Goal: Task Accomplishment & Management: Use online tool/utility

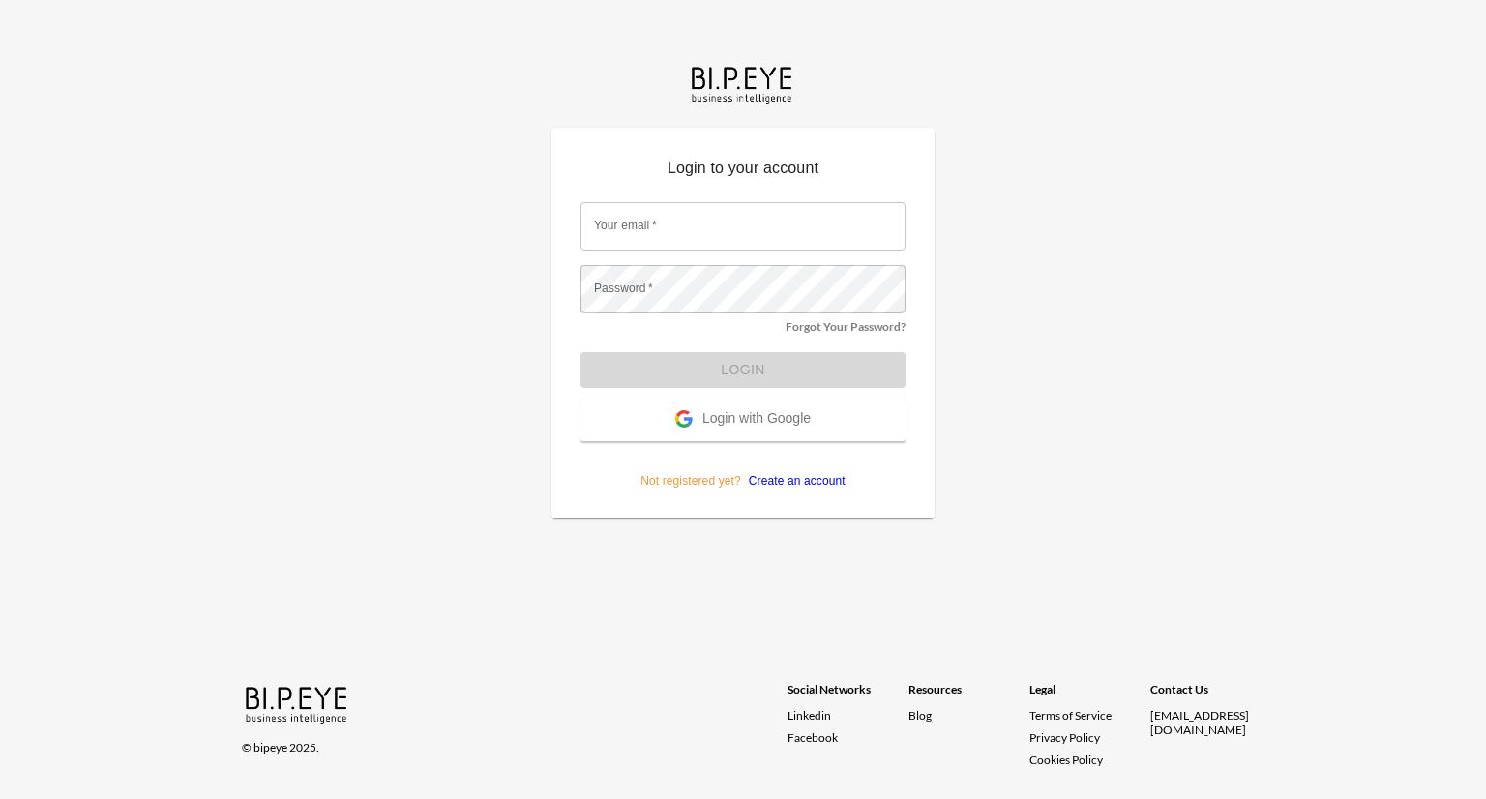
click at [788, 416] on span "Login with Google" at bounding box center [756, 419] width 108 height 19
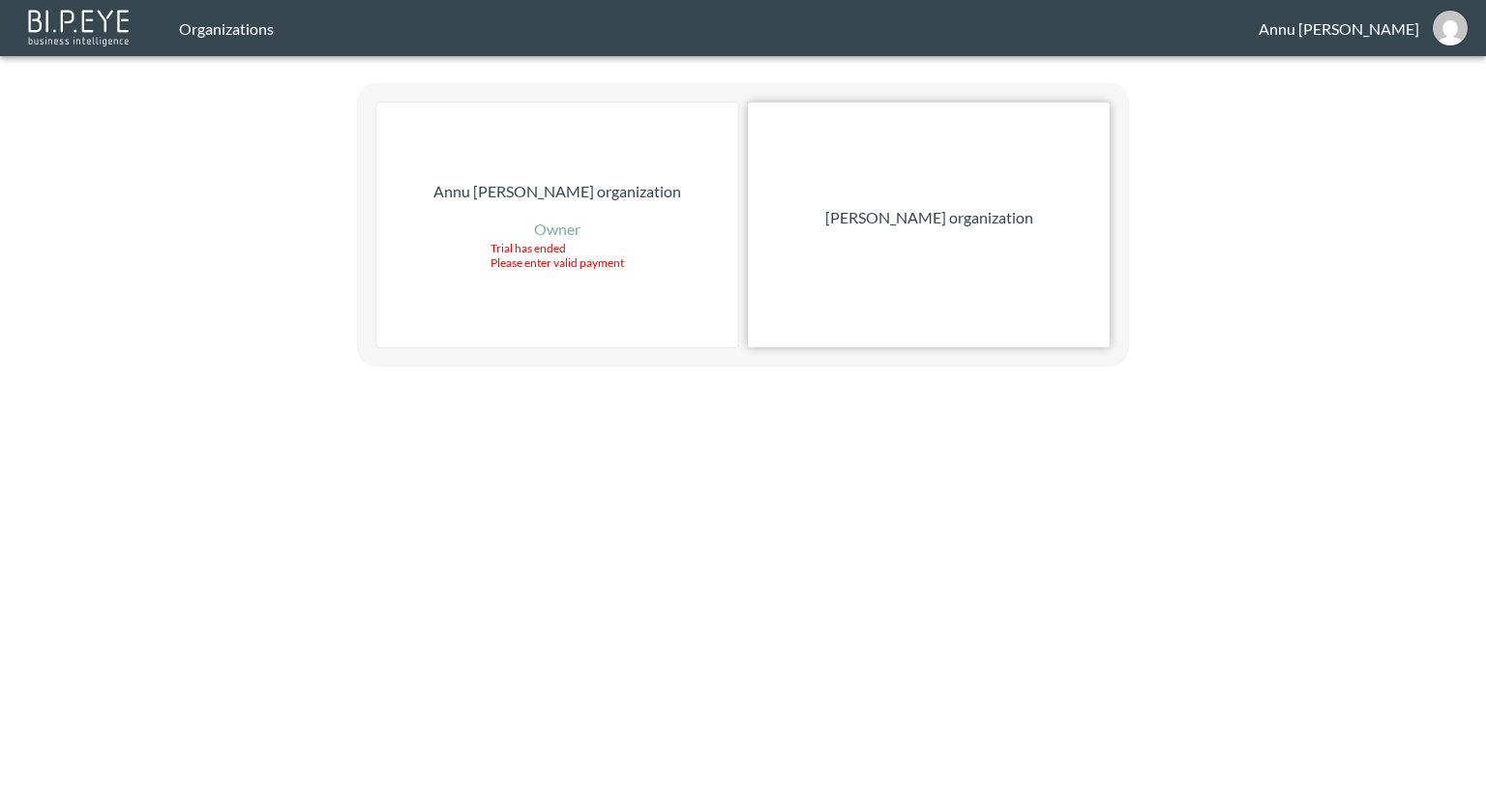
click at [878, 220] on p "[PERSON_NAME] organization" at bounding box center [929, 217] width 208 height 23
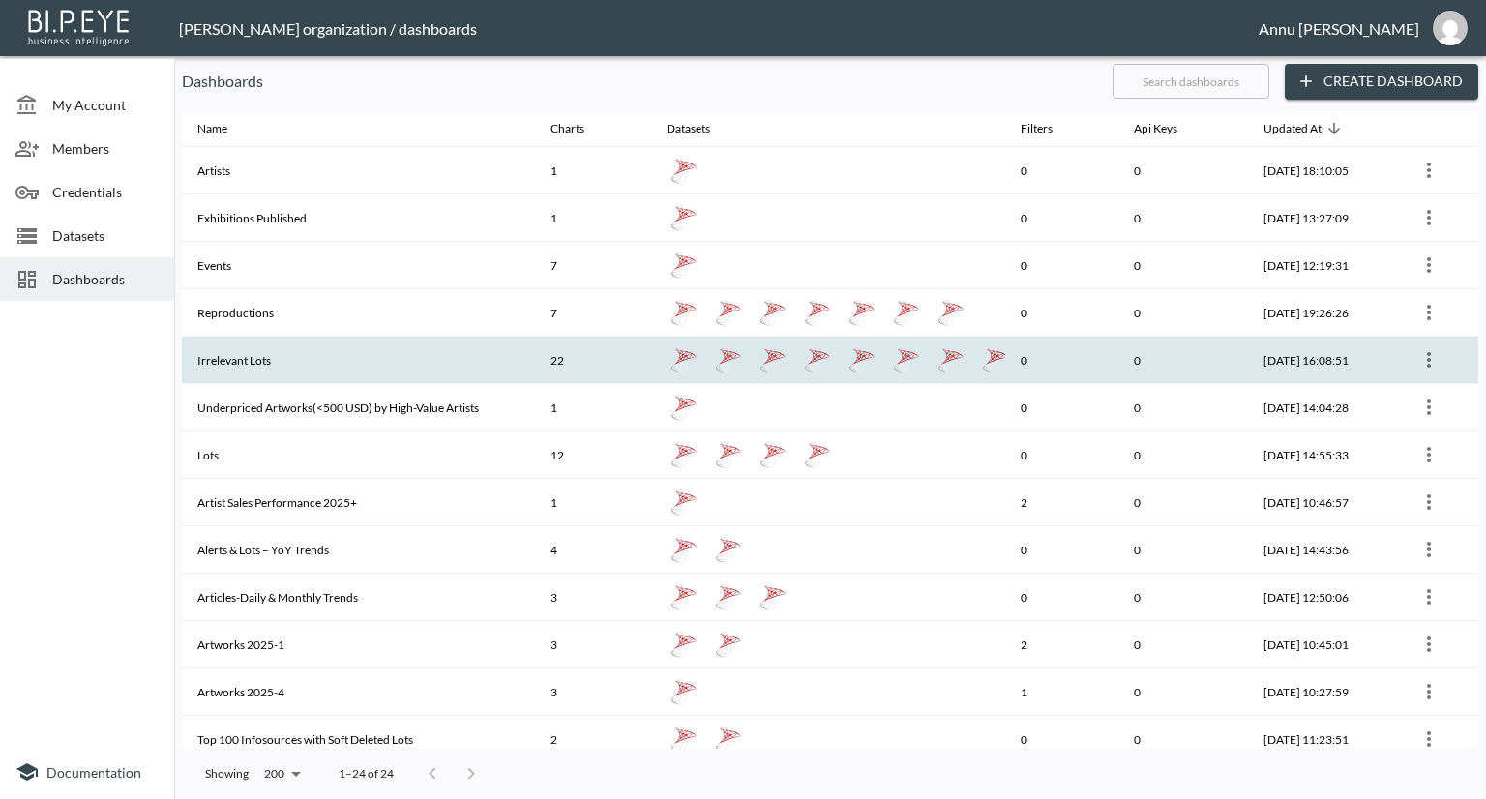
click at [364, 352] on th "Irrelevant Lots" at bounding box center [358, 360] width 353 height 47
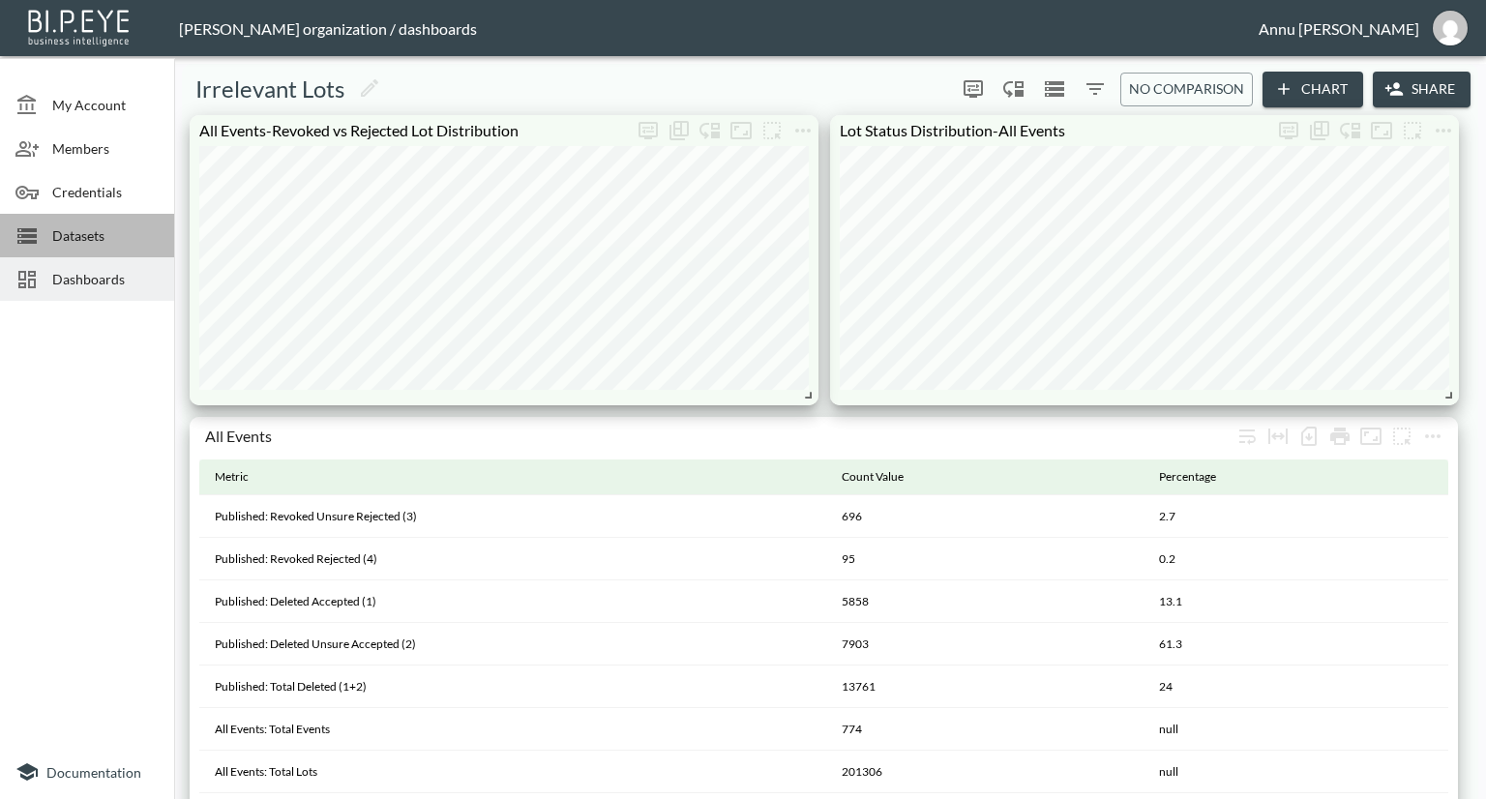
click at [81, 229] on span "Datasets" at bounding box center [105, 235] width 106 height 20
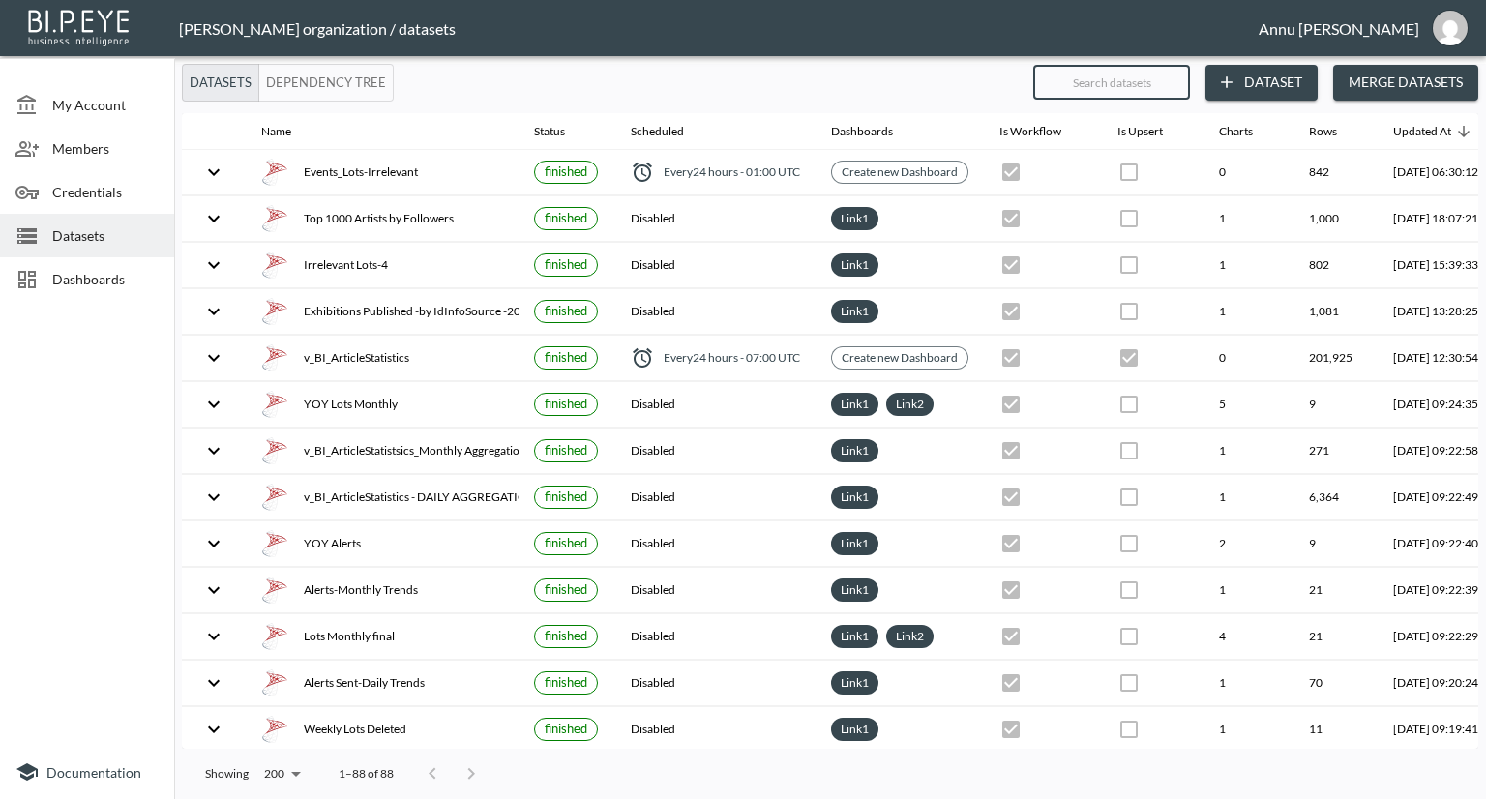
click at [1091, 88] on input "text" at bounding box center [1111, 82] width 157 height 48
type input "lo"
checkbox input "false"
checkbox input "true"
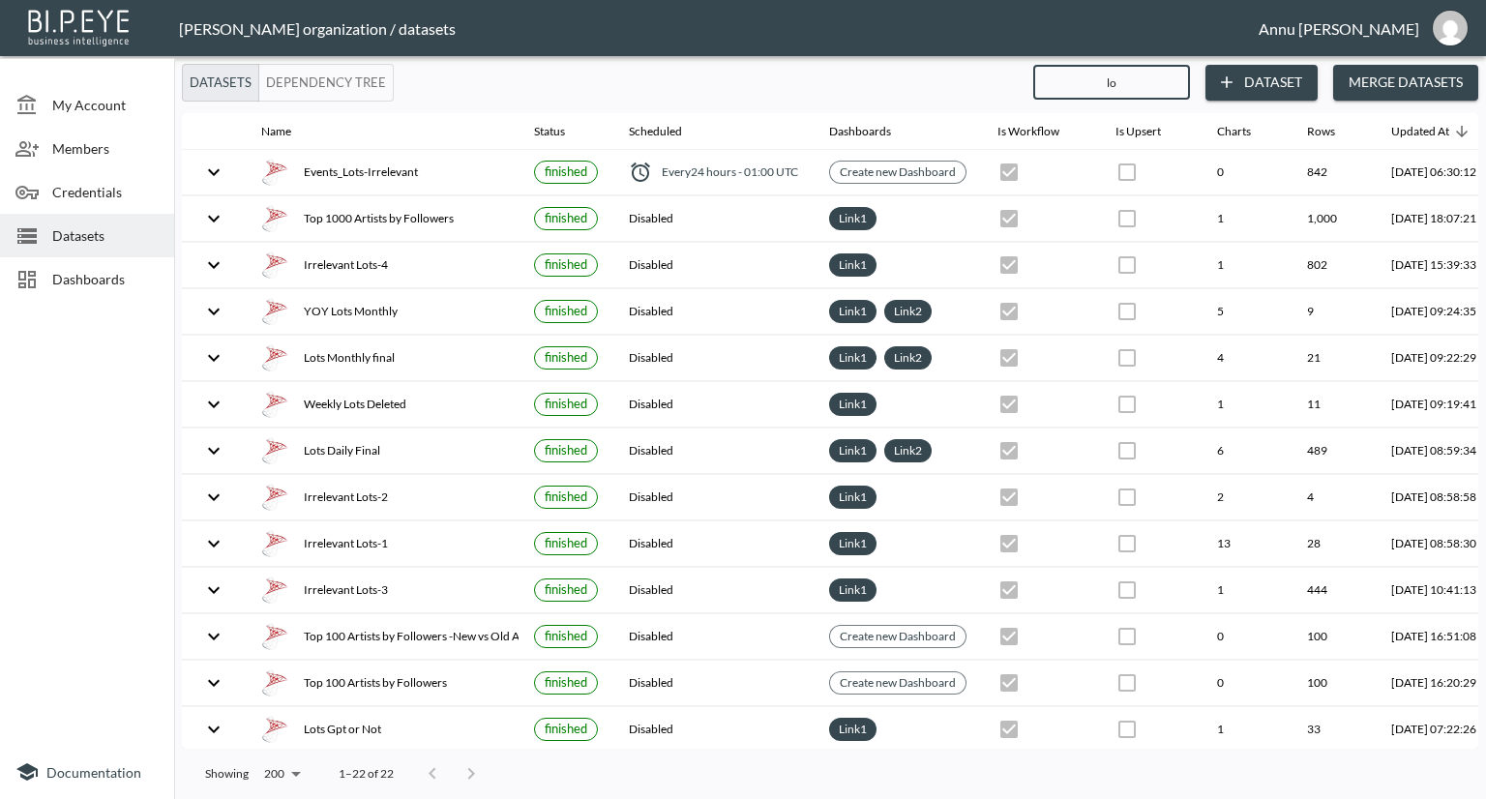
type input "lot"
checkbox input "true"
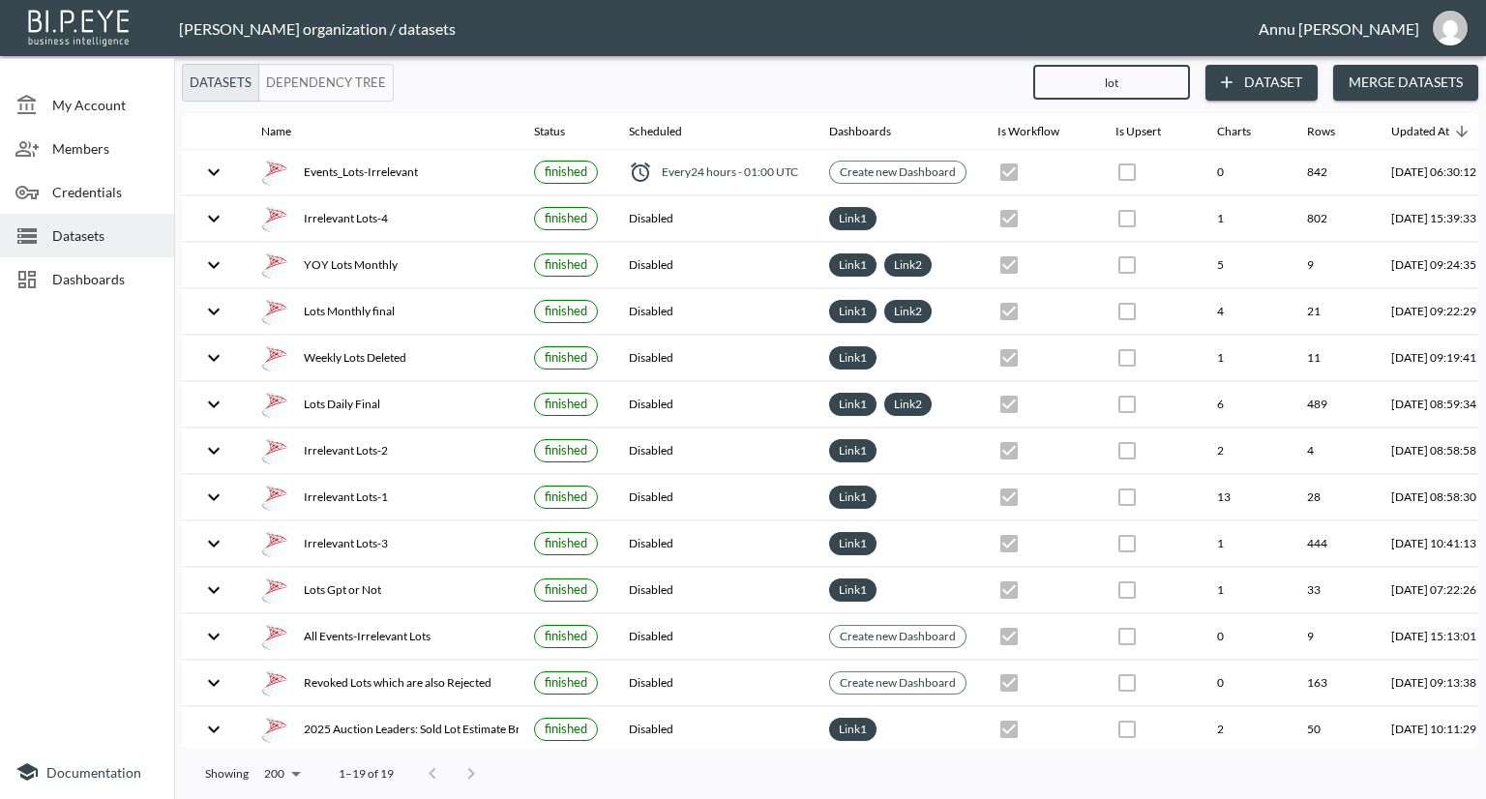
type input "lots"
checkbox input "true"
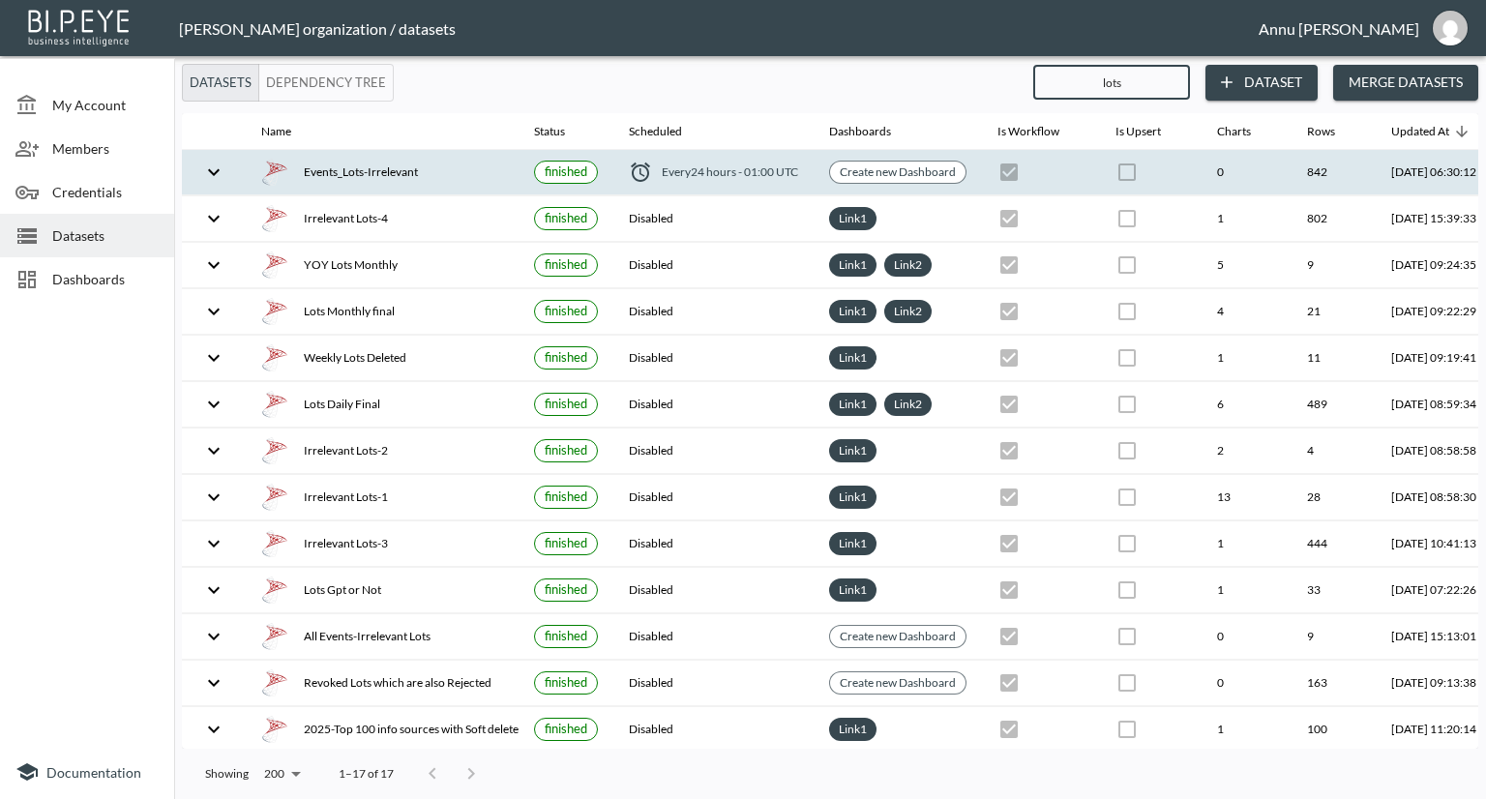
type input "lots"
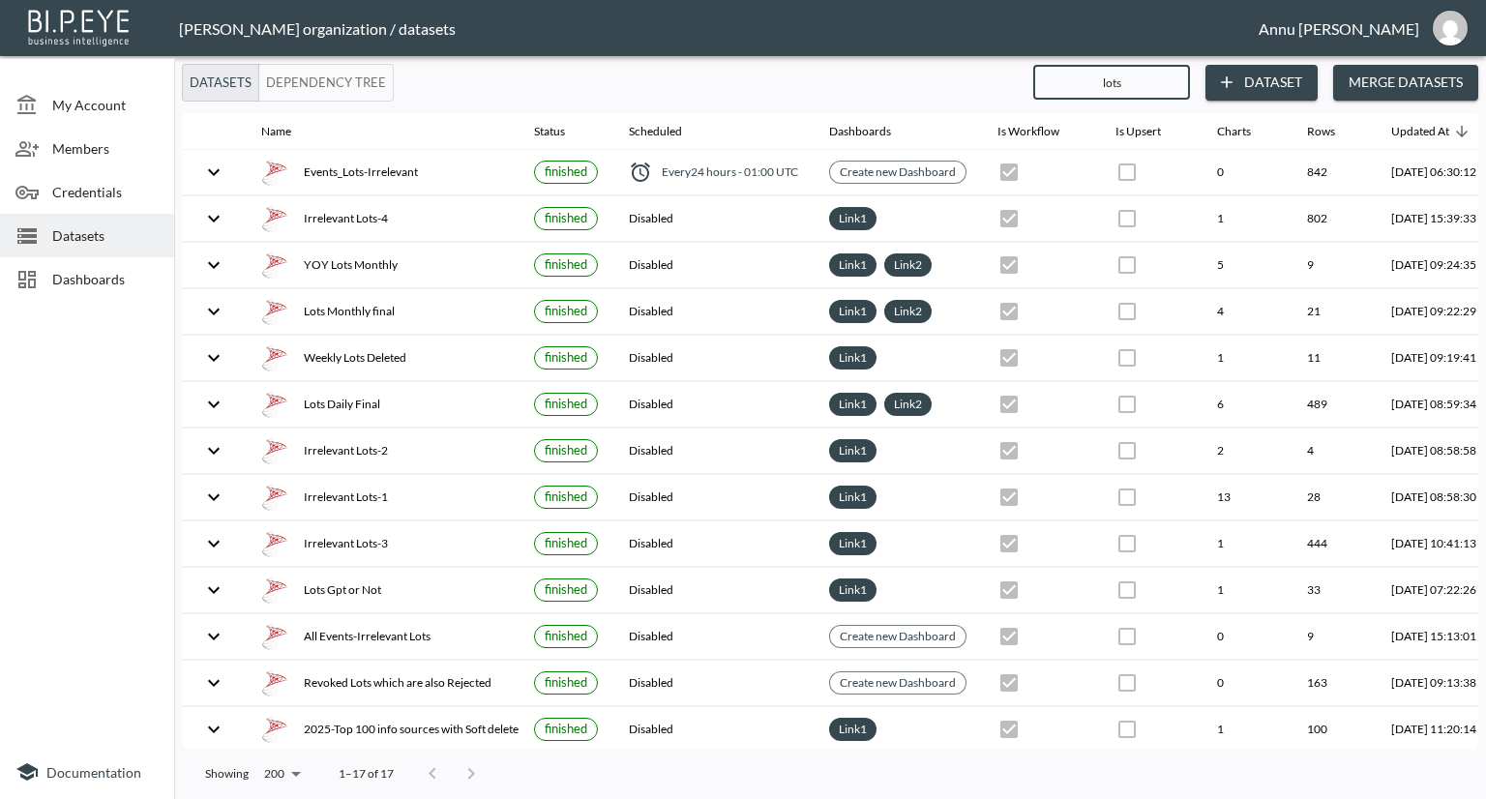
drag, startPoint x: 1139, startPoint y: 83, endPoint x: 1045, endPoint y: 81, distance: 94.8
click at [1044, 83] on input "lots" at bounding box center [1111, 82] width 157 height 48
checkbox input "true"
checkbox input "false"
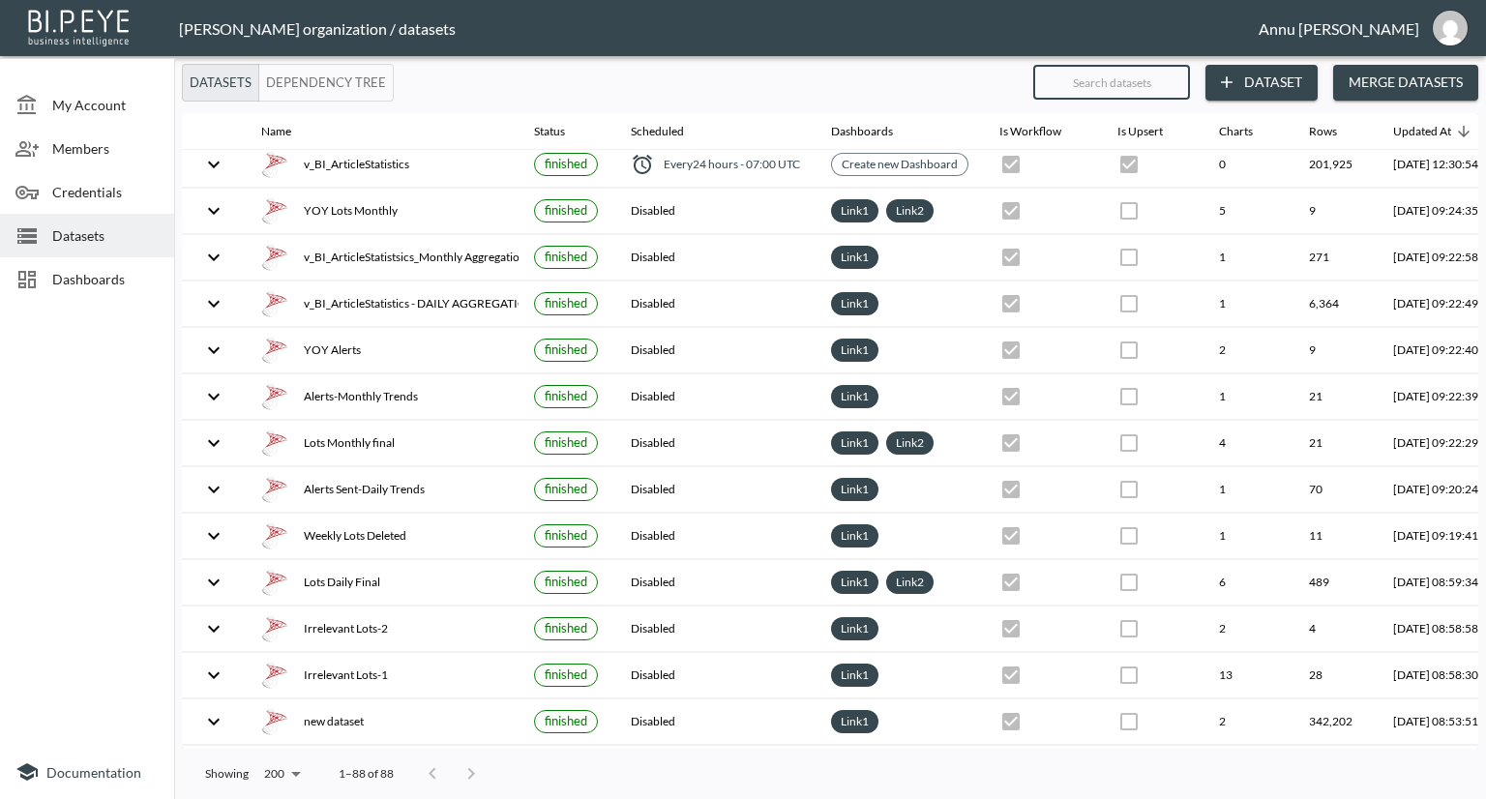
scroll to position [193, 113]
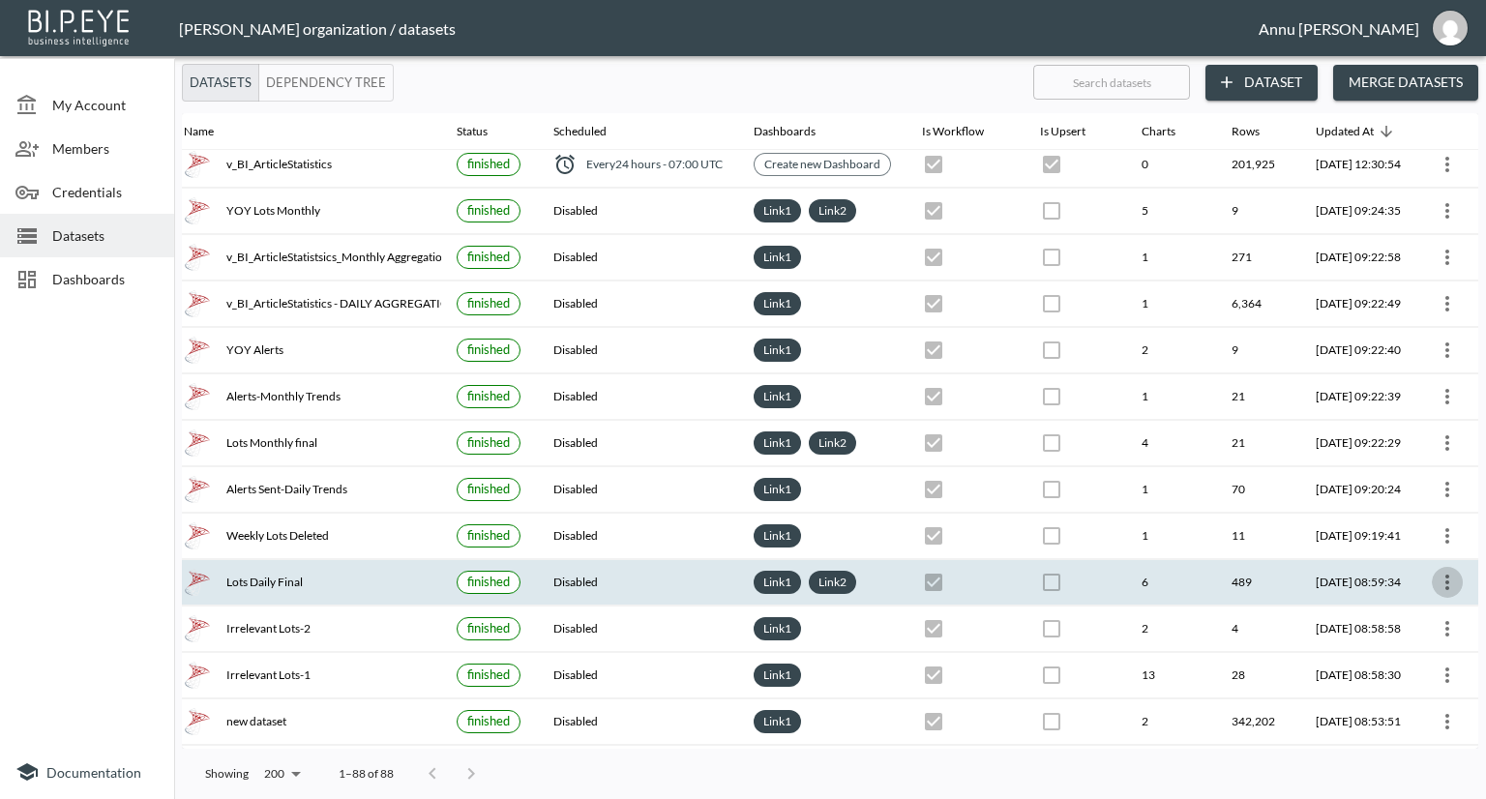
click at [1449, 574] on icon "more" at bounding box center [1446, 582] width 23 height 23
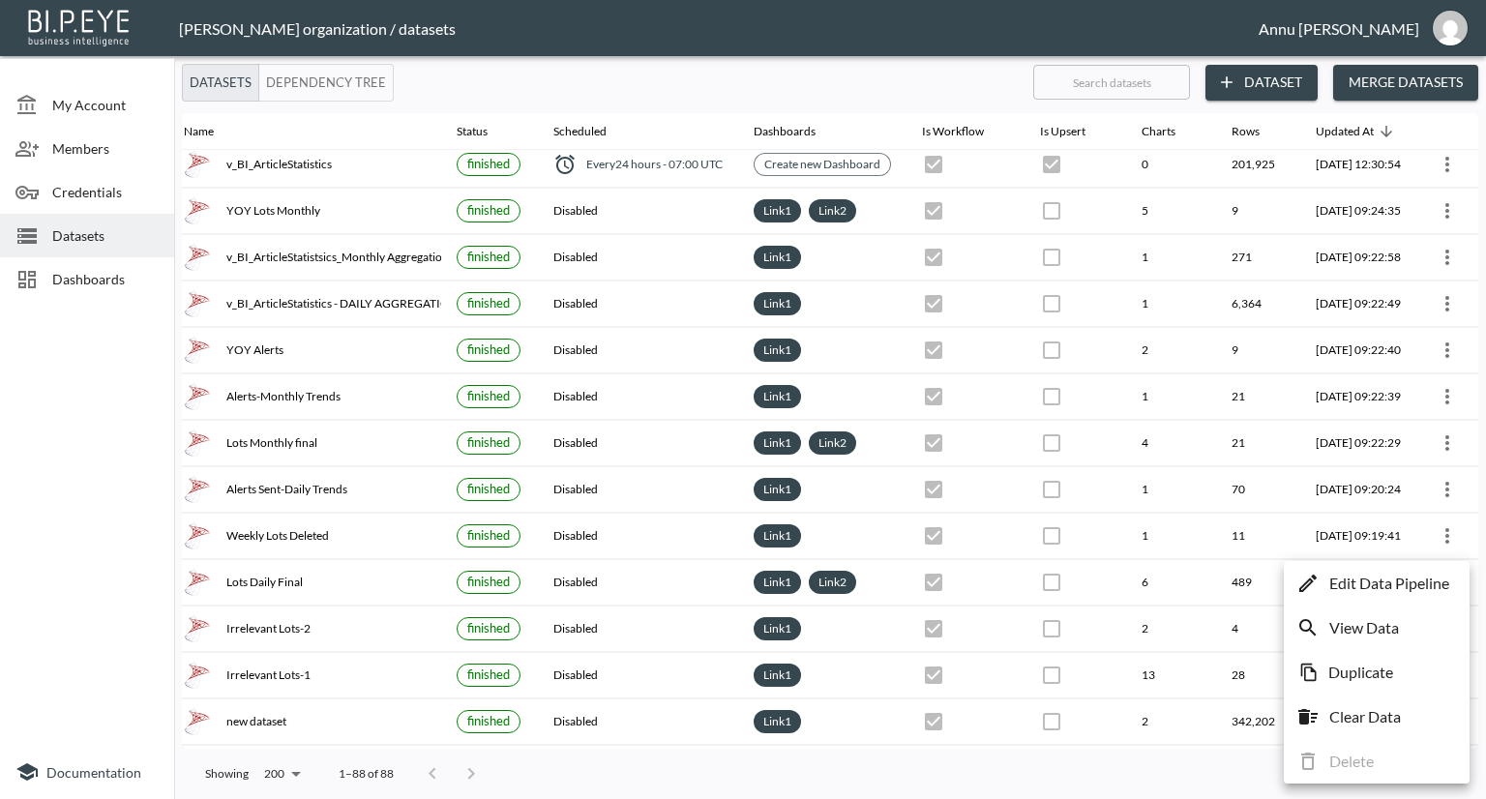
click at [1392, 588] on p "Edit Data Pipeline" at bounding box center [1389, 583] width 120 height 23
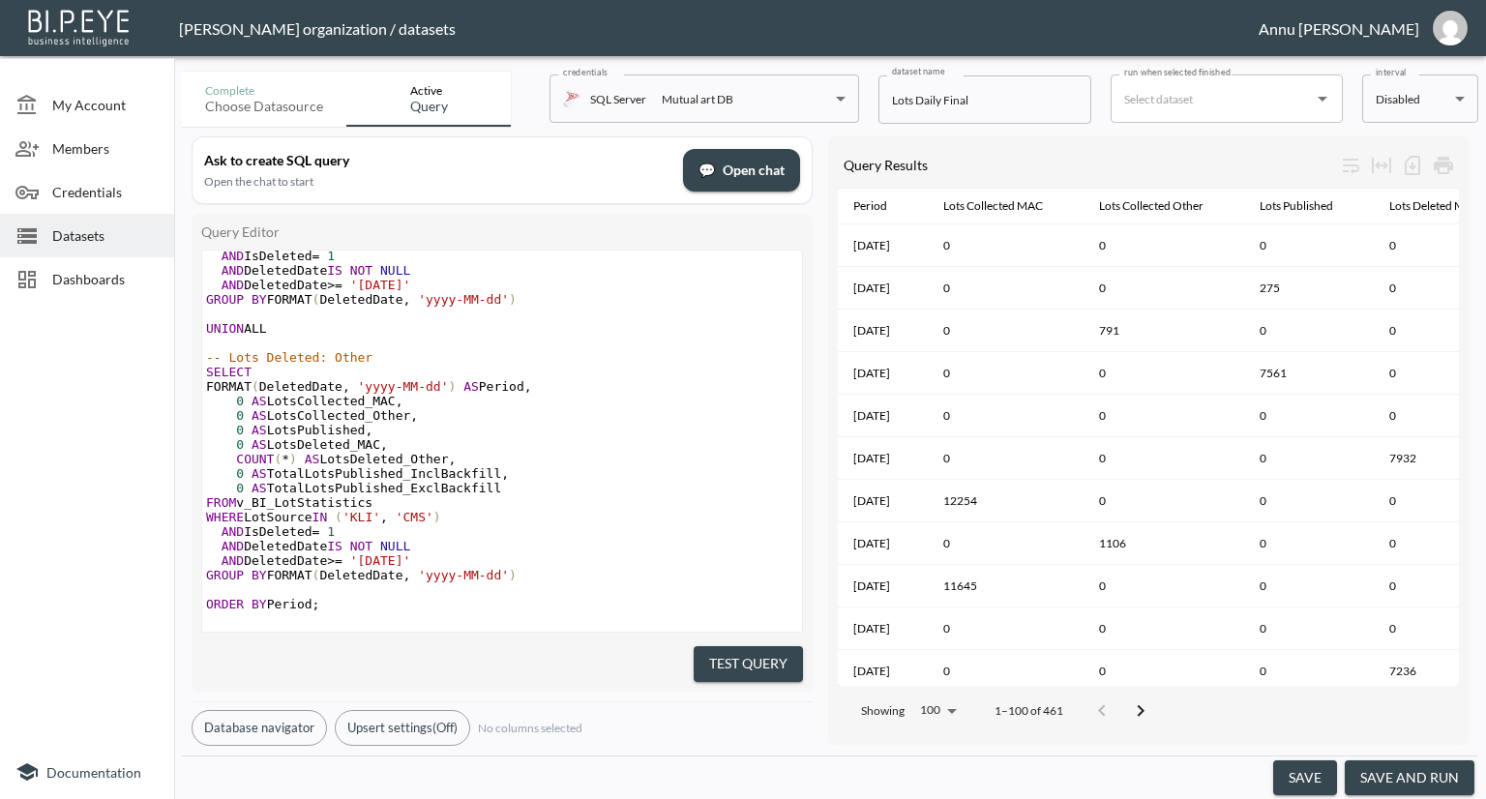
click at [1412, 781] on button "save and run" at bounding box center [1409, 778] width 130 height 36
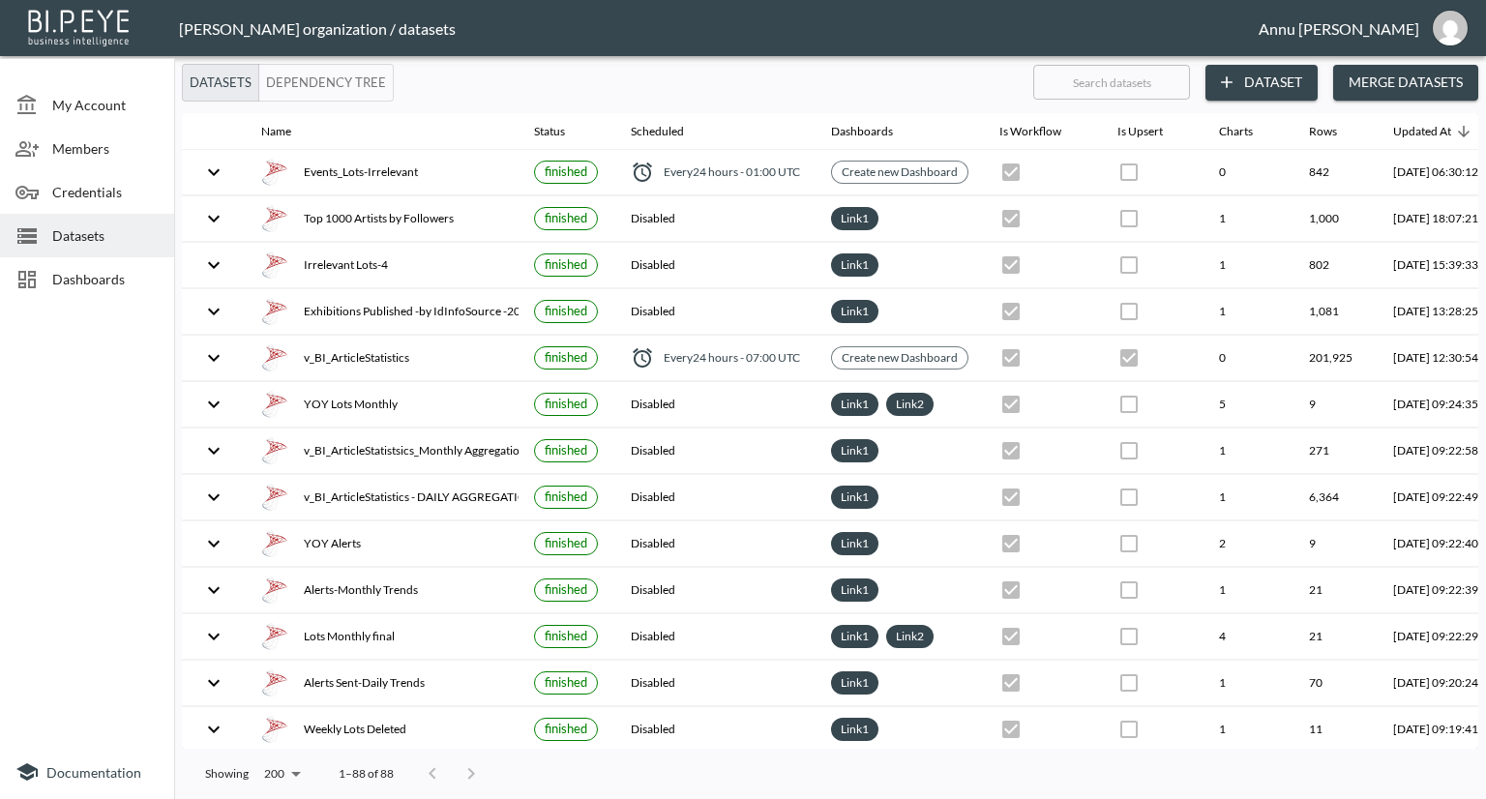
checkbox input "false"
checkbox input "true"
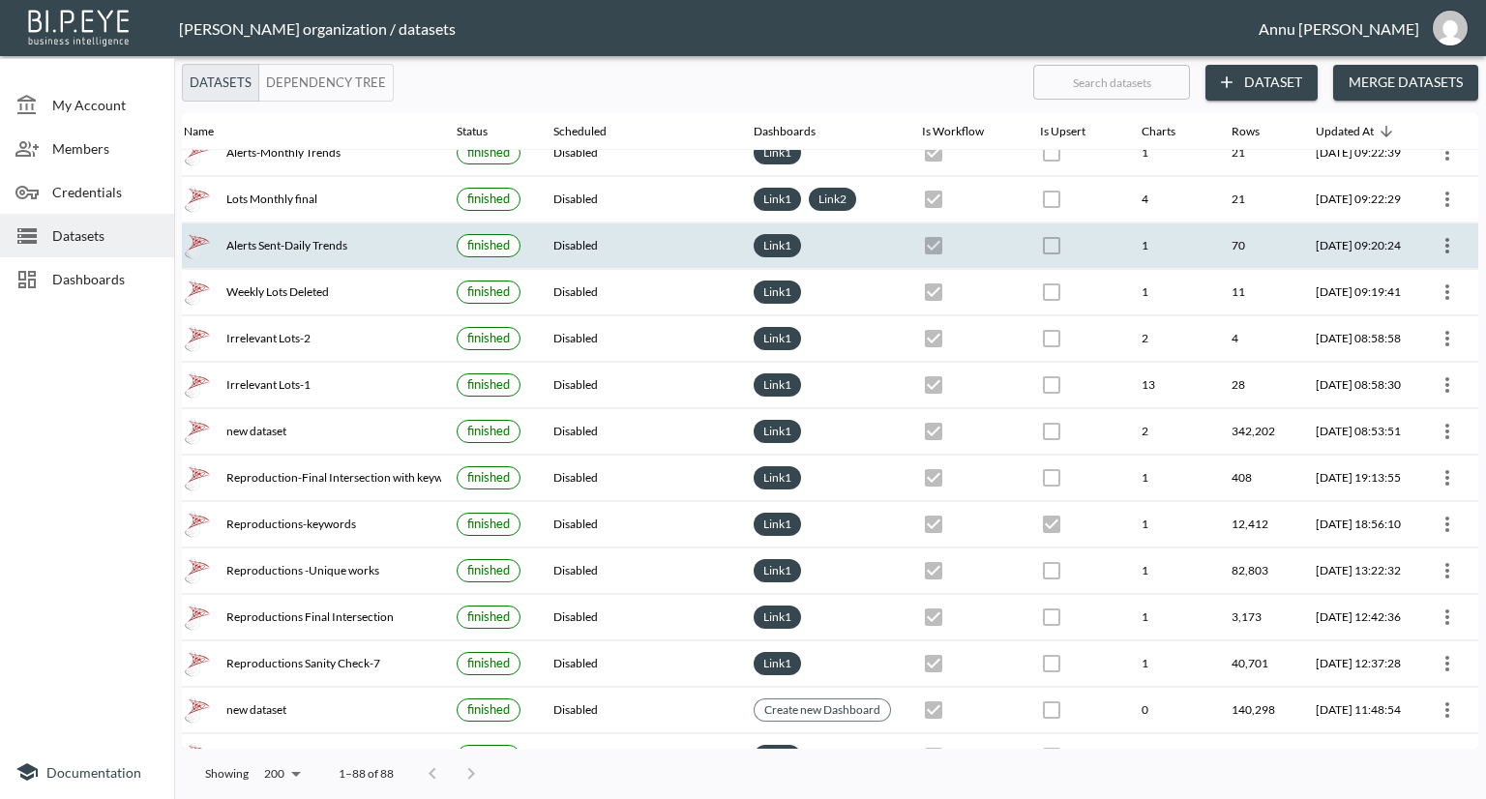
click at [1437, 234] on icon "more" at bounding box center [1446, 245] width 23 height 23
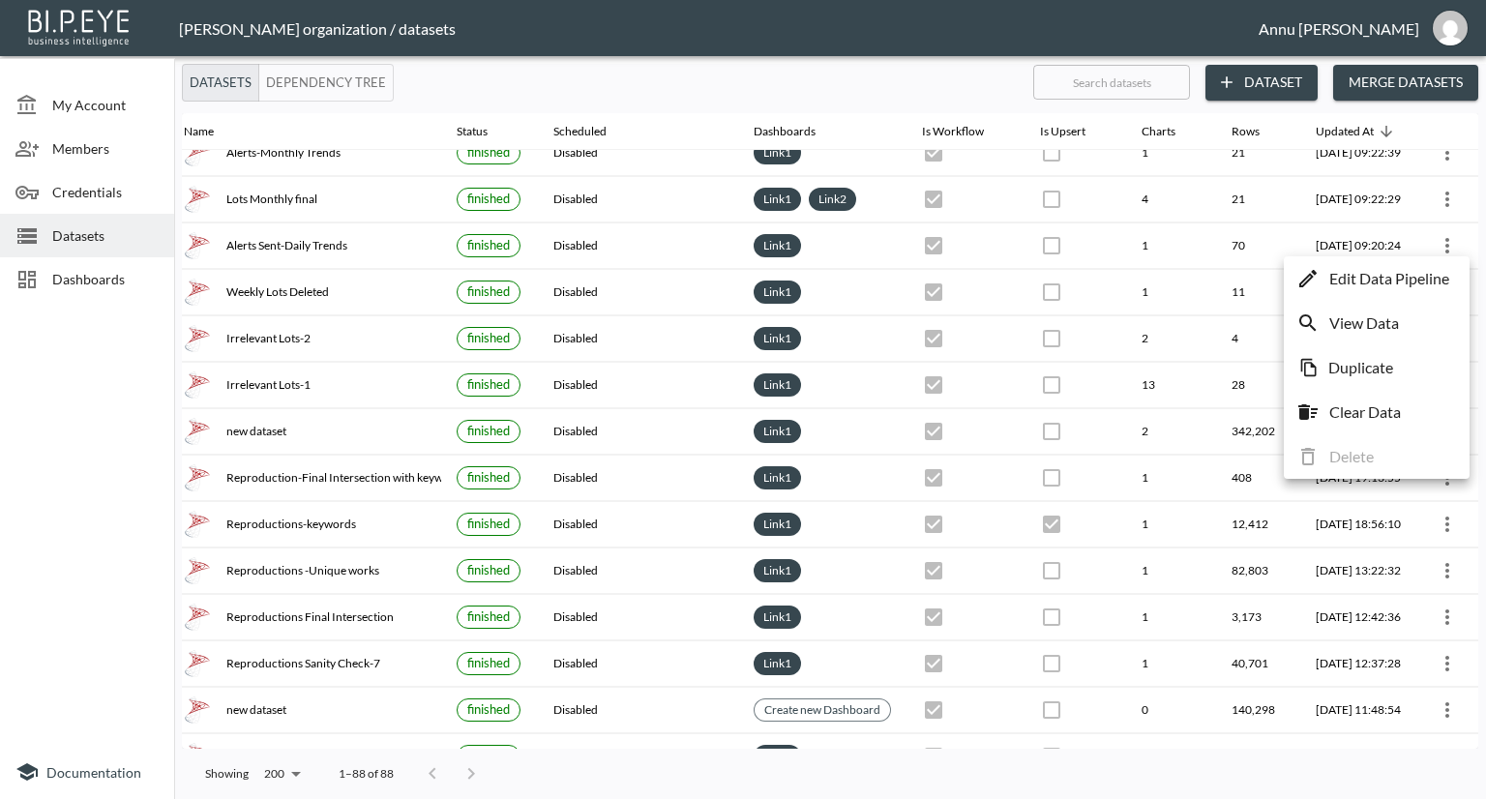
click at [1349, 284] on p "Edit Data Pipeline" at bounding box center [1389, 278] width 120 height 23
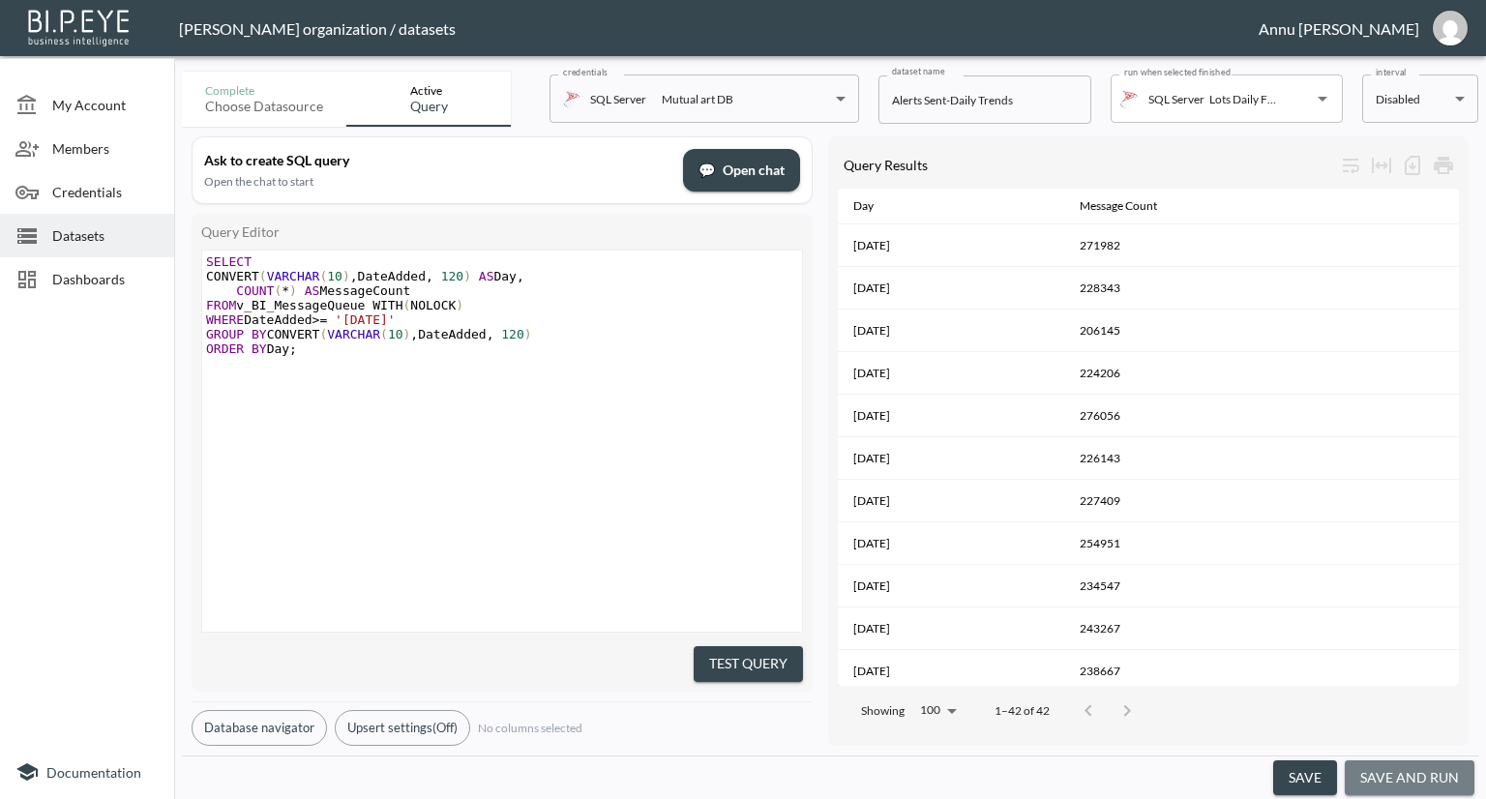
click at [1424, 776] on button "save and run" at bounding box center [1409, 778] width 130 height 36
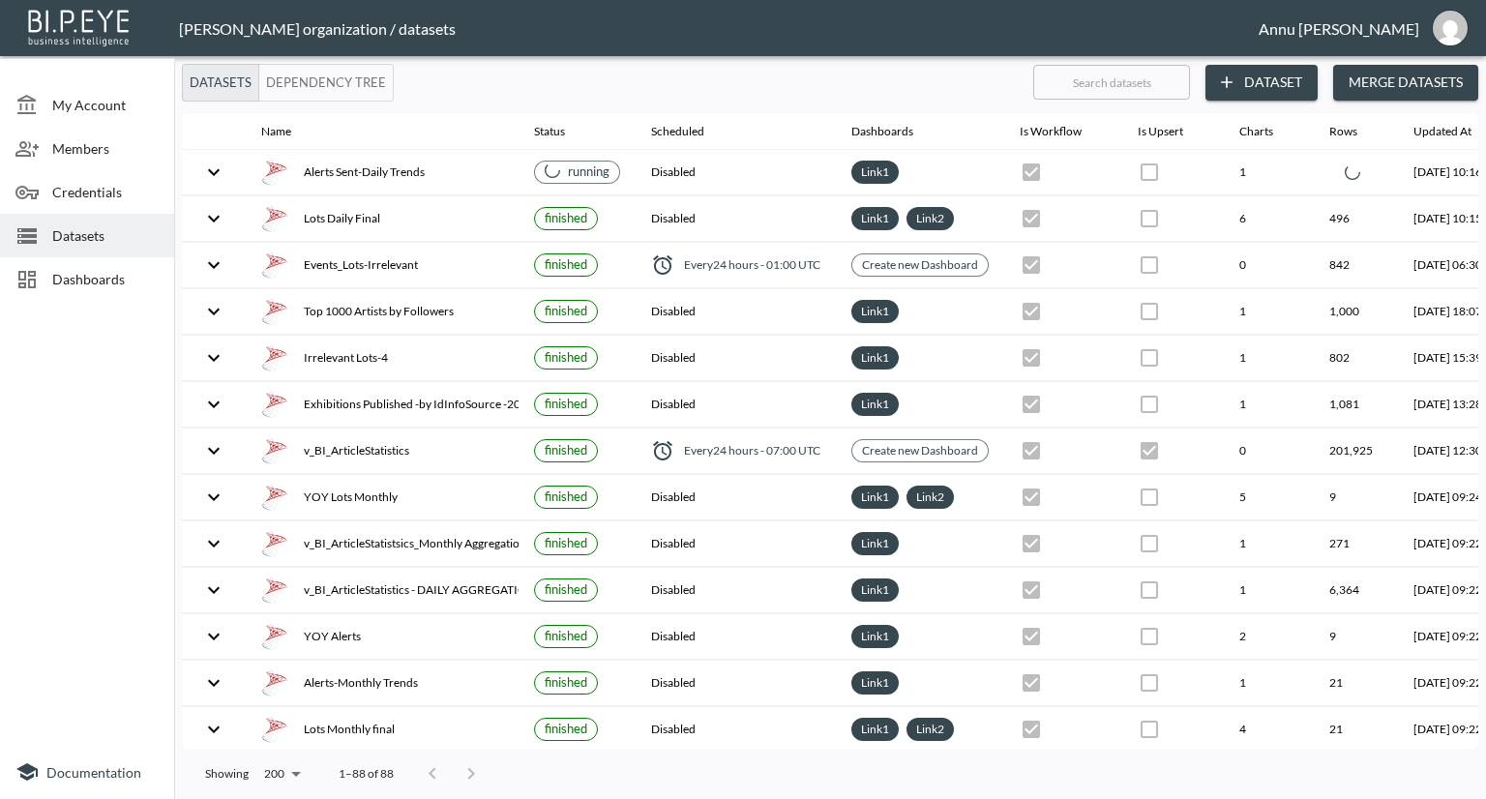
click at [94, 292] on div "Dashboards" at bounding box center [87, 279] width 174 height 44
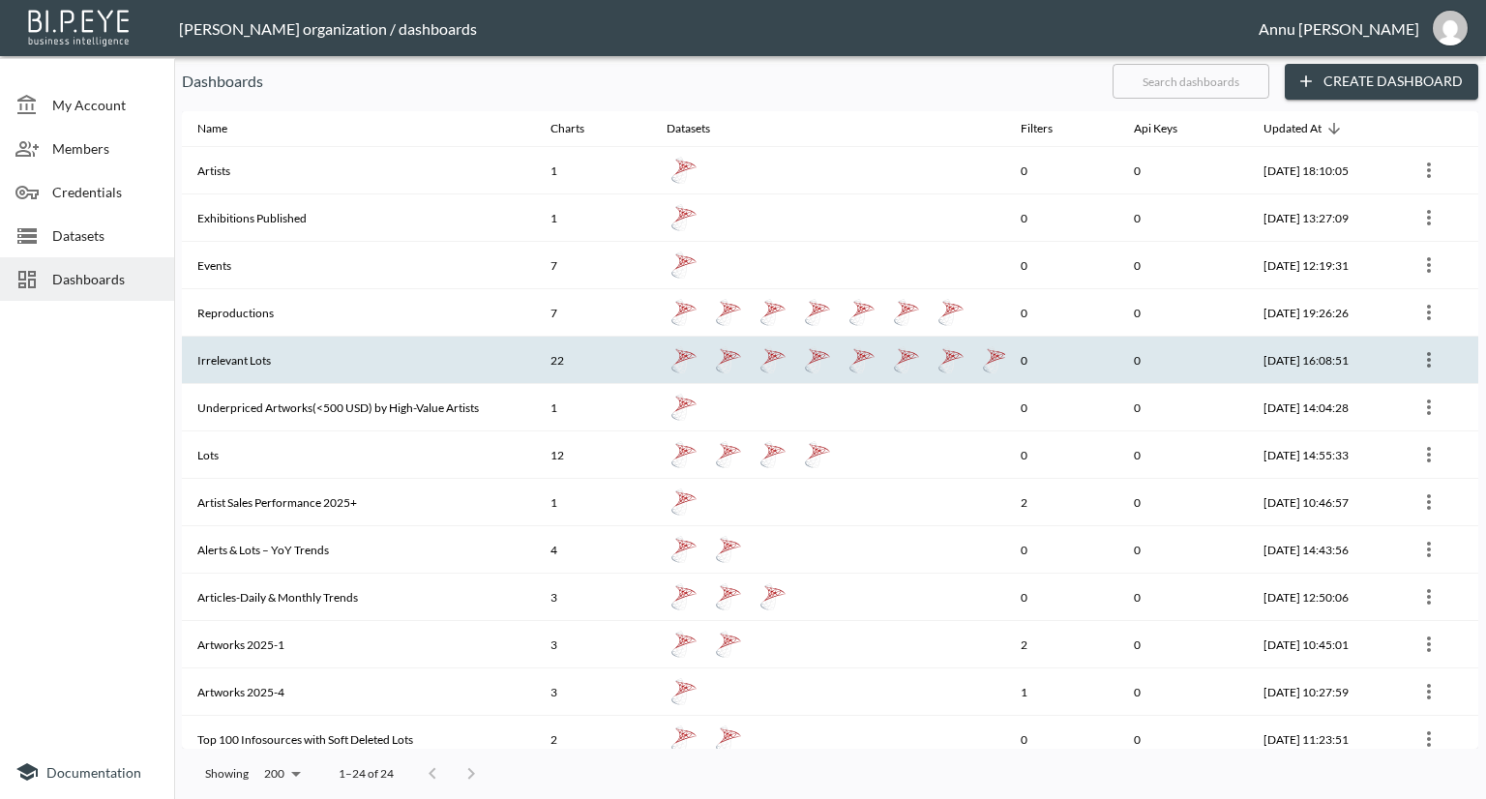
click at [300, 349] on th "Irrelevant Lots" at bounding box center [358, 360] width 353 height 47
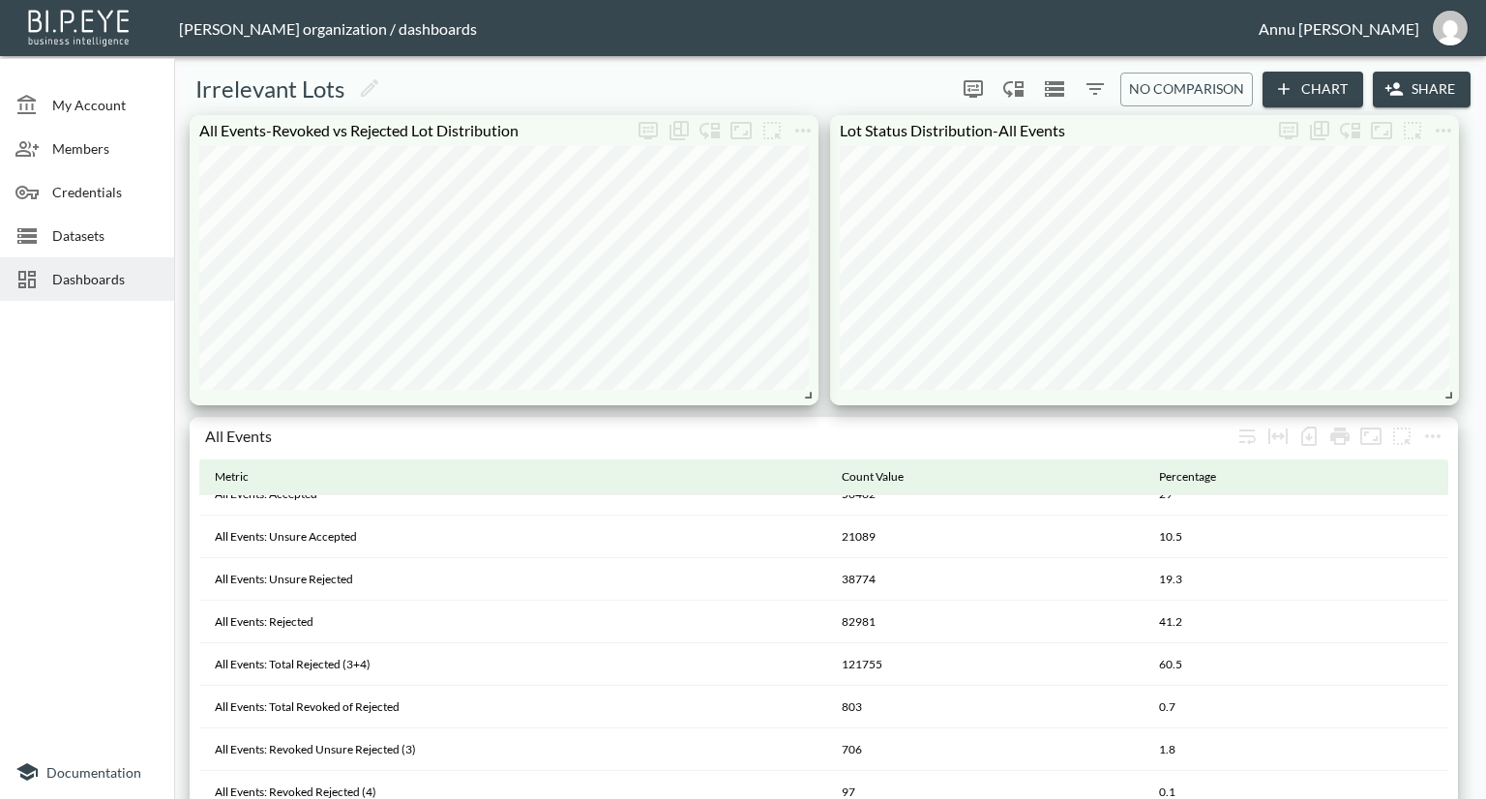
scroll to position [455, 0]
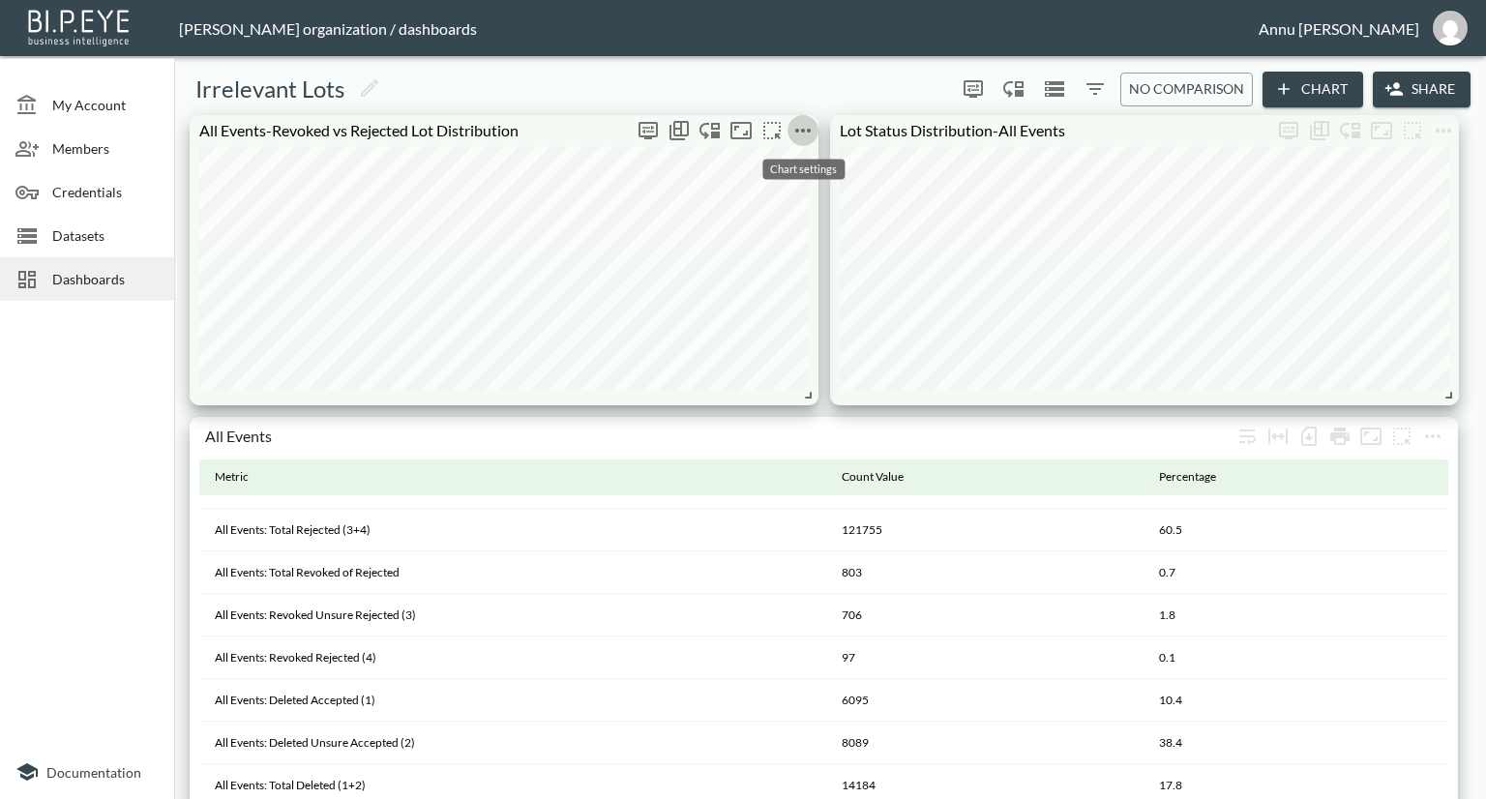
click at [798, 119] on icon "more" at bounding box center [802, 130] width 23 height 23
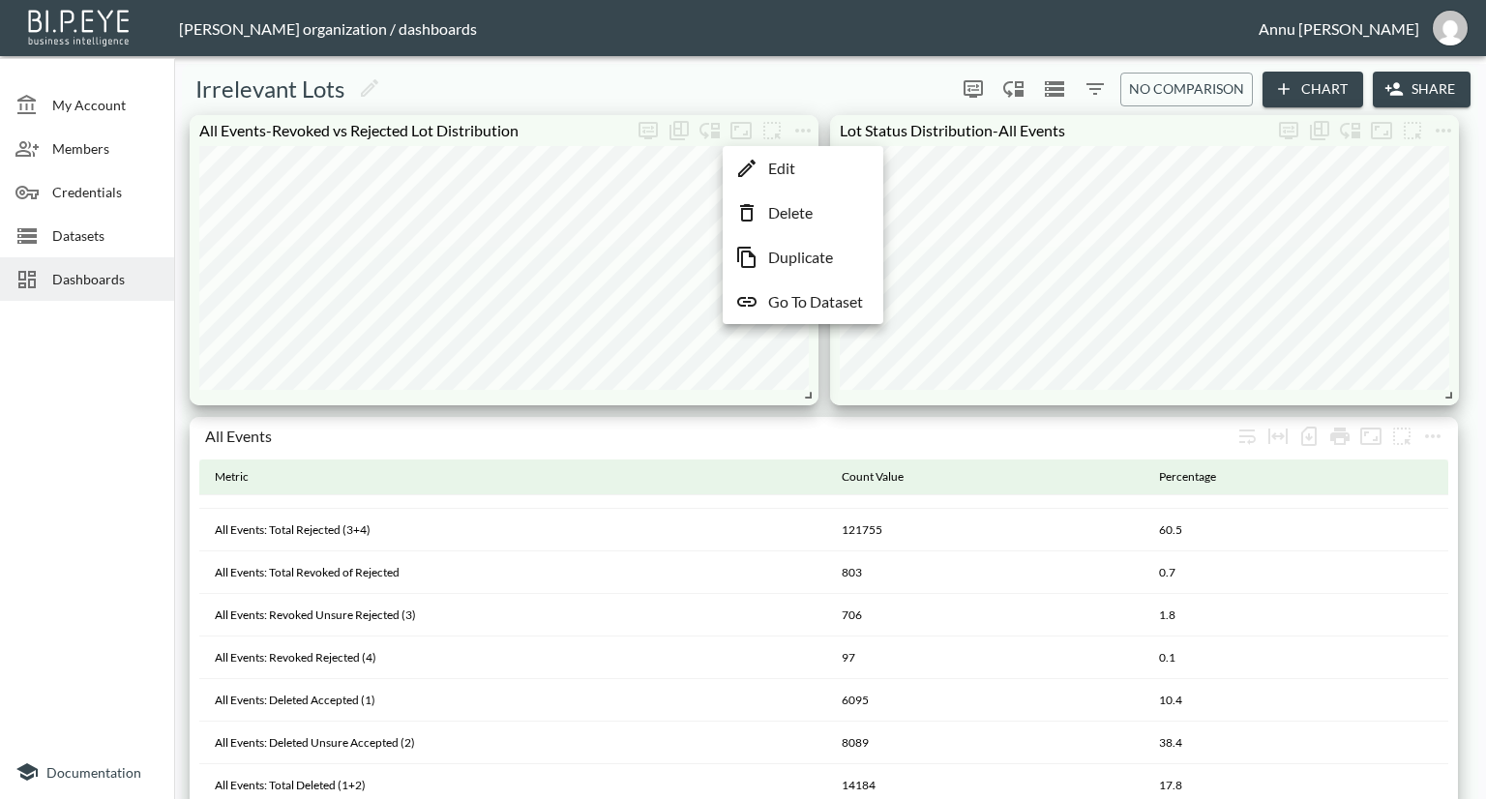
click at [806, 211] on p "Delete" at bounding box center [790, 212] width 44 height 23
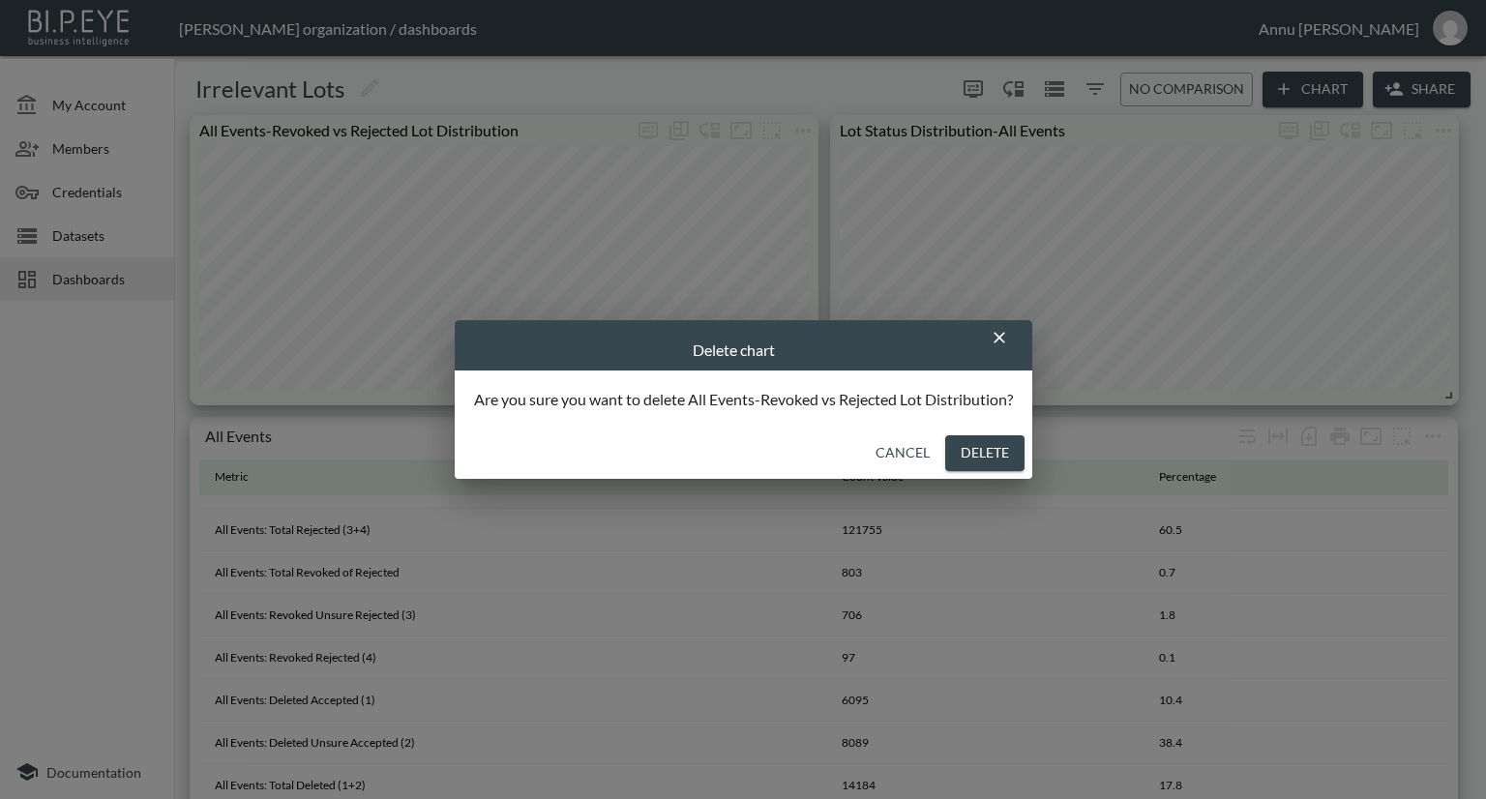
click at [956, 467] on button "Delete" at bounding box center [984, 453] width 79 height 36
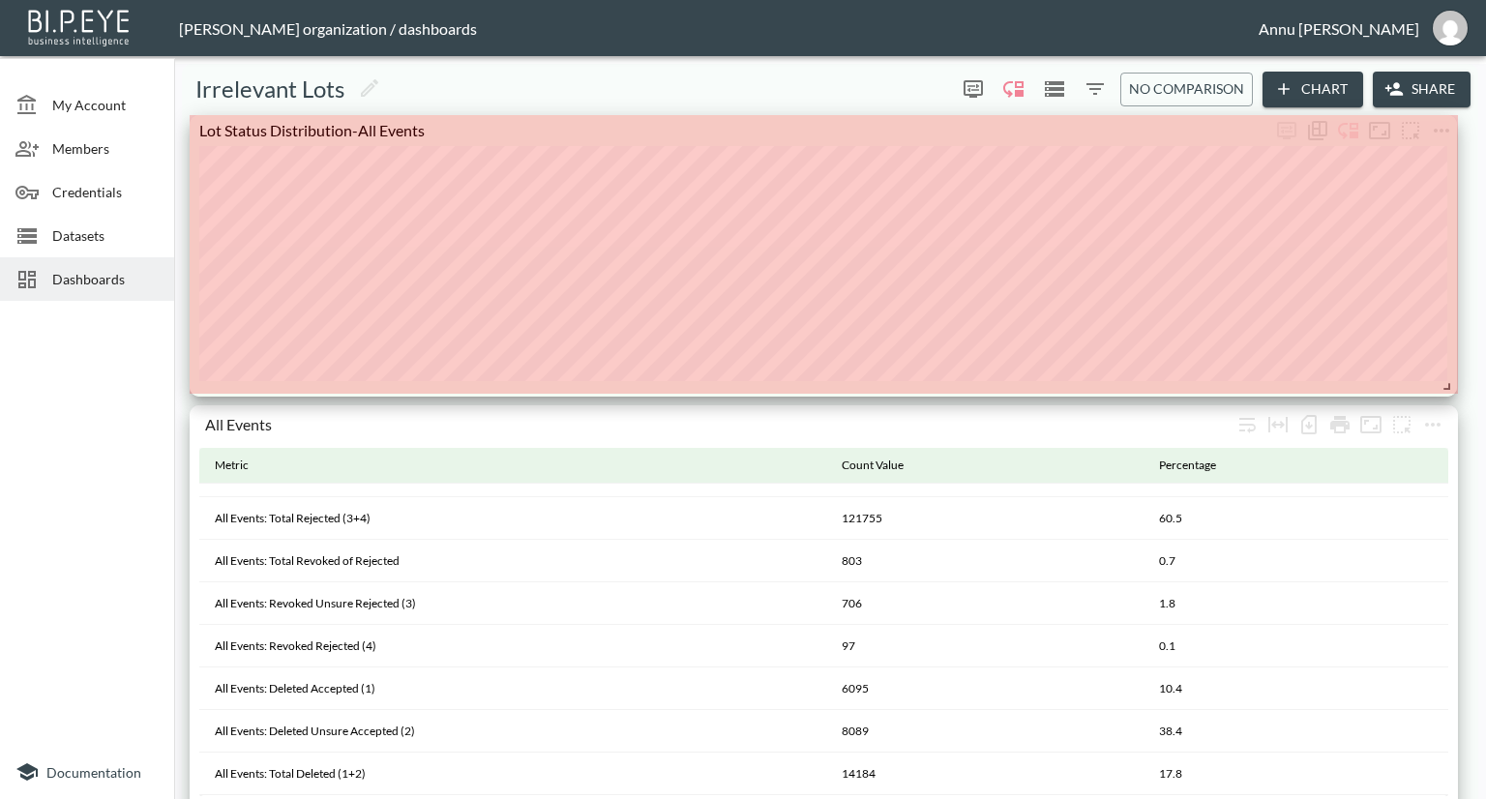
drag, startPoint x: 838, startPoint y: 392, endPoint x: 1447, endPoint y: 383, distance: 609.4
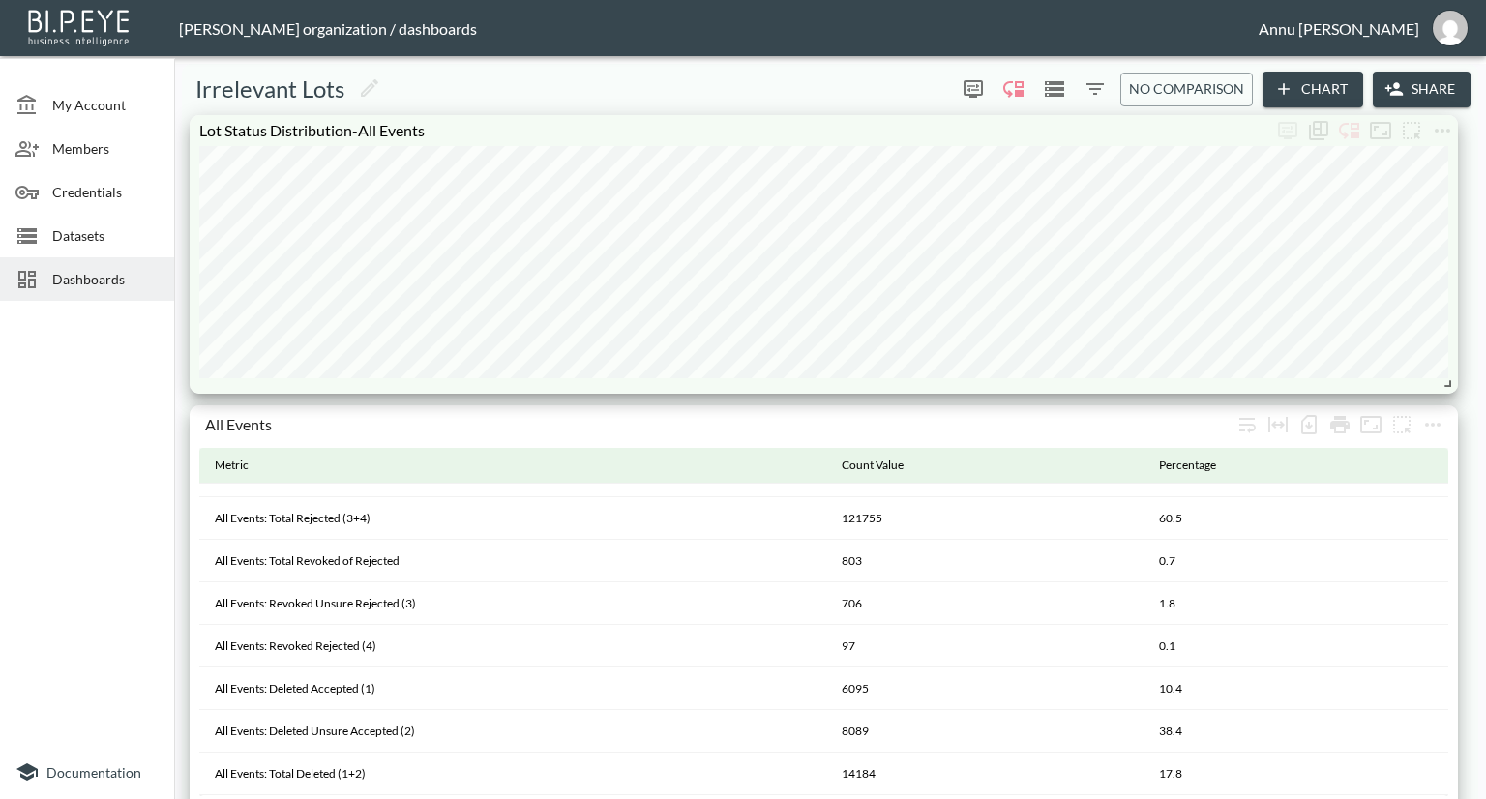
click at [47, 434] on div at bounding box center [87, 527] width 174 height 436
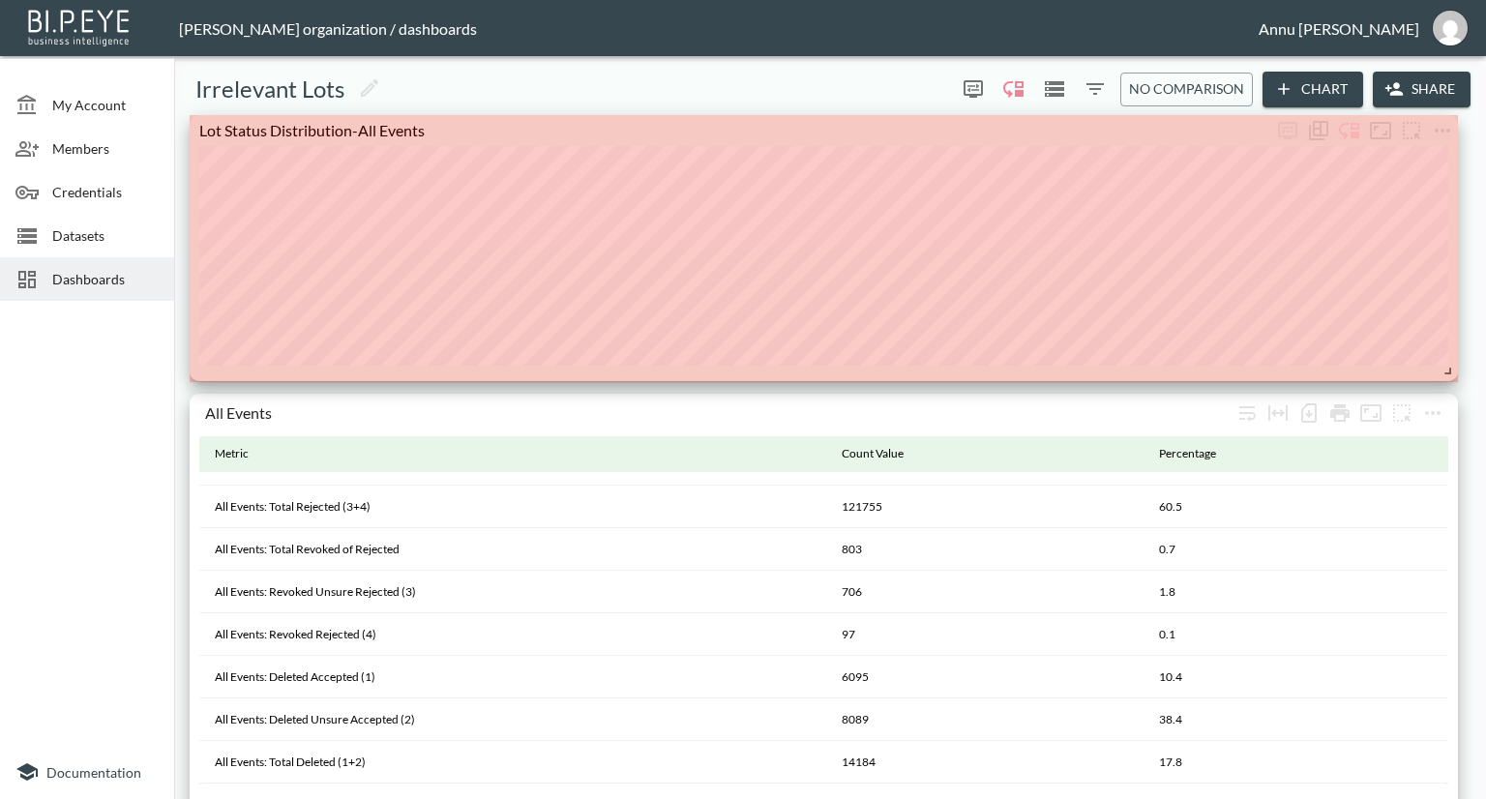
drag, startPoint x: 1450, startPoint y: 384, endPoint x: 1450, endPoint y: 371, distance: 12.6
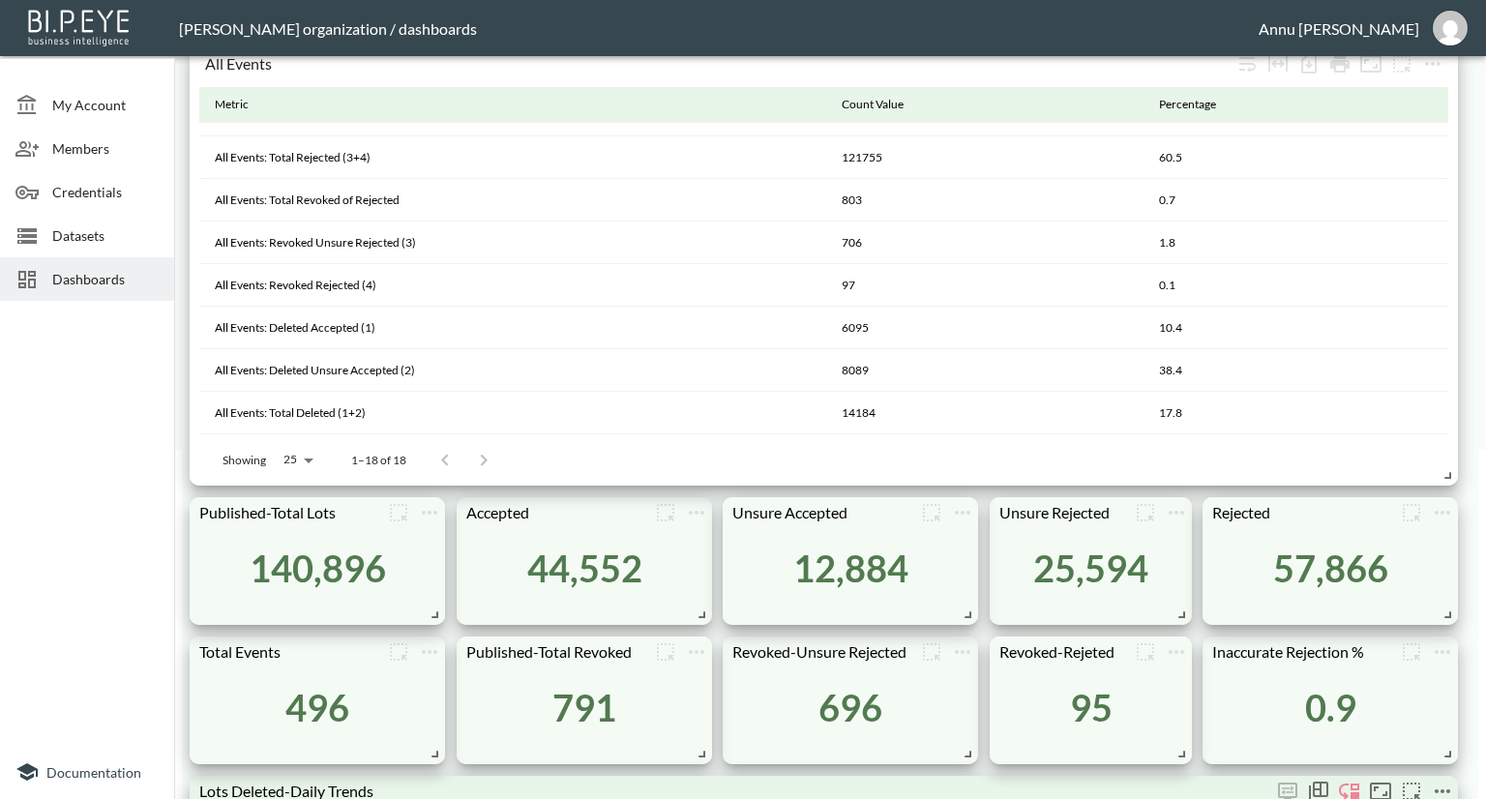
scroll to position [0, 0]
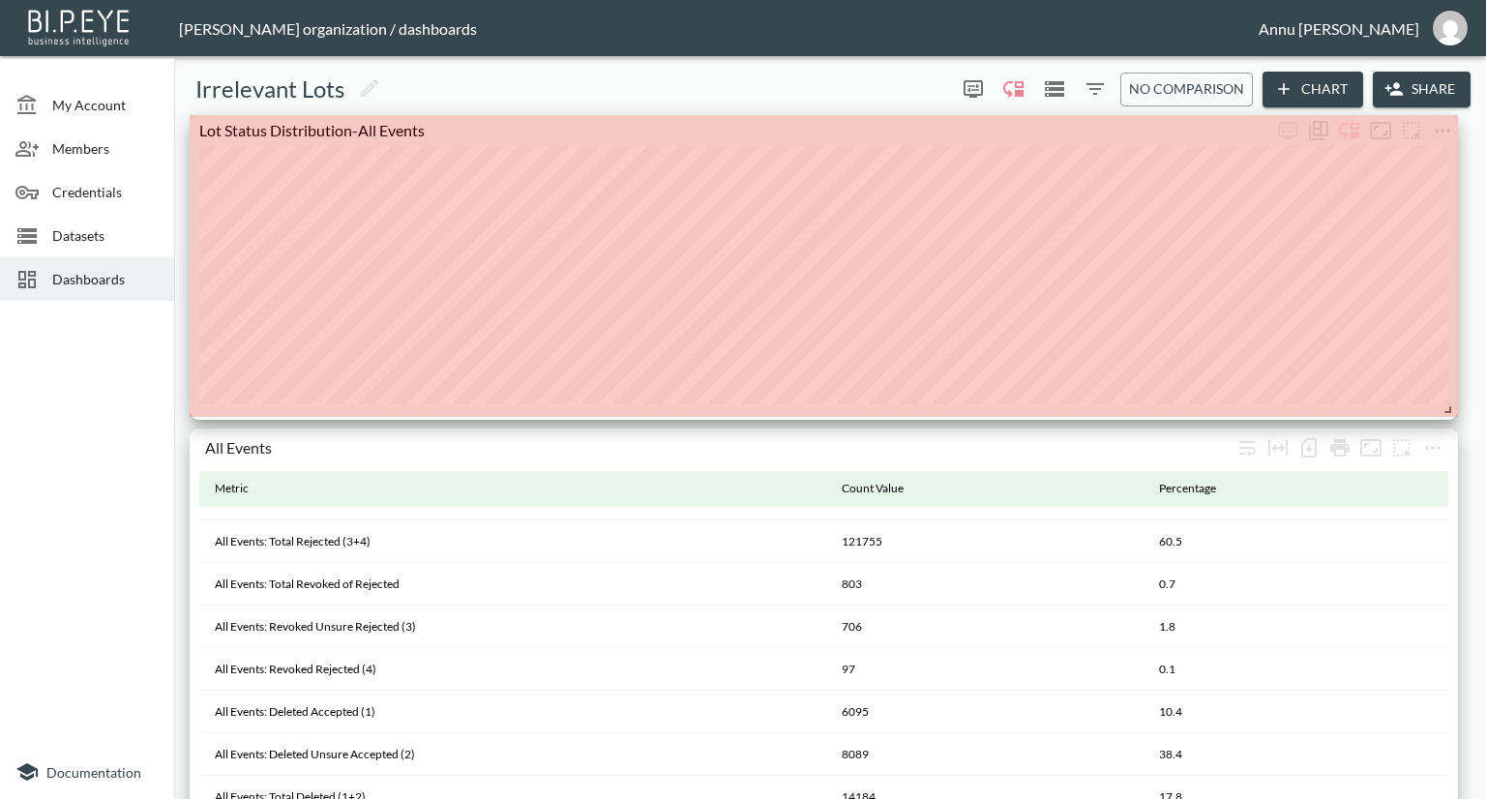
drag, startPoint x: 1448, startPoint y: 369, endPoint x: 1448, endPoint y: 407, distance: 37.7
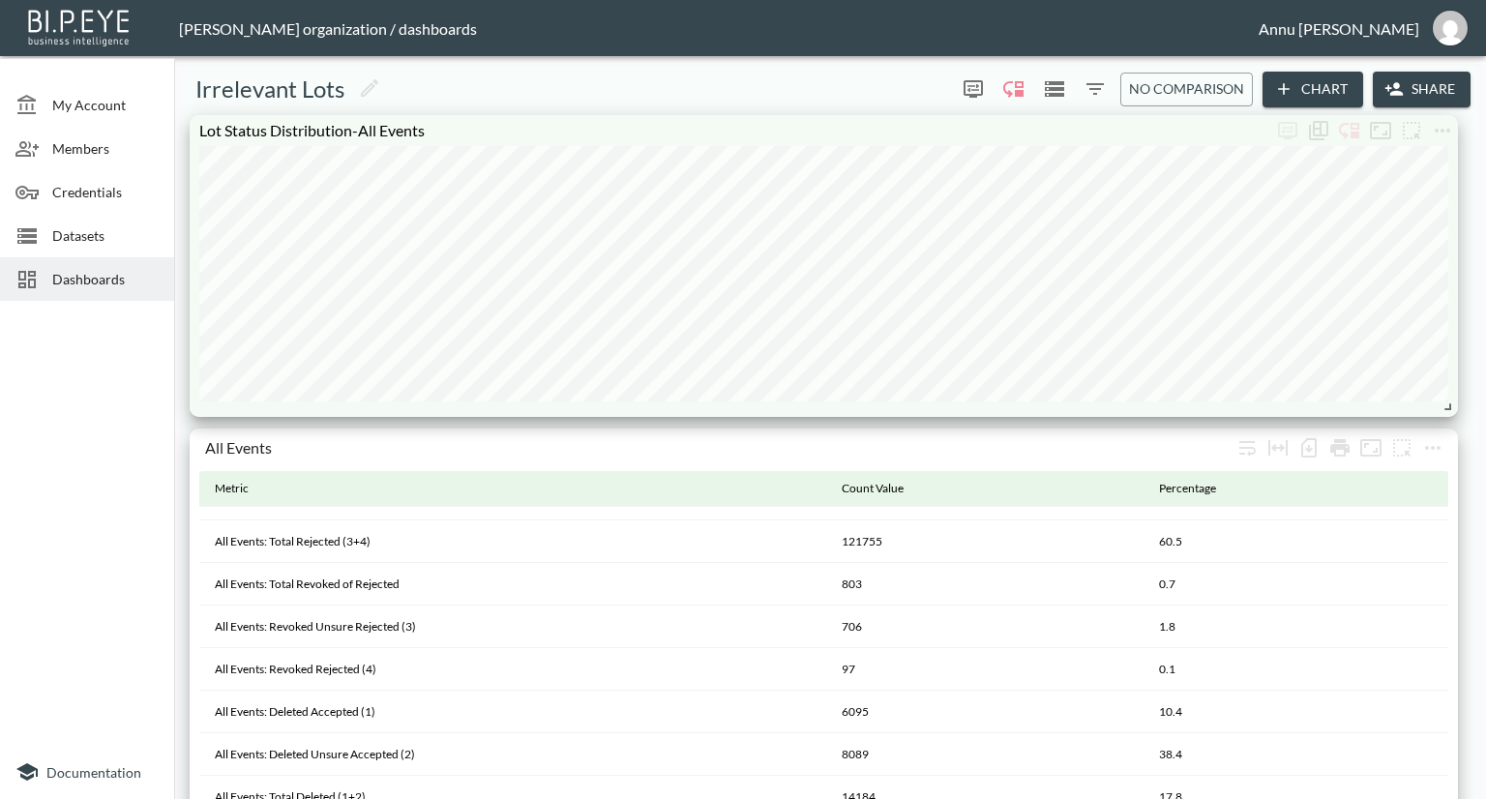
click at [115, 428] on div at bounding box center [87, 527] width 174 height 436
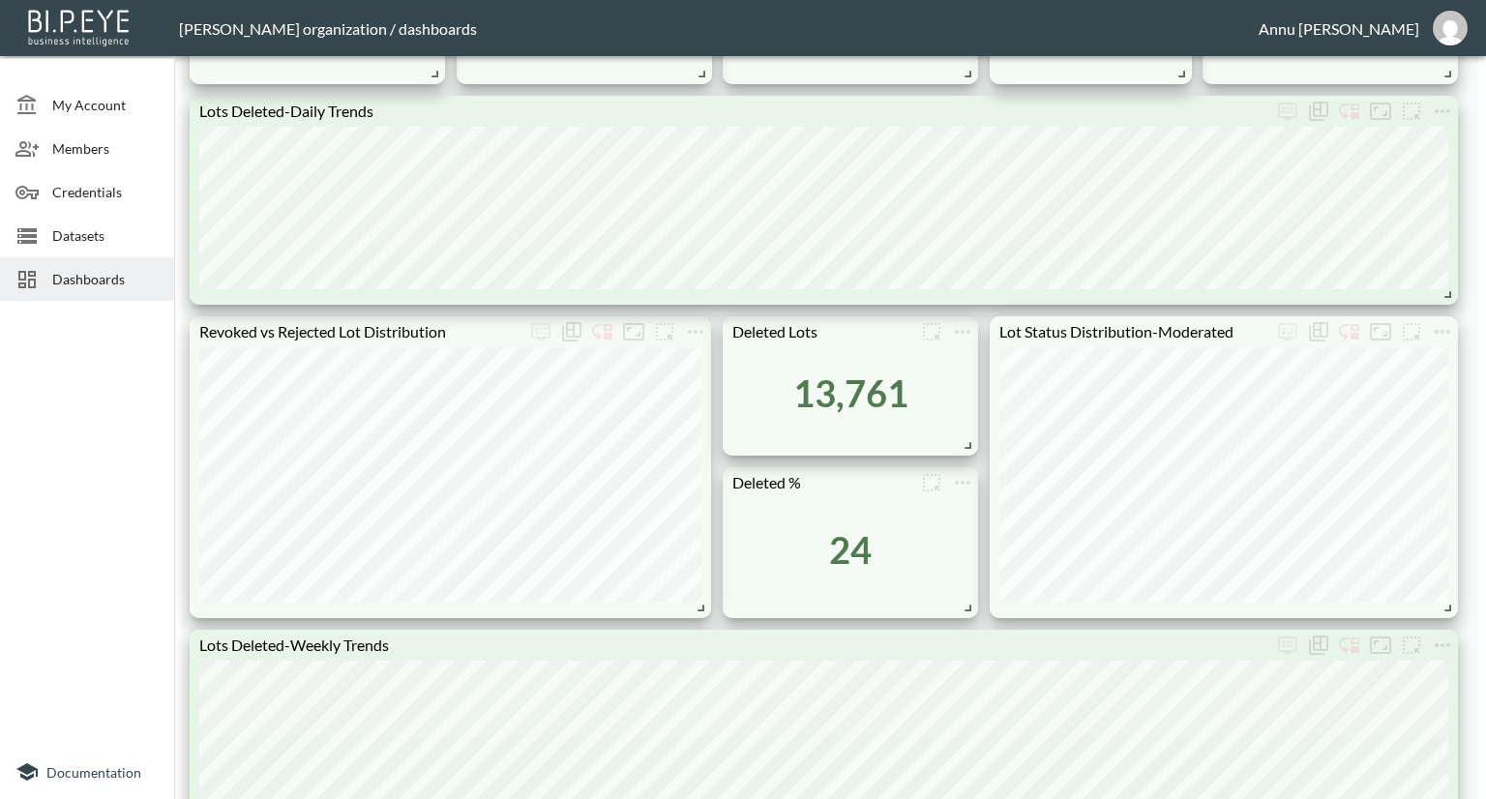
scroll to position [1161, 0]
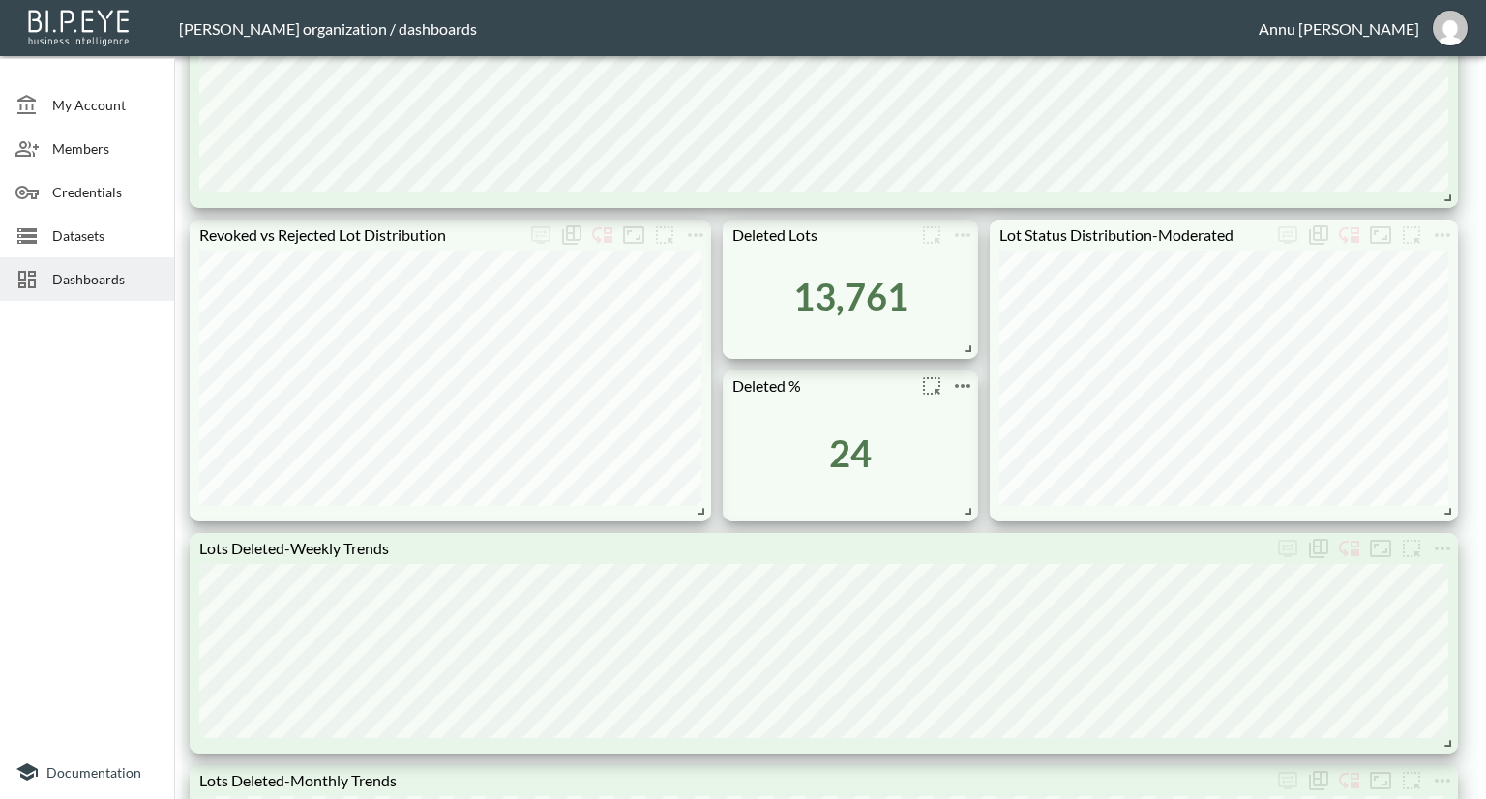
click at [959, 384] on icon "more" at bounding box center [962, 385] width 23 height 23
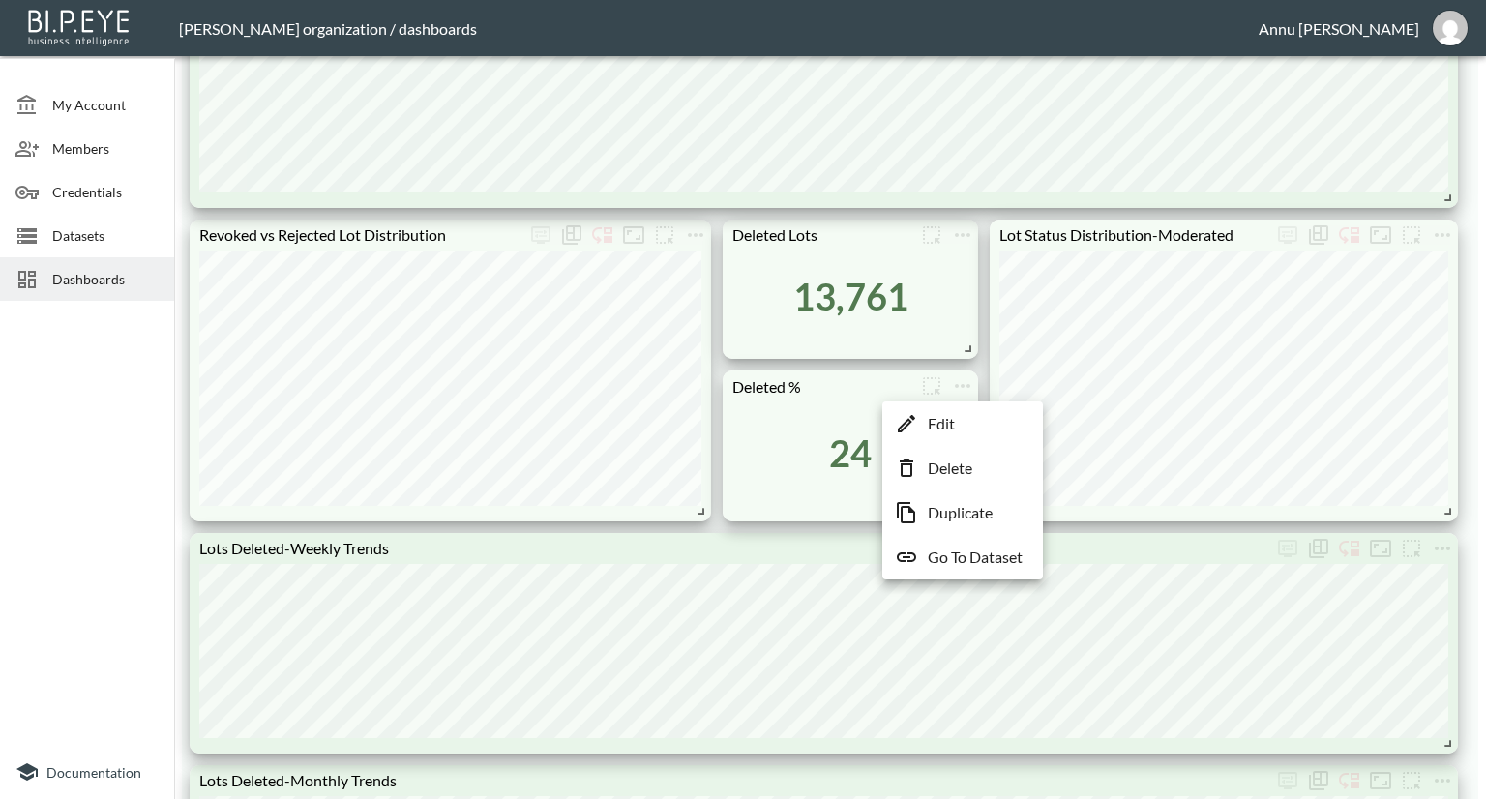
click at [952, 419] on p "Edit" at bounding box center [941, 423] width 27 height 23
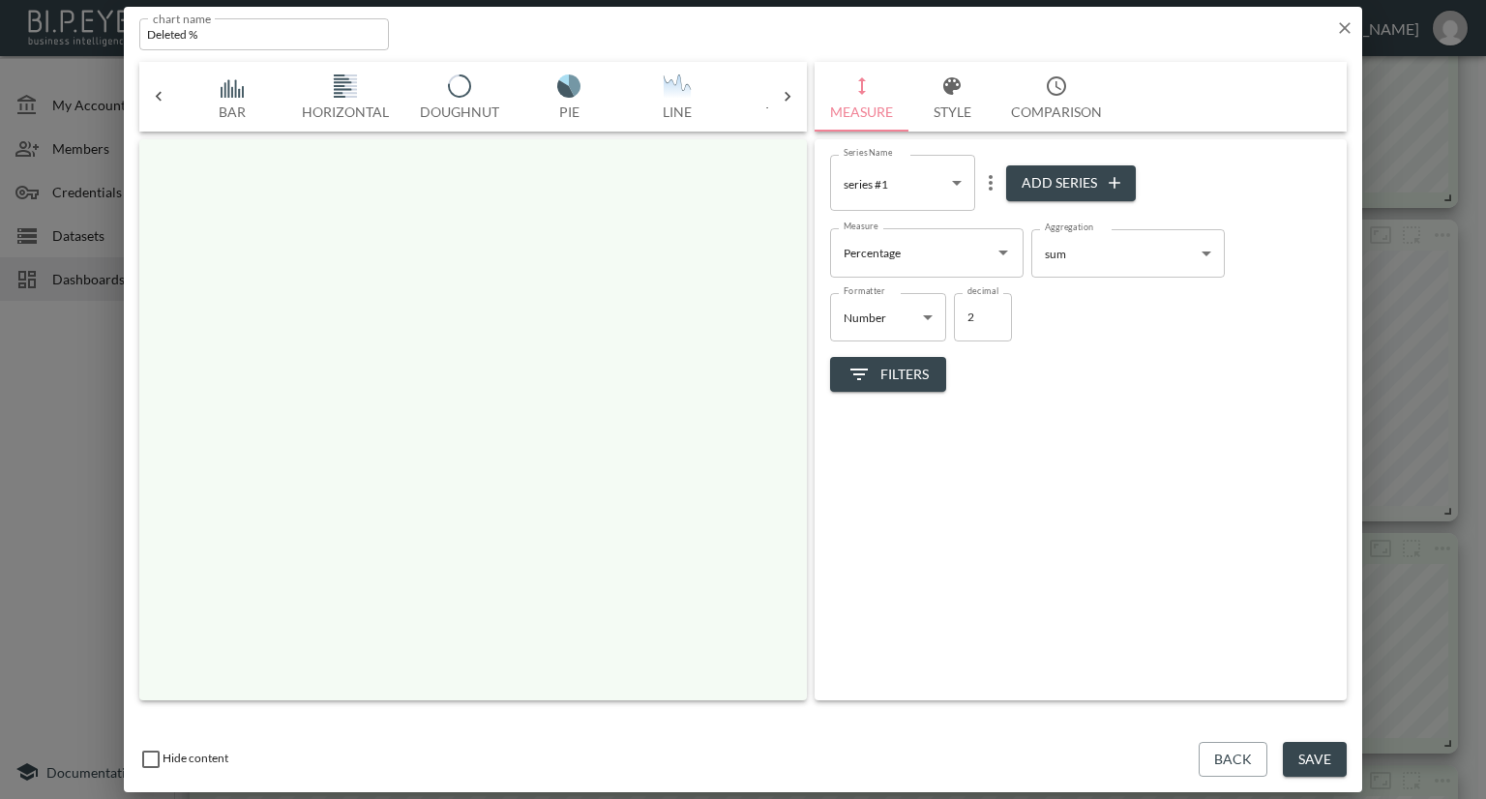
scroll to position [0, 101]
click at [929, 319] on body "BI.P.EYE, Interactive Analytics Dashboards - app [PERSON_NAME] organization / d…" at bounding box center [743, 399] width 1486 height 799
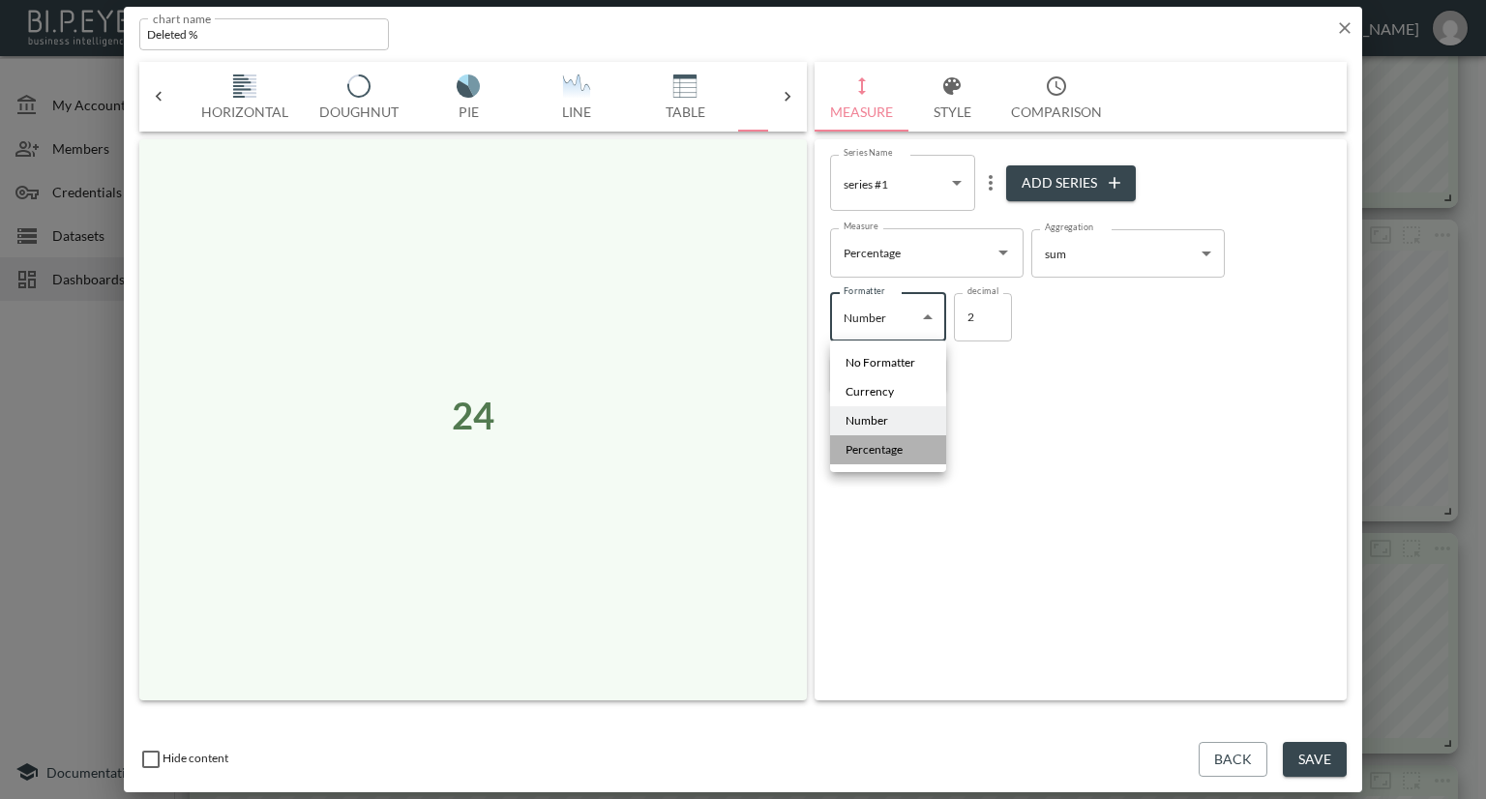
click at [881, 457] on span "Percentage" at bounding box center [873, 449] width 57 height 17
type input "Percentage"
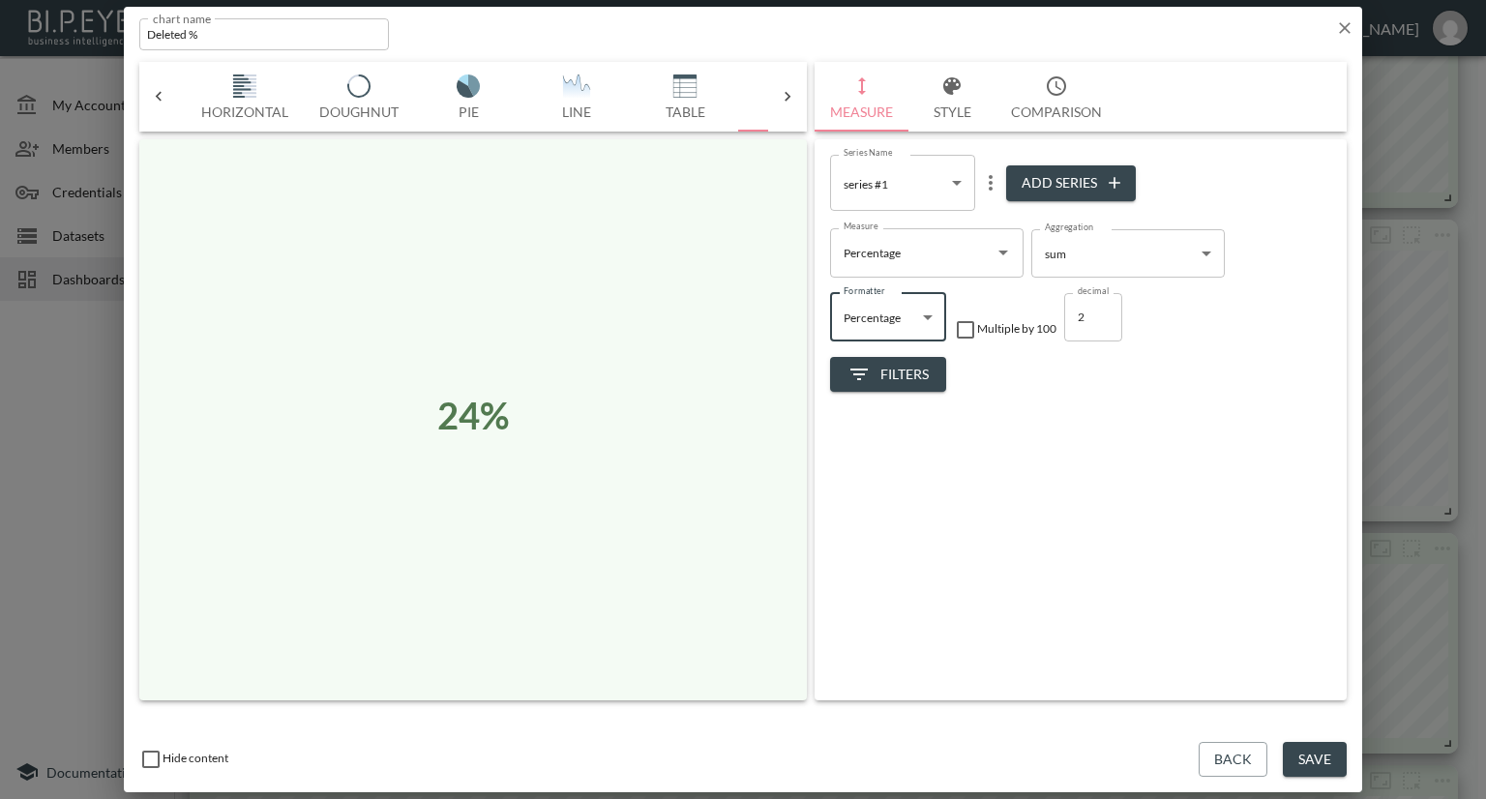
click at [1337, 764] on button "Save" at bounding box center [1315, 760] width 64 height 36
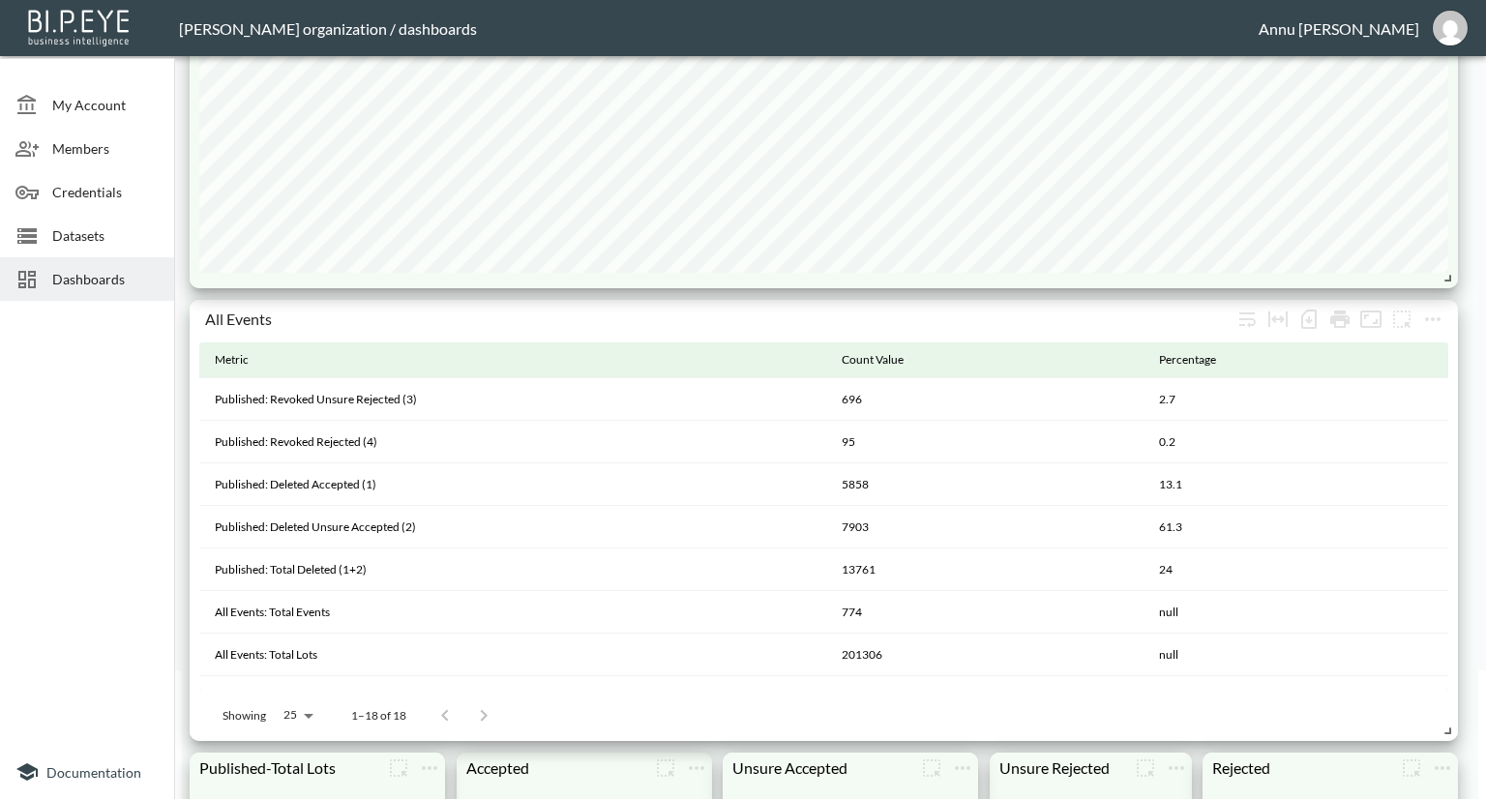
scroll to position [0, 0]
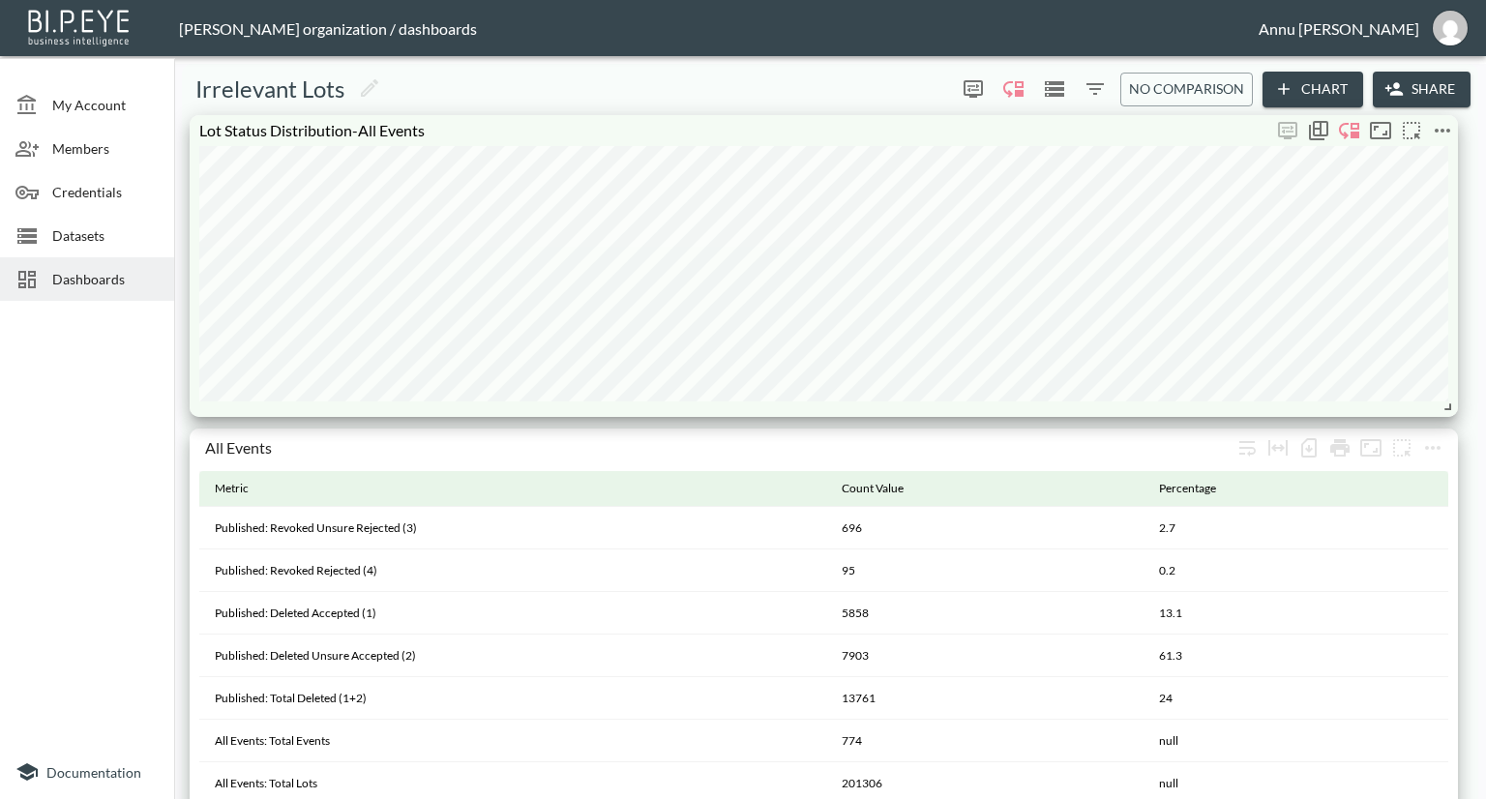
click at [1437, 129] on icon "more" at bounding box center [1441, 131] width 15 height 4
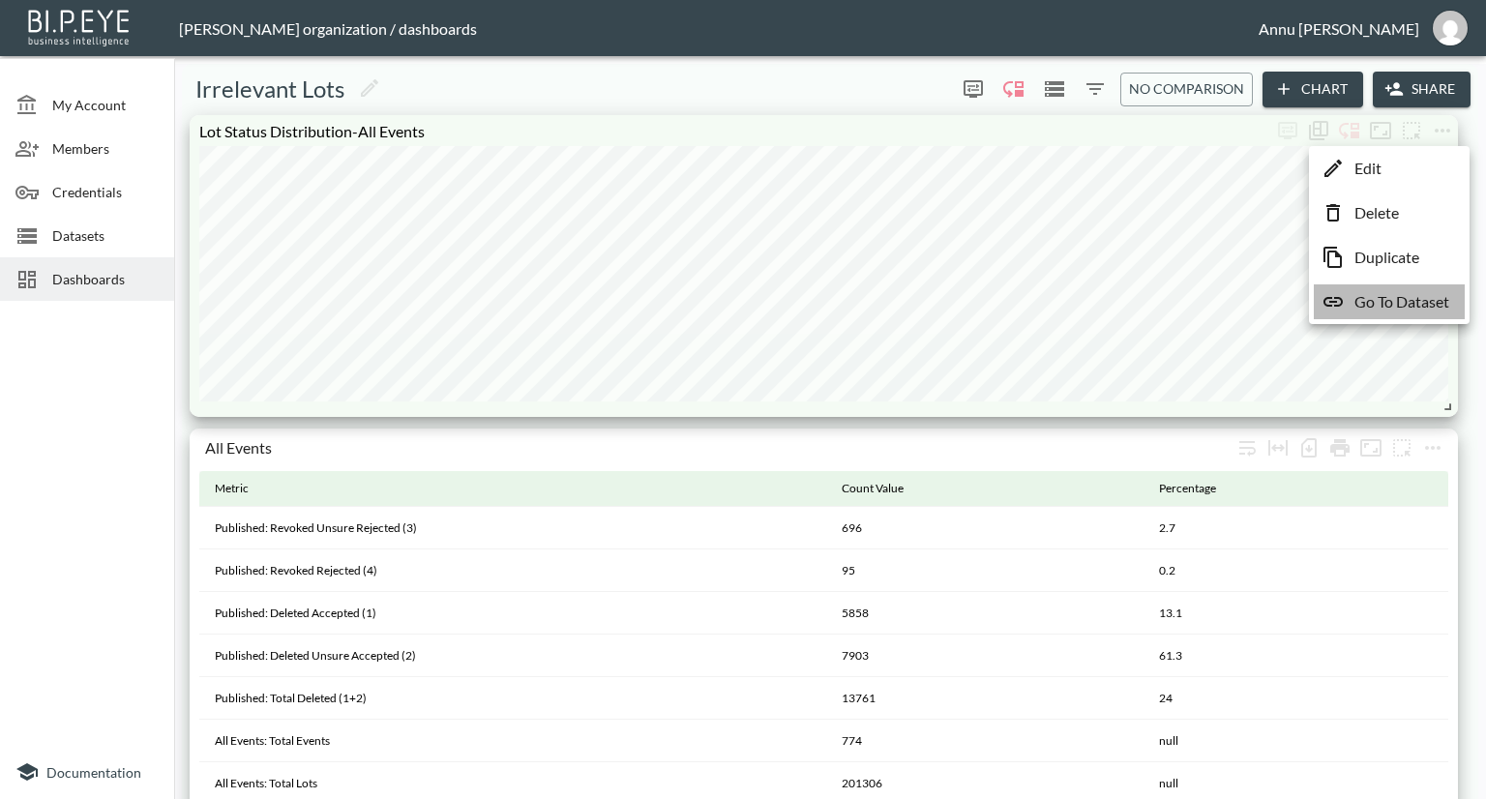
click at [1426, 313] on li "Go To Dataset" at bounding box center [1388, 301] width 151 height 35
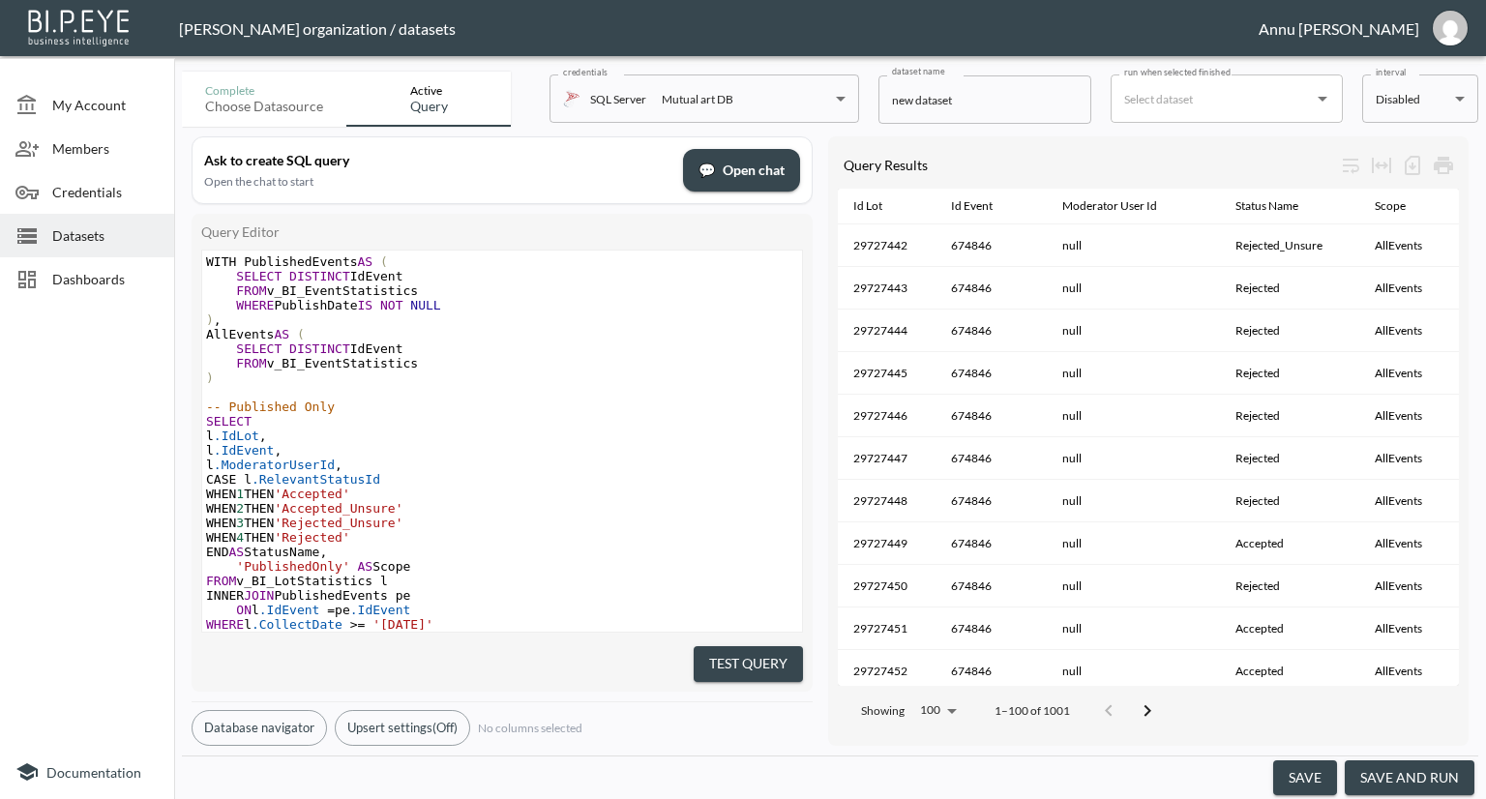
click at [1430, 767] on button "save and run" at bounding box center [1409, 778] width 130 height 36
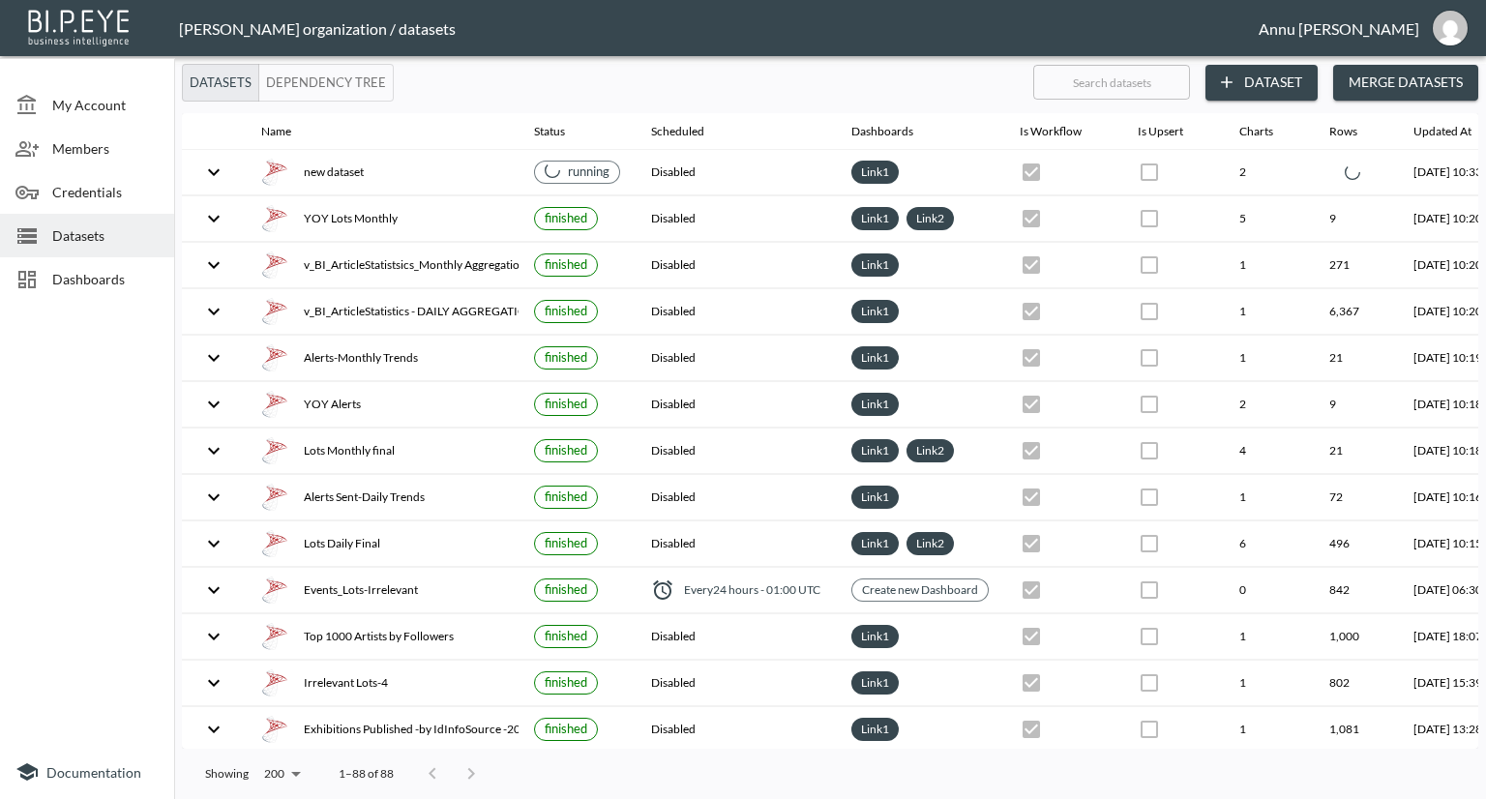
click at [100, 280] on span "Dashboards" at bounding box center [105, 279] width 106 height 20
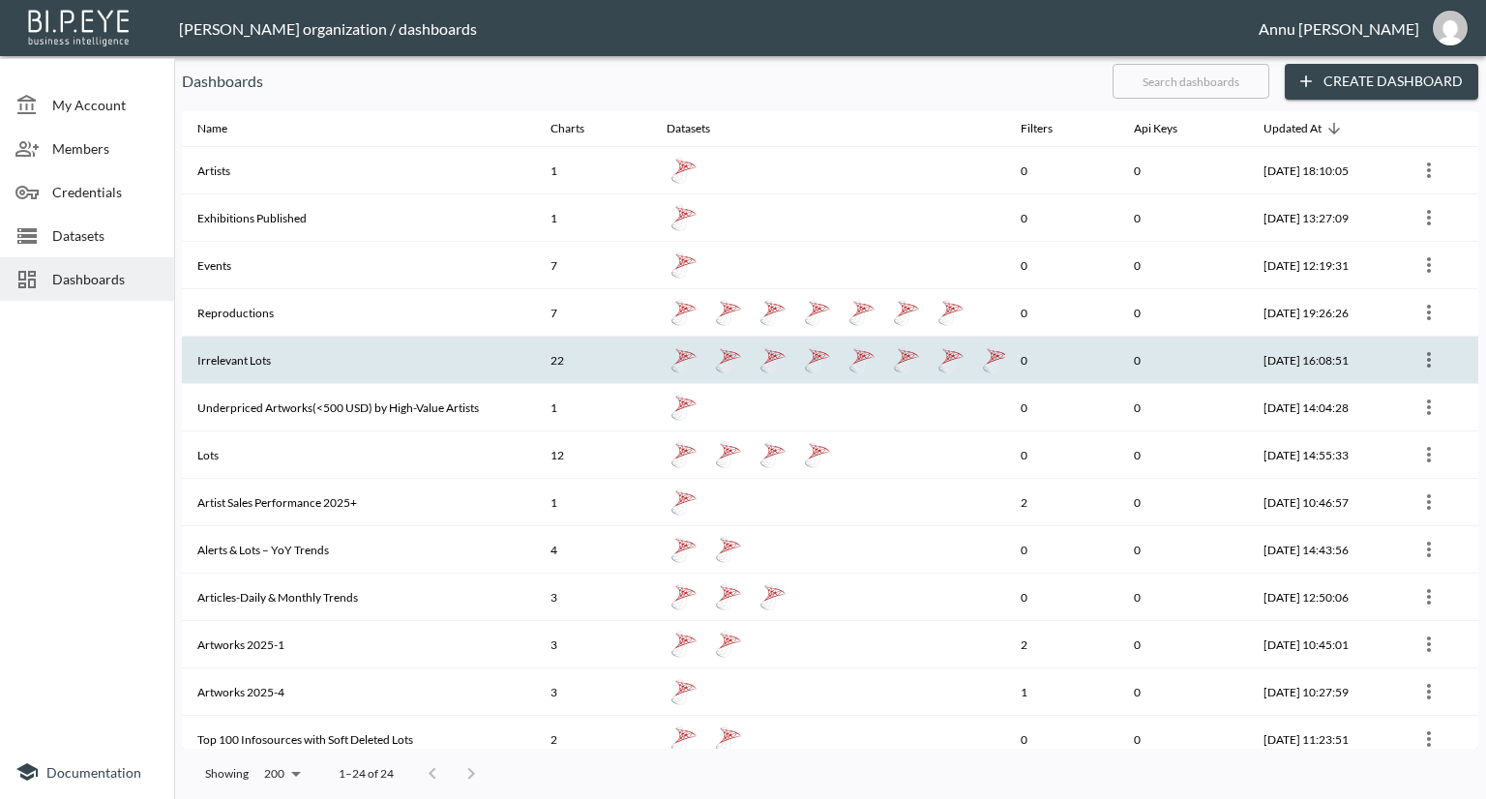
click at [245, 351] on th "Irrelevant Lots" at bounding box center [358, 360] width 353 height 47
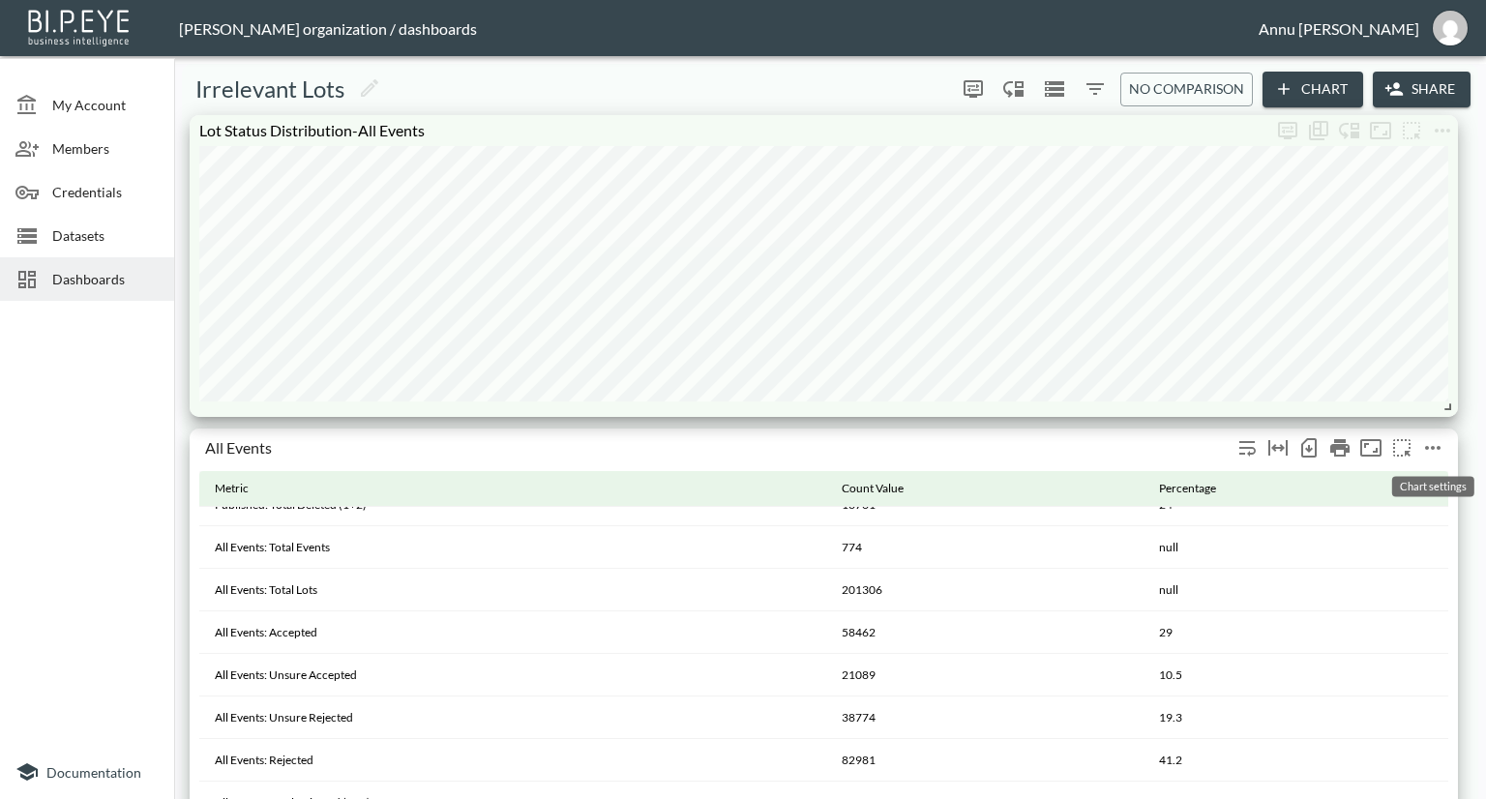
click at [1425, 444] on icon "more" at bounding box center [1432, 447] width 23 height 23
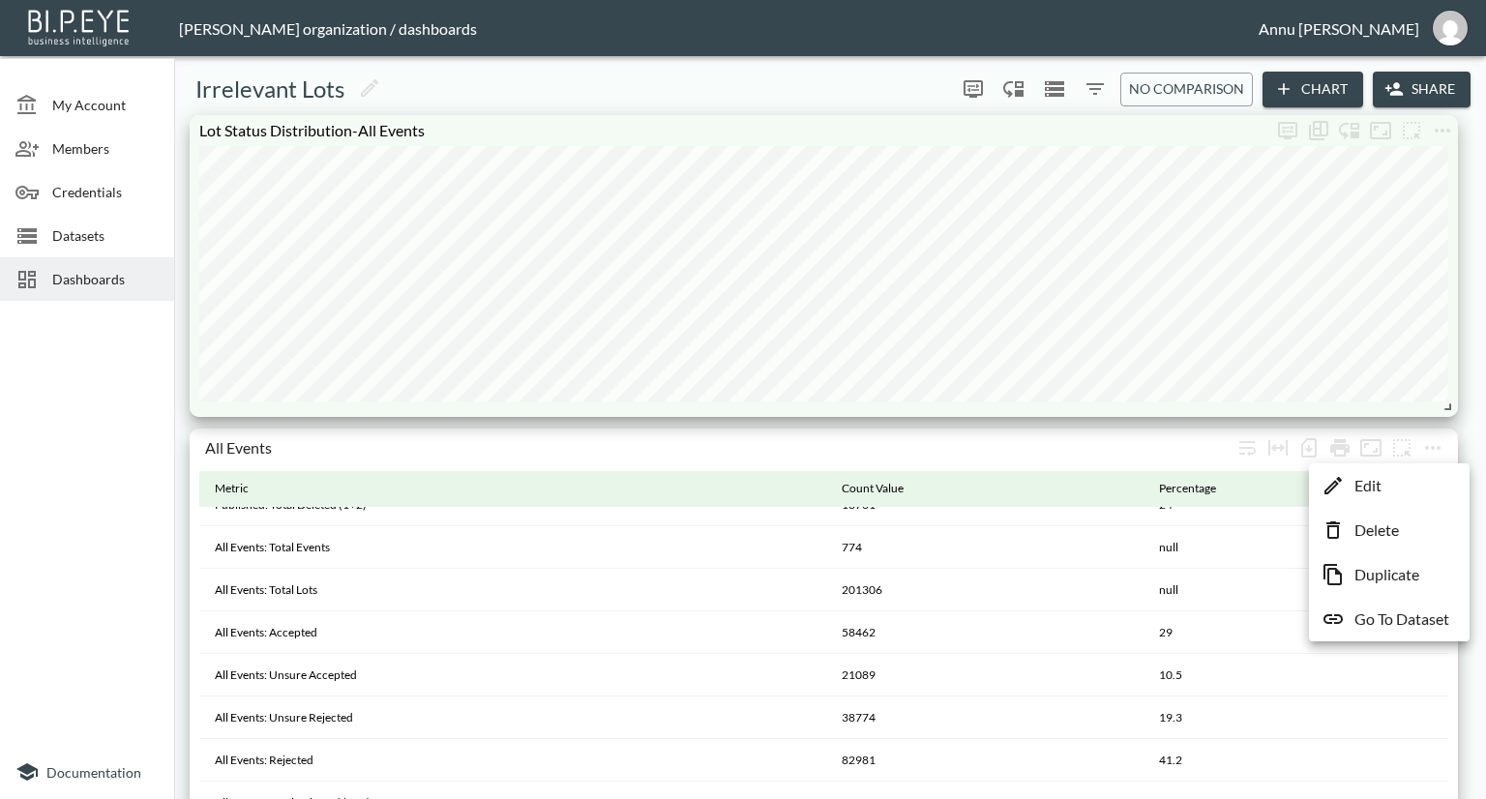
click at [1402, 610] on p "Go To Dataset" at bounding box center [1401, 618] width 95 height 23
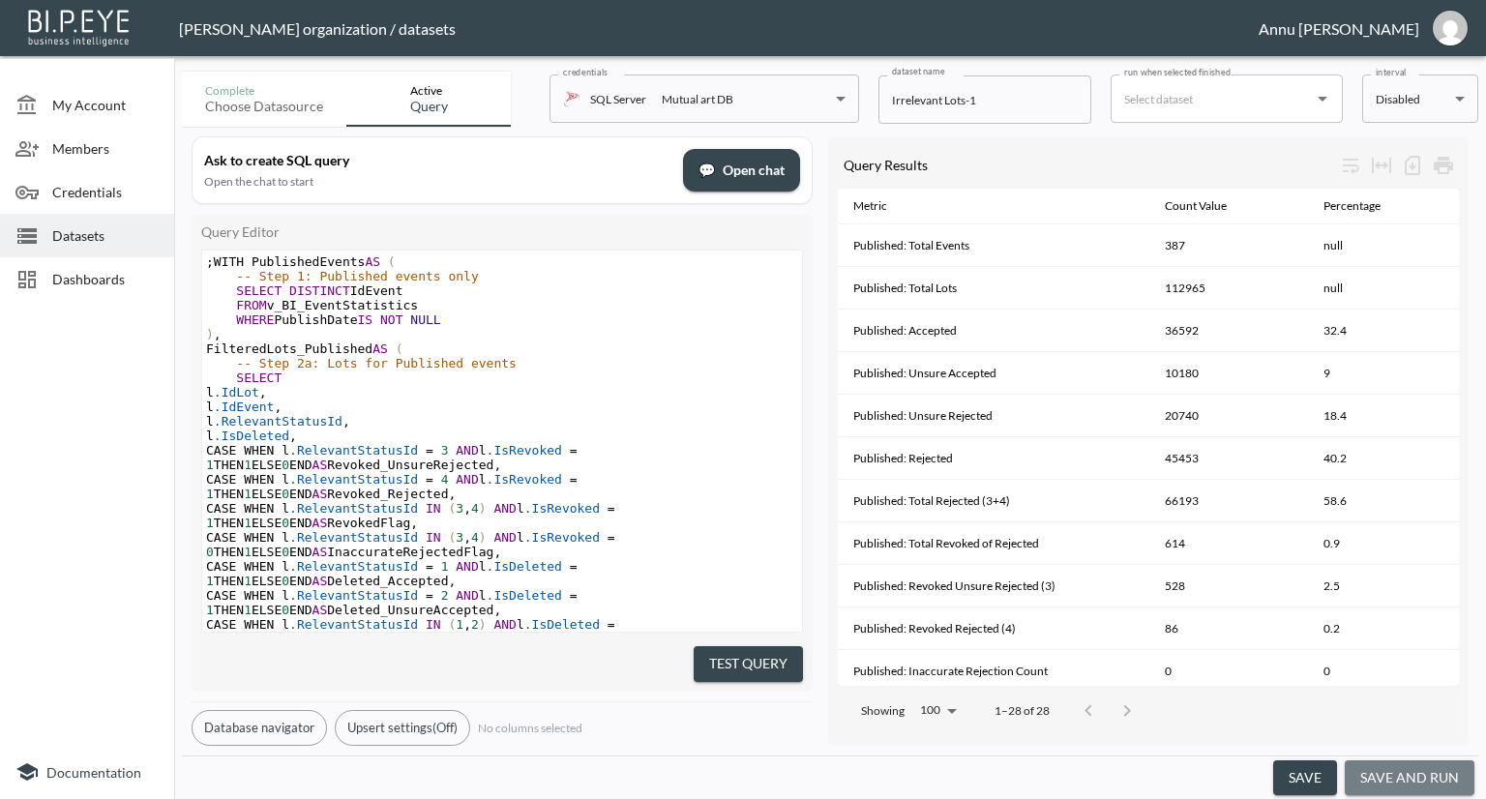
click at [1395, 763] on button "save and run" at bounding box center [1409, 778] width 130 height 36
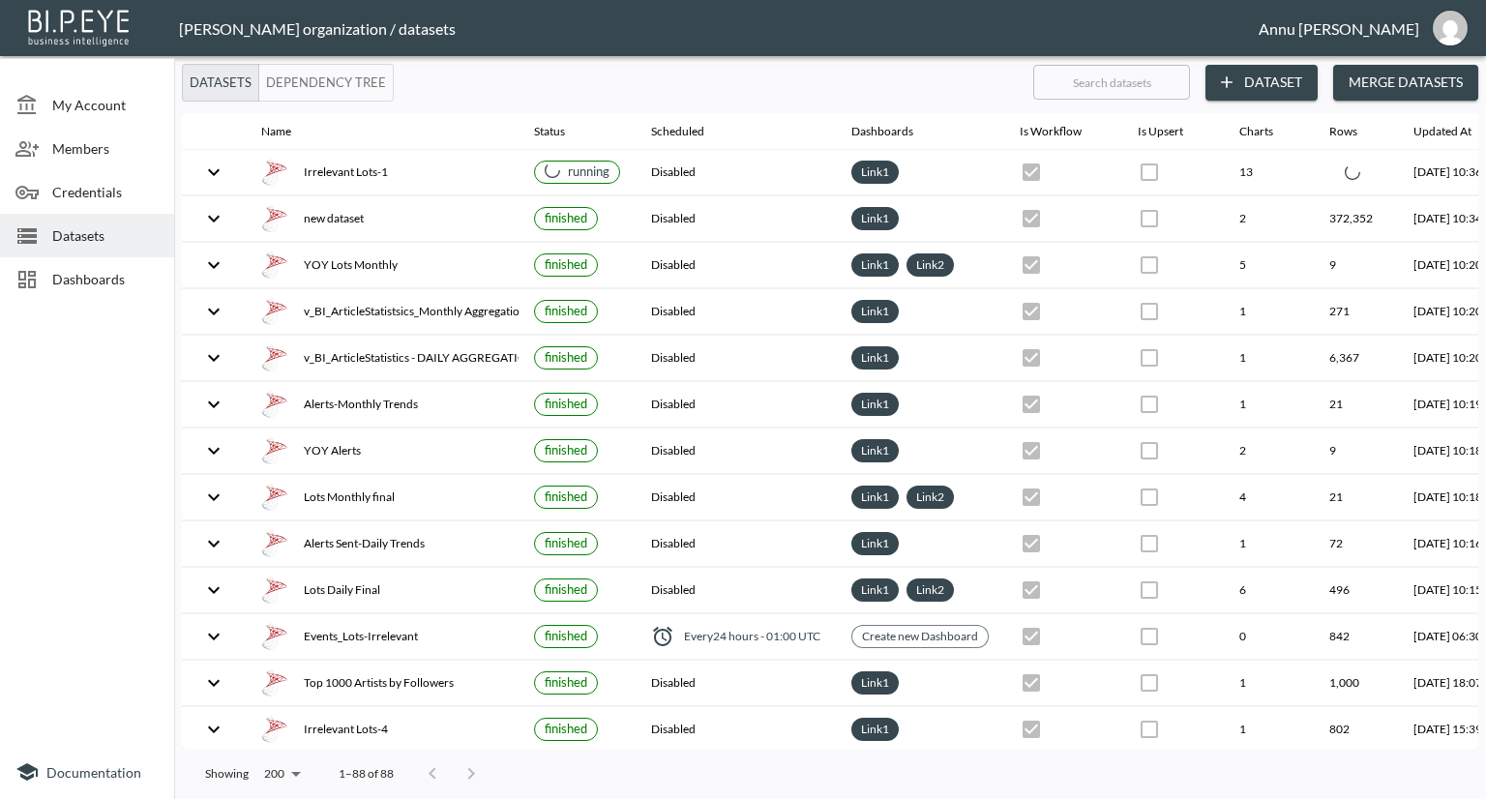
checkbox input "false"
checkbox input "true"
click at [108, 286] on span "Dashboards" at bounding box center [105, 279] width 106 height 20
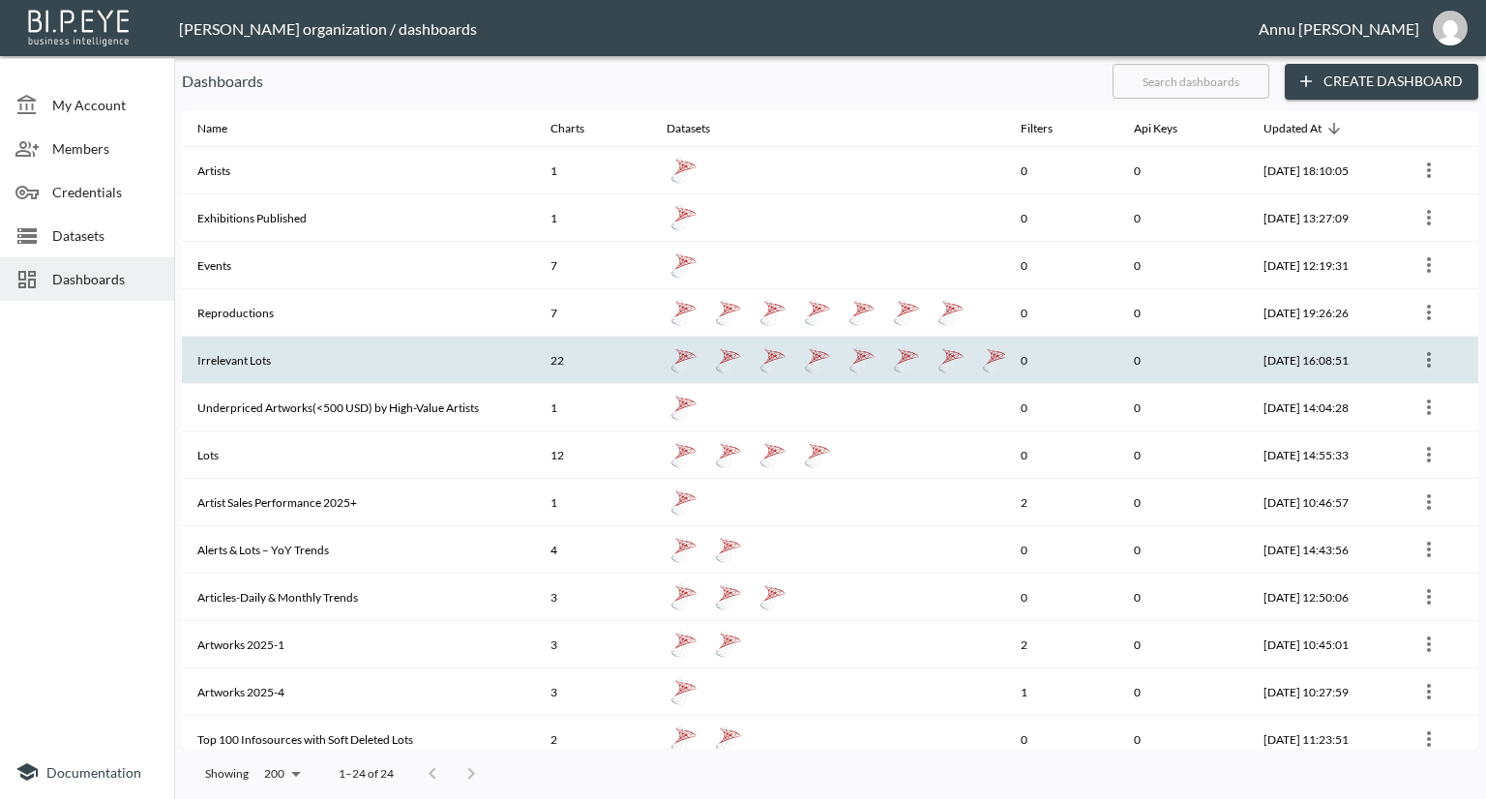
click at [265, 346] on th "Irrelevant Lots" at bounding box center [358, 360] width 353 height 47
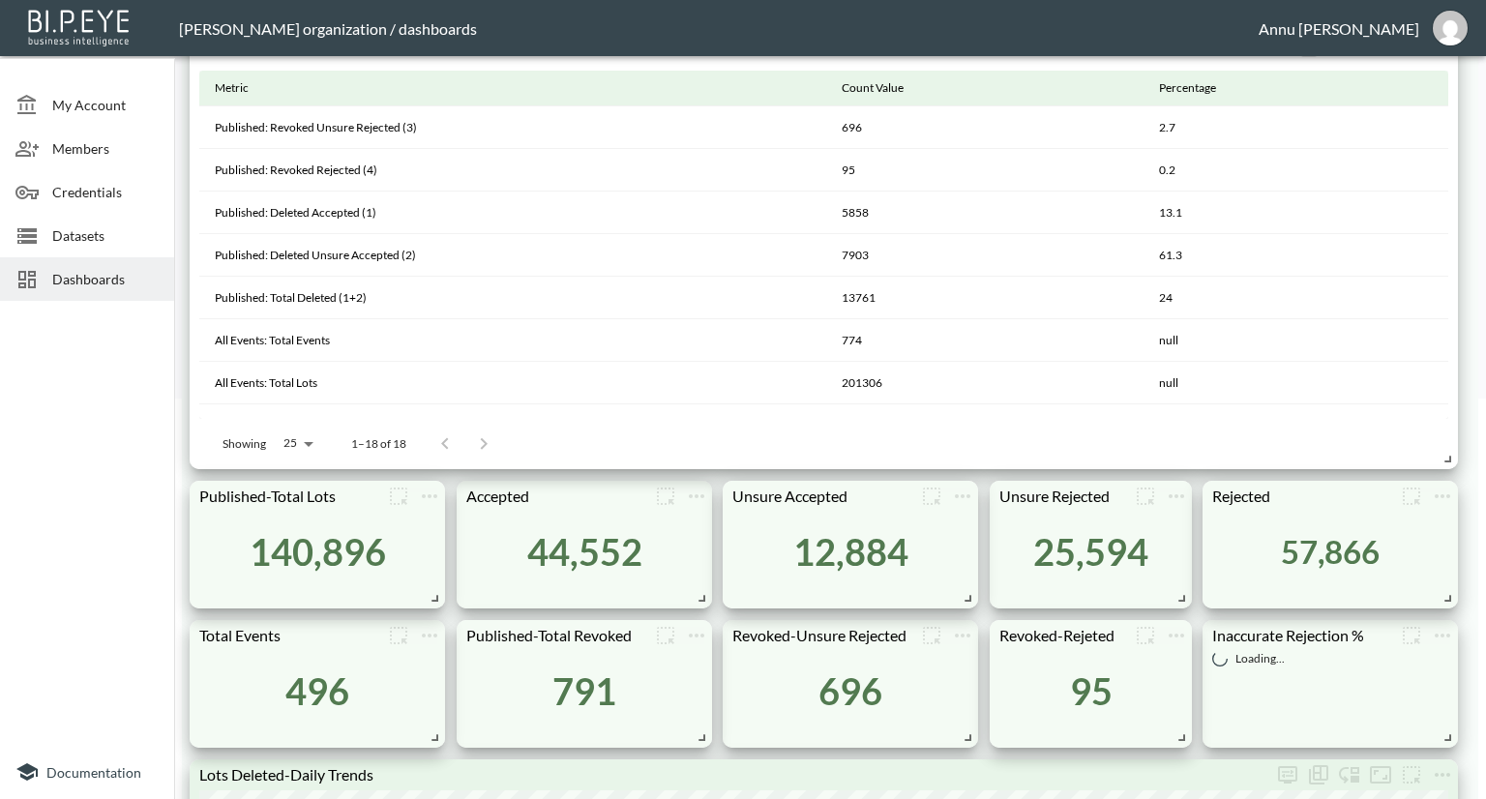
scroll to position [484, 0]
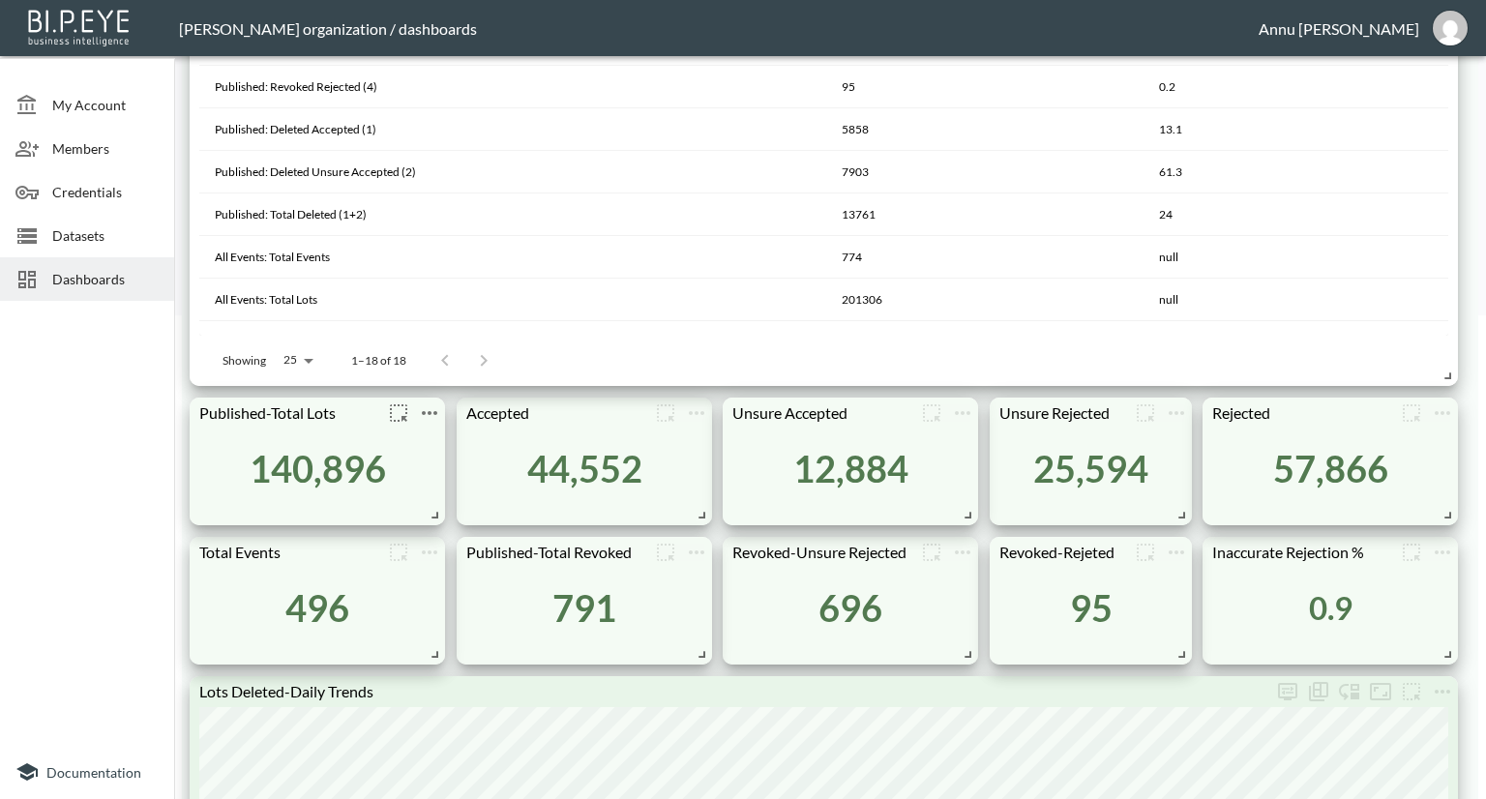
click at [441, 411] on button "more" at bounding box center [429, 413] width 31 height 31
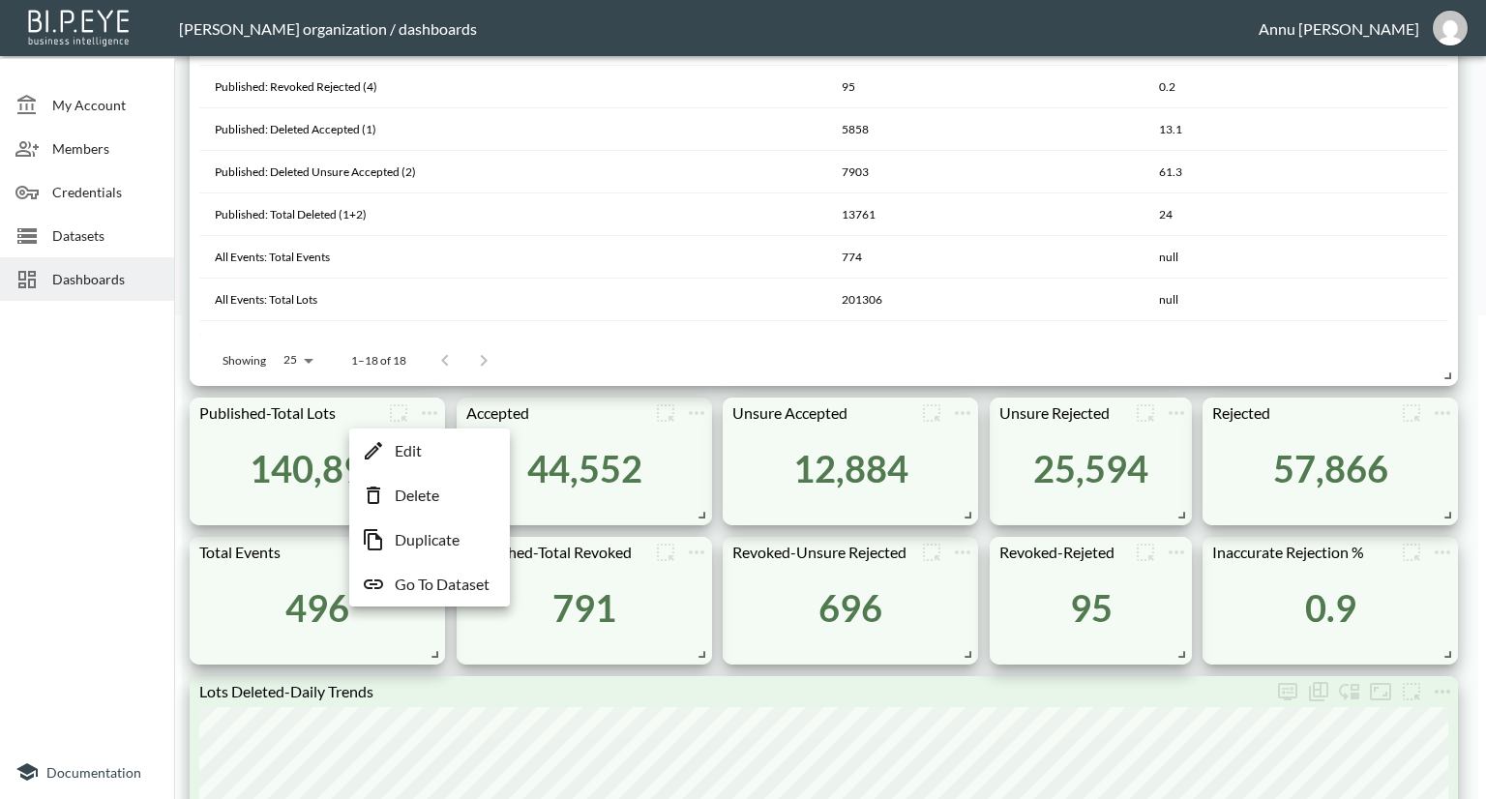
click at [443, 581] on p "Go To Dataset" at bounding box center [442, 584] width 95 height 23
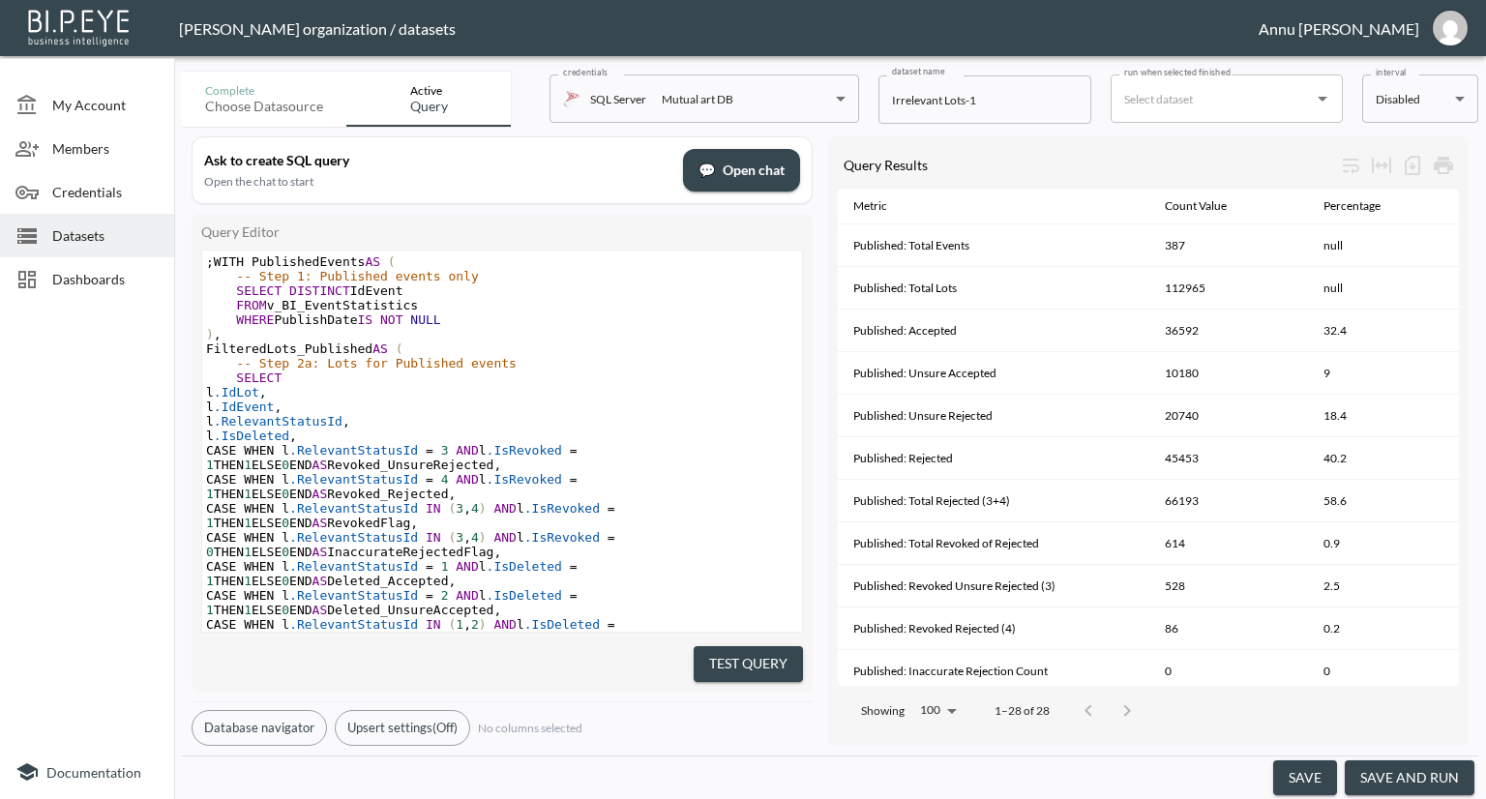
click at [1392, 772] on button "save and run" at bounding box center [1409, 778] width 130 height 36
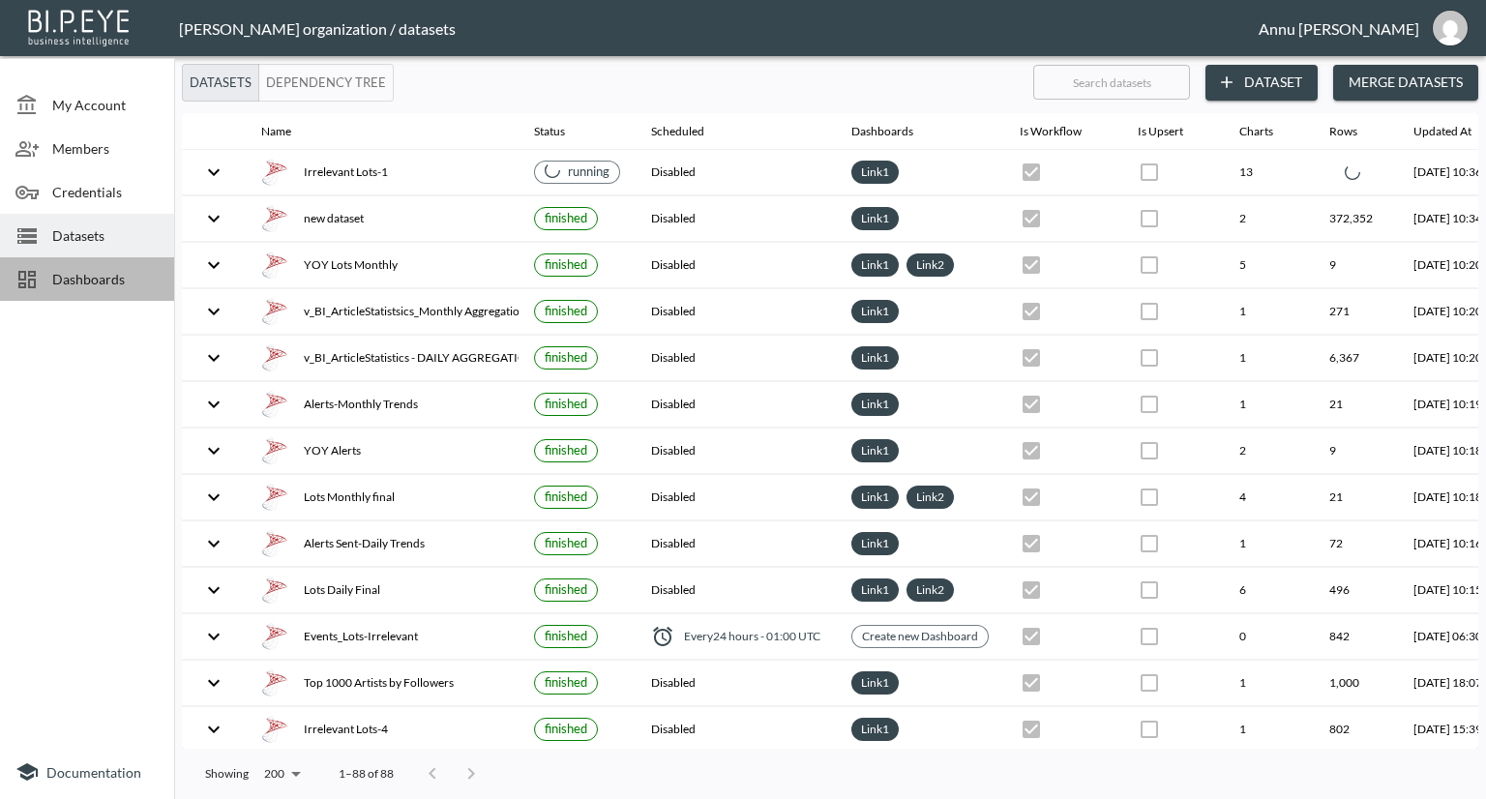
click at [121, 272] on span "Dashboards" at bounding box center [105, 279] width 106 height 20
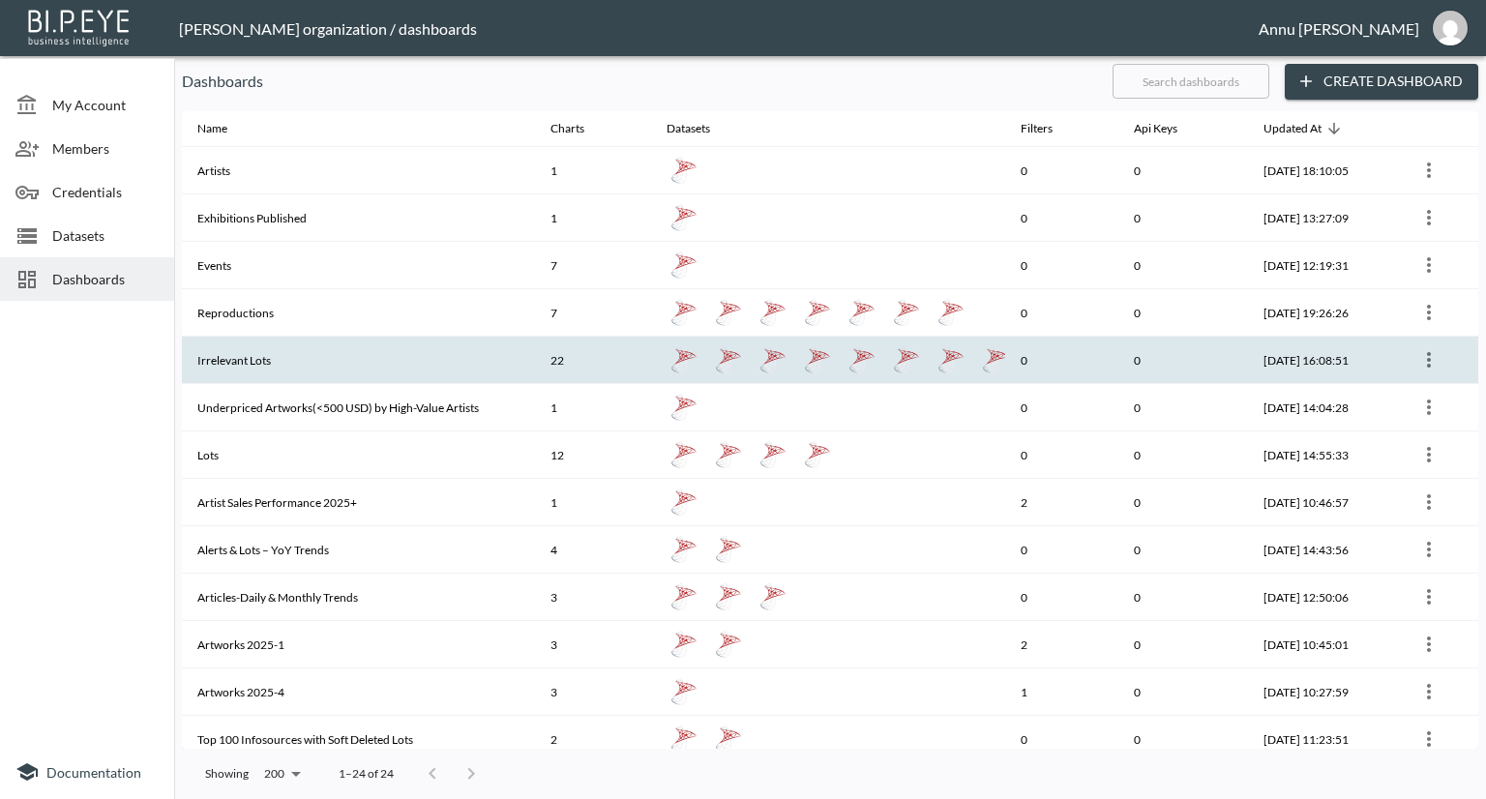
click at [321, 351] on th "Irrelevant Lots" at bounding box center [358, 360] width 353 height 47
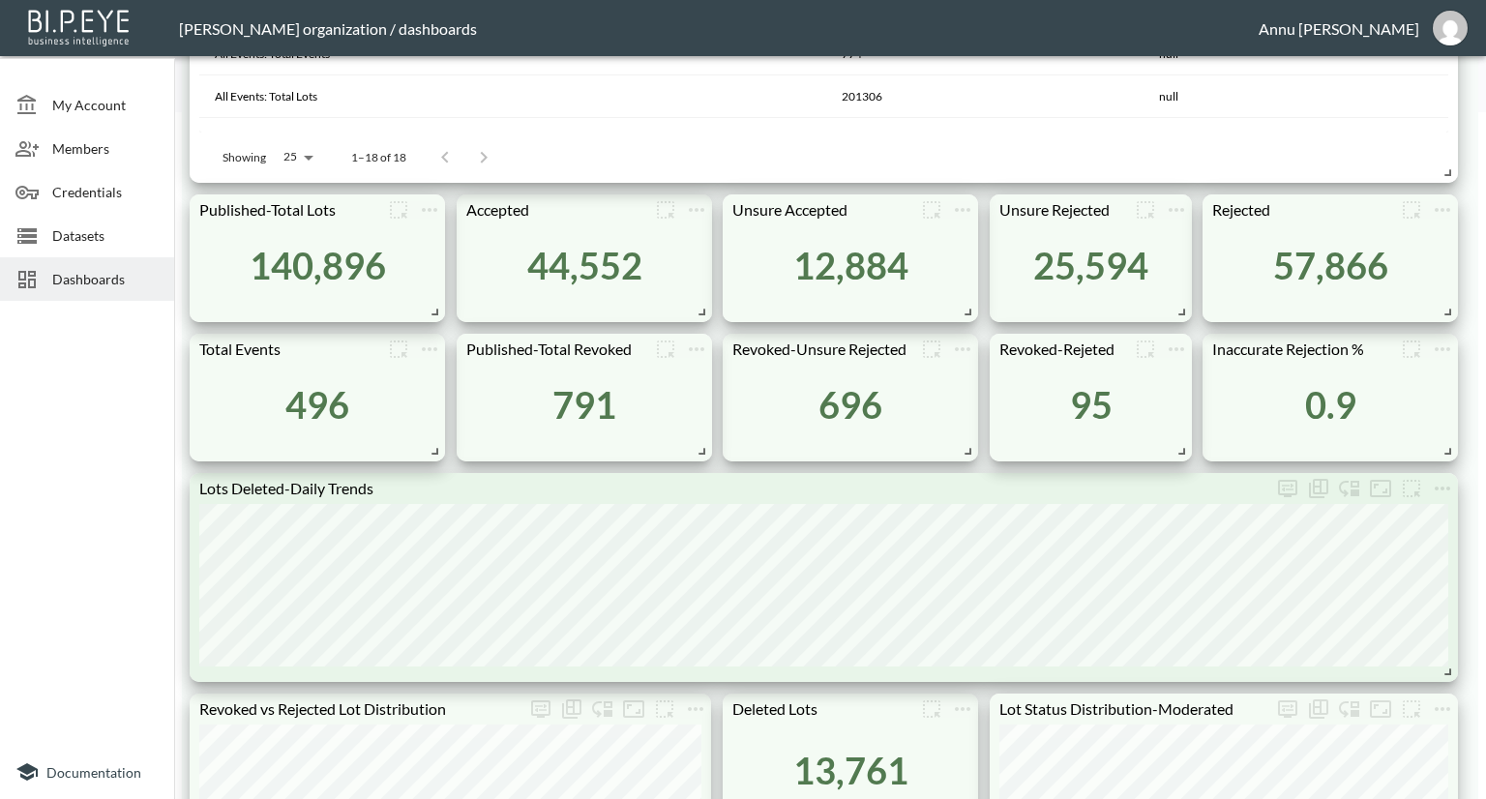
scroll to position [580, 0]
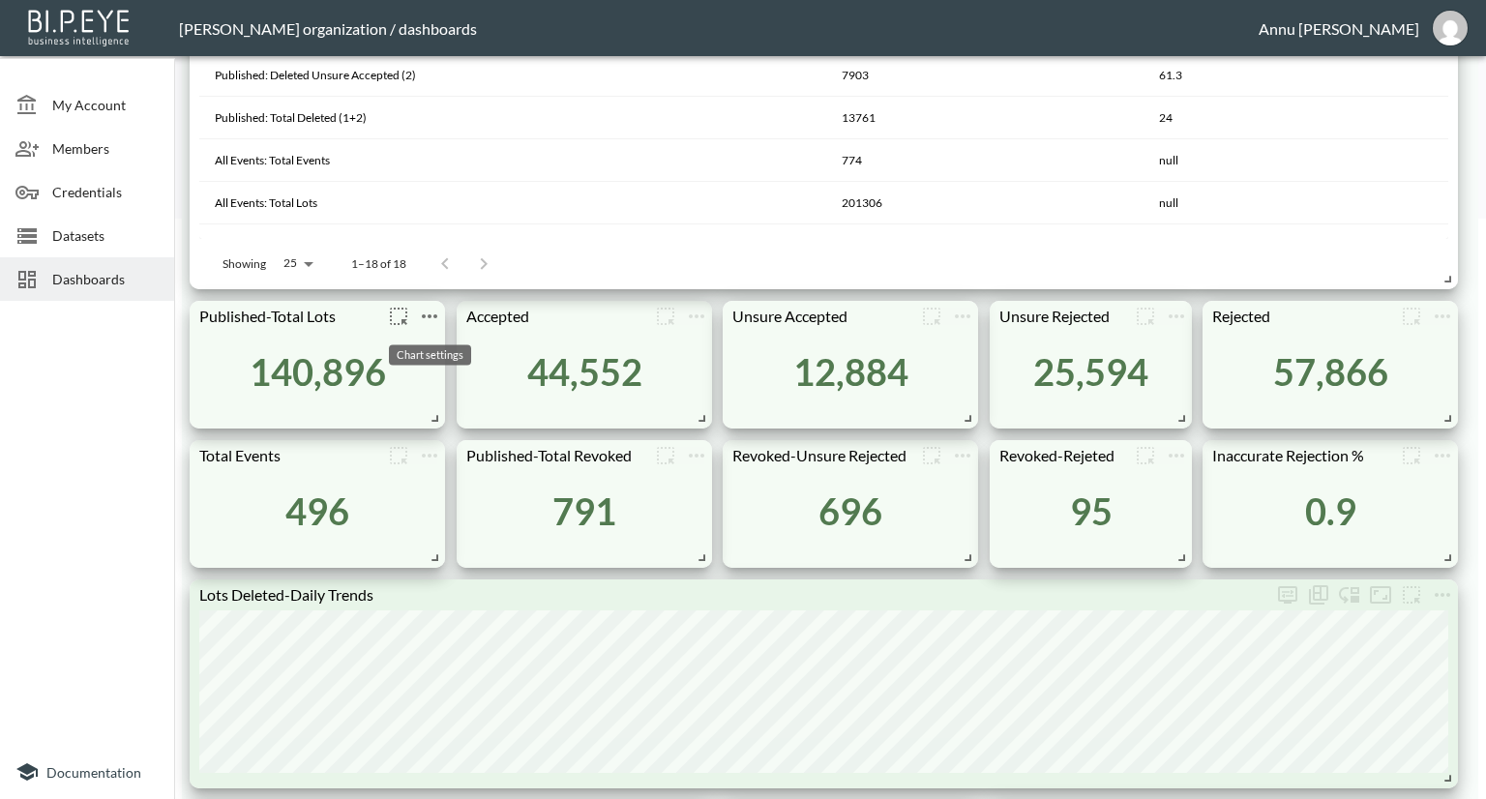
click at [436, 318] on icon "more" at bounding box center [429, 316] width 23 height 23
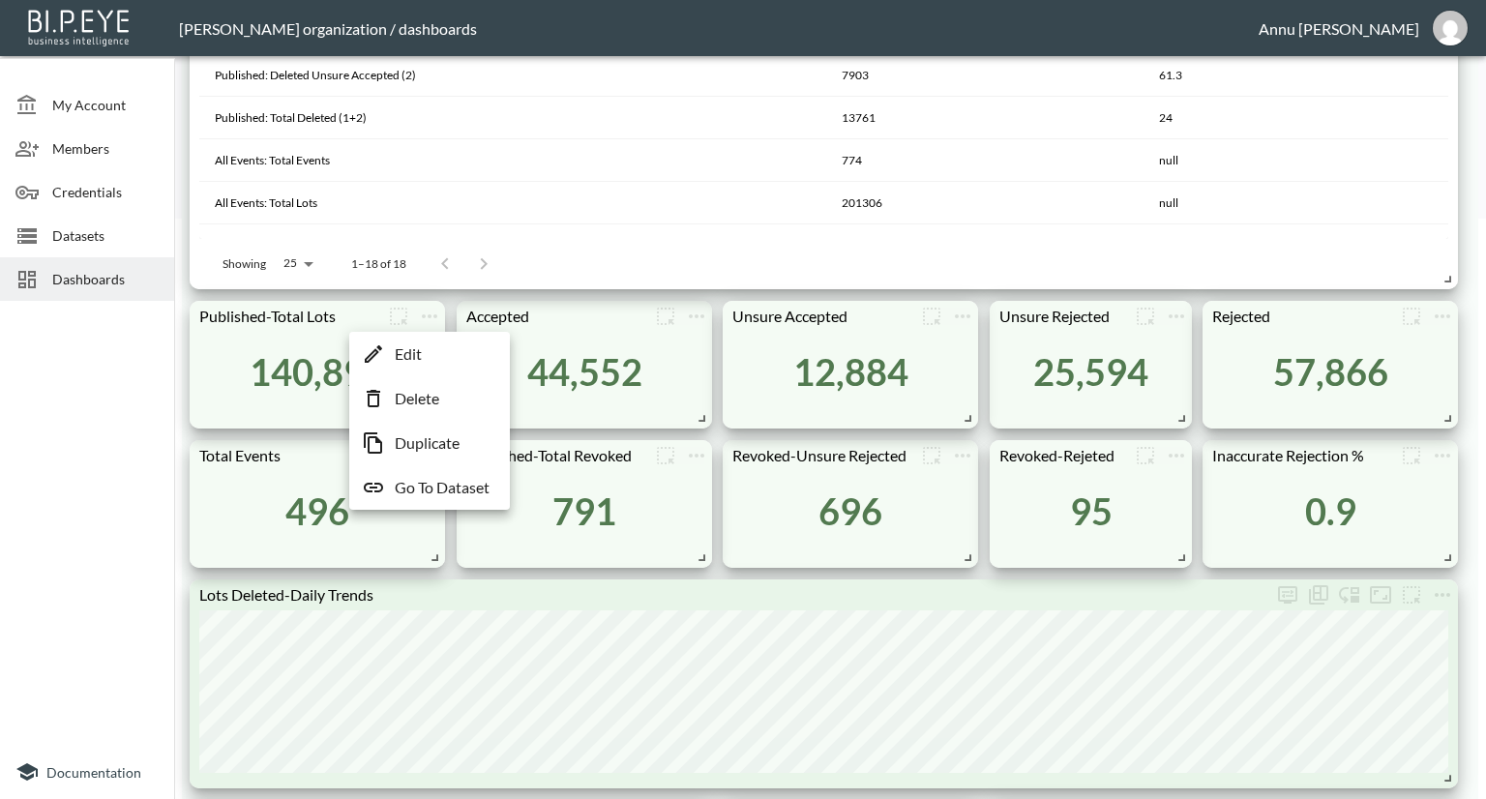
click at [427, 356] on li "Edit" at bounding box center [429, 354] width 151 height 35
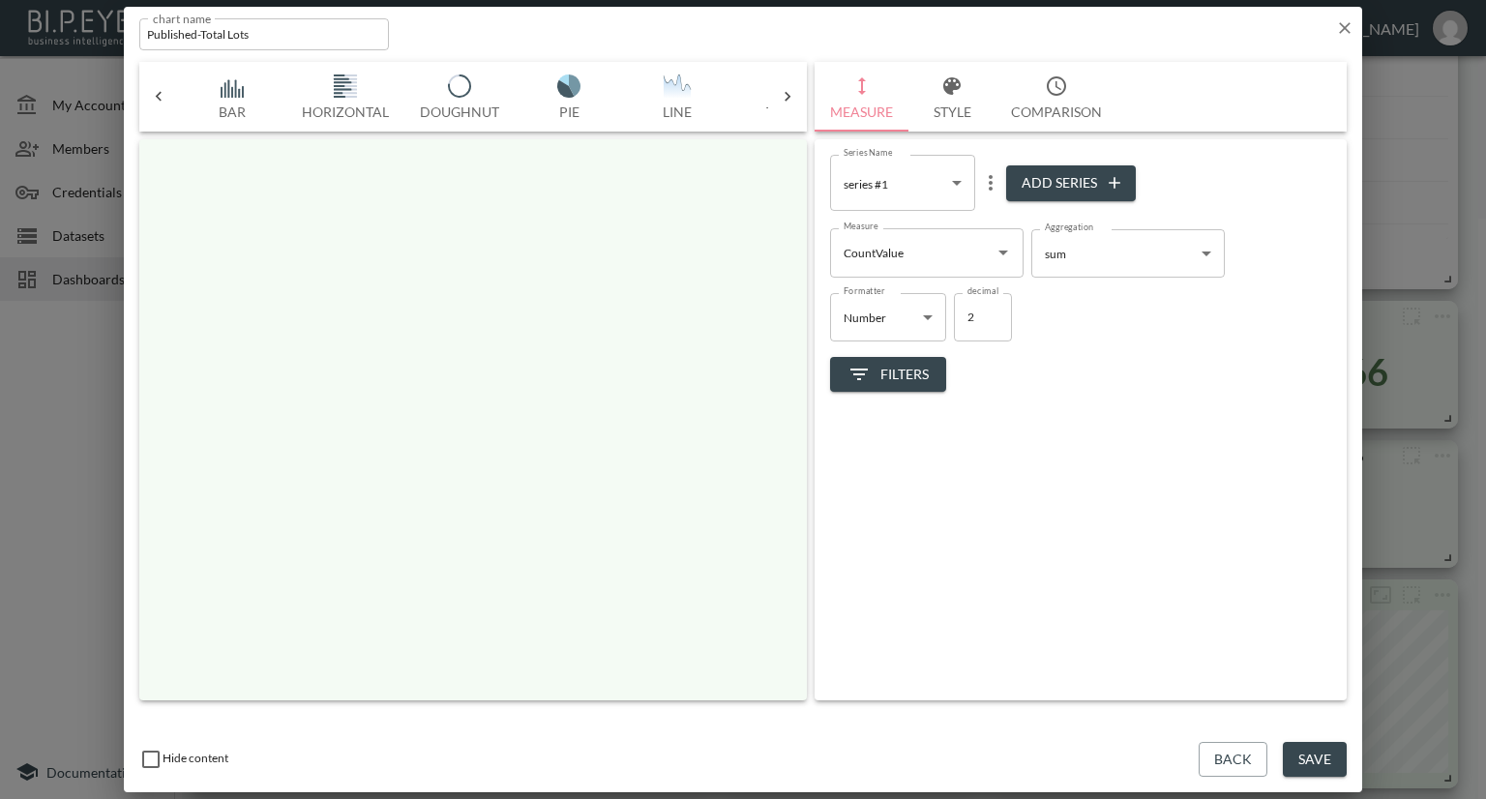
scroll to position [0, 101]
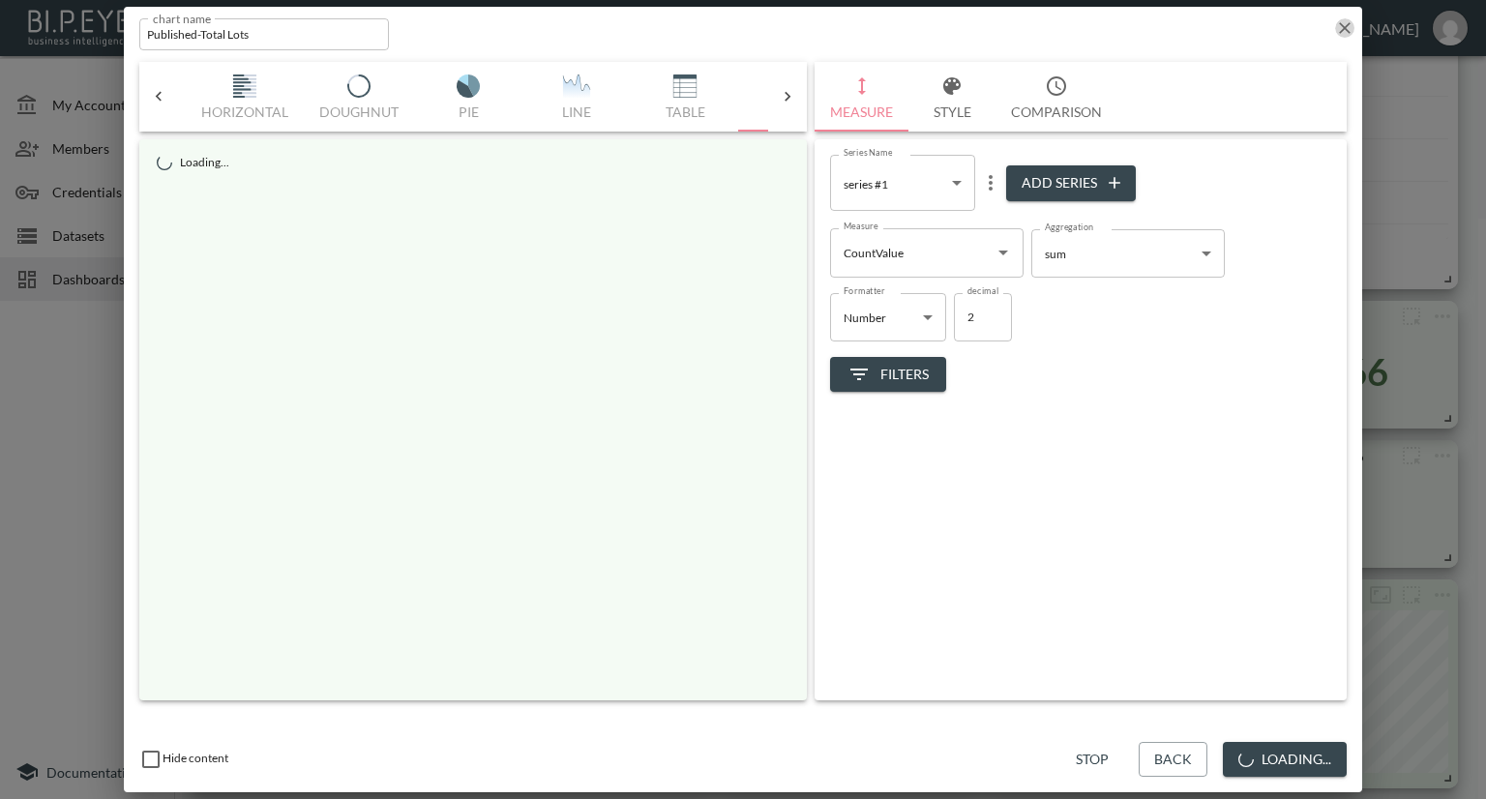
click at [1336, 28] on icon "button" at bounding box center [1344, 27] width 19 height 19
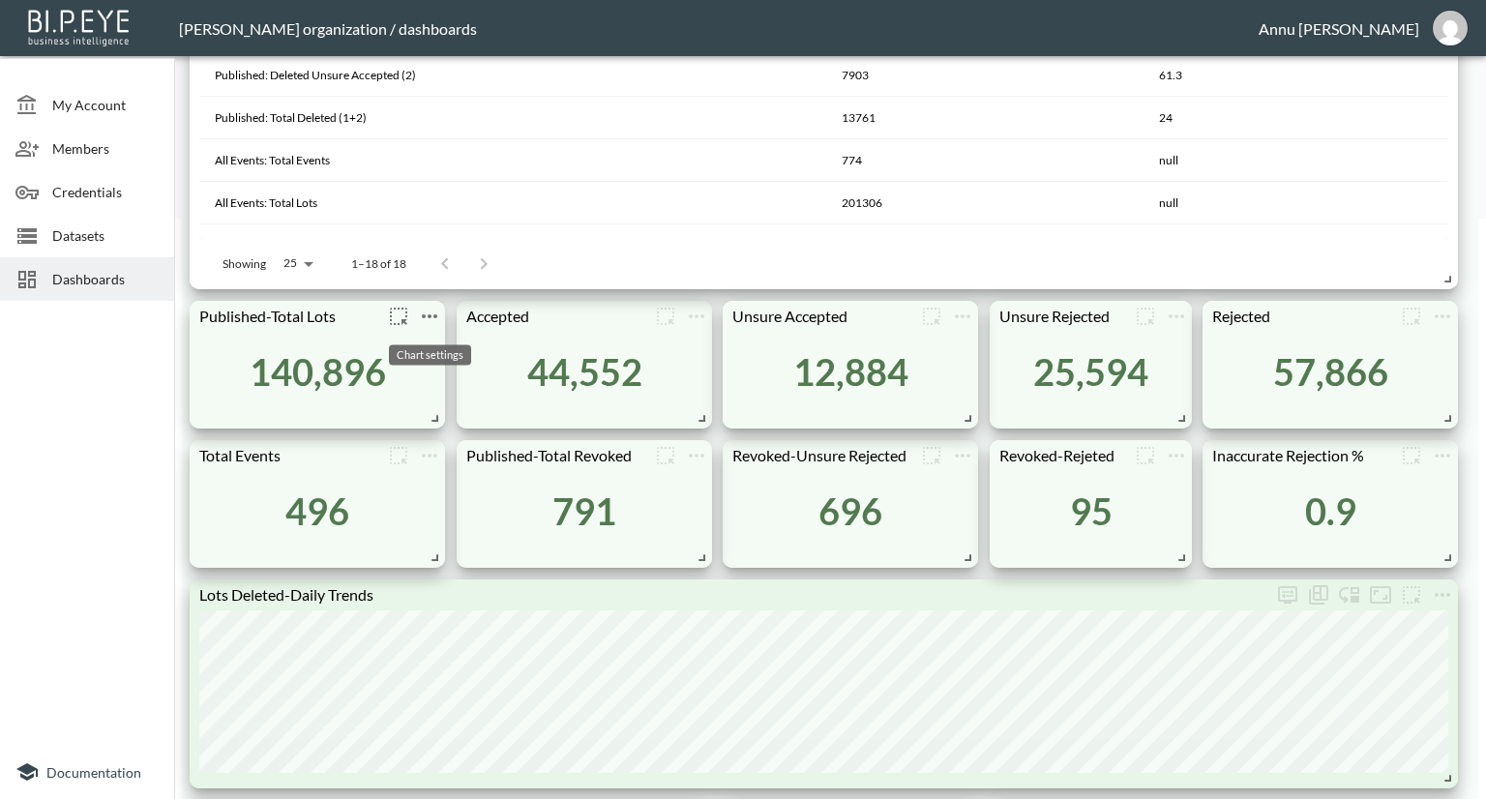
click at [430, 314] on icon "more" at bounding box center [429, 316] width 15 height 4
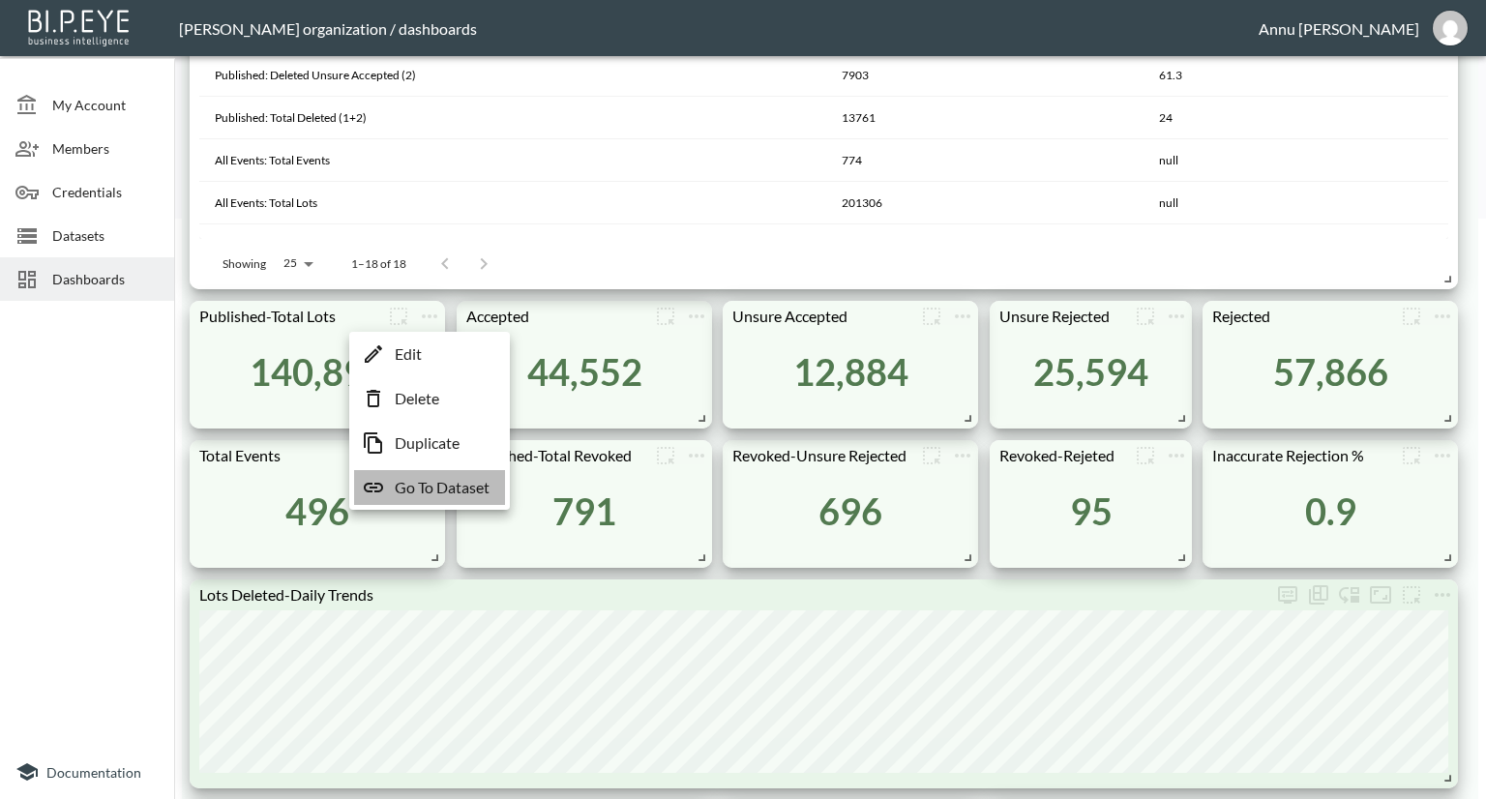
click at [417, 482] on p "Go To Dataset" at bounding box center [442, 487] width 95 height 23
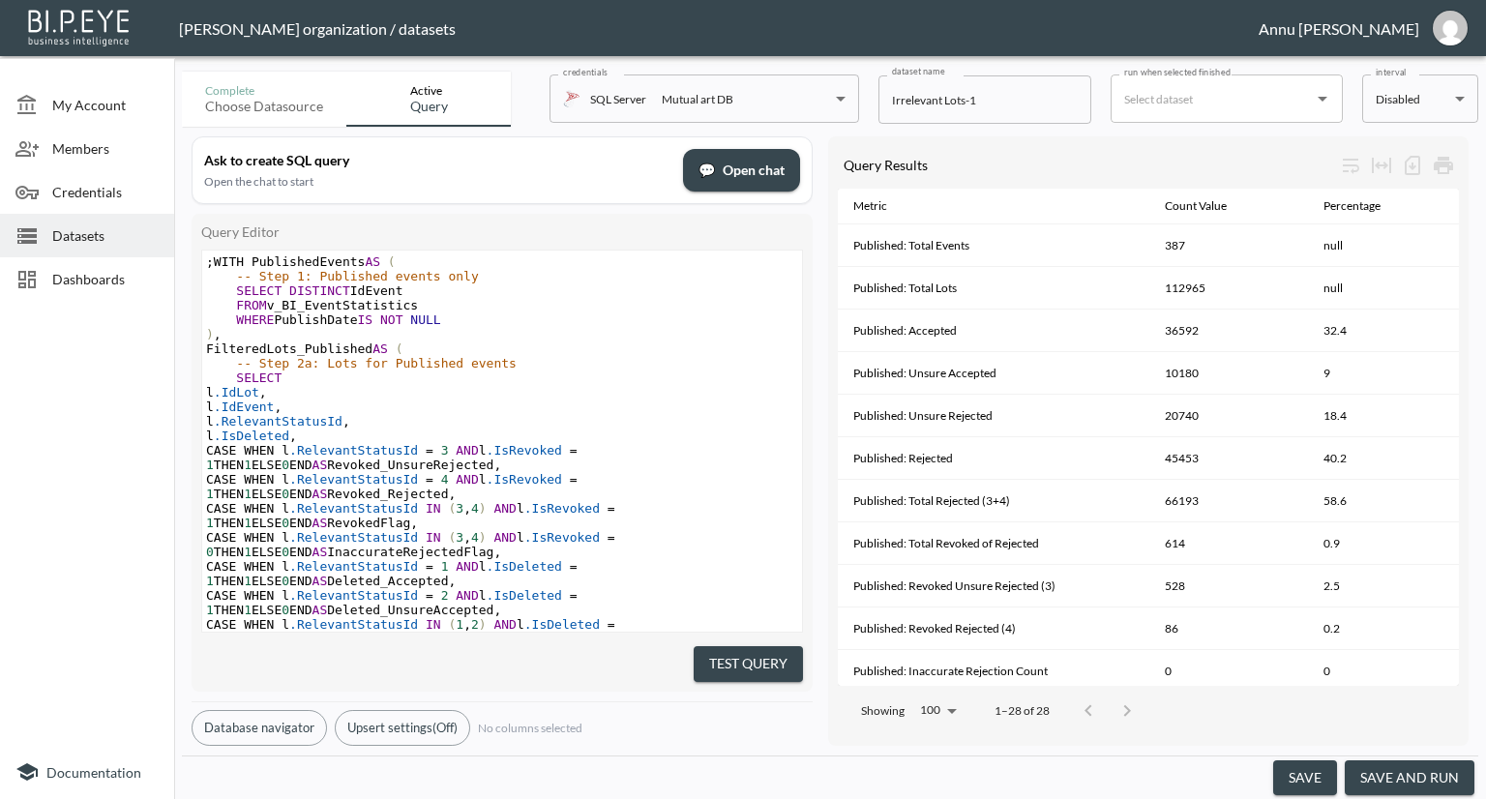
click at [1423, 783] on button "save and run" at bounding box center [1409, 778] width 130 height 36
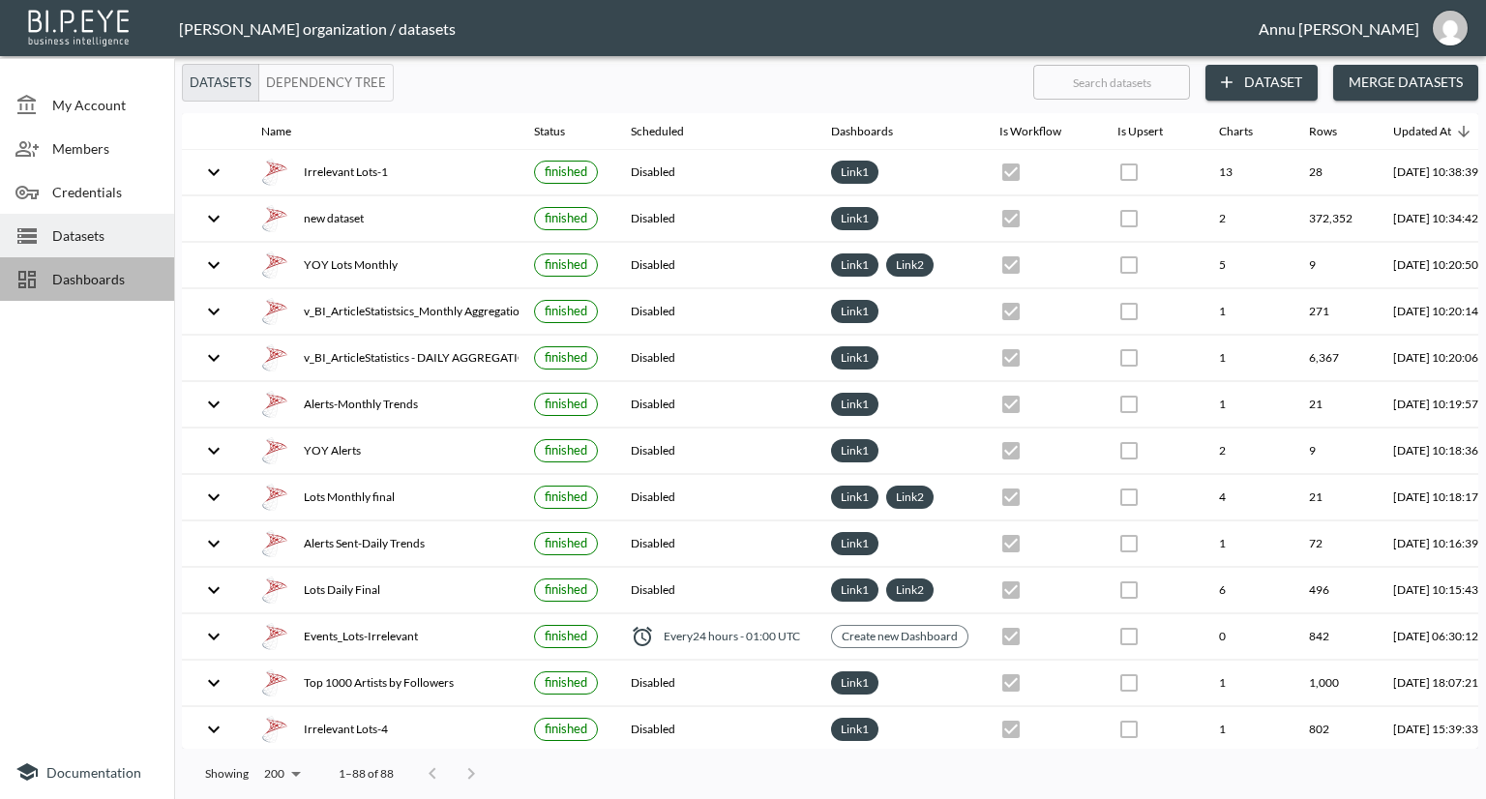
click at [123, 269] on span "Dashboards" at bounding box center [105, 279] width 106 height 20
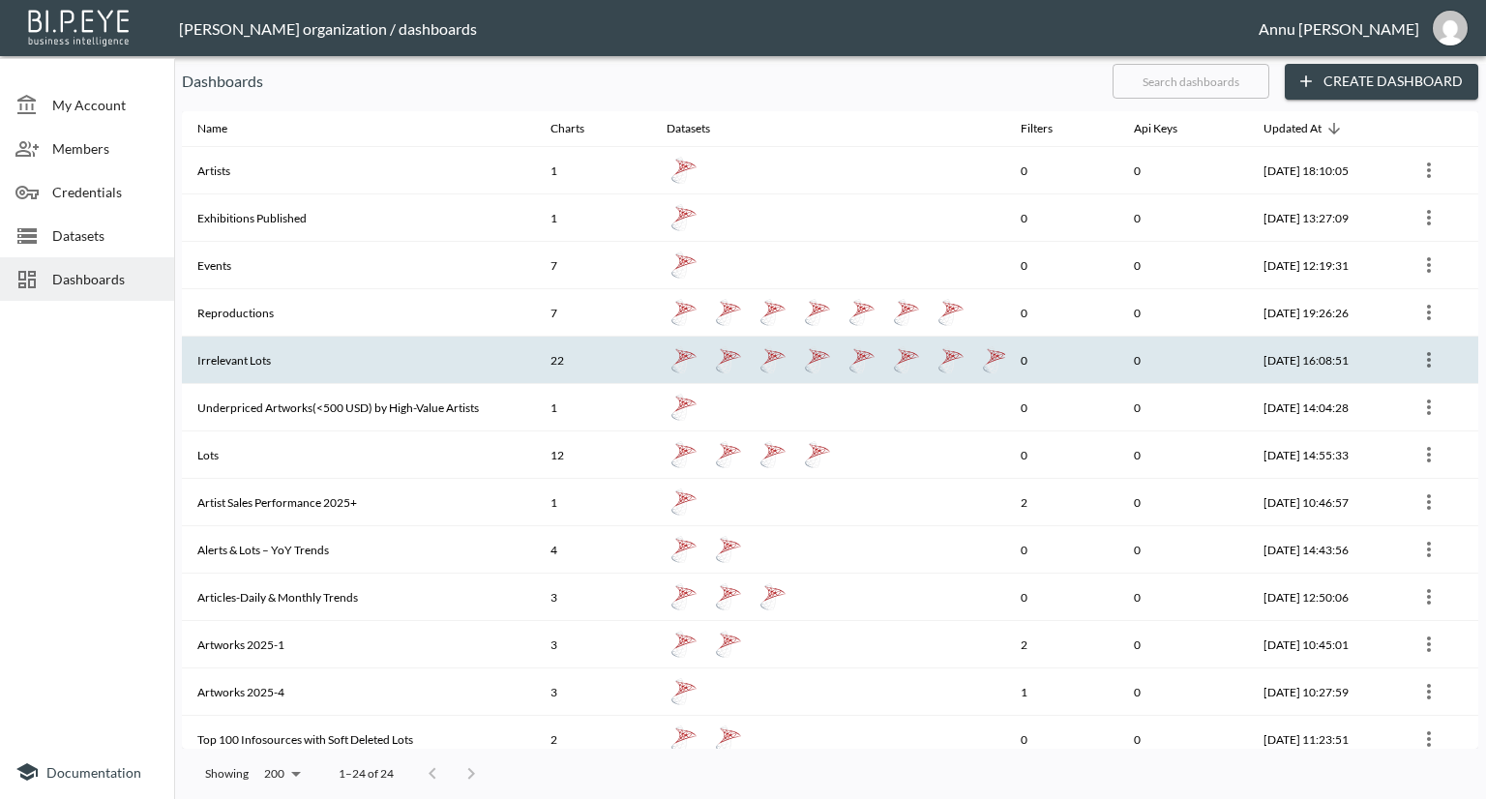
click at [250, 353] on th "Irrelevant Lots" at bounding box center [358, 360] width 353 height 47
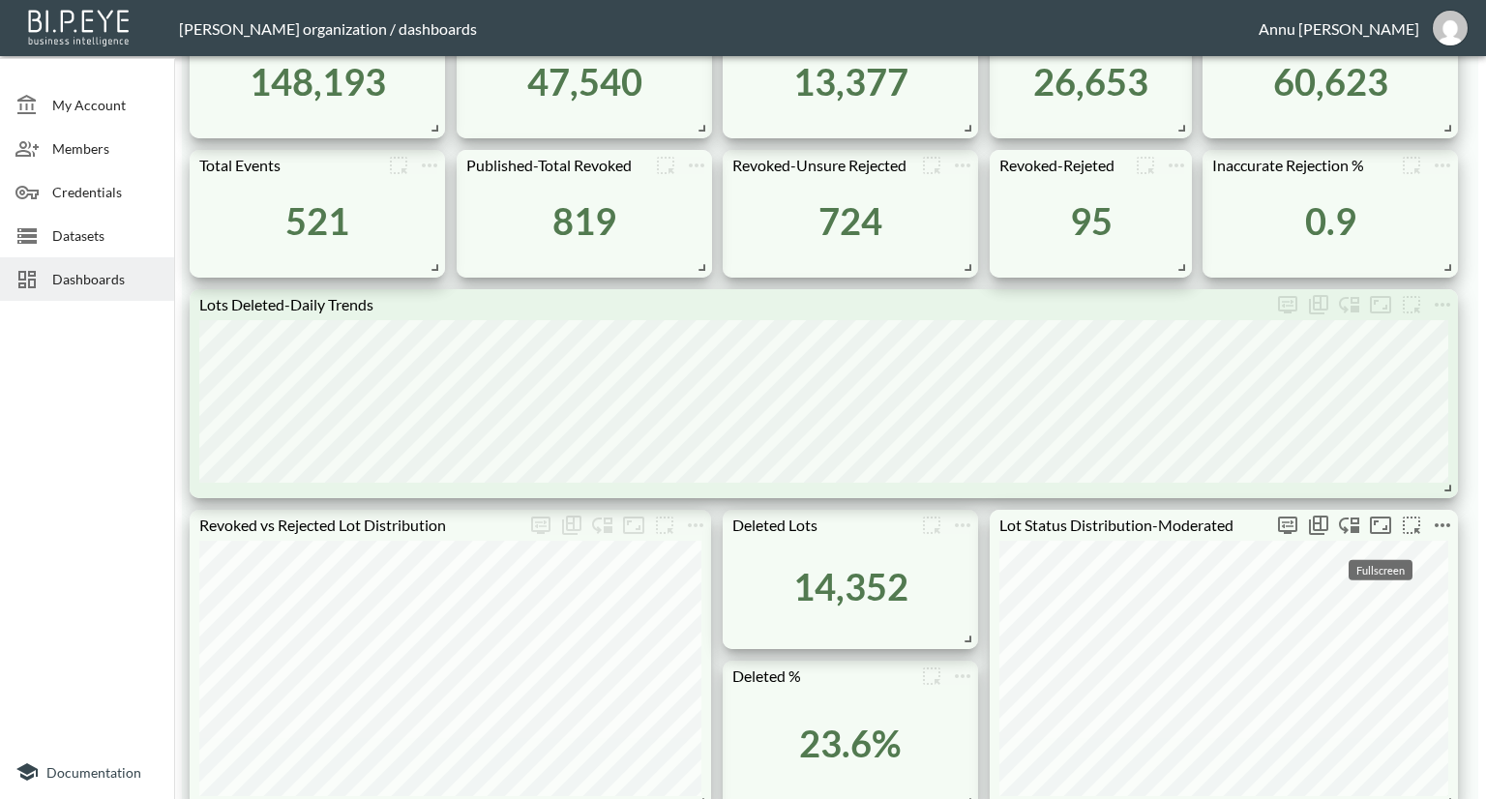
scroll to position [774, 0]
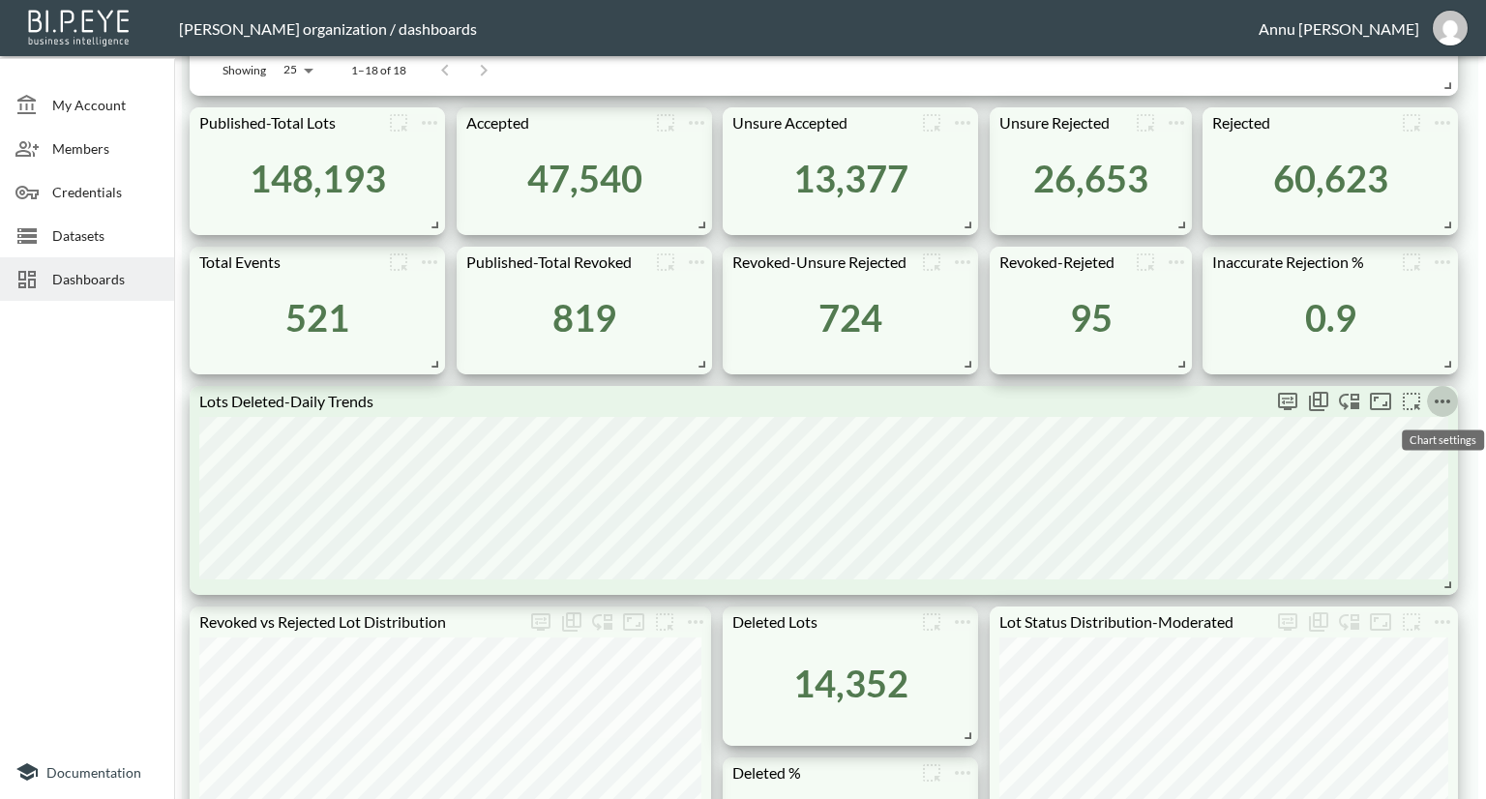
click at [1439, 398] on icon "more" at bounding box center [1441, 401] width 23 height 23
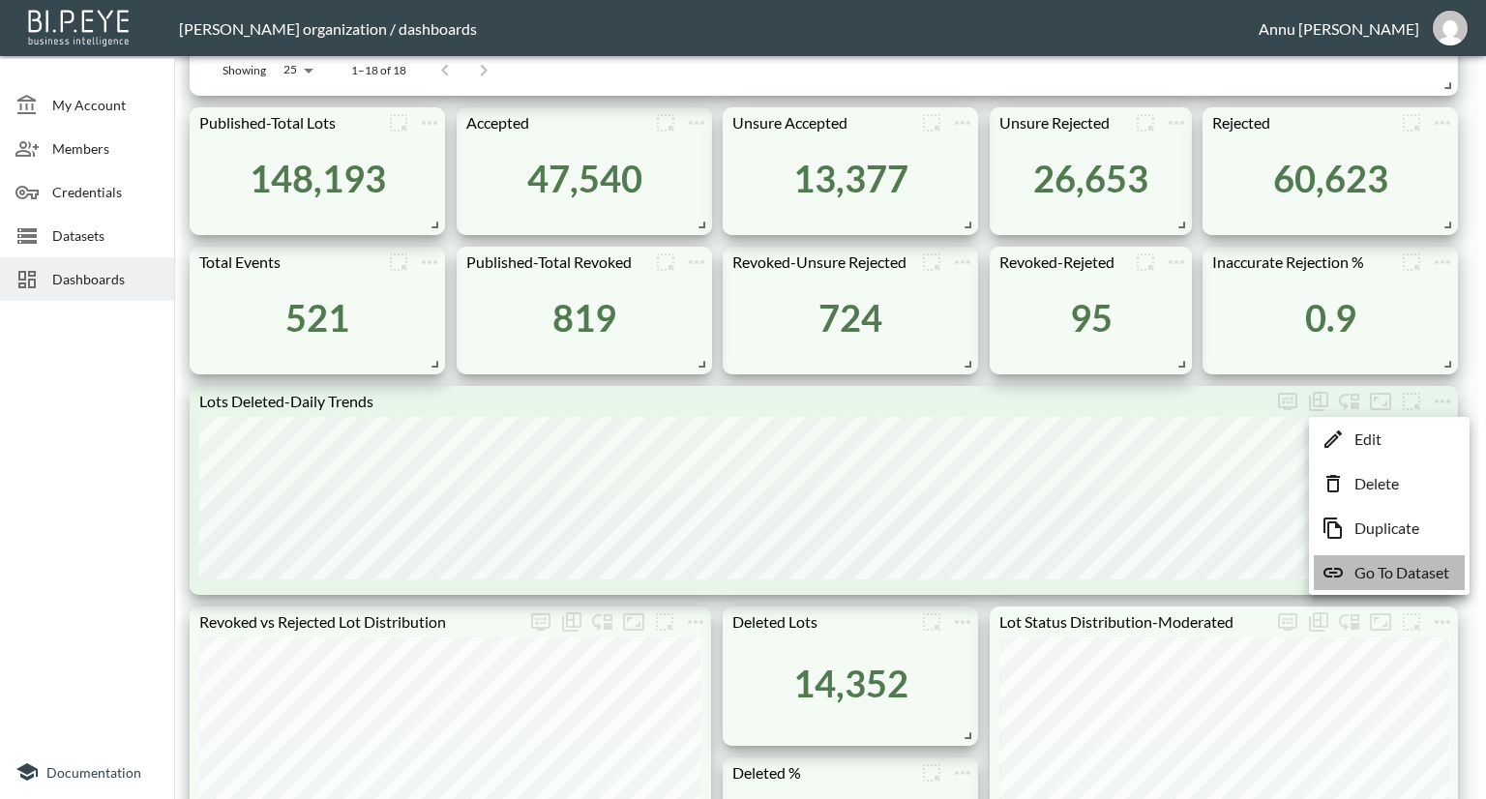
click at [1406, 569] on p "Go To Dataset" at bounding box center [1401, 572] width 95 height 23
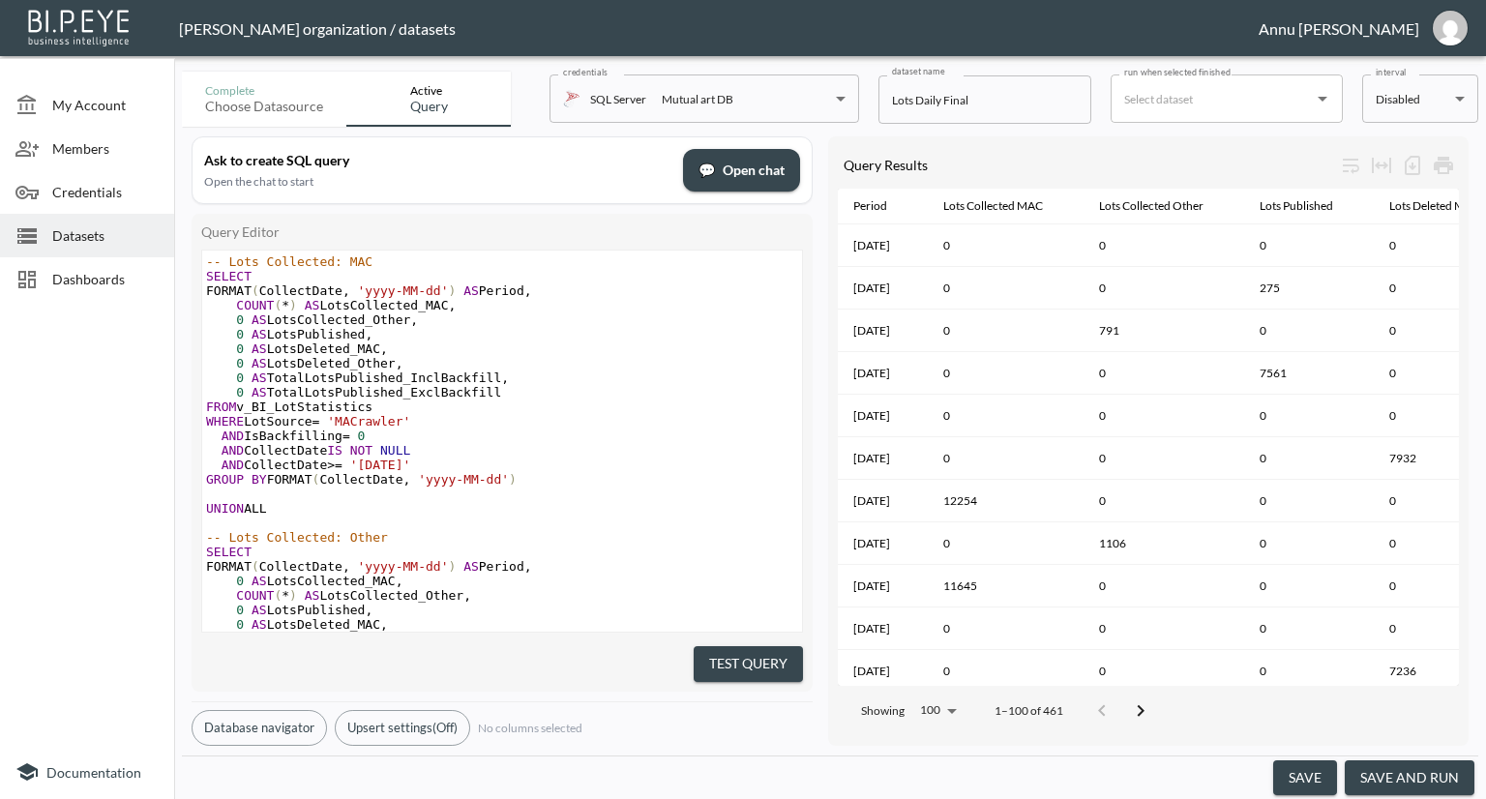
click at [1455, 771] on button "save and run" at bounding box center [1409, 778] width 130 height 36
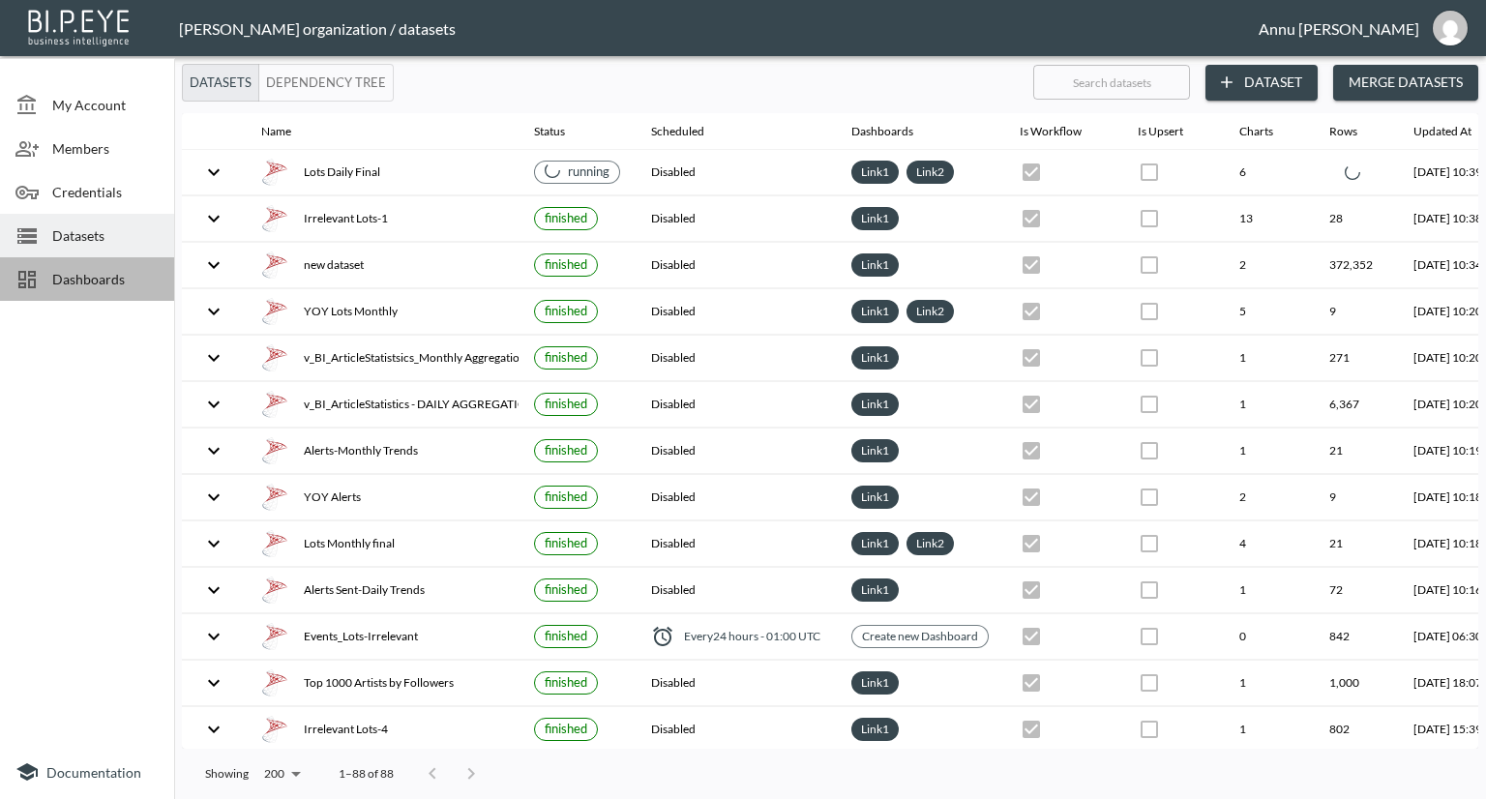
click at [73, 280] on span "Dashboards" at bounding box center [105, 279] width 106 height 20
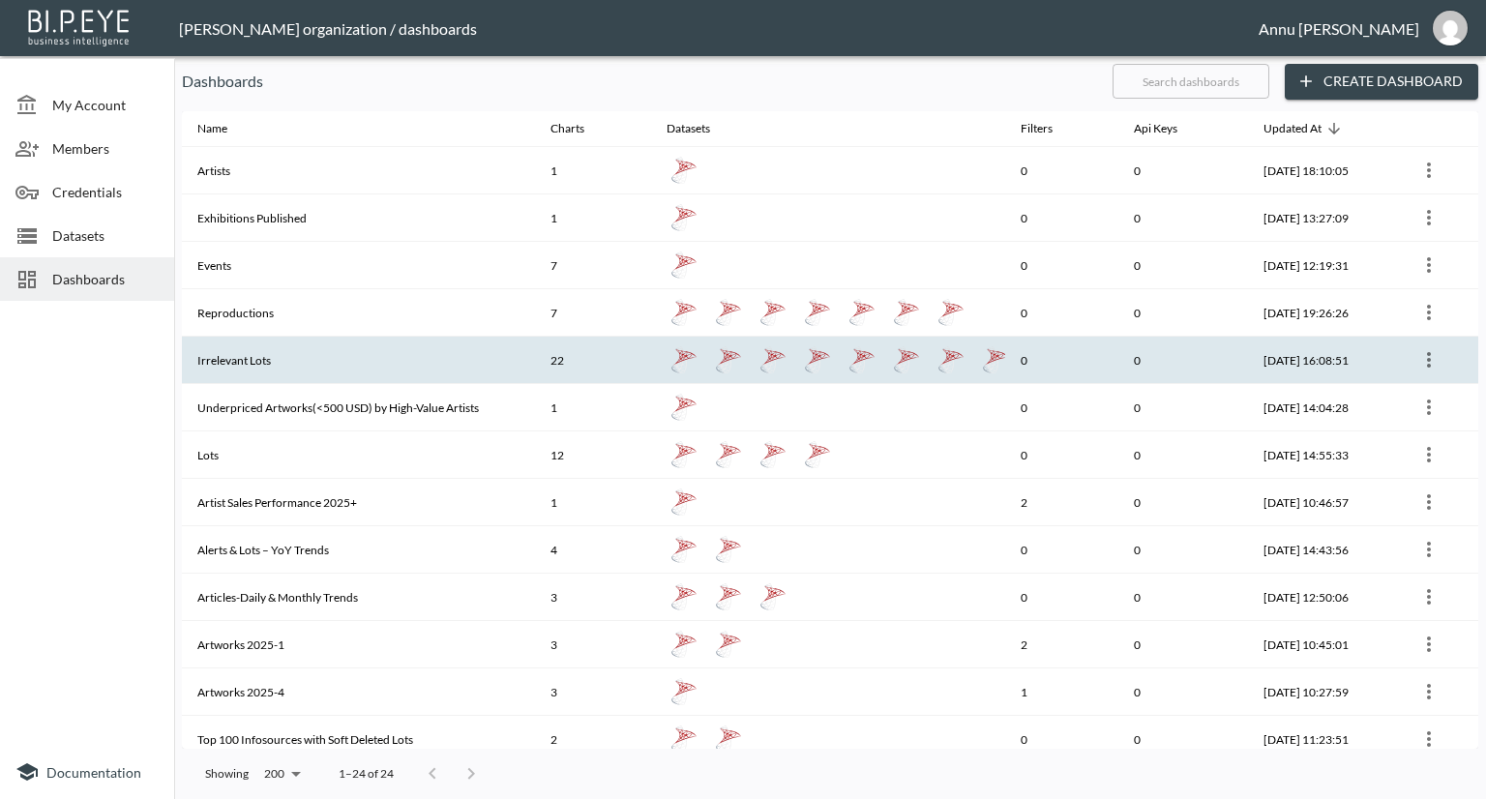
click at [278, 361] on th "Irrelevant Lots" at bounding box center [358, 360] width 353 height 47
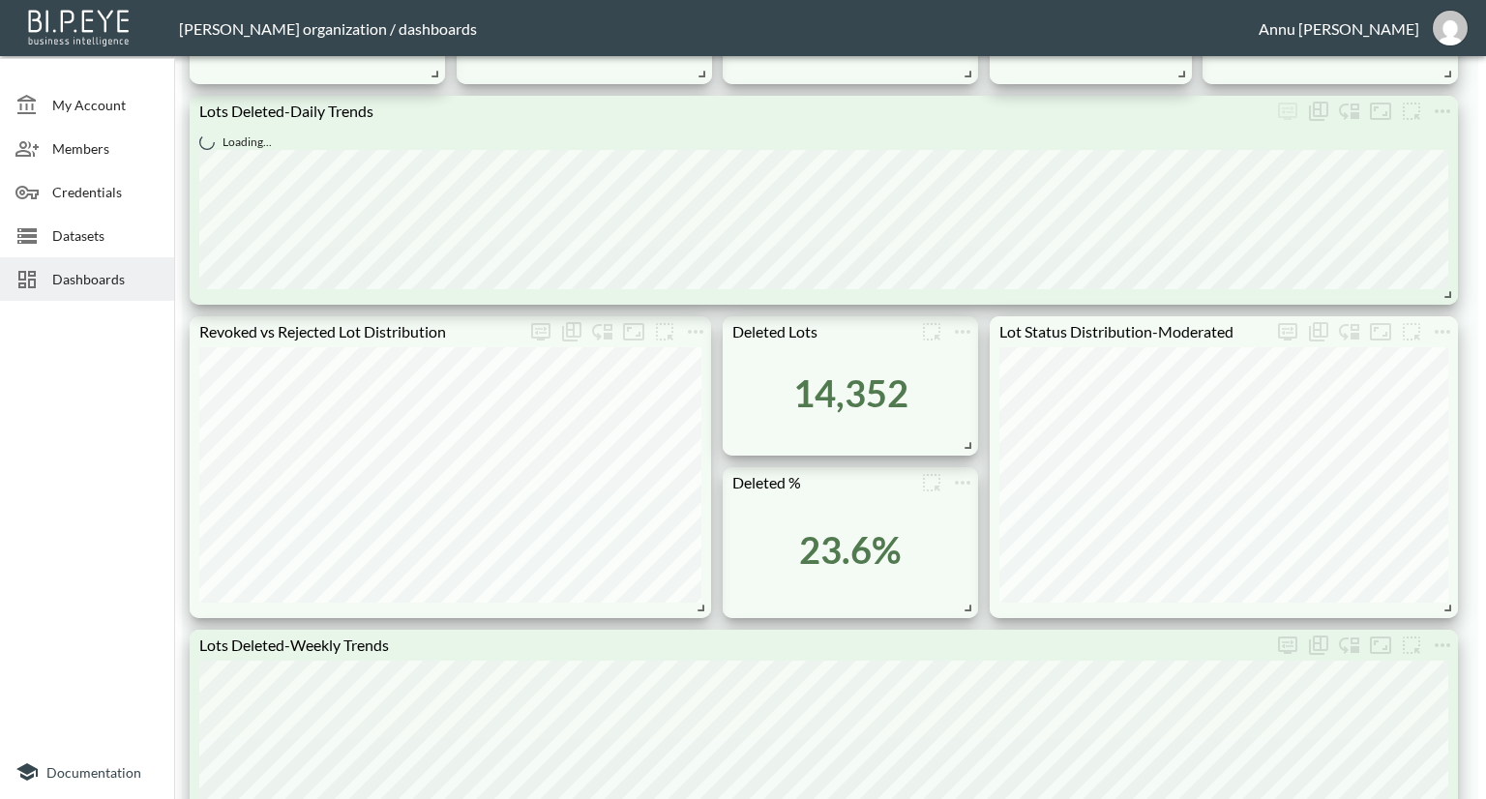
scroll to position [1354, 0]
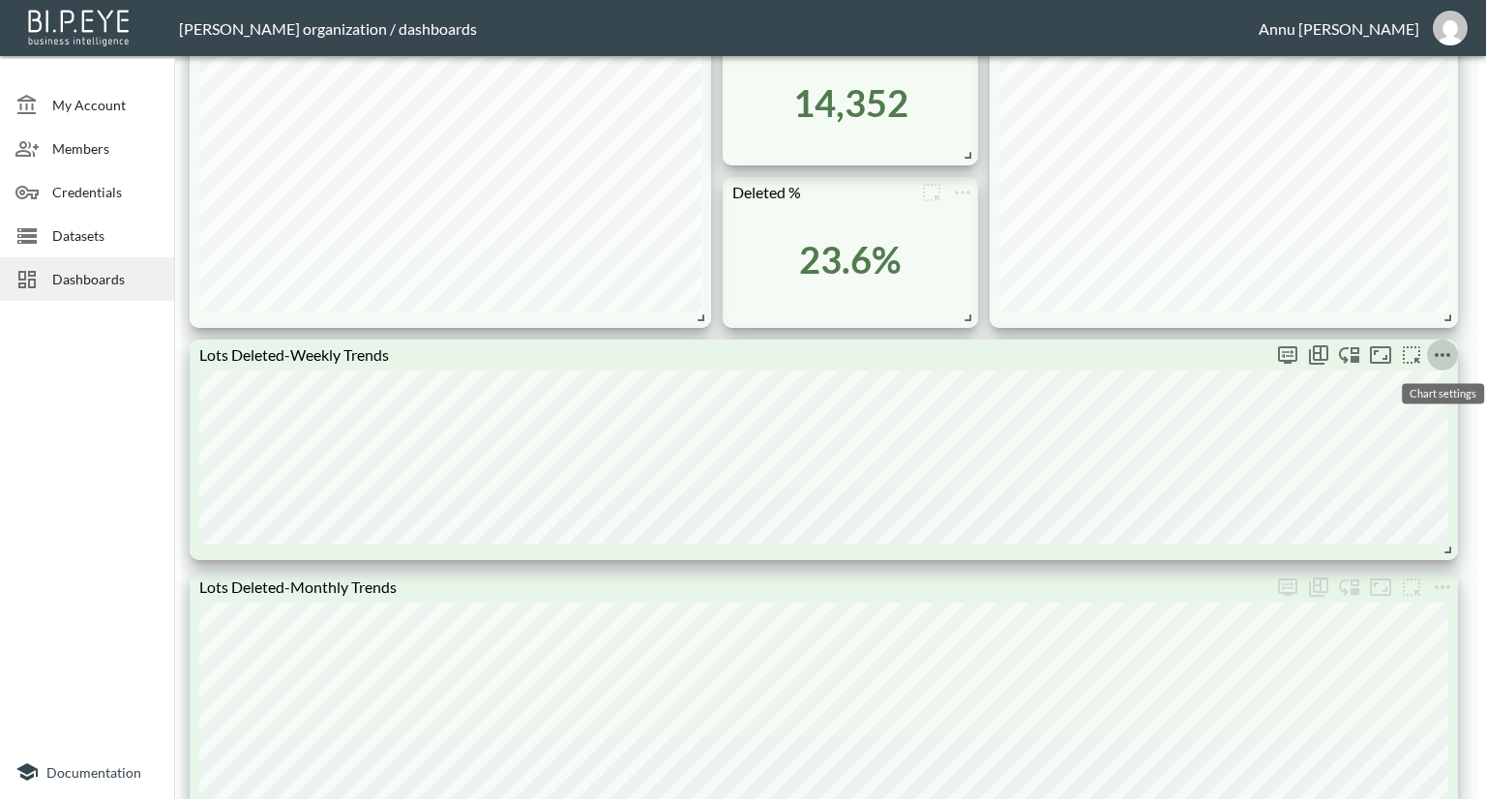
click at [1440, 350] on icon "more" at bounding box center [1441, 354] width 23 height 23
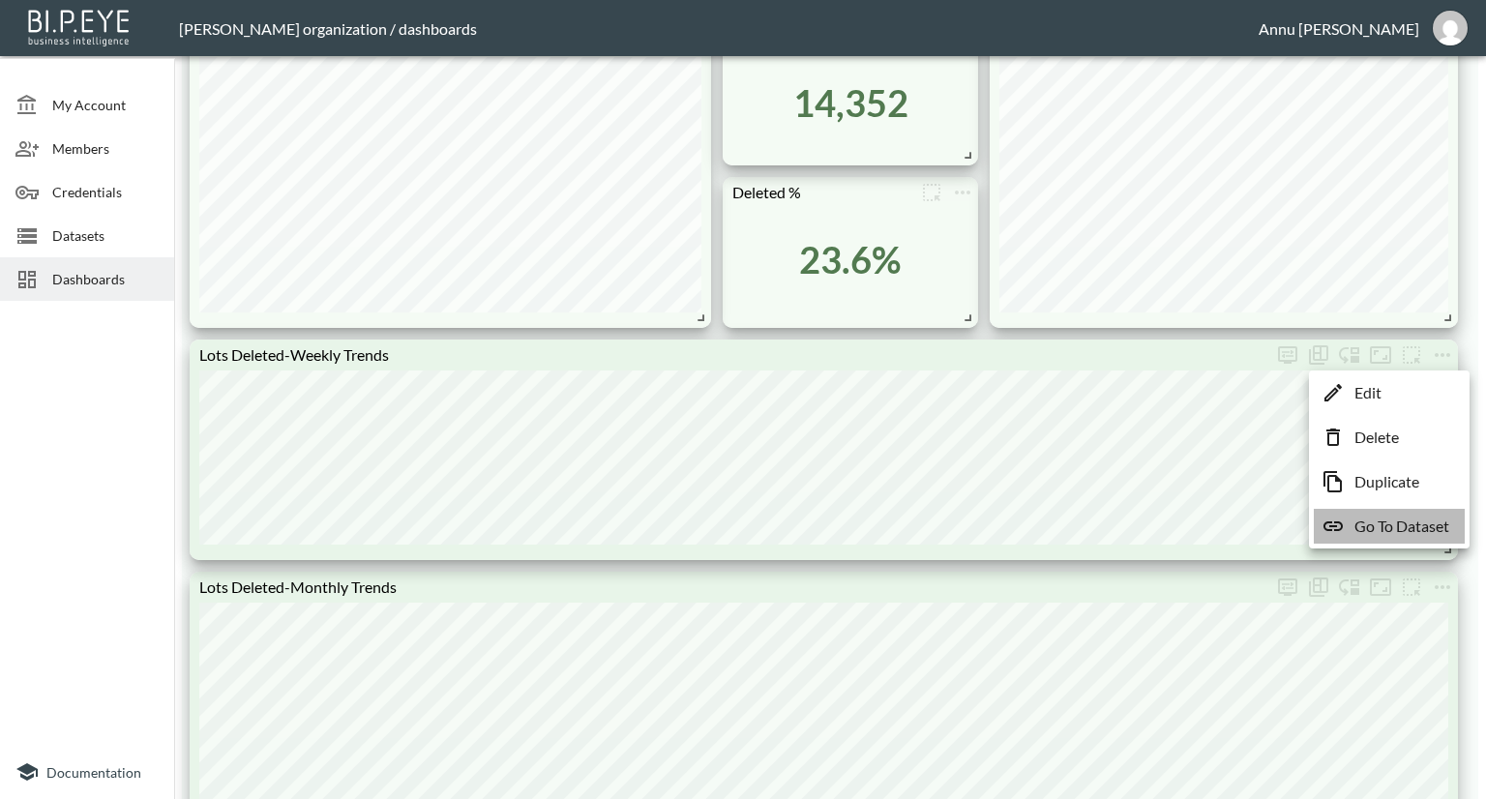
click at [1390, 521] on p "Go To Dataset" at bounding box center [1401, 526] width 95 height 23
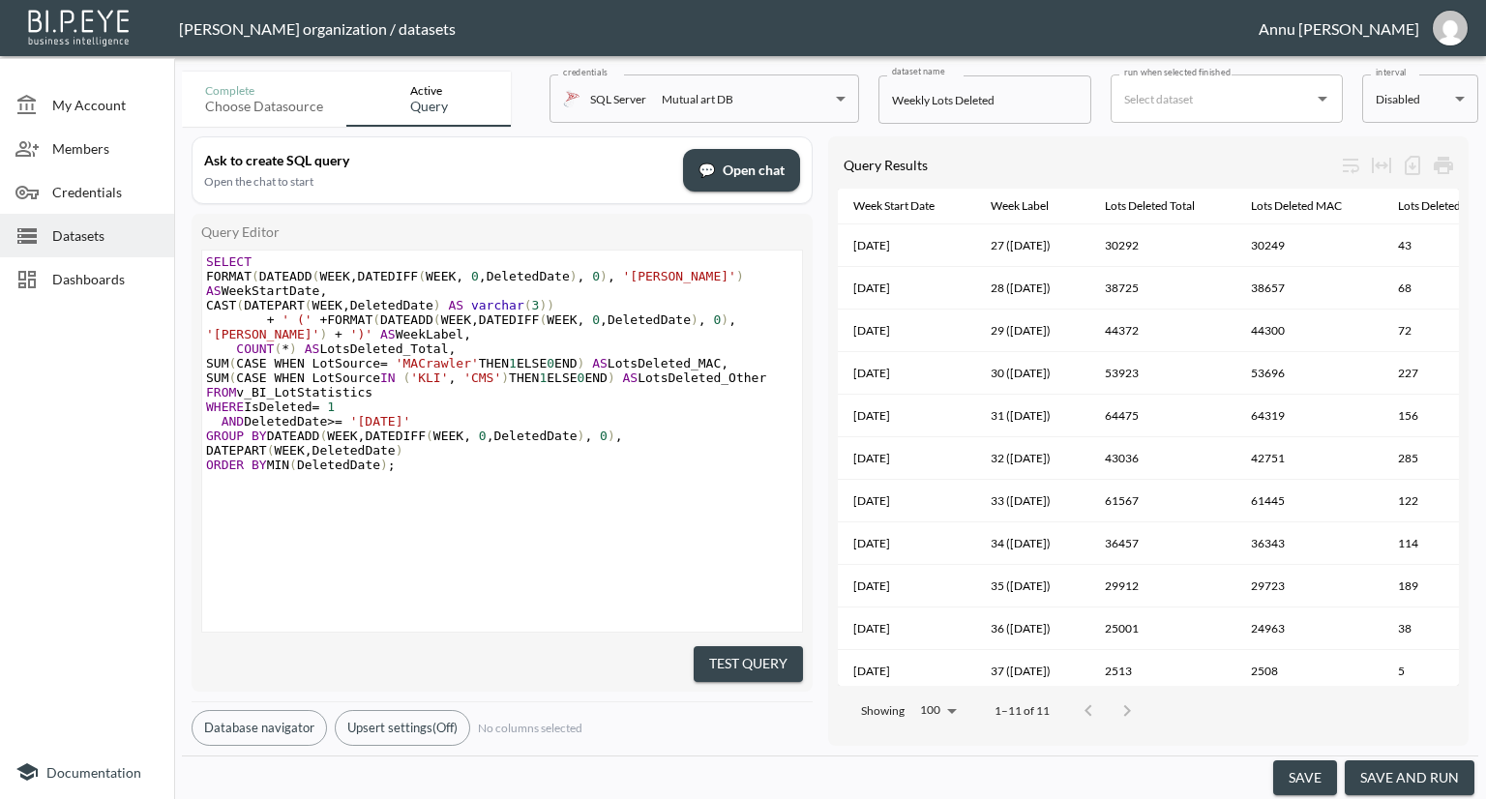
click at [1431, 776] on button "save and run" at bounding box center [1409, 778] width 130 height 36
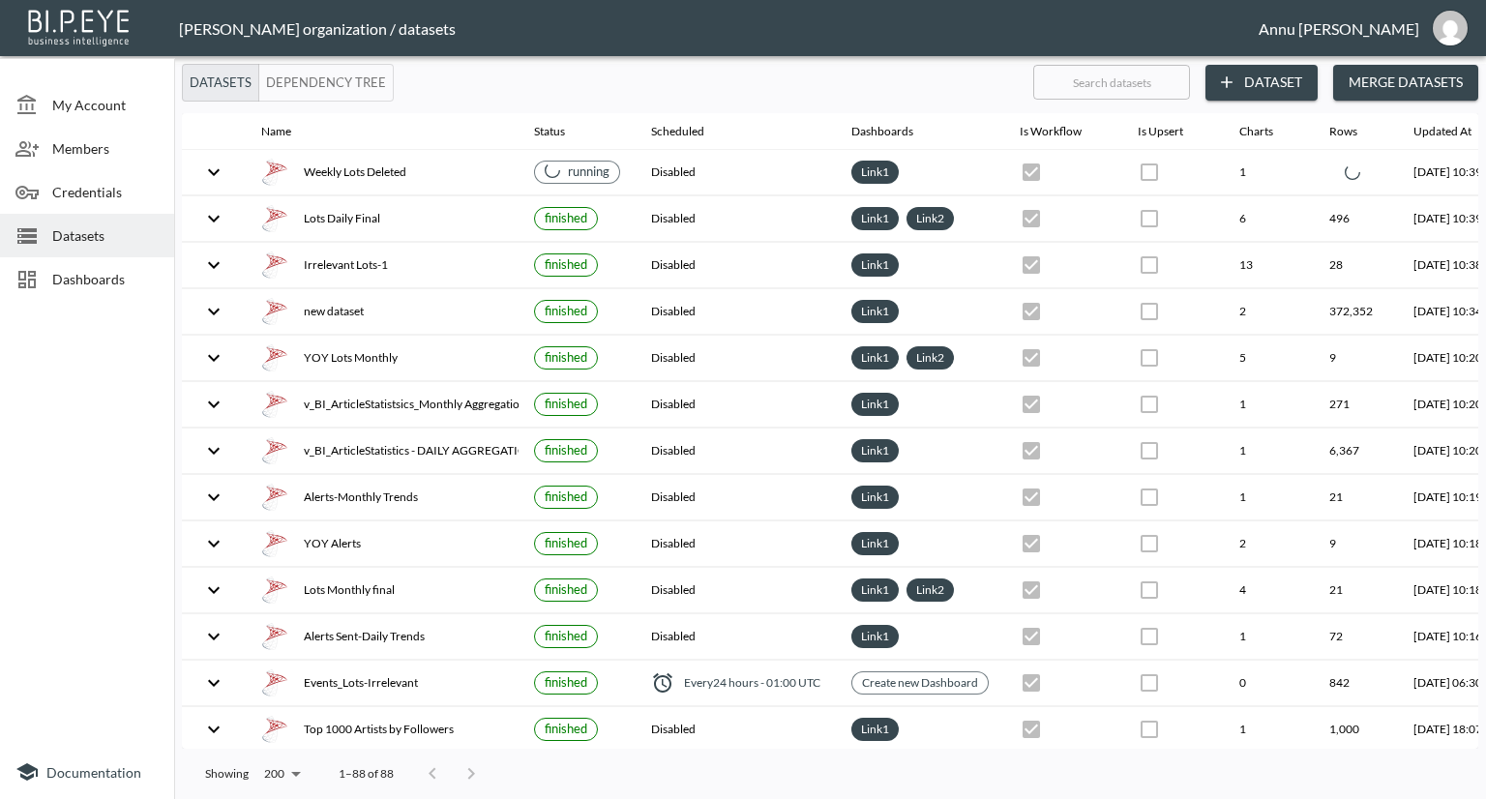
click at [145, 282] on span "Dashboards" at bounding box center [105, 279] width 106 height 20
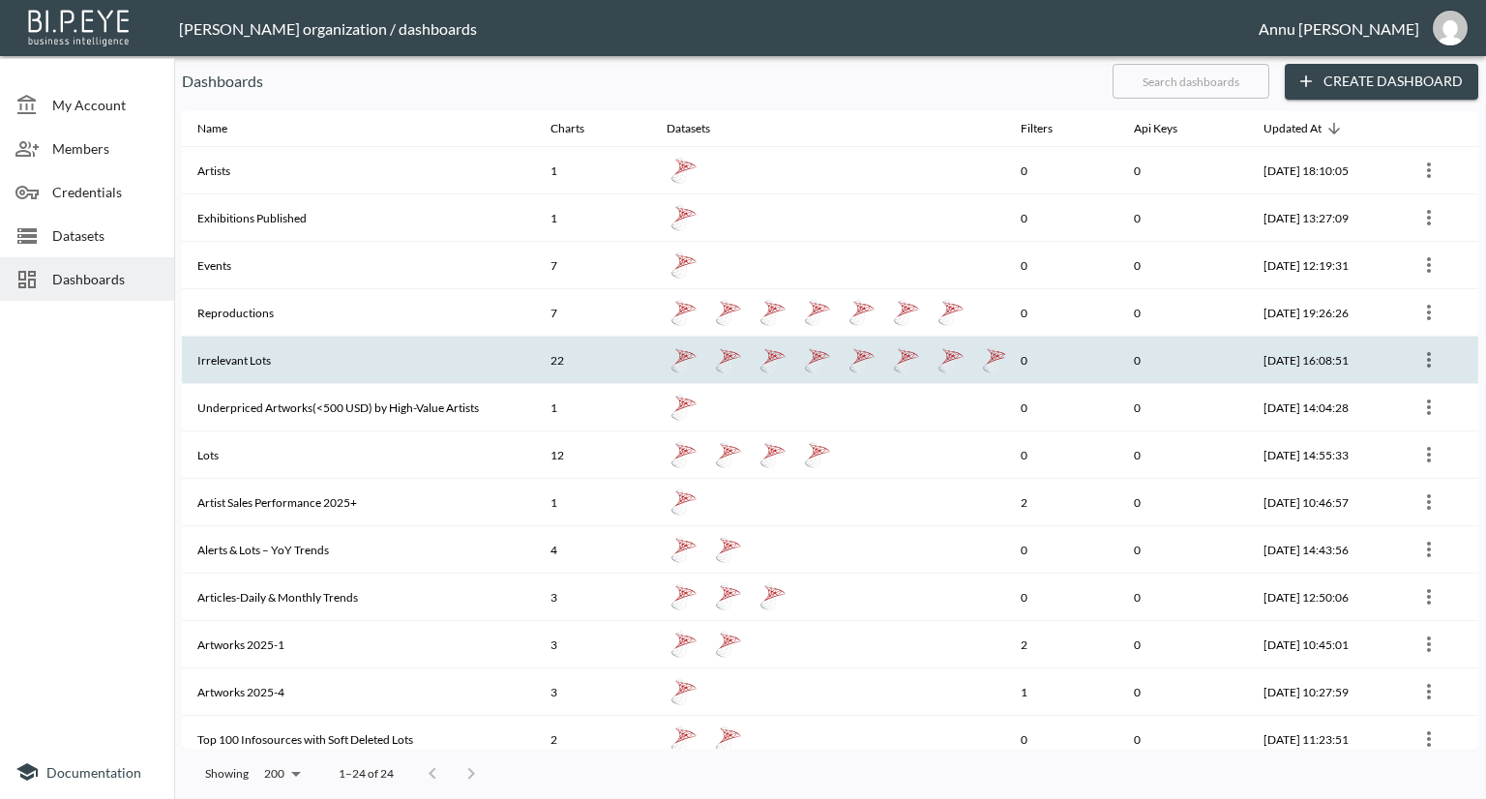
click at [370, 361] on th "Irrelevant Lots" at bounding box center [358, 360] width 353 height 47
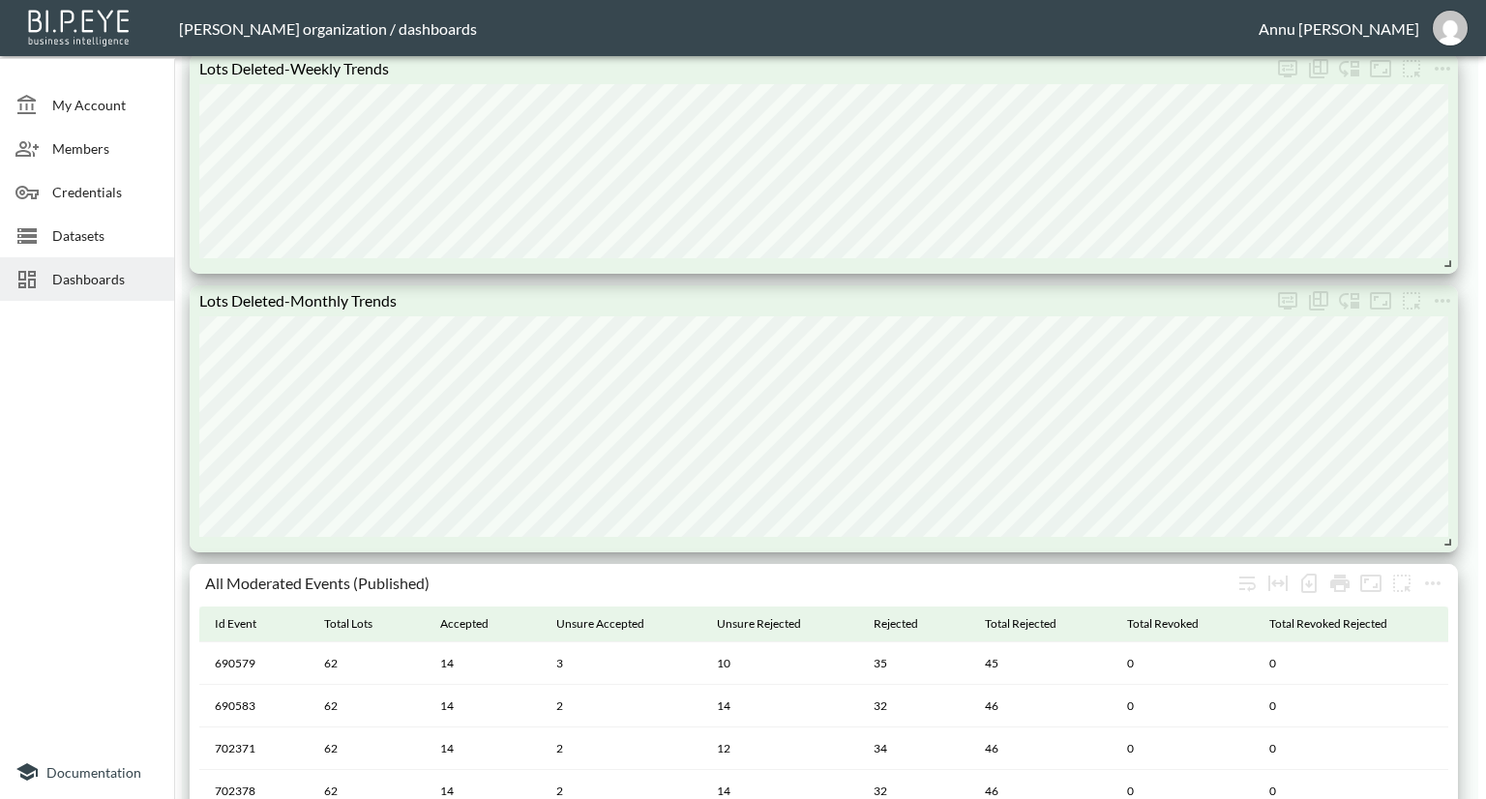
scroll to position [1644, 0]
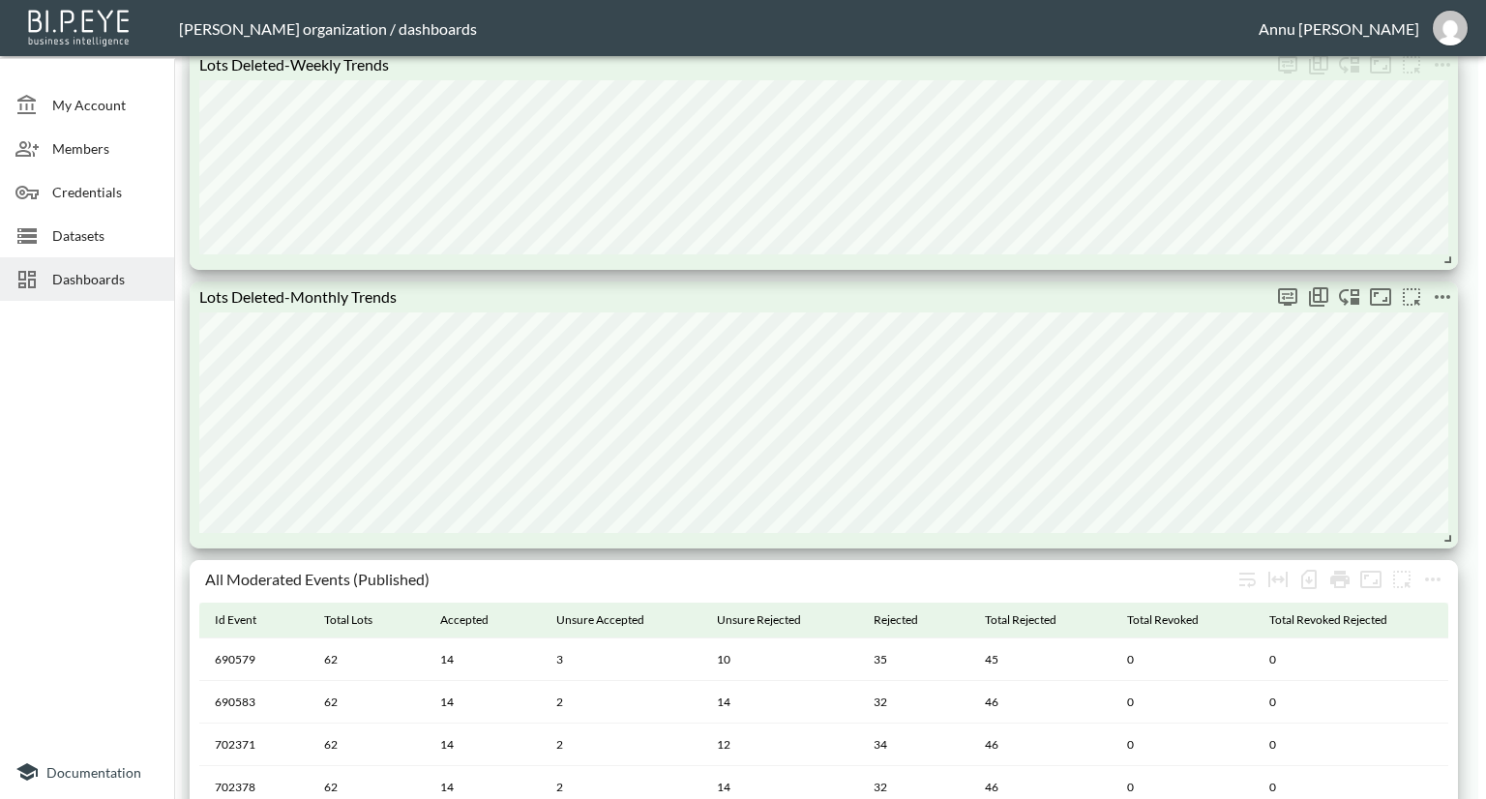
click at [1437, 299] on icon "more" at bounding box center [1441, 296] width 23 height 23
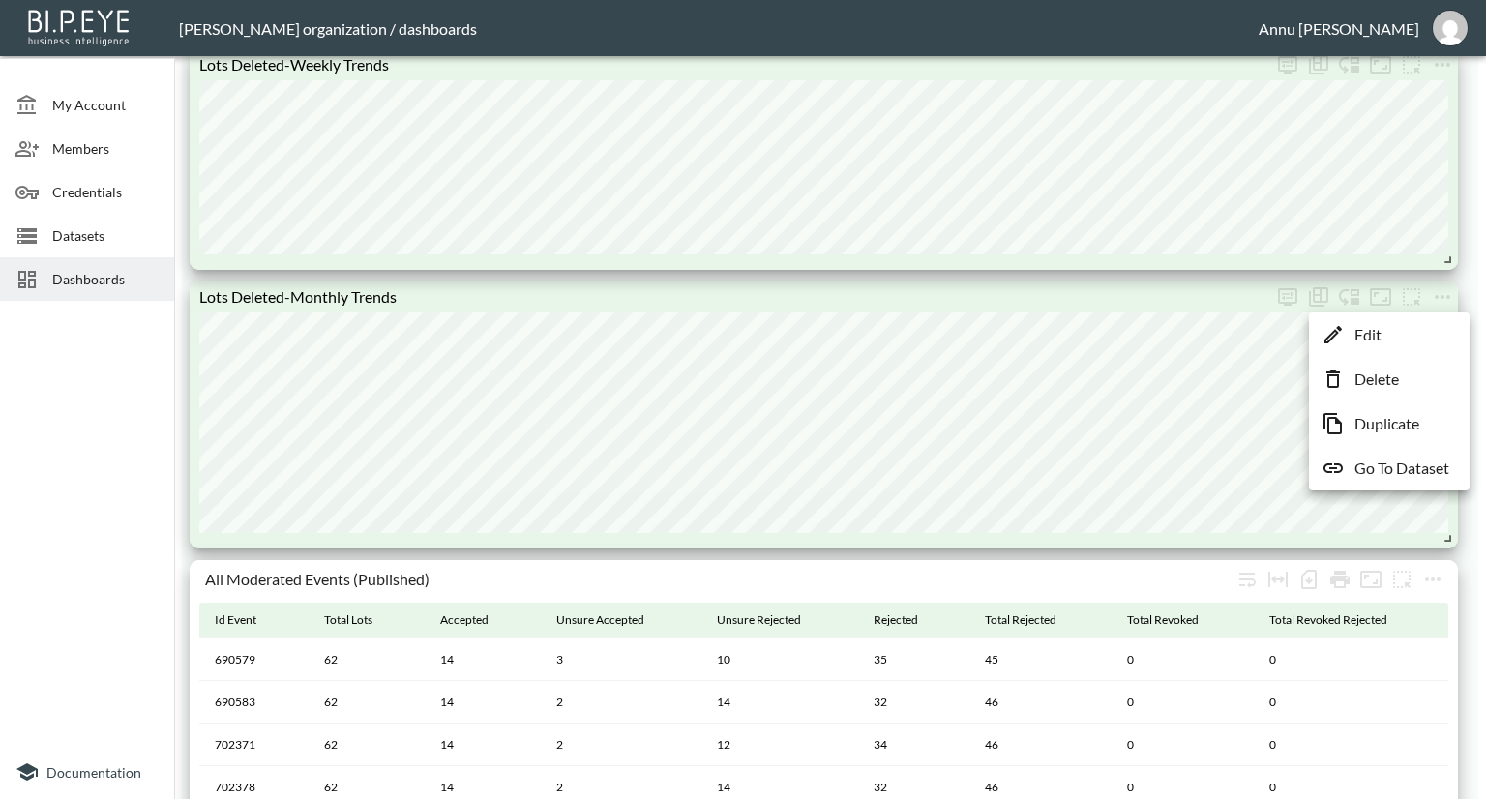
click at [1393, 465] on p "Go To Dataset" at bounding box center [1401, 468] width 95 height 23
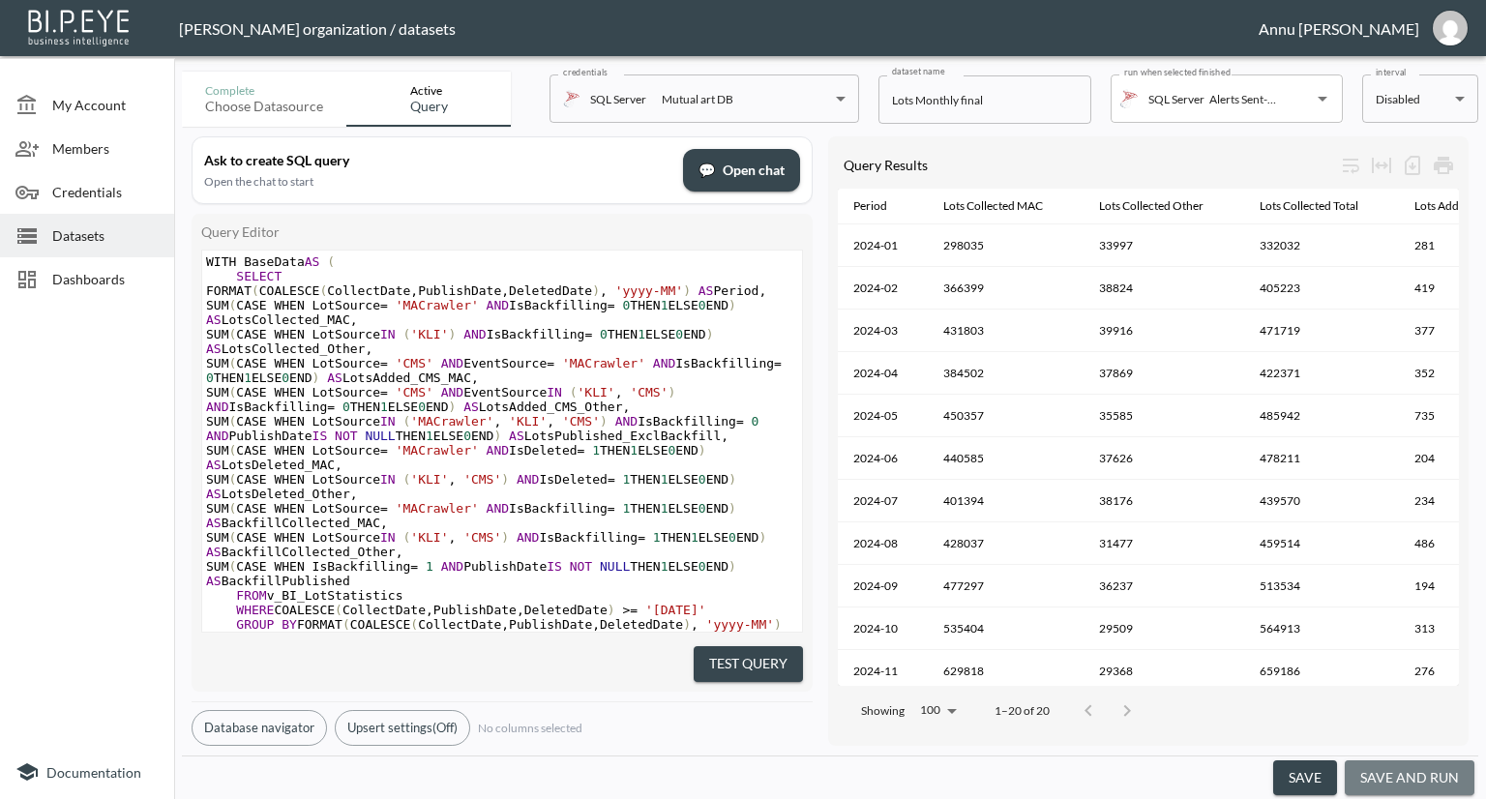
click at [1440, 782] on button "save and run" at bounding box center [1409, 778] width 130 height 36
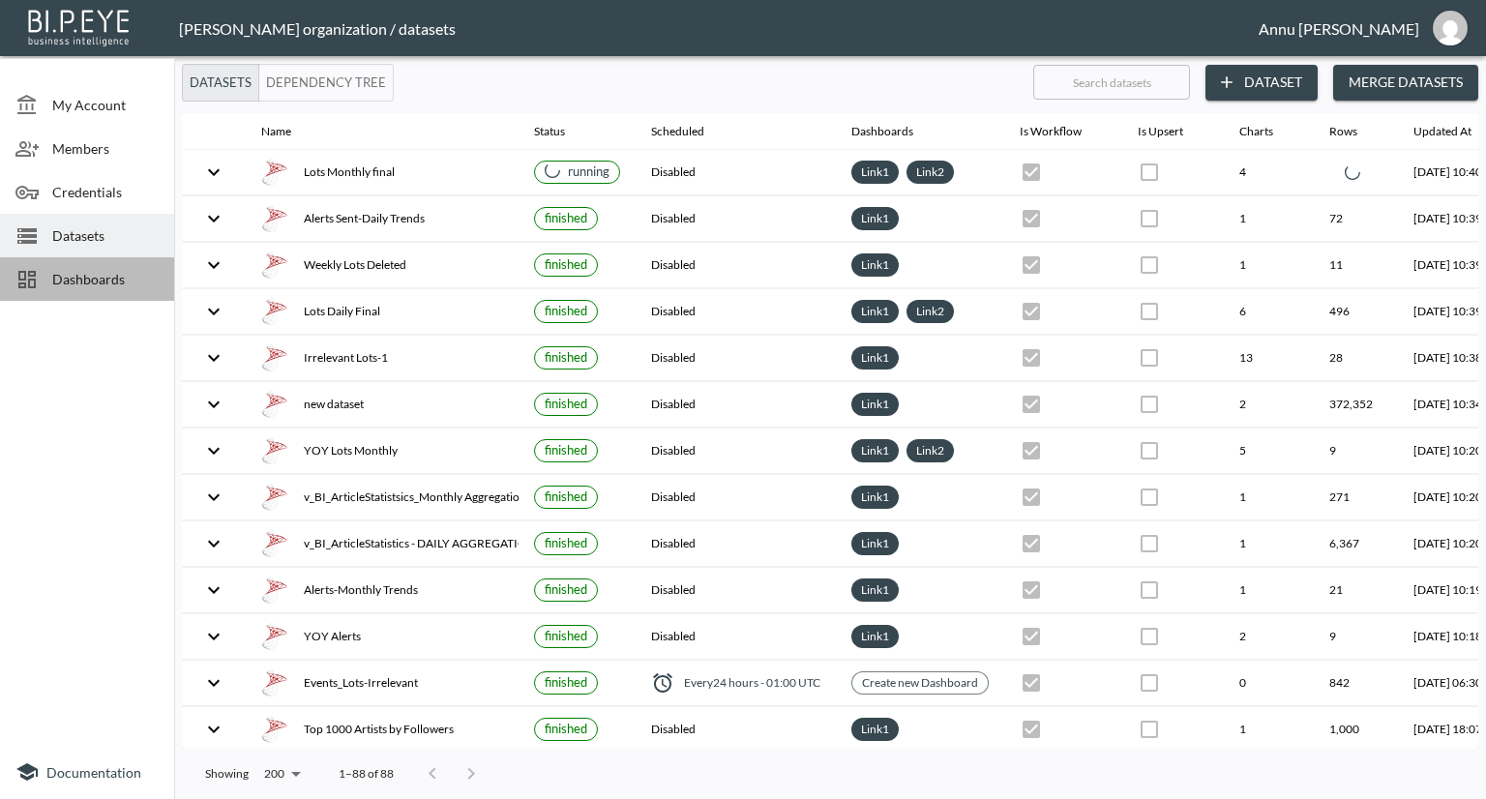
click at [78, 276] on span "Dashboards" at bounding box center [105, 279] width 106 height 20
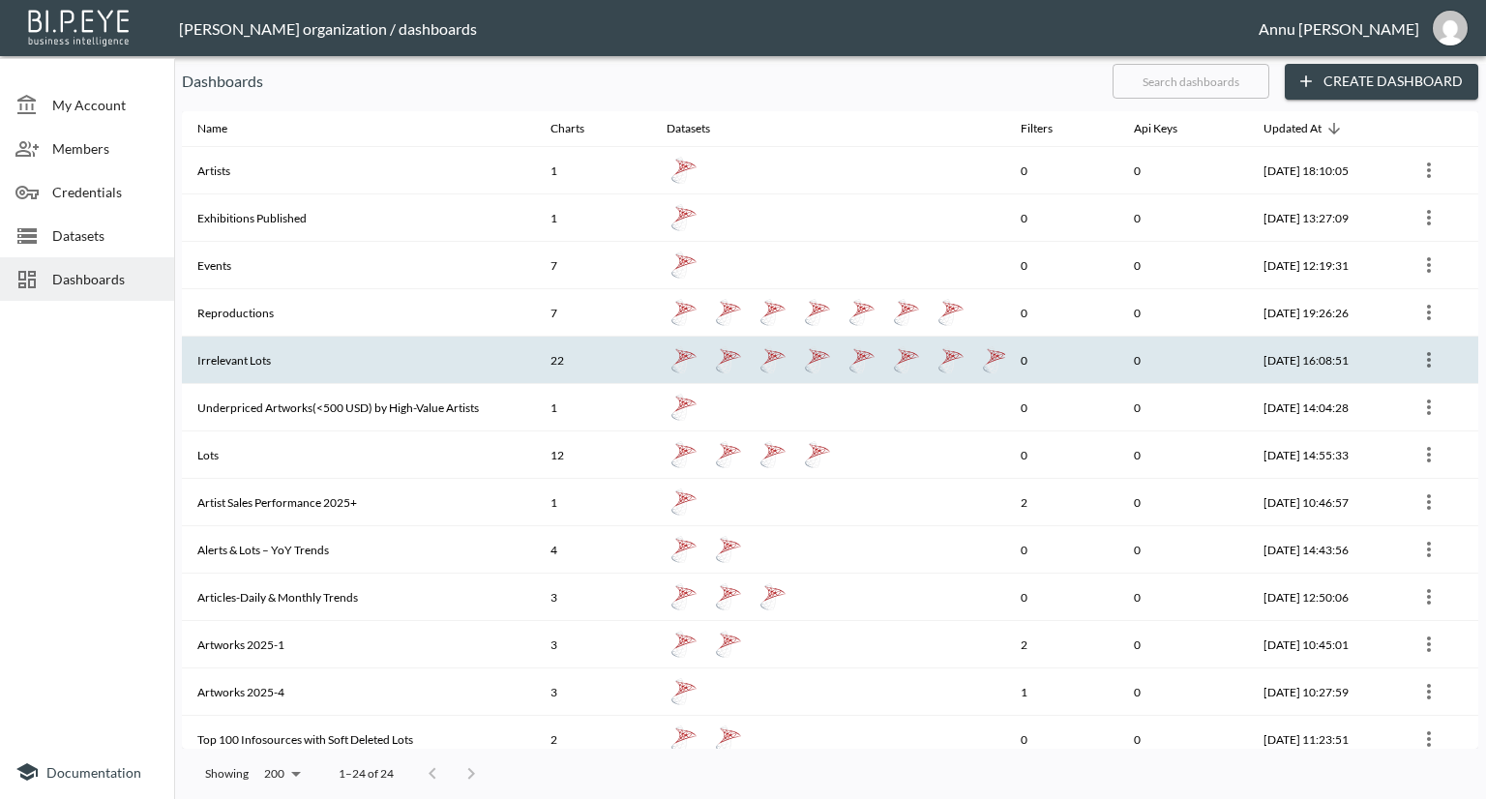
click at [362, 357] on th "Irrelevant Lots" at bounding box center [358, 360] width 353 height 47
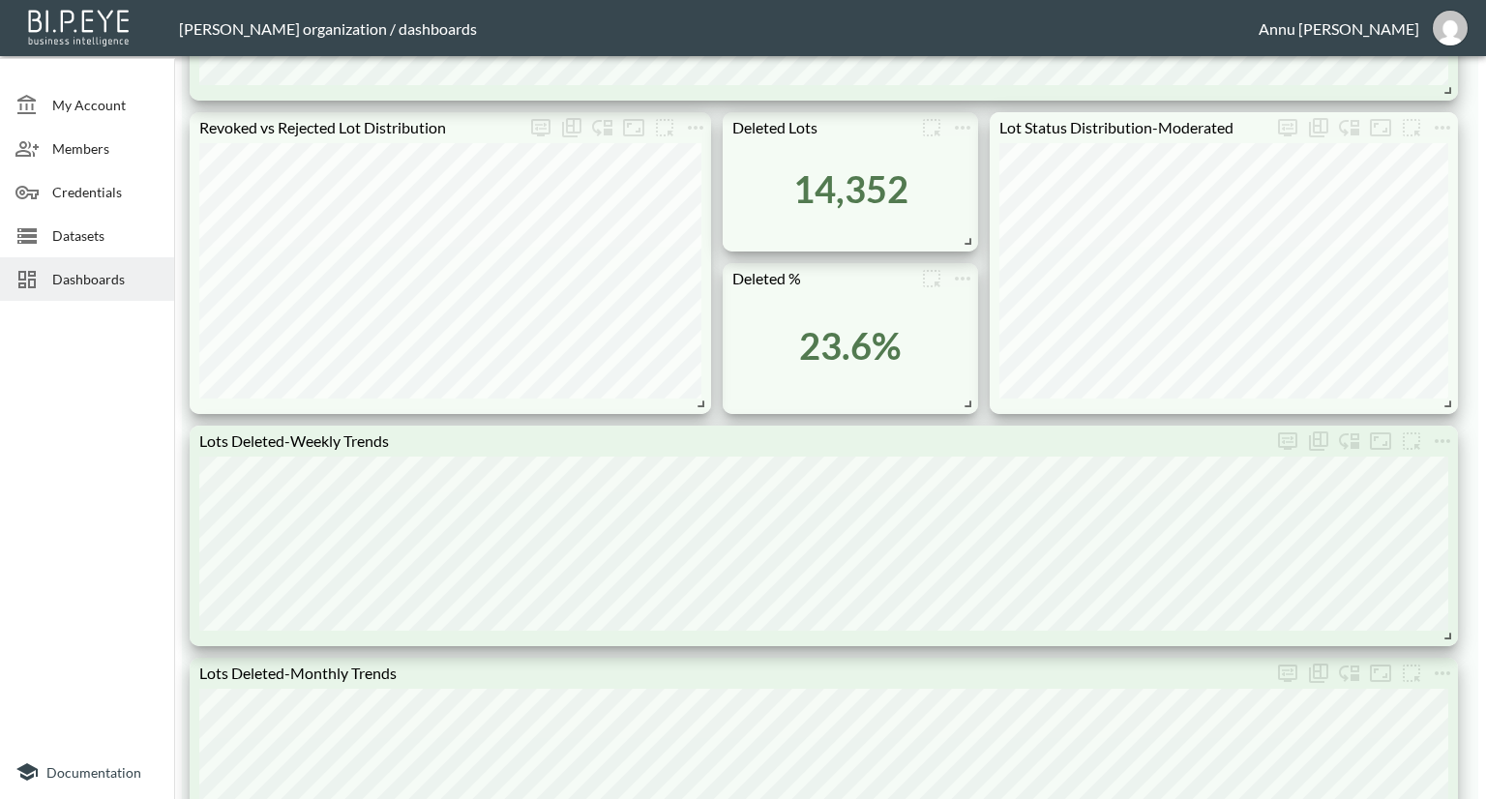
scroll to position [1161, 0]
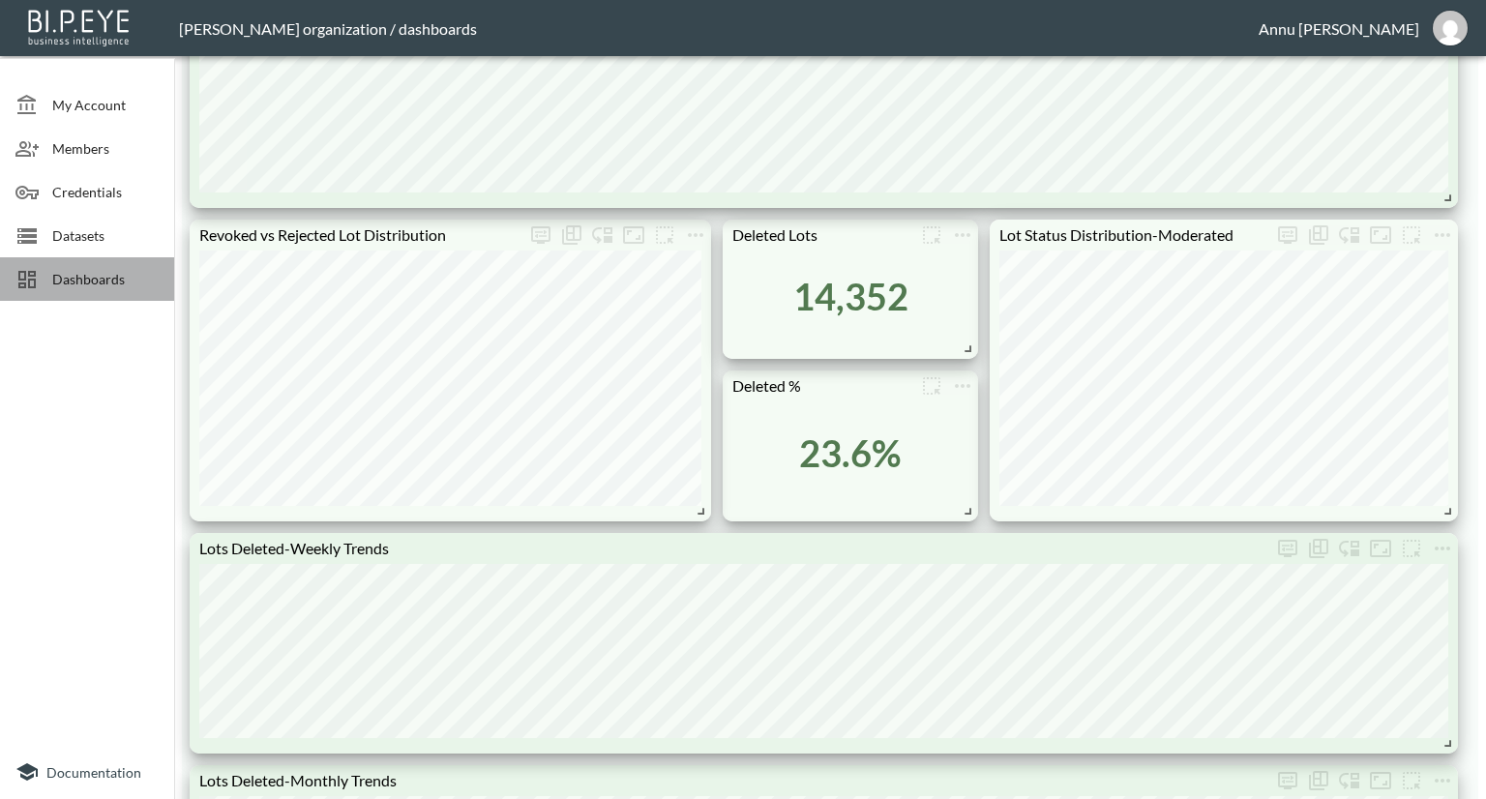
click at [94, 281] on span "Dashboards" at bounding box center [105, 279] width 106 height 20
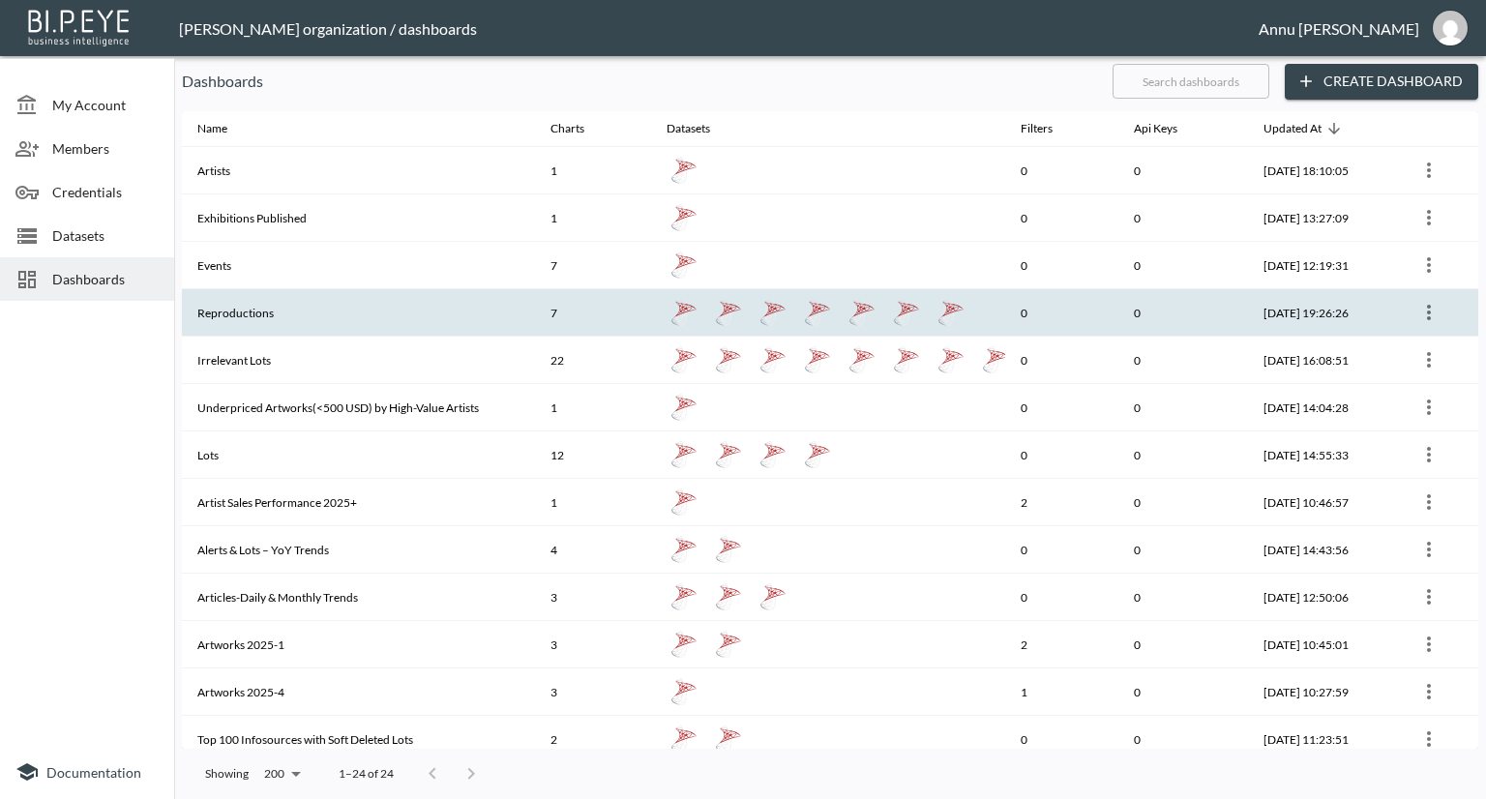
click at [248, 307] on th "Reproductions" at bounding box center [358, 312] width 353 height 47
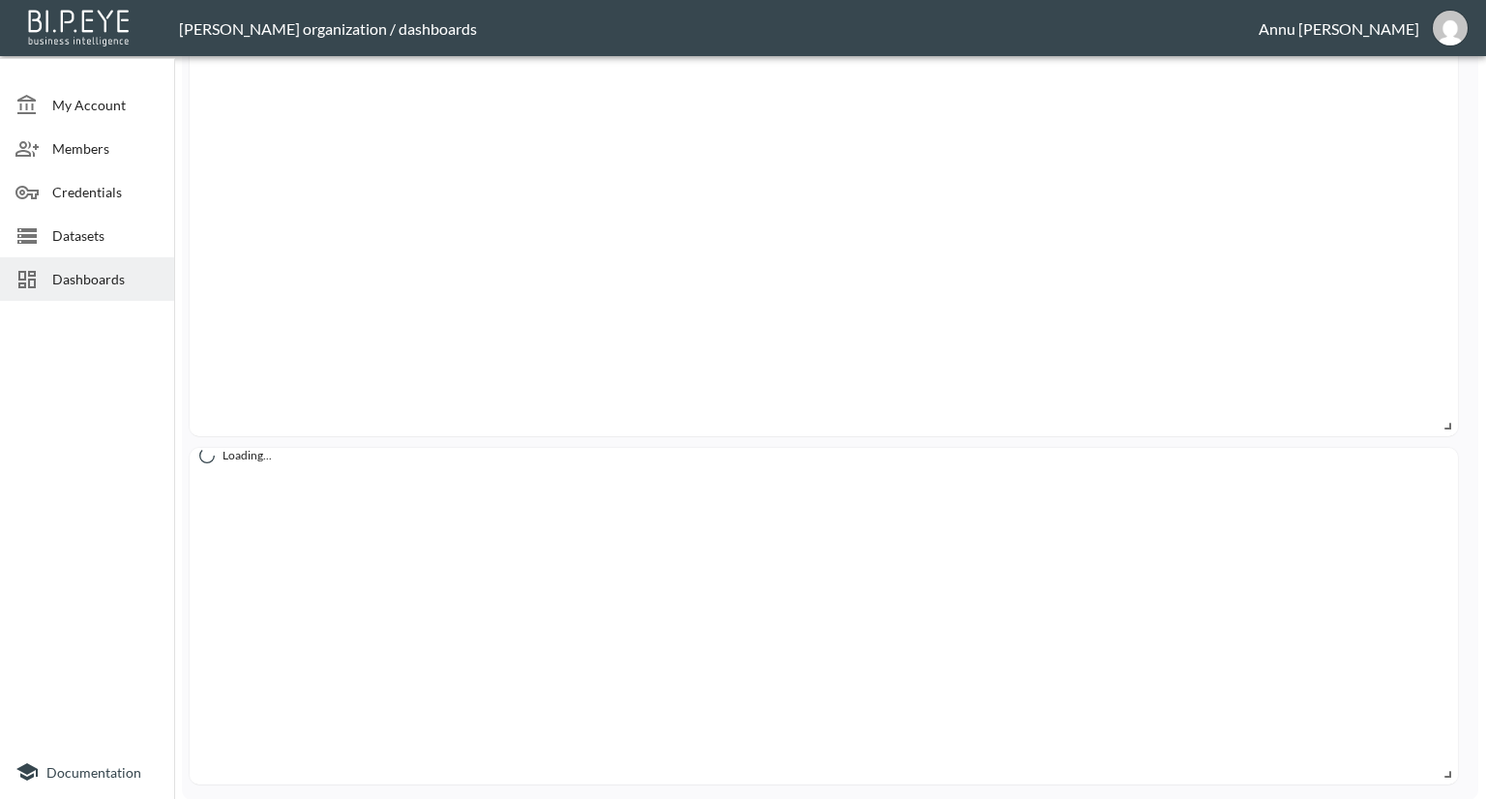
scroll to position [3010, 0]
click at [69, 245] on div "Datasets" at bounding box center [87, 236] width 174 height 44
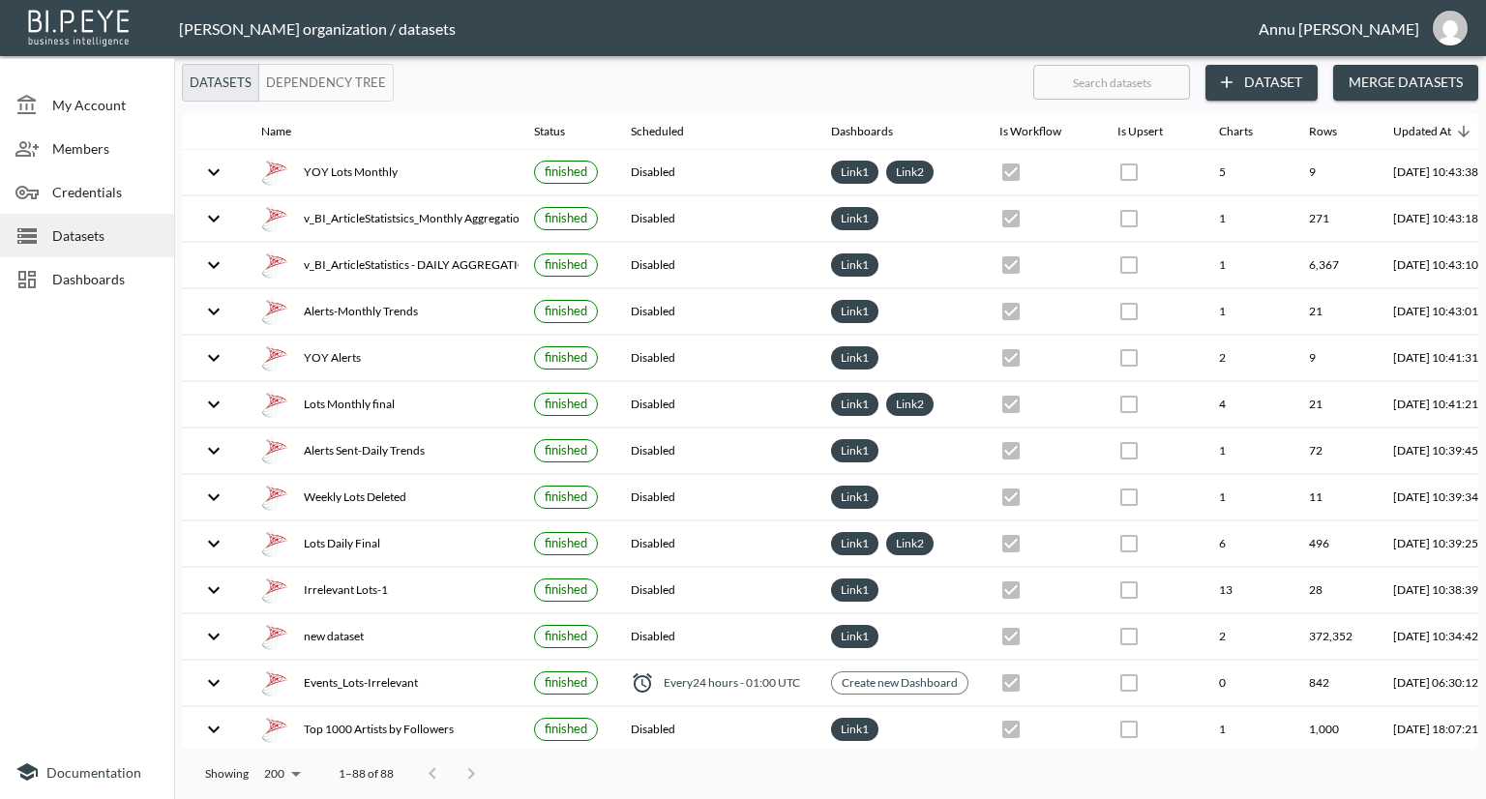
click at [87, 280] on span "Dashboards" at bounding box center [105, 279] width 106 height 20
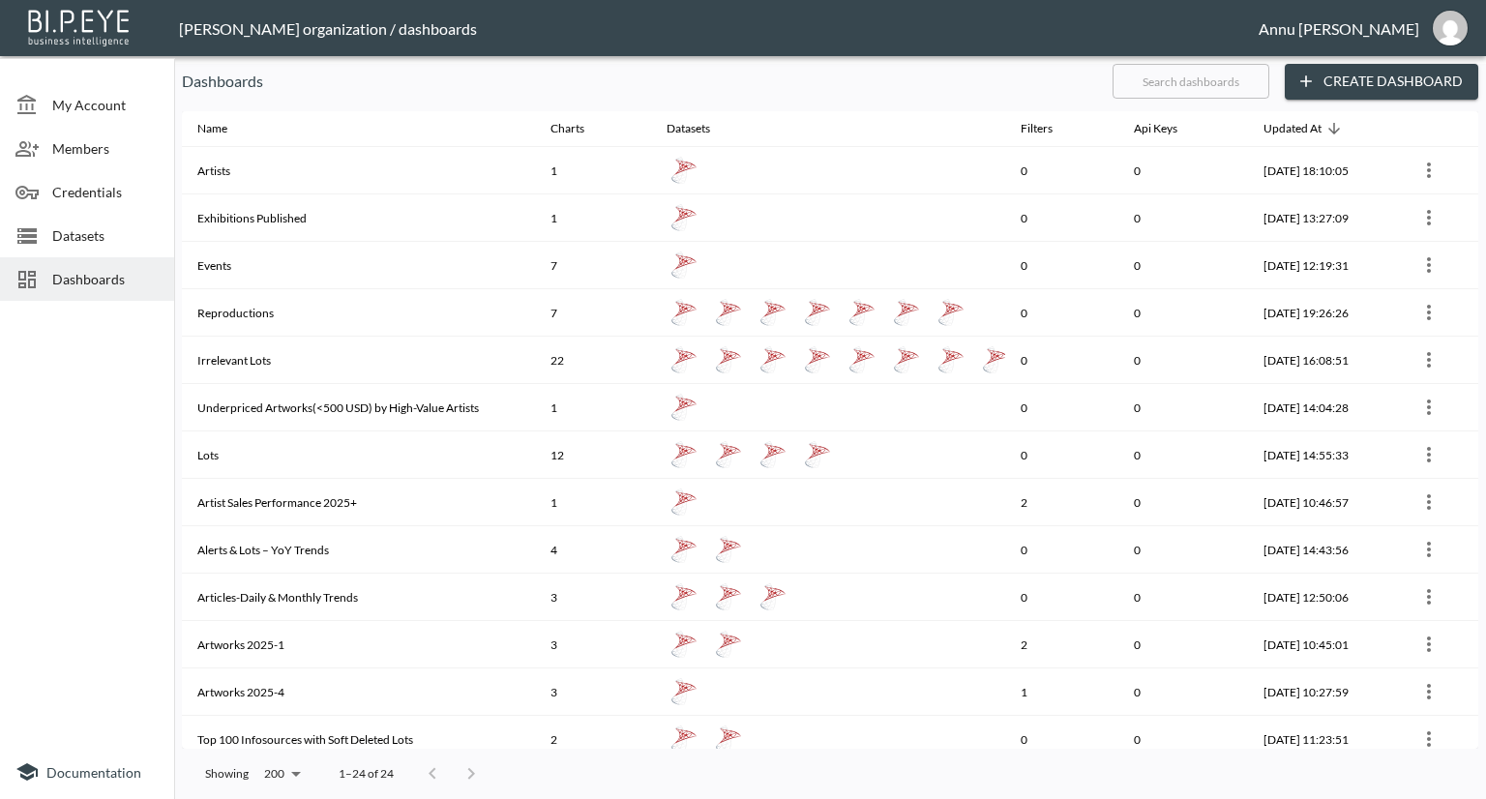
click at [128, 246] on div "Datasets" at bounding box center [87, 236] width 174 height 44
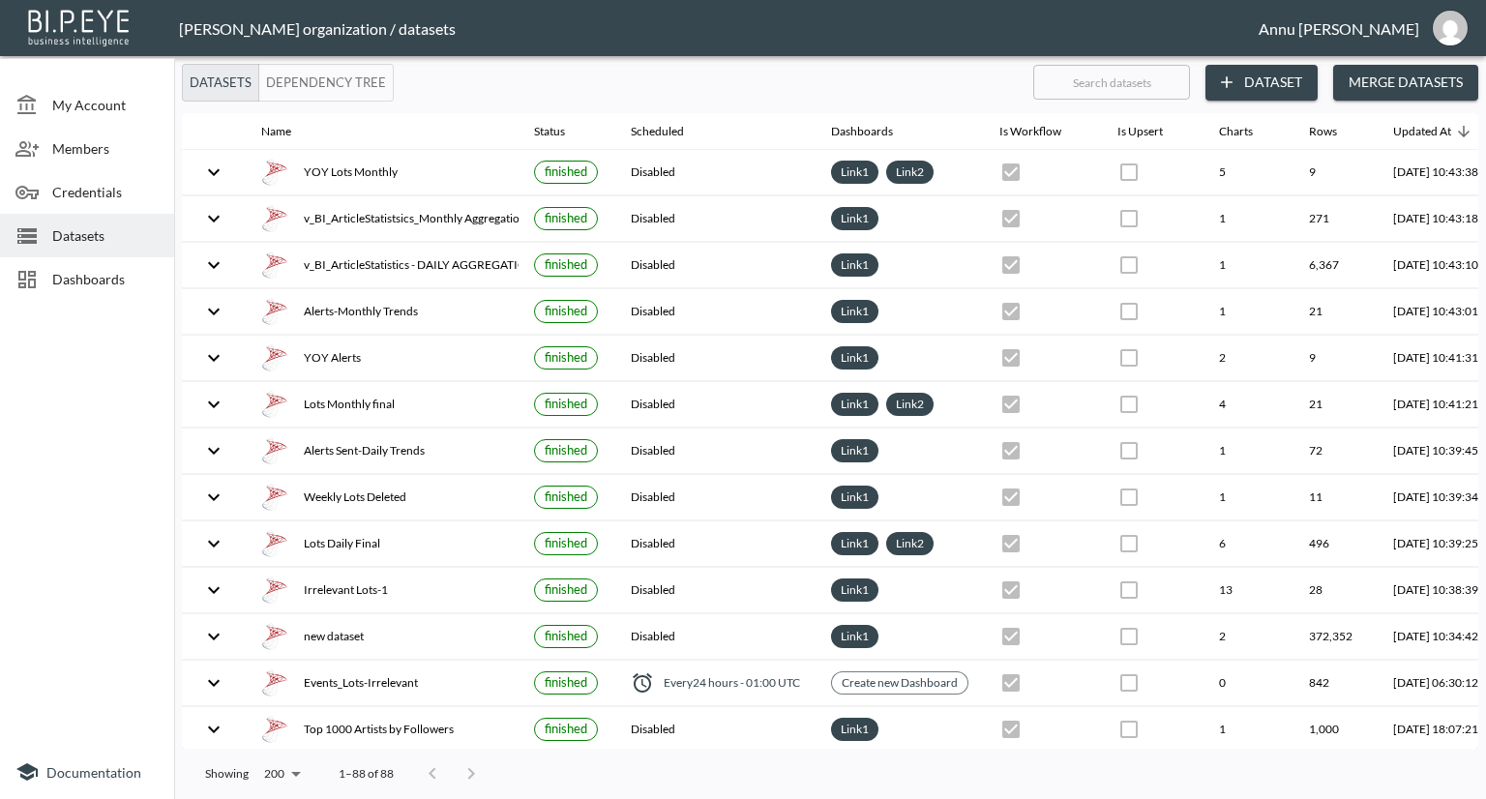
click at [79, 287] on span "Dashboards" at bounding box center [105, 279] width 106 height 20
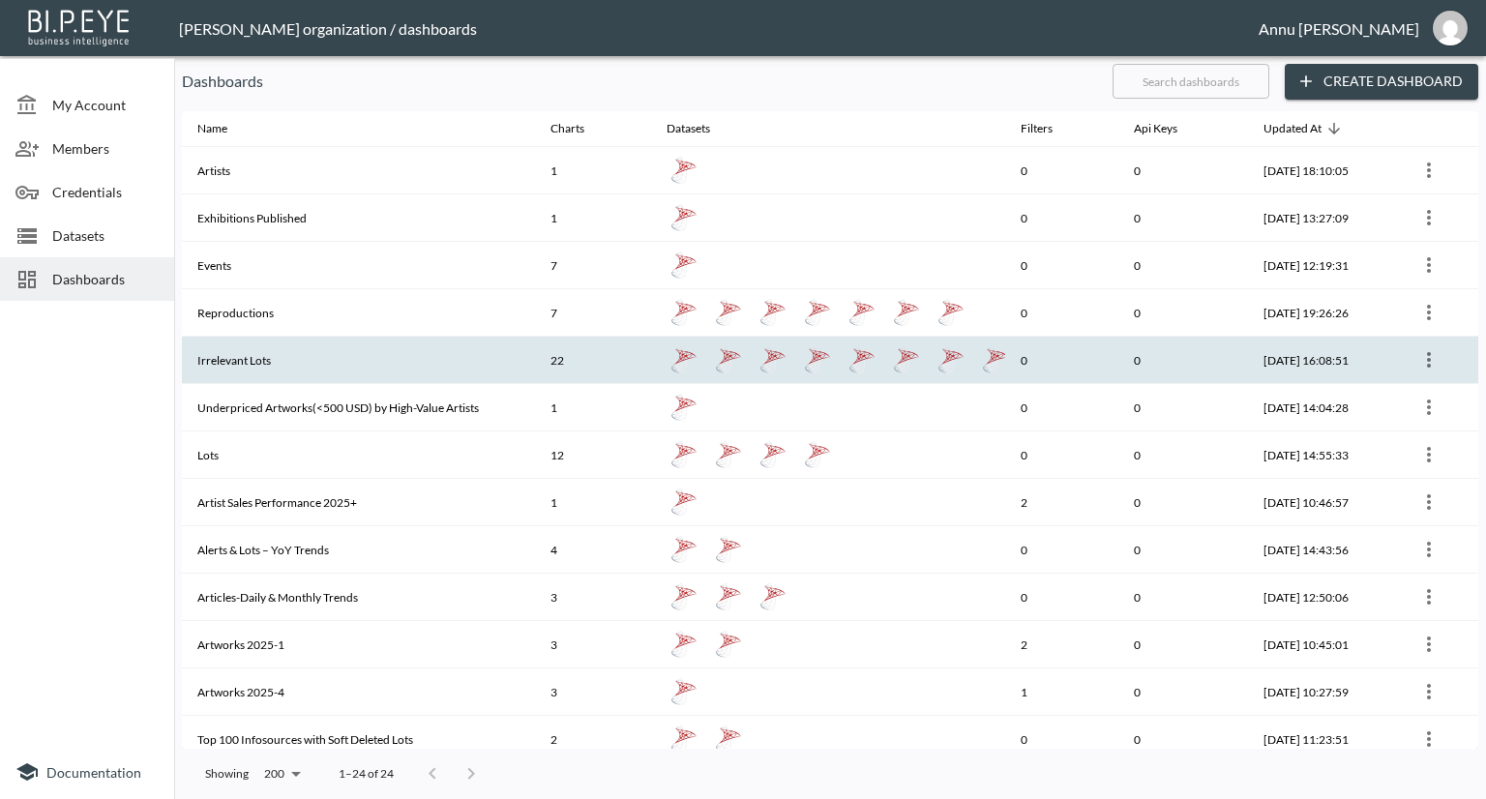
click at [267, 357] on th "Irrelevant Lots" at bounding box center [358, 360] width 353 height 47
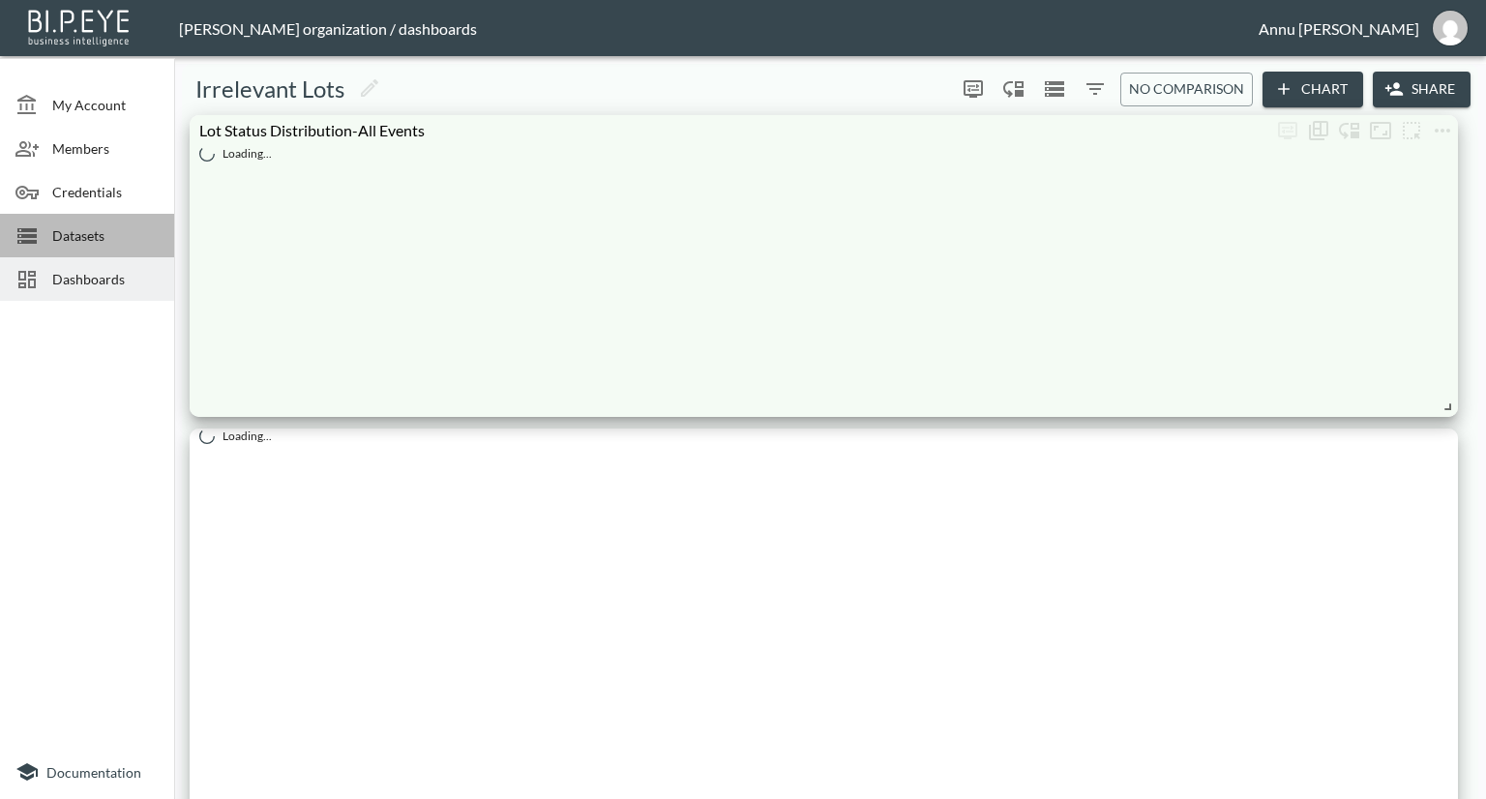
click at [71, 233] on span "Datasets" at bounding box center [105, 235] width 106 height 20
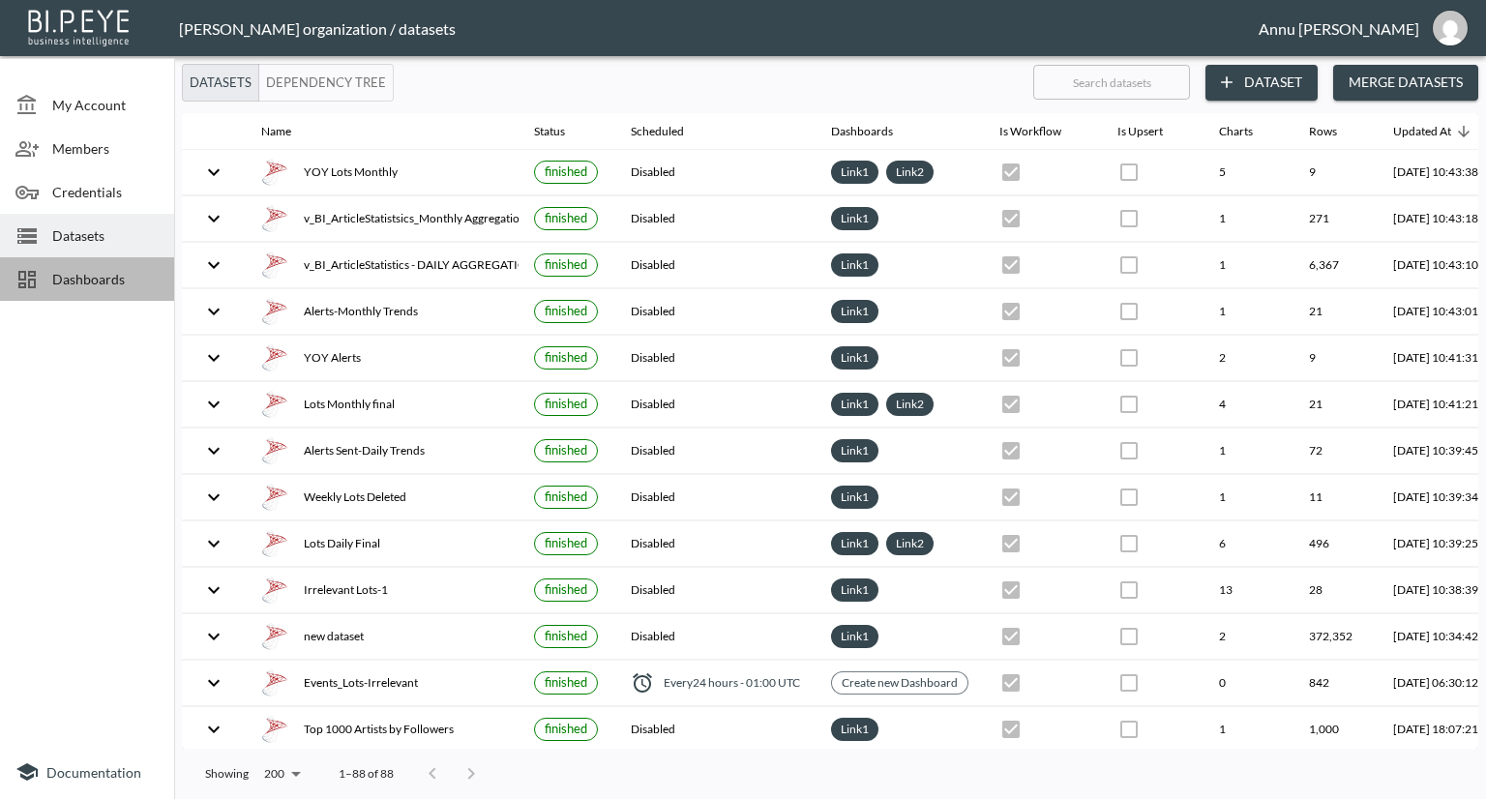
click at [112, 272] on span "Dashboards" at bounding box center [105, 279] width 106 height 20
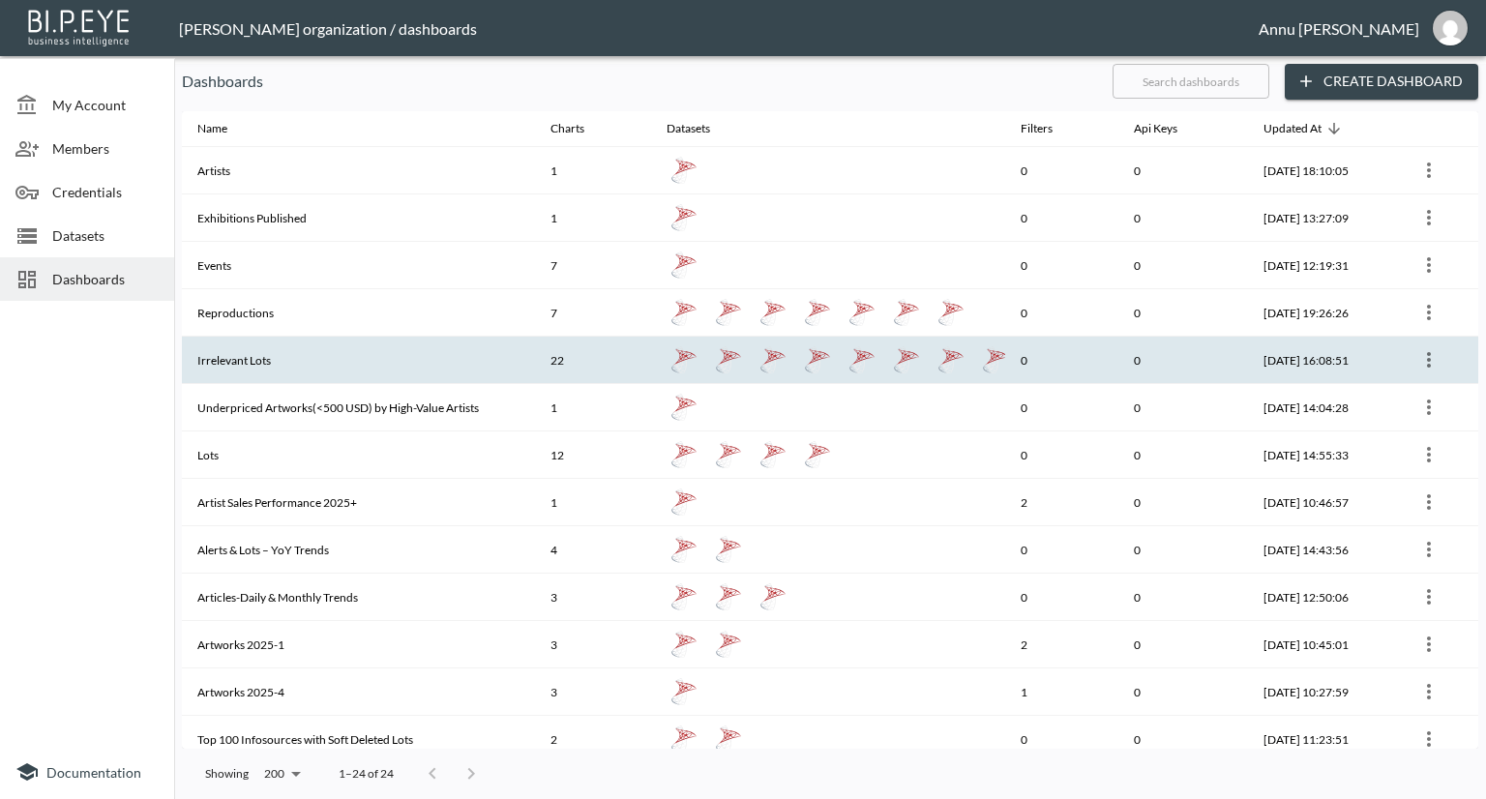
click at [404, 351] on th "Irrelevant Lots" at bounding box center [358, 360] width 353 height 47
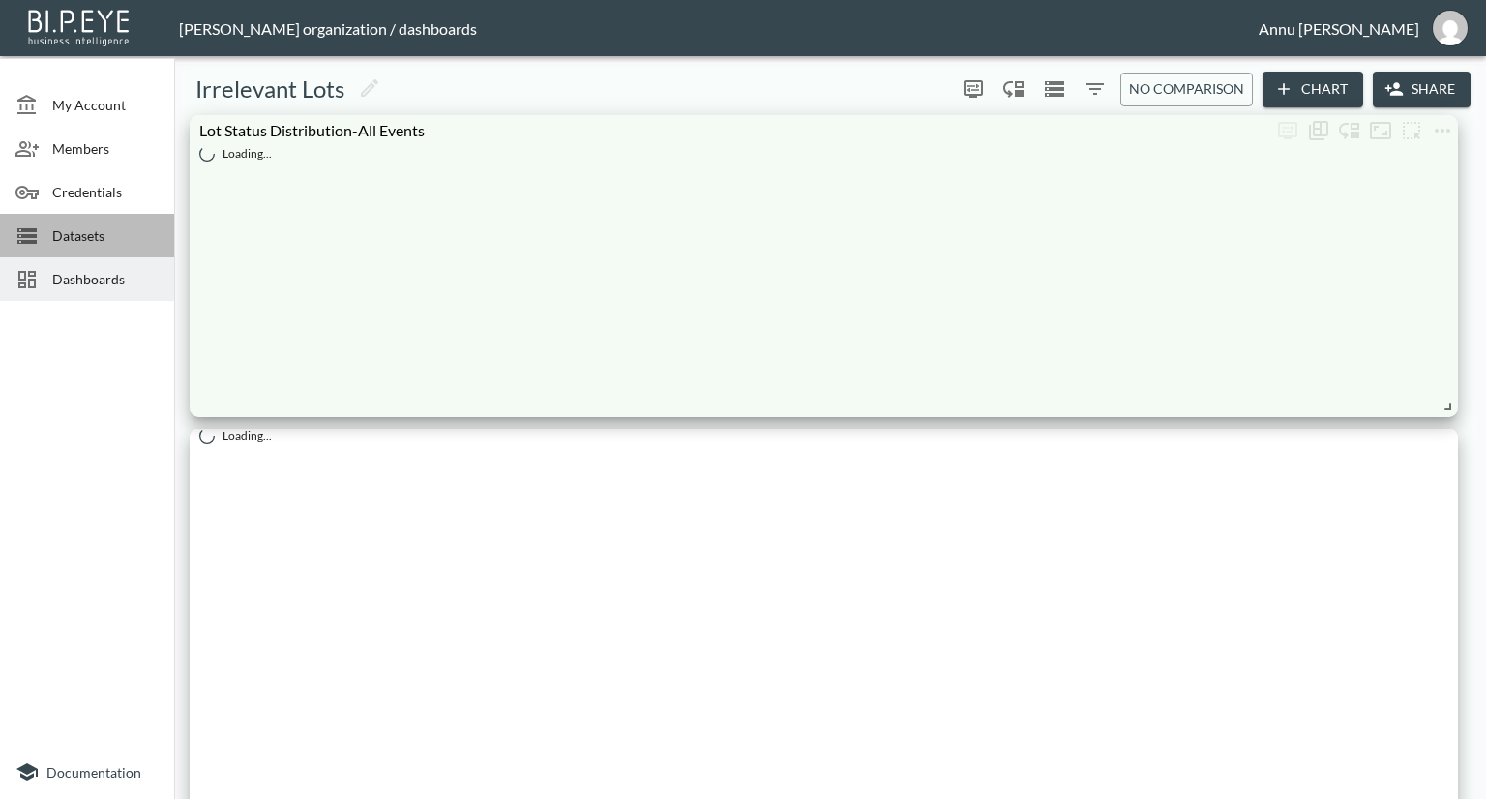
click at [120, 225] on span "Datasets" at bounding box center [105, 235] width 106 height 20
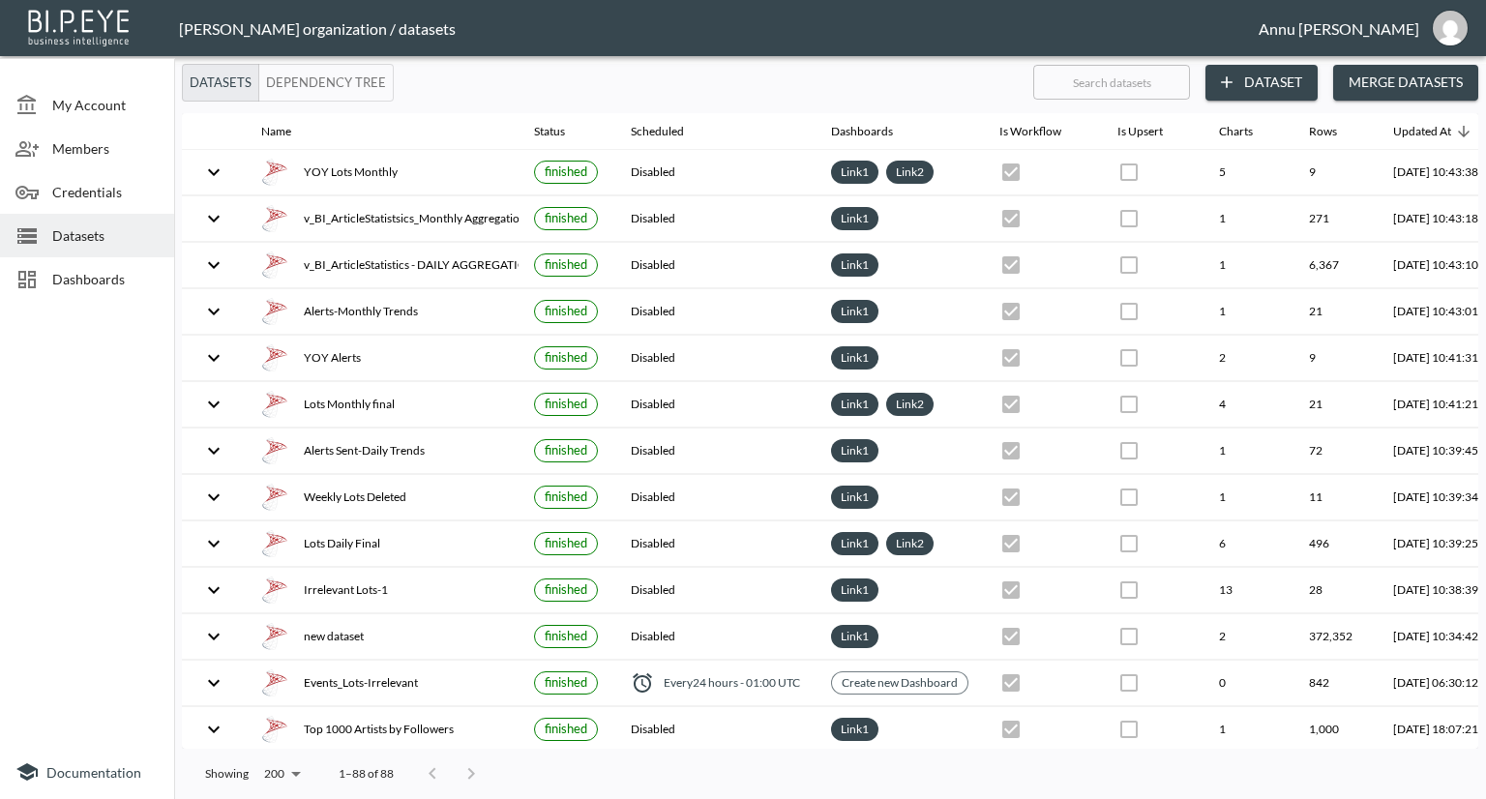
click at [111, 279] on span "Dashboards" at bounding box center [105, 279] width 106 height 20
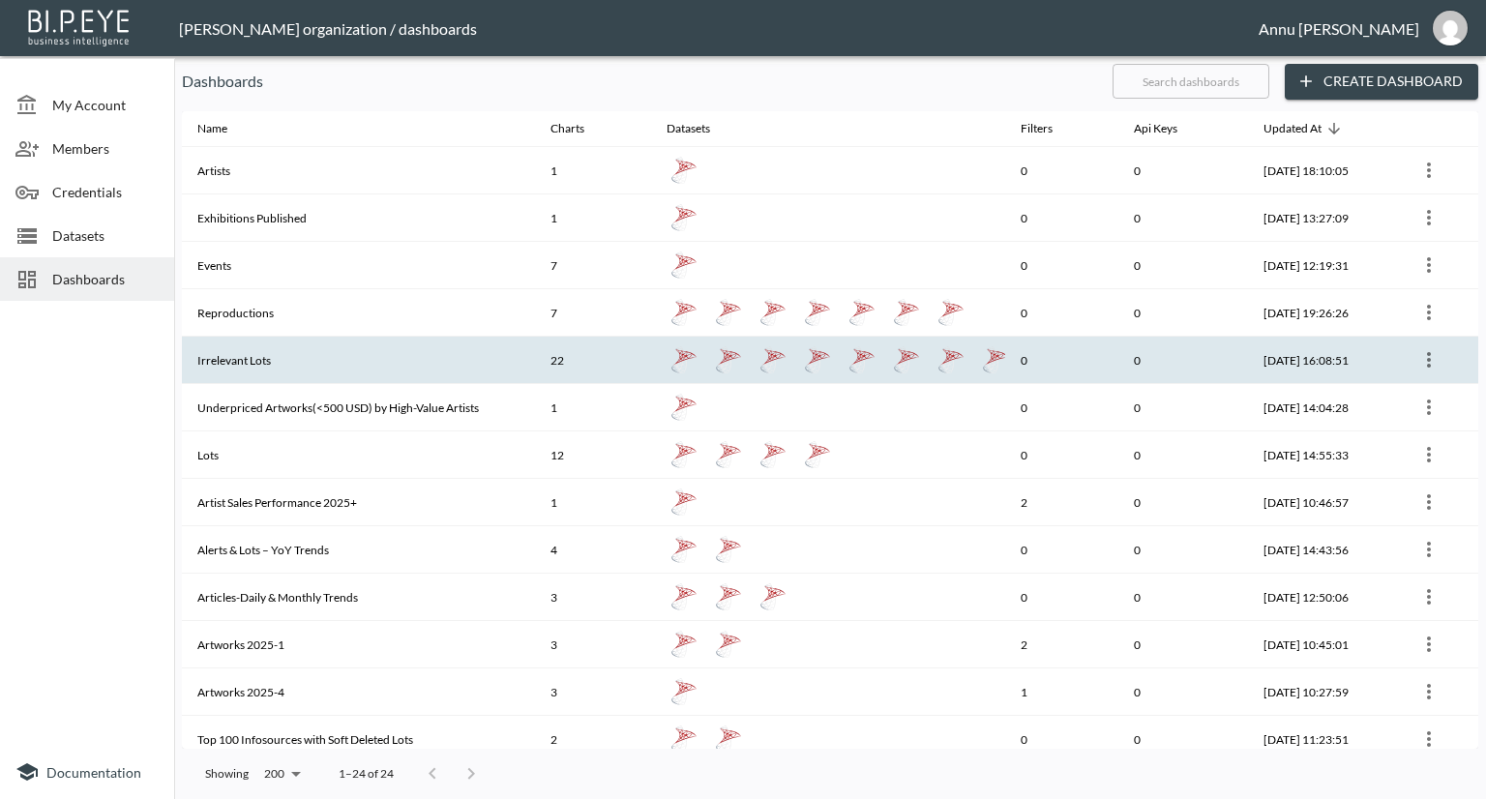
click at [236, 360] on th "Irrelevant Lots" at bounding box center [358, 360] width 353 height 47
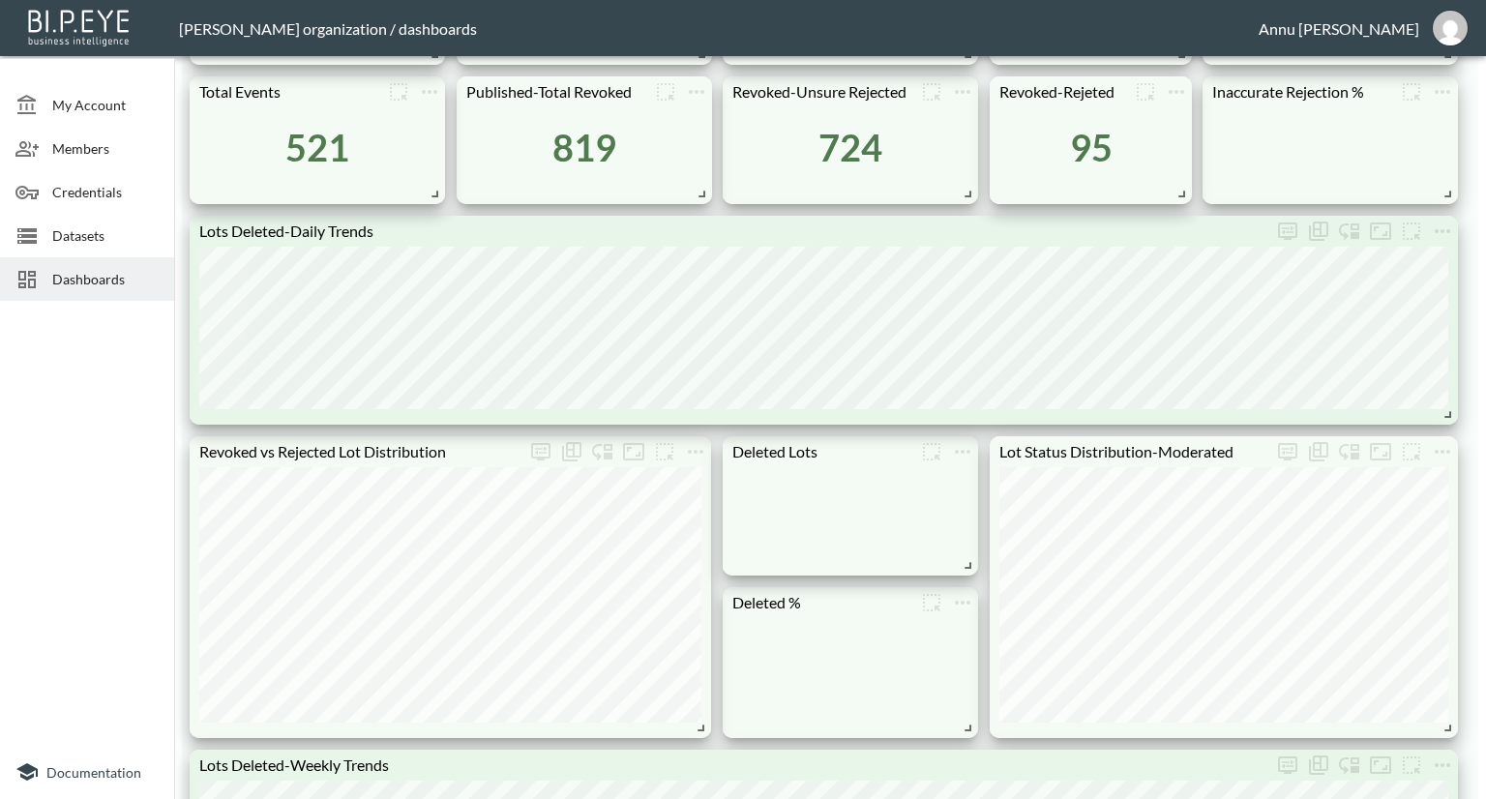
scroll to position [913, 0]
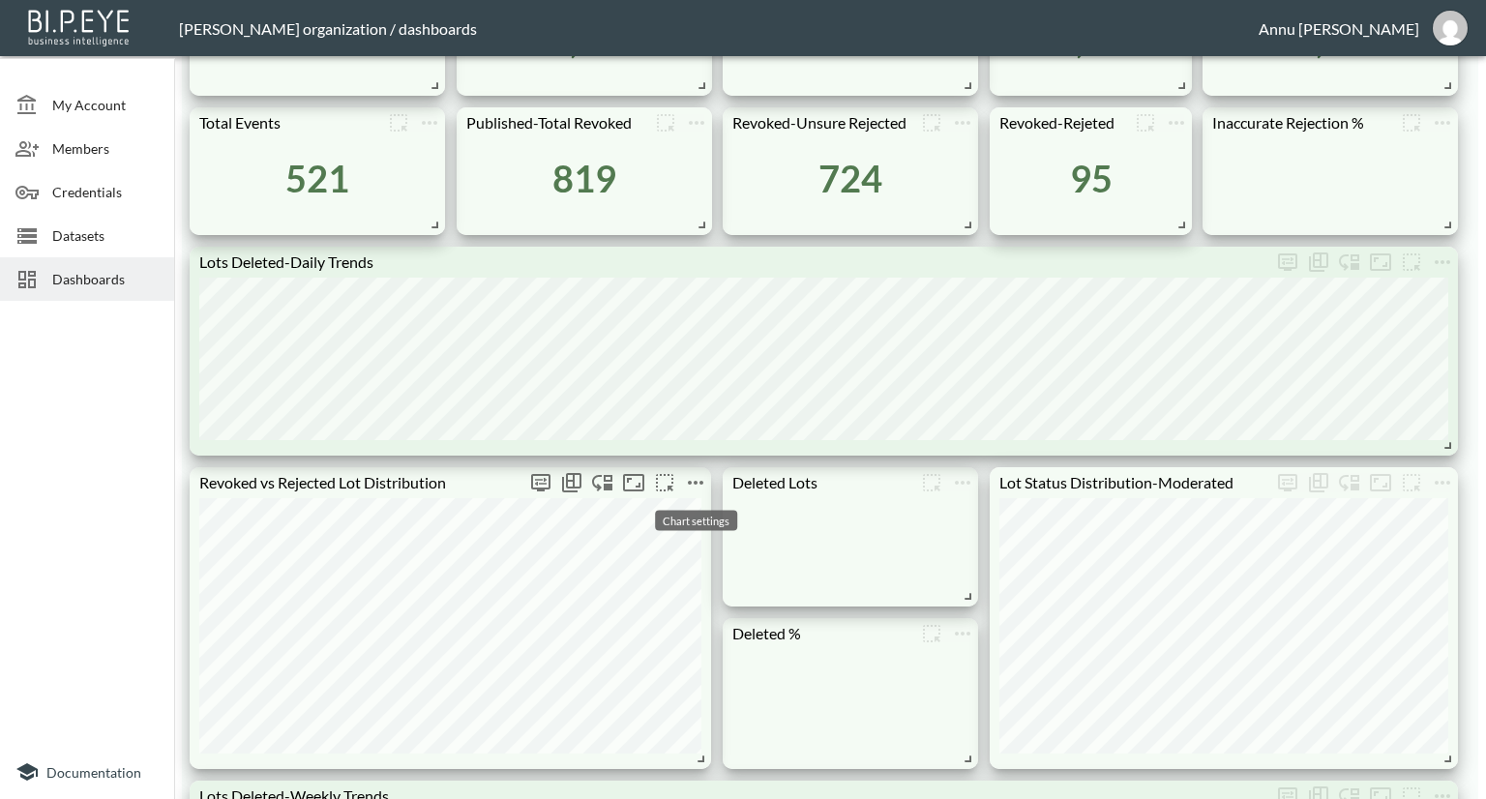
click at [700, 481] on icon "more" at bounding box center [695, 483] width 15 height 4
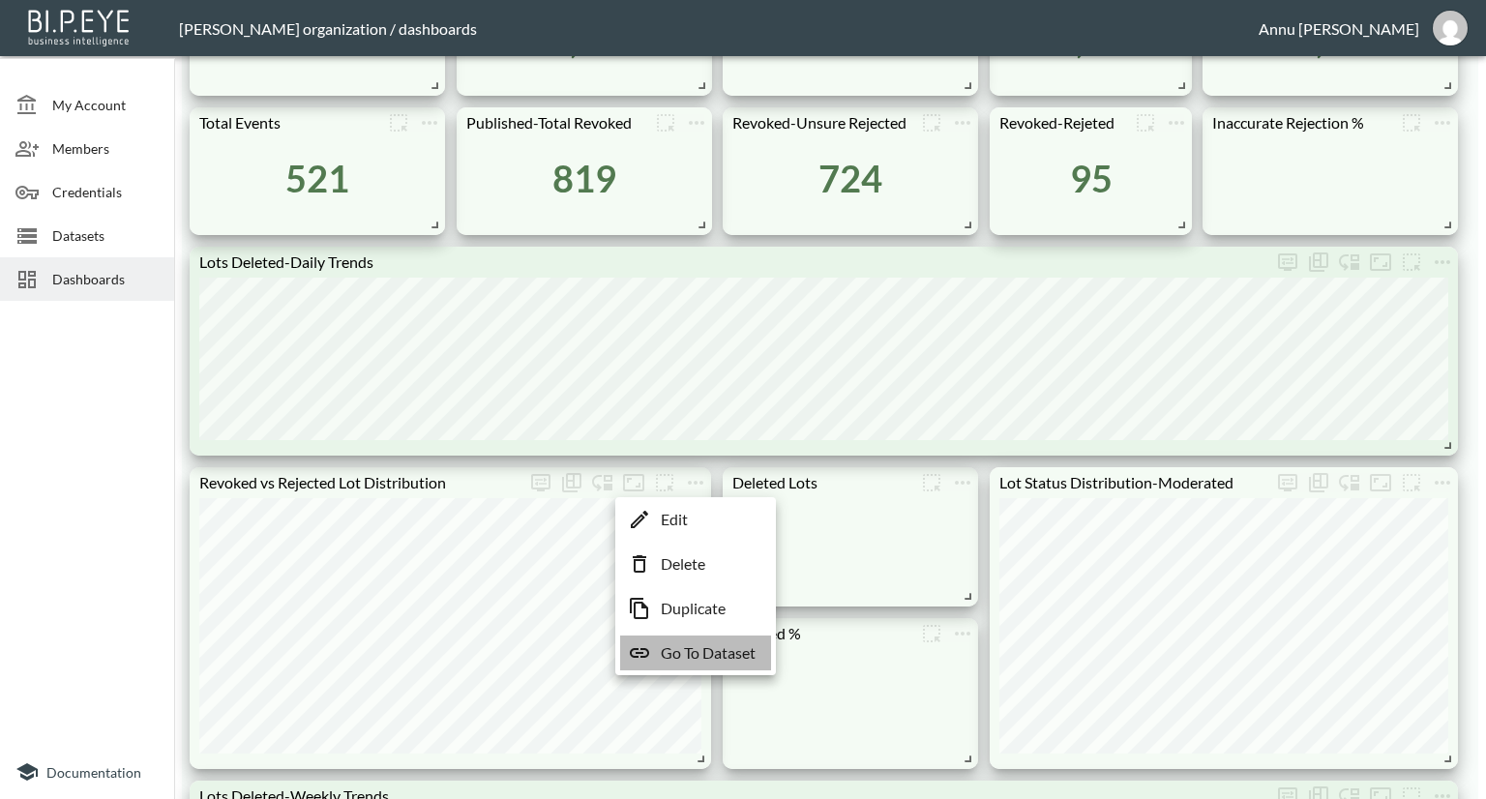
click at [696, 664] on li "Go To Dataset" at bounding box center [695, 652] width 151 height 35
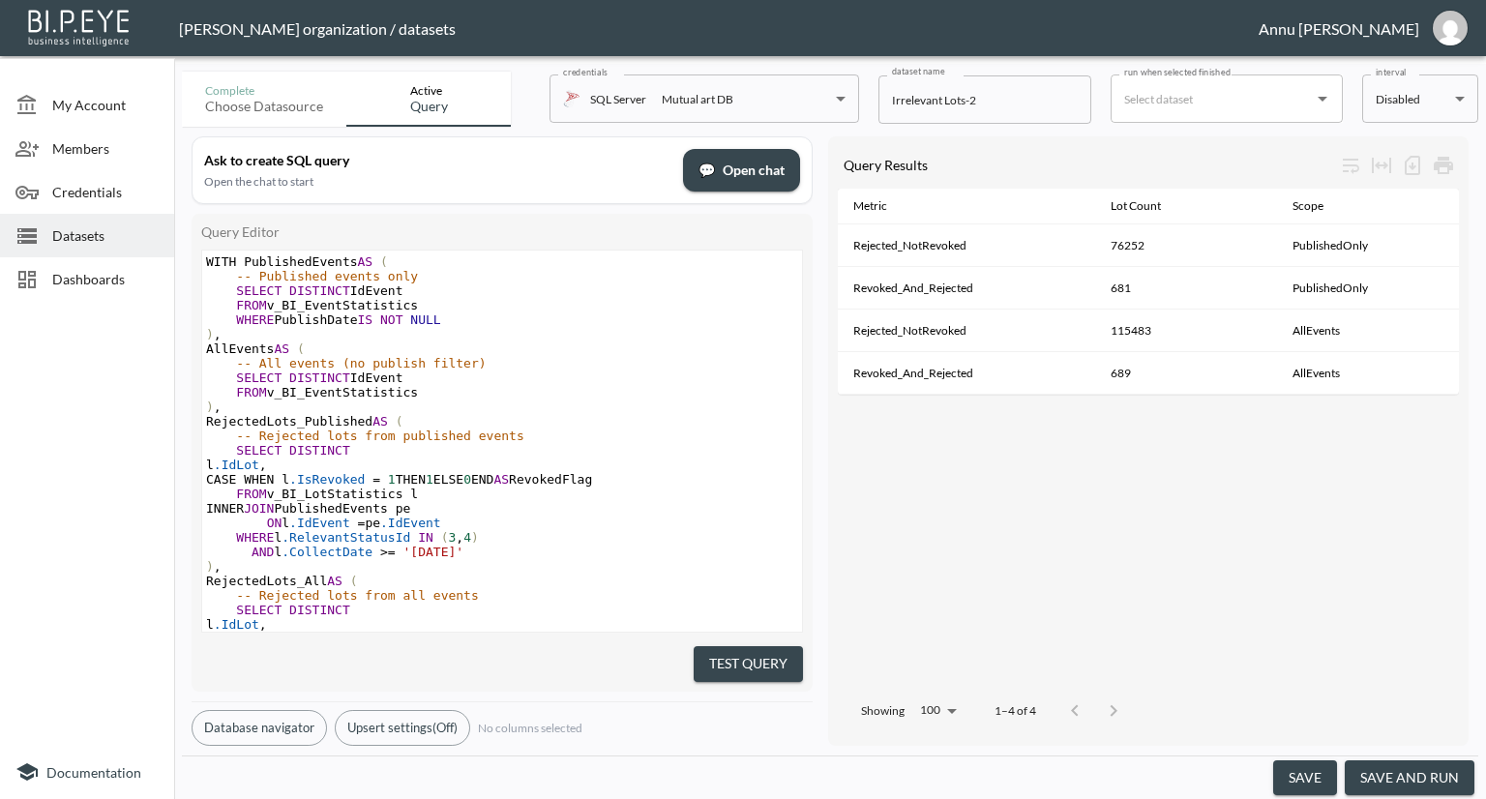
click at [1412, 779] on button "save and run" at bounding box center [1409, 778] width 130 height 36
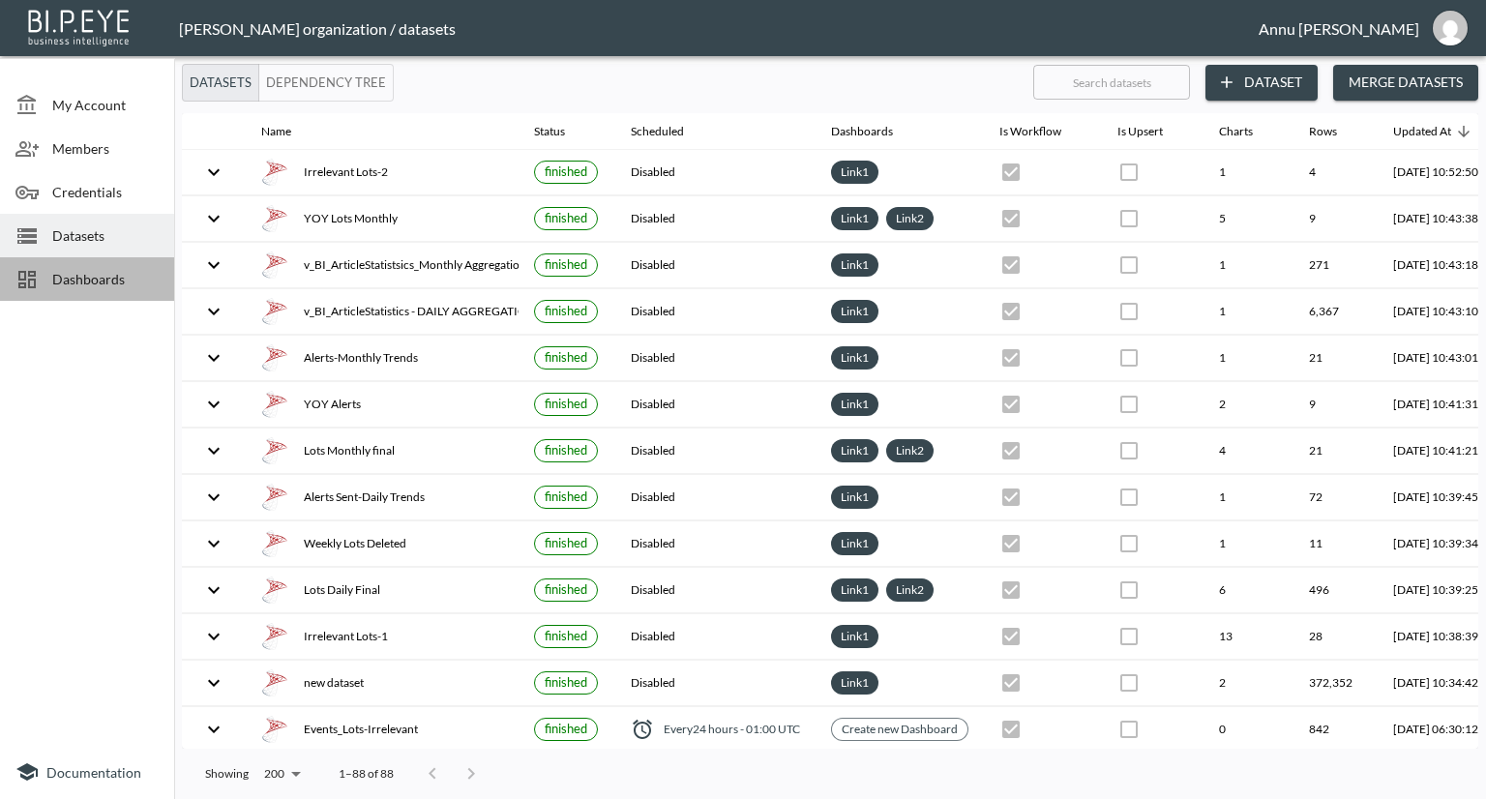
click at [125, 281] on span "Dashboards" at bounding box center [105, 279] width 106 height 20
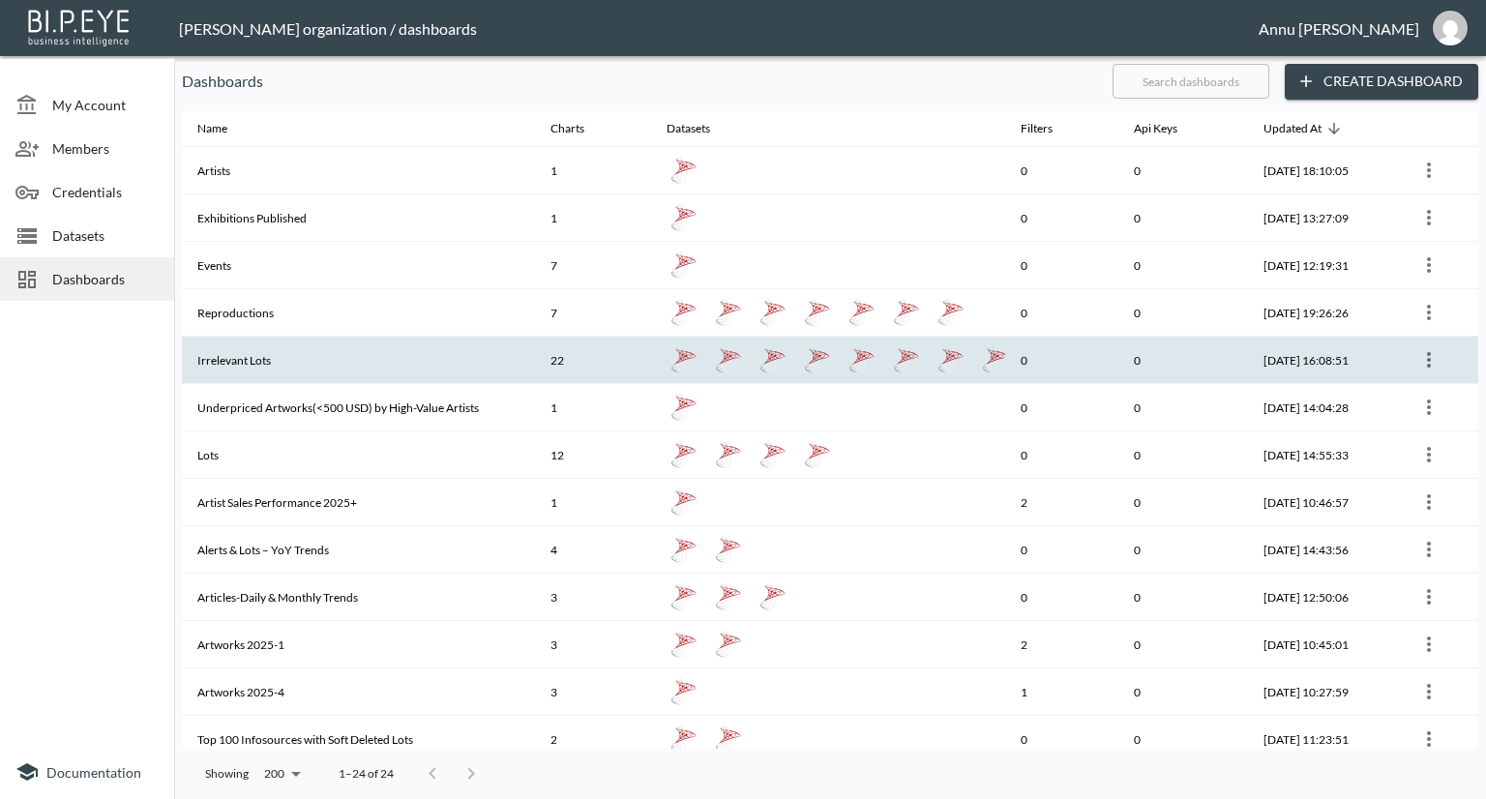
click at [230, 354] on th "Irrelevant Lots" at bounding box center [358, 360] width 353 height 47
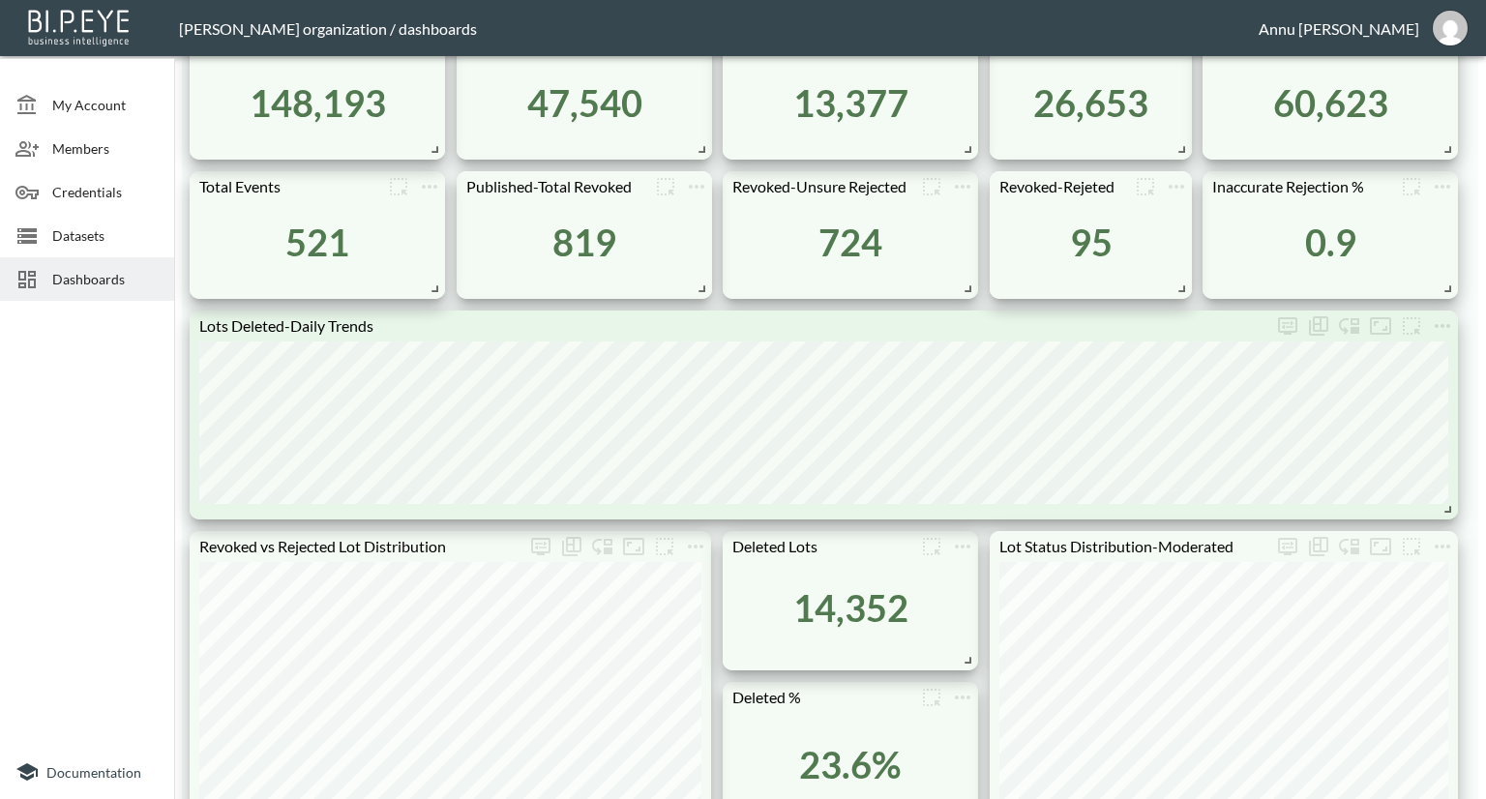
scroll to position [913, 0]
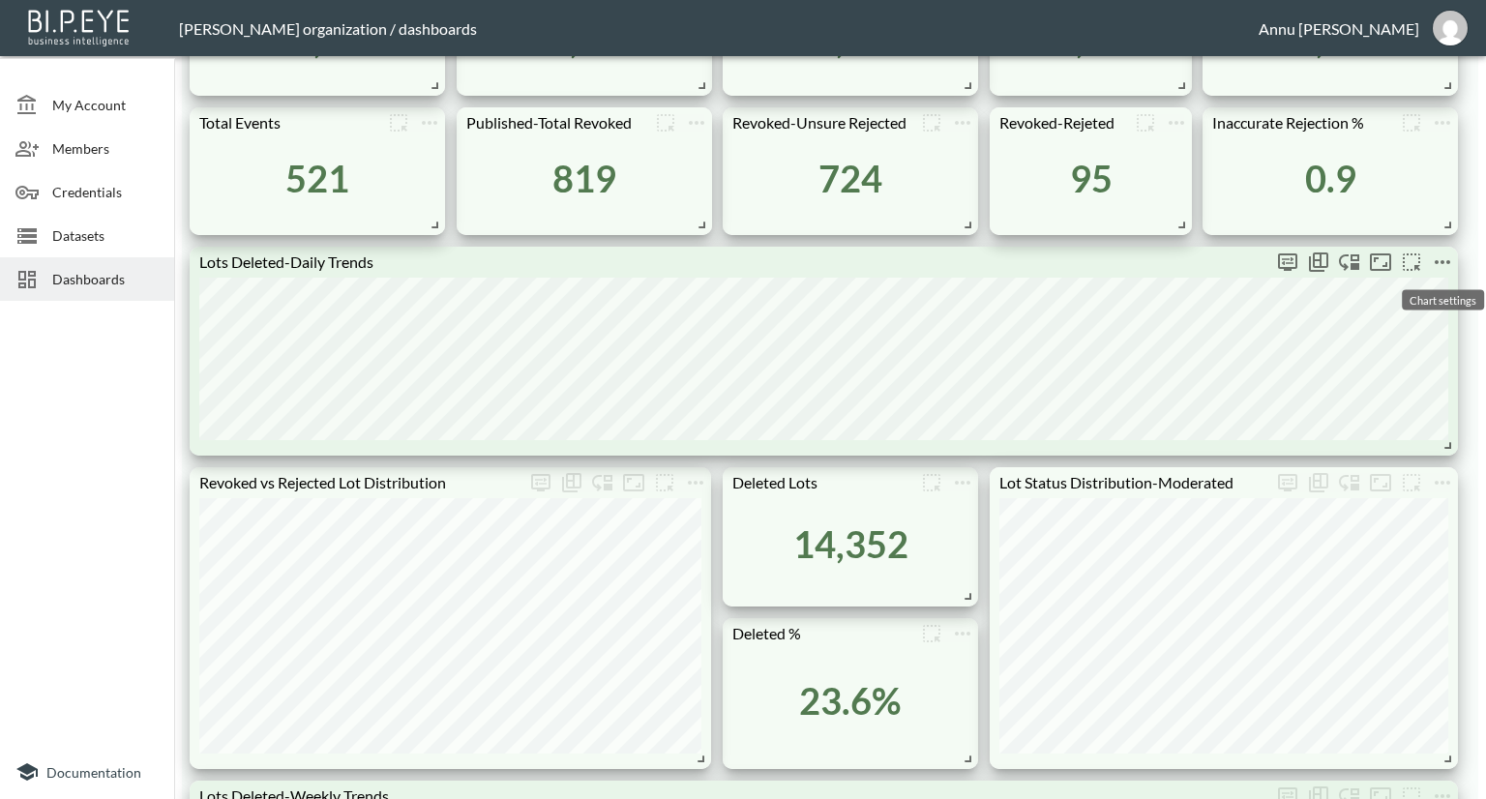
click at [1448, 252] on icon "more" at bounding box center [1441, 262] width 23 height 23
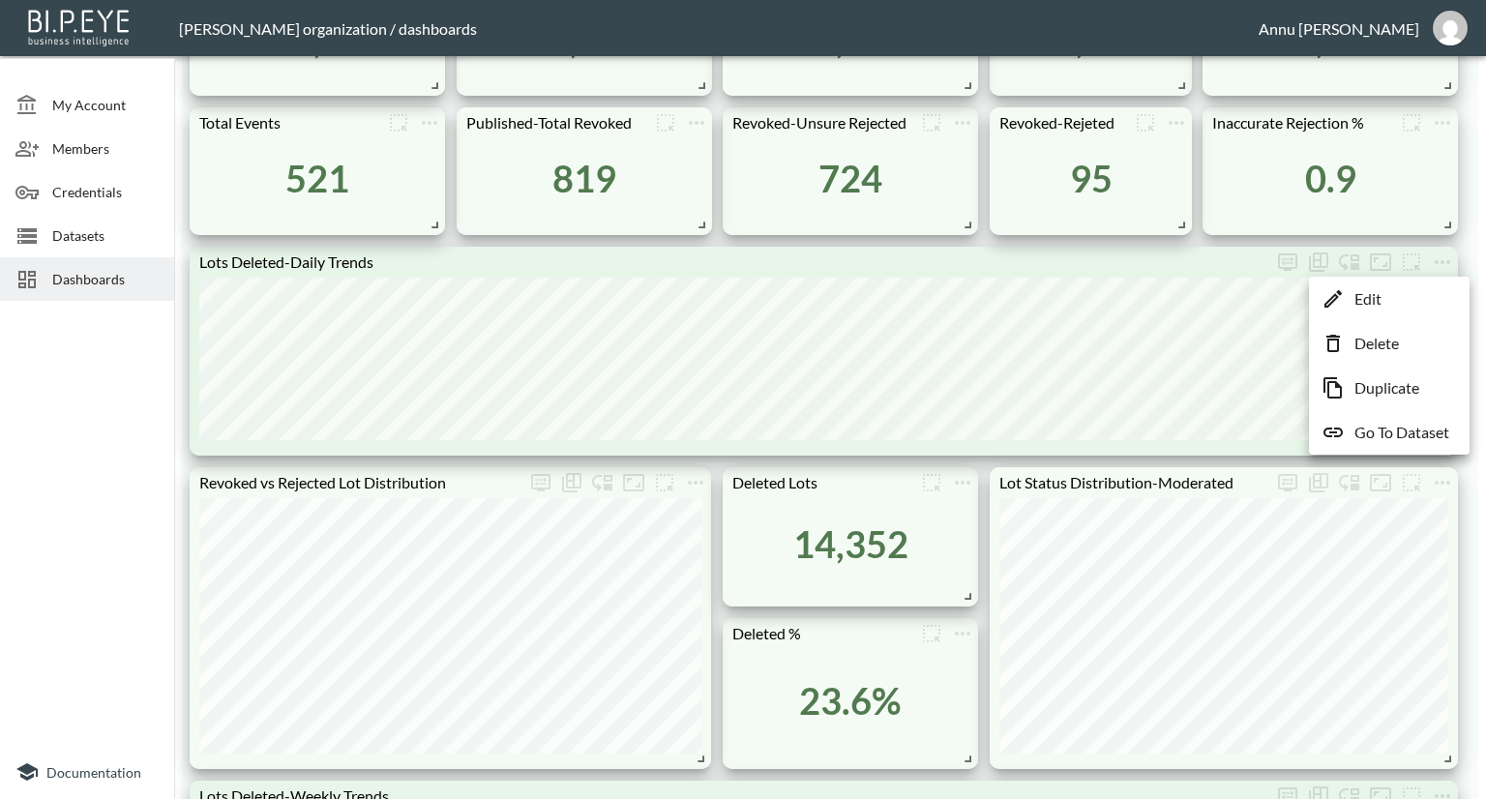
click at [39, 382] on div at bounding box center [743, 399] width 1486 height 799
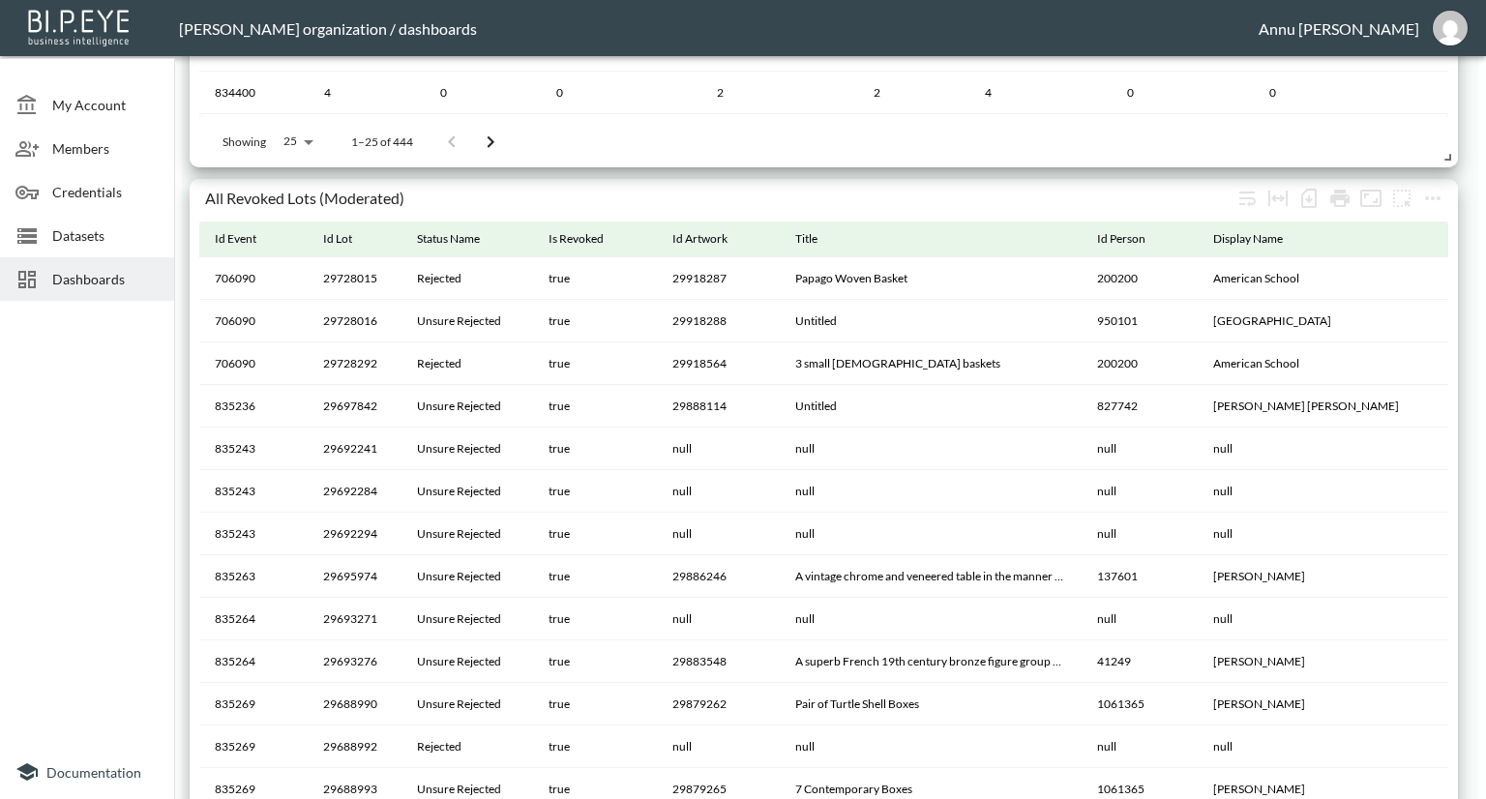
scroll to position [2364, 0]
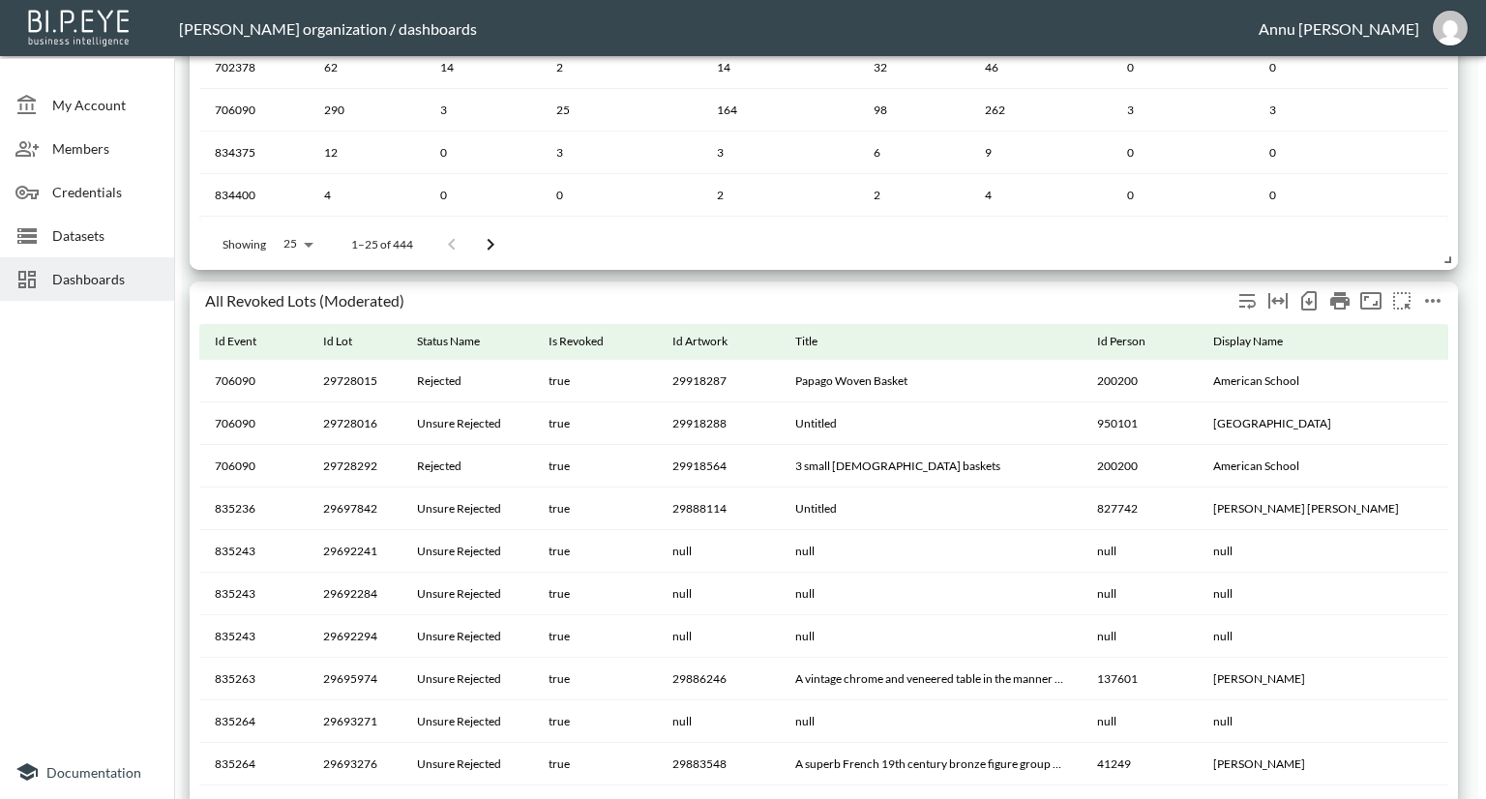
click at [1443, 291] on icon "more" at bounding box center [1432, 300] width 23 height 23
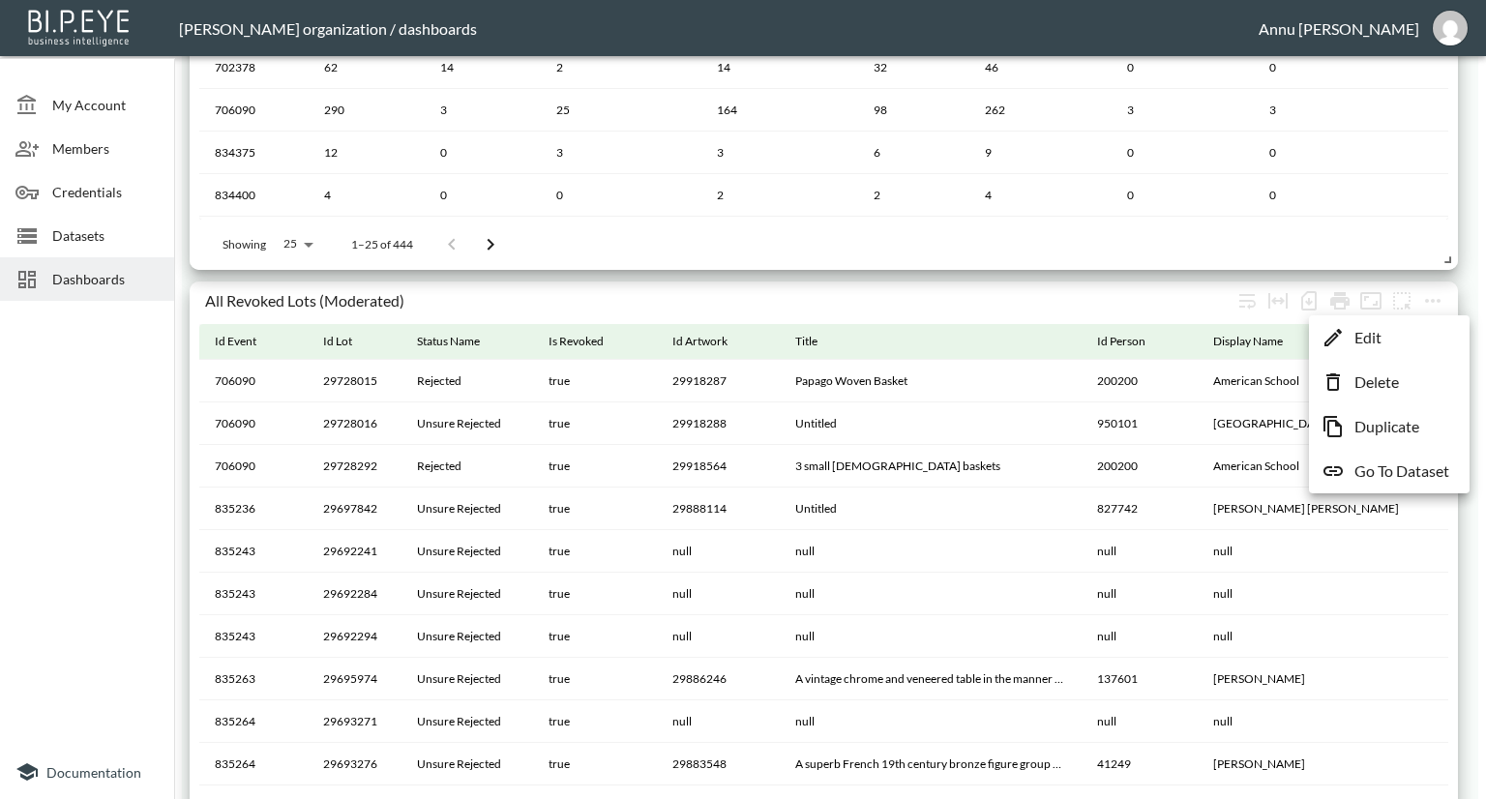
click at [1389, 465] on p "Go To Dataset" at bounding box center [1401, 470] width 95 height 23
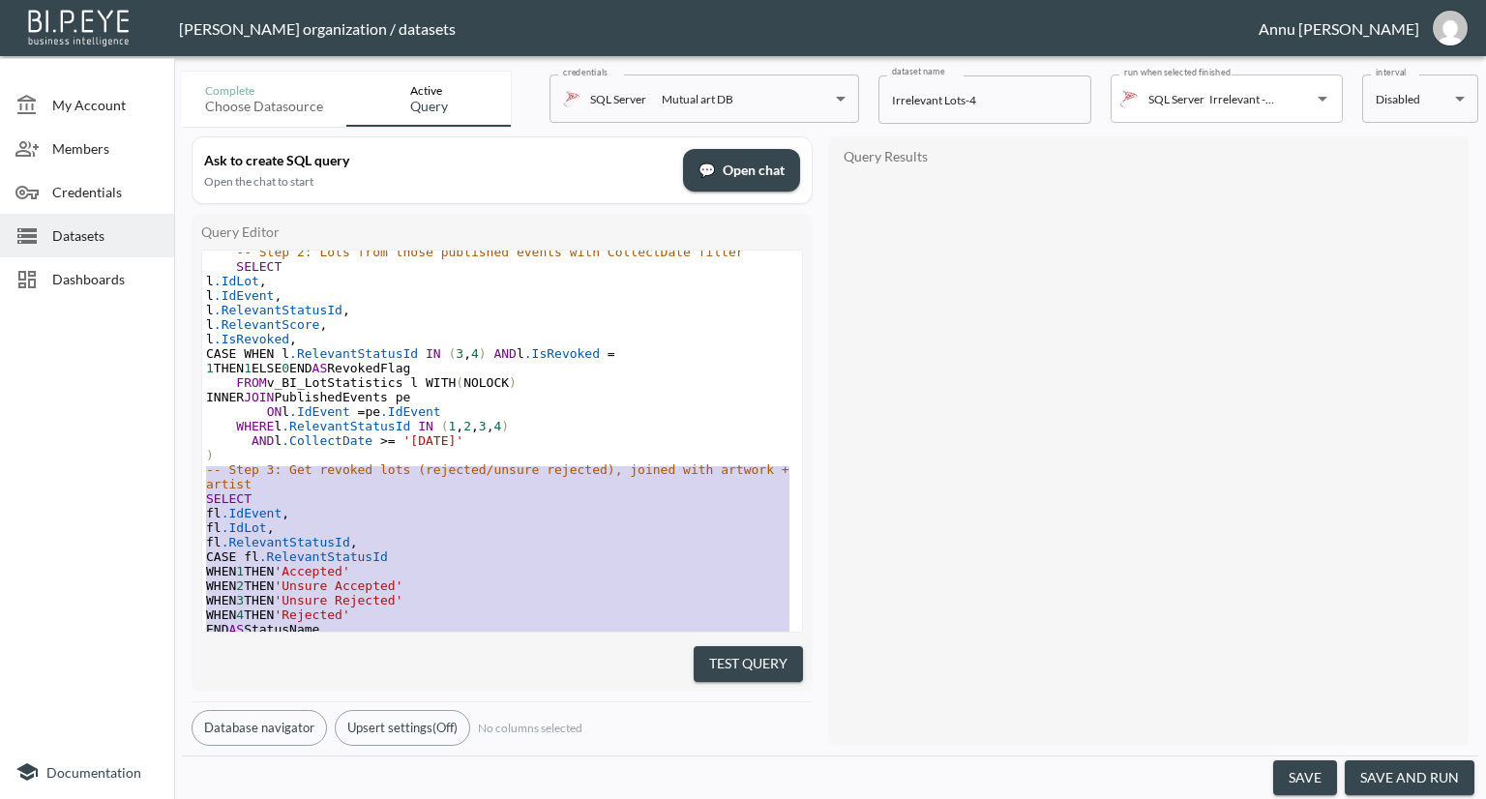
type textarea ";WITH PublishedEvents AS ( -- Step 1: Only published events SELECT DISTINCT IdE…"
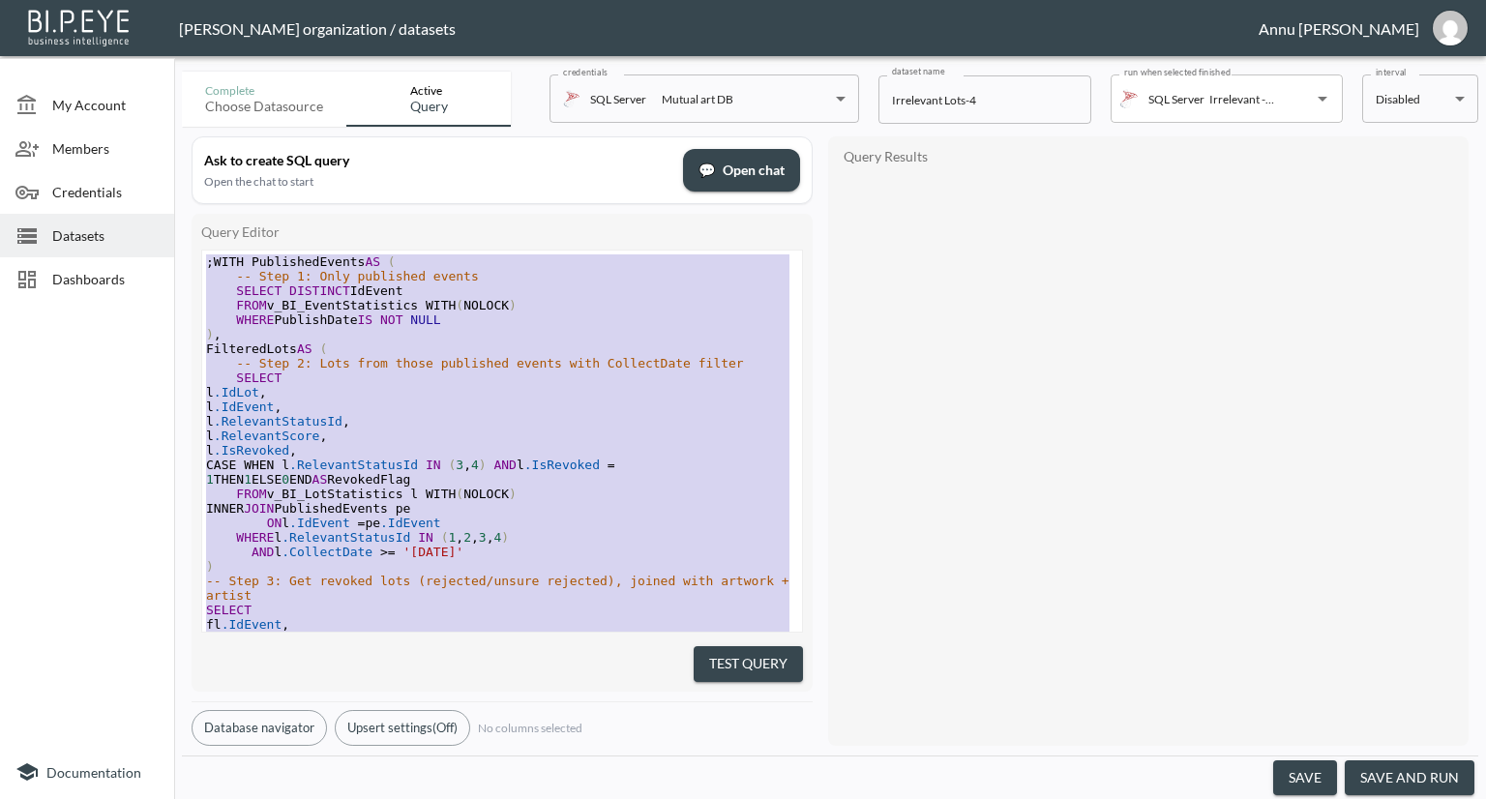
drag, startPoint x: 526, startPoint y: 546, endPoint x: 112, endPoint y: 74, distance: 627.1
click at [112, 77] on div "My Account Members Credentials Datasets Dashboards Documentation Complete Choos…" at bounding box center [743, 399] width 1486 height 799
click at [48, 489] on div at bounding box center [87, 527] width 174 height 436
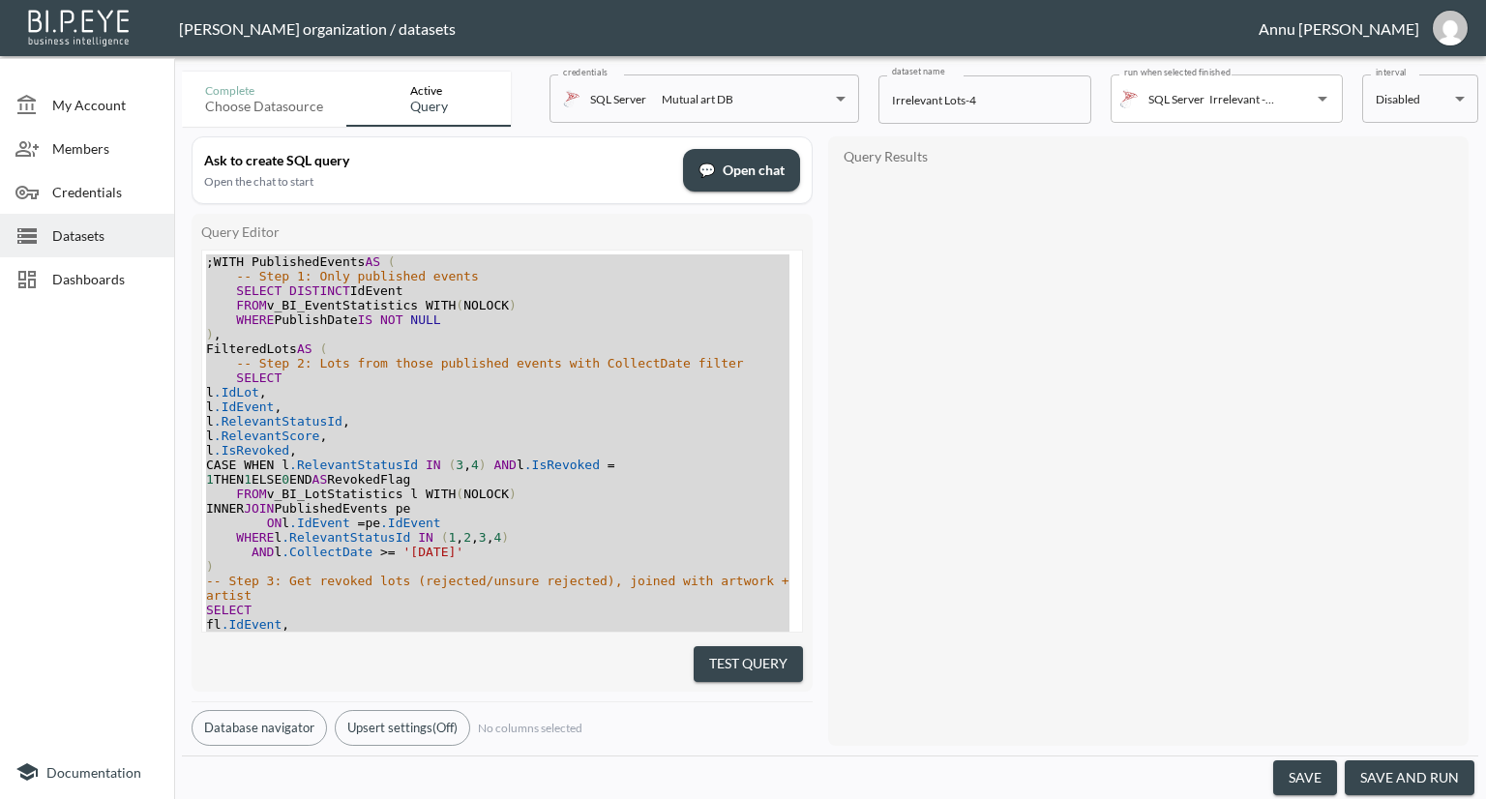
click at [46, 480] on div at bounding box center [87, 527] width 174 height 436
click at [74, 431] on div at bounding box center [87, 527] width 174 height 436
click at [101, 397] on div at bounding box center [87, 527] width 174 height 436
click at [91, 229] on span "Datasets" at bounding box center [105, 235] width 106 height 20
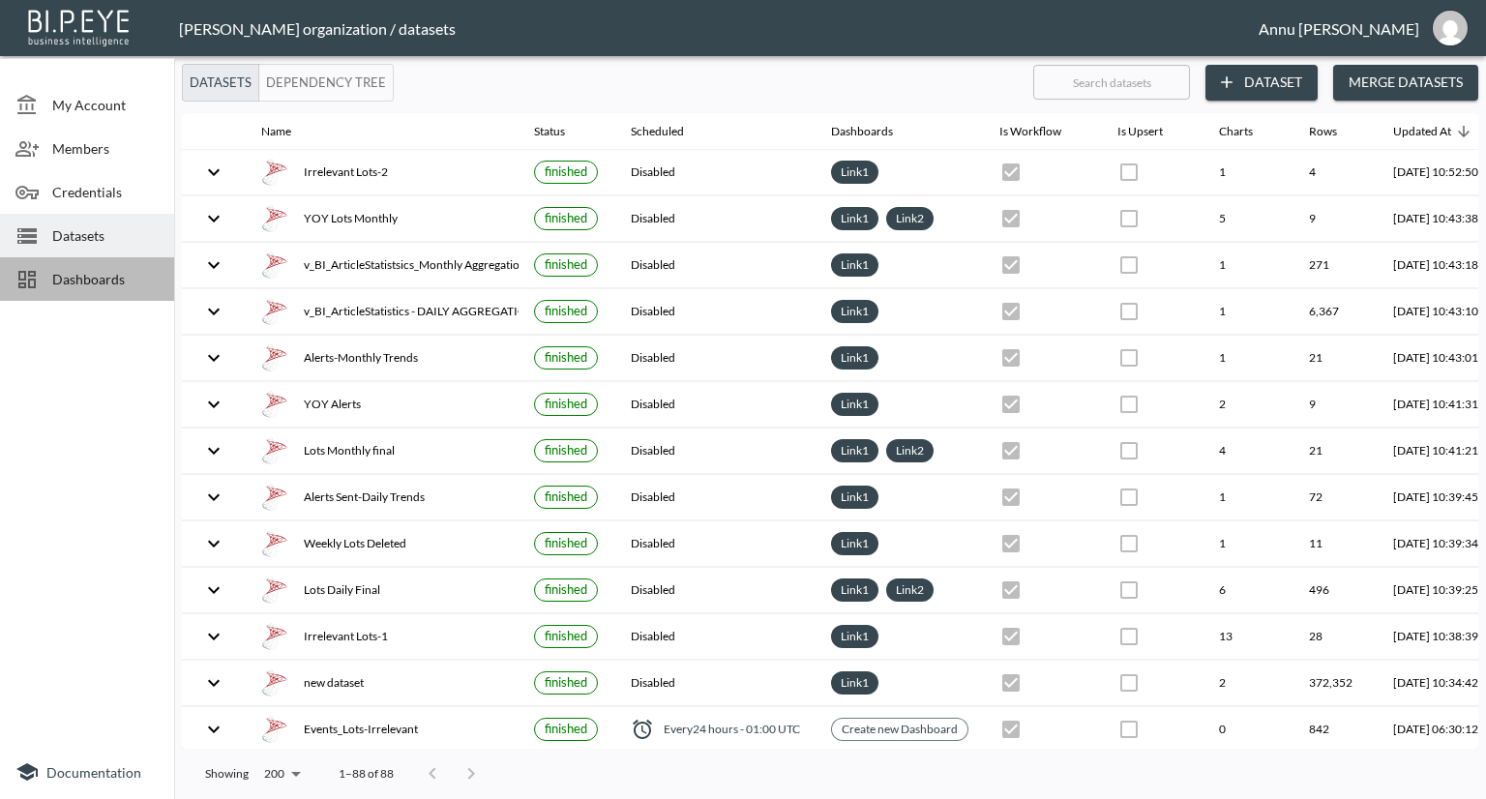
click at [112, 282] on span "Dashboards" at bounding box center [105, 279] width 106 height 20
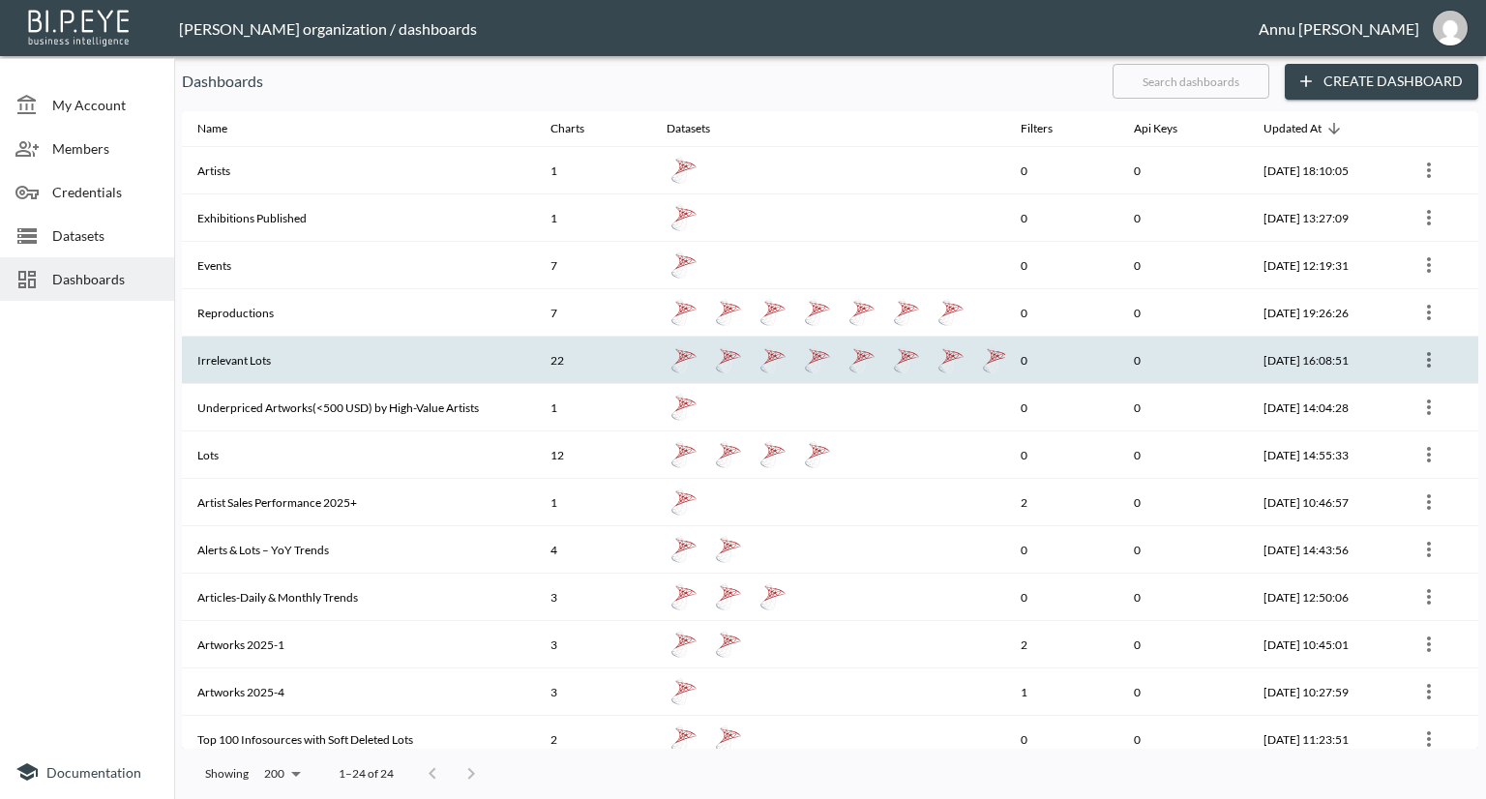
click at [287, 352] on th "Irrelevant Lots" at bounding box center [358, 360] width 353 height 47
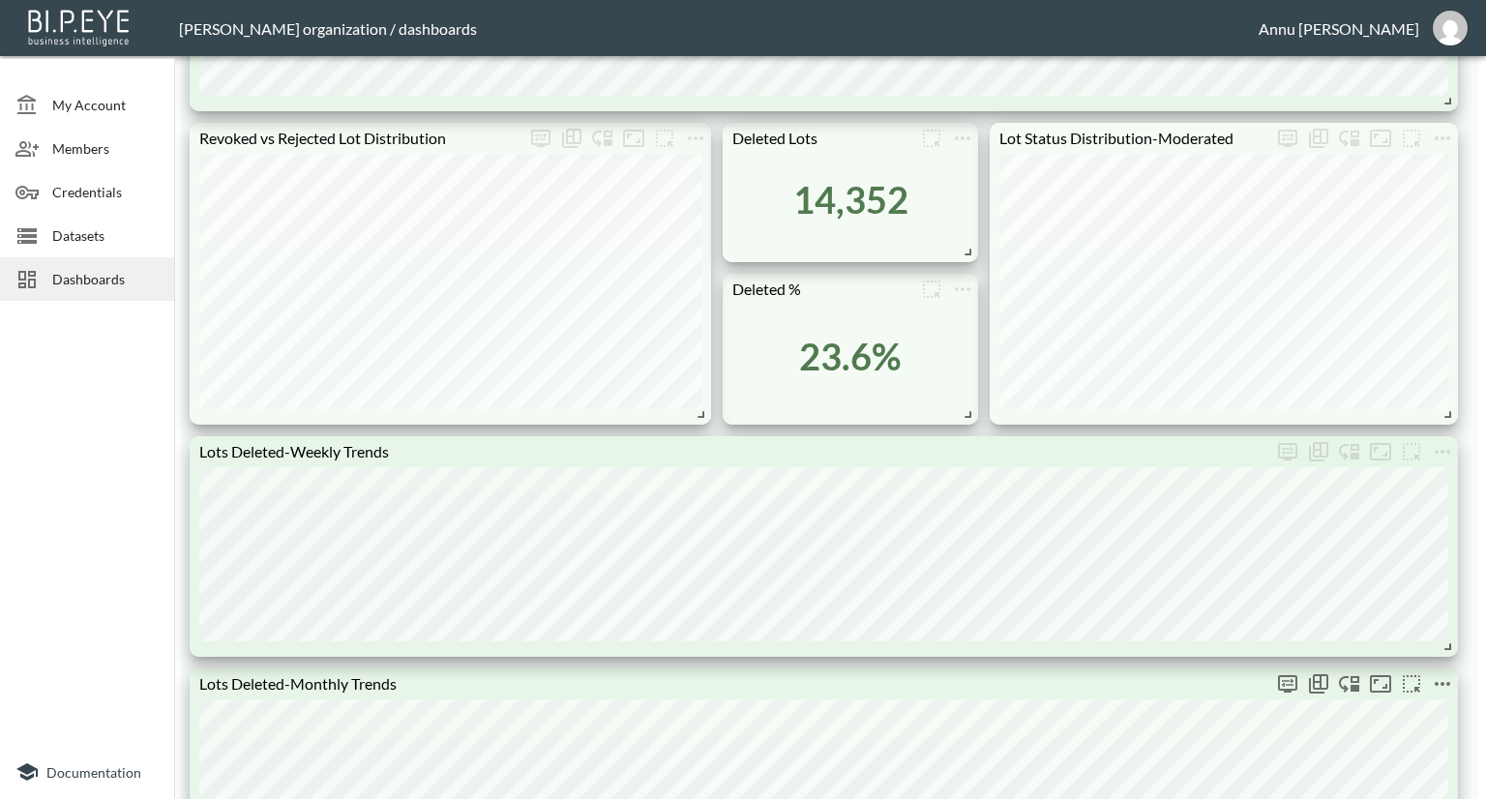
scroll to position [967, 0]
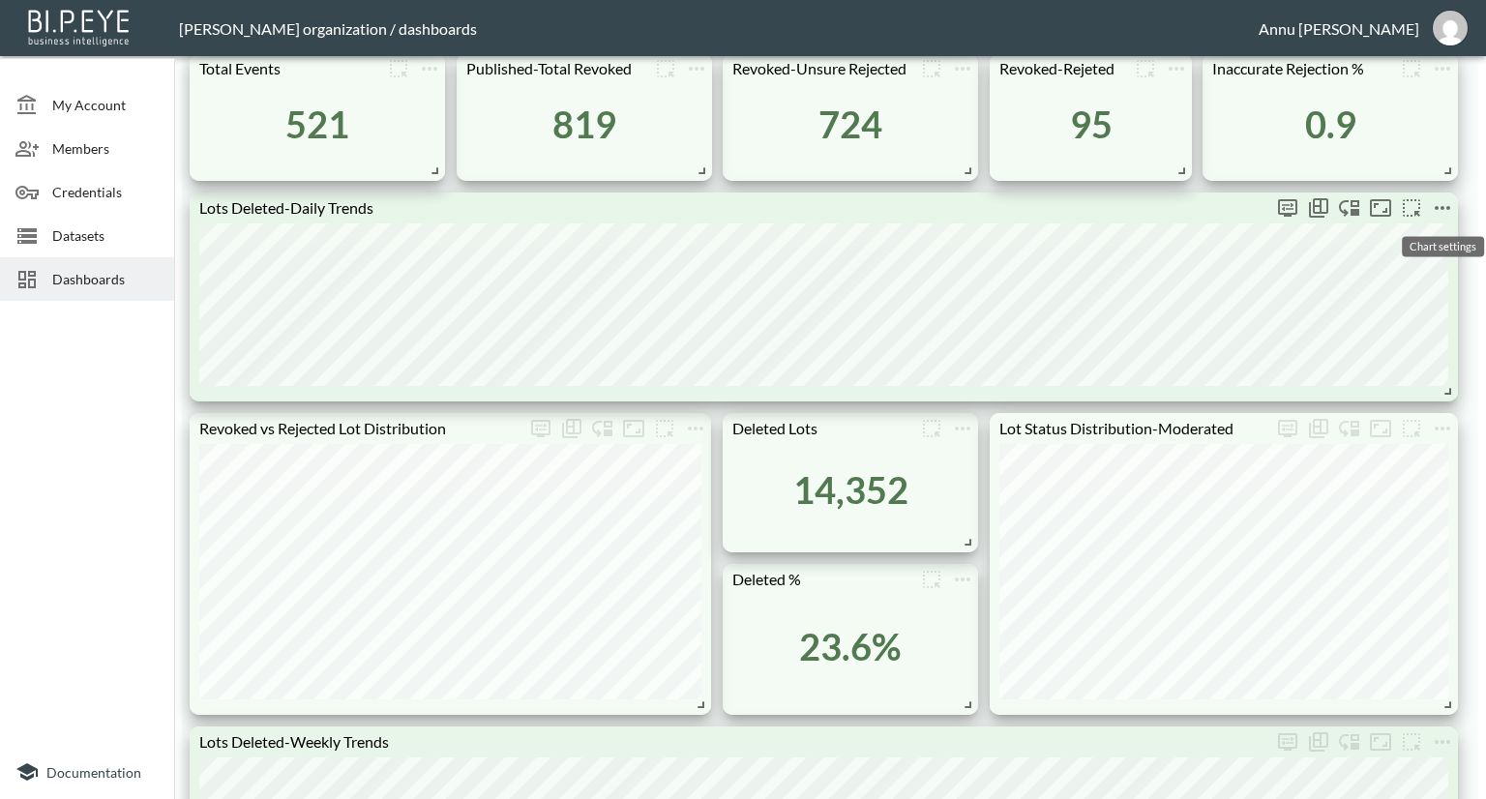
click at [1441, 198] on icon "more" at bounding box center [1441, 207] width 23 height 23
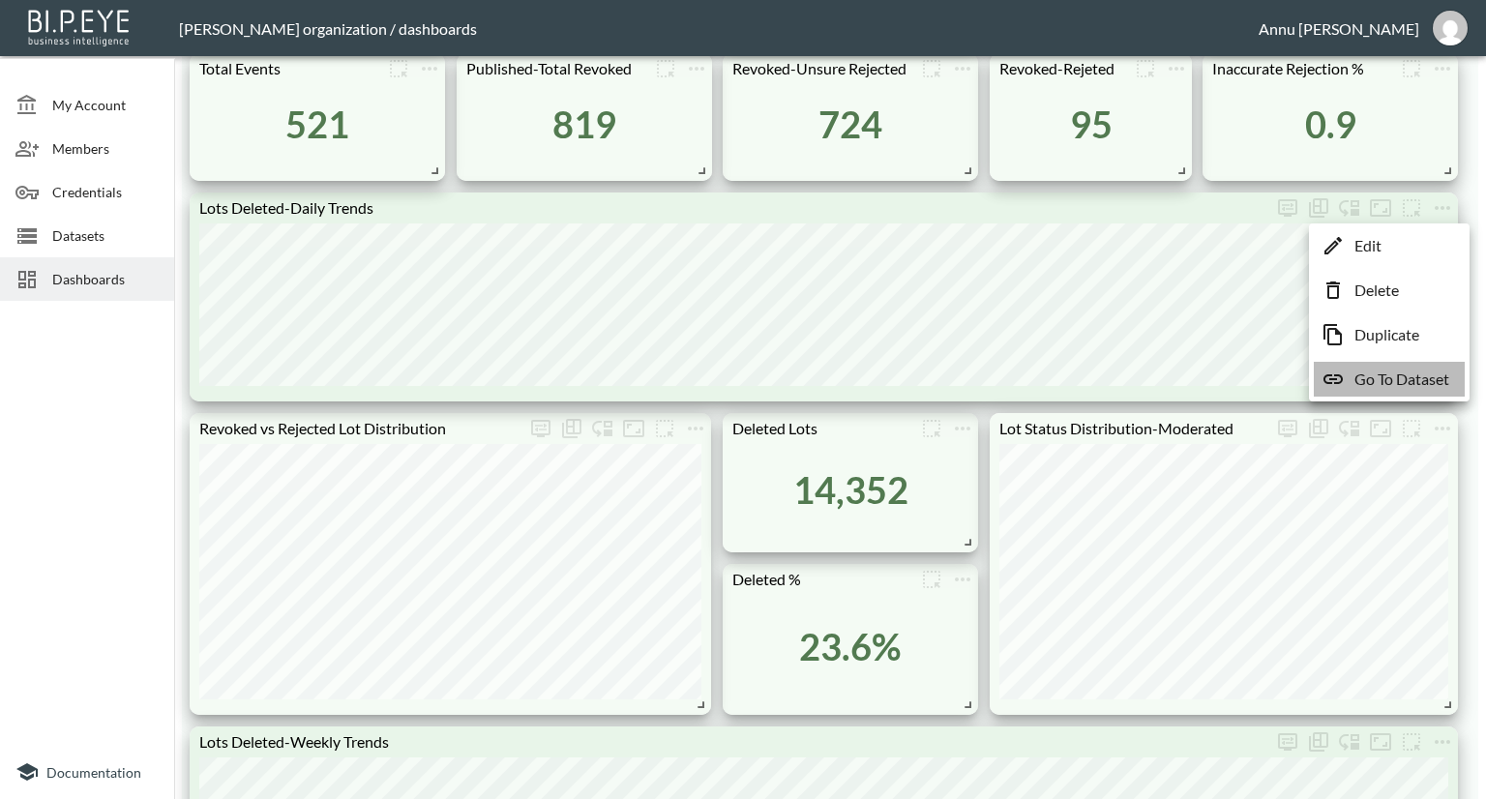
click at [1370, 381] on p "Go To Dataset" at bounding box center [1401, 379] width 95 height 23
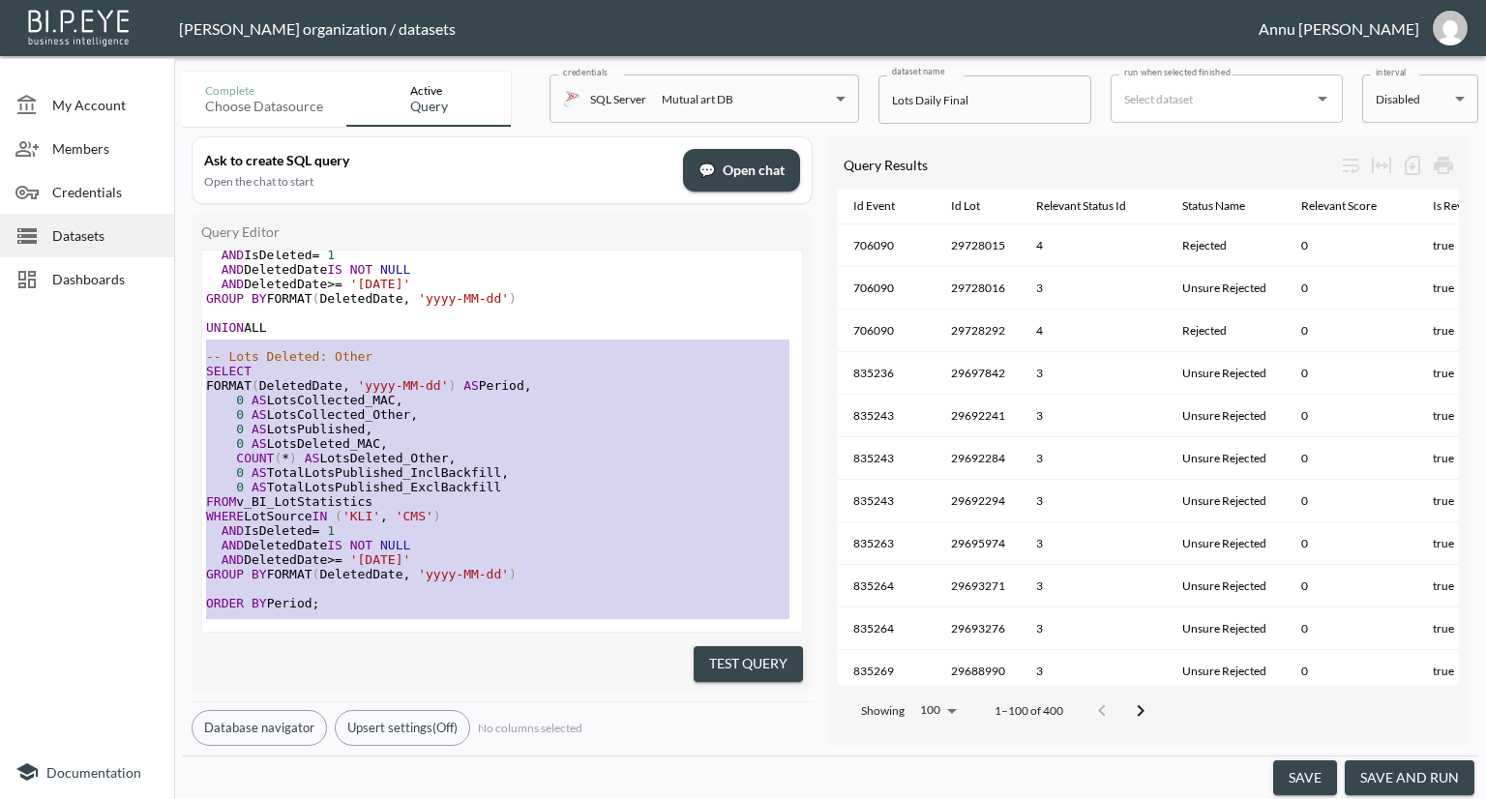
scroll to position [151, 0]
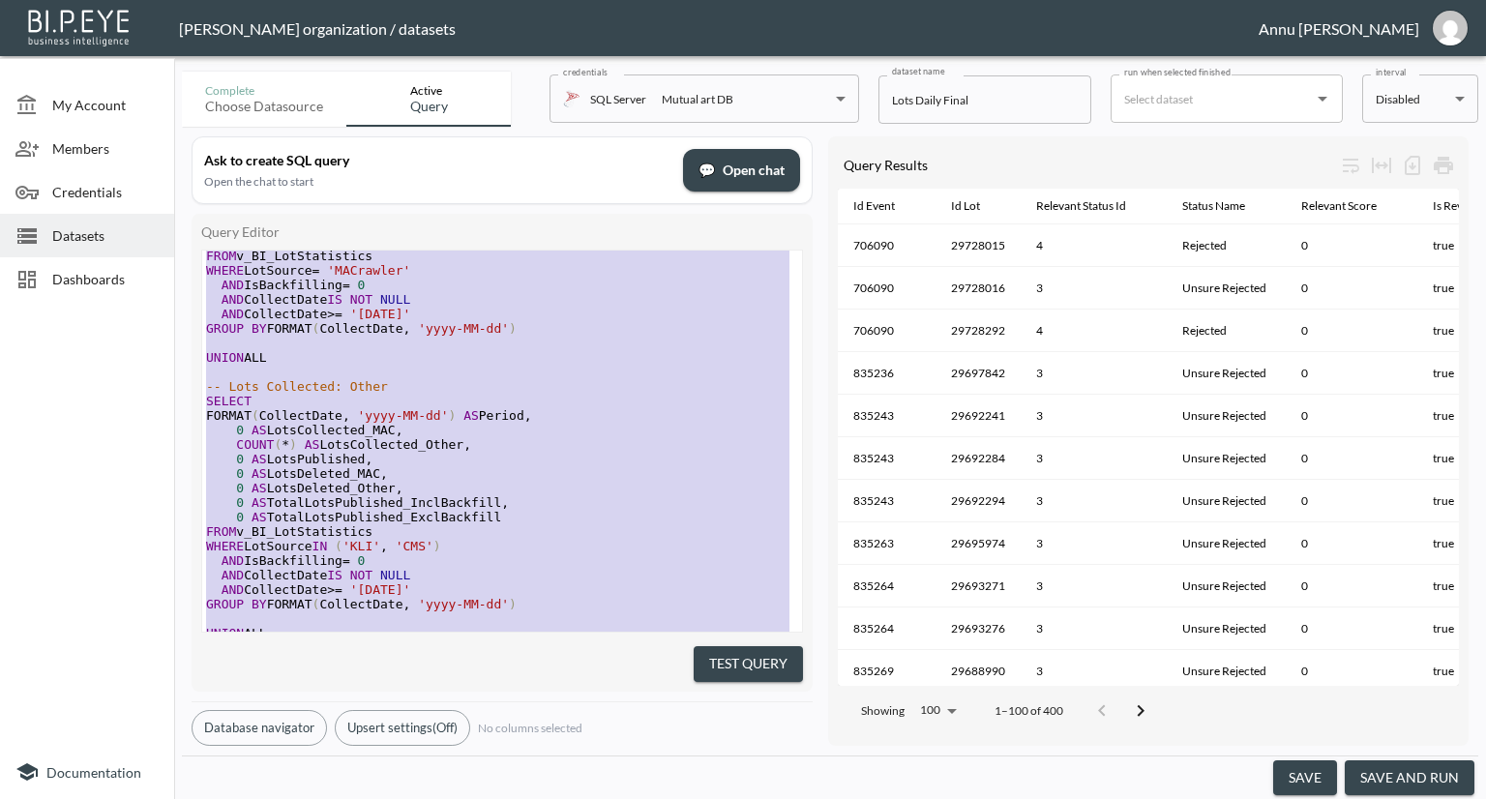
type textarea "-- Lots Collected: MAC SELECT FORMAT(CollectDate, 'yyyy-MM-dd') AS Period, COUN…"
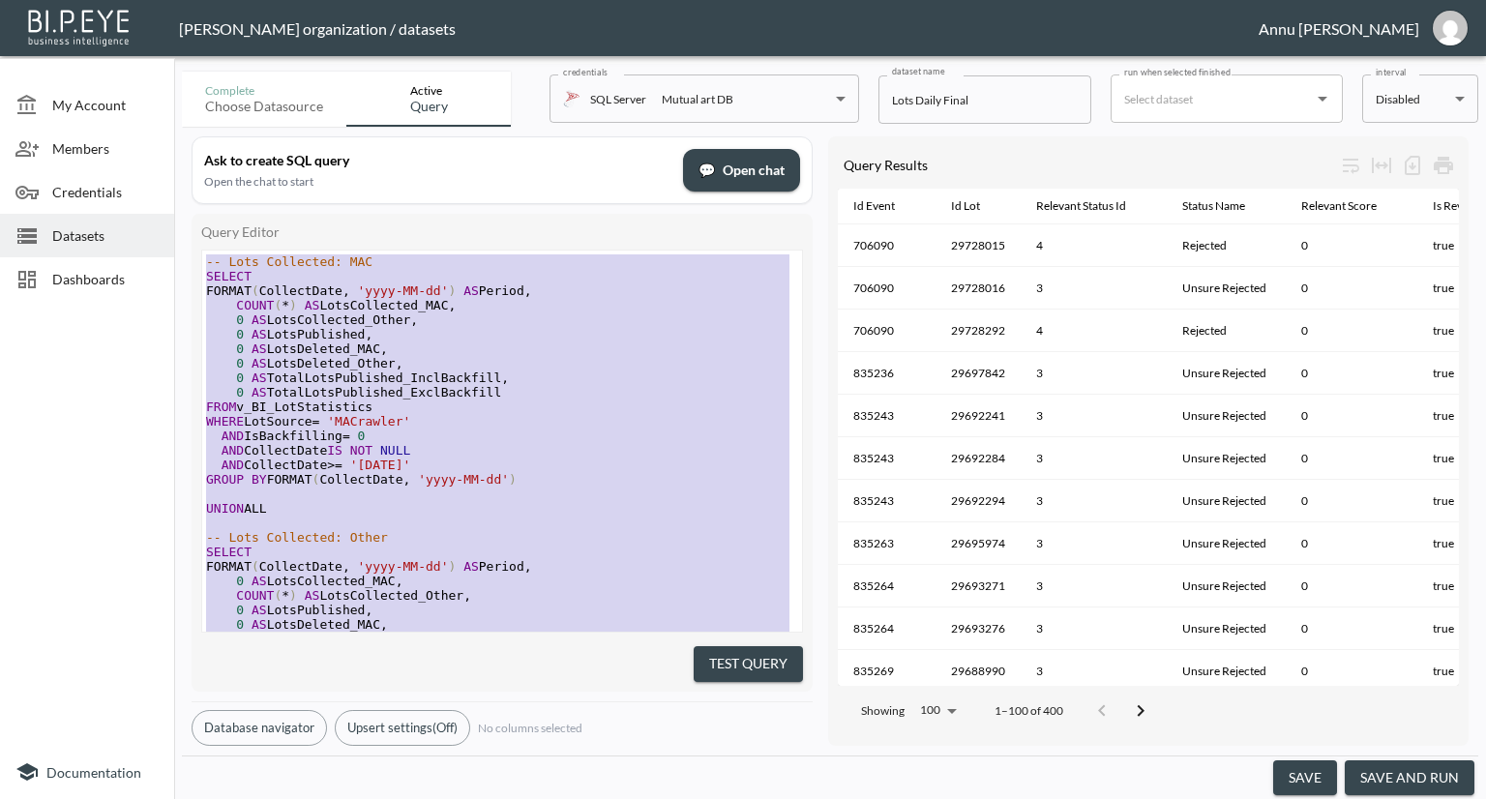
drag, startPoint x: 358, startPoint y: 603, endPoint x: 170, endPoint y: 95, distance: 541.3
click at [99, 457] on div at bounding box center [87, 527] width 174 height 436
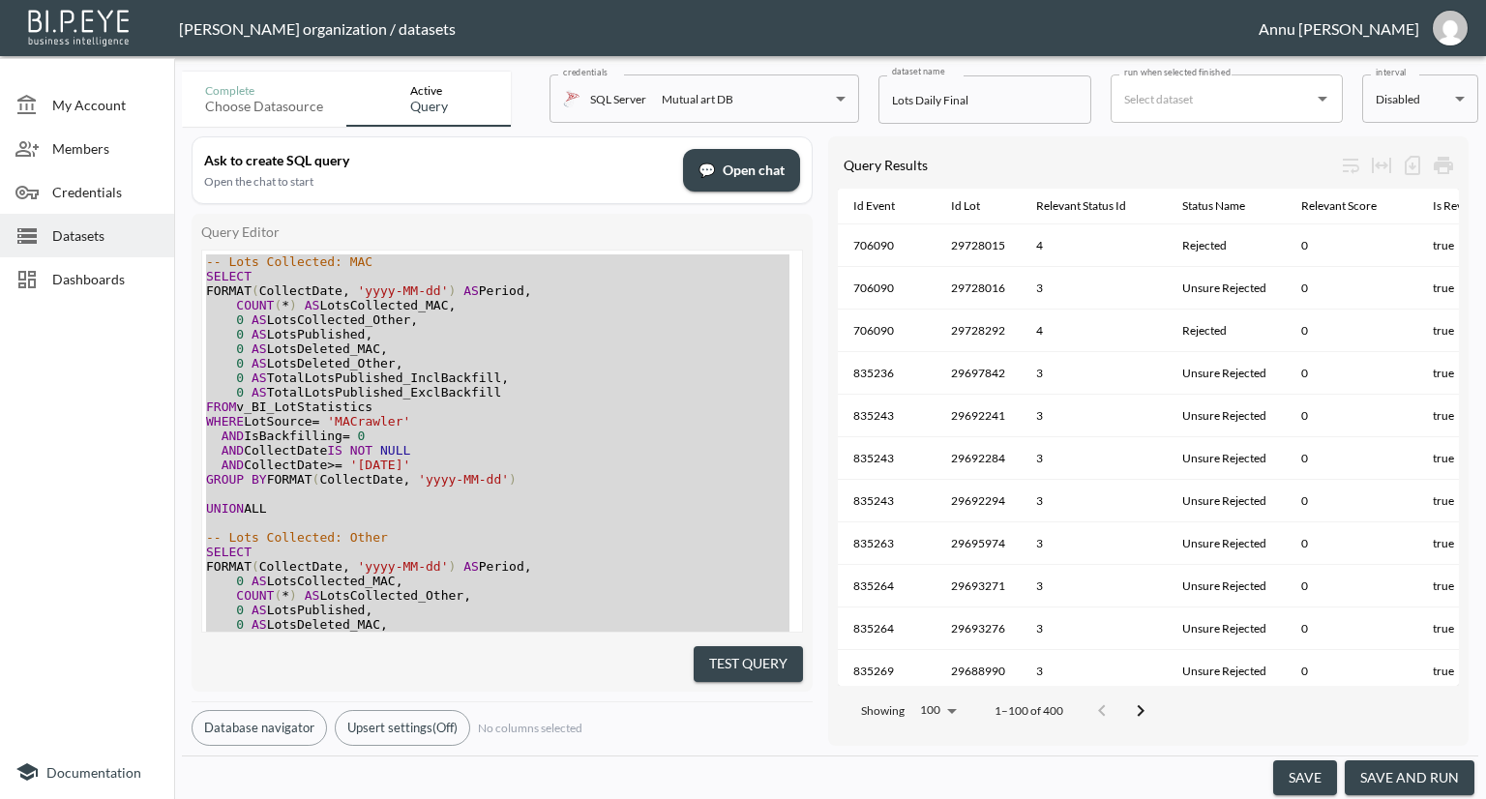
click at [59, 354] on div at bounding box center [87, 527] width 174 height 436
click at [77, 280] on span "Dashboards" at bounding box center [105, 279] width 106 height 20
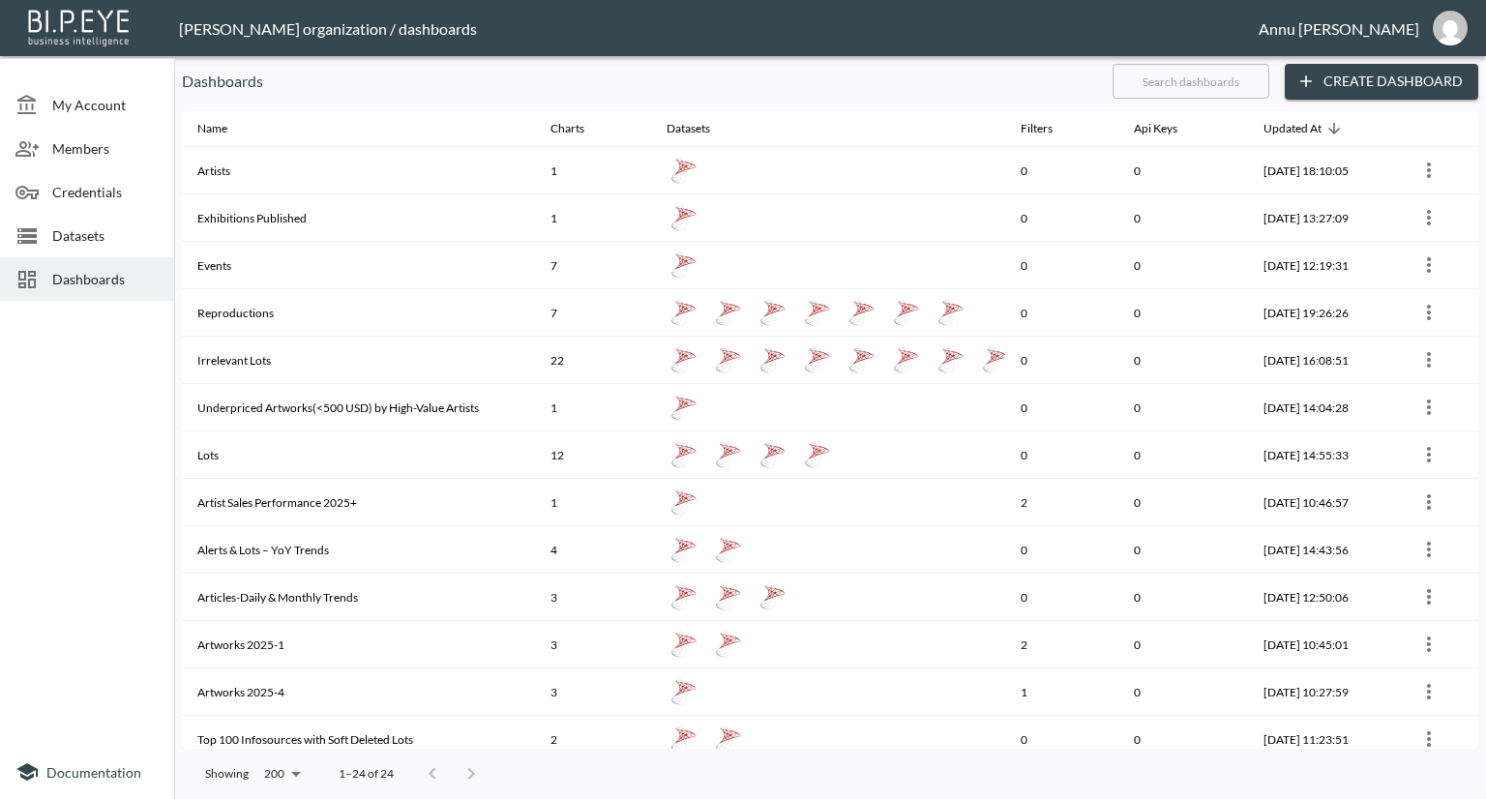
click at [128, 233] on span "Datasets" at bounding box center [105, 235] width 106 height 20
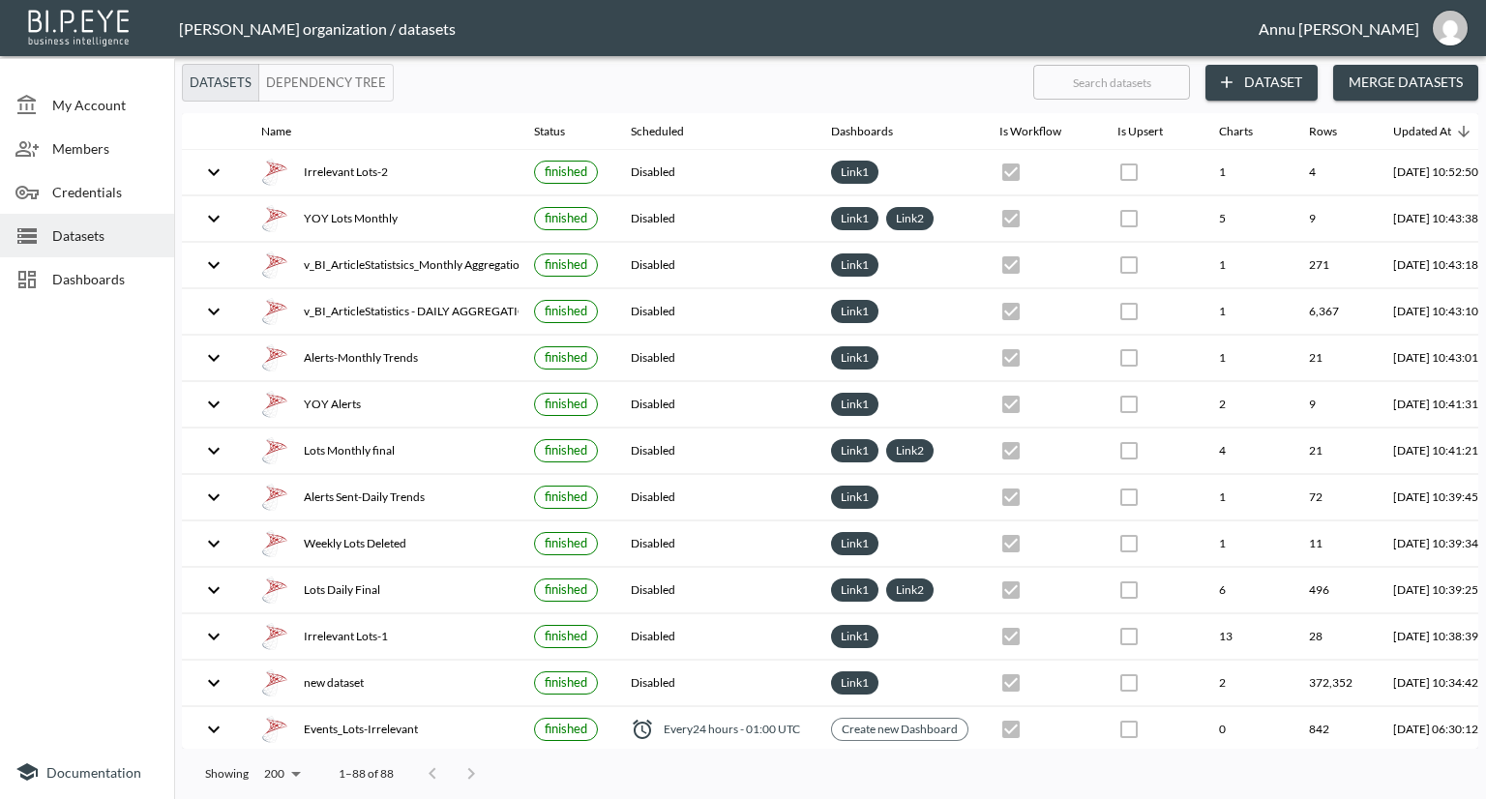
click at [1234, 81] on icon "button" at bounding box center [1226, 82] width 19 height 19
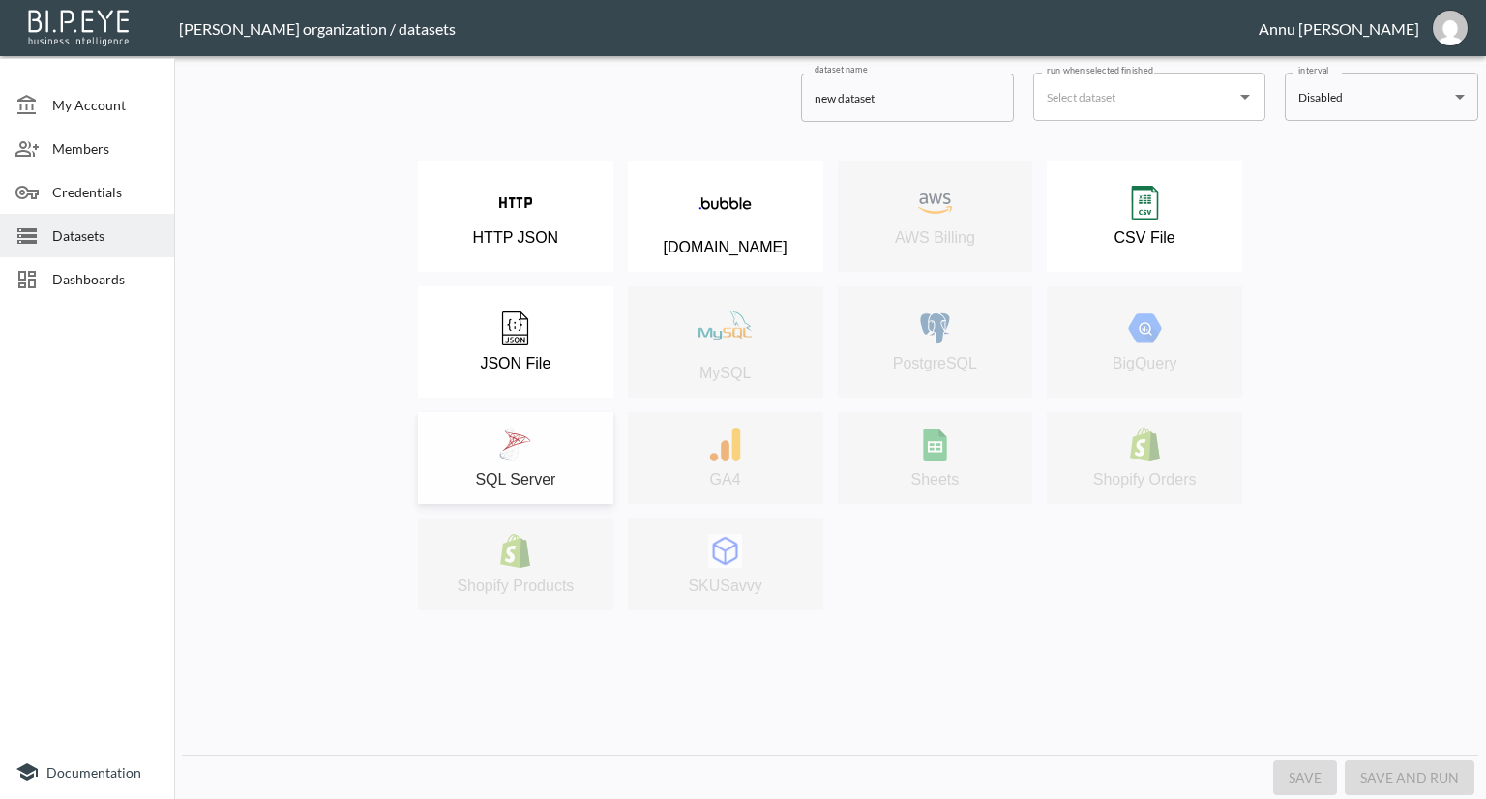
click at [525, 454] on img at bounding box center [515, 445] width 34 height 34
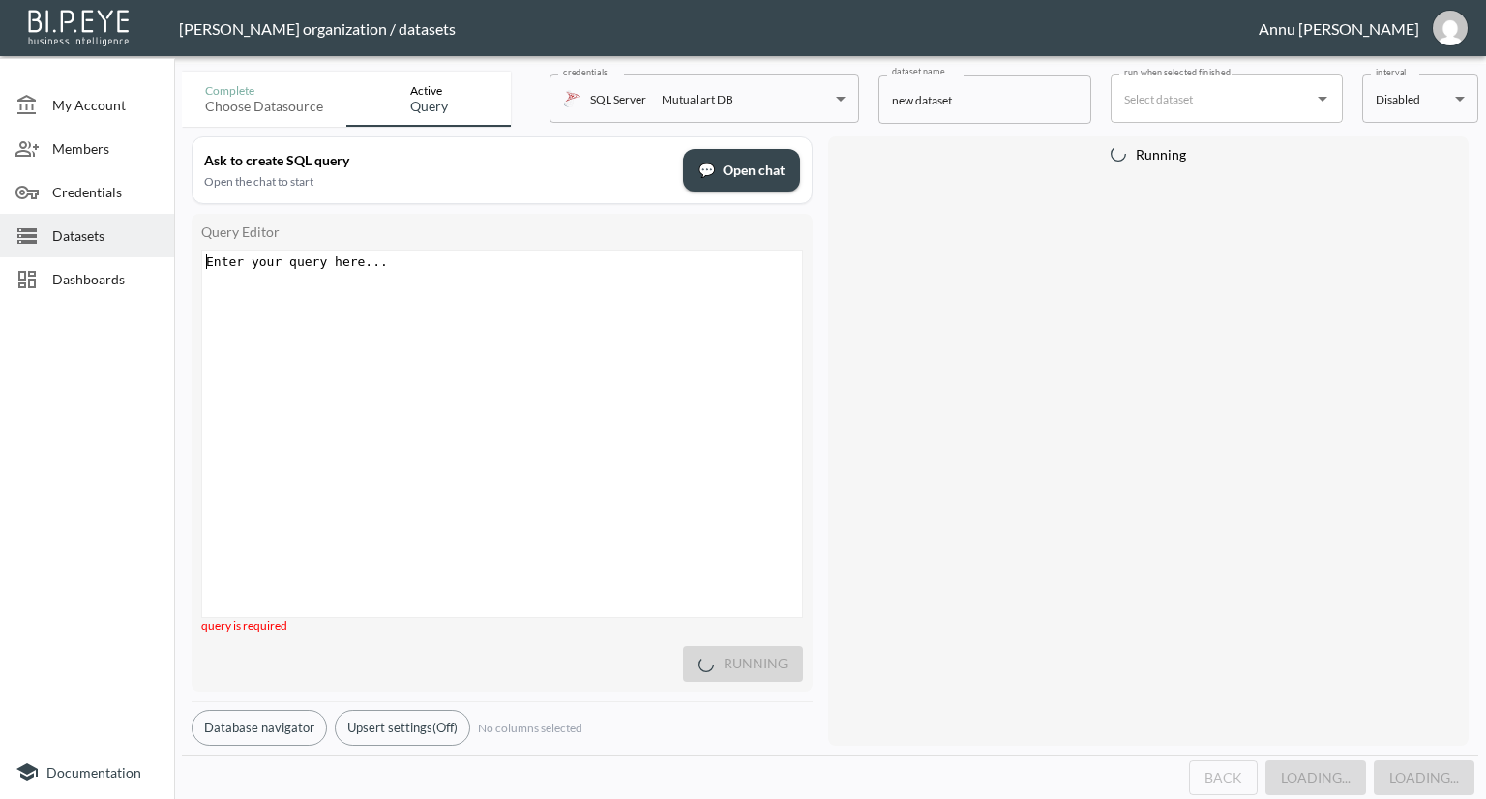
click at [429, 283] on div "Enter your query here... xxxxxxxxxx ​" at bounding box center [526, 458] width 648 height 415
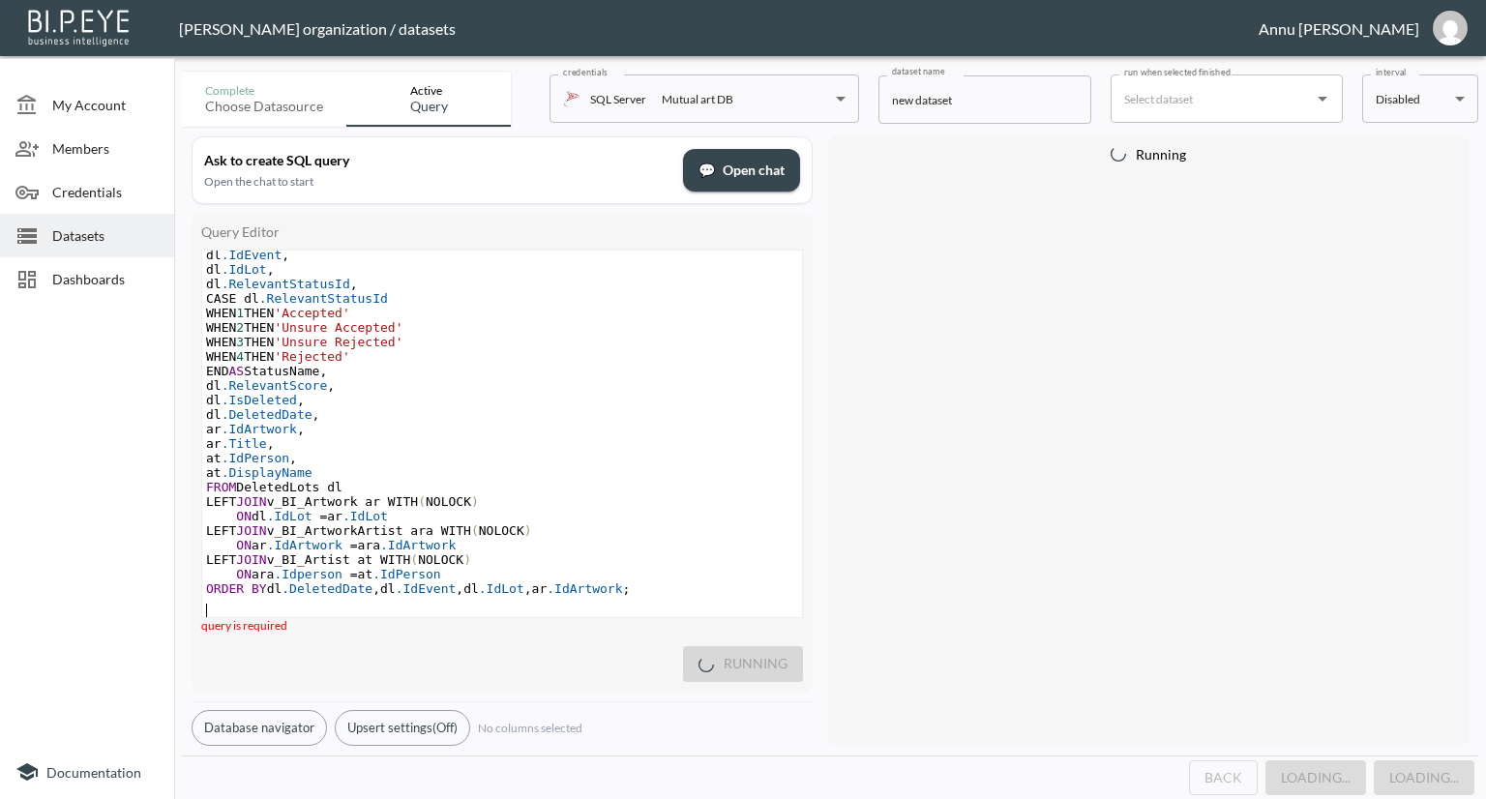
scroll to position [251, 0]
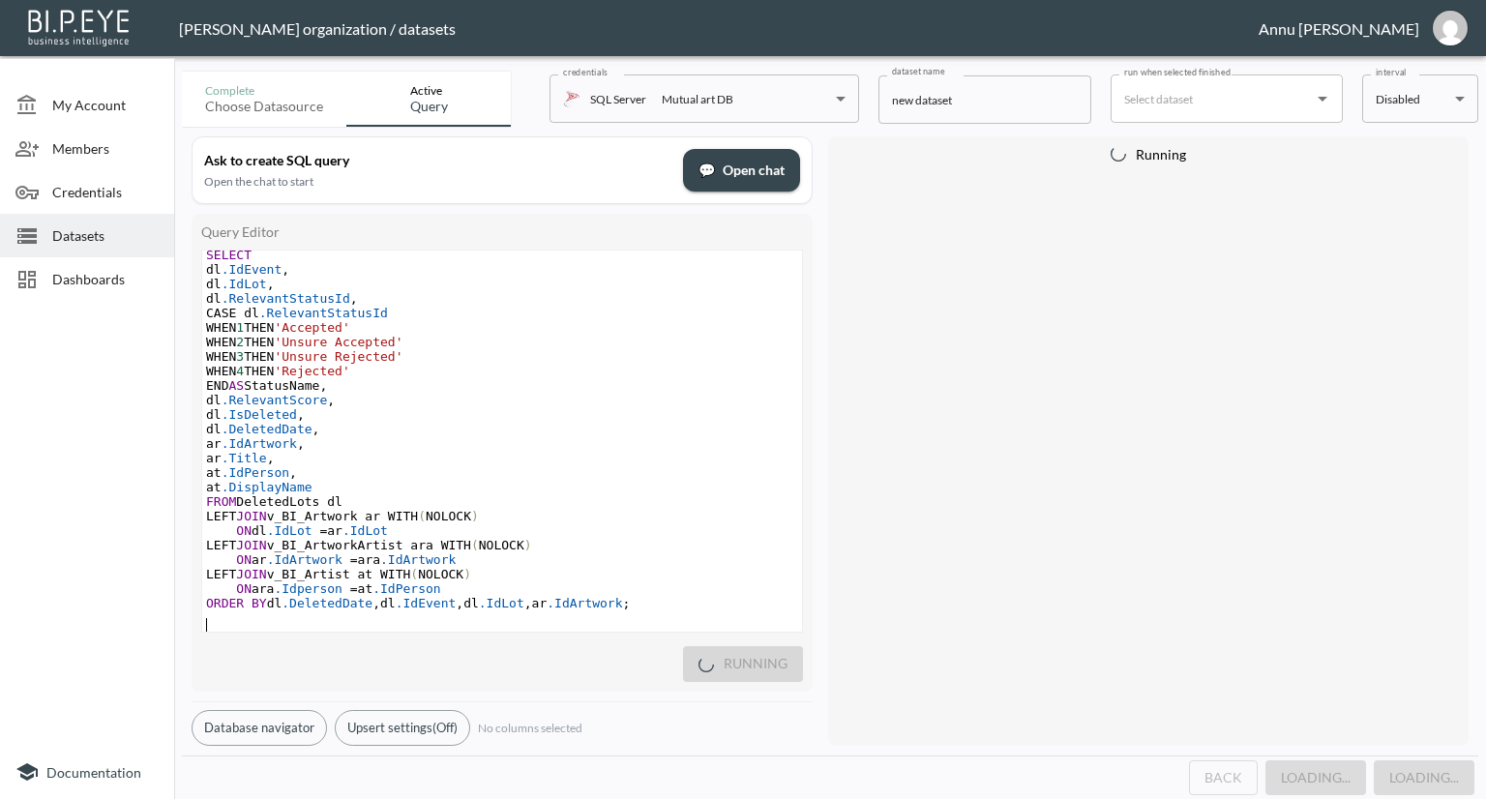
click at [553, 422] on pre "dl .DeletedDate ," at bounding box center [502, 429] width 600 height 15
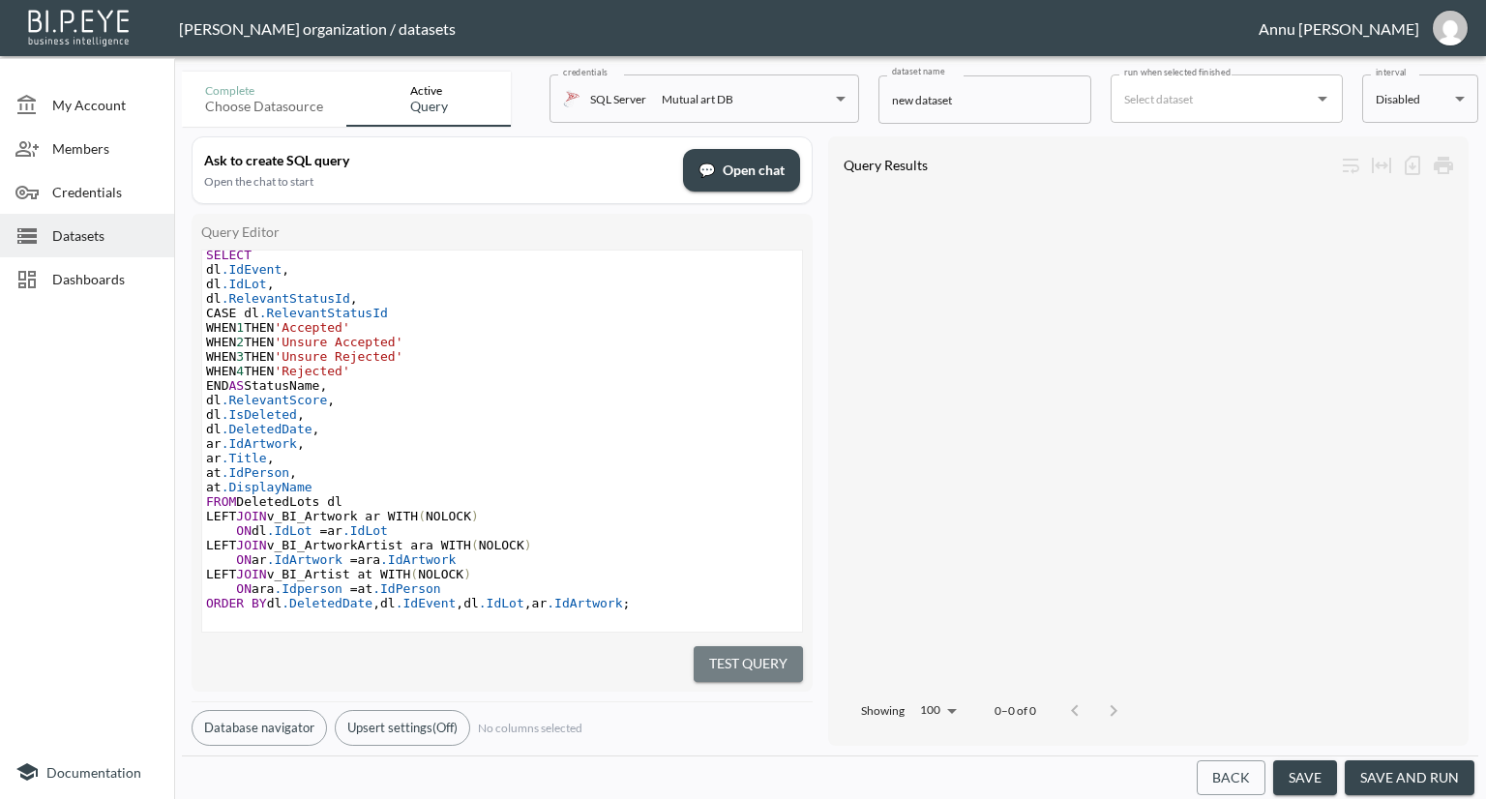
drag, startPoint x: 735, startPoint y: 653, endPoint x: 844, endPoint y: 496, distance: 191.0
click at [735, 651] on button "Test Query" at bounding box center [747, 664] width 109 height 36
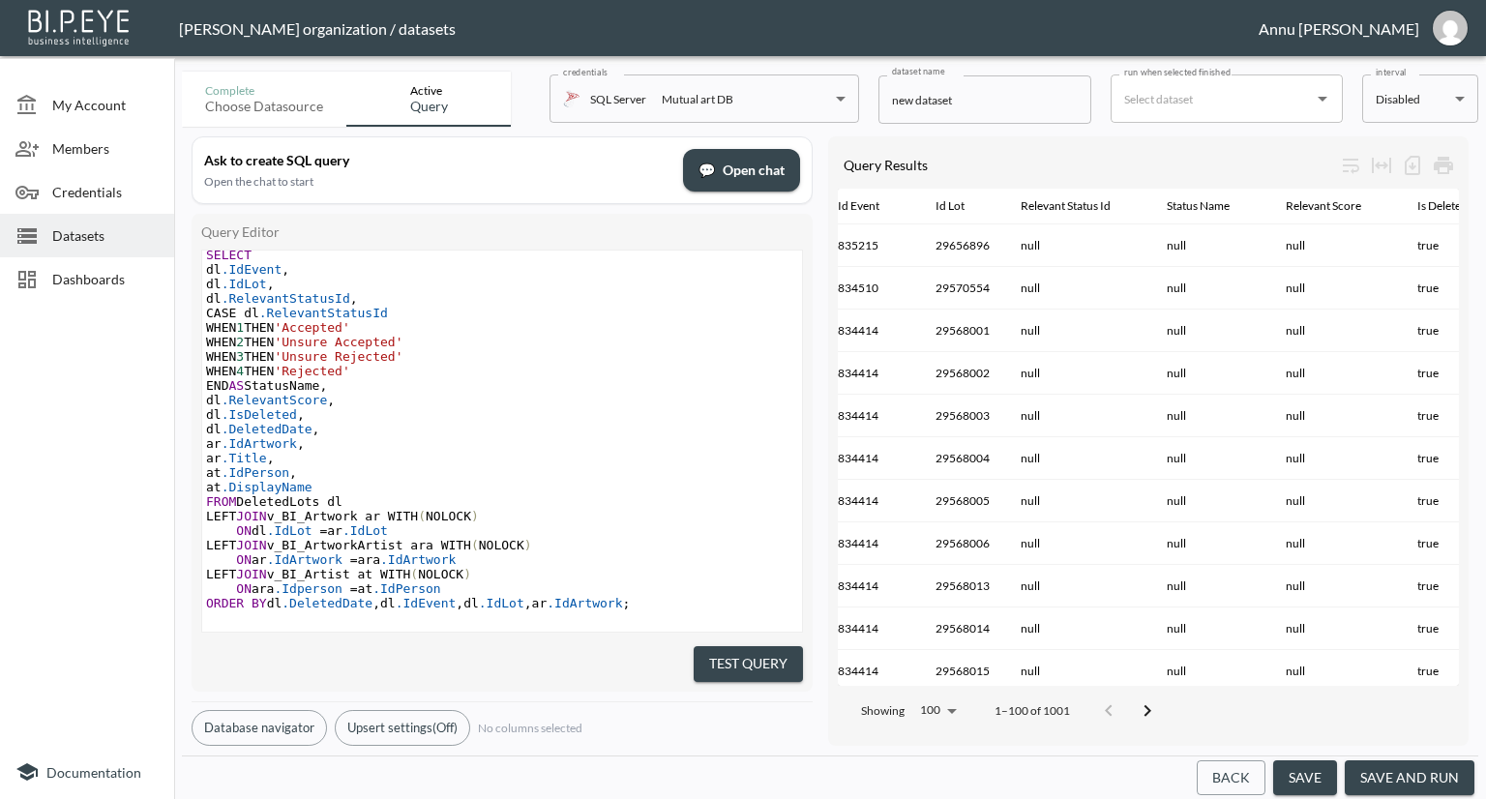
scroll to position [0, 0]
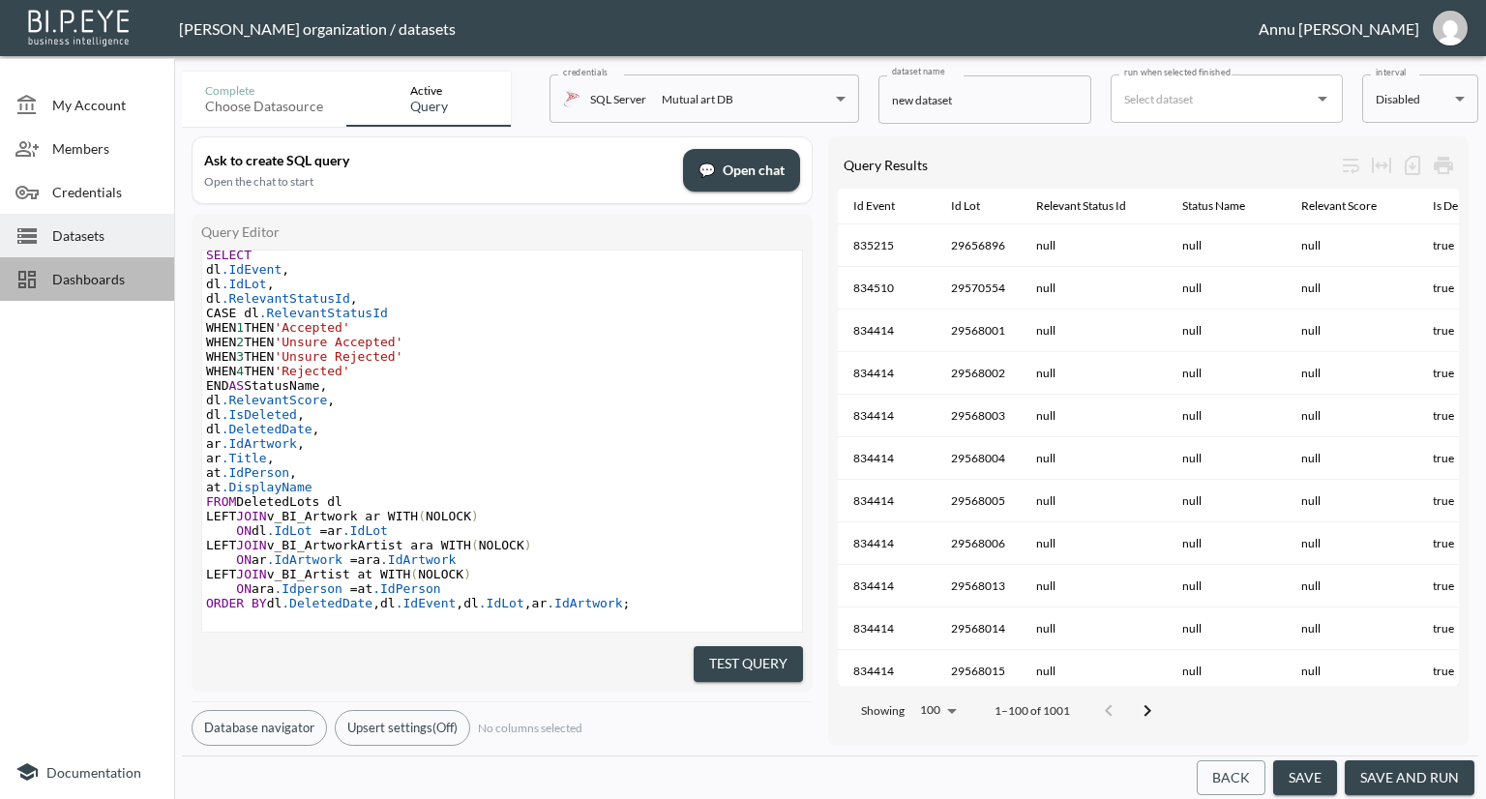
click at [101, 278] on span "Dashboards" at bounding box center [105, 279] width 106 height 20
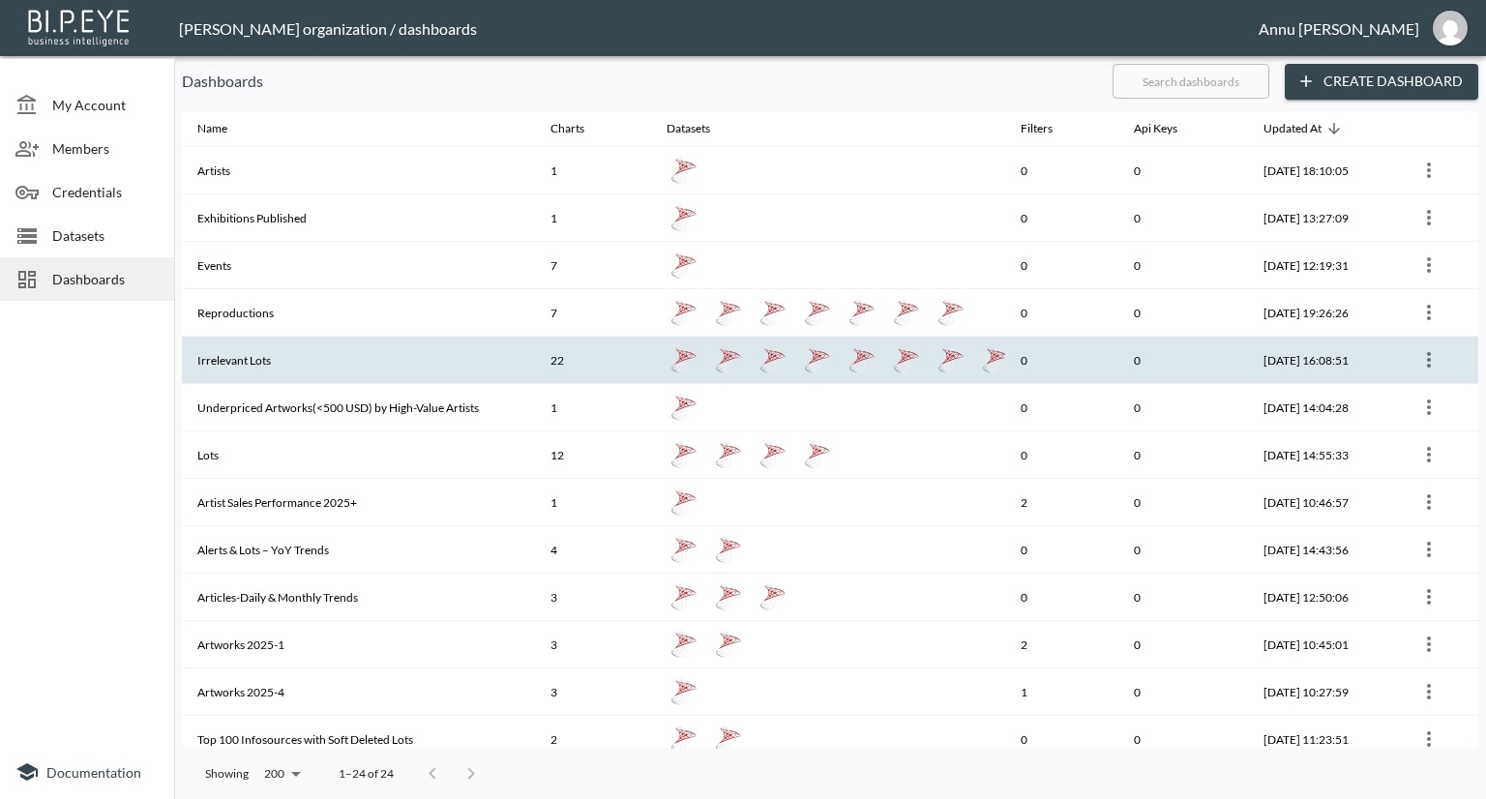
click at [362, 355] on th "Irrelevant Lots" at bounding box center [358, 360] width 353 height 47
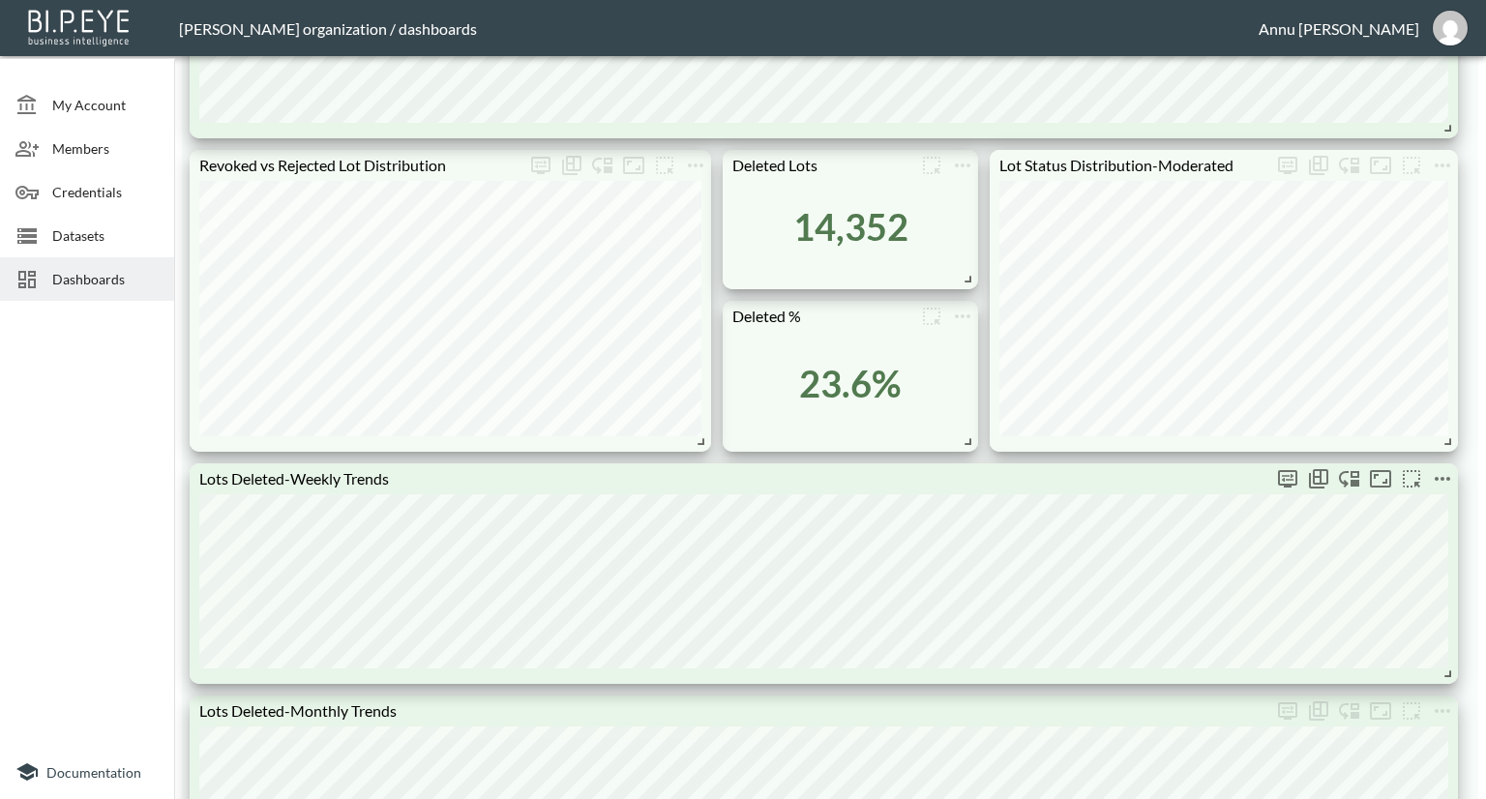
scroll to position [1064, 0]
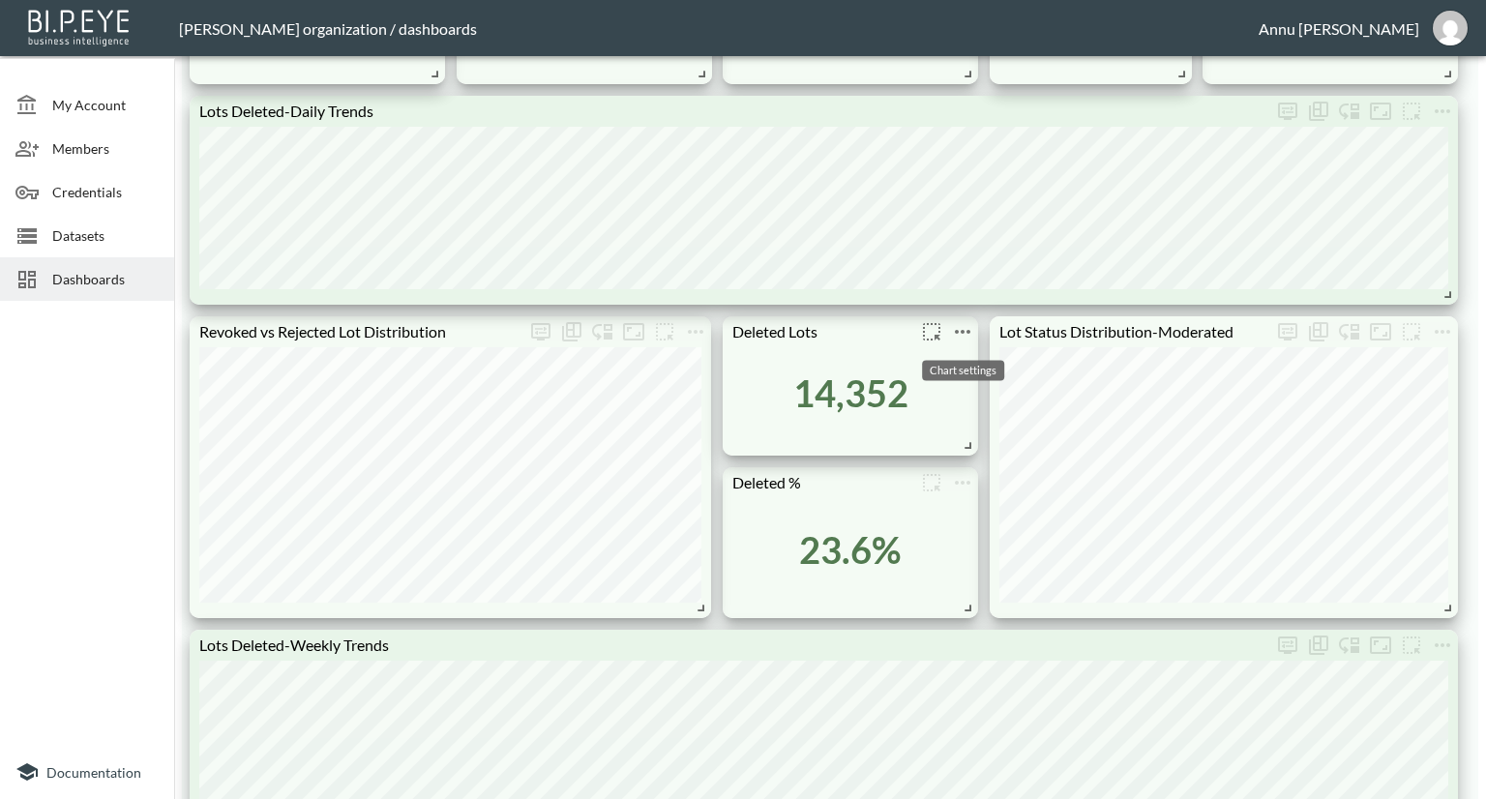
click at [972, 324] on icon "more" at bounding box center [962, 331] width 23 height 23
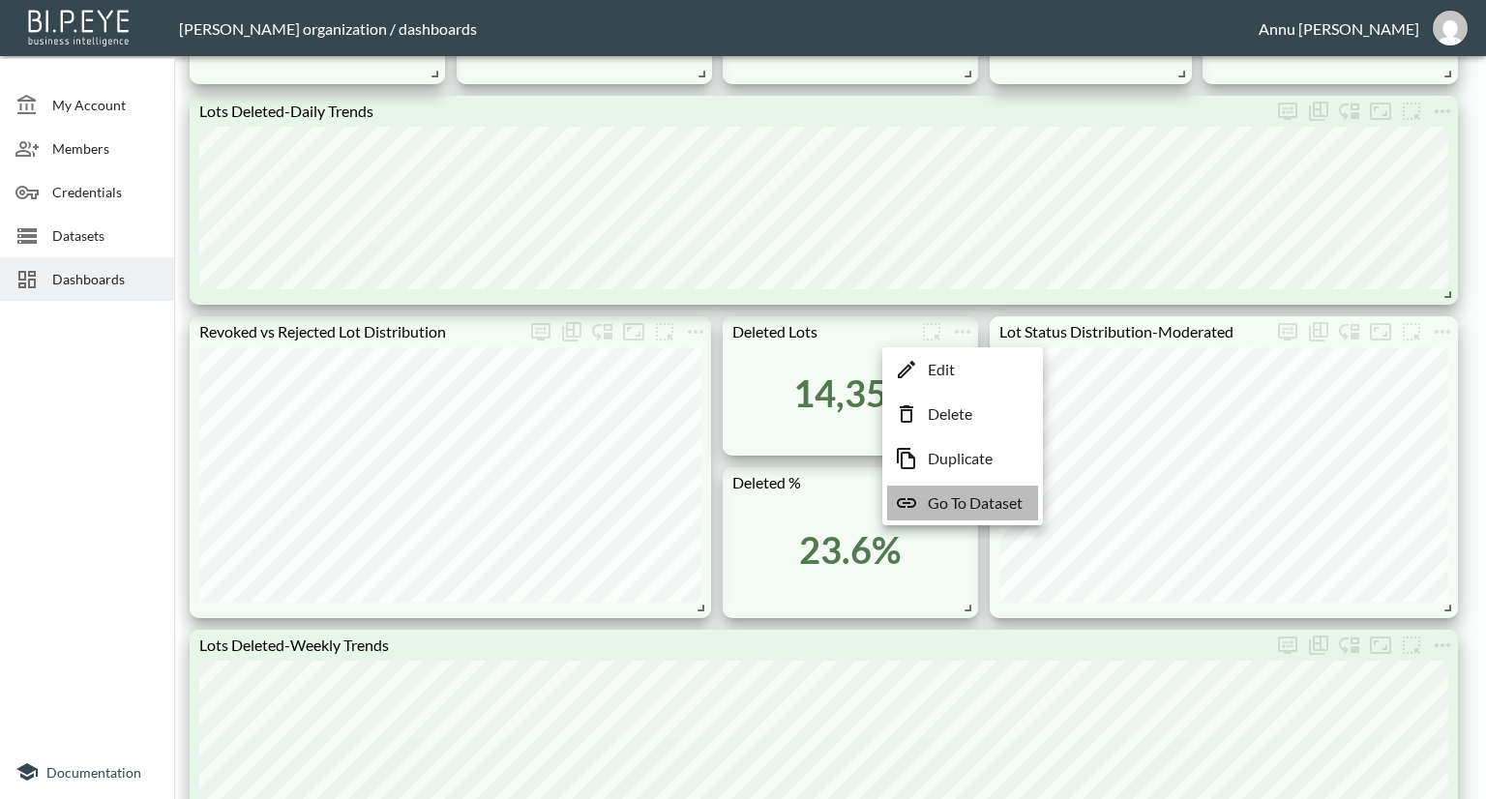
click at [960, 503] on p "Go To Dataset" at bounding box center [975, 502] width 95 height 23
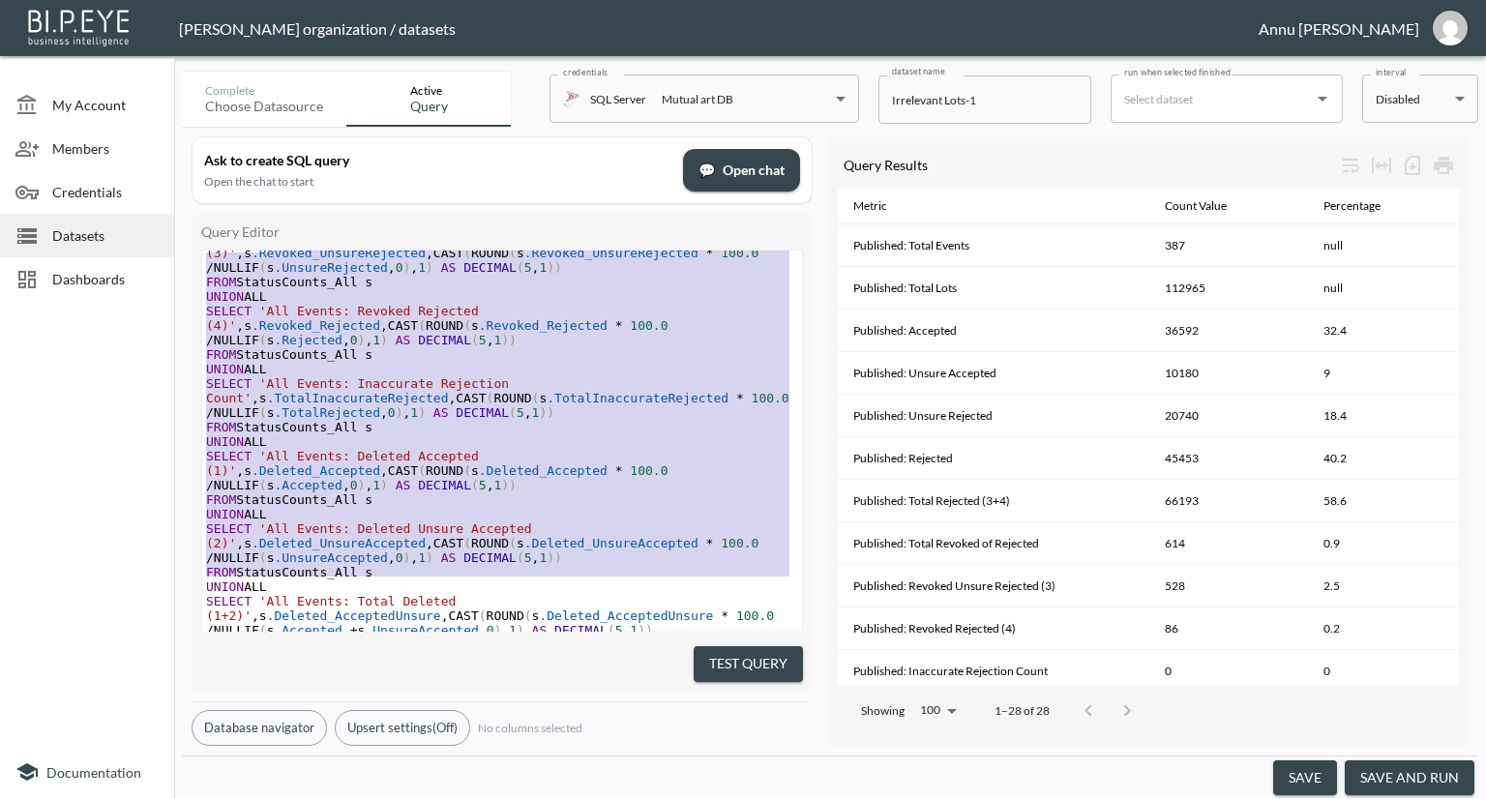
scroll to position [3267, 0]
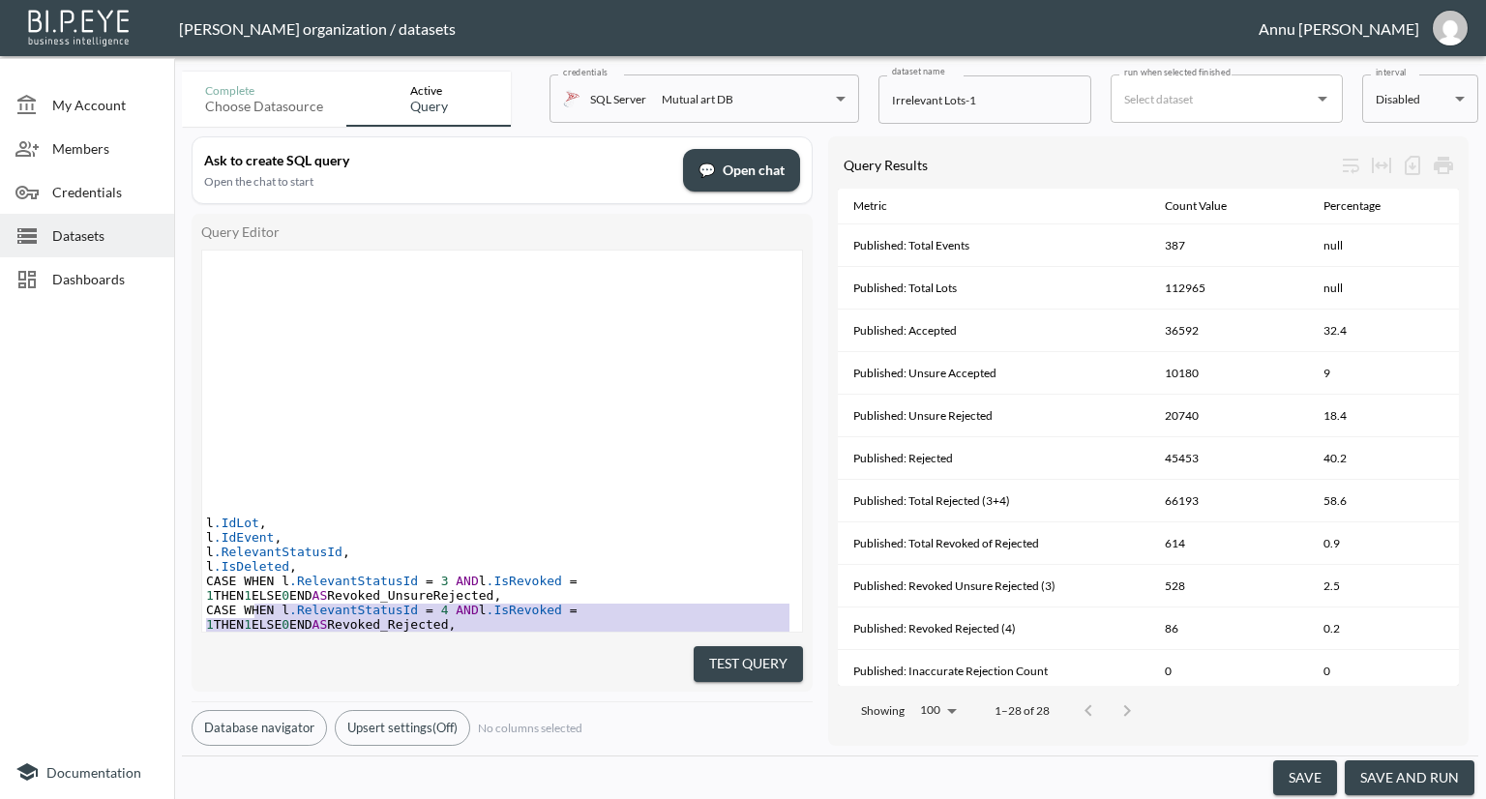
type textarea ";WITH PublishedEvents AS ( -- Step 1: Published events only SELECT DISTINCT IdE…"
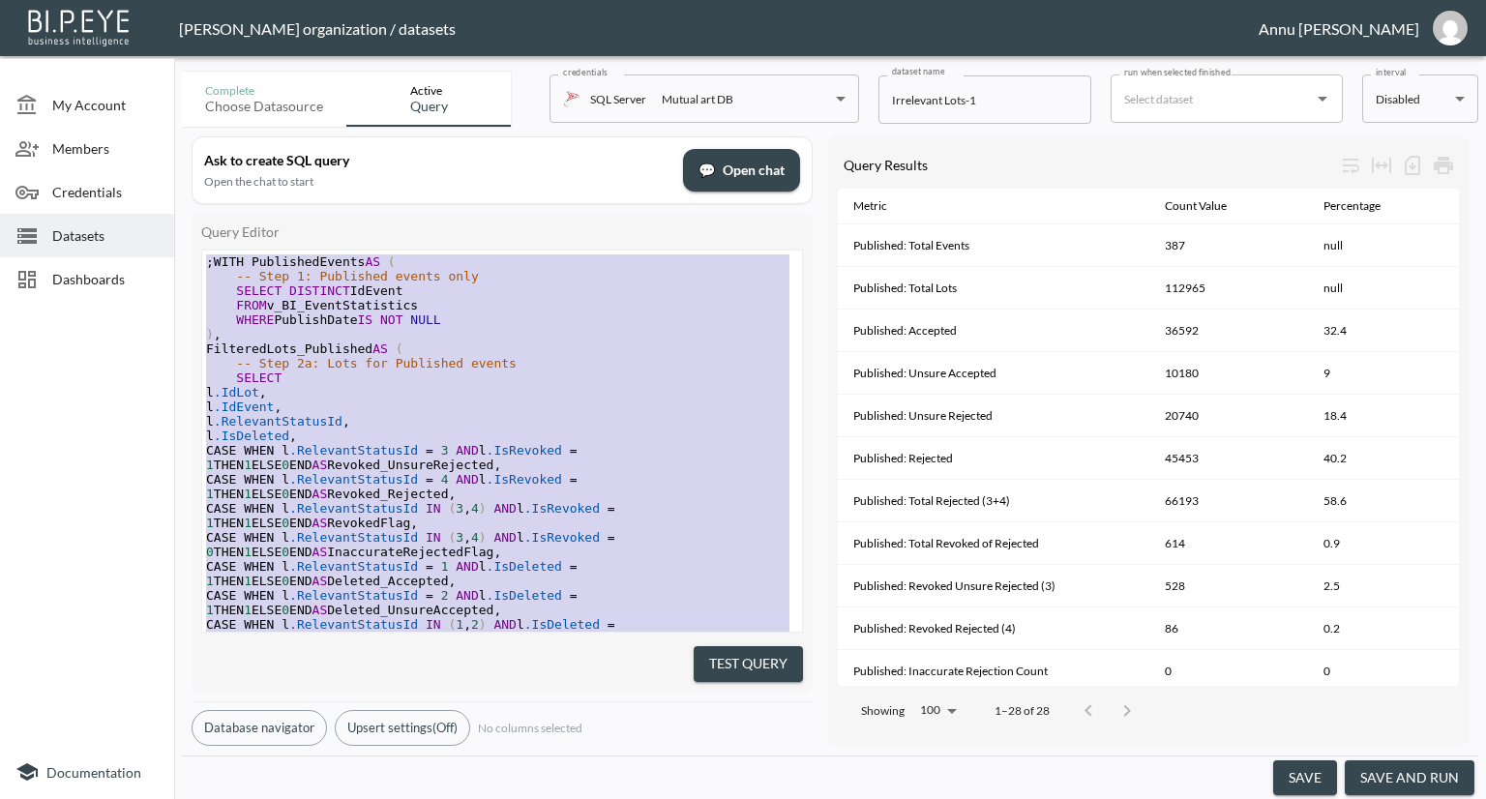
drag, startPoint x: 406, startPoint y: 585, endPoint x: 236, endPoint y: 32, distance: 578.8
click at [109, 399] on div at bounding box center [87, 527] width 174 height 436
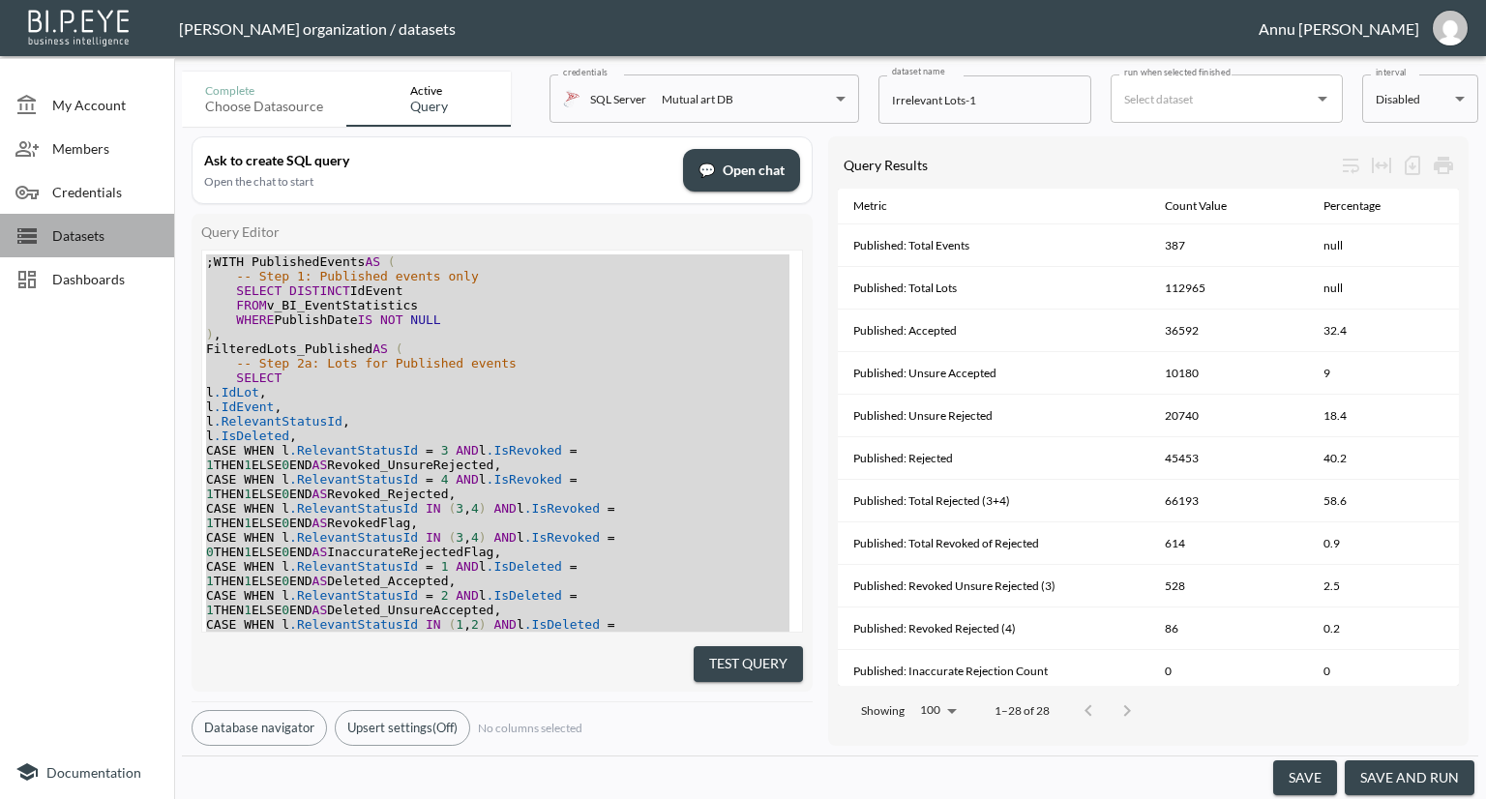
click at [80, 228] on span "Datasets" at bounding box center [105, 235] width 106 height 20
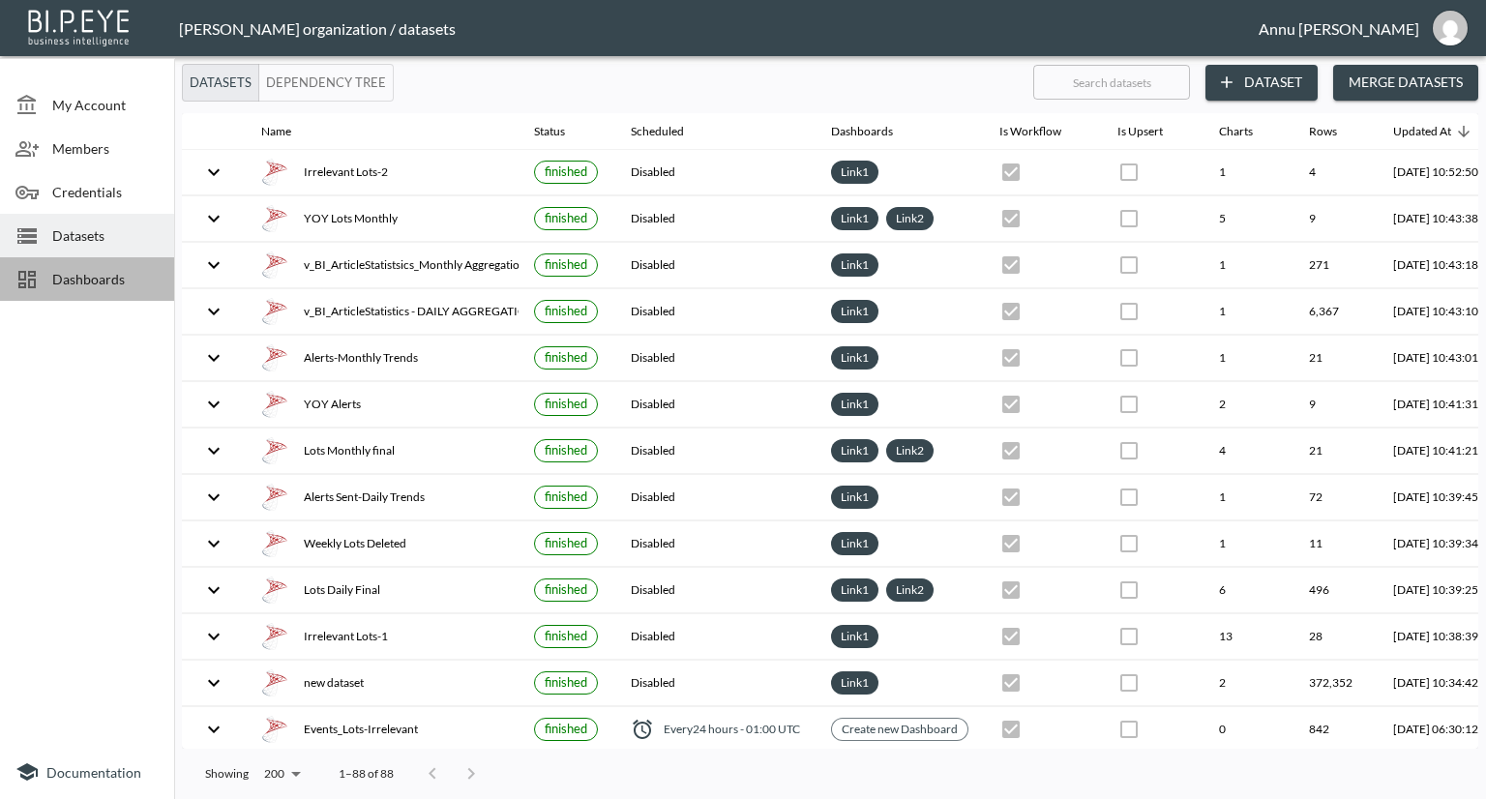
click at [140, 278] on span "Dashboards" at bounding box center [105, 279] width 106 height 20
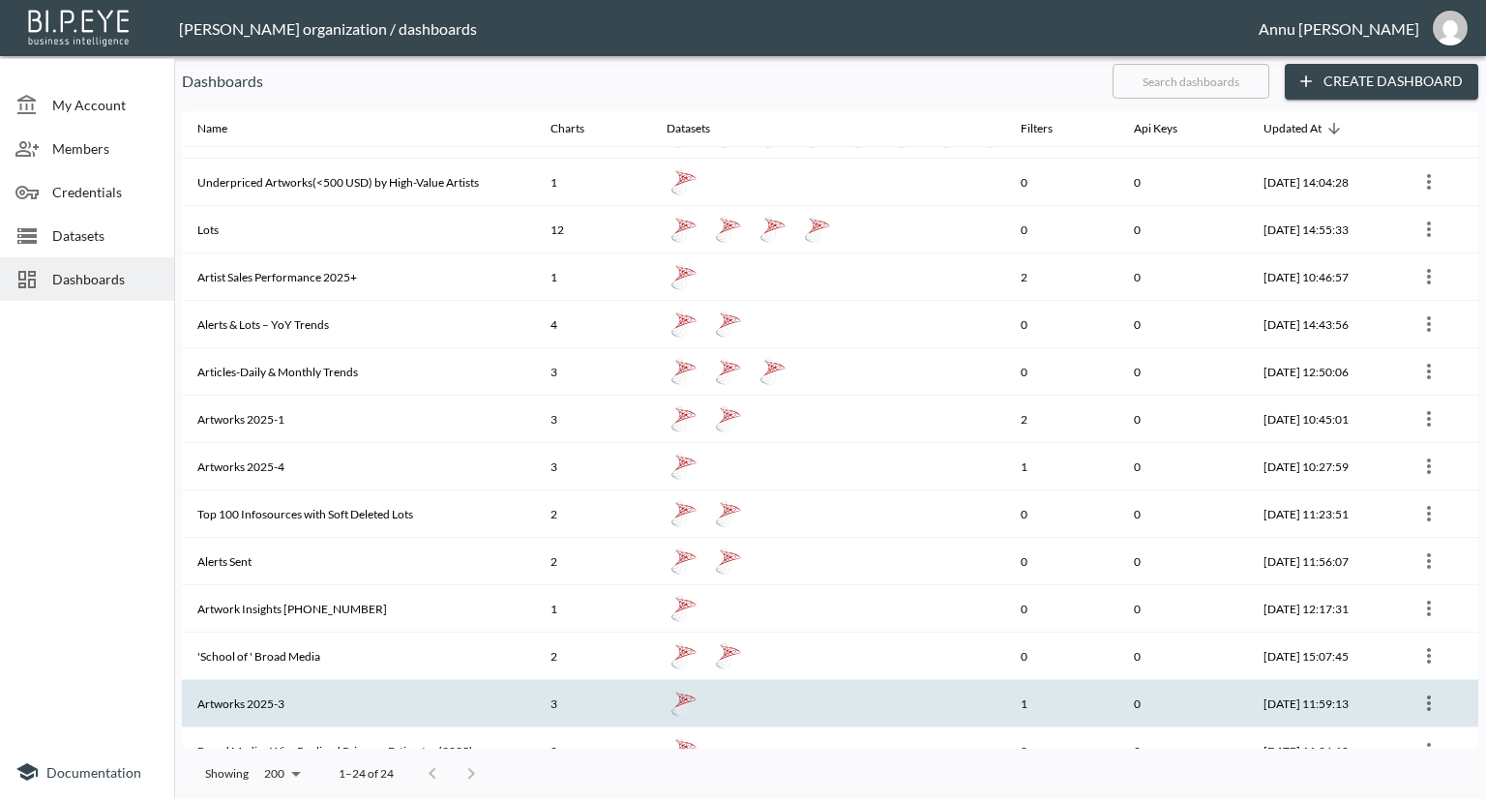
scroll to position [97, 0]
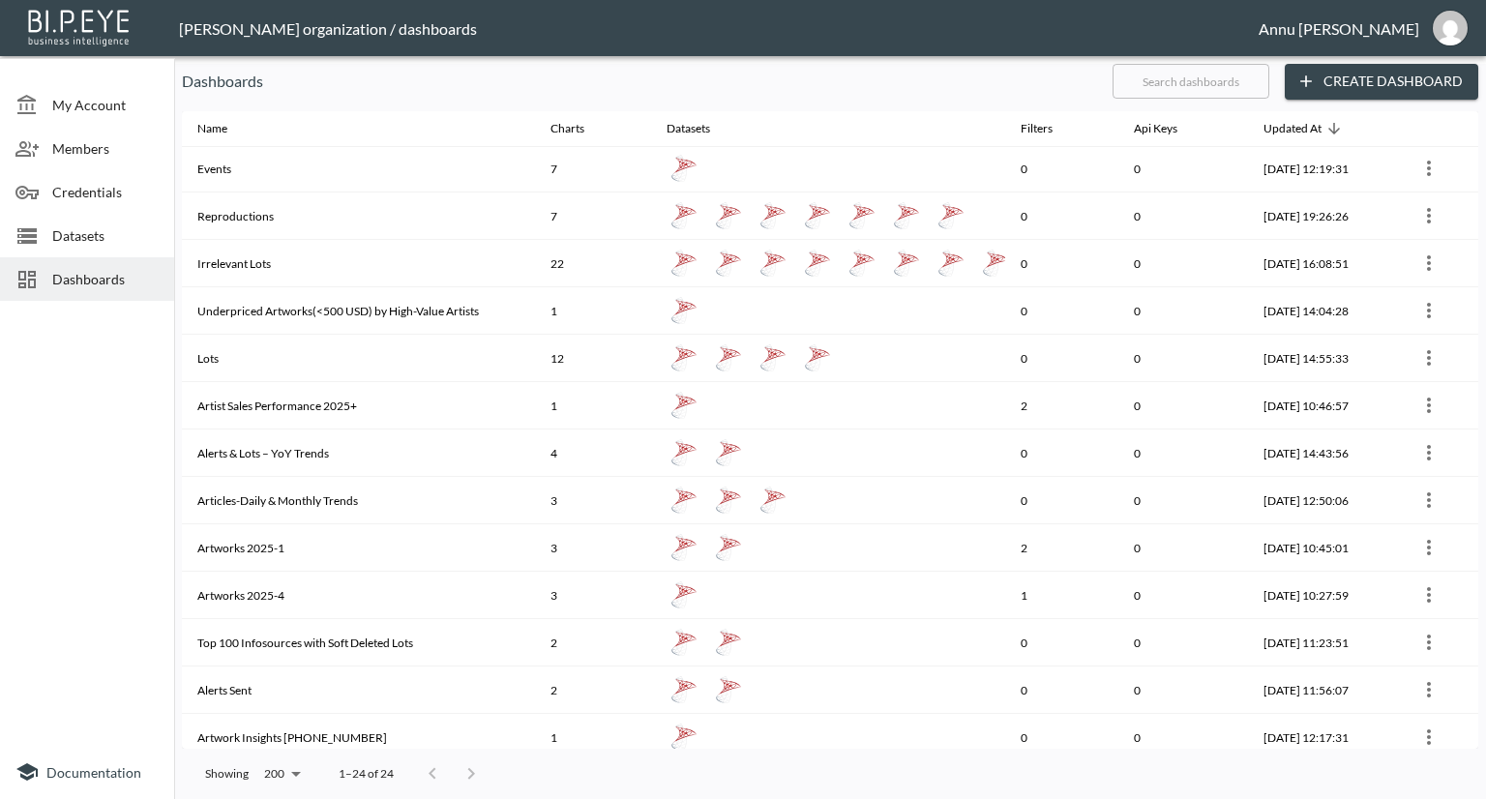
click at [87, 241] on span "Datasets" at bounding box center [105, 235] width 106 height 20
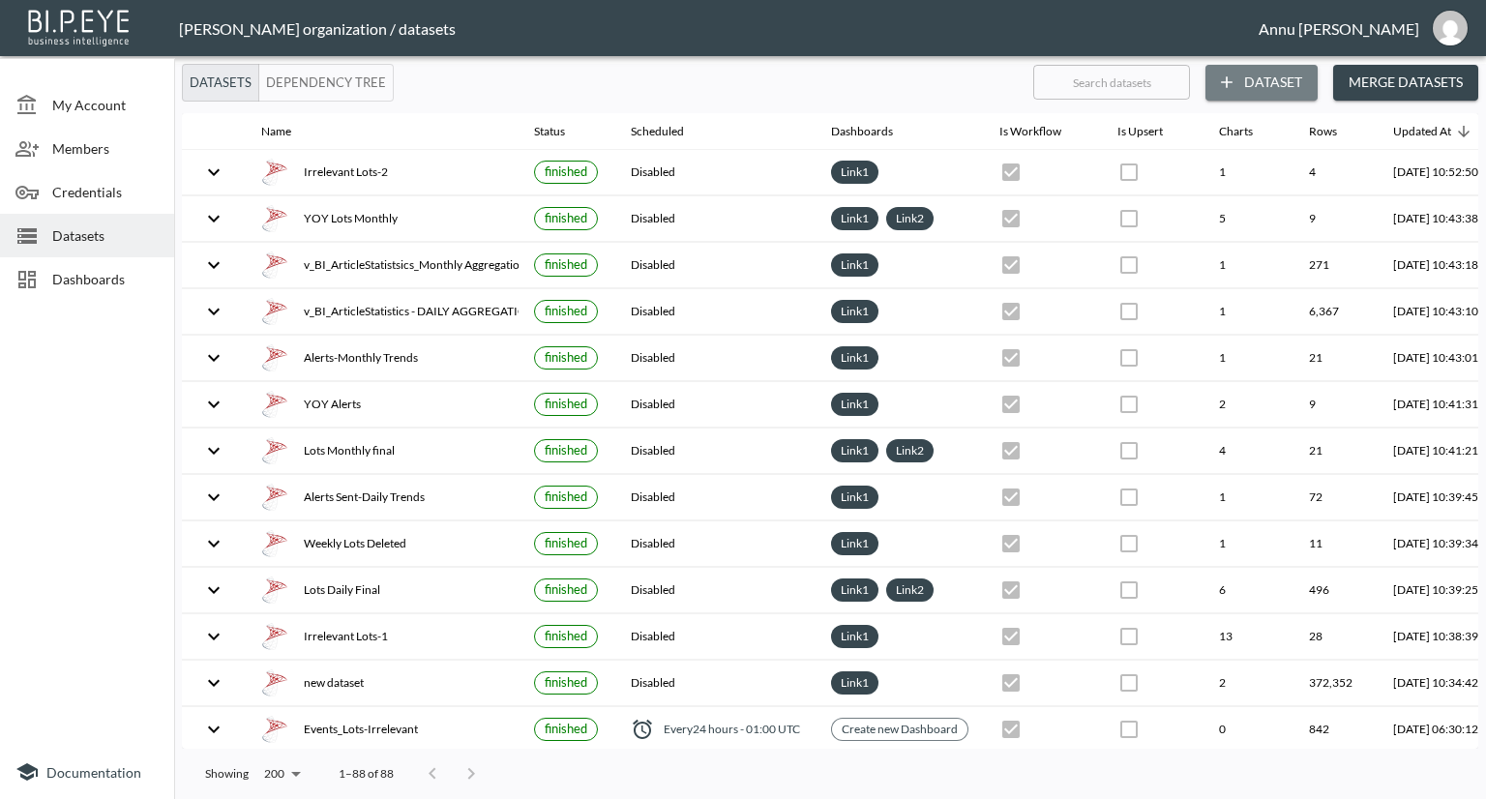
click at [1256, 86] on button "Dataset" at bounding box center [1261, 83] width 112 height 36
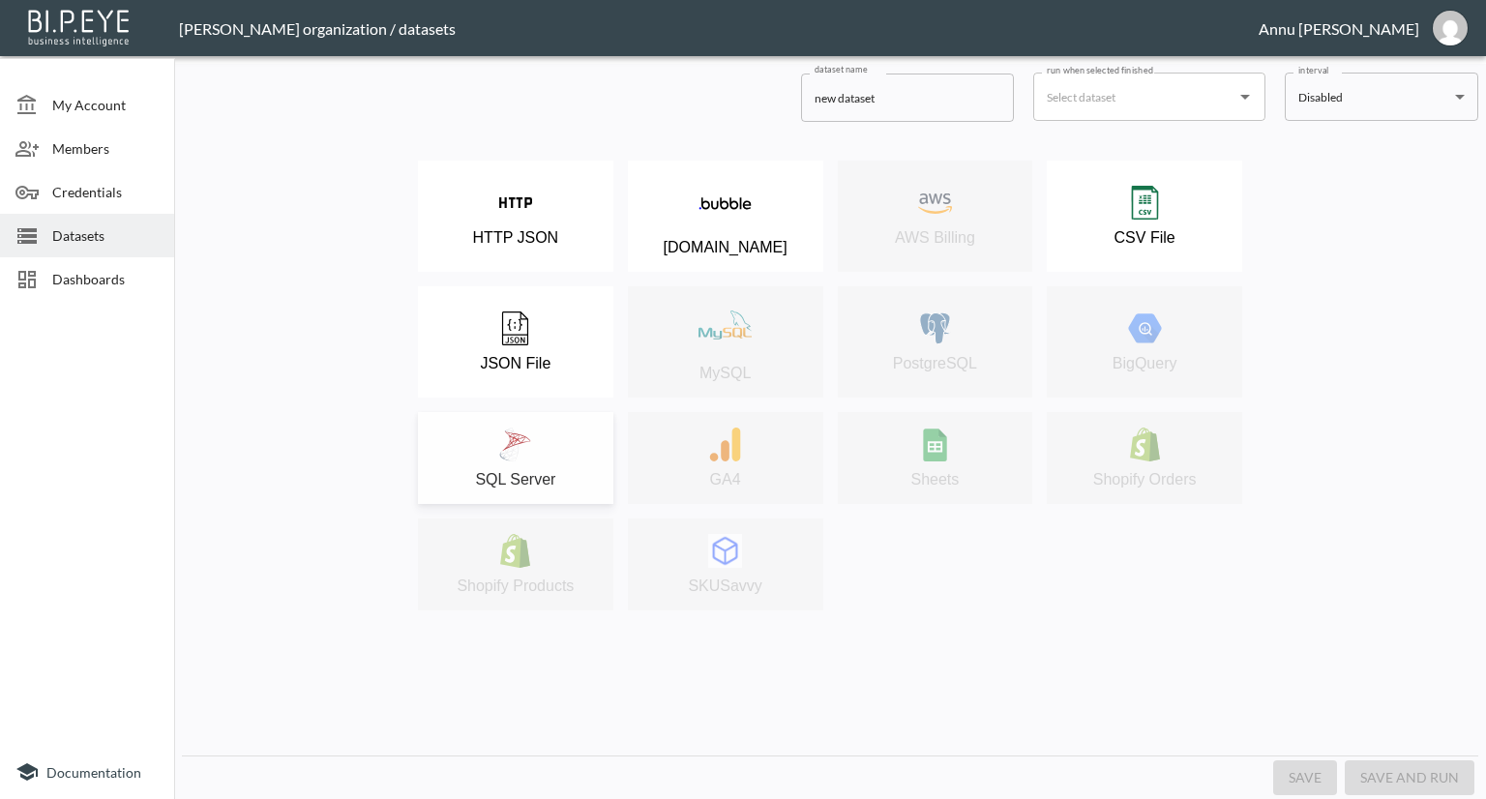
click at [538, 442] on div "SQL Server" at bounding box center [516, 458] width 176 height 61
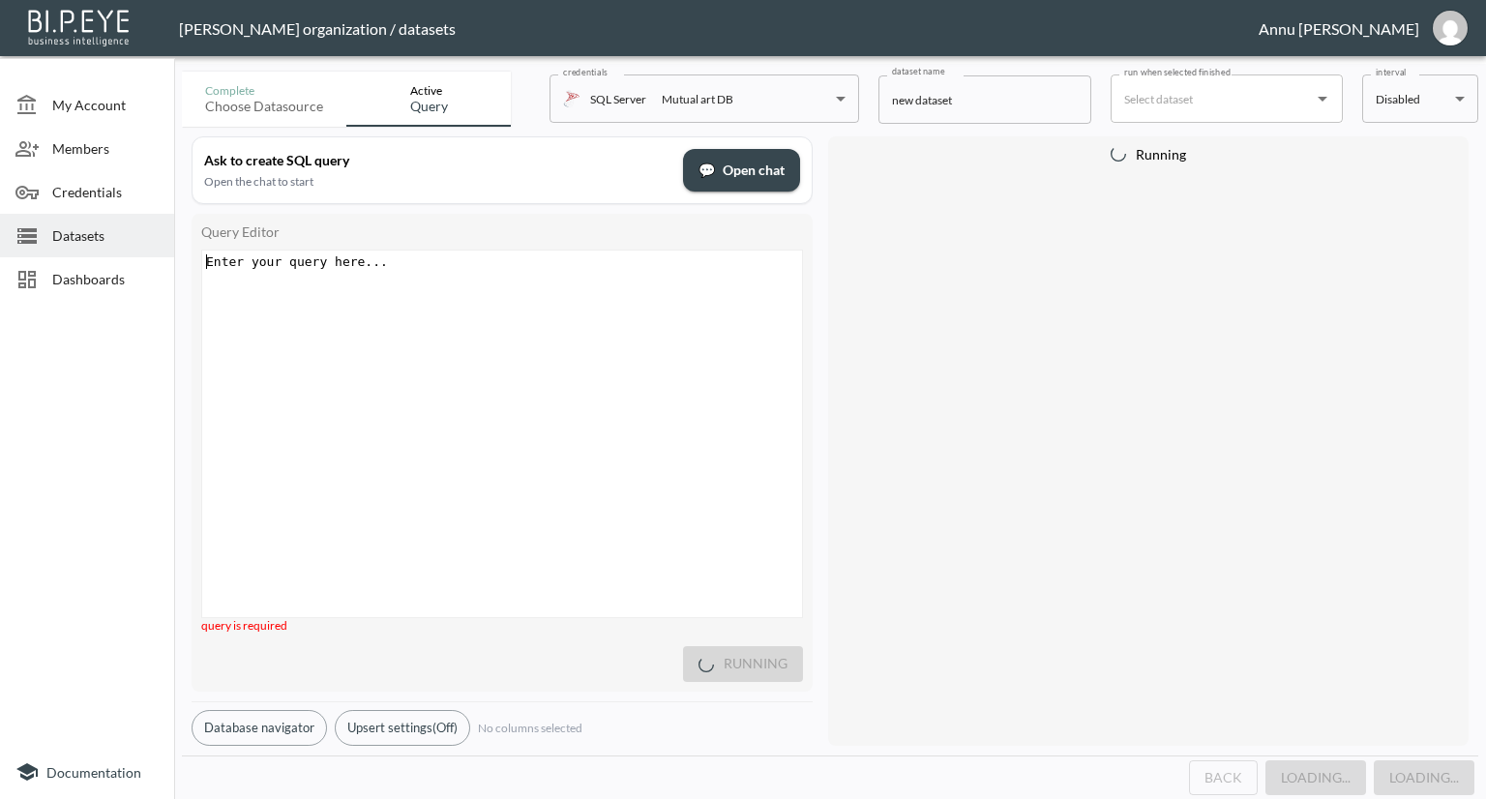
click at [494, 325] on div "Enter your query here... xxxxxxxxxx ​" at bounding box center [526, 458] width 648 height 415
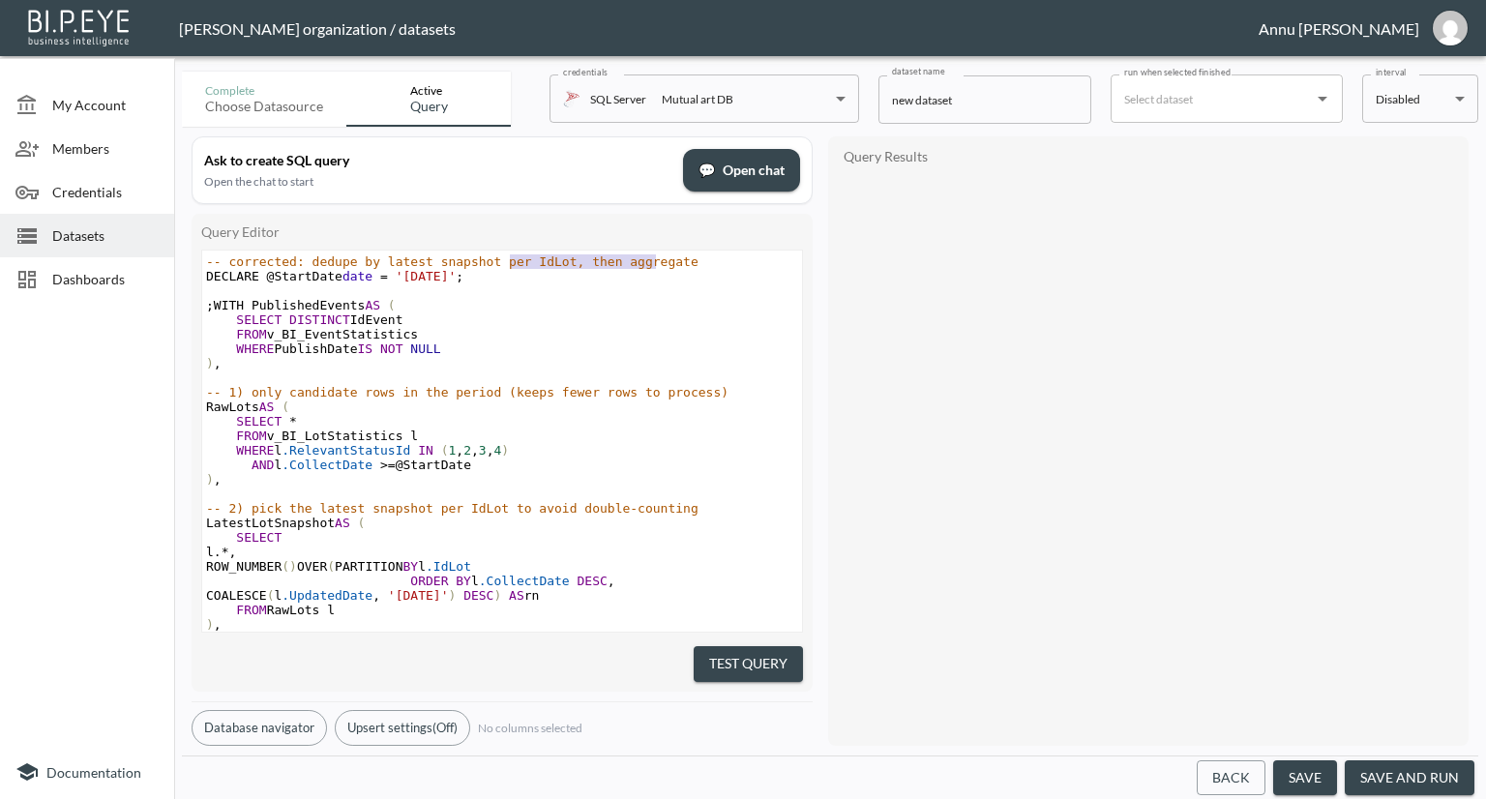
type textarea "-- corrected: dedupe by latest snapshot per IdLot, then aggregate"
drag, startPoint x: 669, startPoint y: 256, endPoint x: 189, endPoint y: 249, distance: 480.8
click at [189, 249] on div "Ask to create SQL query Open the chat to start 💬 Open chat Query Editor -- corr…" at bounding box center [830, 441] width 1296 height 629
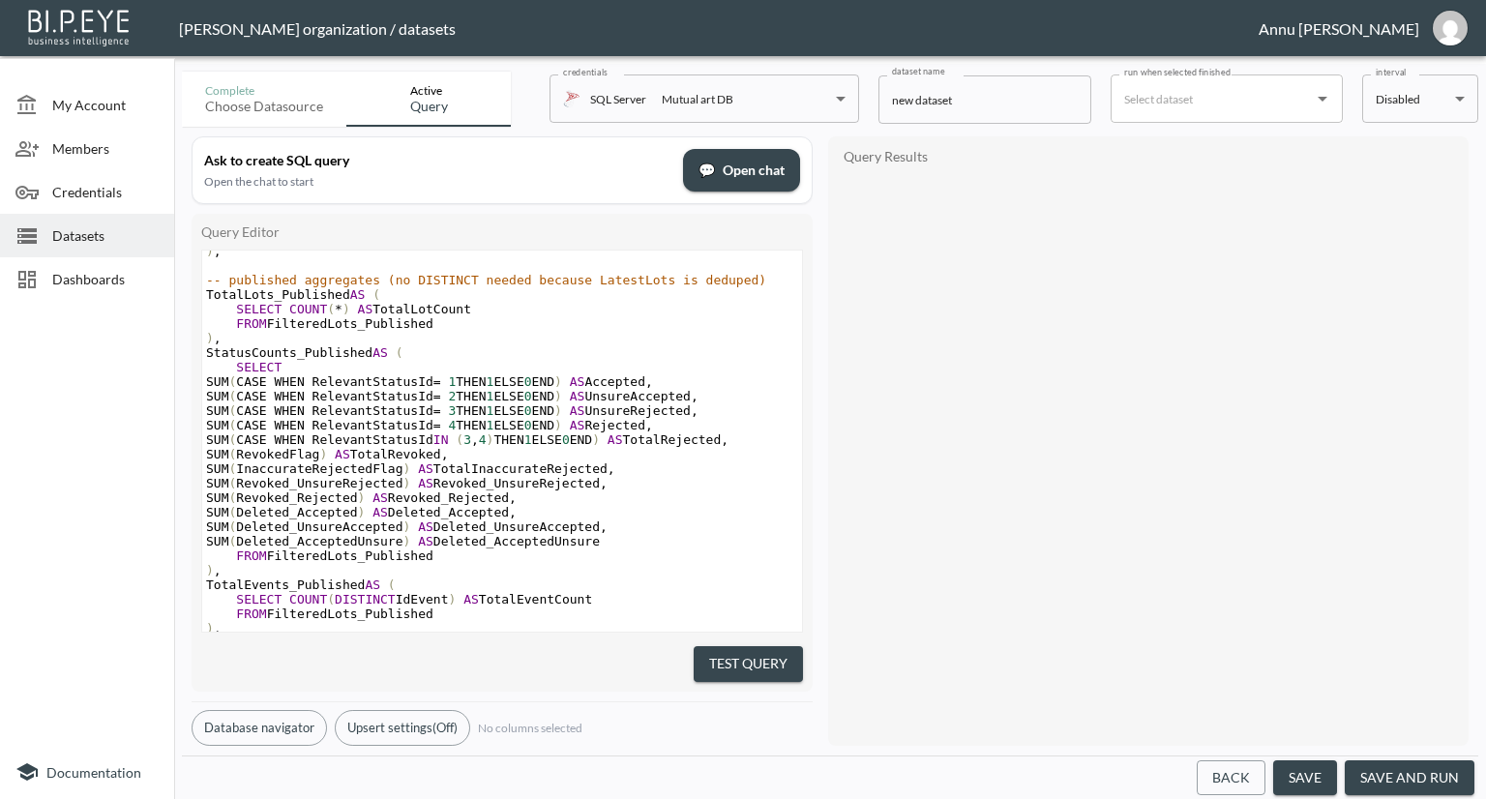
scroll to position [1224, 0]
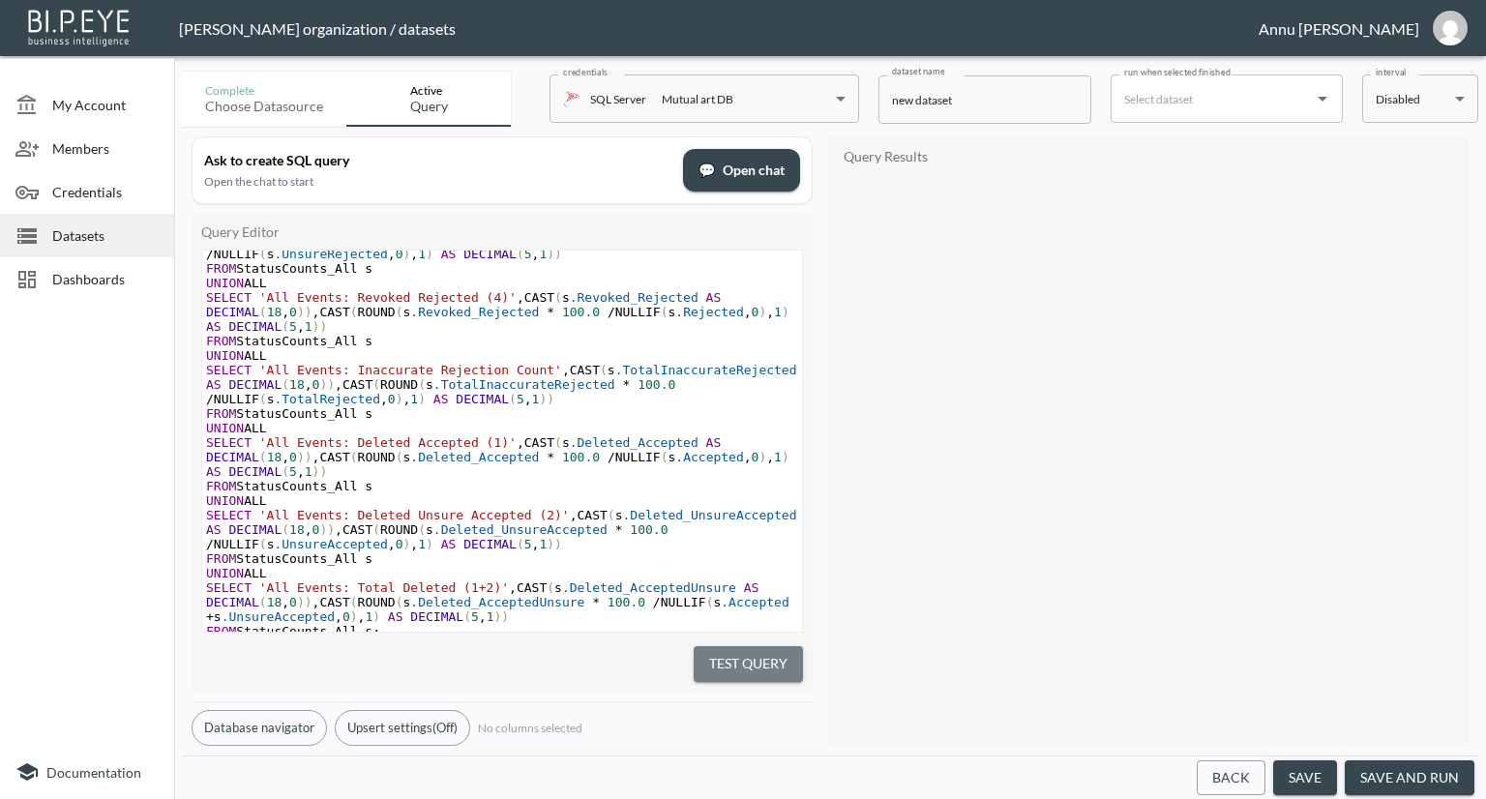
click at [712, 655] on button "Test Query" at bounding box center [747, 664] width 109 height 36
click at [715, 660] on button "Test Query" at bounding box center [747, 664] width 109 height 36
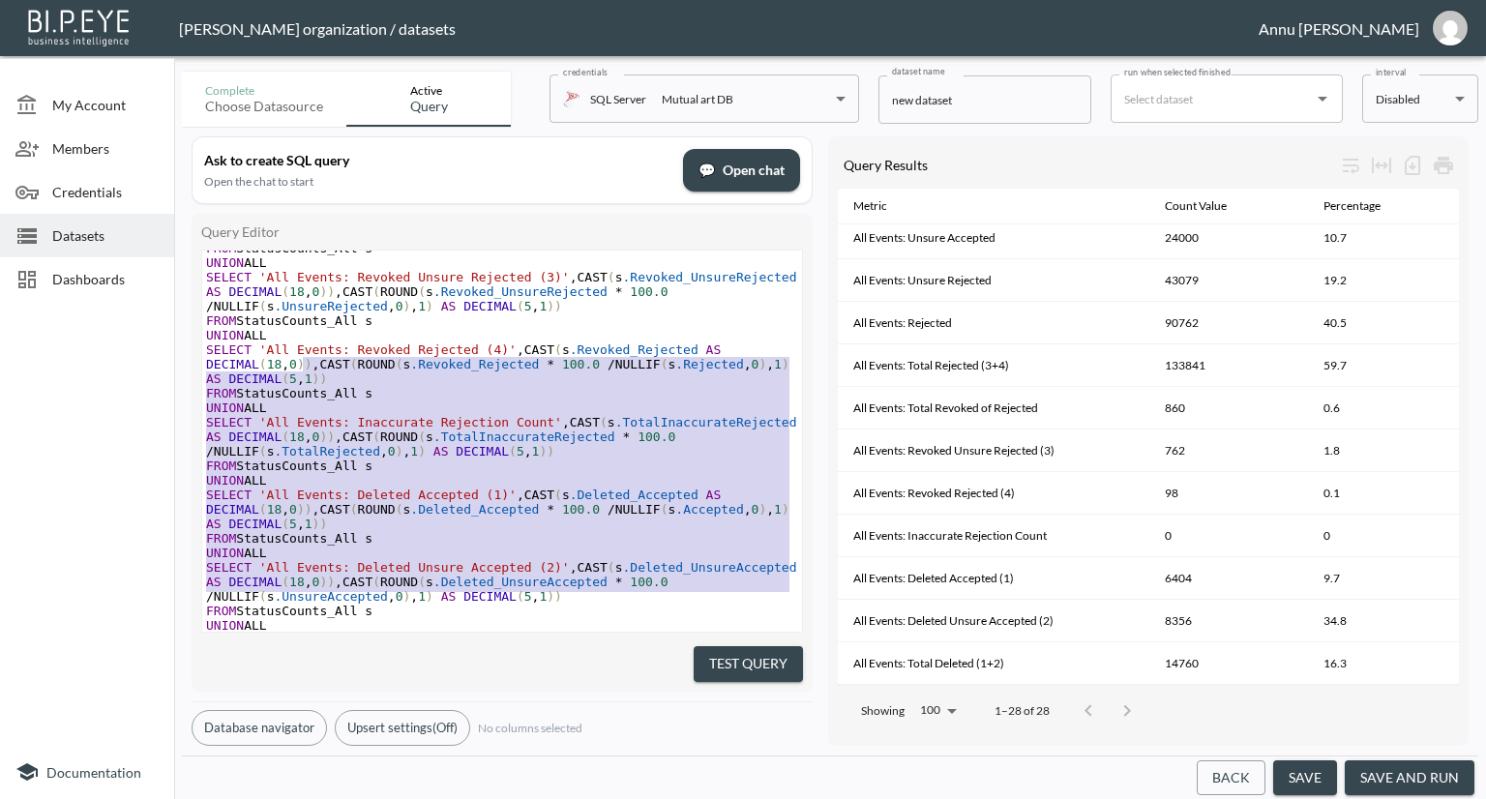
scroll to position [3018, 0]
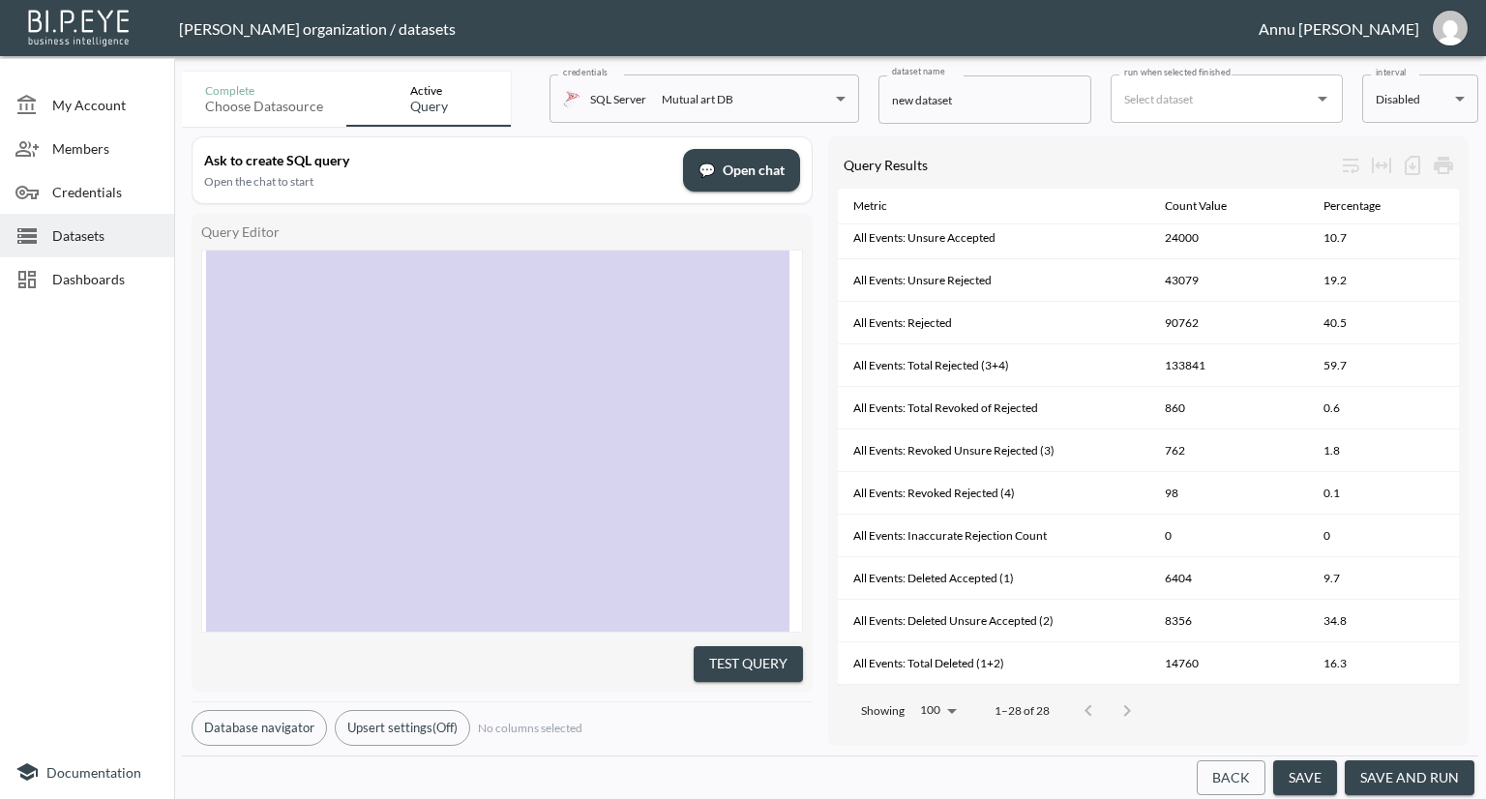
type textarea "DECLARE @StartDate date = '[DATE]'; ;WITH PublishedEvents AS ( SELECT DISTINCT …"
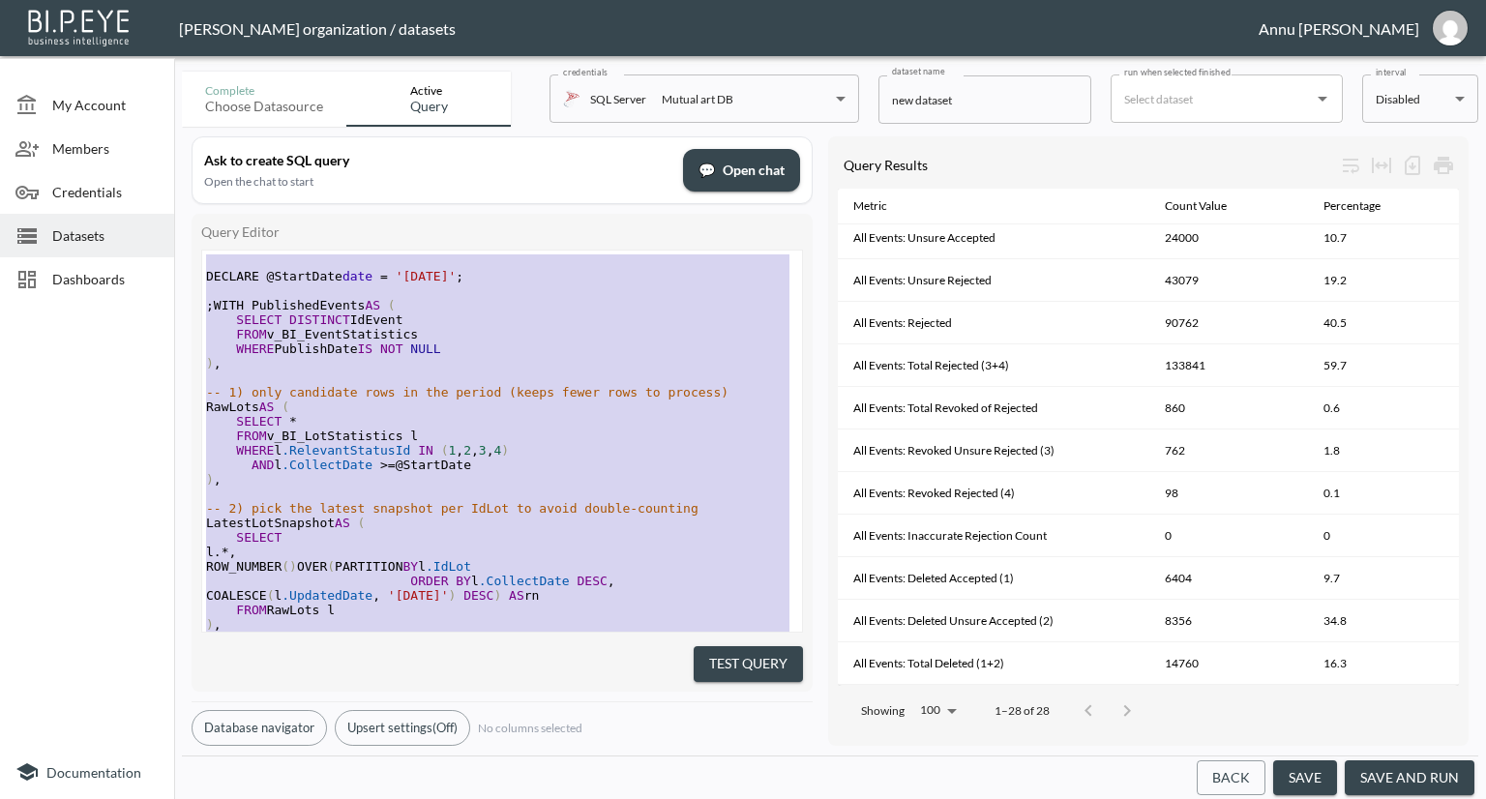
drag, startPoint x: 422, startPoint y: 597, endPoint x: 113, endPoint y: -84, distance: 747.6
drag, startPoint x: 88, startPoint y: 369, endPoint x: 91, endPoint y: 358, distance: 11.0
click at [88, 369] on div at bounding box center [87, 527] width 174 height 436
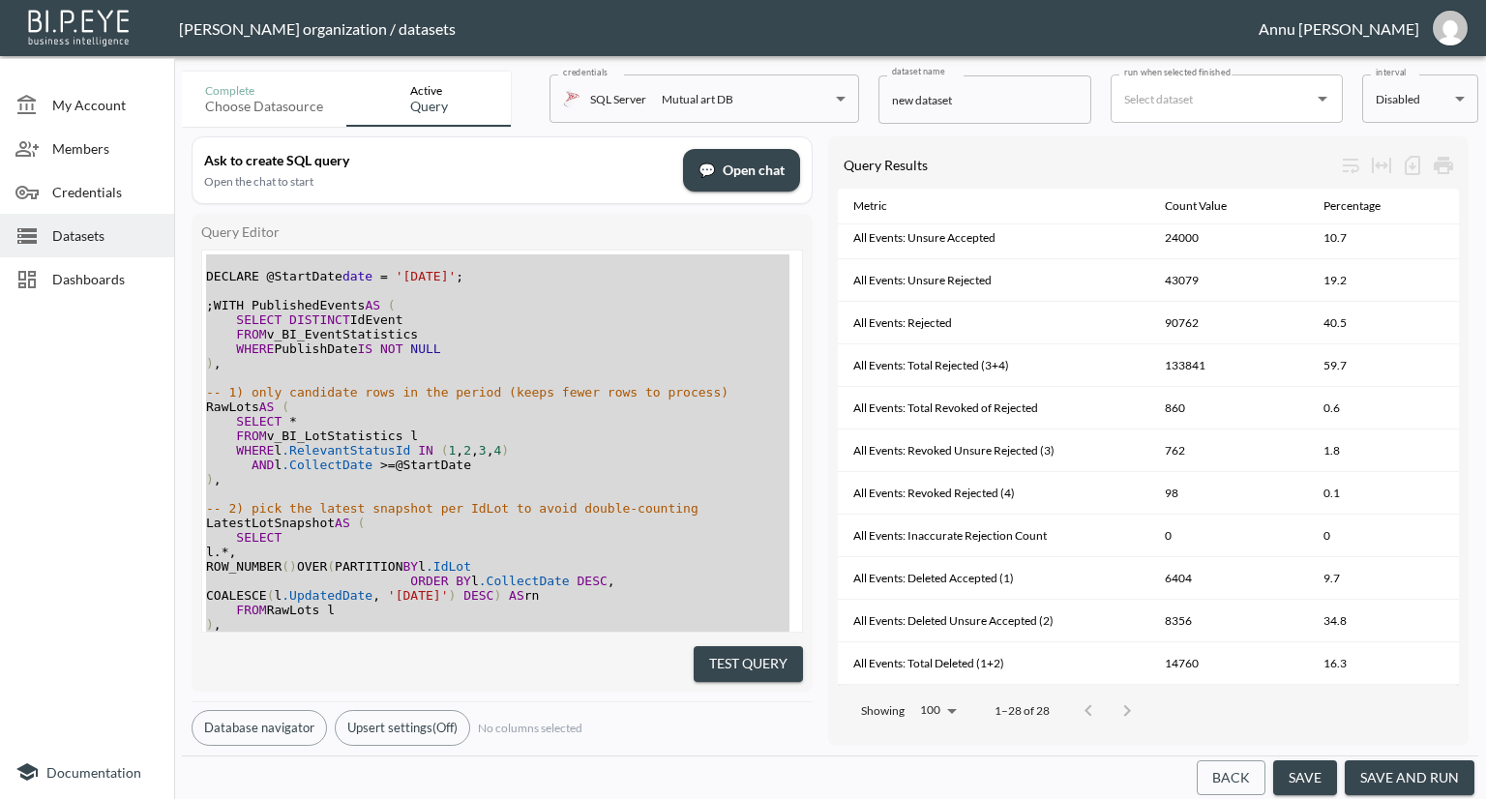
click at [112, 230] on span "Datasets" at bounding box center [105, 235] width 106 height 20
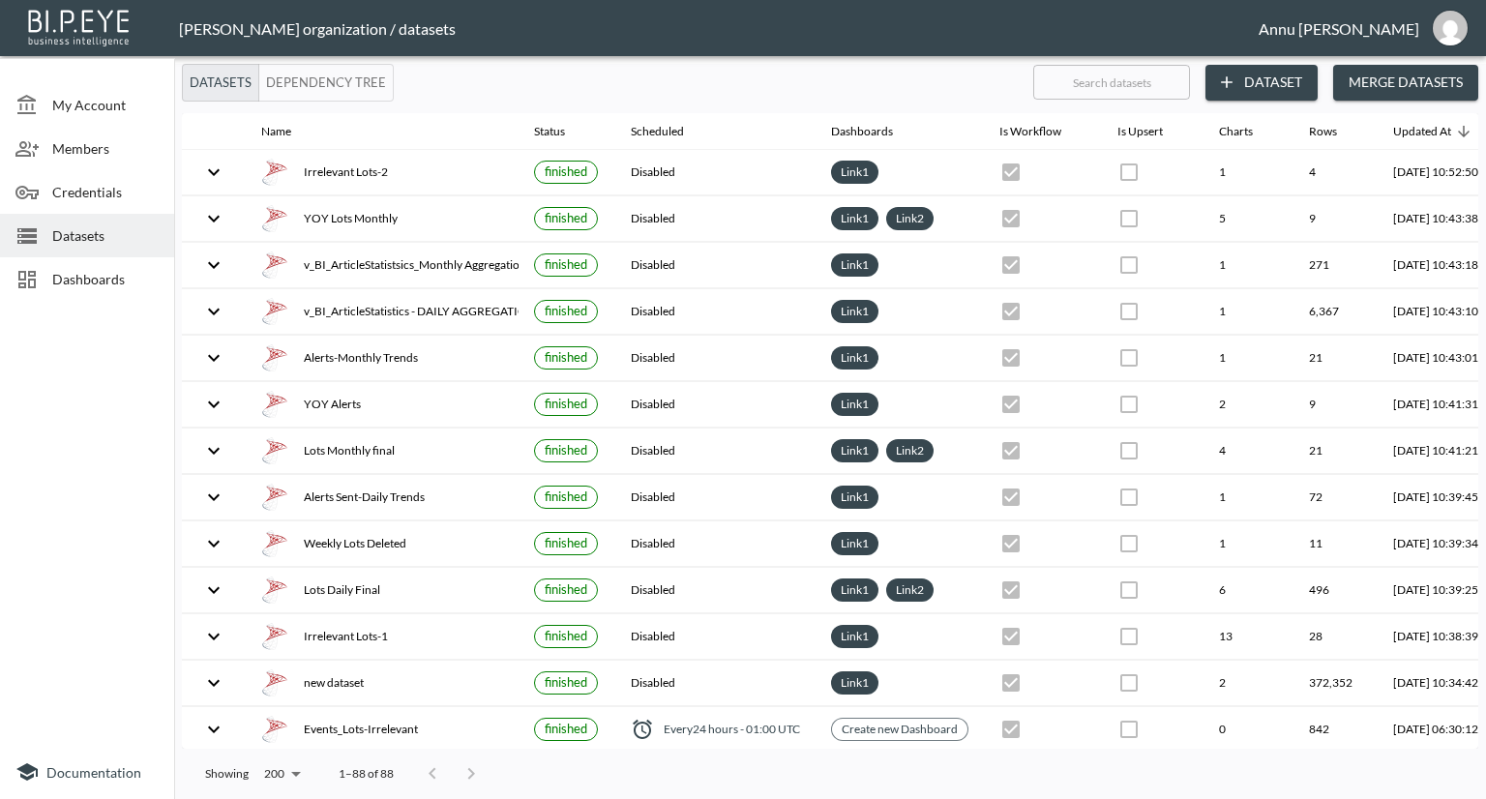
click at [1266, 84] on button "Dataset" at bounding box center [1261, 83] width 112 height 36
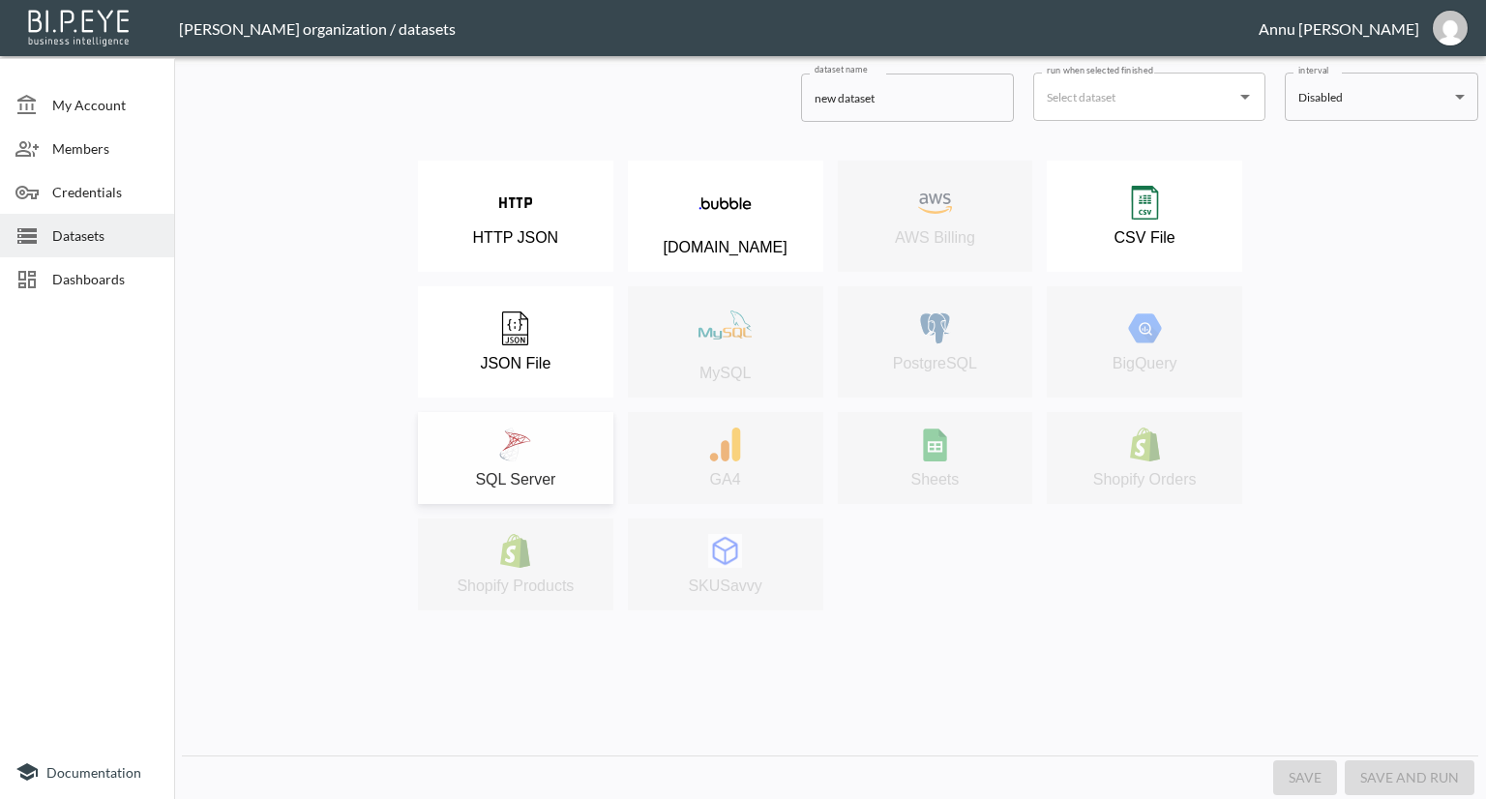
click at [546, 454] on div "SQL Server" at bounding box center [516, 458] width 176 height 61
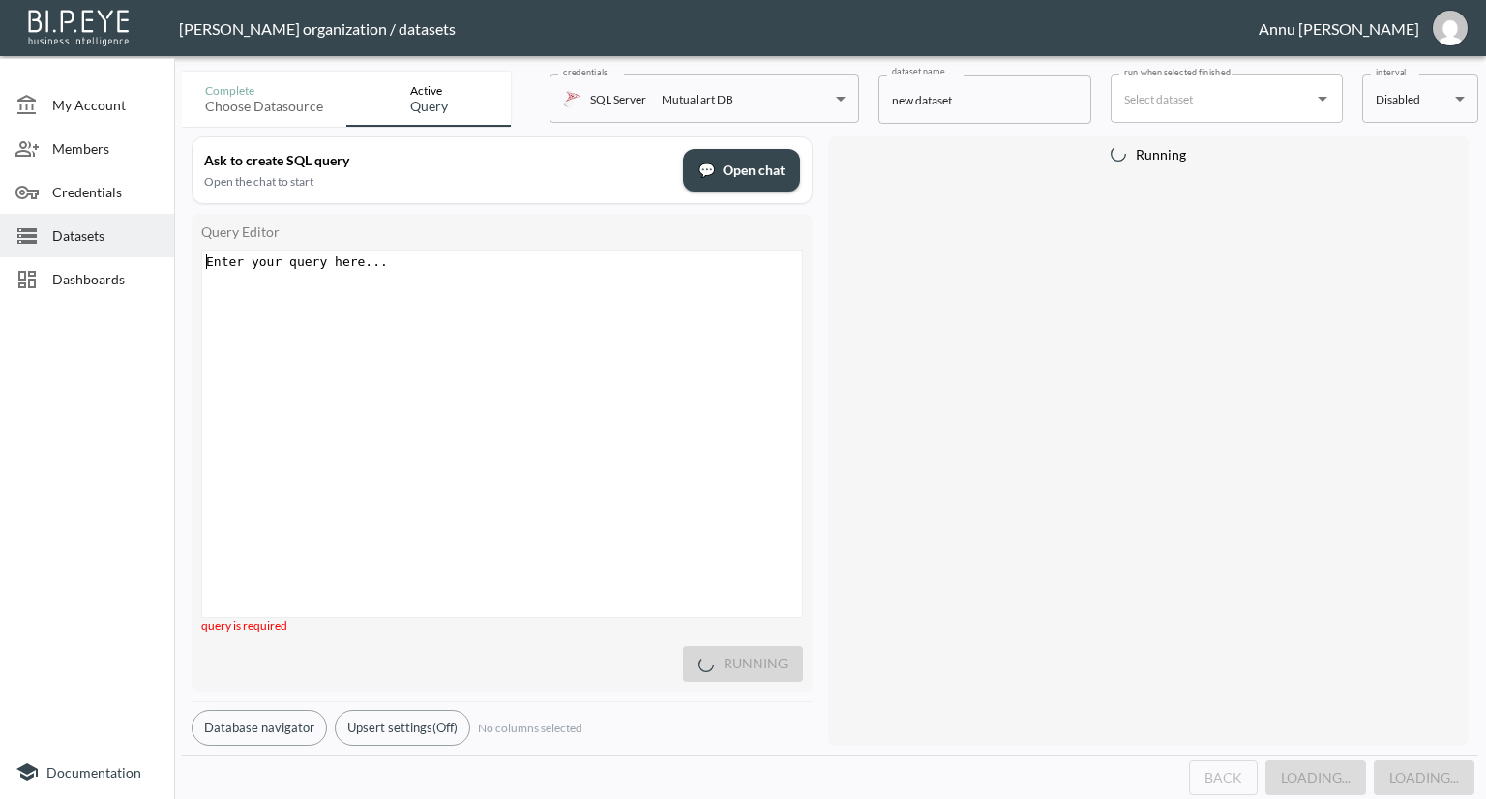
click at [449, 265] on pre "​" at bounding box center [504, 261] width 605 height 15
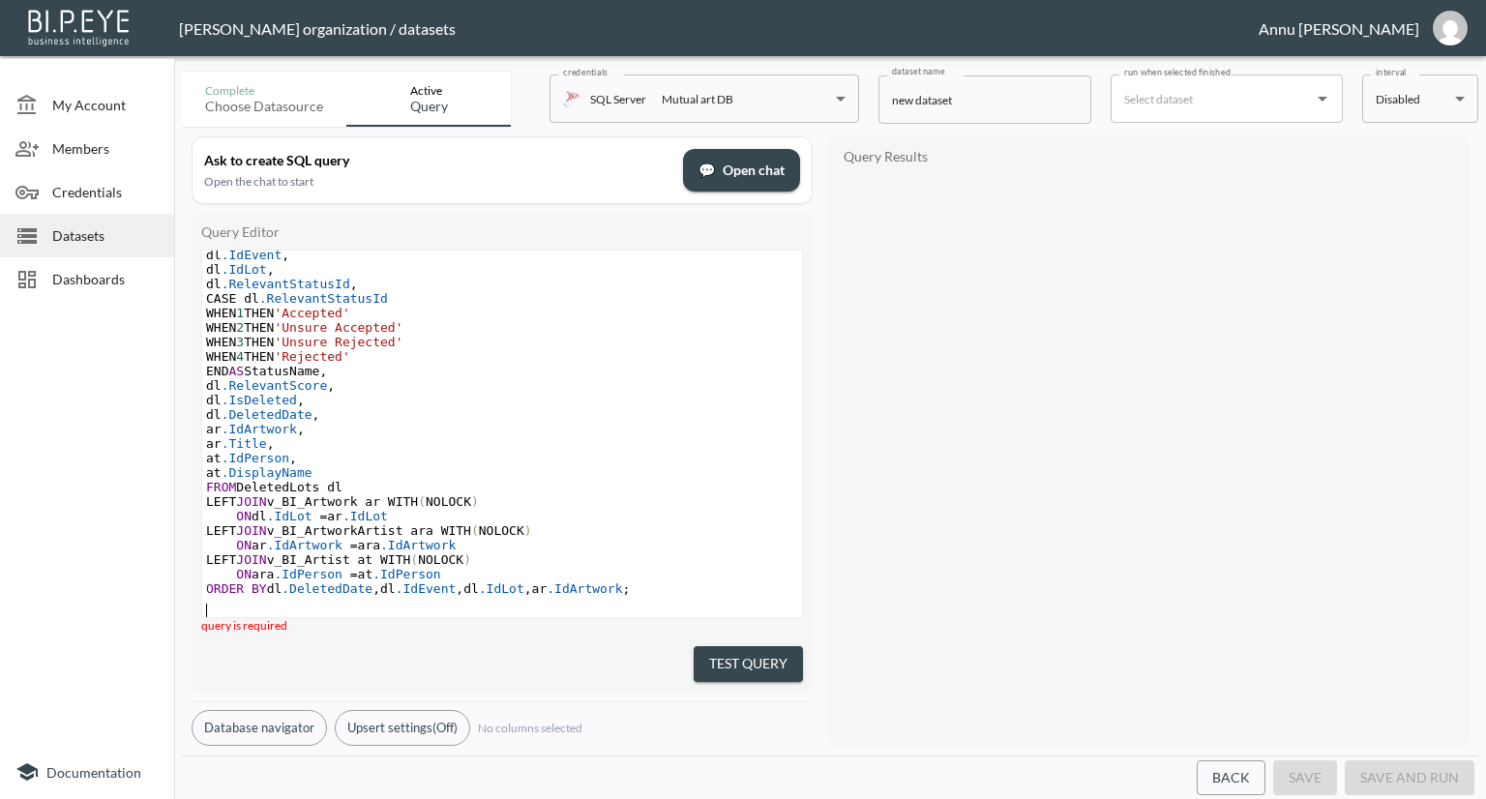
scroll to position [251, 0]
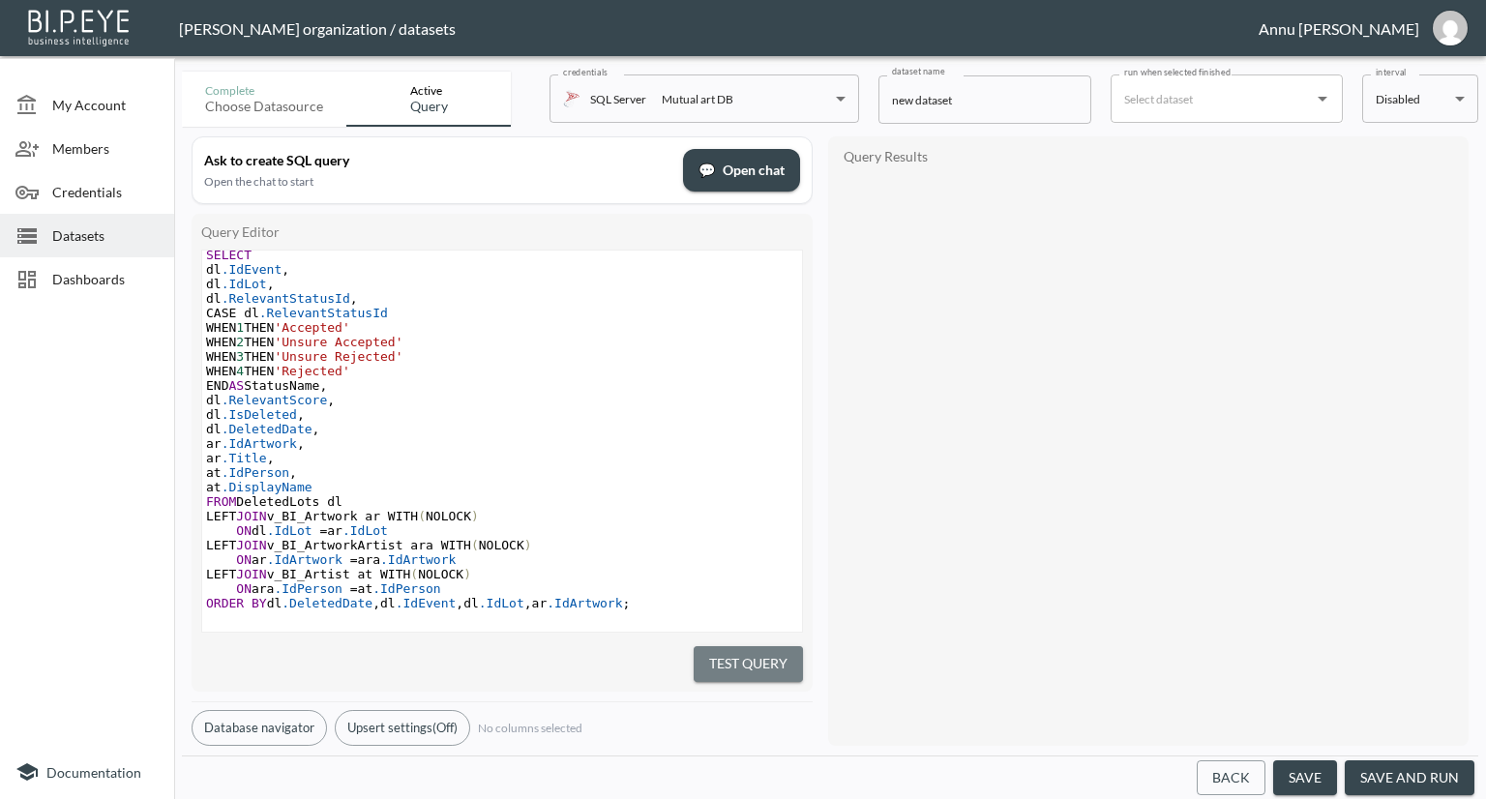
click at [741, 646] on button "Test Query" at bounding box center [747, 664] width 109 height 36
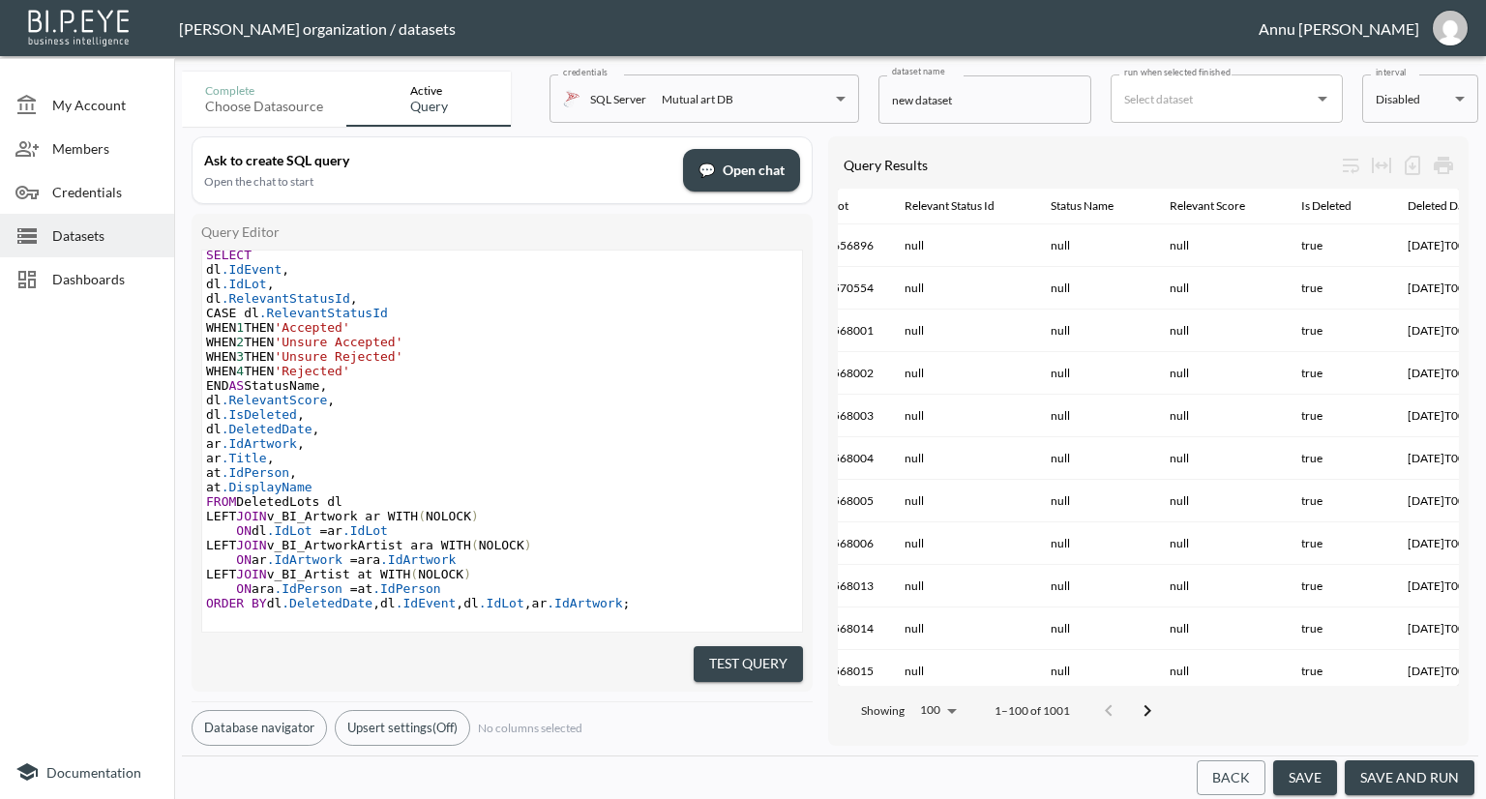
scroll to position [0, 0]
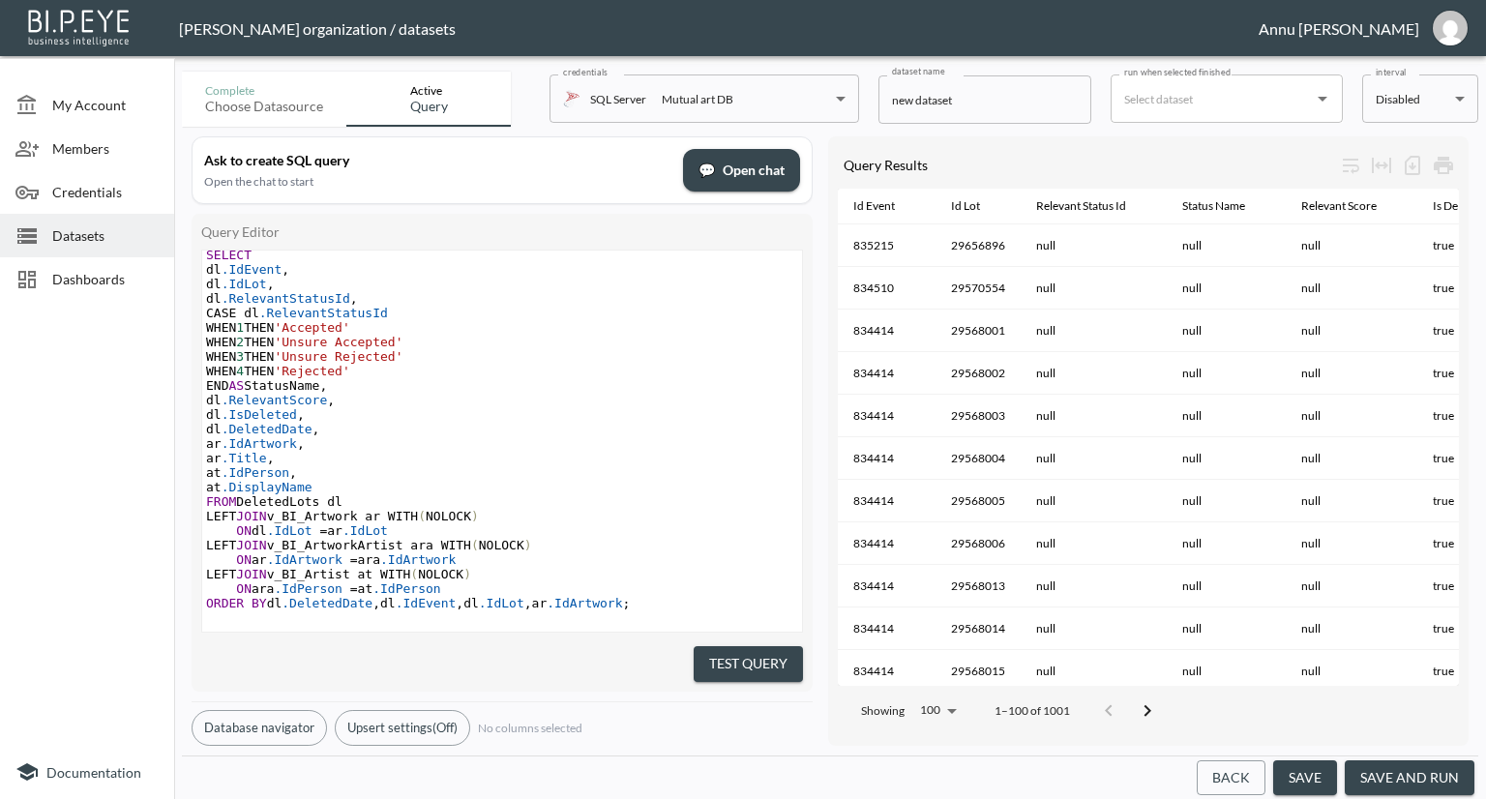
click at [72, 280] on span "Dashboards" at bounding box center [105, 279] width 106 height 20
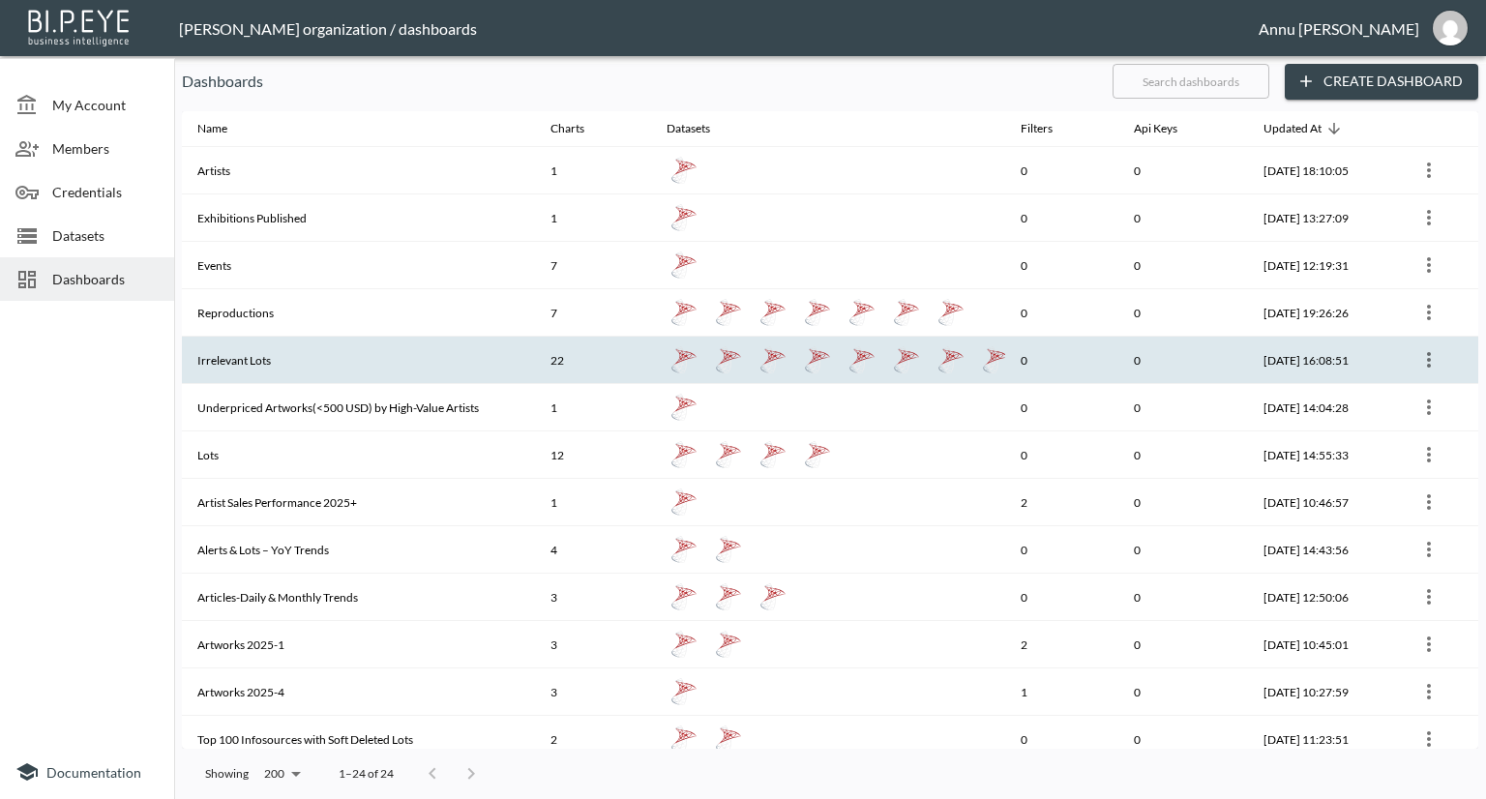
click at [251, 365] on th "Irrelevant Lots" at bounding box center [358, 360] width 353 height 47
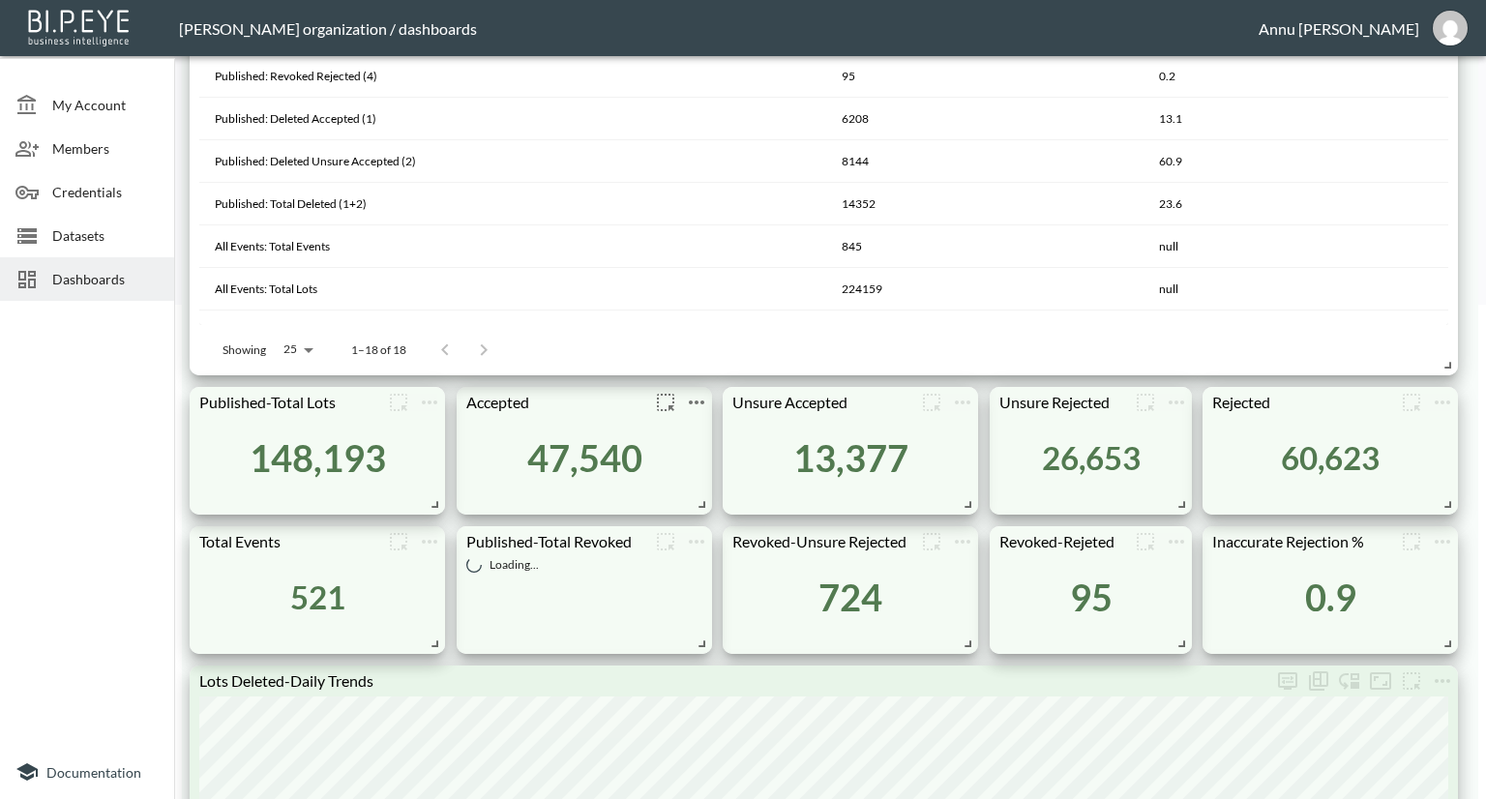
scroll to position [484, 0]
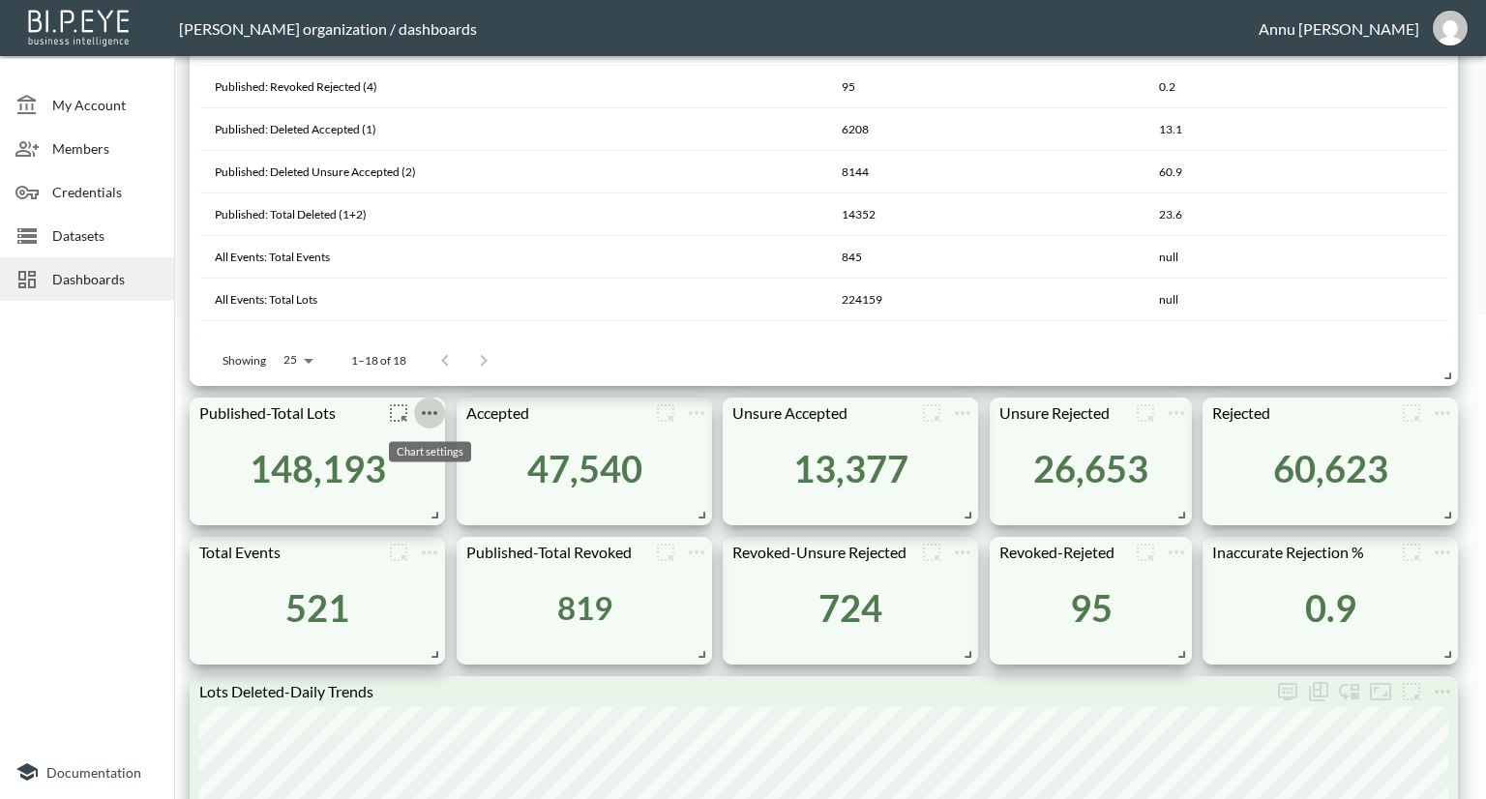
click at [435, 416] on icon "more" at bounding box center [429, 412] width 23 height 23
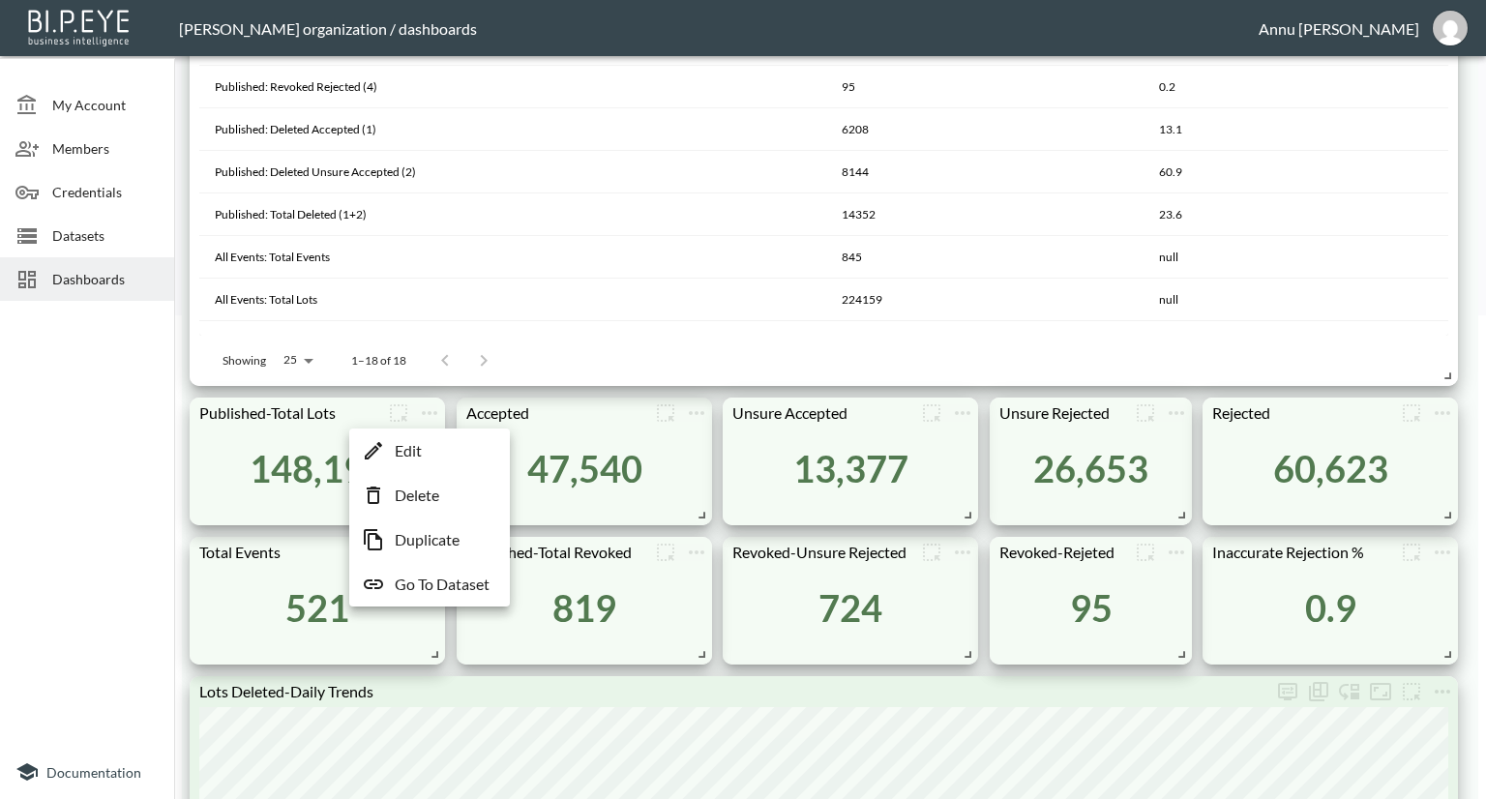
click at [436, 581] on p "Go To Dataset" at bounding box center [442, 584] width 95 height 23
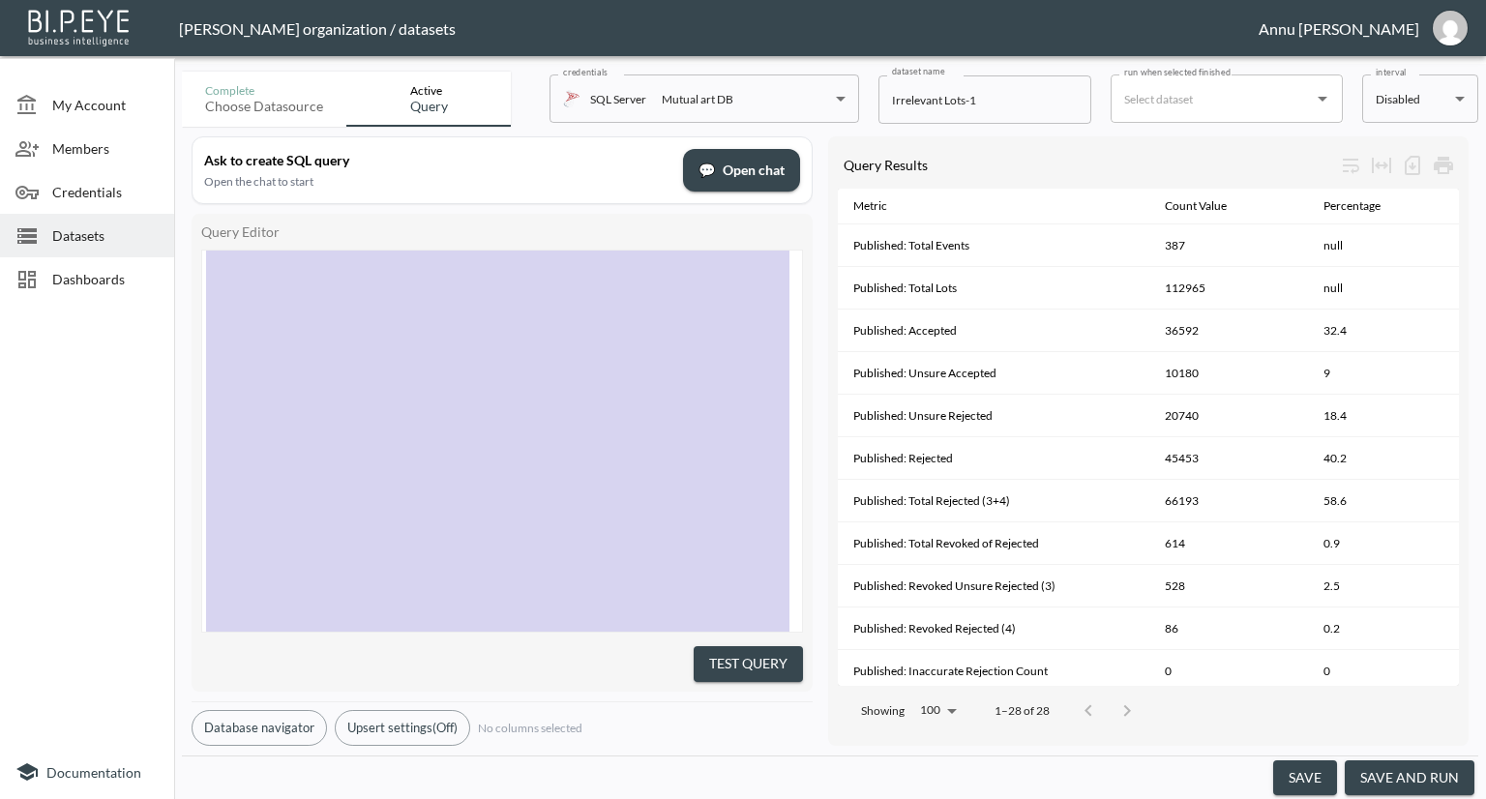
scroll to position [562, 0]
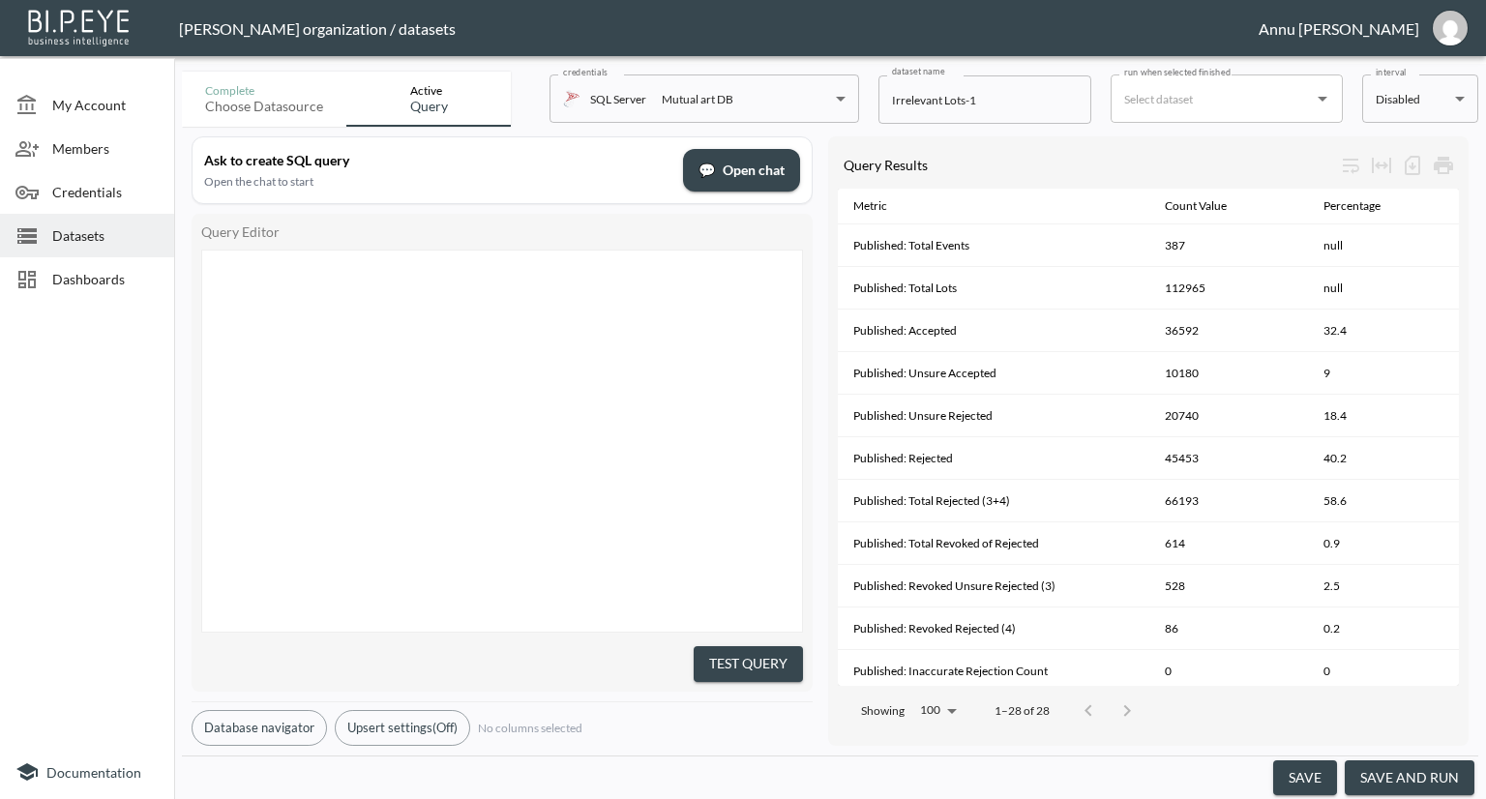
type textarea ";WITH PublishedEvents AS ( -- Step 1: Published events only SELECT DISTINCT IdE…"
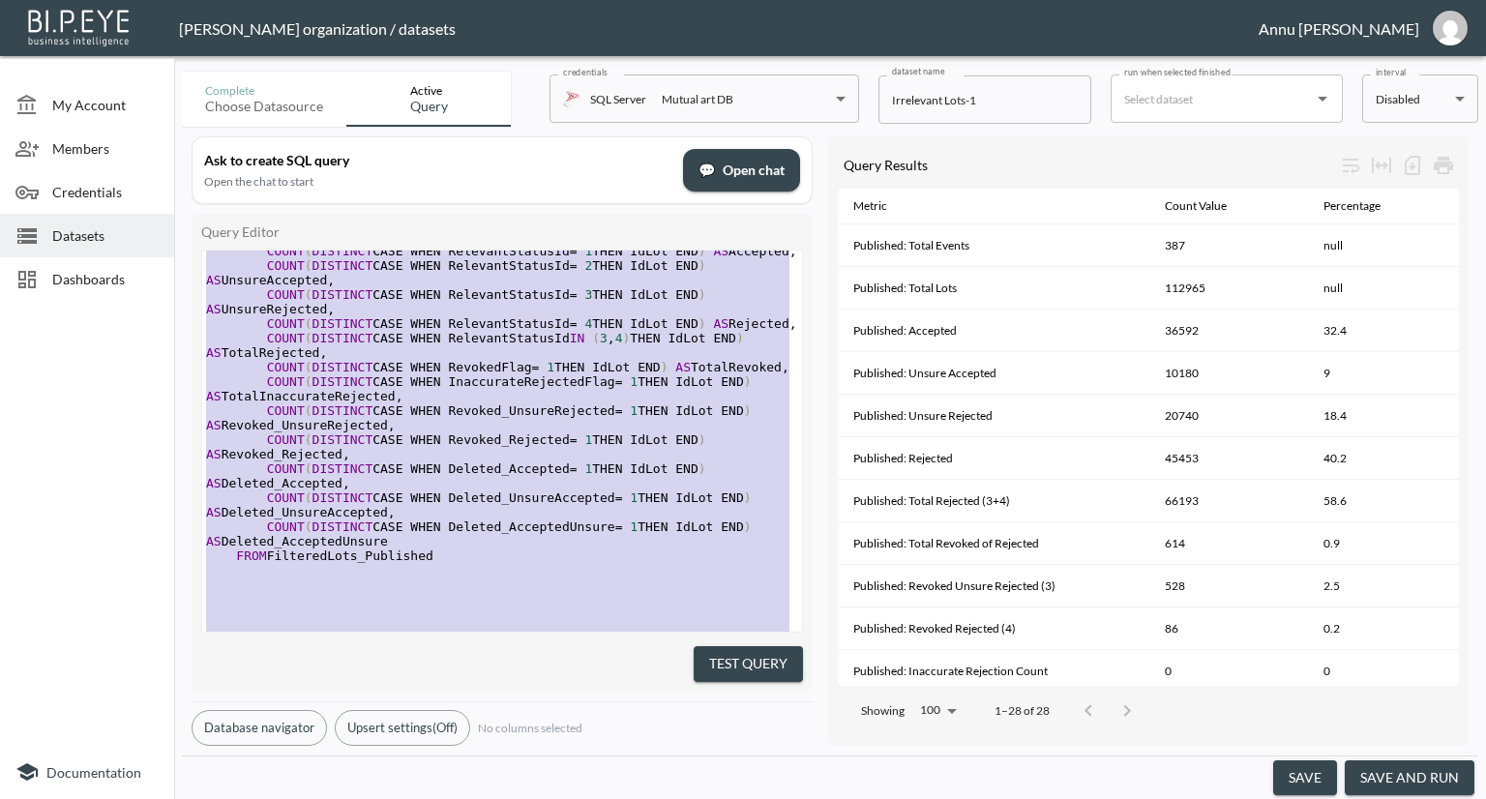
scroll to position [0, 0]
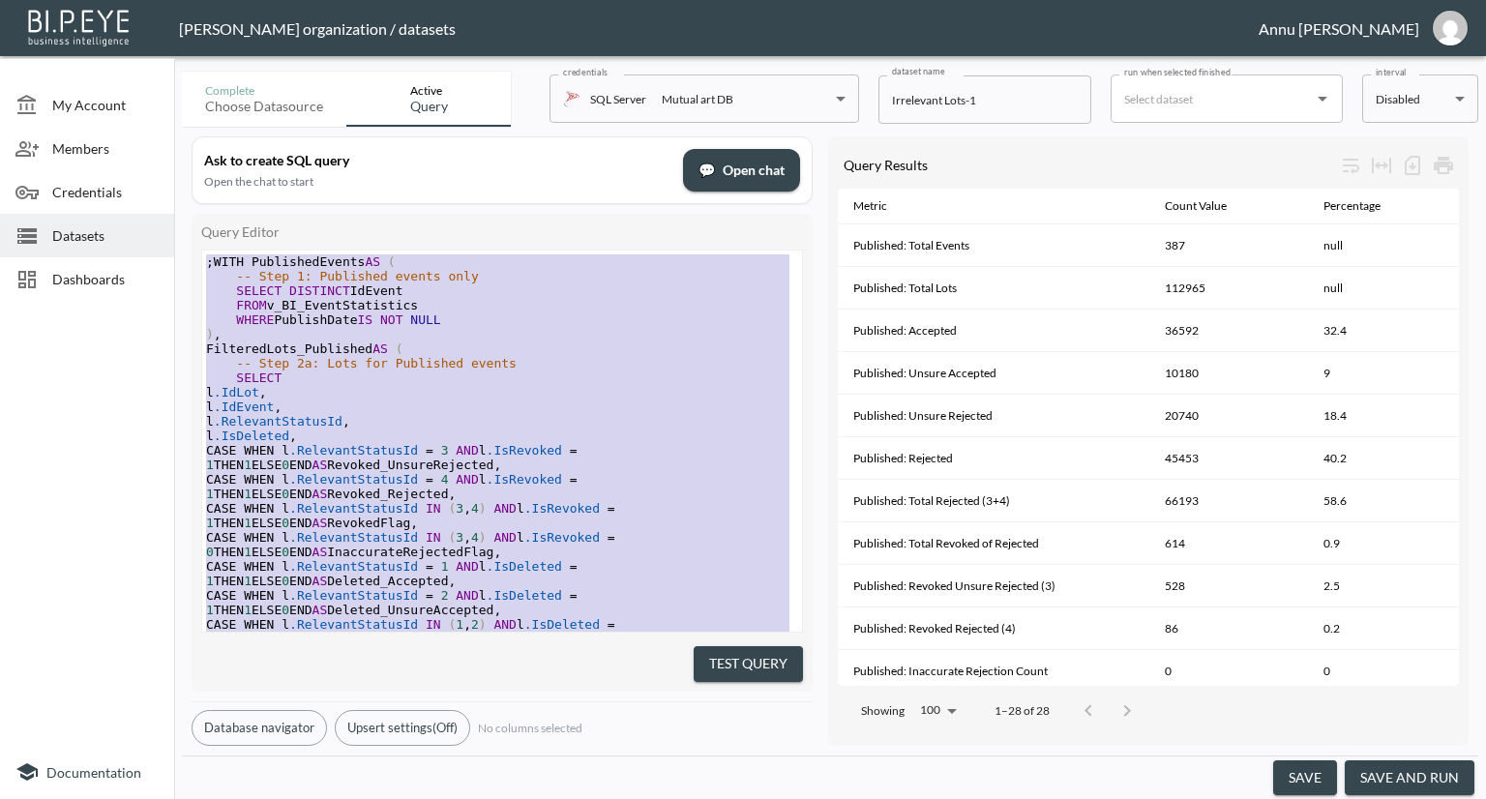
drag, startPoint x: 393, startPoint y: 585, endPoint x: 196, endPoint y: -84, distance: 697.5
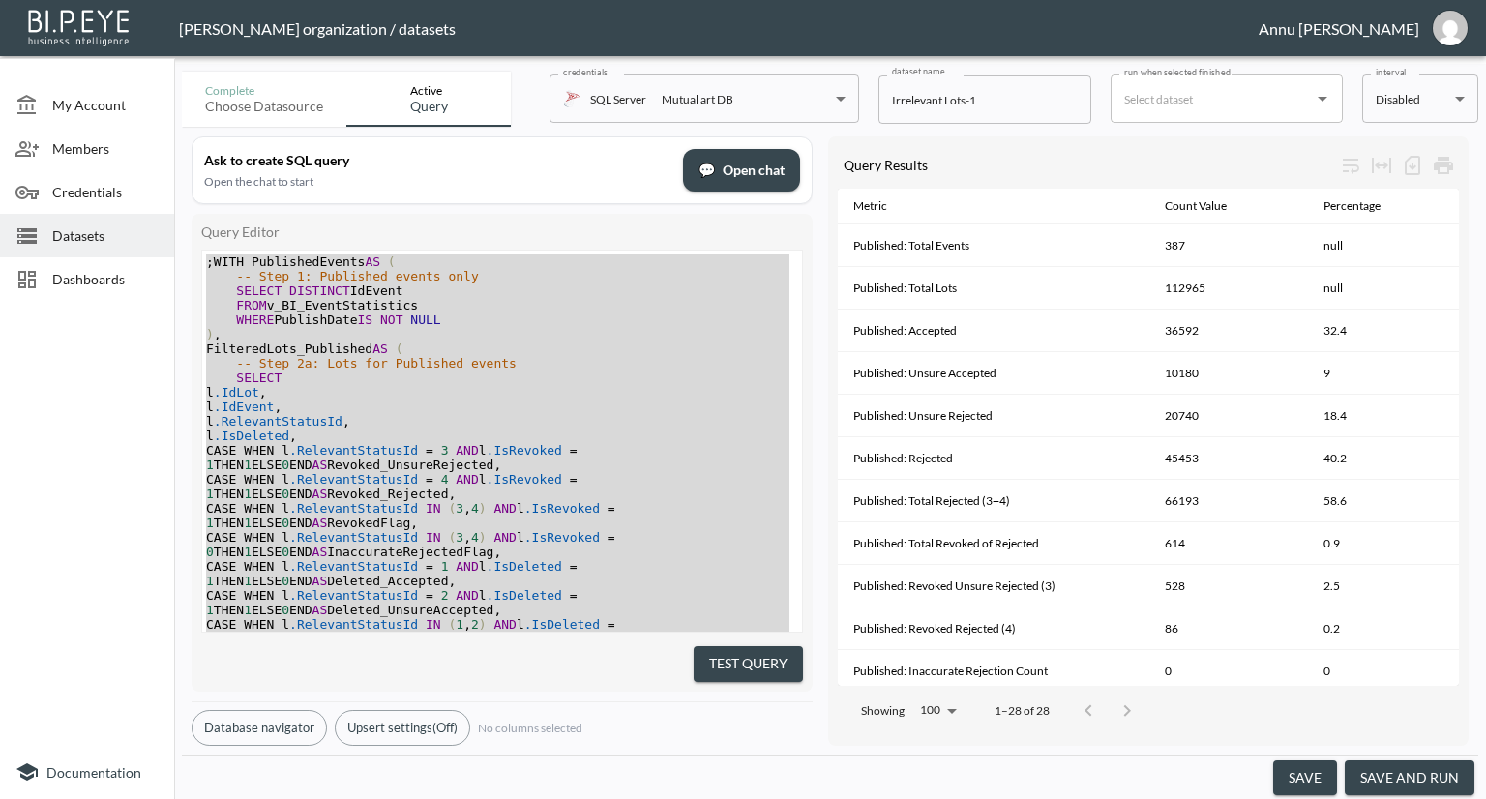
click at [25, 417] on div at bounding box center [87, 527] width 174 height 436
click at [85, 237] on span "Datasets" at bounding box center [105, 235] width 106 height 20
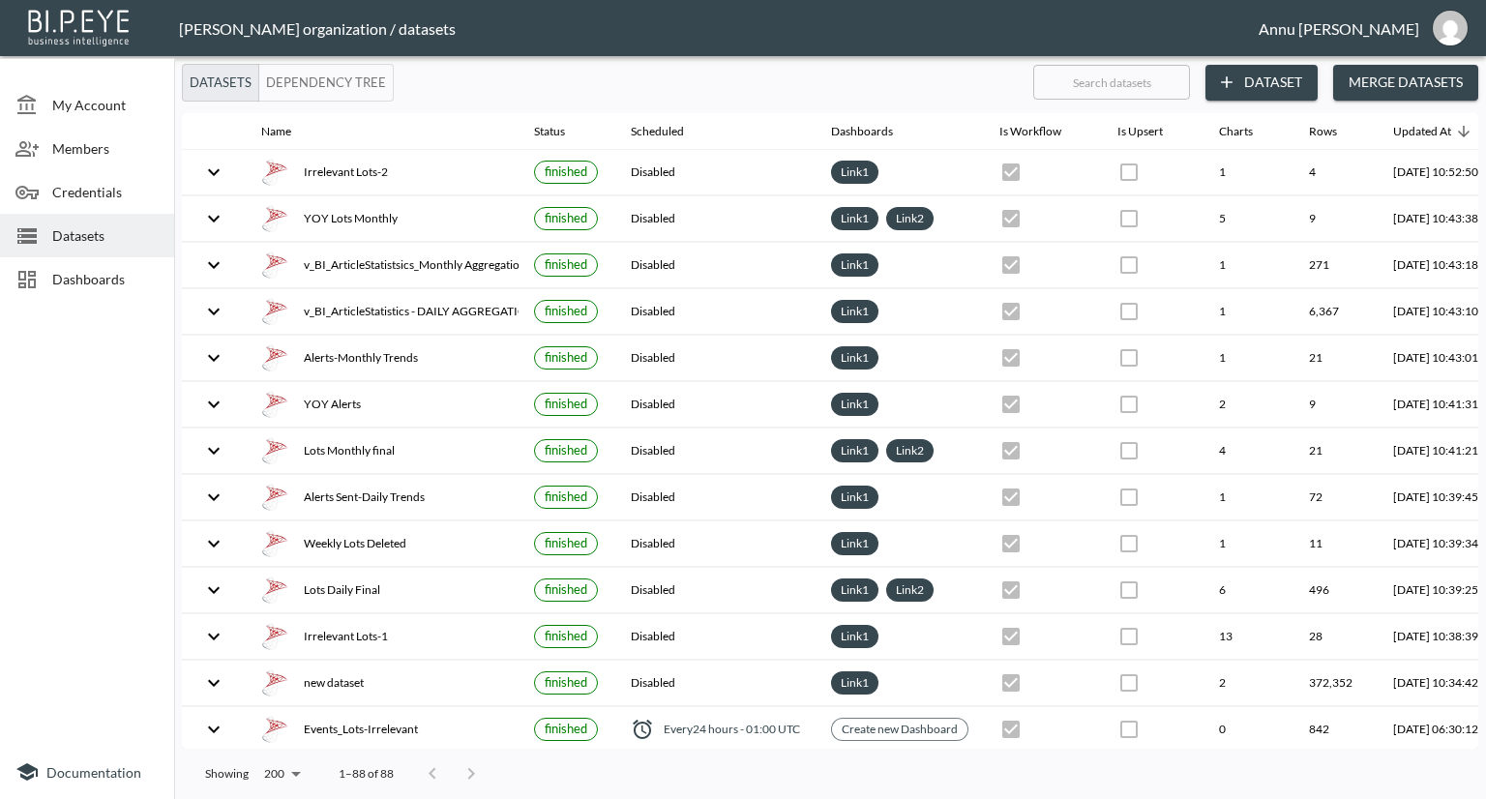
click at [98, 233] on span "Datasets" at bounding box center [105, 235] width 106 height 20
click at [1247, 78] on button "Dataset" at bounding box center [1261, 83] width 112 height 36
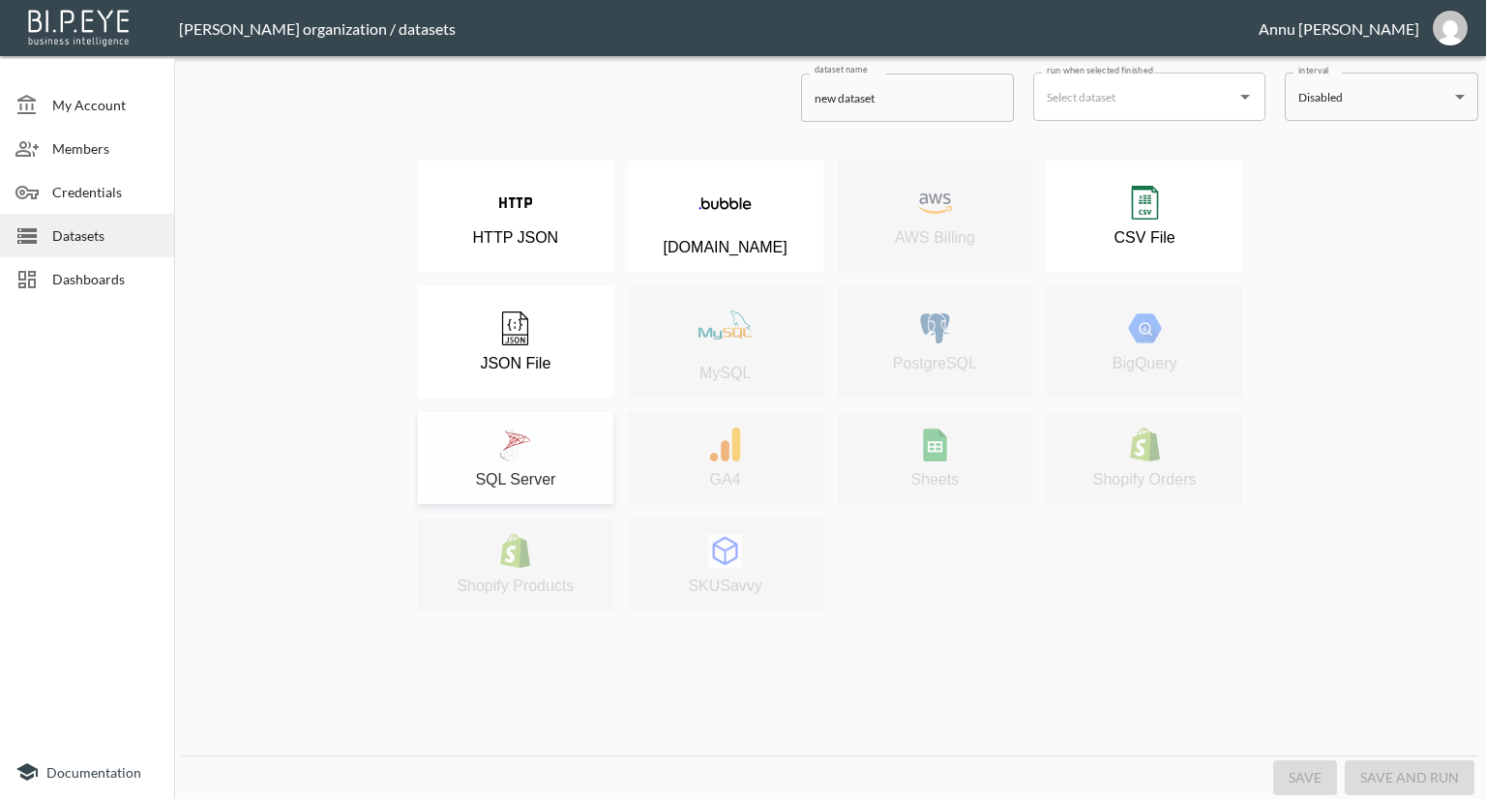
click at [531, 437] on img at bounding box center [515, 445] width 34 height 34
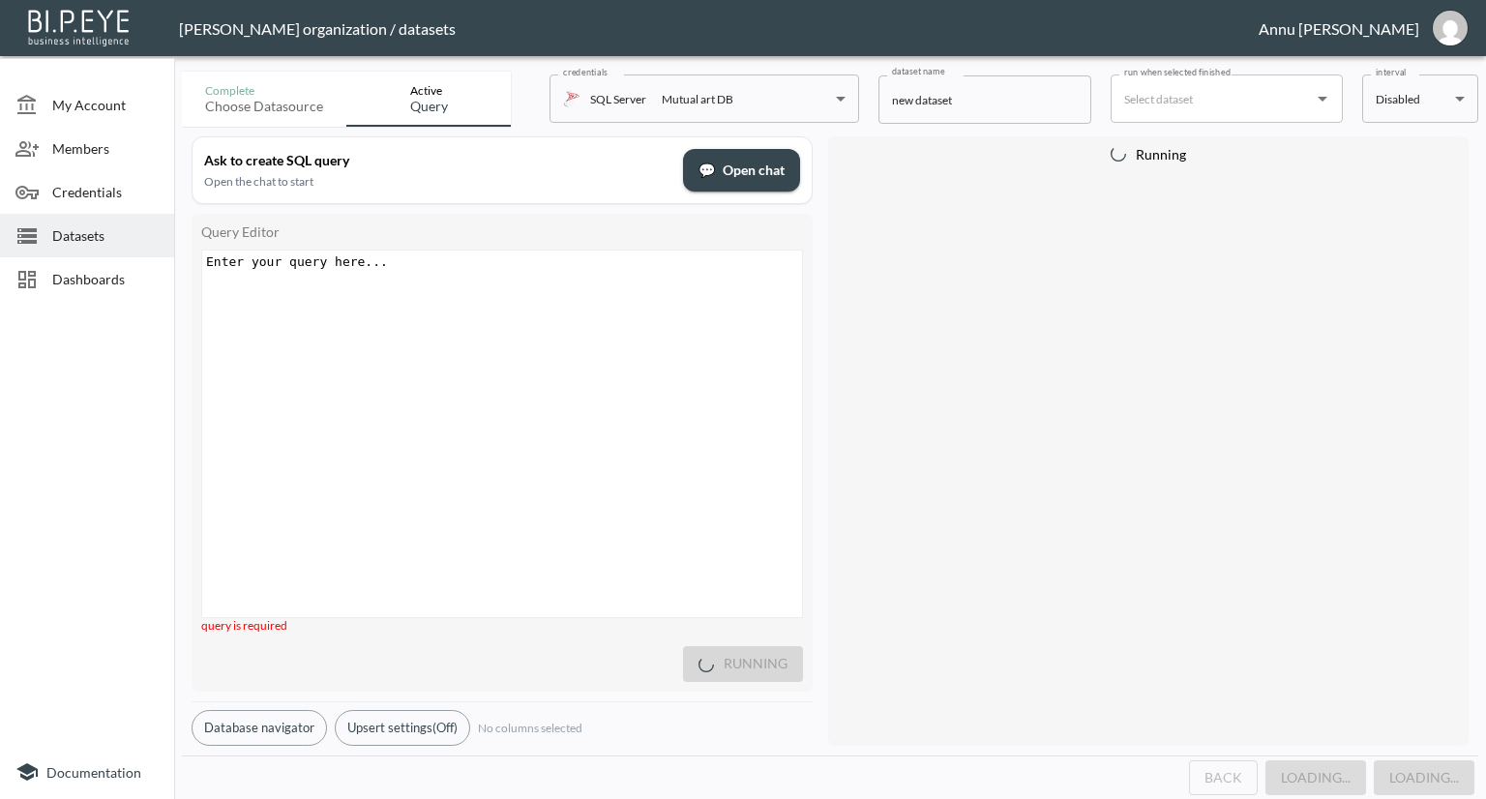
click at [453, 276] on div "Enter your query here... xxxxxxxxxx ​" at bounding box center [526, 458] width 648 height 415
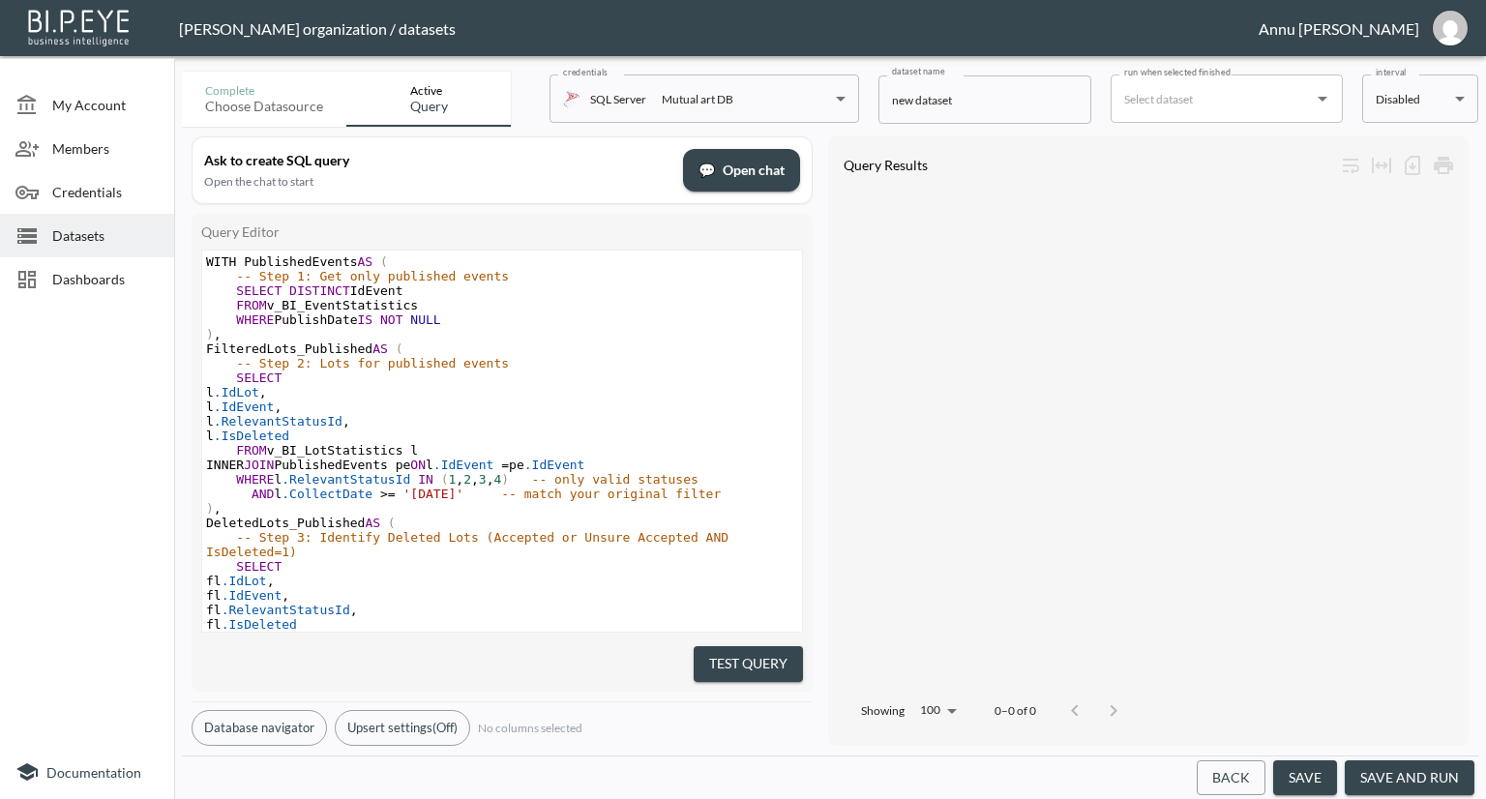
click at [756, 661] on button "Test Query" at bounding box center [747, 664] width 109 height 36
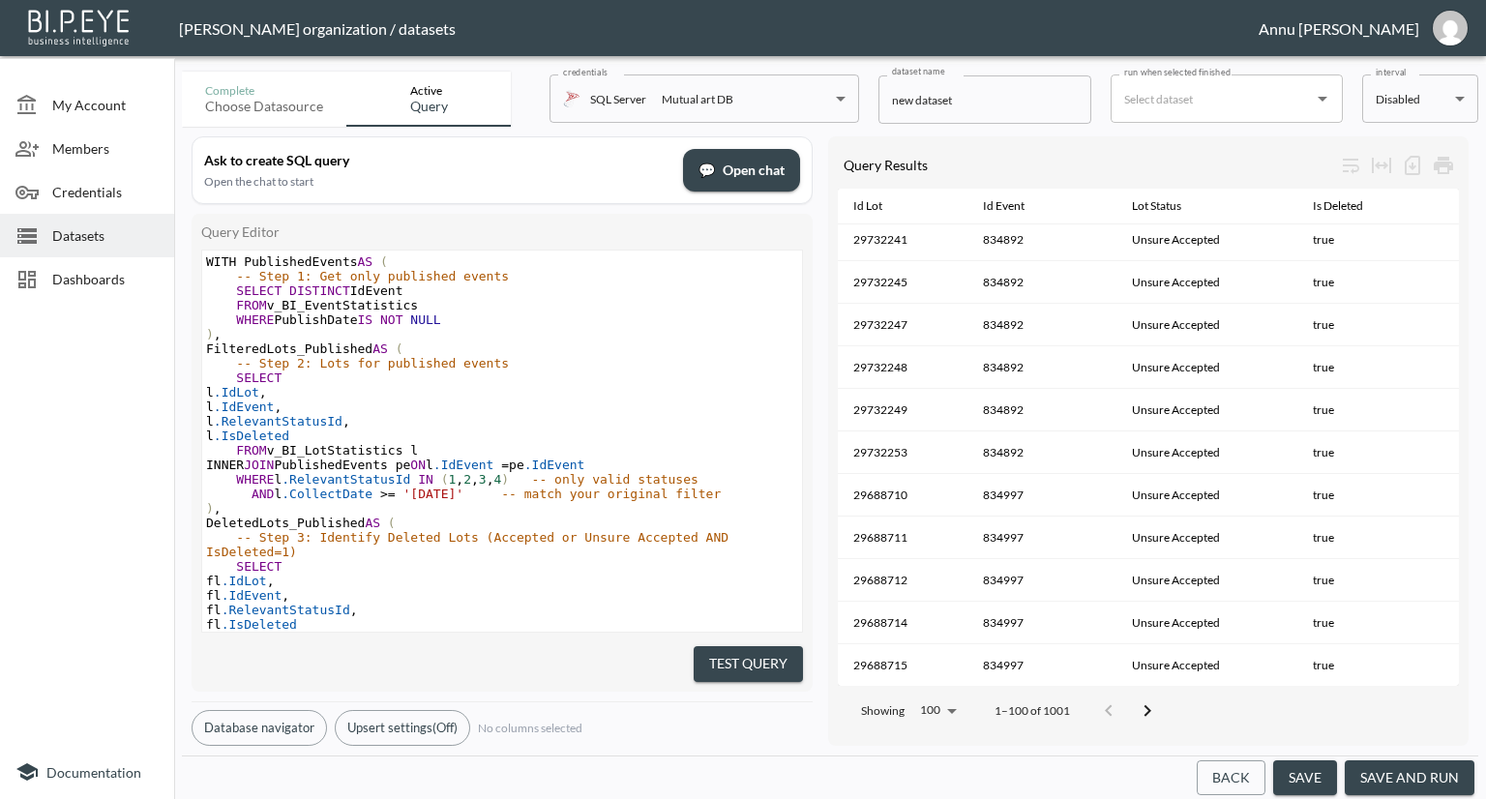
scroll to position [3805, 0]
click at [1485, 557] on div "Complete Choose datasource Active Query credentials SQL Server Mutual art DB 82…" at bounding box center [830, 431] width 1312 height 735
drag, startPoint x: 983, startPoint y: 110, endPoint x: 838, endPoint y: 101, distance: 145.4
click at [838, 101] on div "Complete Choose datasource Active Query credentials SQL Server Mutual art DB 82…" at bounding box center [830, 95] width 1296 height 63
type input "Deleted Lots"
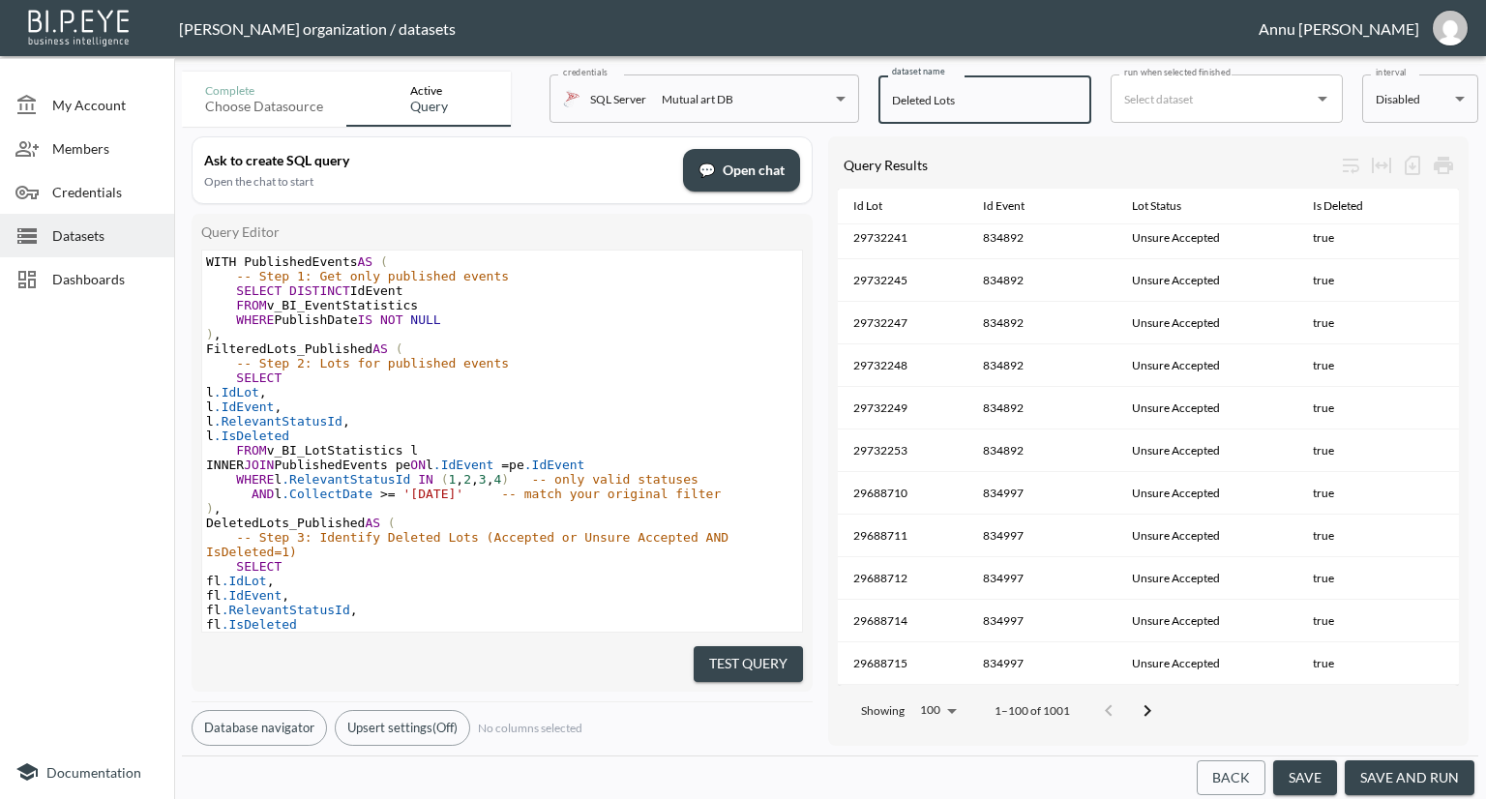
click at [1407, 775] on button "save and run" at bounding box center [1409, 778] width 130 height 36
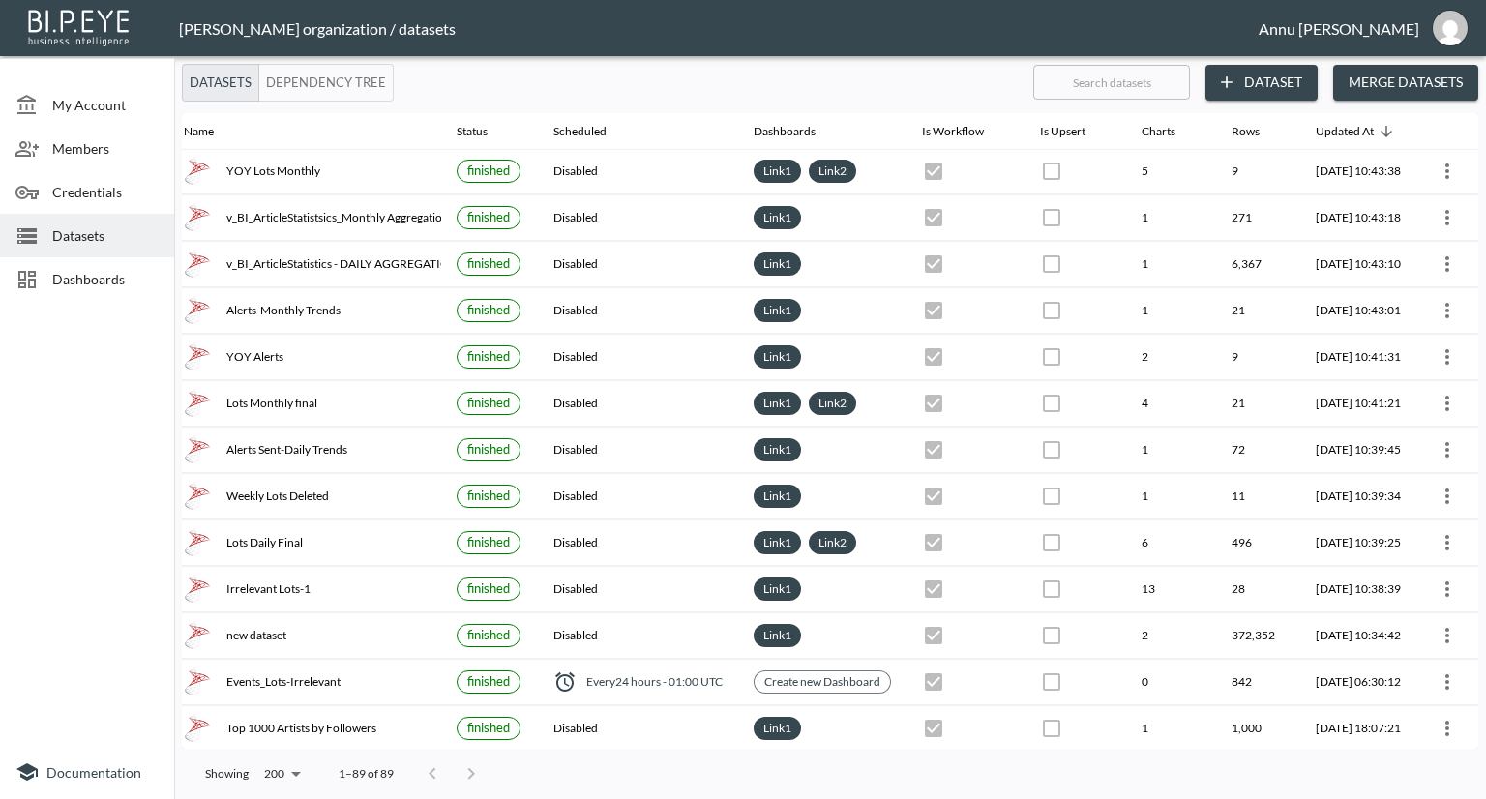
scroll to position [0, 113]
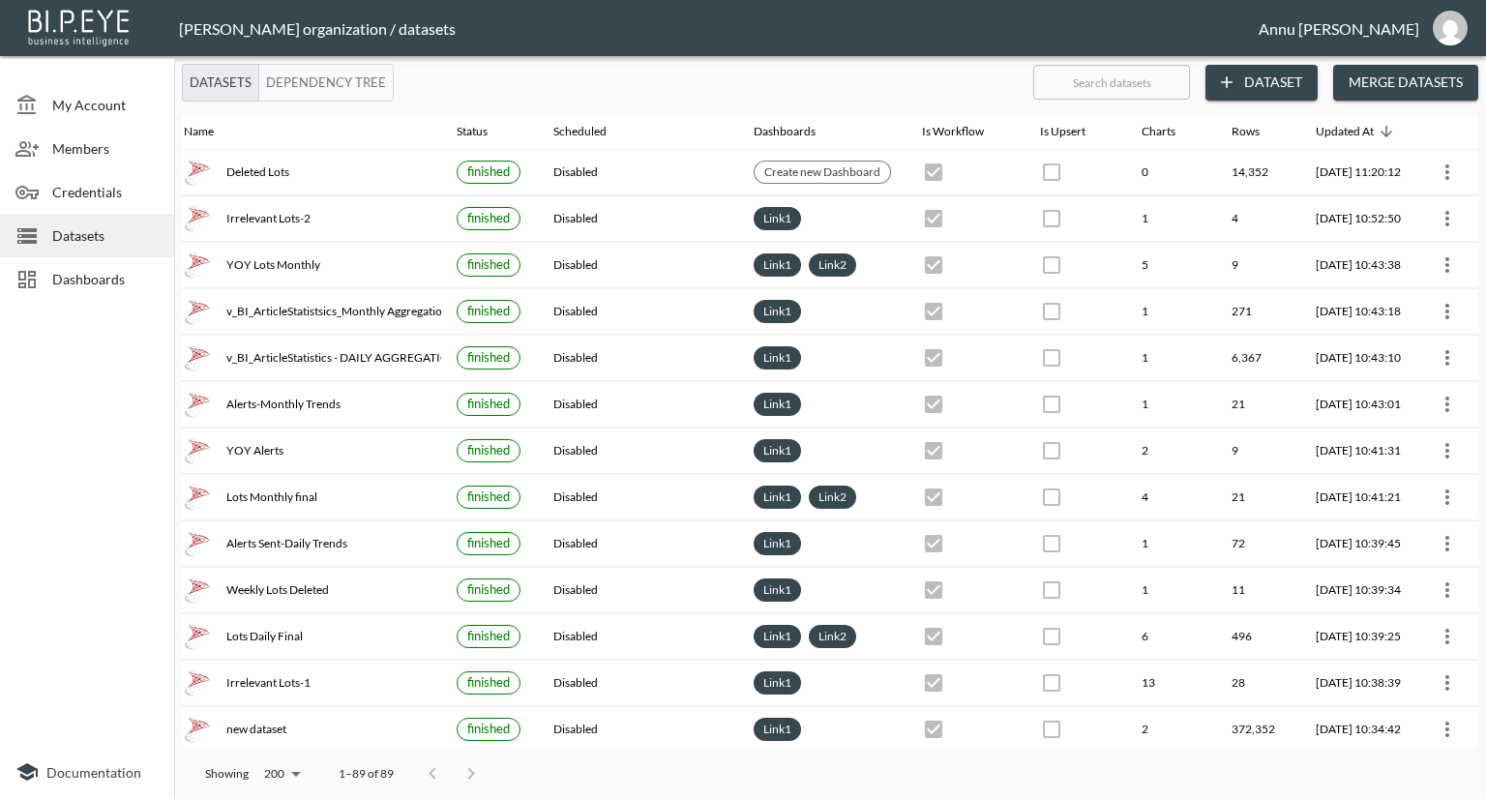
click at [81, 280] on span "Dashboards" at bounding box center [105, 279] width 106 height 20
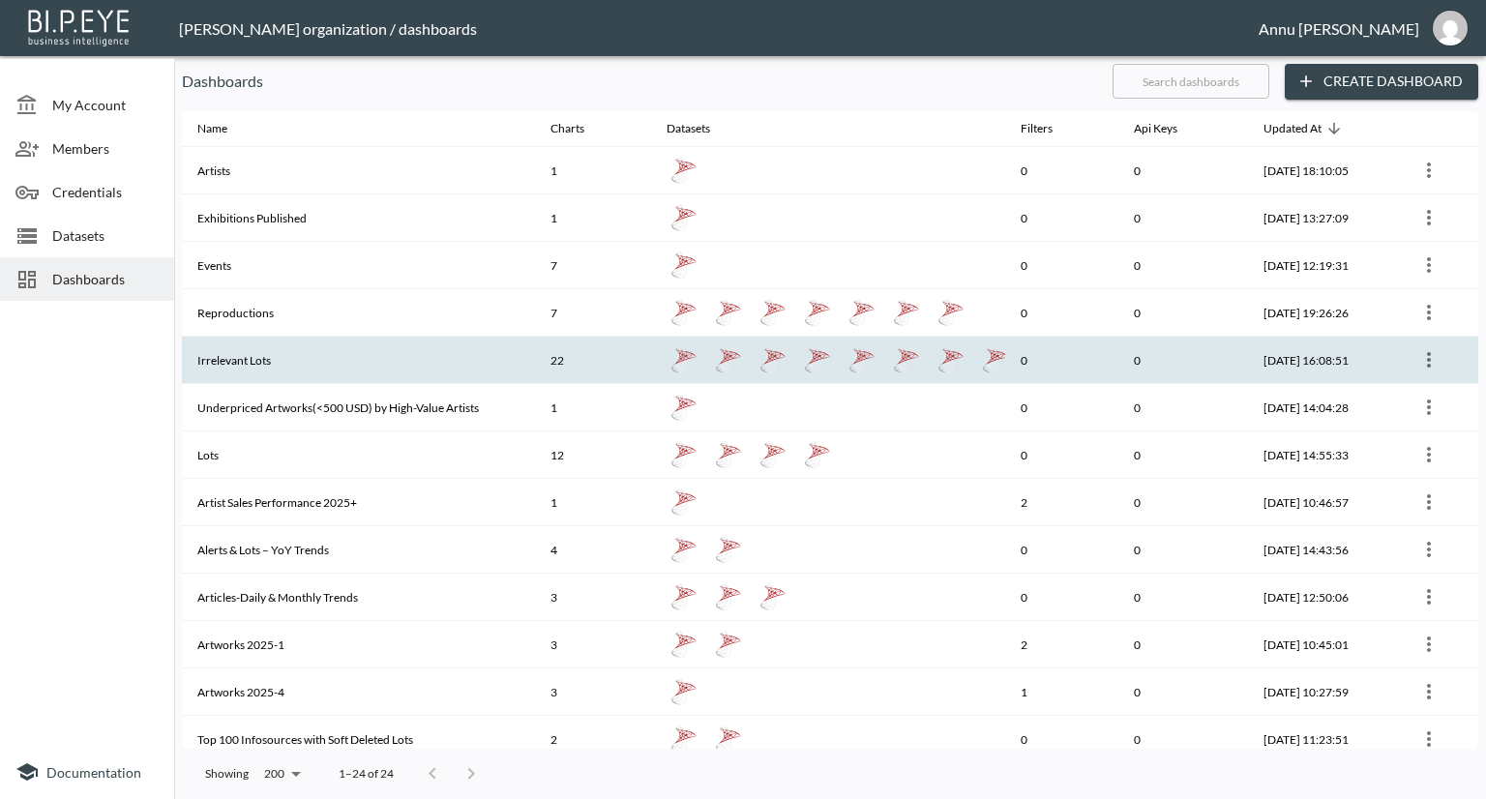
click at [245, 352] on th "Irrelevant Lots" at bounding box center [358, 360] width 353 height 47
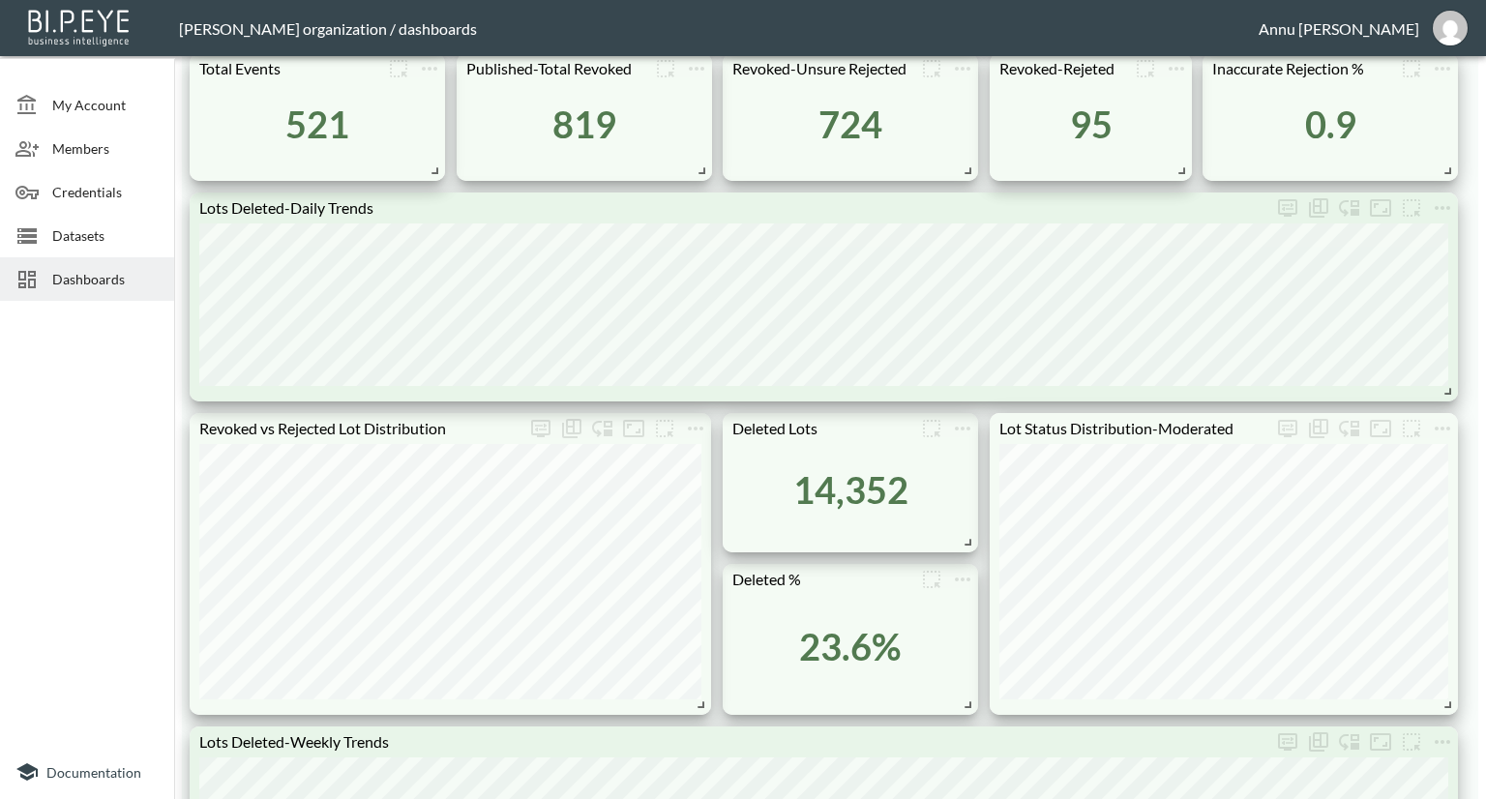
scroll to position [870, 0]
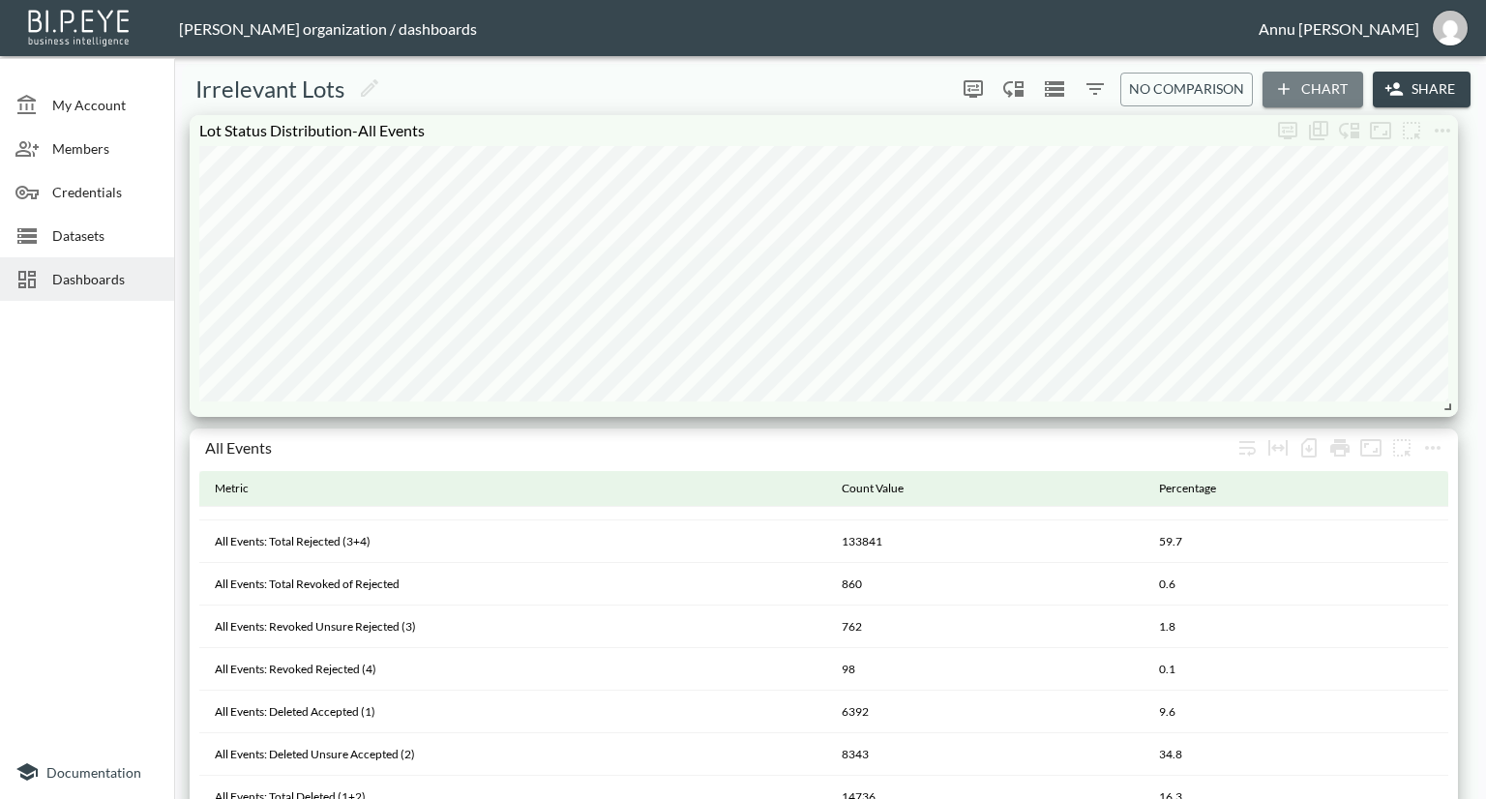
click at [1294, 87] on button "Chart" at bounding box center [1312, 90] width 101 height 36
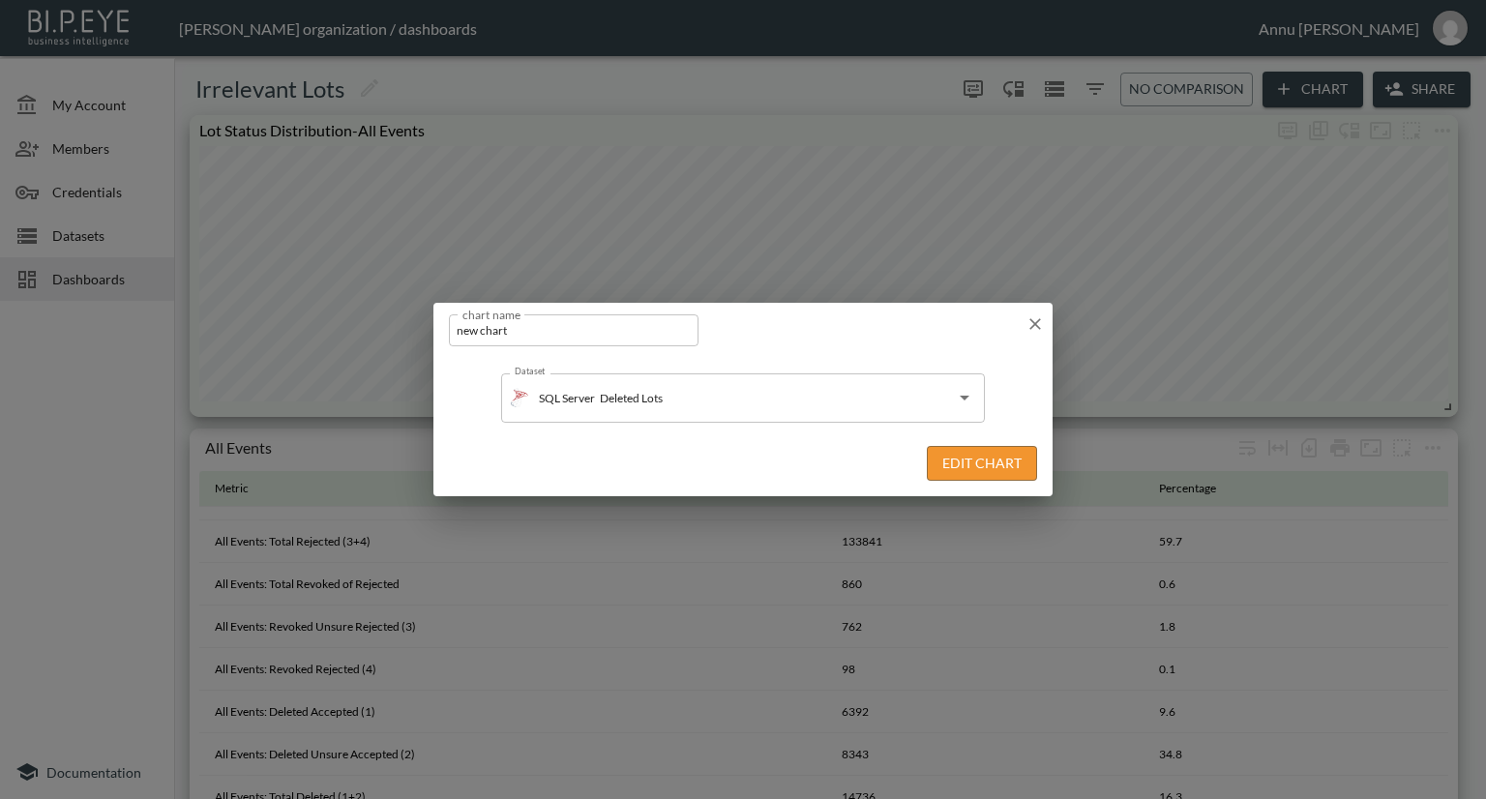
click at [1016, 456] on button "Edit Chart" at bounding box center [982, 464] width 110 height 36
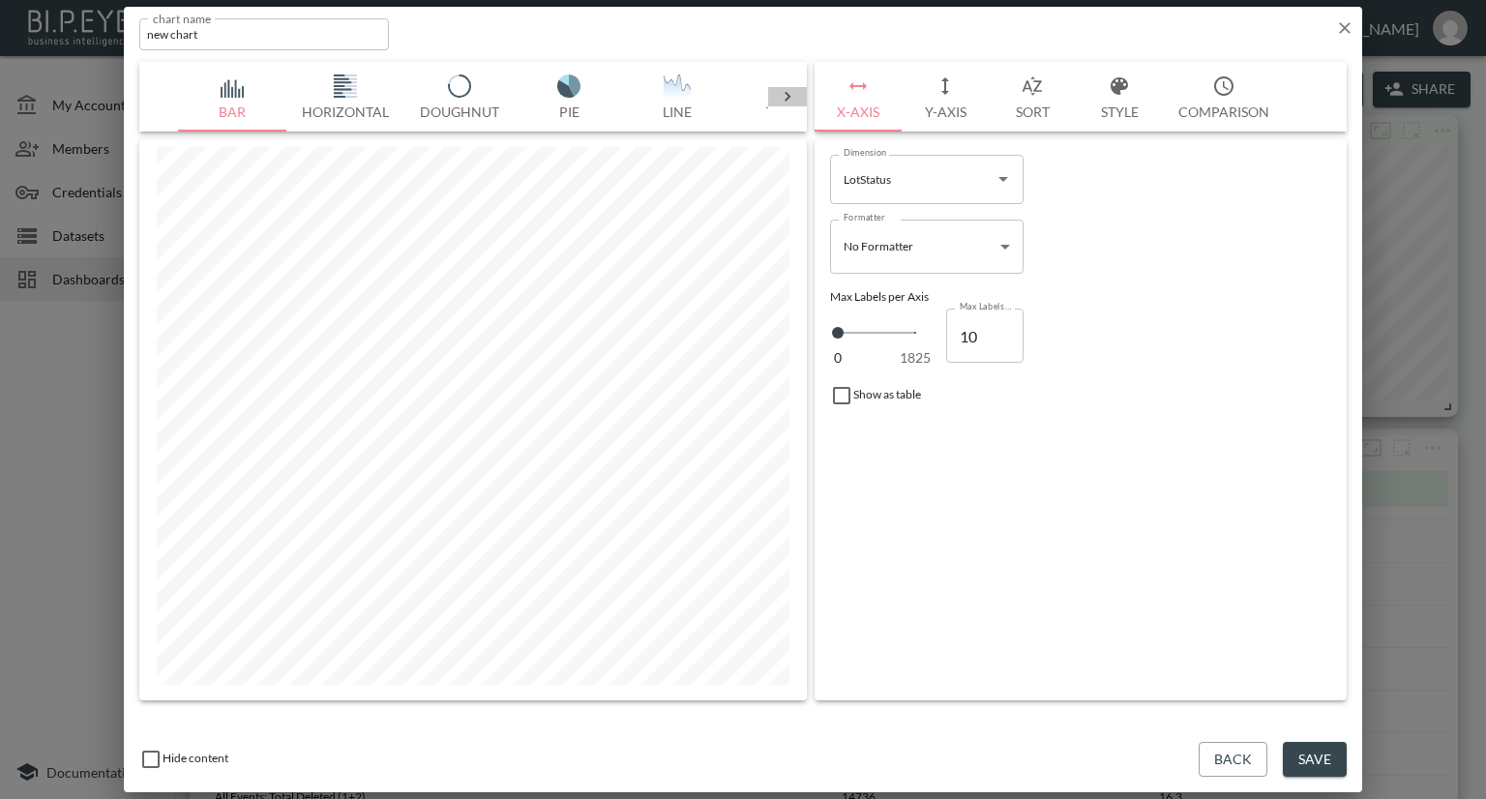
click at [789, 91] on icon at bounding box center [787, 96] width 19 height 19
click at [776, 94] on div at bounding box center [787, 96] width 39 height 19
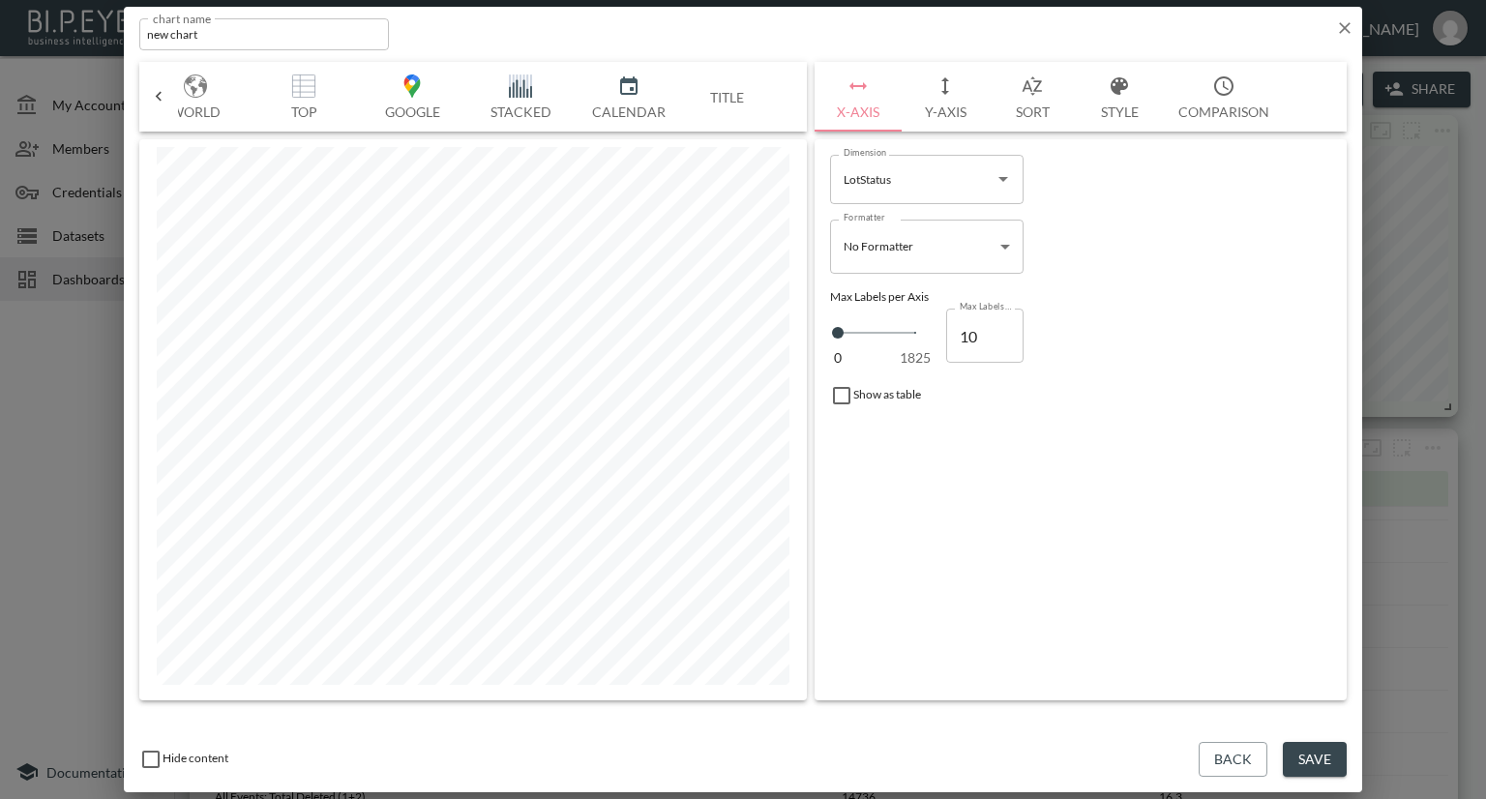
click at [157, 92] on icon at bounding box center [158, 96] width 19 height 19
click at [420, 78] on img "button" at bounding box center [422, 85] width 77 height 23
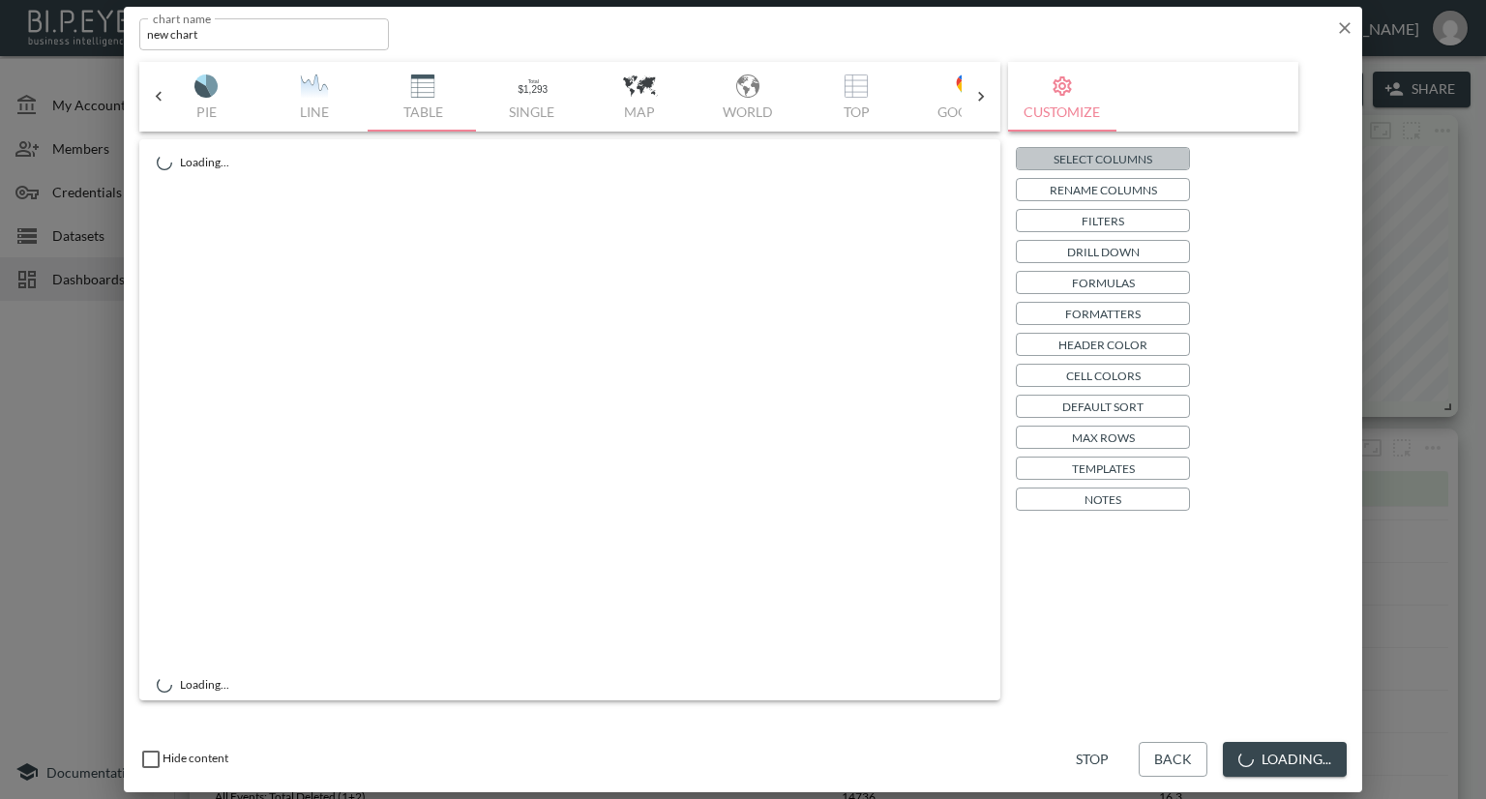
click at [1095, 157] on p "Select Columns" at bounding box center [1102, 159] width 99 height 20
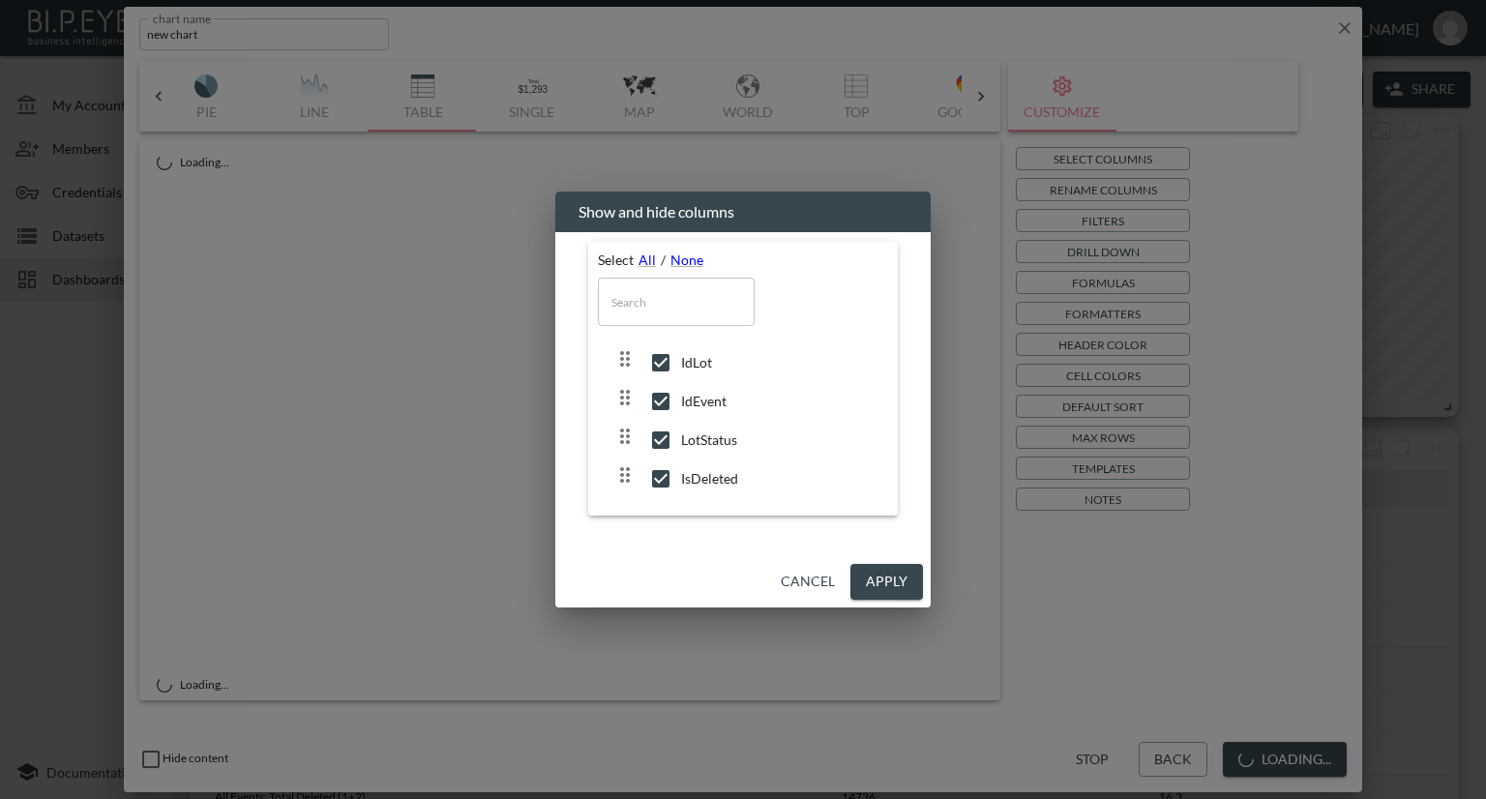
click at [804, 579] on button "Cancel" at bounding box center [808, 582] width 70 height 36
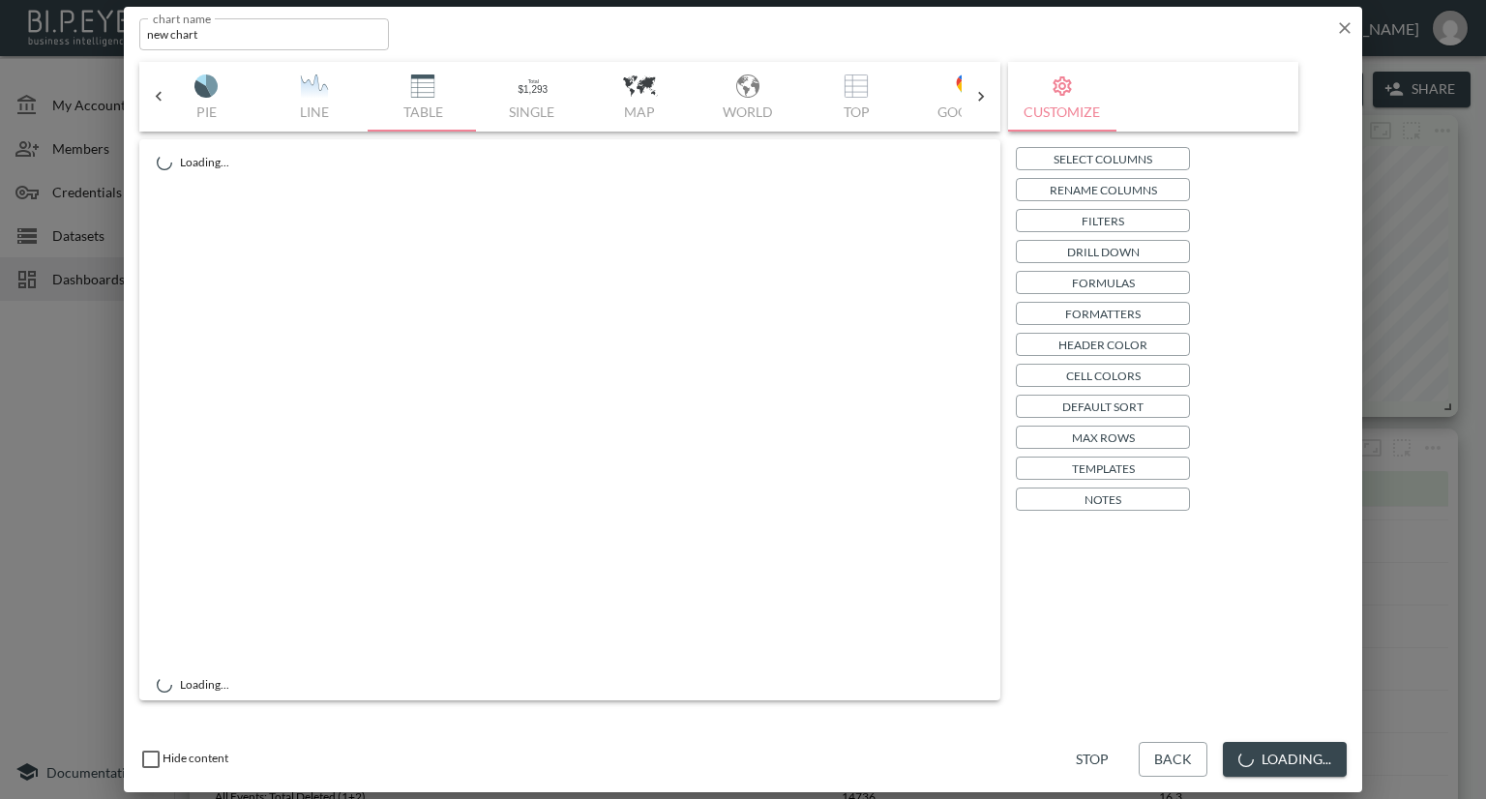
click at [1346, 28] on icon "button" at bounding box center [1344, 27] width 19 height 19
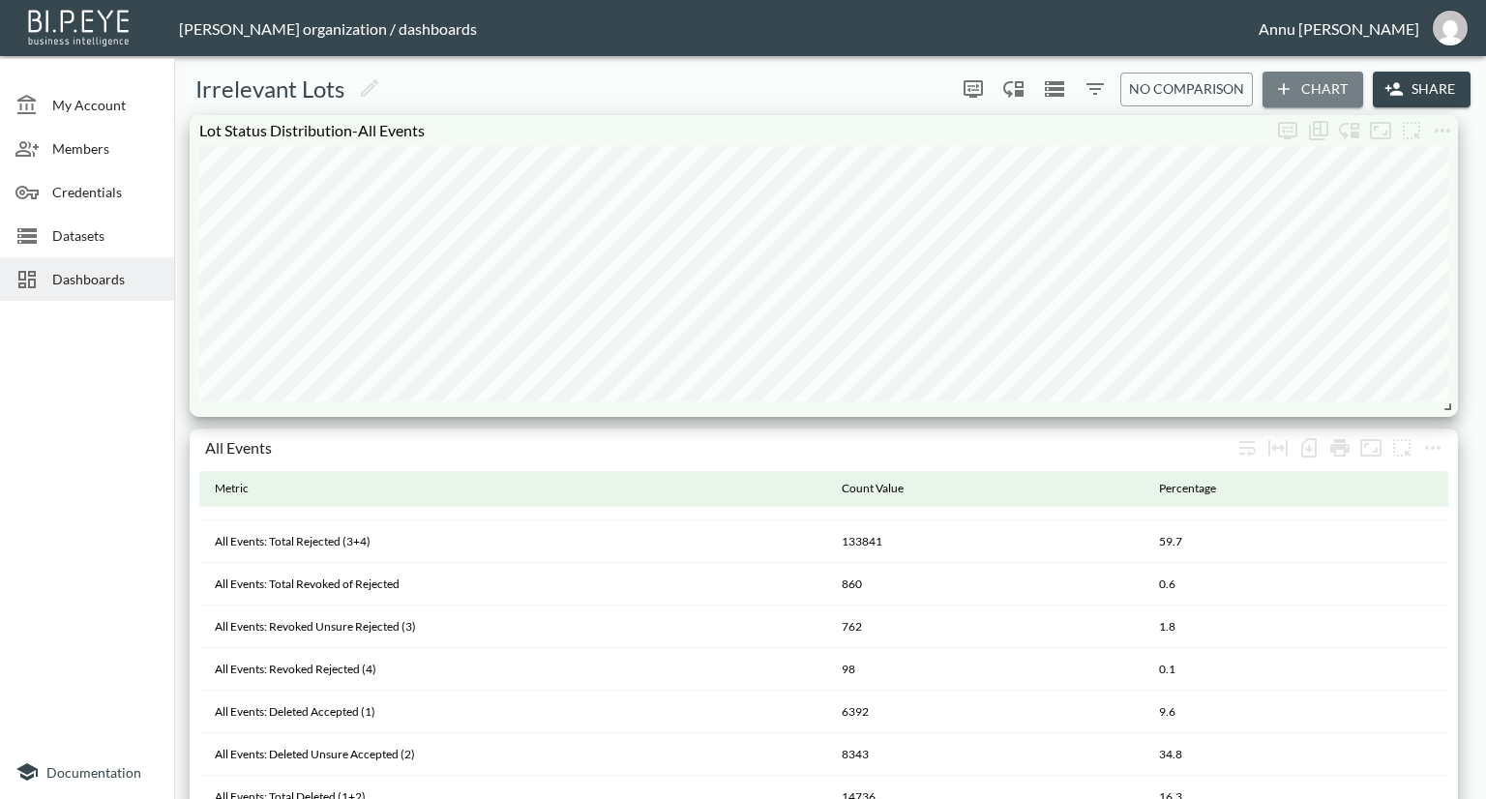
click at [1289, 82] on icon "button" at bounding box center [1283, 88] width 19 height 19
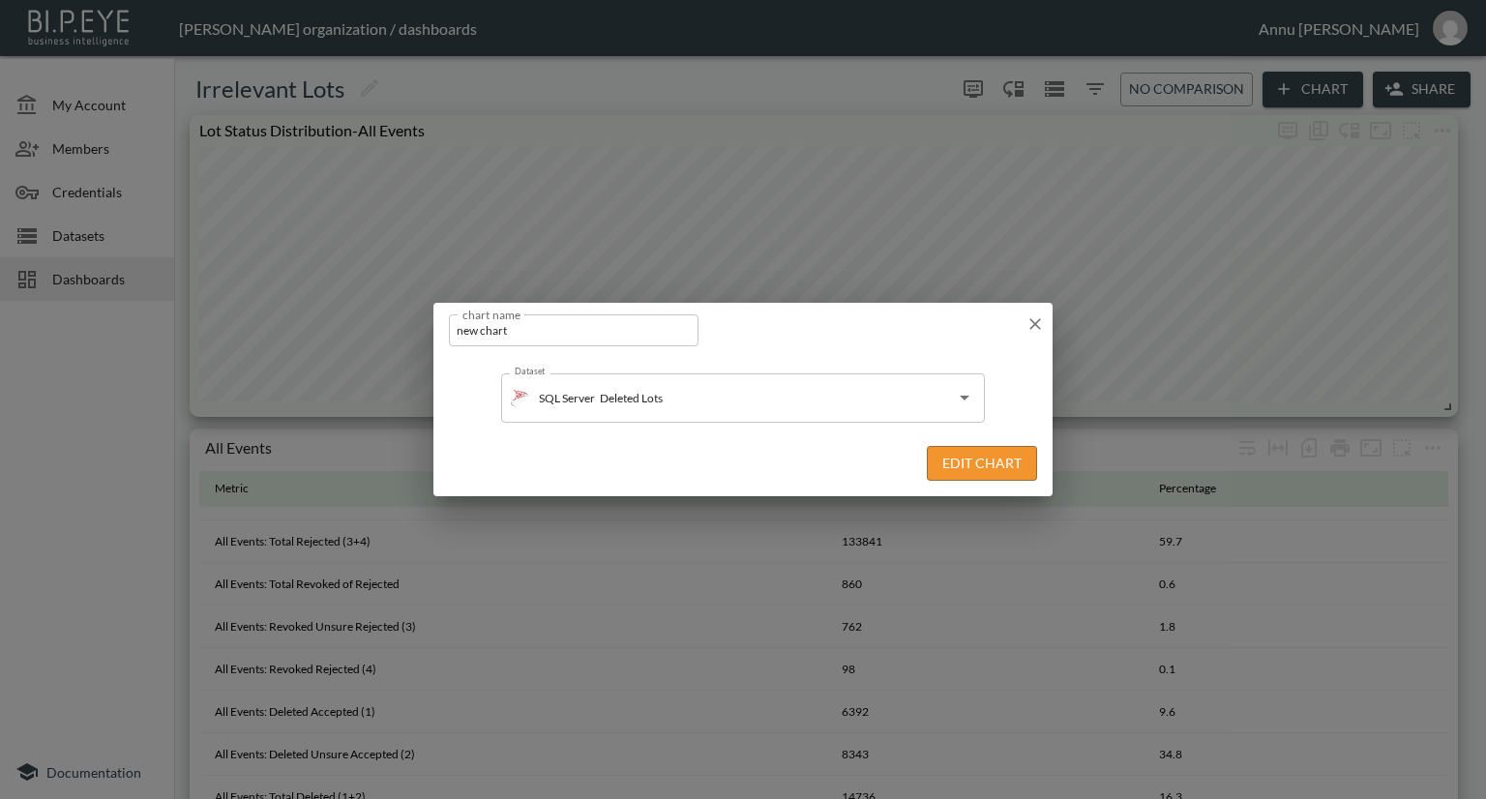
click at [969, 470] on button "Edit Chart" at bounding box center [982, 464] width 110 height 36
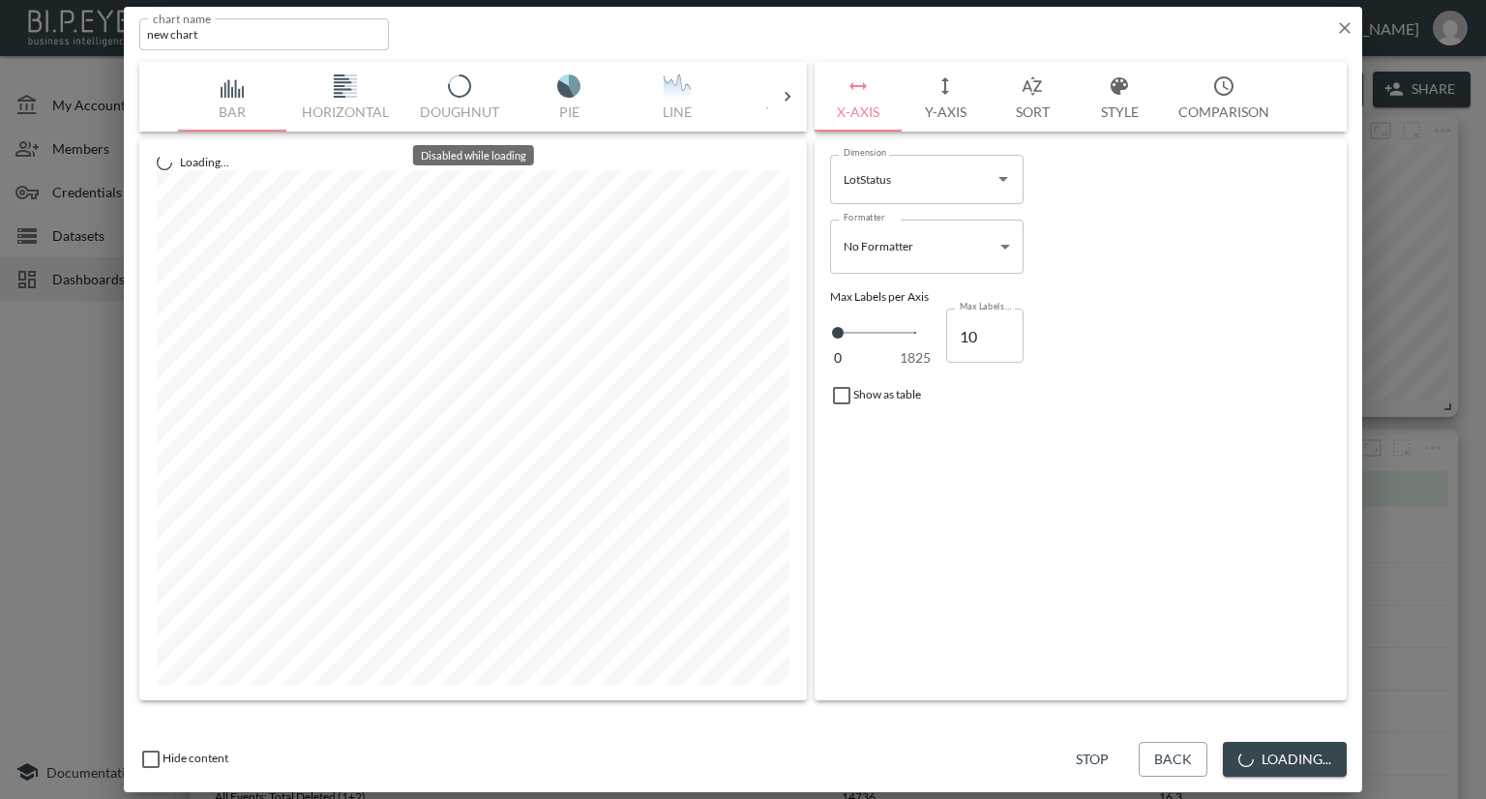
click at [793, 93] on icon at bounding box center [787, 96] width 19 height 19
click at [232, 82] on div "Bar Horizontal Doughnut Pie Line Table Single Map World Top Google Stacked Cale…" at bounding box center [473, 97] width 590 height 70
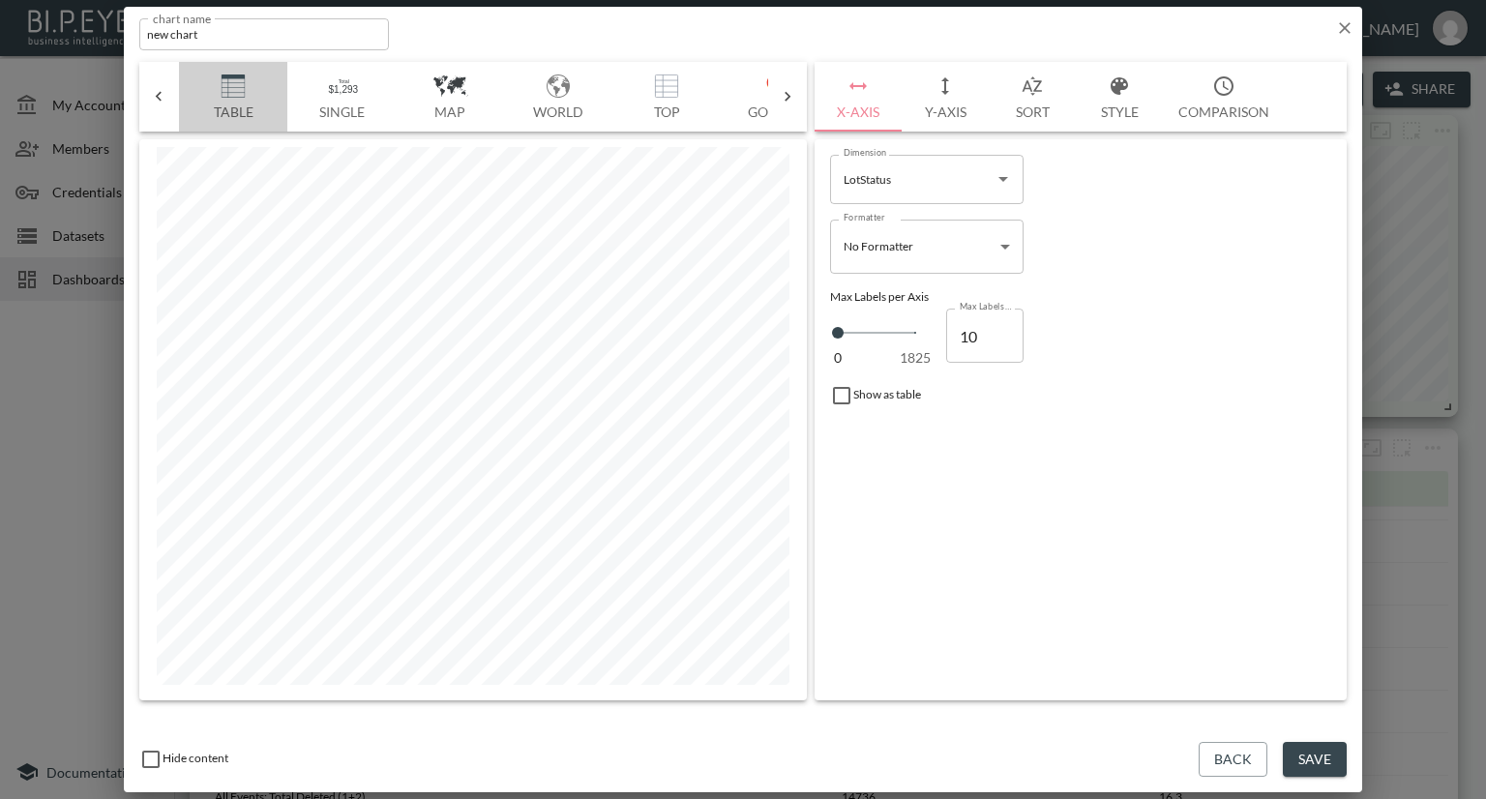
click at [232, 86] on img "button" at bounding box center [232, 85] width 77 height 23
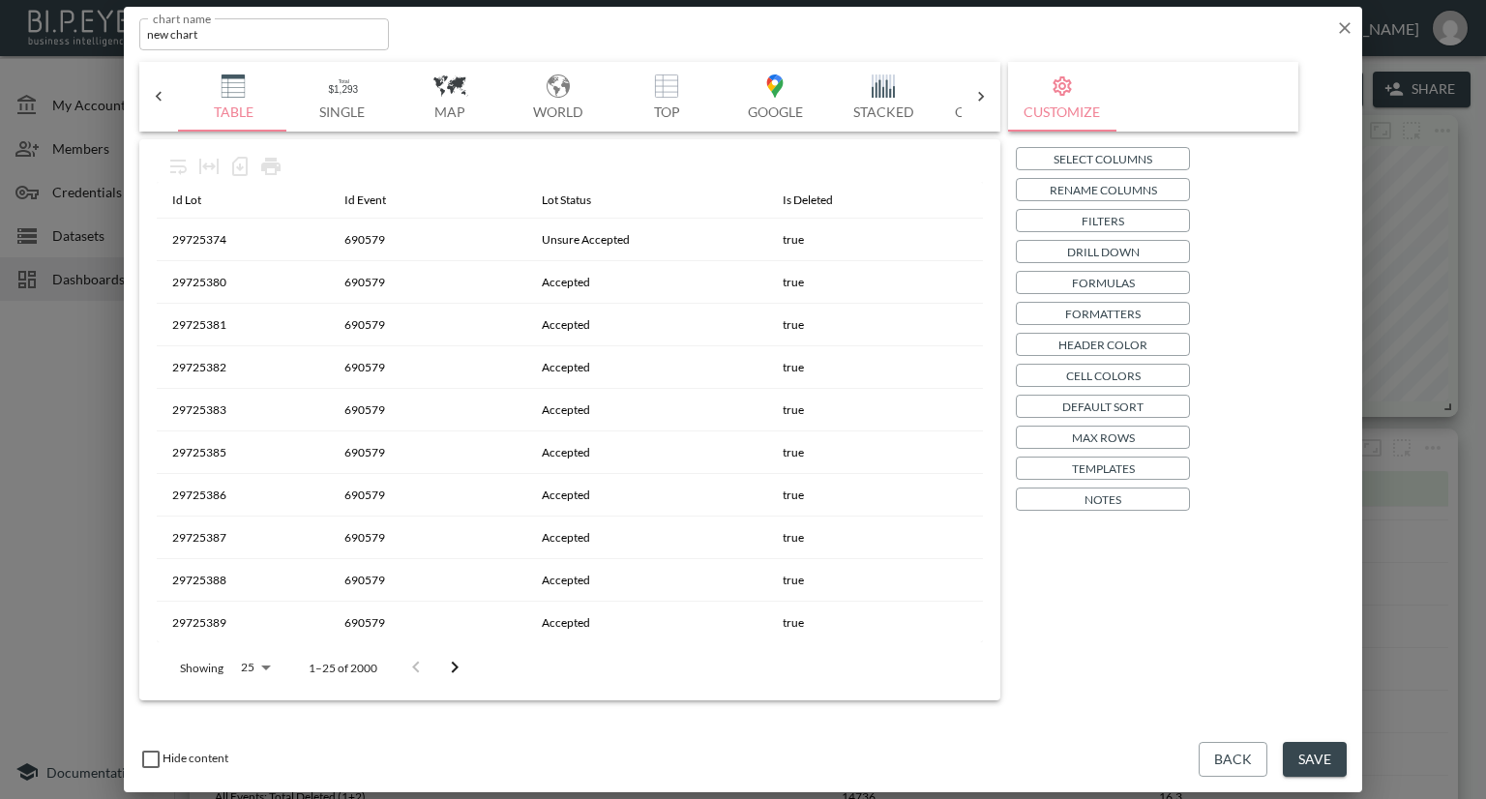
click at [1087, 147] on button "Select Columns" at bounding box center [1103, 158] width 174 height 23
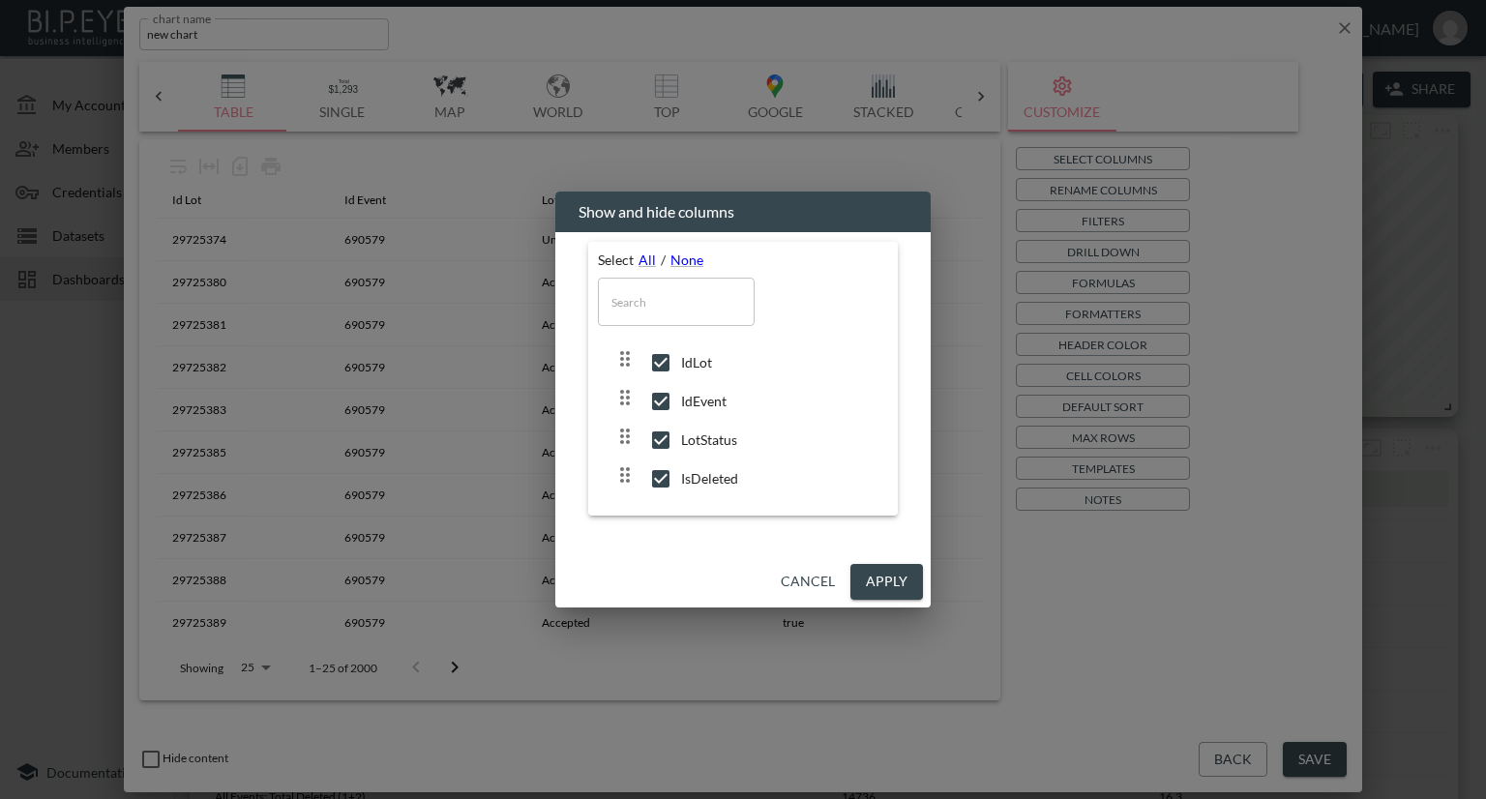
click at [874, 584] on button "Apply" at bounding box center [886, 582] width 73 height 36
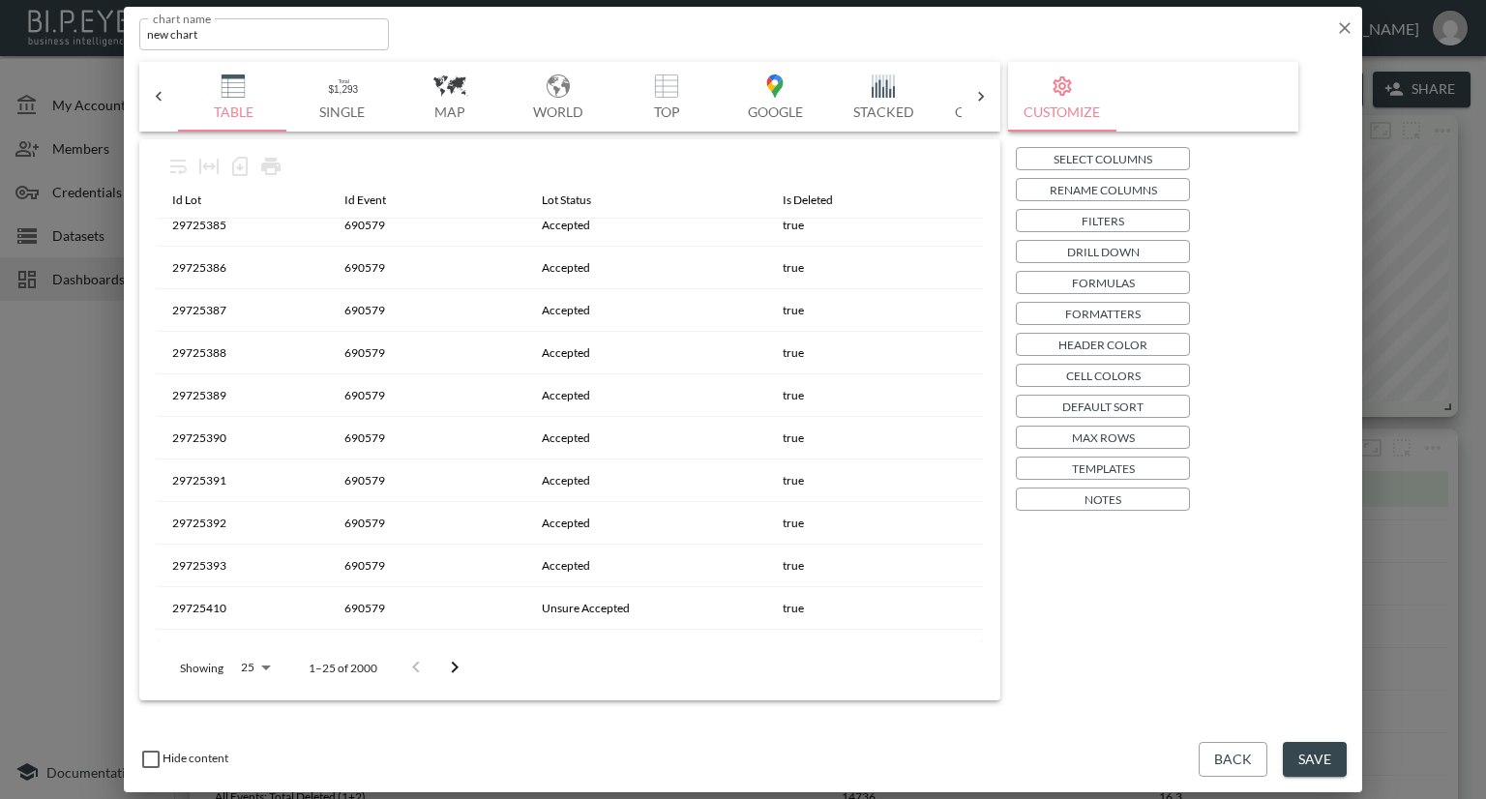
scroll to position [221, 0]
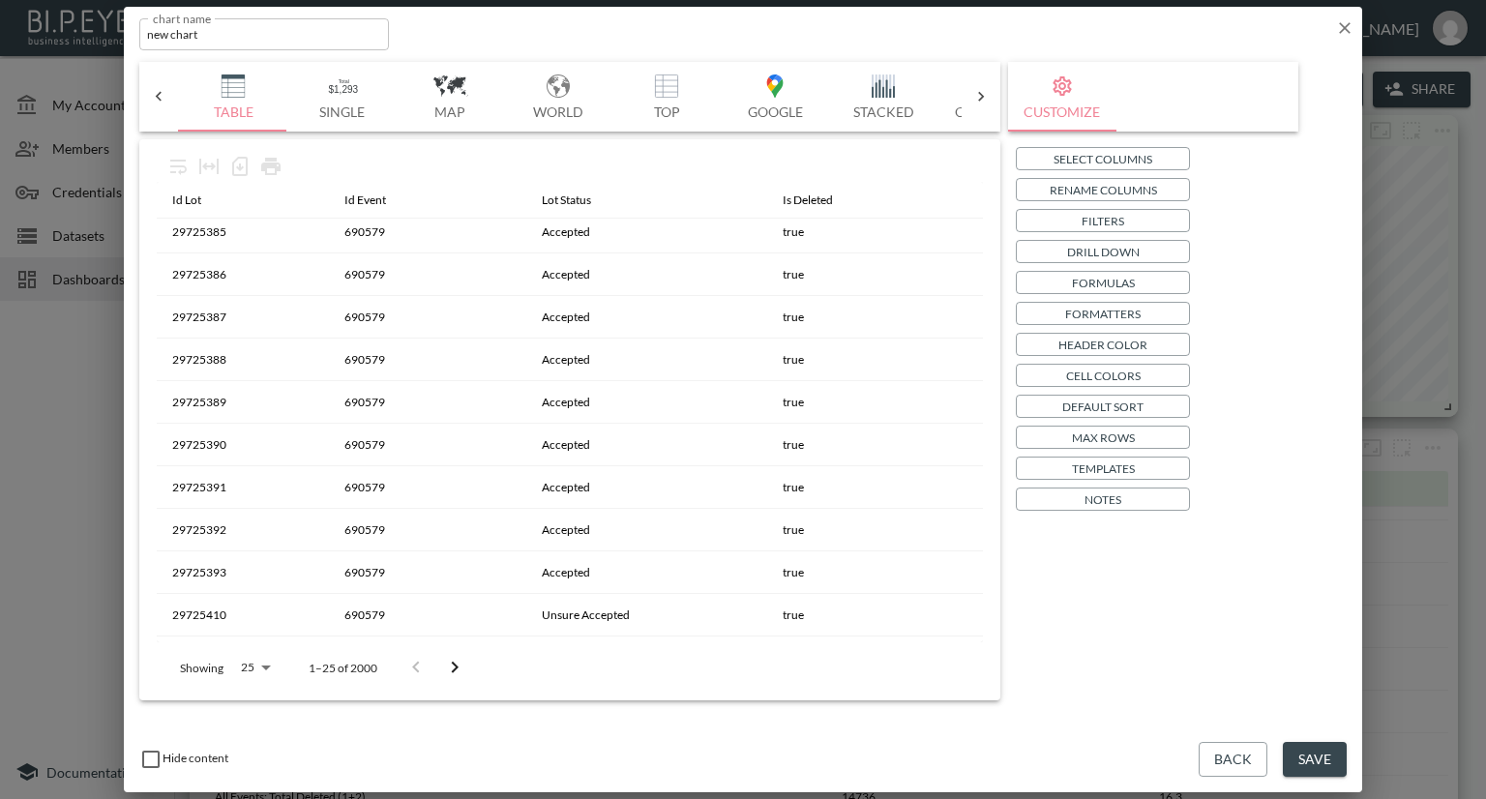
click at [990, 439] on div "Id Lot Id Event Lot Status Is Deleted 29725374 690579 Unsure Accepted true 2972…" at bounding box center [569, 420] width 845 height 546
click at [1334, 755] on button "Save" at bounding box center [1315, 760] width 64 height 36
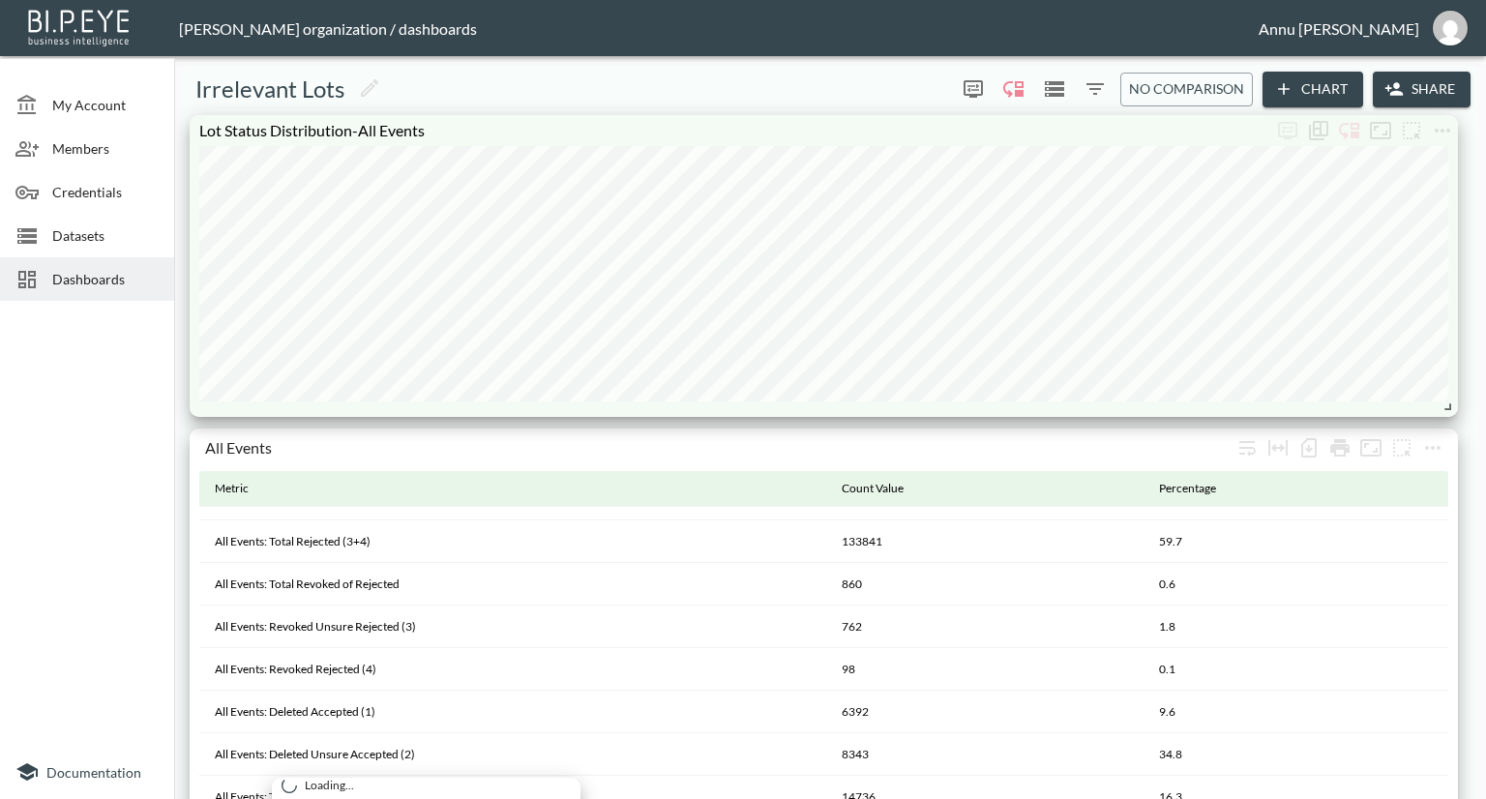
drag, startPoint x: 457, startPoint y: 494, endPoint x: 539, endPoint y: 843, distance: 358.7
click at [539, 798] on html "BI.P.EYE, Interactive Analytics Dashboards - app Nadia Senft organization / das…" at bounding box center [743, 399] width 1486 height 799
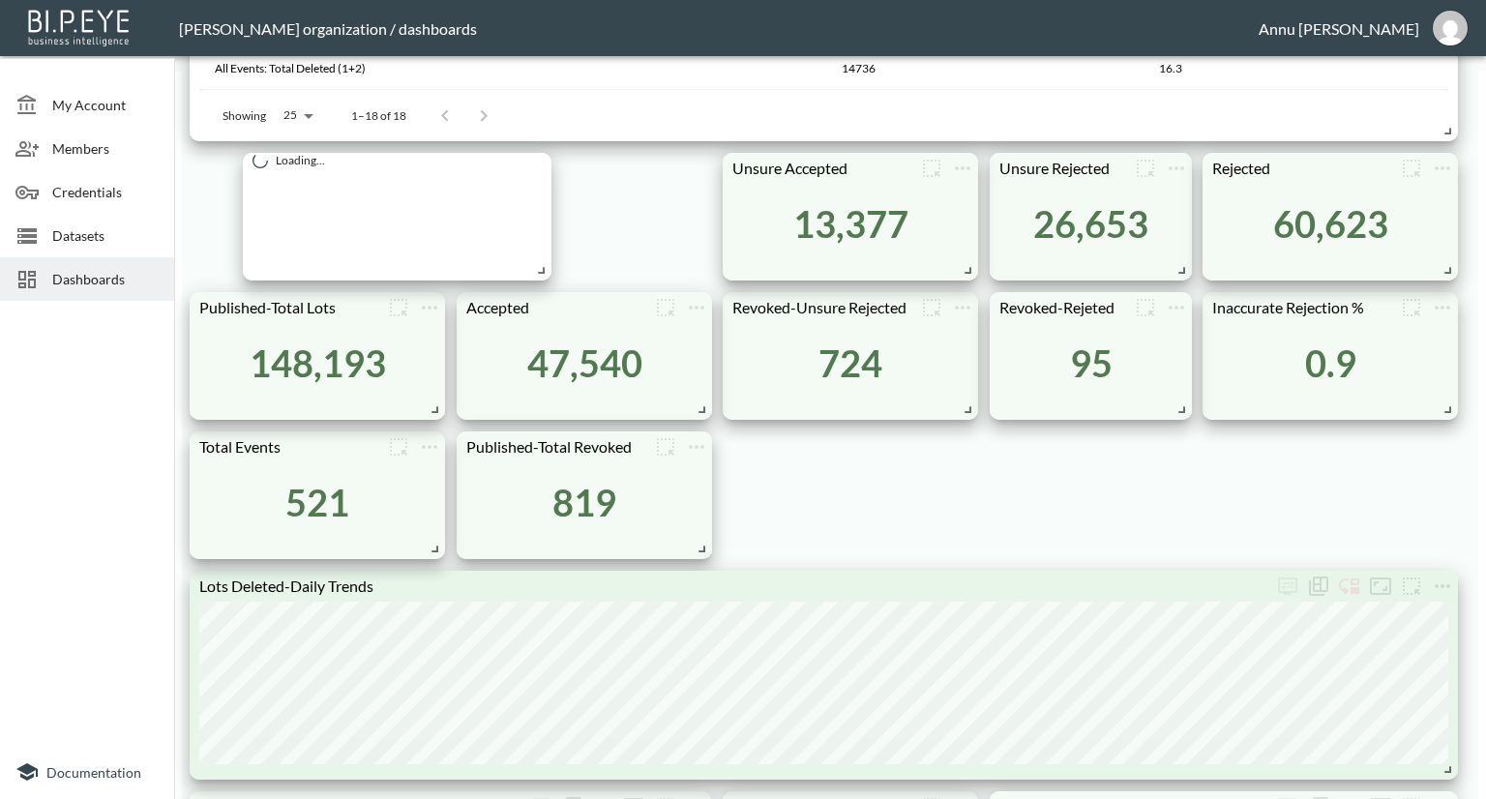
scroll to position [870, 0]
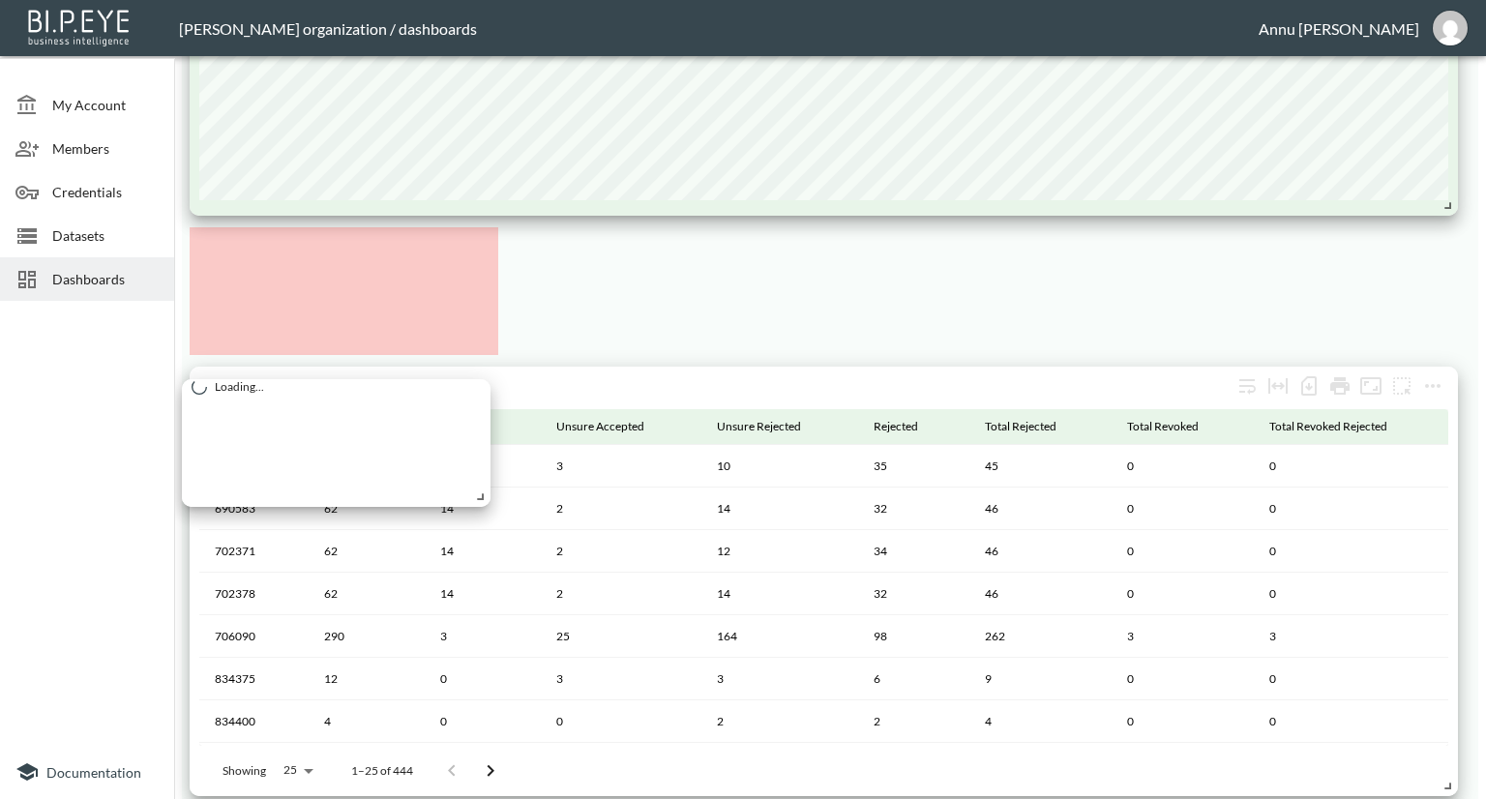
drag, startPoint x: 421, startPoint y: 108, endPoint x: 452, endPoint y: 643, distance: 535.8
click at [360, 798] on html "BI.P.EYE, Interactive Analytics Dashboards - app Nadia Senft organization / das…" at bounding box center [743, 399] width 1486 height 799
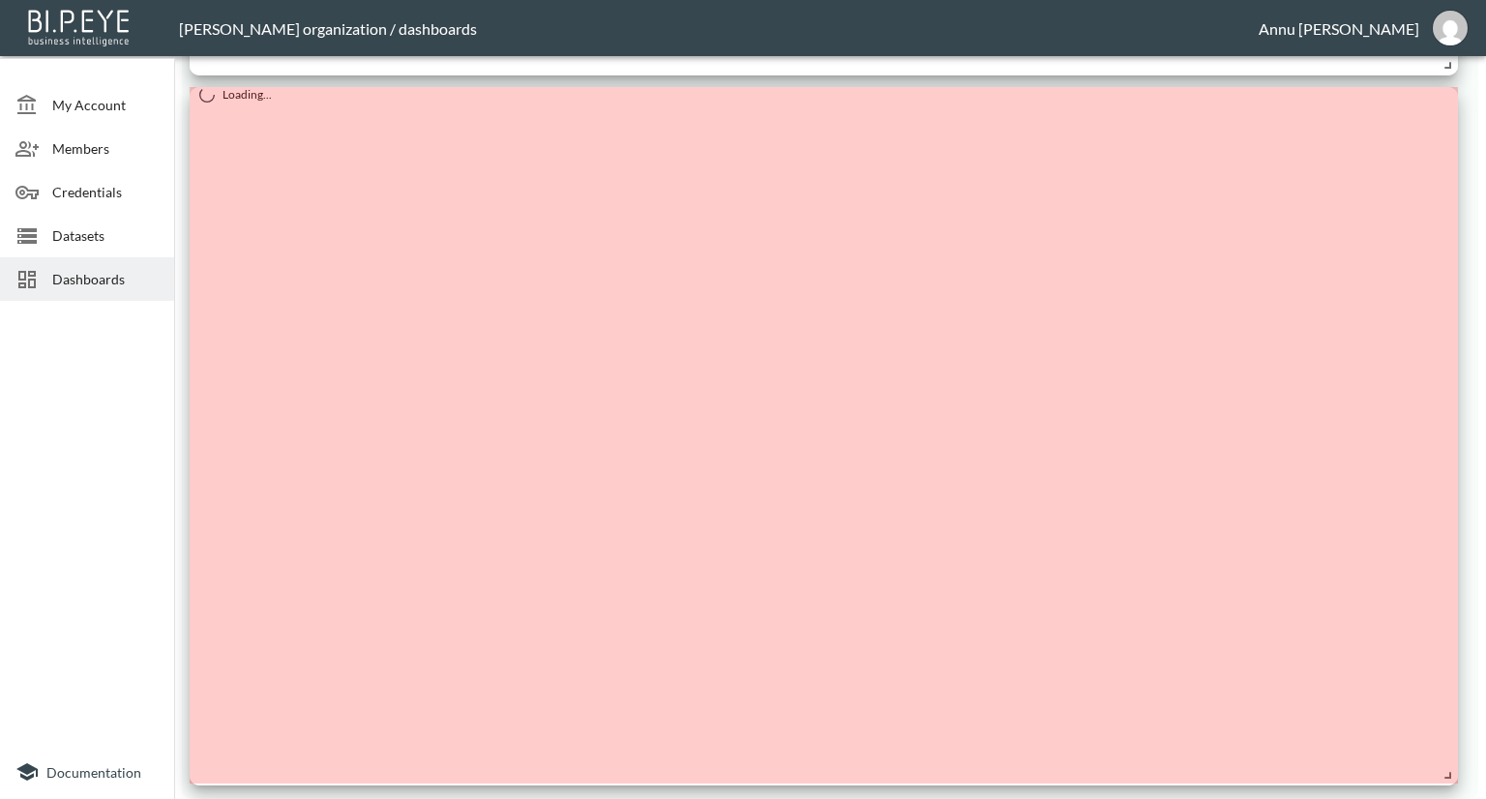
scroll to position [3265, 0]
drag, startPoint x: 490, startPoint y: 777, endPoint x: 1451, endPoint y: 693, distance: 964.0
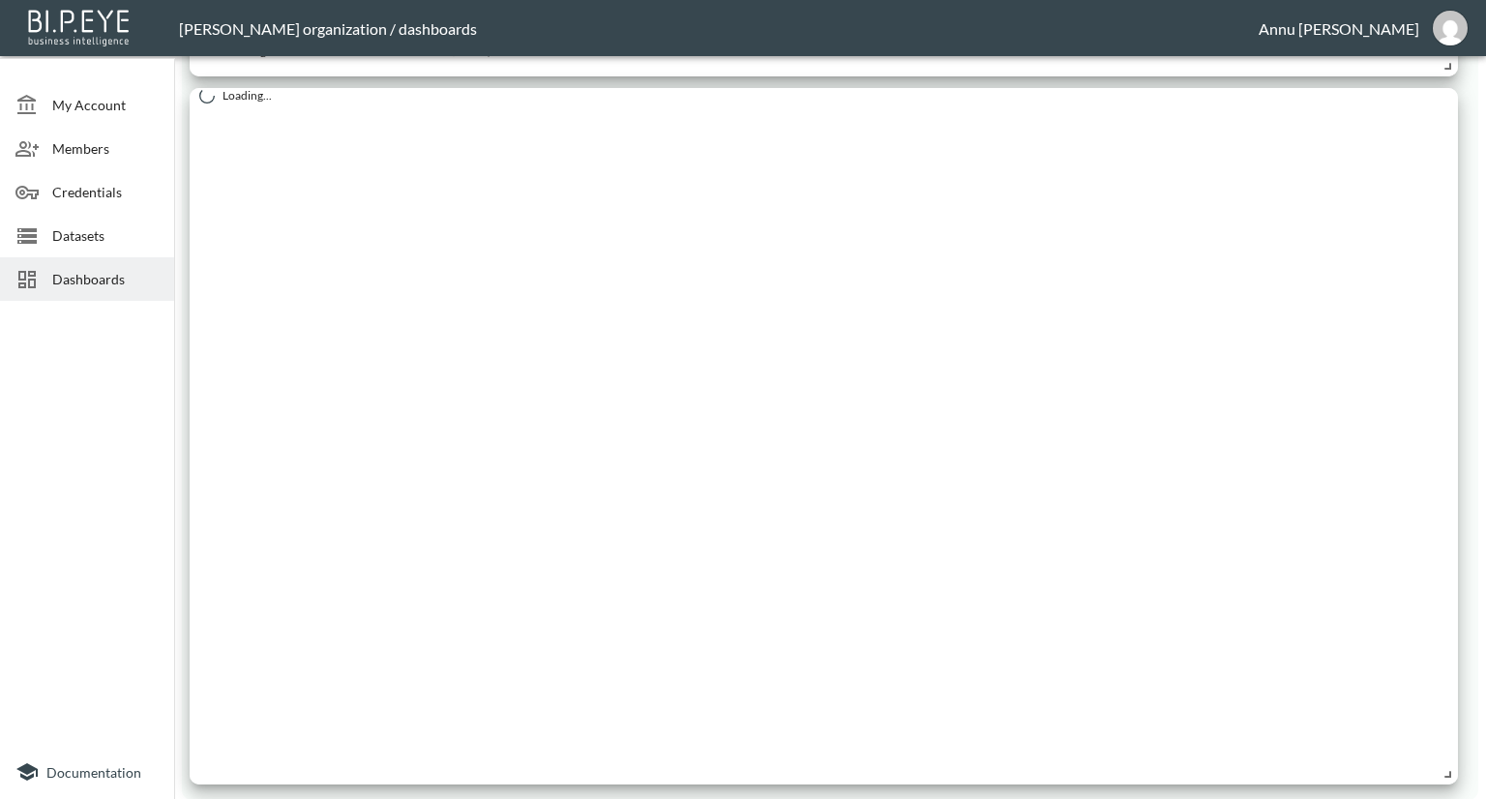
click at [95, 276] on span "Dashboards" at bounding box center [105, 279] width 106 height 20
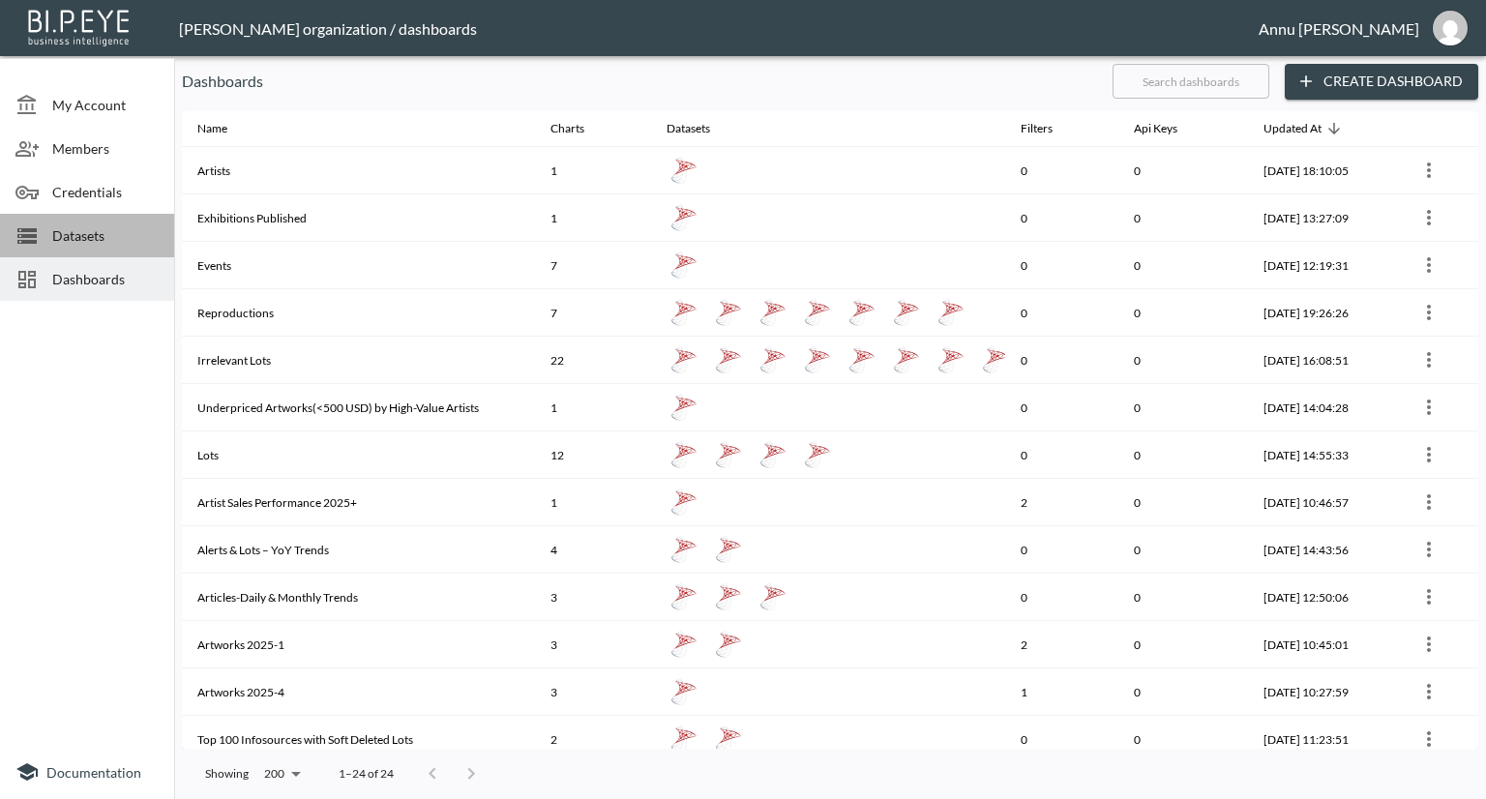
click at [121, 236] on span "Datasets" at bounding box center [105, 235] width 106 height 20
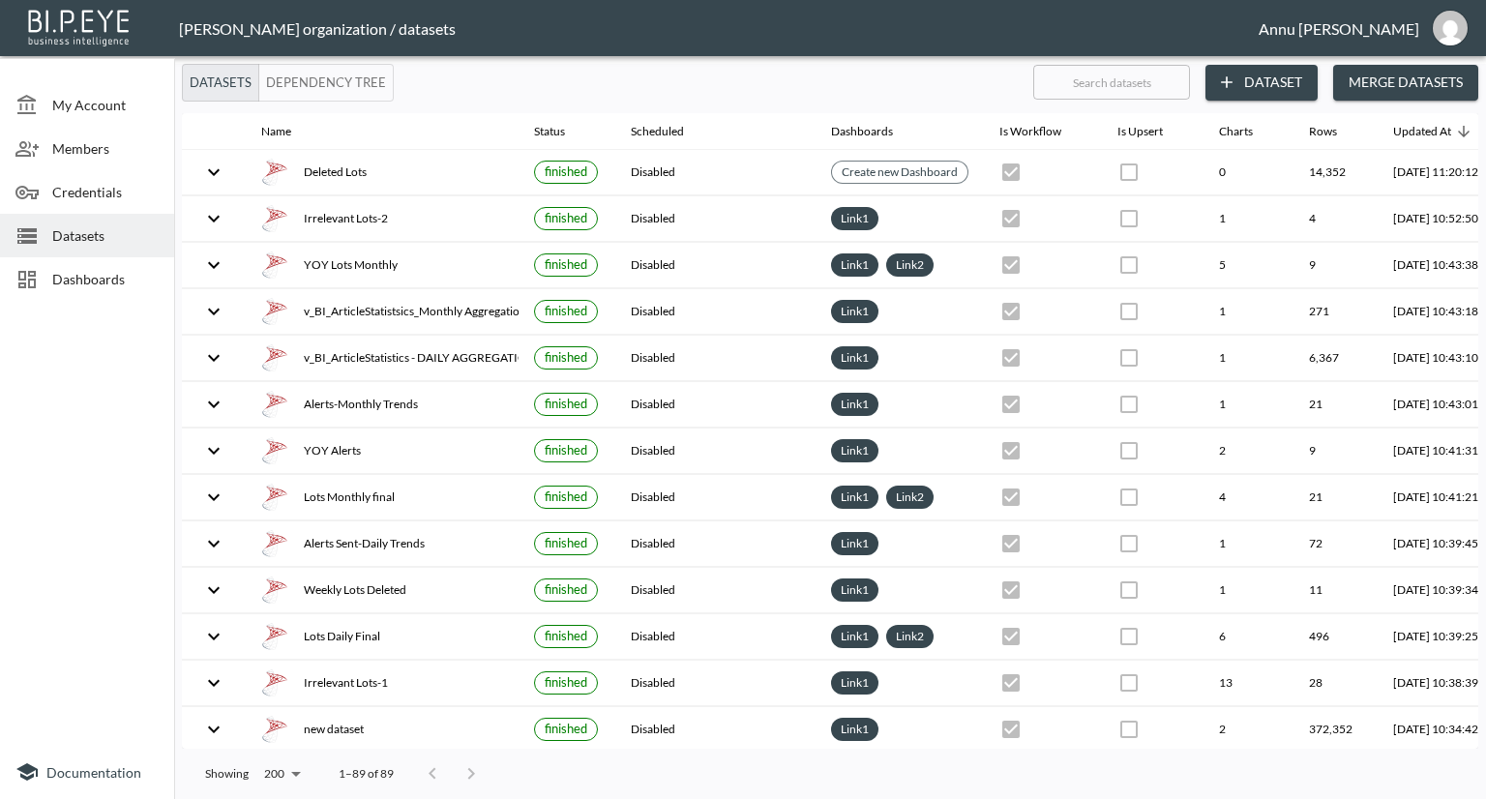
click at [136, 276] on span "Dashboards" at bounding box center [105, 279] width 106 height 20
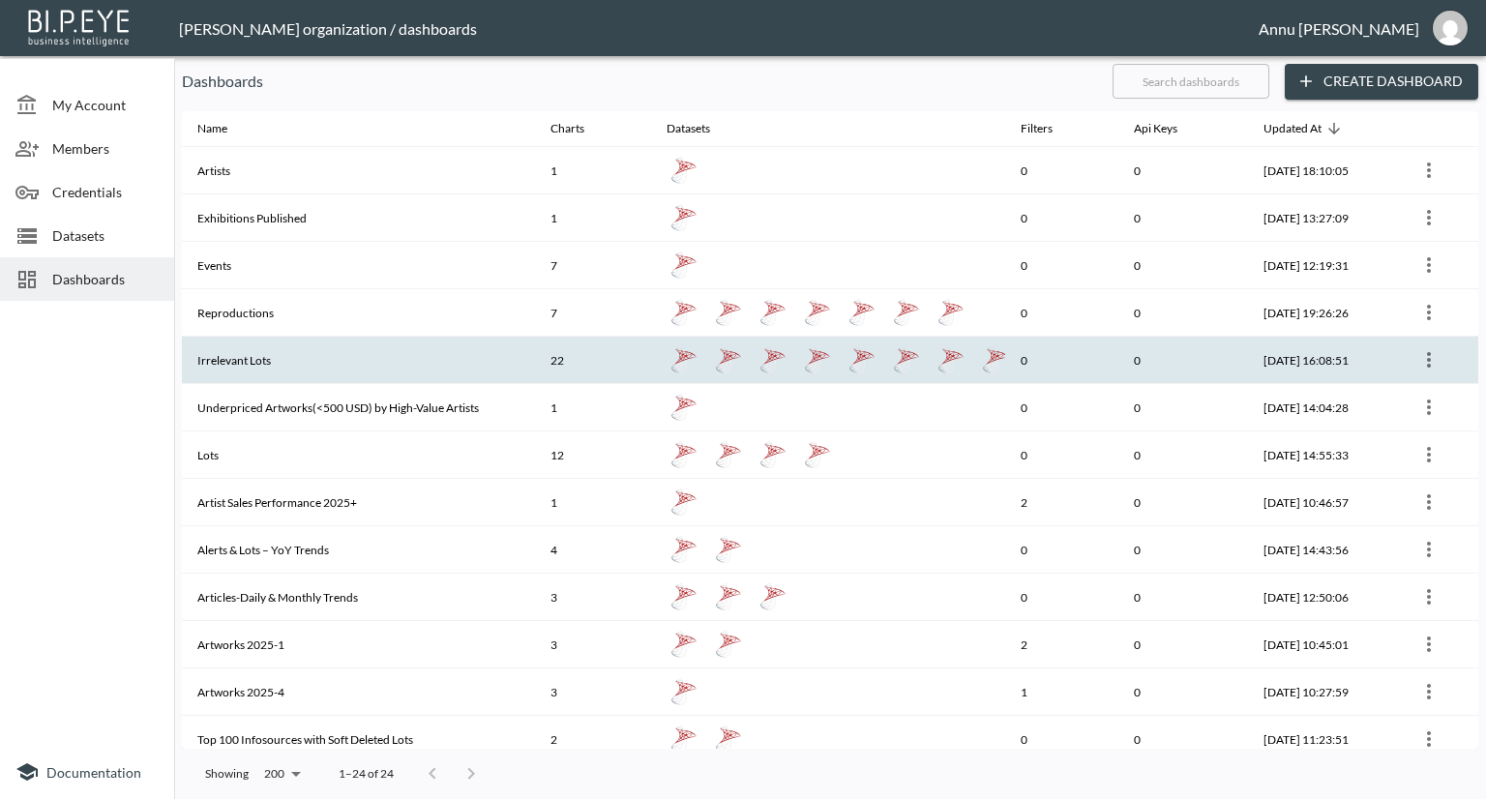
click at [423, 357] on th "Irrelevant Lots" at bounding box center [358, 360] width 353 height 47
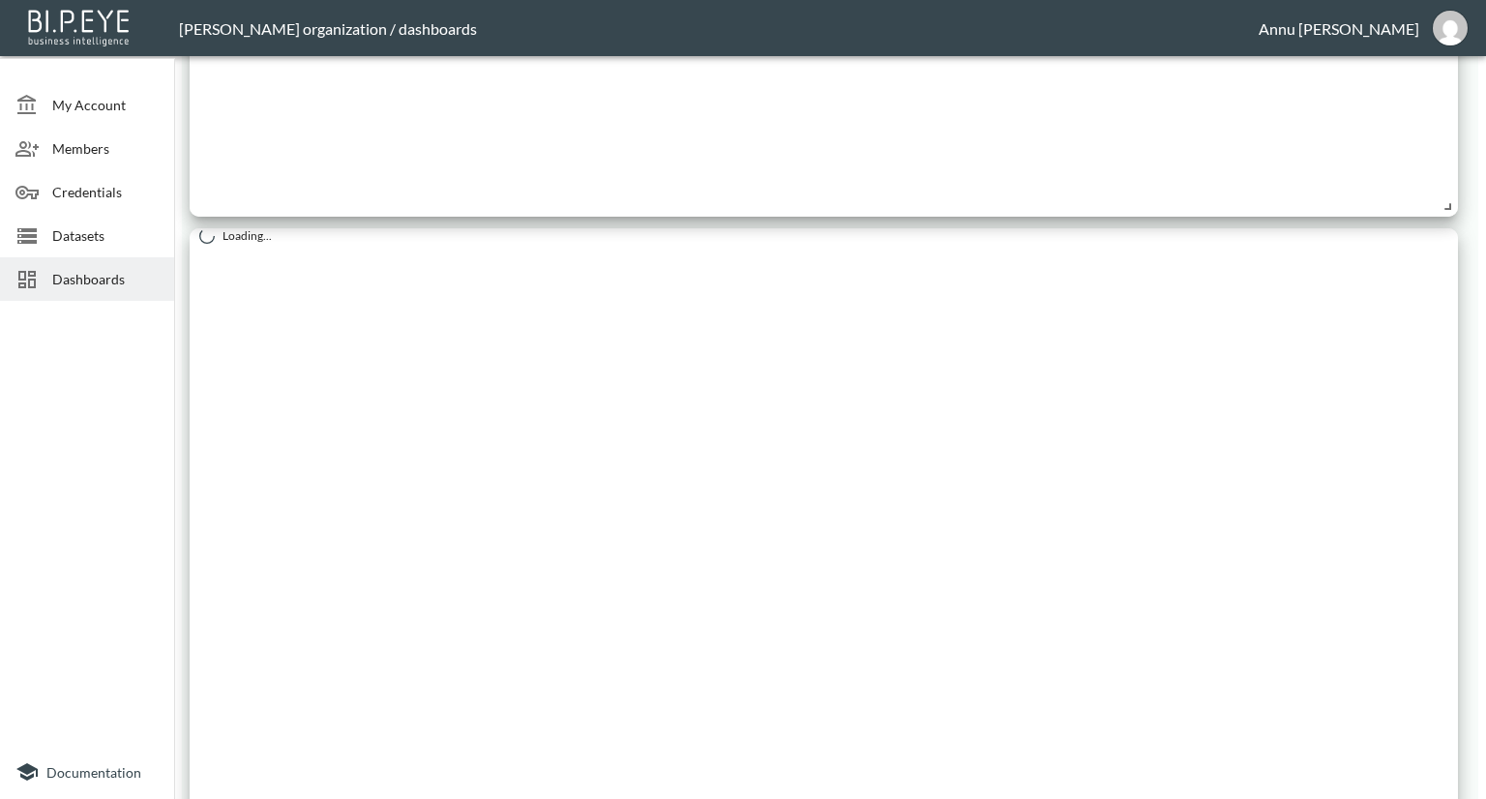
scroll to position [2225, 0]
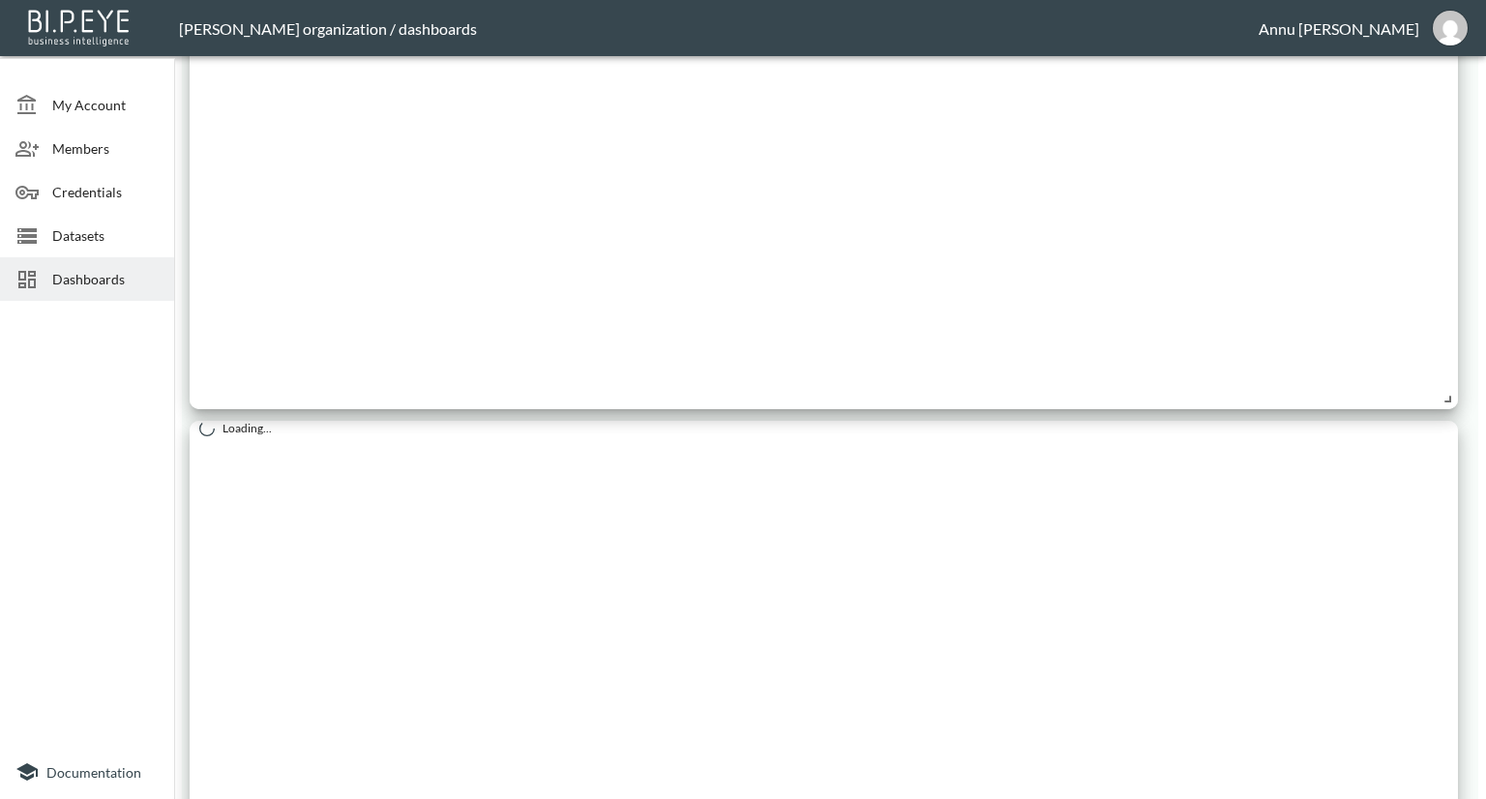
drag, startPoint x: 1451, startPoint y: 477, endPoint x: 1401, endPoint y: 521, distance: 66.4
click at [1401, 521] on div "Loading..." at bounding box center [824, 769] width 1268 height 696
drag, startPoint x: 1460, startPoint y: 432, endPoint x: 1438, endPoint y: 495, distance: 66.7
click at [1304, 501] on div "Loading..." at bounding box center [824, 769] width 1268 height 696
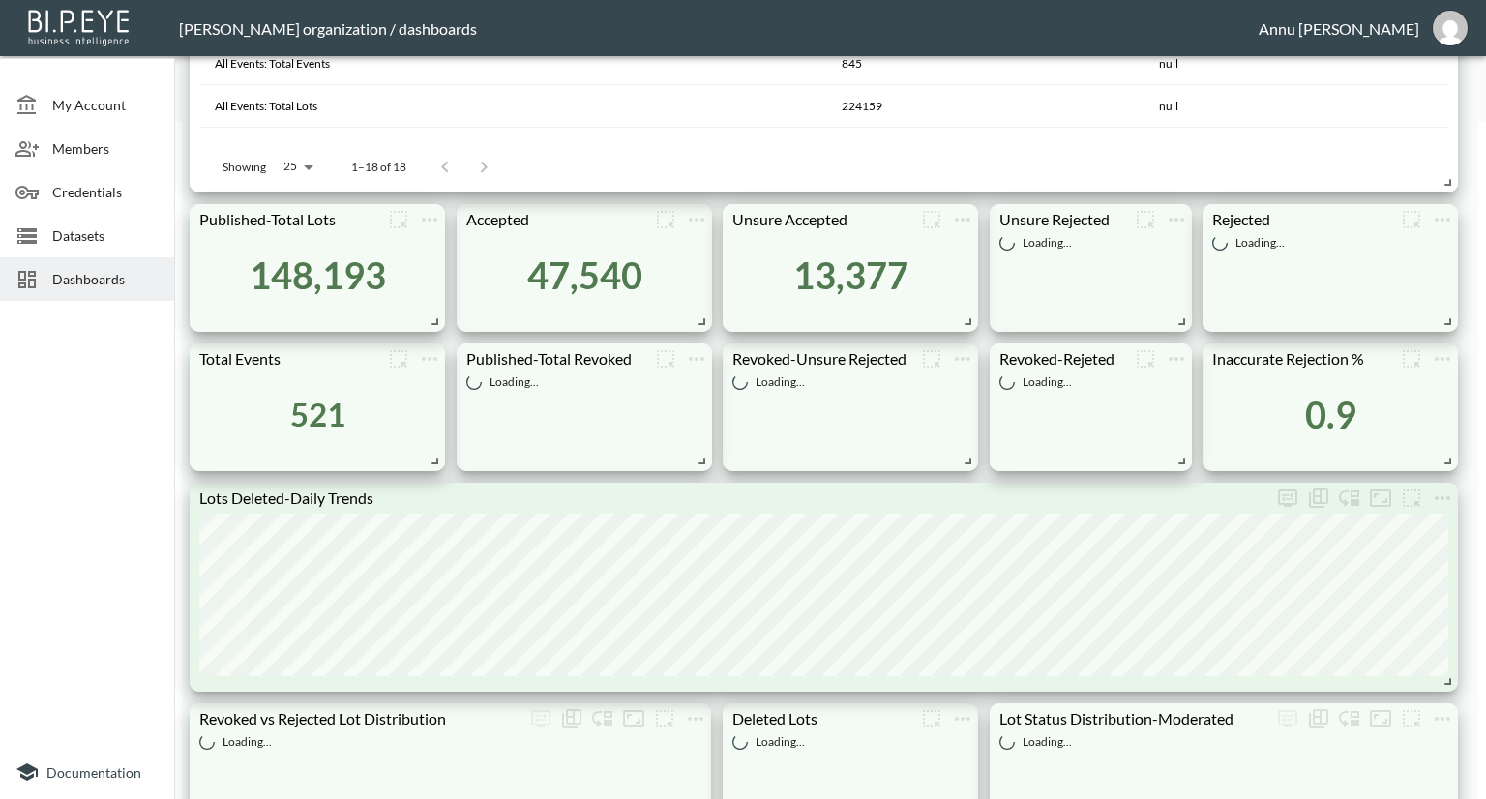
scroll to position [654, 0]
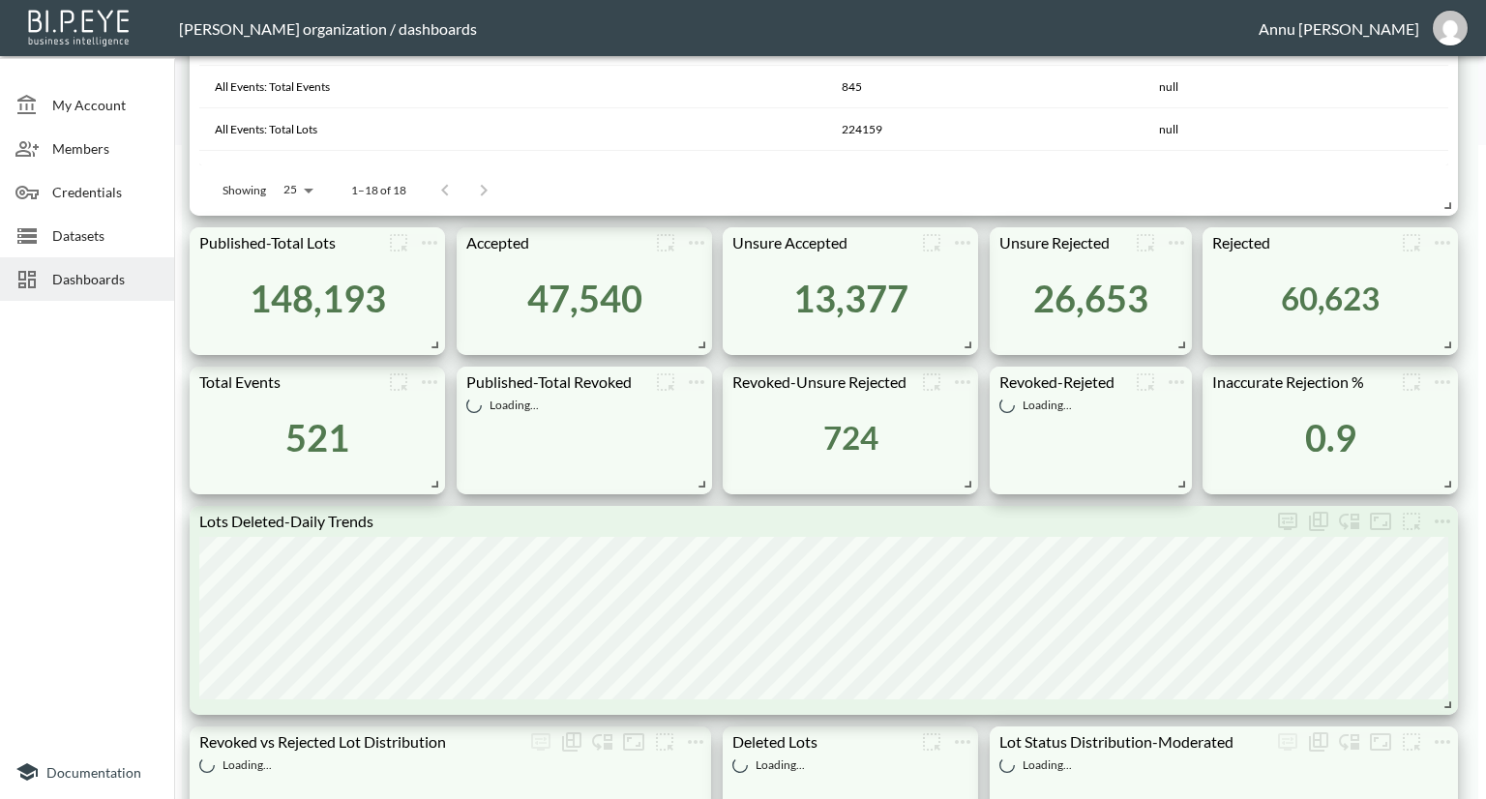
click at [83, 434] on div at bounding box center [87, 527] width 174 height 436
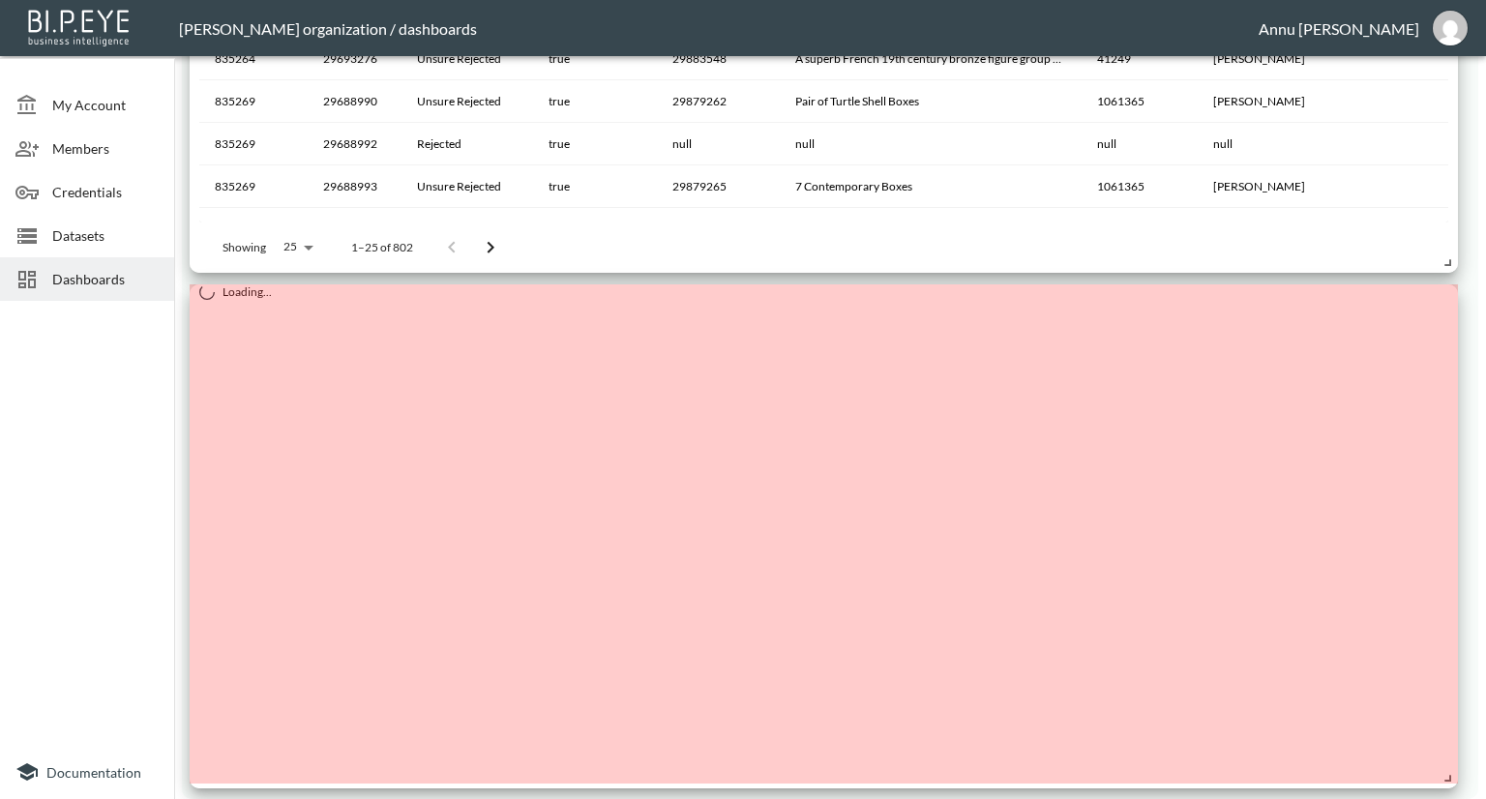
scroll to position [3068, 0]
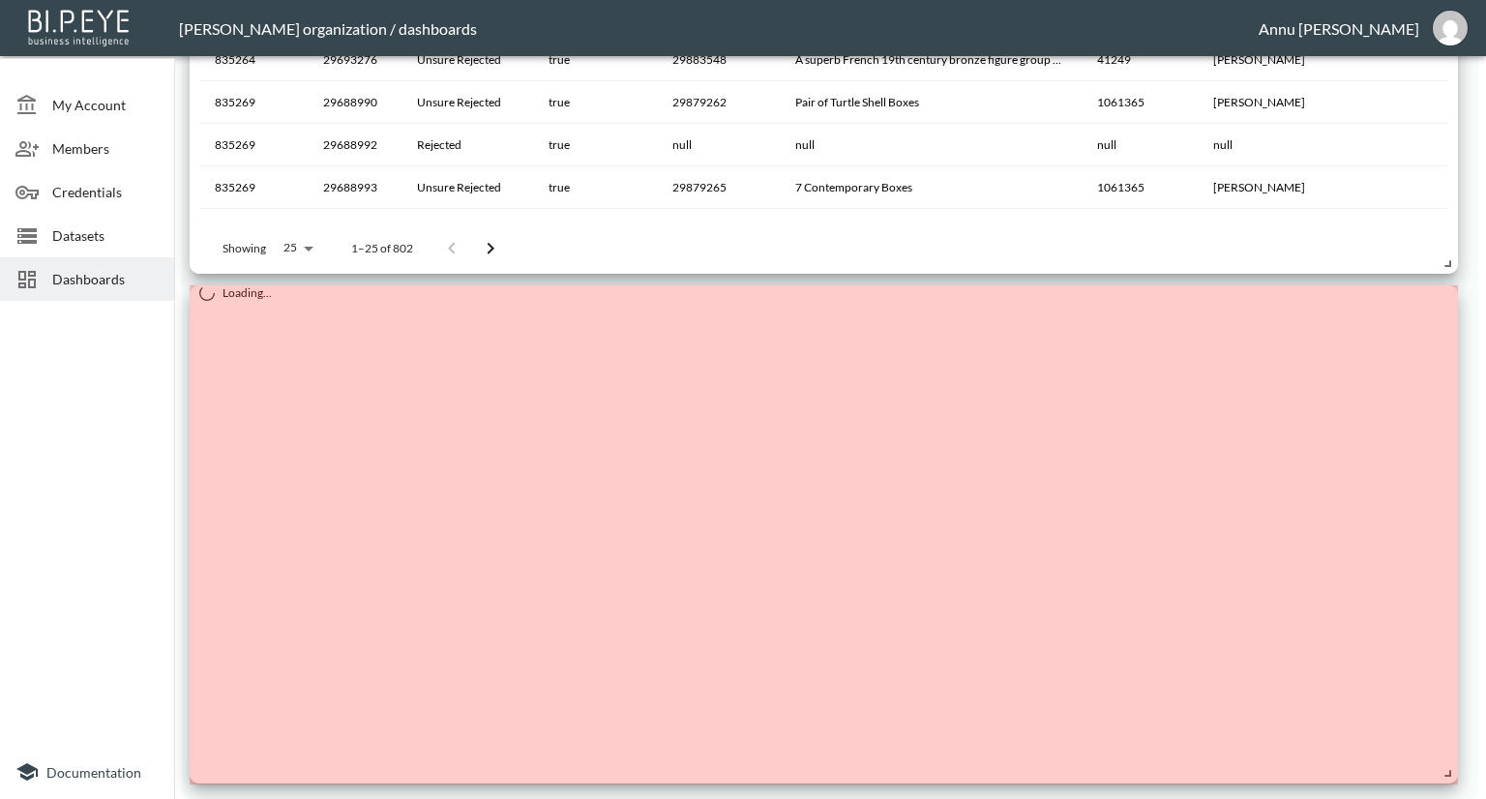
drag, startPoint x: 1446, startPoint y: 759, endPoint x: 1475, endPoint y: 777, distance: 33.8
click at [1475, 777] on div "My Account Members Credentials Datasets Dashboards Documentation Irrelevant Lot…" at bounding box center [743, 399] width 1486 height 799
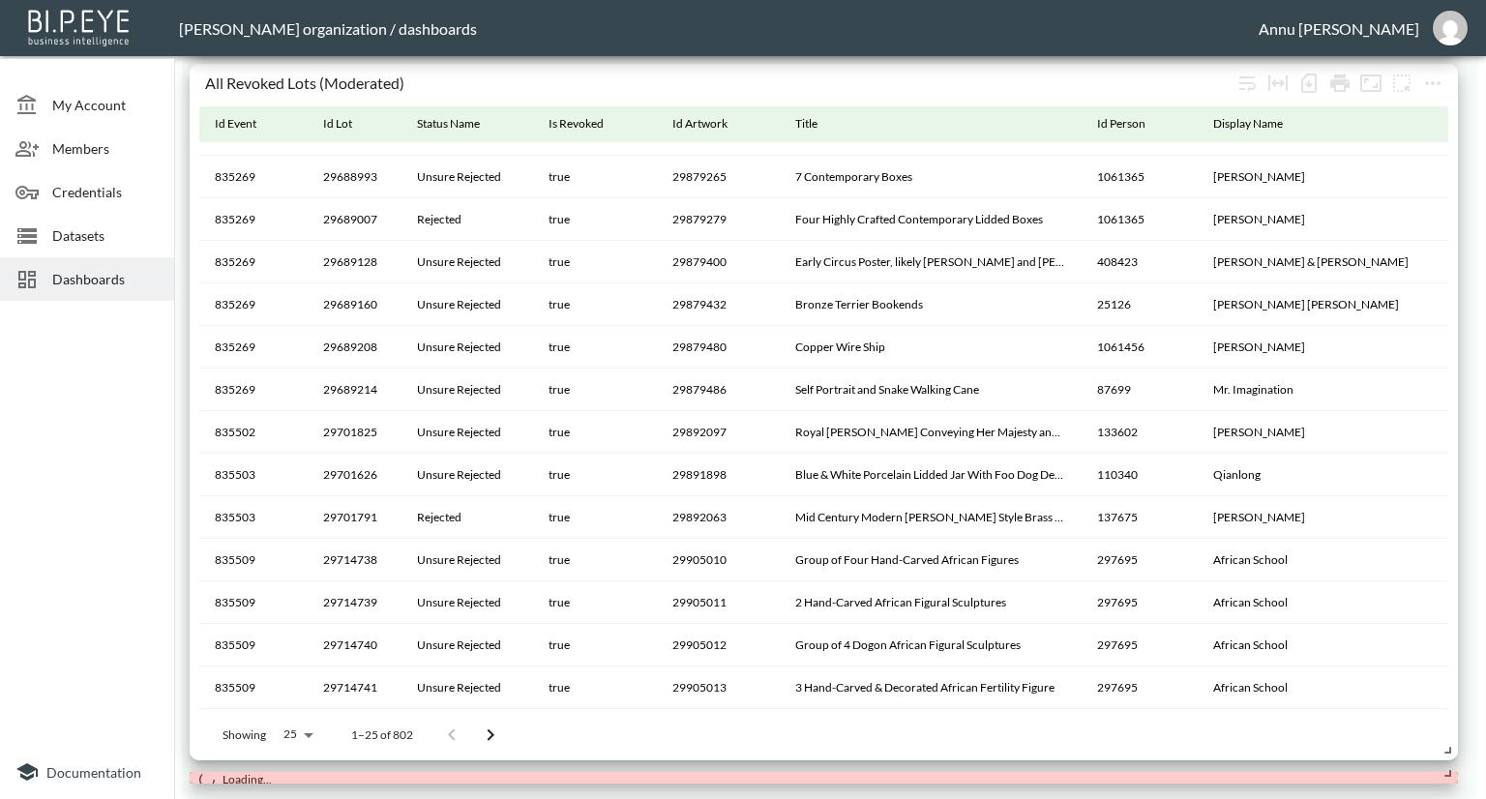
scroll to position [2580, 0]
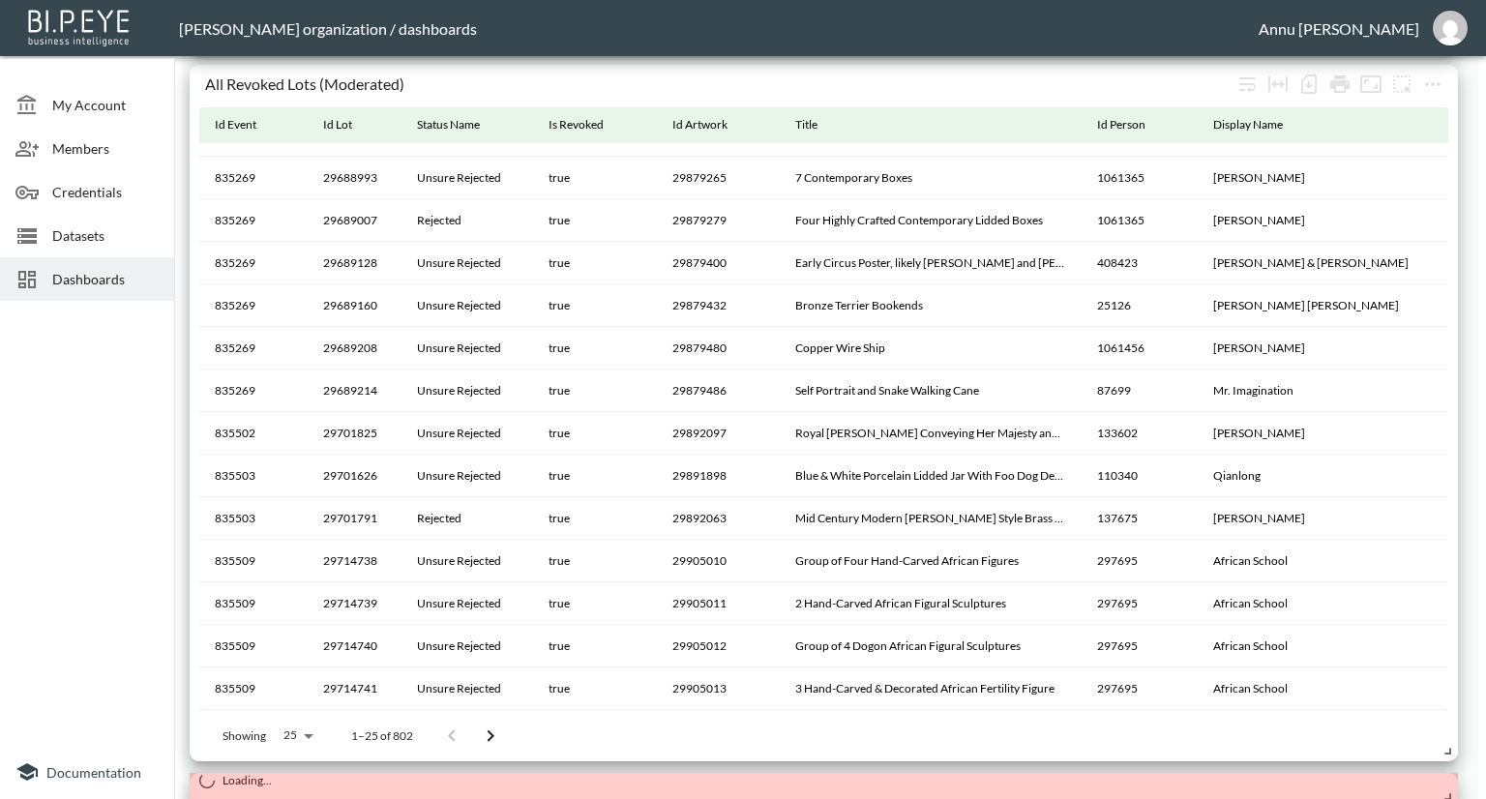
drag, startPoint x: 1446, startPoint y: 776, endPoint x: 1468, endPoint y: 785, distance: 24.3
click at [1484, 798] on html "BI.P.EYE, Interactive Analytics Dashboards - app Nadia Senft organization / das…" at bounding box center [743, 399] width 1486 height 799
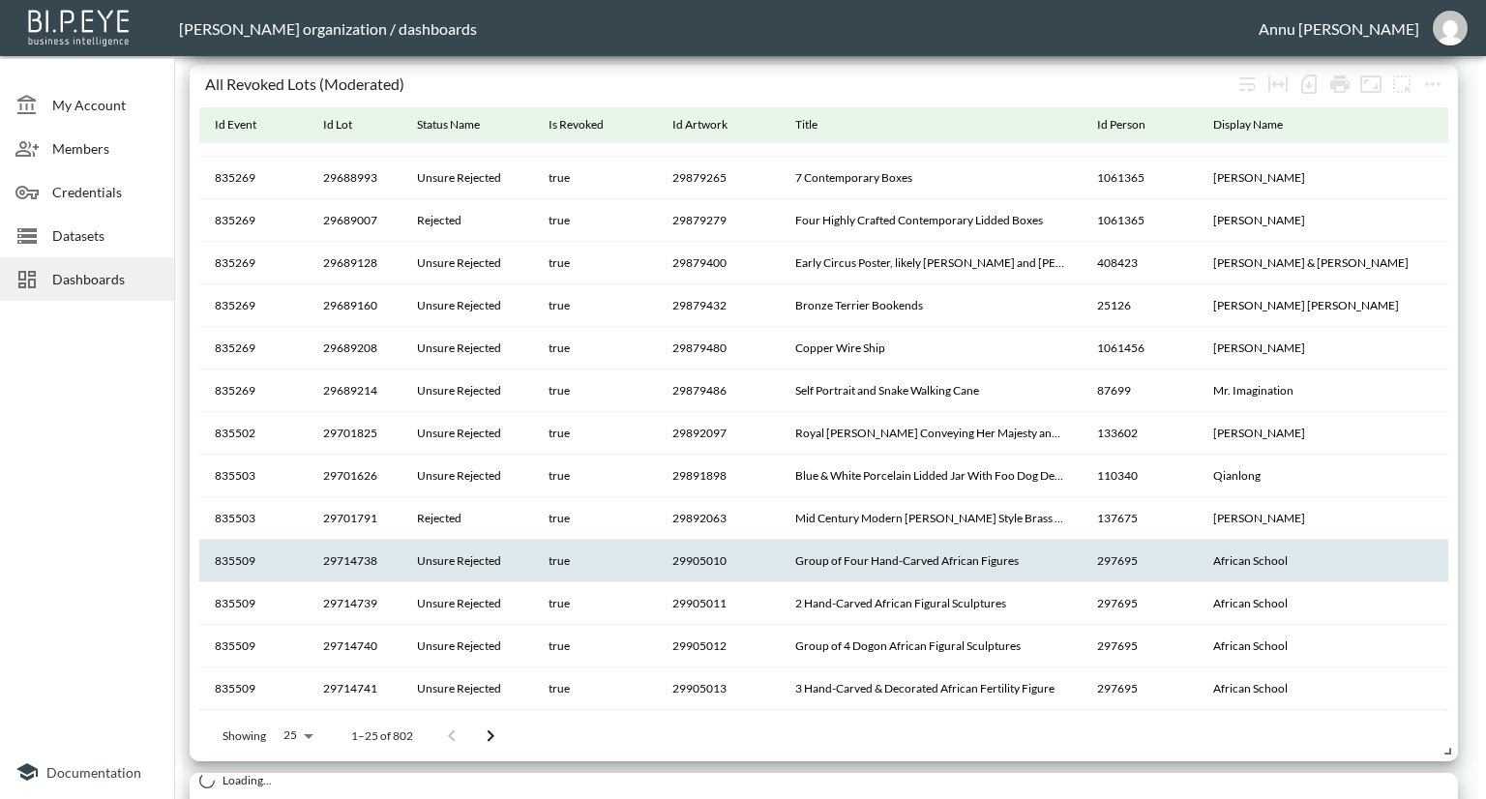
scroll to position [2615, 0]
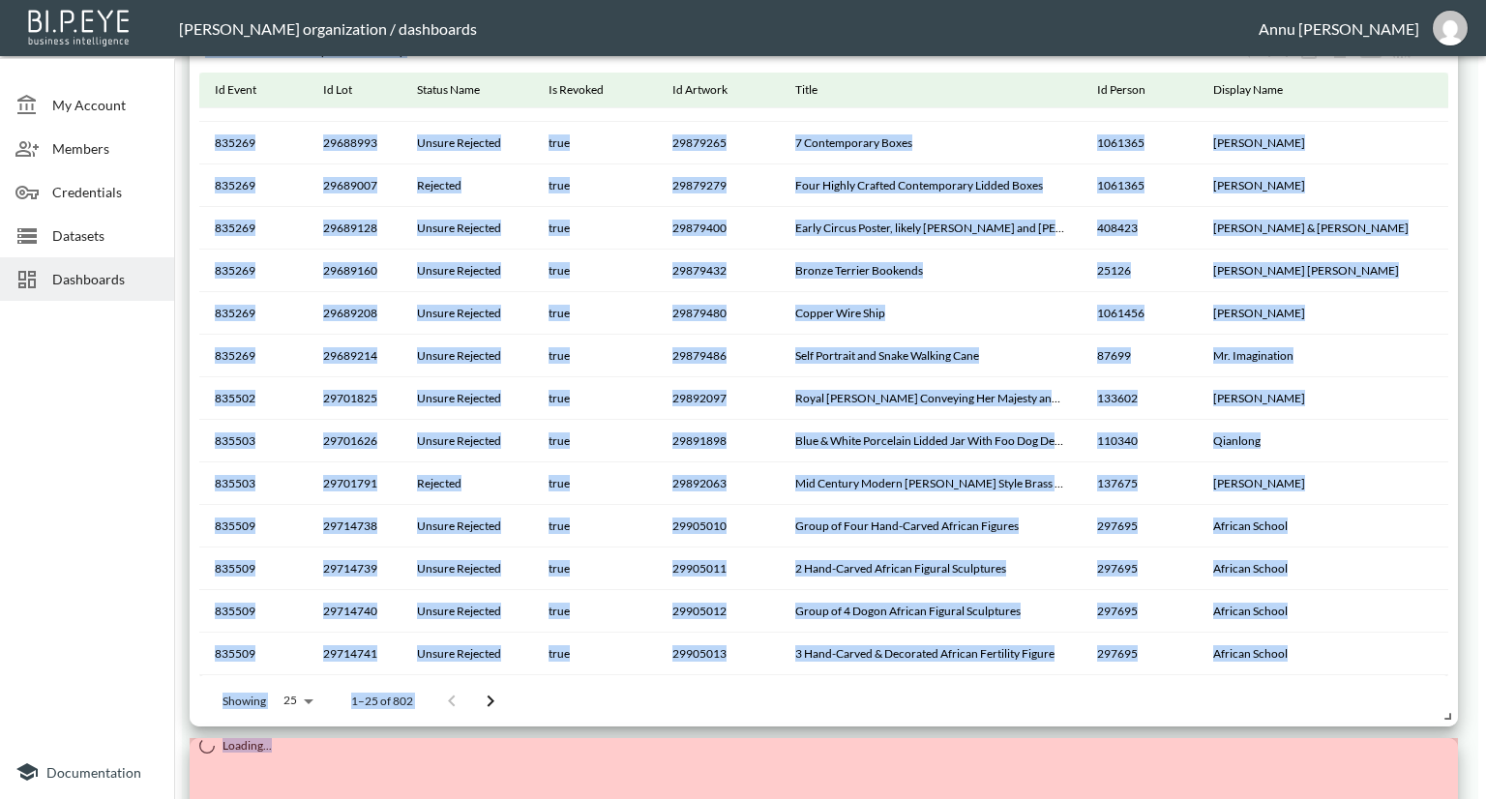
drag, startPoint x: 1446, startPoint y: 774, endPoint x: 1427, endPoint y: 748, distance: 32.5
click at [1454, 798] on html "BI.P.EYE, Interactive Analytics Dashboards - app Nadia Senft organization / das…" at bounding box center [743, 399] width 1486 height 799
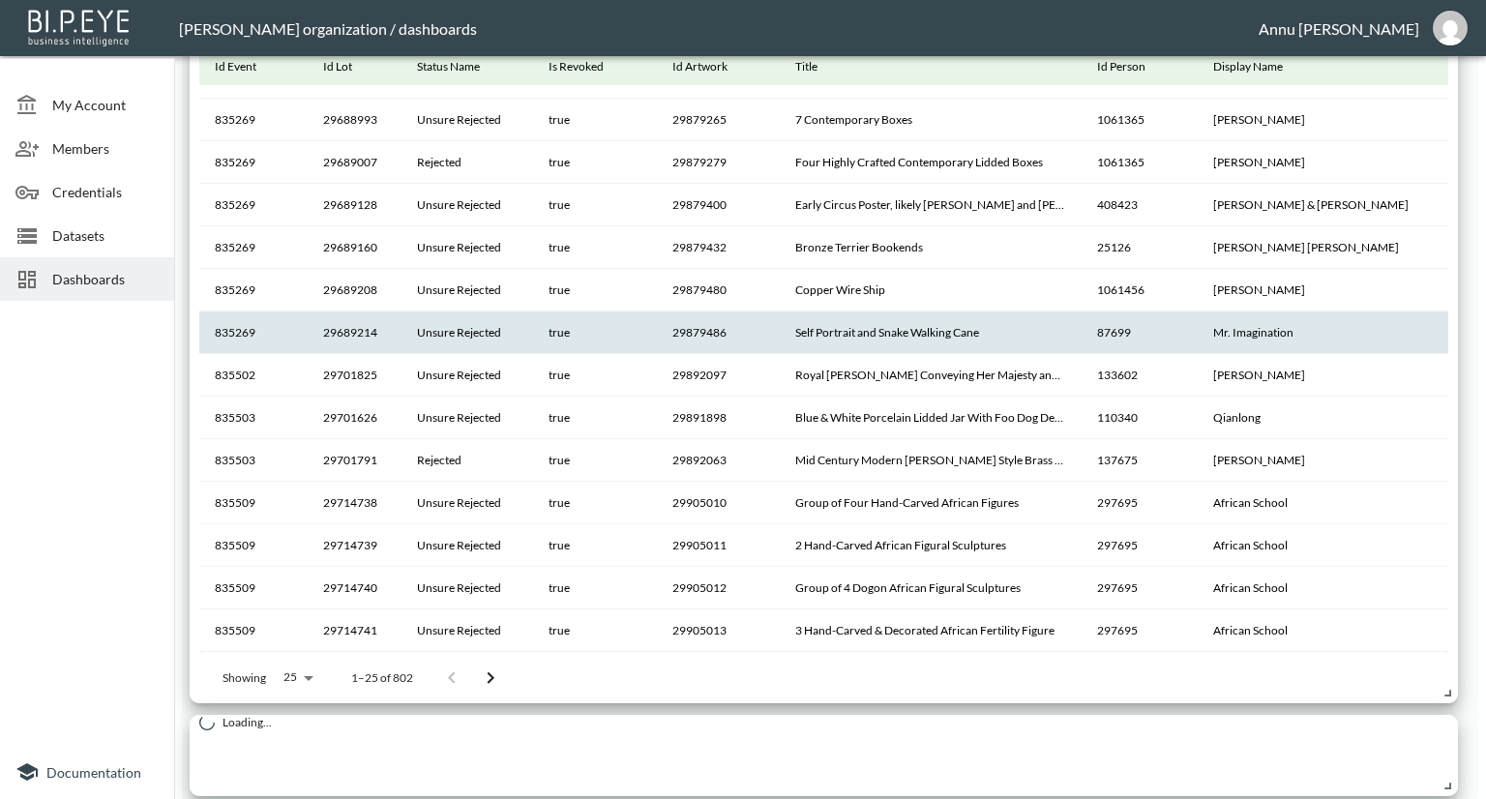
scroll to position [2650, 0]
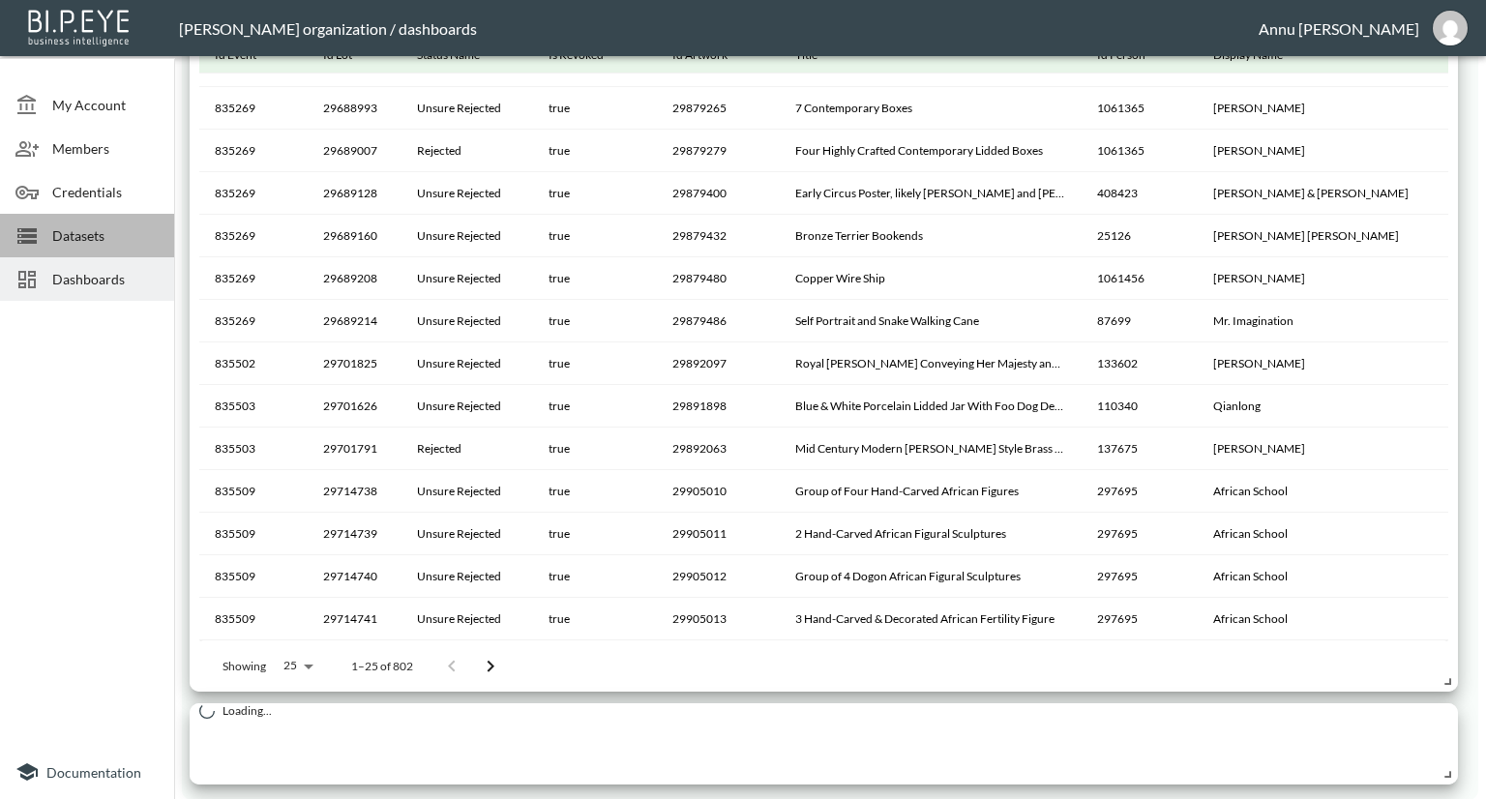
click at [139, 222] on div "Datasets" at bounding box center [87, 236] width 174 height 44
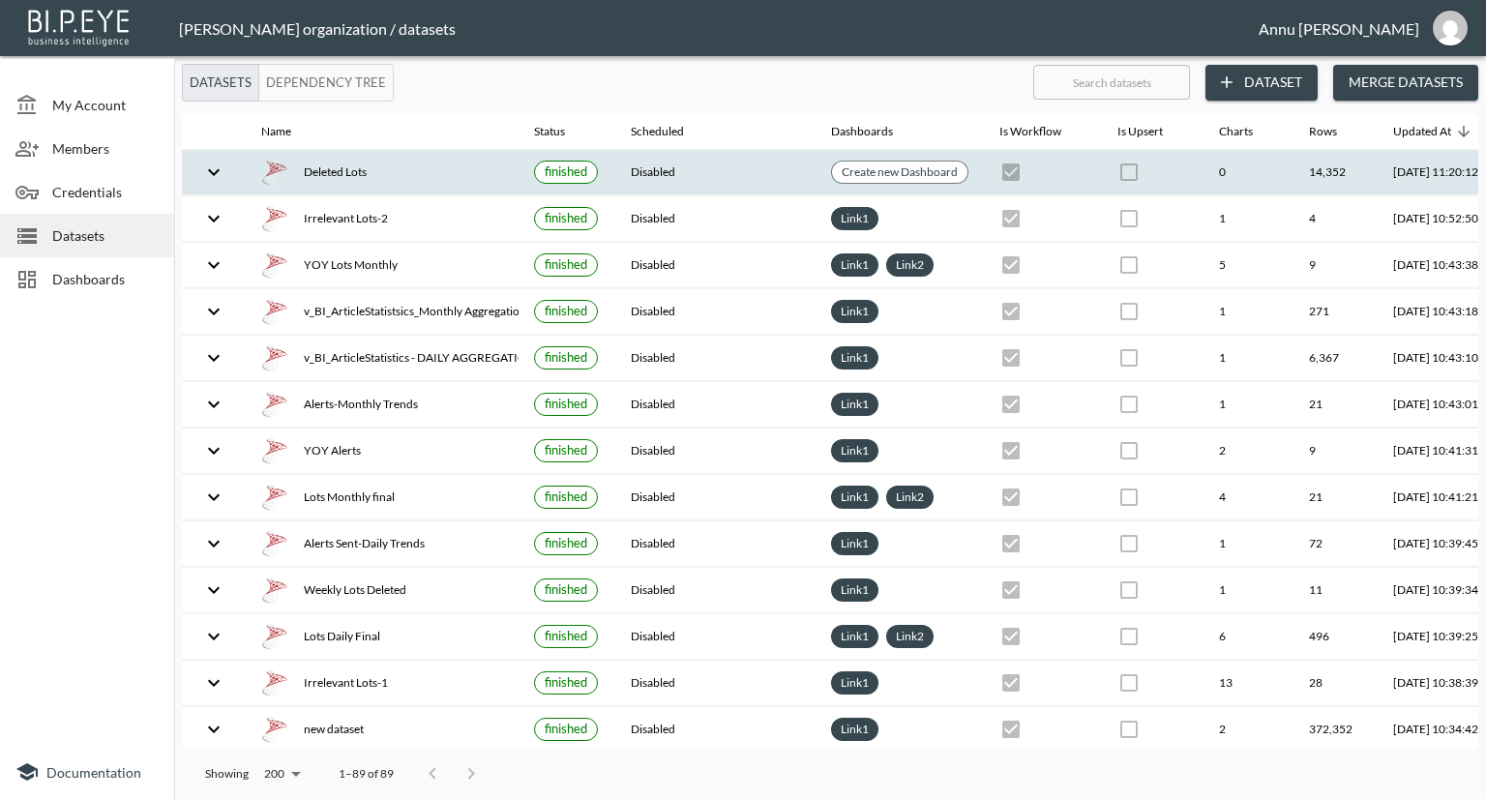
click at [356, 170] on div "Deleted Lots" at bounding box center [382, 172] width 242 height 27
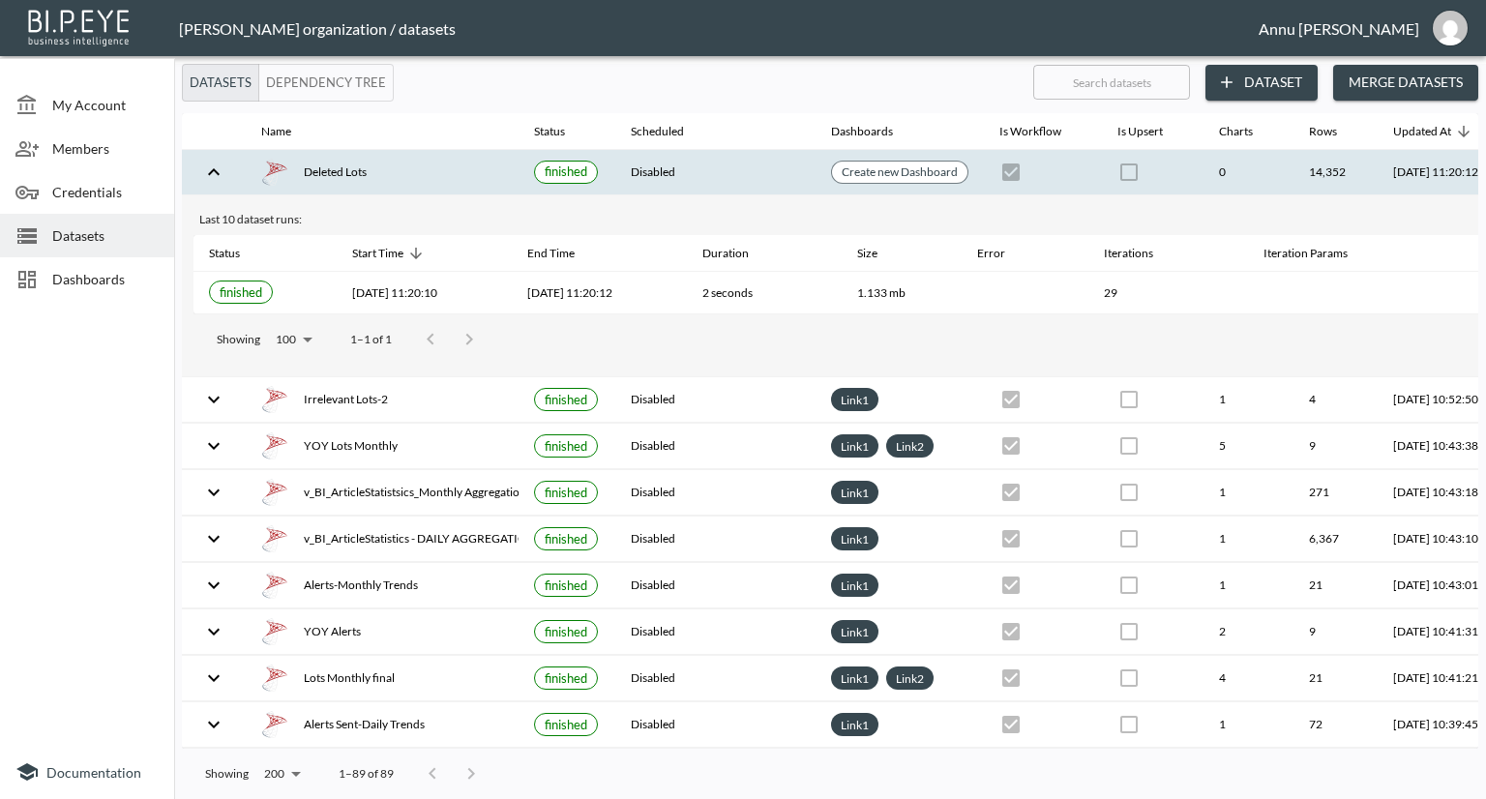
scroll to position [0, 113]
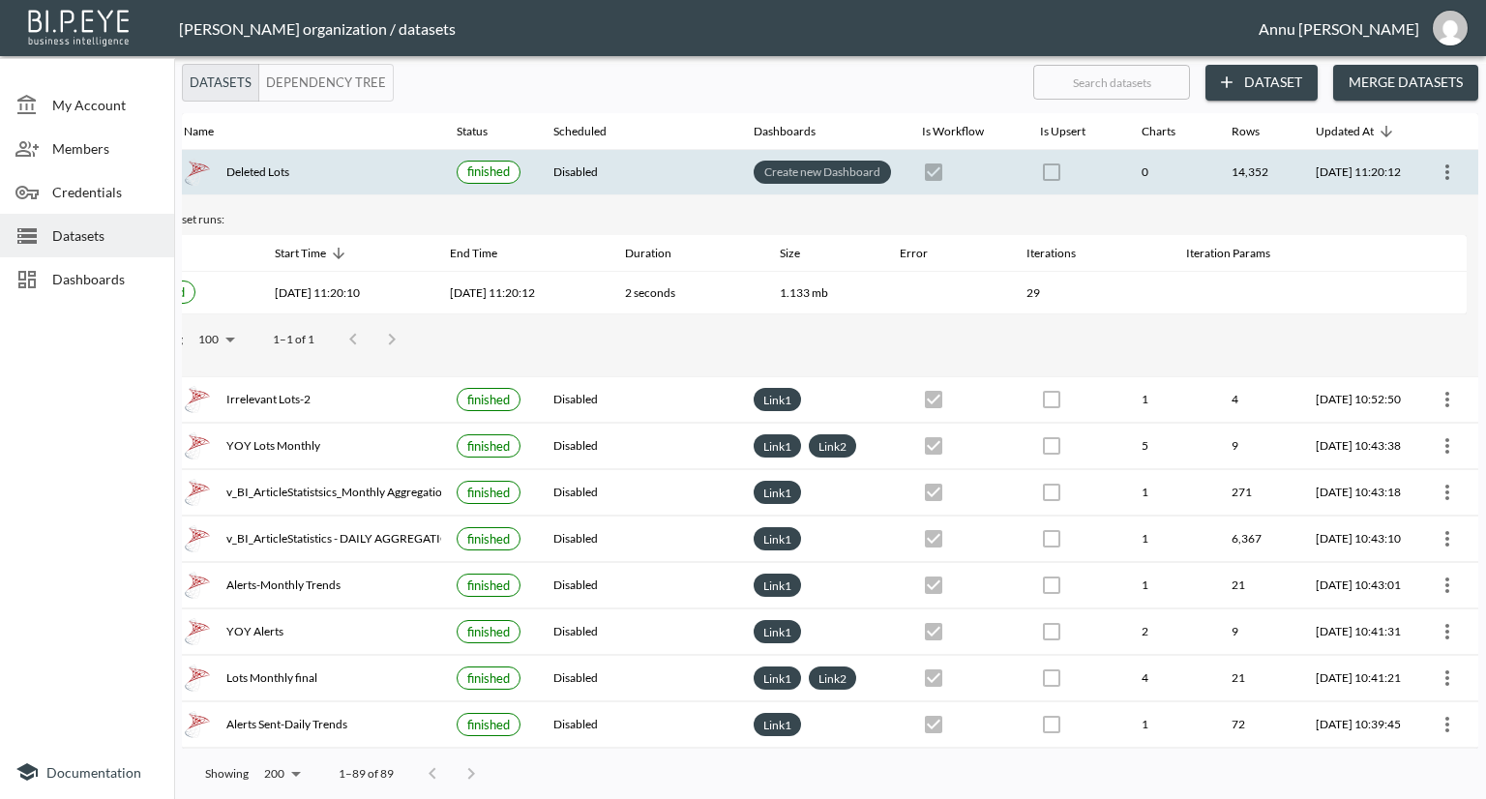
click at [790, 169] on link "Create new Dashboard" at bounding box center [822, 172] width 124 height 22
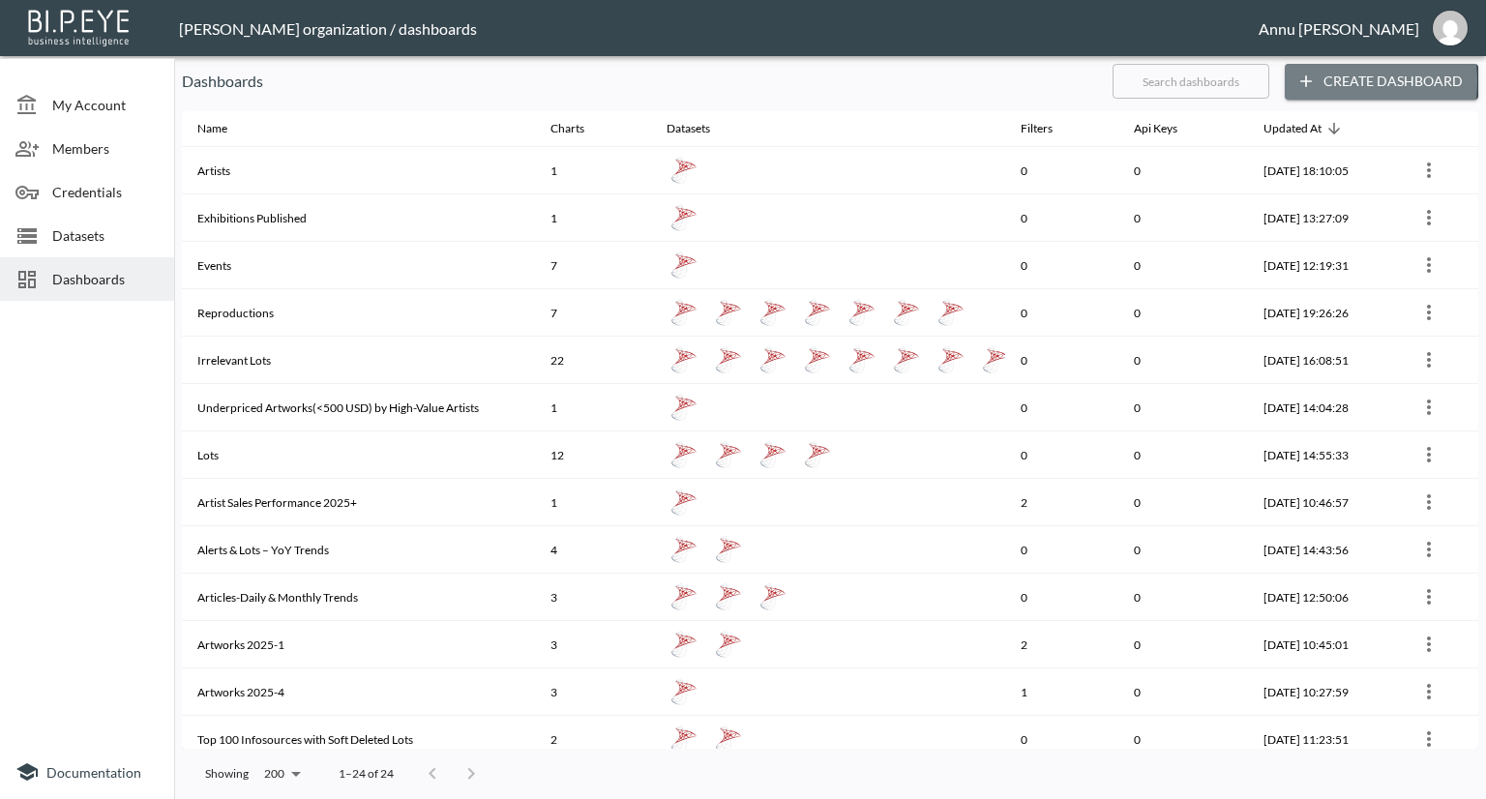
click at [1321, 81] on button "Create Dashboard" at bounding box center [1380, 82] width 193 height 36
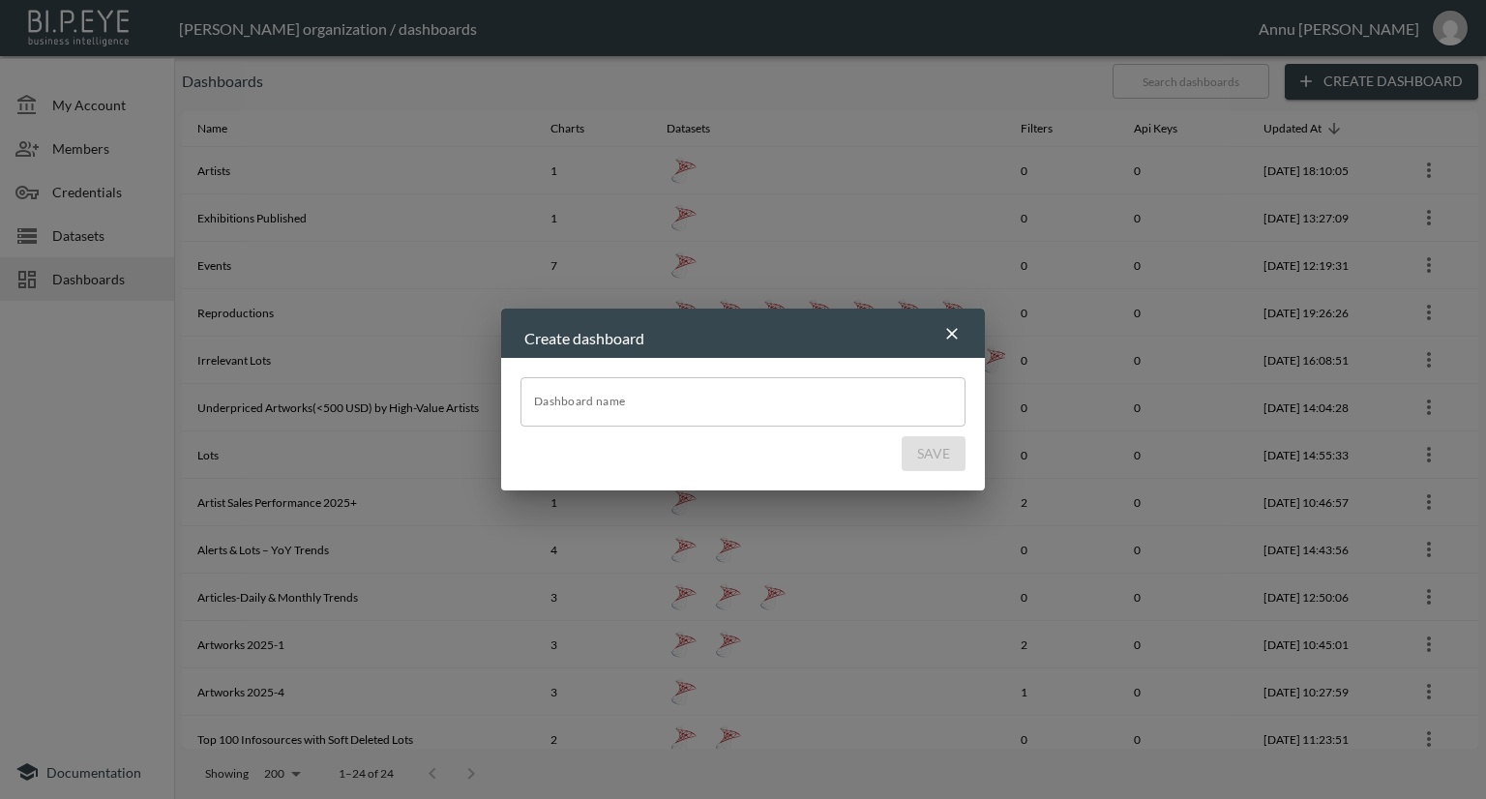
click at [608, 411] on input "Dashboard name" at bounding box center [742, 401] width 445 height 48
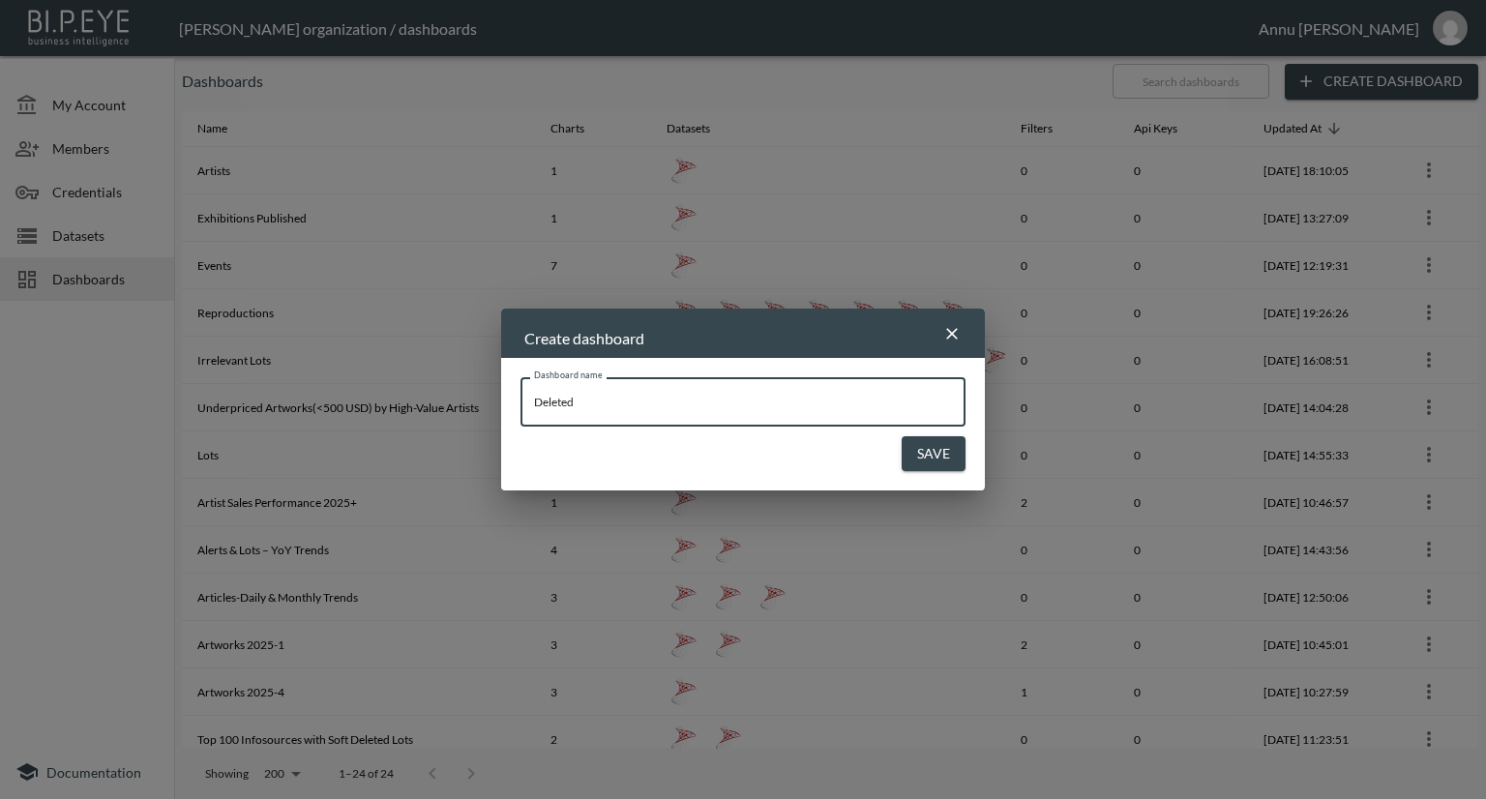
type input "Deleted Lots"
click at [929, 454] on button "Save" at bounding box center [933, 454] width 64 height 36
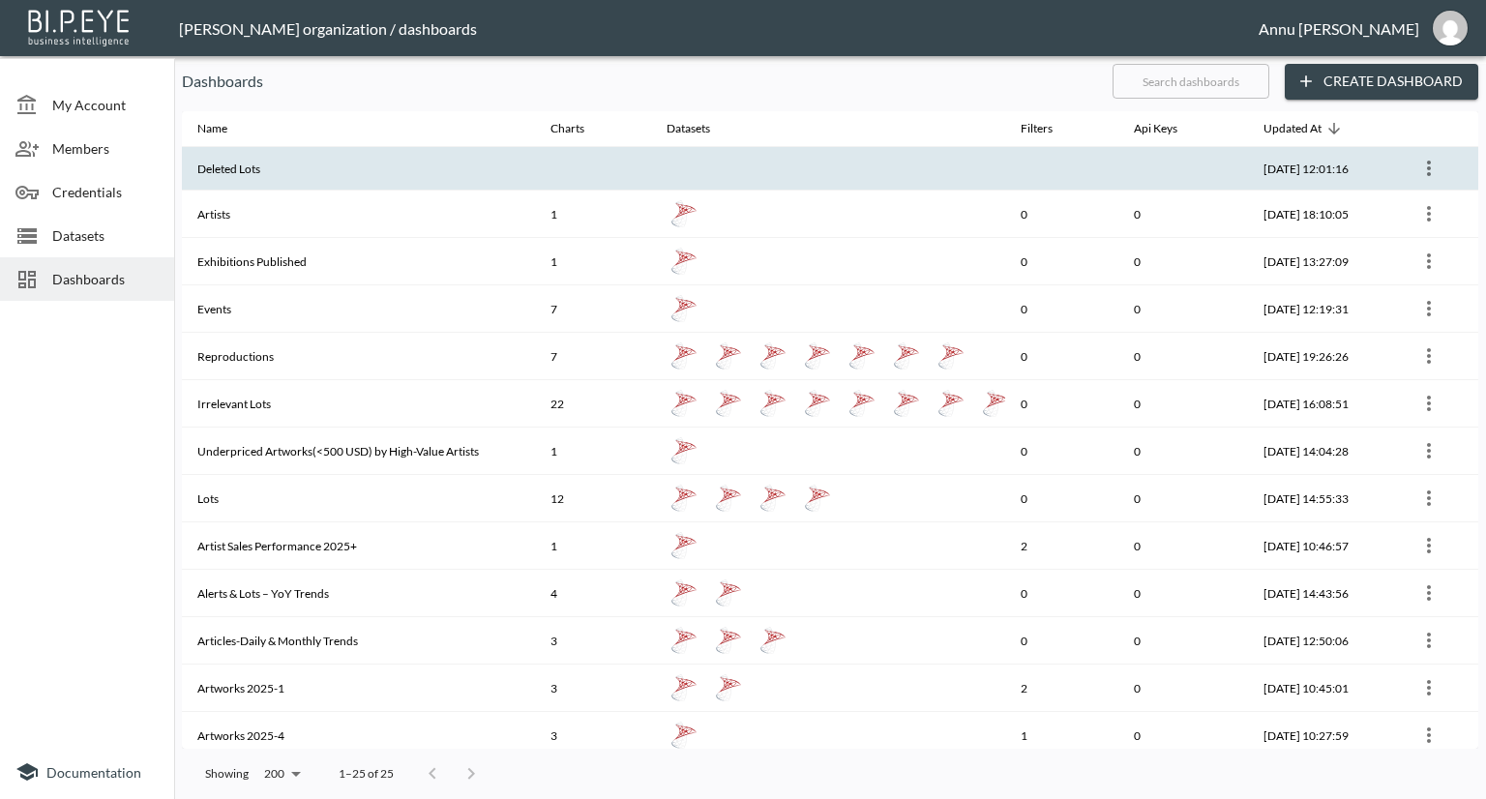
click at [634, 169] on th at bounding box center [593, 169] width 116 height 44
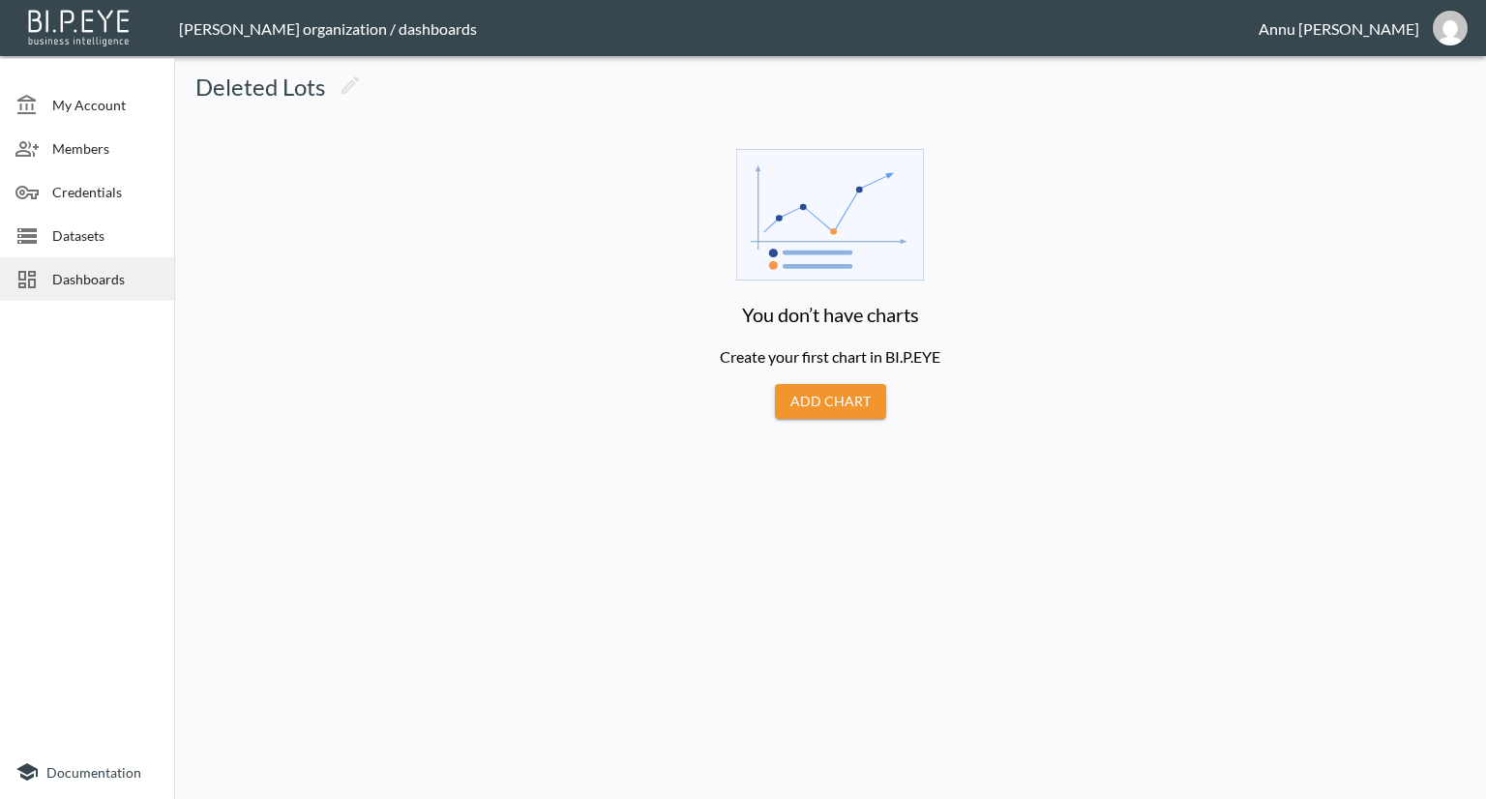
click at [807, 405] on button "Add Chart" at bounding box center [830, 402] width 111 height 36
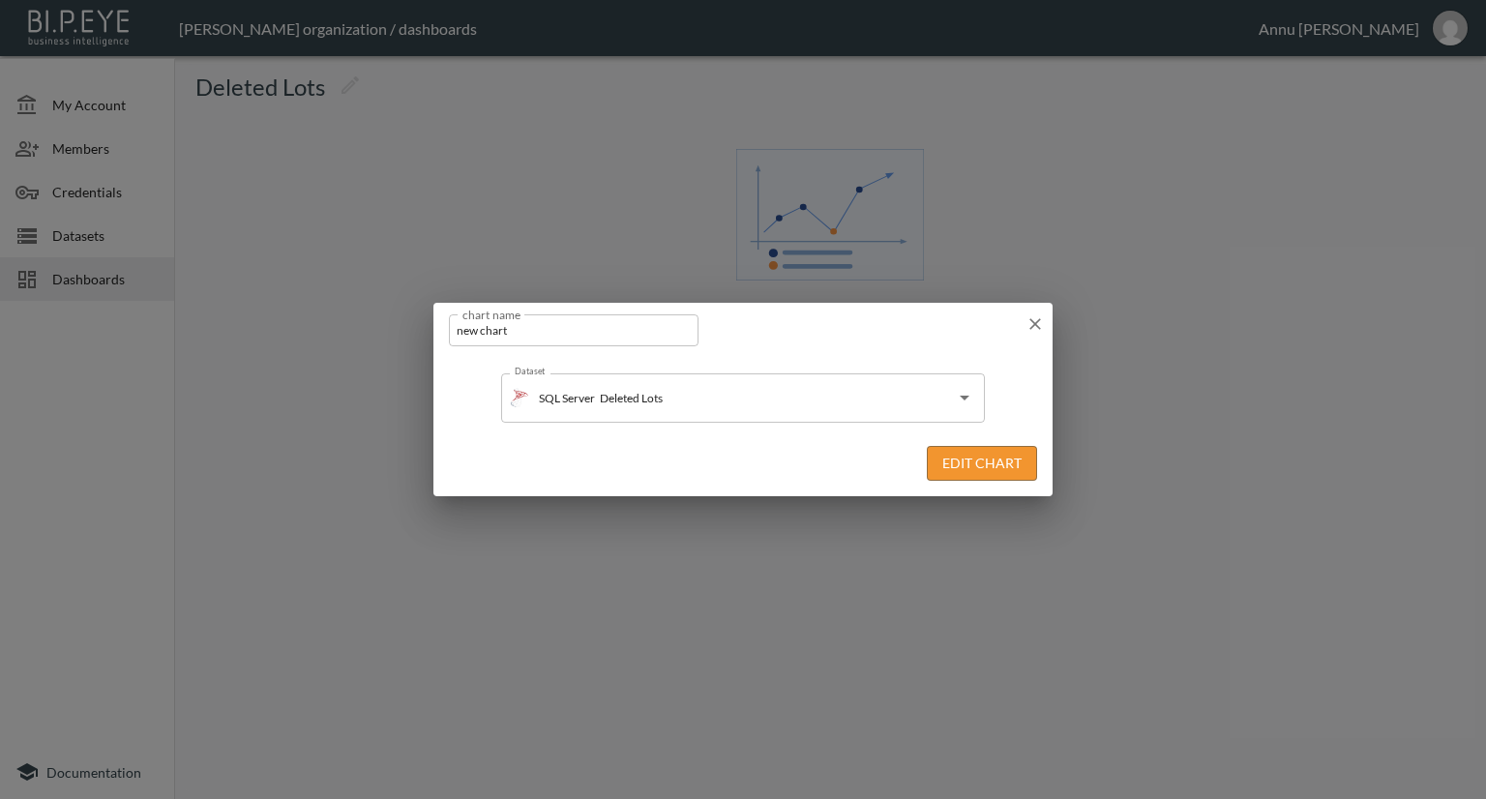
click at [945, 462] on button "Edit Chart" at bounding box center [982, 464] width 110 height 36
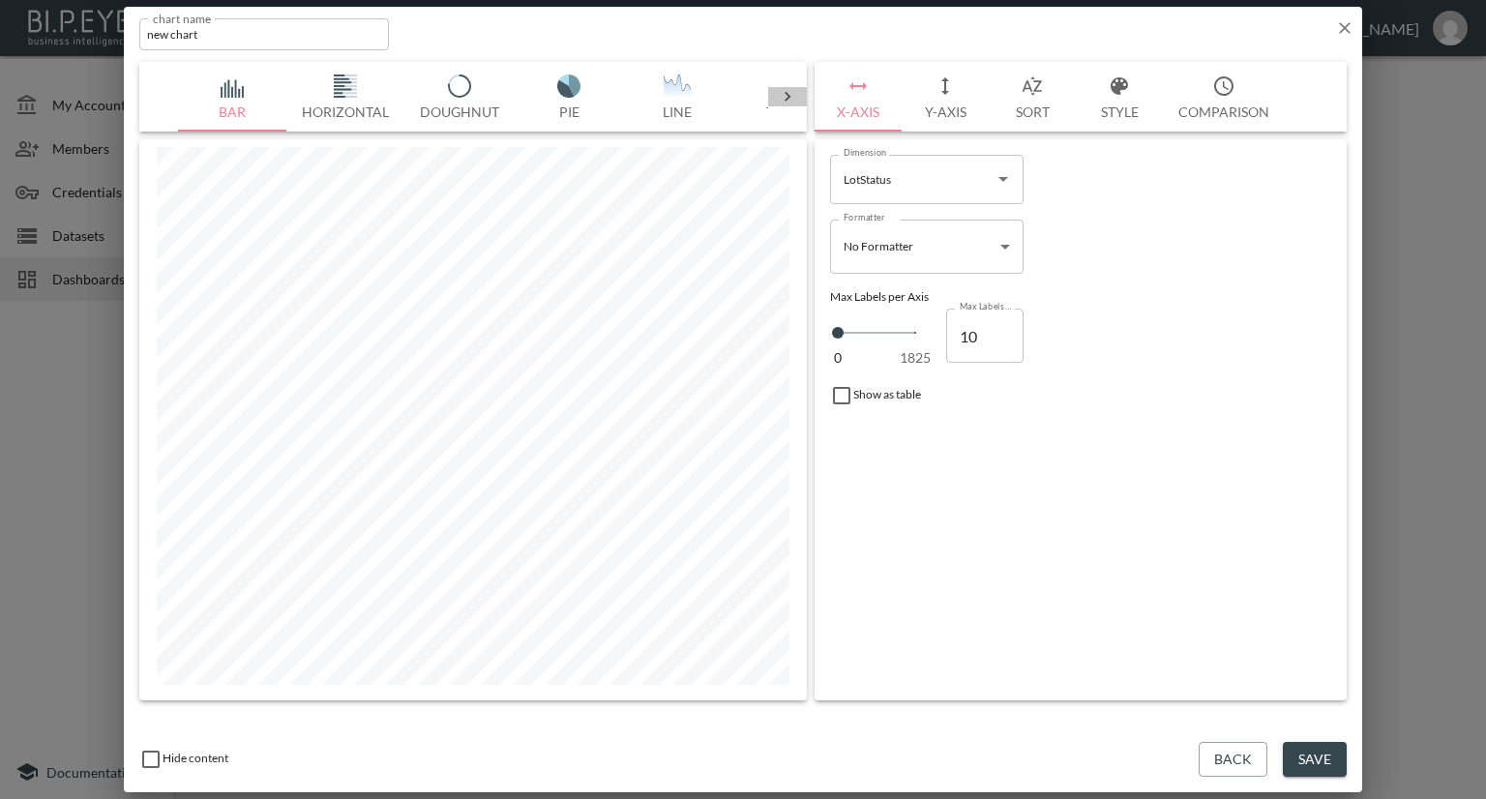
click at [783, 98] on icon at bounding box center [787, 96] width 19 height 19
click at [238, 94] on img "button" at bounding box center [232, 85] width 77 height 23
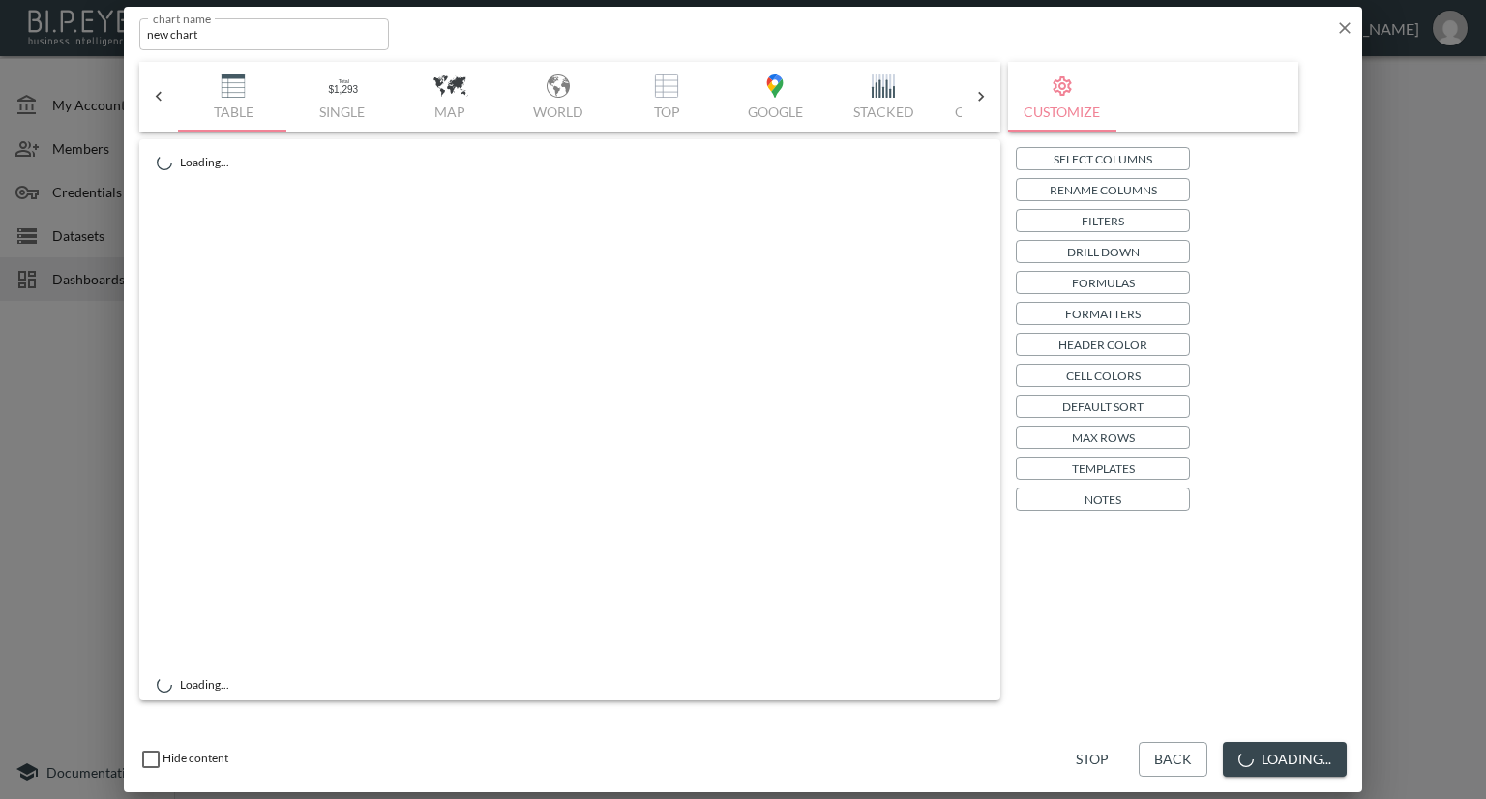
click at [1045, 153] on button "Select Columns" at bounding box center [1103, 158] width 174 height 23
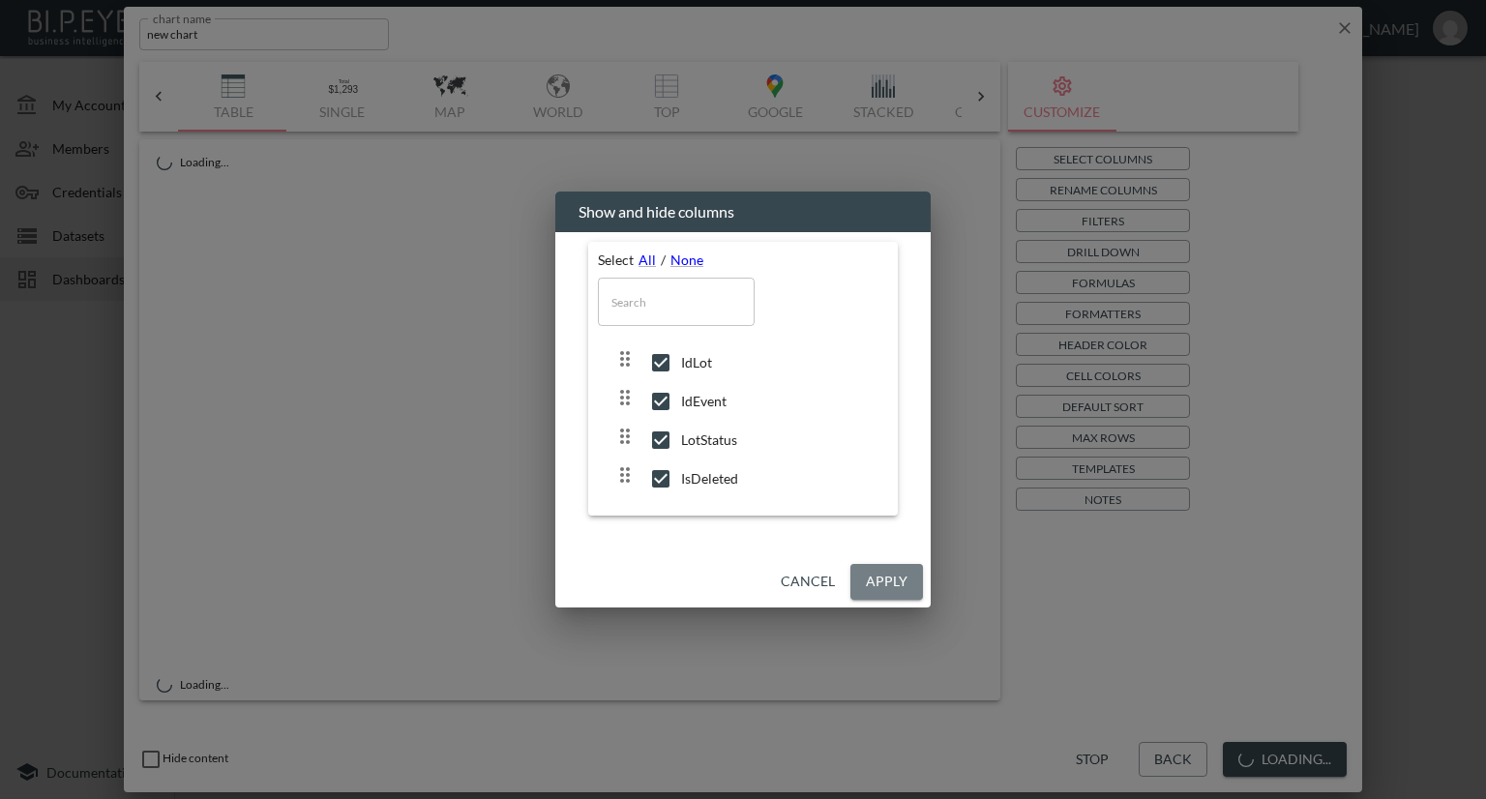
click at [868, 572] on button "Apply" at bounding box center [886, 582] width 73 height 36
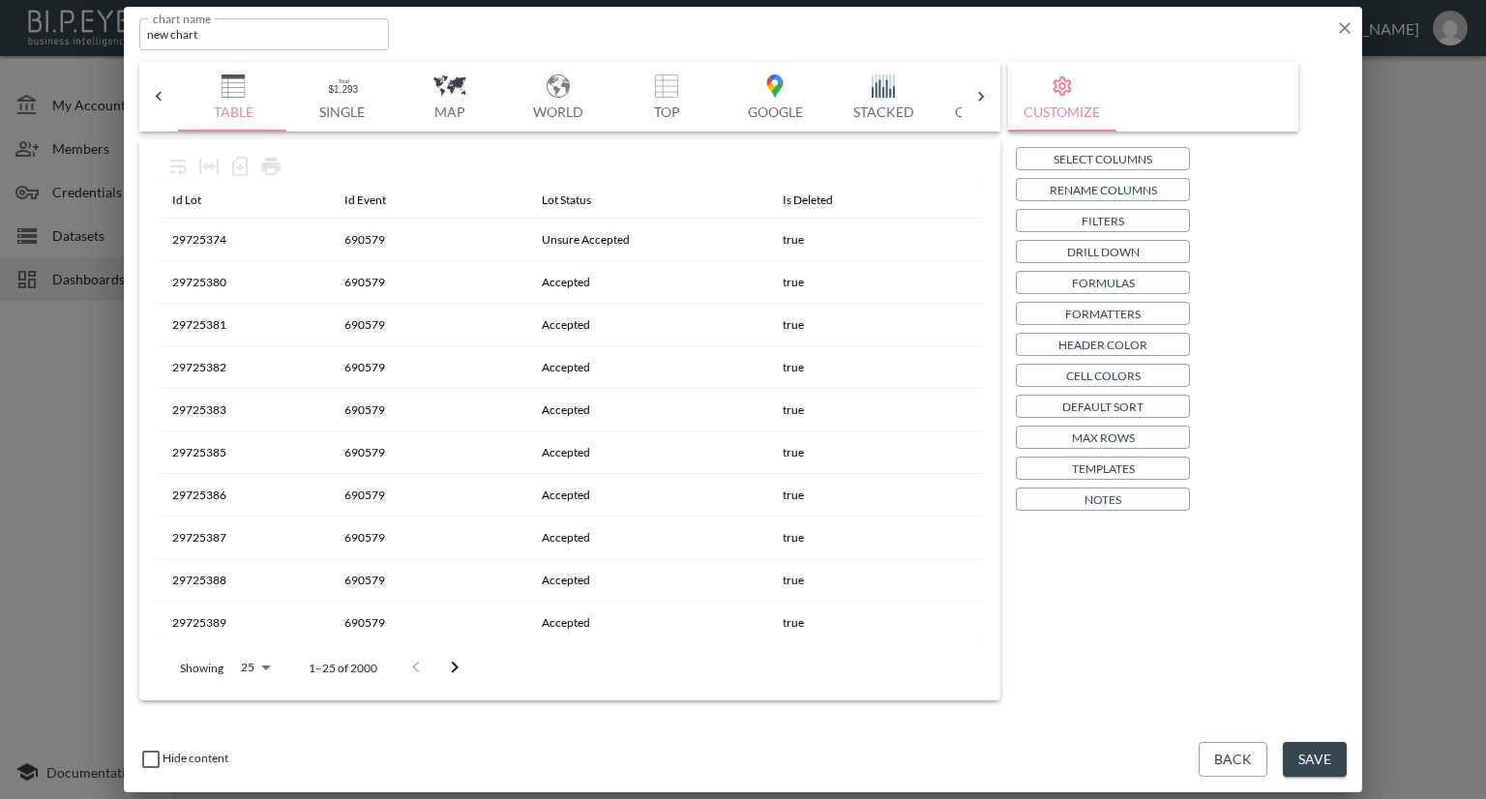
drag, startPoint x: 1307, startPoint y: 750, endPoint x: 1319, endPoint y: 714, distance: 37.9
click at [1308, 750] on button "Save" at bounding box center [1315, 760] width 64 height 36
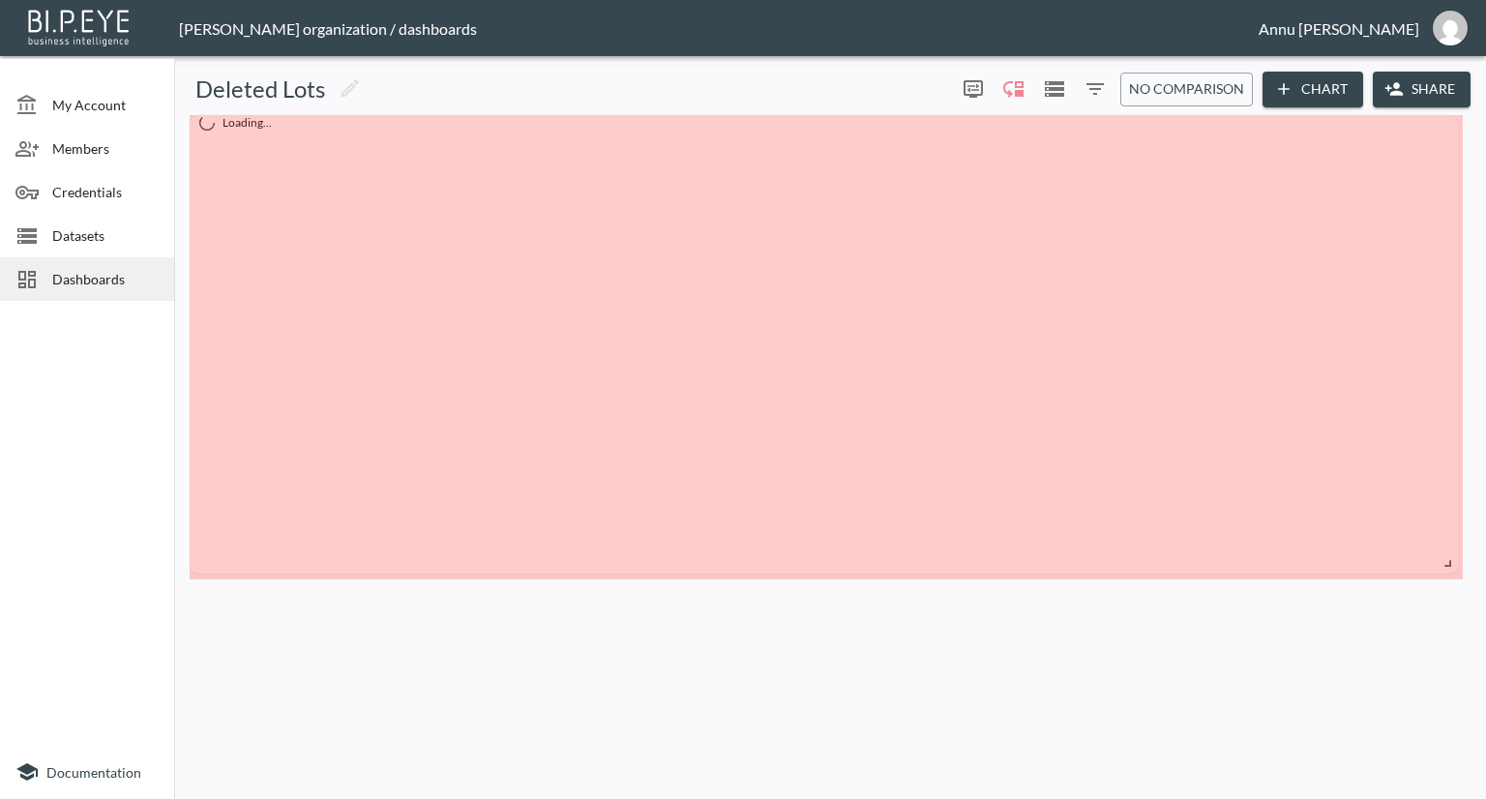
drag, startPoint x: 489, startPoint y: 233, endPoint x: 1448, endPoint y: 564, distance: 1014.0
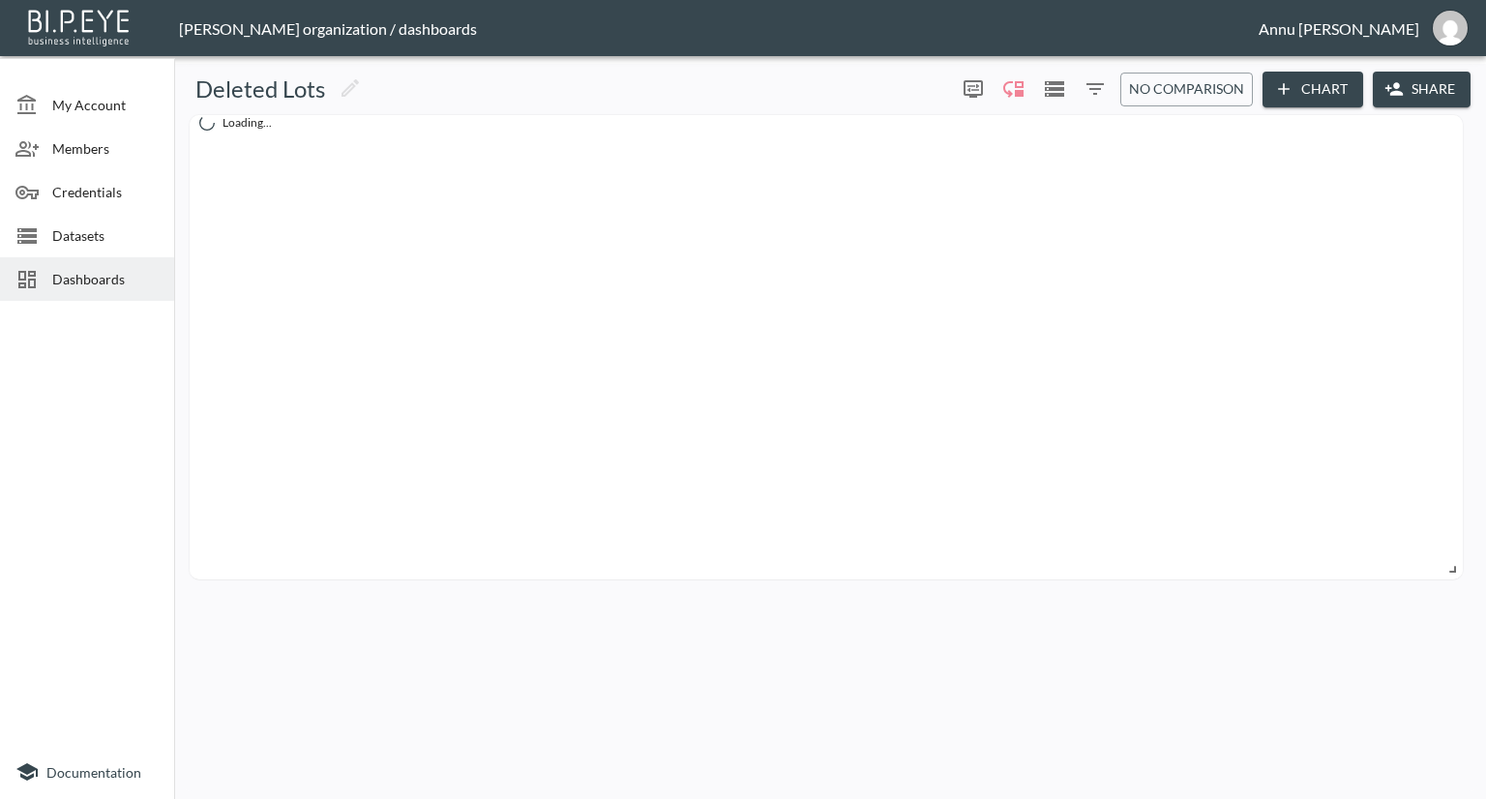
click at [70, 228] on span "Datasets" at bounding box center [105, 235] width 106 height 20
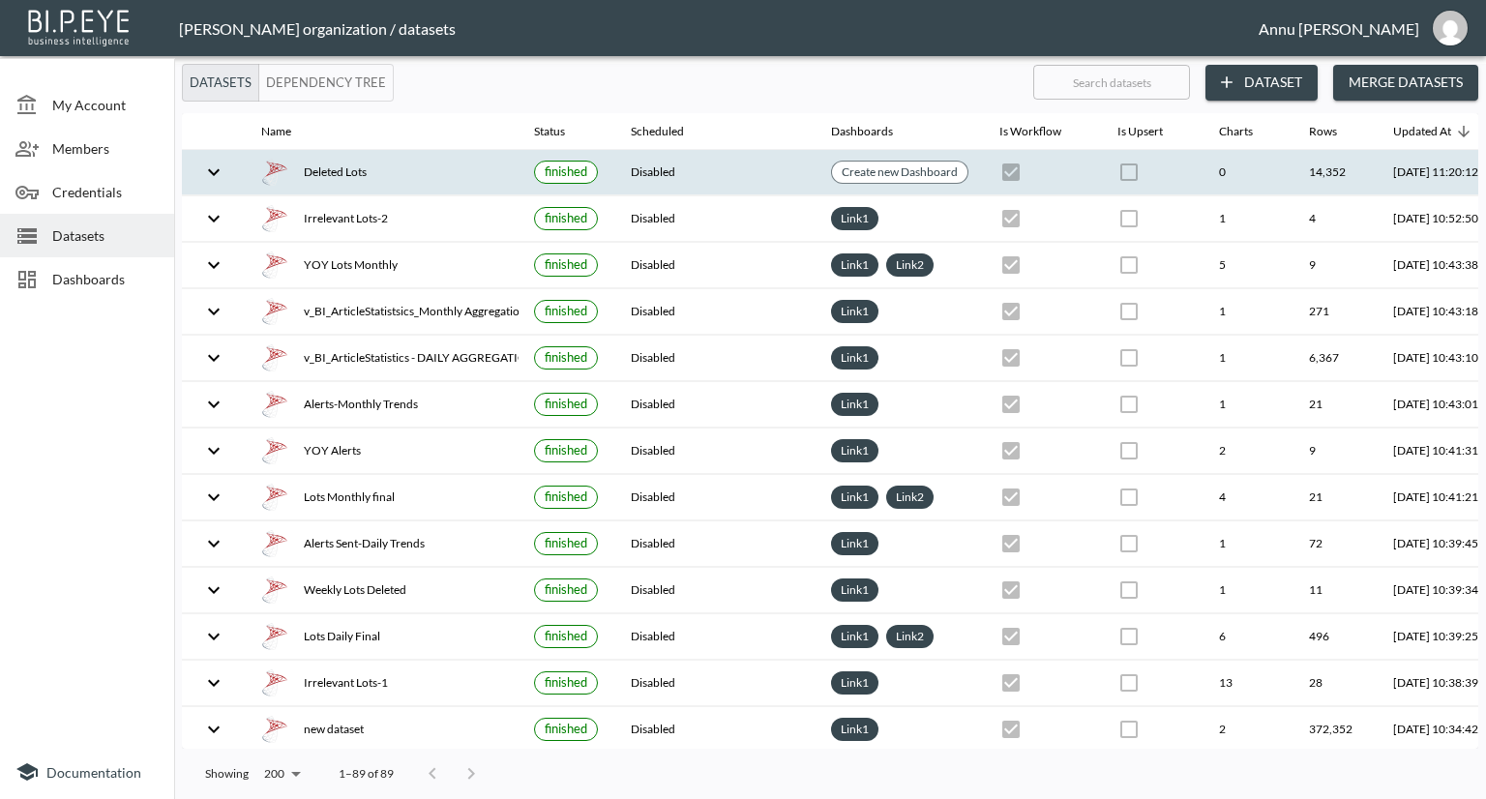
click at [394, 187] on th "Deleted Lots" at bounding box center [382, 172] width 273 height 45
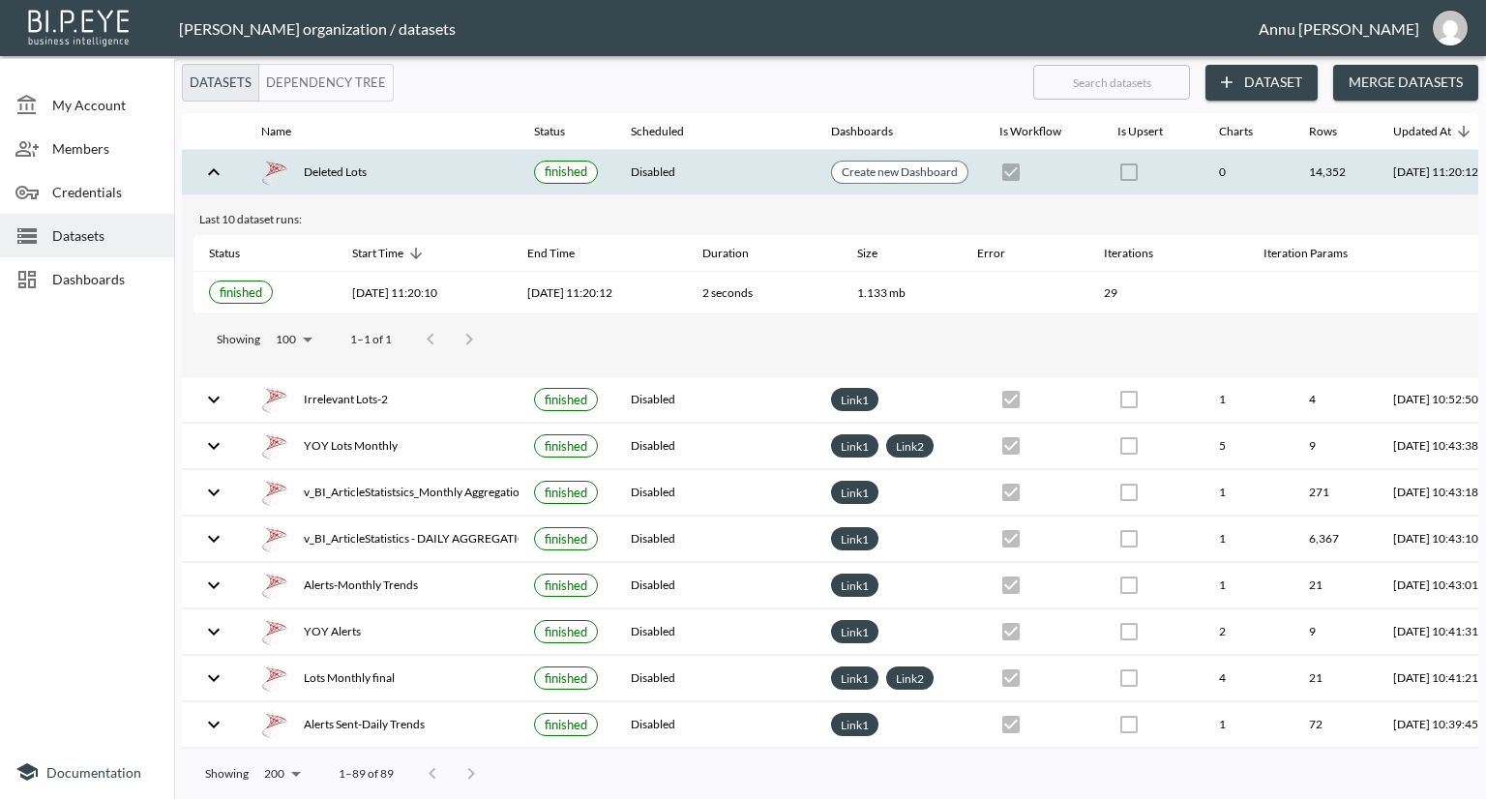
click at [120, 284] on span "Dashboards" at bounding box center [105, 279] width 106 height 20
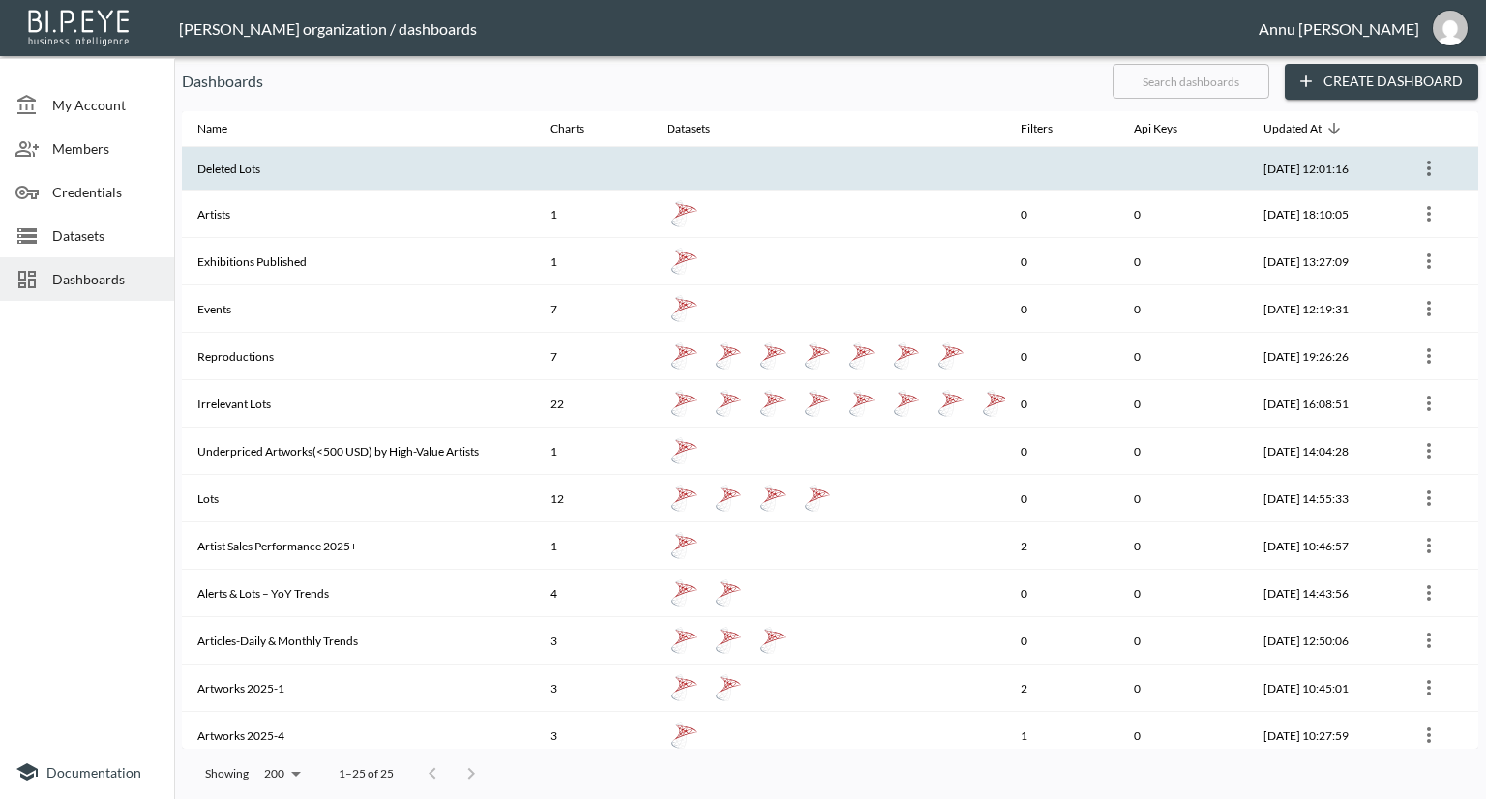
click at [339, 175] on th "Deleted Lots" at bounding box center [358, 169] width 353 height 44
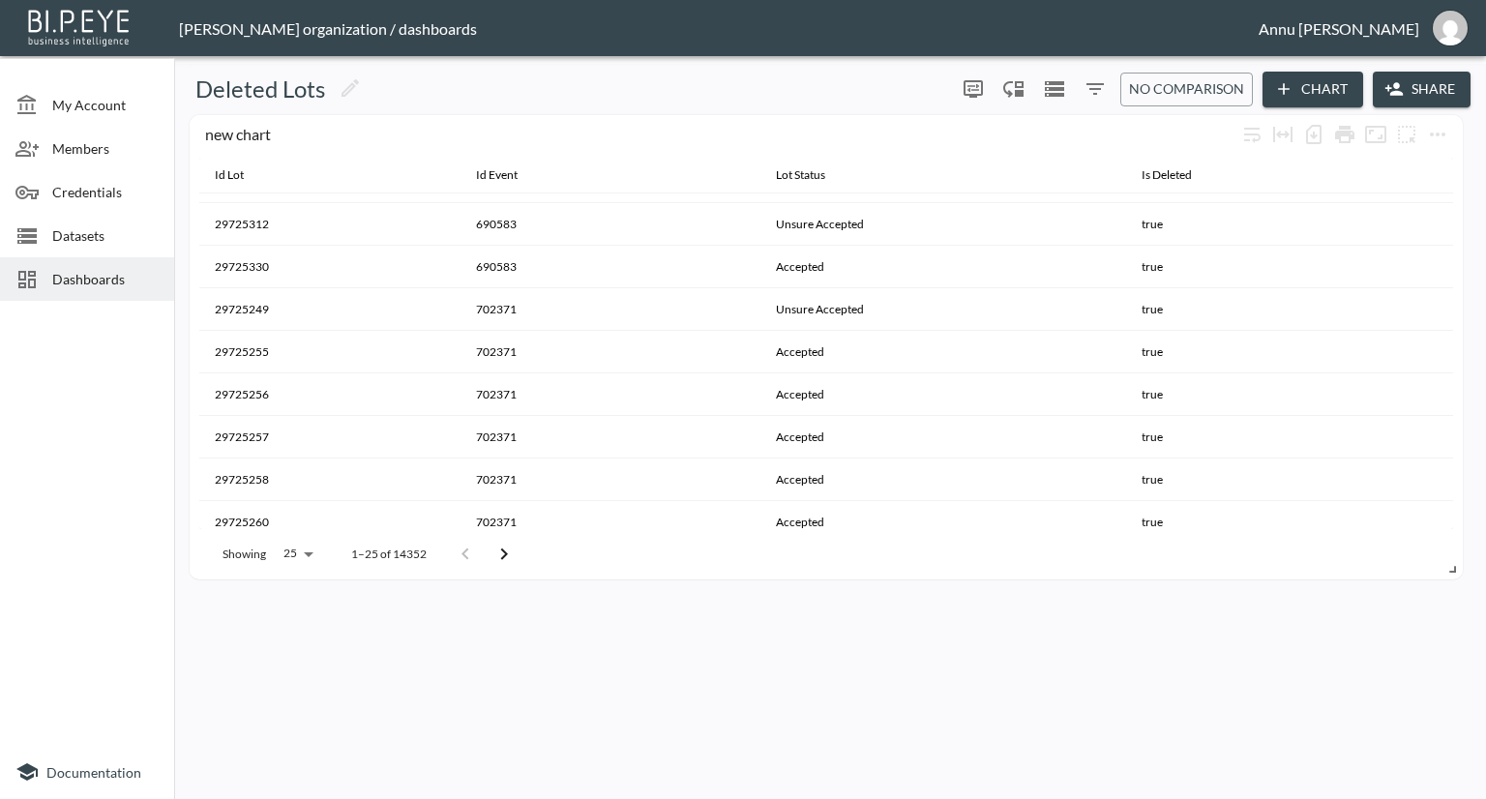
scroll to position [729, 0]
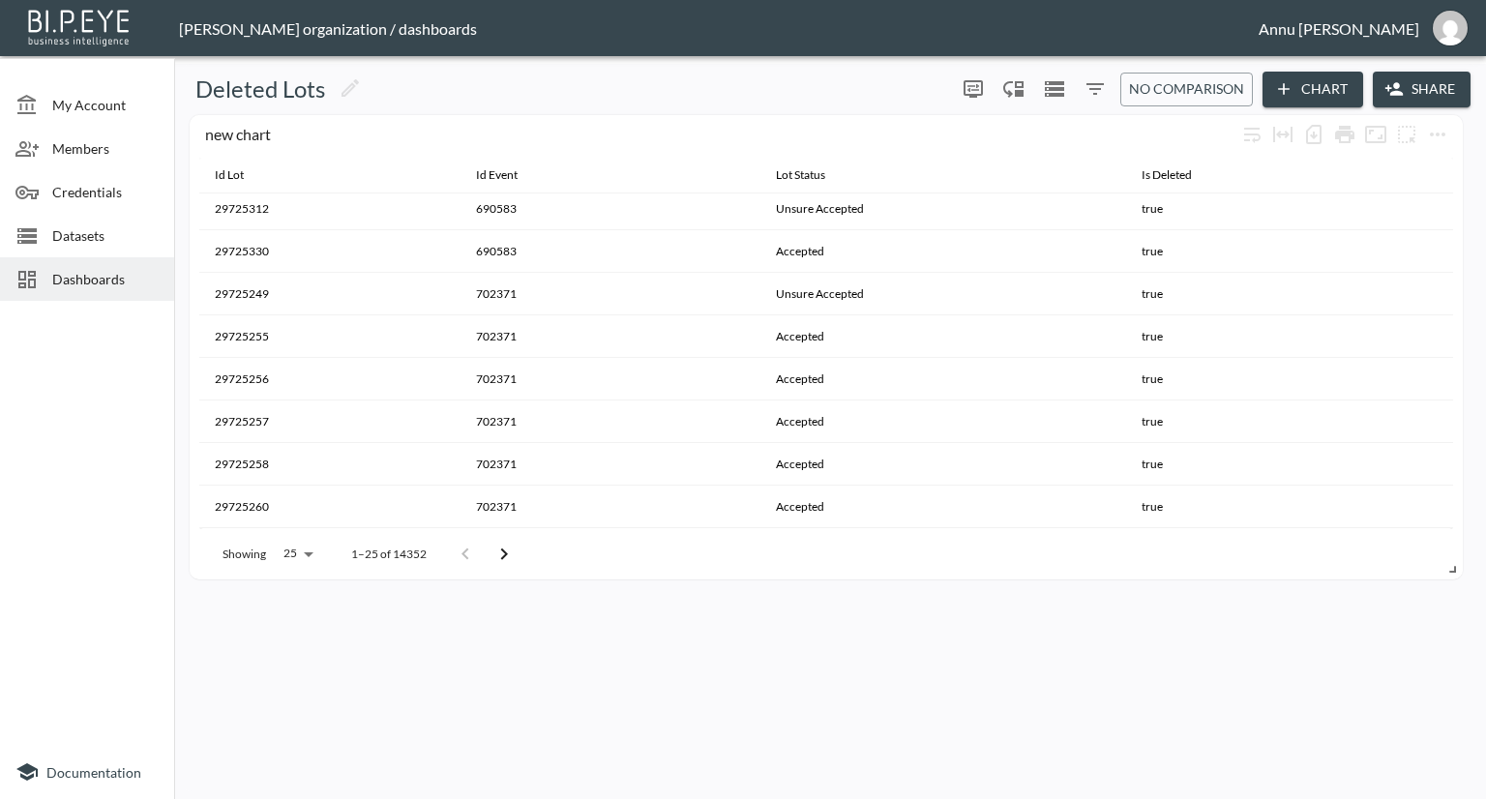
click at [499, 549] on icon "Go to next page" at bounding box center [503, 554] width 23 height 23
click at [499, 549] on icon "Go to next page" at bounding box center [510, 554] width 23 height 23
click at [499, 549] on button "Go to next page" at bounding box center [517, 554] width 39 height 39
click at [515, 554] on icon "Go to next page" at bounding box center [517, 554] width 23 height 23
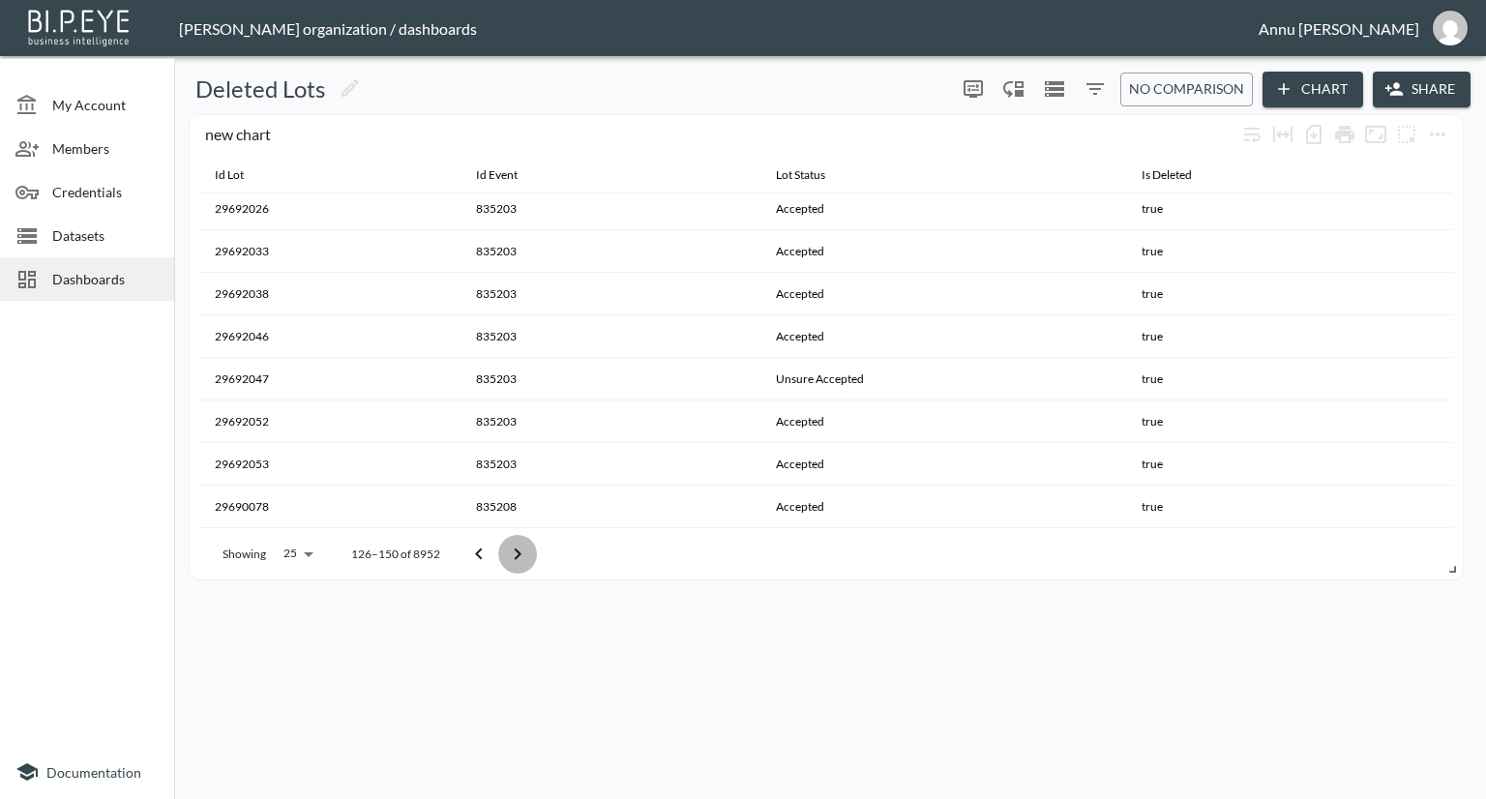
click at [515, 554] on icon "Go to next page" at bounding box center [517, 554] width 23 height 23
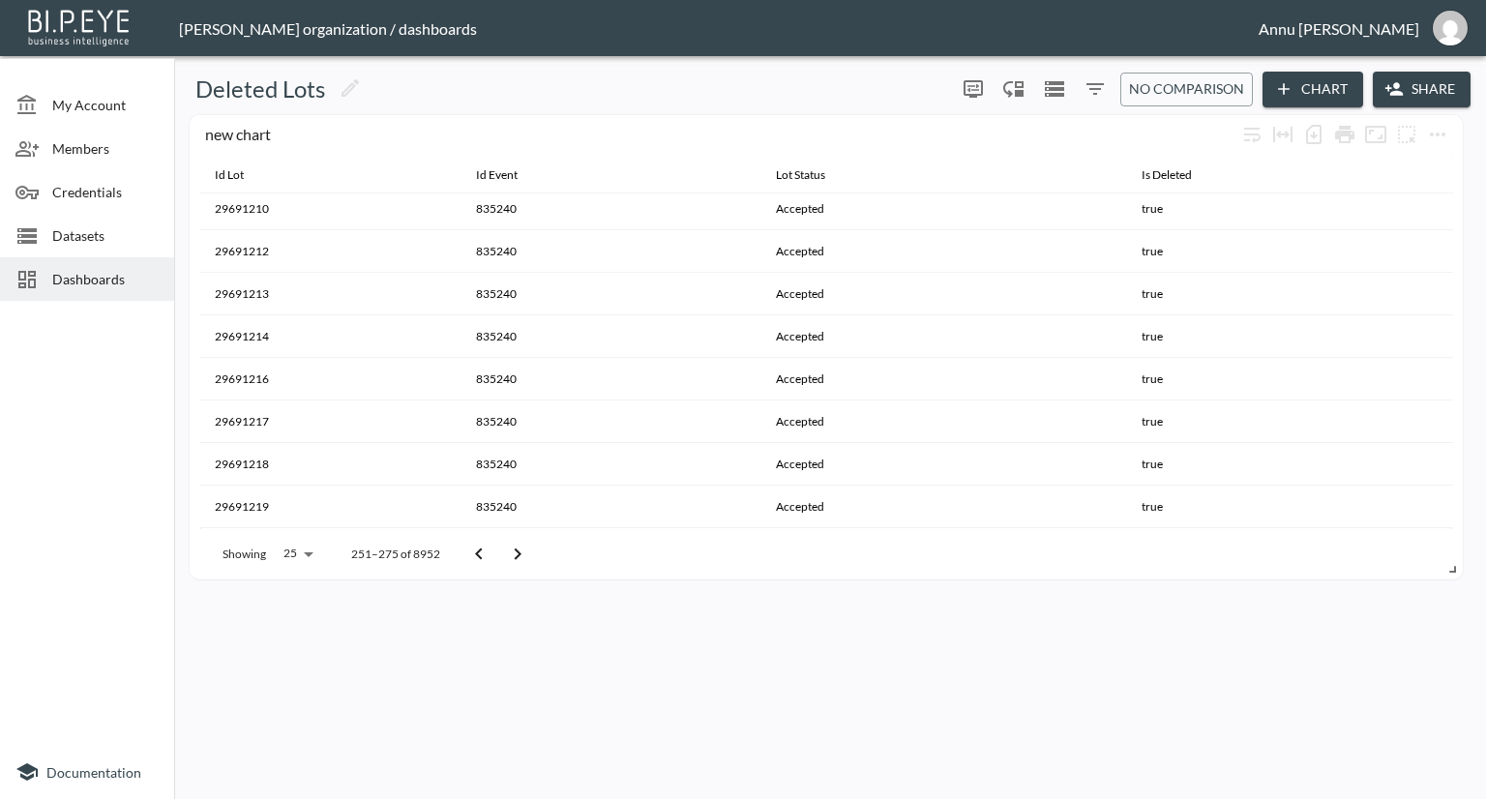
click at [515, 554] on icon "Go to next page" at bounding box center [517, 554] width 23 height 23
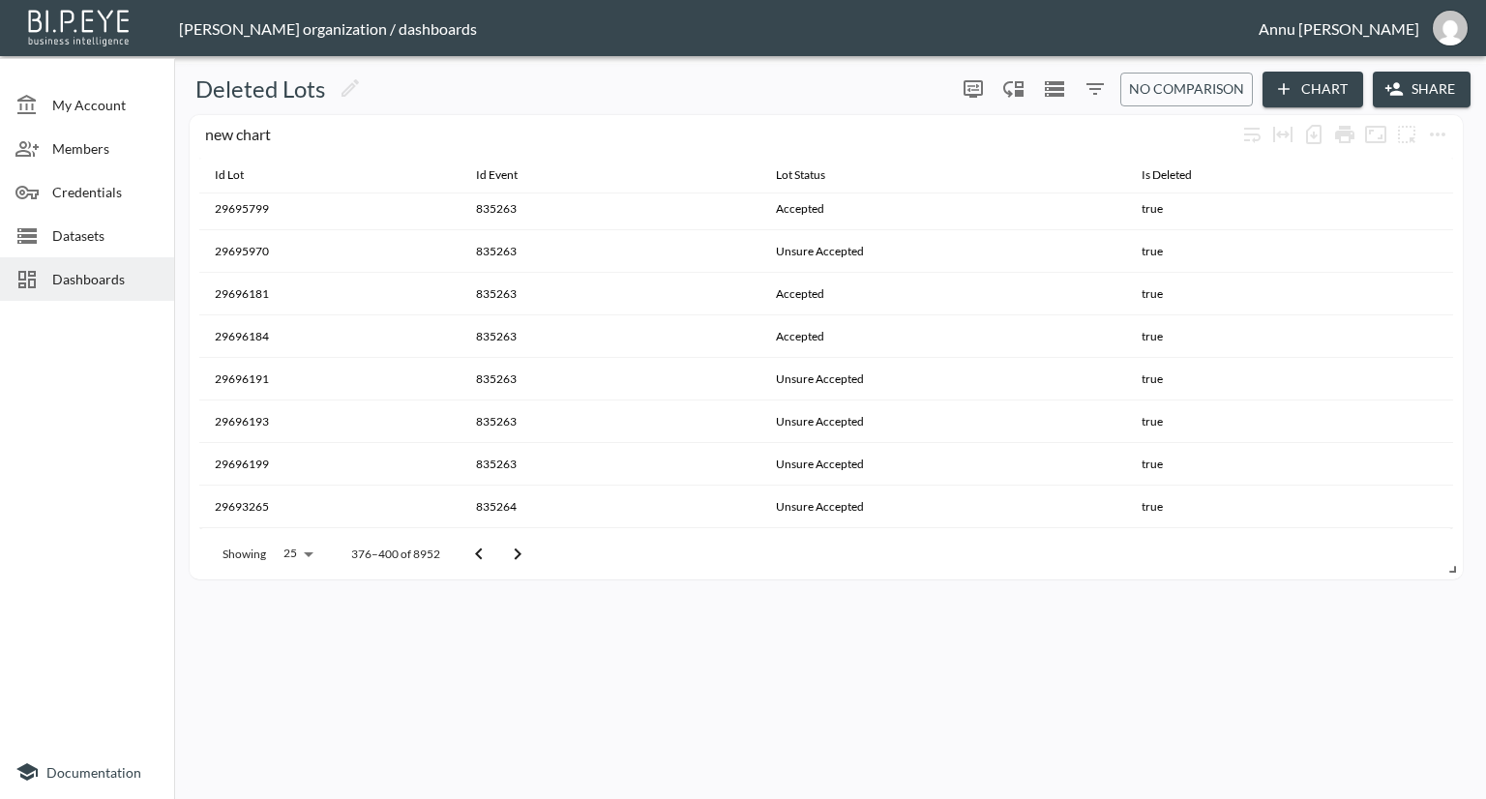
click at [515, 554] on icon "Go to next page" at bounding box center [517, 554] width 23 height 23
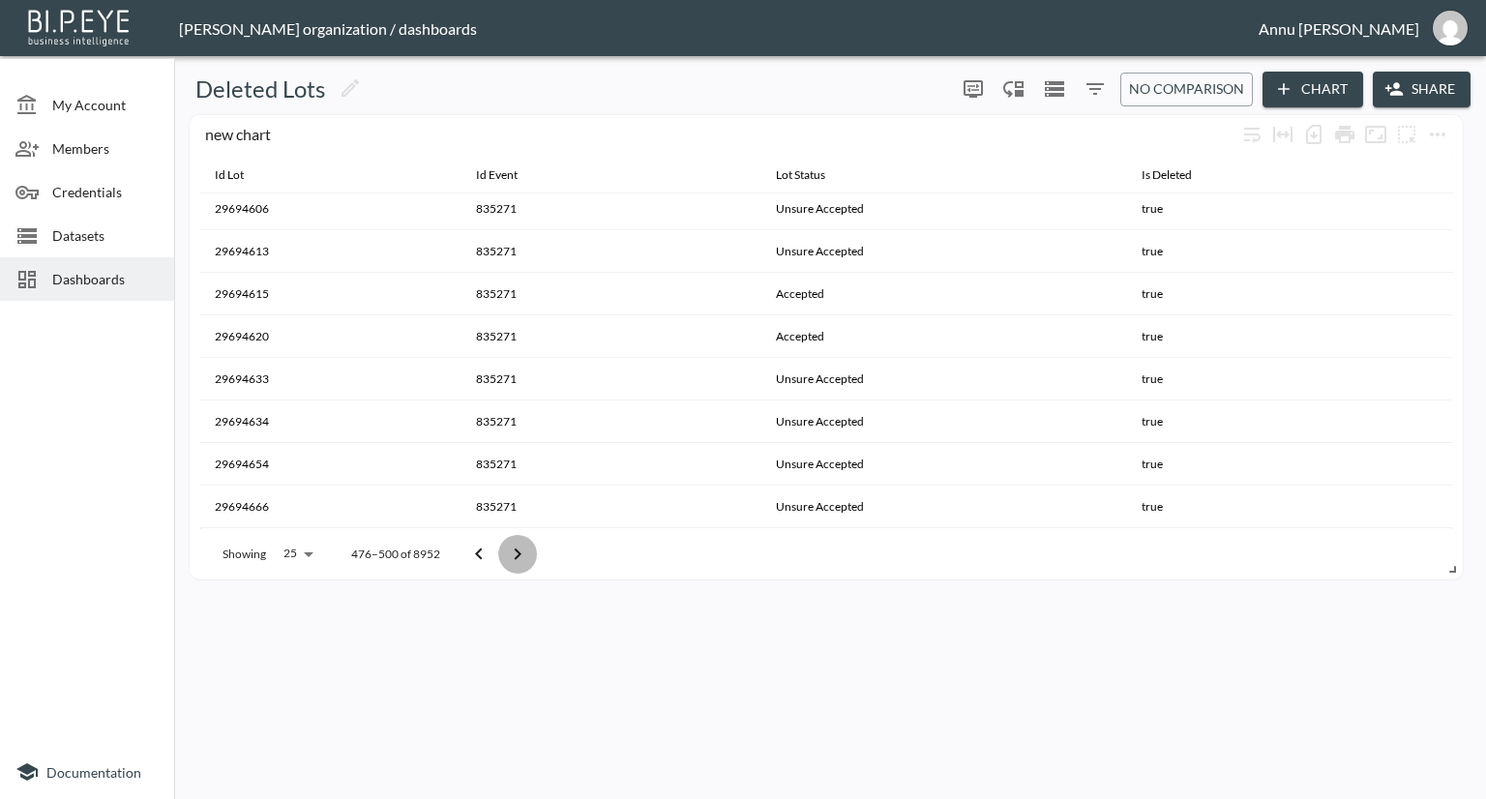
click at [515, 554] on icon "Go to next page" at bounding box center [517, 554] width 23 height 23
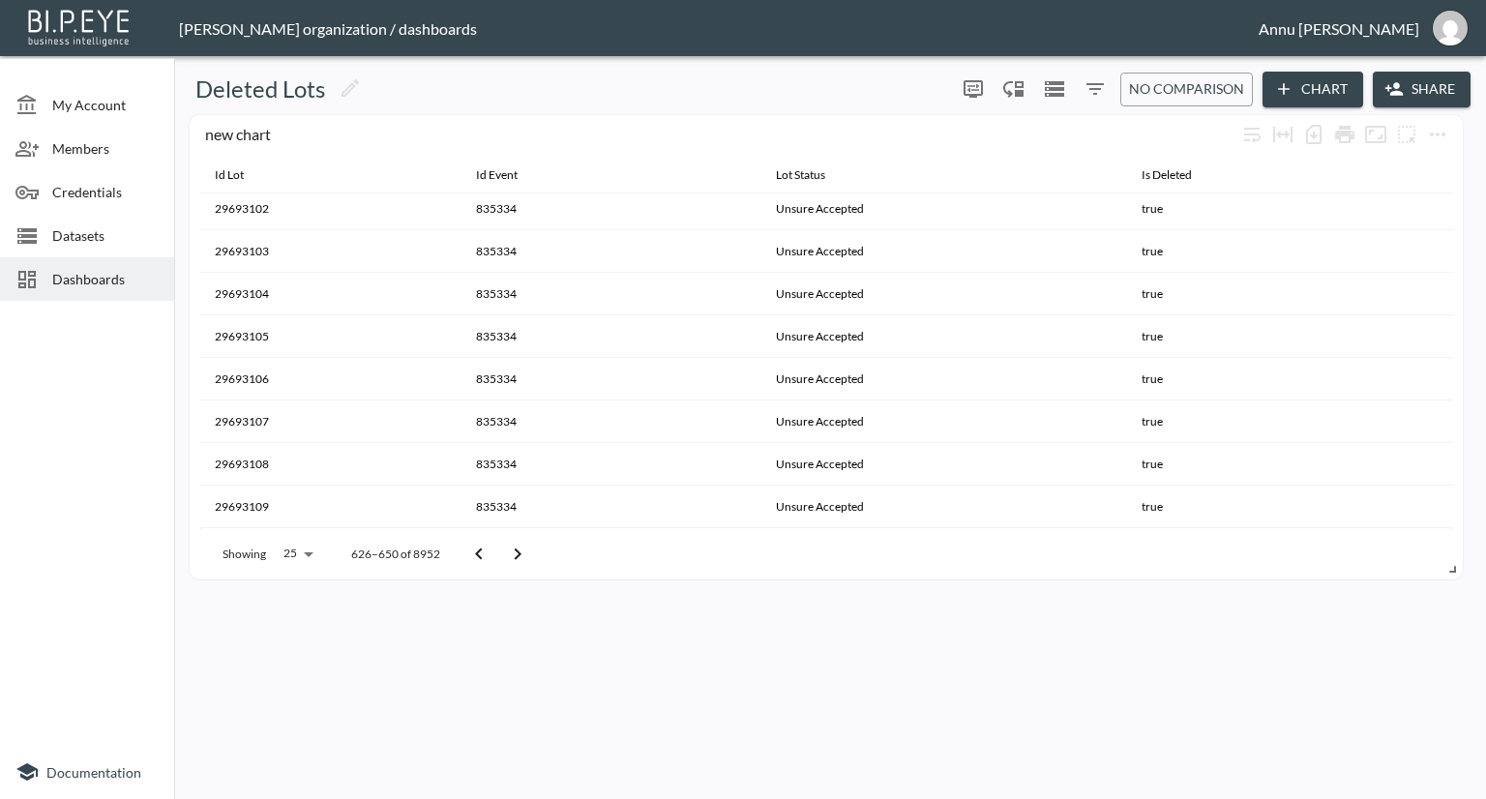
click at [515, 554] on icon "Go to next page" at bounding box center [517, 554] width 23 height 23
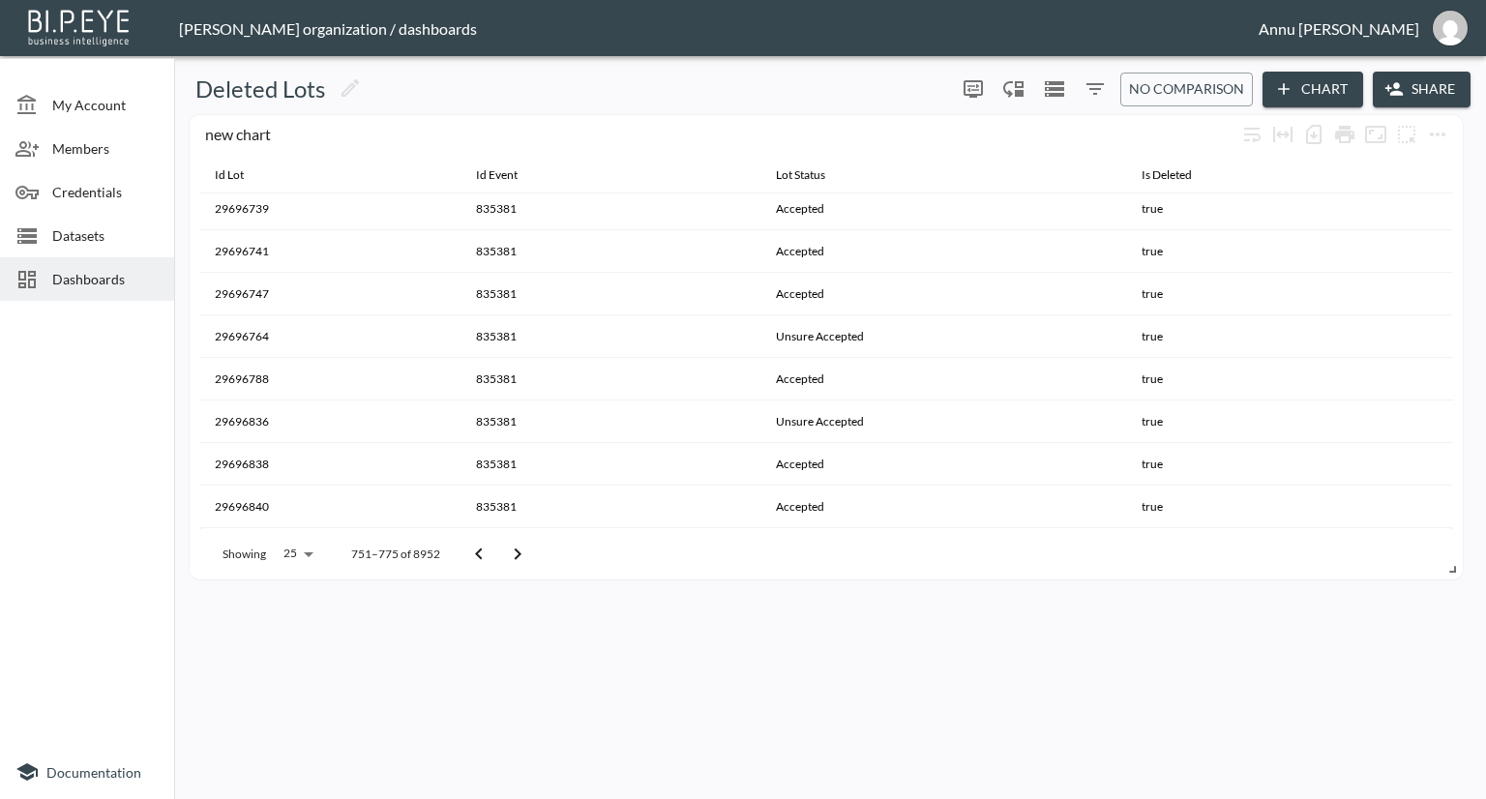
click at [515, 554] on icon "Go to next page" at bounding box center [517, 554] width 23 height 23
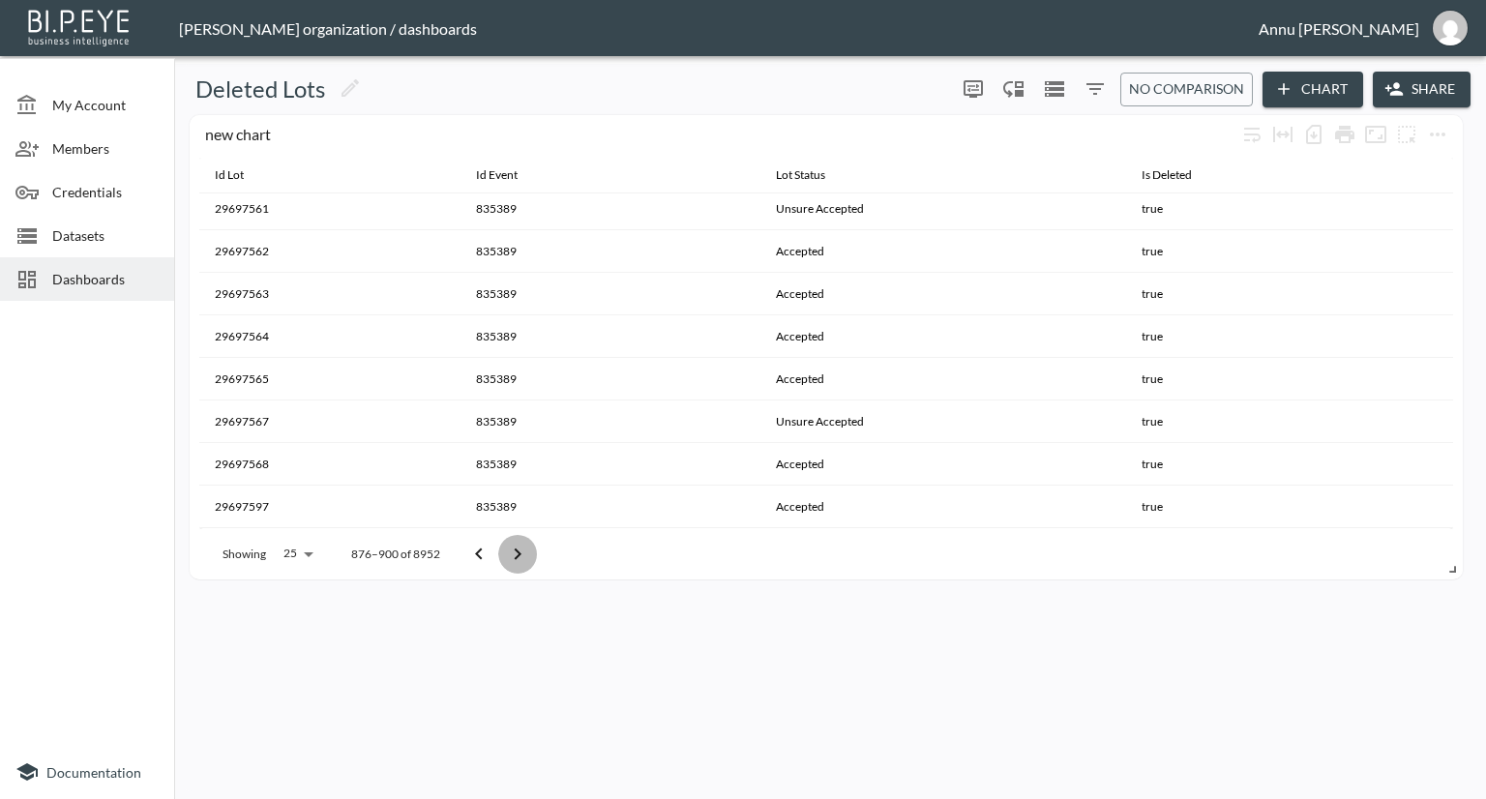
click at [515, 554] on icon "Go to next page" at bounding box center [517, 554] width 23 height 23
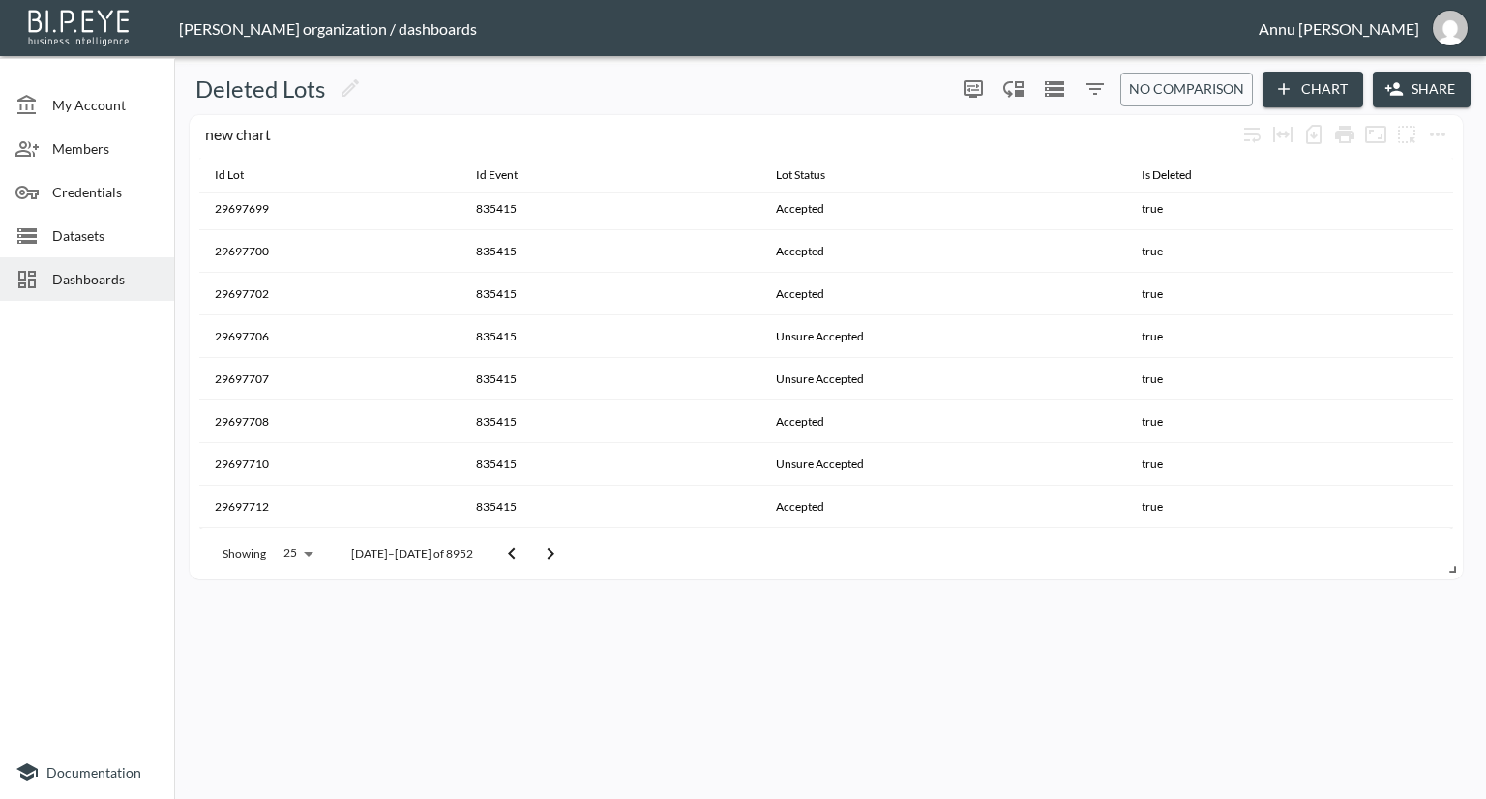
click at [531, 554] on button "Go to next page" at bounding box center [550, 554] width 39 height 39
click at [500, 552] on icon "Go to previous page" at bounding box center [511, 554] width 23 height 23
click at [495, 552] on icon "Go to previous page" at bounding box center [485, 554] width 23 height 23
click at [495, 552] on button "Go to previous page" at bounding box center [478, 554] width 39 height 39
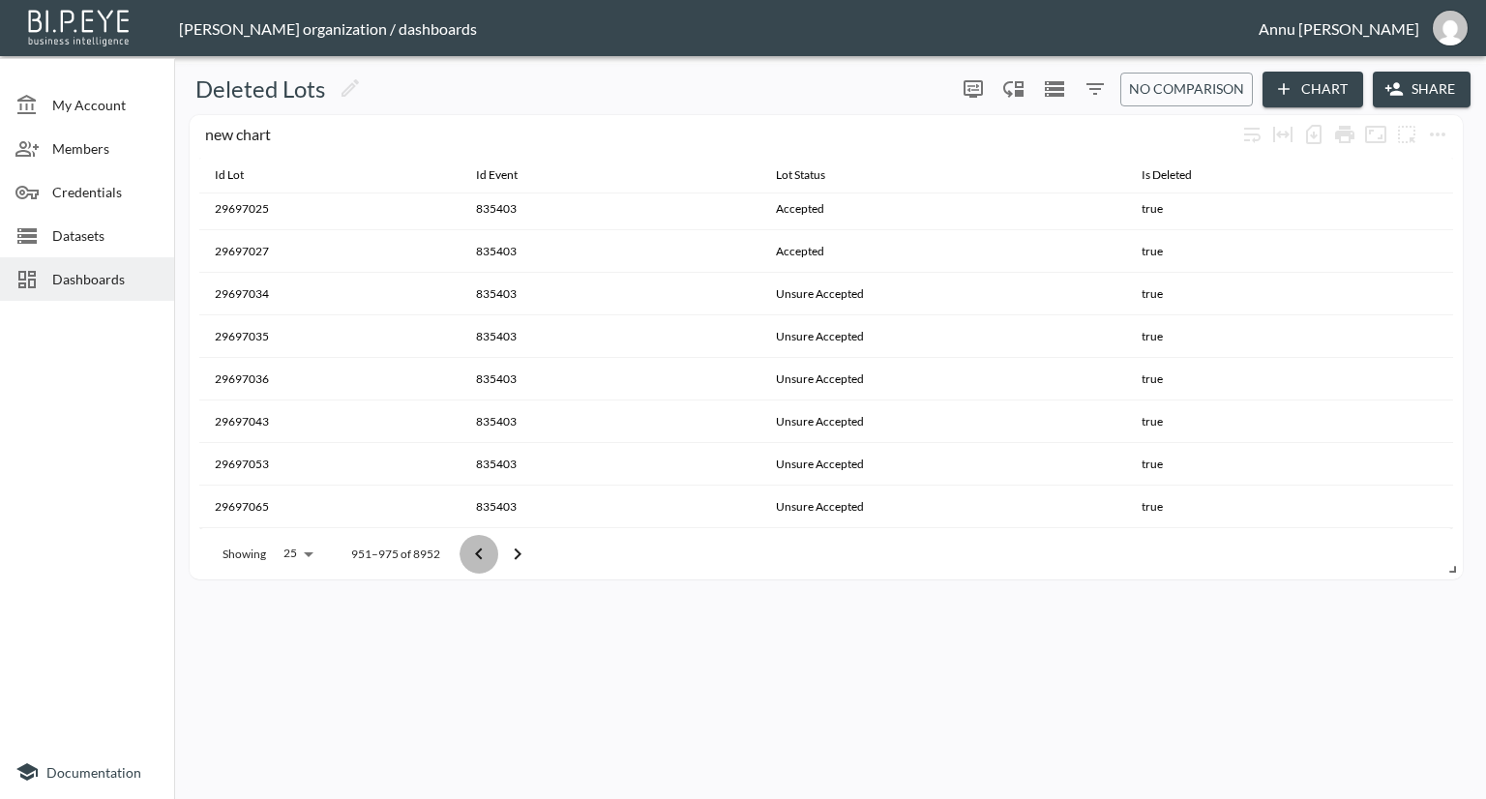
click at [495, 552] on button "Go to previous page" at bounding box center [478, 554] width 39 height 39
click at [124, 280] on span "Dashboards" at bounding box center [105, 279] width 106 height 20
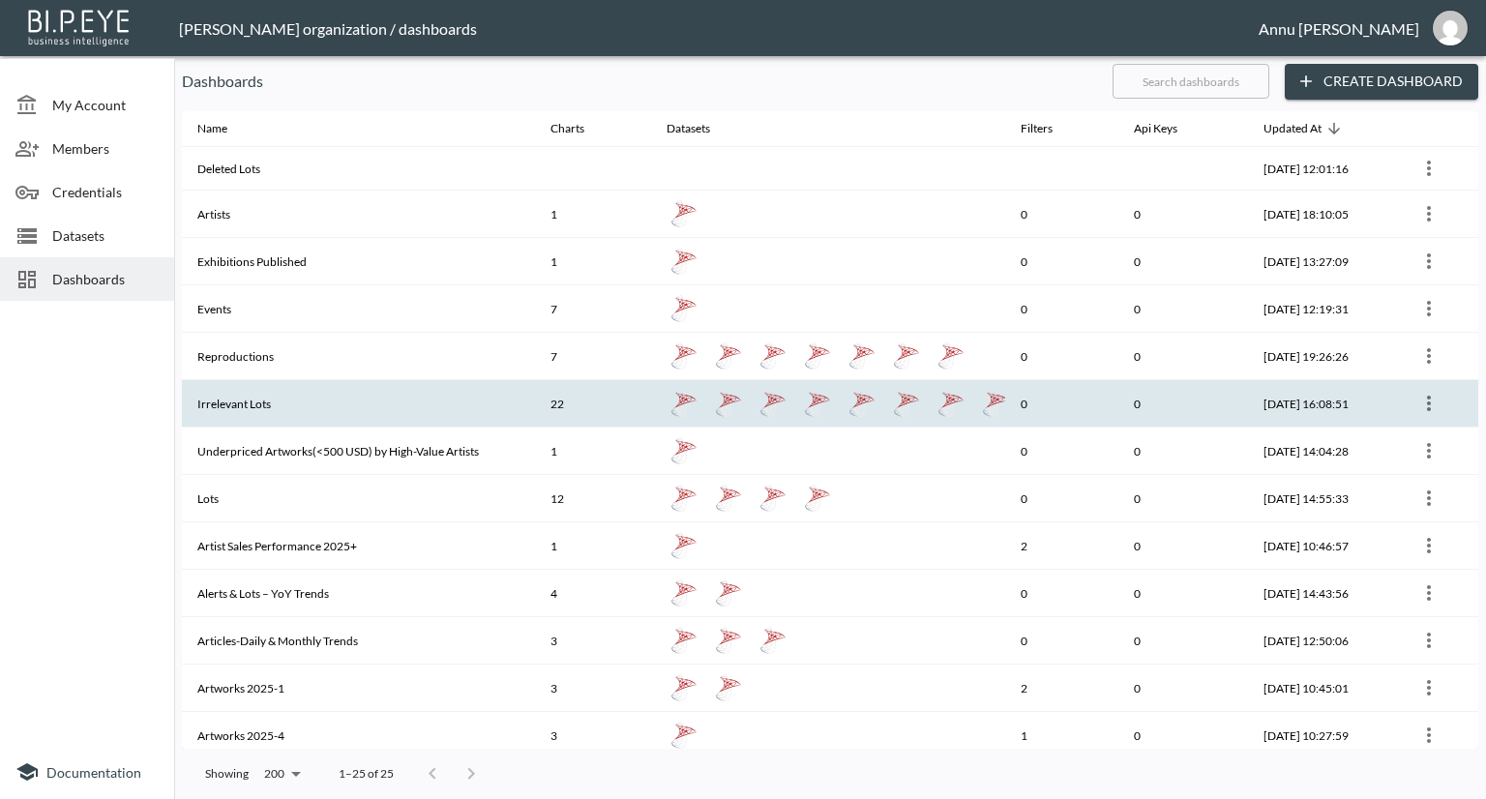
click at [259, 392] on th "Irrelevant Lots" at bounding box center [358, 403] width 353 height 47
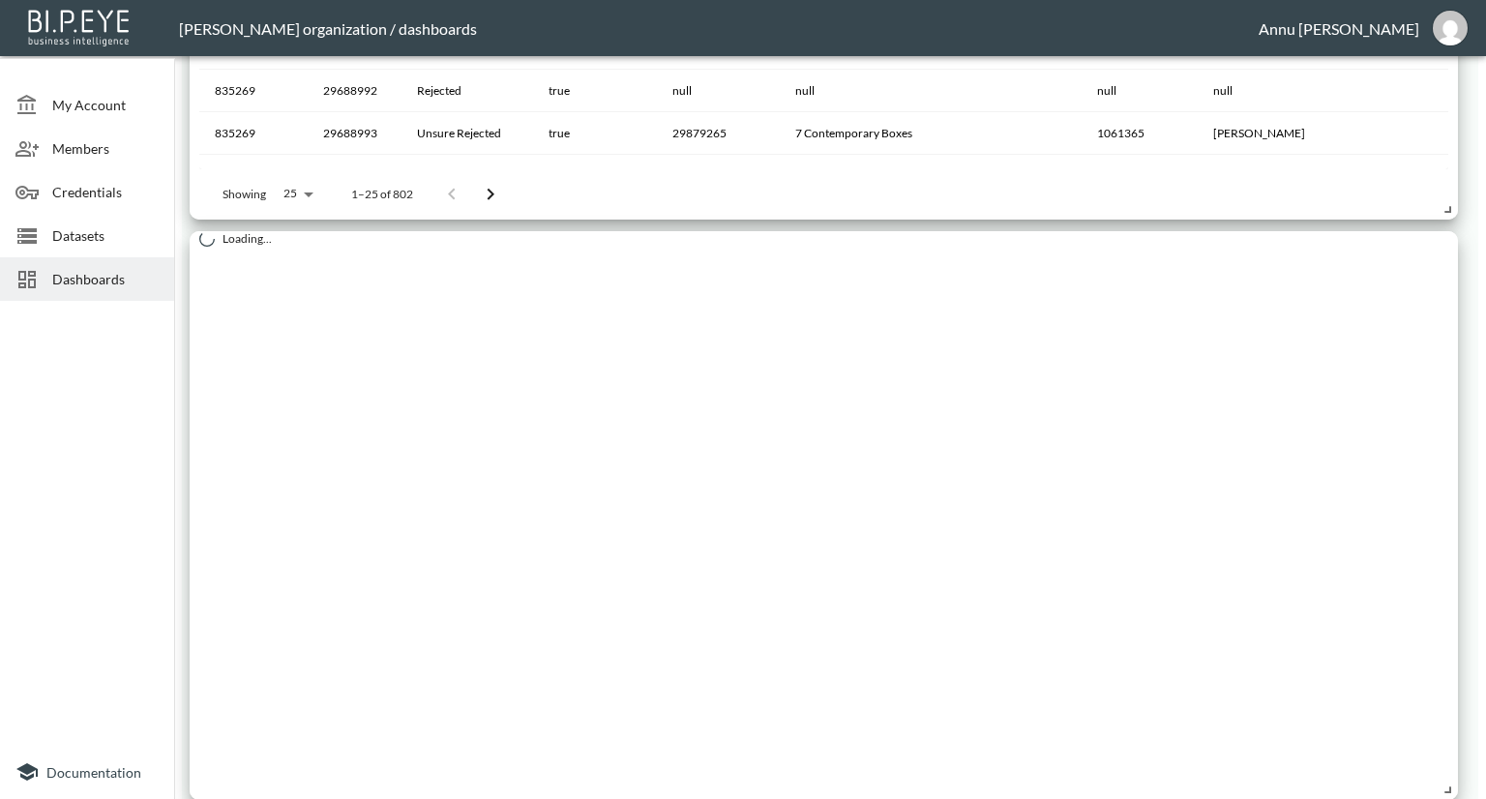
scroll to position [2832, 0]
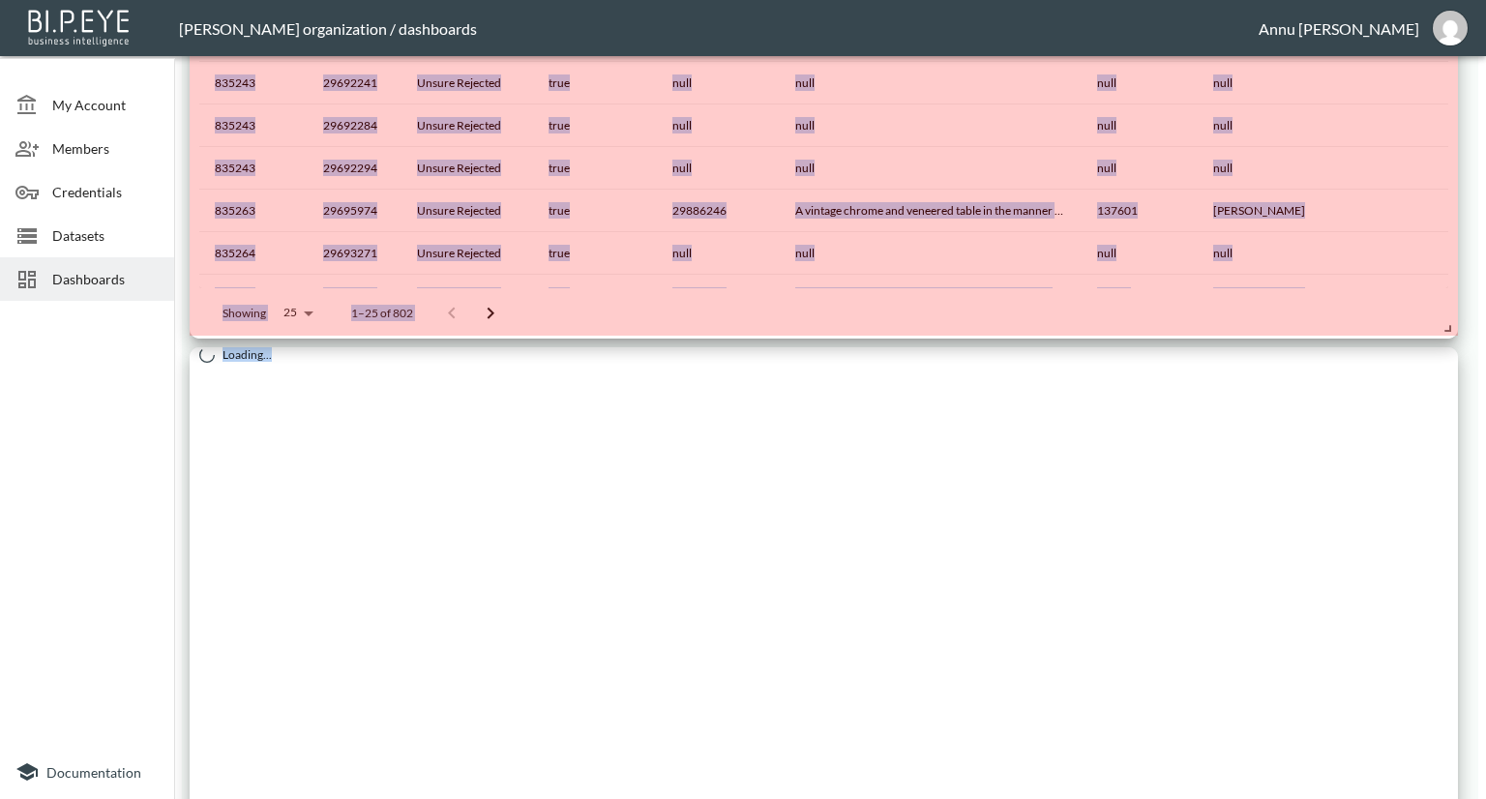
drag, startPoint x: 1450, startPoint y: 497, endPoint x: 1478, endPoint y: 323, distance: 176.3
click at [1478, 323] on div "My Account Members Credentials Datasets Dashboards Documentation Irrelevant Lot…" at bounding box center [743, 399] width 1486 height 799
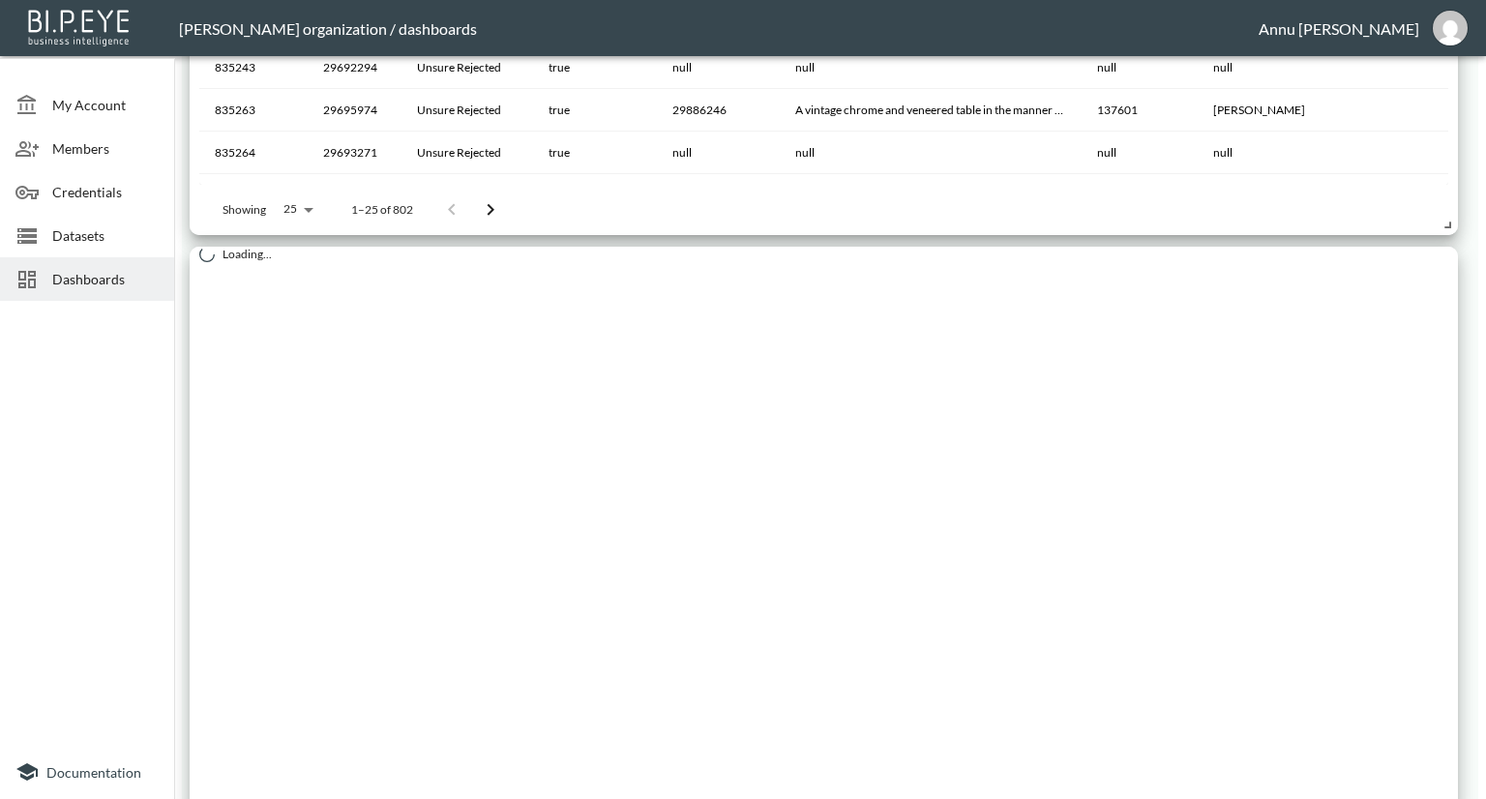
scroll to position [2964, 0]
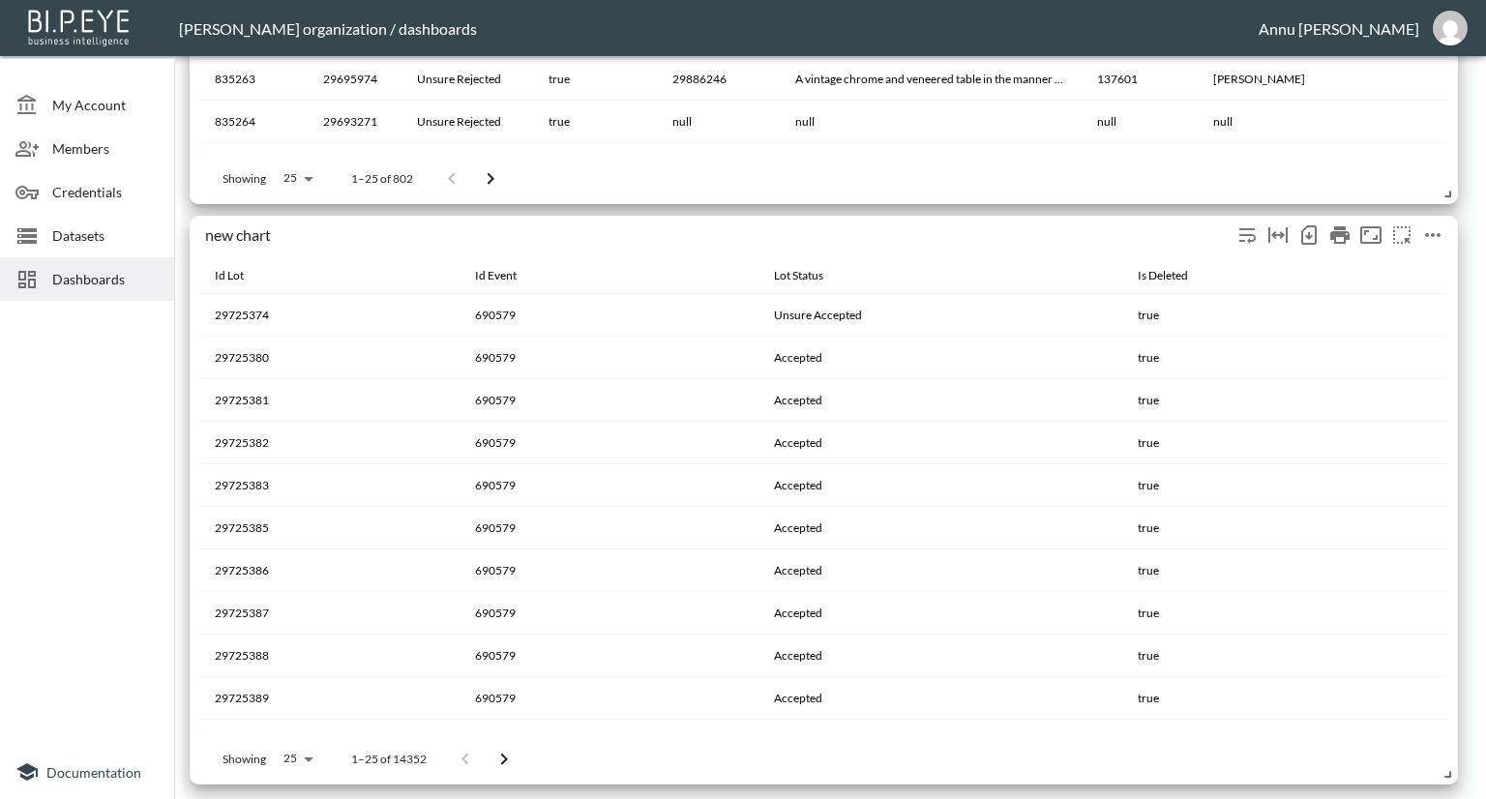
click at [1438, 230] on icon "more" at bounding box center [1432, 234] width 23 height 23
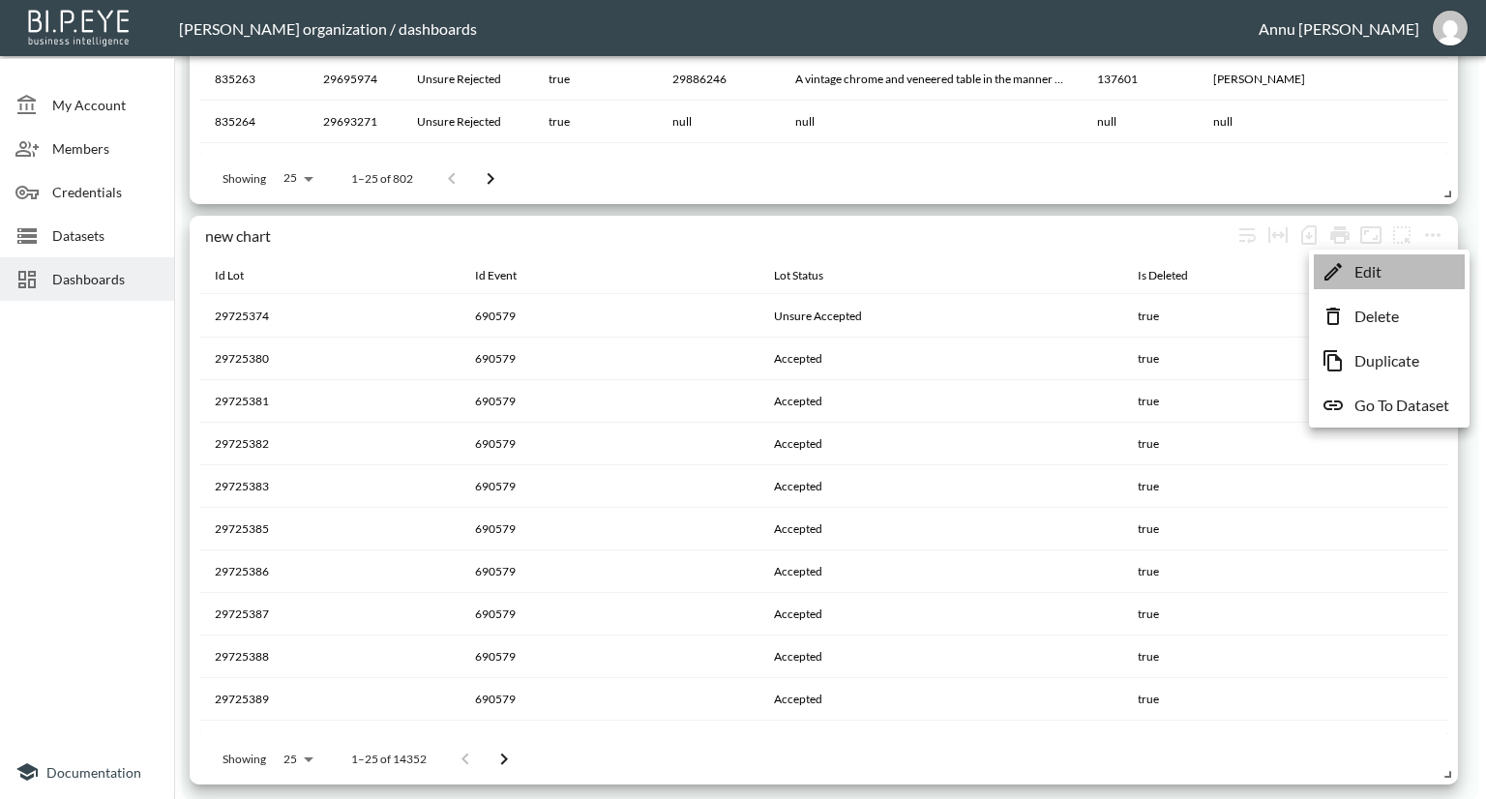
click at [1396, 272] on li "Edit" at bounding box center [1388, 271] width 151 height 35
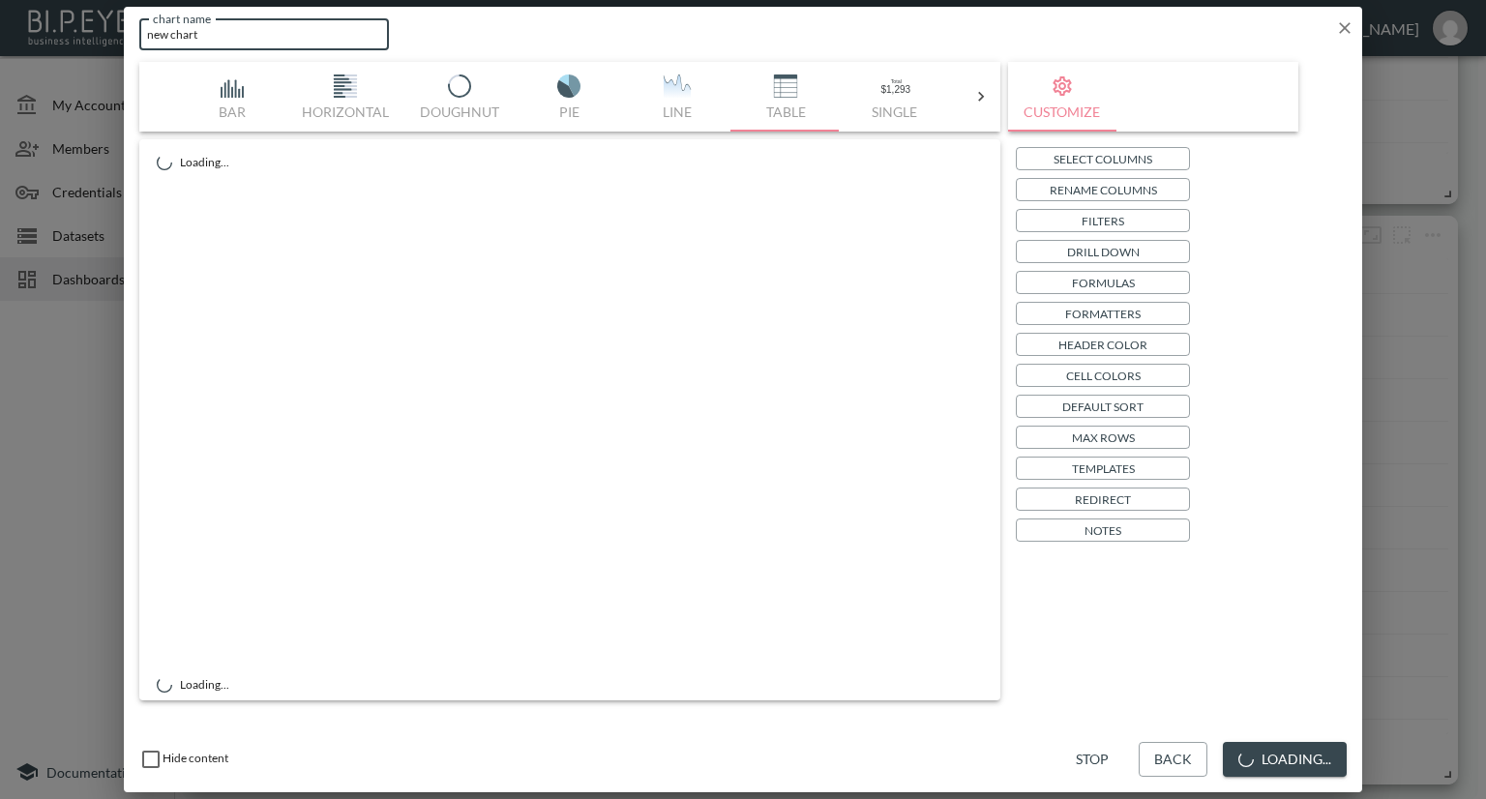
drag, startPoint x: 229, startPoint y: 33, endPoint x: 20, endPoint y: 21, distance: 209.2
click at [20, 21] on div "chart name new chart chart name Bar Horizontal Doughnut Pie Line Table Single M…" at bounding box center [743, 399] width 1486 height 799
type input "L"
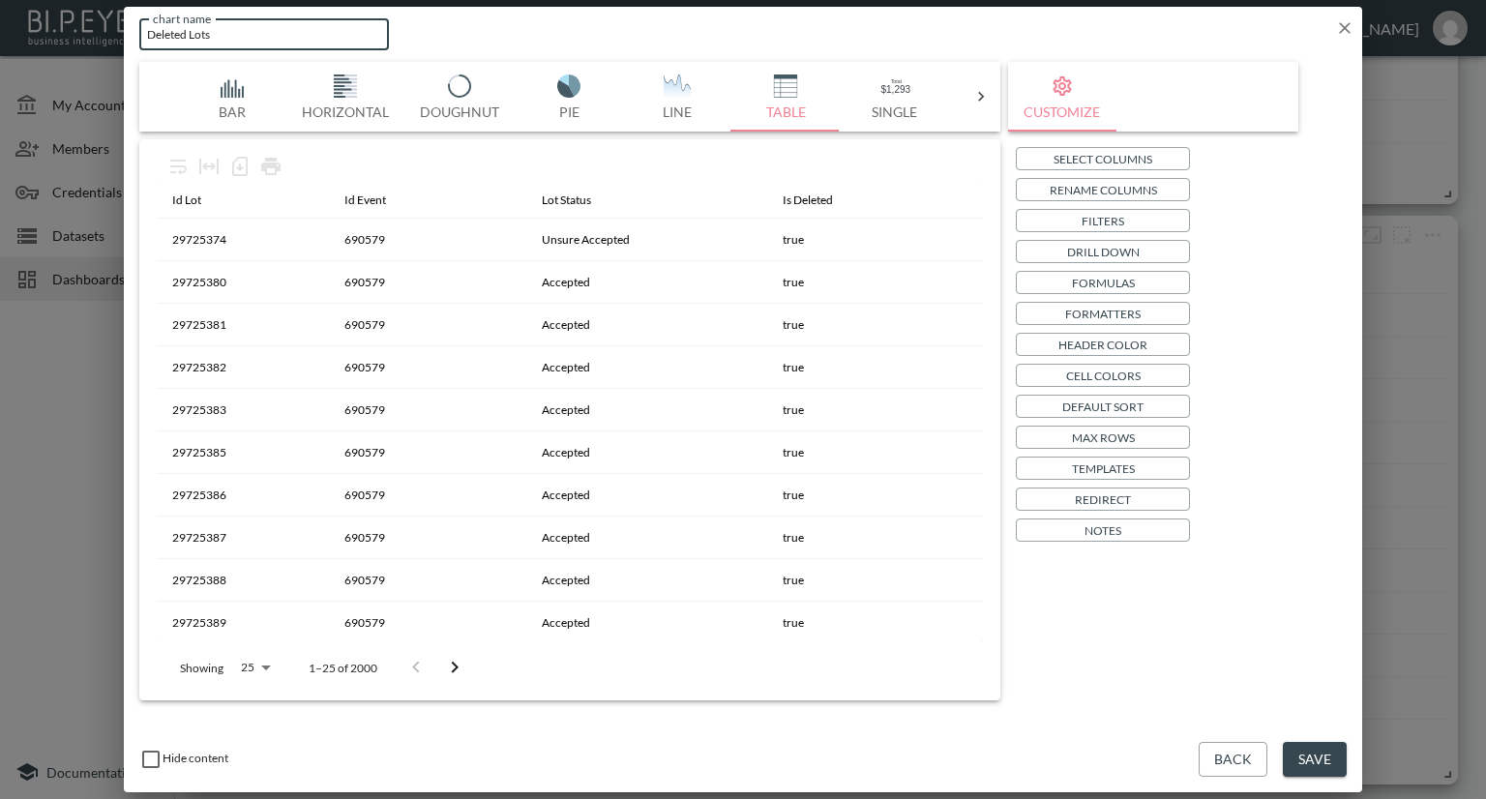
type input "Deleted Lots"
click at [1302, 304] on div "Bar Horizontal Doughnut Pie Line Table Single Map World Top Google Stacked Cale…" at bounding box center [742, 381] width 1207 height 638
click at [1303, 757] on button "Save" at bounding box center [1315, 760] width 64 height 36
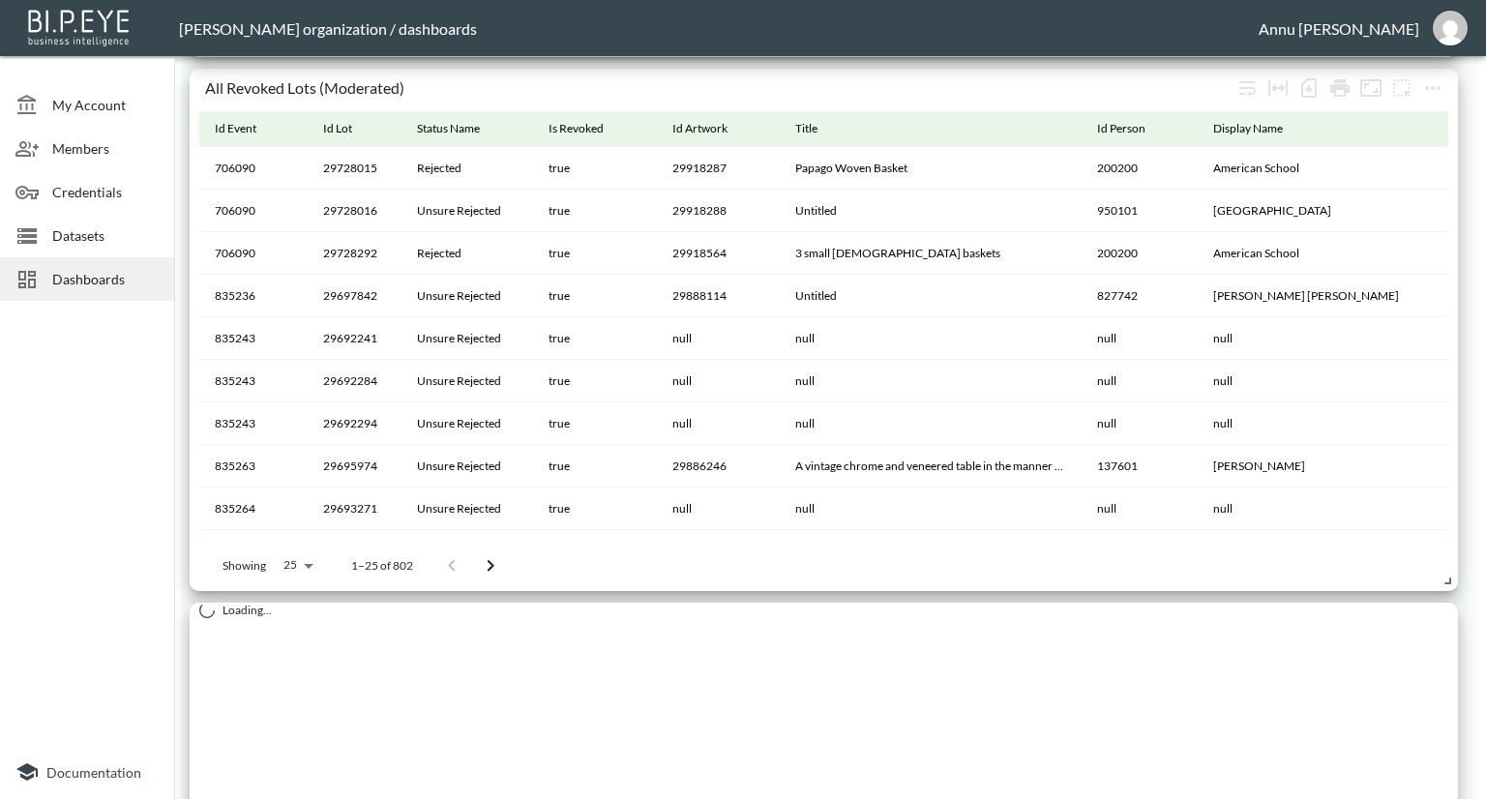
scroll to position [2383, 0]
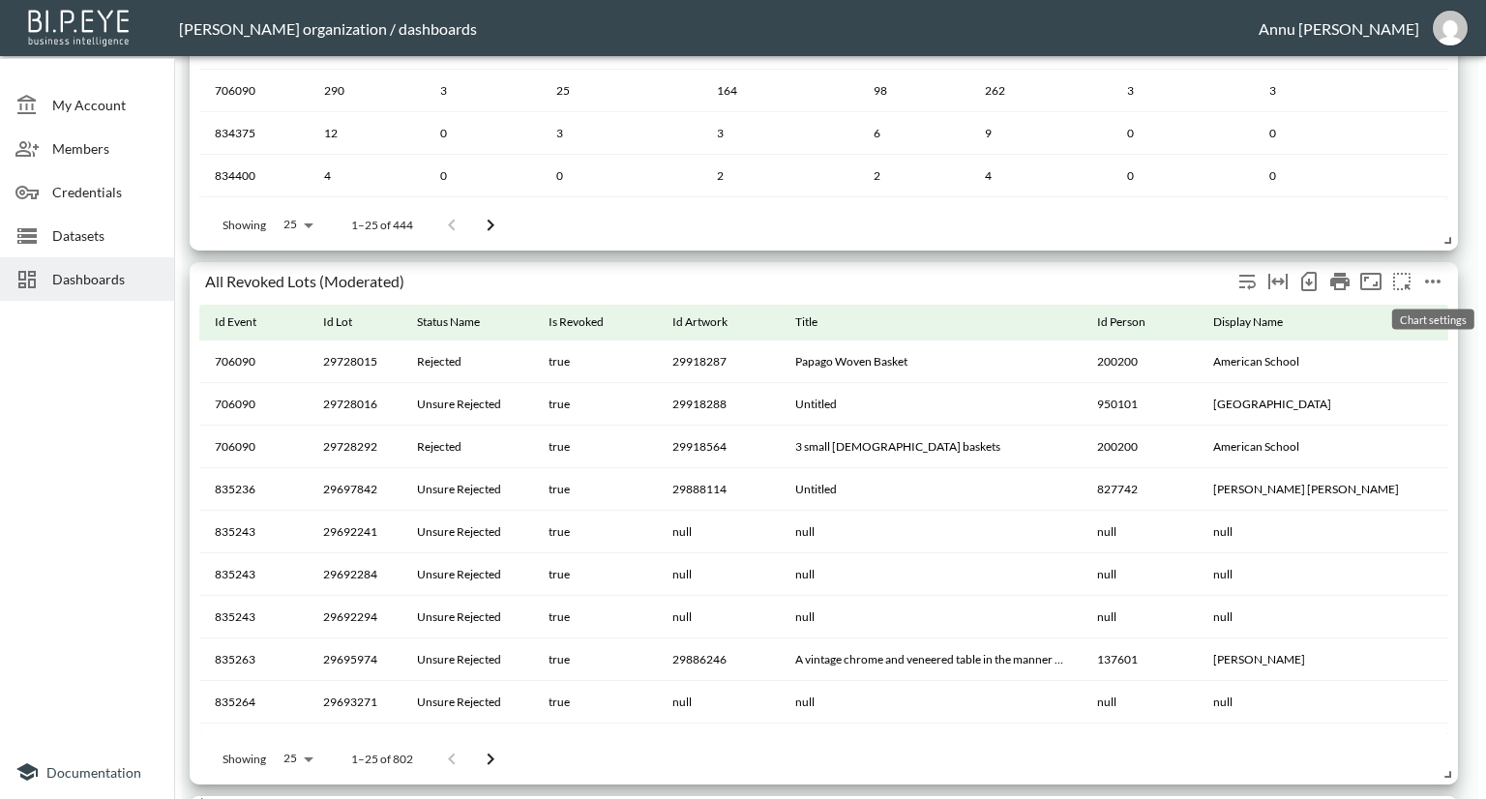
click at [1437, 278] on icon "more" at bounding box center [1432, 281] width 23 height 23
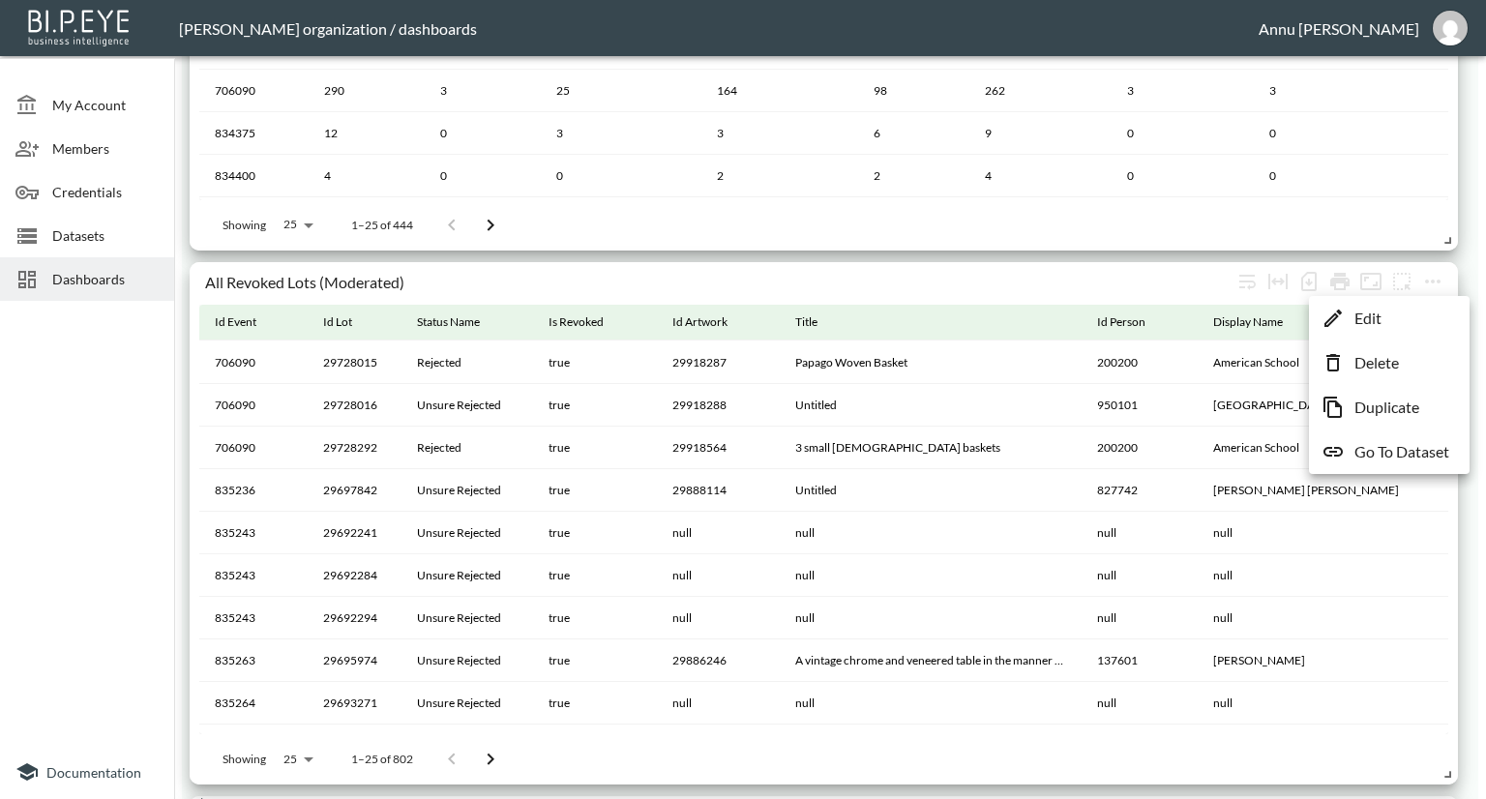
click at [1393, 318] on li "Edit" at bounding box center [1388, 318] width 151 height 35
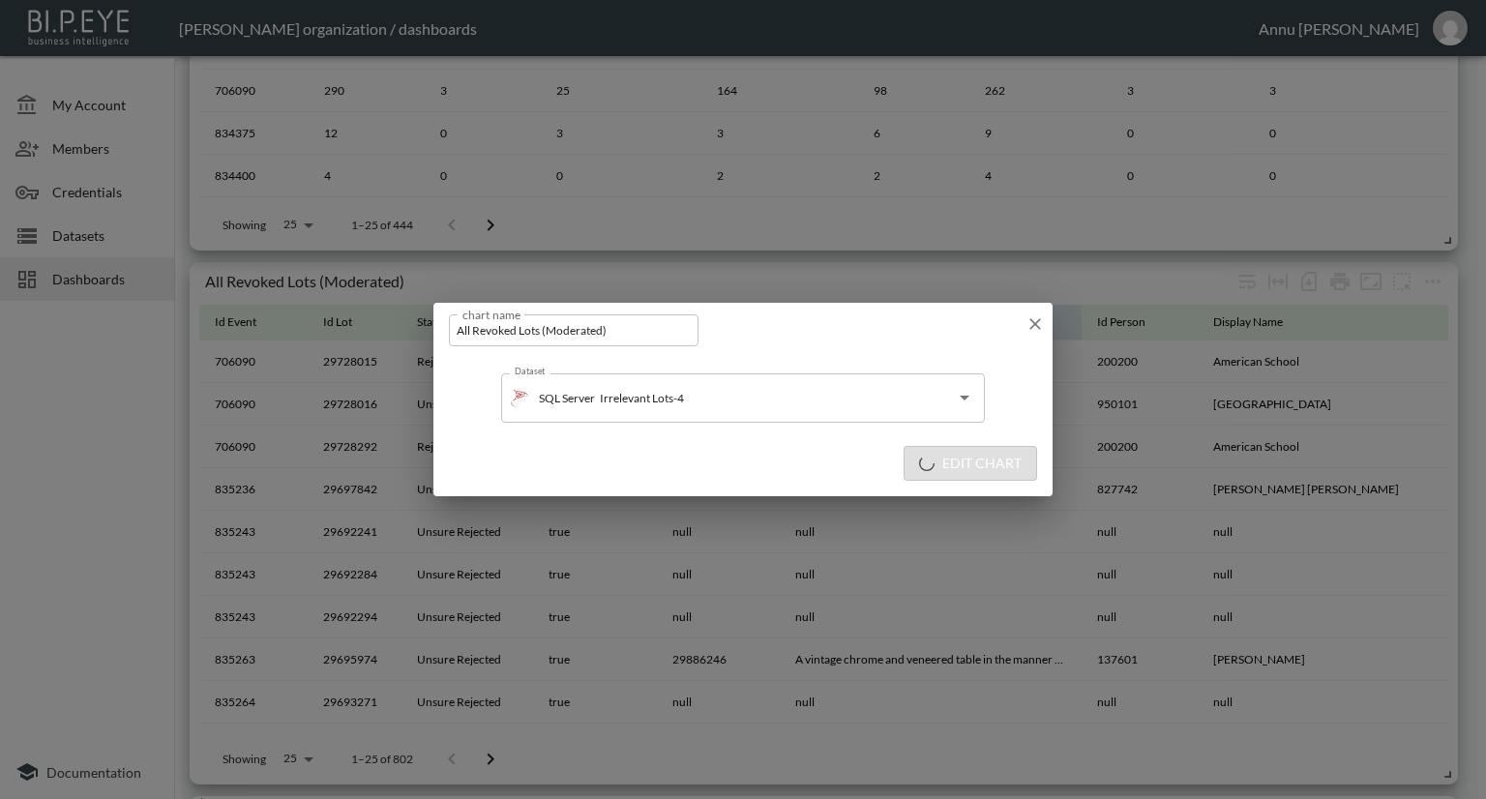
click at [1030, 322] on icon "button" at bounding box center [1034, 323] width 19 height 19
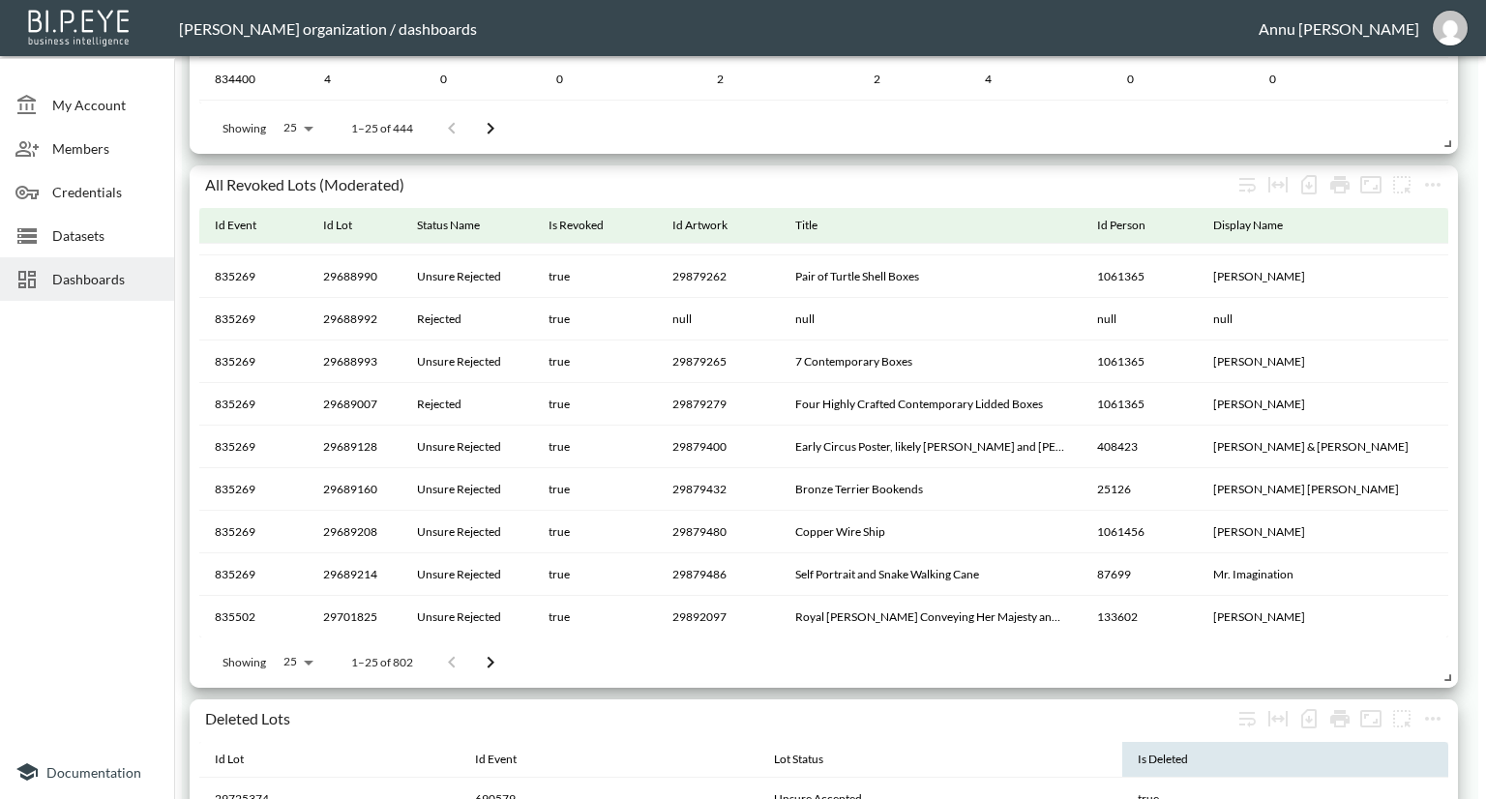
scroll to position [381, 0]
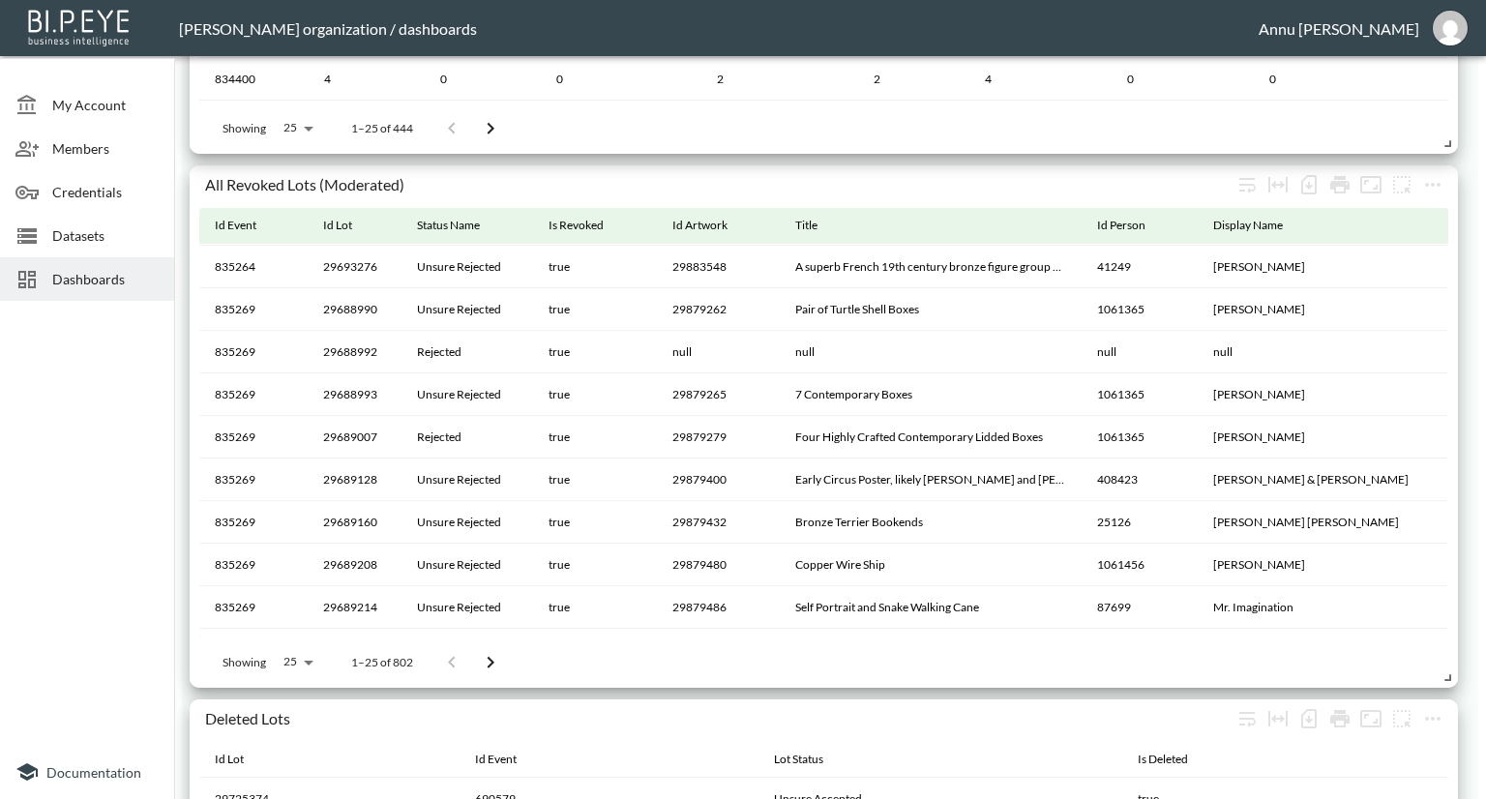
click at [77, 232] on span "Datasets" at bounding box center [105, 235] width 106 height 20
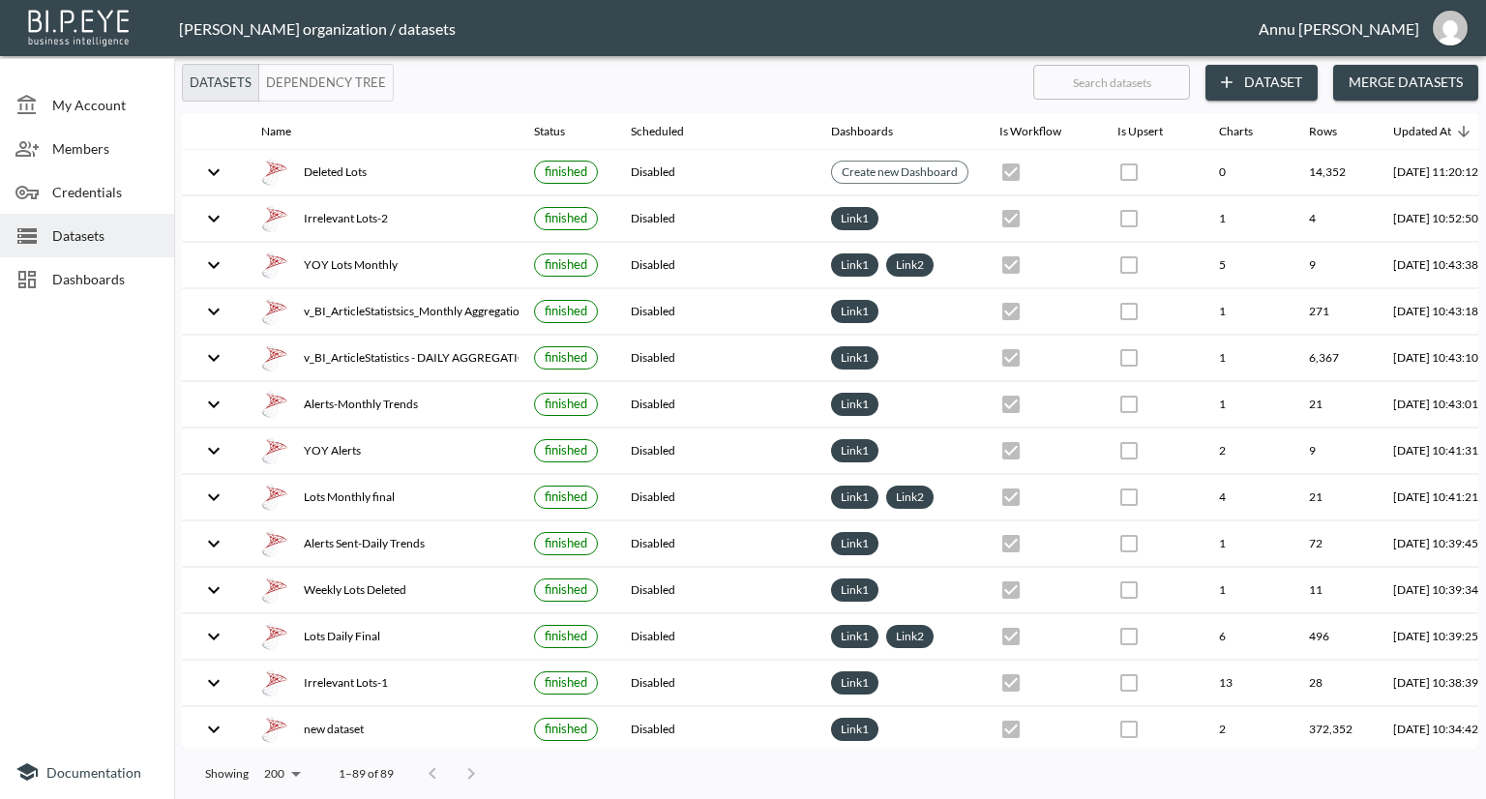
click at [1276, 73] on button "Dataset" at bounding box center [1261, 83] width 112 height 36
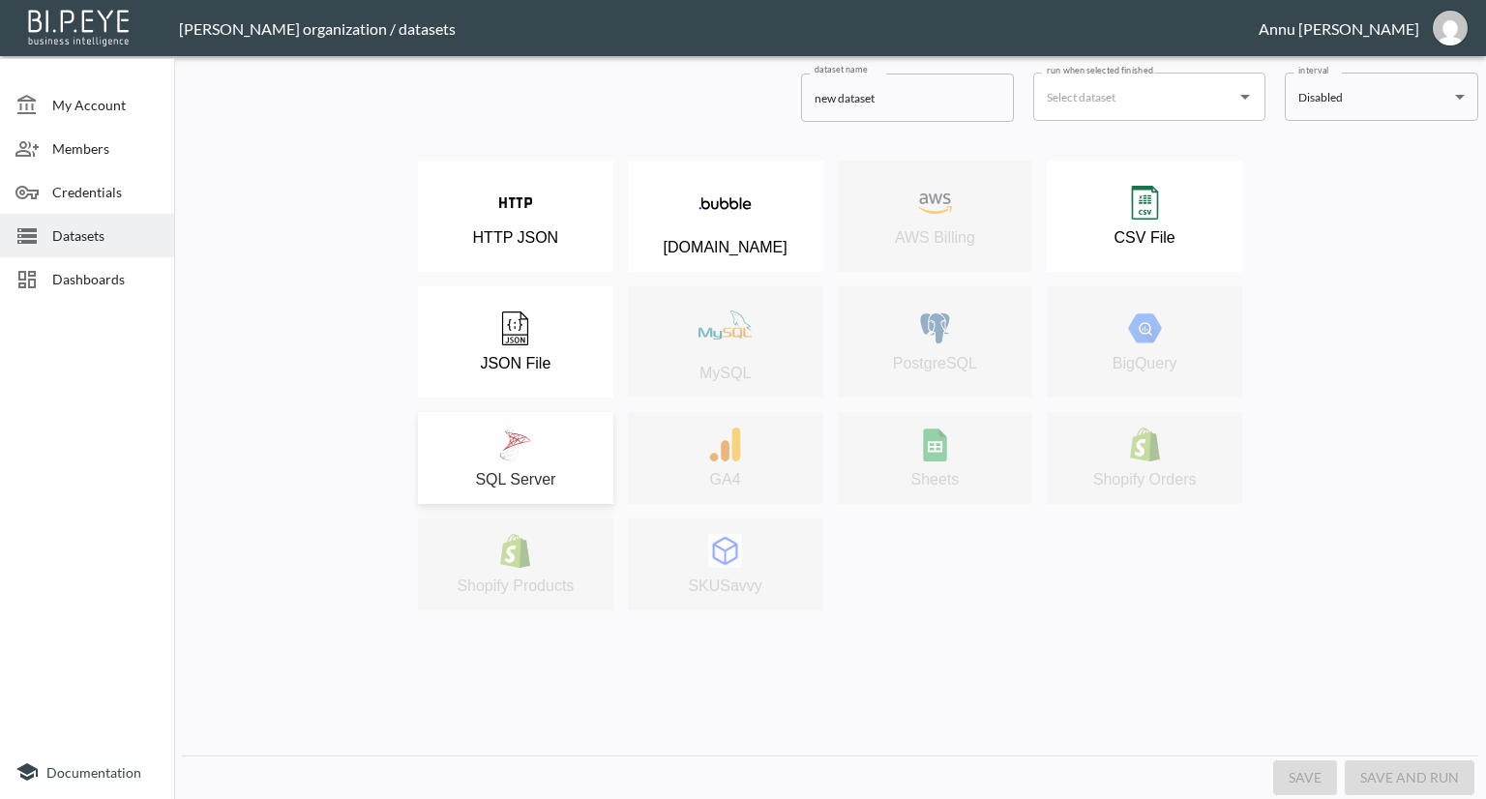
click at [515, 465] on div "SQL Server" at bounding box center [516, 458] width 176 height 61
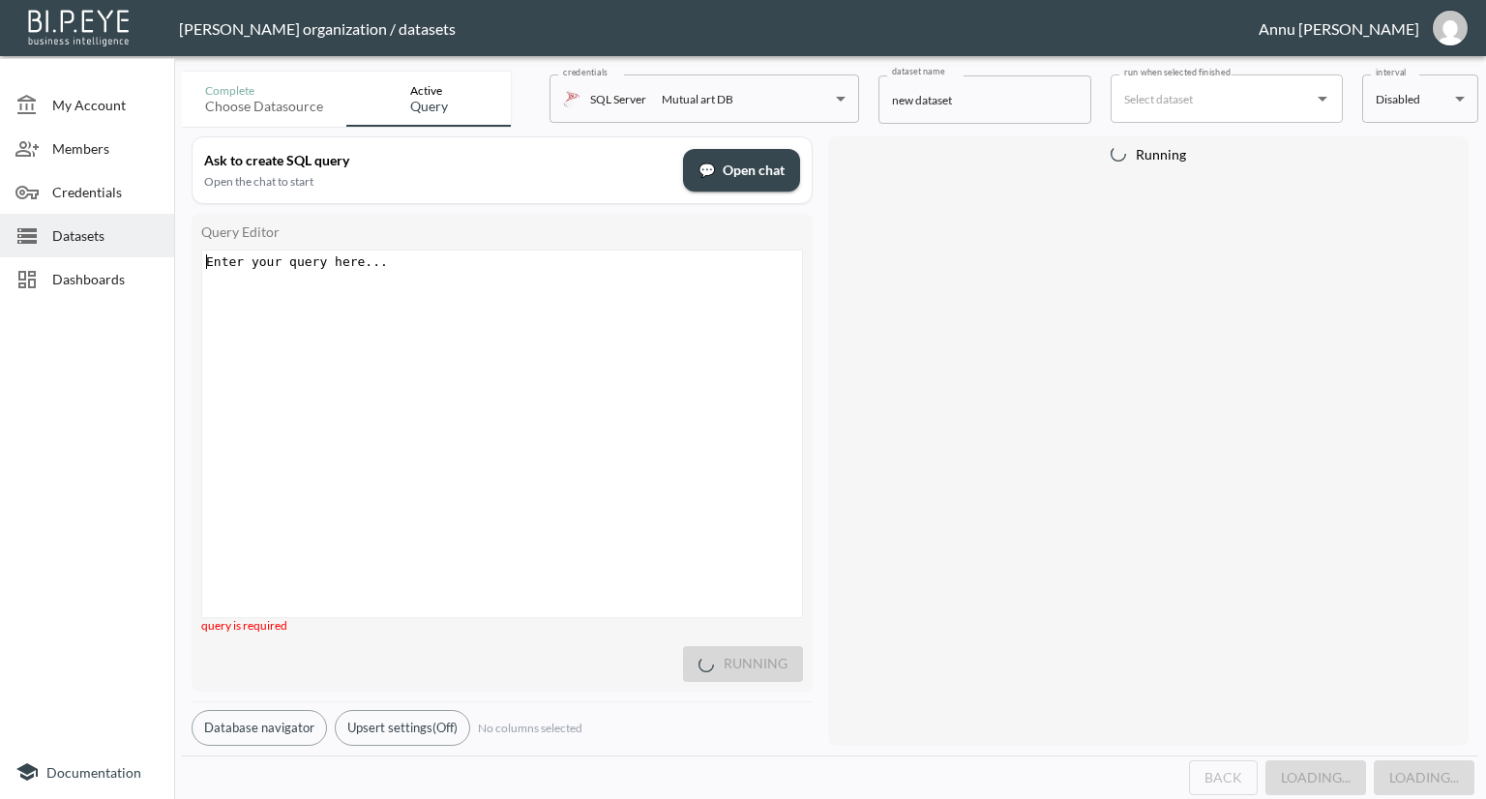
click at [419, 301] on div "Enter your query here... xxxxxxxxxx ​" at bounding box center [526, 458] width 648 height 415
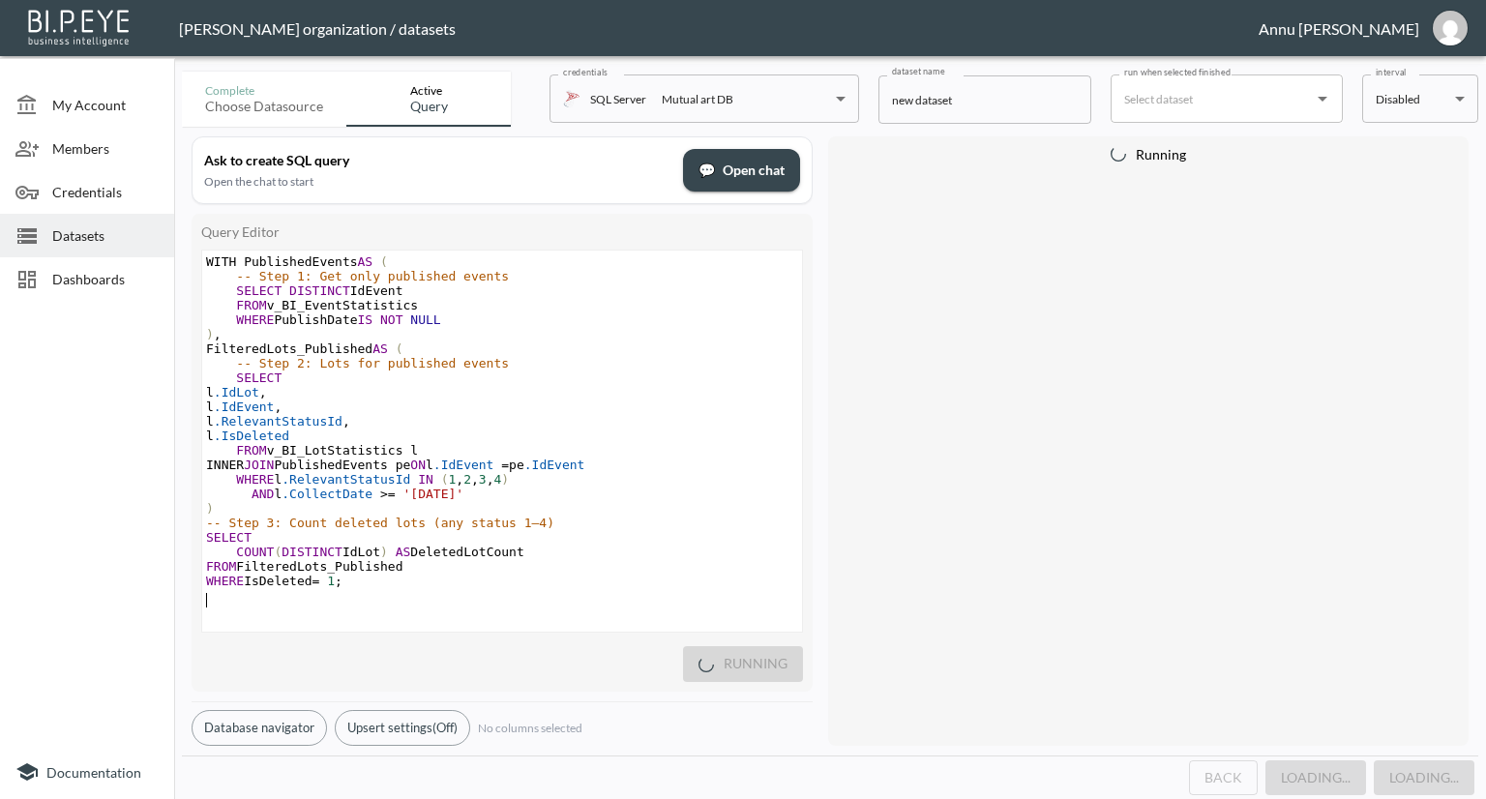
click at [912, 431] on div "Running" at bounding box center [1148, 440] width 640 height 609
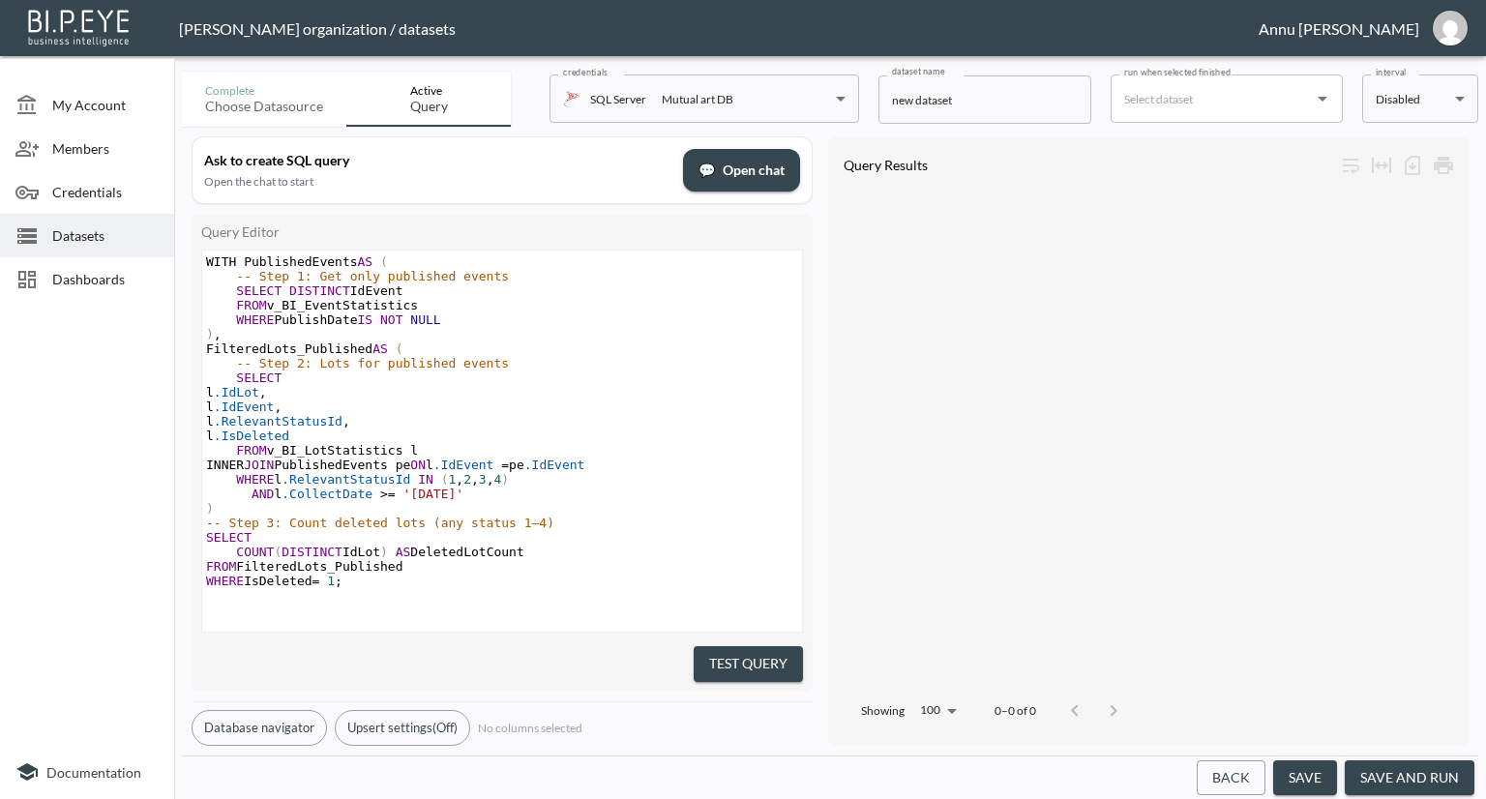
click at [752, 660] on button "Test Query" at bounding box center [747, 664] width 109 height 36
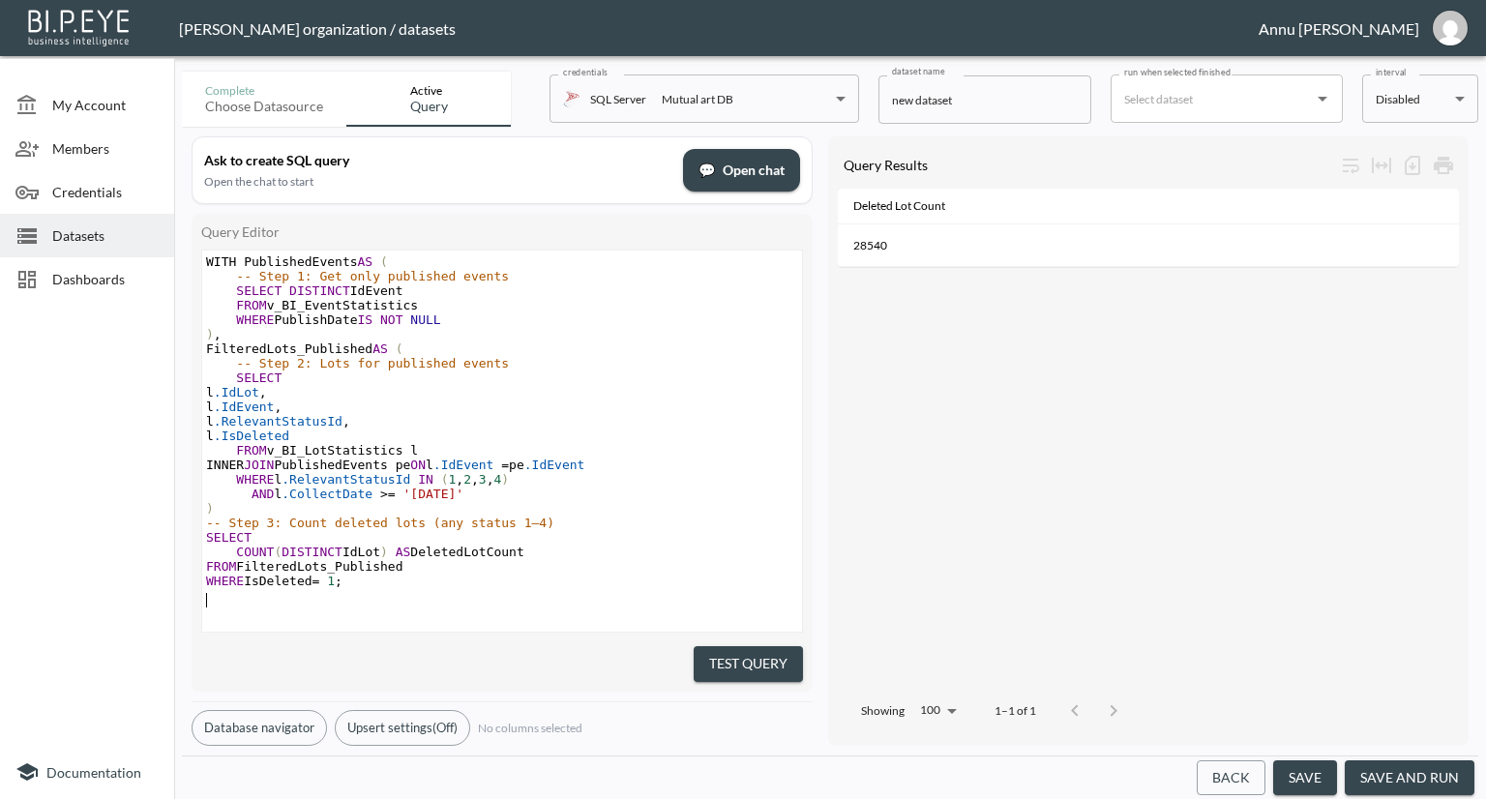
type textarea "WITH PublishedEvents AS ( -- Step 1: Get only published events SELECT DISTINCT …"
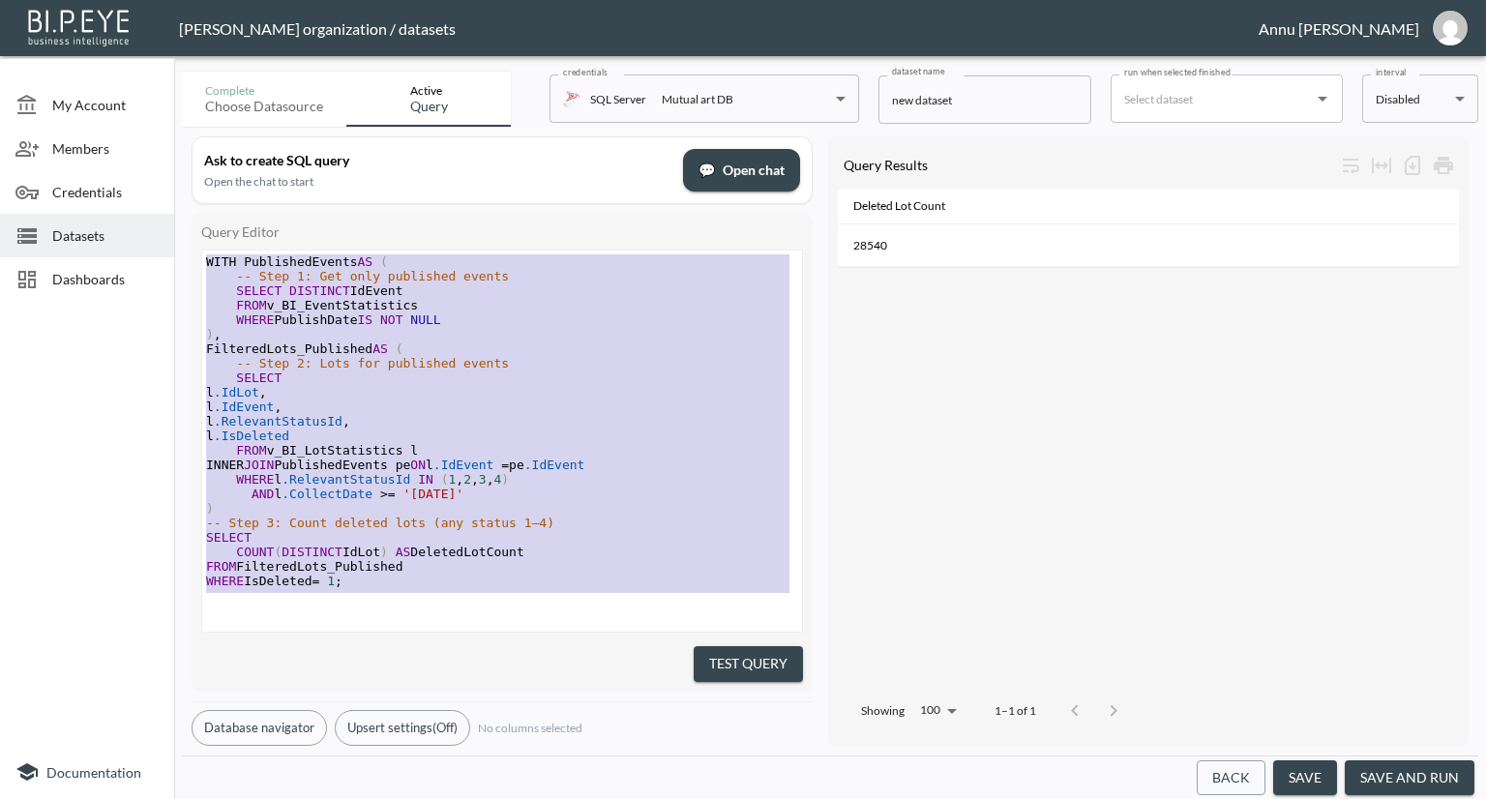
drag, startPoint x: 417, startPoint y: 593, endPoint x: 171, endPoint y: 88, distance: 561.5
click at [171, 88] on div "My Account Members Credentials Datasets Dashboards Documentation Complete Choos…" at bounding box center [743, 399] width 1486 height 799
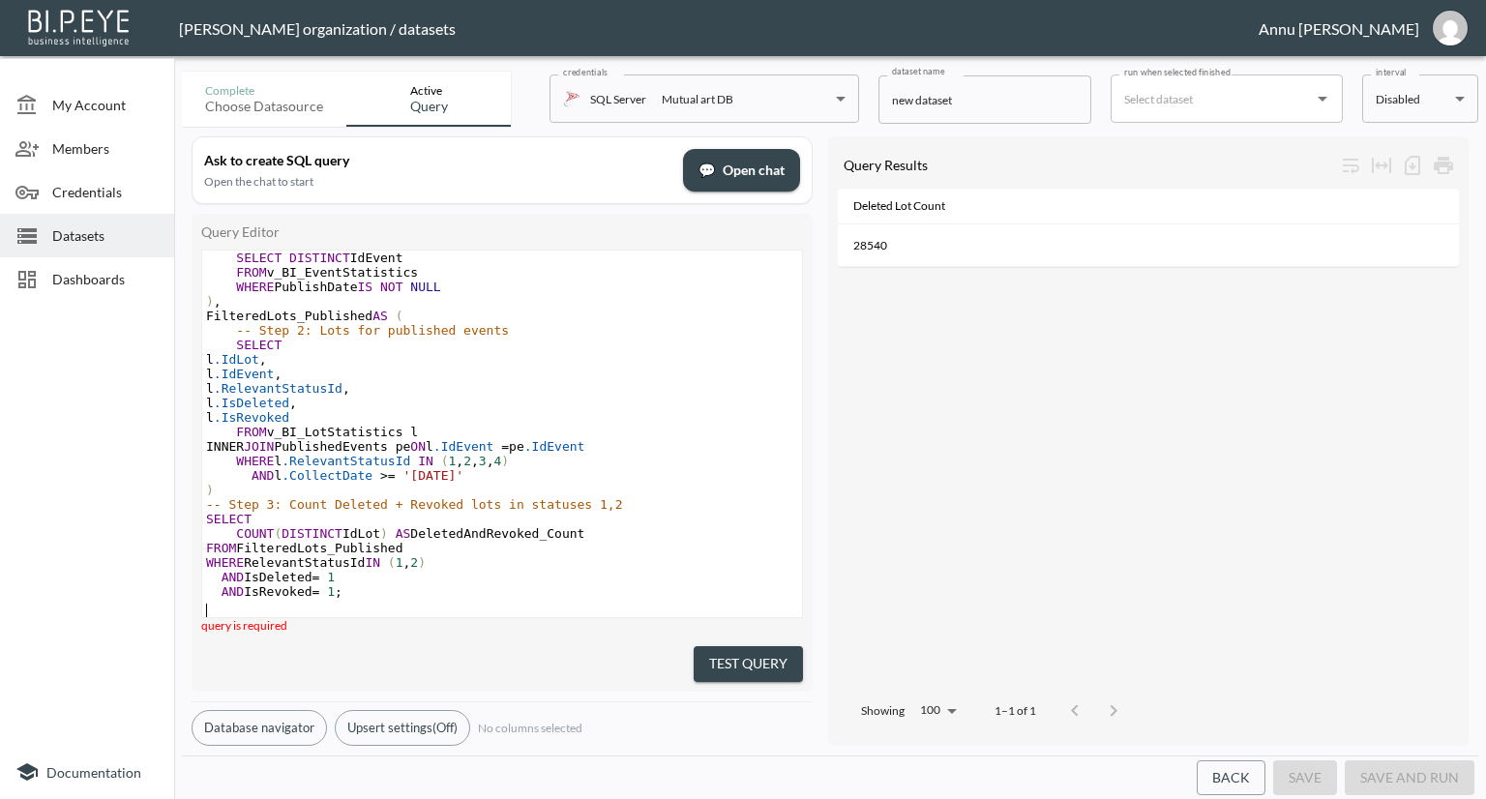
scroll to position [44, 0]
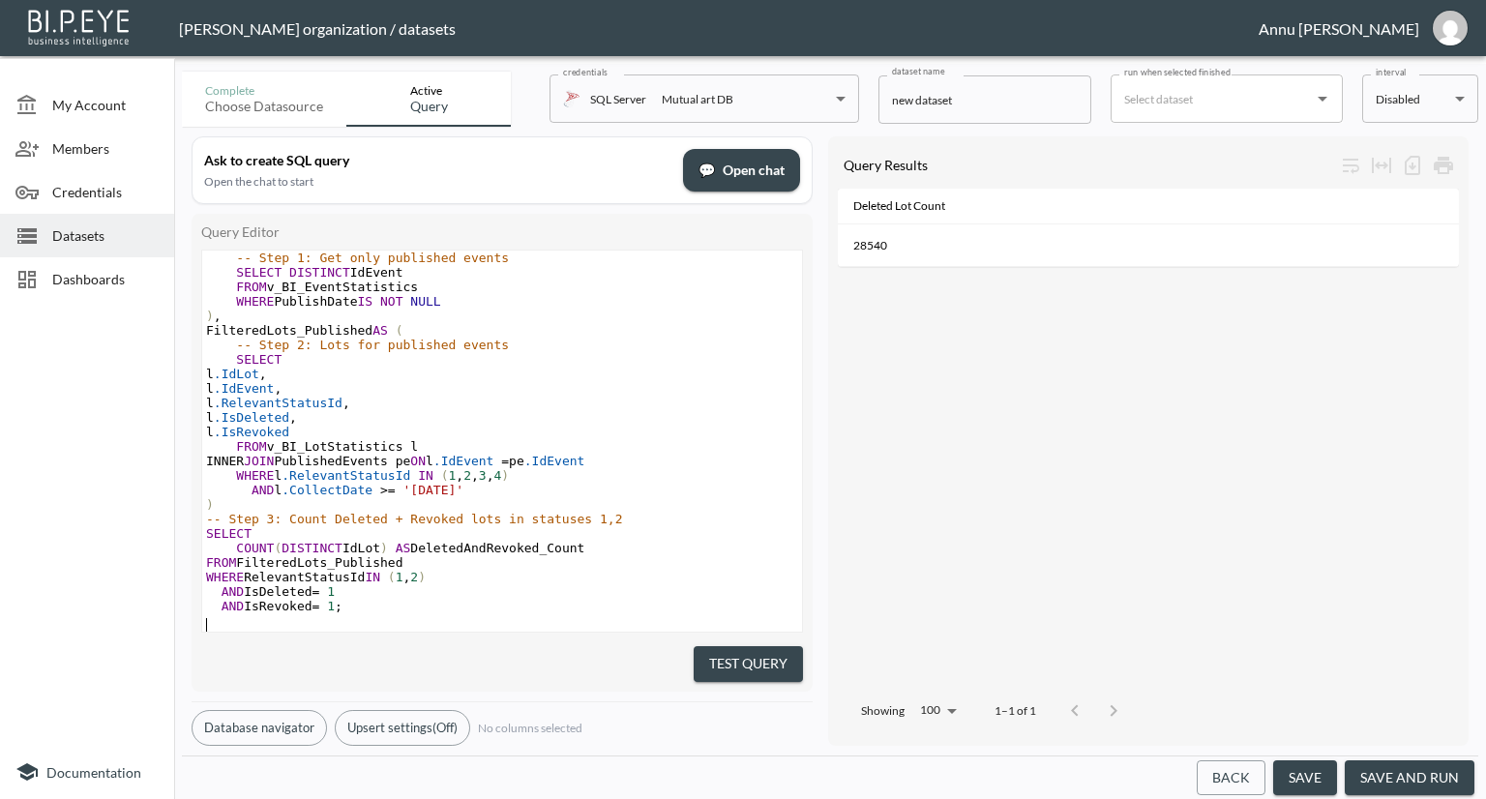
click at [753, 655] on button "Test Query" at bounding box center [747, 664] width 109 height 36
click at [116, 269] on span "Dashboards" at bounding box center [105, 279] width 106 height 20
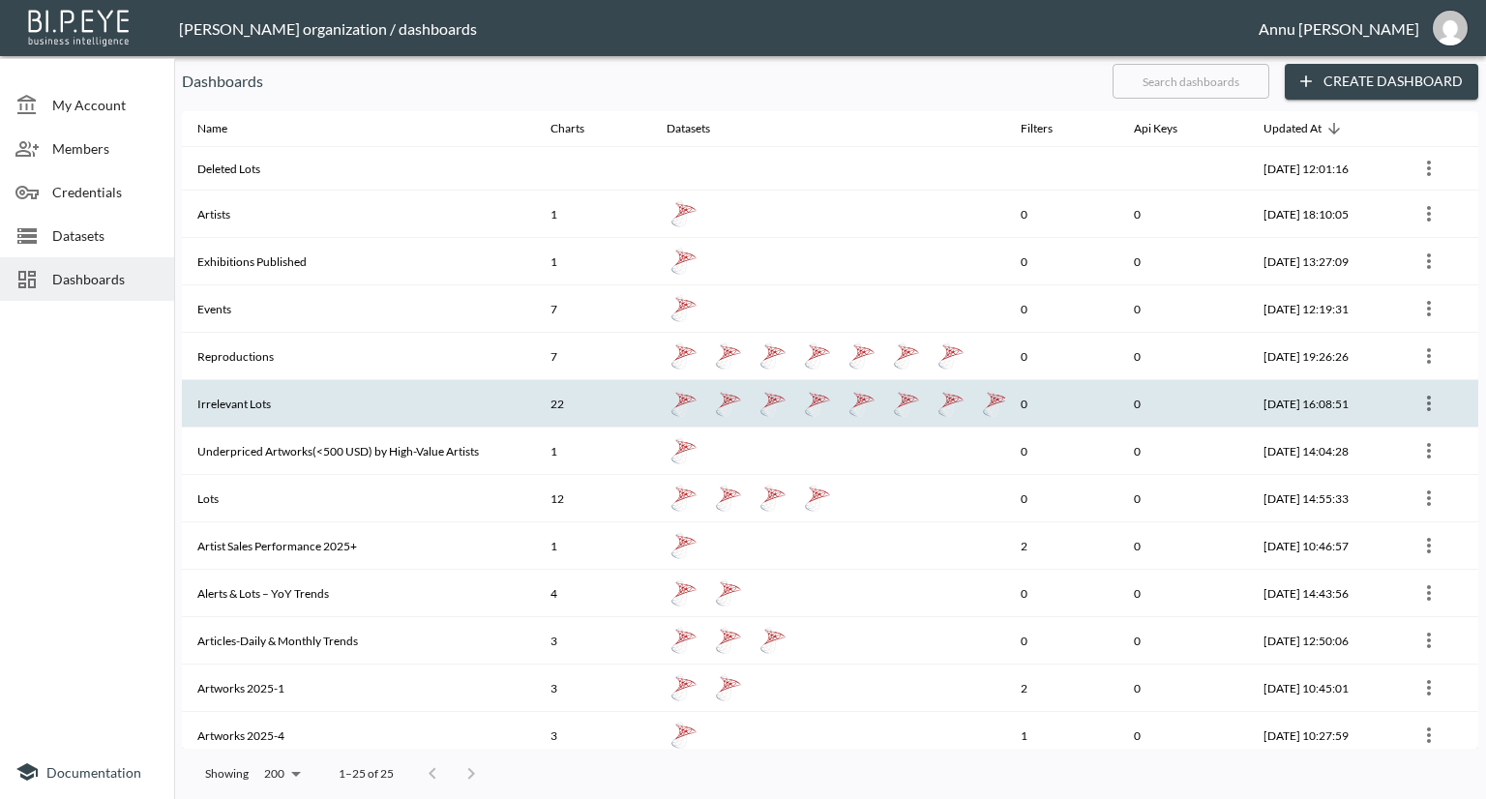
click at [248, 399] on th "Irrelevant Lots" at bounding box center [358, 403] width 353 height 47
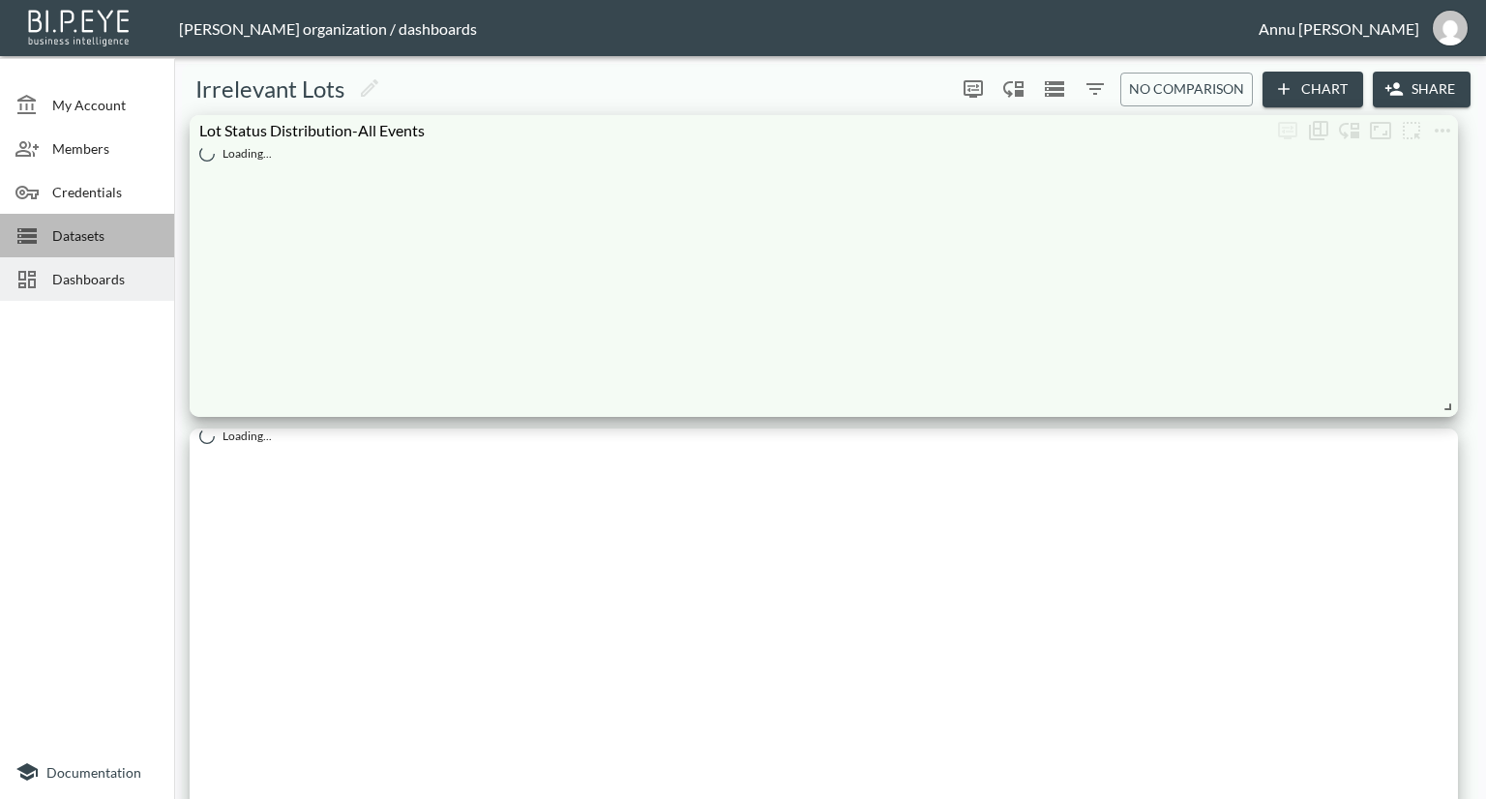
click at [111, 237] on span "Datasets" at bounding box center [105, 235] width 106 height 20
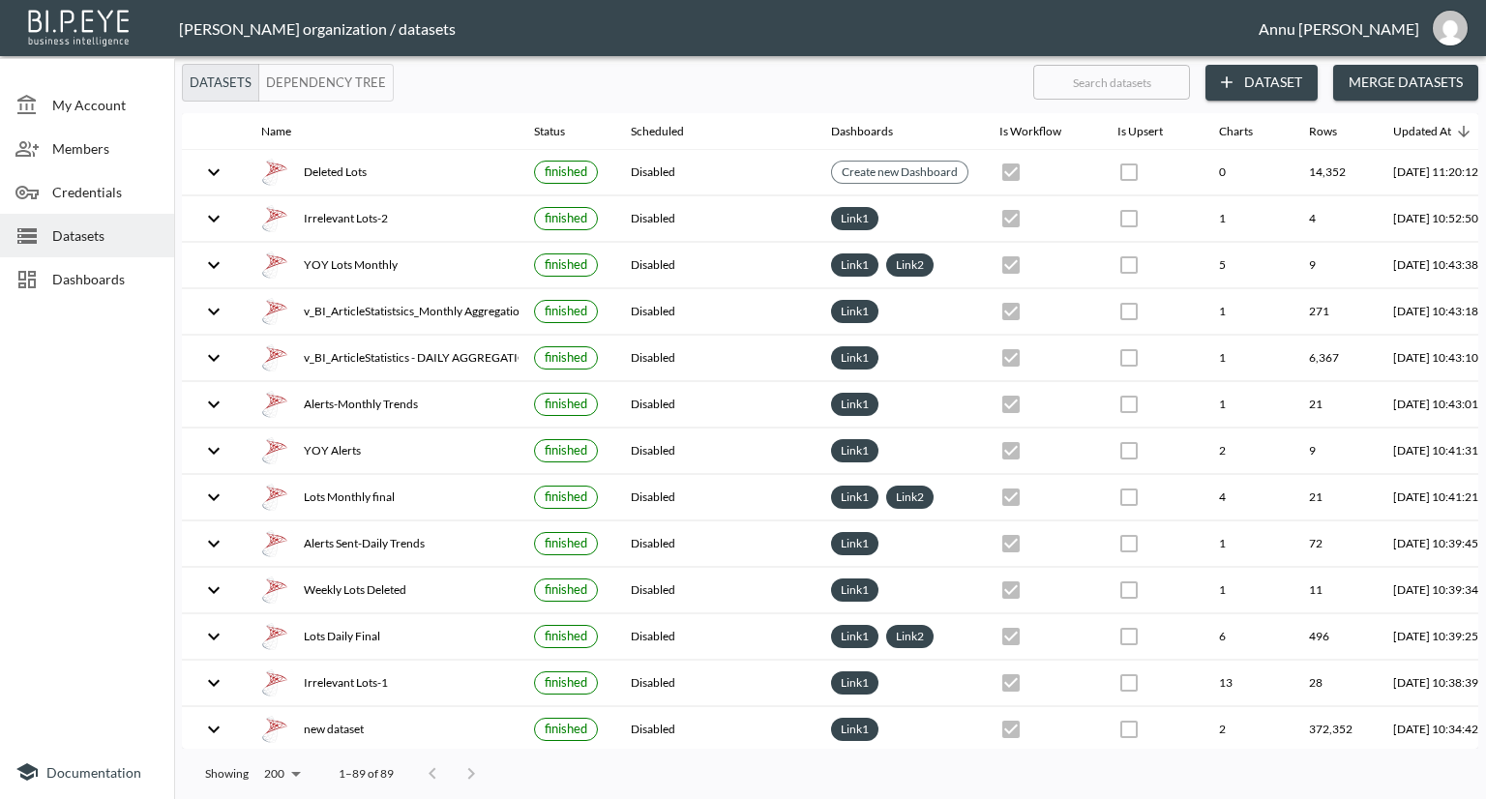
click at [62, 287] on span "Dashboards" at bounding box center [105, 279] width 106 height 20
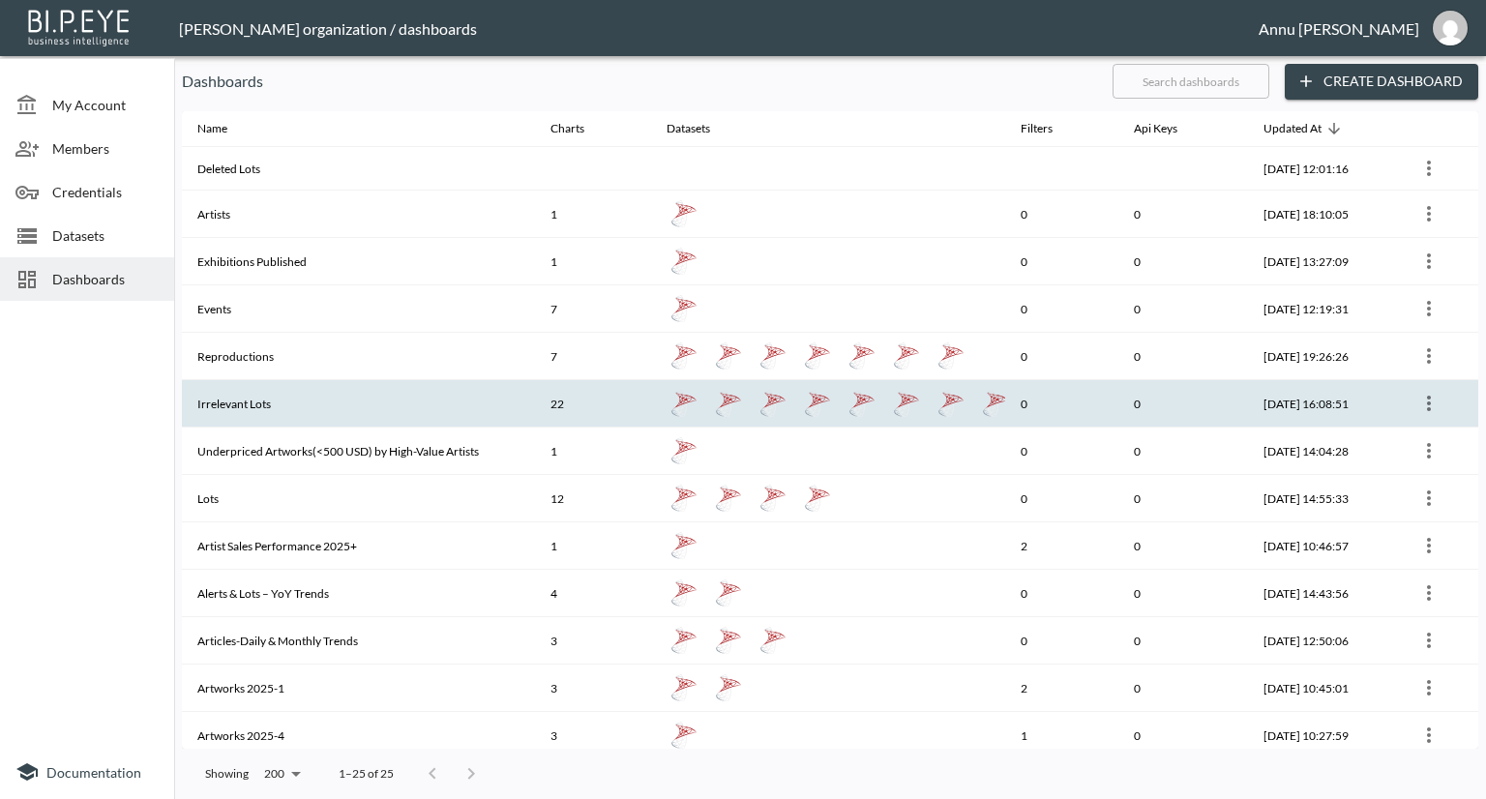
click at [267, 390] on th "Irrelevant Lots" at bounding box center [358, 403] width 353 height 47
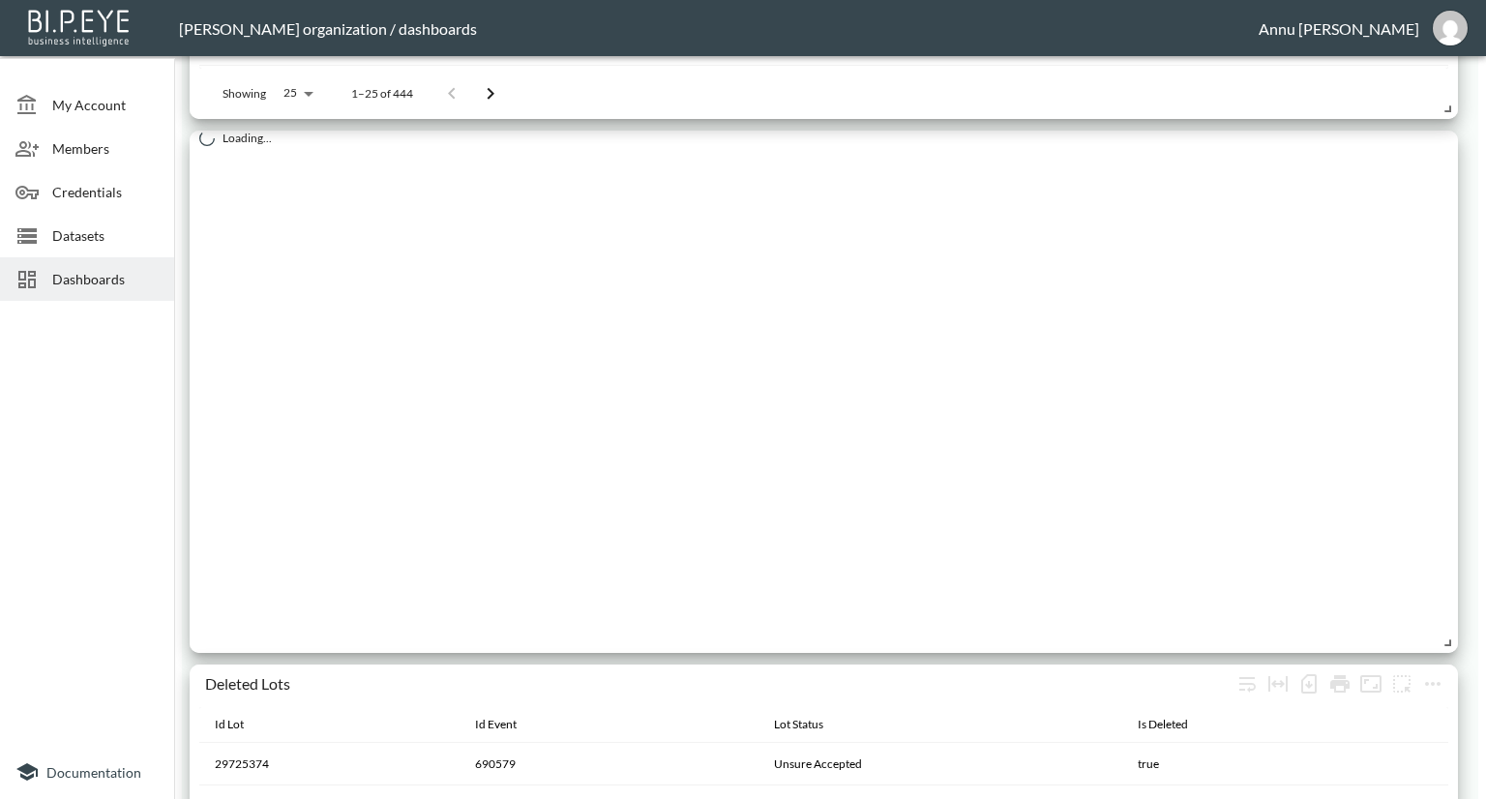
scroll to position [2964, 0]
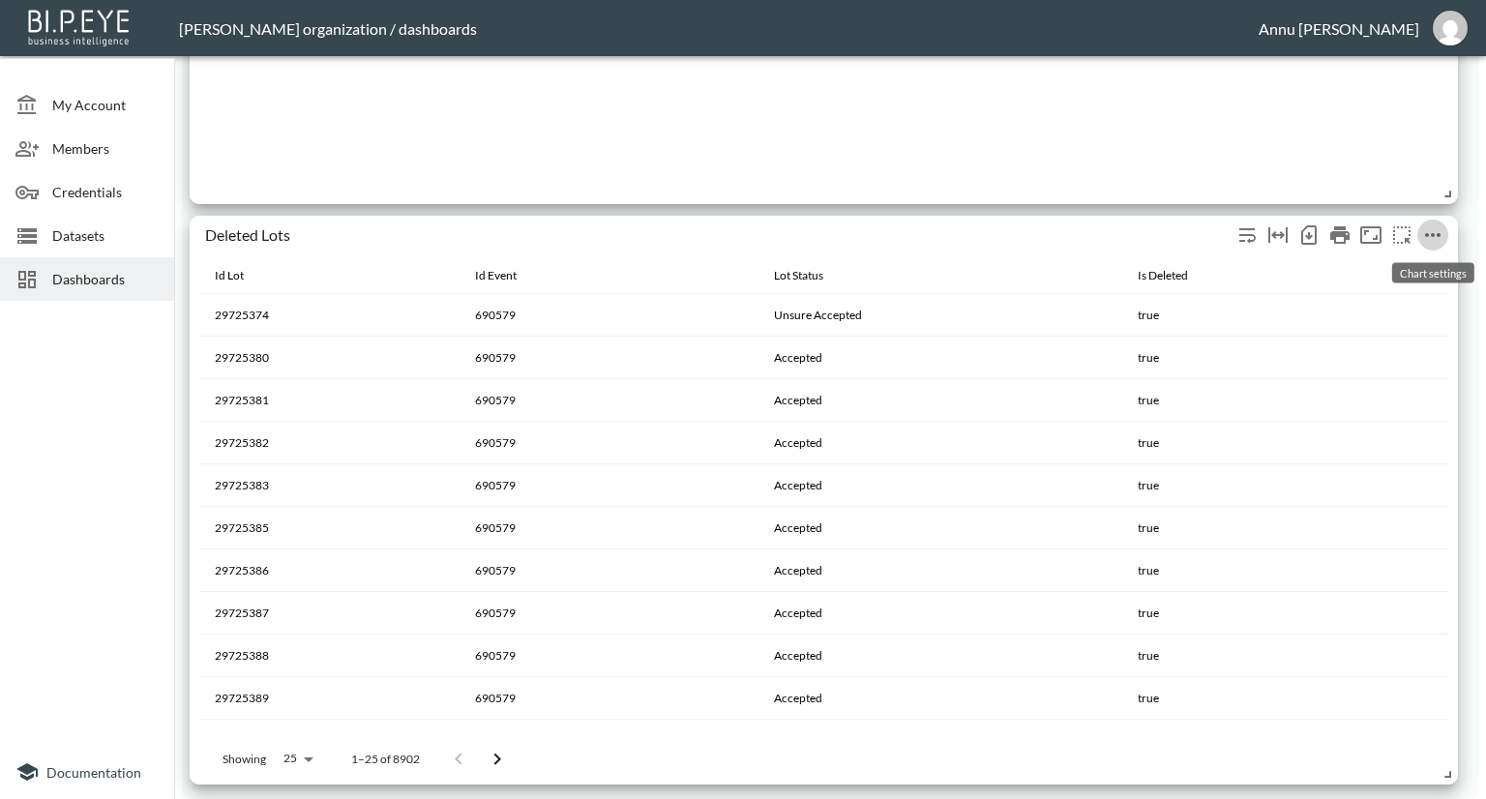
click at [1437, 233] on icon "more" at bounding box center [1432, 235] width 15 height 4
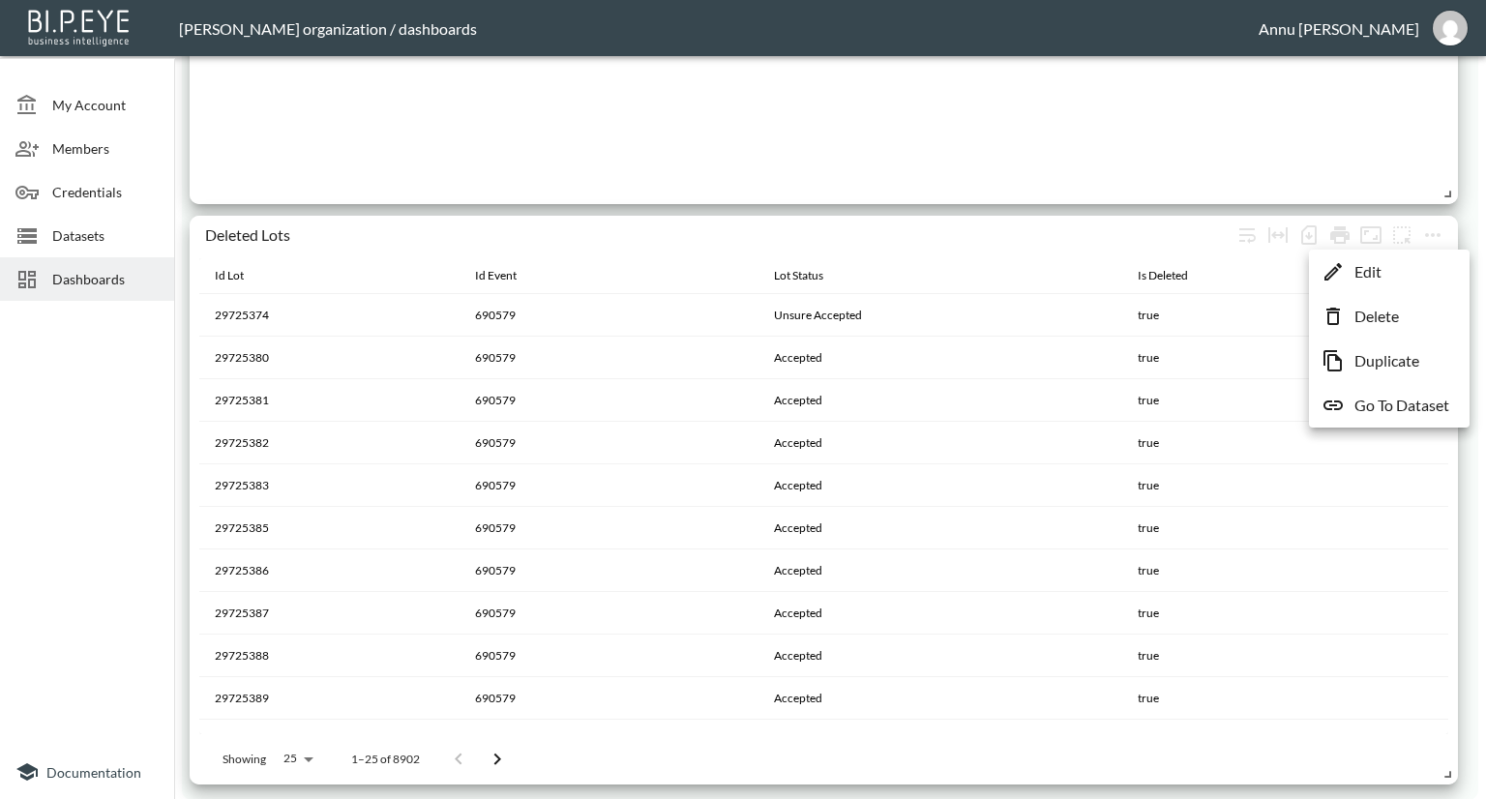
click at [1476, 187] on div at bounding box center [743, 399] width 1486 height 799
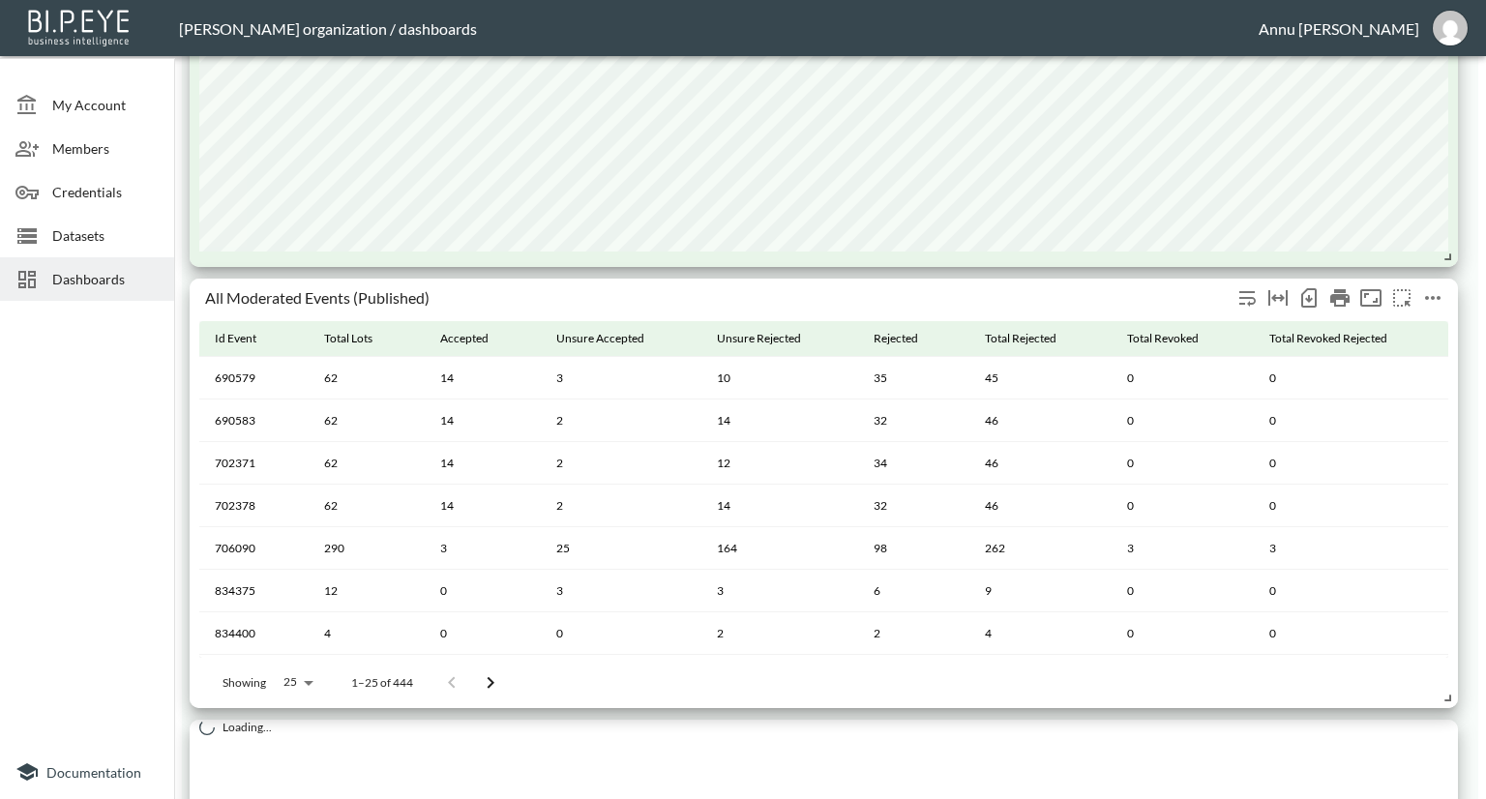
scroll to position [1706, 0]
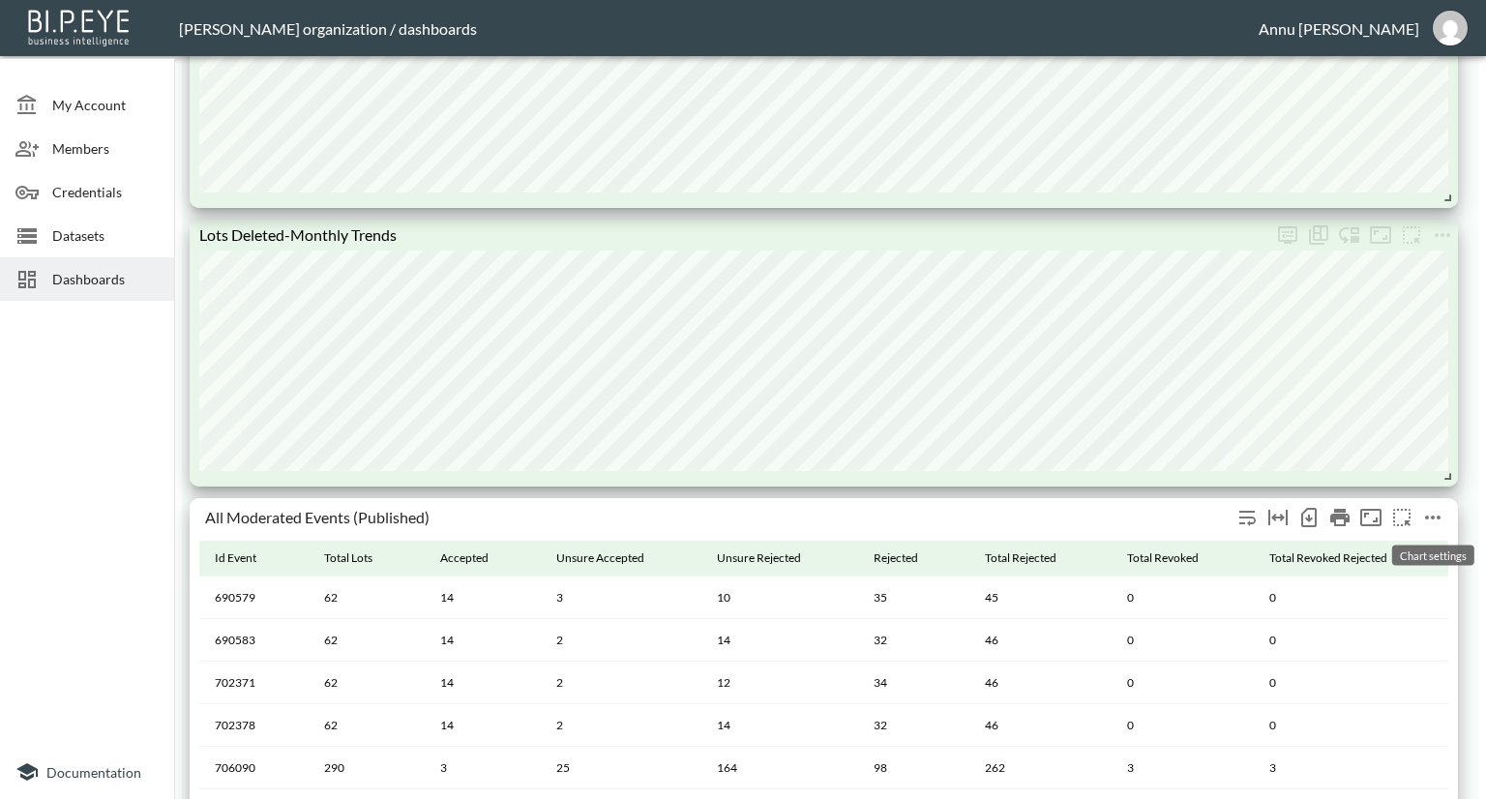
click at [1424, 516] on icon "more" at bounding box center [1432, 517] width 23 height 23
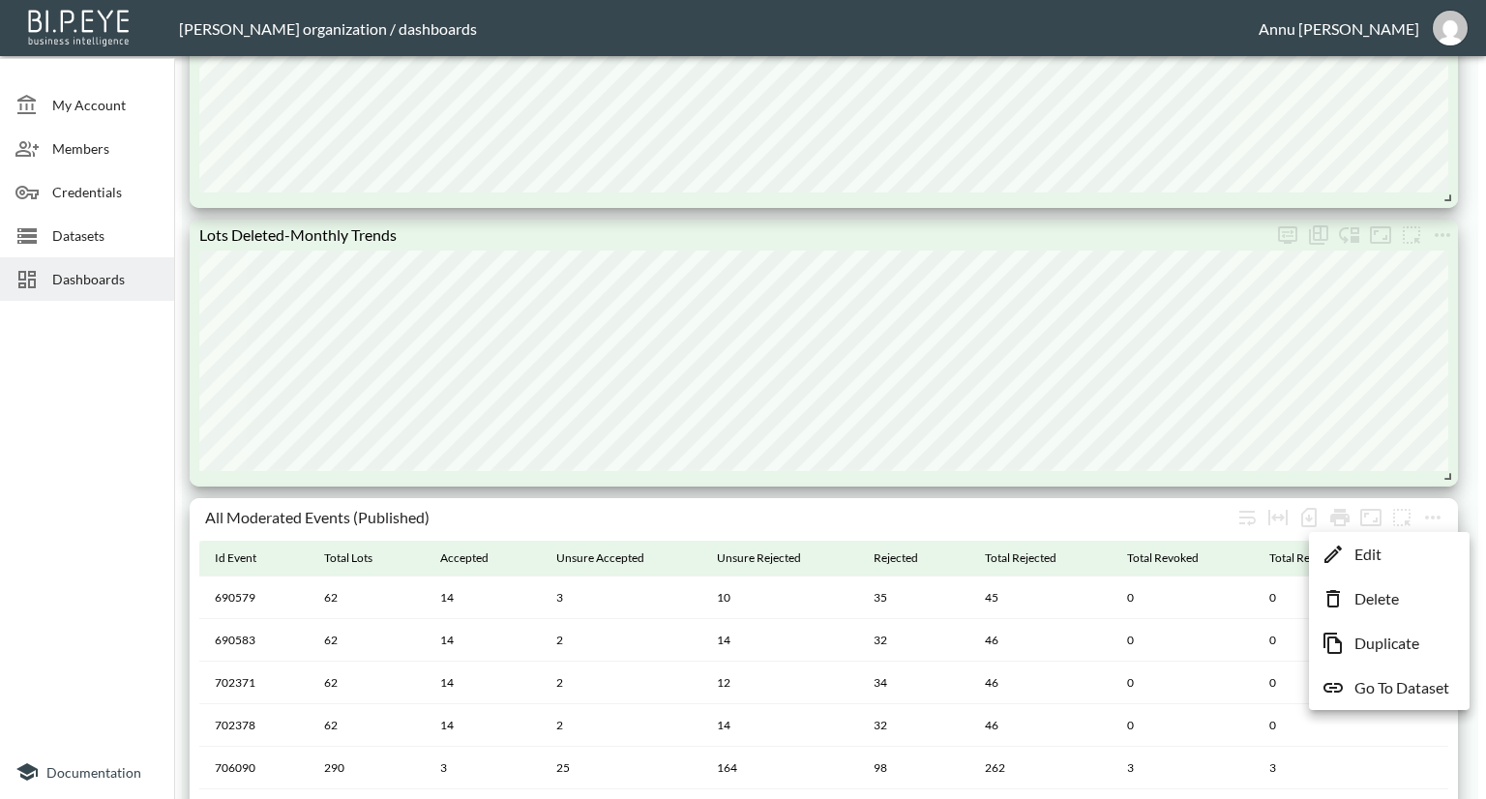
click at [1396, 547] on li "Edit" at bounding box center [1388, 554] width 151 height 35
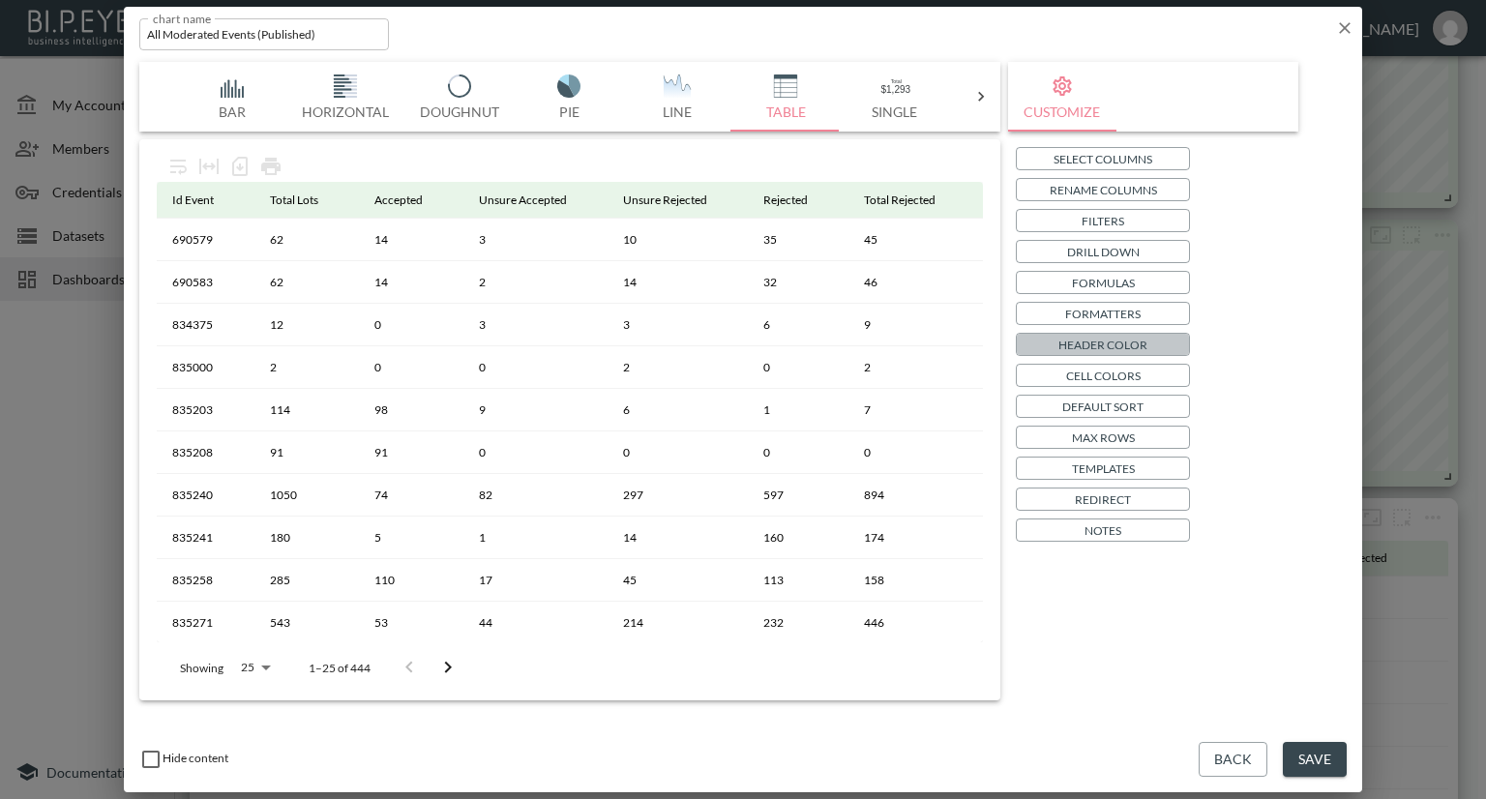
click at [1106, 341] on p "Header Color" at bounding box center [1102, 345] width 89 height 20
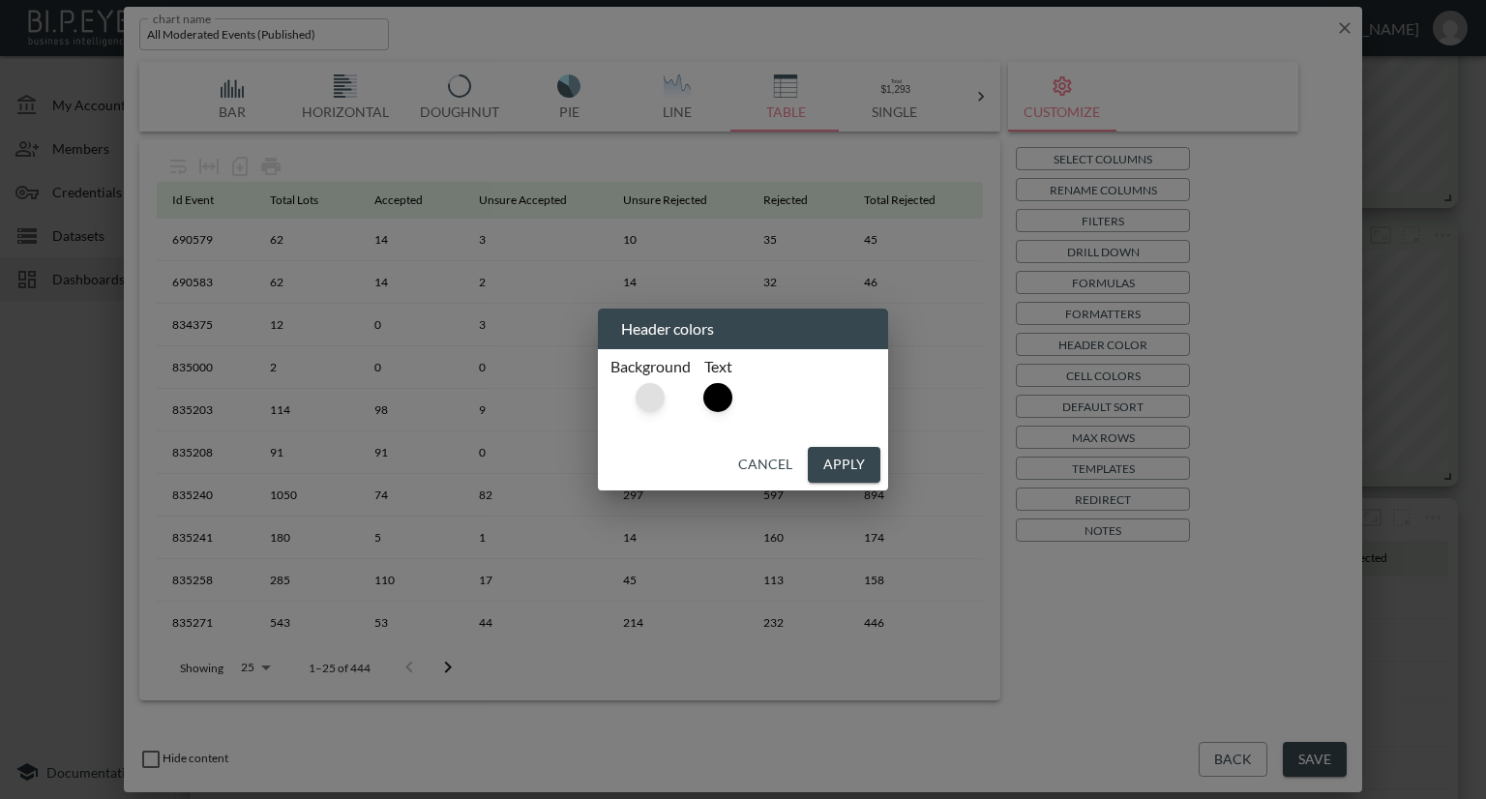
click at [642, 397] on div at bounding box center [649, 397] width 29 height 29
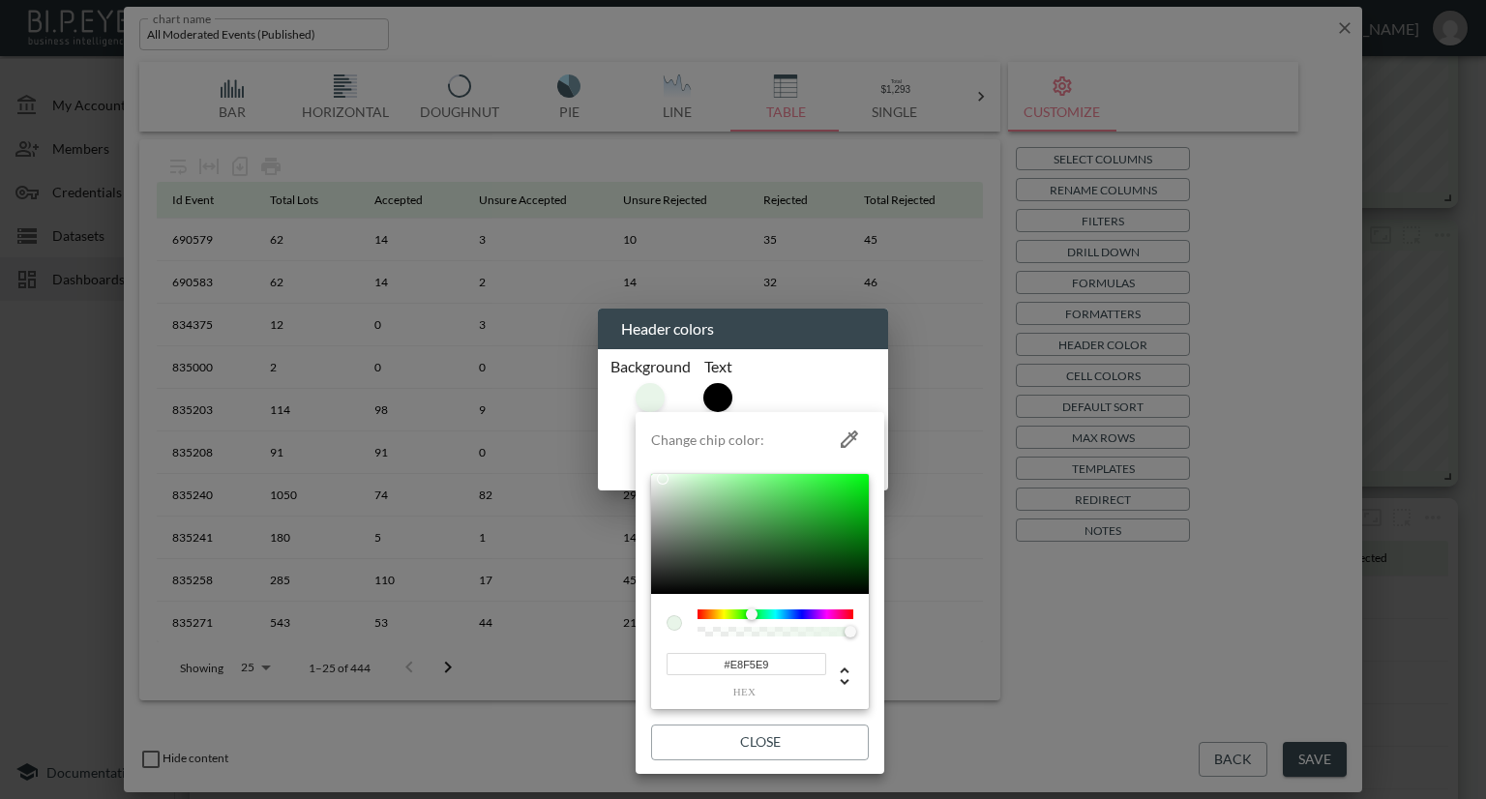
drag, startPoint x: 788, startPoint y: 667, endPoint x: 637, endPoint y: 663, distance: 151.0
click at [637, 663] on li "Change chip color: #E8F5E9 hex Close" at bounding box center [759, 593] width 249 height 346
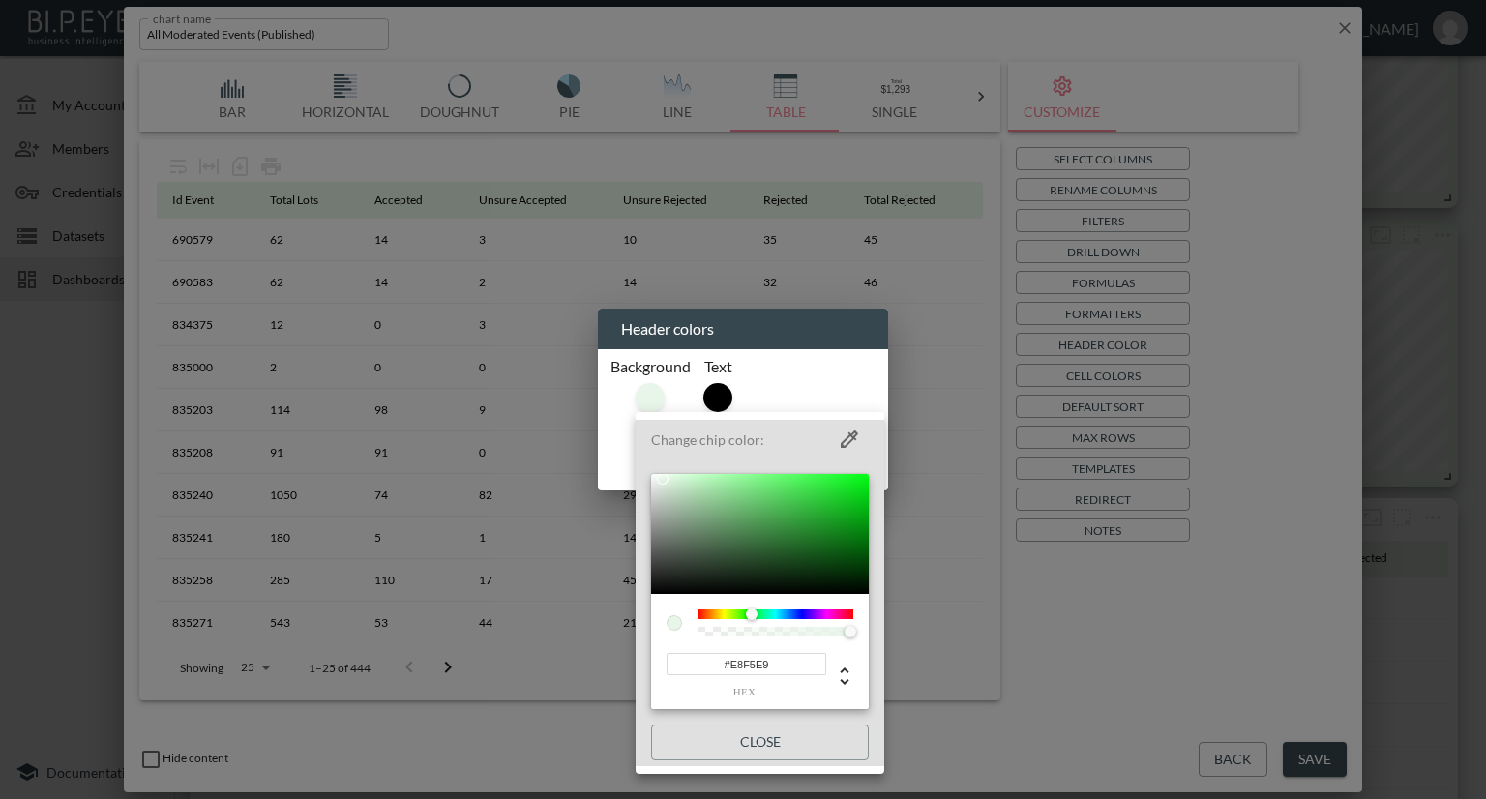
click at [1265, 561] on div at bounding box center [743, 399] width 1486 height 799
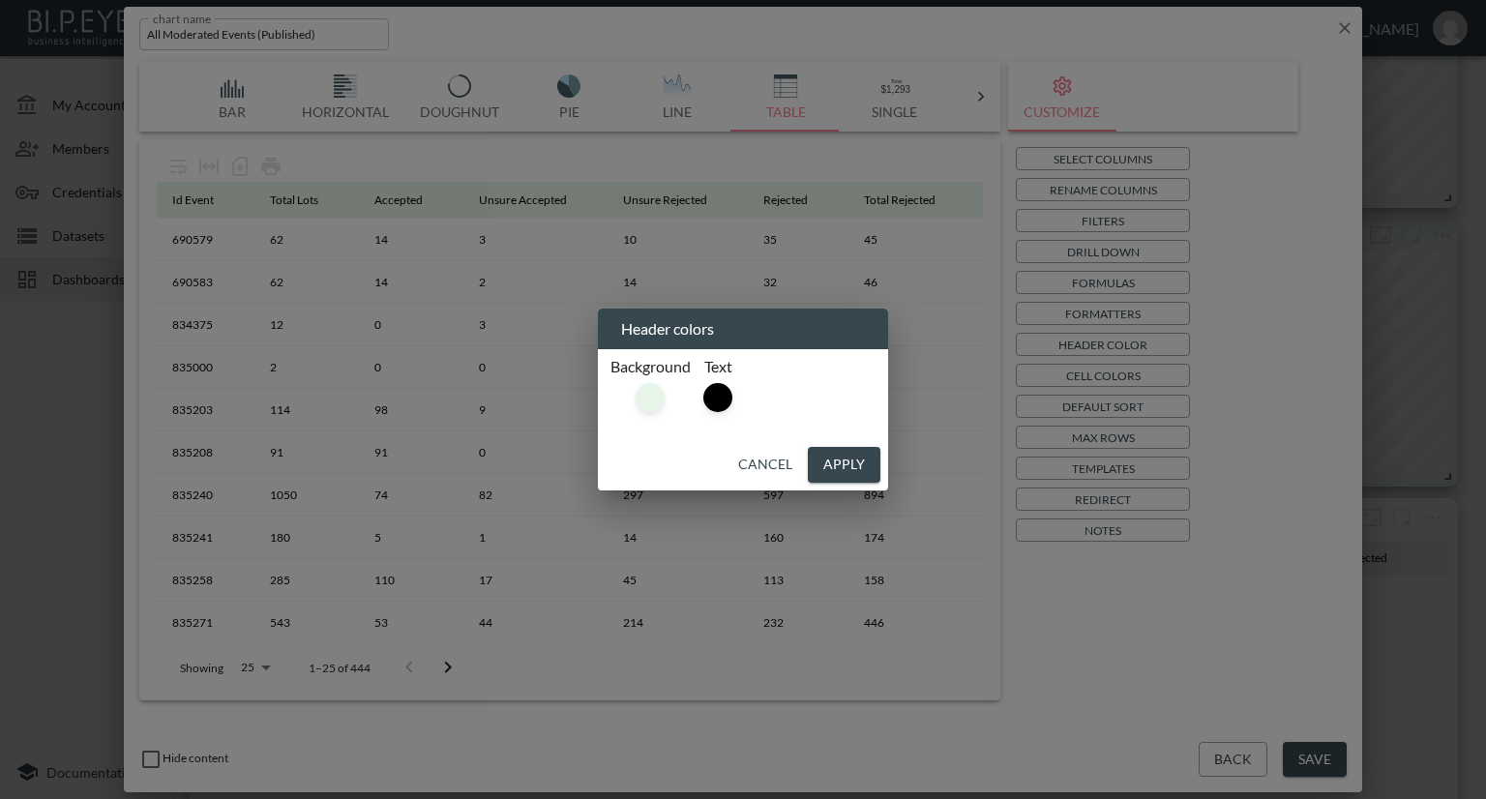
click at [1262, 756] on div "Header colors Background Text Cancel Apply" at bounding box center [743, 399] width 1486 height 799
click at [1250, 759] on div "Header colors Background Text Cancel Apply" at bounding box center [743, 399] width 1486 height 799
click at [1248, 760] on div "Header colors Background Text Cancel Apply" at bounding box center [743, 399] width 1486 height 799
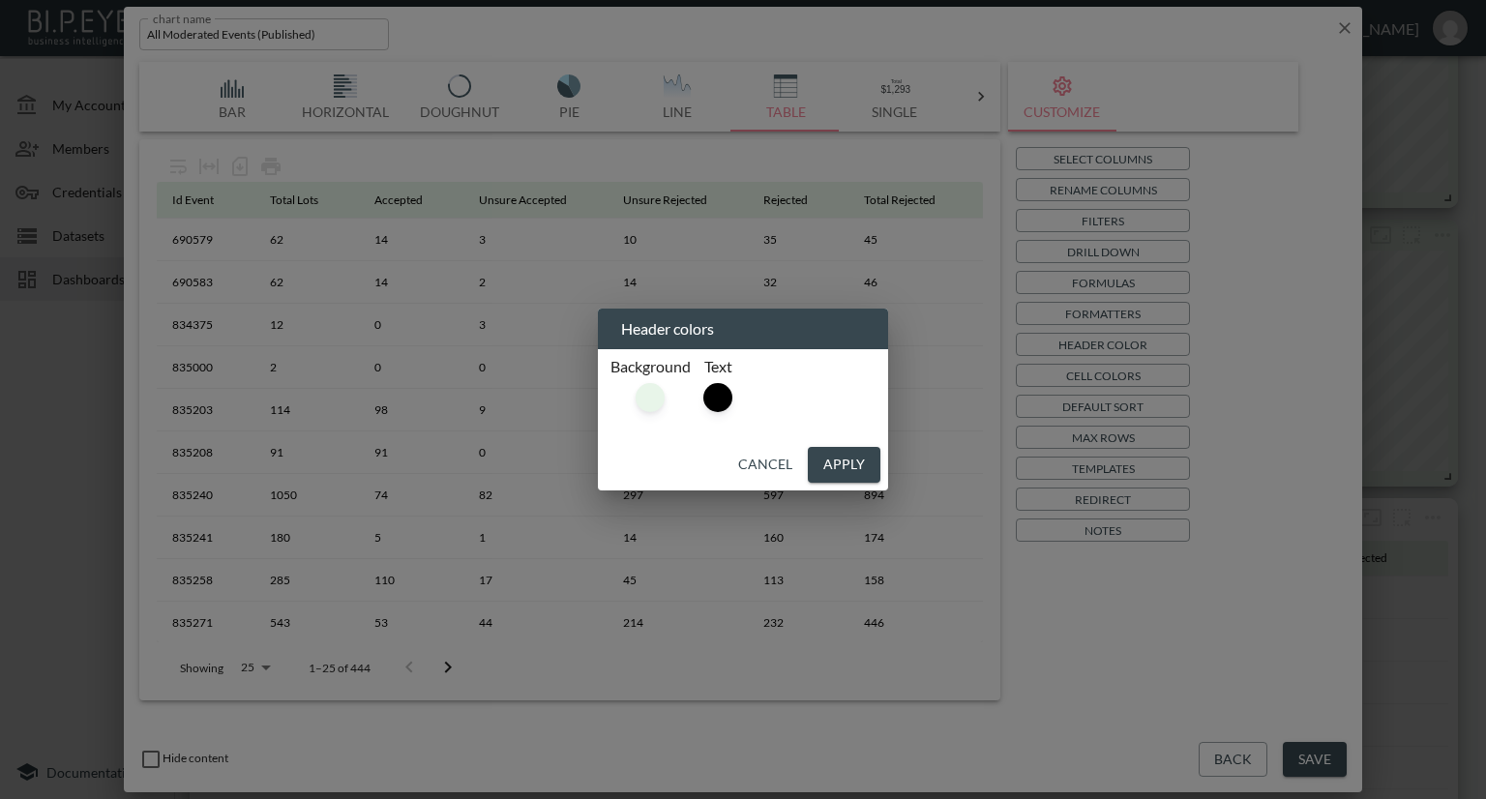
click at [1248, 760] on div "Header colors Background Text Cancel Apply" at bounding box center [743, 399] width 1486 height 799
click at [1346, 18] on div "Header colors Background Text Cancel Apply" at bounding box center [743, 399] width 1486 height 799
click at [1338, 28] on div "Header colors Background Text Cancel Apply" at bounding box center [743, 399] width 1486 height 799
click at [768, 460] on button "Cancel" at bounding box center [765, 465] width 70 height 36
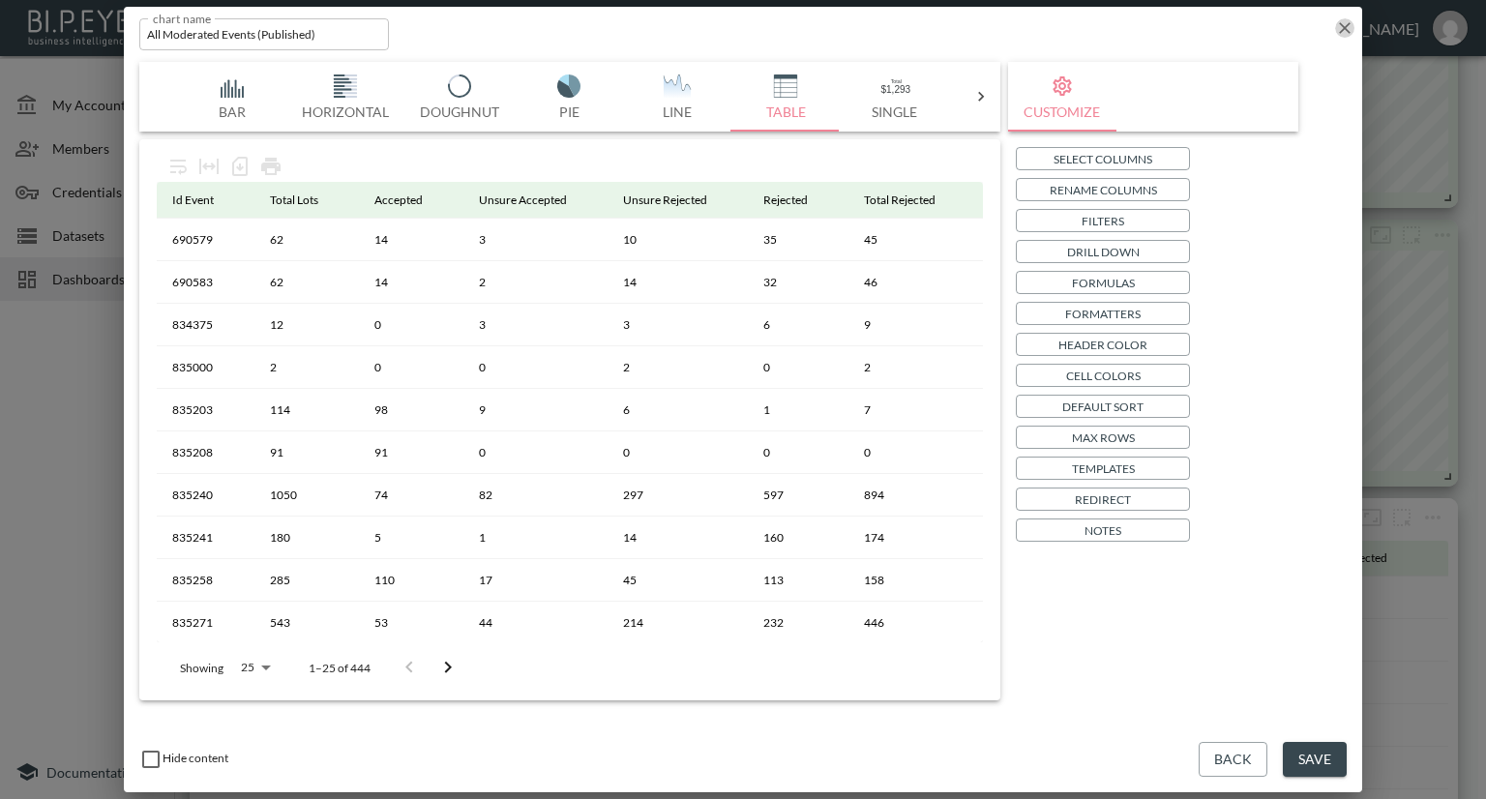
click at [1342, 27] on icon "button" at bounding box center [1344, 27] width 19 height 19
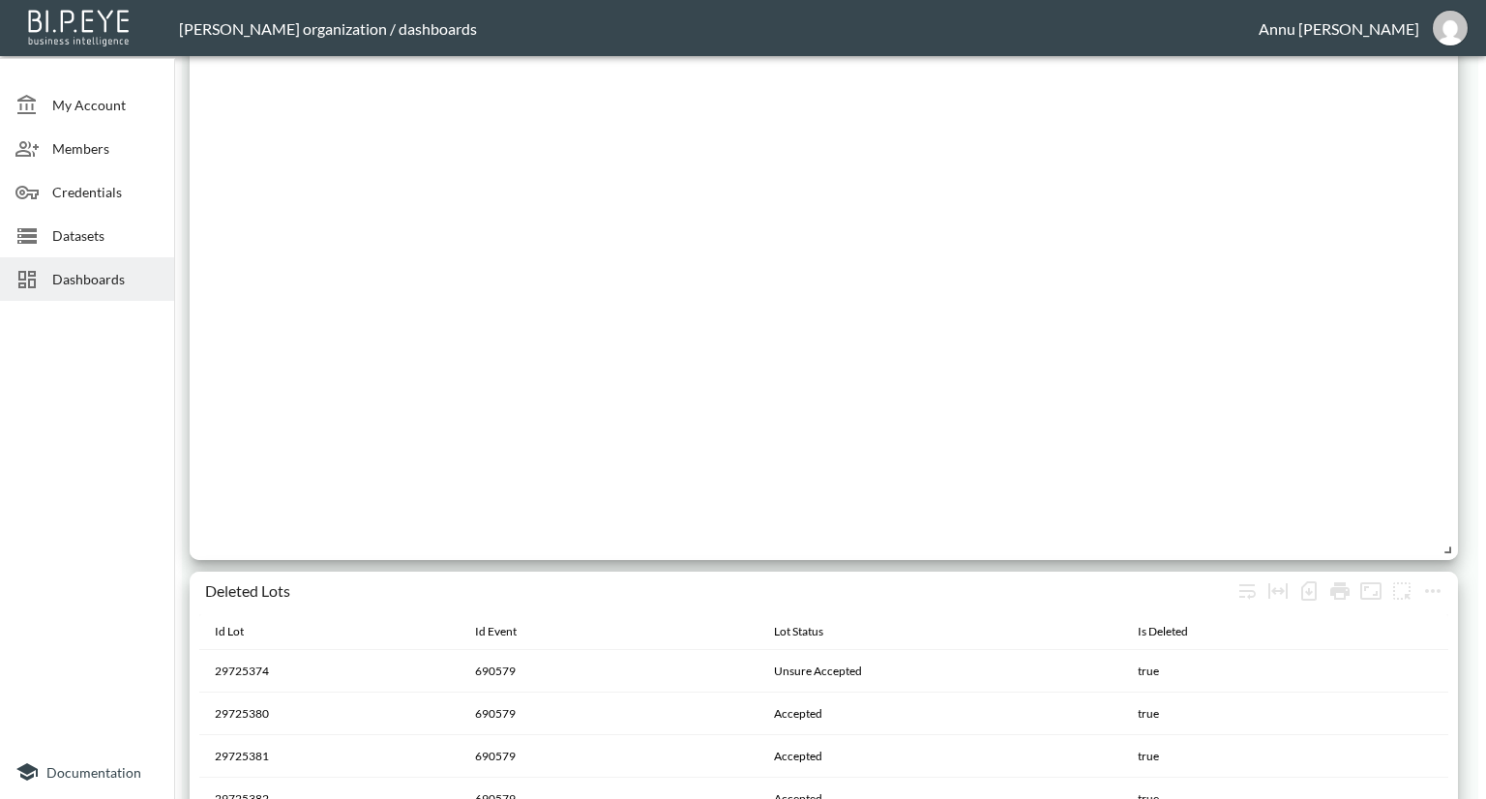
scroll to position [2964, 0]
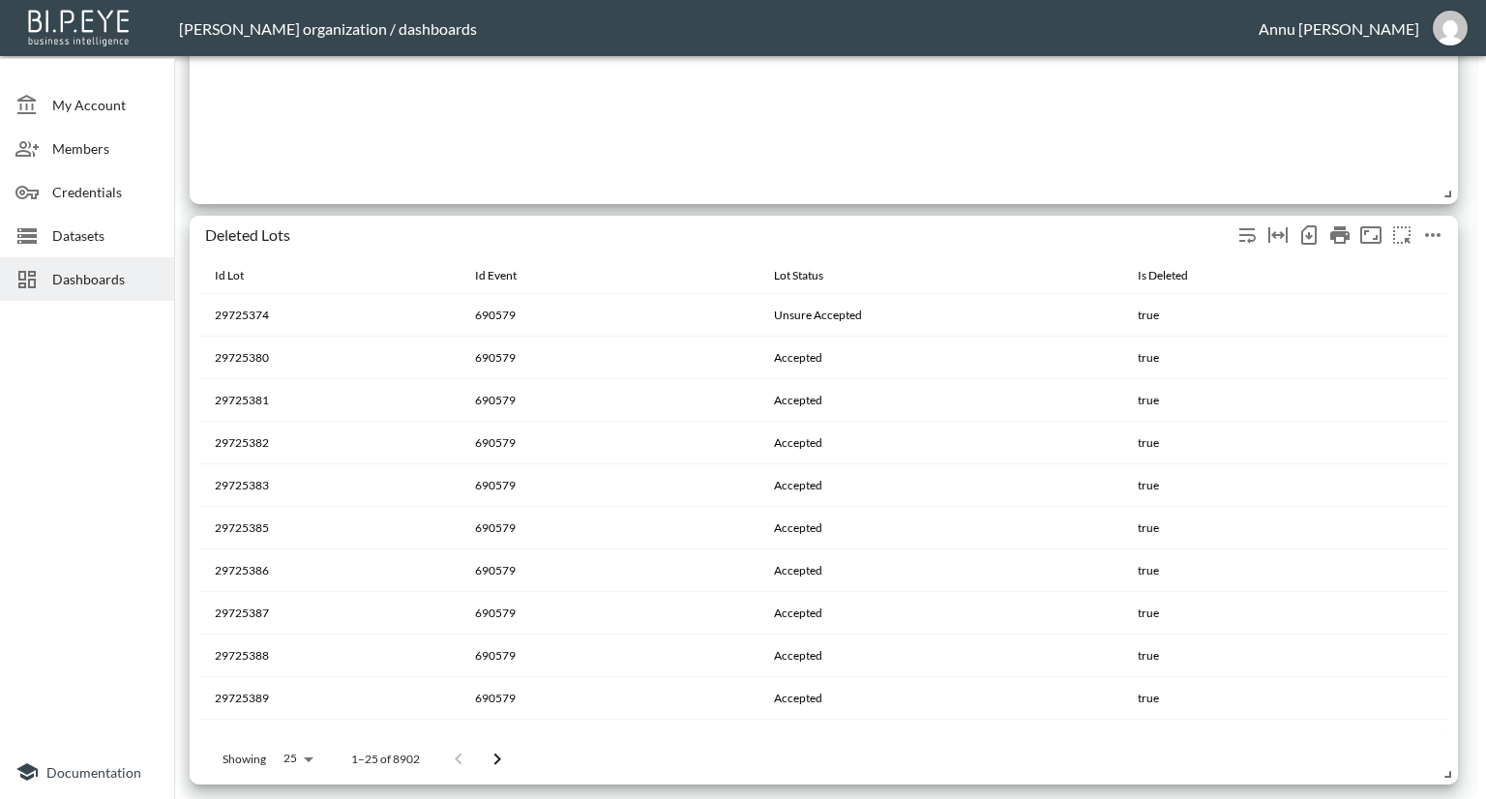
click at [1440, 232] on icon "more" at bounding box center [1432, 234] width 23 height 23
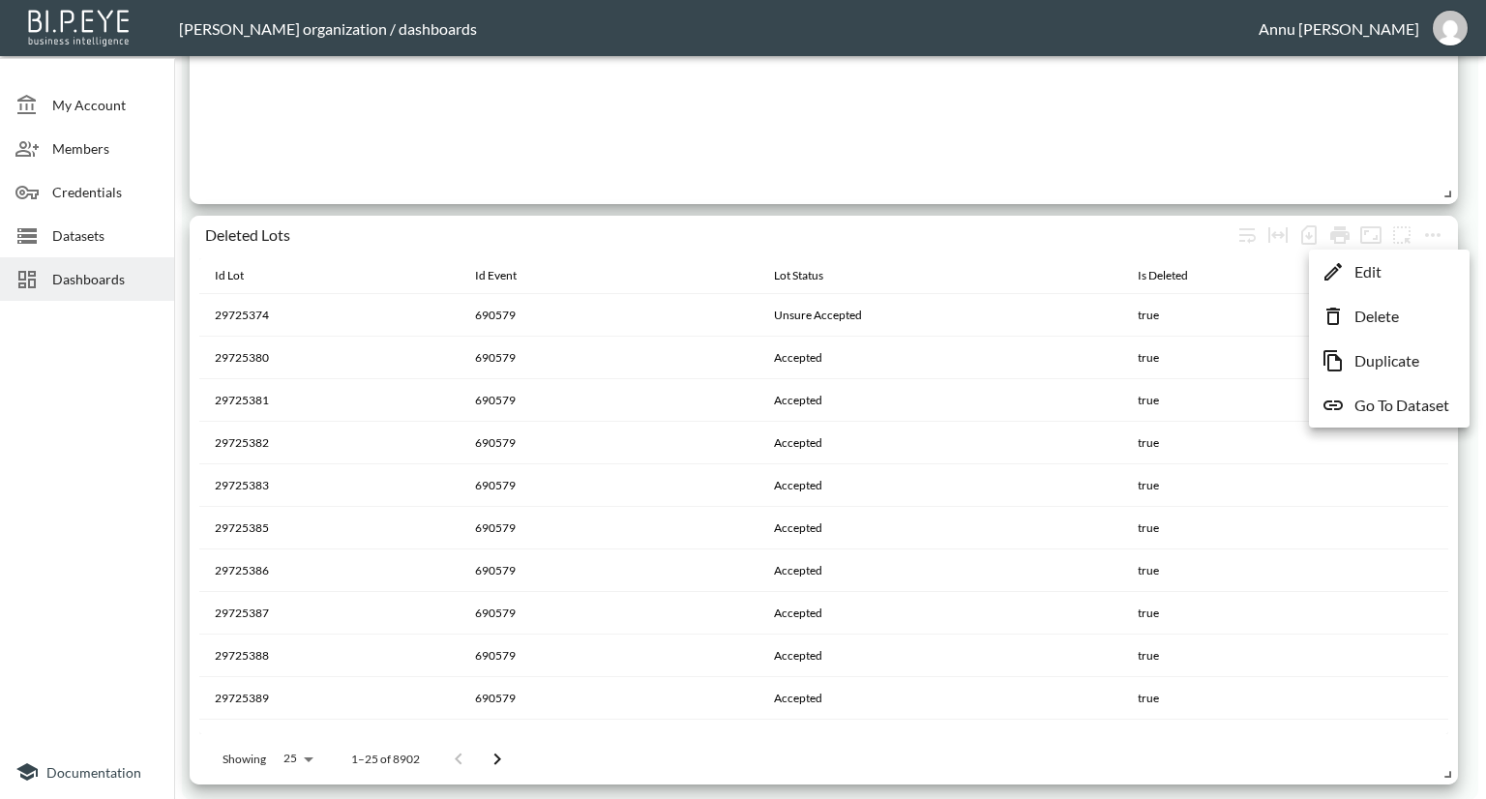
click at [1409, 272] on li "Edit" at bounding box center [1388, 271] width 151 height 35
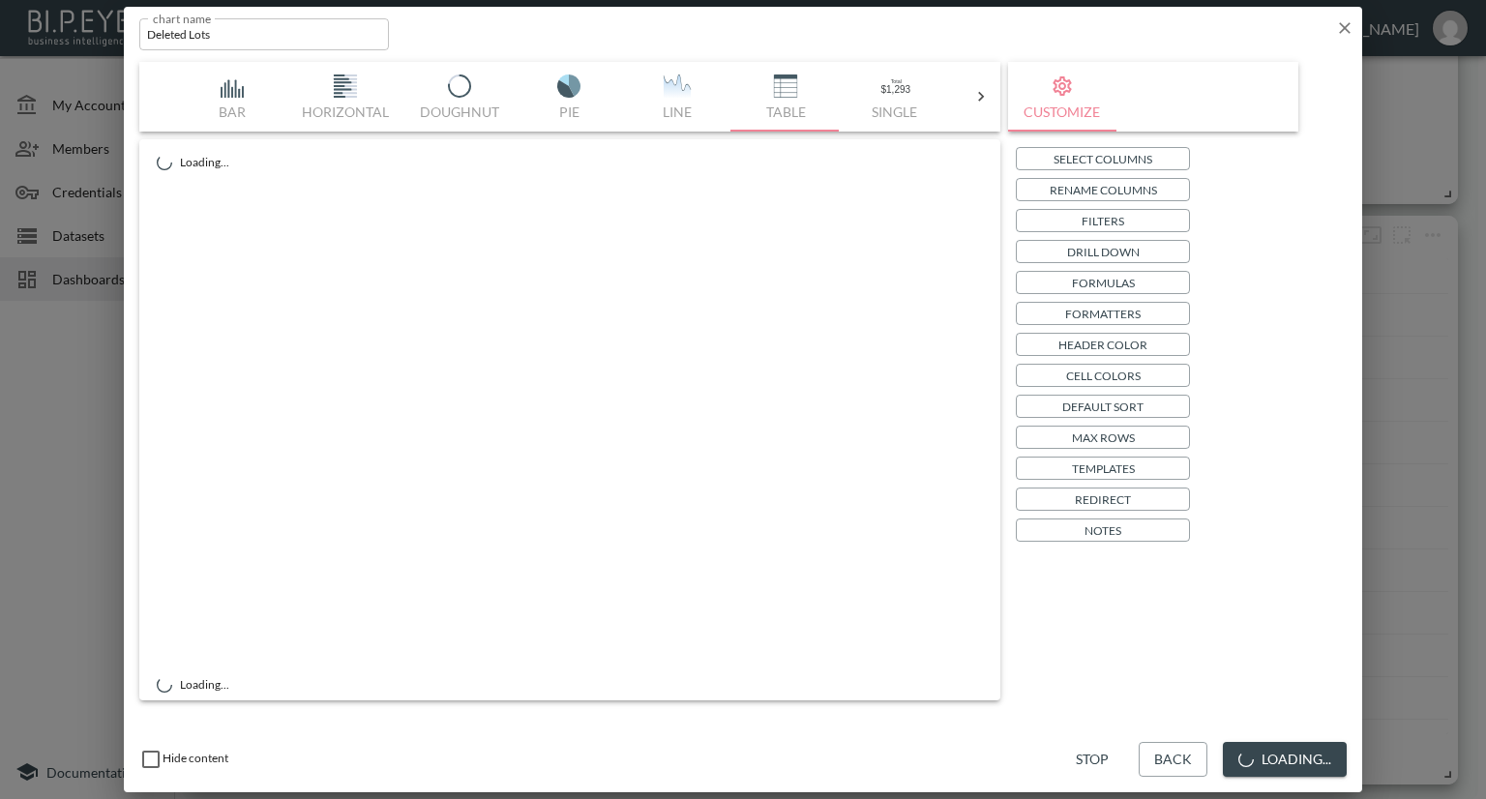
click at [1081, 348] on p "Header Color" at bounding box center [1102, 345] width 89 height 20
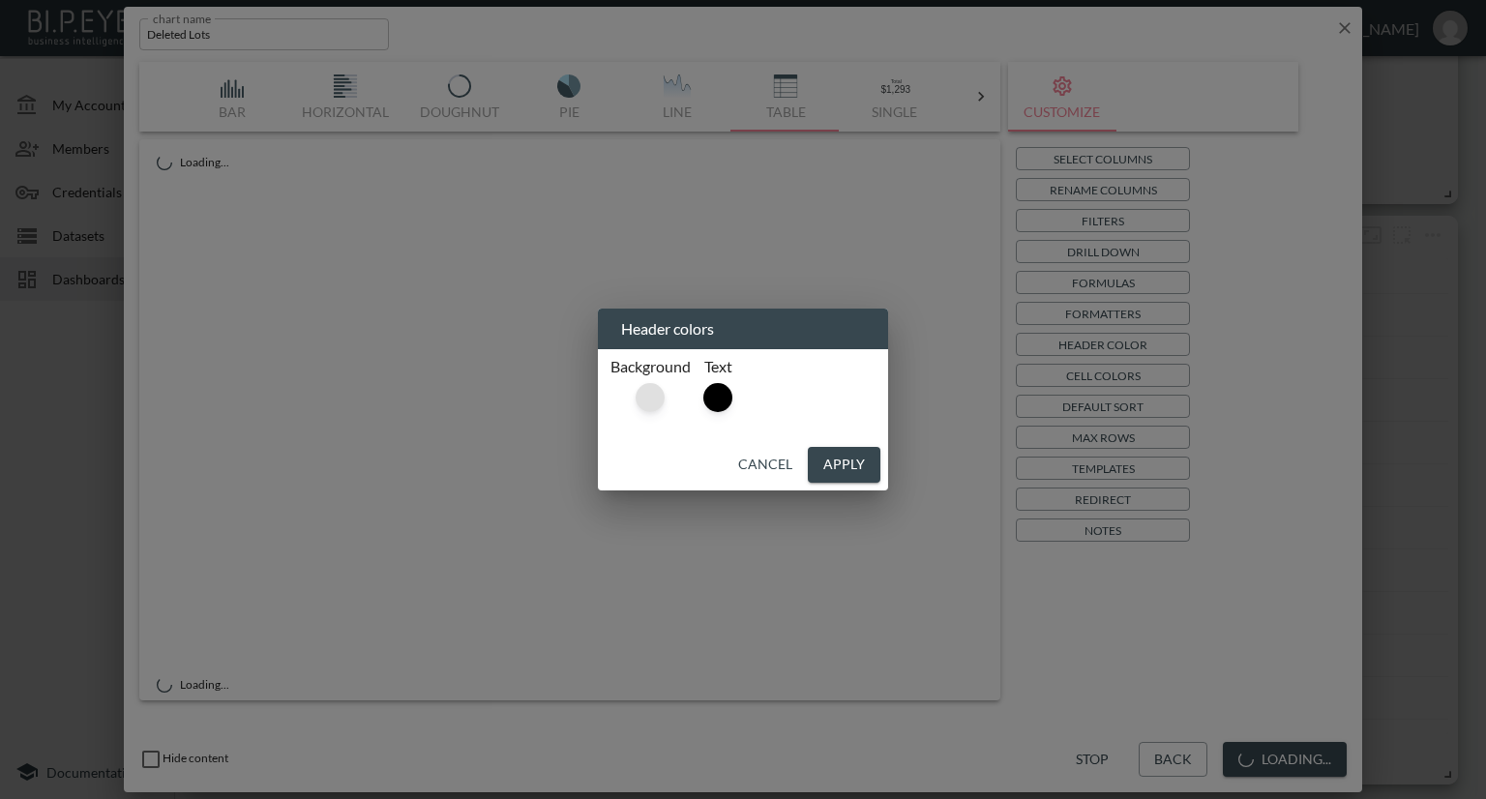
click at [657, 403] on div at bounding box center [649, 397] width 29 height 29
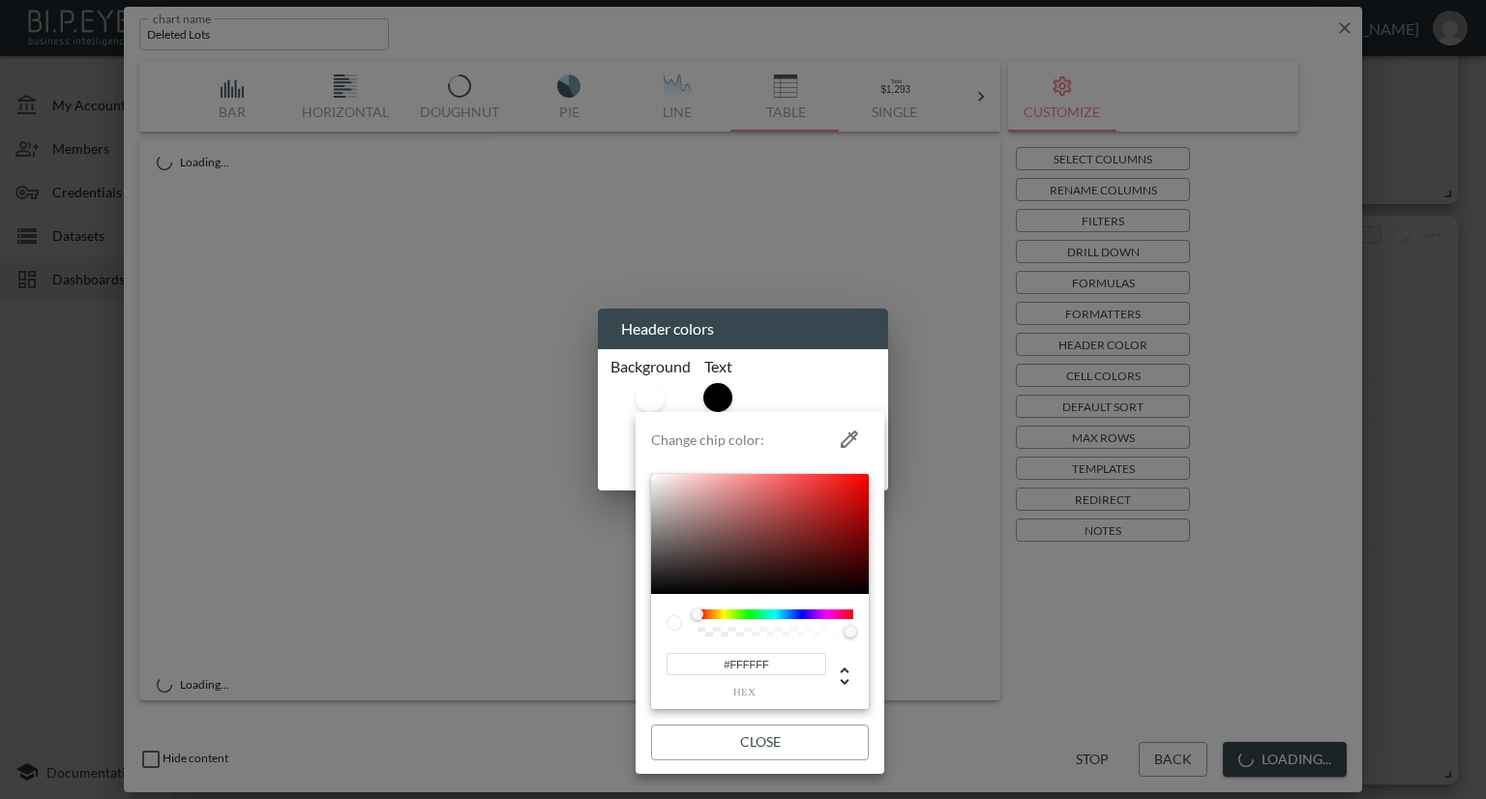
drag, startPoint x: 783, startPoint y: 669, endPoint x: 653, endPoint y: 661, distance: 130.9
click at [652, 664] on div "#FFFFFF hex" at bounding box center [760, 652] width 218 height 116
paste input "E8F5E9"
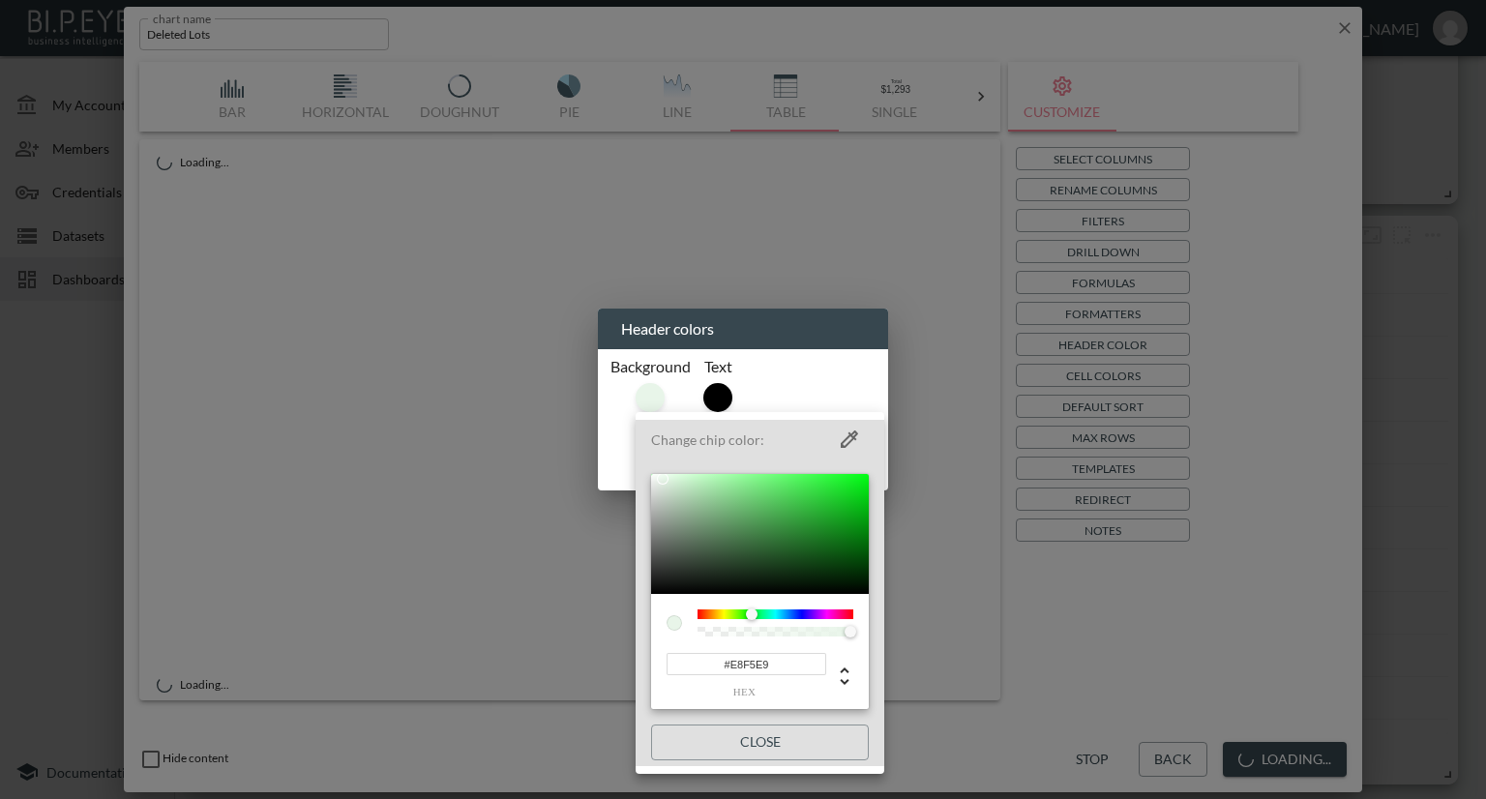
type input "#E8F5E9"
click at [1323, 562] on div at bounding box center [743, 399] width 1486 height 799
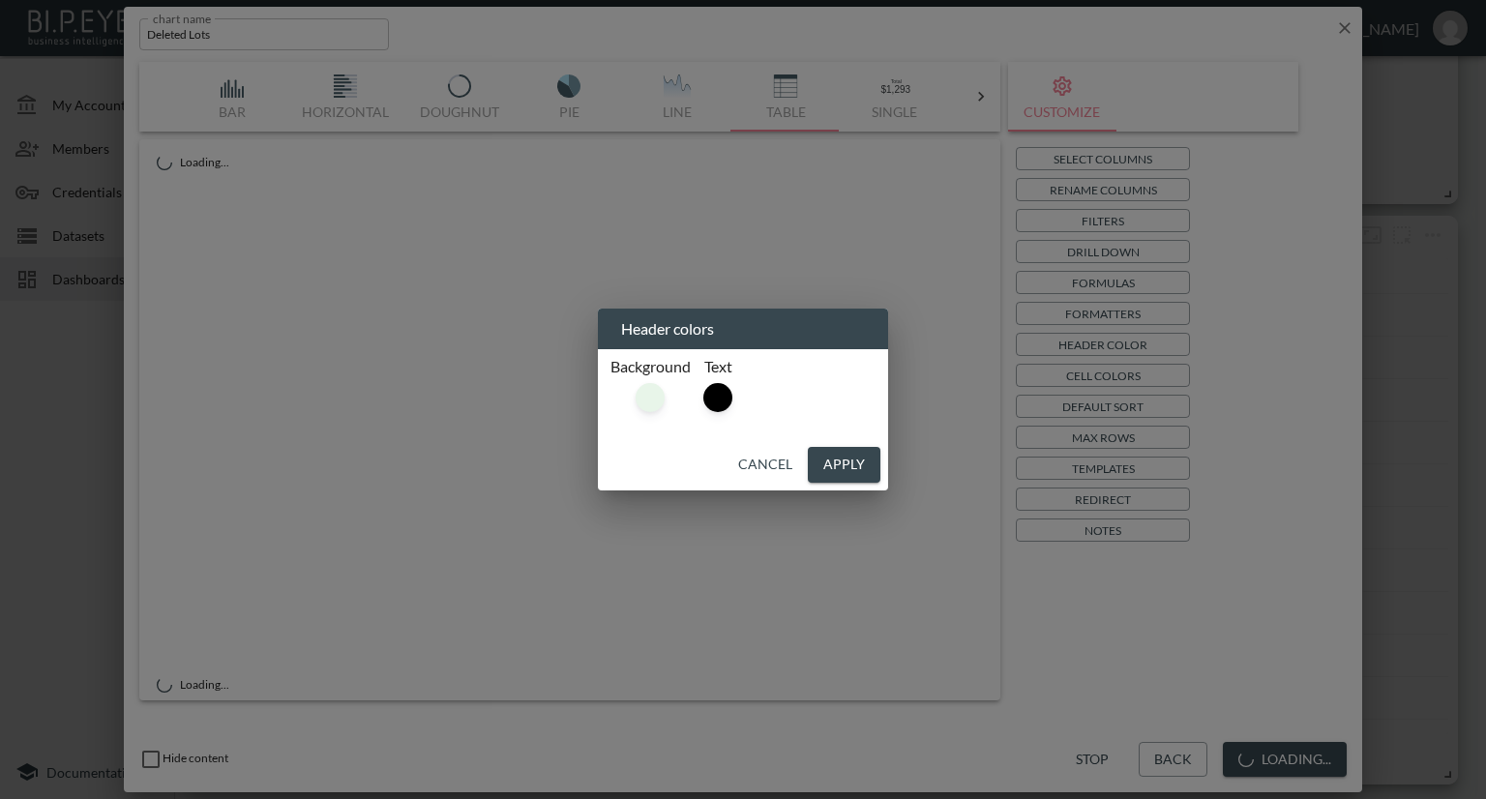
click at [856, 461] on button "Apply" at bounding box center [844, 465] width 73 height 36
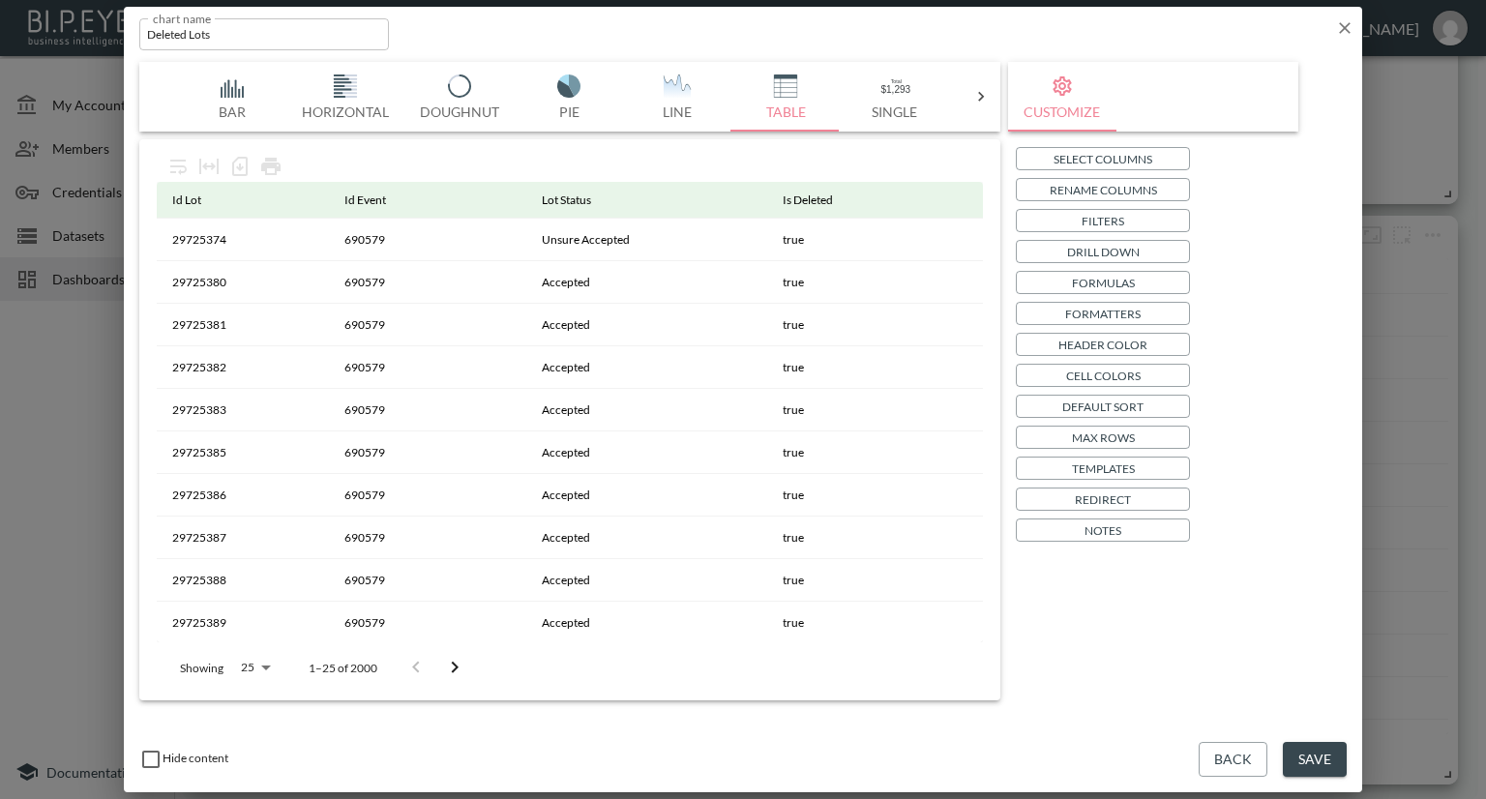
click at [1293, 756] on button "Save" at bounding box center [1315, 760] width 64 height 36
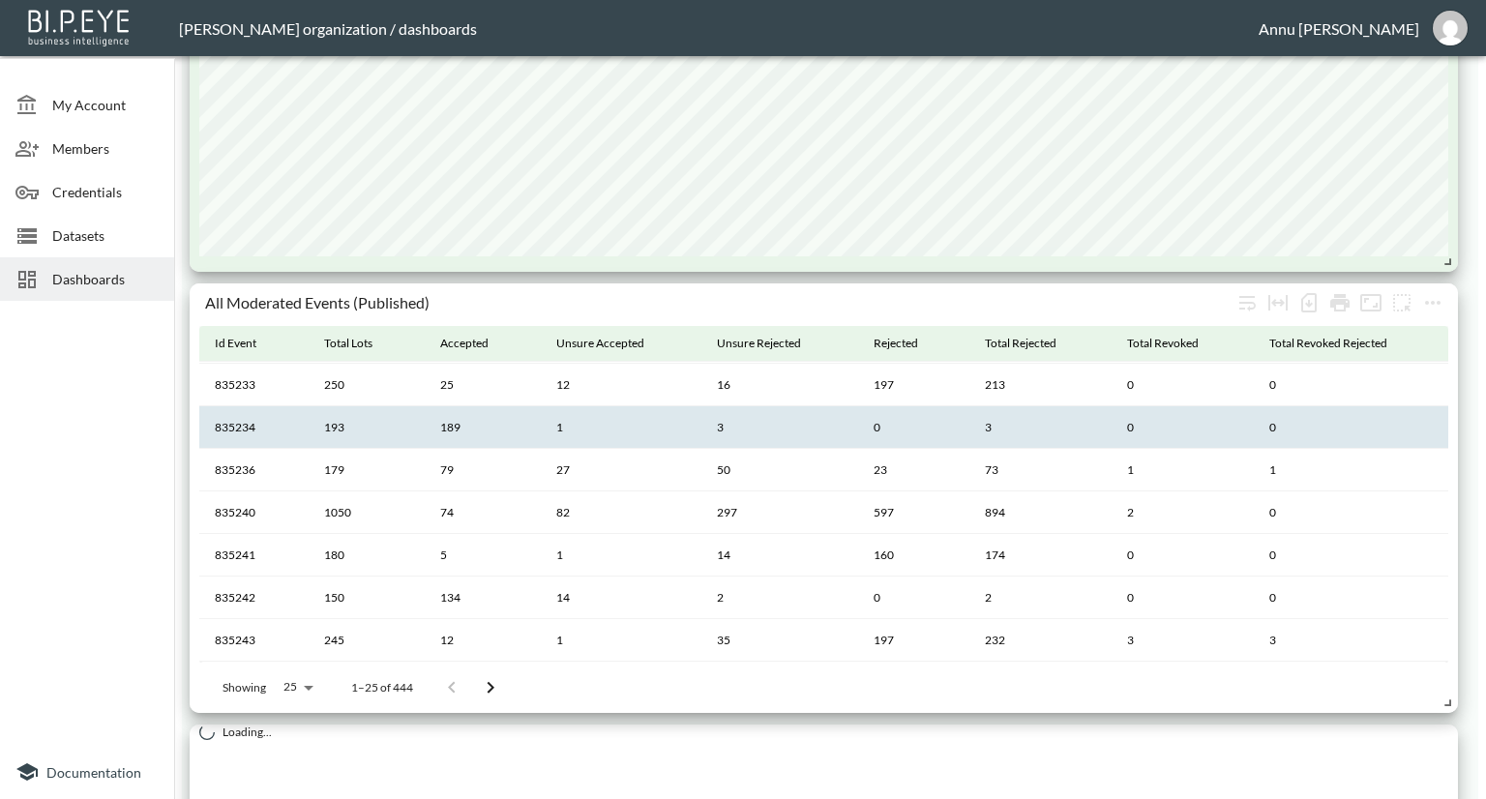
scroll to position [1900, 0]
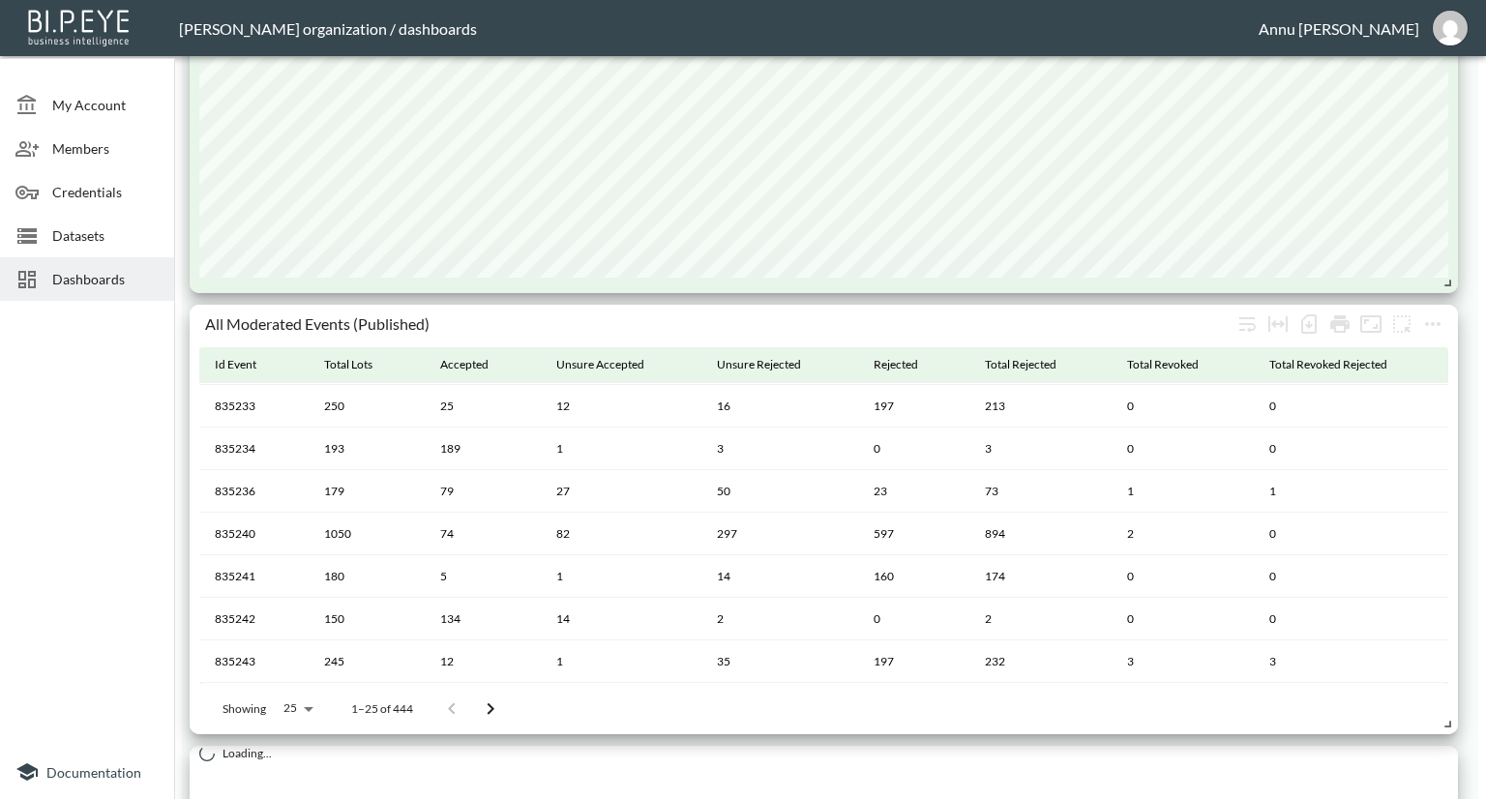
click at [498, 703] on icon "Go to next page" at bounding box center [490, 708] width 23 height 23
click at [498, 703] on icon "Go to next page" at bounding box center [497, 708] width 23 height 23
click at [498, 703] on icon "Go to next page" at bounding box center [503, 708] width 23 height 23
click at [499, 703] on icon "Go to next page" at bounding box center [510, 708] width 23 height 23
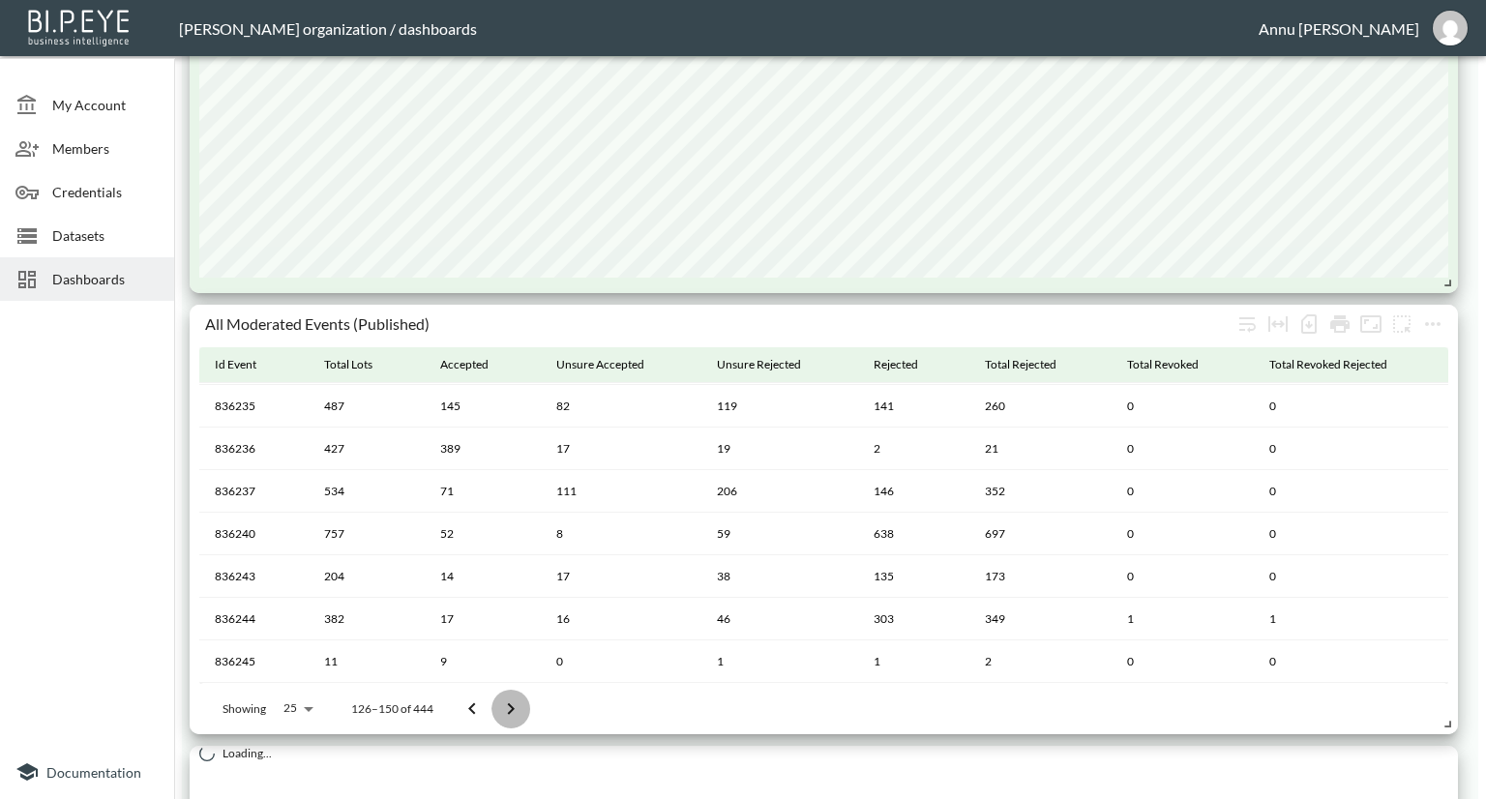
click at [499, 703] on icon "Go to next page" at bounding box center [510, 708] width 23 height 23
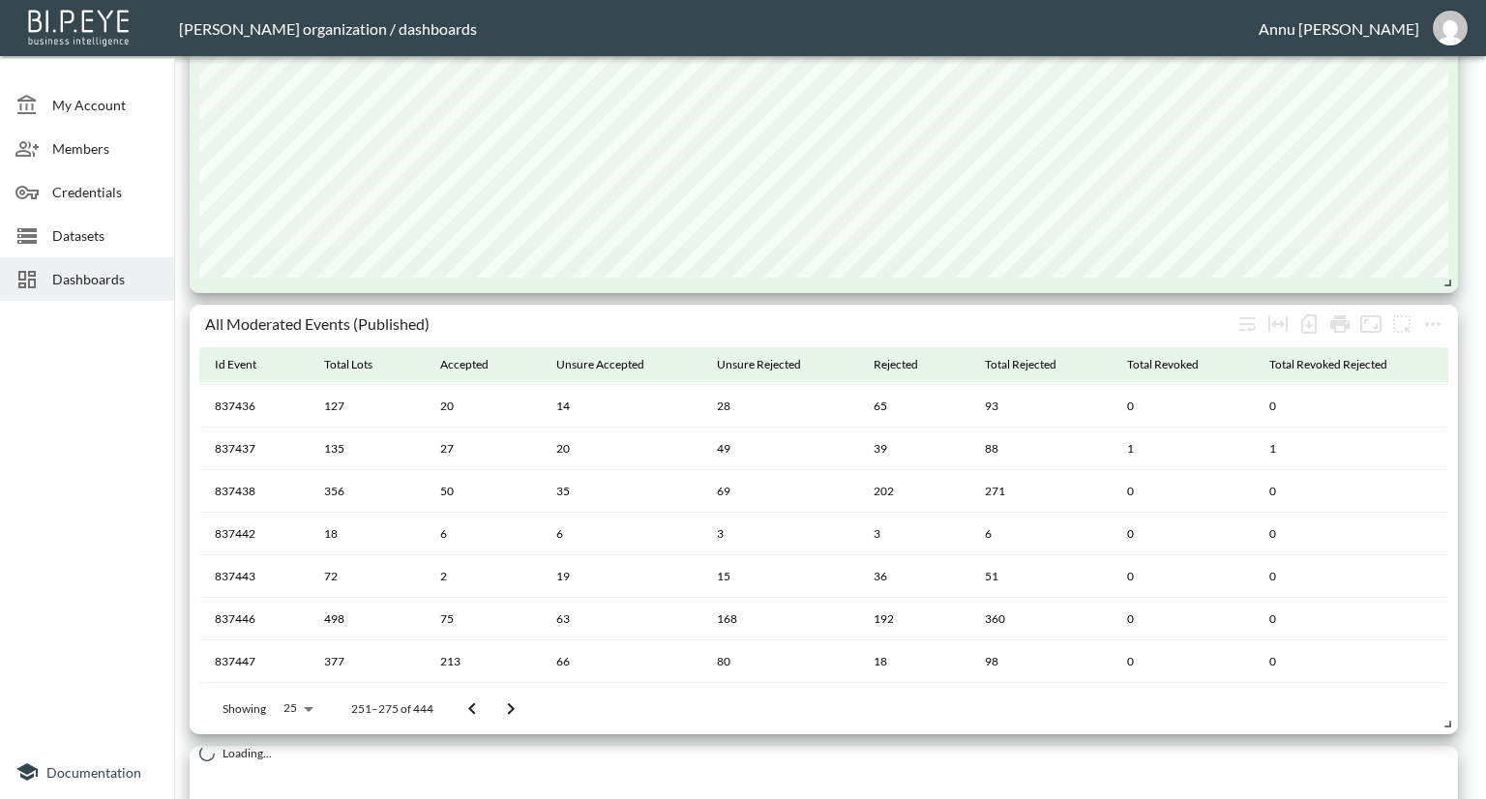
click at [499, 703] on icon "Go to next page" at bounding box center [510, 708] width 23 height 23
click at [480, 706] on icon "Go to previous page" at bounding box center [471, 708] width 23 height 23
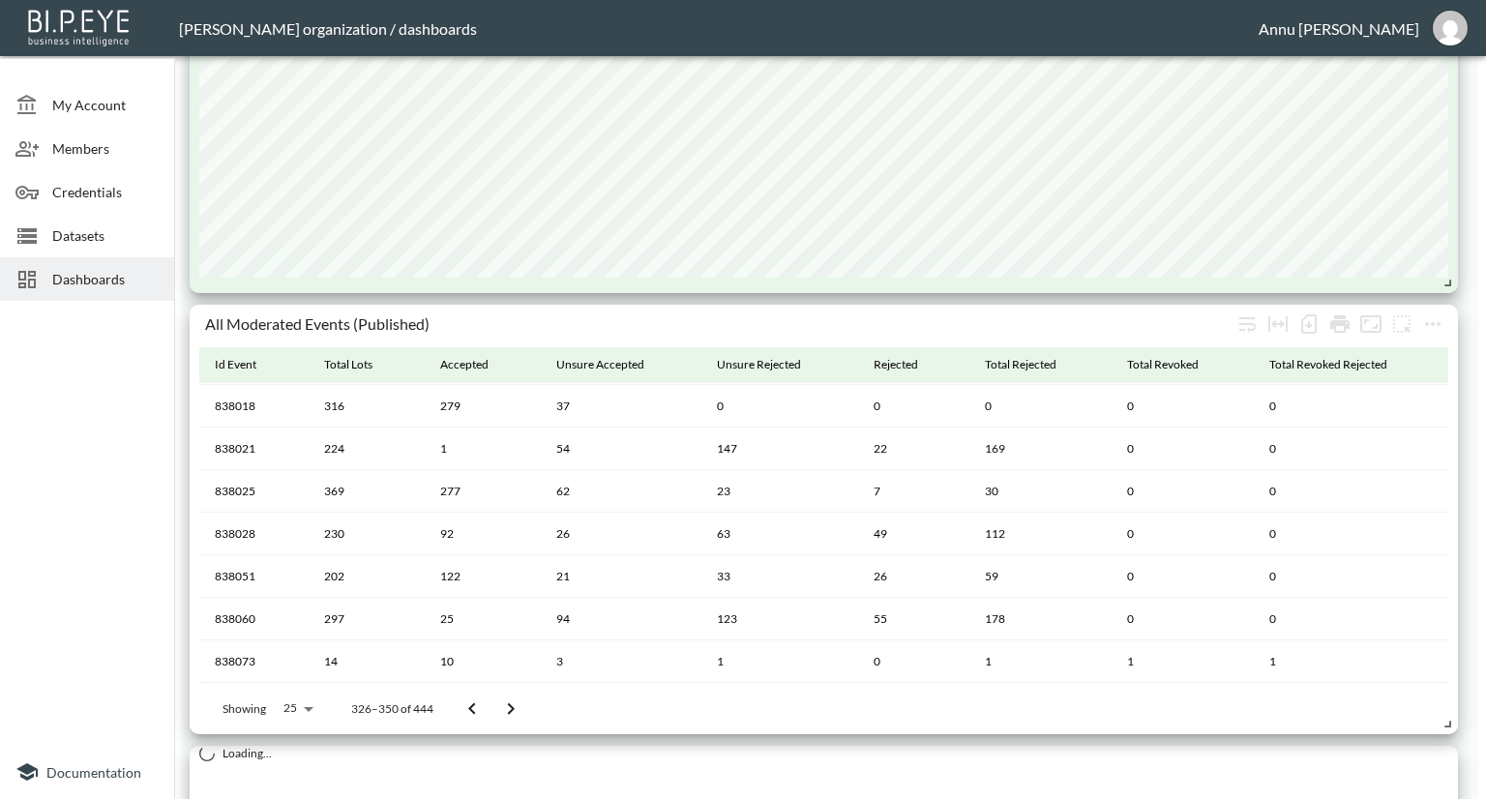
click at [480, 706] on icon "Go to previous page" at bounding box center [471, 708] width 23 height 23
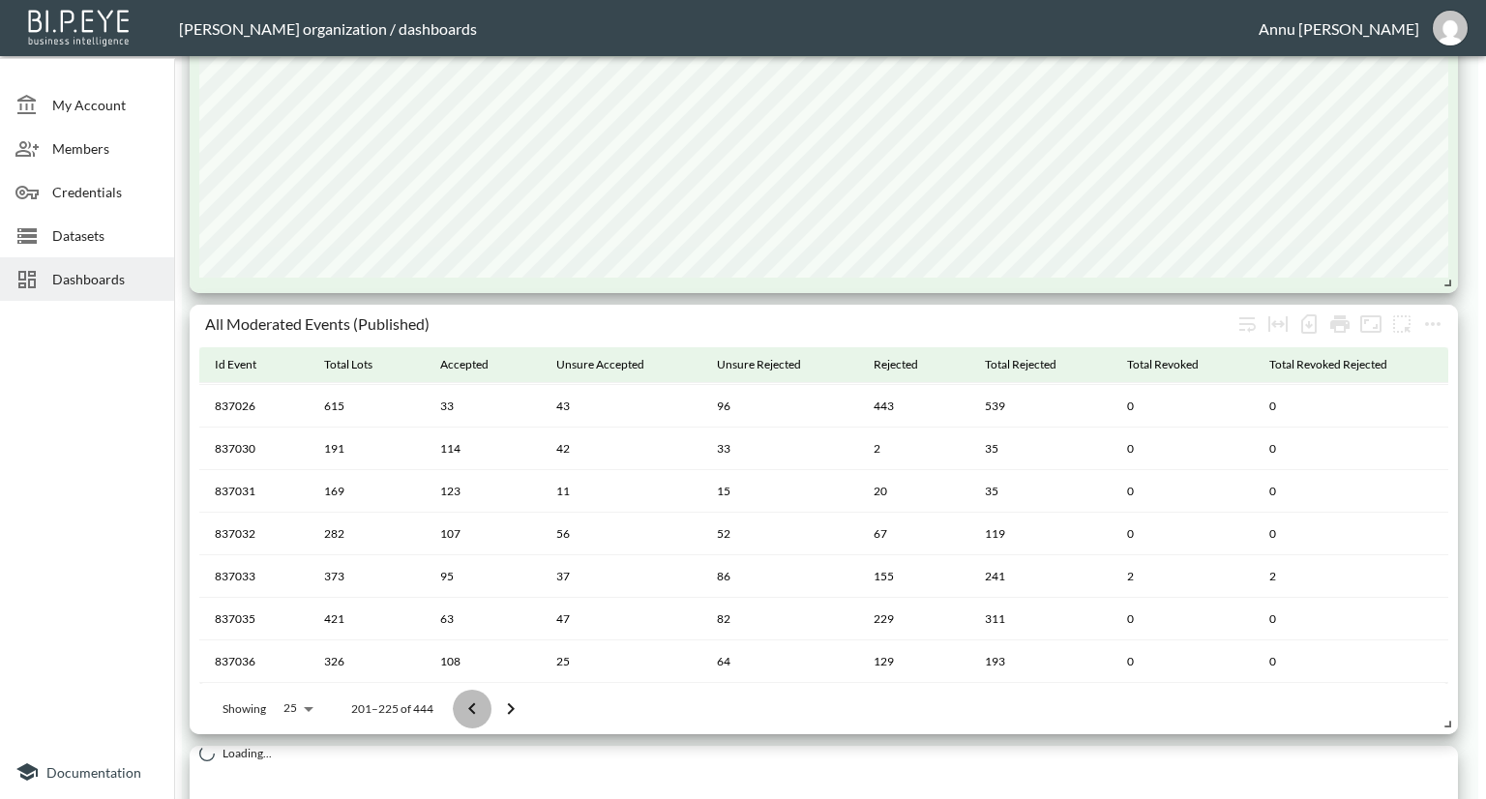
click at [480, 706] on icon "Go to previous page" at bounding box center [471, 708] width 23 height 23
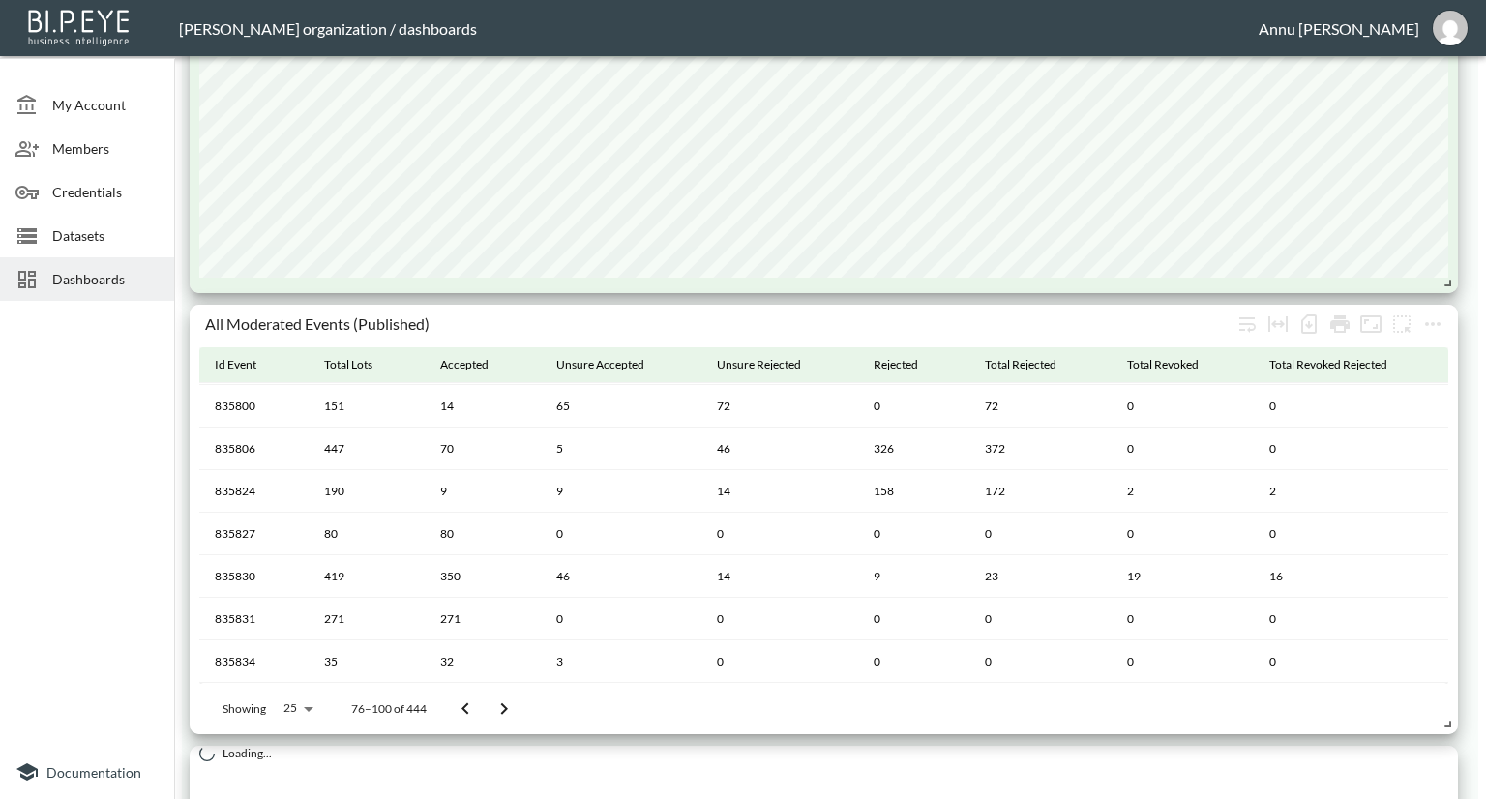
click at [480, 706] on button "Go to previous page" at bounding box center [465, 709] width 39 height 39
click at [480, 706] on button "Go to next page" at bounding box center [497, 709] width 39 height 39
click at [480, 706] on button "Go to previous page" at bounding box center [465, 709] width 39 height 39
click at [480, 706] on button "Go to next page" at bounding box center [497, 709] width 39 height 39
click at [478, 706] on button "Go to previous page" at bounding box center [458, 709] width 39 height 39
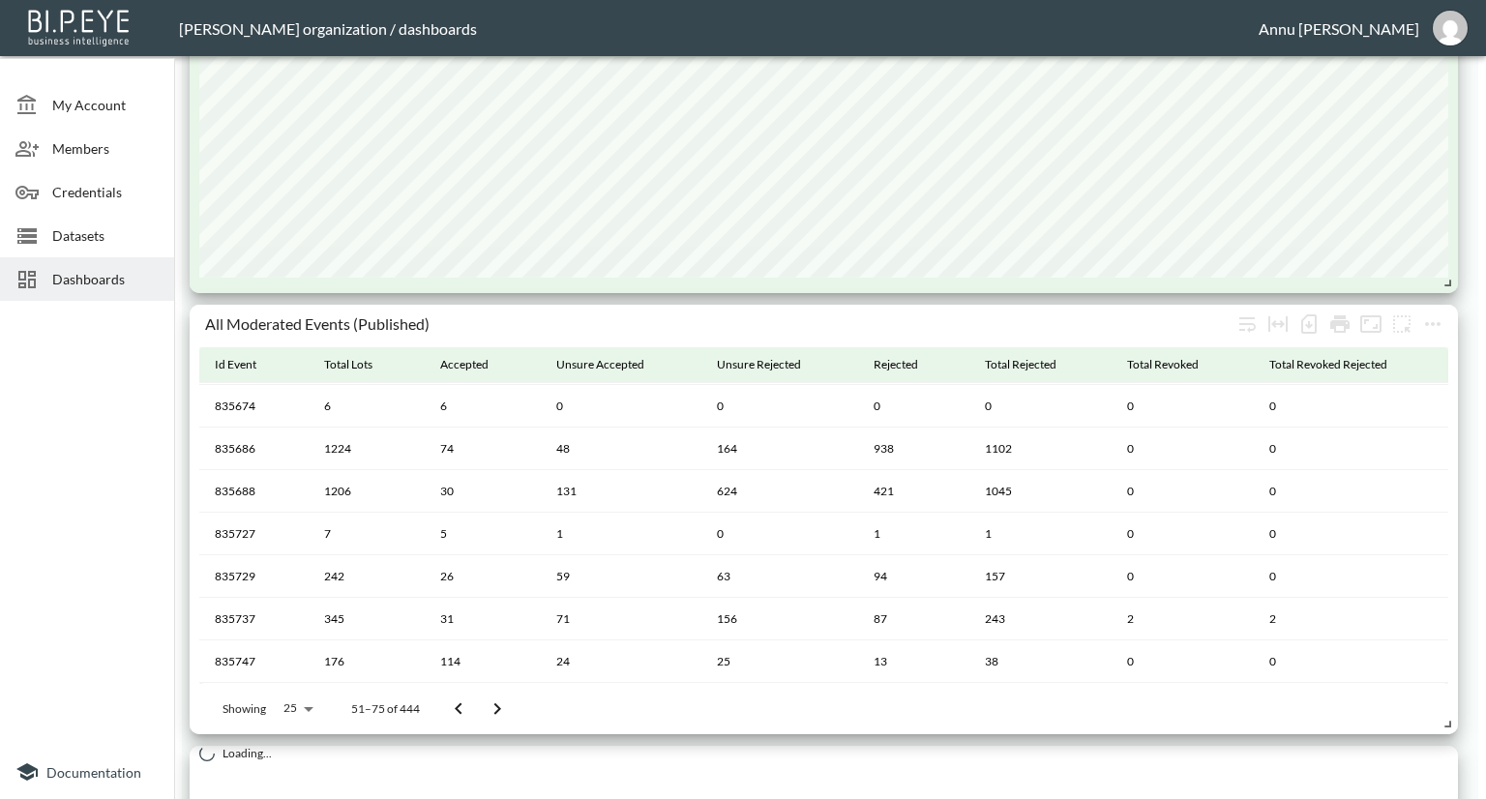
click at [480, 706] on button "Go to next page" at bounding box center [497, 709] width 39 height 39
click at [480, 706] on button "Go to previous page" at bounding box center [465, 709] width 39 height 39
click at [480, 706] on button "Go to next page" at bounding box center [497, 709] width 39 height 39
click at [480, 706] on button "Go to previous page" at bounding box center [465, 709] width 39 height 39
click at [480, 706] on button "Go to next page" at bounding box center [497, 709] width 39 height 39
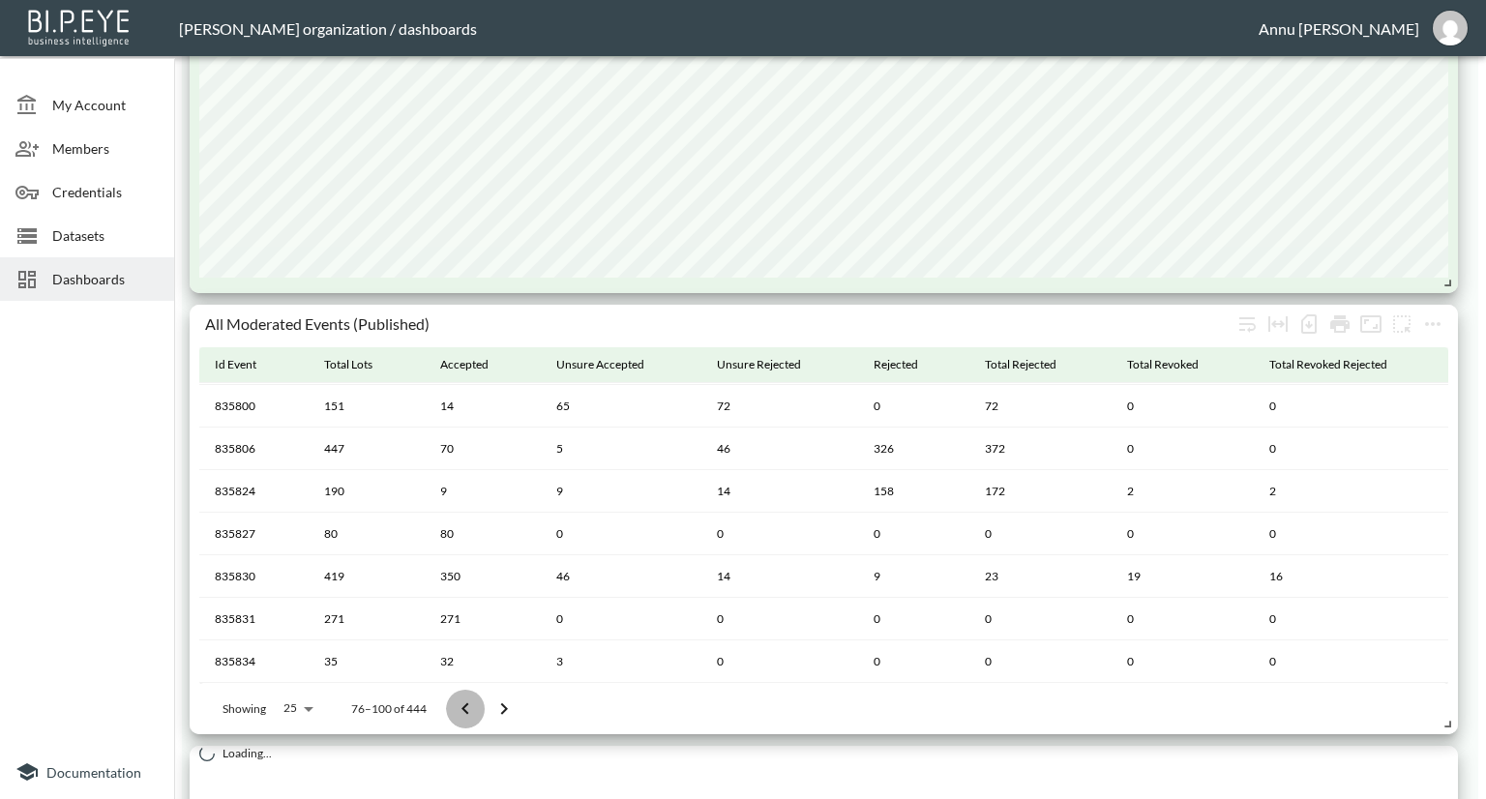
click at [480, 706] on button "Go to previous page" at bounding box center [465, 709] width 39 height 39
click at [480, 706] on button "Go to next page" at bounding box center [497, 709] width 39 height 39
click at [480, 706] on button "Go to previous page" at bounding box center [465, 709] width 39 height 39
click at [485, 706] on button "Go to next page" at bounding box center [504, 709] width 39 height 39
click at [480, 706] on button "Go to previous page" at bounding box center [465, 709] width 39 height 39
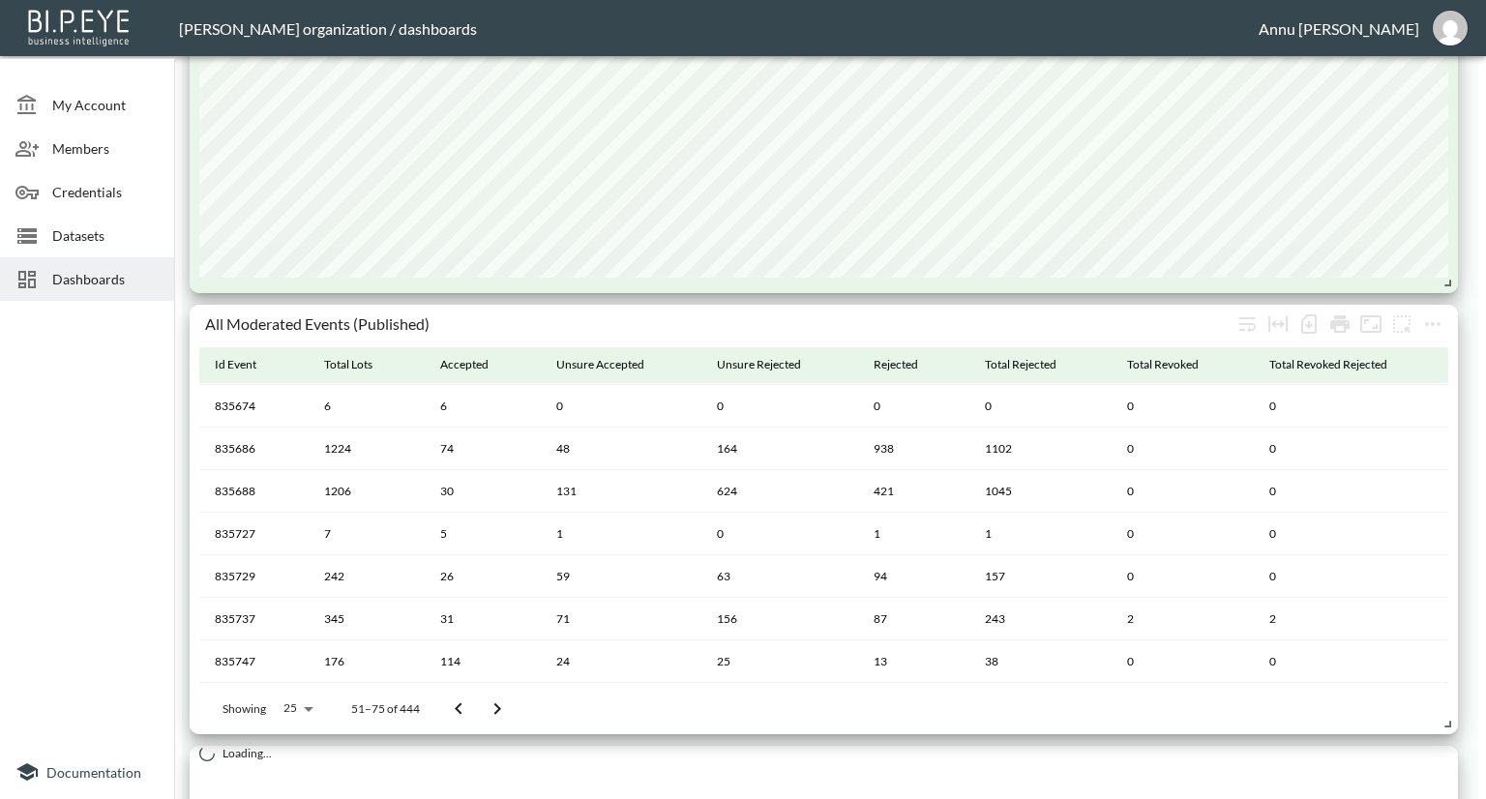
click at [480, 706] on button "Go to next page" at bounding box center [497, 709] width 39 height 39
click at [480, 706] on button "Go to previous page" at bounding box center [465, 709] width 39 height 39
click at [480, 706] on button "Go to next page" at bounding box center [497, 709] width 39 height 39
click at [480, 706] on button "Go to previous page" at bounding box center [465, 709] width 39 height 39
click at [480, 706] on button "Go to next page" at bounding box center [497, 709] width 39 height 39
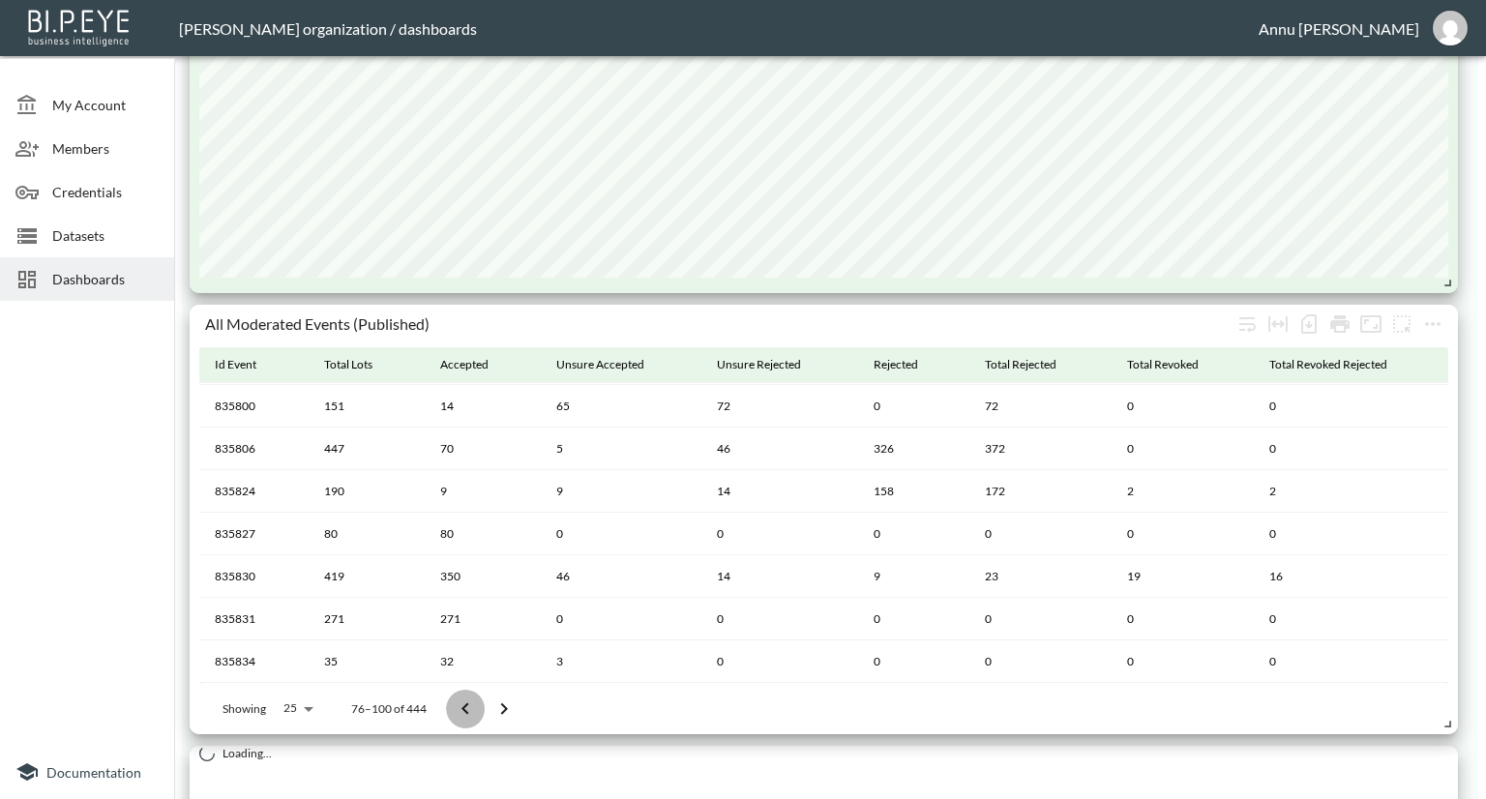
click at [480, 706] on button "Go to previous page" at bounding box center [465, 709] width 39 height 39
click at [485, 706] on button "Go to next page" at bounding box center [504, 709] width 39 height 39
click at [469, 706] on icon "Go to previous page" at bounding box center [465, 708] width 23 height 23
click at [468, 706] on icon "Go to previous page" at bounding box center [458, 708] width 23 height 23
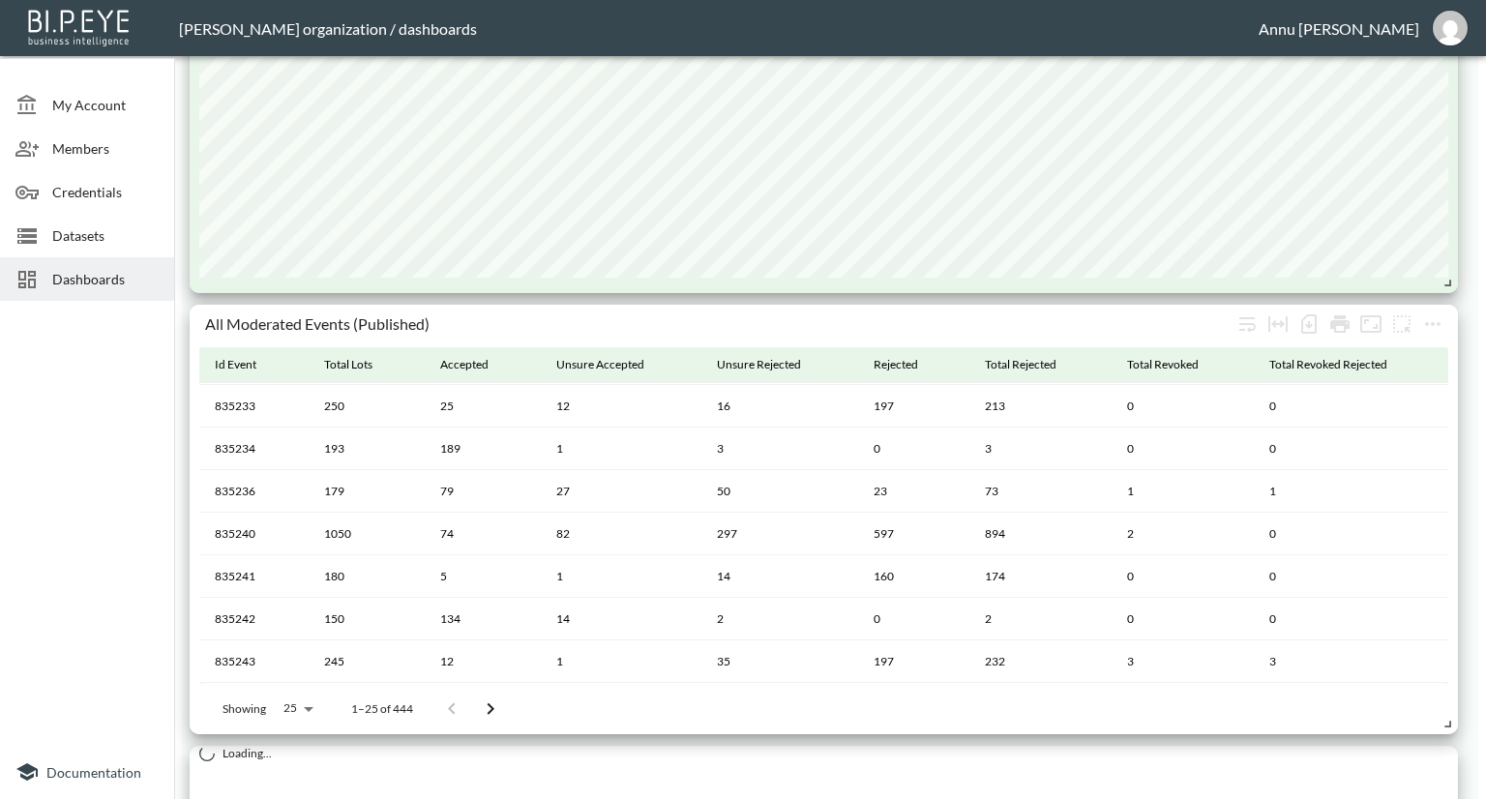
click at [468, 706] on div at bounding box center [470, 709] width 77 height 39
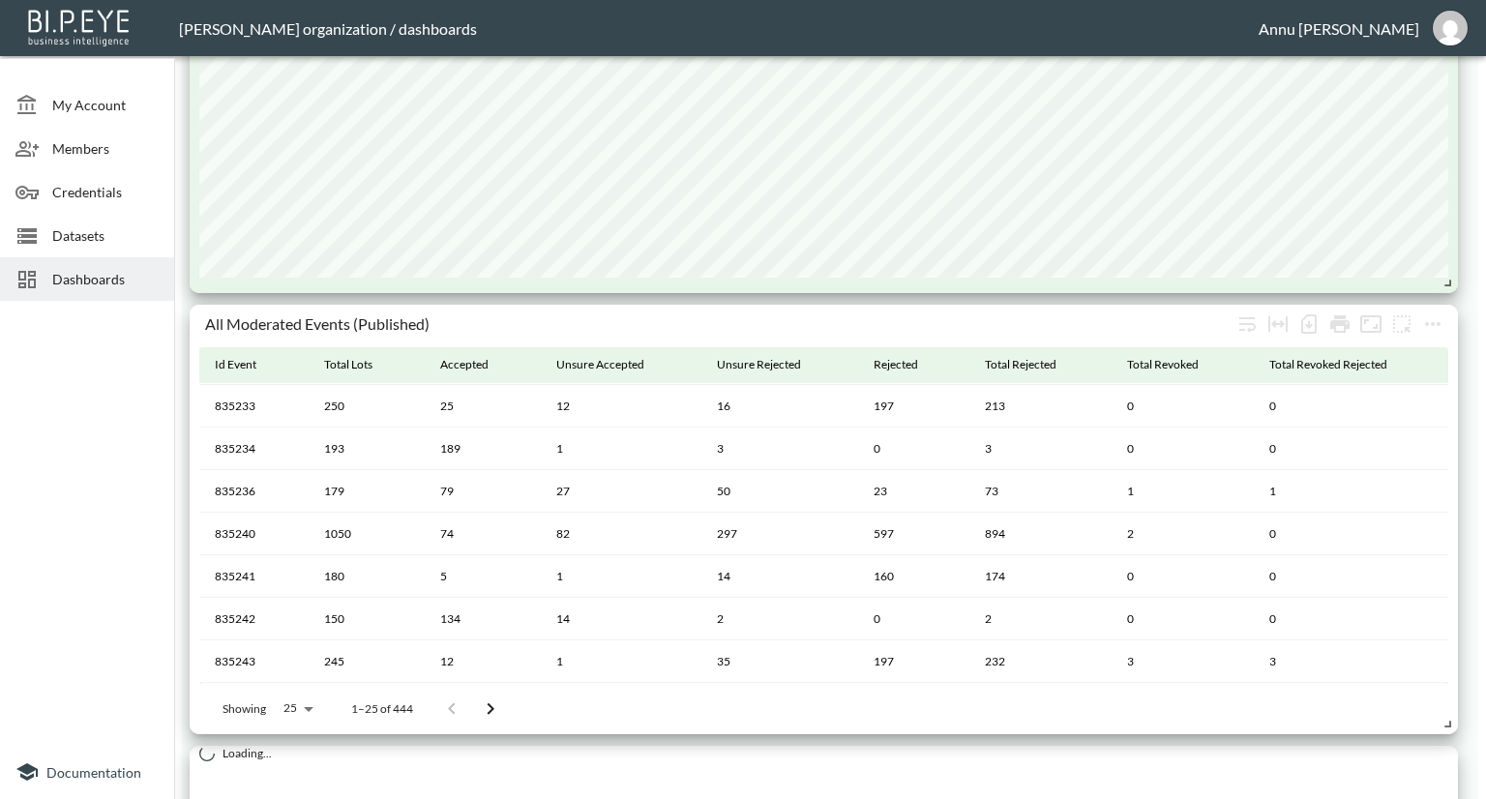
click at [468, 706] on div at bounding box center [470, 709] width 77 height 39
click at [77, 566] on div at bounding box center [87, 527] width 174 height 436
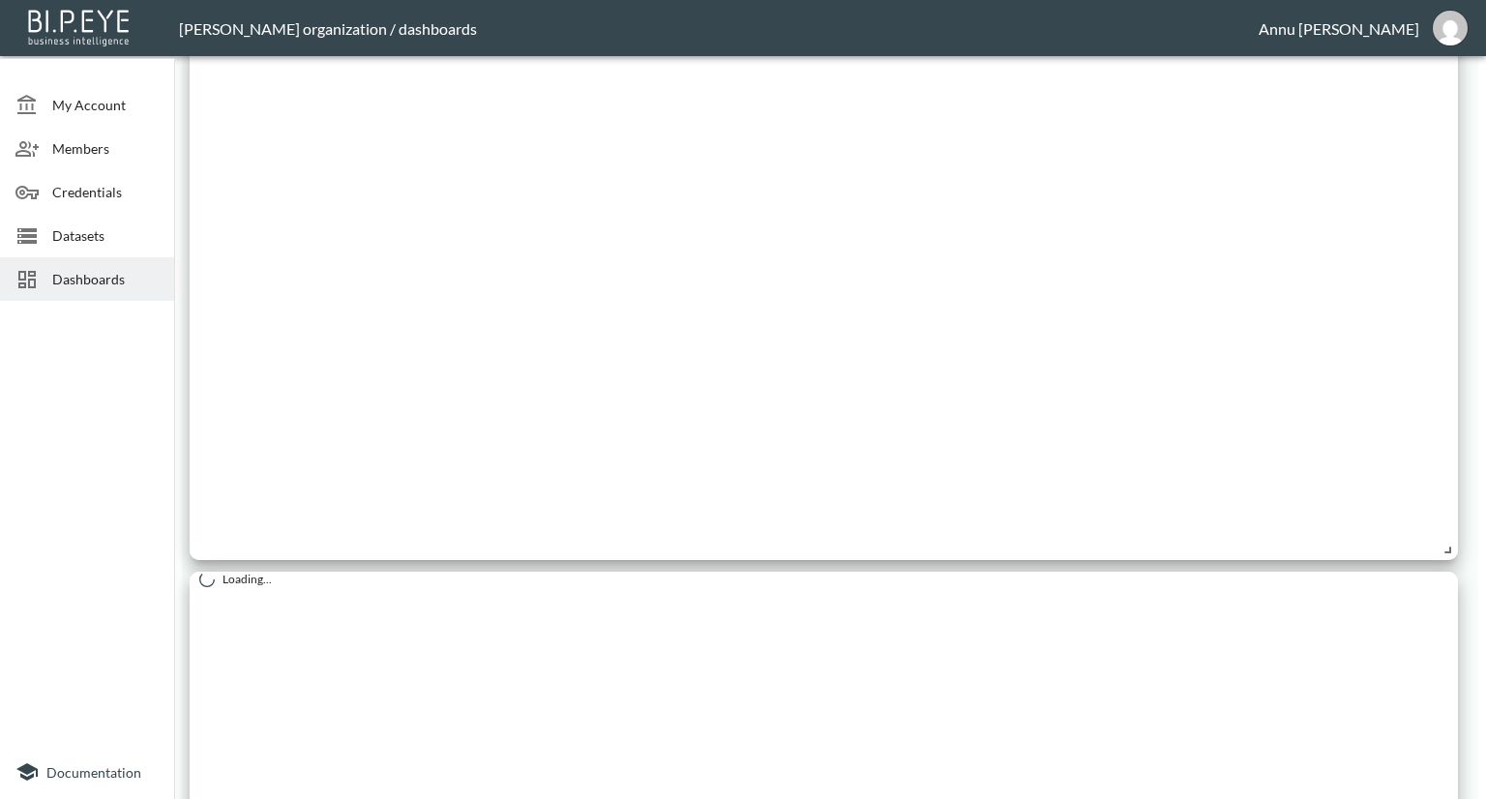
scroll to position [2770, 0]
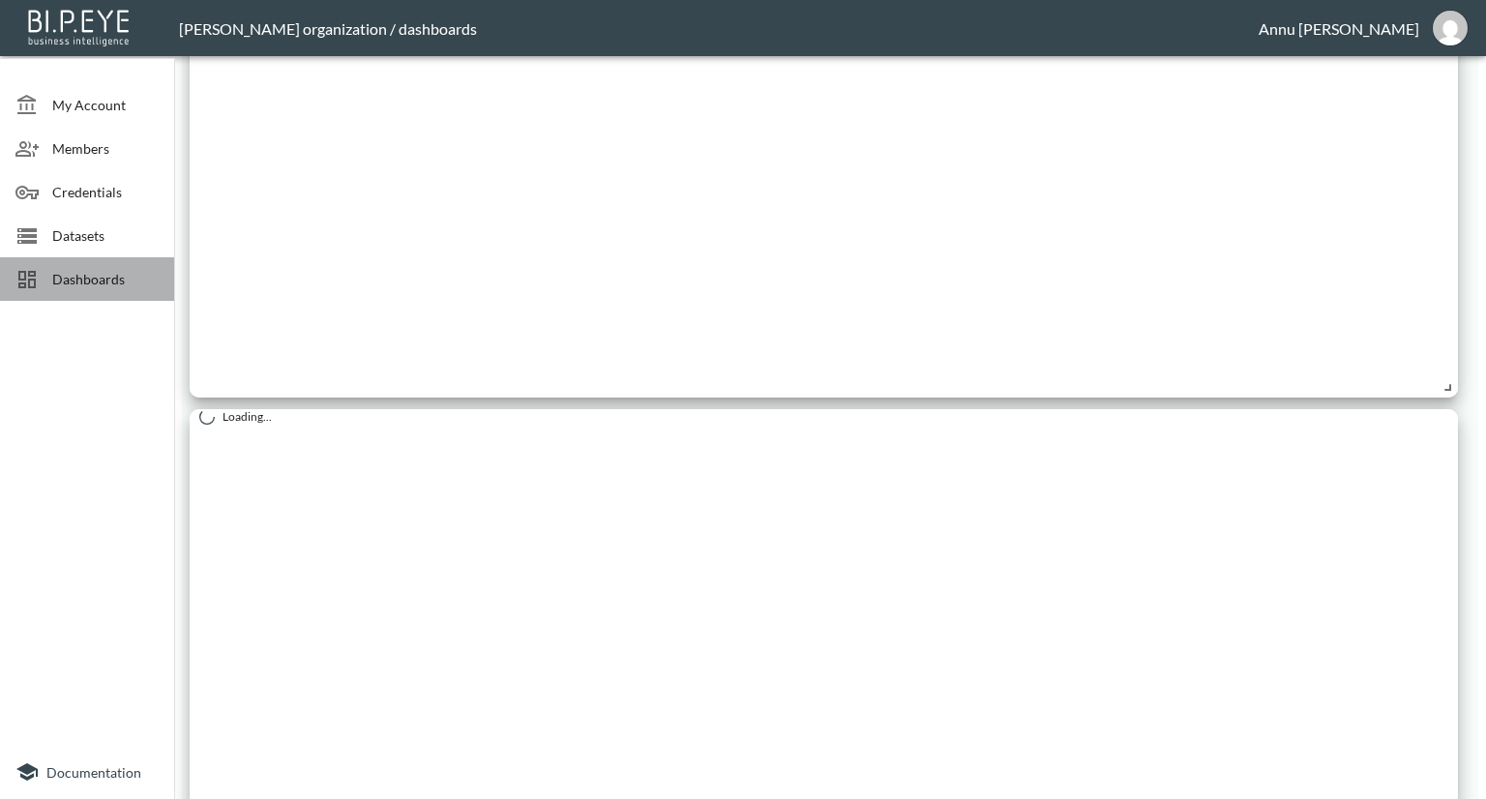
click at [107, 272] on span "Dashboards" at bounding box center [105, 279] width 106 height 20
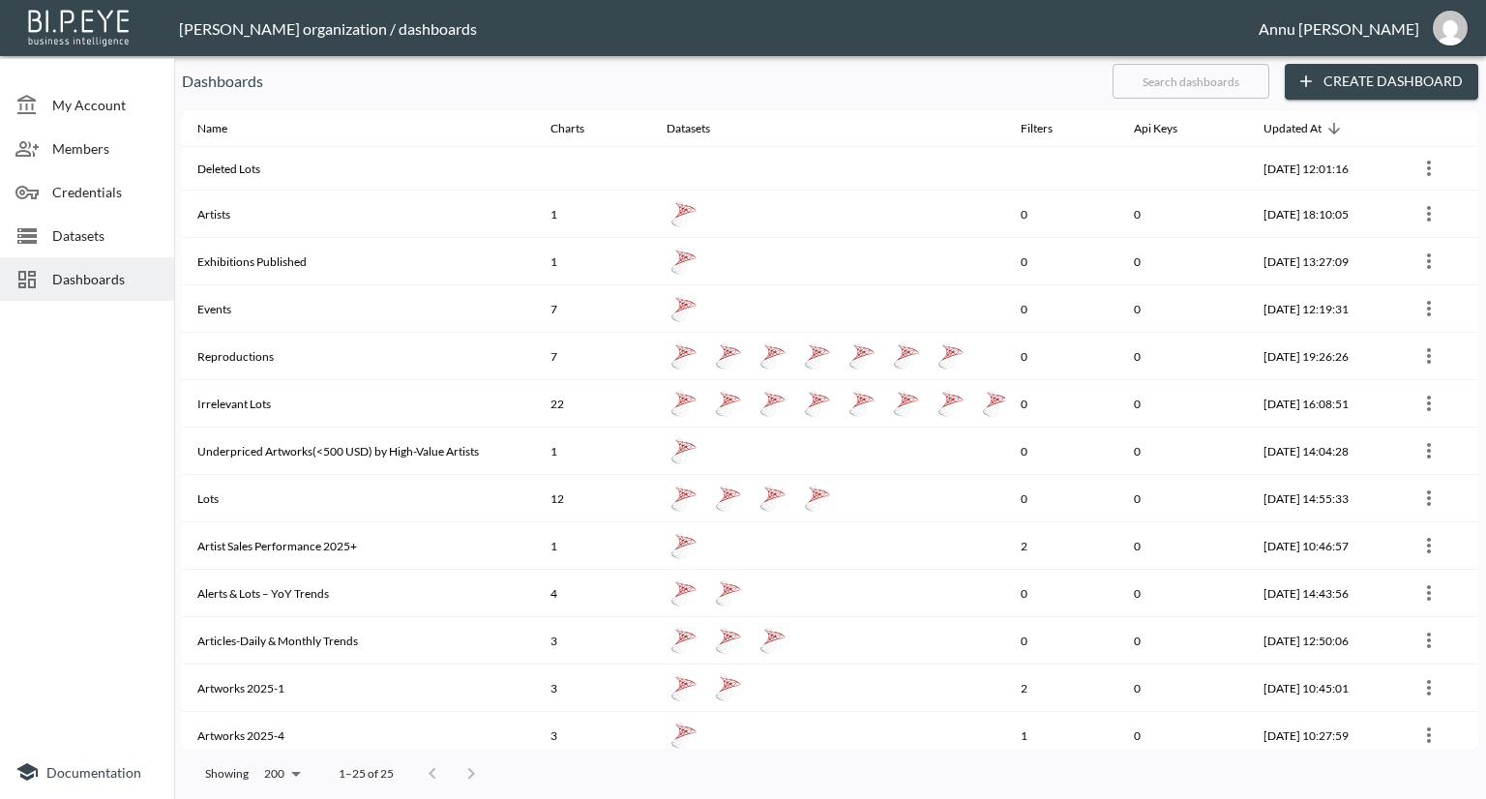
click at [109, 242] on span "Datasets" at bounding box center [105, 235] width 106 height 20
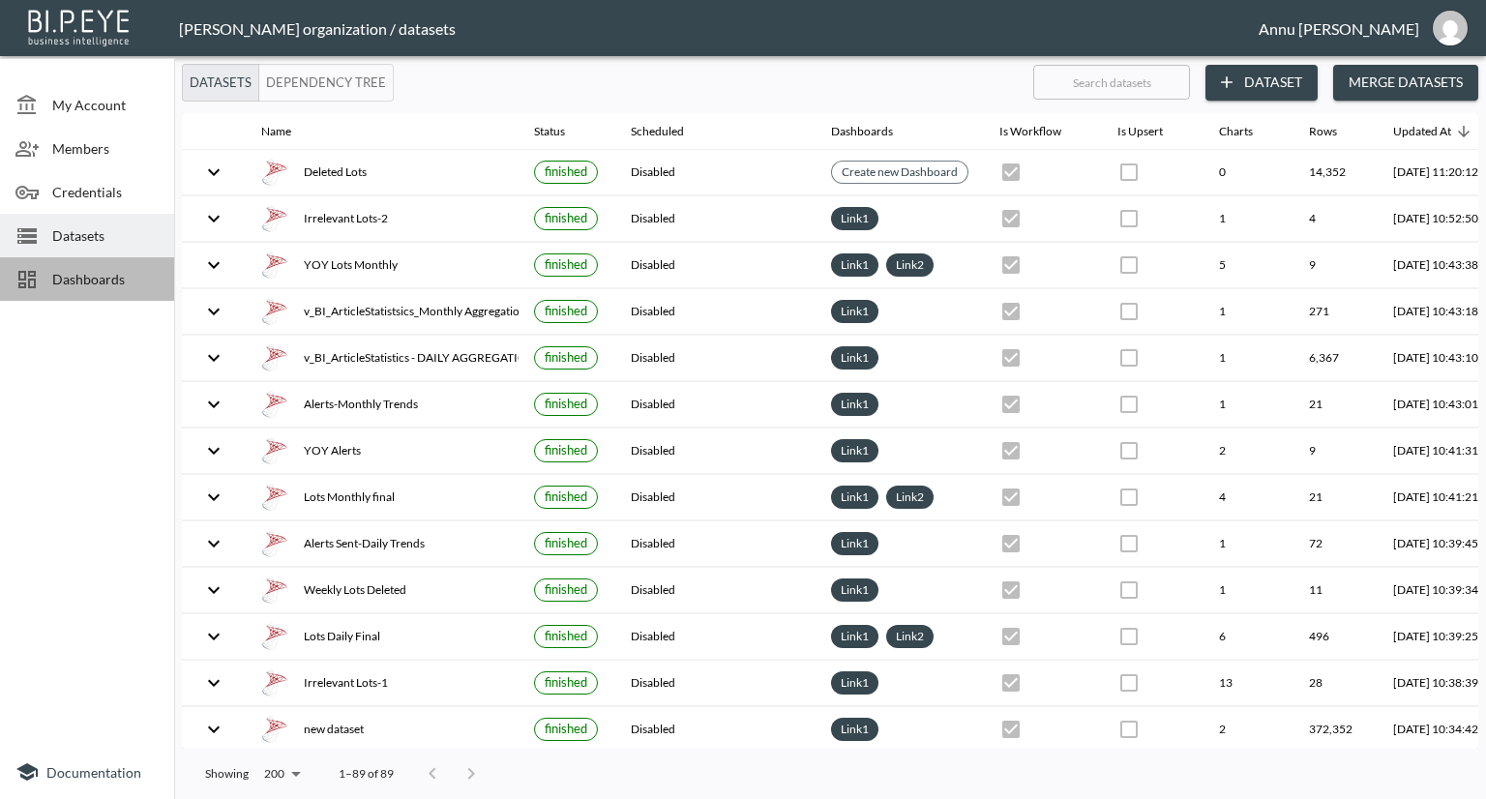
click at [151, 274] on span "Dashboards" at bounding box center [105, 279] width 106 height 20
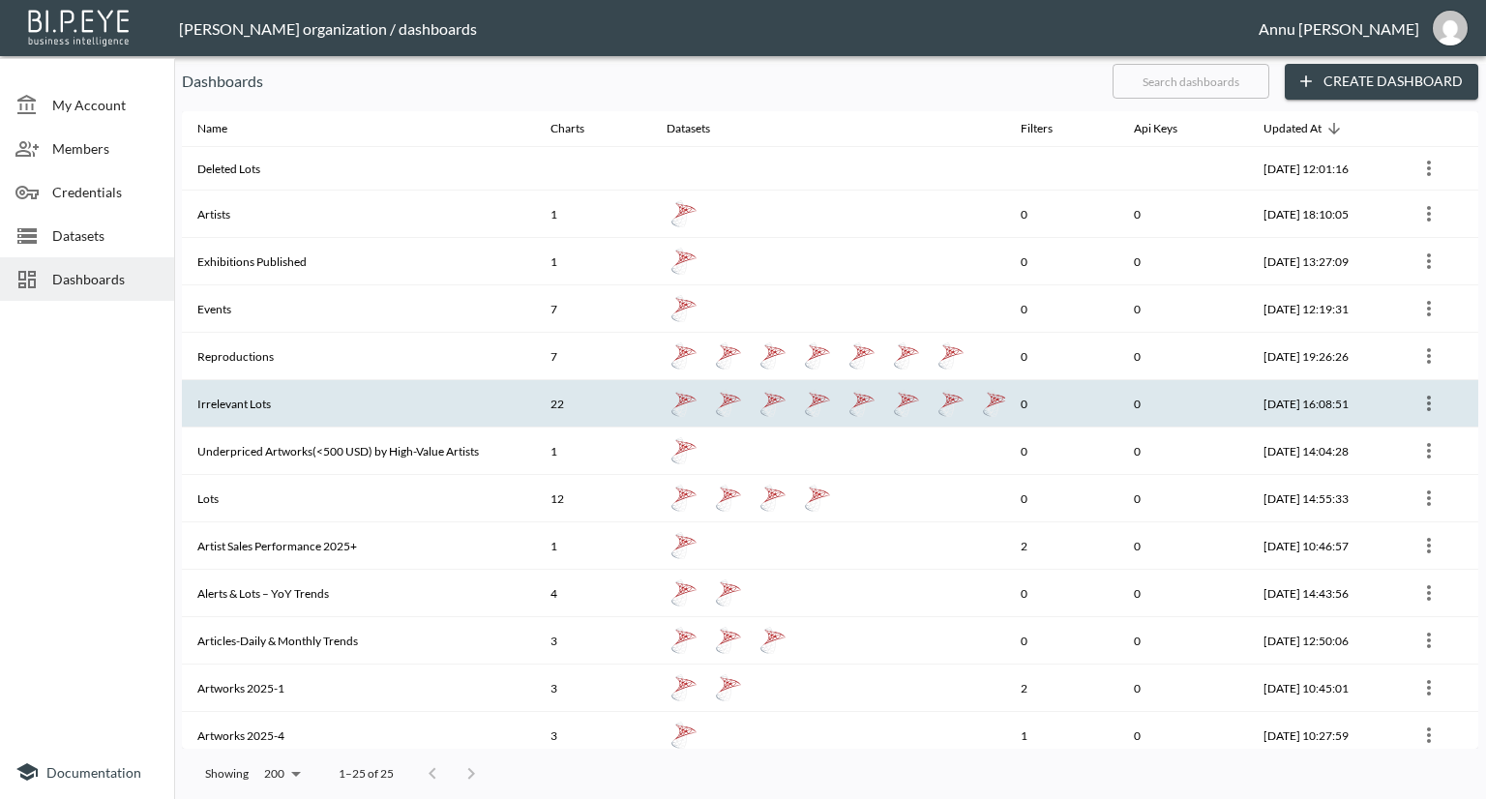
click at [255, 392] on th "Irrelevant Lots" at bounding box center [358, 403] width 353 height 47
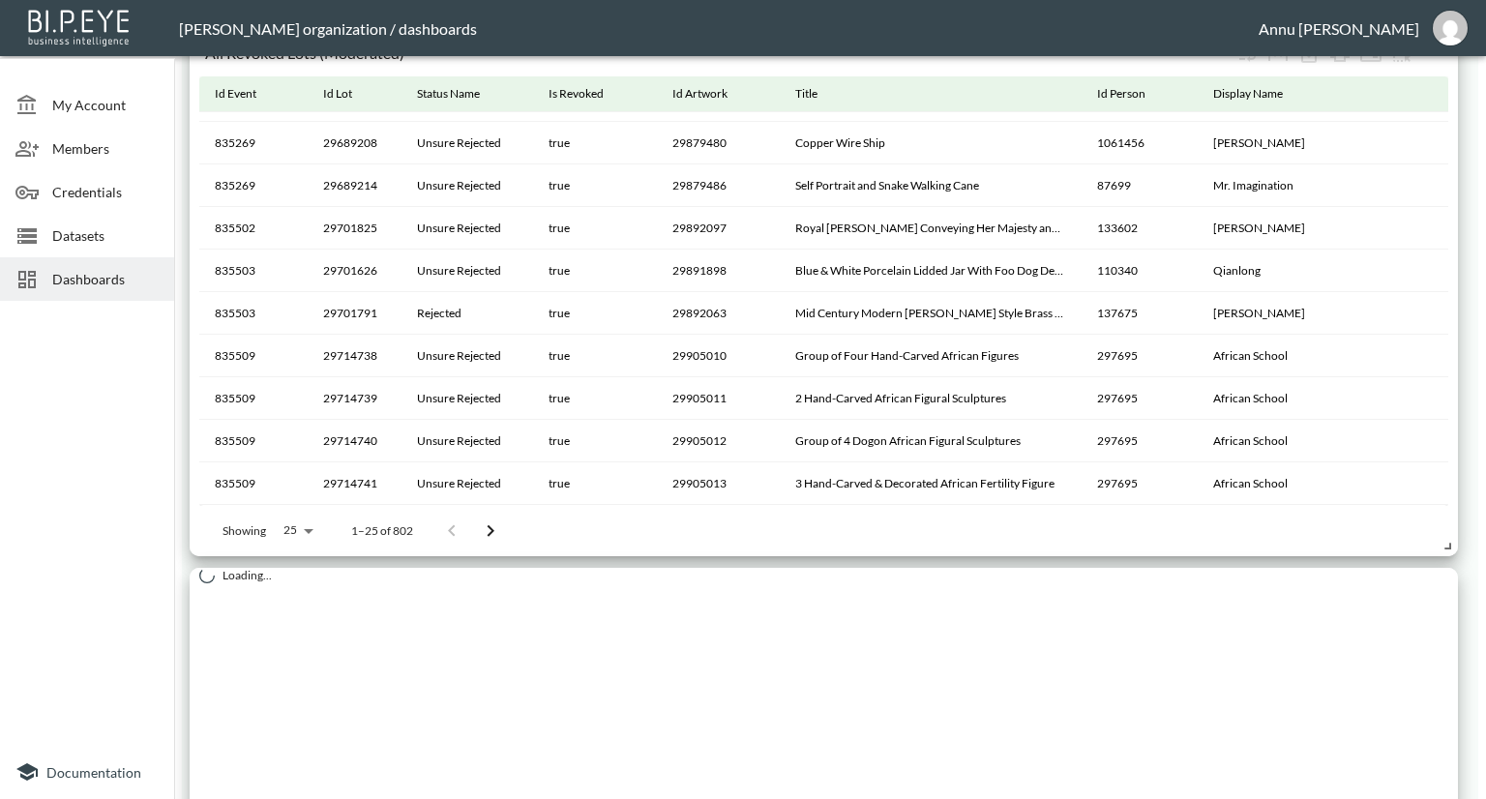
scroll to position [2964, 0]
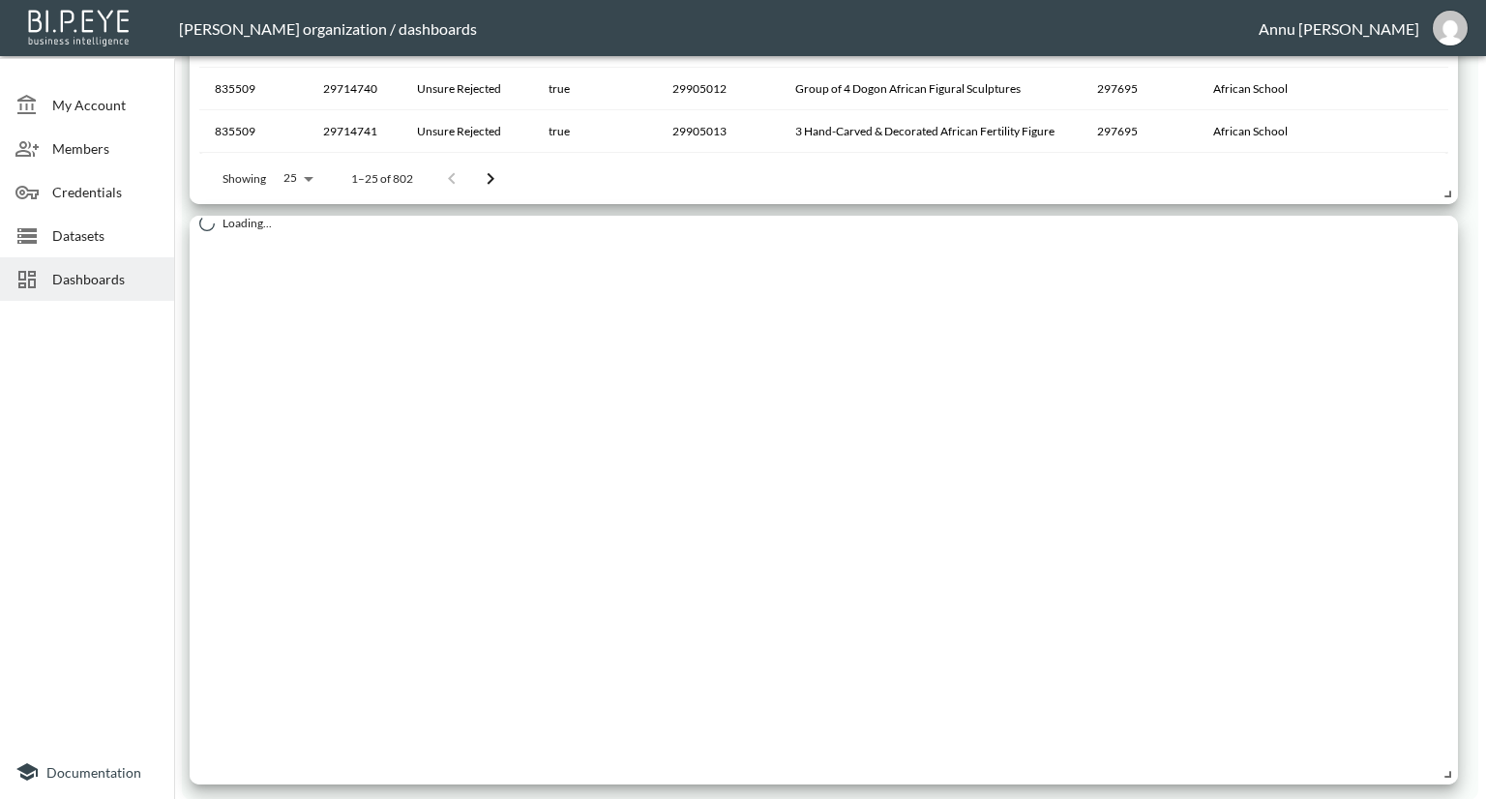
click at [44, 234] on div at bounding box center [33, 235] width 37 height 23
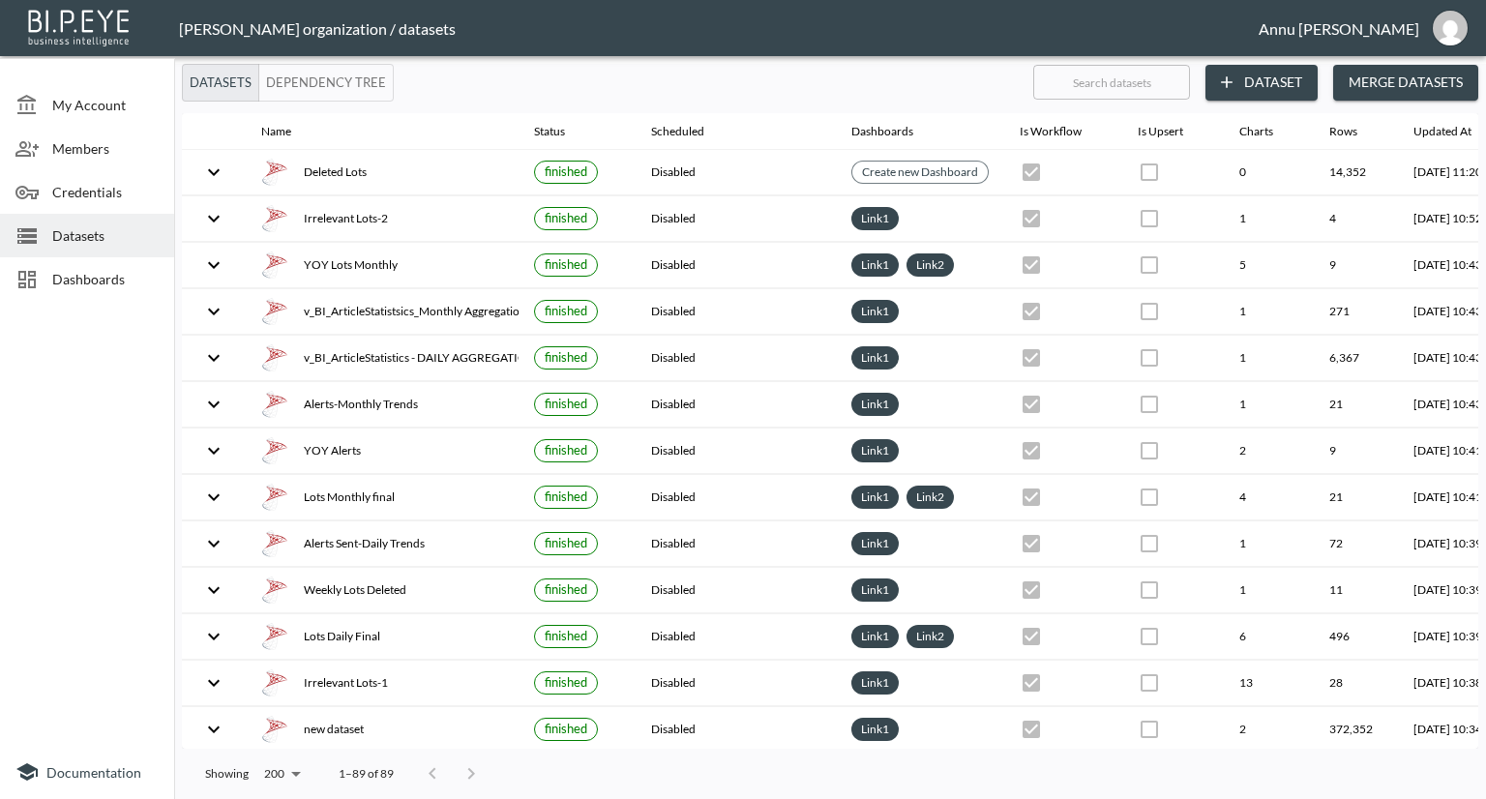
checkbox input "false"
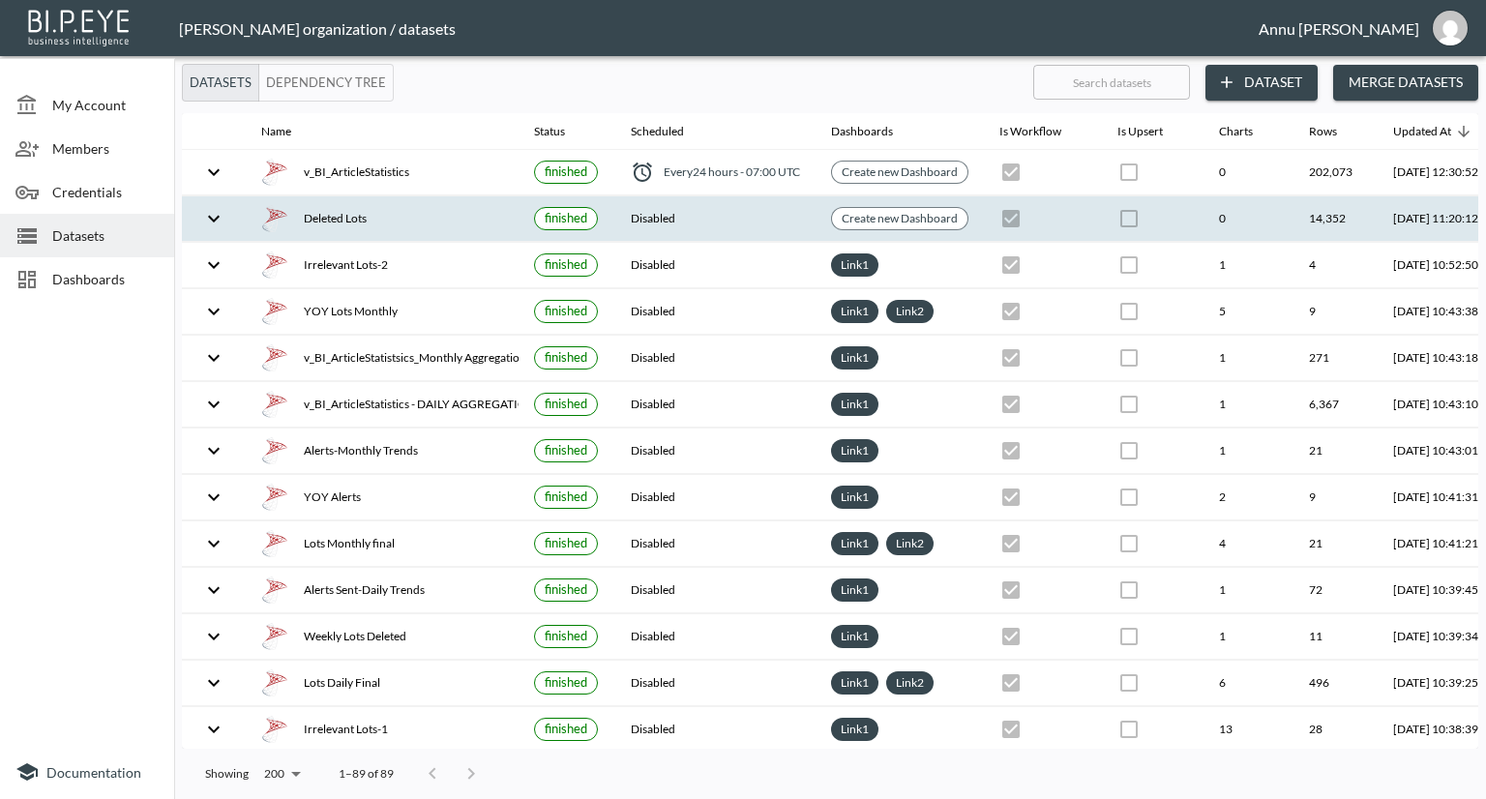
click at [325, 211] on div "Deleted Lots" at bounding box center [382, 218] width 242 height 27
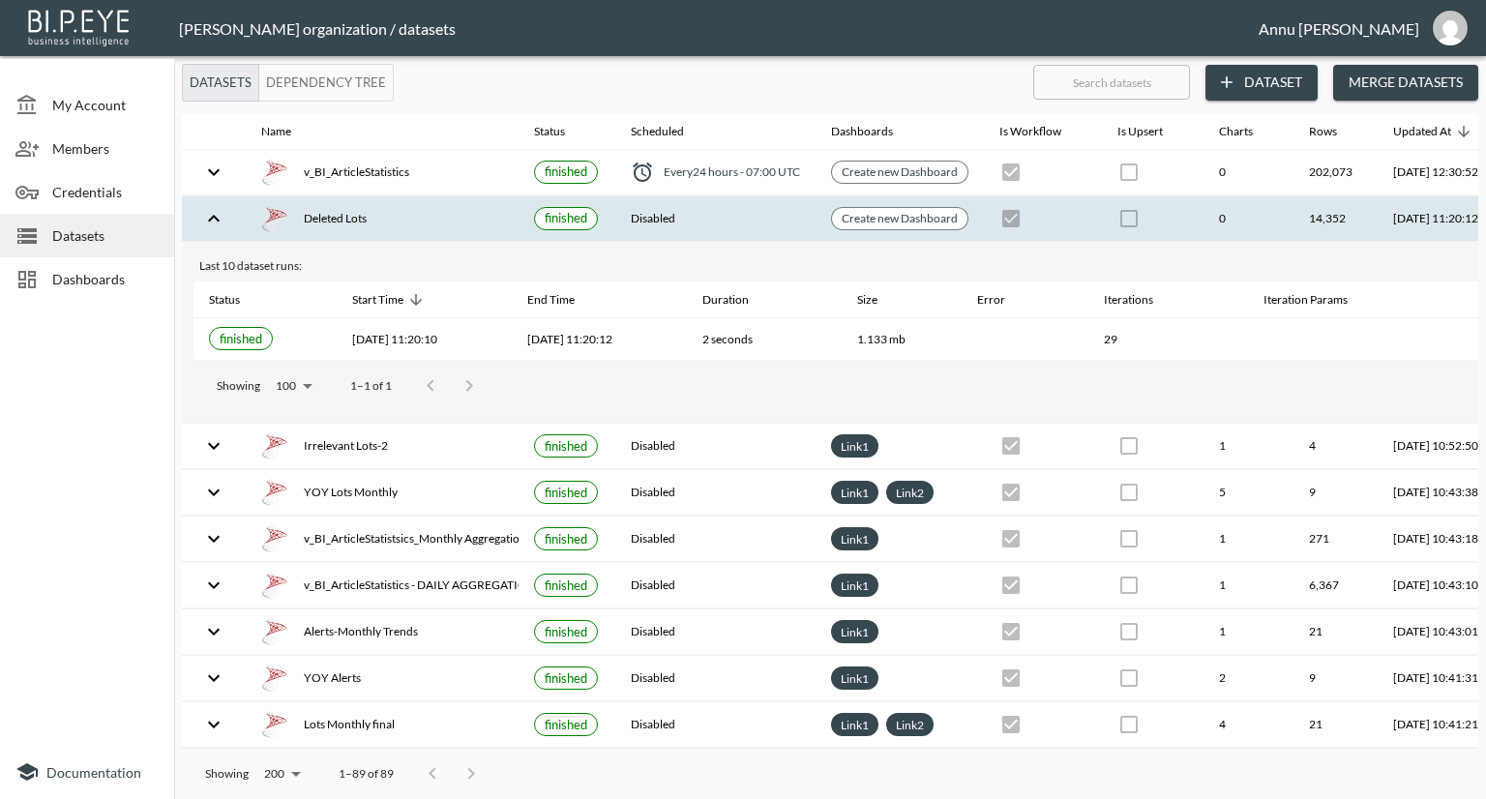
scroll to position [0, 113]
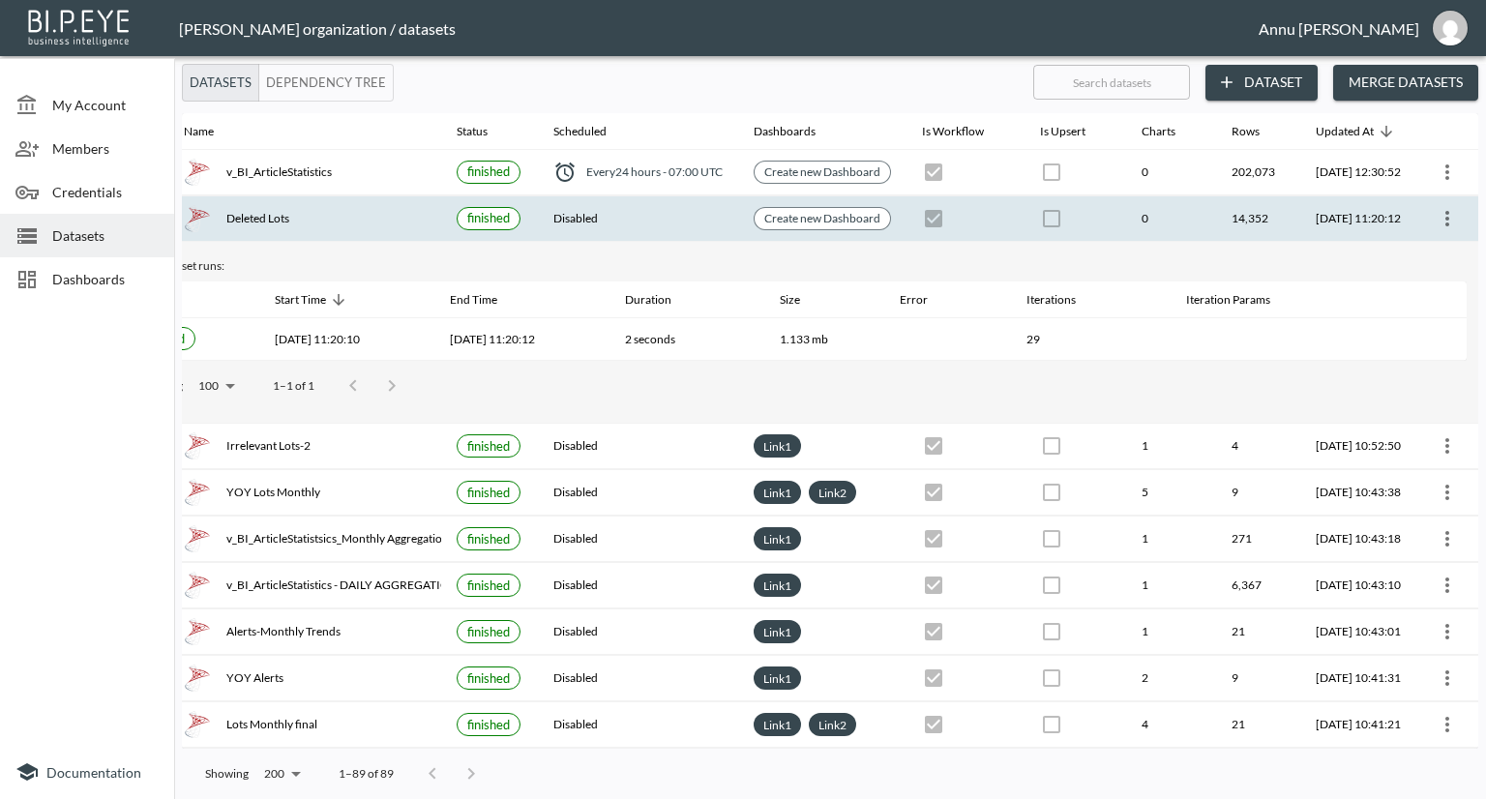
click at [1439, 210] on icon "more" at bounding box center [1446, 218] width 23 height 23
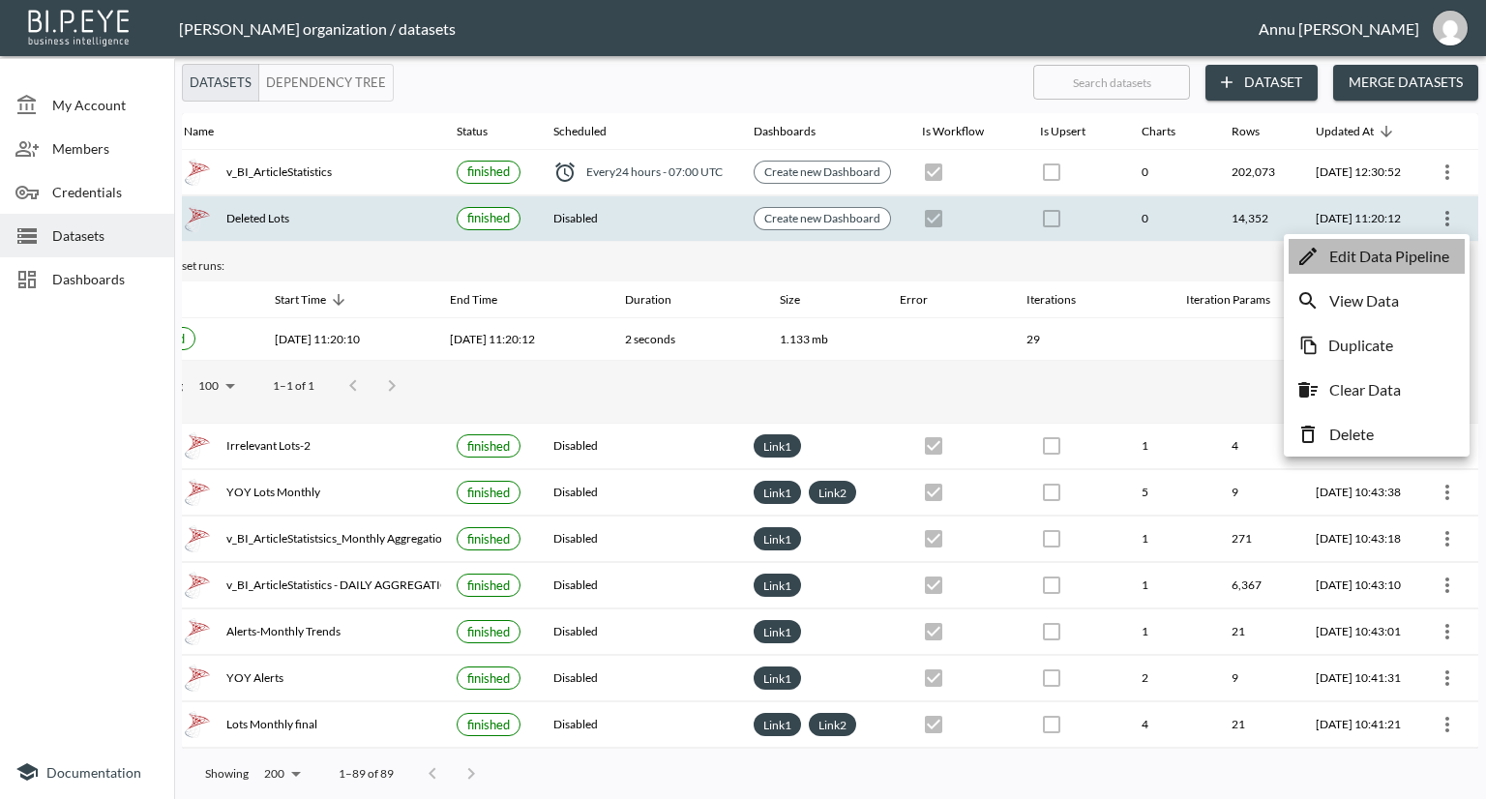
click at [1393, 257] on p "Edit Data Pipeline" at bounding box center [1389, 256] width 120 height 23
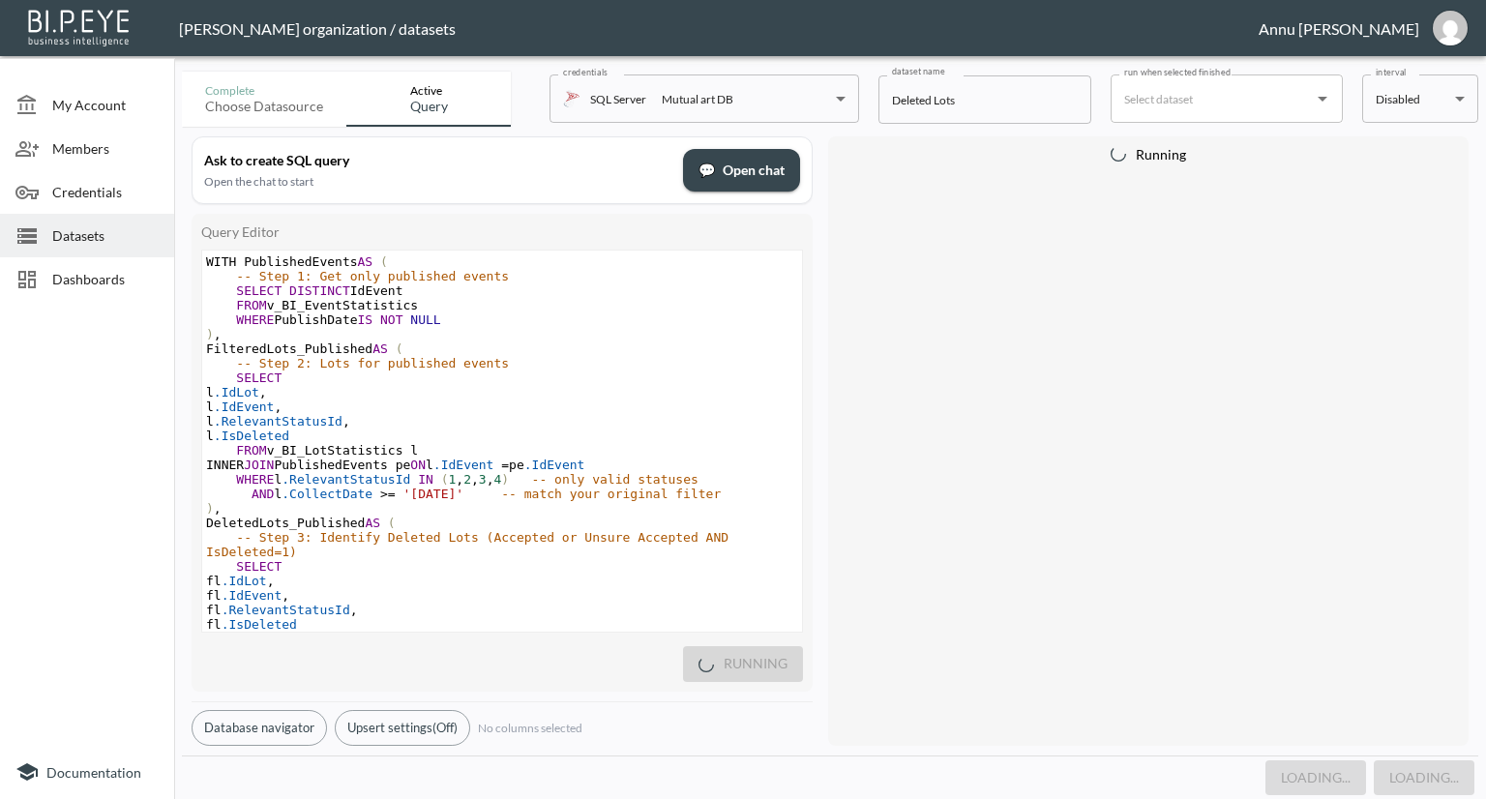
scroll to position [250, 0]
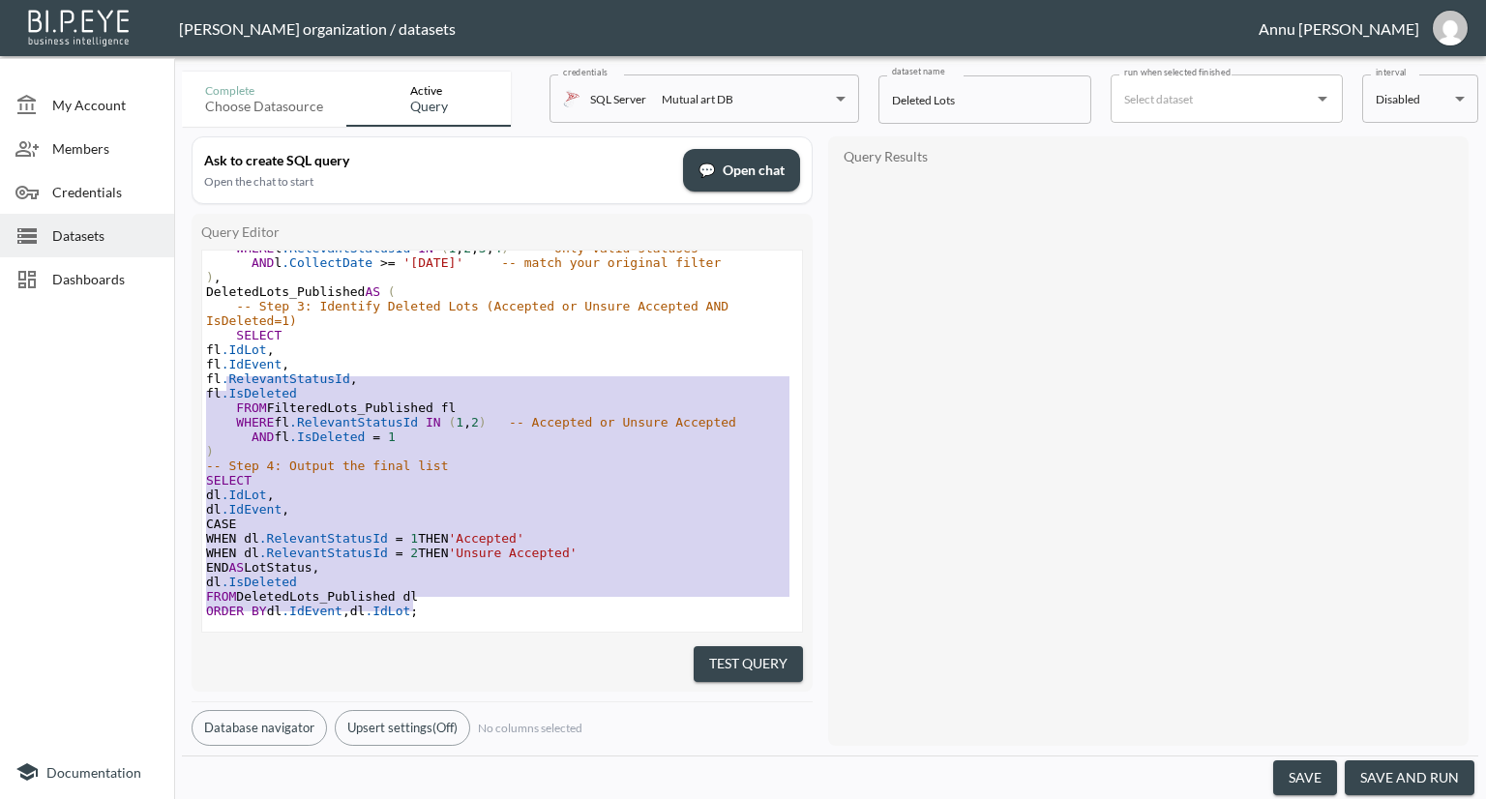
type textarea "WITH PublishedEvents AS ( -- Step 1: Get only published events SELECT DISTINCT …"
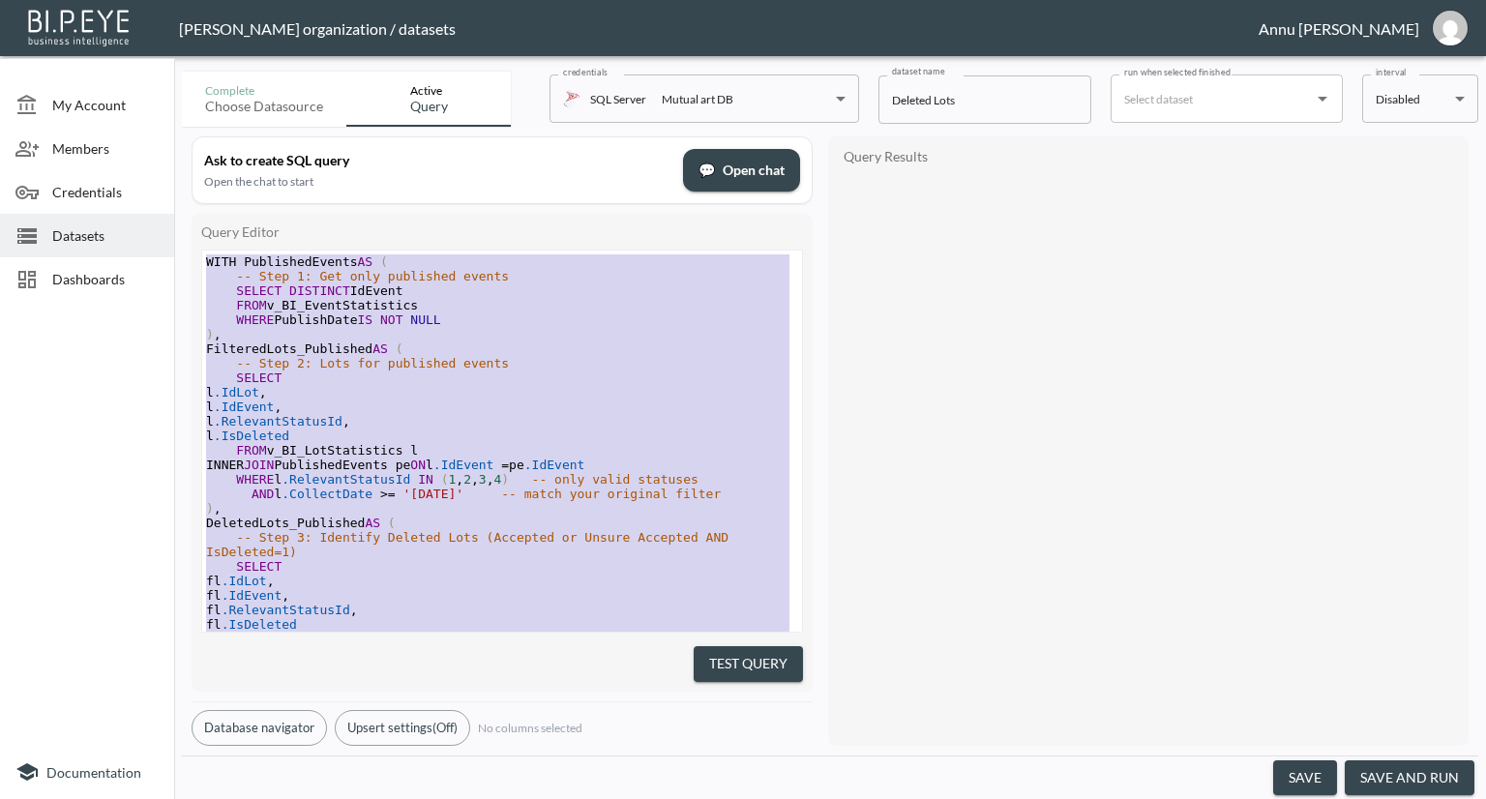
drag, startPoint x: 426, startPoint y: 584, endPoint x: 120, endPoint y: 133, distance: 544.6
click at [120, 133] on div "My Account Members Credentials Datasets Dashboards Documentation Complete Choos…" at bounding box center [743, 399] width 1486 height 799
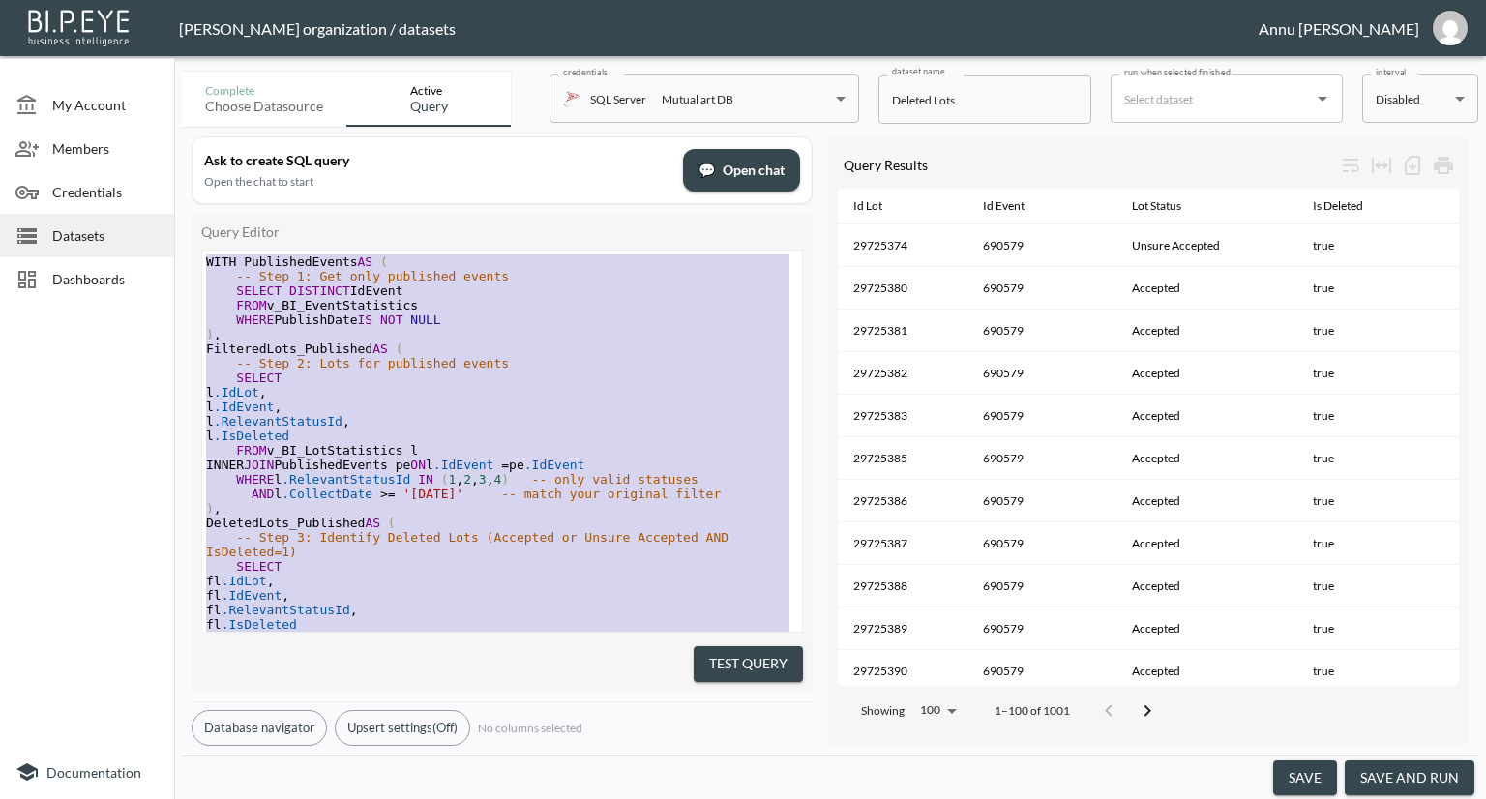
click at [94, 241] on span "Datasets" at bounding box center [105, 235] width 106 height 20
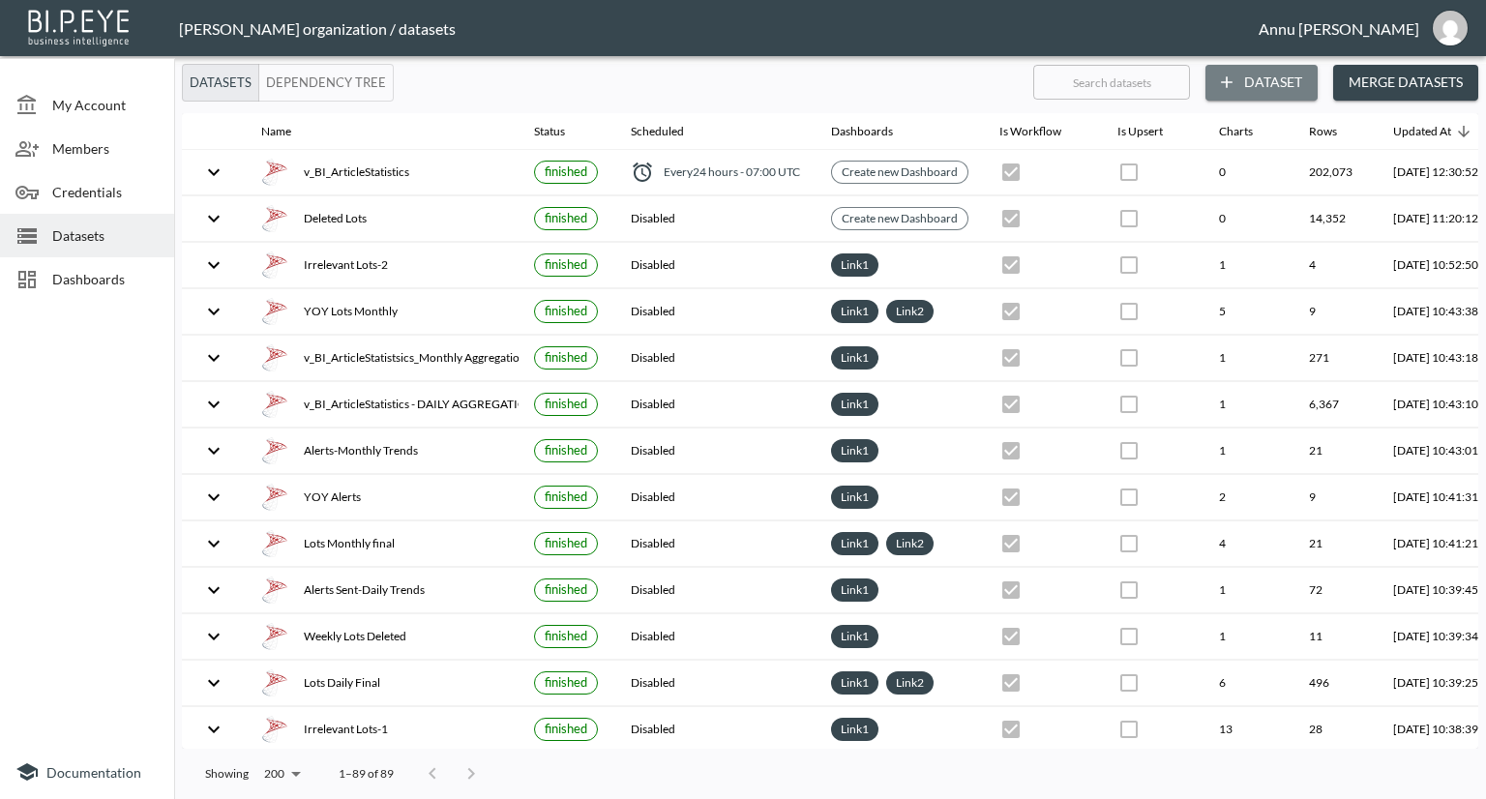
click at [1244, 83] on button "Dataset" at bounding box center [1261, 83] width 112 height 36
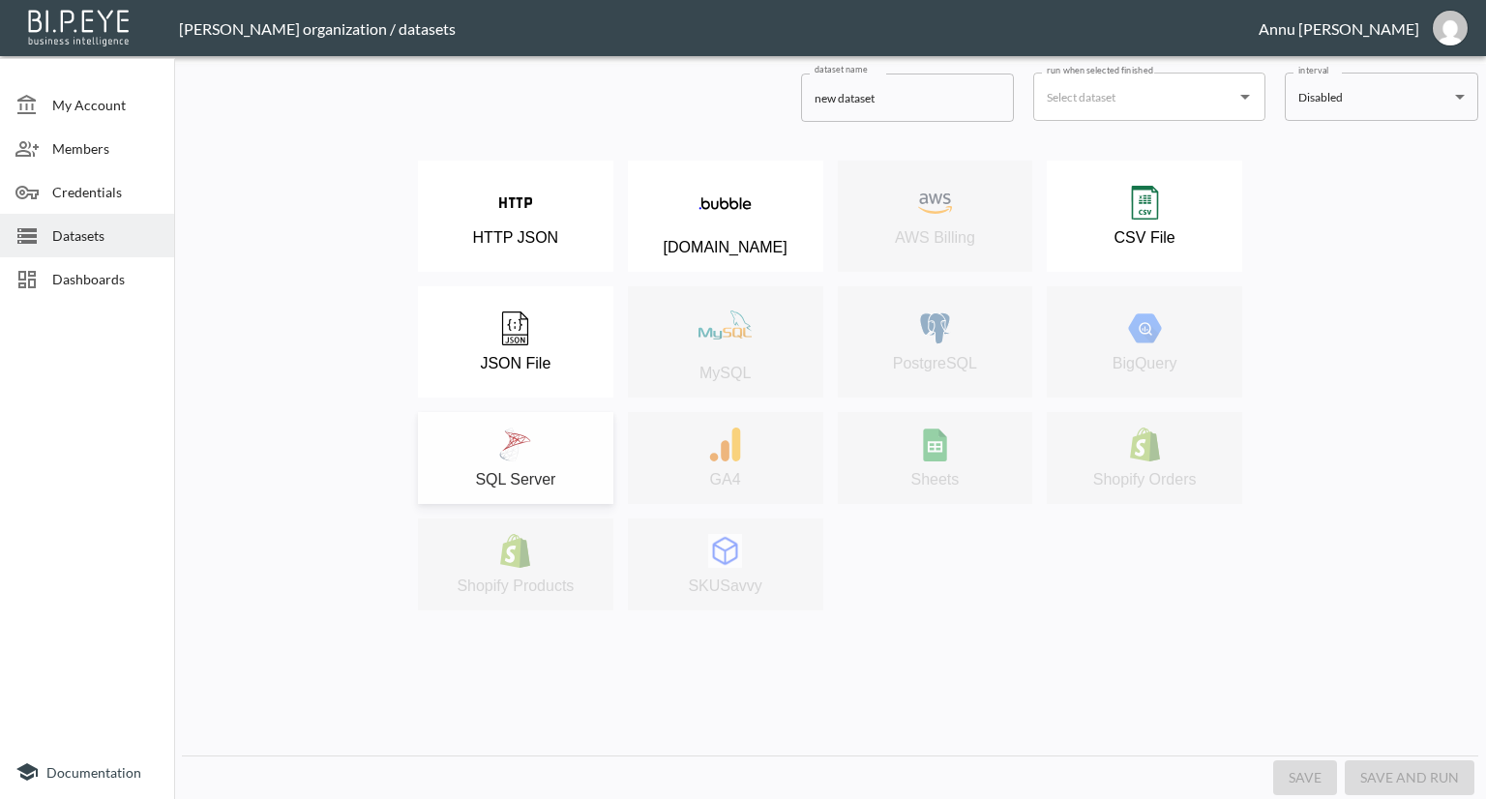
click at [573, 447] on div "SQL Server" at bounding box center [516, 458] width 176 height 61
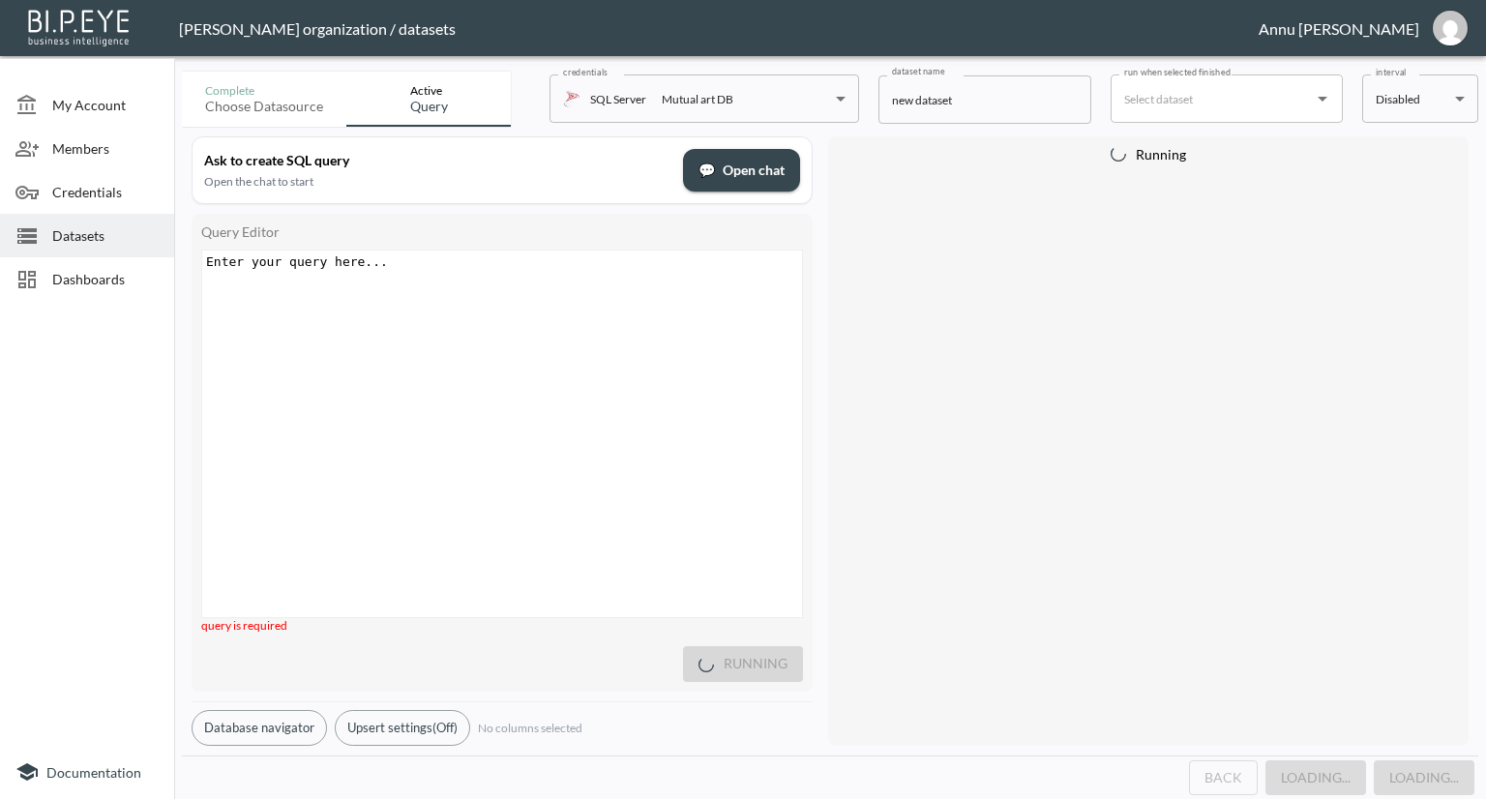
click at [484, 293] on div "Enter your query here... xxxxxxxxxx ​" at bounding box center [526, 458] width 648 height 415
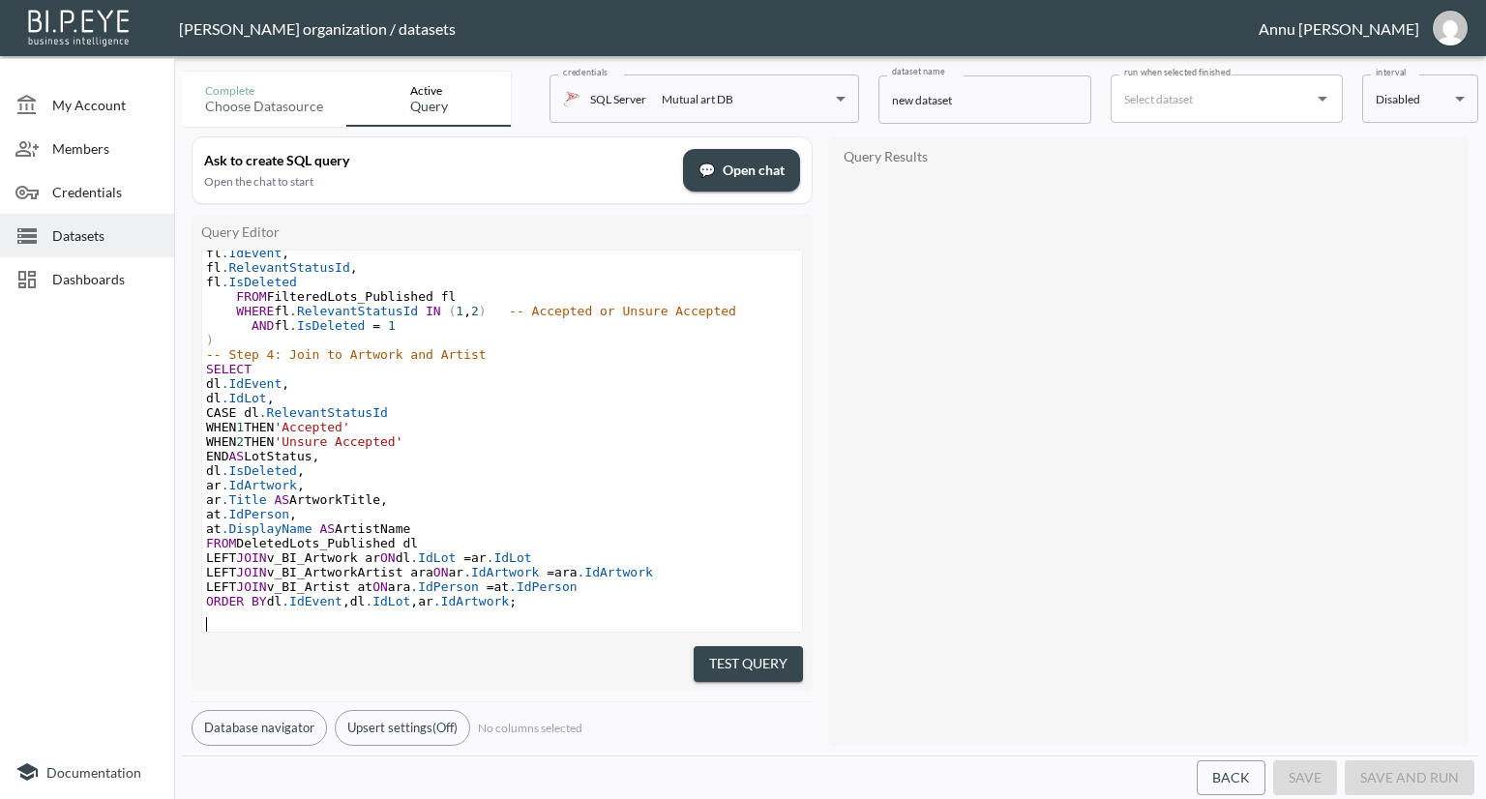
scroll to position [354, 0]
click at [737, 671] on button "Test Query" at bounding box center [747, 664] width 109 height 36
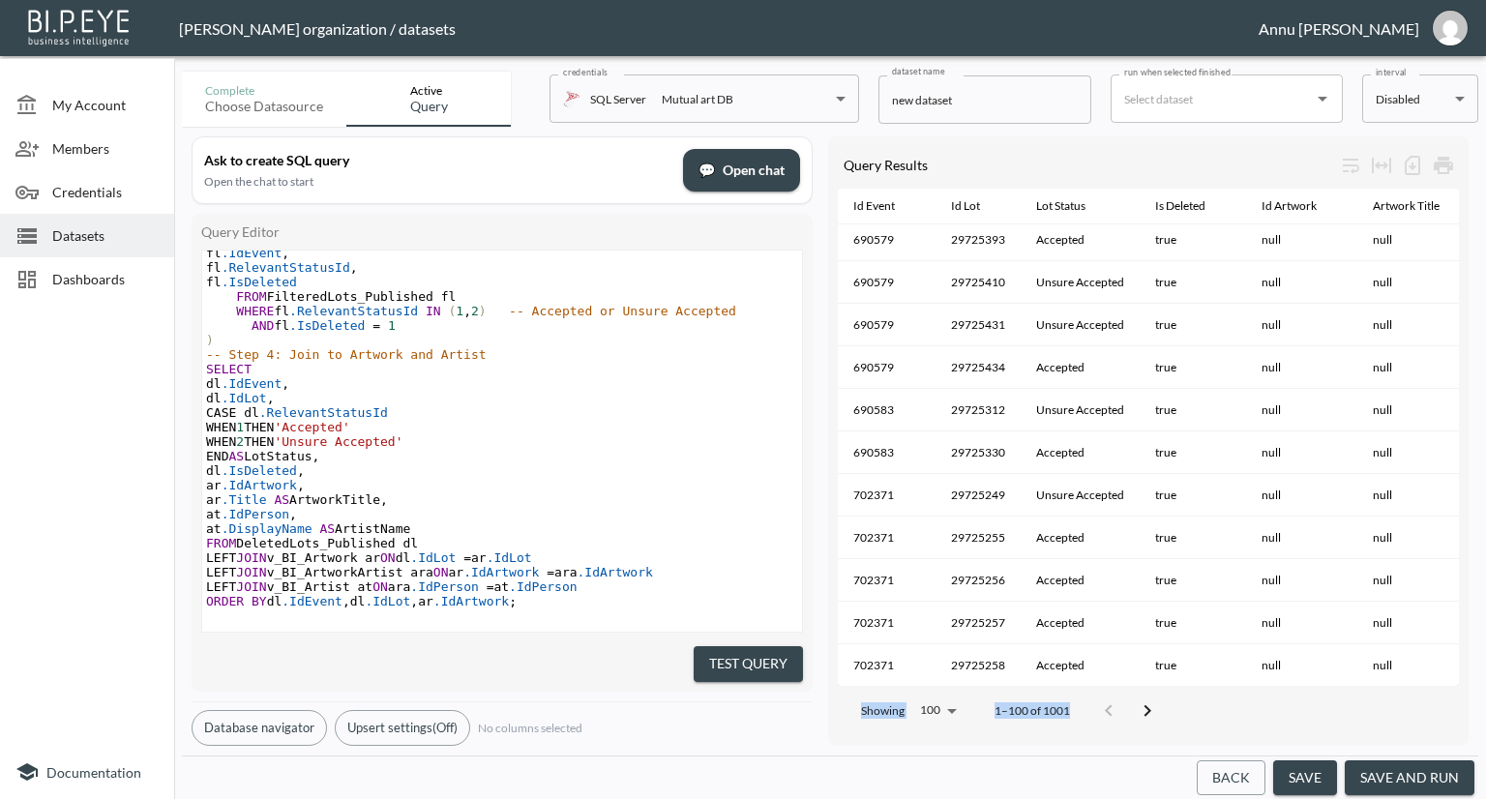
scroll to position [840, 0]
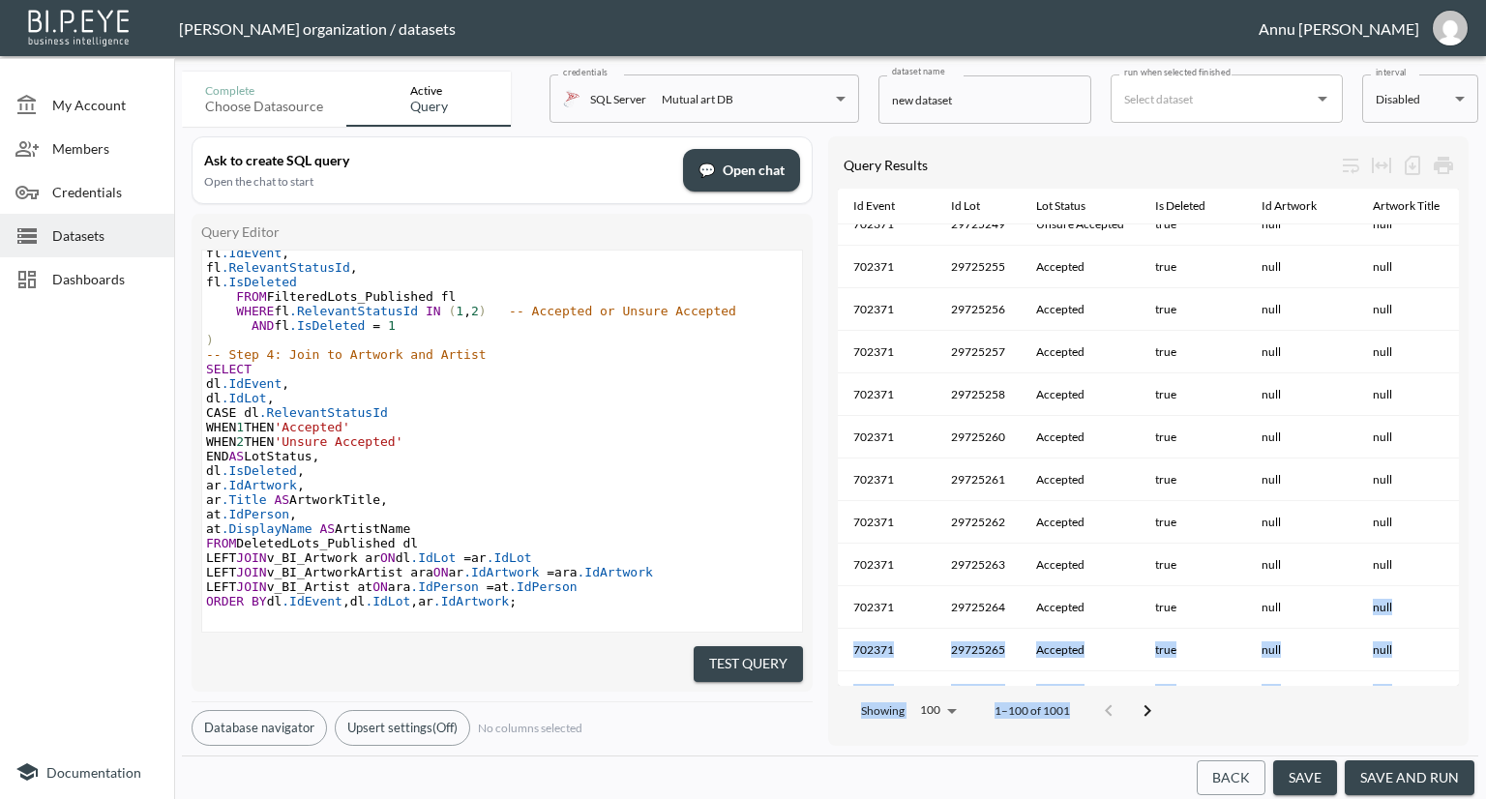
drag, startPoint x: 1106, startPoint y: 678, endPoint x: 1366, endPoint y: 671, distance: 259.3
click at [1366, 671] on div "Query Results Id Event Id Lot Lot Status Is Deleted Id Artwork Artwork Title Id…" at bounding box center [1148, 440] width 640 height 609
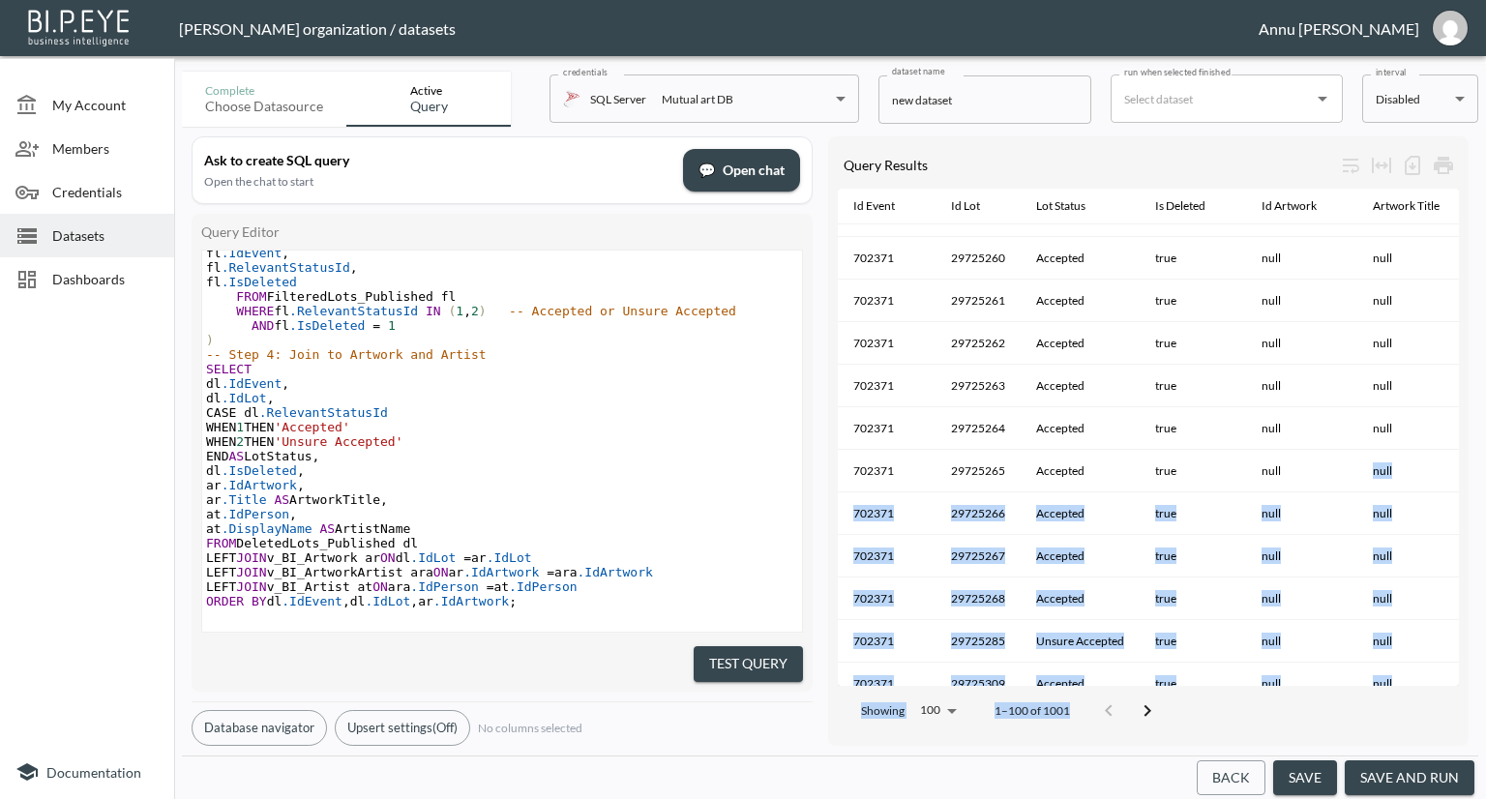
scroll to position [1080, 0]
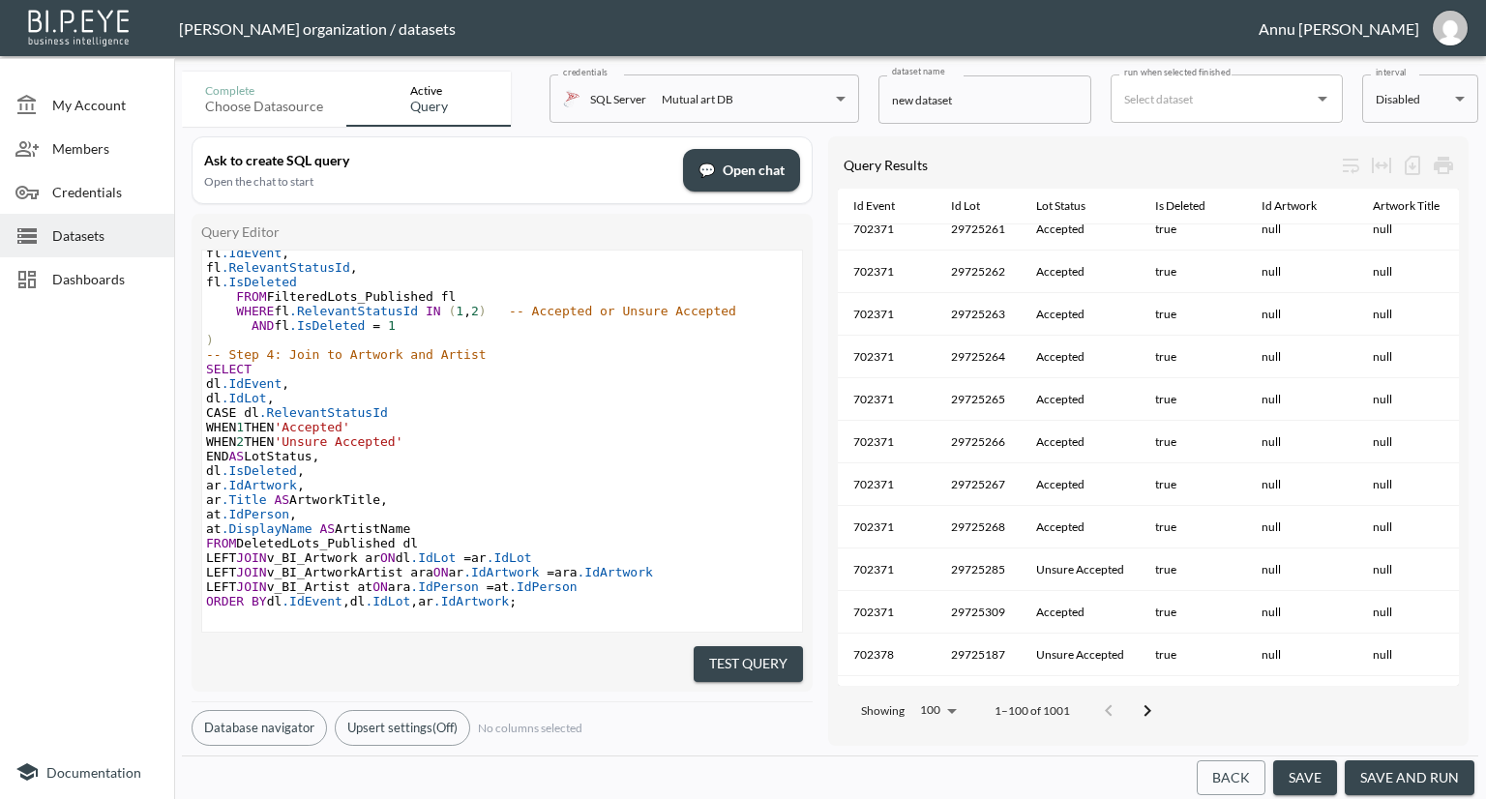
click at [543, 640] on div "Test Query" at bounding box center [502, 661] width 602 height 42
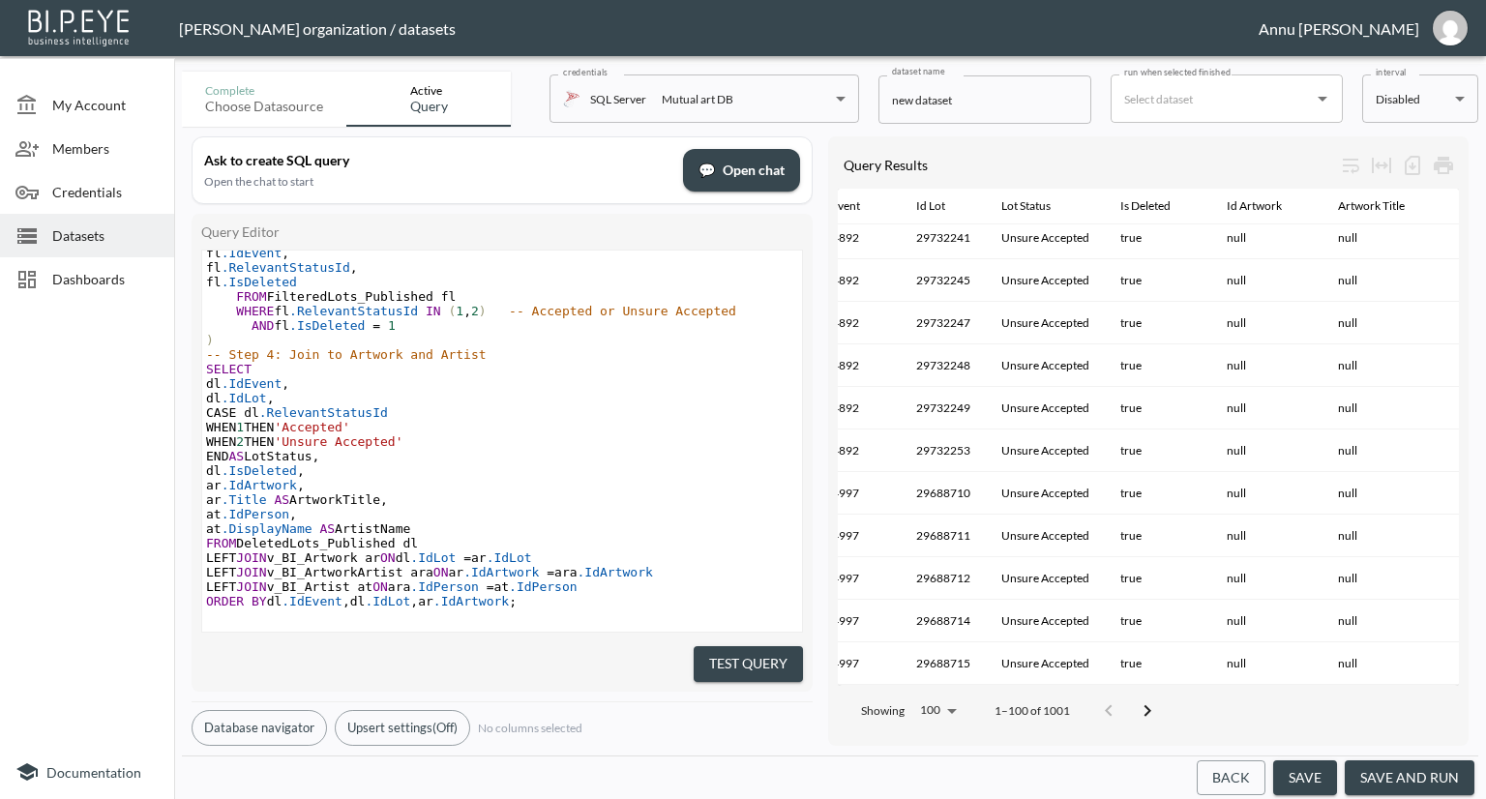
scroll to position [3815, 0]
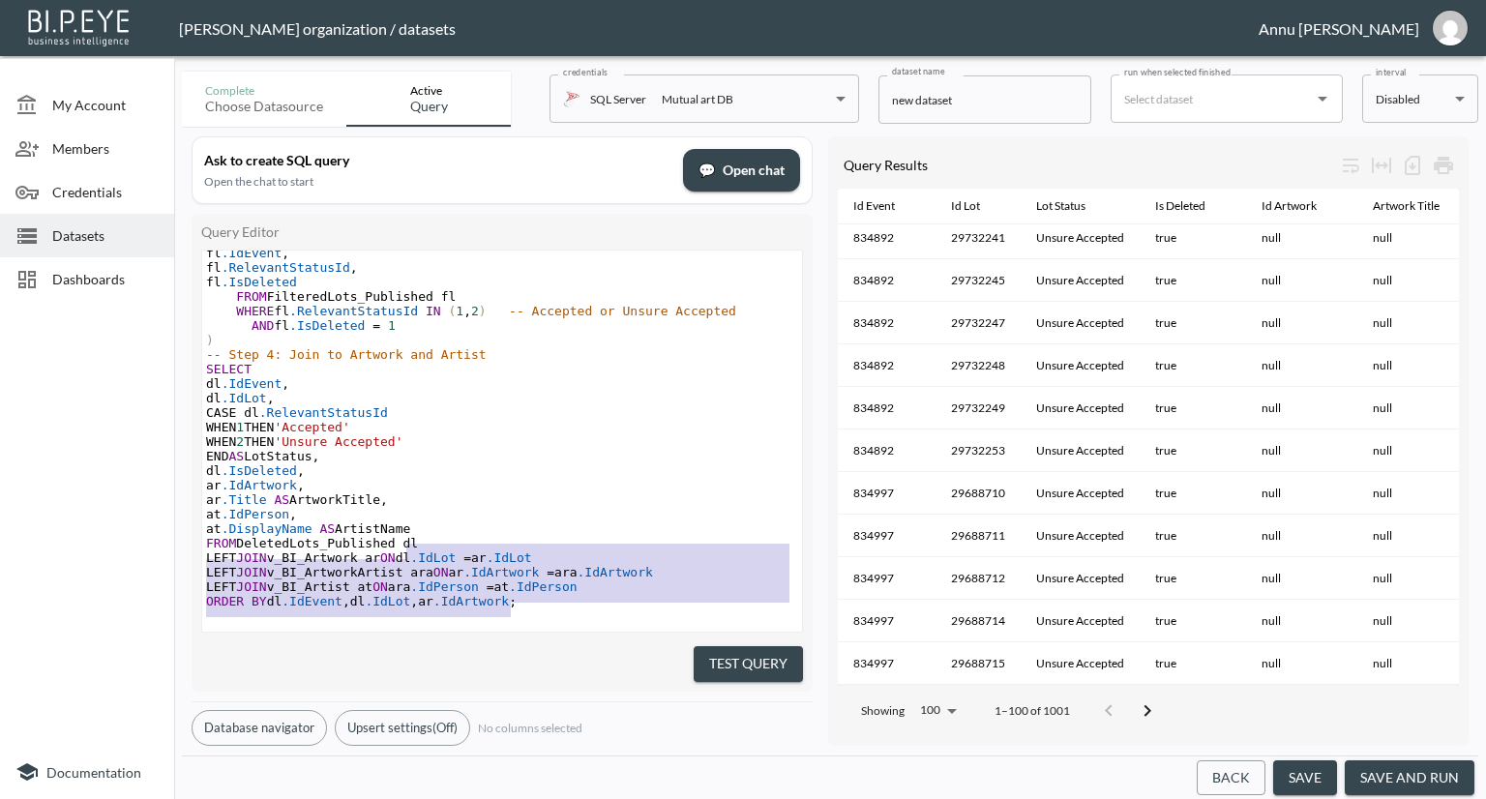
type textarea "WITH PublishedEvents AS ( -- Step 1: Get only published events SELECT DISTINCT …"
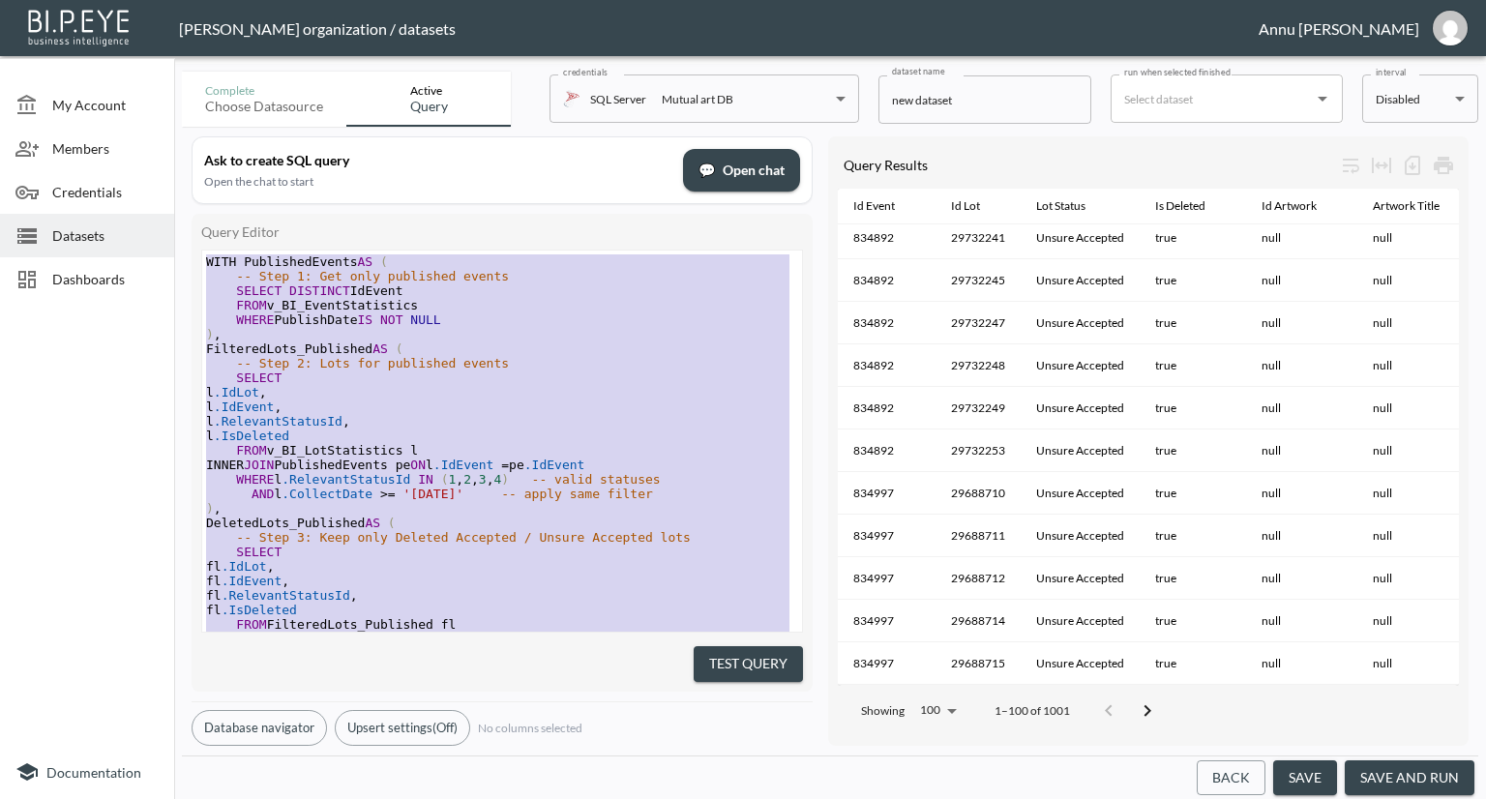
drag, startPoint x: 528, startPoint y: 586, endPoint x: 99, endPoint y: -18, distance: 741.5
click at [99, 0] on html "BI.P.EYE, Interactive Analytics Dashboards - app Nadia Senft organization / dat…" at bounding box center [743, 399] width 1486 height 799
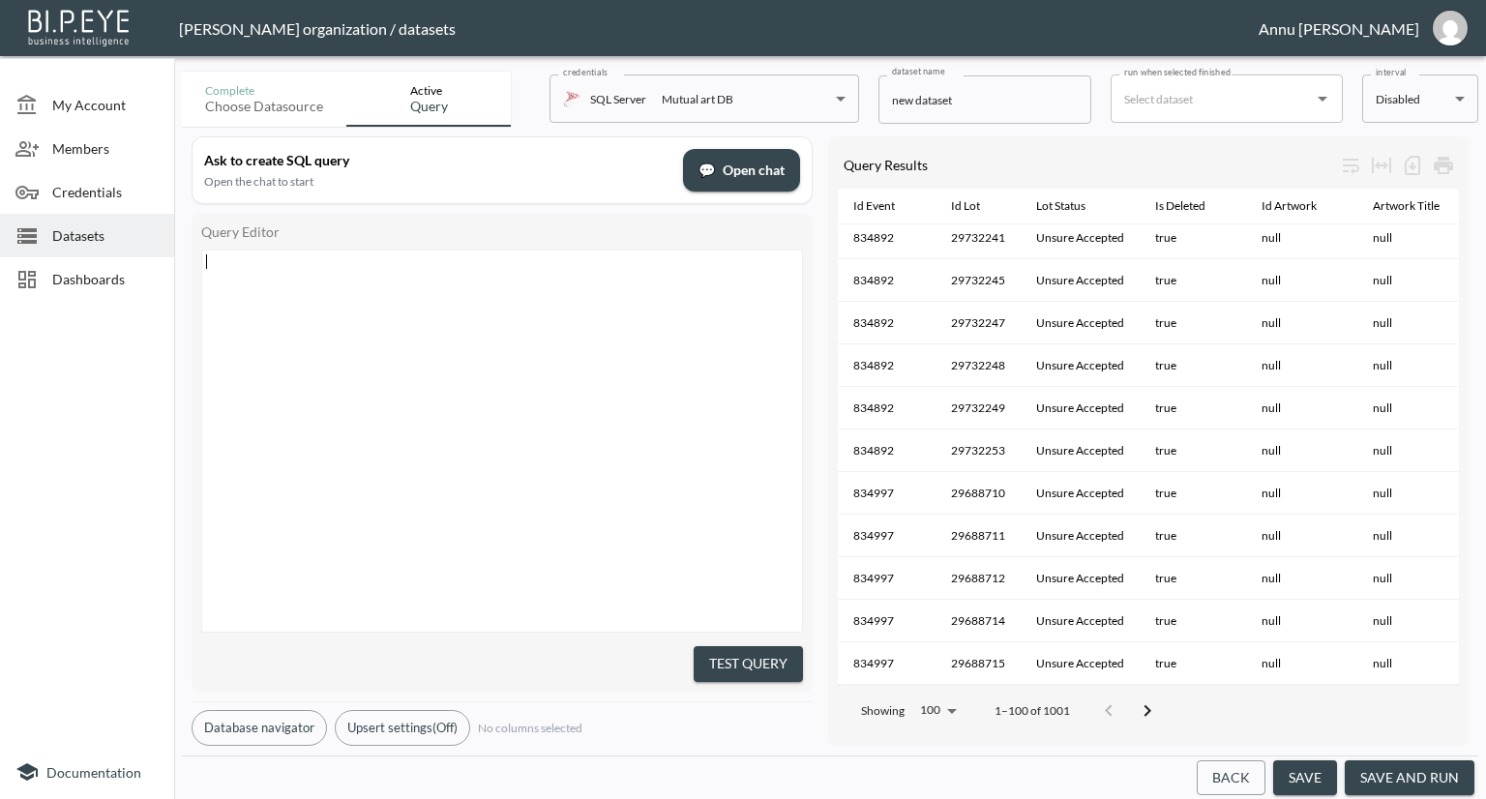
scroll to position [408, 0]
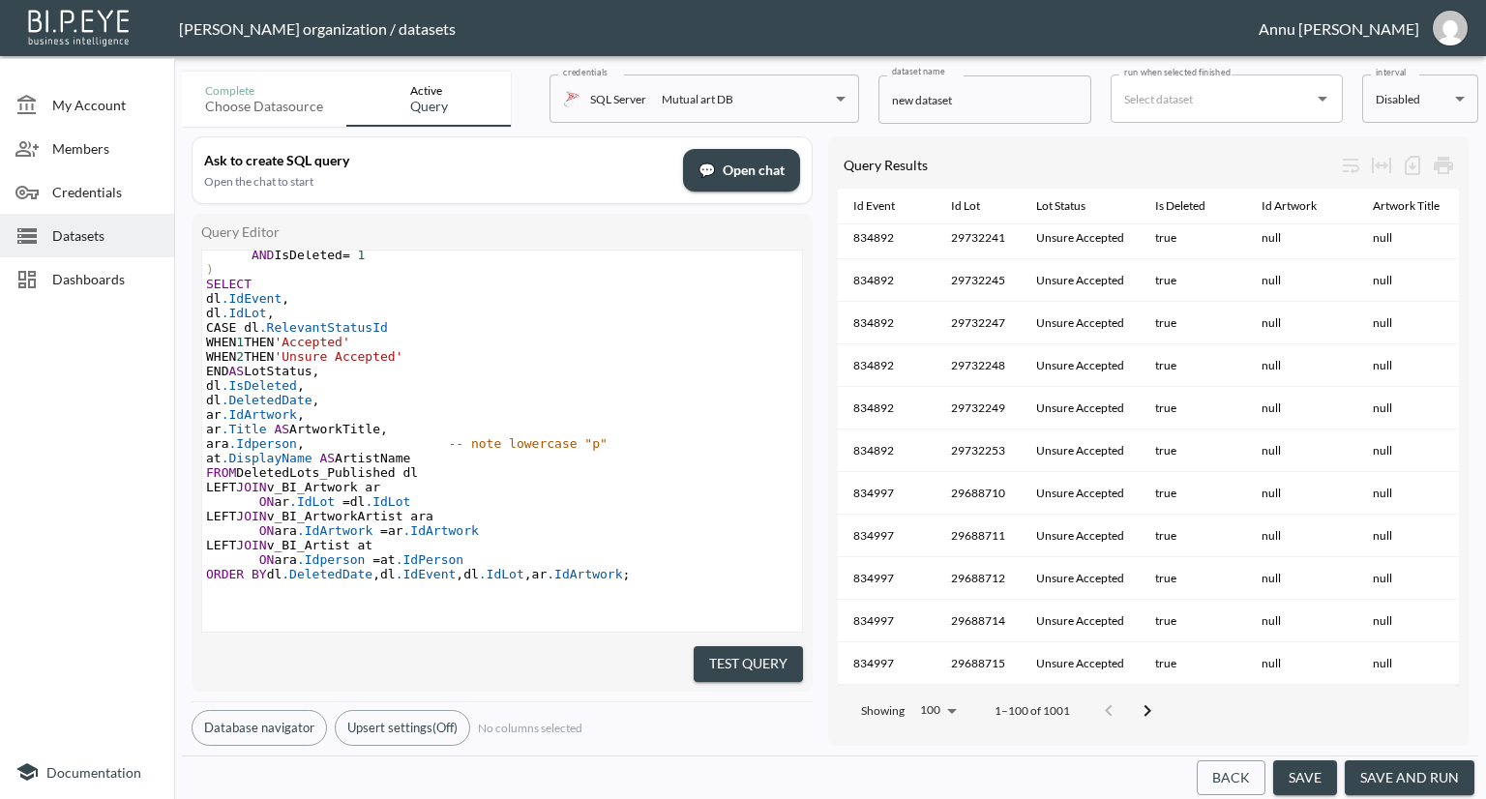
click at [716, 651] on button "Test Query" at bounding box center [747, 664] width 109 height 36
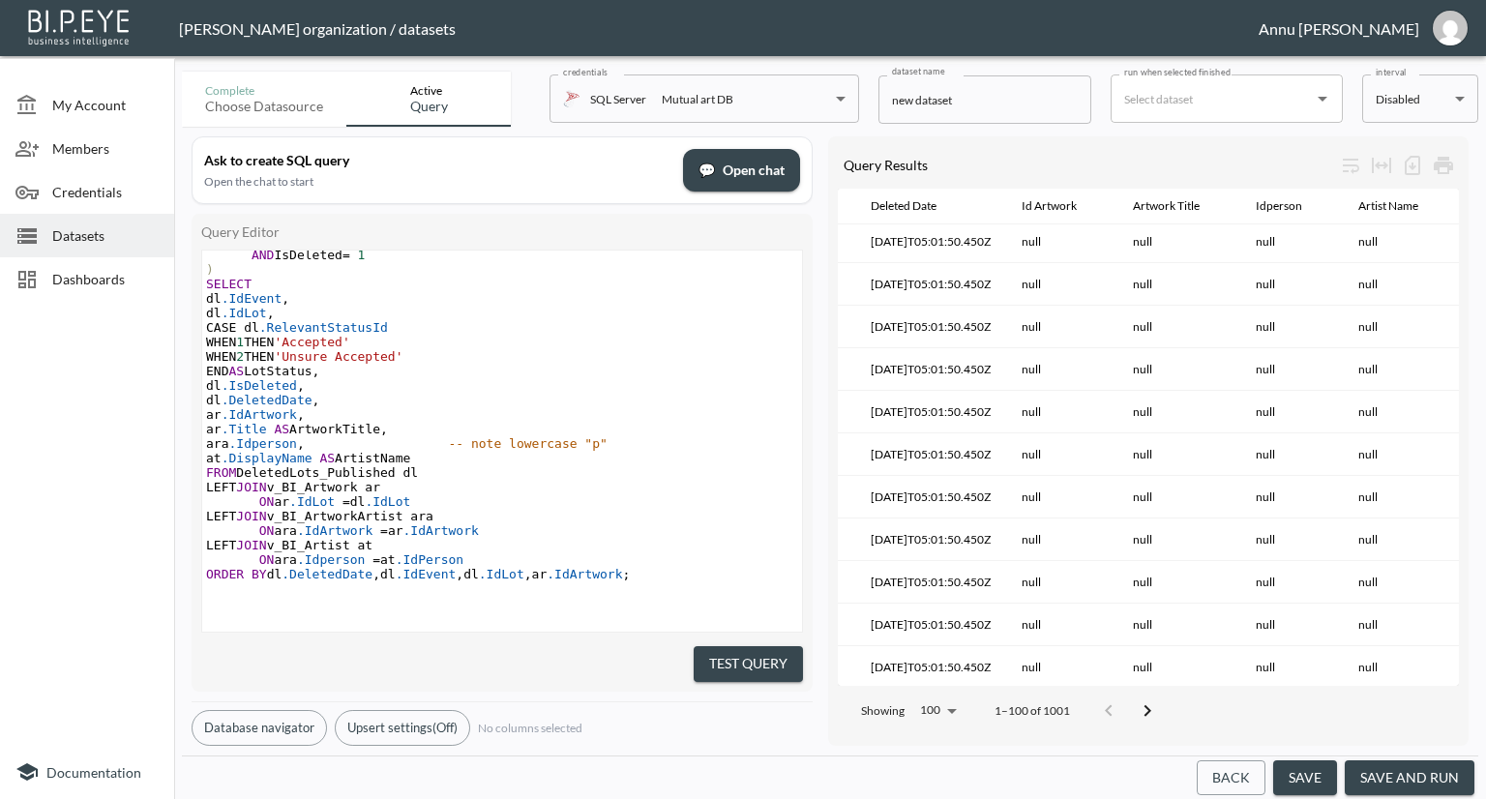
scroll to position [3815, 423]
click at [1145, 704] on icon "Go to next page" at bounding box center [1147, 710] width 7 height 12
click at [1145, 703] on button "Go to next page" at bounding box center [1160, 711] width 39 height 39
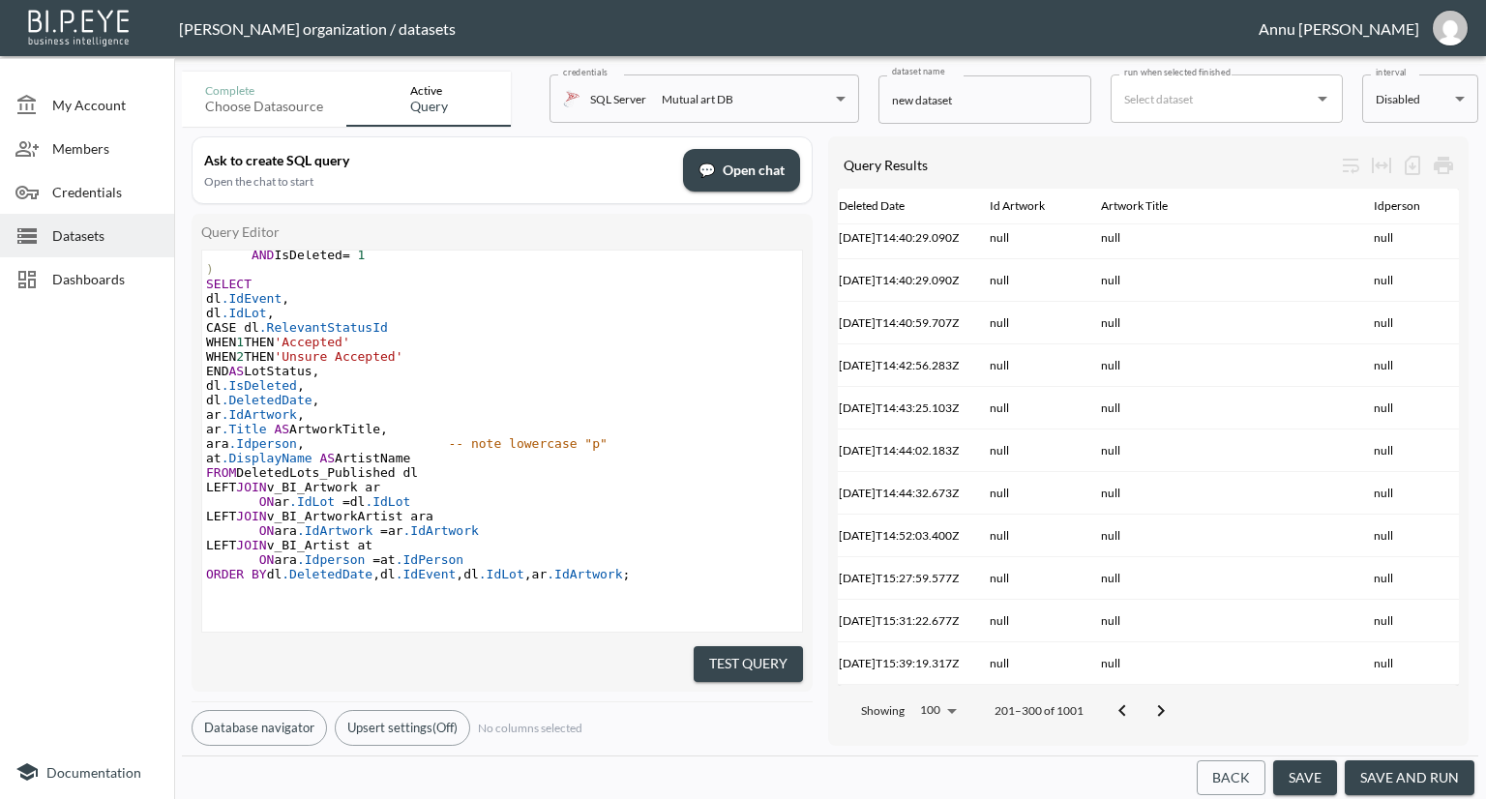
click at [1145, 703] on button "Go to next page" at bounding box center [1160, 711] width 39 height 39
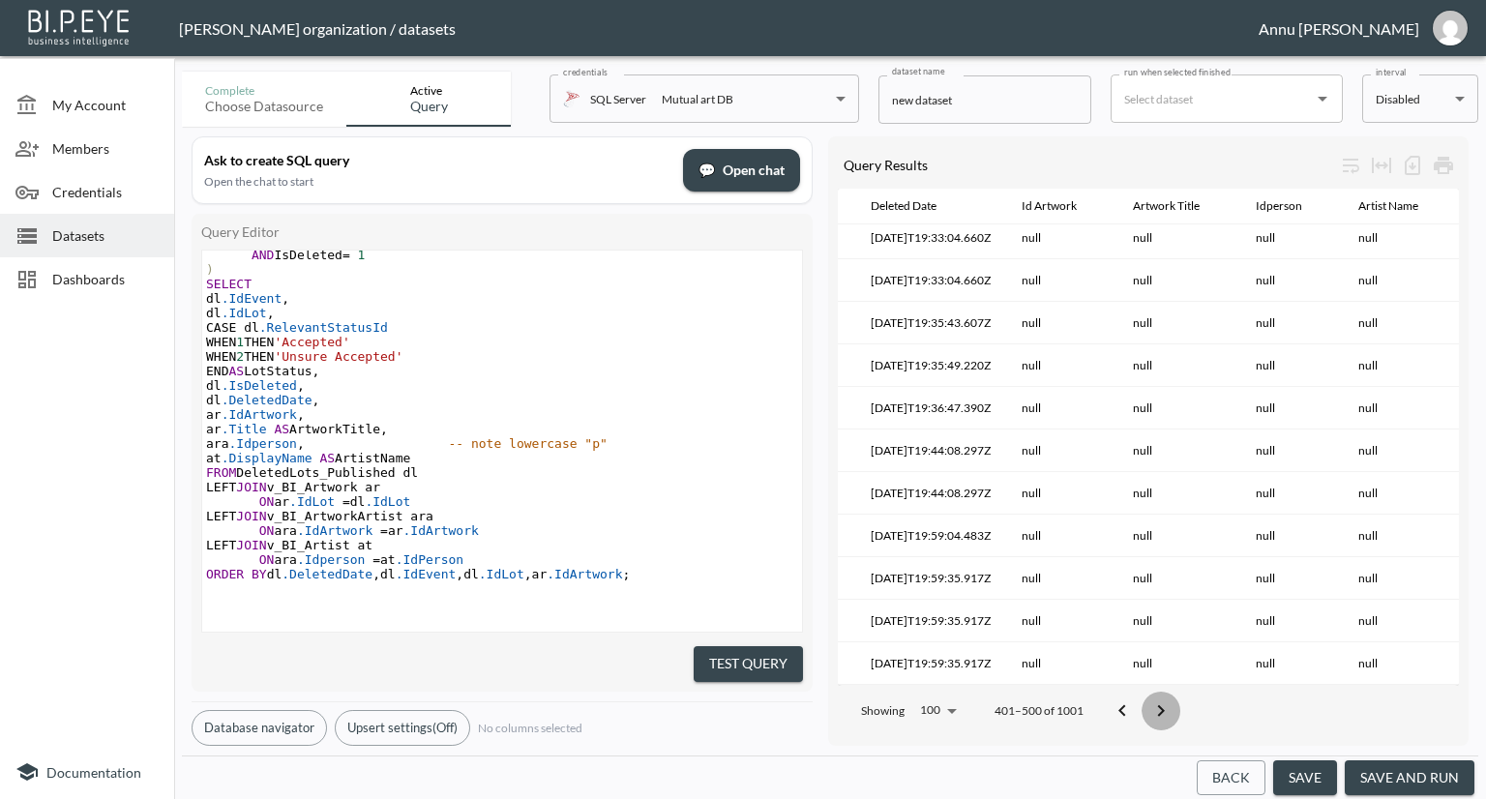
click at [1145, 703] on button "Go to next page" at bounding box center [1160, 711] width 39 height 39
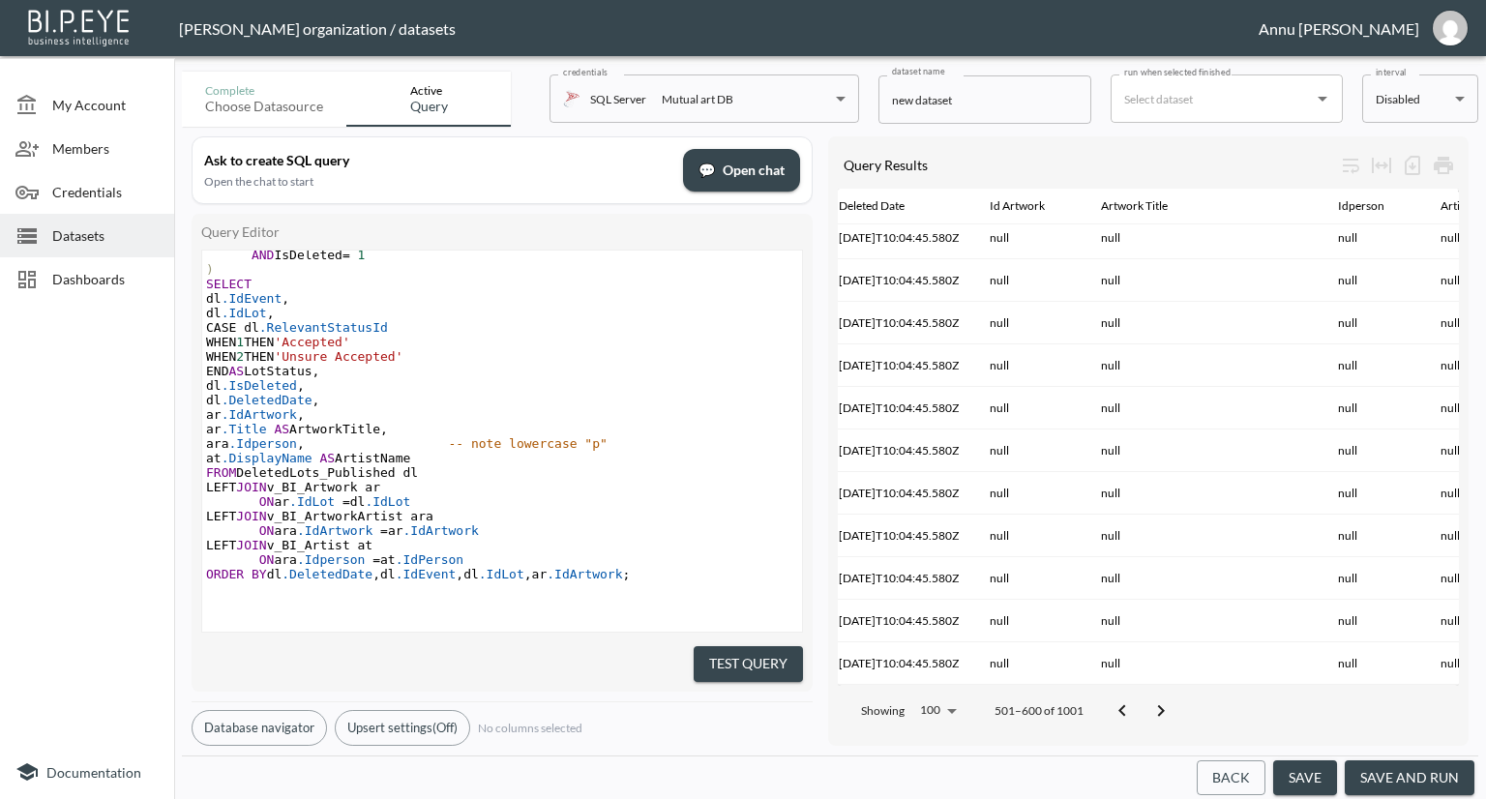
click at [1145, 703] on button "Go to next page" at bounding box center [1160, 711] width 39 height 39
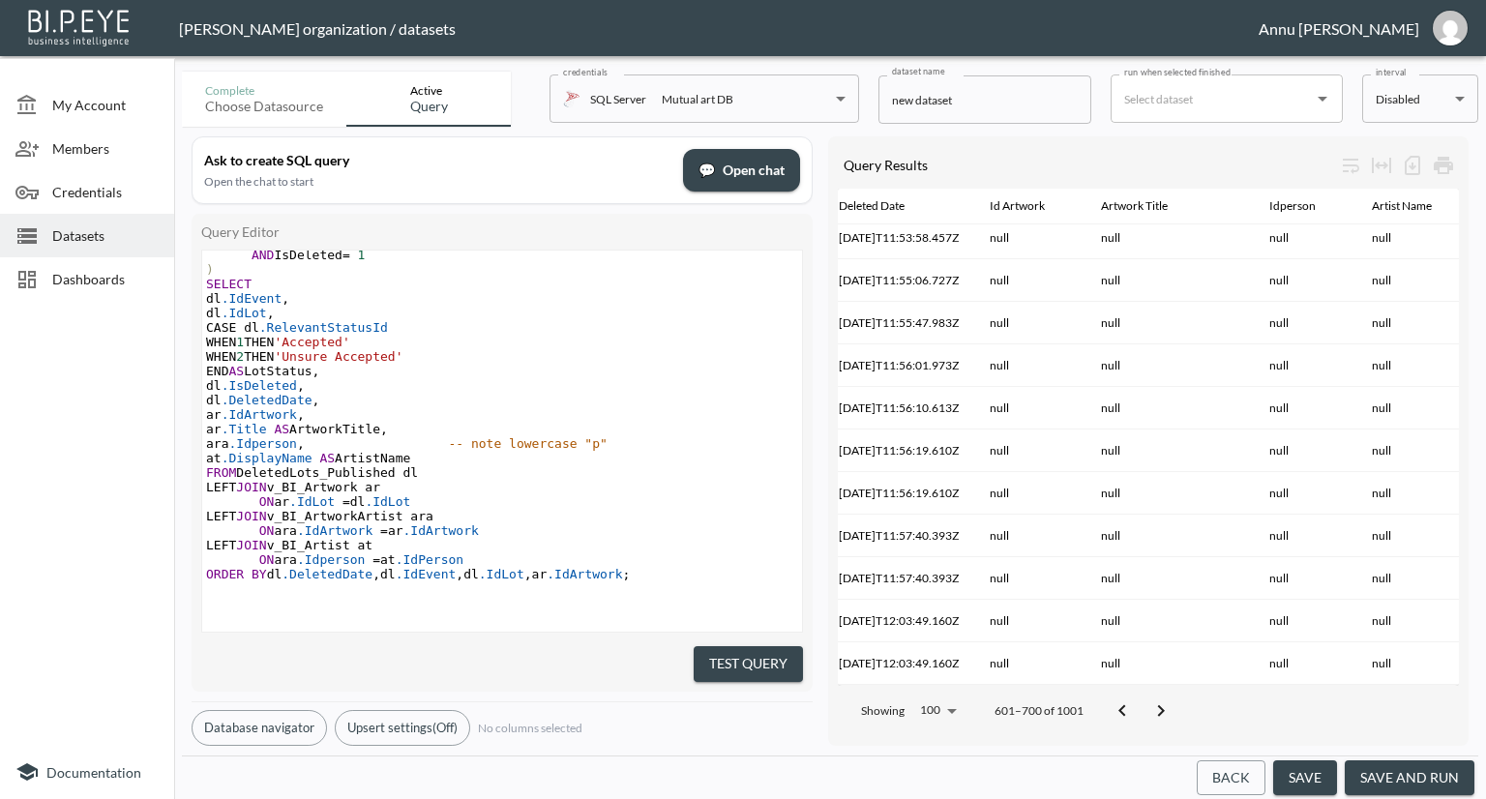
click at [1145, 703] on button "Go to next page" at bounding box center [1160, 711] width 39 height 39
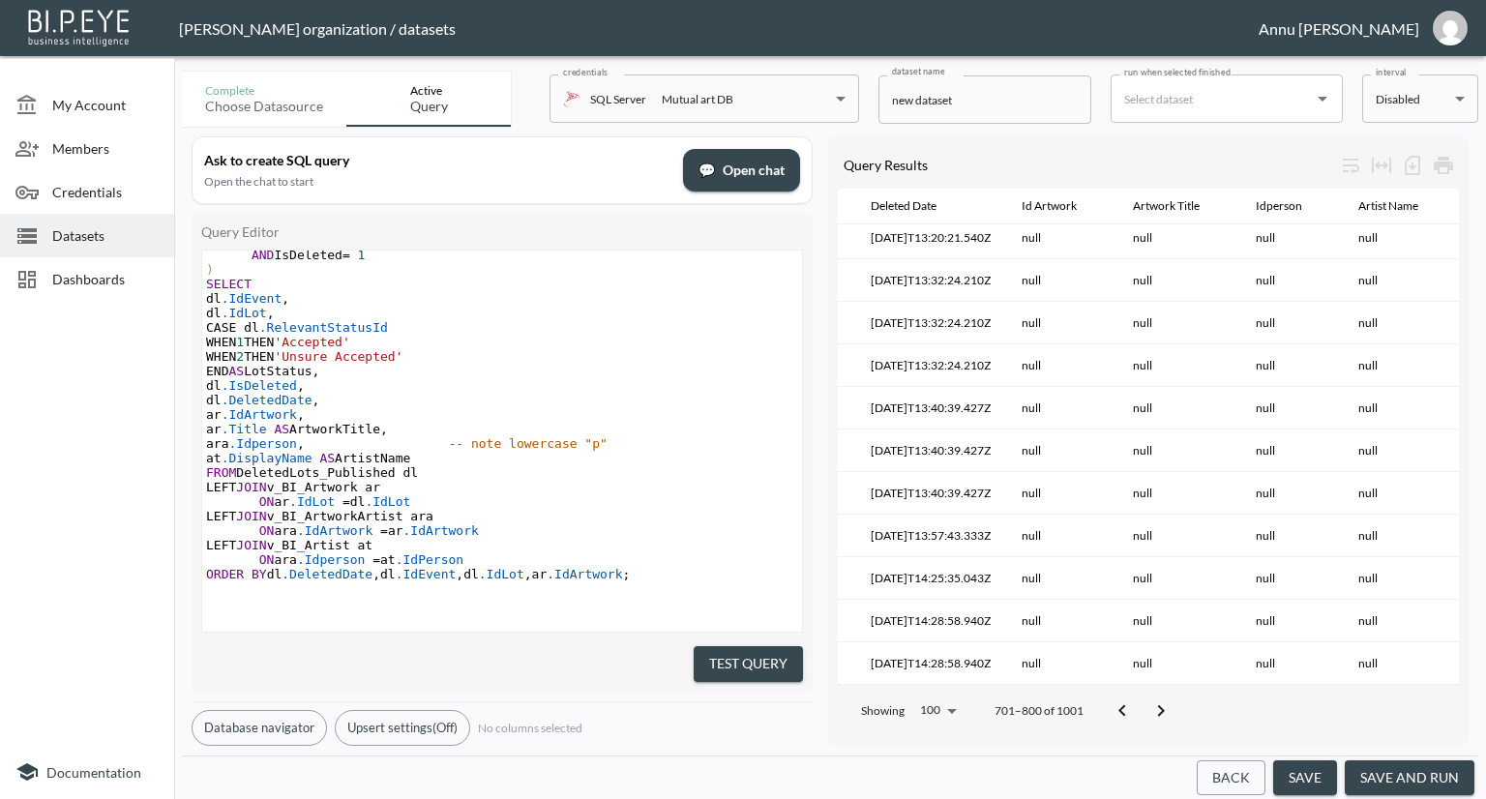
click at [1145, 703] on button "Go to next page" at bounding box center [1160, 711] width 39 height 39
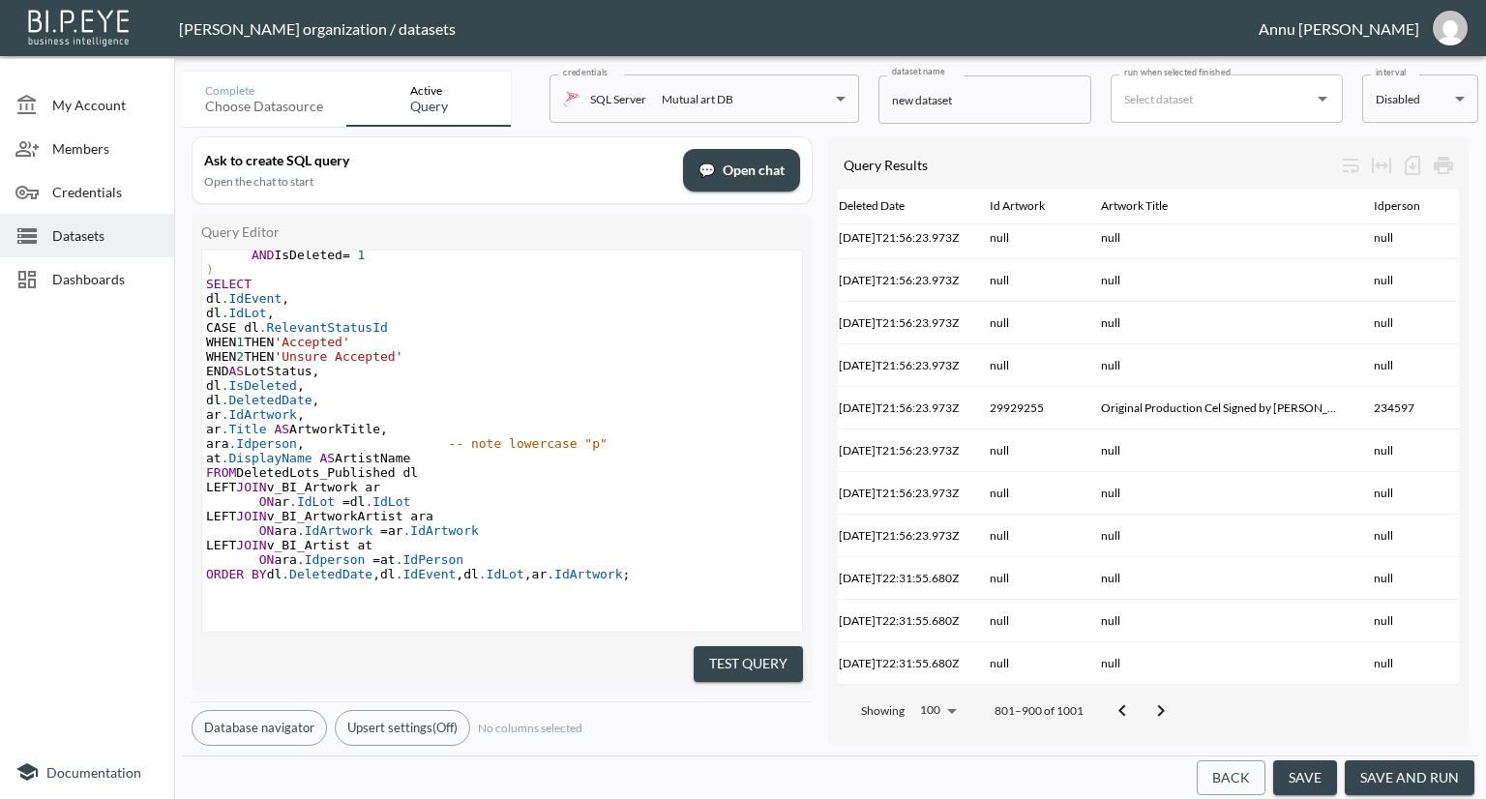
click at [1145, 703] on button "Go to next page" at bounding box center [1160, 711] width 39 height 39
click at [1145, 703] on button "Go to previous page" at bounding box center [1128, 711] width 39 height 39
click at [1145, 703] on button "Go to next page" at bounding box center [1160, 711] width 39 height 39
click at [1145, 703] on button "Go to previous page" at bounding box center [1128, 711] width 39 height 39
click at [1145, 703] on button "Go to next page" at bounding box center [1160, 711] width 39 height 39
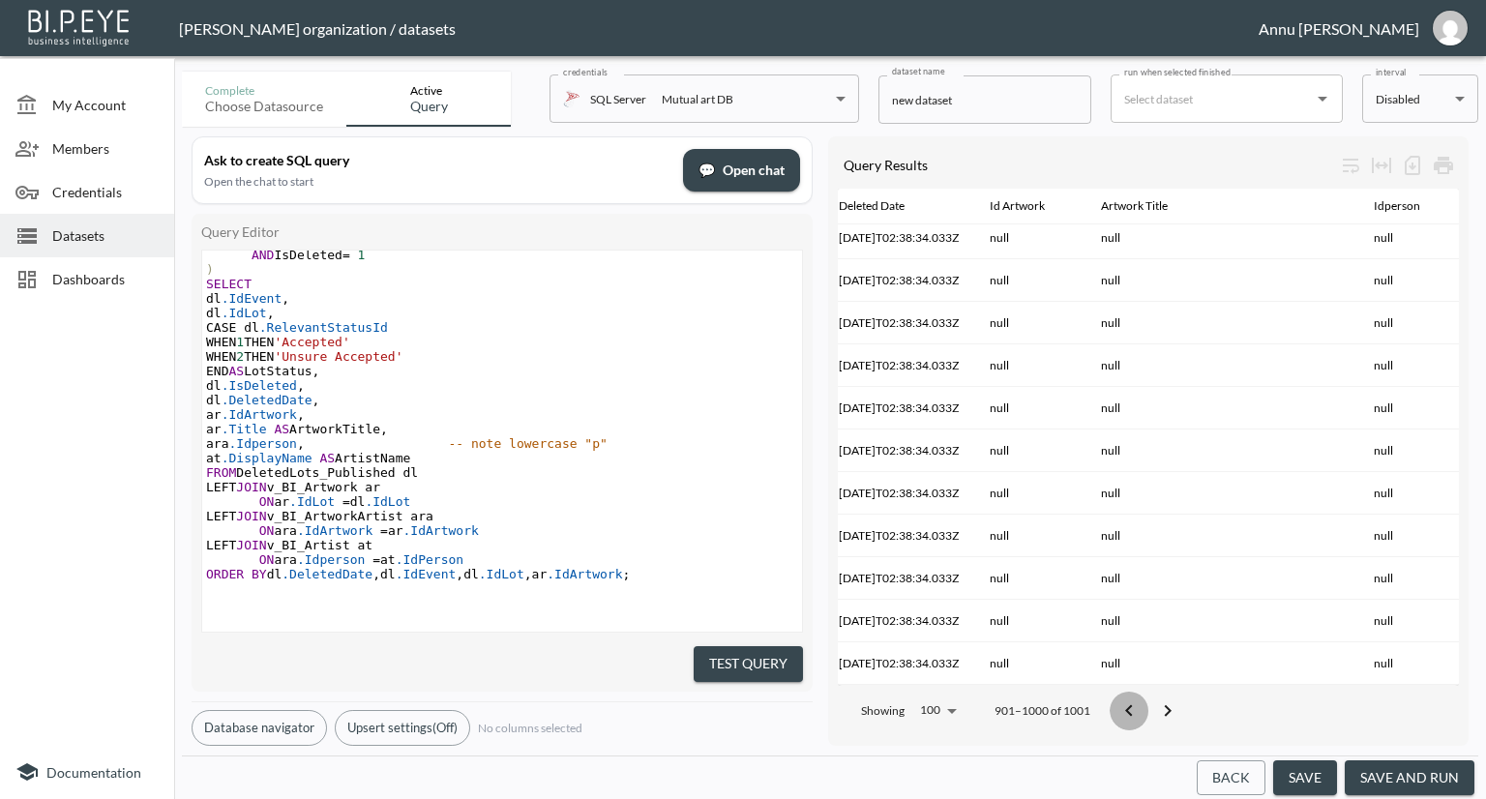
click at [1145, 703] on button "Go to previous page" at bounding box center [1128, 711] width 39 height 39
click at [1145, 703] on button "Go to next page" at bounding box center [1160, 711] width 39 height 39
click at [1145, 703] on button "Go to previous page" at bounding box center [1128, 711] width 39 height 39
click at [1145, 703] on button "Go to next page" at bounding box center [1160, 711] width 39 height 39
click at [1145, 703] on button "Go to previous page" at bounding box center [1128, 711] width 39 height 39
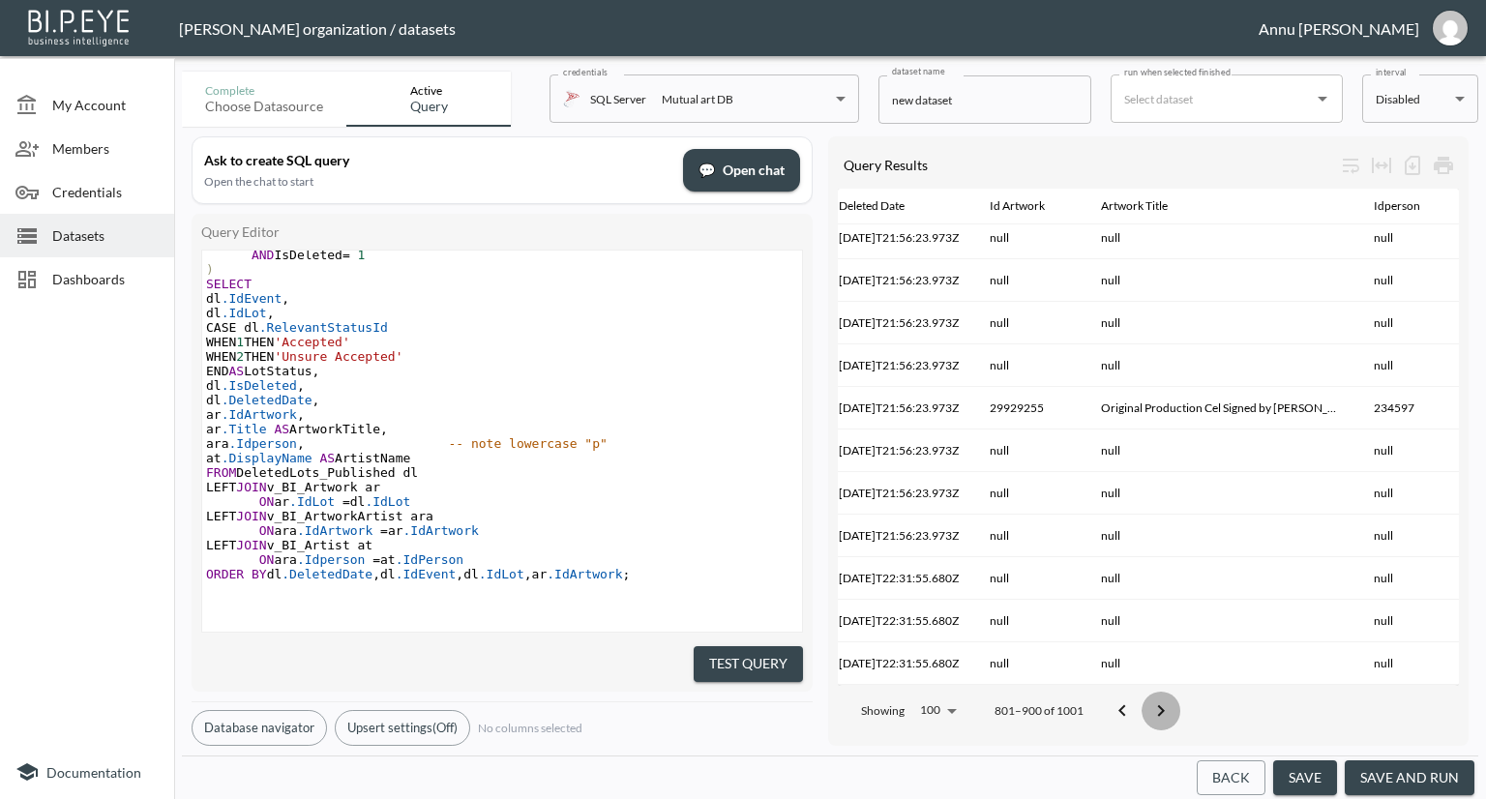
click at [1145, 703] on button "Go to next page" at bounding box center [1160, 711] width 39 height 39
click at [1145, 703] on button "Go to previous page" at bounding box center [1128, 711] width 39 height 39
click at [1145, 703] on button "Go to next page" at bounding box center [1160, 711] width 39 height 39
click at [1145, 703] on button "Go to previous page" at bounding box center [1128, 711] width 39 height 39
click at [1148, 703] on button "Go to next page" at bounding box center [1167, 711] width 39 height 39
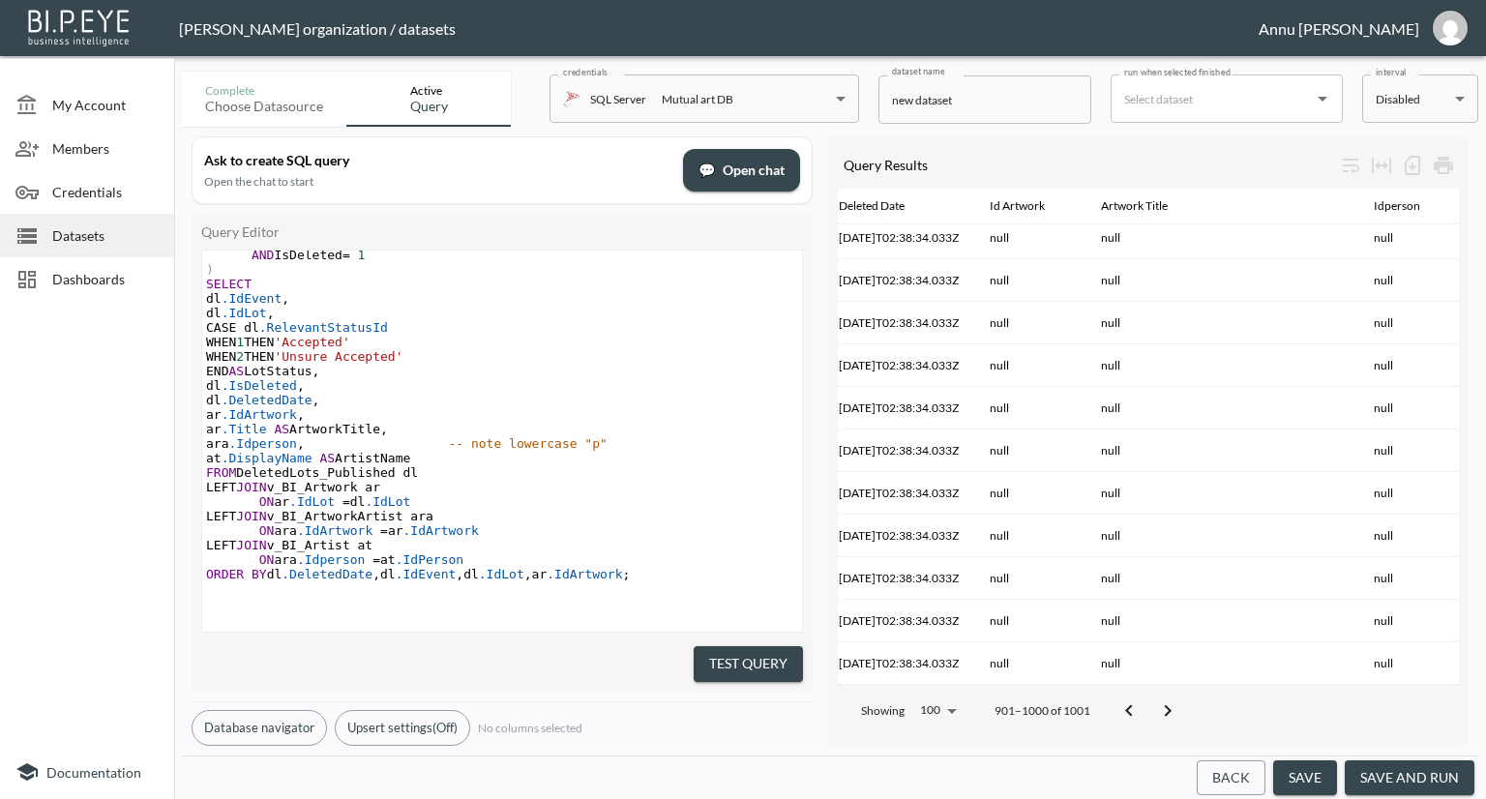
click at [1145, 703] on button "Go to previous page" at bounding box center [1128, 711] width 39 height 39
click at [1145, 703] on button "Go to next page" at bounding box center [1160, 711] width 39 height 39
click at [1145, 703] on button "Go to previous page" at bounding box center [1128, 711] width 39 height 39
click at [1145, 703] on button "Go to next page" at bounding box center [1160, 711] width 39 height 39
click at [1145, 703] on button "Go to previous page" at bounding box center [1128, 711] width 39 height 39
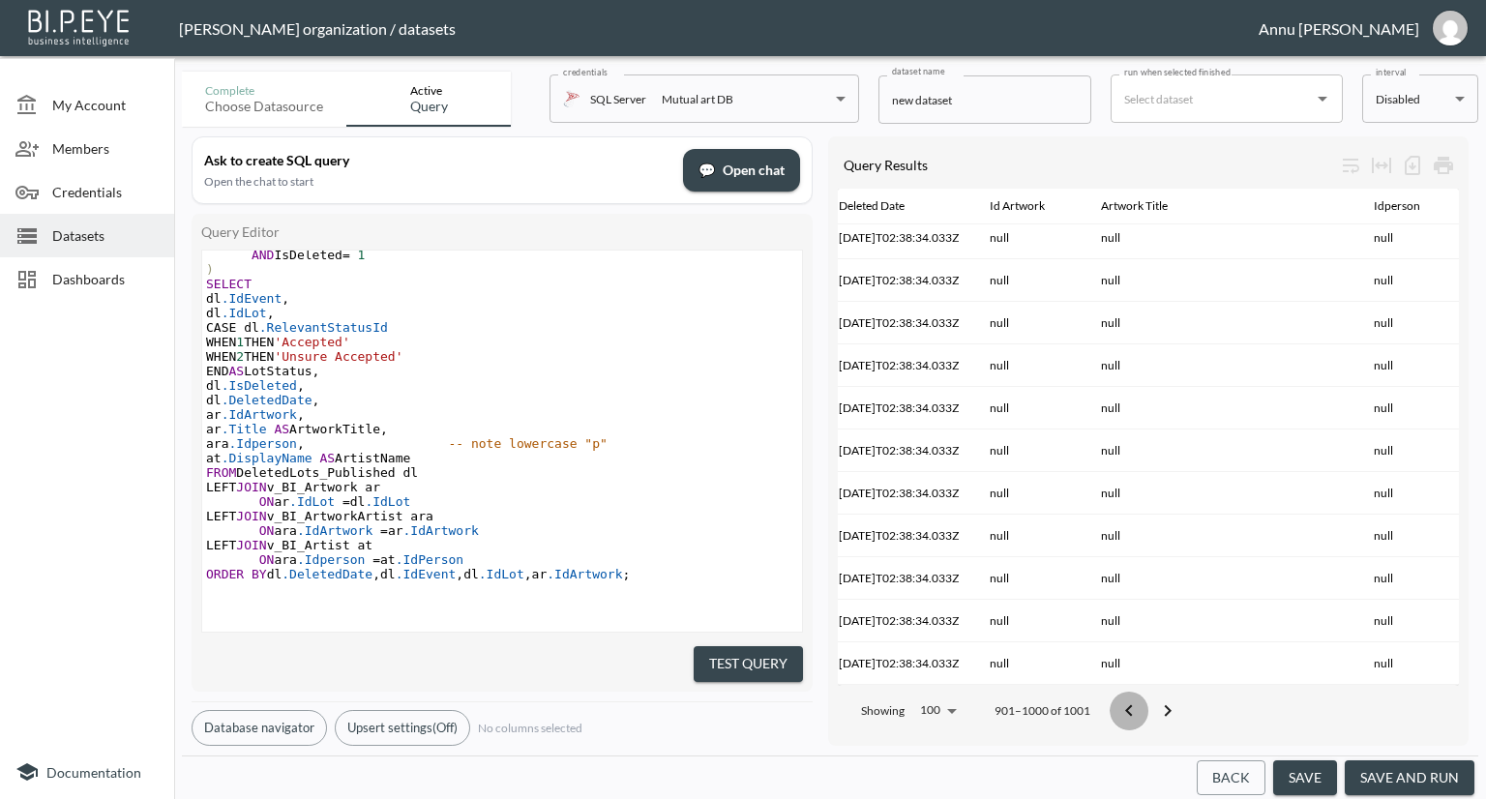
click at [1148, 703] on button "Go to next page" at bounding box center [1167, 711] width 39 height 39
click at [1145, 703] on button "Go to previous page" at bounding box center [1128, 711] width 39 height 39
click at [1145, 703] on button "Go to next page" at bounding box center [1160, 711] width 39 height 39
click at [1145, 703] on button "Go to previous page" at bounding box center [1128, 711] width 39 height 39
click at [1145, 703] on button "Go to next page" at bounding box center [1160, 711] width 39 height 39
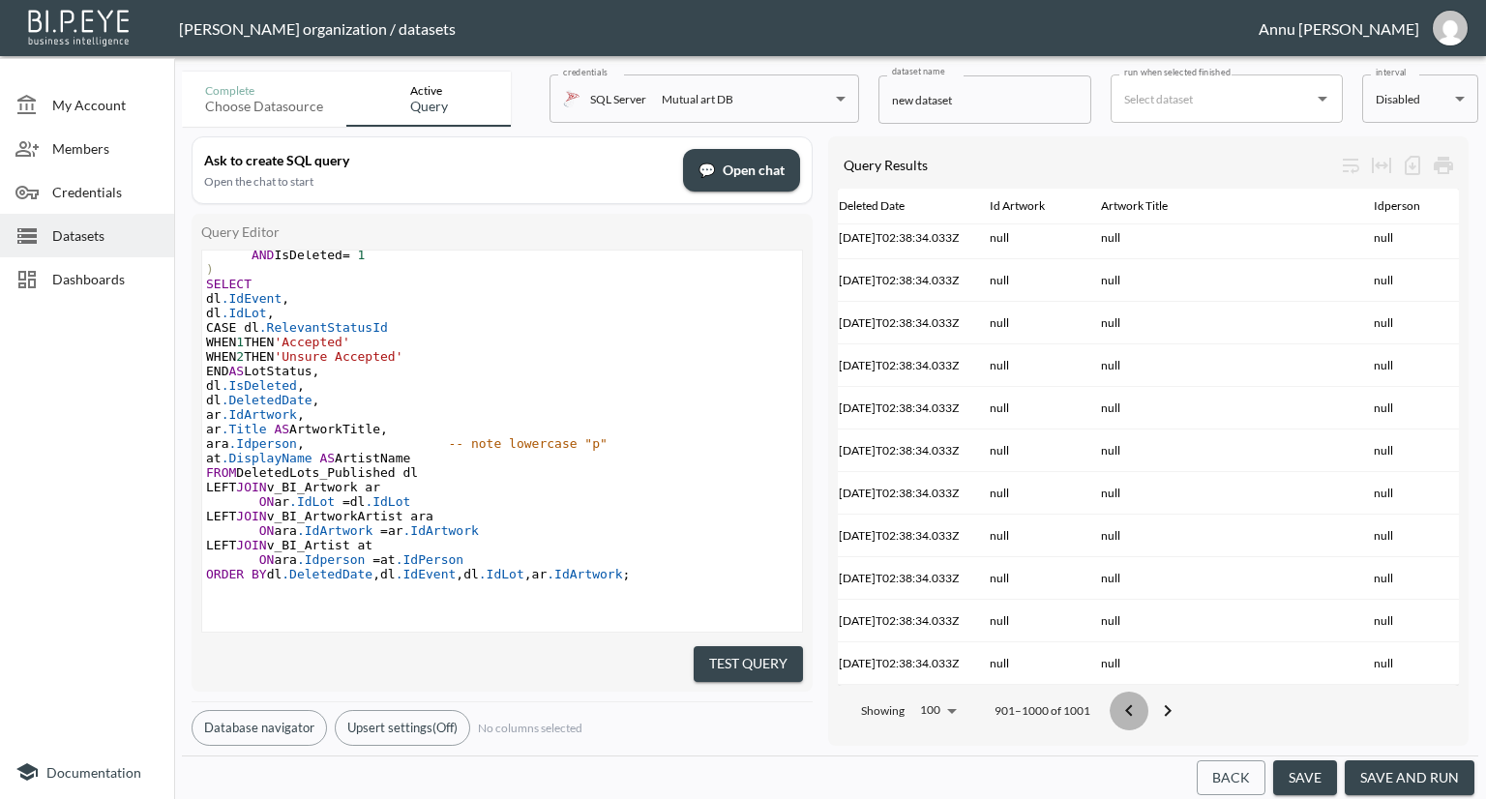
click at [1145, 703] on button "Go to previous page" at bounding box center [1128, 711] width 39 height 39
click at [1148, 703] on button "Go to next page" at bounding box center [1167, 711] width 39 height 39
click at [1145, 703] on button "Go to previous page" at bounding box center [1128, 711] width 39 height 39
click at [1145, 703] on button "Go to next page" at bounding box center [1160, 711] width 39 height 39
click at [1145, 703] on button "Go to previous page" at bounding box center [1128, 711] width 39 height 39
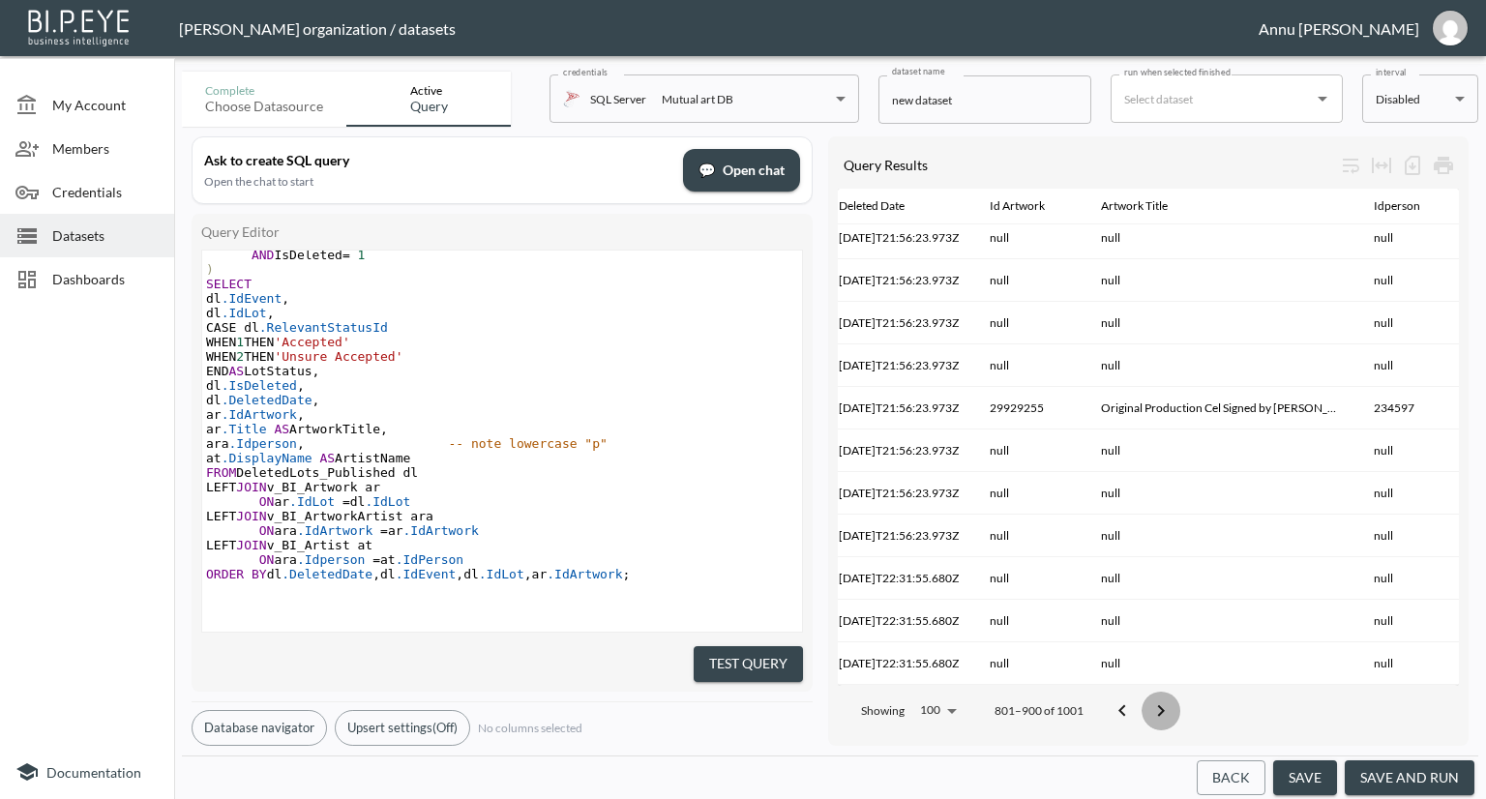
click at [1145, 703] on button "Go to next page" at bounding box center [1160, 711] width 39 height 39
click at [1145, 703] on button "Go to previous page" at bounding box center [1128, 711] width 39 height 39
click at [1148, 703] on button "Go to next page" at bounding box center [1167, 711] width 39 height 39
click at [1145, 703] on button "Go to previous page" at bounding box center [1128, 711] width 39 height 39
click at [1145, 703] on button "Go to next page" at bounding box center [1160, 711] width 39 height 39
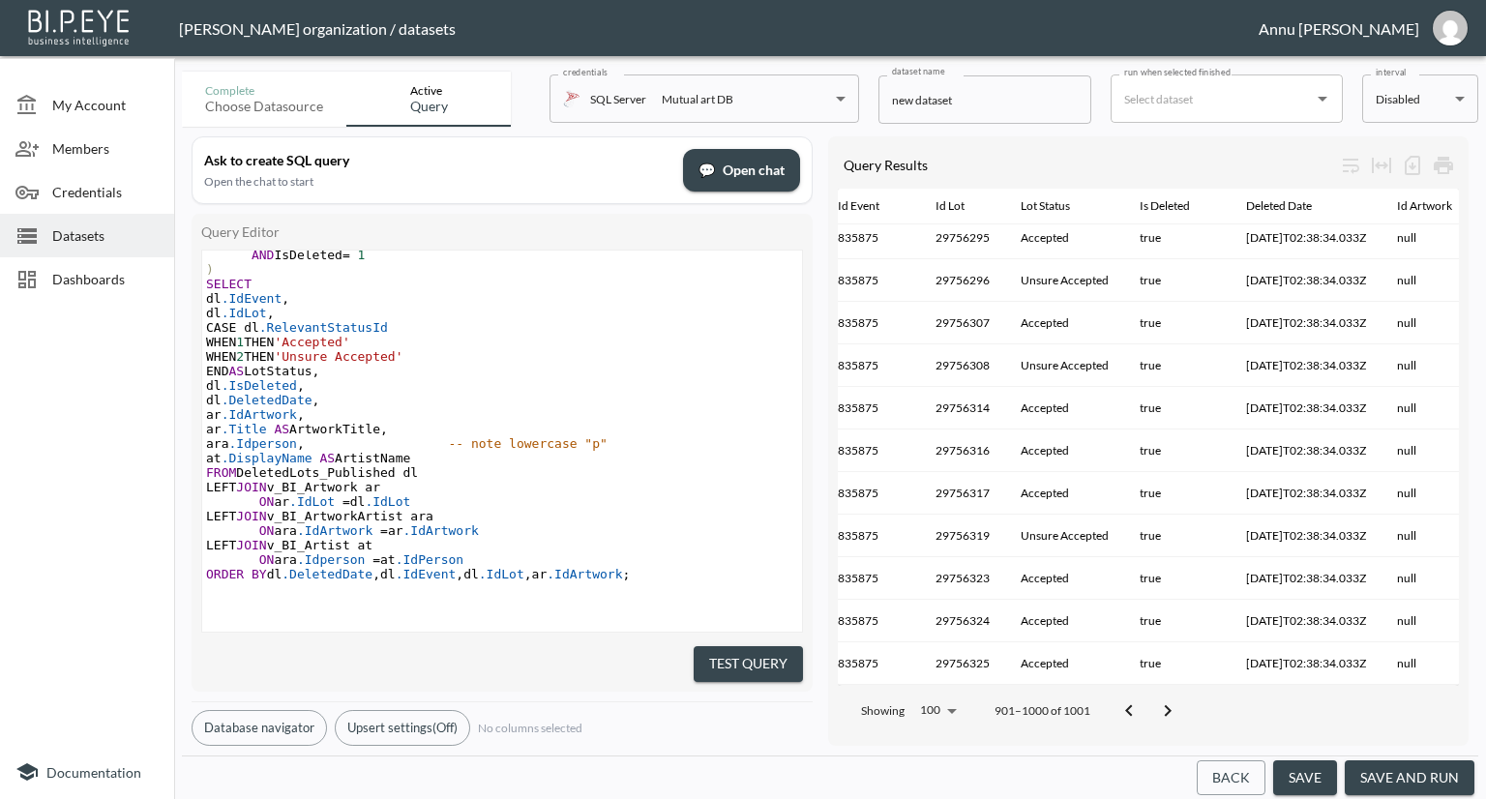
scroll to position [3815, 0]
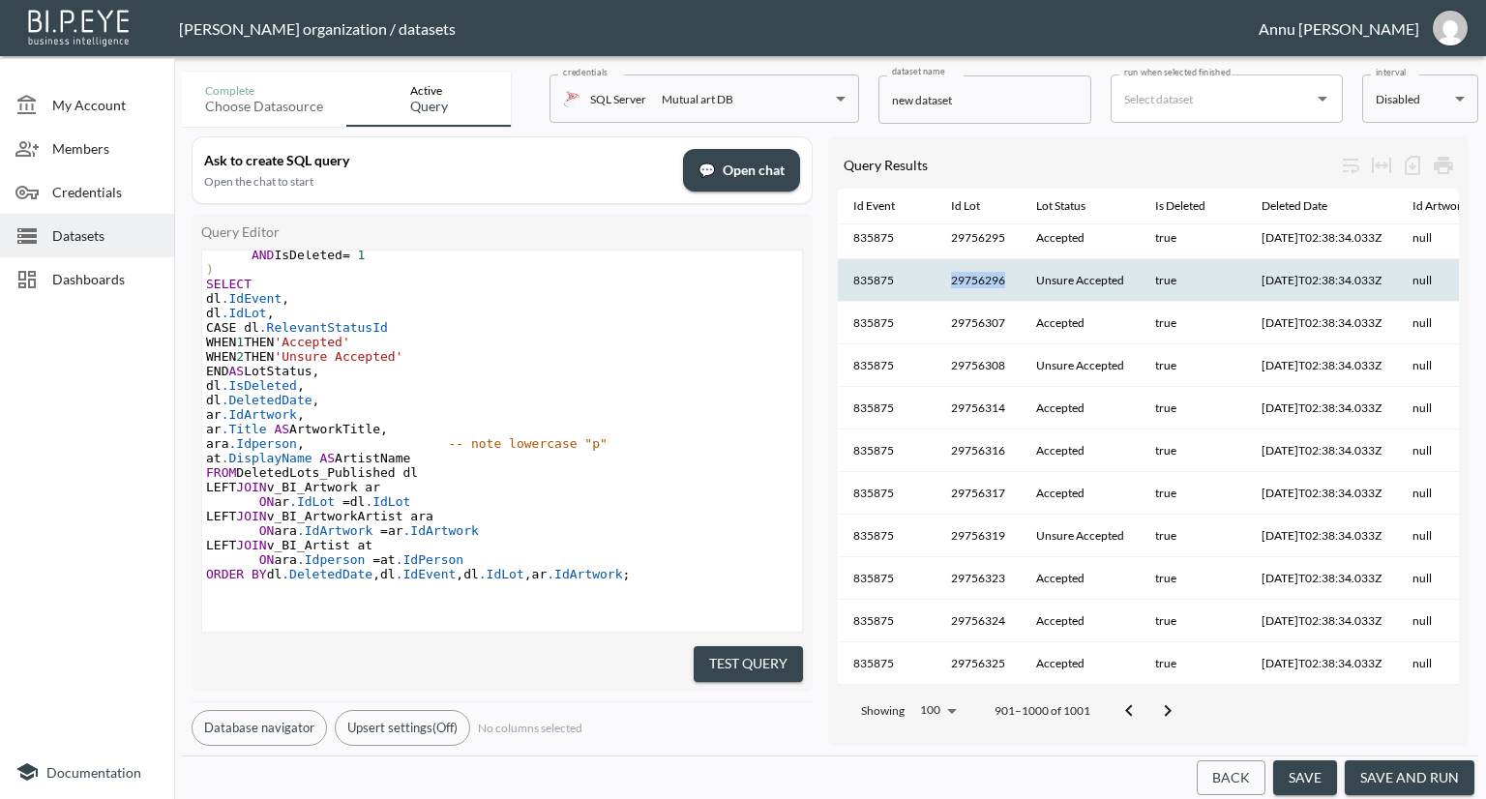
drag, startPoint x: 1006, startPoint y: 260, endPoint x: 950, endPoint y: 268, distance: 56.6
click at [950, 268] on th "29756296" at bounding box center [977, 280] width 85 height 43
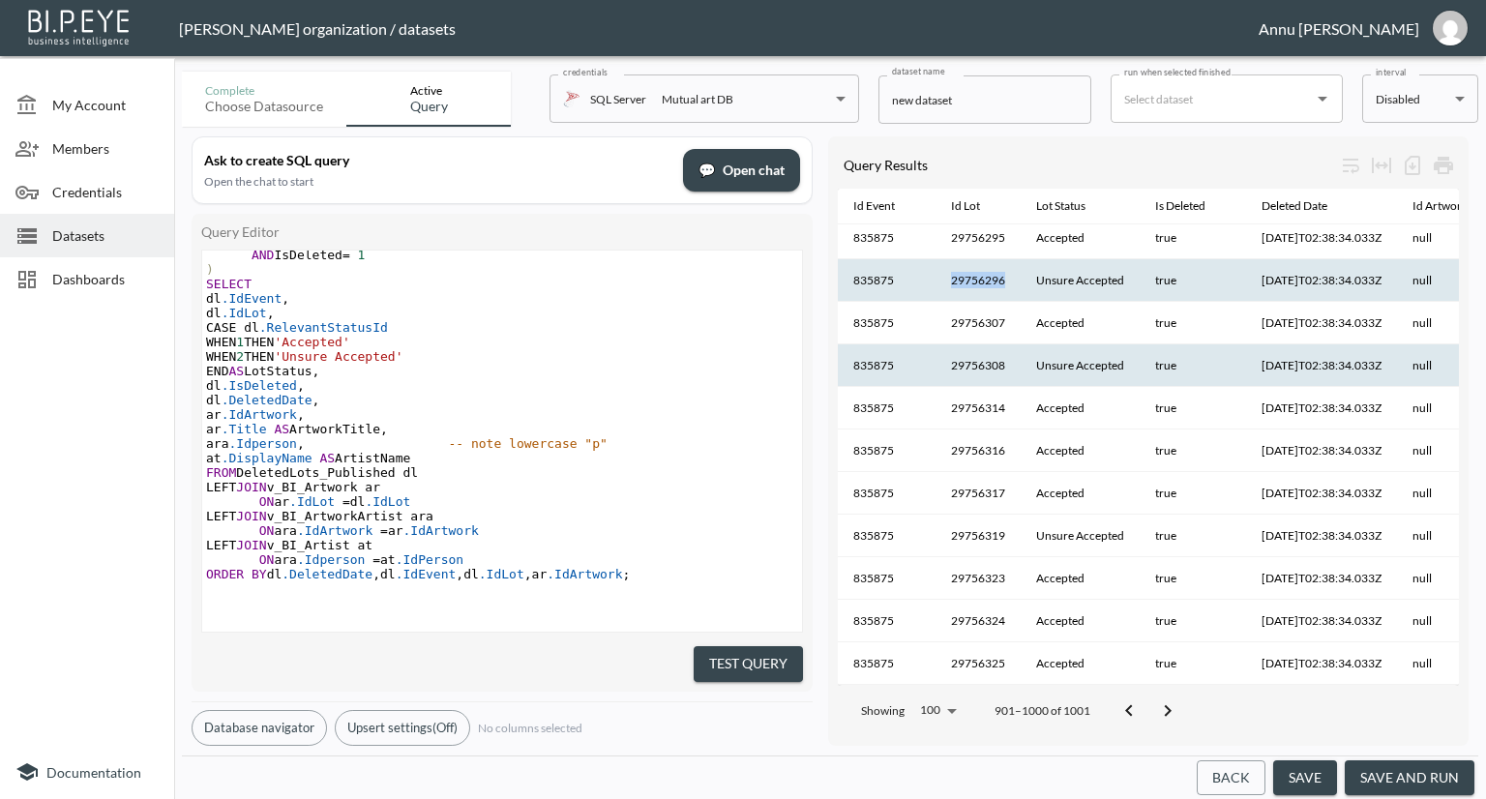
copy th "29756296"
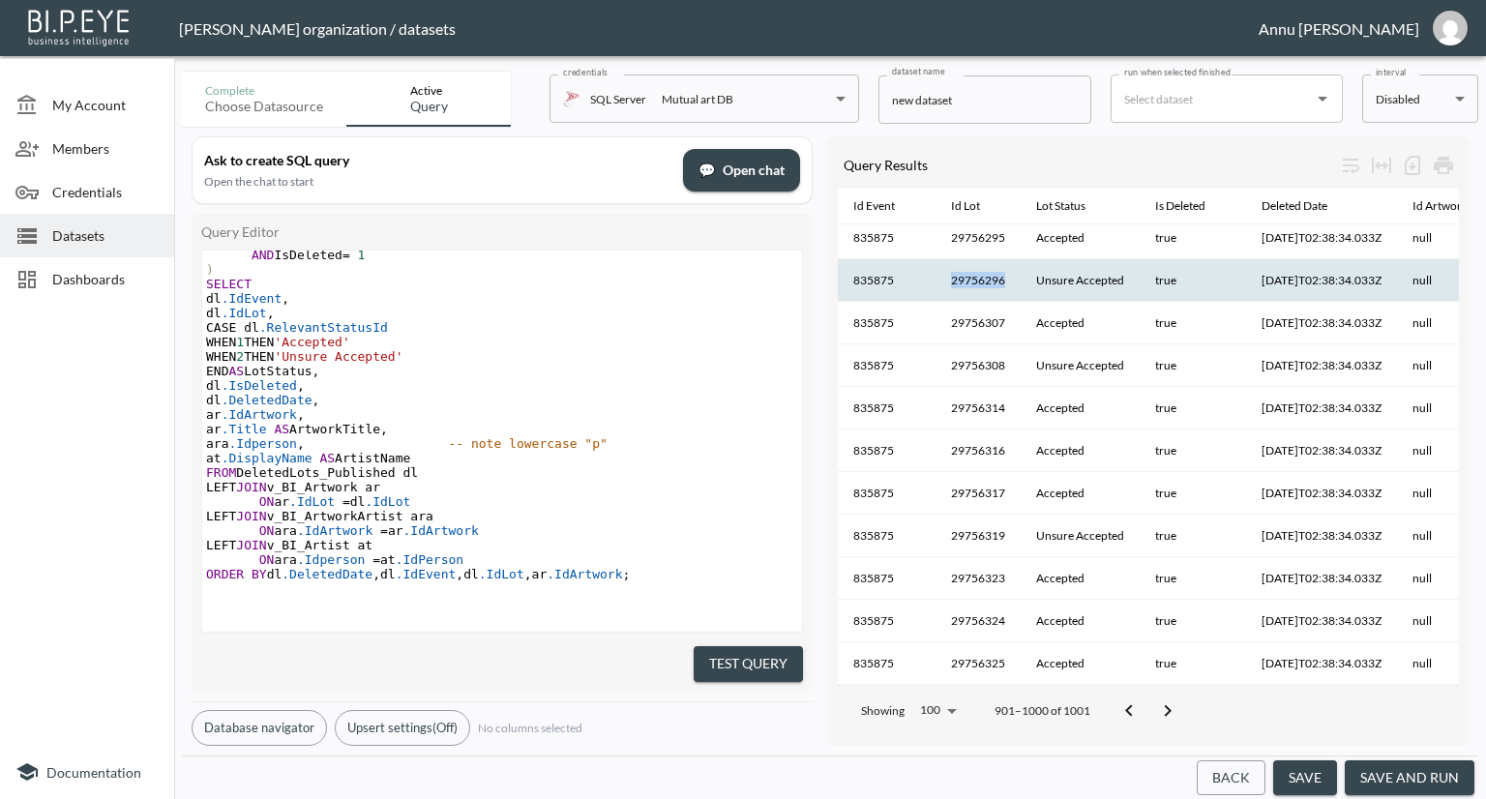
scroll to position [428, 0]
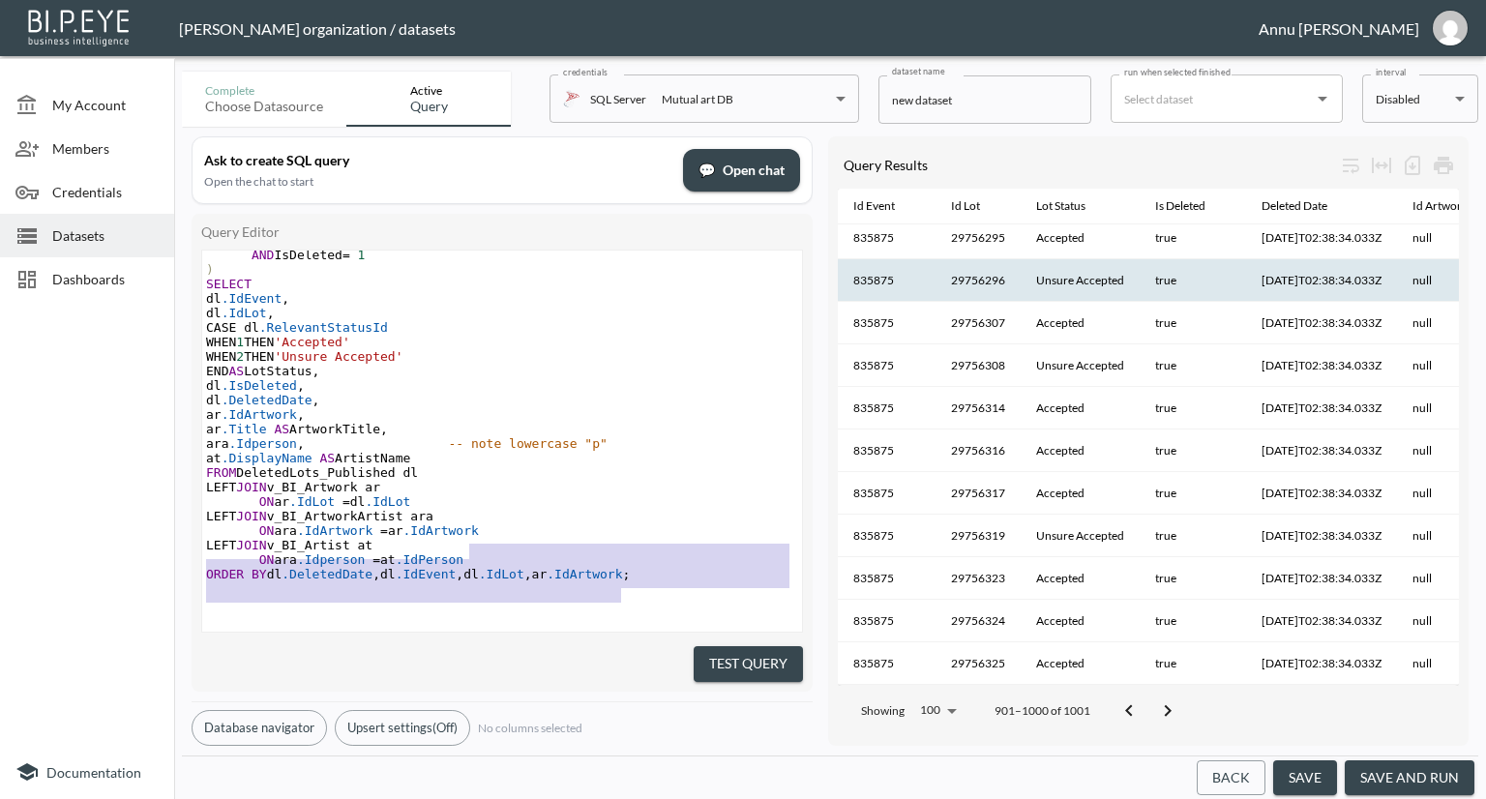
type textarea ";WITH PublishedEvents AS ( SELECT DISTINCT IdEvent FROM v_BI_EventStatistics WH…"
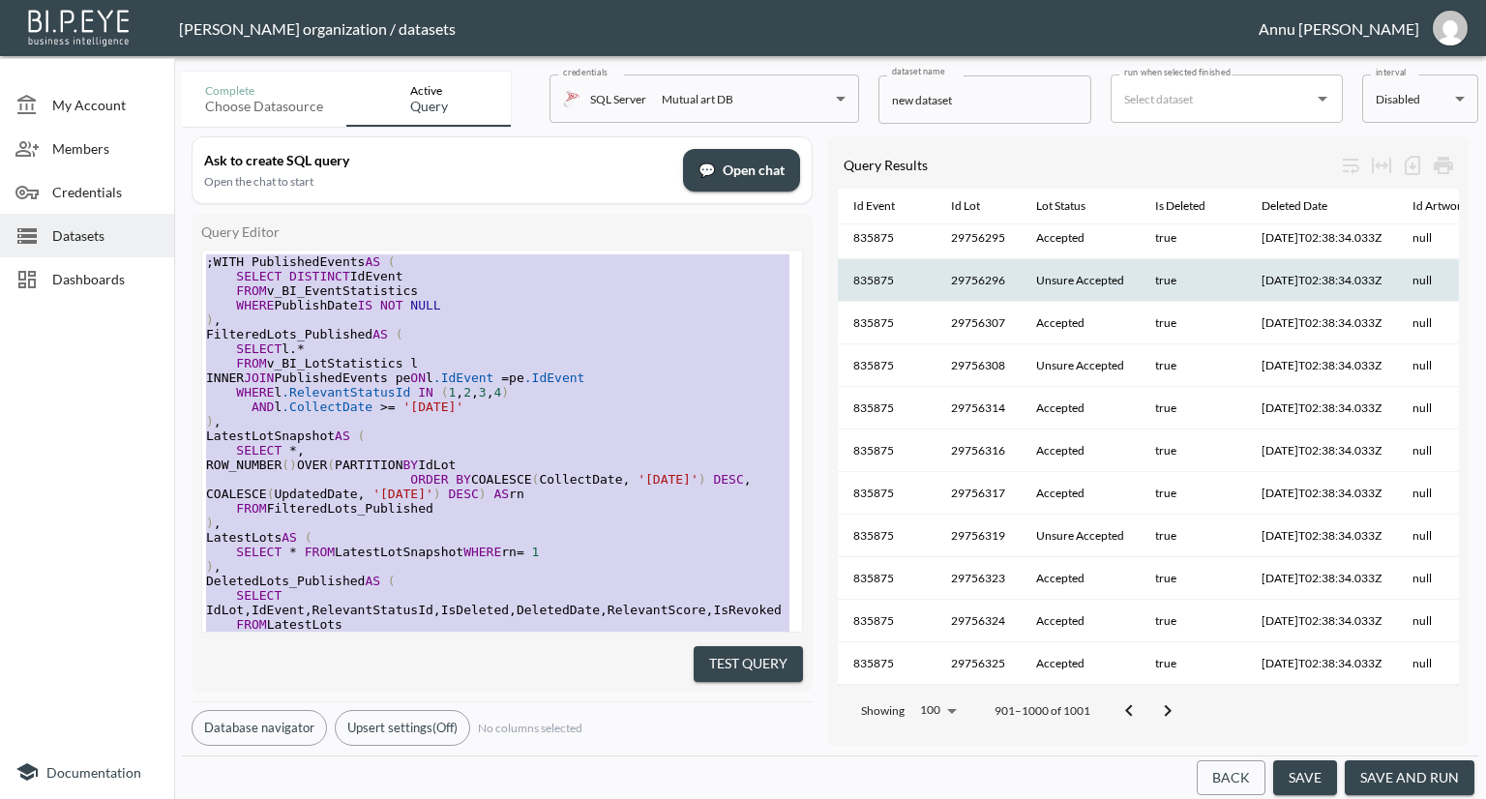
drag, startPoint x: 651, startPoint y: 575, endPoint x: 4, endPoint y: -11, distance: 872.4
click at [4, 0] on html "BI.P.EYE, Interactive Analytics Dashboards - app Nadia Senft organization / dat…" at bounding box center [743, 399] width 1486 height 799
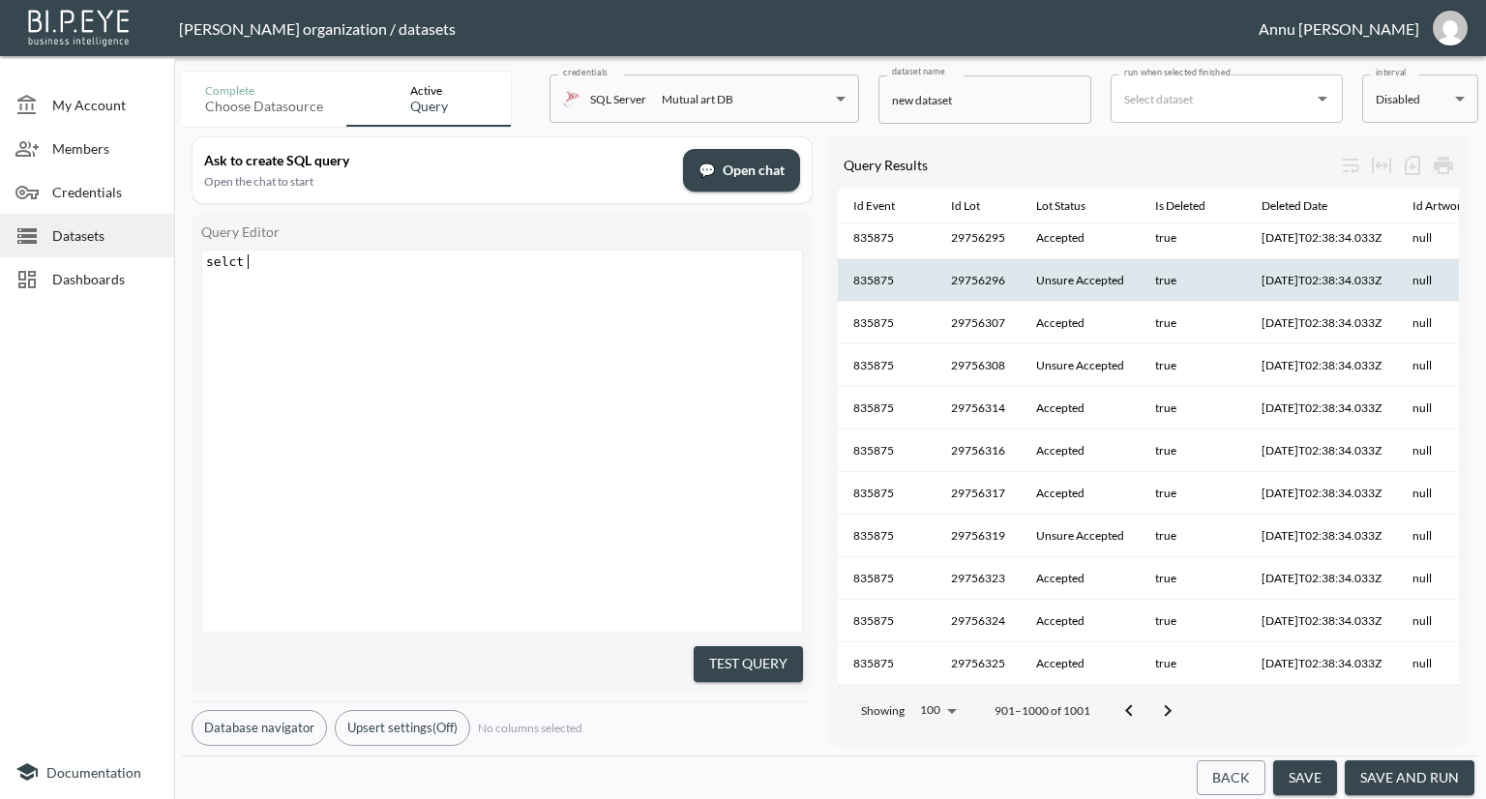
scroll to position [0, 41]
type textarea "selct * from v_BI_Artwork where IdLot="
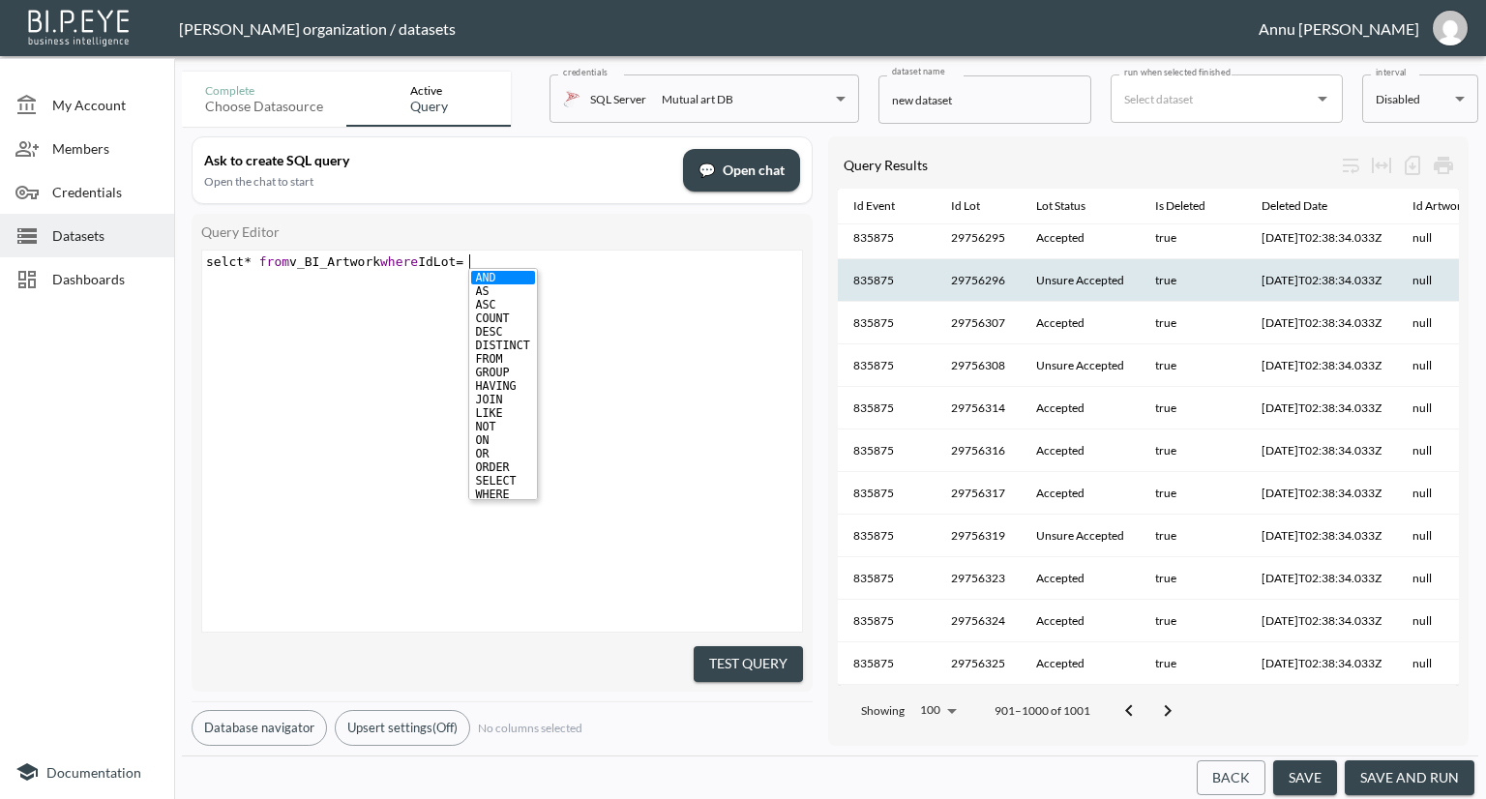
paste textarea
click at [530, 370] on div "x selct * from v_BI_Artwork where IdLot = 29756296 ​ ​" at bounding box center [526, 465] width 648 height 429
click at [751, 664] on button "Test Query" at bounding box center [747, 664] width 109 height 36
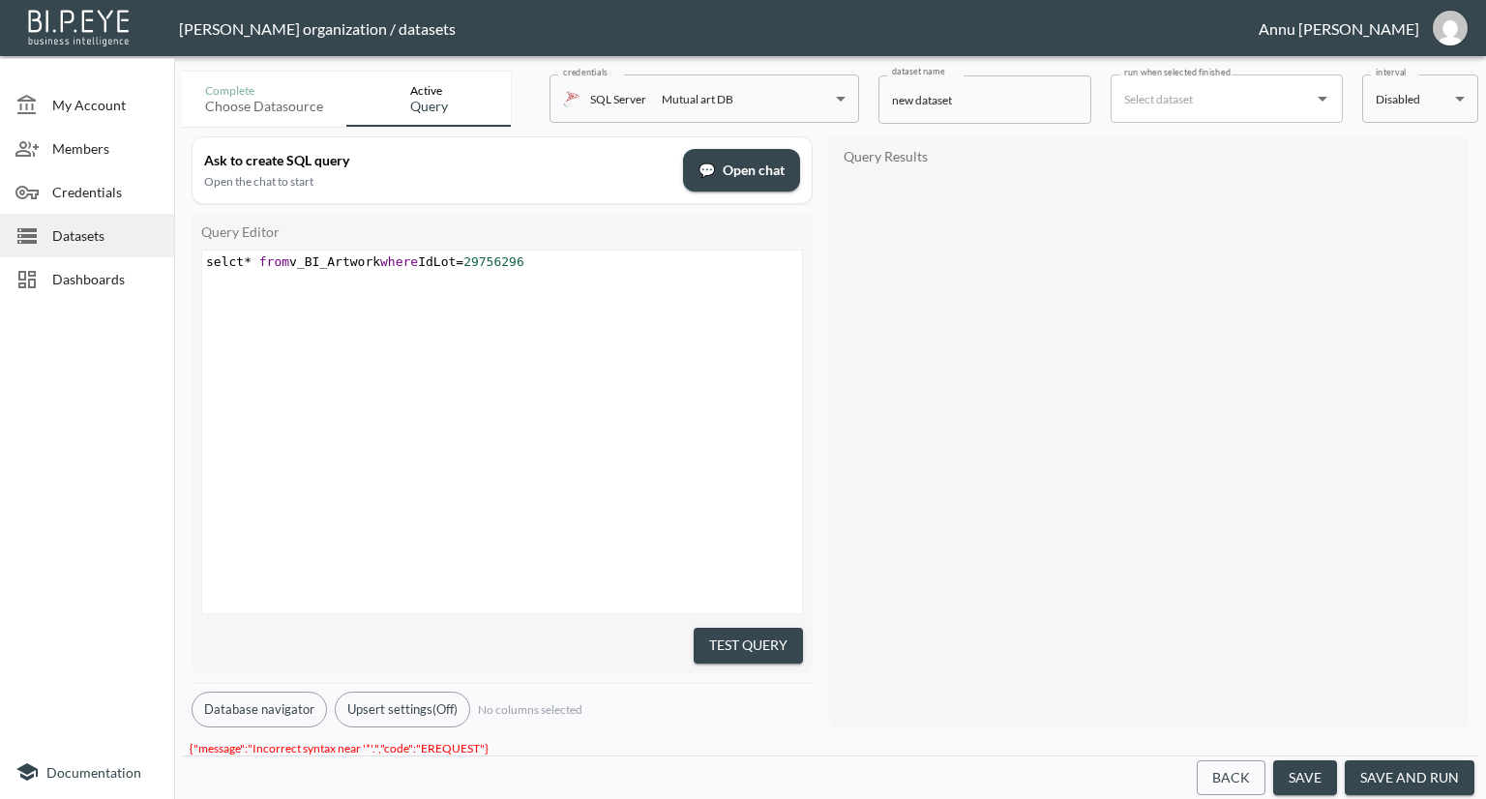
click at [228, 257] on span "selct * from v_BI_Artwork where IdLot = 29756296" at bounding box center [365, 261] width 318 height 15
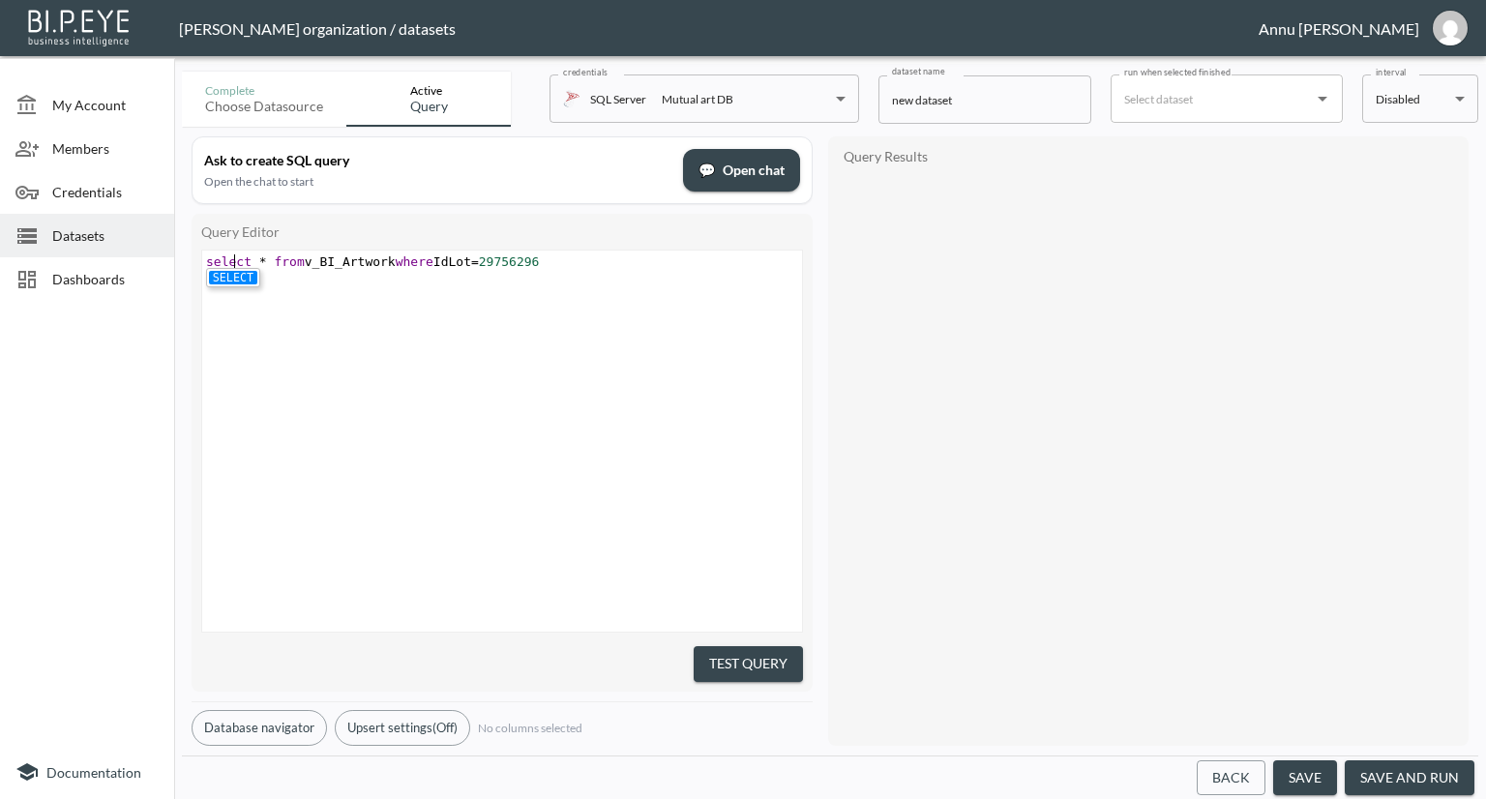
type textarea "e"
click at [227, 275] on li "SELECT" at bounding box center [233, 278] width 48 height 14
click at [696, 413] on div "x select * from v_BI_Artwork where IdLot = 29756296 ​ ​" at bounding box center [526, 465] width 648 height 429
click at [743, 655] on button "Test Query" at bounding box center [747, 664] width 109 height 36
click at [385, 260] on span "select * from v_BI_Artwork where IdLot = 29756296" at bounding box center [373, 261] width 334 height 15
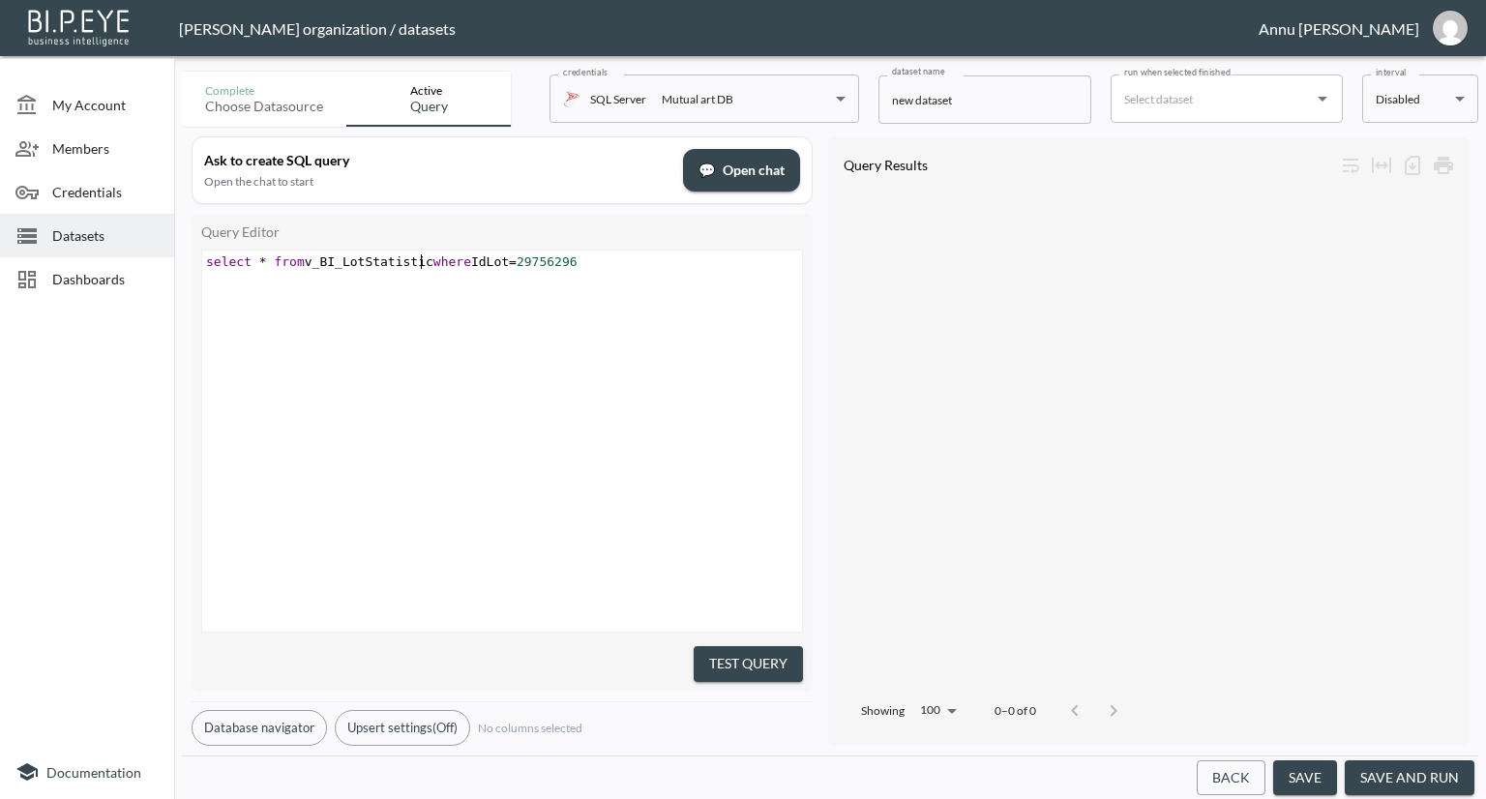
scroll to position [0, 90]
type textarea "LotStatistics"
click at [749, 659] on button "Test Query" at bounding box center [747, 664] width 109 height 36
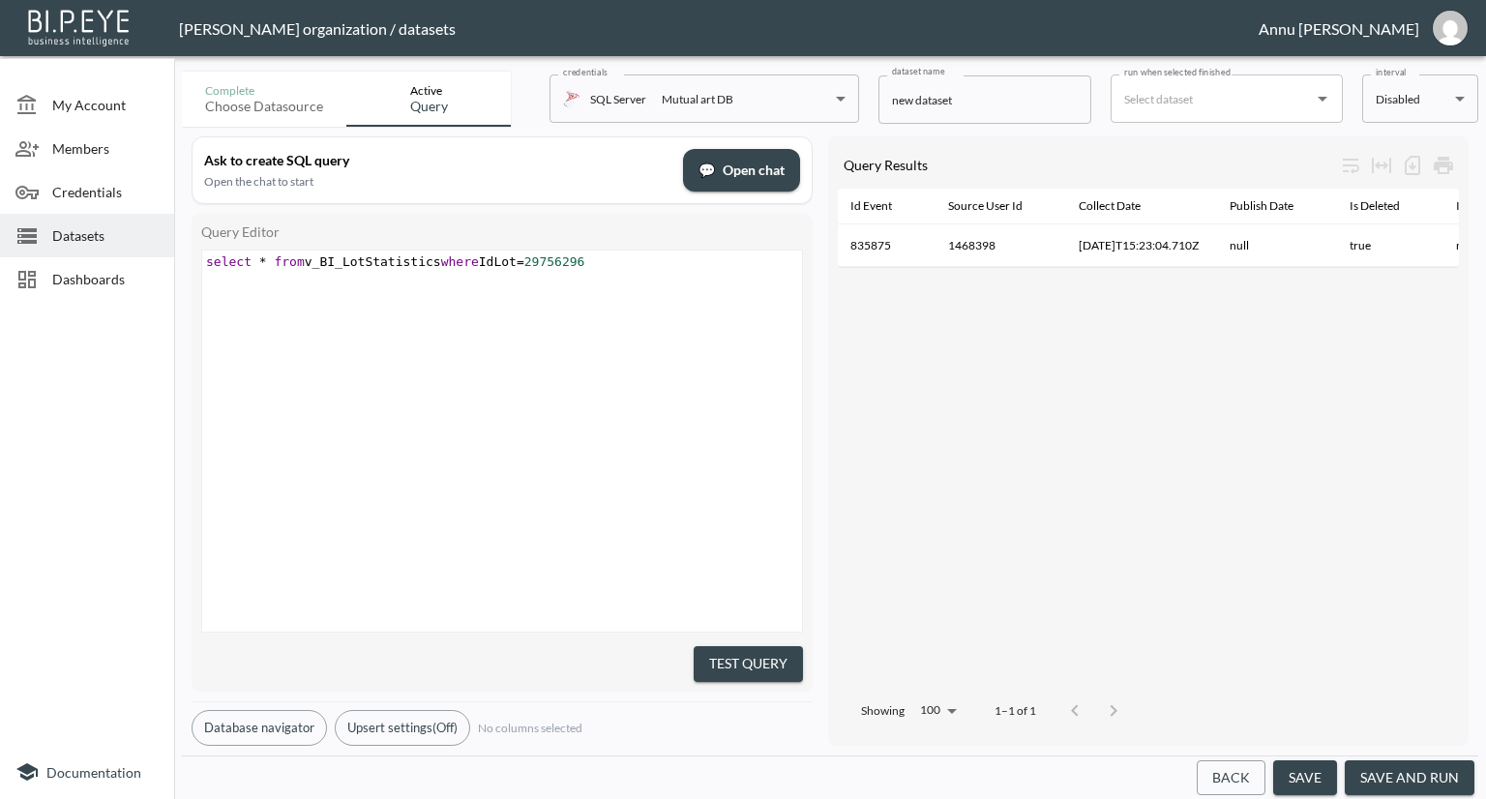
scroll to position [0, 0]
click at [1048, 378] on div "Id Row Id Lot Id Event Source User Id Collect Date Publish Date Is Deleted Is A…" at bounding box center [1148, 437] width 621 height 497
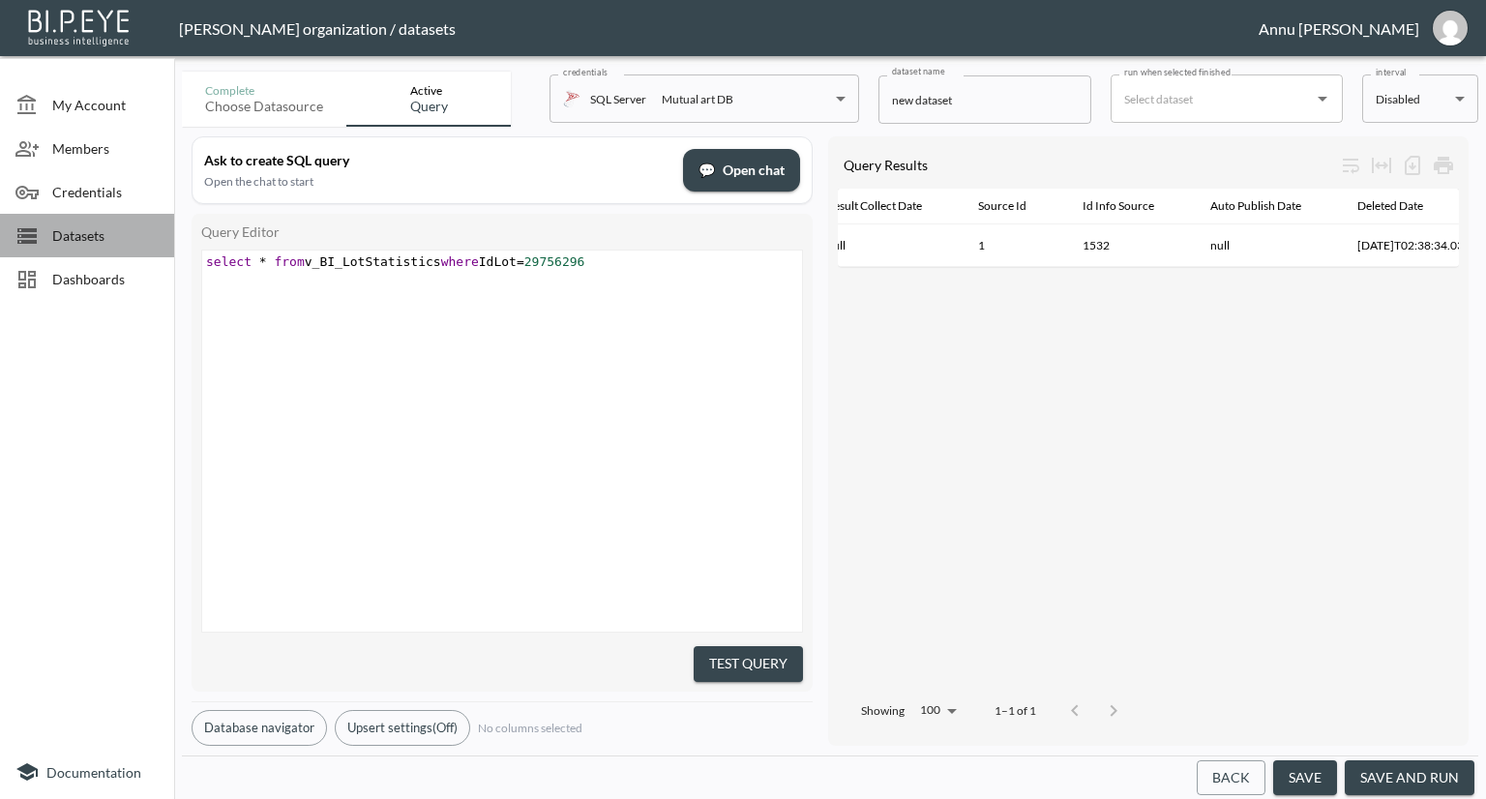
click at [130, 221] on div "Datasets" at bounding box center [87, 236] width 174 height 44
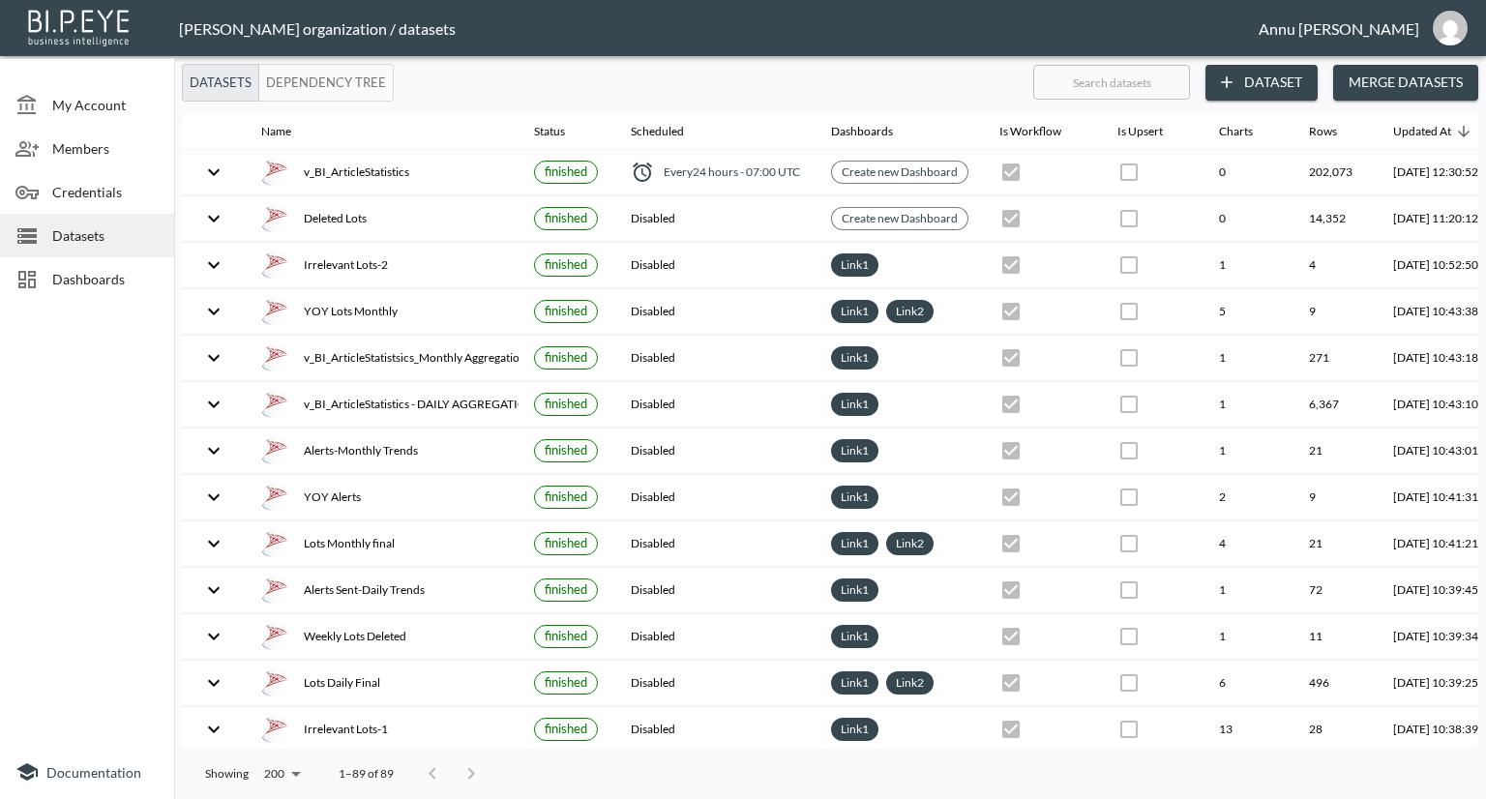
click at [125, 275] on span "Dashboards" at bounding box center [105, 279] width 106 height 20
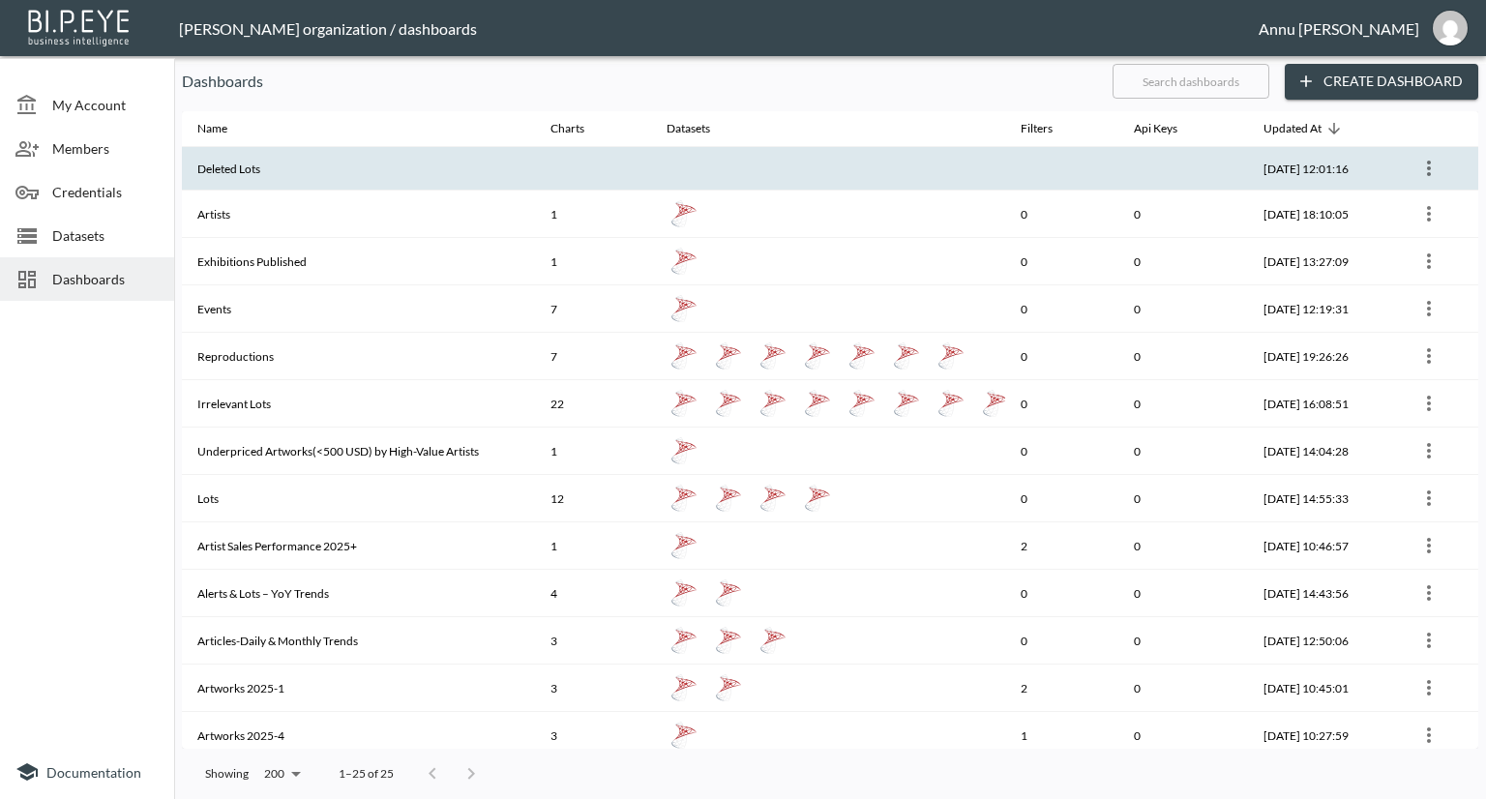
click at [310, 184] on th "Deleted Lots" at bounding box center [358, 169] width 353 height 44
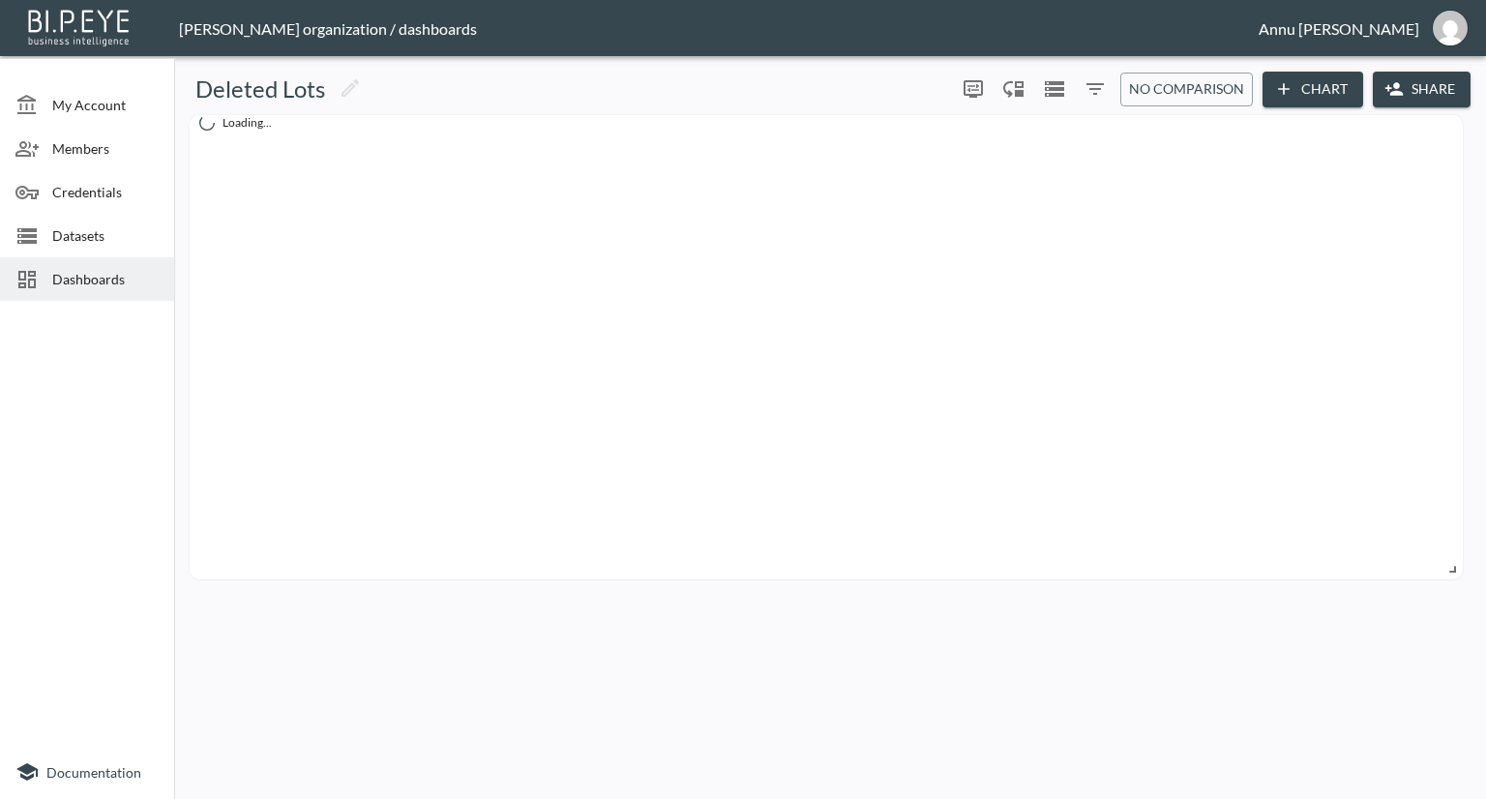
click at [106, 281] on span "Dashboards" at bounding box center [105, 279] width 106 height 20
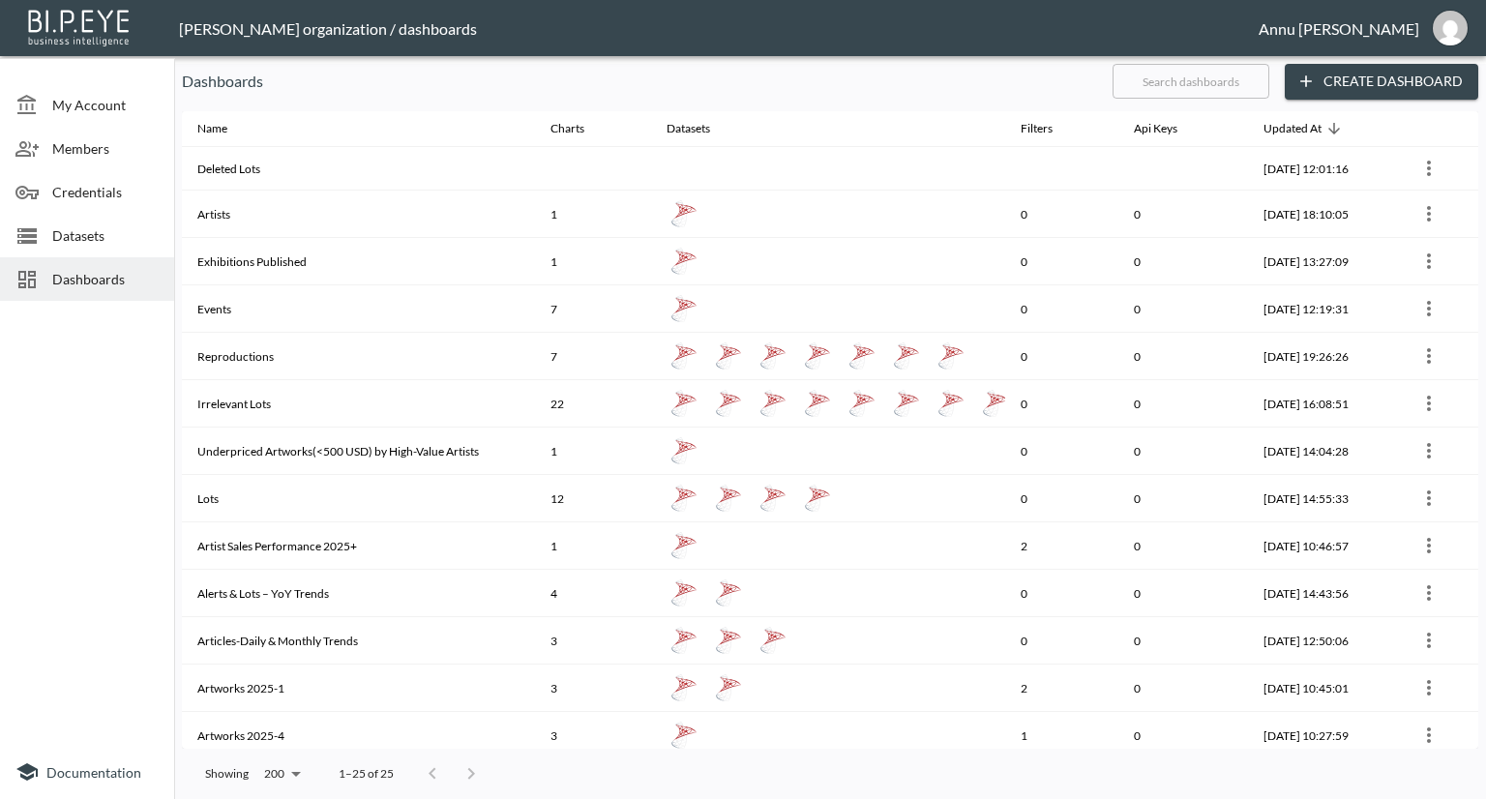
click at [129, 269] on span "Dashboards" at bounding box center [105, 279] width 106 height 20
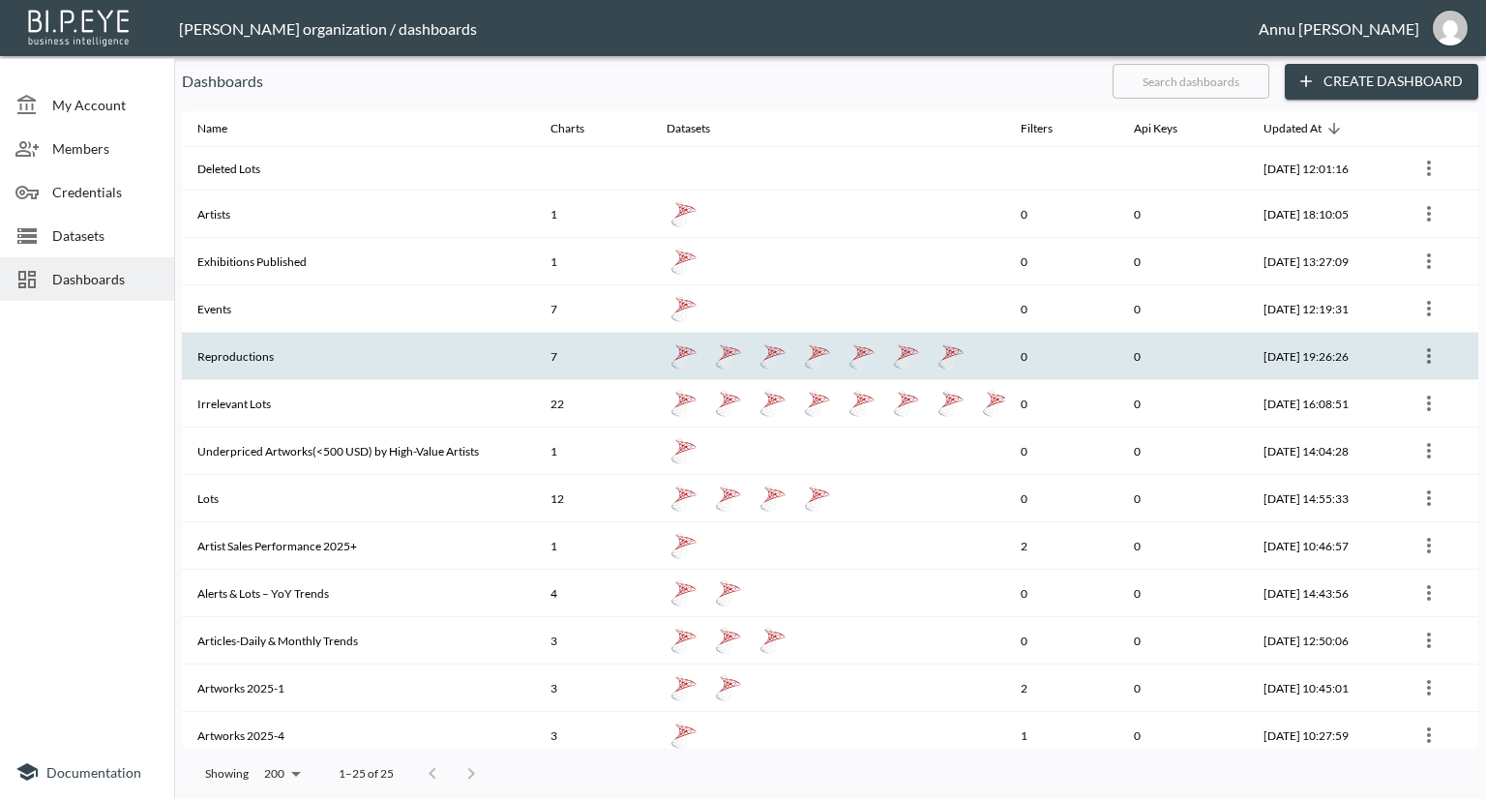
click at [225, 352] on th "Reproductions" at bounding box center [358, 356] width 353 height 47
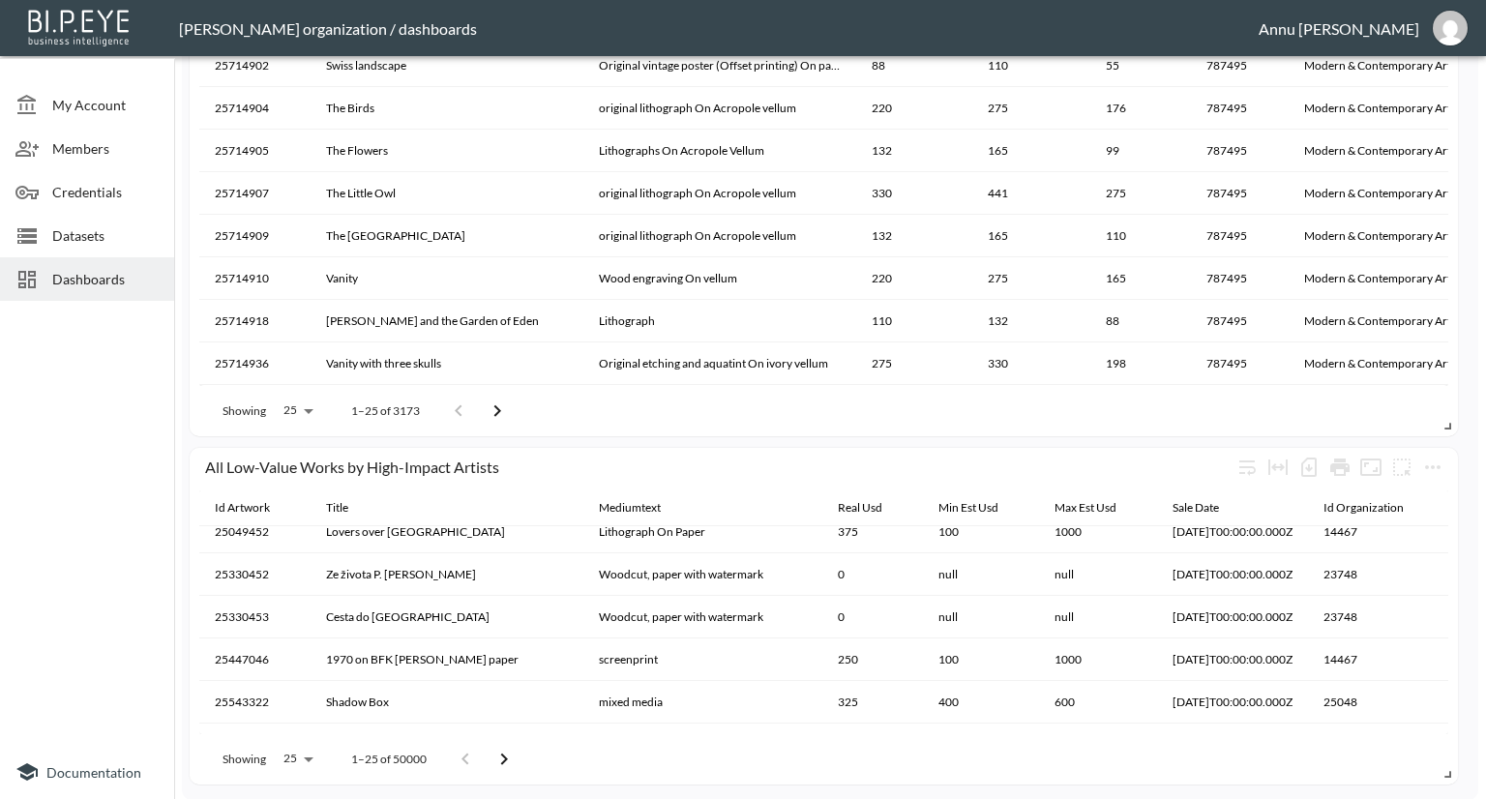
scroll to position [867, 0]
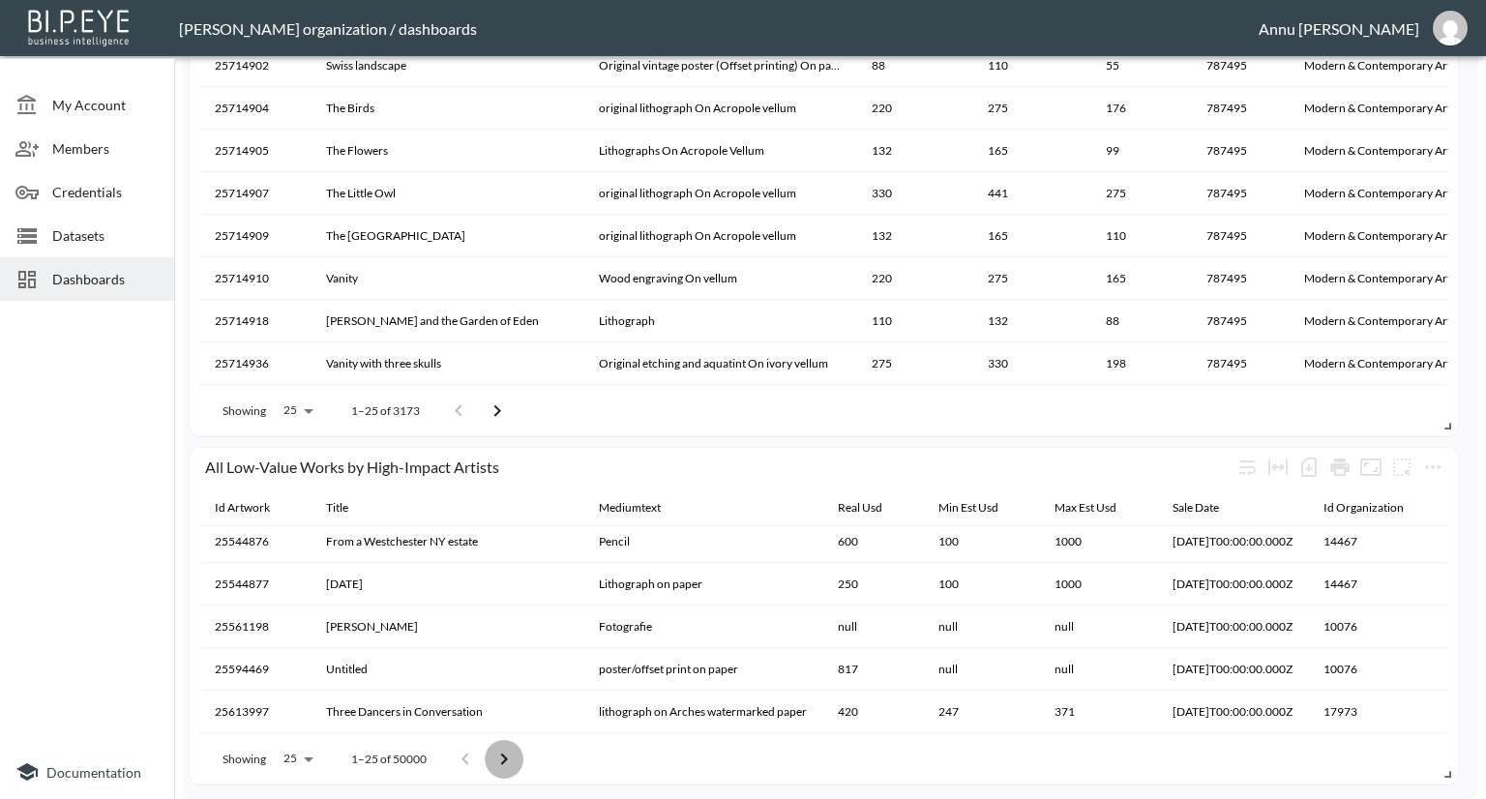
click at [511, 763] on icon "Go to next page" at bounding box center [503, 759] width 23 height 23
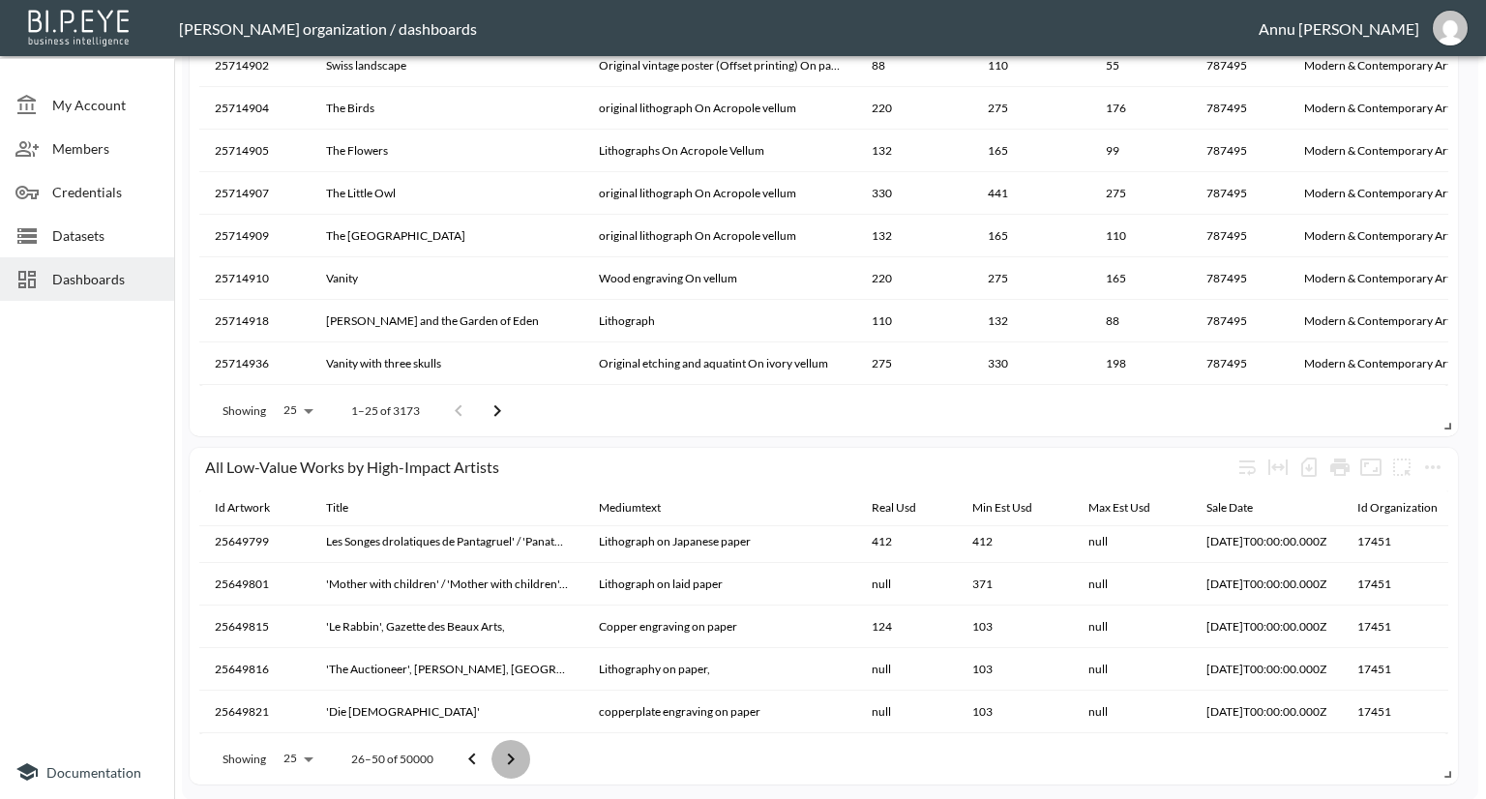
click at [511, 763] on icon "Go to next page" at bounding box center [510, 759] width 23 height 23
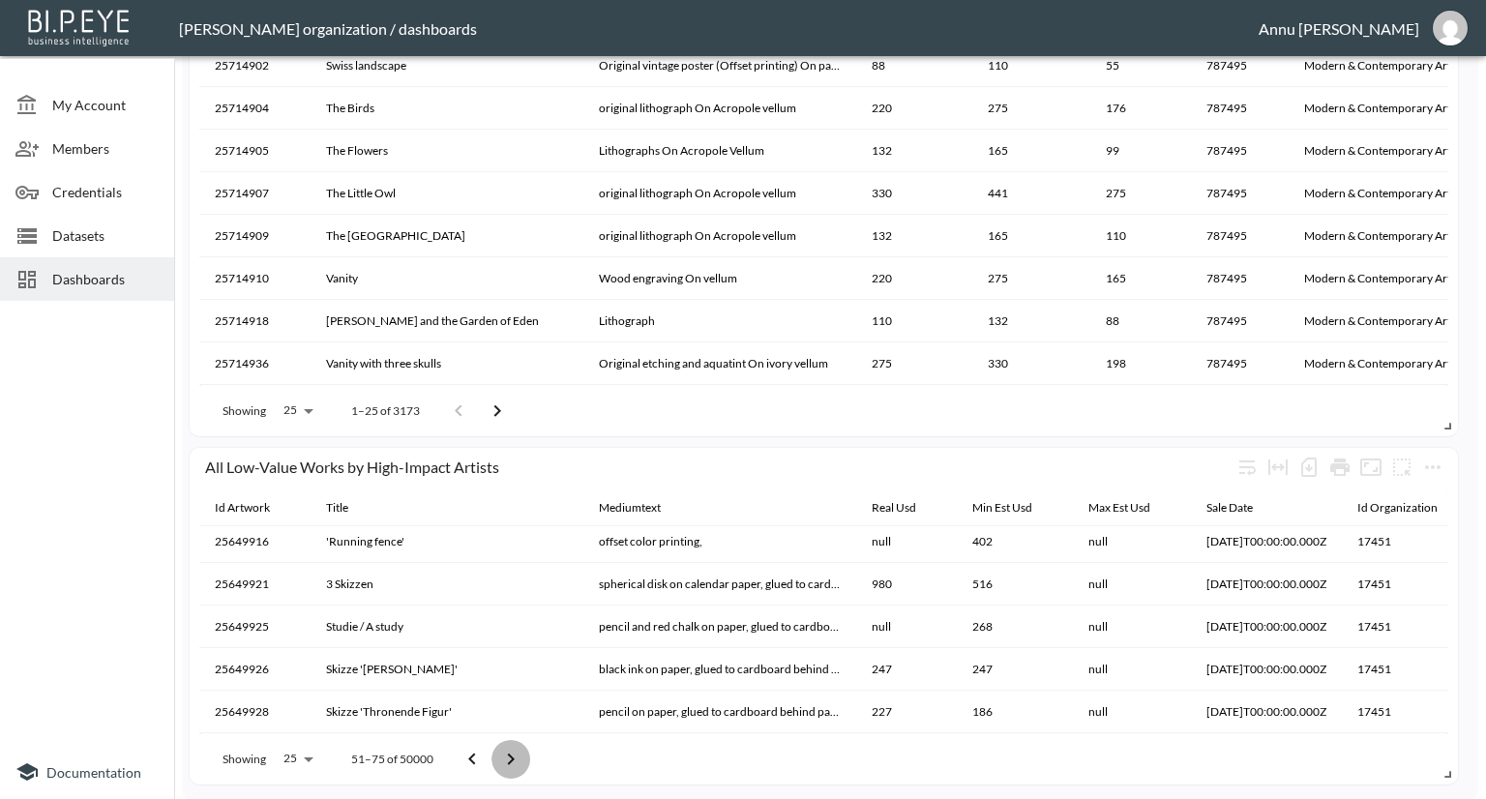
click at [511, 763] on icon "Go to next page" at bounding box center [510, 759] width 23 height 23
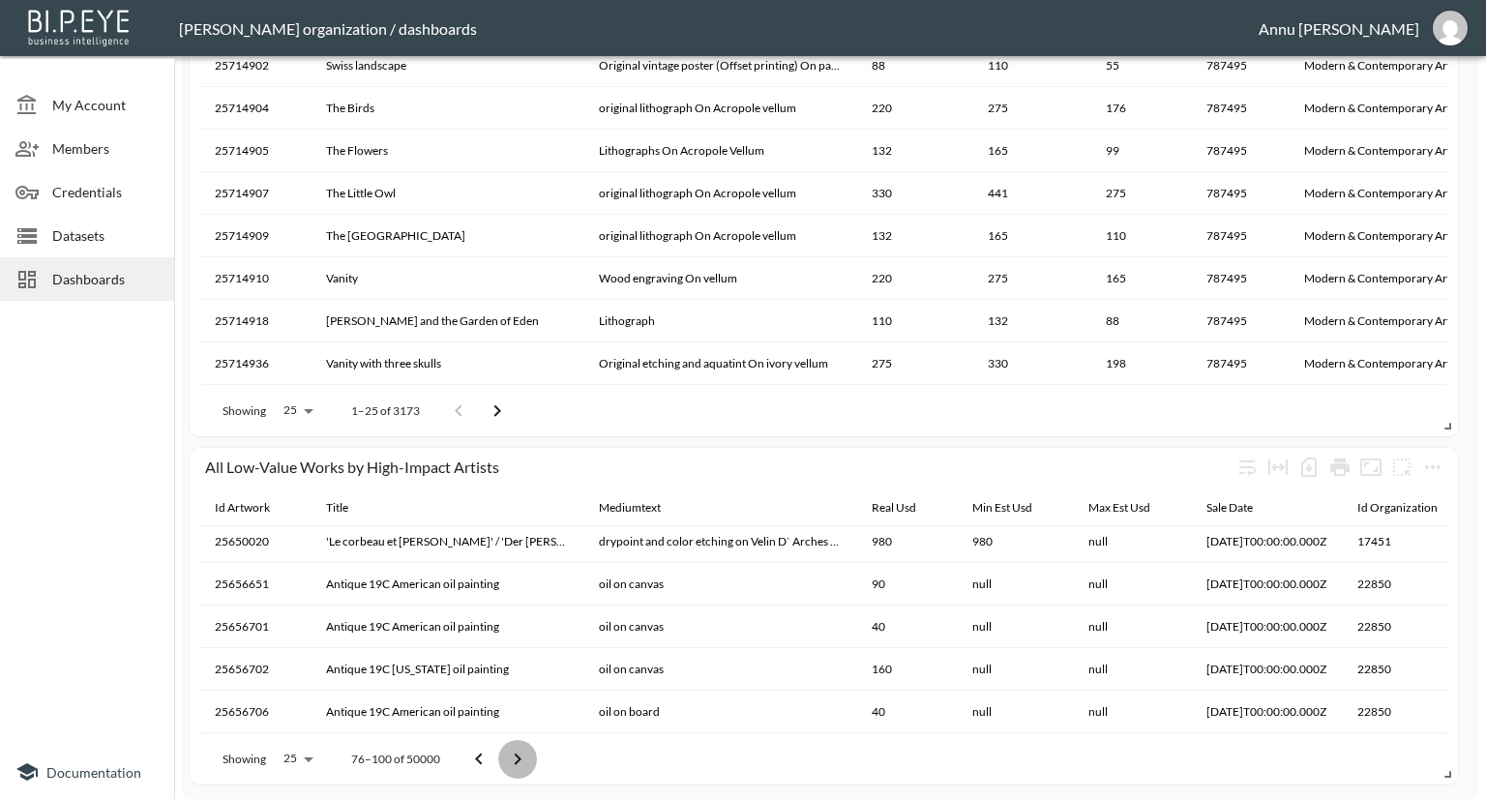
click at [511, 763] on icon "Go to next page" at bounding box center [517, 759] width 23 height 23
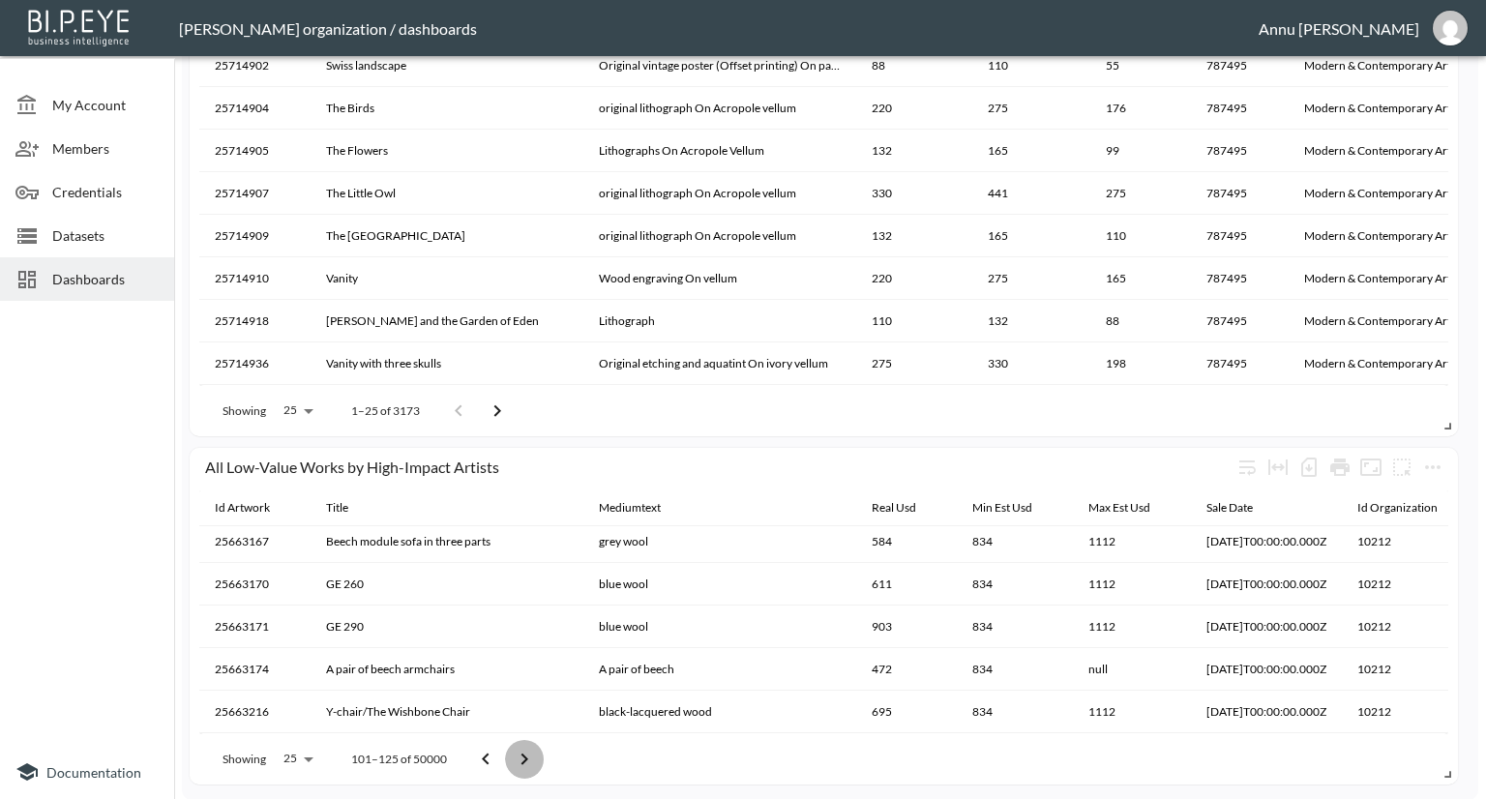
click at [511, 763] on button "Go to next page" at bounding box center [524, 759] width 39 height 39
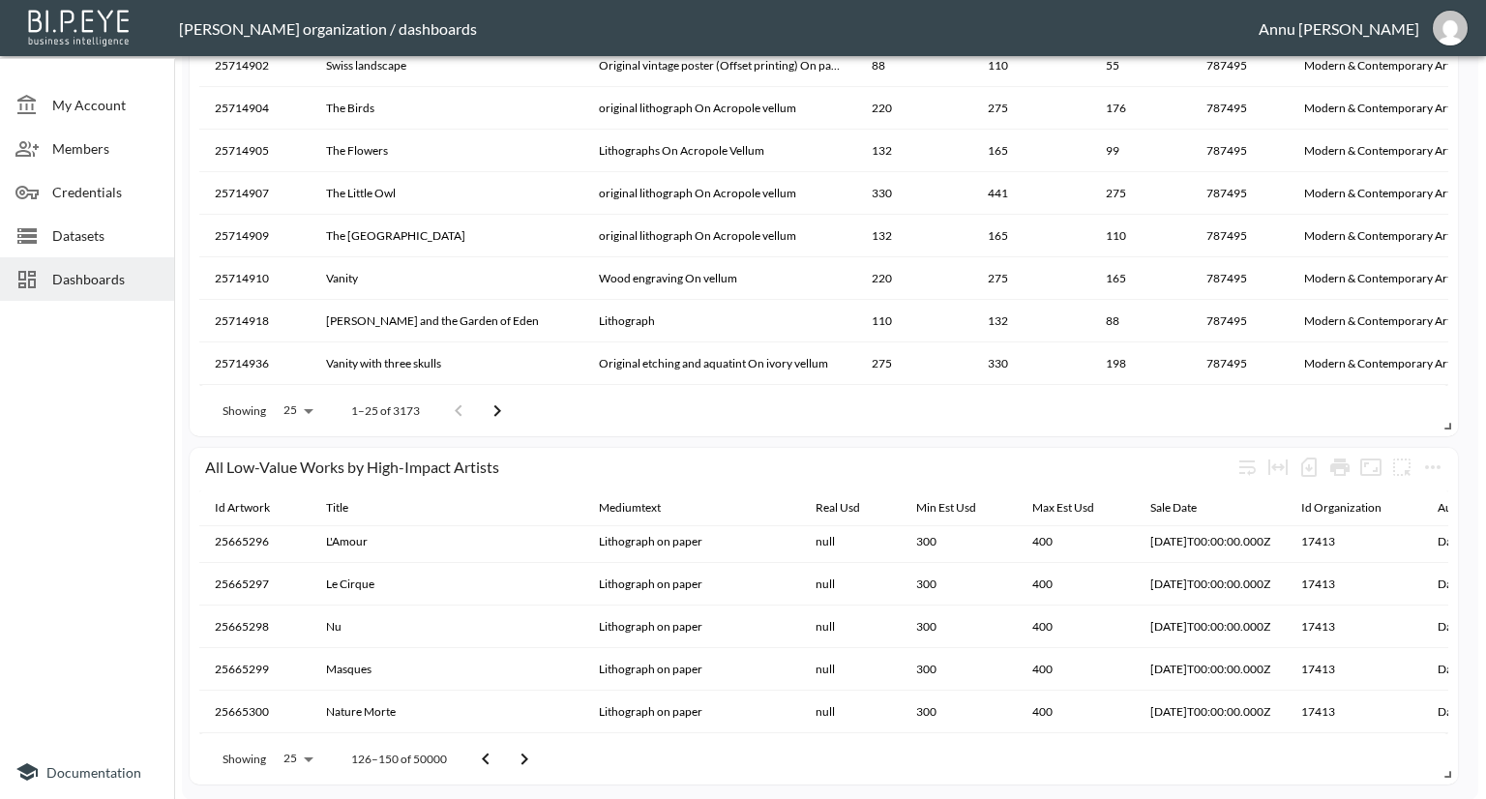
click at [511, 763] on button "Go to next page" at bounding box center [524, 759] width 39 height 39
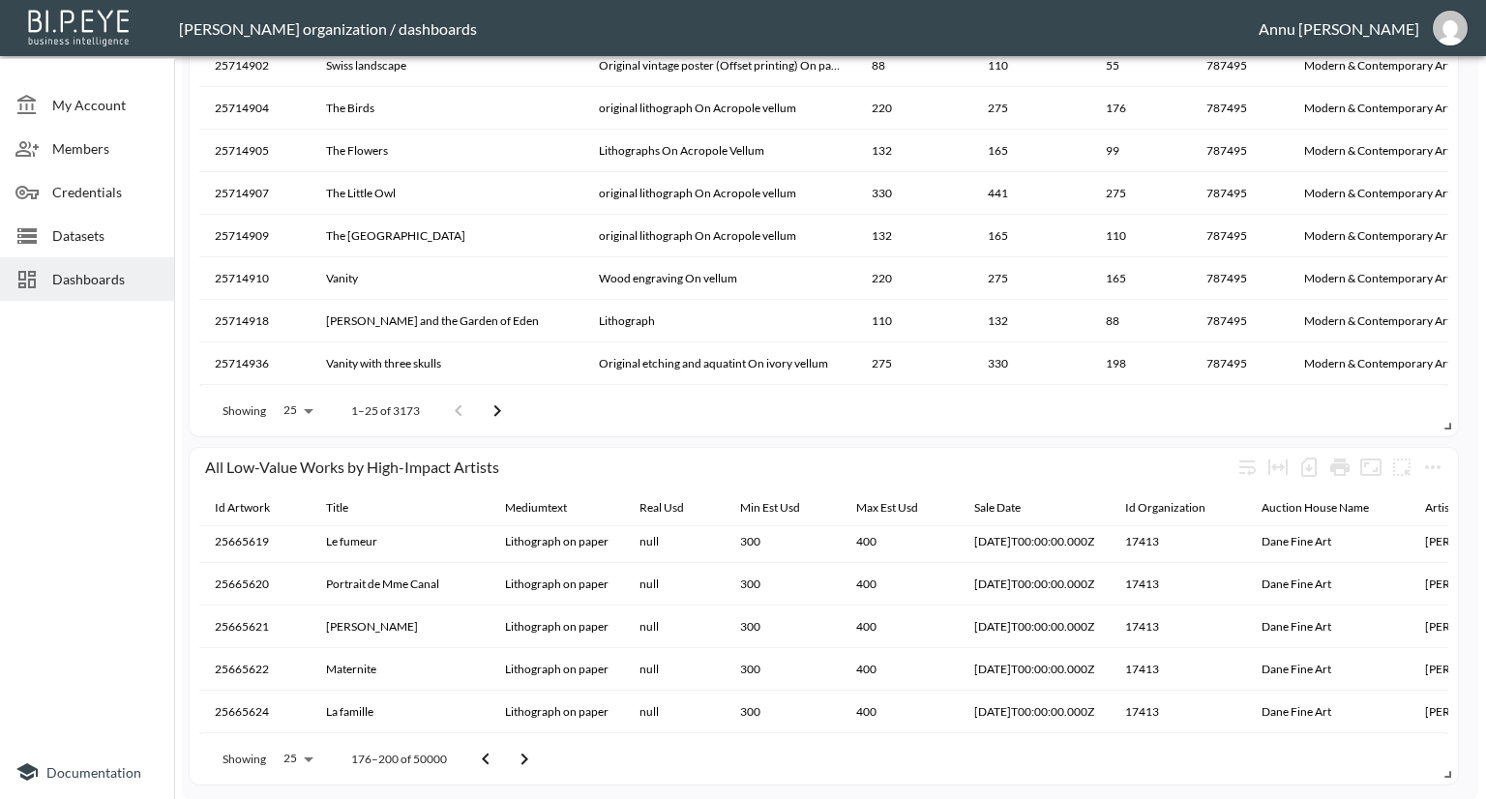
click at [511, 763] on button "Go to next page" at bounding box center [524, 759] width 39 height 39
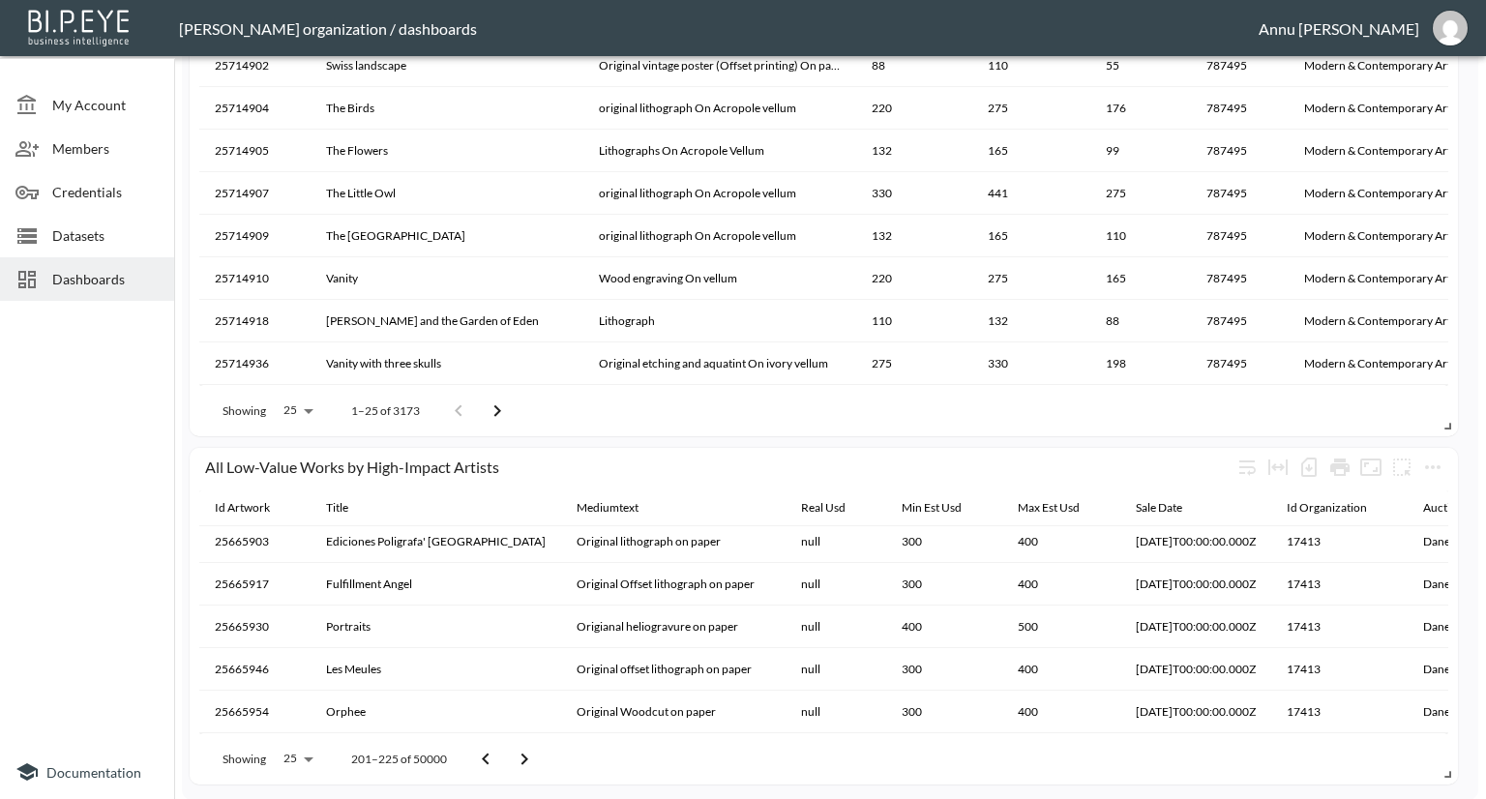
click at [511, 763] on button "Go to next page" at bounding box center [524, 759] width 39 height 39
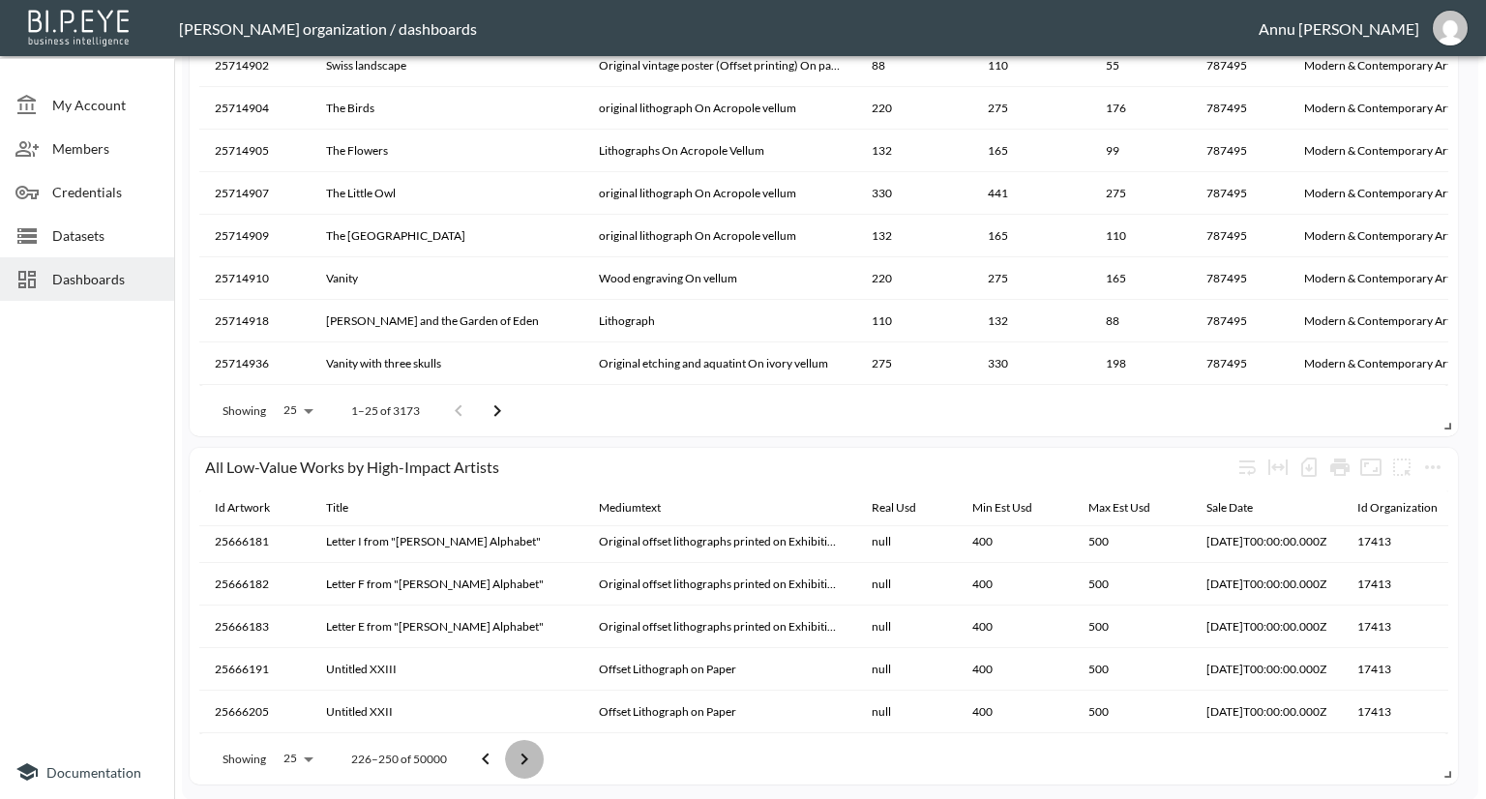
click at [511, 763] on button "Go to next page" at bounding box center [524, 759] width 39 height 39
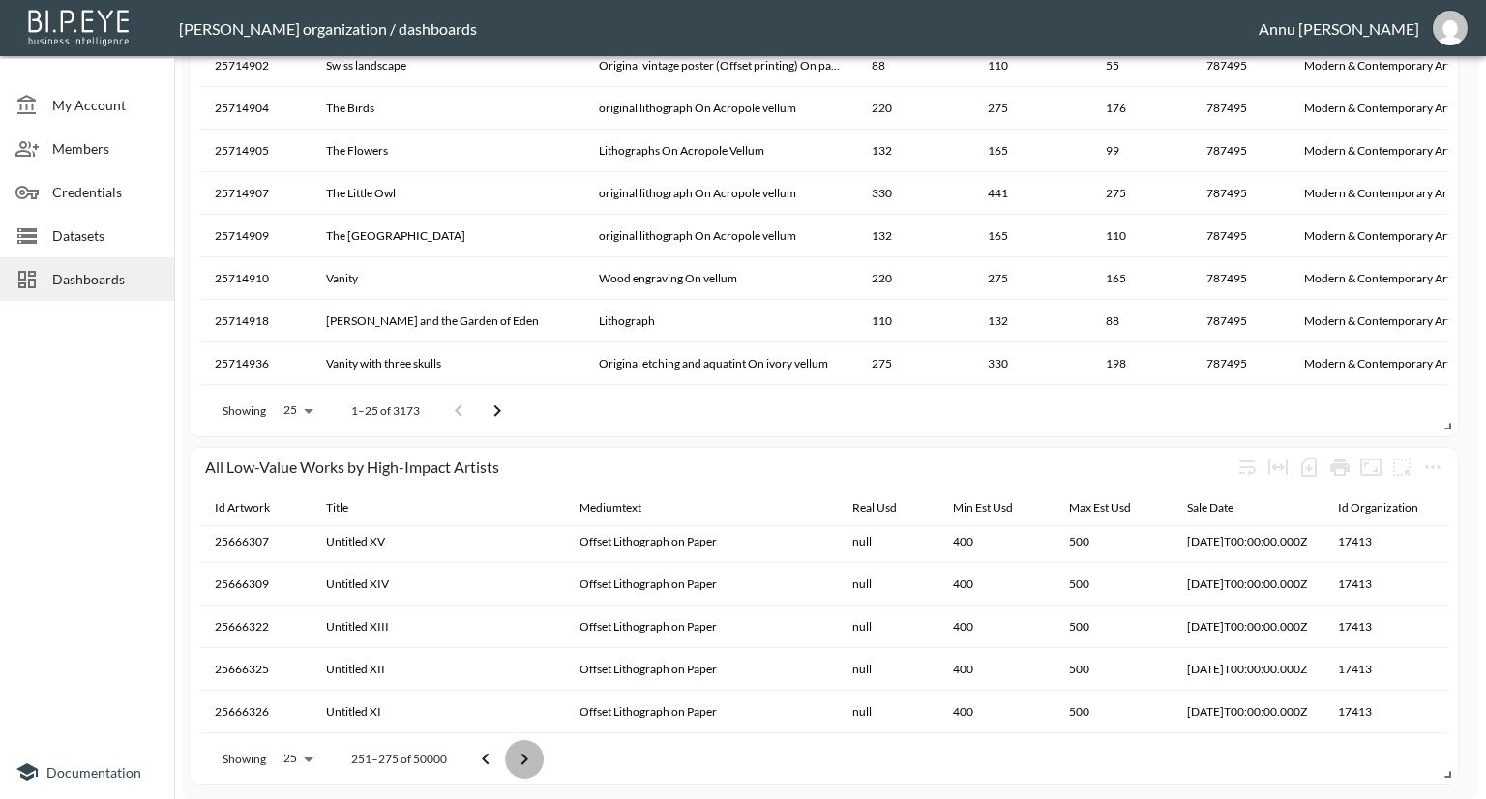
click at [511, 763] on button "Go to next page" at bounding box center [524, 759] width 39 height 39
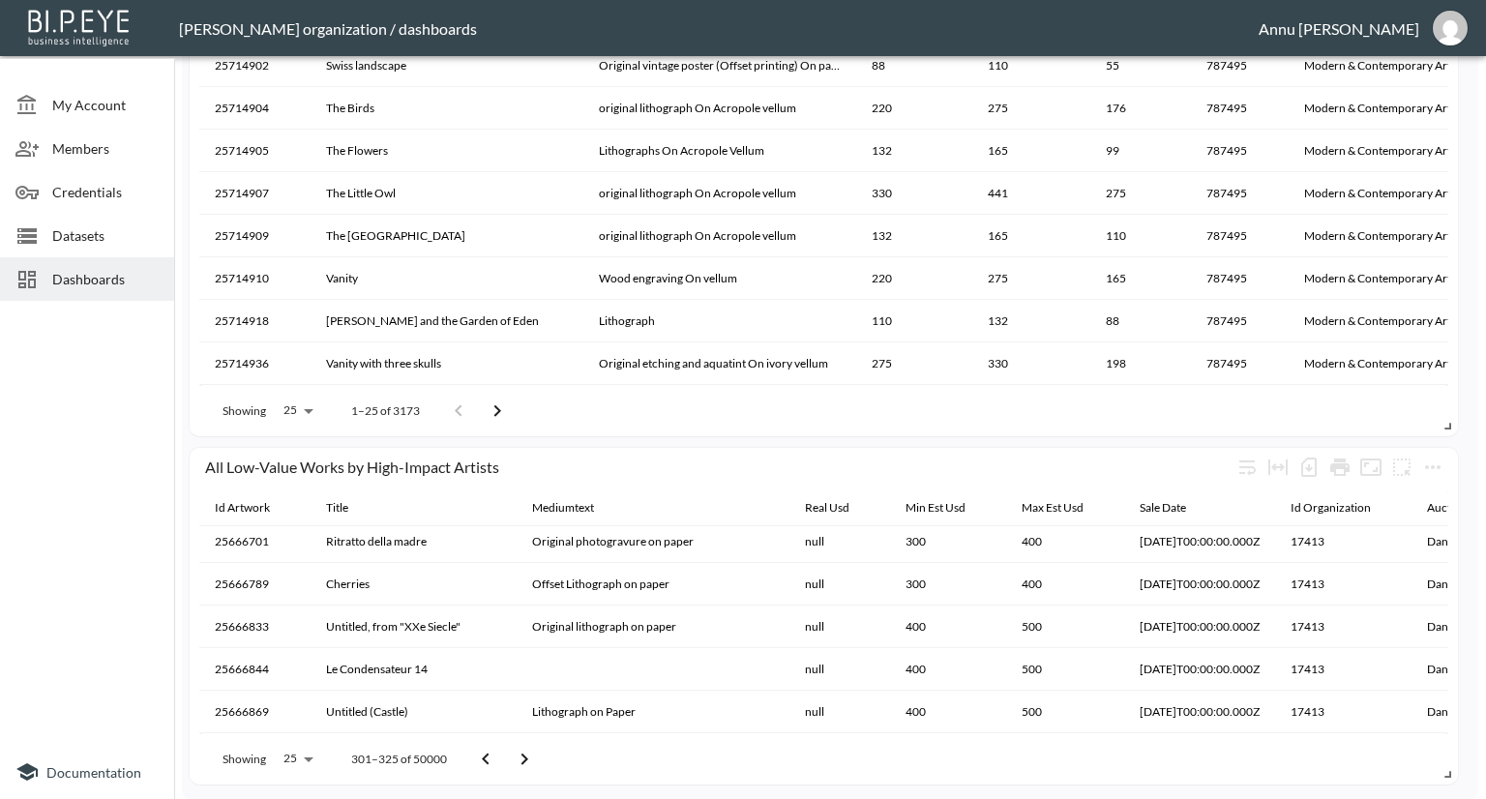
click at [511, 763] on button "Go to next page" at bounding box center [524, 759] width 39 height 39
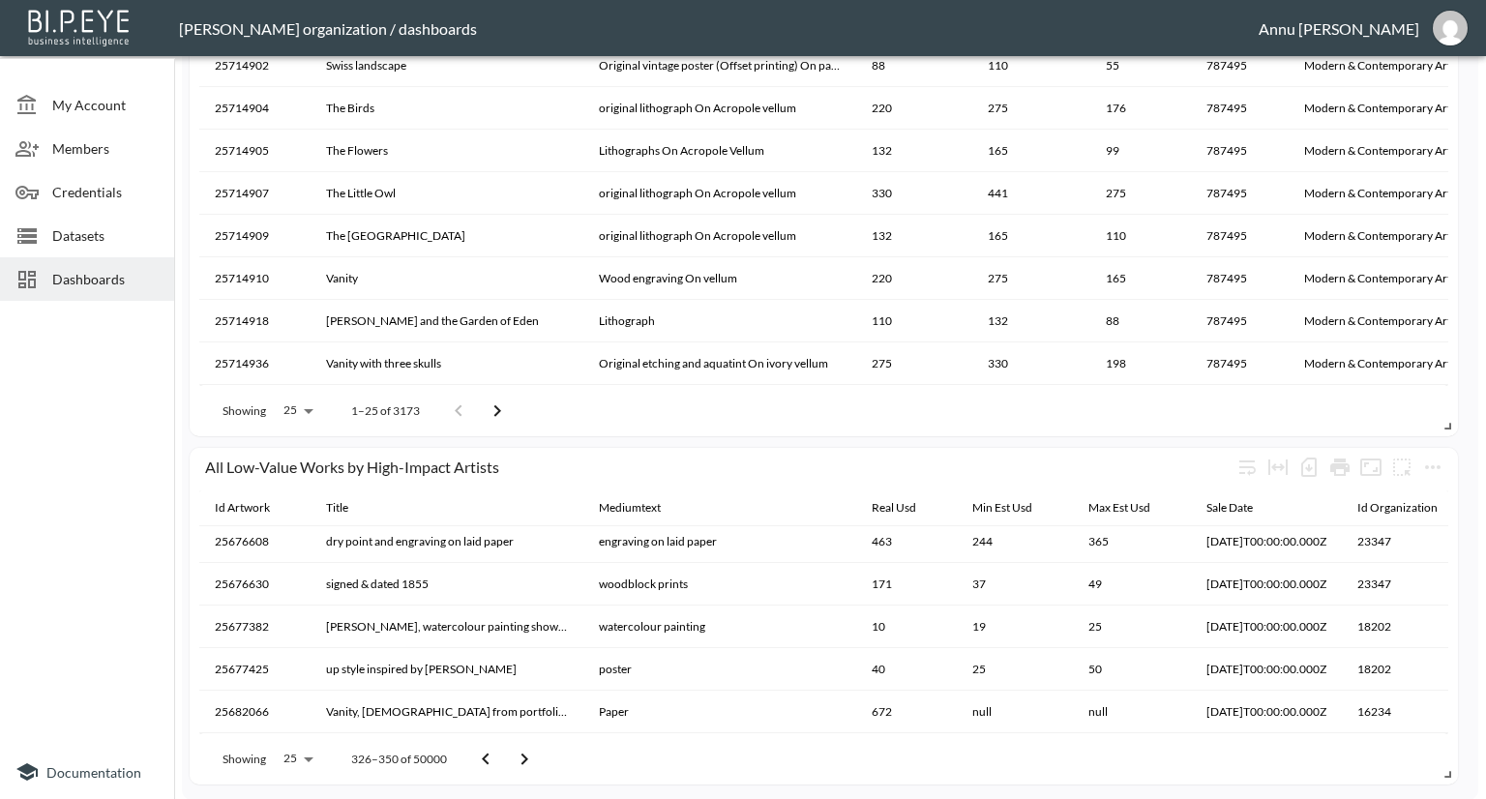
click at [511, 763] on button "Go to next page" at bounding box center [524, 759] width 39 height 39
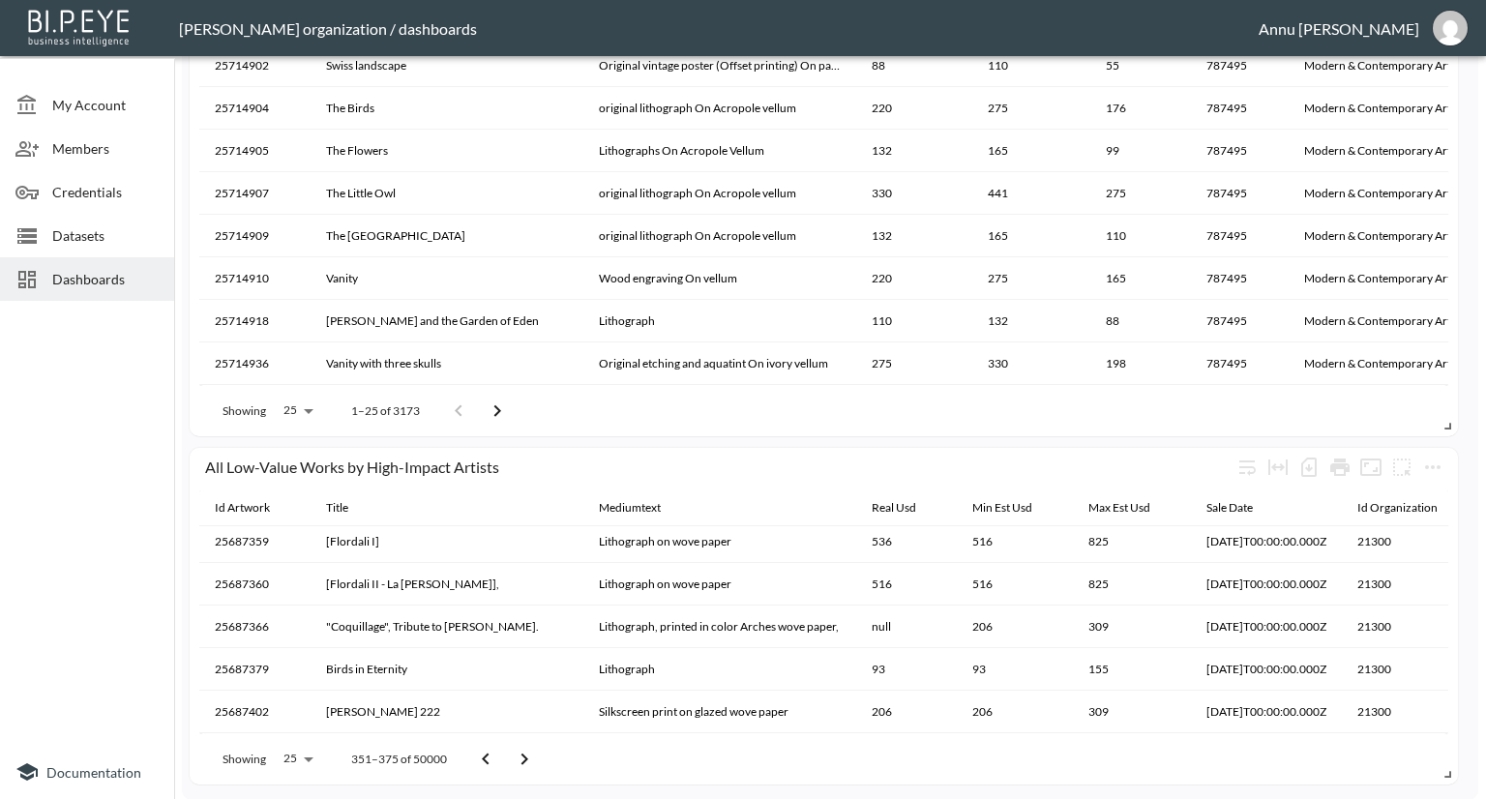
click at [511, 763] on button "Go to next page" at bounding box center [524, 759] width 39 height 39
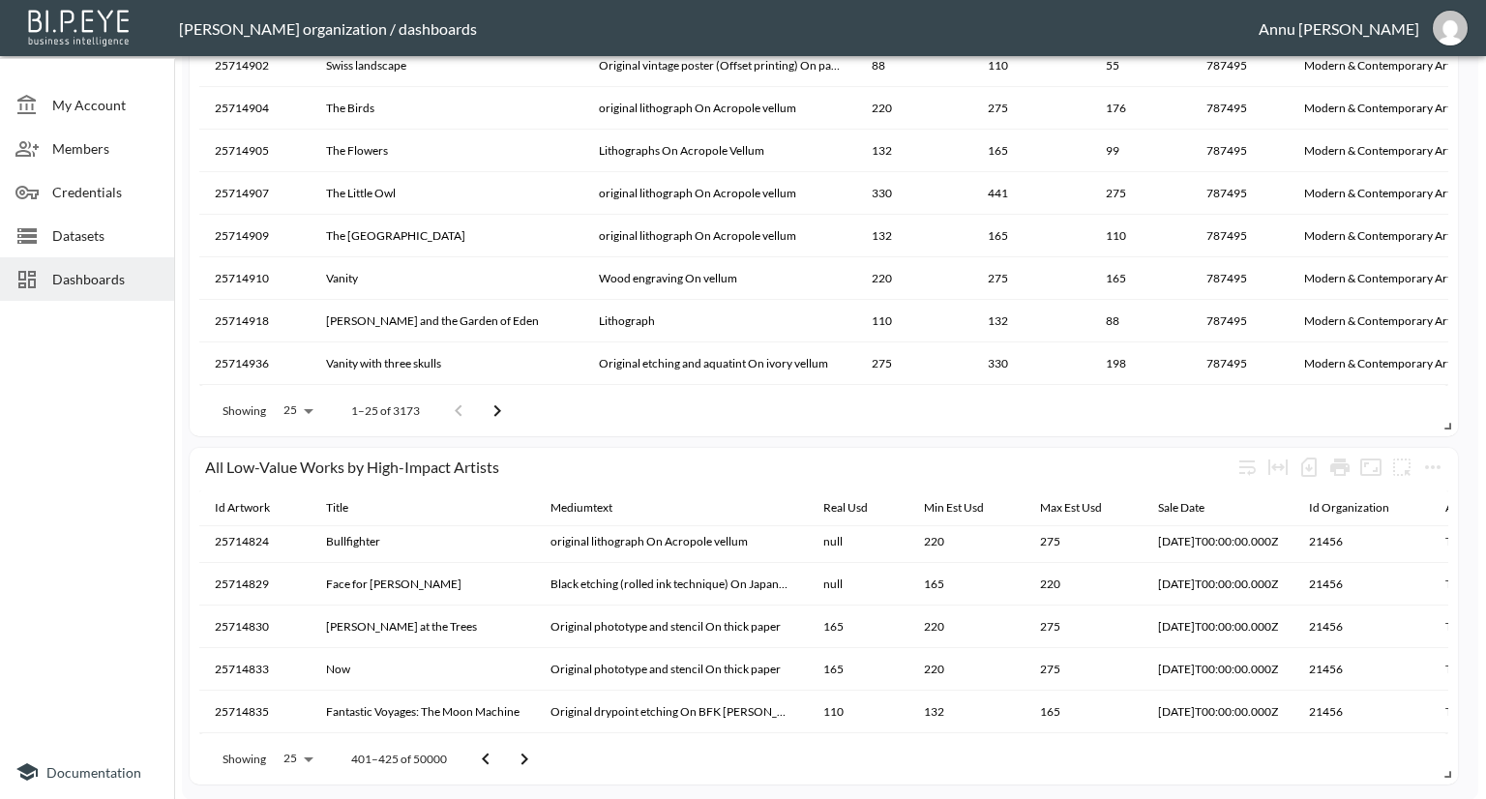
click at [511, 763] on button "Go to next page" at bounding box center [524, 759] width 39 height 39
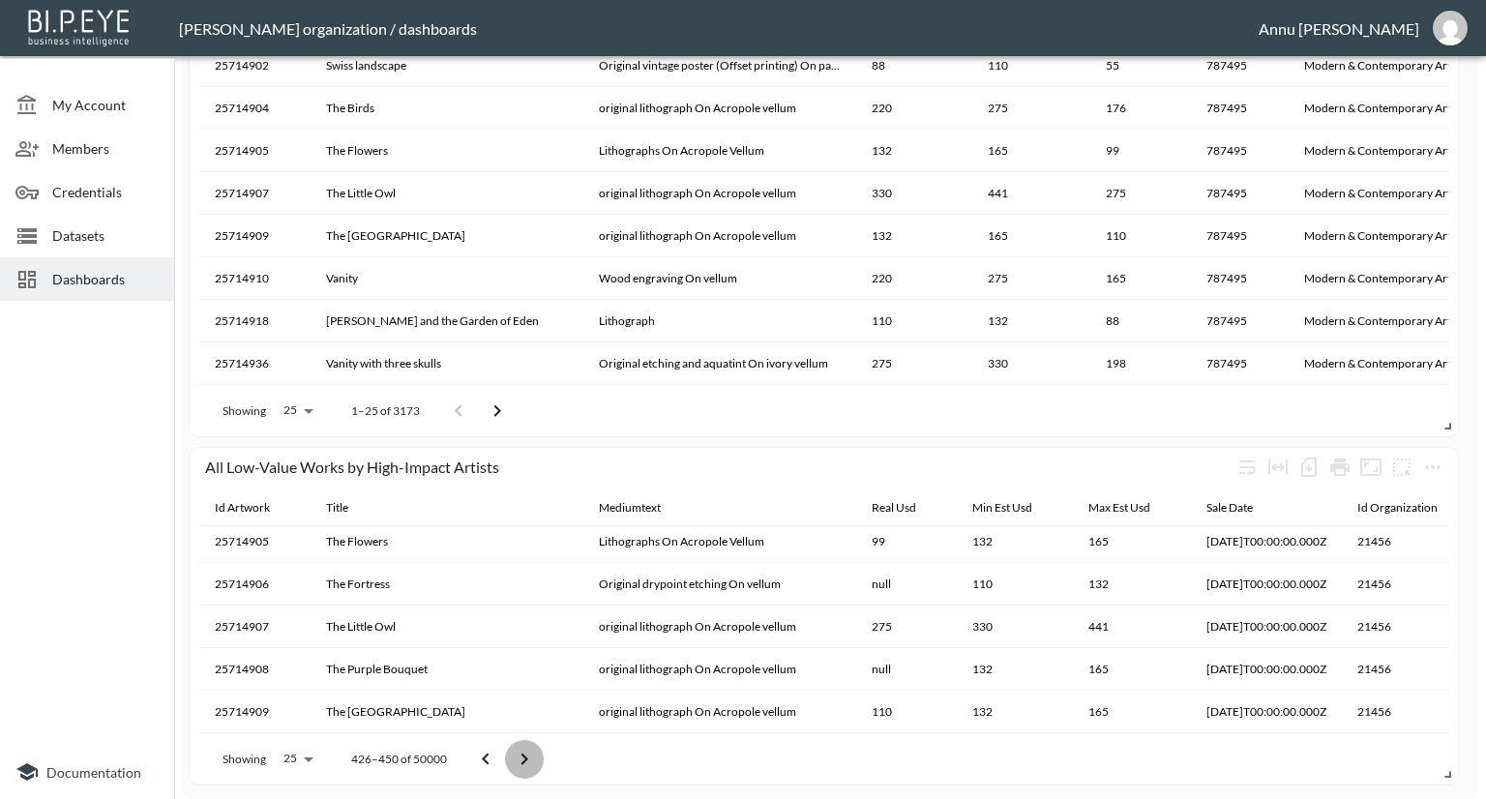
click at [511, 763] on button "Go to next page" at bounding box center [524, 759] width 39 height 39
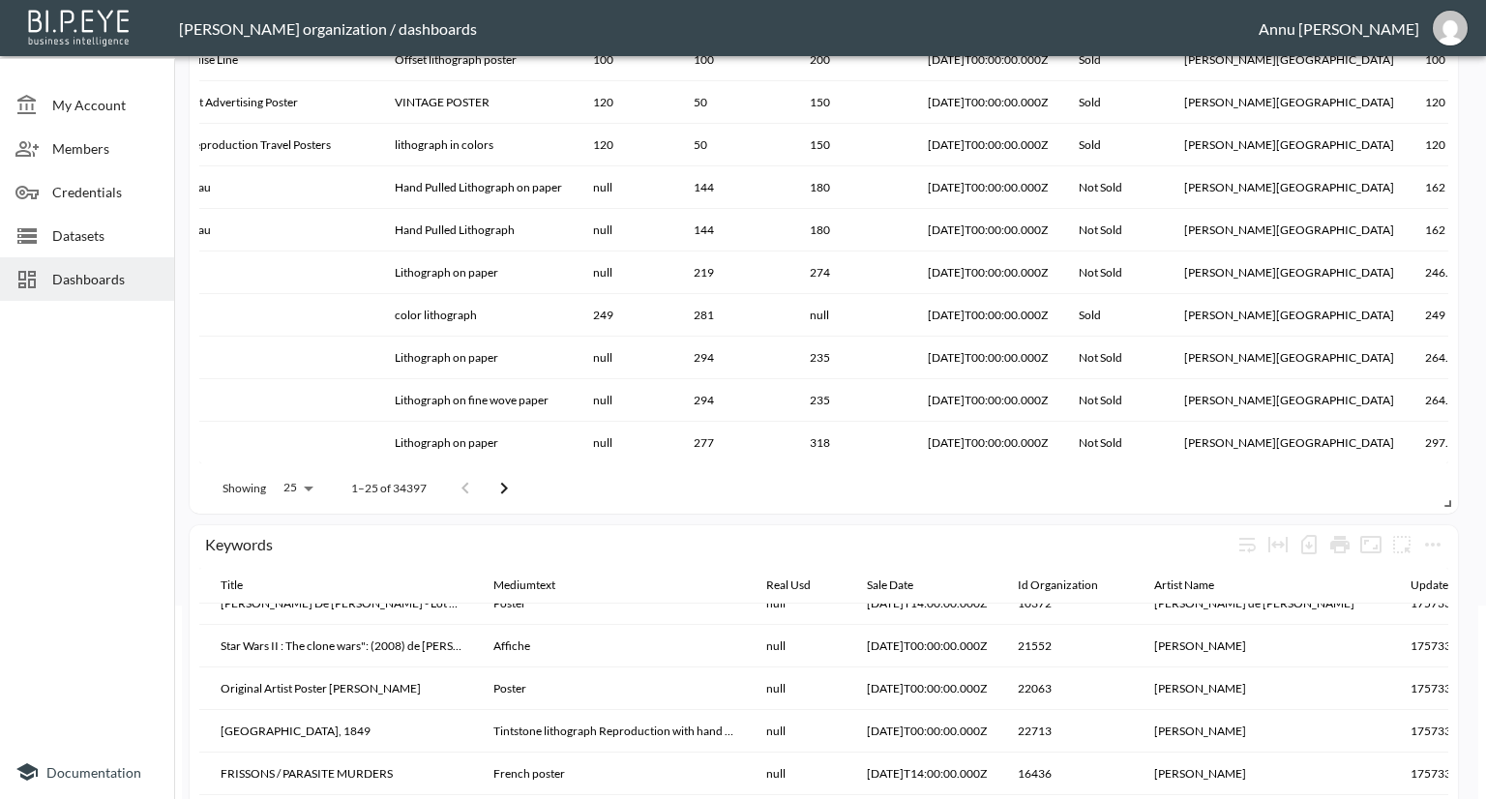
scroll to position [0, 0]
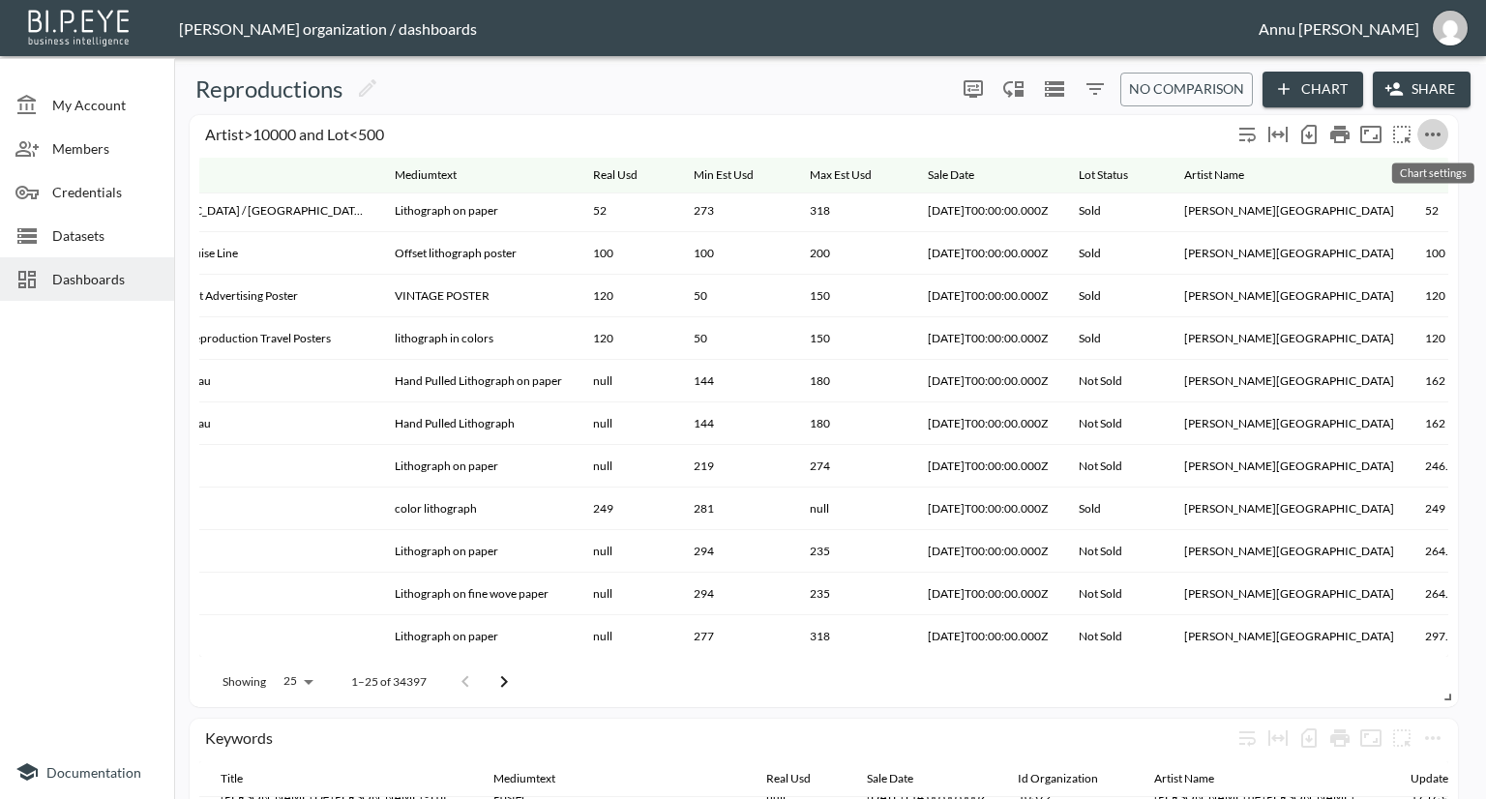
click at [1439, 128] on icon "more" at bounding box center [1432, 134] width 23 height 23
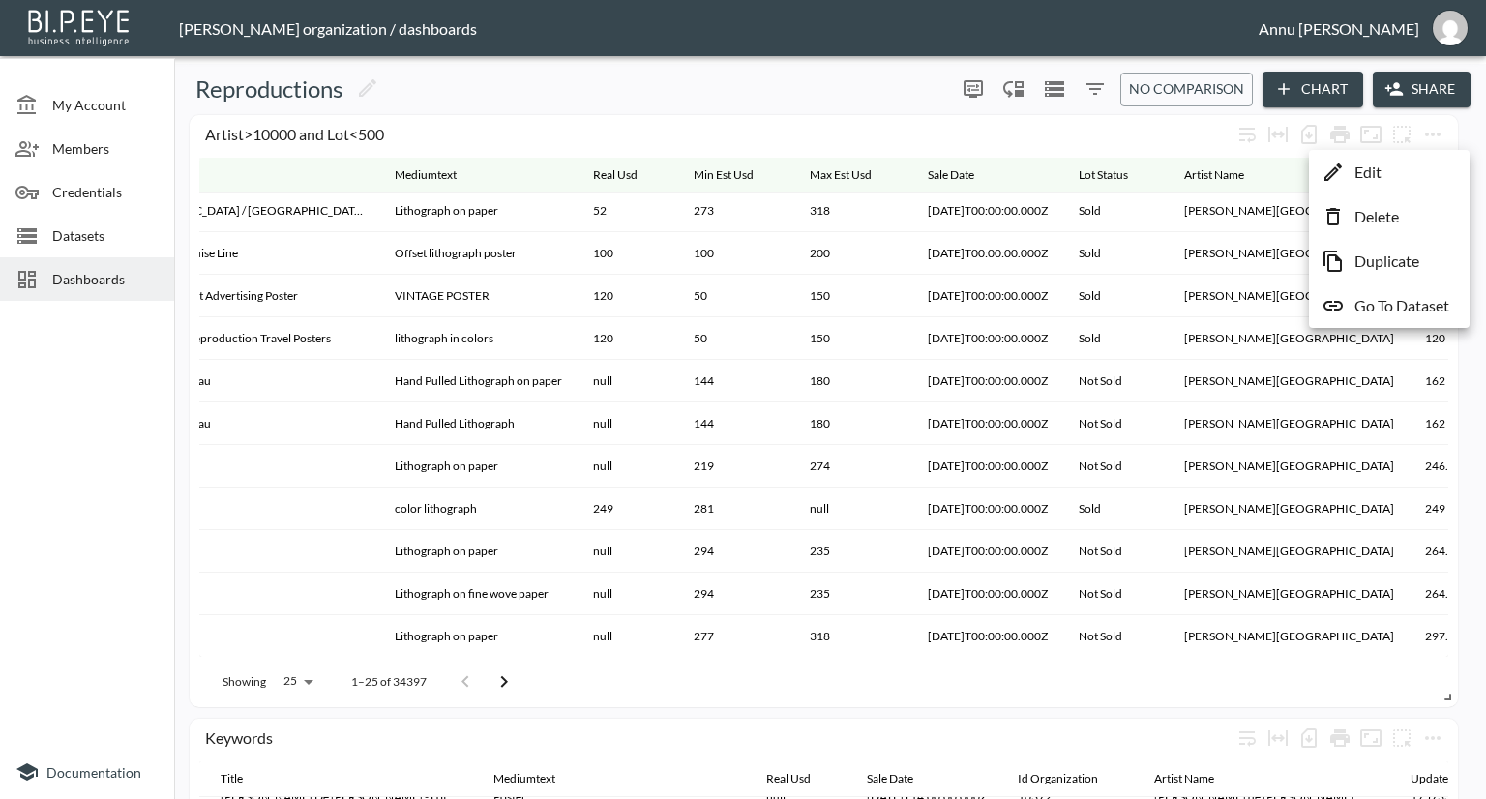
click at [1388, 295] on p "Go To Dataset" at bounding box center [1401, 305] width 95 height 23
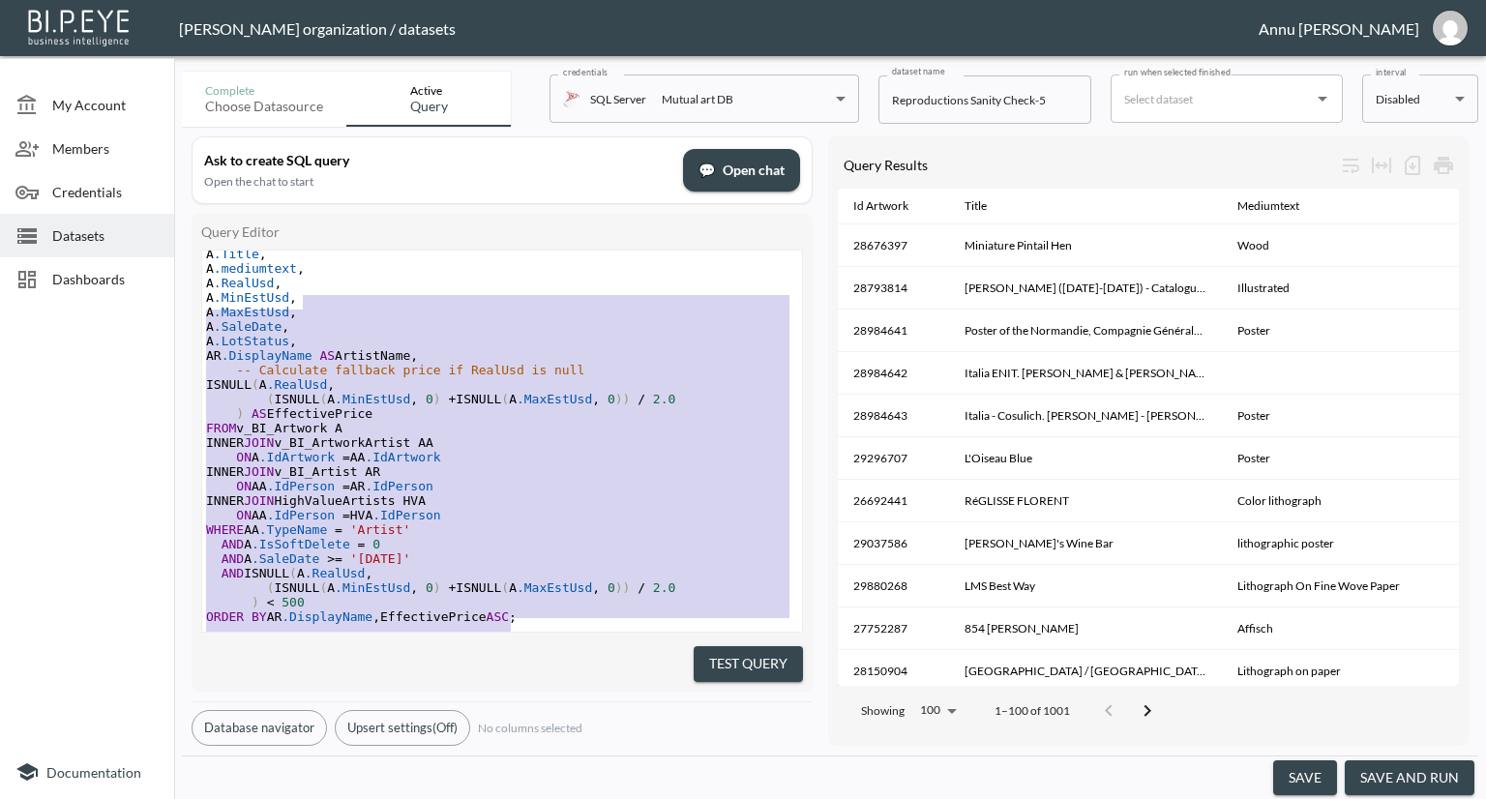
scroll to position [106, 0]
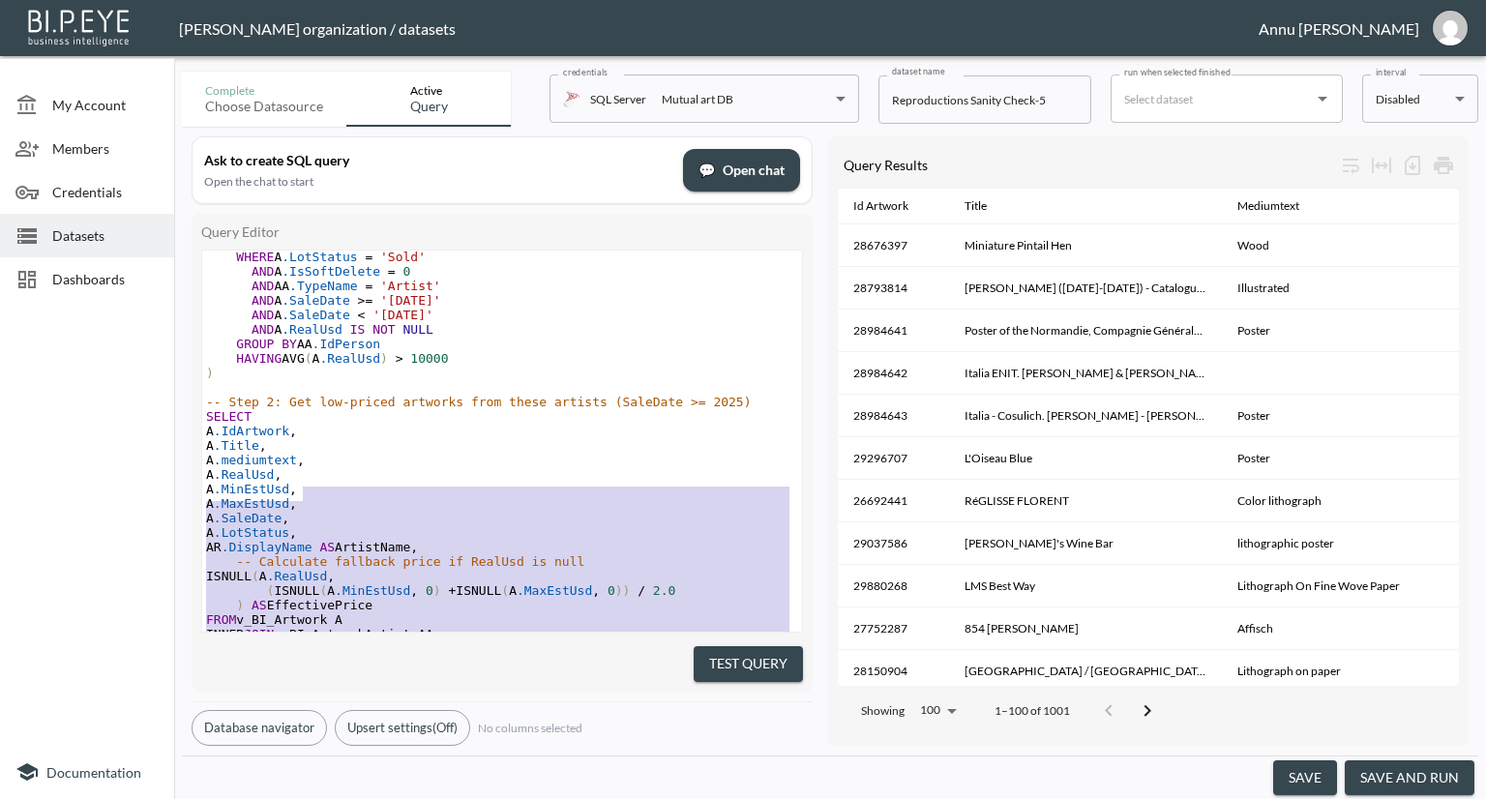
type textarea "-- Step 1: Identify high-value artists based on sold works in 2025 WITH HighVal…"
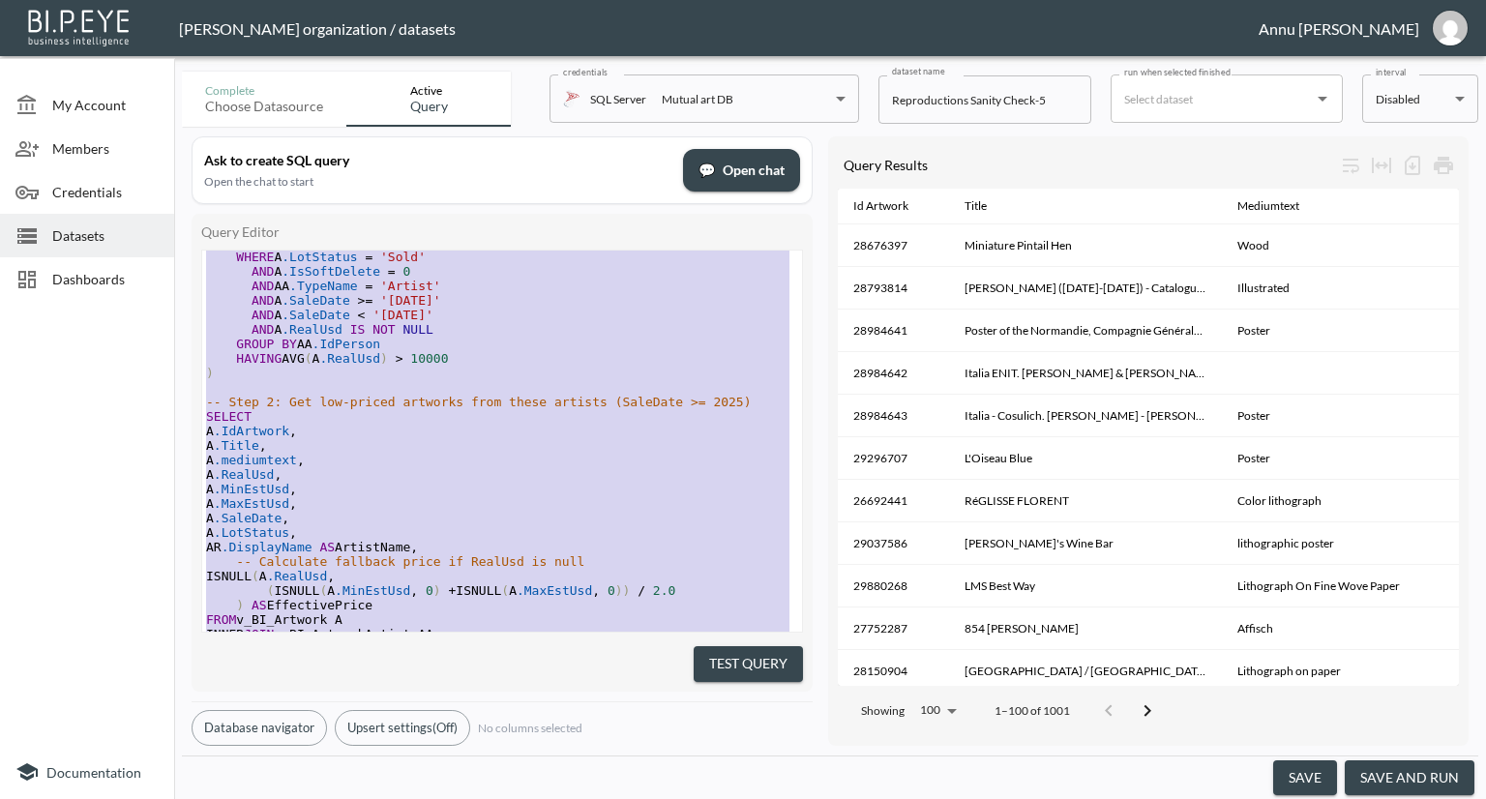
scroll to position [0, 0]
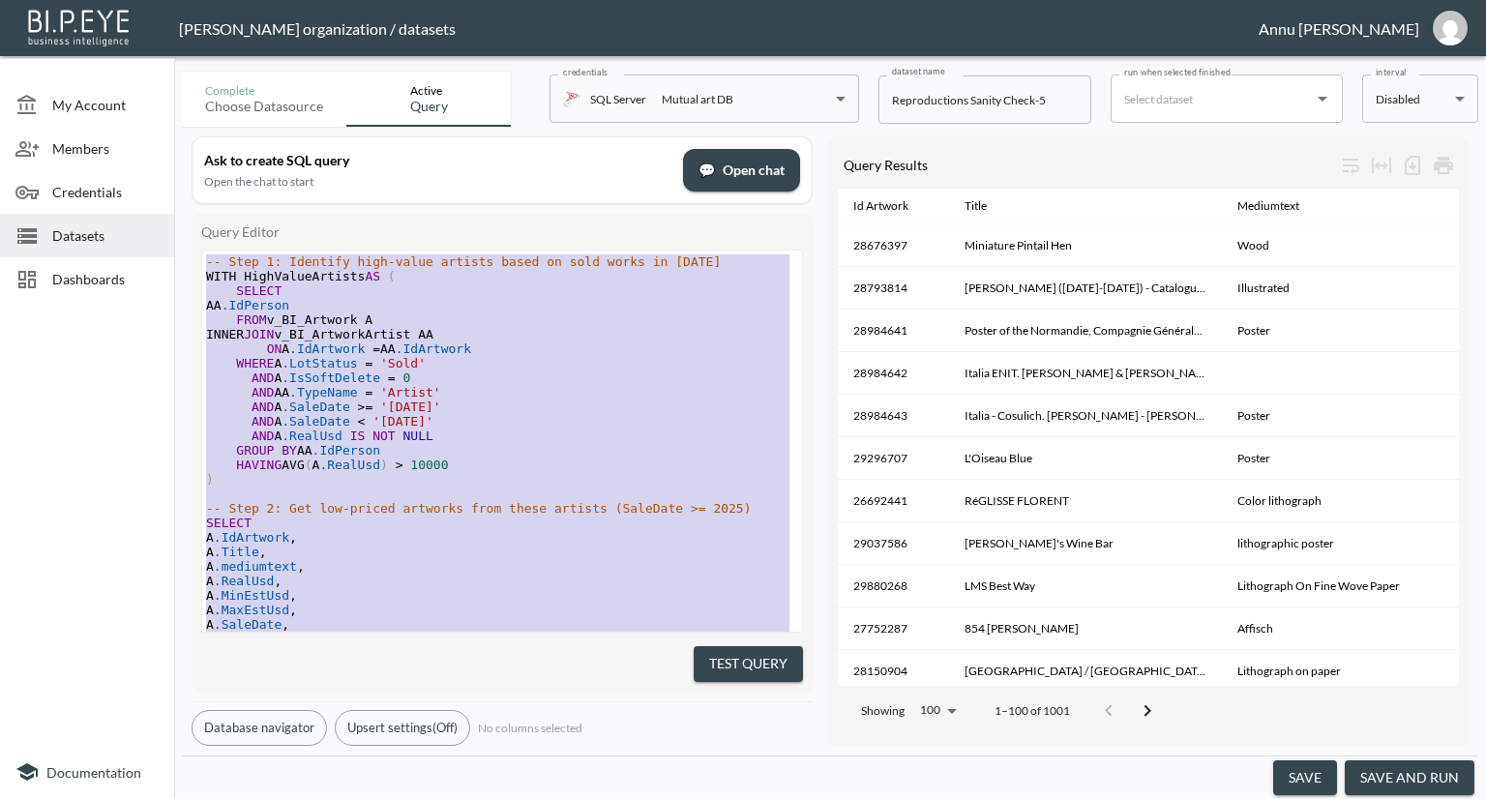
drag, startPoint x: 514, startPoint y: 601, endPoint x: 305, endPoint y: 156, distance: 491.5
click at [305, 156] on div "Ask to create SQL query Open the chat to start 💬 Open chat Query Editor x -- St…" at bounding box center [502, 440] width 621 height 609
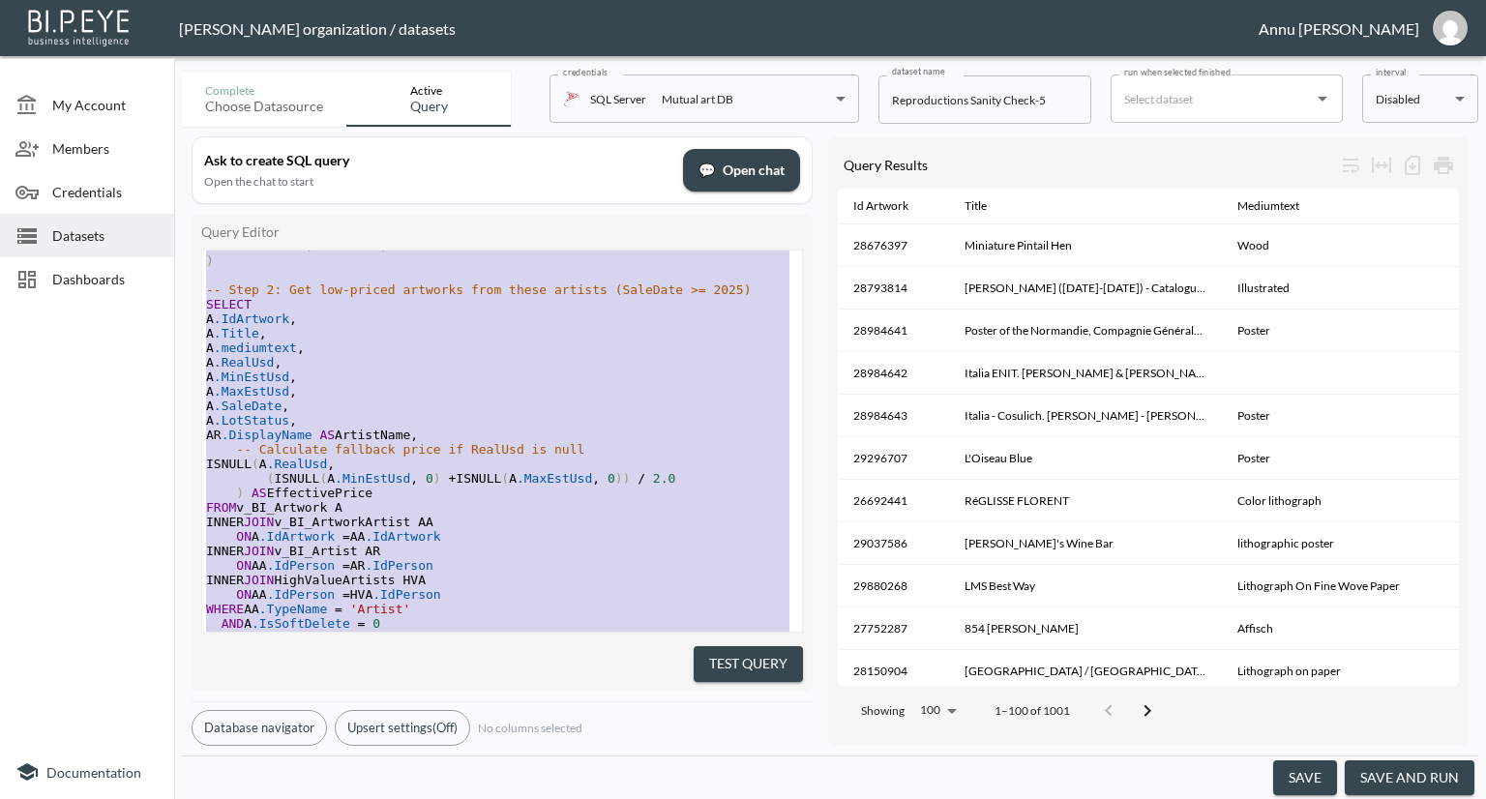
scroll to position [323, 0]
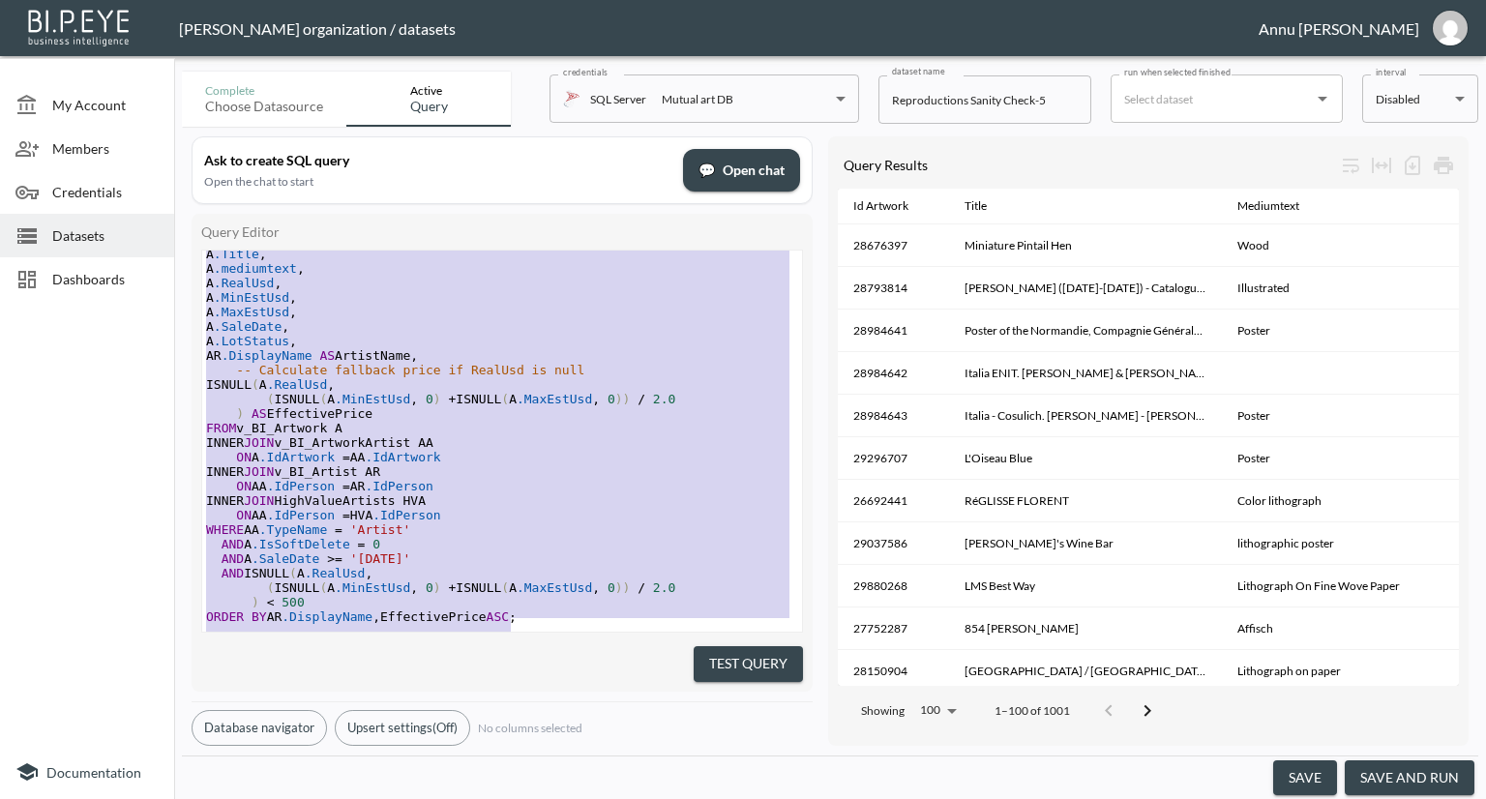
click at [495, 566] on pre "AND ISNULL ( A .RealUsd ," at bounding box center [502, 573] width 600 height 15
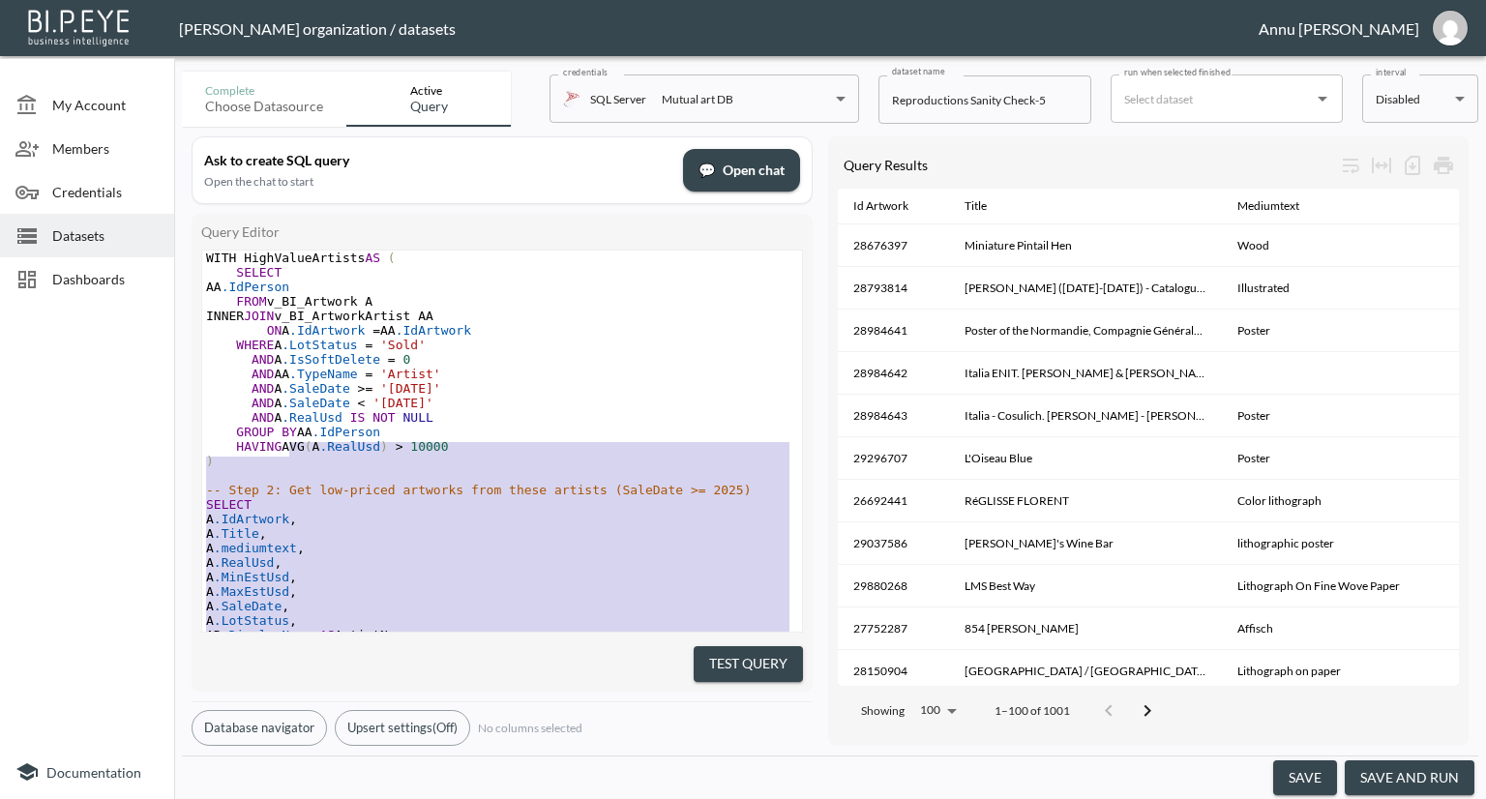
type textarea "-- Step 1: Identify high-value artists based on sold works in 2025 WITH HighVal…"
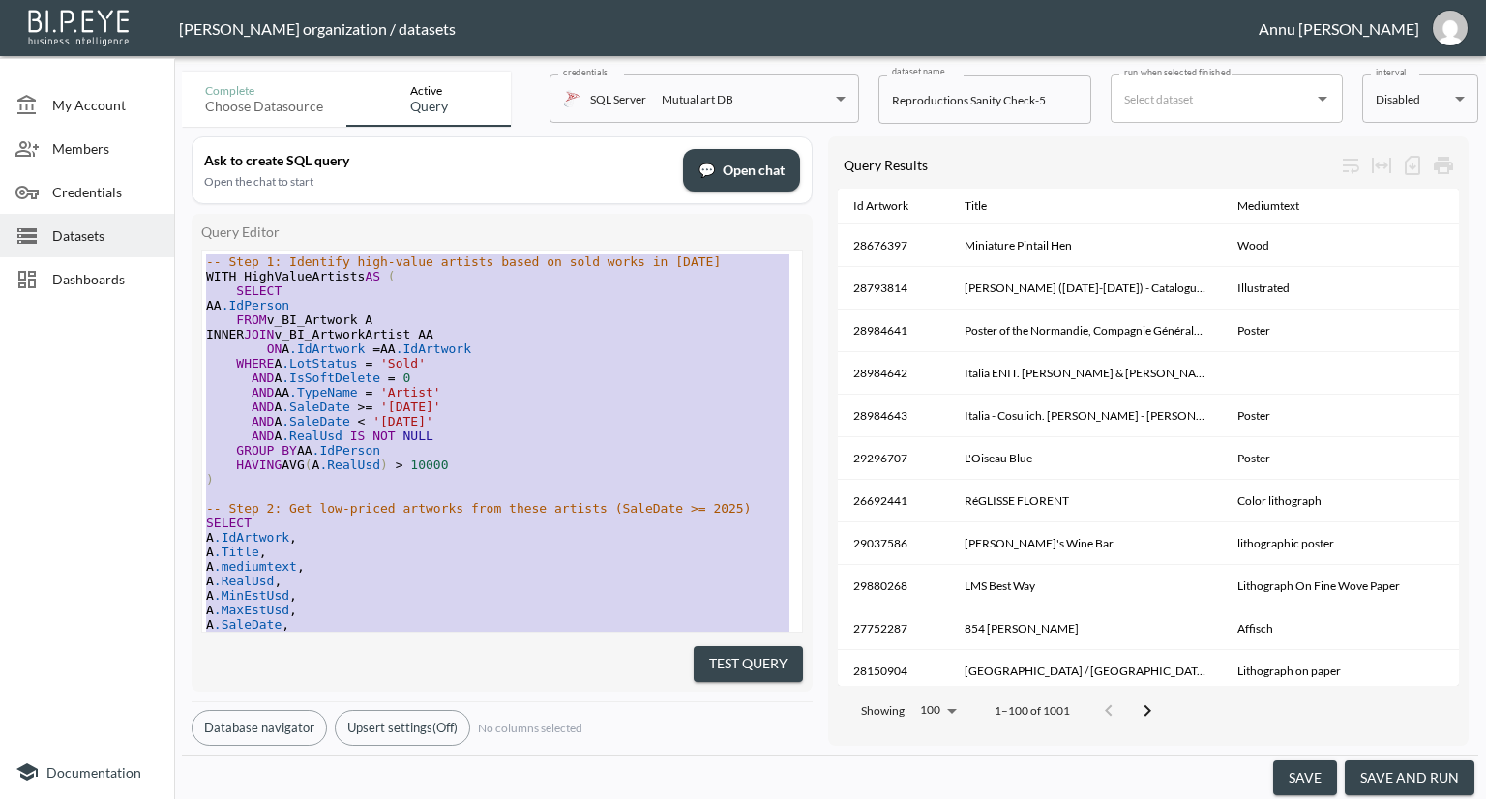
drag, startPoint x: 544, startPoint y: 597, endPoint x: 279, endPoint y: 156, distance: 514.5
click at [279, 156] on div "Ask to create SQL query Open the chat to start 💬 Open chat Query Editor x -- St…" at bounding box center [502, 440] width 621 height 609
click at [105, 225] on span "Datasets" at bounding box center [105, 235] width 106 height 20
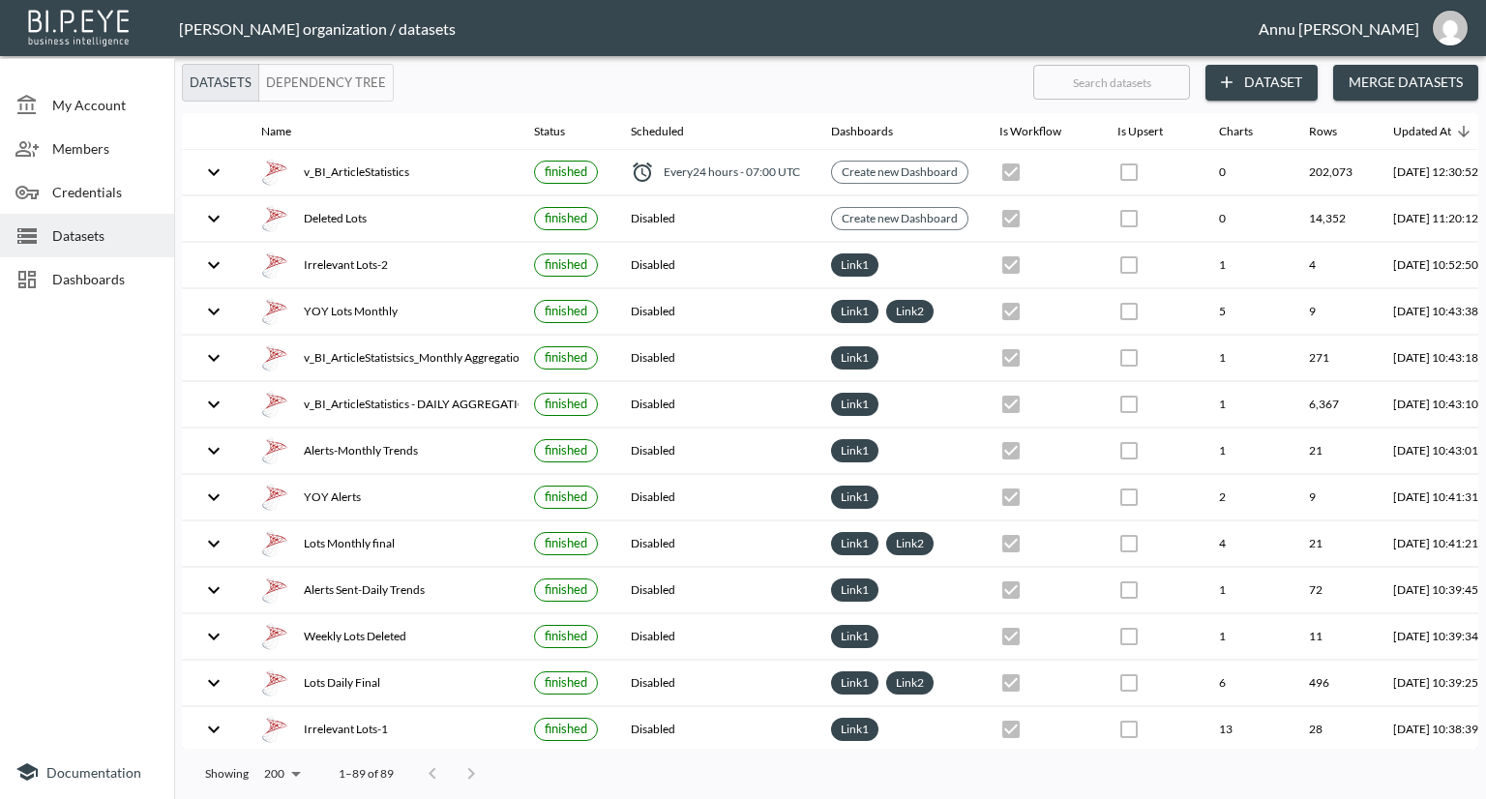
click at [1292, 86] on button "Dataset" at bounding box center [1261, 83] width 112 height 36
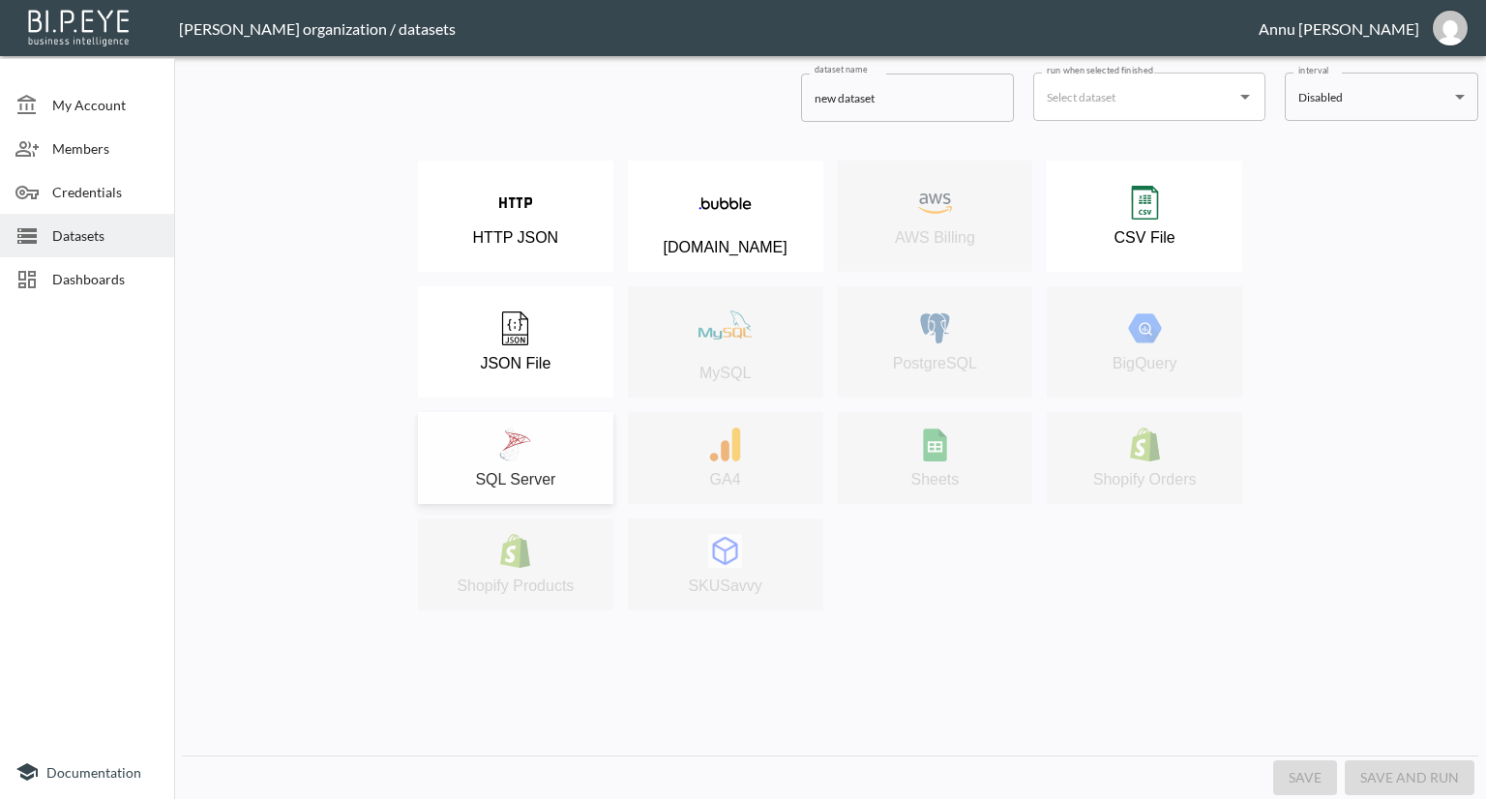
click at [549, 460] on div "SQL Server" at bounding box center [516, 458] width 176 height 61
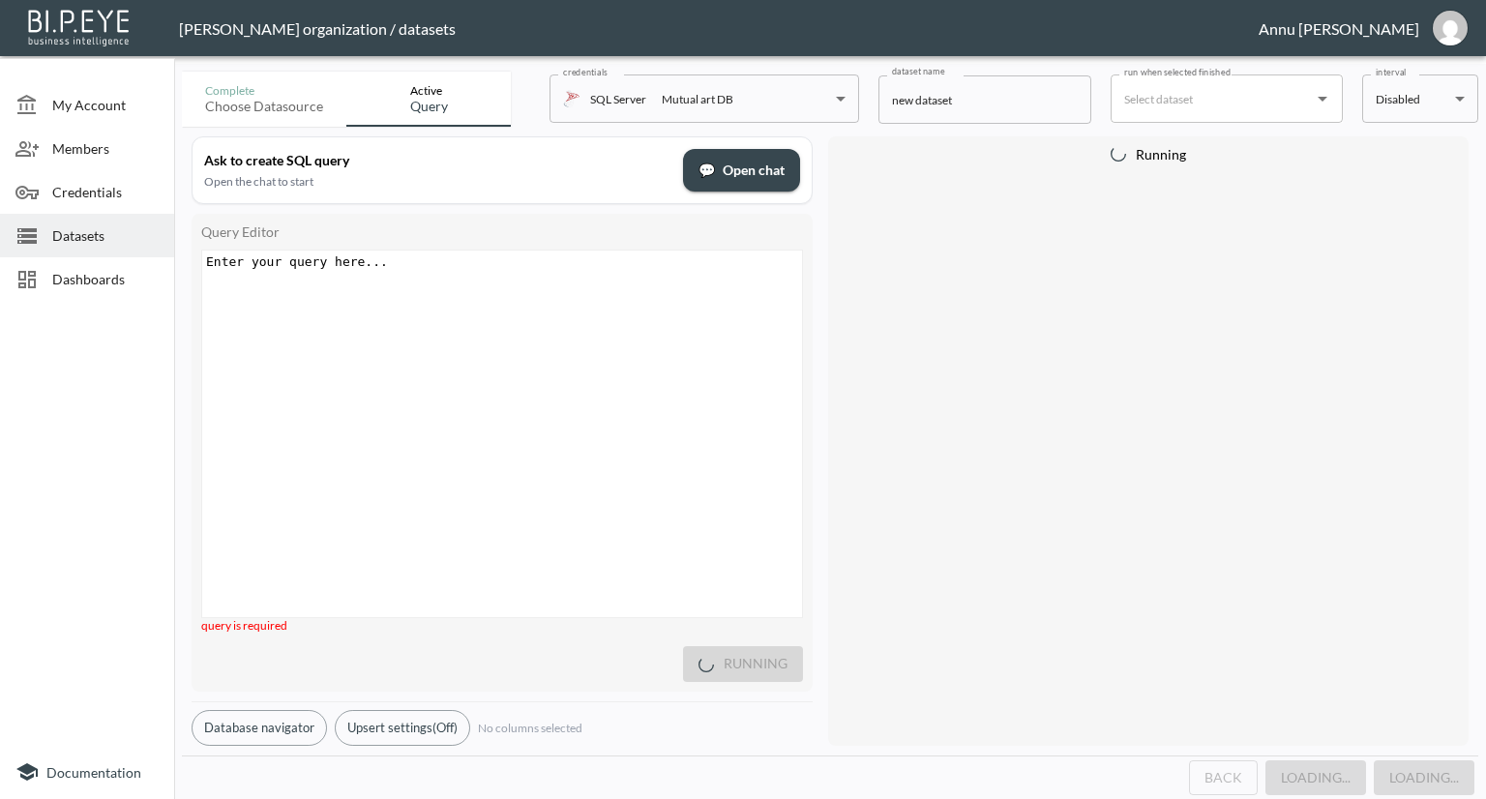
click at [511, 299] on div "Enter your query here... xxxxxxxxxx ​" at bounding box center [526, 458] width 648 height 415
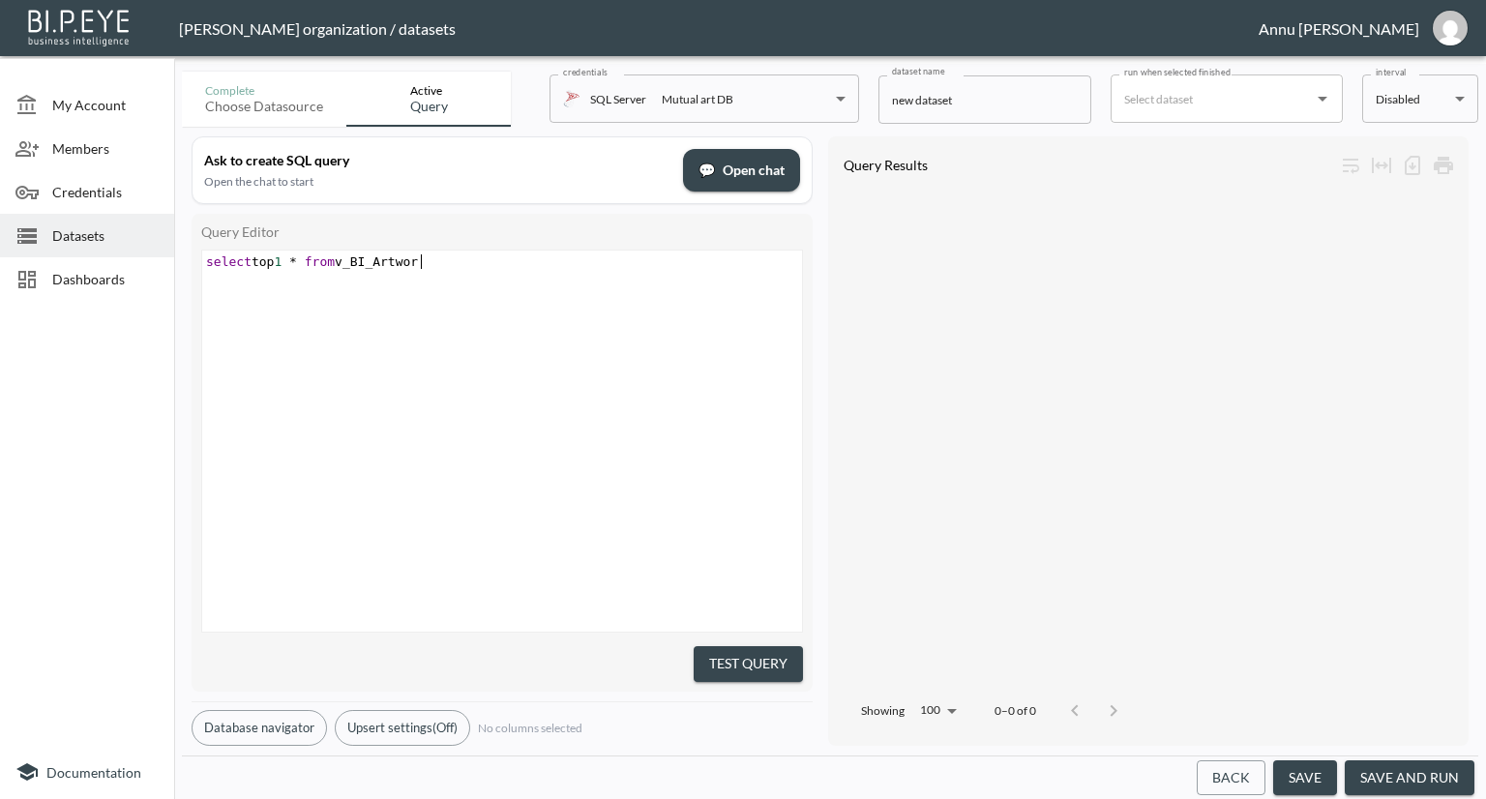
scroll to position [0, 224]
type textarea "select top 1 * from v_BI_Artwork"
click at [751, 646] on button "Test Query" at bounding box center [747, 664] width 109 height 36
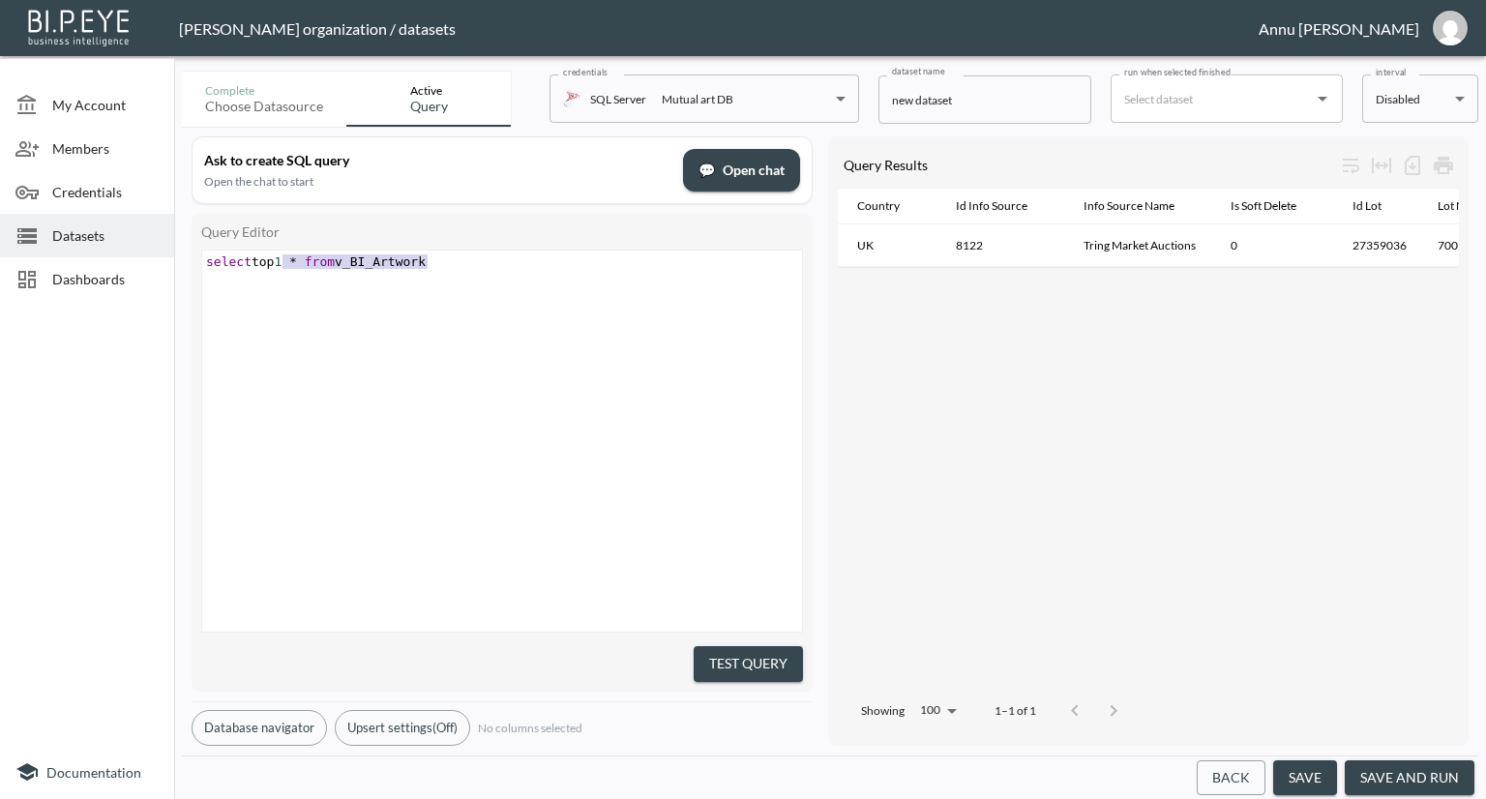
type textarea "select top 1 * from v_BI_Artwork"
drag, startPoint x: 503, startPoint y: 272, endPoint x: 135, endPoint y: 249, distance: 368.3
click at [135, 251] on div "My Account Members Credentials Datasets Dashboards Documentation Complete Choos…" at bounding box center [743, 399] width 1486 height 799
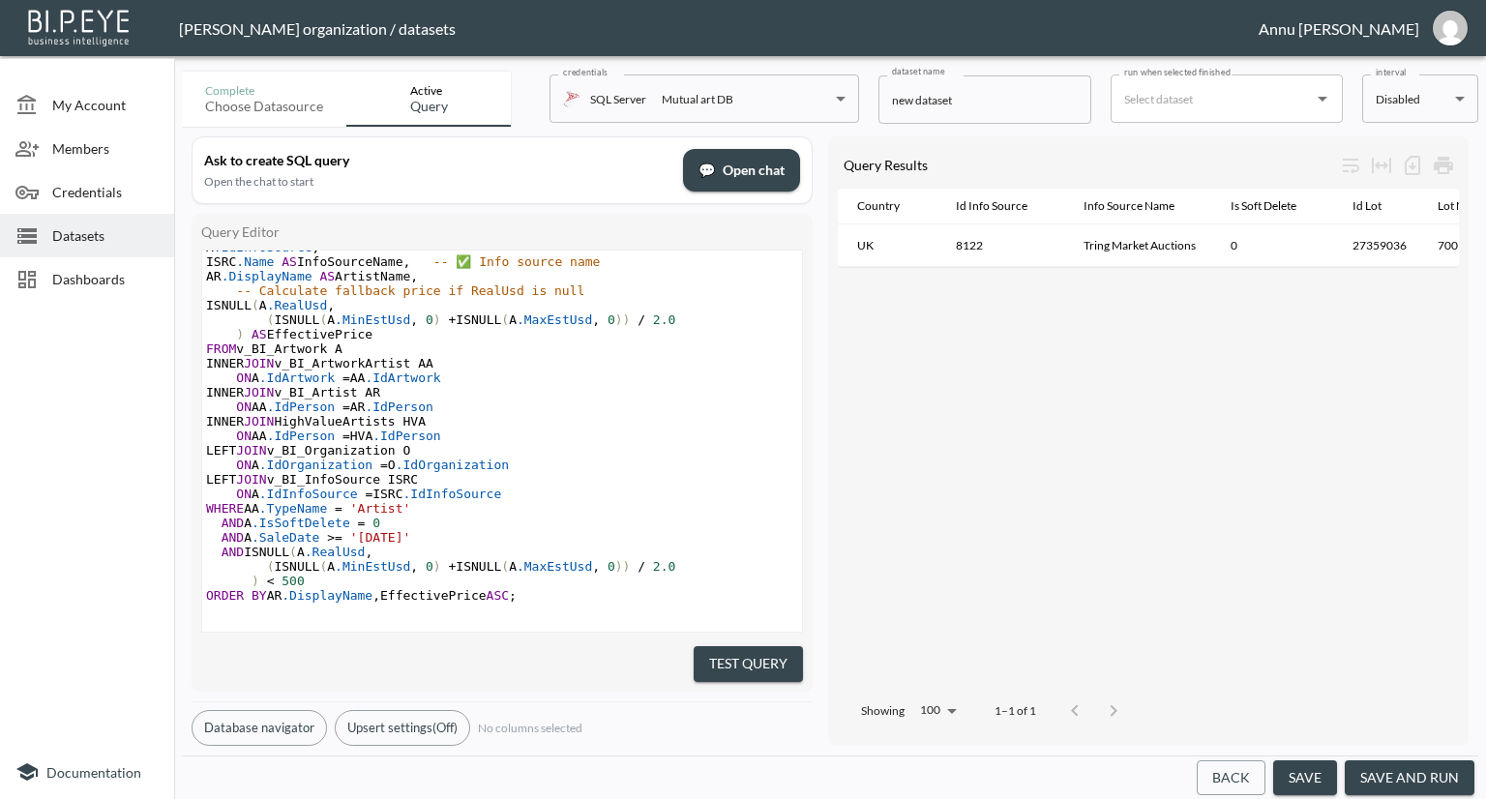
scroll to position [0, 0]
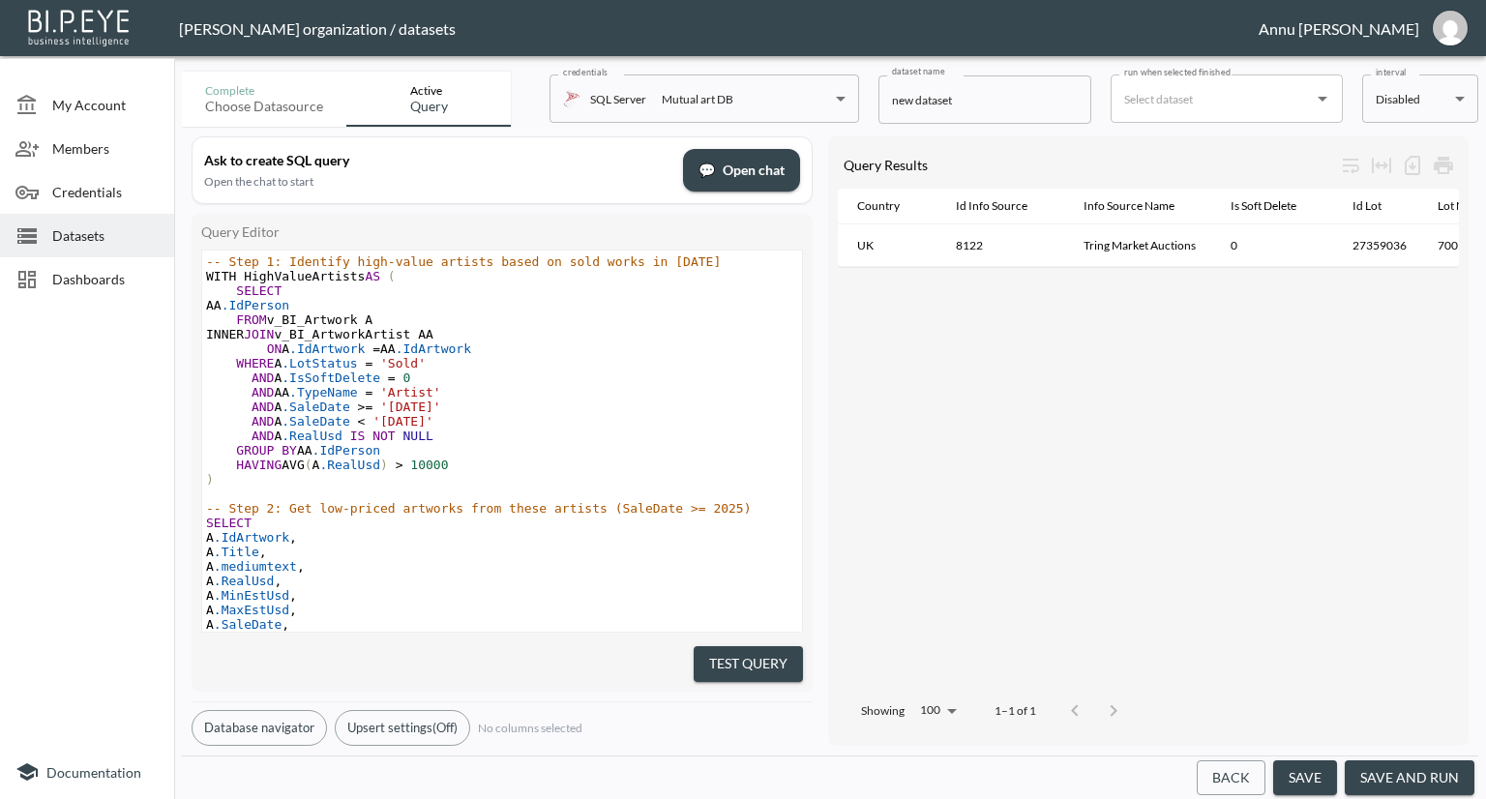
click at [425, 406] on span "'2025-01-01'" at bounding box center [410, 406] width 61 height 15
click at [421, 407] on span "'2025-0-01'" at bounding box center [421, 406] width 83 height 15
click at [413, 409] on span "'2025--01'" at bounding box center [417, 406] width 75 height 15
type textarea "08"
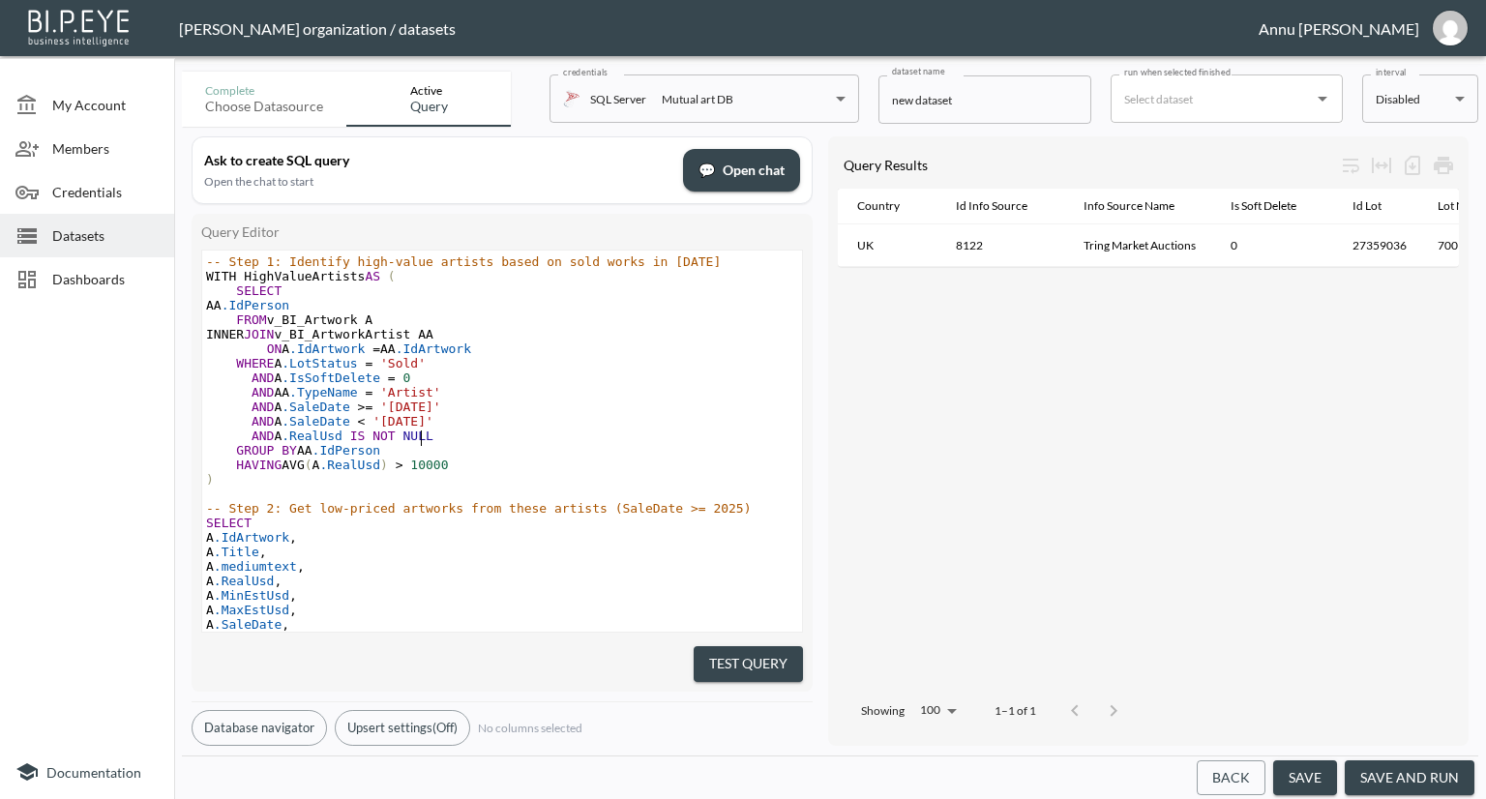
click at [640, 440] on pre "AND A .RealUsd IS NOT NULL" at bounding box center [502, 435] width 600 height 15
click at [609, 465] on pre "HAVING AVG ( A .RealUsd ) > 10000" at bounding box center [502, 464] width 600 height 15
click at [418, 422] on span "'2026-01-01'" at bounding box center [402, 421] width 61 height 15
type textarea "9"
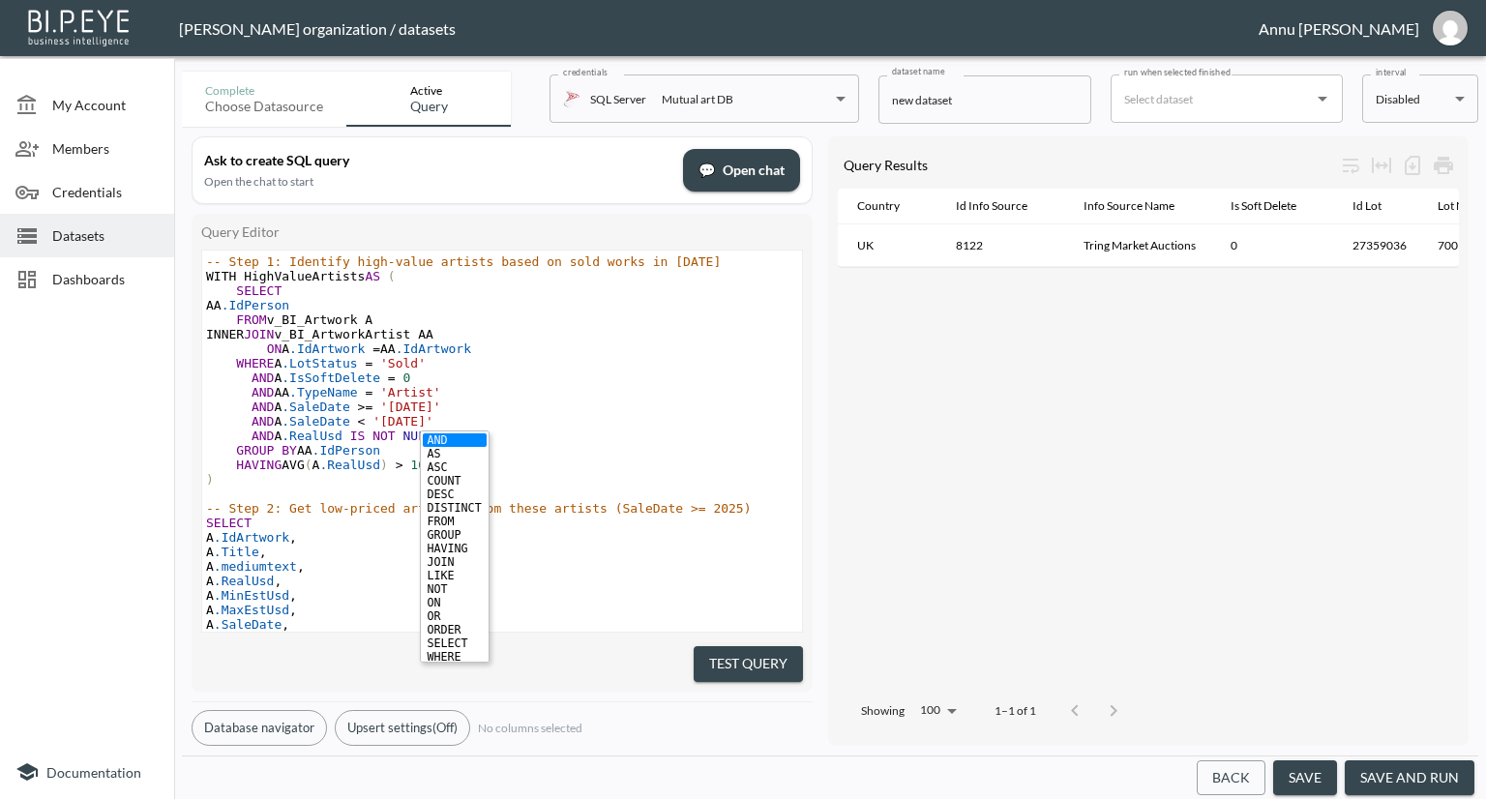
click at [696, 442] on pre "AND A .RealUsd IS NOT NULL" at bounding box center [502, 435] width 600 height 15
click at [399, 423] on span "'2026-09-01'" at bounding box center [402, 421] width 61 height 15
type textarea "5"
click at [615, 403] on pre "AND A .SaleDate >= '2025-08-01'" at bounding box center [502, 406] width 600 height 15
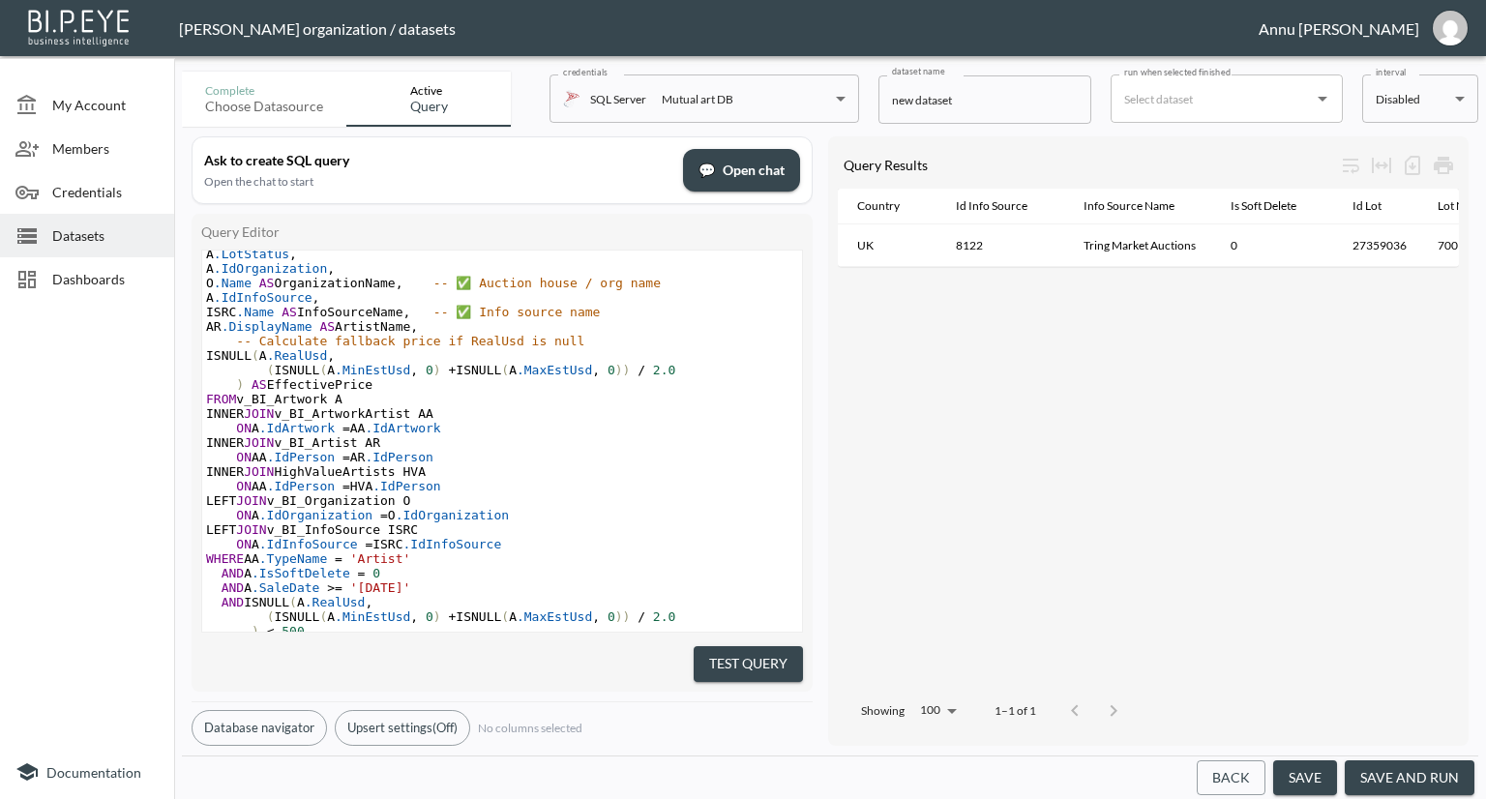
scroll to position [460, 0]
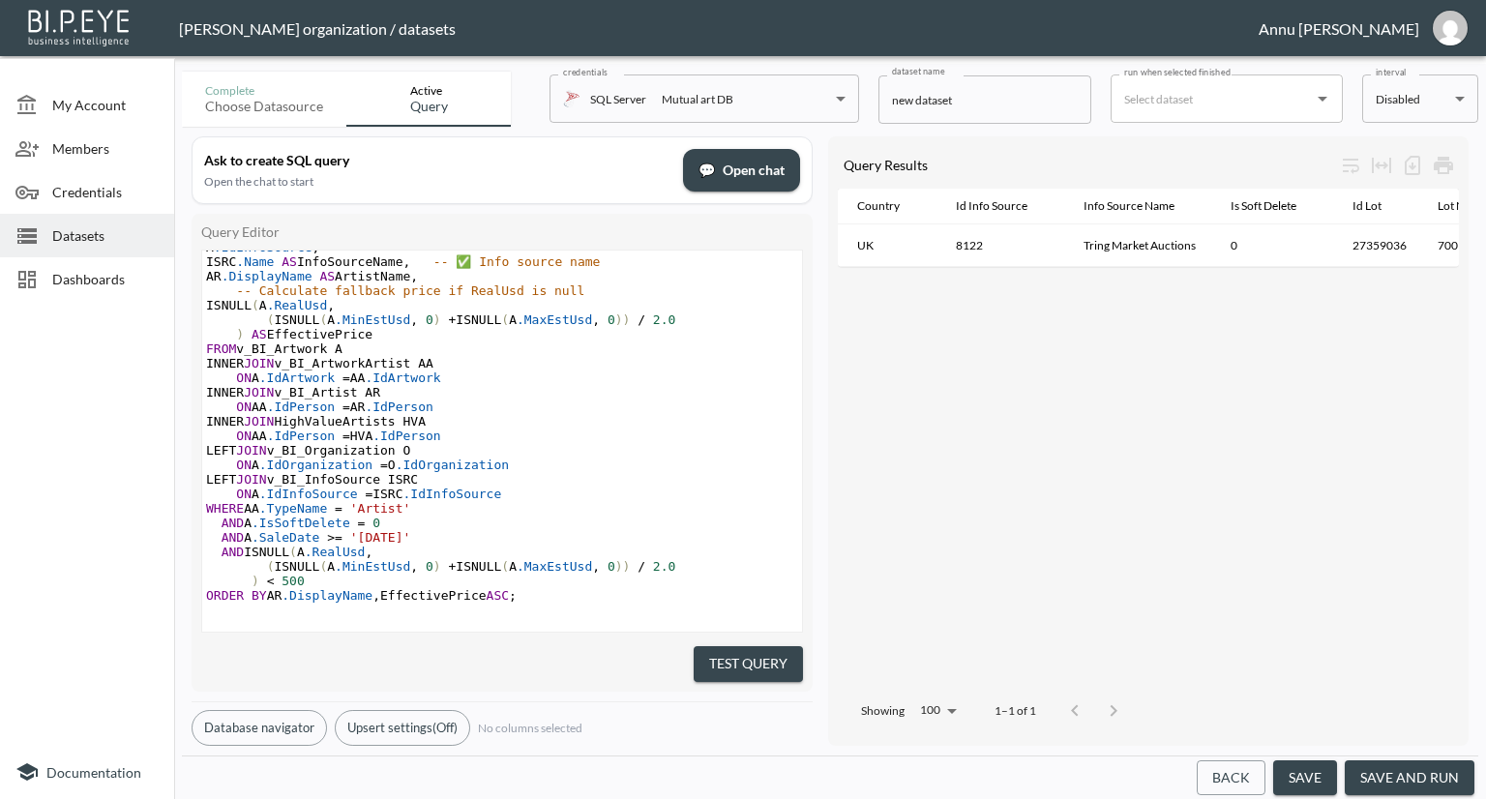
click at [396, 530] on span "'2025-01-01'" at bounding box center [380, 537] width 61 height 15
click at [401, 530] on span "'2025-01-01'" at bounding box center [380, 537] width 61 height 15
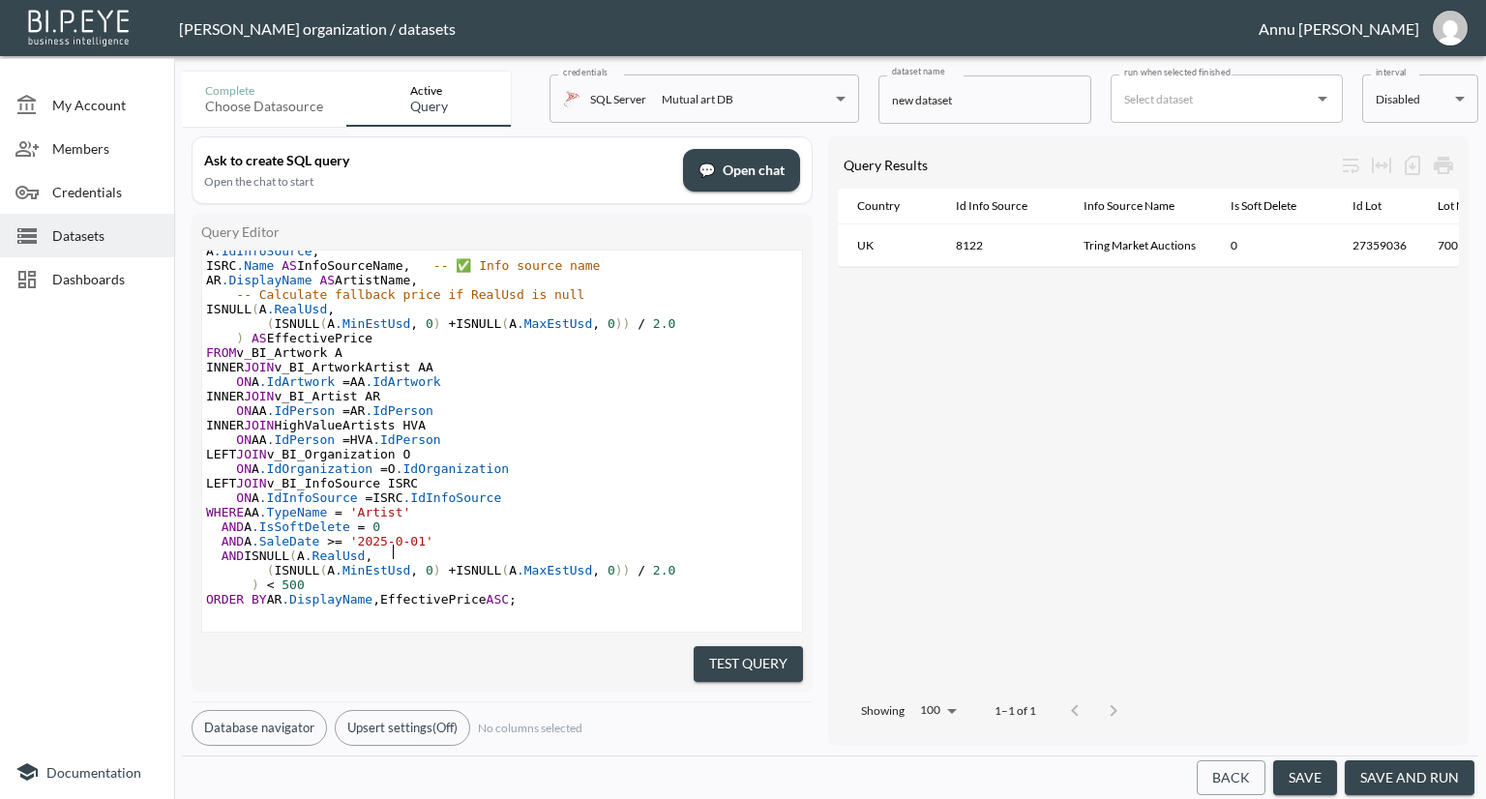
type textarea "8"
click at [613, 519] on pre "AND A .IsSoftDelete = 0" at bounding box center [502, 526] width 600 height 15
click at [723, 655] on button "Test Query" at bounding box center [747, 664] width 109 height 36
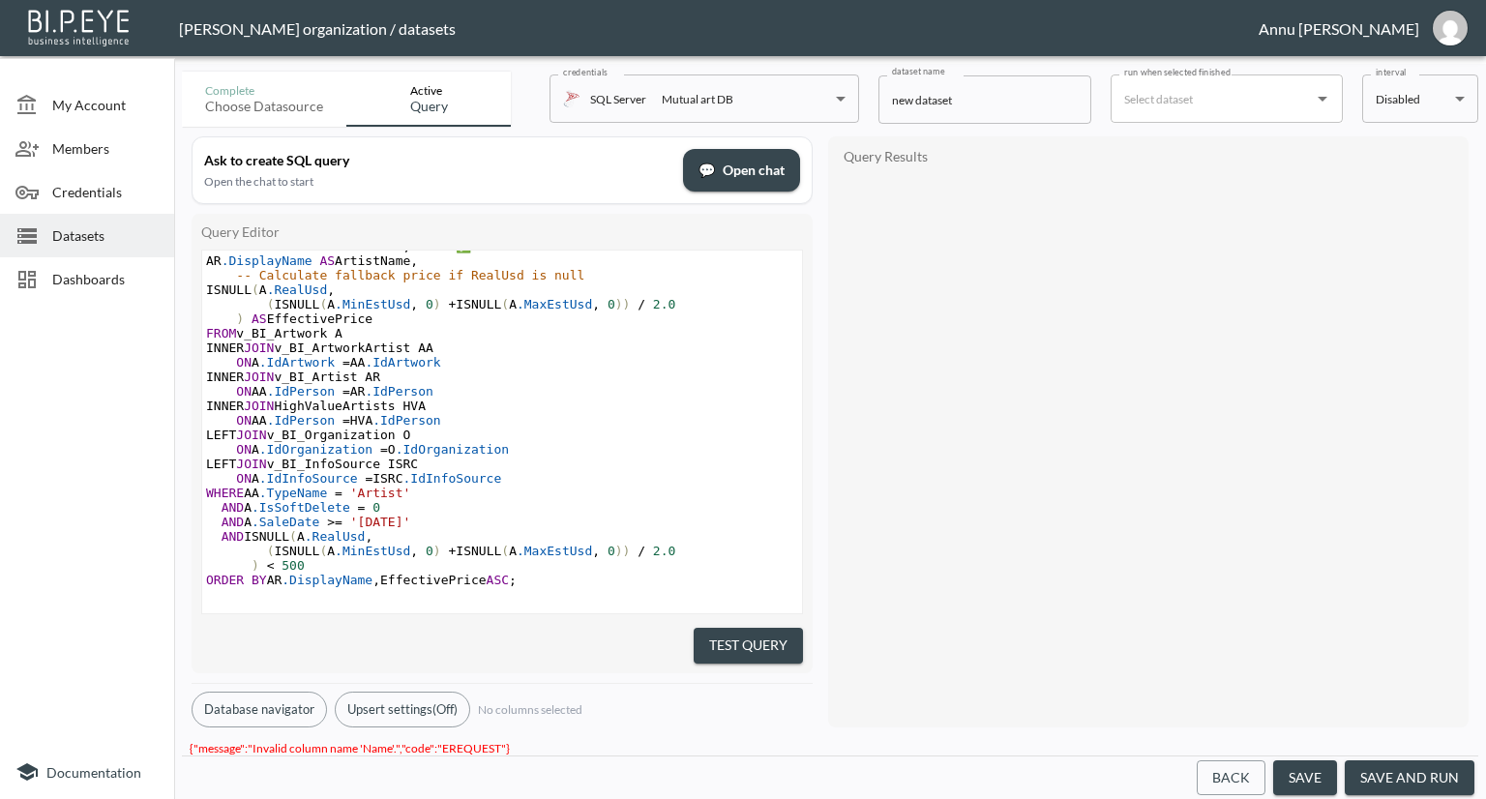
scroll to position [478, 0]
click at [764, 628] on button "Test Query" at bounding box center [747, 646] width 109 height 36
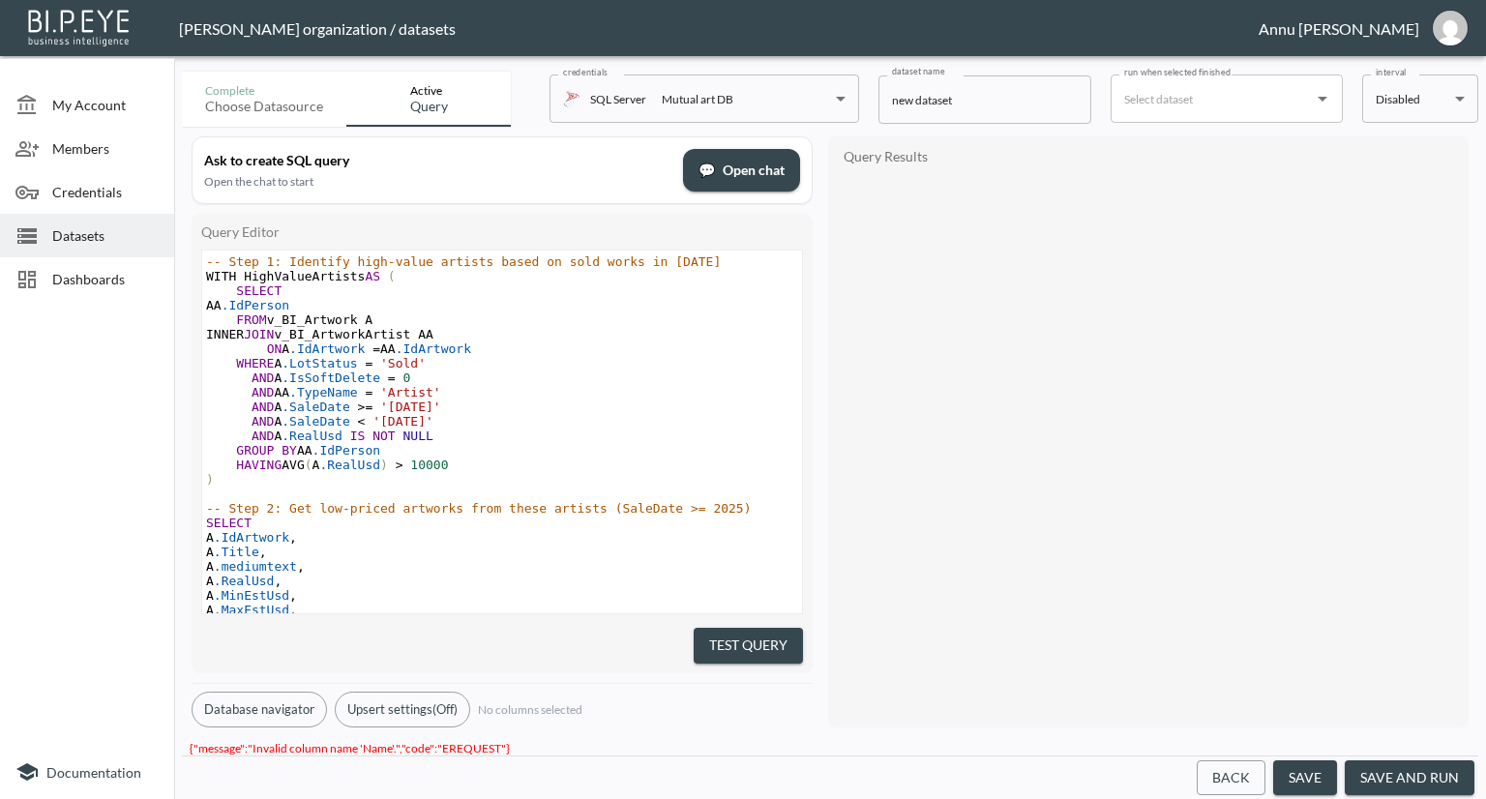
scroll to position [0, 0]
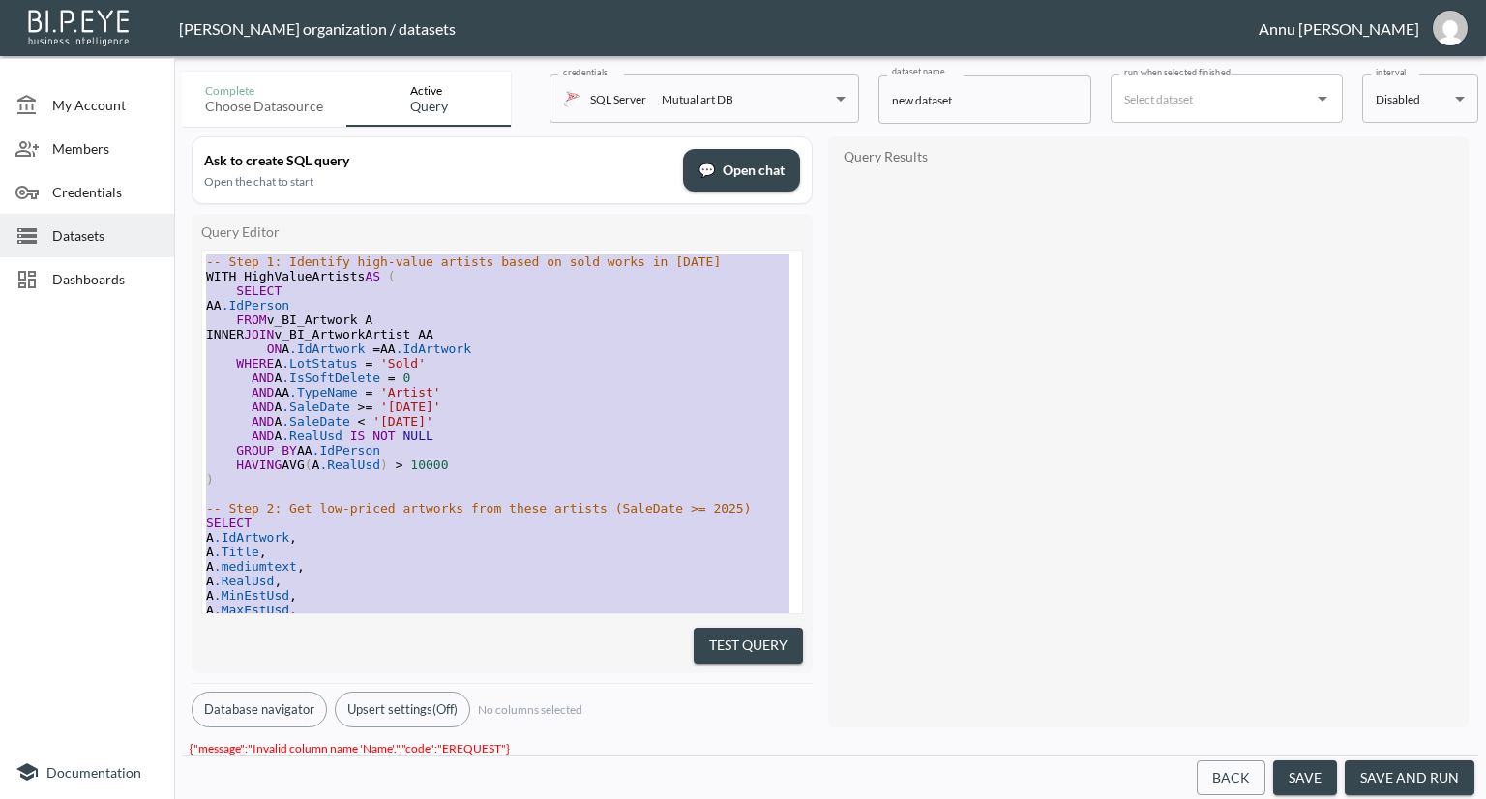
drag, startPoint x: 544, startPoint y: 572, endPoint x: 207, endPoint y: -57, distance: 713.1
click at [207, 0] on html "BI.P.EYE, Interactive Analytics Dashboards - app Nadia Senft organization / dat…" at bounding box center [743, 399] width 1486 height 799
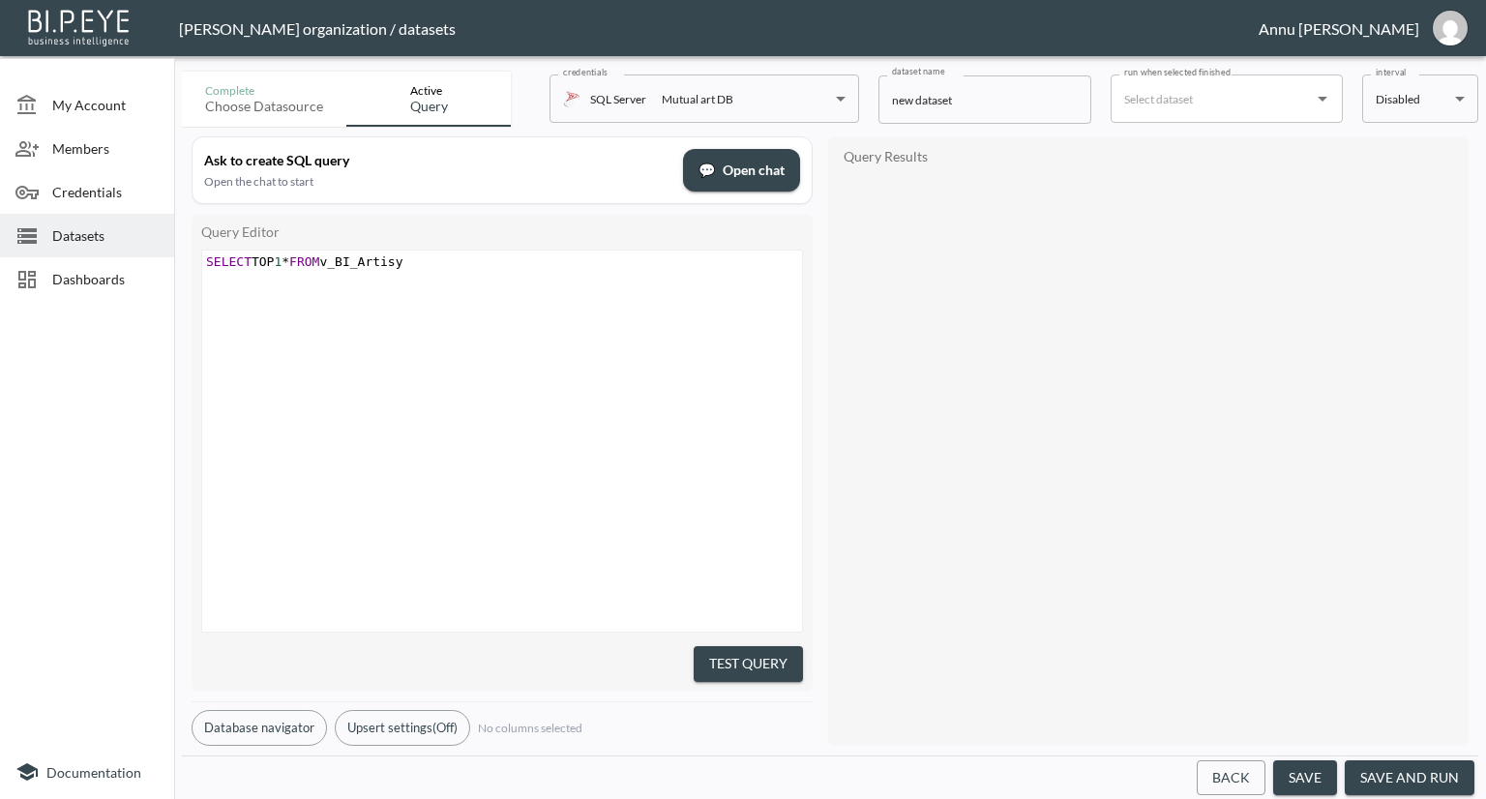
type textarea "SELECT TOP 1*FROM v_BI_Artisy="
type textarea "t"
click at [527, 388] on div "x SELECT TOP 1 * FROM v_BI_Artist ​" at bounding box center [526, 465] width 648 height 429
click at [296, 257] on span "FROM" at bounding box center [304, 261] width 30 height 15
drag, startPoint x: 426, startPoint y: 353, endPoint x: 560, endPoint y: 438, distance: 159.1
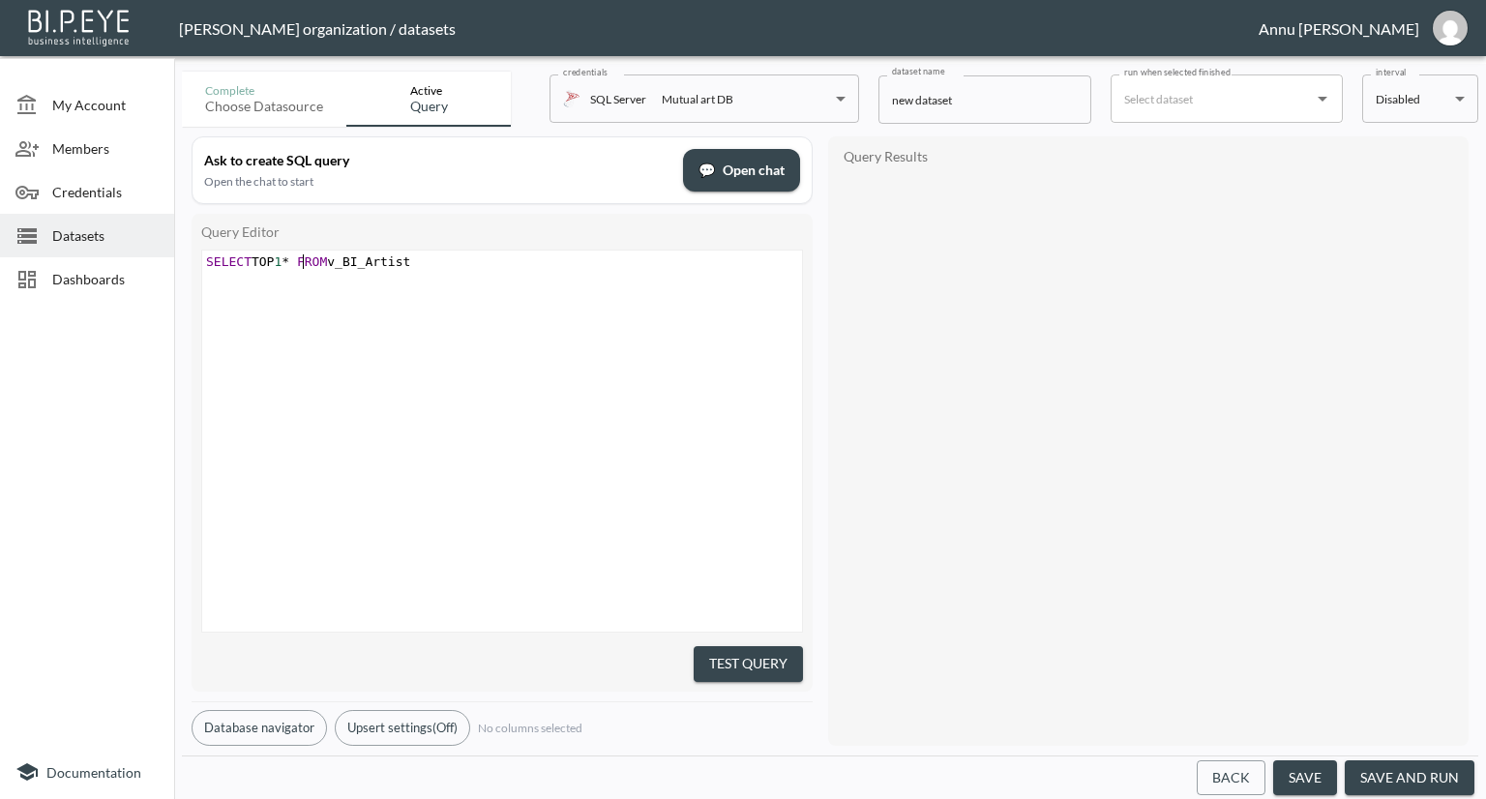
click at [428, 355] on div "x SELECT TOP 1 * FROM v_BI_Artist ​" at bounding box center [526, 465] width 648 height 429
click at [743, 653] on button "Test Query" at bounding box center [747, 664] width 109 height 36
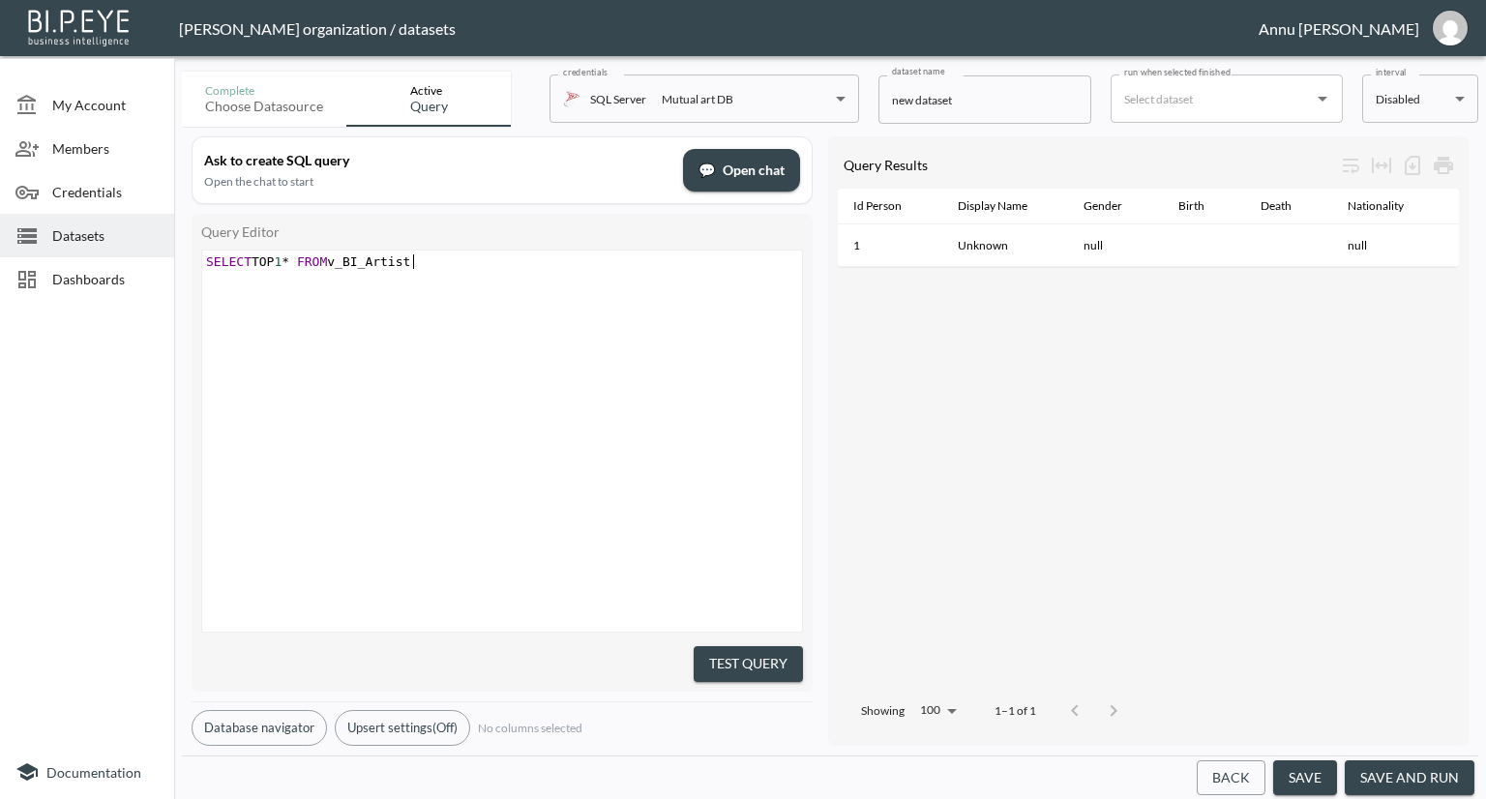
click at [418, 260] on pre "SELECT TOP 1 * FROM v_BI_Artist" at bounding box center [504, 261] width 605 height 15
type textarea "work"
click at [737, 651] on button "Test Query" at bounding box center [747, 664] width 109 height 36
drag, startPoint x: 554, startPoint y: 291, endPoint x: 84, endPoint y: 286, distance: 470.1
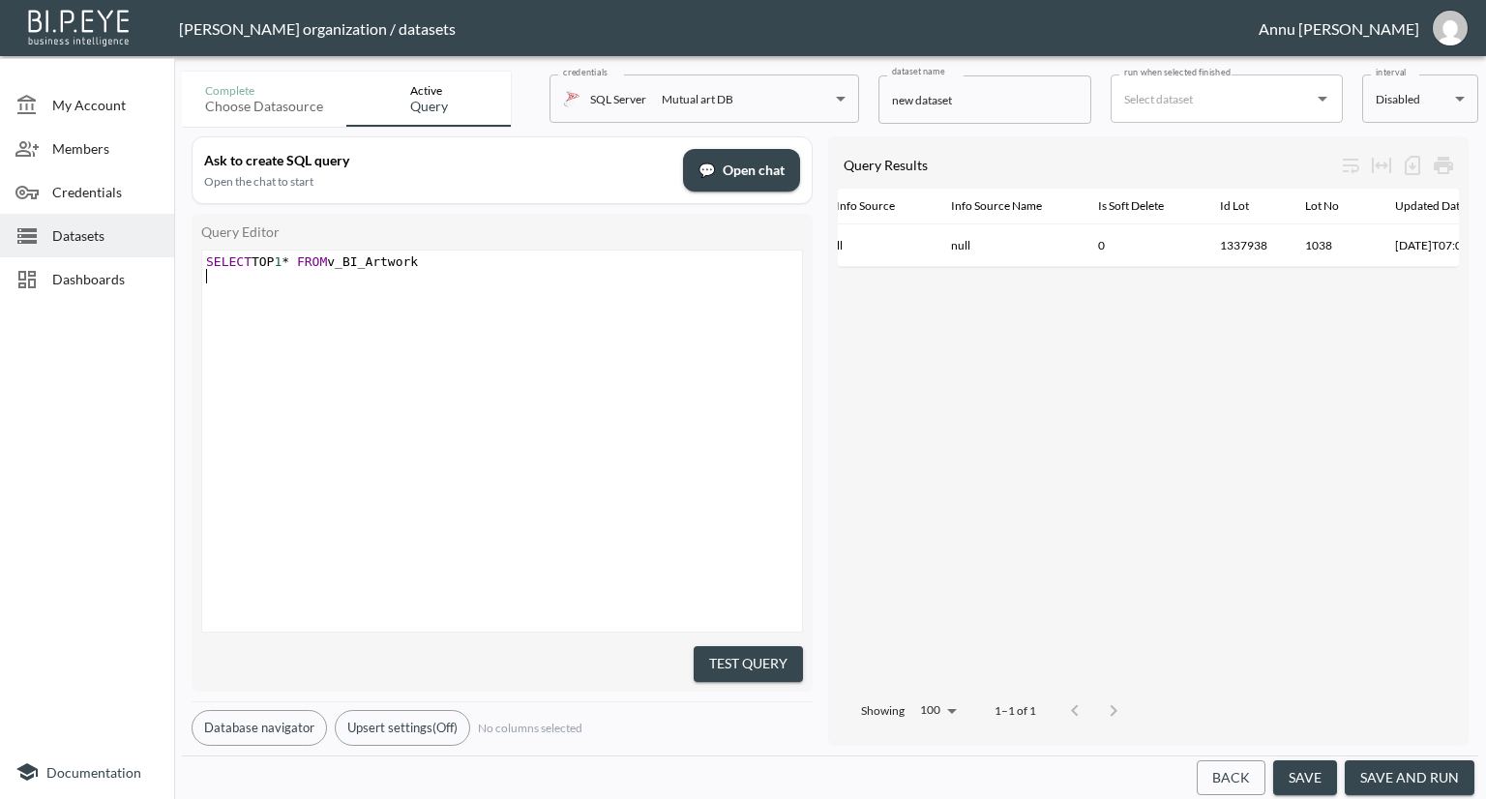
click at [84, 286] on div "My Account Members Credentials Datasets Dashboards Documentation Complete Choos…" at bounding box center [743, 399] width 1486 height 799
drag, startPoint x: 427, startPoint y: 256, endPoint x: 109, endPoint y: 256, distance: 317.2
click at [109, 256] on div "My Account Members Credentials Datasets Dashboards Documentation Complete Choos…" at bounding box center [743, 399] width 1486 height 799
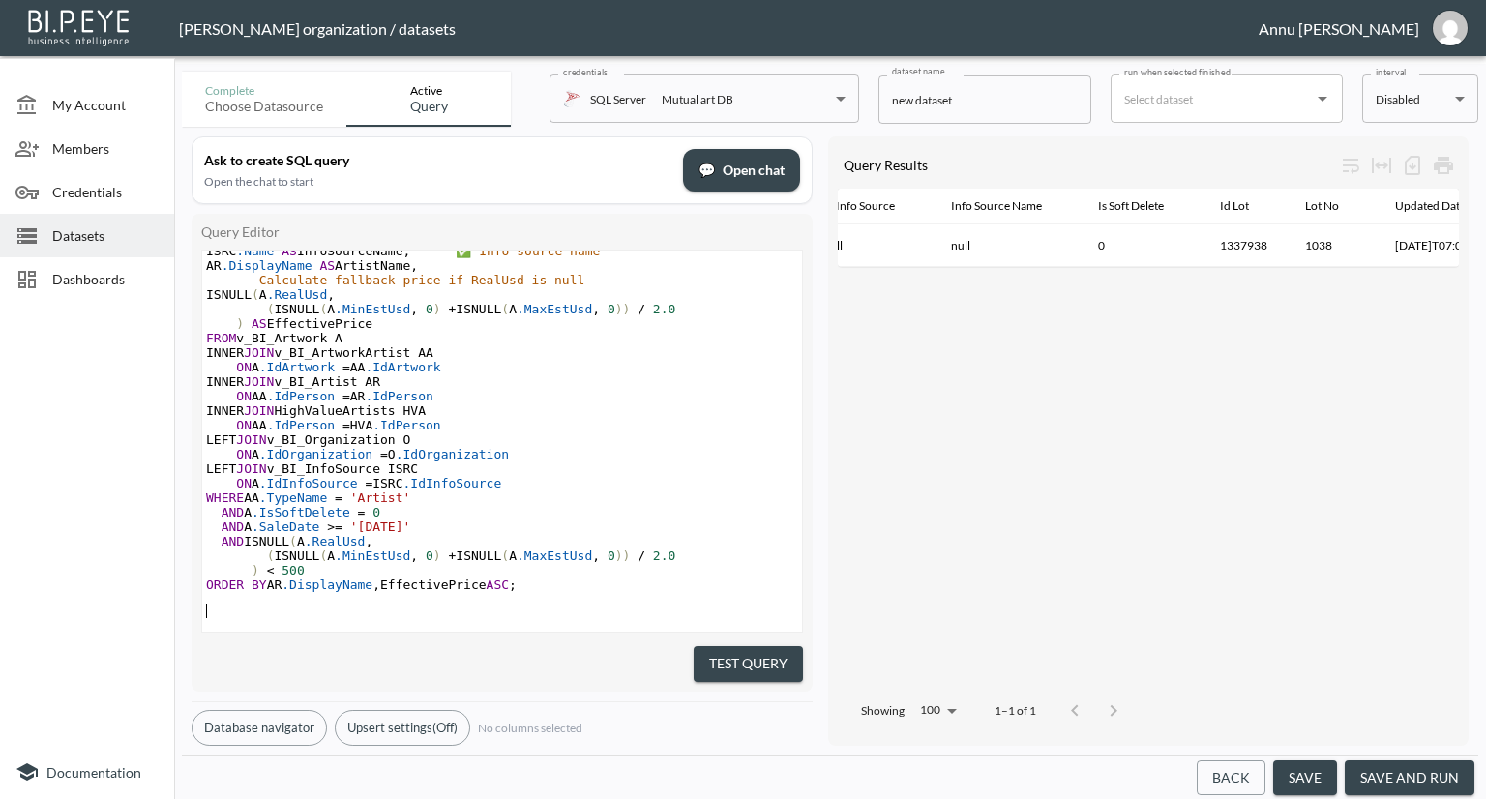
click at [699, 651] on button "Test Query" at bounding box center [747, 664] width 109 height 36
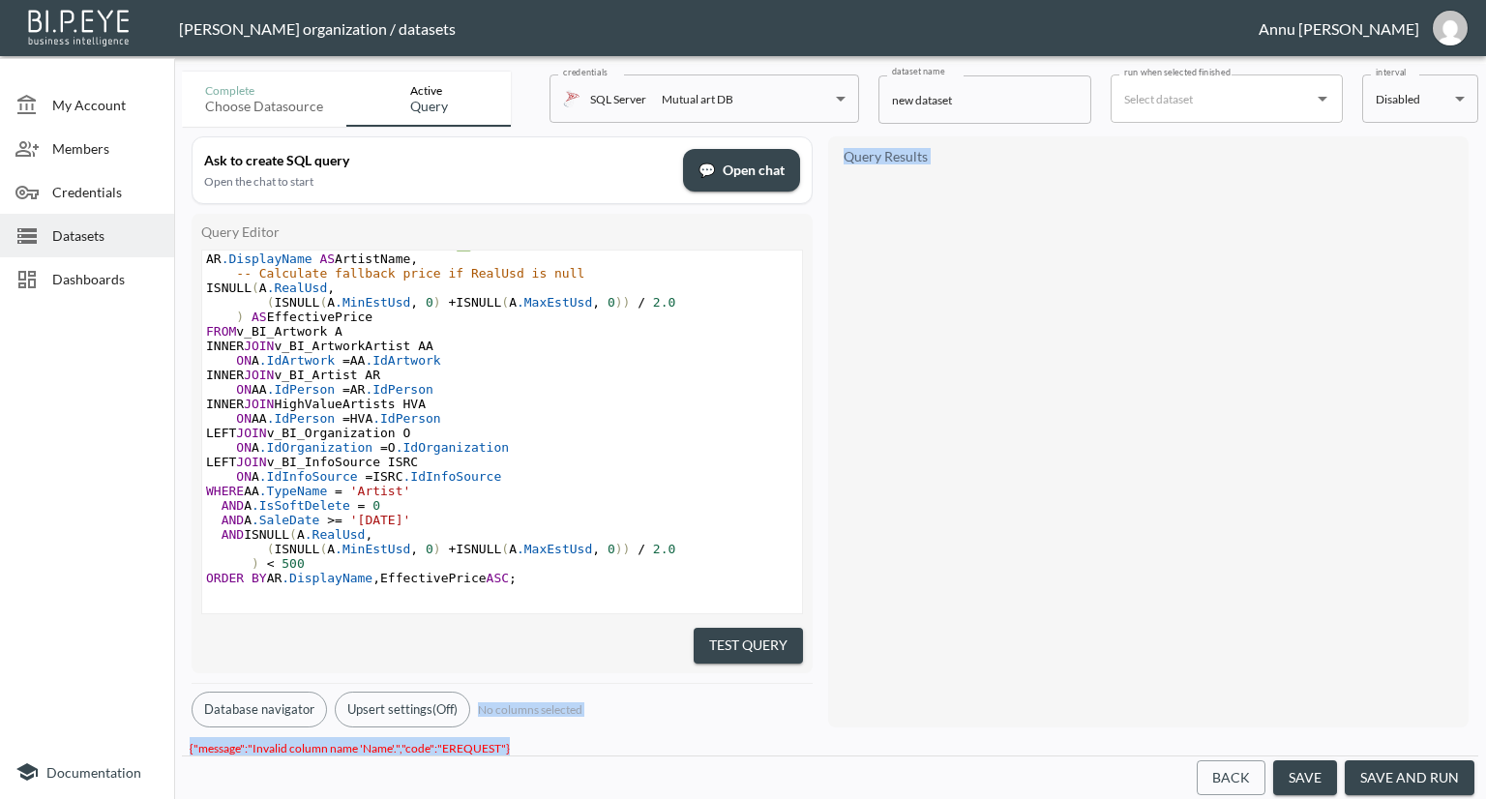
drag, startPoint x: 534, startPoint y: 737, endPoint x: 213, endPoint y: 725, distance: 321.3
click at [213, 725] on div "Complete Choose datasource Active Query credentials SQL Server Mutual art DB 82…" at bounding box center [830, 431] width 1296 height 735
click at [778, 724] on div "Ask to create SQL query Open the chat to start 💬 Open chat Query Editor SELECT …" at bounding box center [830, 432] width 1296 height 610
drag, startPoint x: 512, startPoint y: 736, endPoint x: 205, endPoint y: 724, distance: 306.8
click at [205, 724] on div "Complete Choose datasource Active Query credentials SQL Server Mutual art DB 82…" at bounding box center [830, 431] width 1296 height 735
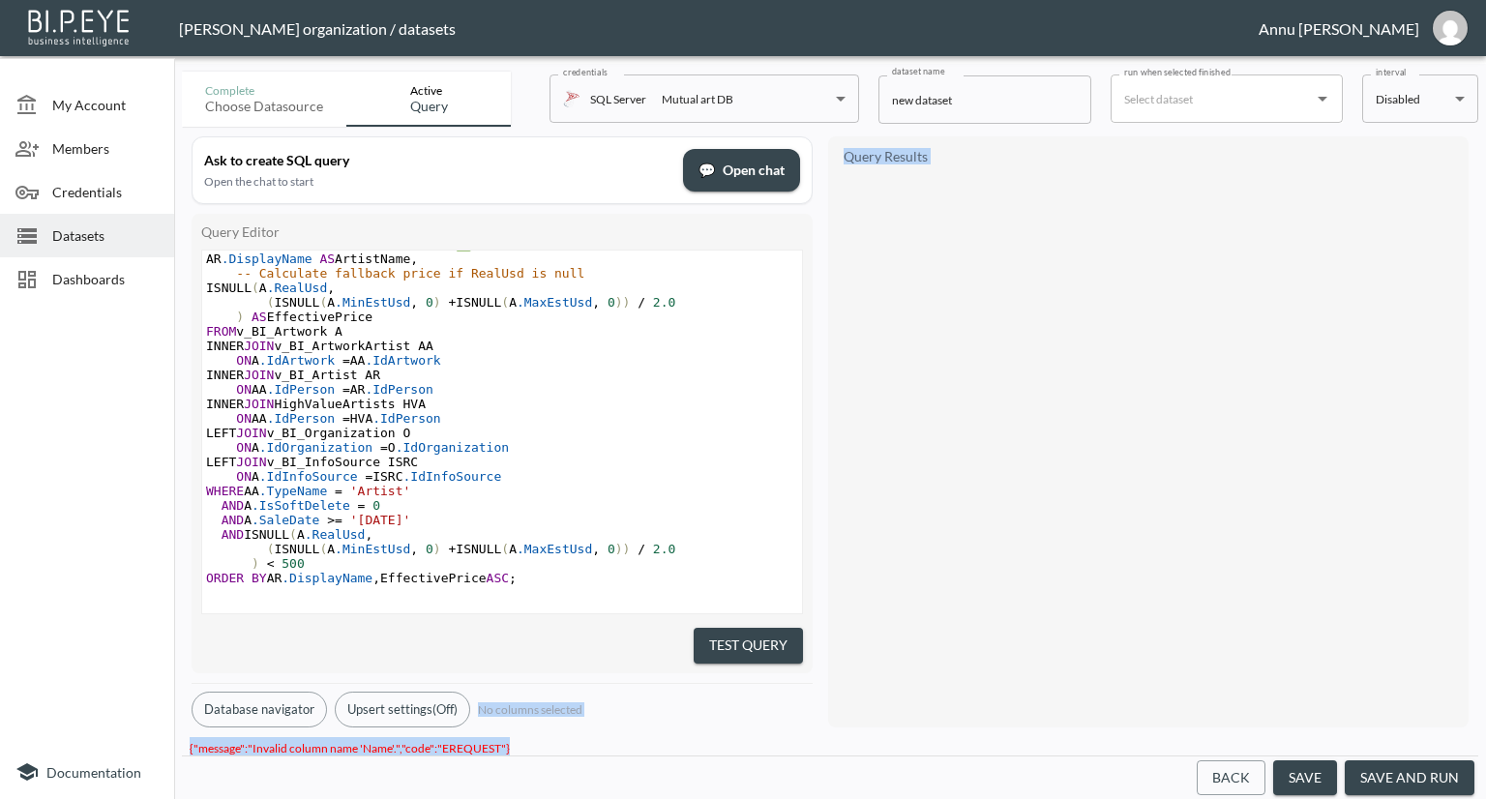
copy div "No columns selected Query Results {"message":"Invalid column name 'Name'.","cod…"
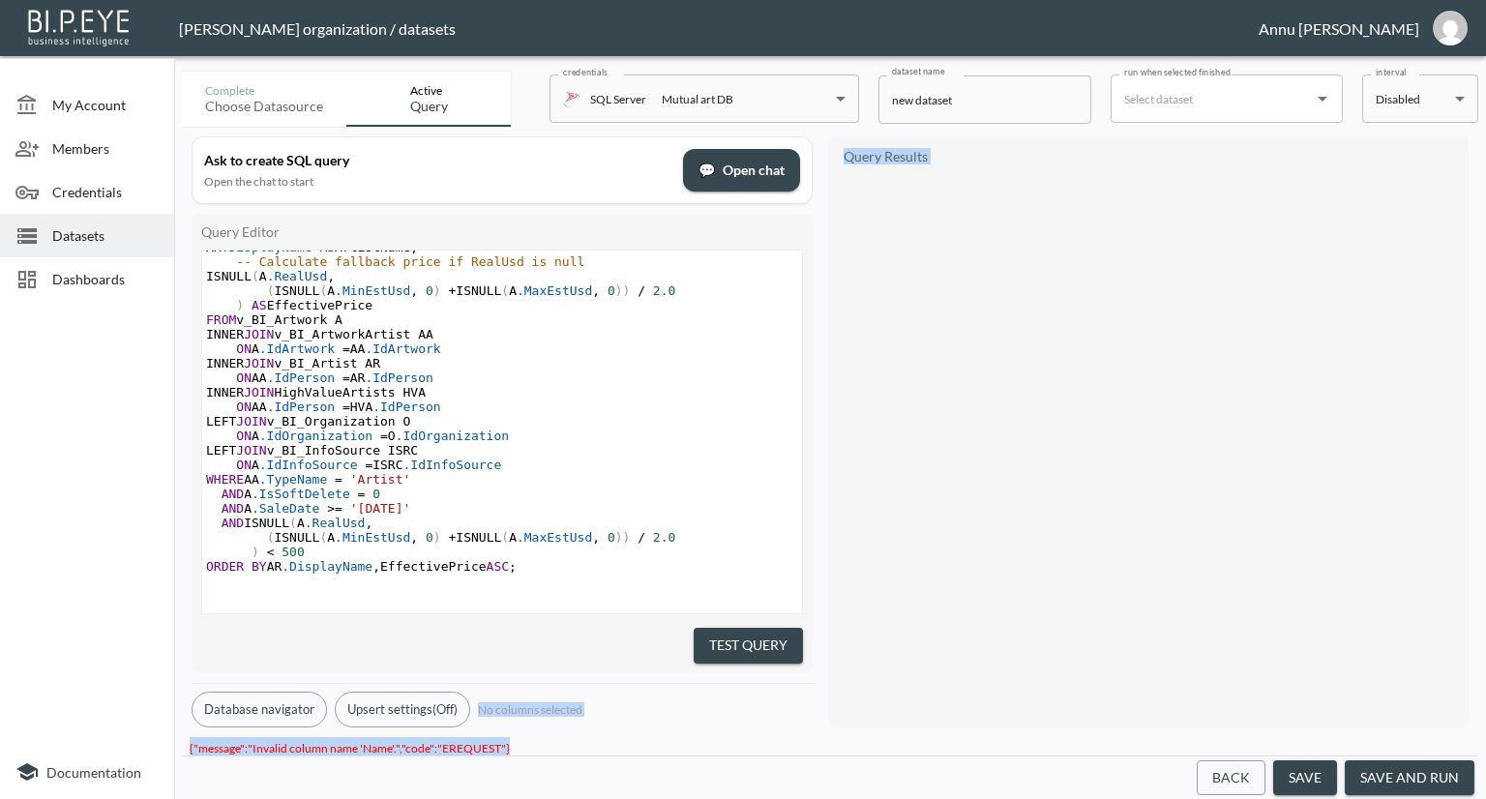
scroll to position [493, 0]
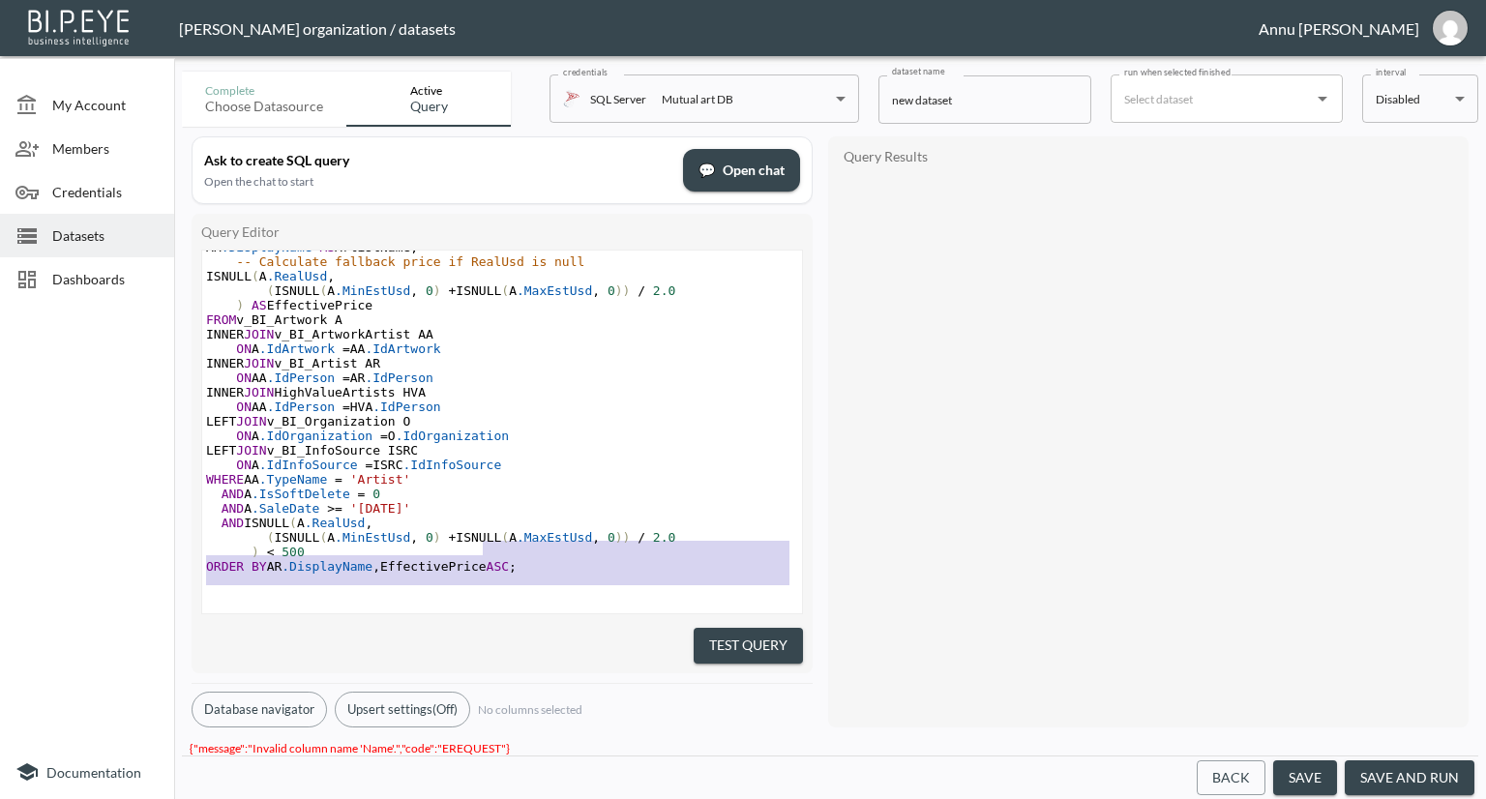
type textarea "-- Step 1: Identify high-value artists based on sold works in 2025 WITH HighVal…"
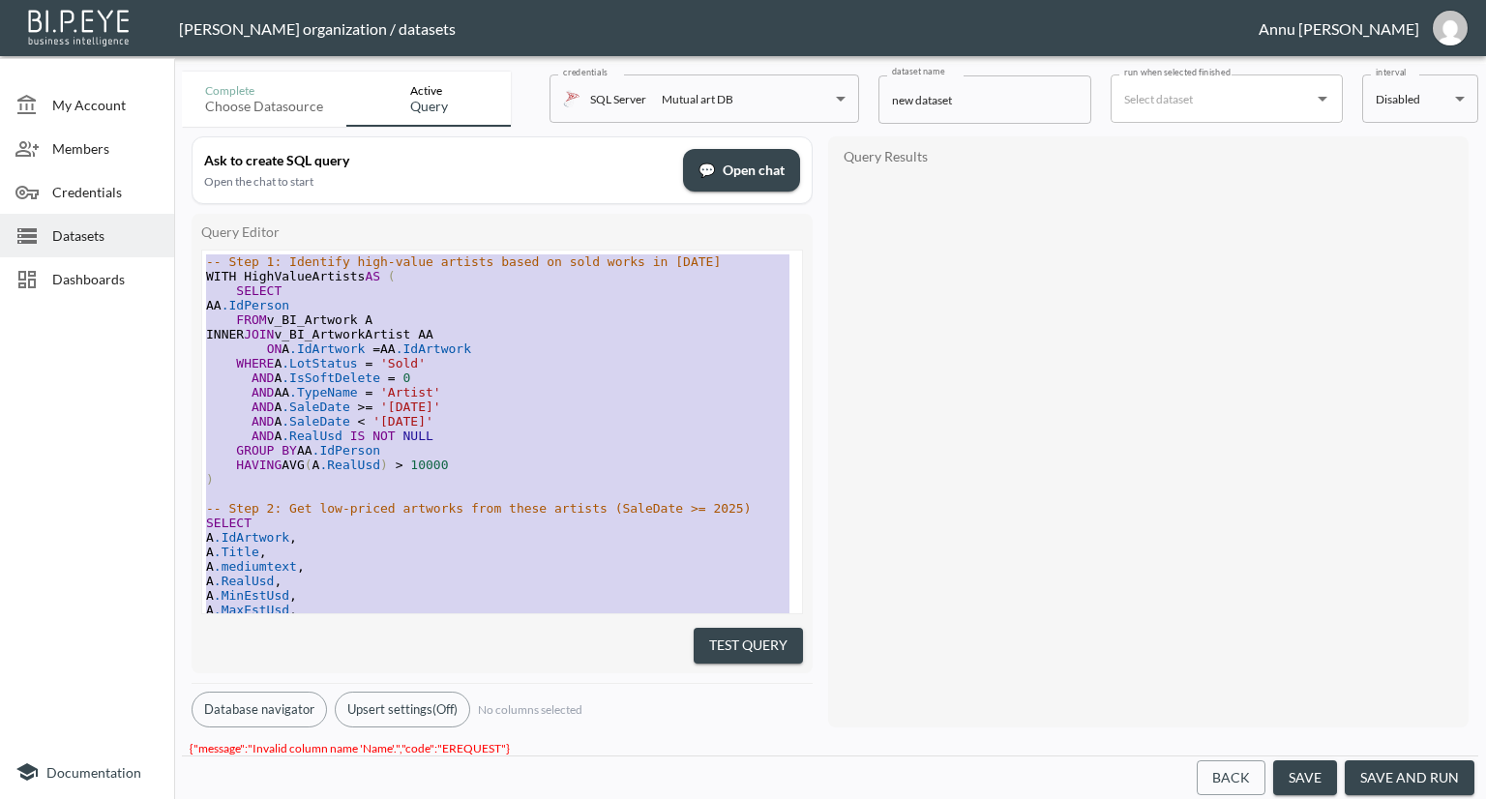
drag, startPoint x: 507, startPoint y: 543, endPoint x: 12, endPoint y: -84, distance: 798.8
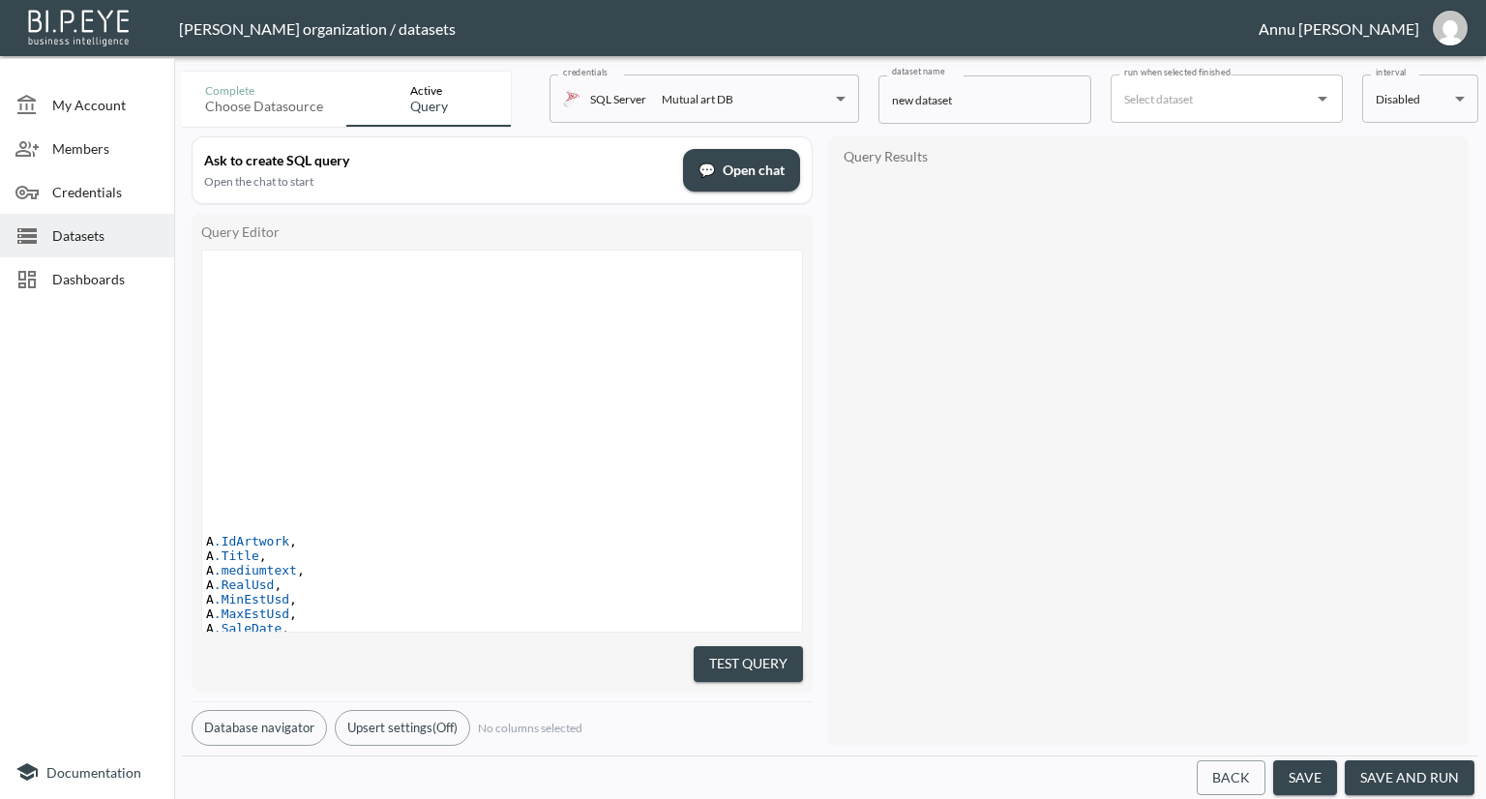
scroll to position [457, 0]
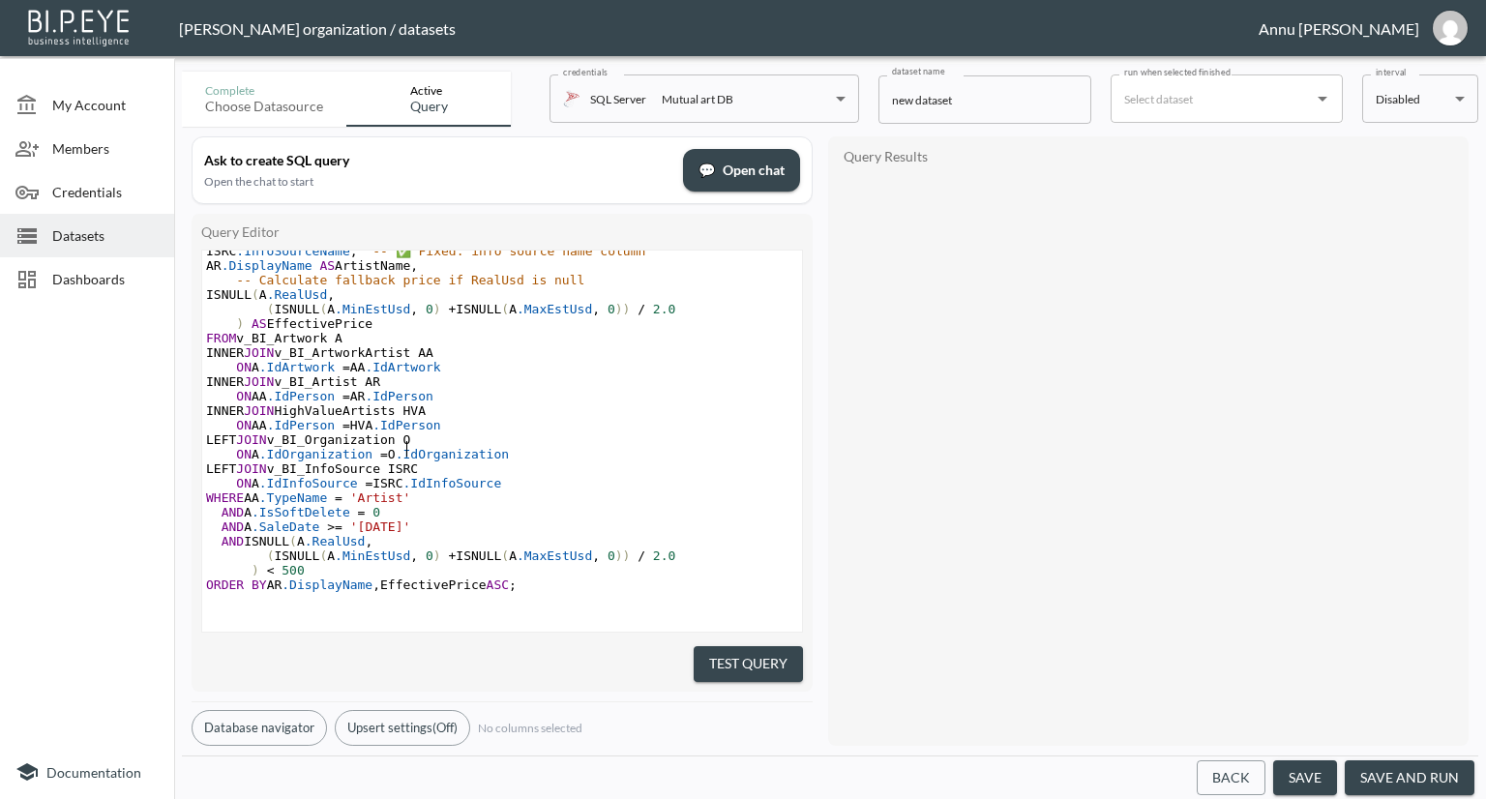
click at [579, 442] on pre "LEFT JOIN v_BI_Organization O" at bounding box center [502, 439] width 600 height 15
click at [732, 653] on button "Test Query" at bounding box center [747, 664] width 109 height 36
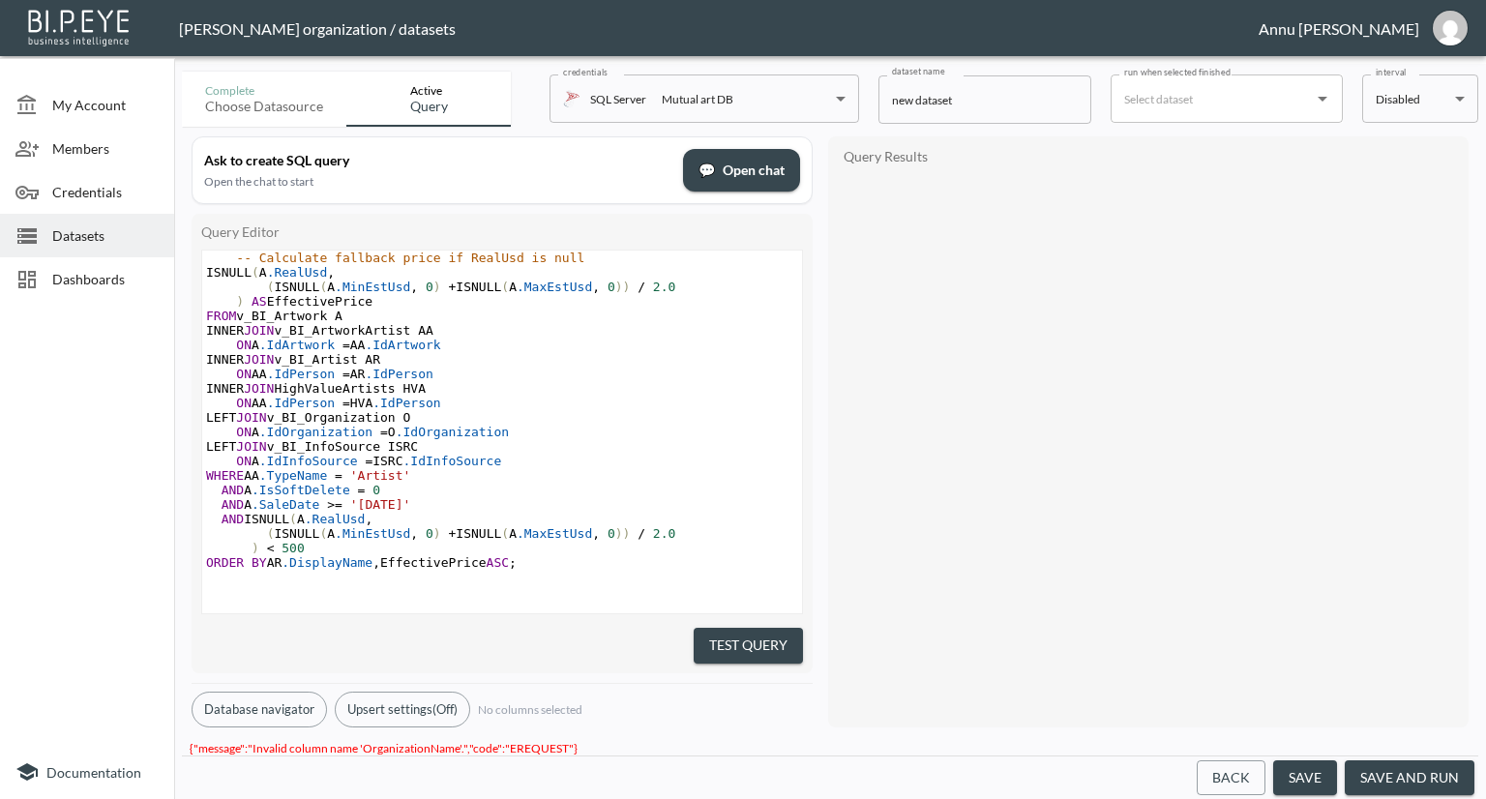
scroll to position [0, 0]
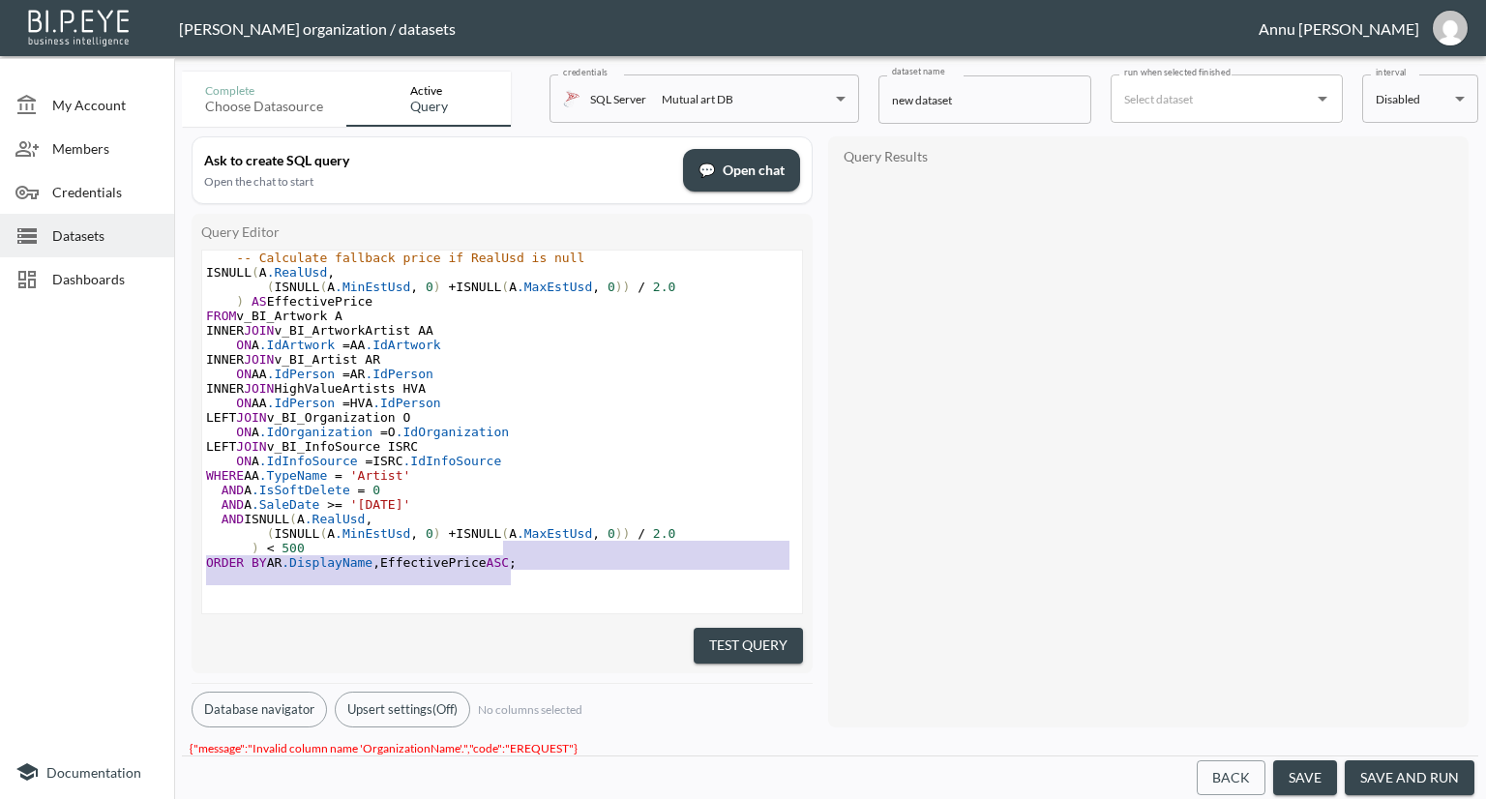
type textarea "-- Step 1: Identify high-value artists based on sold works in 2025 WITH HighVal…"
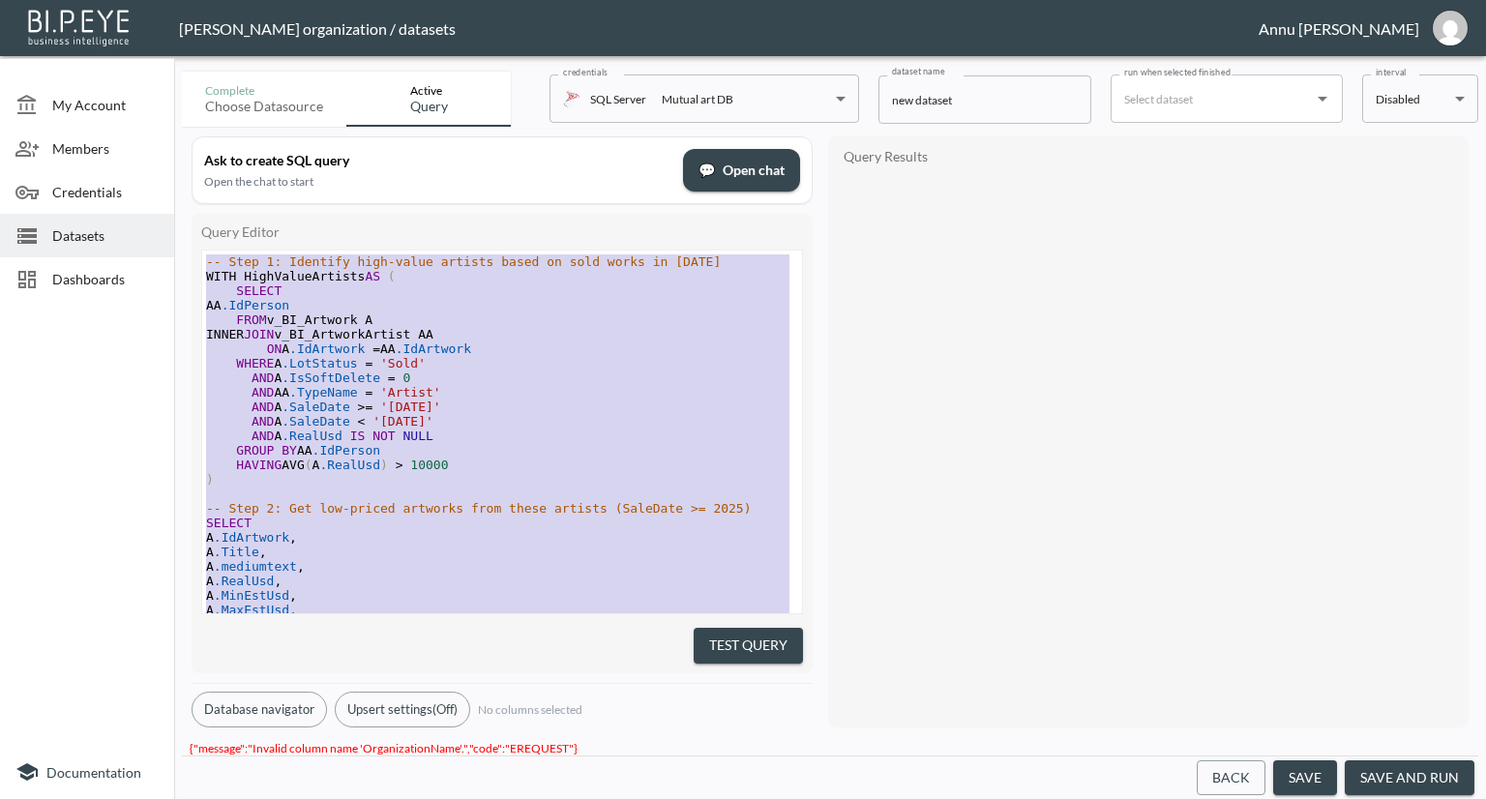
drag, startPoint x: 501, startPoint y: 522, endPoint x: 192, endPoint y: 54, distance: 560.7
click at [192, 54] on div "Nadia Senft organization / datasets Annu Jose My Account Members Credentials Da…" at bounding box center [743, 399] width 1486 height 799
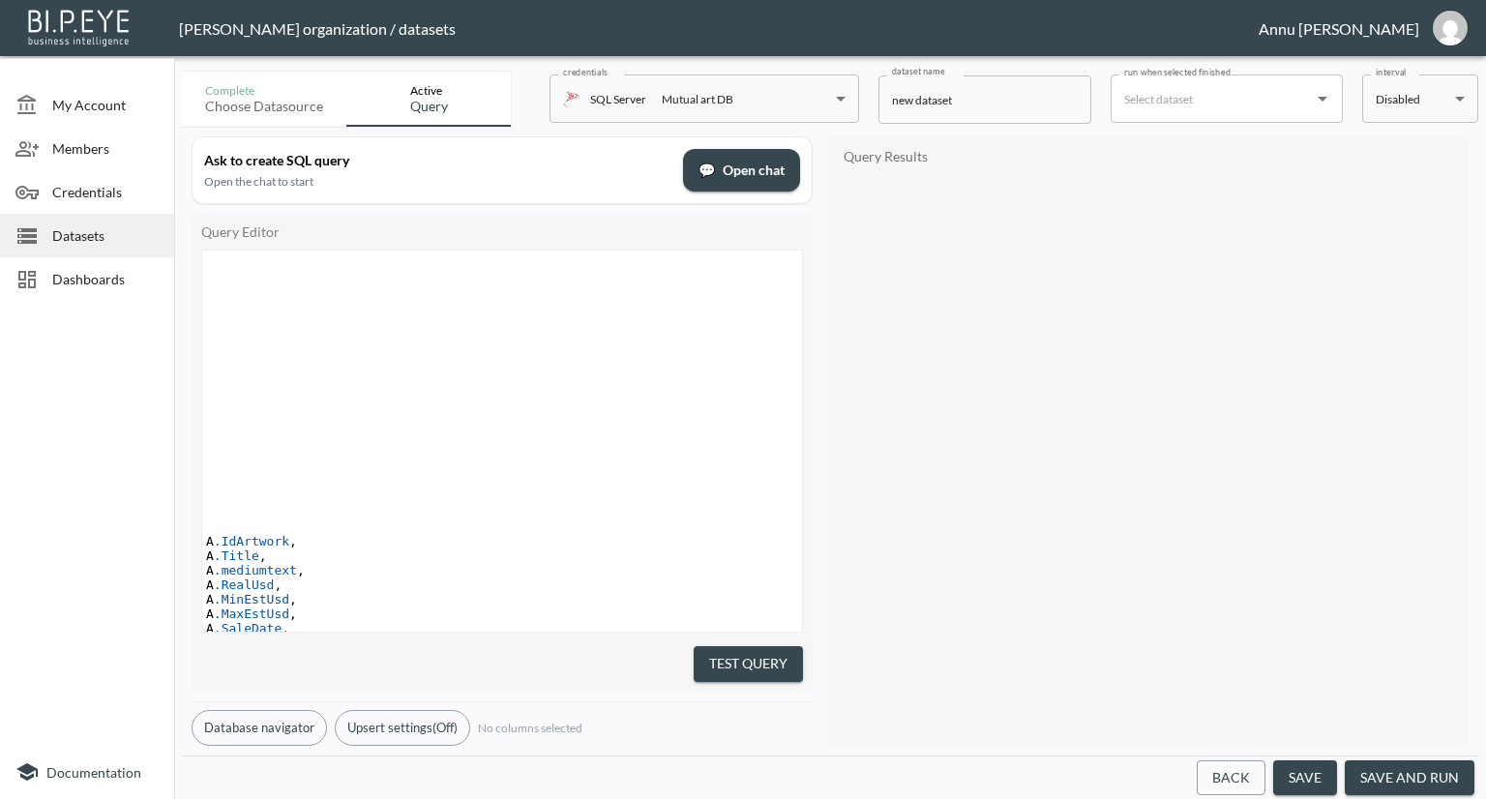
scroll to position [457, 0]
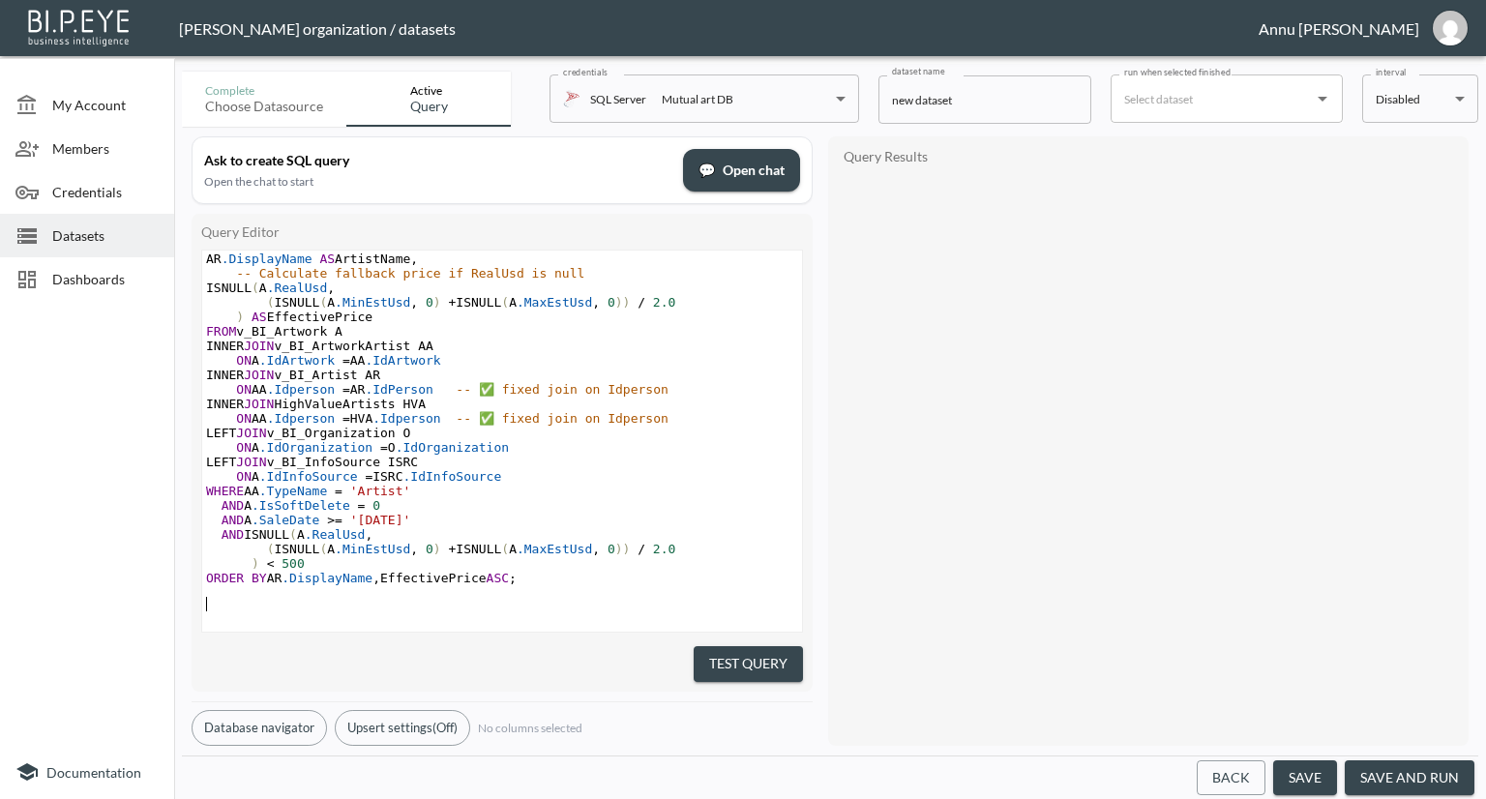
click at [818, 362] on div "Ask to create SQL query Open the chat to start 💬 Open chat Query Editor x ​ A .…" at bounding box center [830, 441] width 1296 height 629
click at [738, 646] on button "Test Query" at bounding box center [747, 664] width 109 height 36
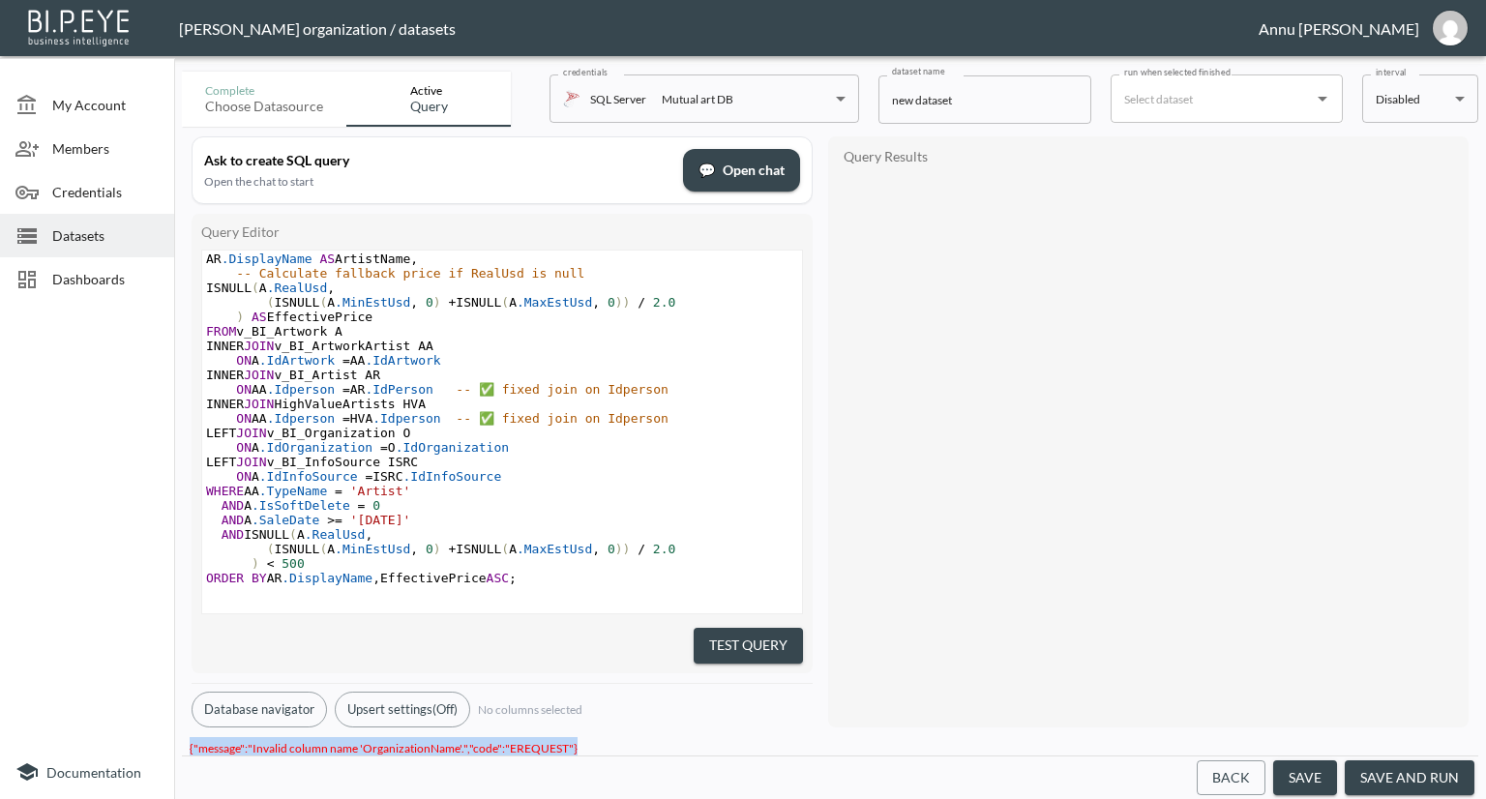
drag, startPoint x: 578, startPoint y: 740, endPoint x: 177, endPoint y: 738, distance: 401.4
click at [177, 738] on div "Complete Choose datasource Active Query credentials SQL Server Mutual art DB 82…" at bounding box center [830, 431] width 1312 height 735
copy span "{"message":"Invalid column name 'OrganizationName'.","code":"EREQUEST"}"
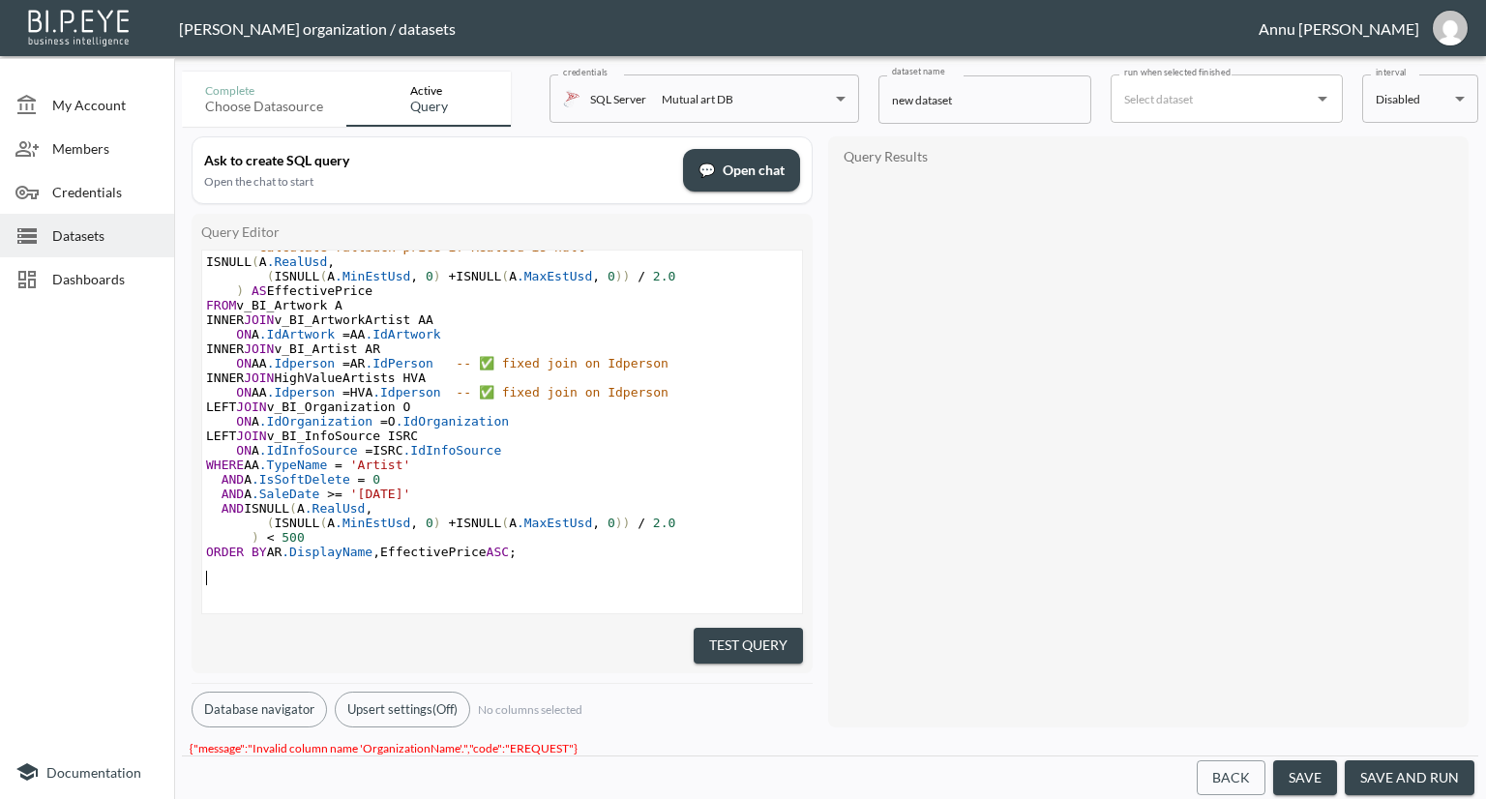
scroll to position [165, 0]
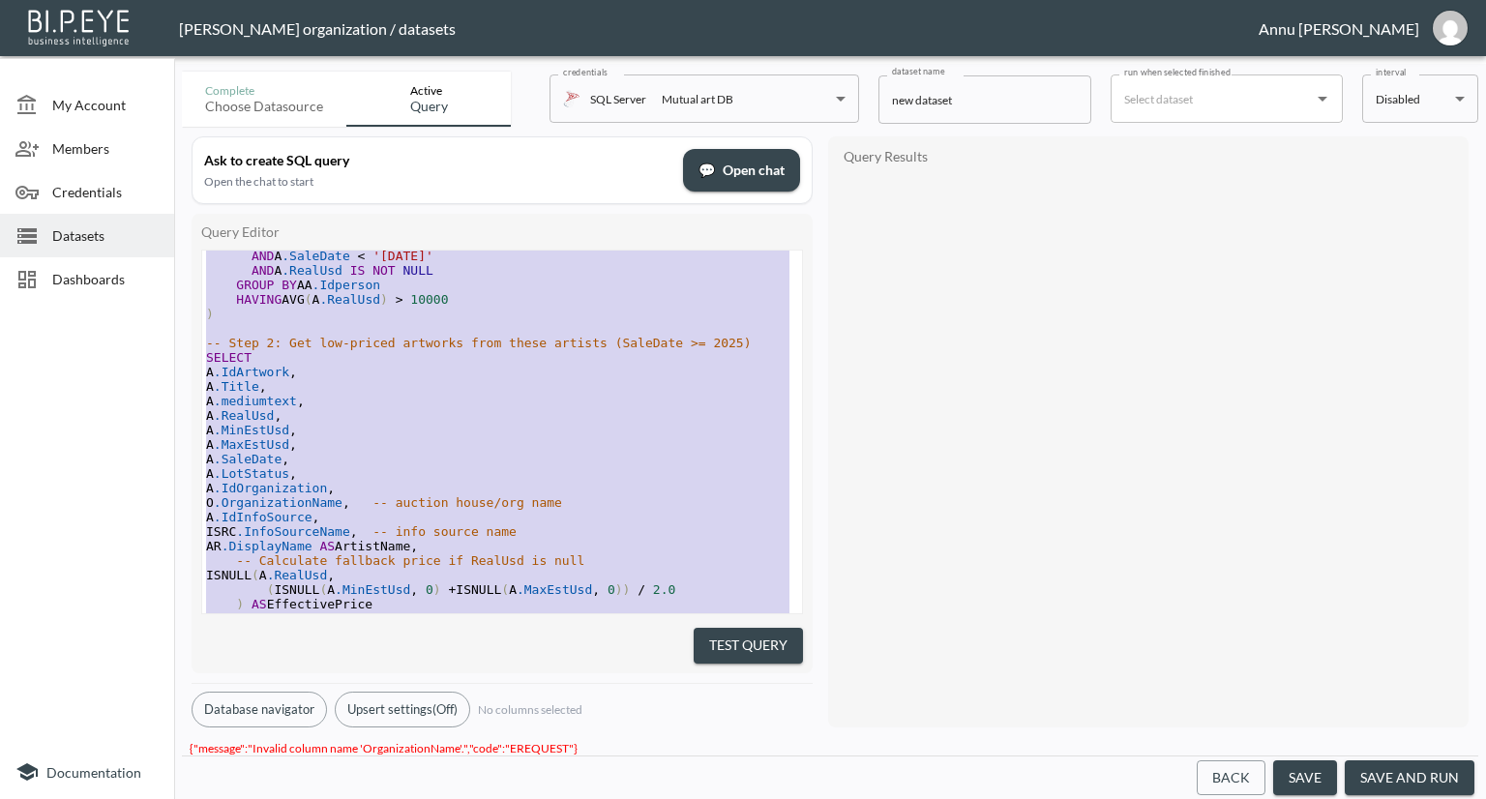
type textarea "-- Step 1: Identify high-value artists based on sold works in 2025 WITH HighVal…"
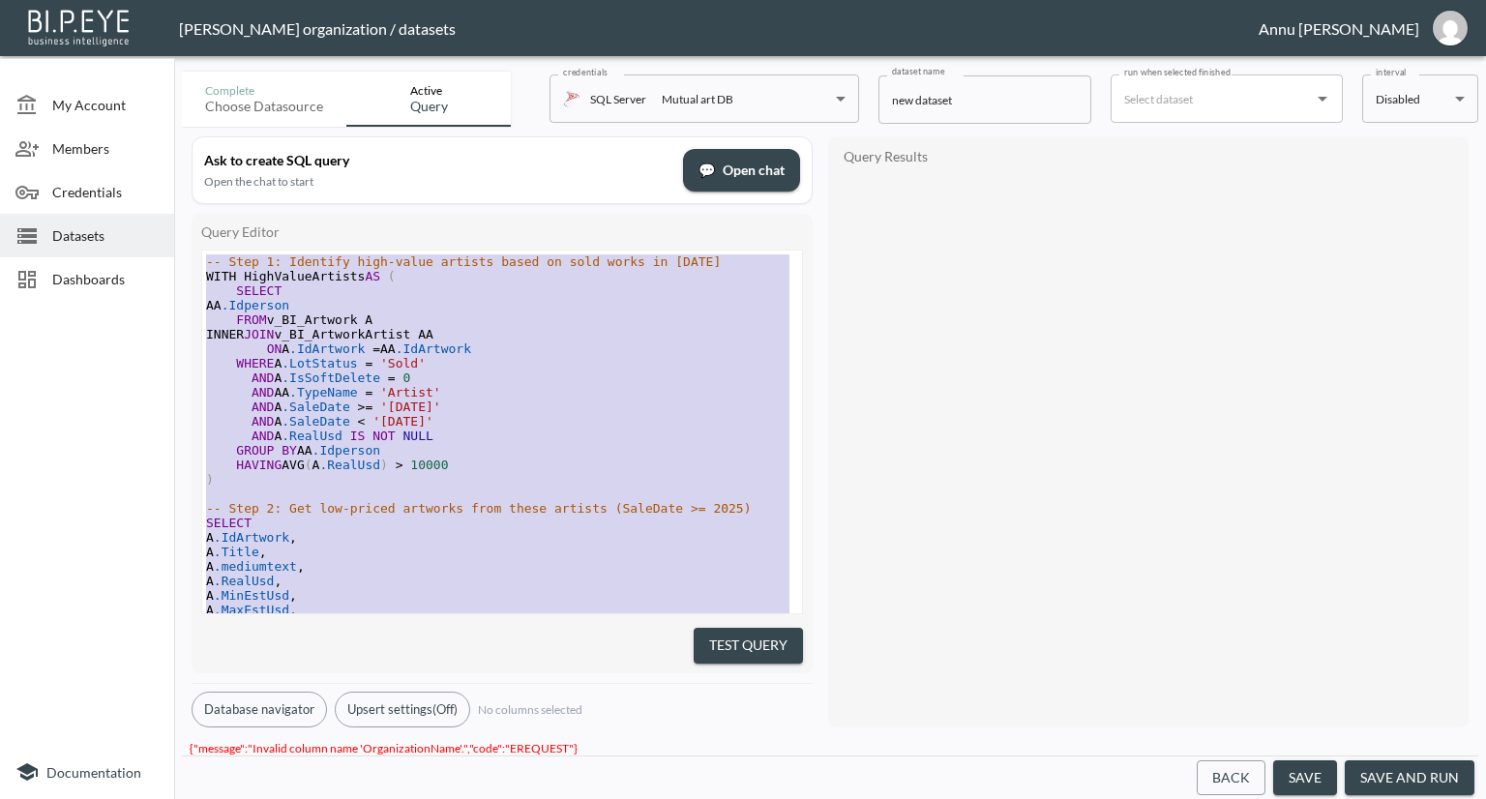
drag, startPoint x: 544, startPoint y: 550, endPoint x: 128, endPoint y: -84, distance: 758.6
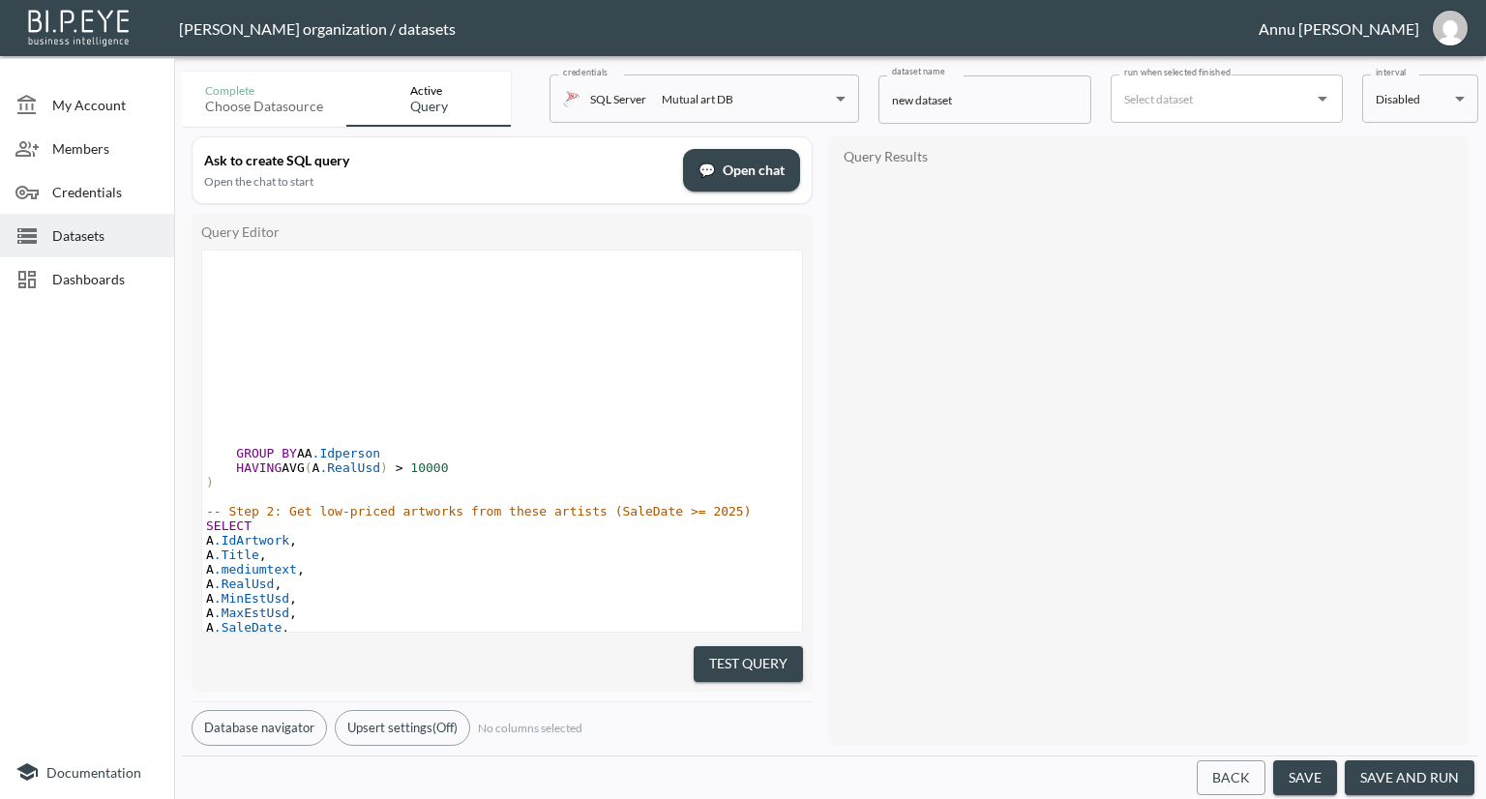
scroll to position [369, 0]
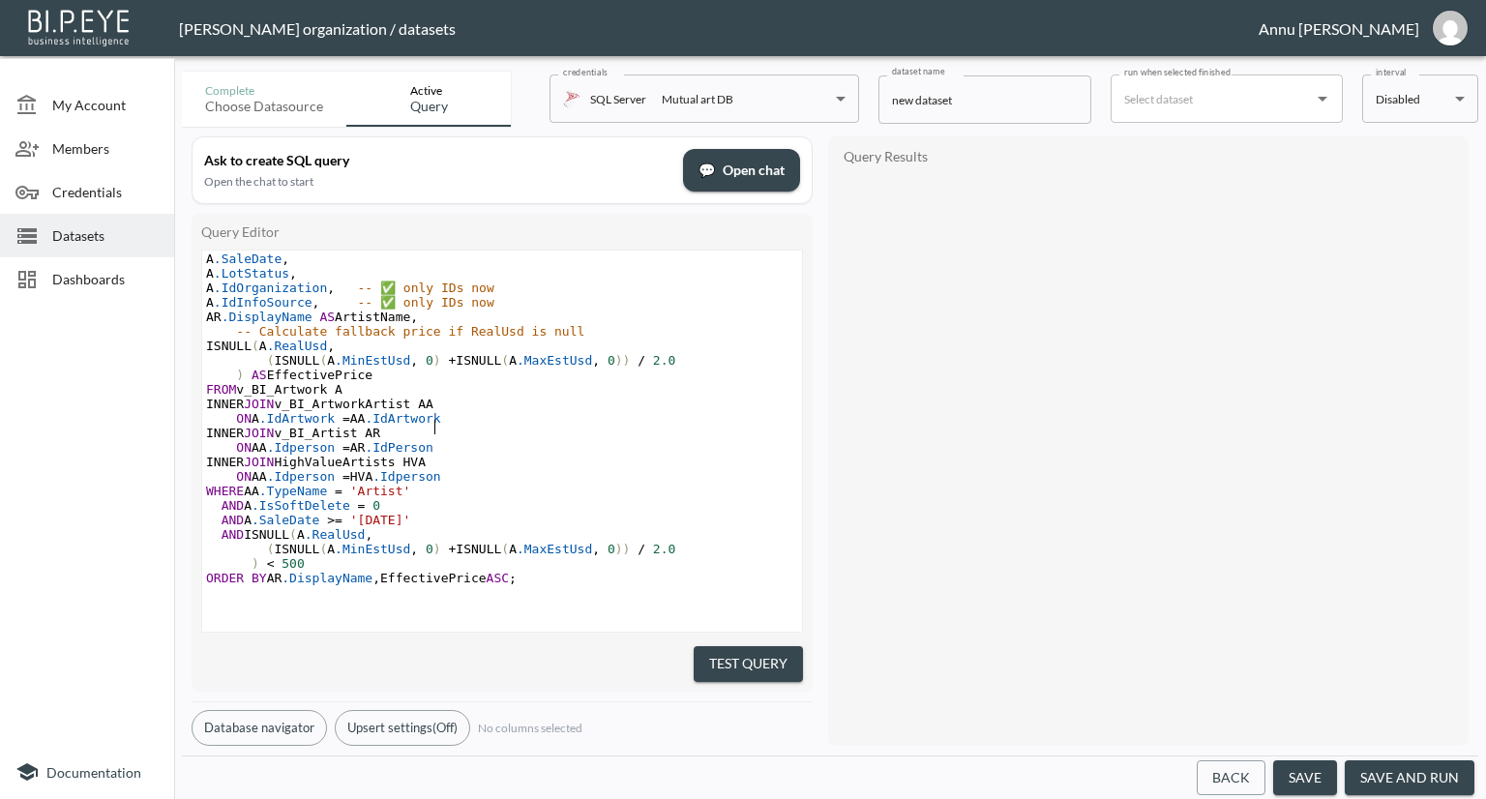
click at [649, 423] on pre "ON A .IdArtwork = AA .IdArtwork" at bounding box center [502, 418] width 600 height 15
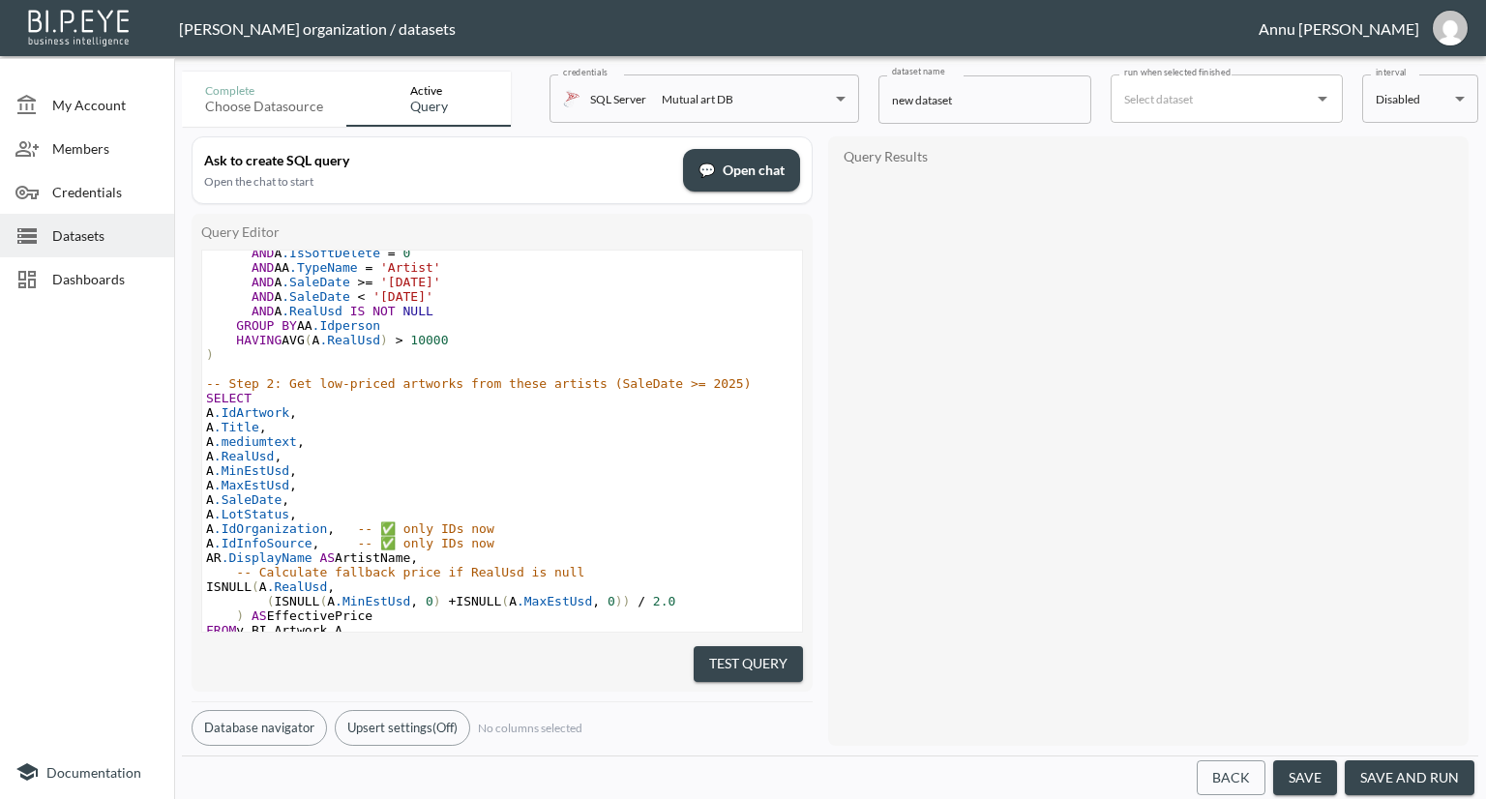
scroll to position [0, 0]
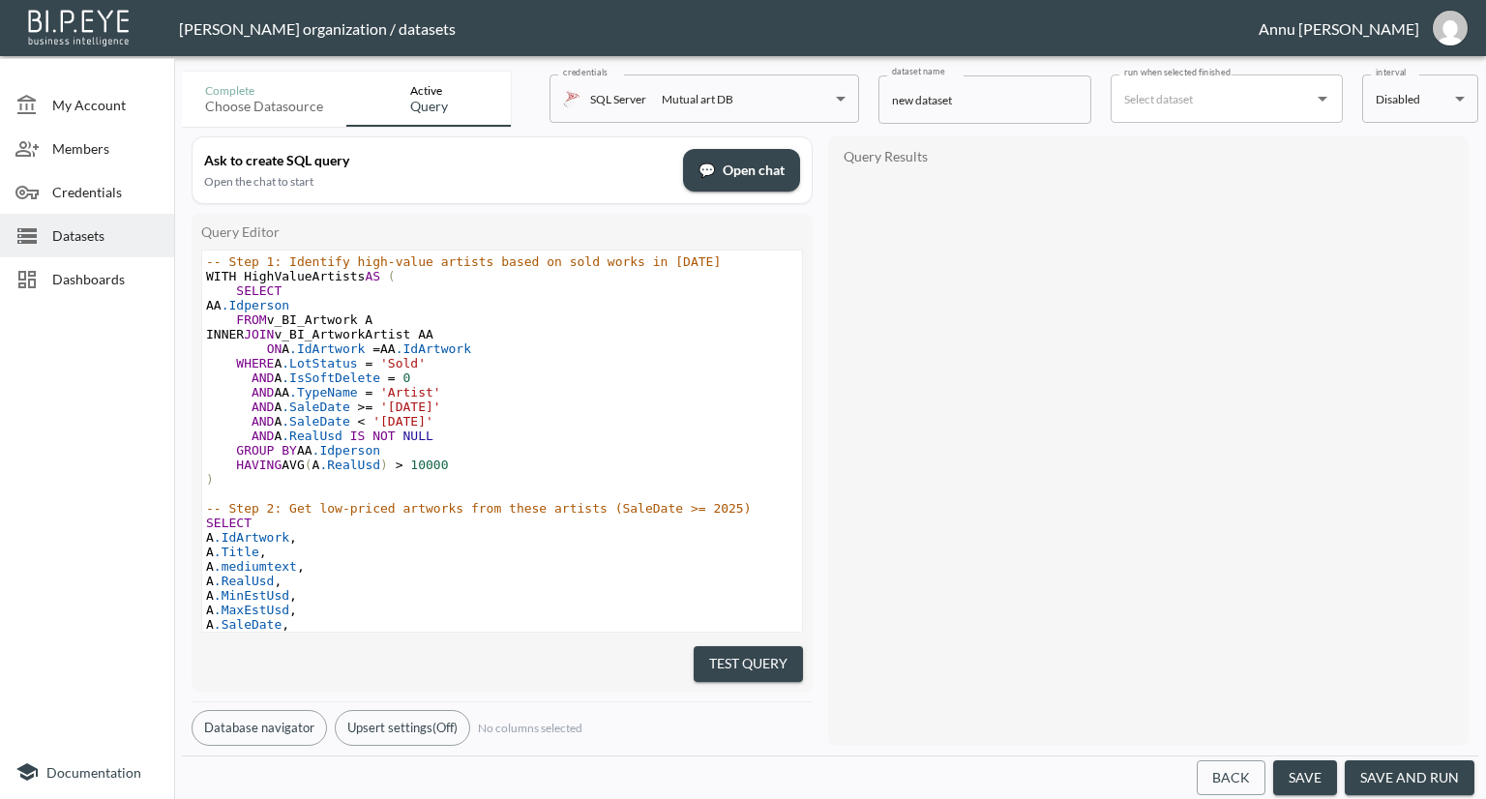
click at [398, 421] on span "'2026-01-01'" at bounding box center [402, 421] width 61 height 15
click at [429, 407] on span "'2025-01-01'" at bounding box center [410, 406] width 61 height 15
type textarea "8"
click at [529, 399] on pre "AND AA .TypeName = 'Artist'" at bounding box center [502, 392] width 600 height 15
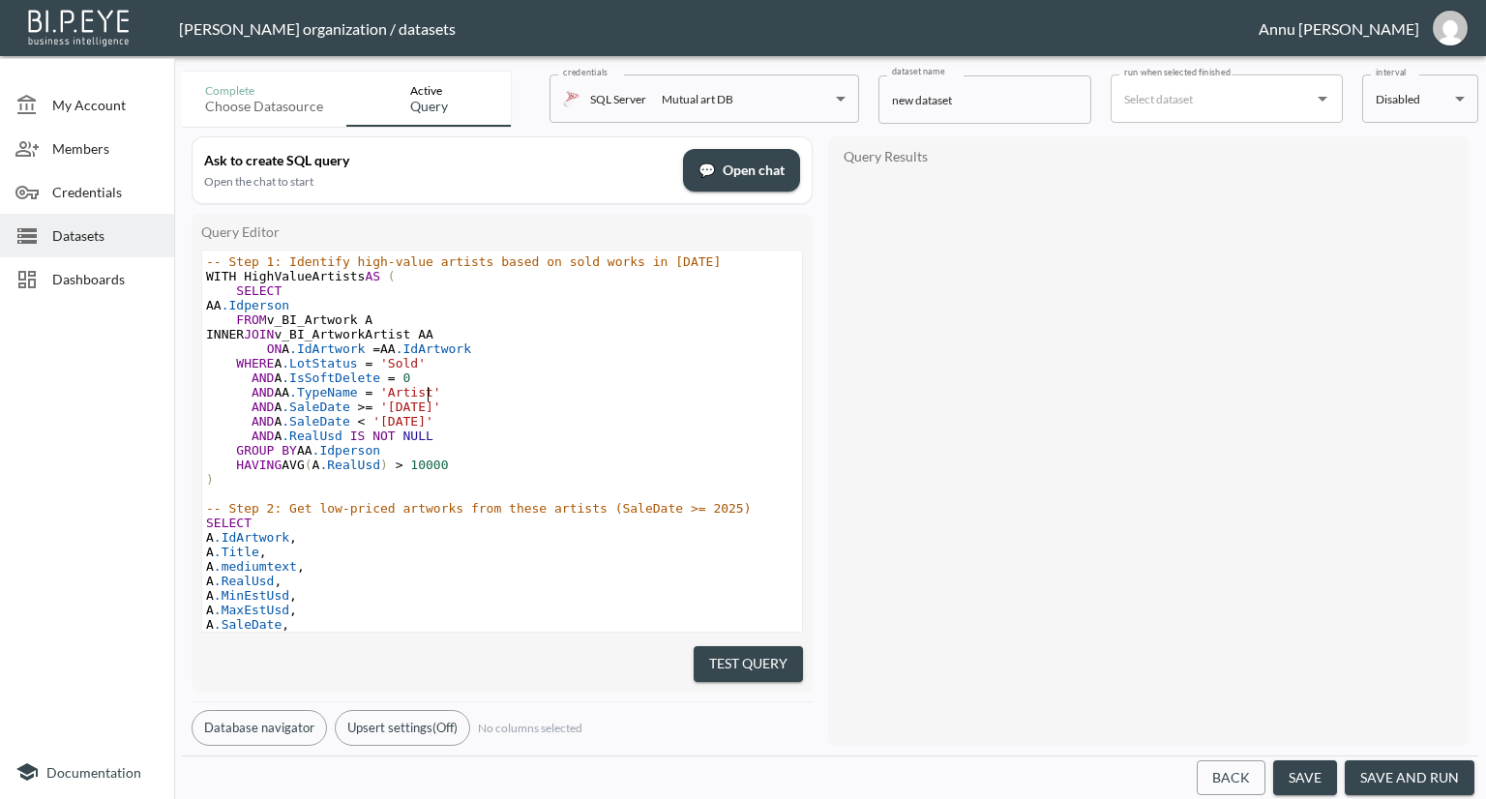
click at [419, 421] on span "'2026-01-01'" at bounding box center [402, 421] width 61 height 15
type textarea "9"
click at [398, 420] on span "'2026-09-01'" at bounding box center [402, 421] width 61 height 15
type textarea "5"
click at [565, 407] on pre "AND A .SaleDate >= '2025-08-01'" at bounding box center [502, 406] width 600 height 15
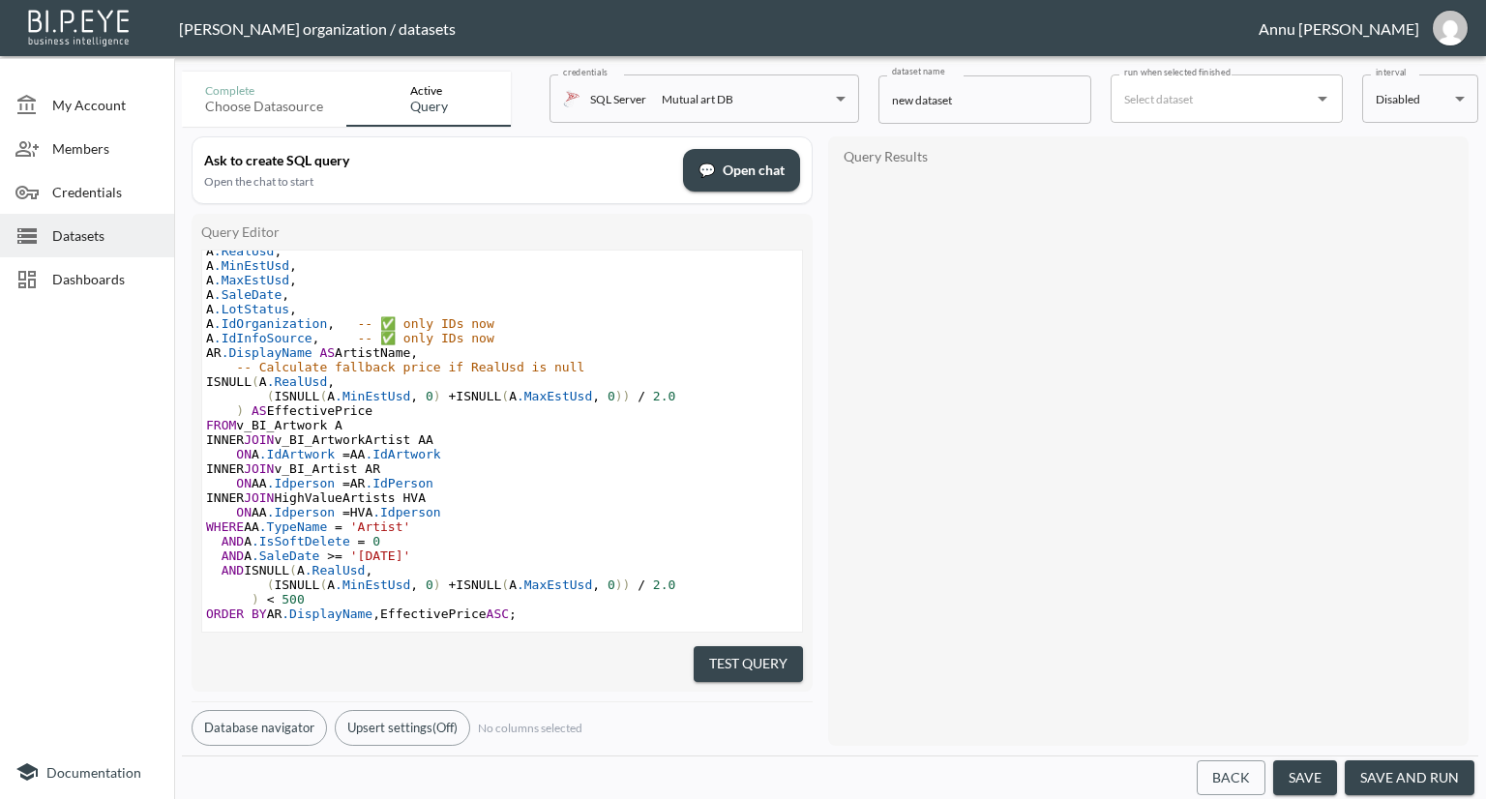
scroll to position [387, 0]
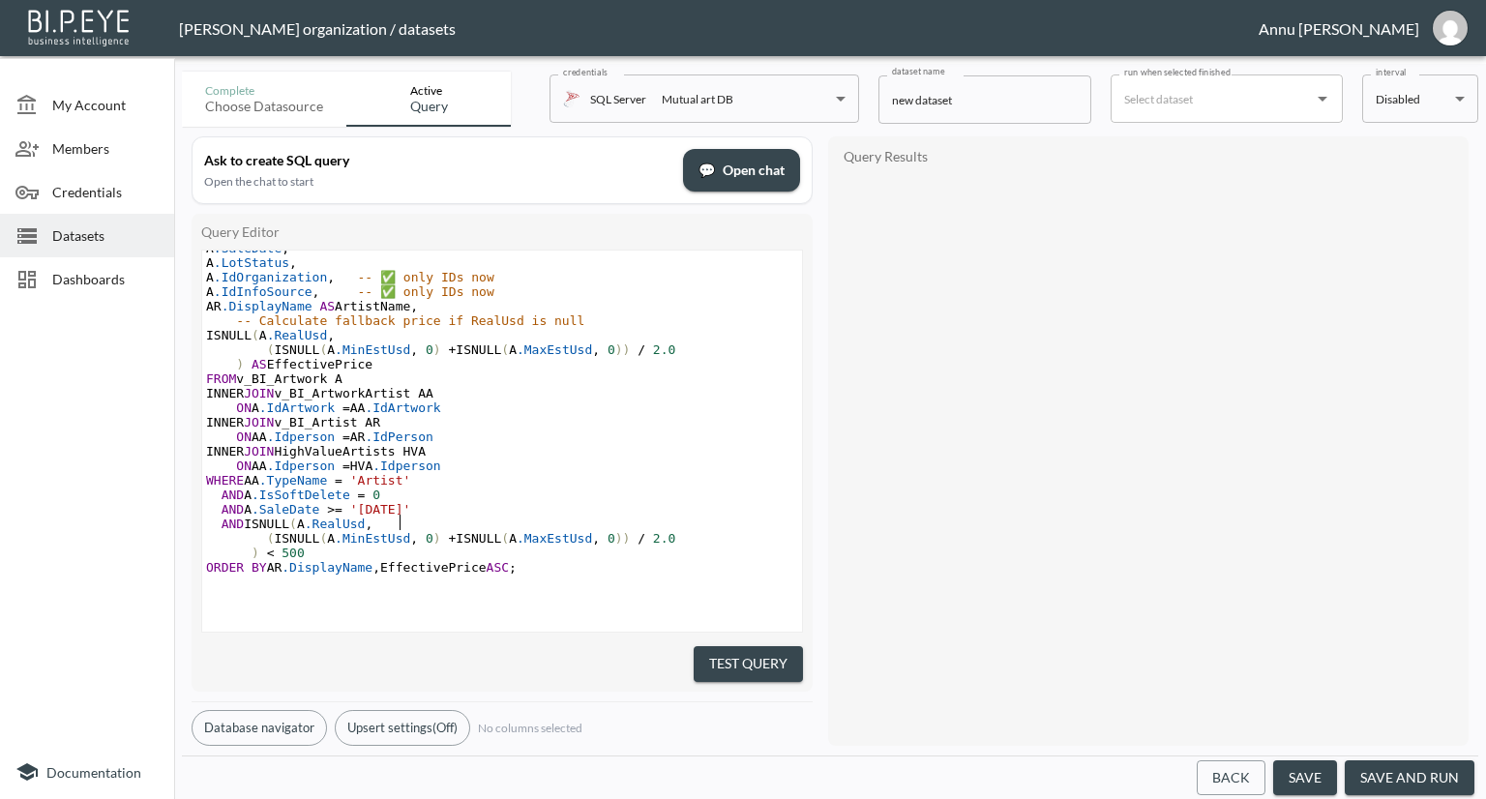
click at [400, 508] on span "'2025-01-01'" at bounding box center [380, 509] width 61 height 15
type textarea "8"
click at [650, 493] on pre "AND A .IsSoftDelete = 0" at bounding box center [502, 494] width 600 height 15
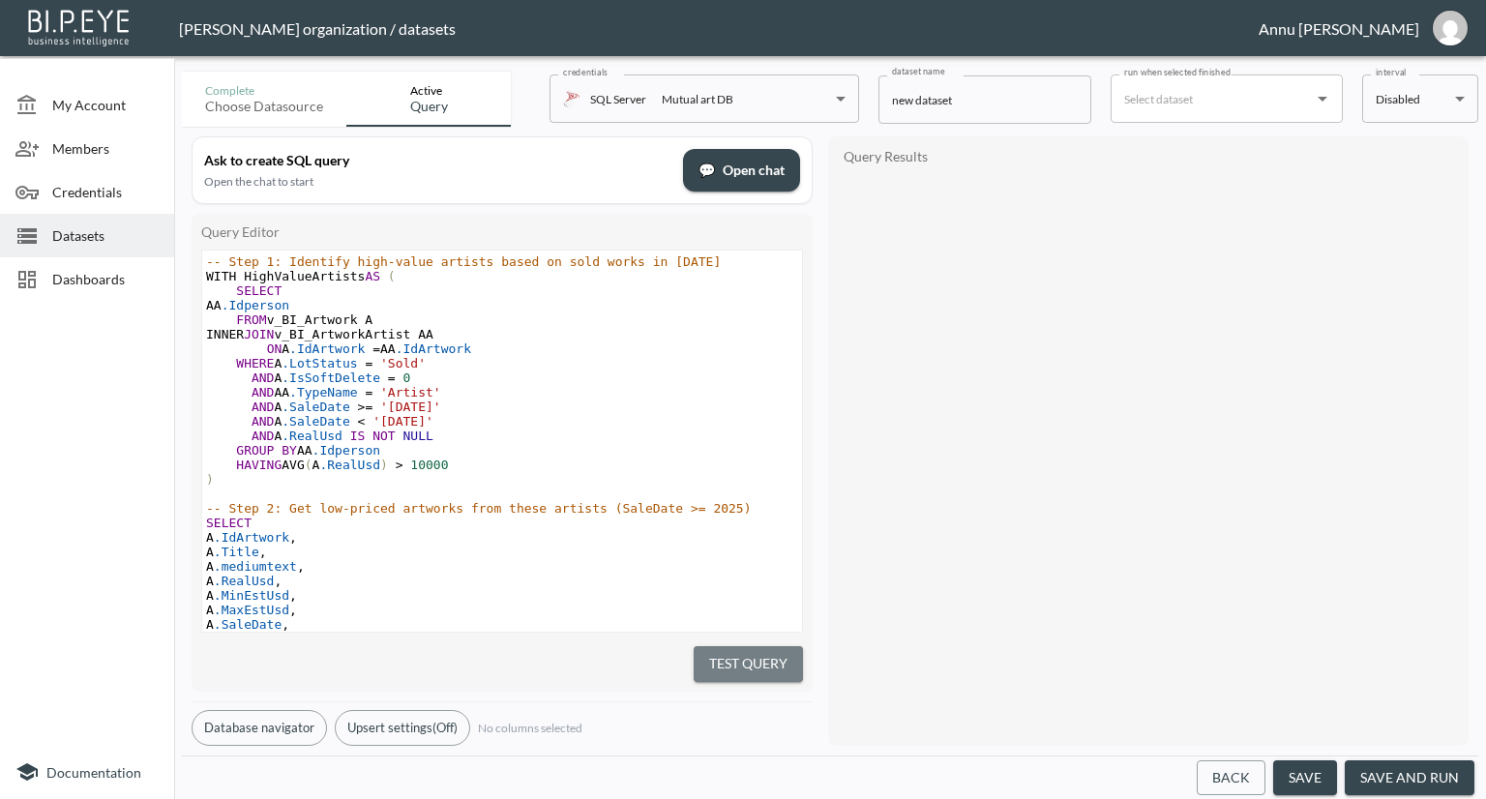
click at [734, 662] on button "Test Query" at bounding box center [747, 664] width 109 height 36
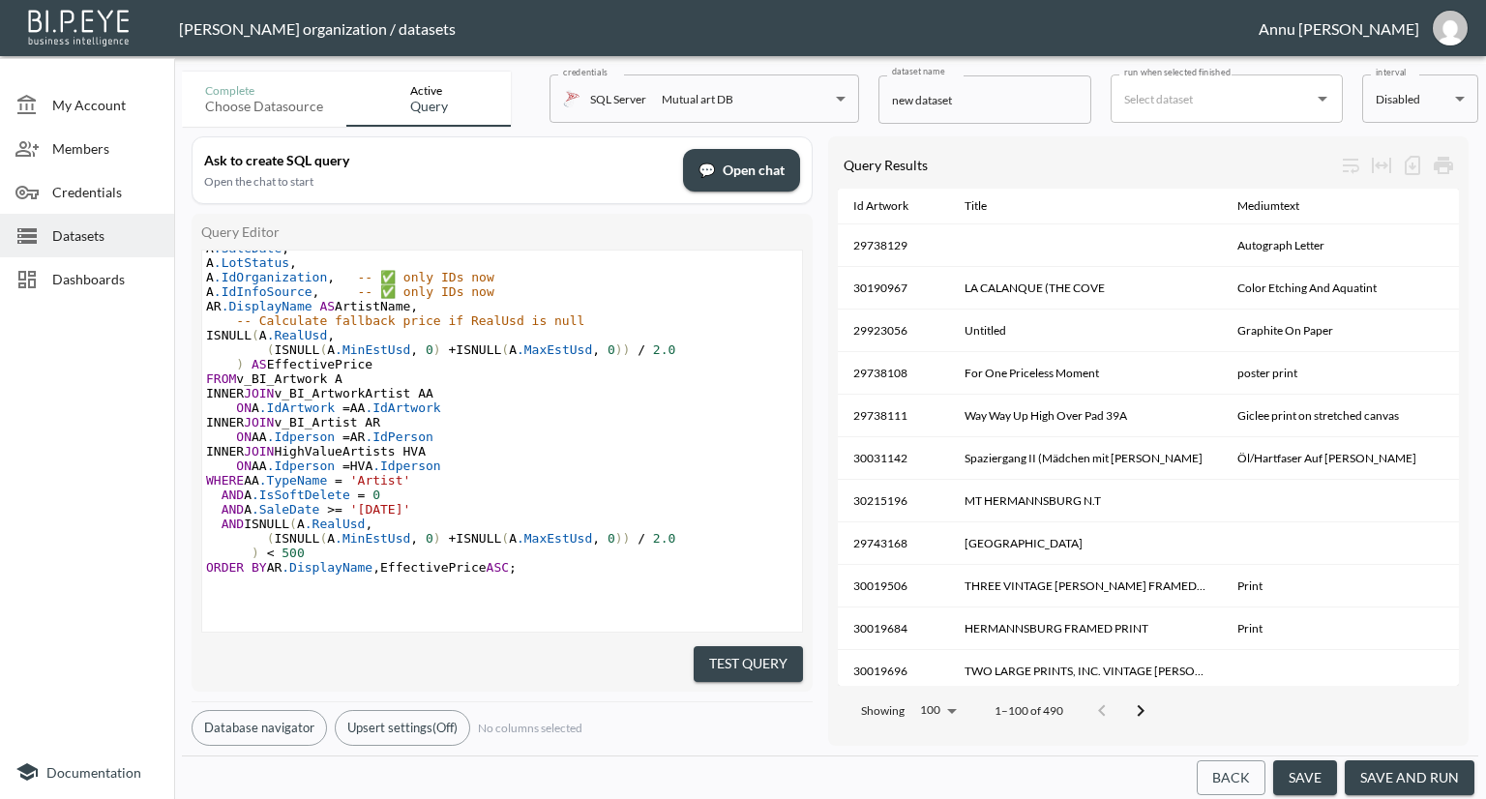
scroll to position [0, 0]
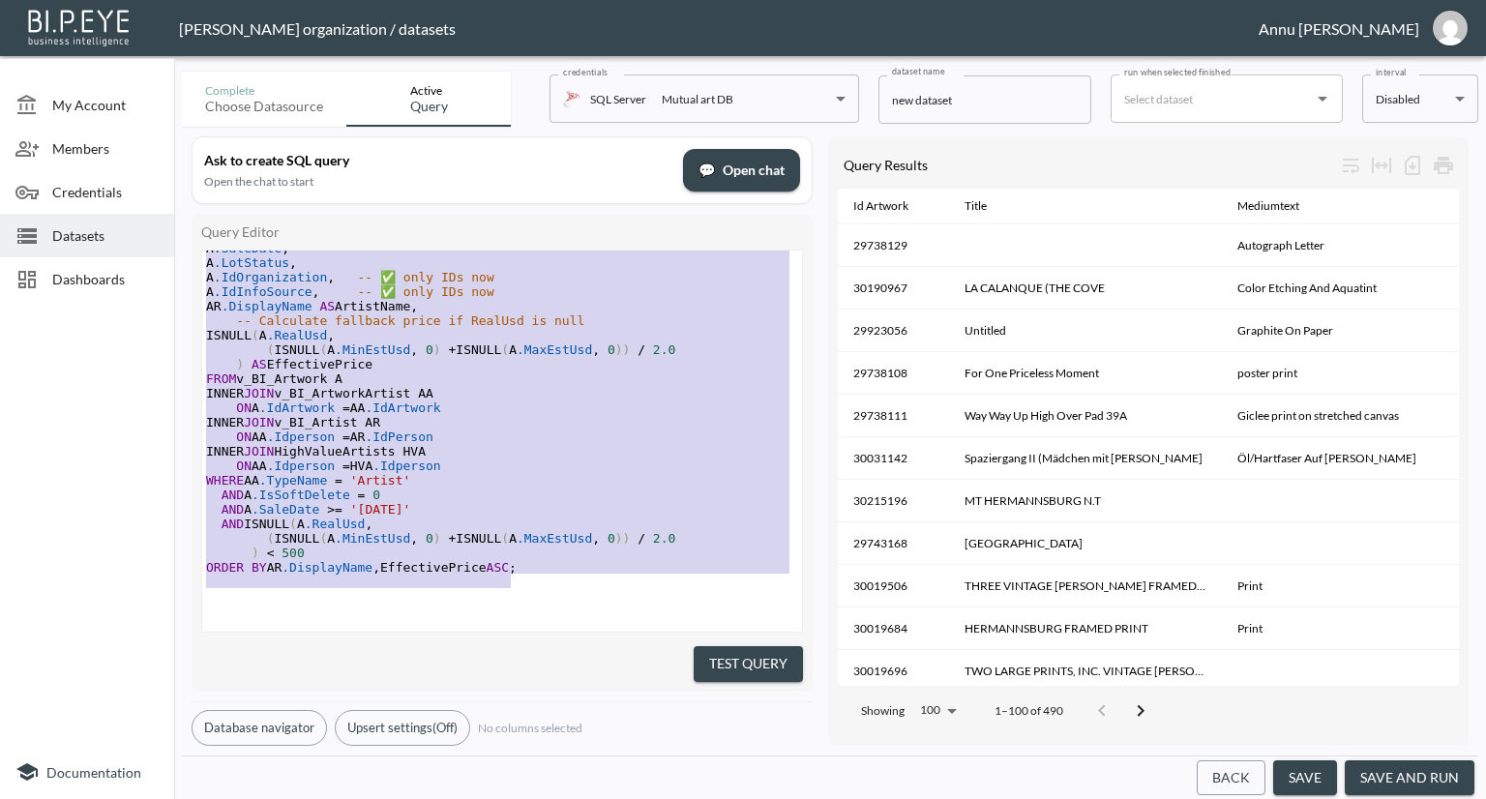
type textarea "-- Step 1: Identify high-value artists based on sold works in 2025 WITH HighVal…"
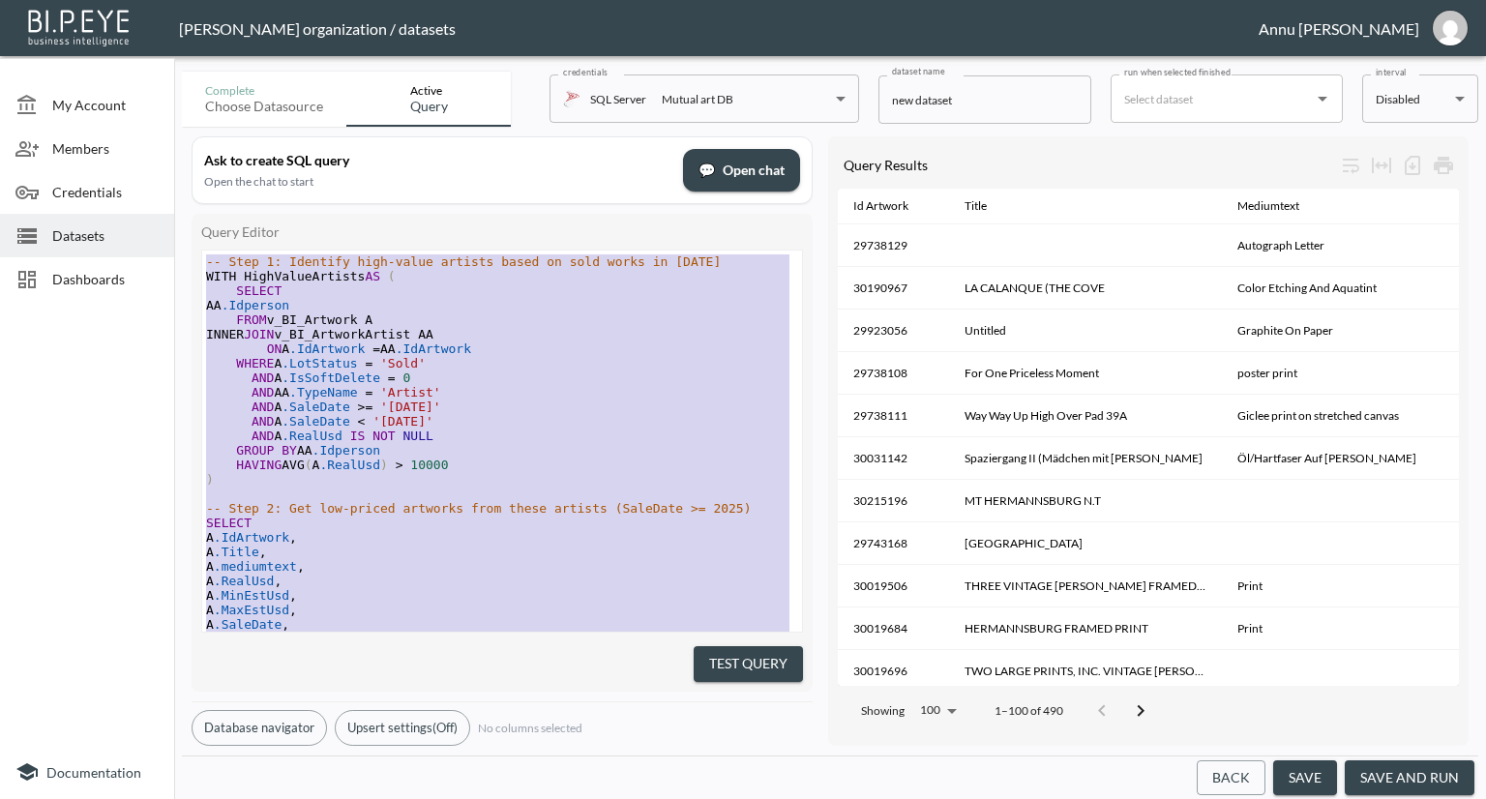
drag, startPoint x: 544, startPoint y: 561, endPoint x: 232, endPoint y: 68, distance: 583.4
click at [232, 68] on div "Complete Choose datasource Active Query credentials SQL Server Mutual art DB 82…" at bounding box center [830, 431] width 1296 height 735
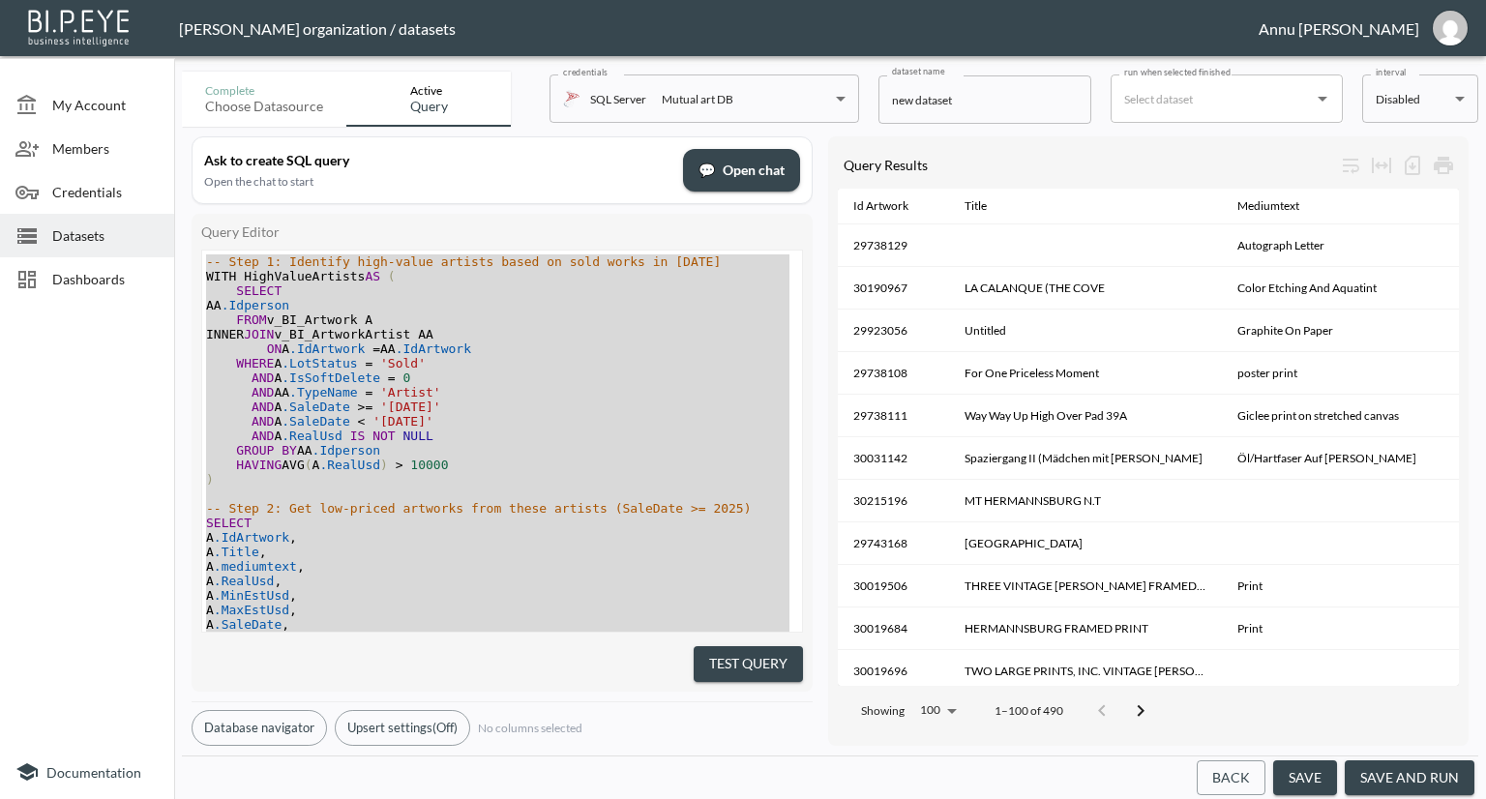
click at [471, 242] on div "Query Editor x ​ -- Step 1: Identify high-value artists based on sold works in …" at bounding box center [502, 453] width 621 height 478
click at [90, 291] on div "Dashboards" at bounding box center [87, 279] width 174 height 44
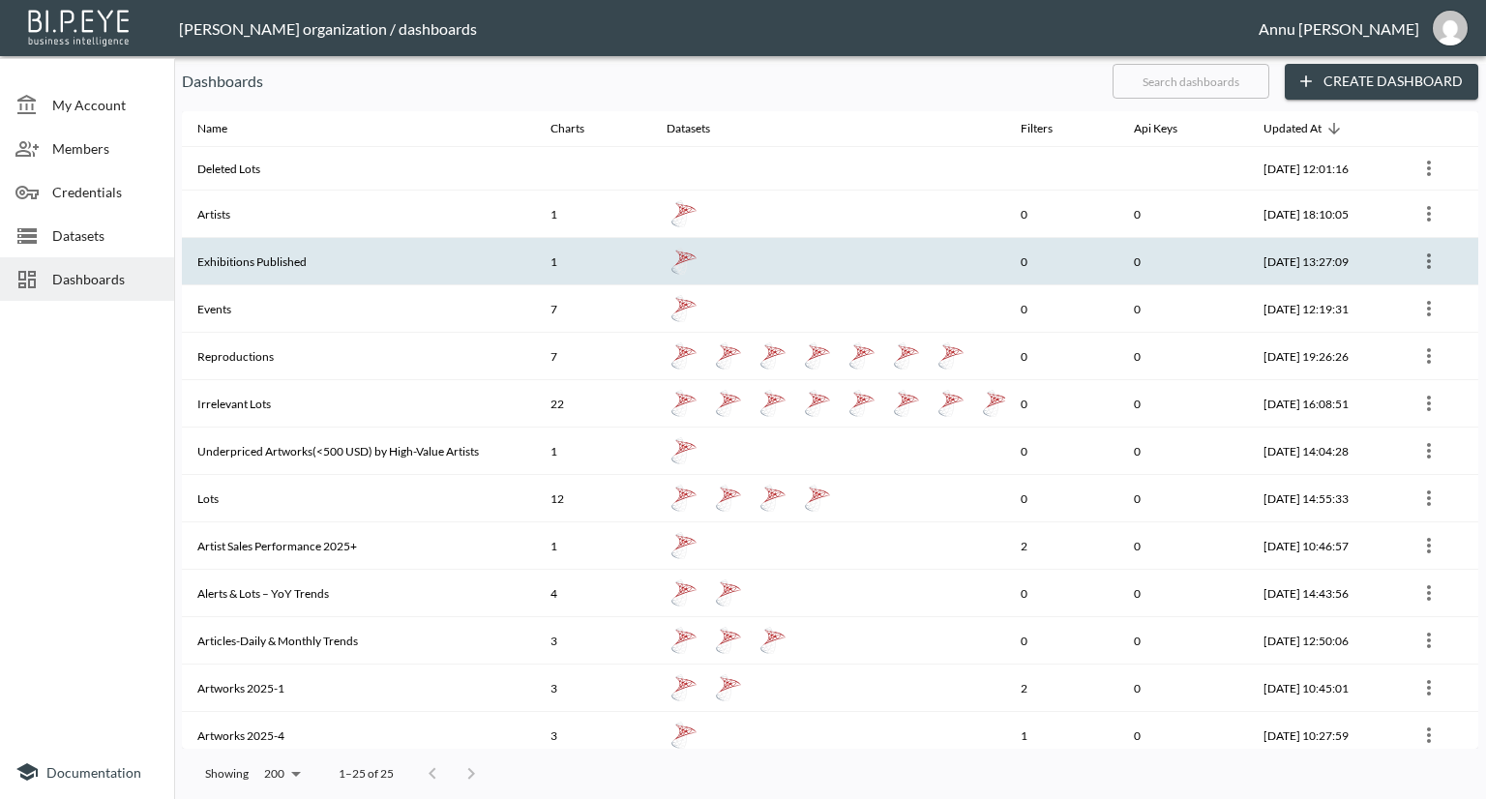
click at [231, 259] on th "Exhibitions Published" at bounding box center [358, 261] width 353 height 47
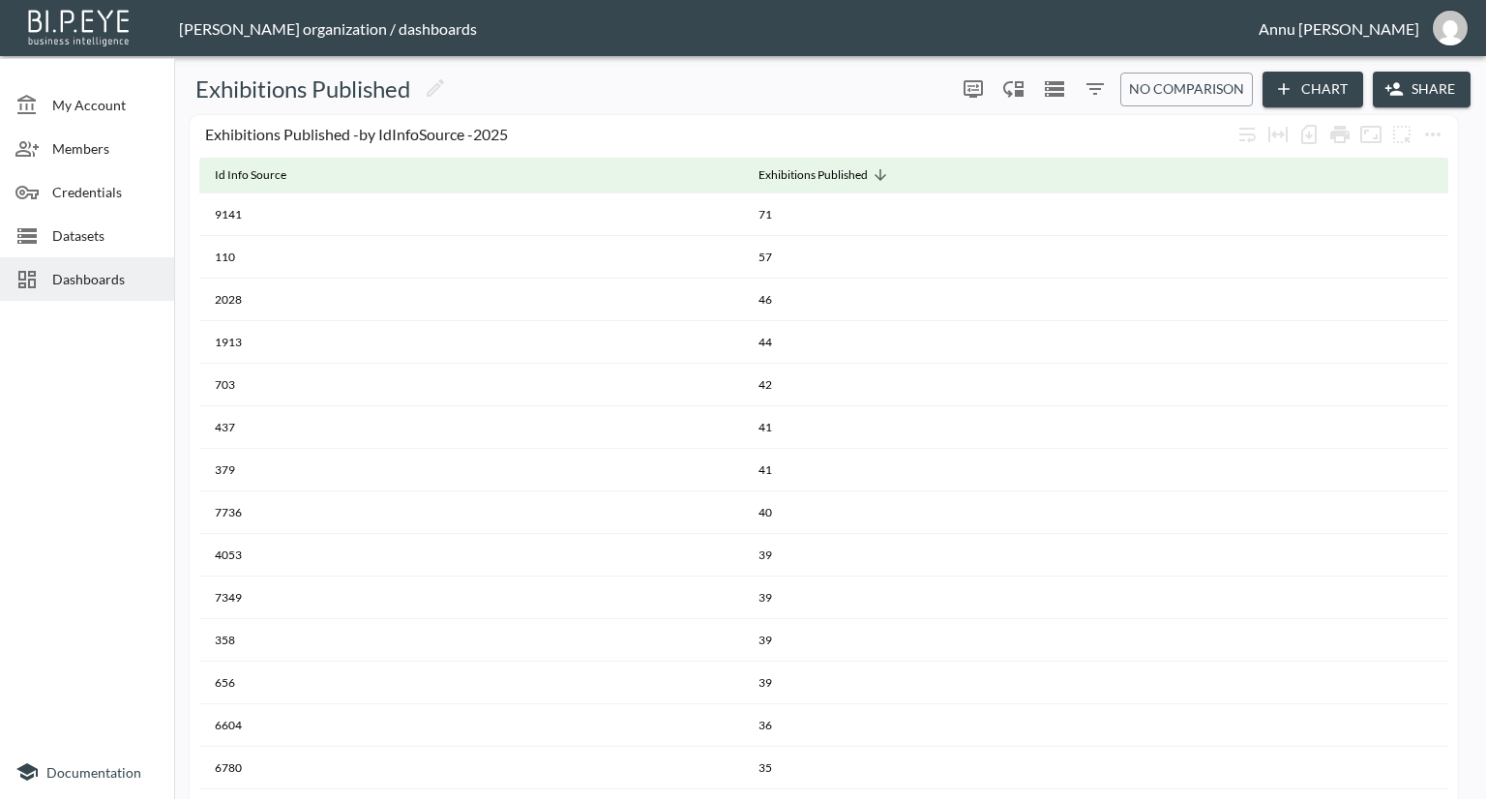
click at [108, 279] on span "Dashboards" at bounding box center [105, 279] width 106 height 20
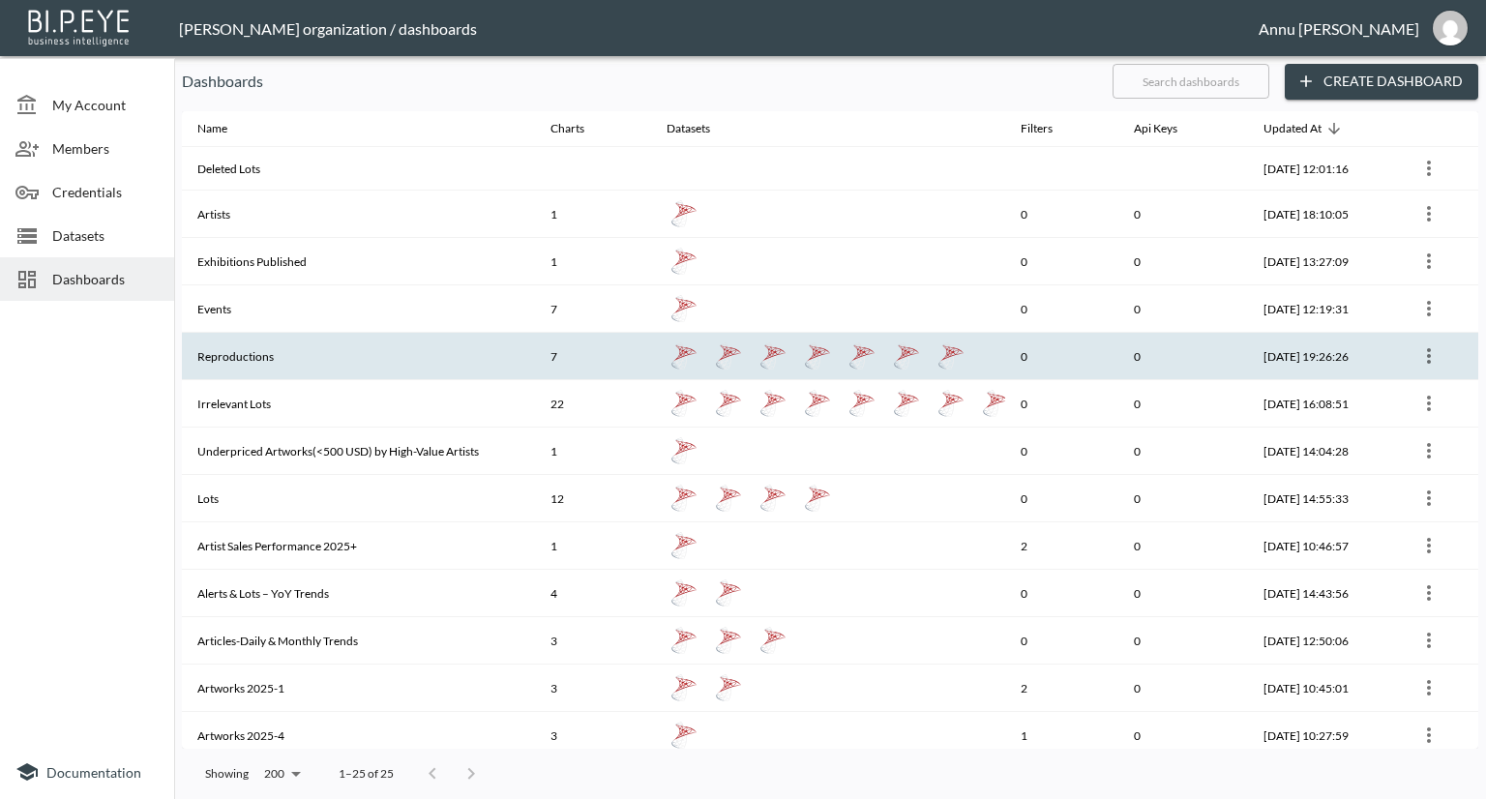
click at [233, 361] on th "Reproductions" at bounding box center [358, 356] width 353 height 47
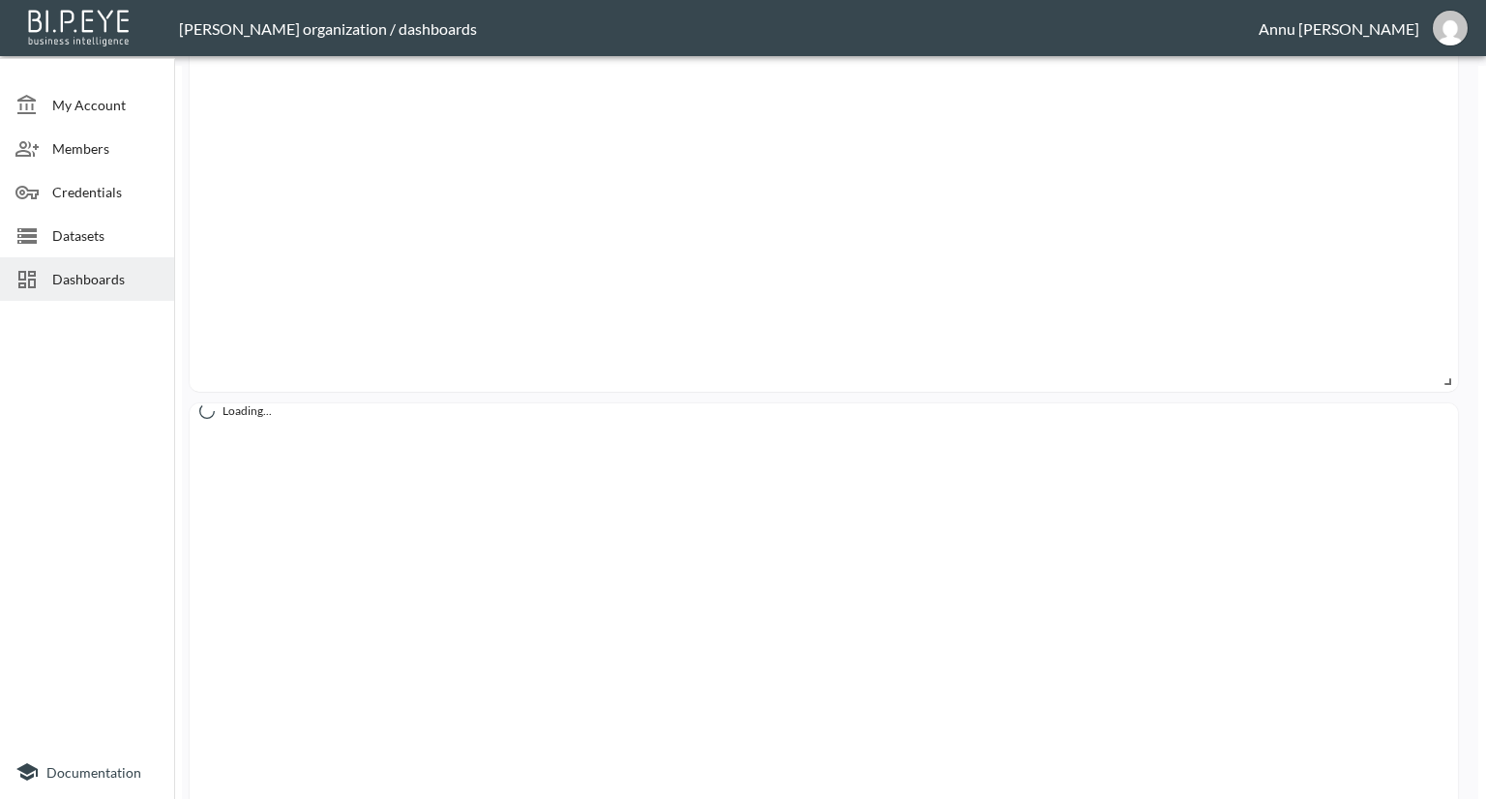
scroll to position [967, 0]
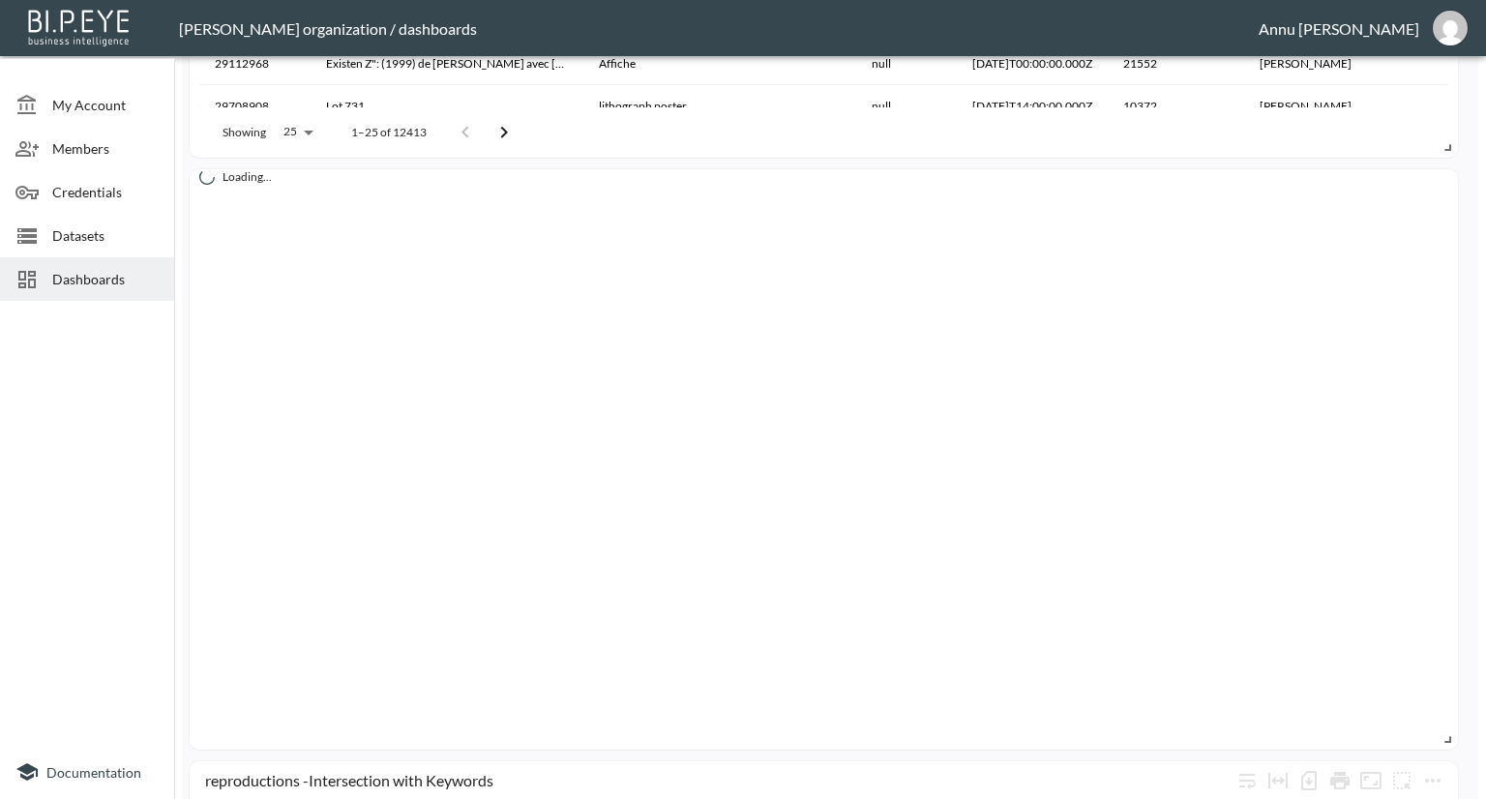
click at [903, 467] on div "Loading..." at bounding box center [824, 459] width 1268 height 580
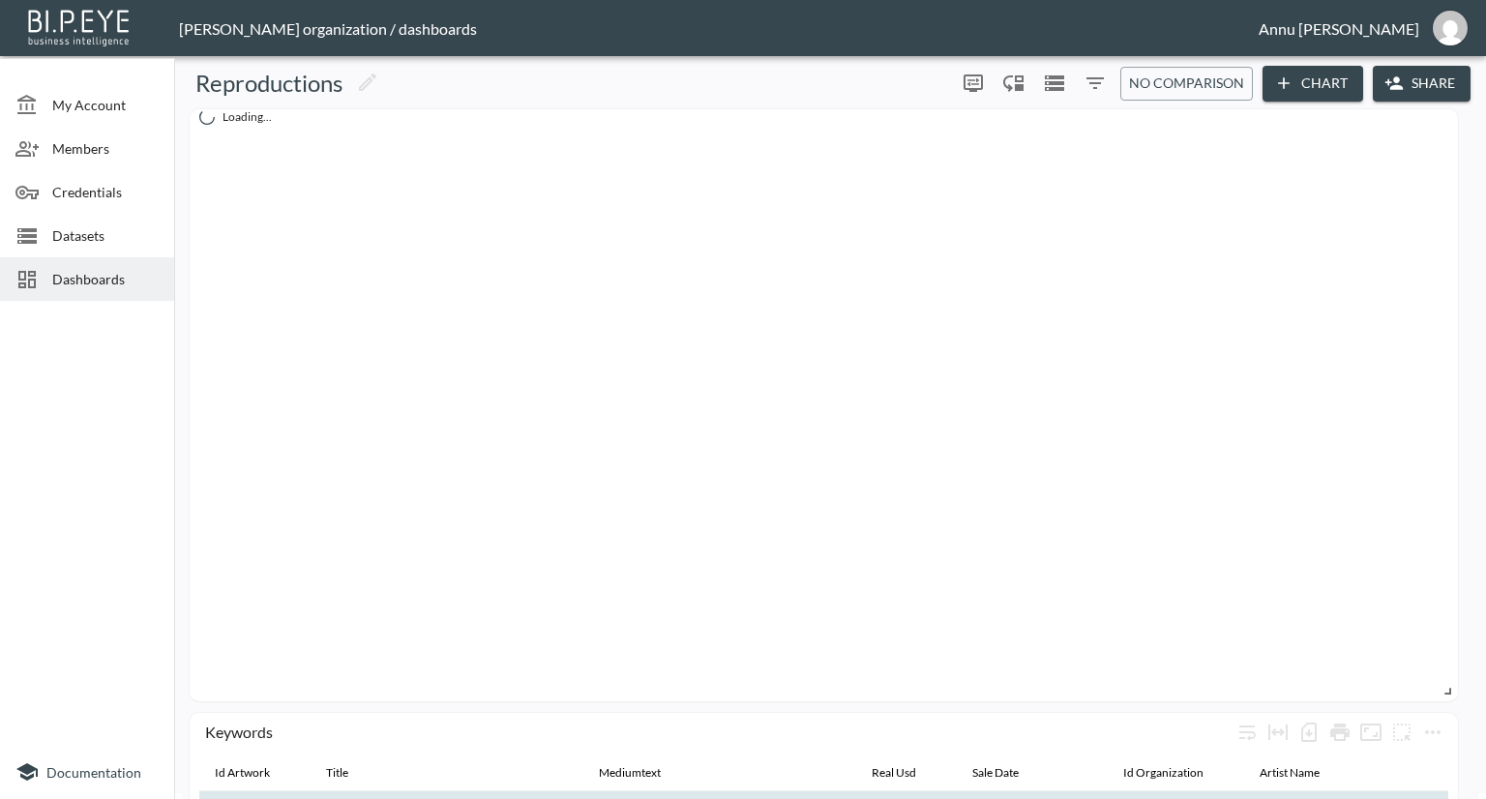
scroll to position [0, 0]
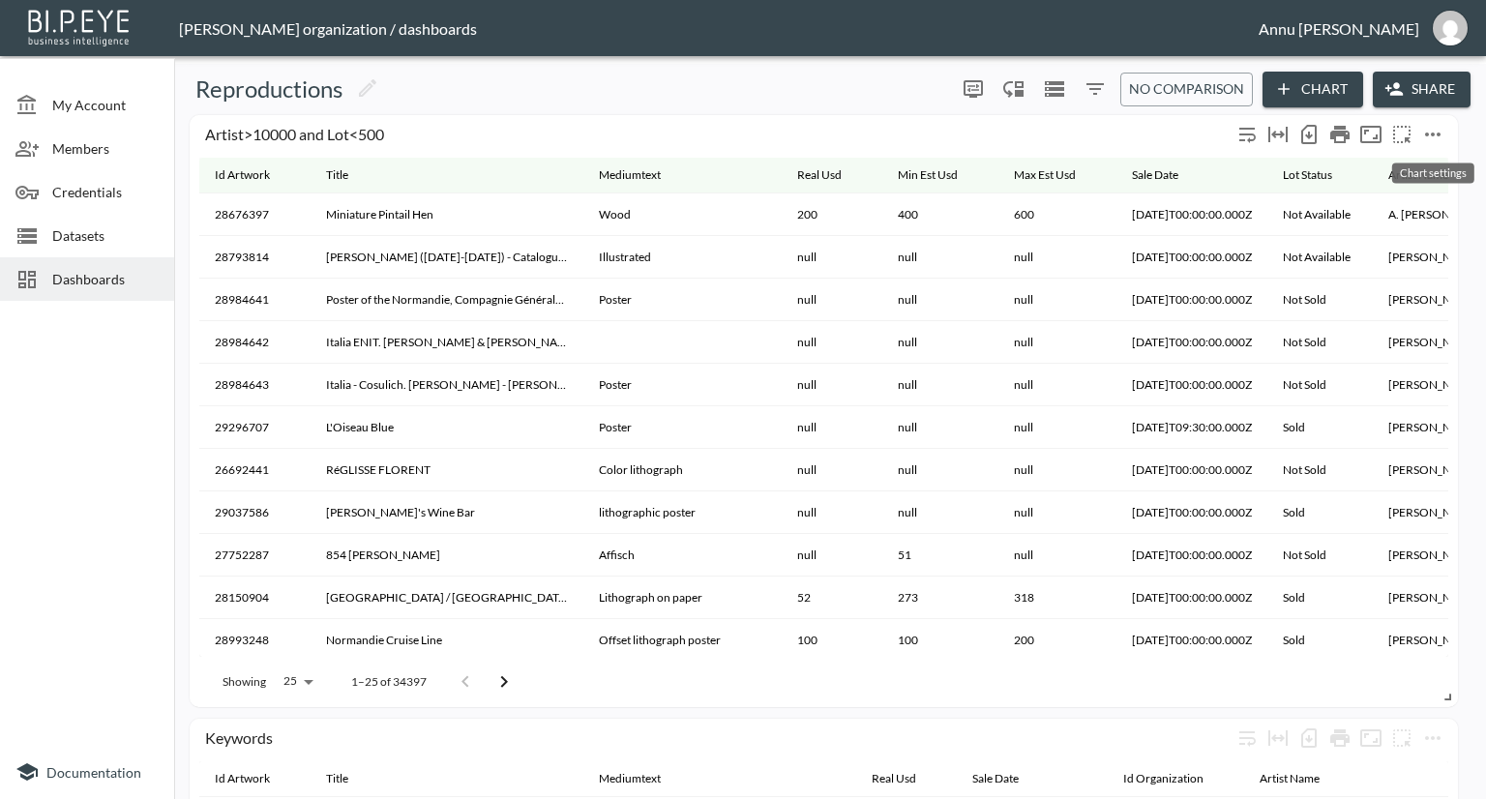
click at [1438, 137] on icon "more" at bounding box center [1432, 134] width 23 height 23
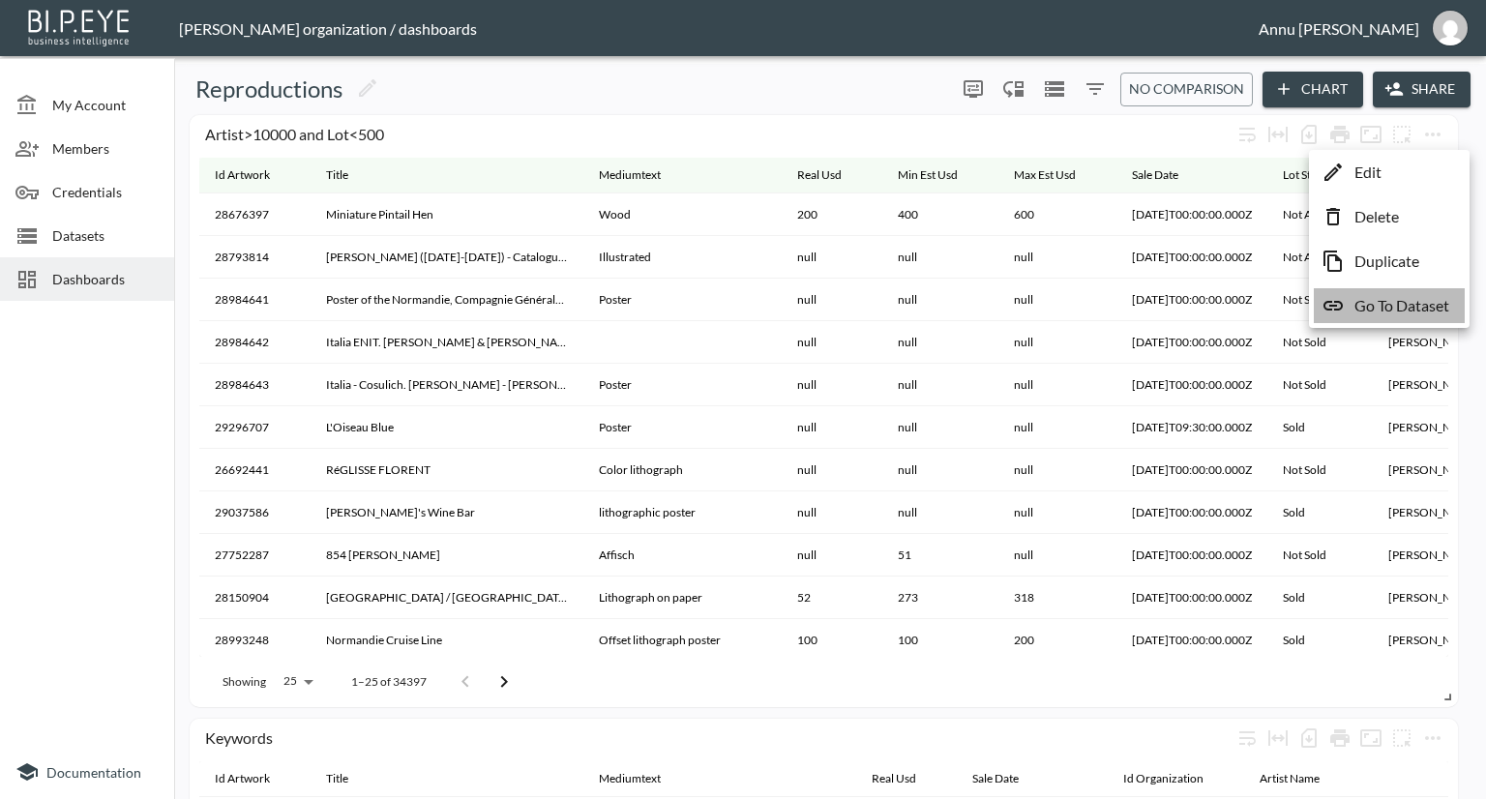
click at [1393, 310] on p "Go To Dataset" at bounding box center [1401, 305] width 95 height 23
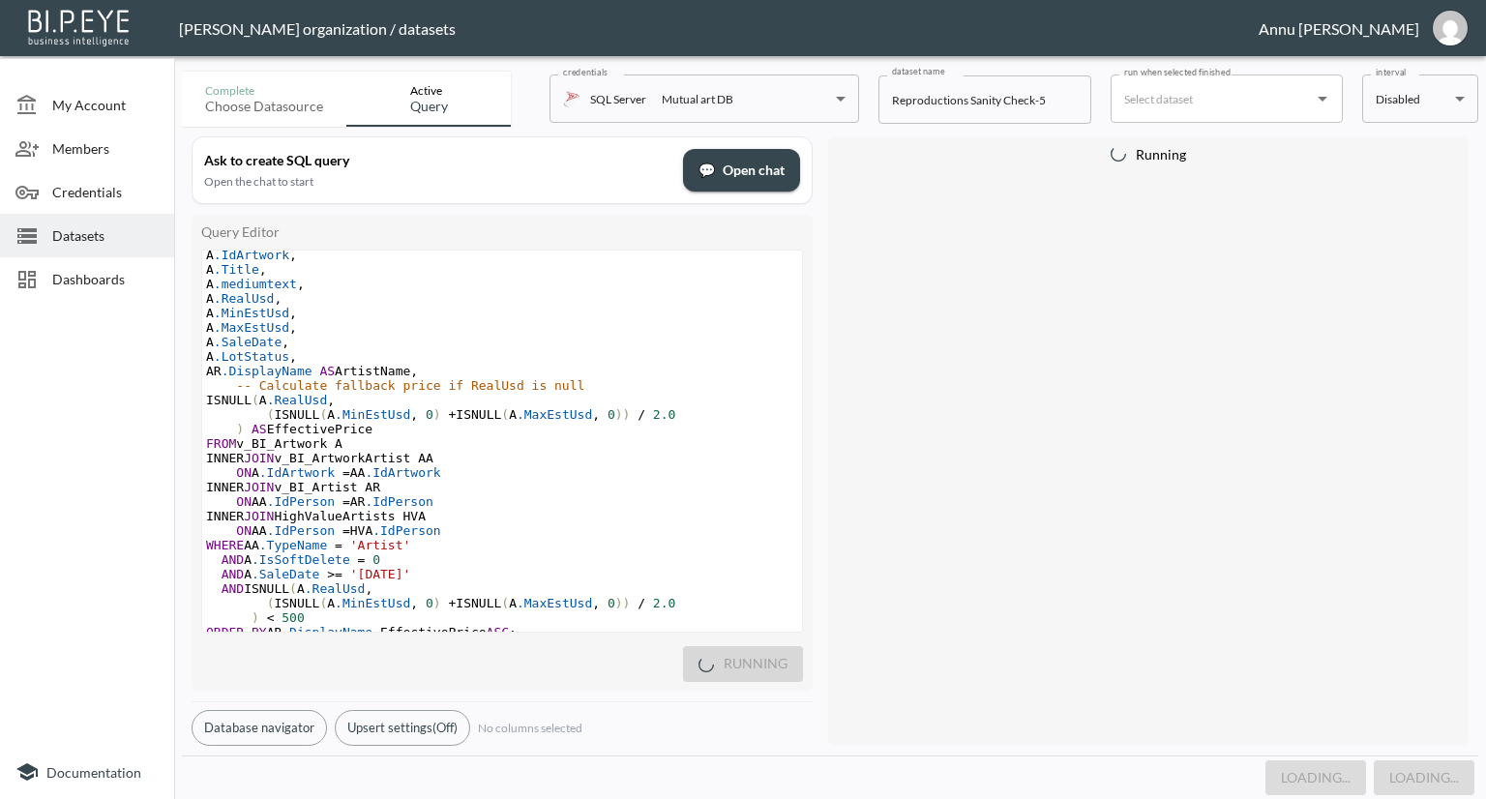
scroll to position [323, 0]
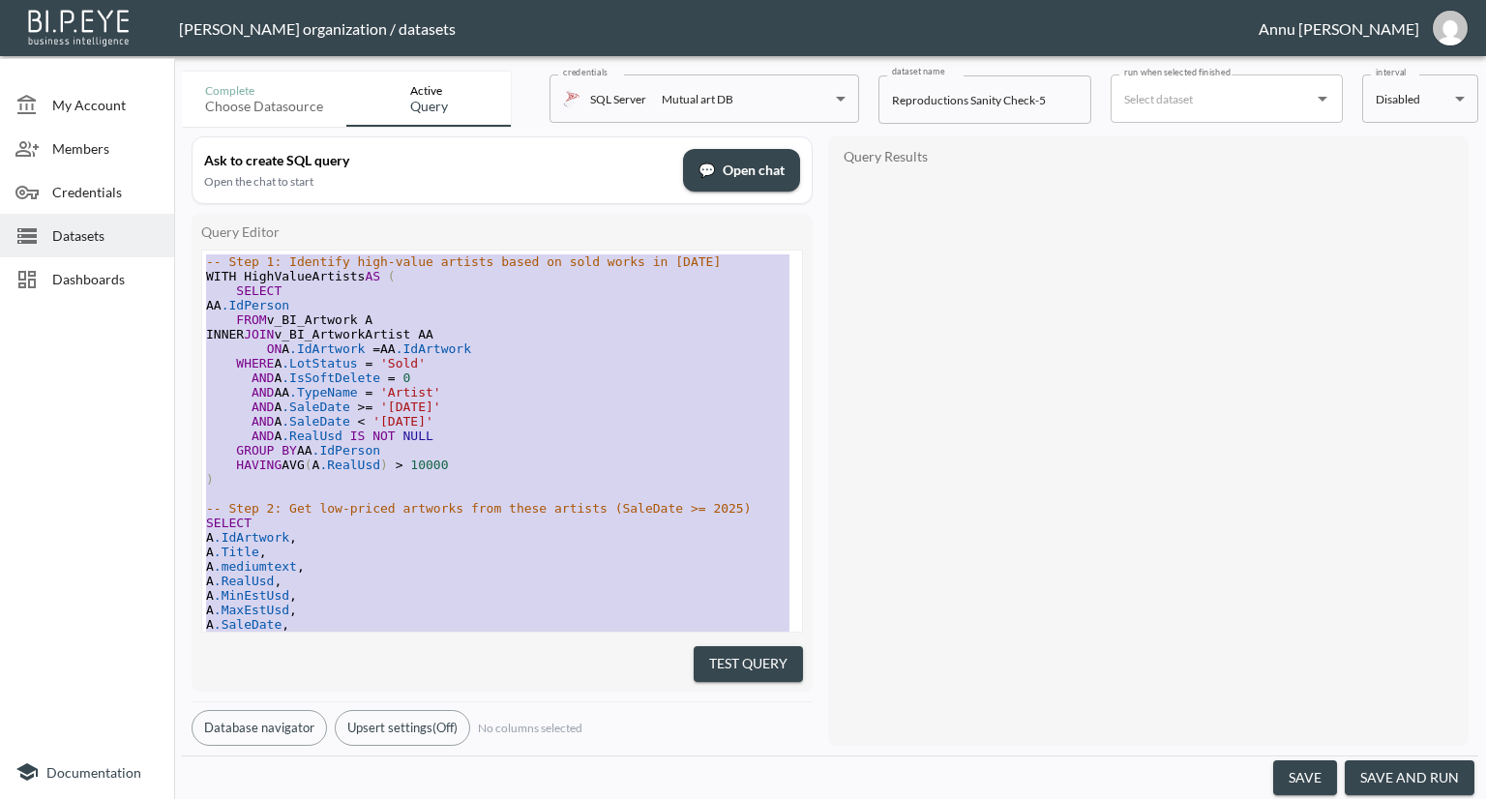
drag, startPoint x: 534, startPoint y: 595, endPoint x: 302, endPoint y: 142, distance: 508.7
click at [302, 142] on div "Ask to create SQL query Open the chat to start 💬 Open chat Query Editor x -- St…" at bounding box center [502, 440] width 621 height 609
type textarea "-- Step 1: Identify high-value artists based on sold works in [DATE] WITH HighV…"
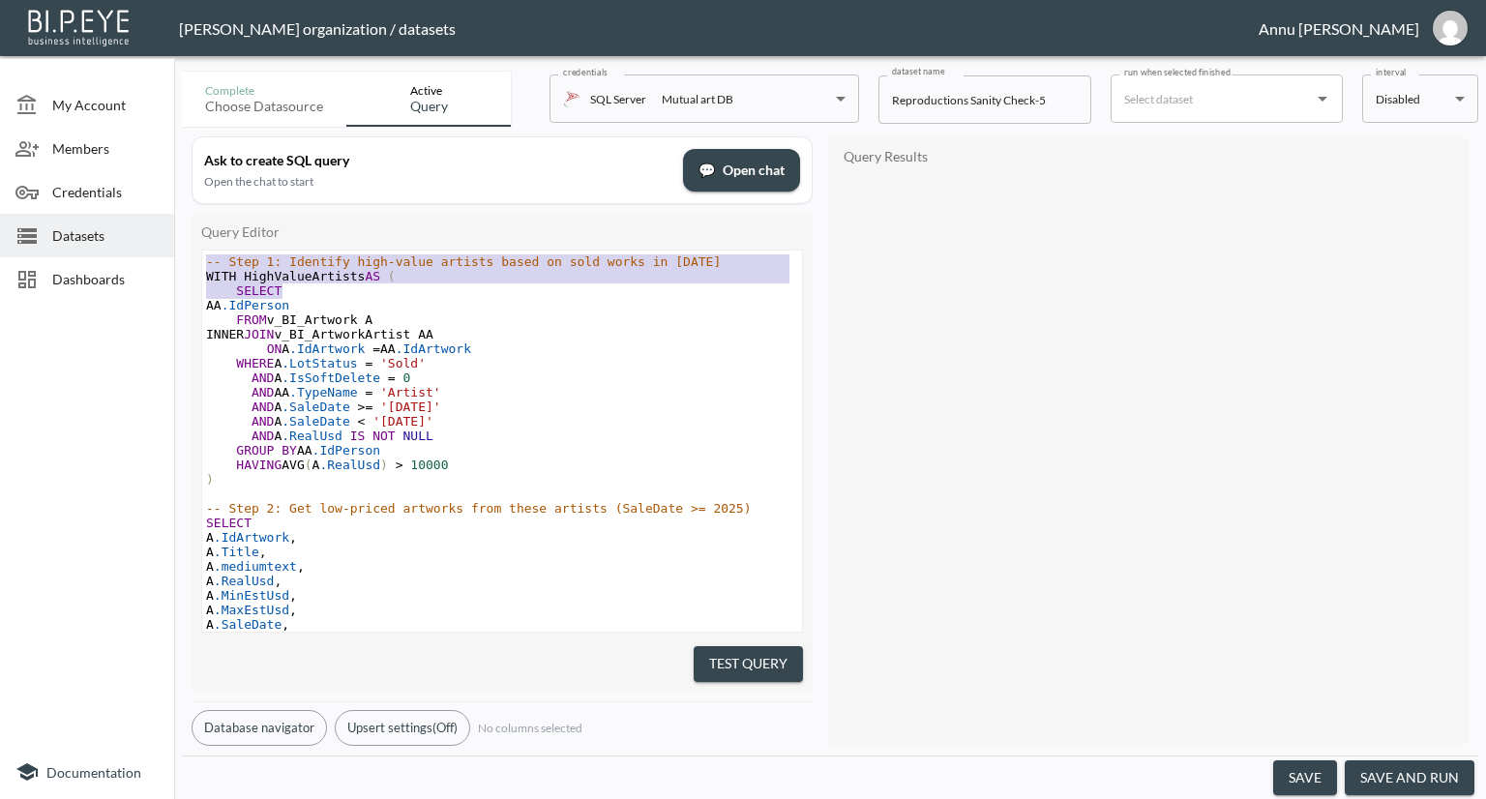
drag, startPoint x: 382, startPoint y: 258, endPoint x: 400, endPoint y: 286, distance: 33.5
click at [400, 286] on div "x -- Step 1: Identify high-value artists based on sold works in [DATE] WITH Hig…" at bounding box center [502, 588] width 600 height 675
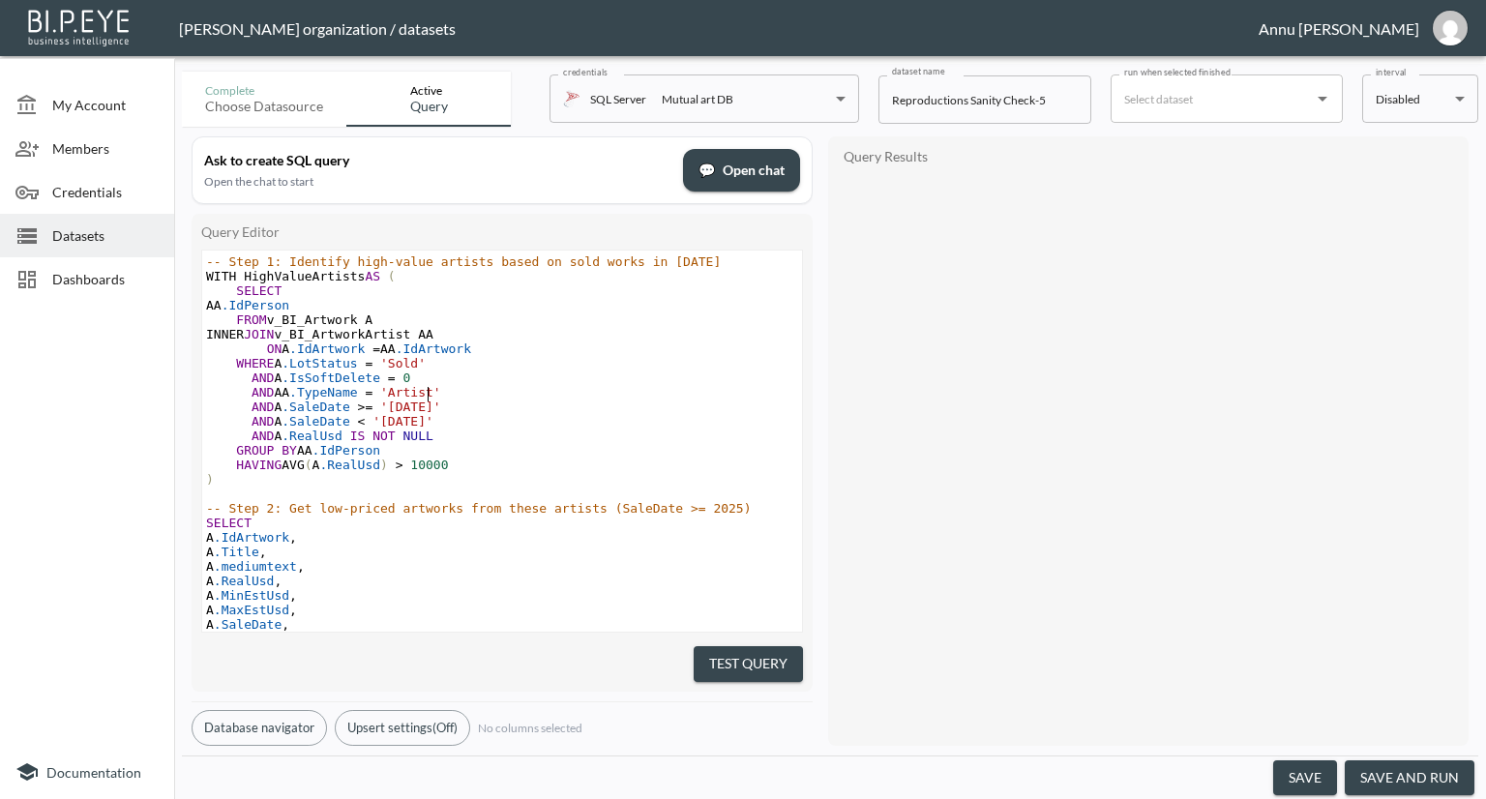
click at [514, 390] on pre "AND AA .TypeName = 'Artist'" at bounding box center [502, 392] width 600 height 15
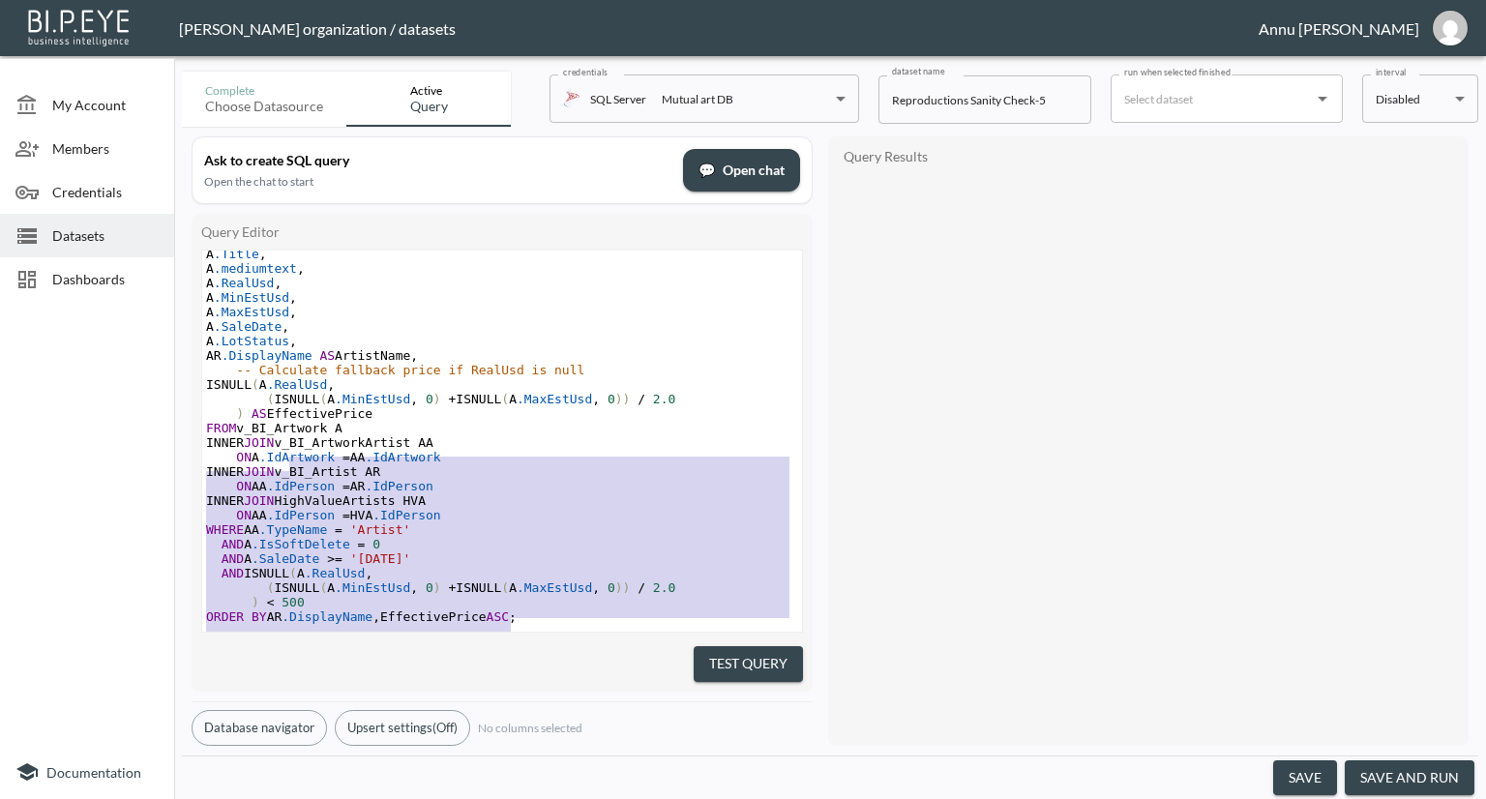
type textarea "-- Step 1: Identify high-value artists based on sold works in 2025 WITH HighVal…"
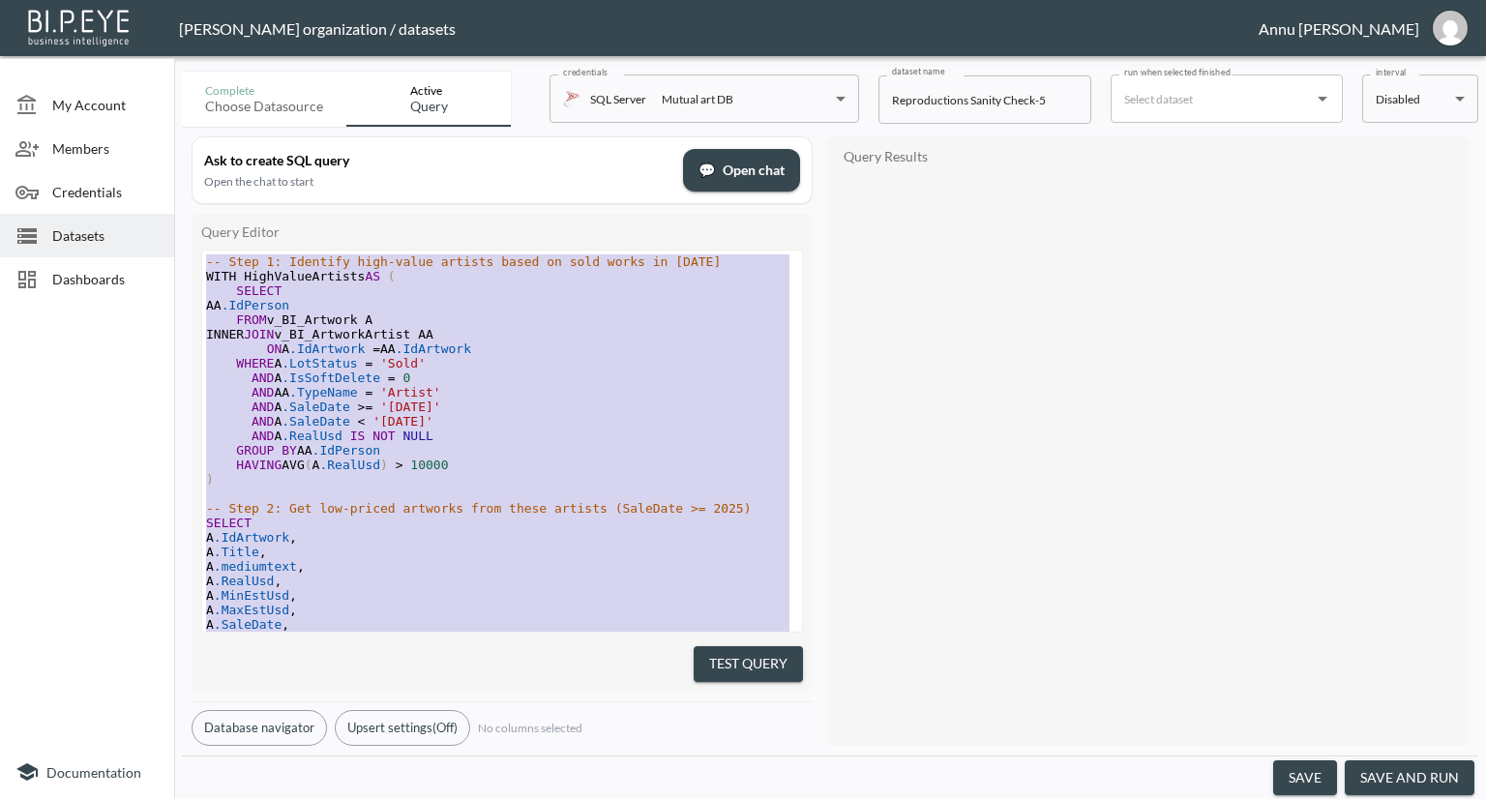
drag, startPoint x: 511, startPoint y: 598, endPoint x: 127, endPoint y: 68, distance: 654.5
click at [127, 68] on div "My Account Members Credentials Datasets Dashboards Documentation Complete Choos…" at bounding box center [743, 399] width 1486 height 799
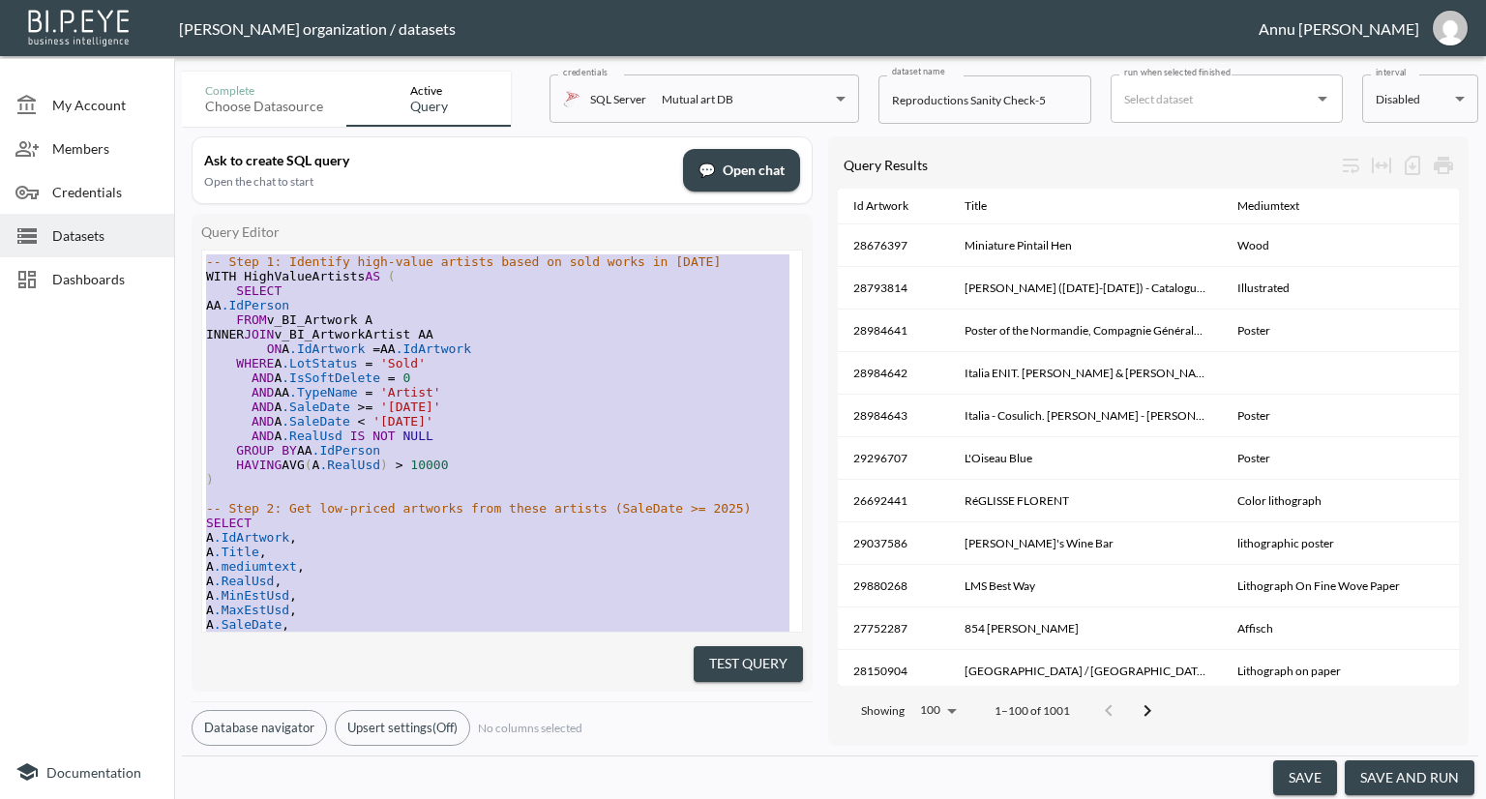
click at [538, 403] on pre "AND A .SaleDate >= '2025-01-01'" at bounding box center [502, 406] width 600 height 15
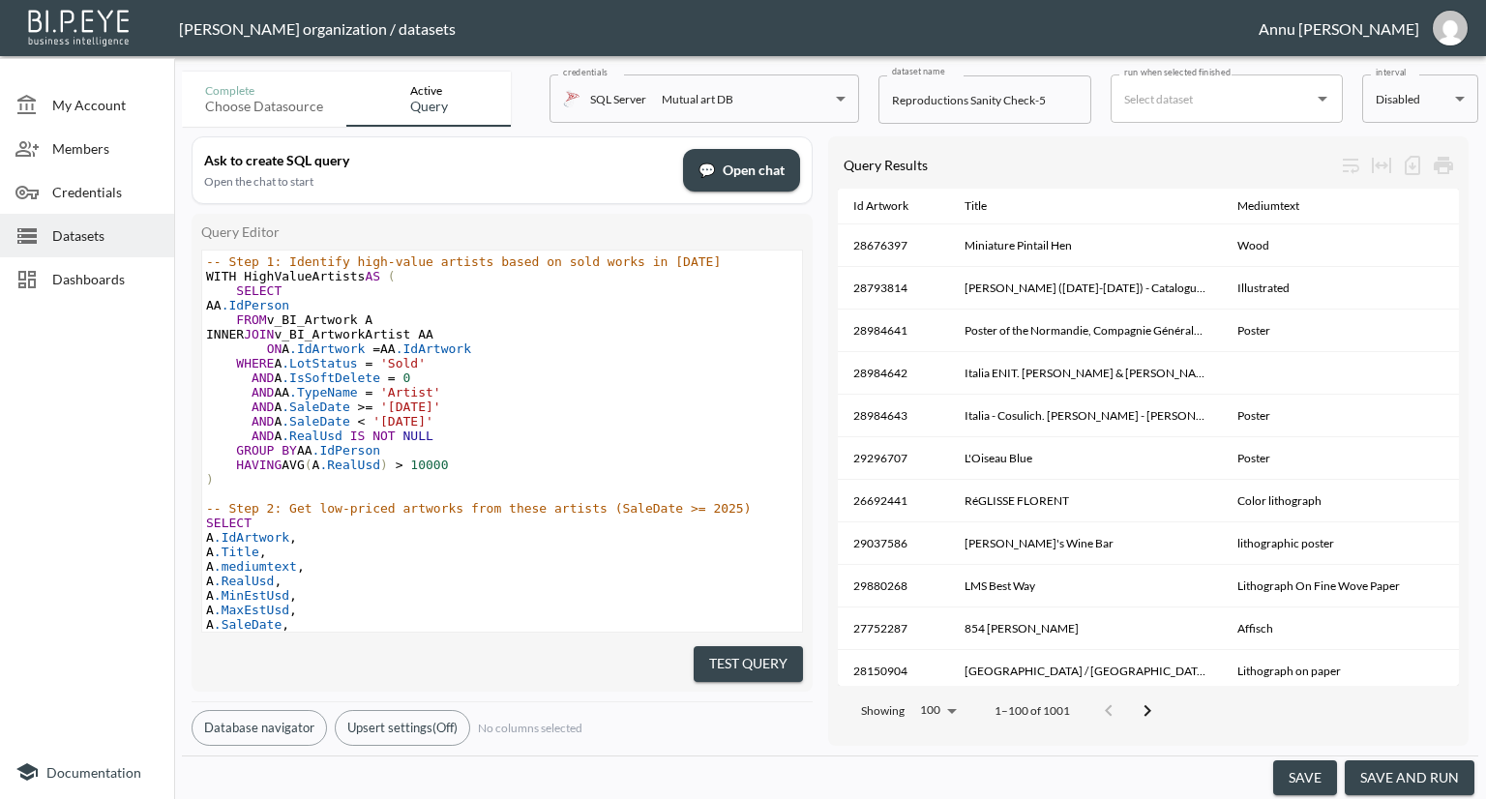
scroll to position [192, 0]
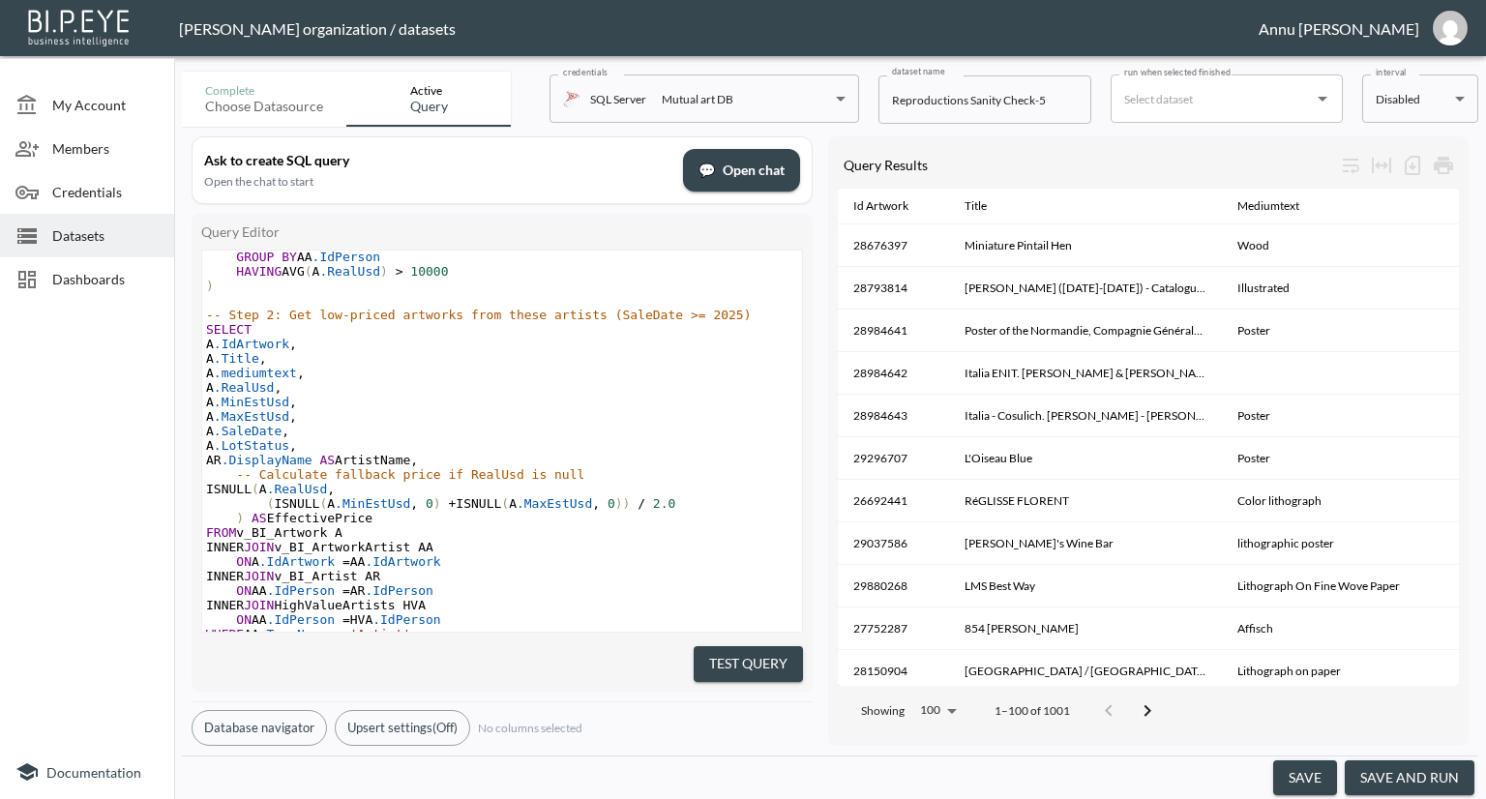
click at [317, 345] on pre "A .IdArtwork ," at bounding box center [502, 344] width 600 height 15
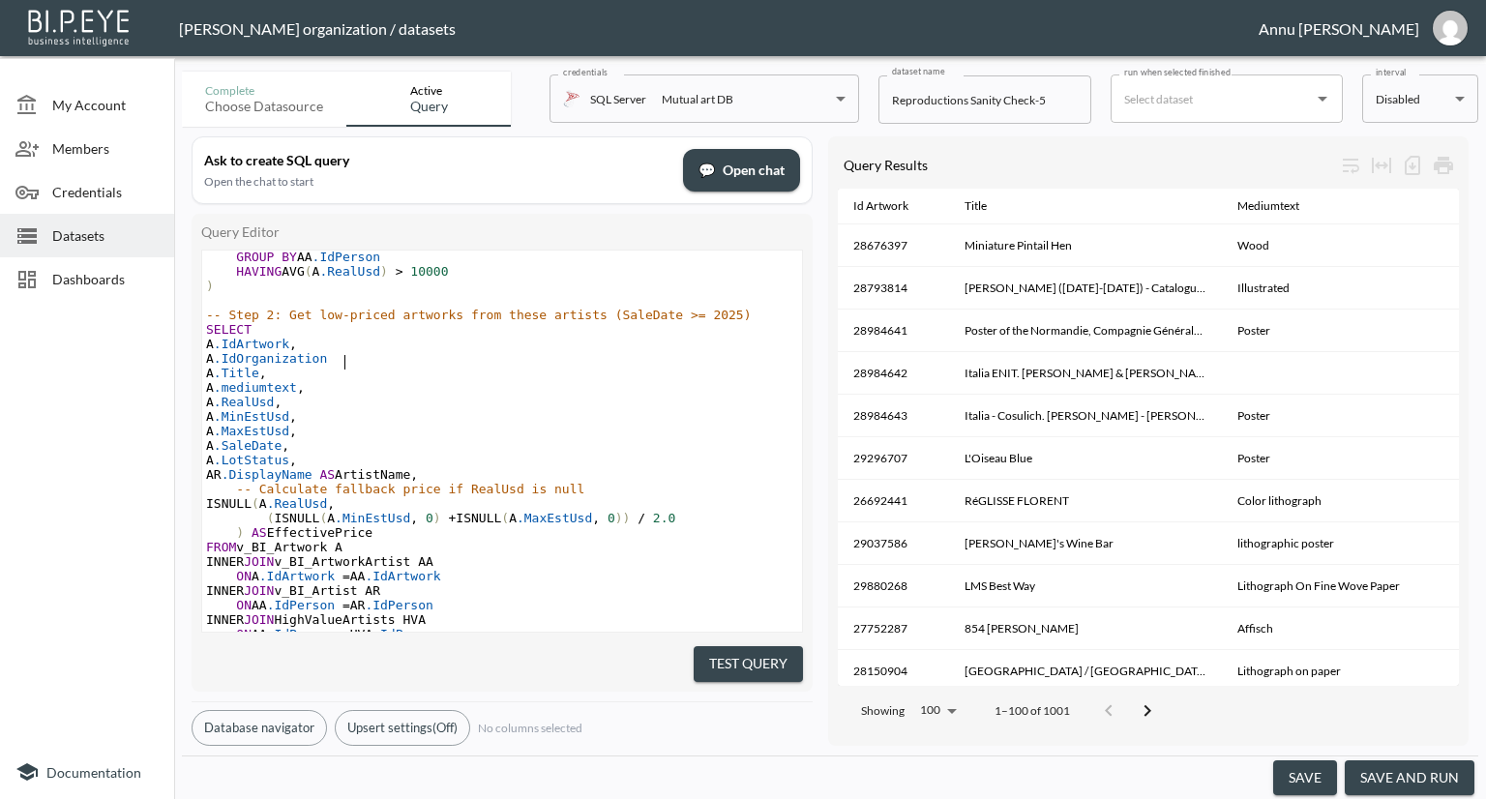
scroll to position [0, 112]
type textarea "A.IdOrganization,"
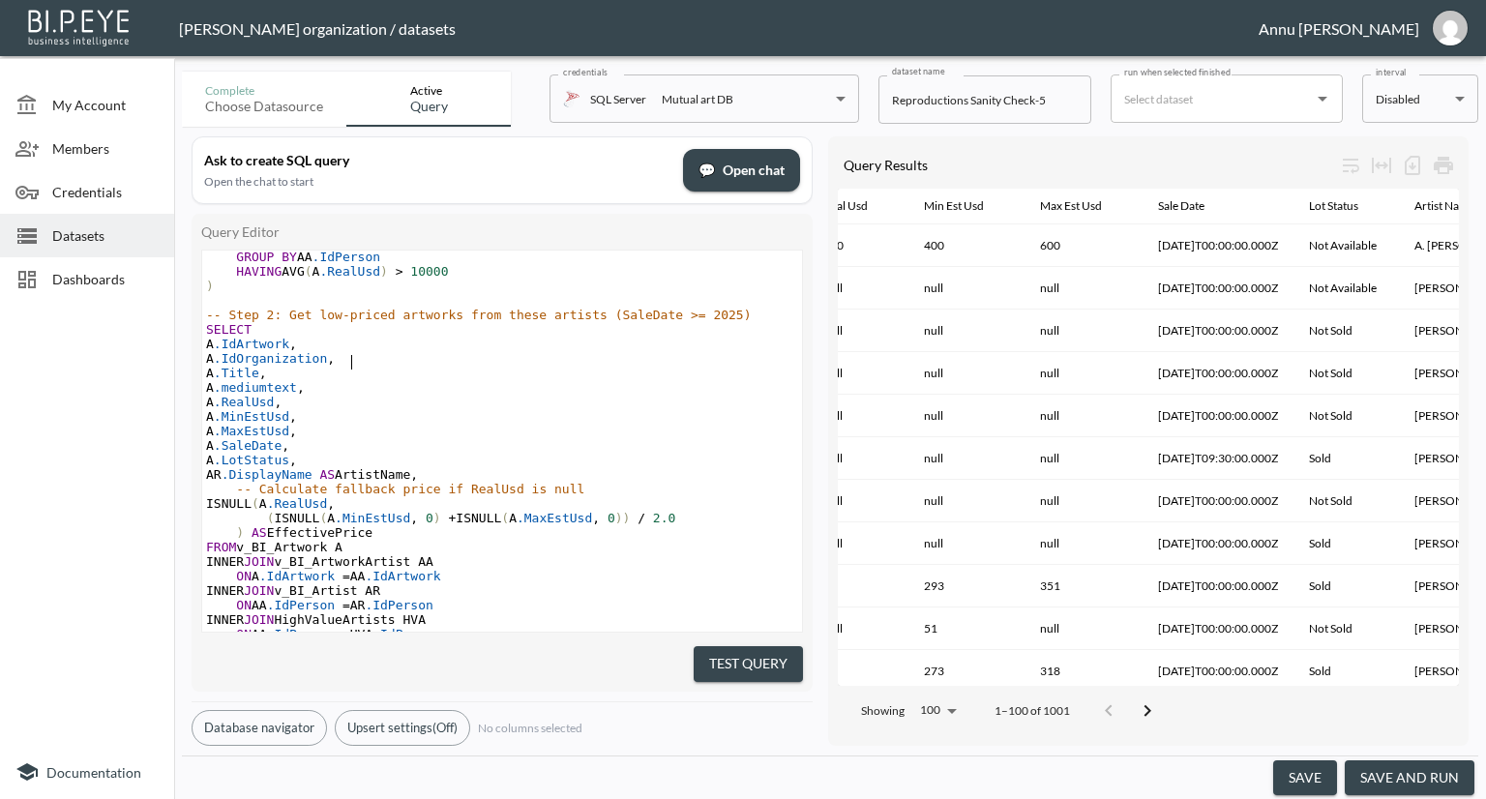
scroll to position [0, 585]
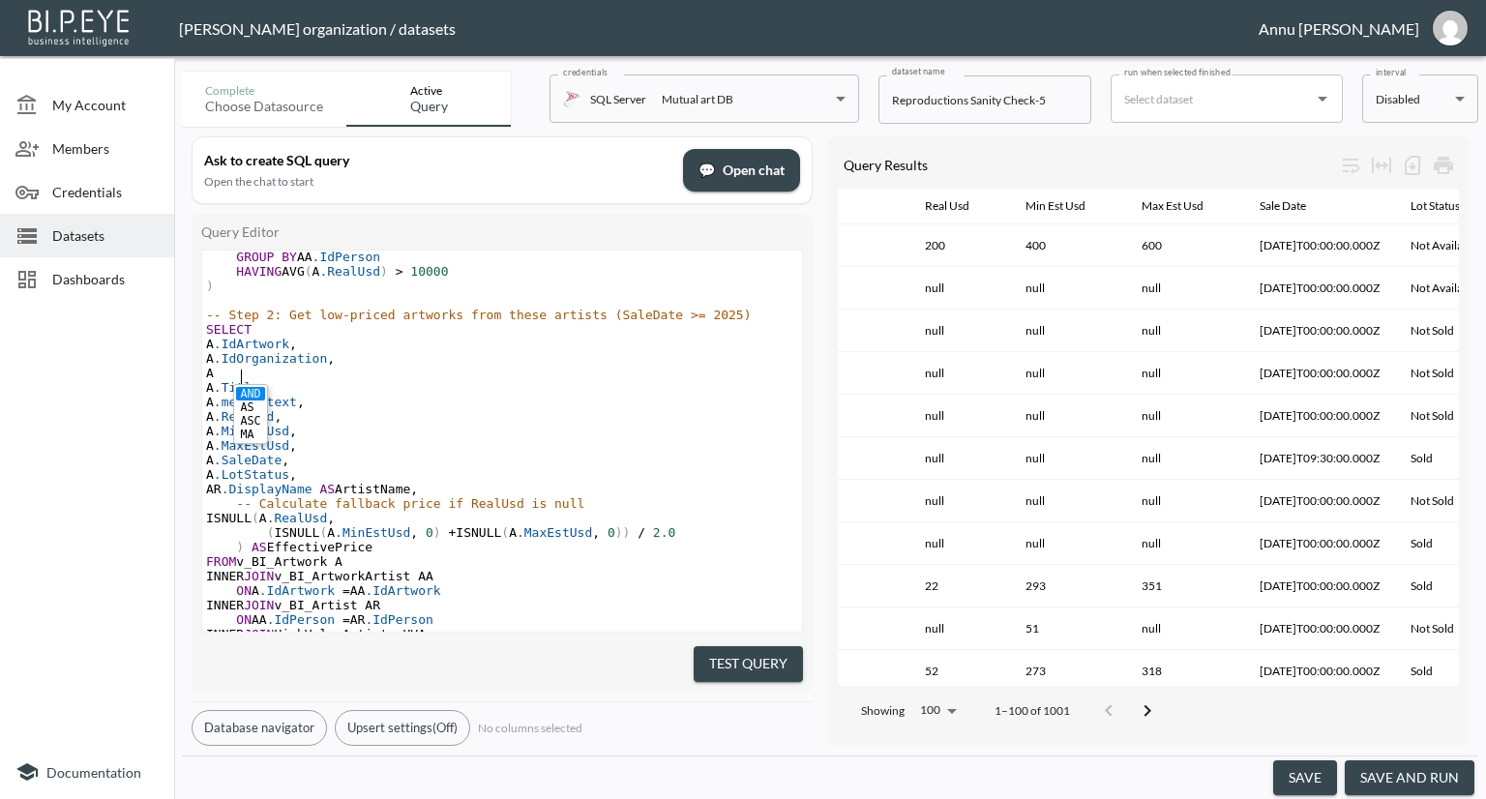
type textarea "A,"
type textarea ".OrganizationName,"
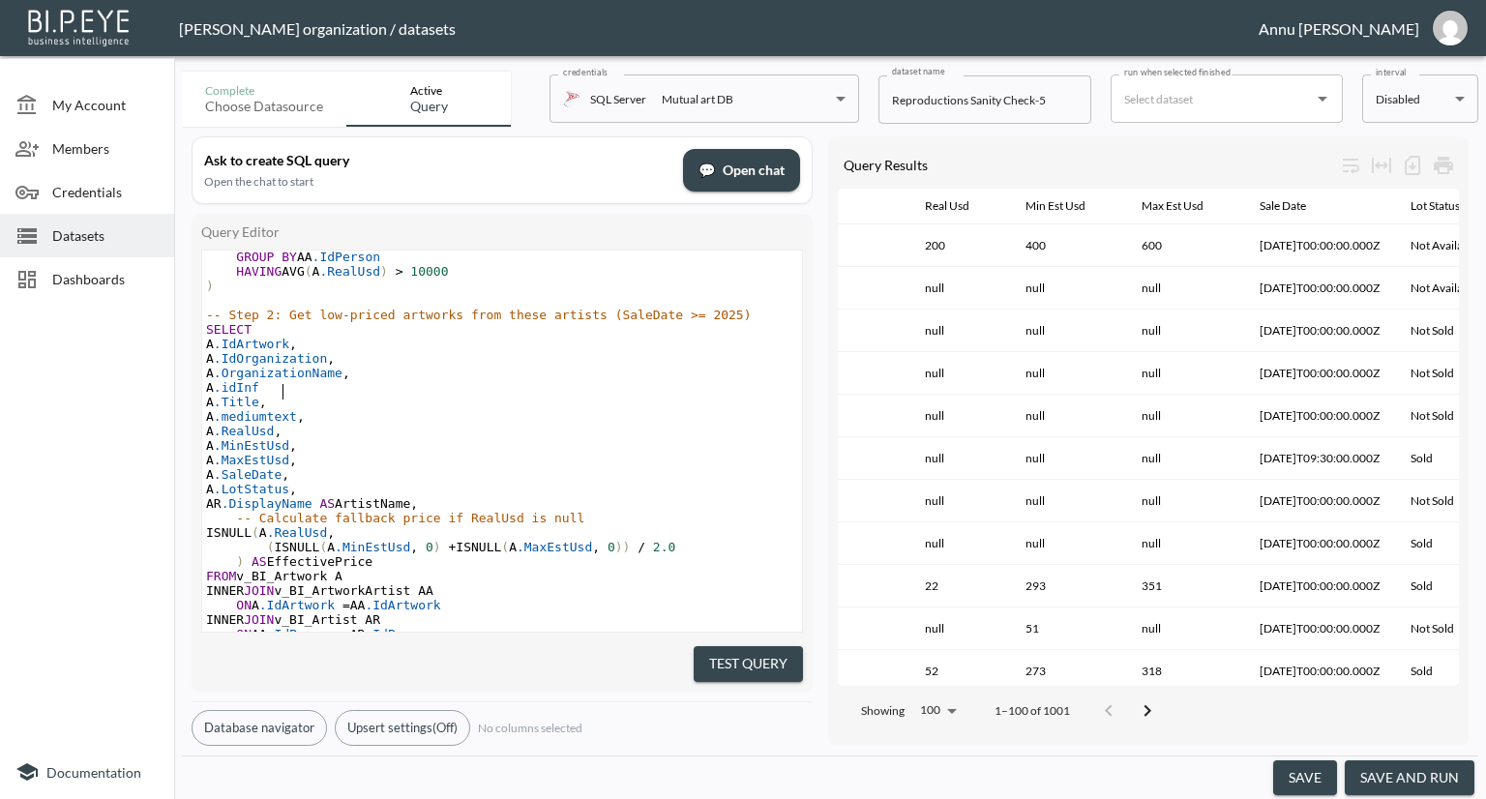
scroll to position [0, 48]
type textarea "A.idInfo"
type textarea "IdInfoSource."
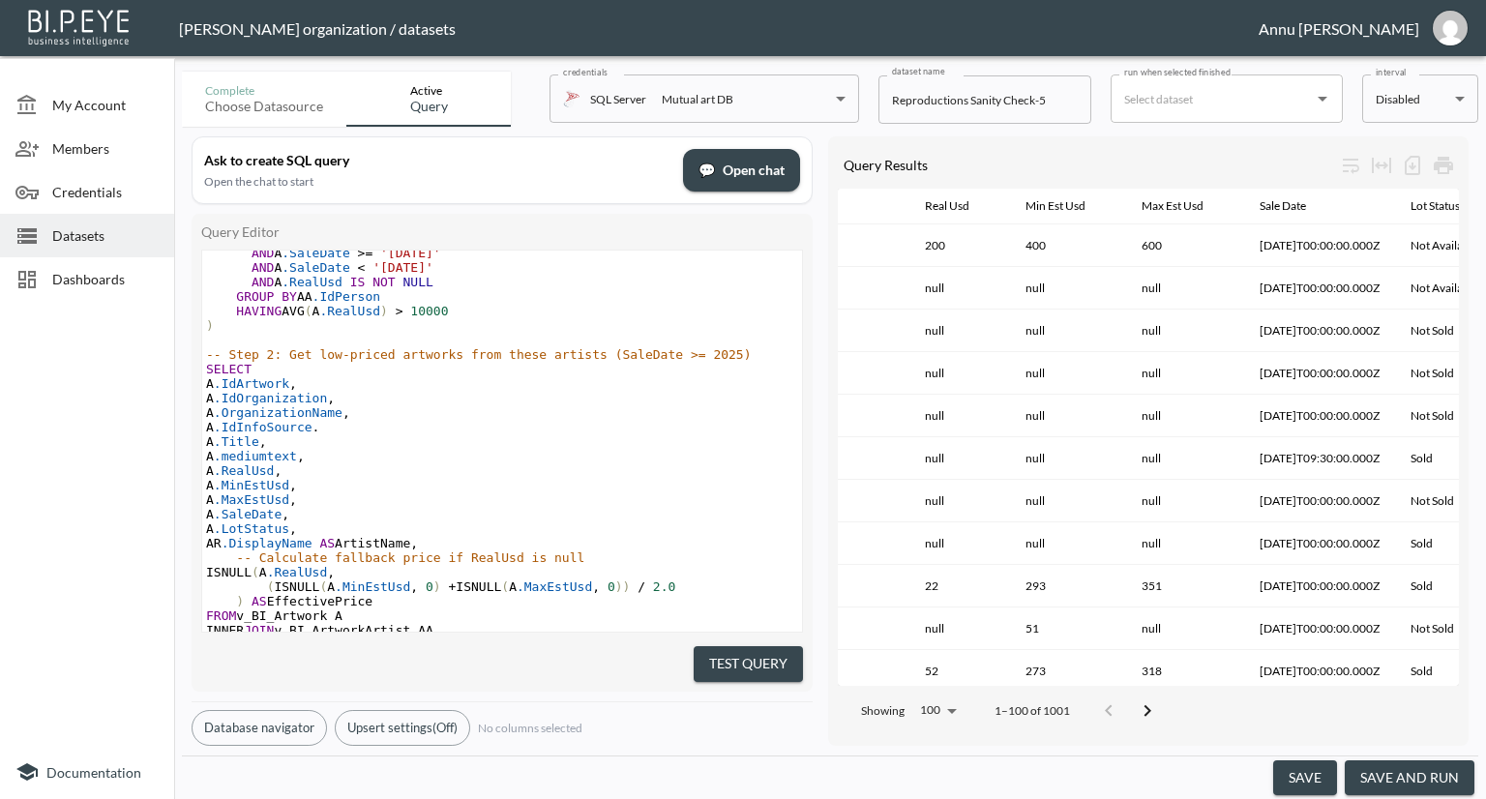
scroll to position [193, 0]
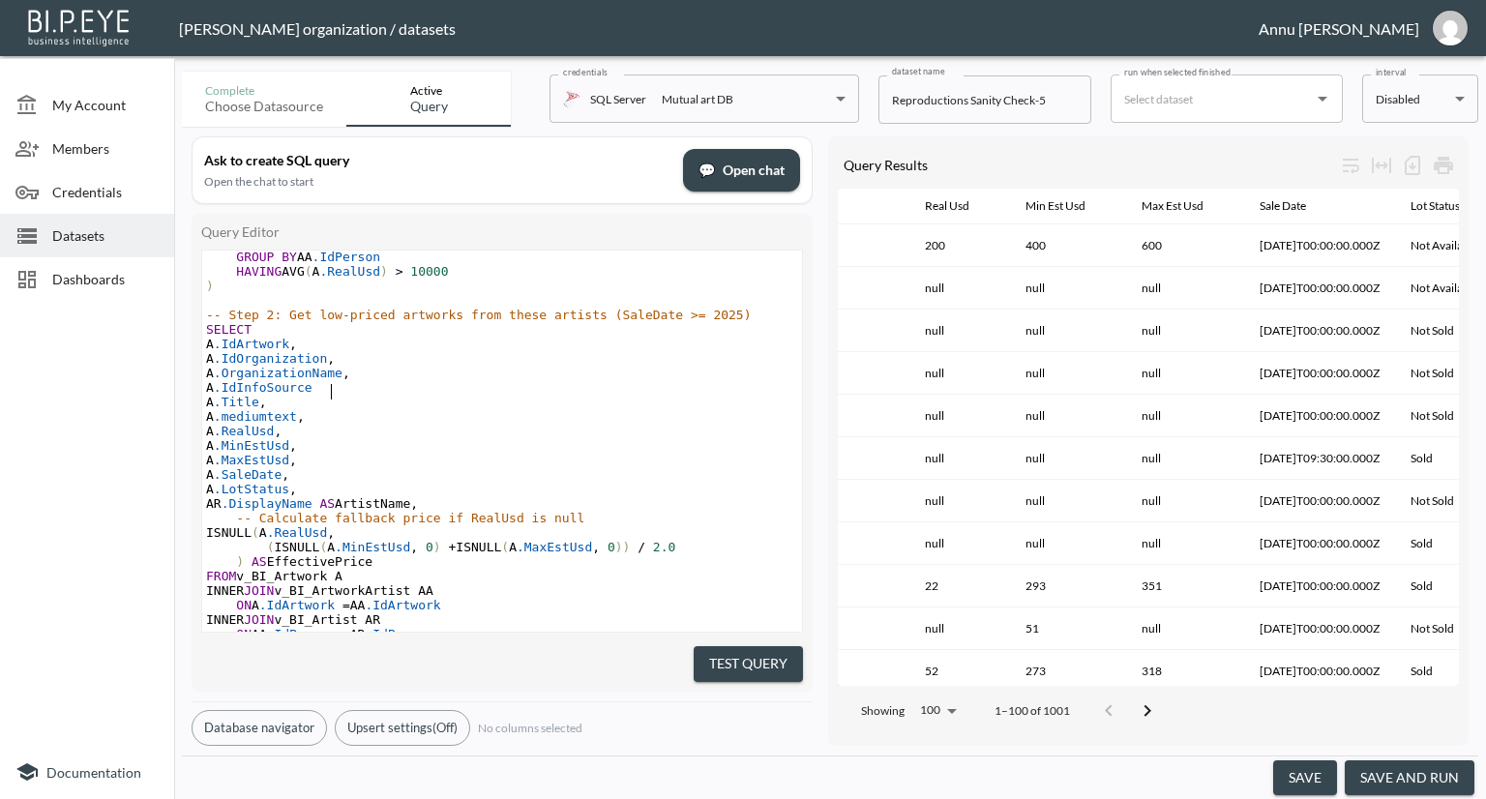
type textarea ","
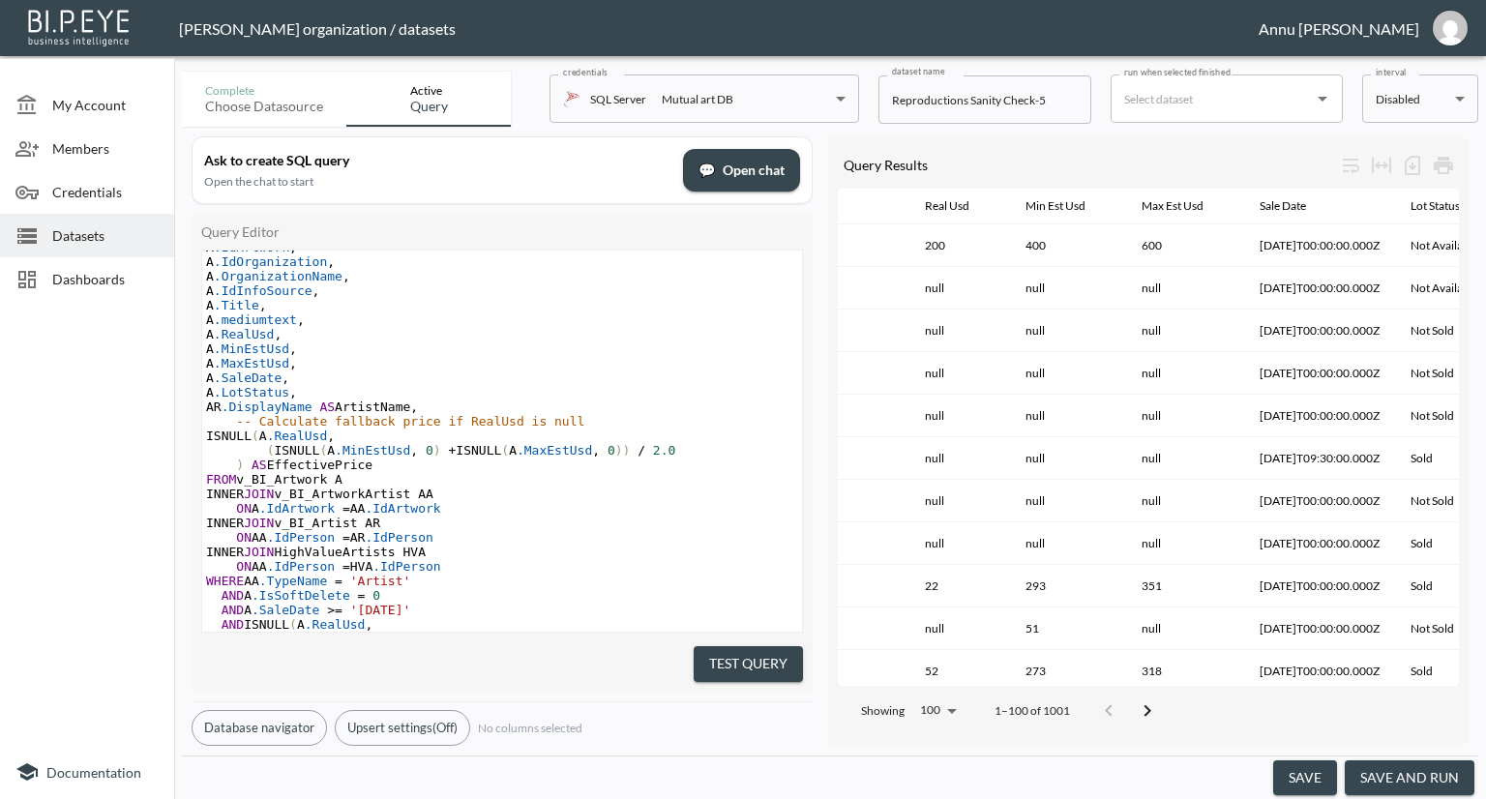
scroll to position [368, 0]
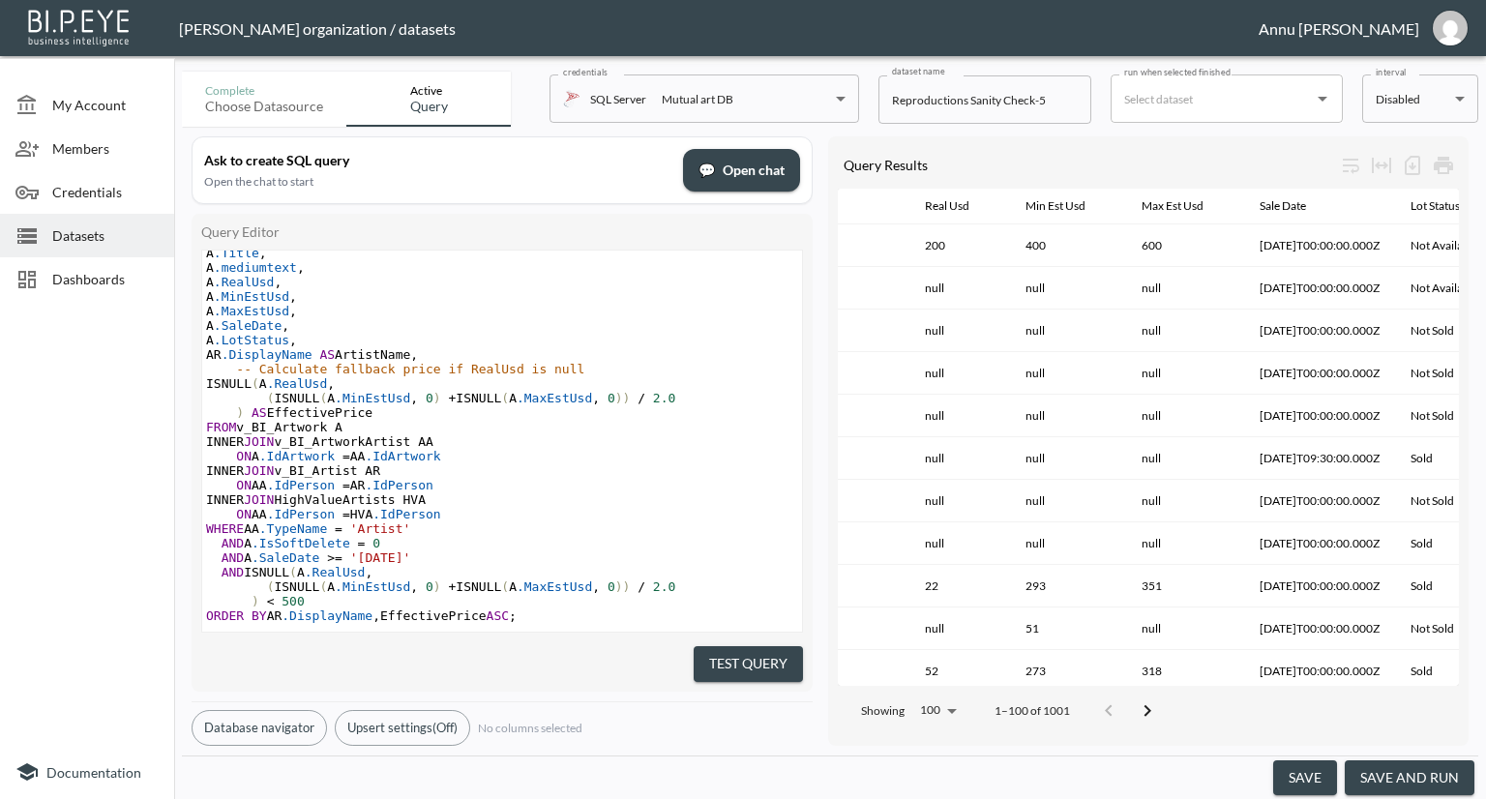
click at [379, 550] on span "'2025-01-01'" at bounding box center [380, 557] width 61 height 15
click at [402, 550] on span "'2025-01-01'" at bounding box center [380, 557] width 61 height 15
type textarea "6"
click at [569, 478] on pre "ON AA .IdPerson = AR .IdPerson" at bounding box center [502, 485] width 600 height 15
click at [379, 550] on span "'2025-06-01'" at bounding box center [380, 557] width 61 height 15
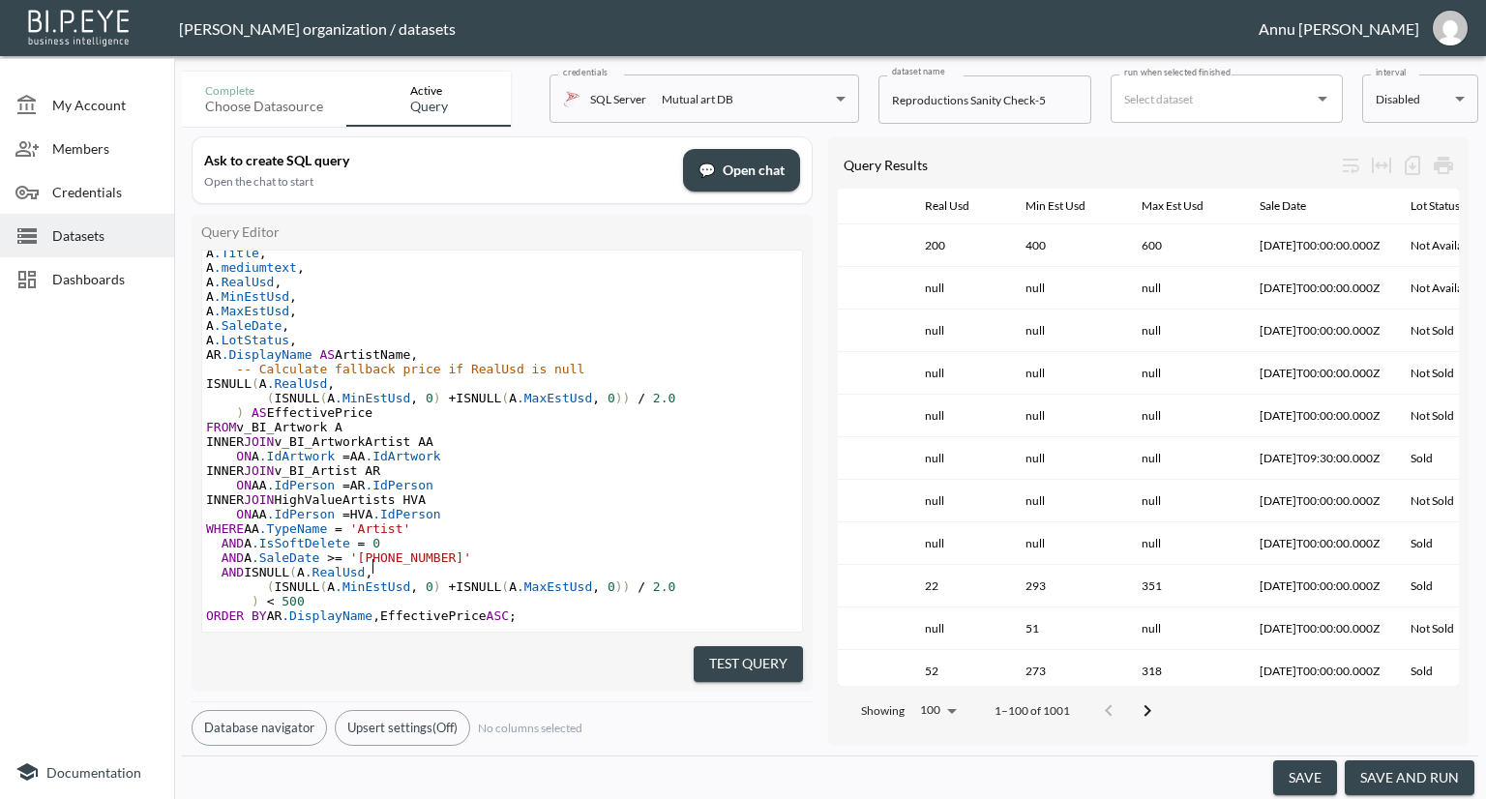
type textarea "5"
click at [543, 521] on pre "WHERE AA .TypeName = 'Artist'" at bounding box center [502, 528] width 600 height 15
click at [530, 536] on pre "AND A .IsSoftDelete = 0" at bounding box center [502, 543] width 600 height 15
click at [397, 550] on span "'2025-06-01'" at bounding box center [380, 557] width 61 height 15
type textarea "6"
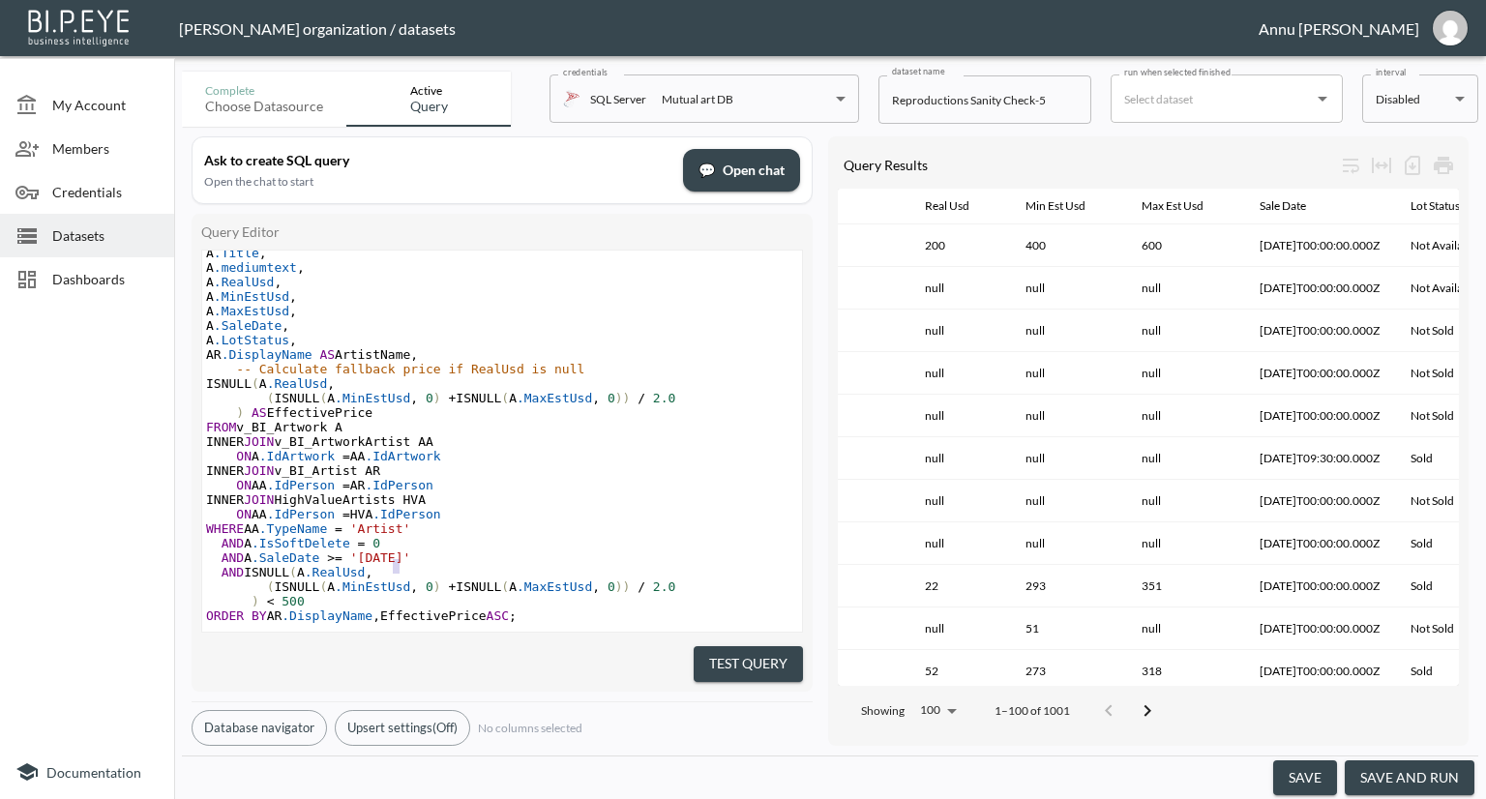
click at [400, 550] on span "'2025-06-01'" at bounding box center [380, 557] width 61 height 15
type textarea "1"
click at [607, 521] on pre "WHERE AA .TypeName = 'Artist'" at bounding box center [502, 528] width 600 height 15
click at [739, 661] on button "Test Query" at bounding box center [747, 664] width 109 height 36
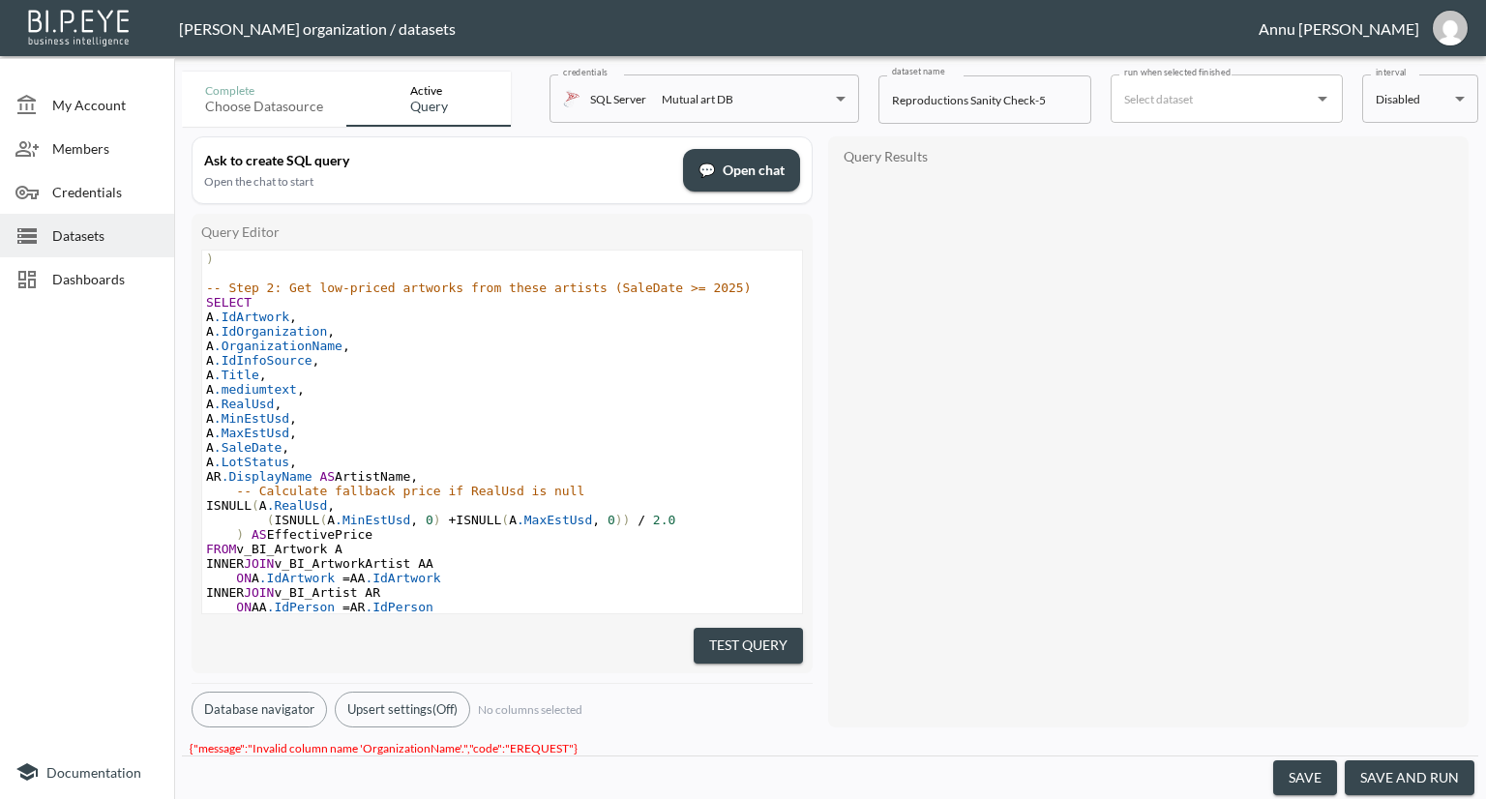
scroll to position [77, 0]
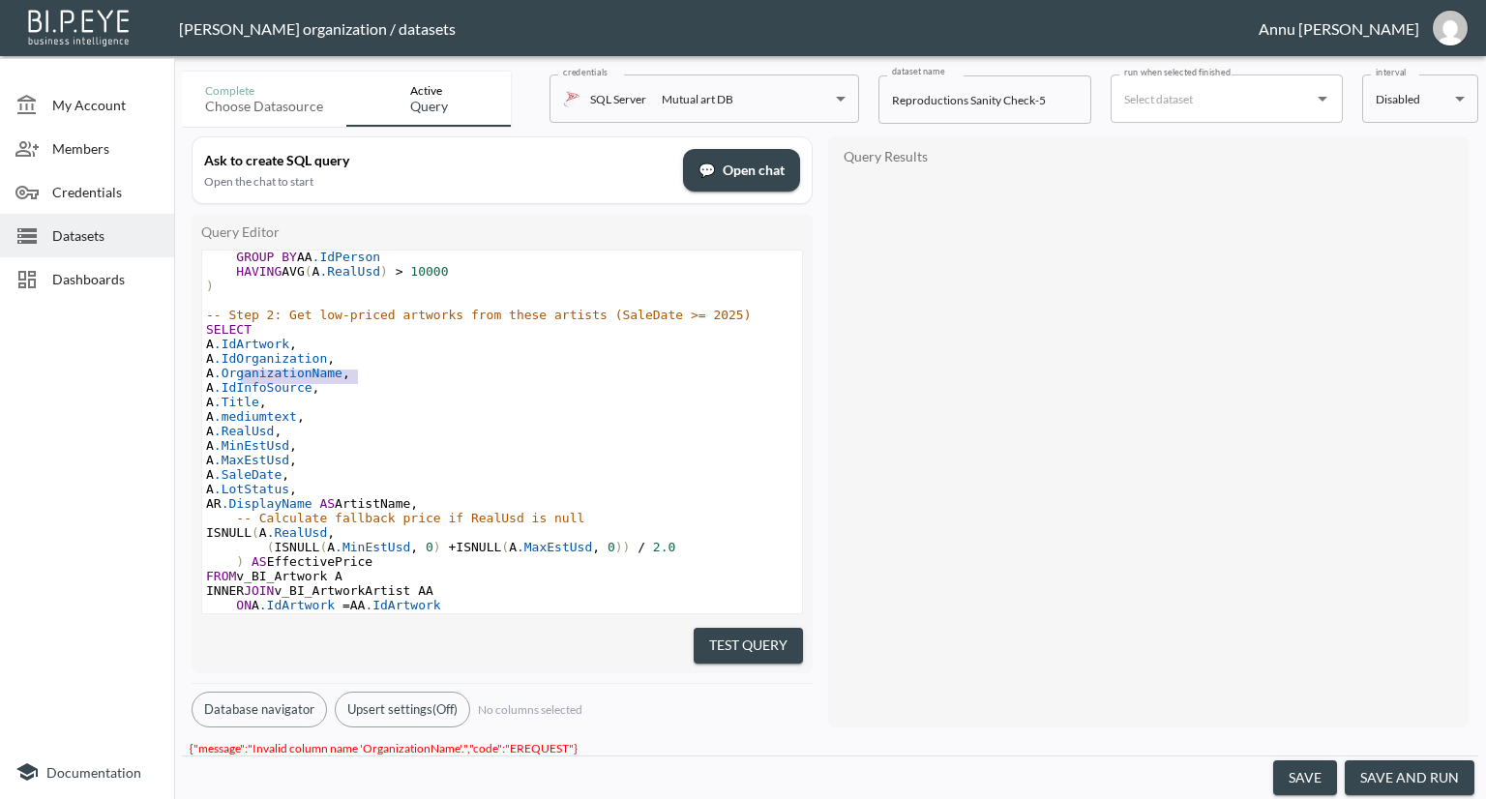
type textarea "A.OrganizationName"
drag, startPoint x: 361, startPoint y: 378, endPoint x: 228, endPoint y: 370, distance: 132.7
click at [228, 370] on span "A .OrganizationName ," at bounding box center [278, 373] width 144 height 15
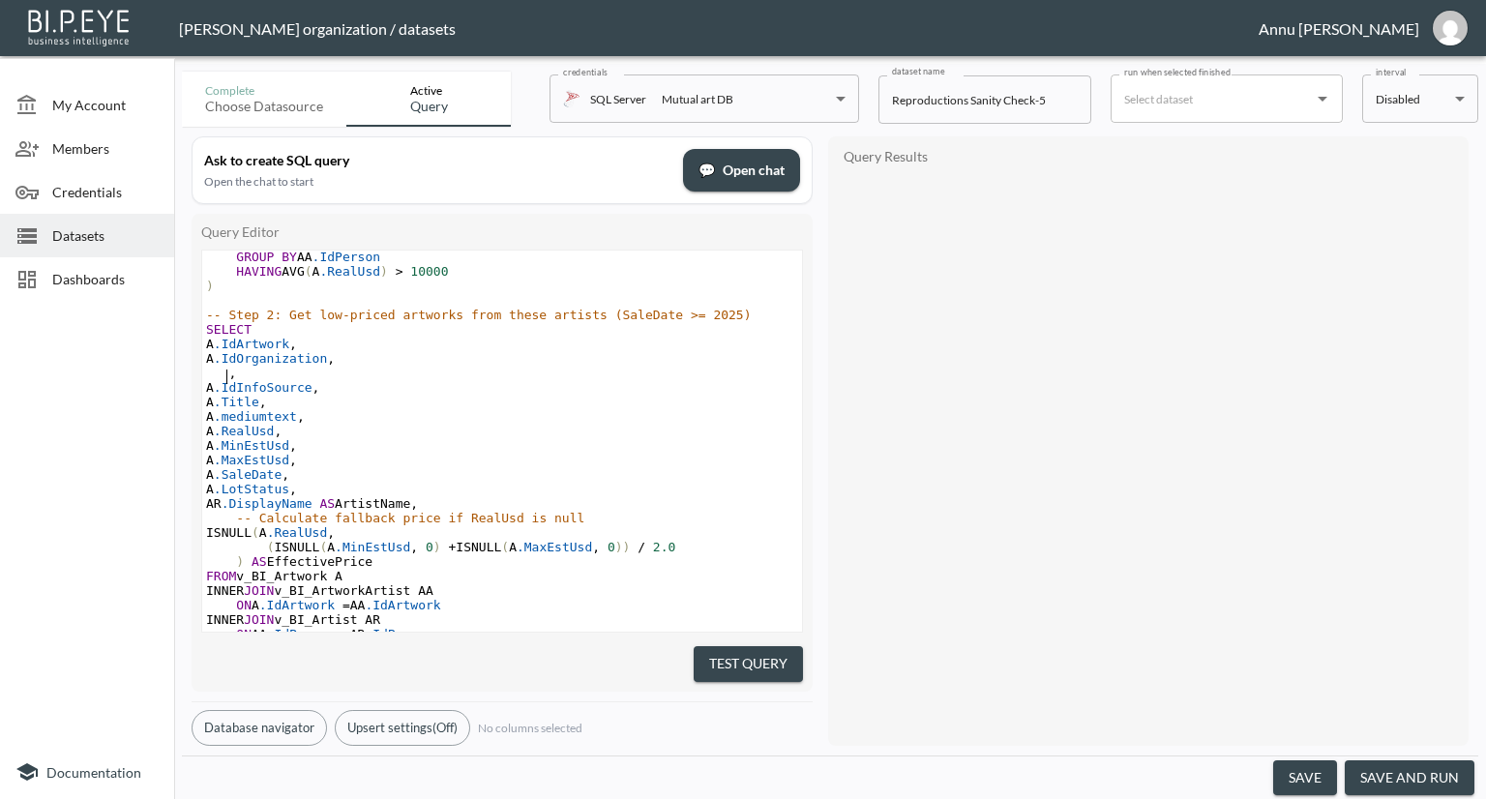
click at [243, 379] on pre "," at bounding box center [502, 373] width 600 height 15
click at [758, 532] on pre "ISNULL ( A .RealUsd ," at bounding box center [502, 532] width 600 height 15
click at [757, 654] on button "Test Query" at bounding box center [747, 664] width 109 height 36
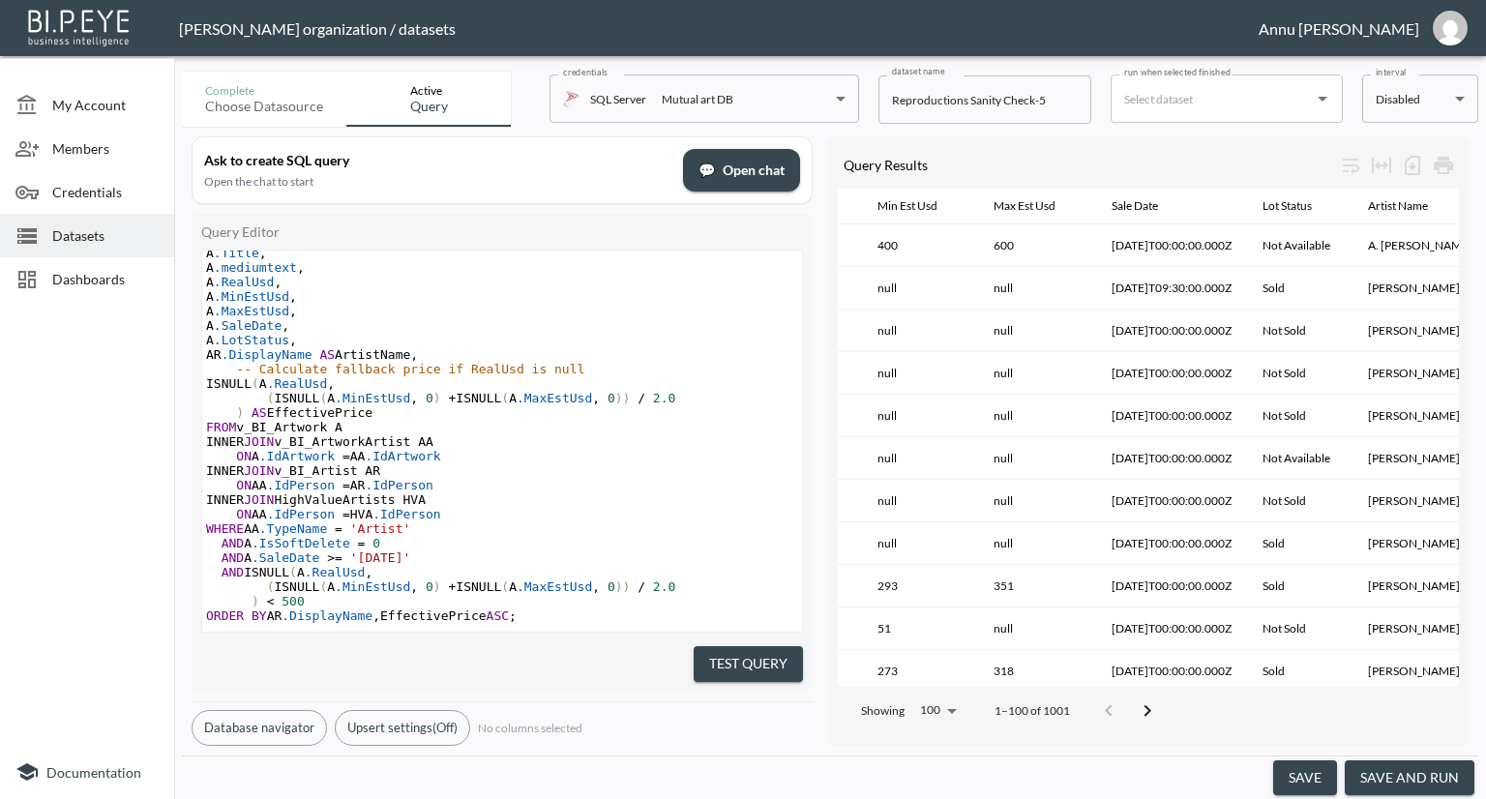
scroll to position [0, 1258]
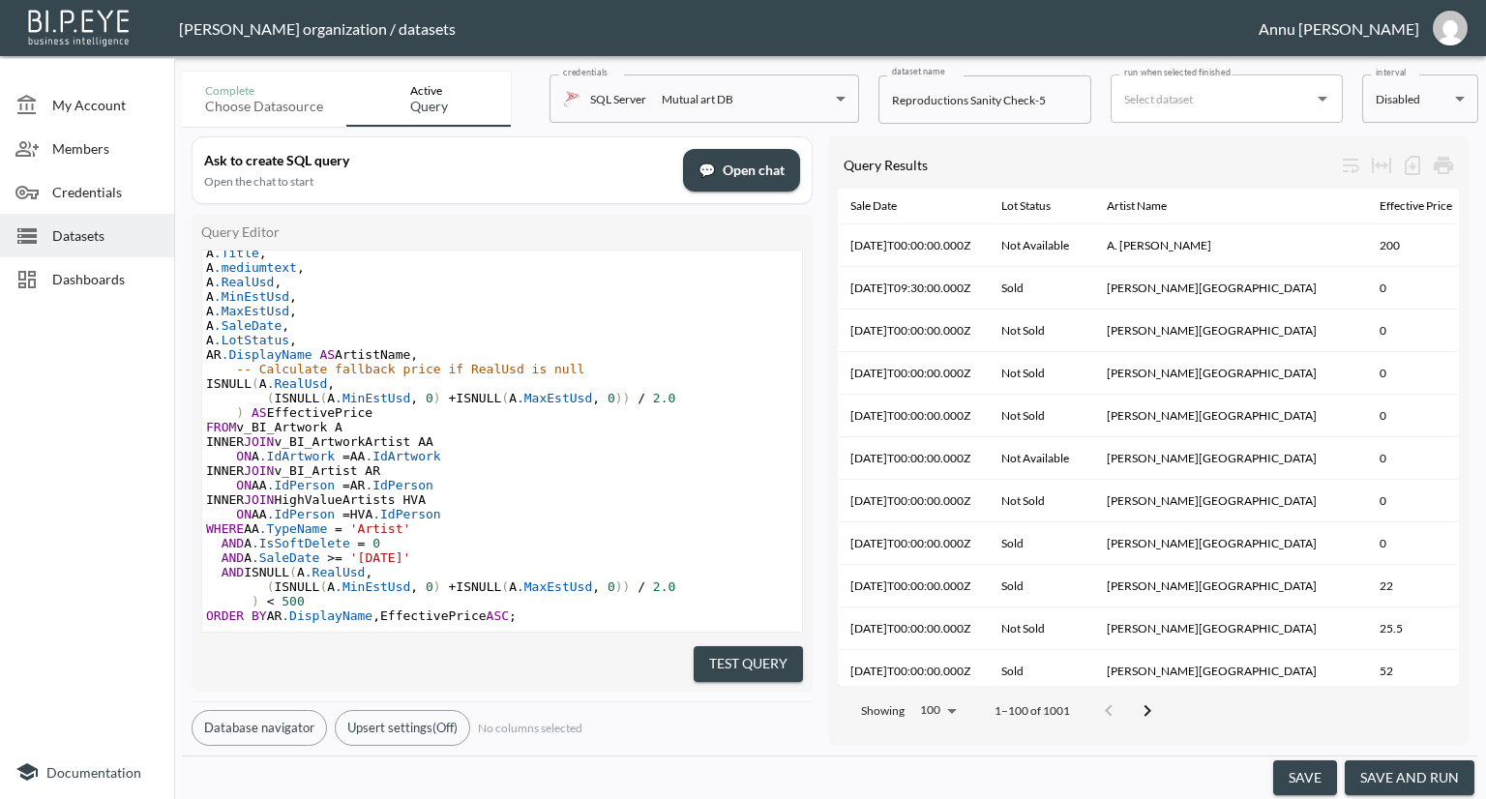
click at [1451, 776] on button "save and run" at bounding box center [1409, 778] width 130 height 36
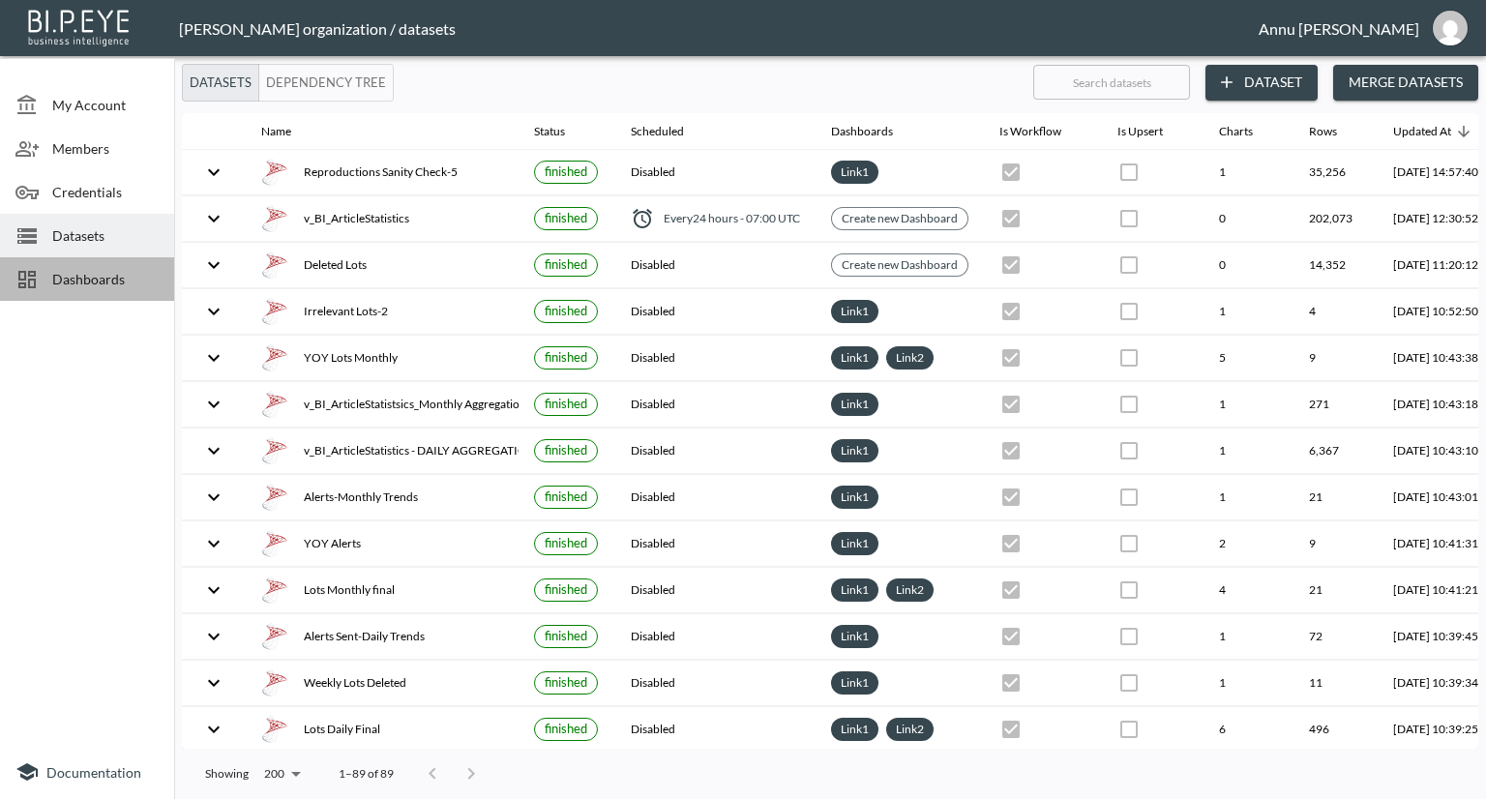
click at [135, 280] on span "Dashboards" at bounding box center [105, 279] width 106 height 20
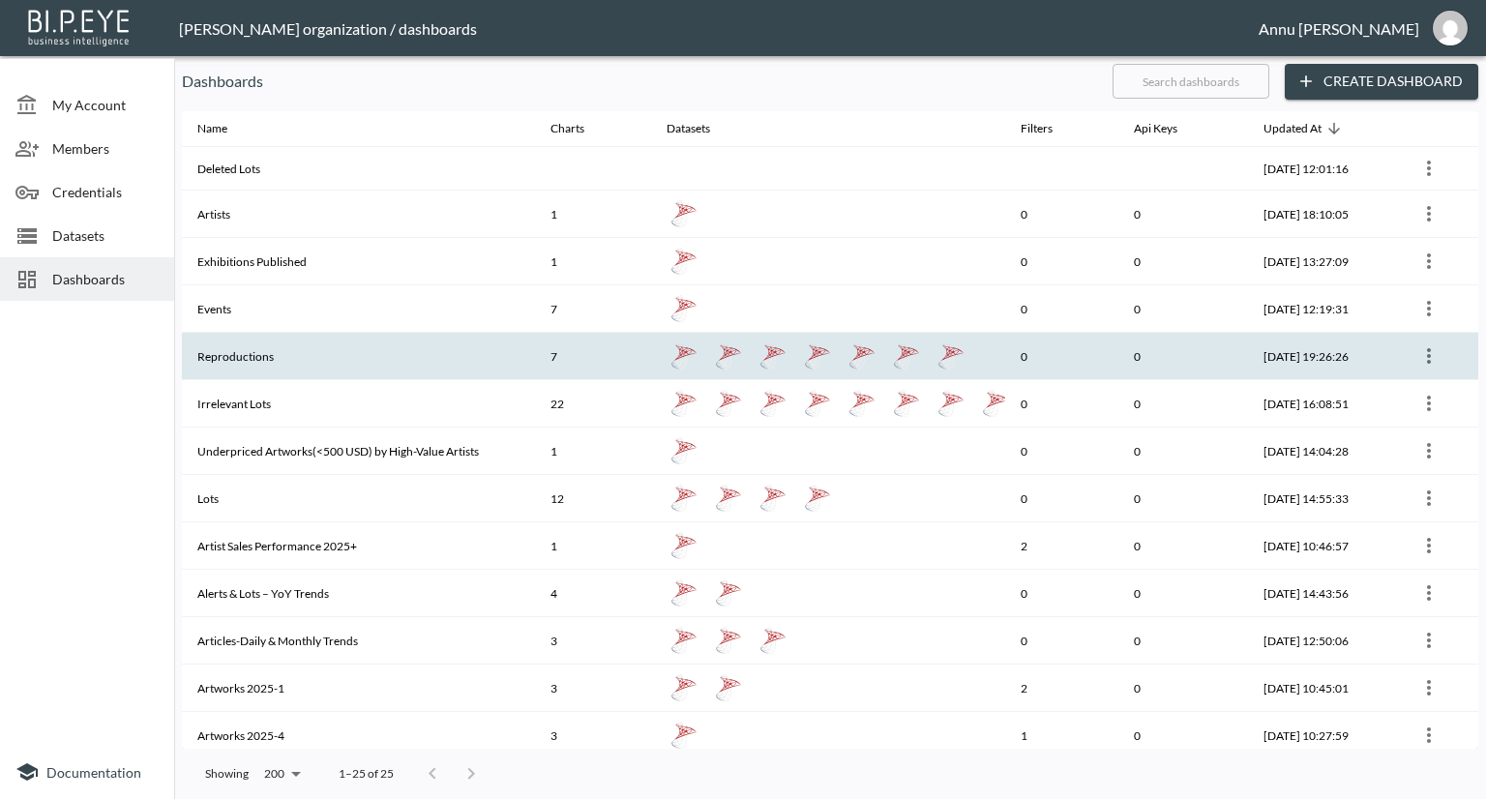
click at [325, 354] on th "Reproductions" at bounding box center [358, 356] width 353 height 47
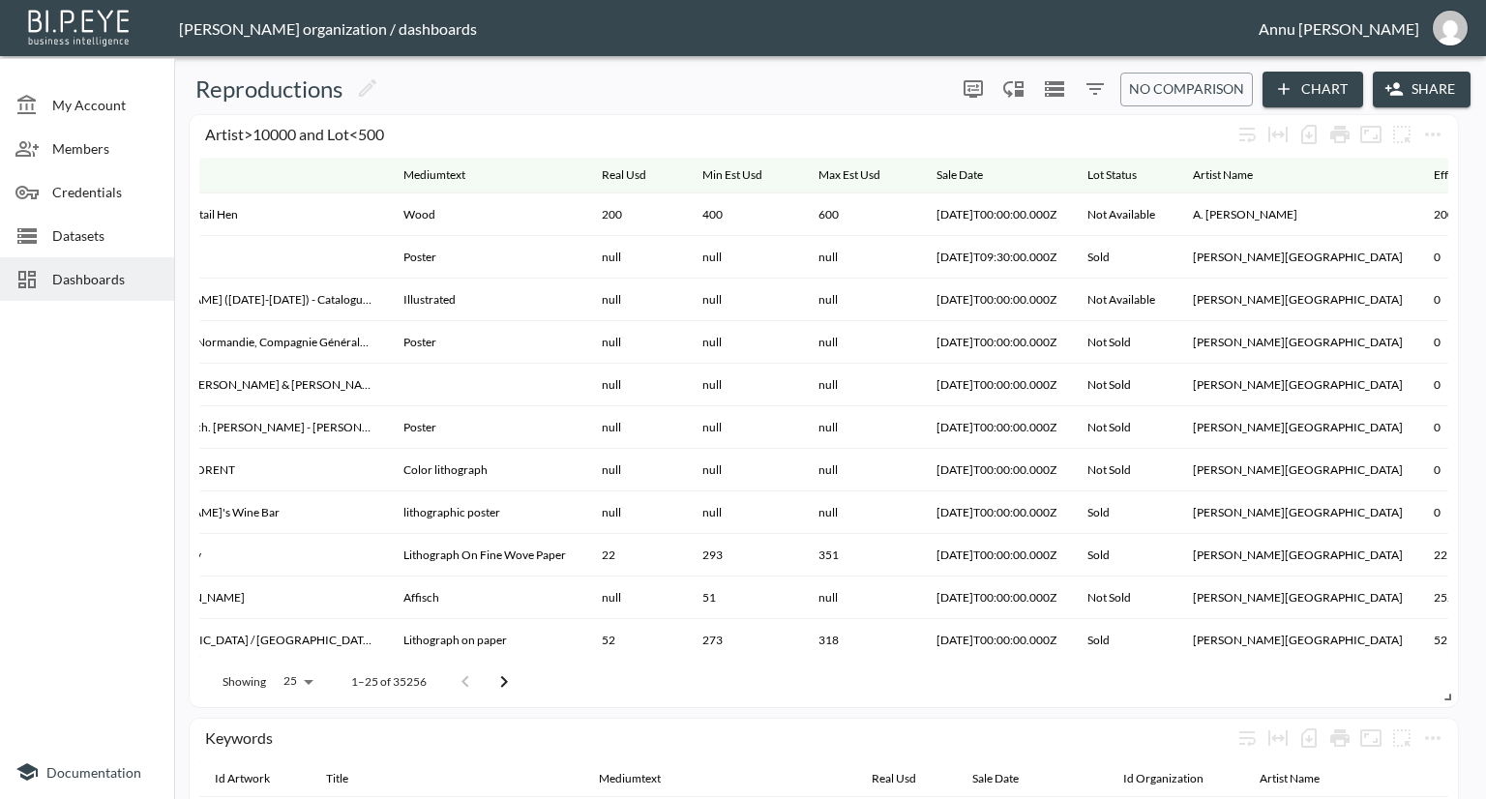
scroll to position [0, 204]
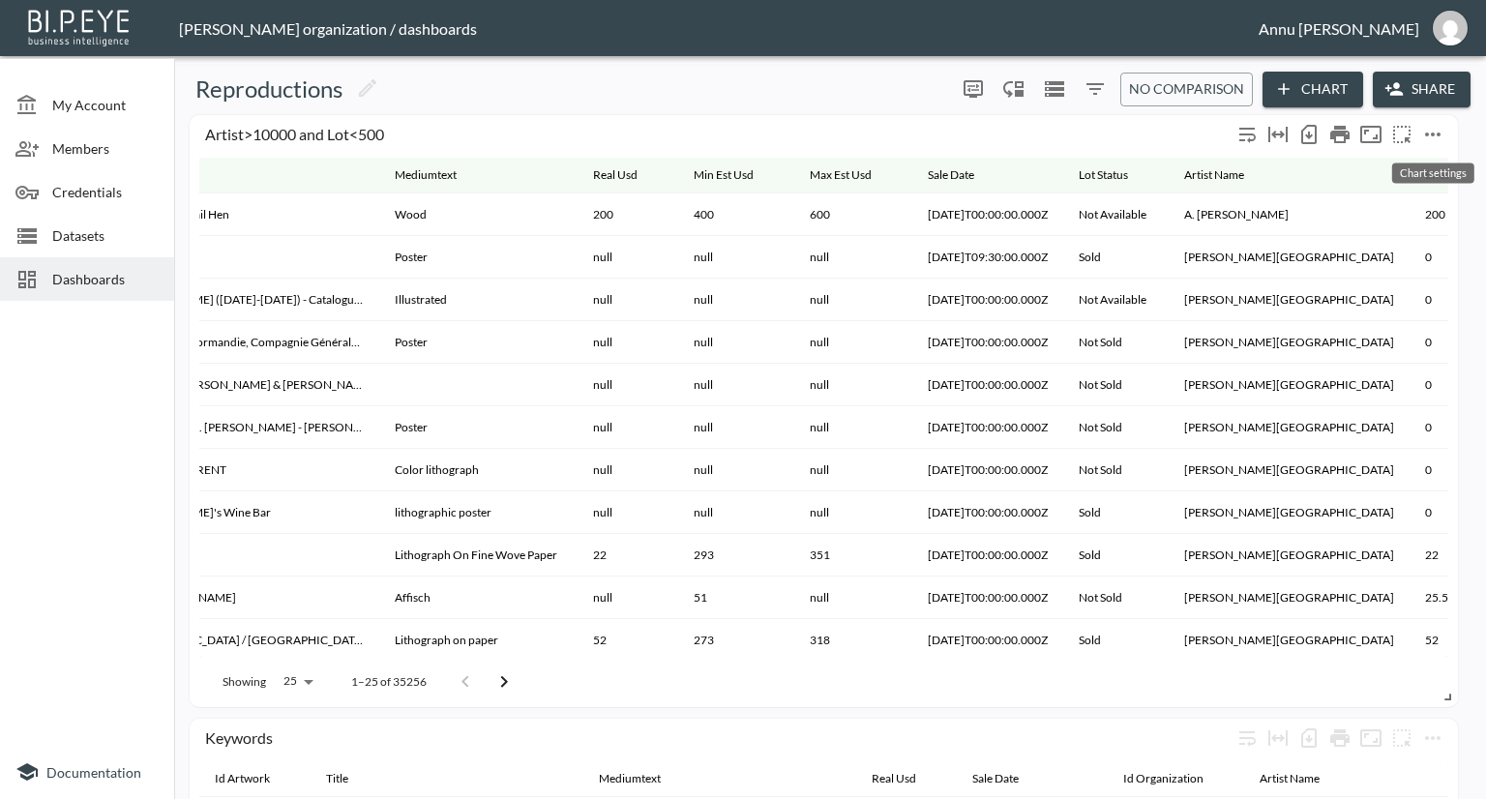
click at [1435, 133] on icon "more" at bounding box center [1432, 134] width 23 height 23
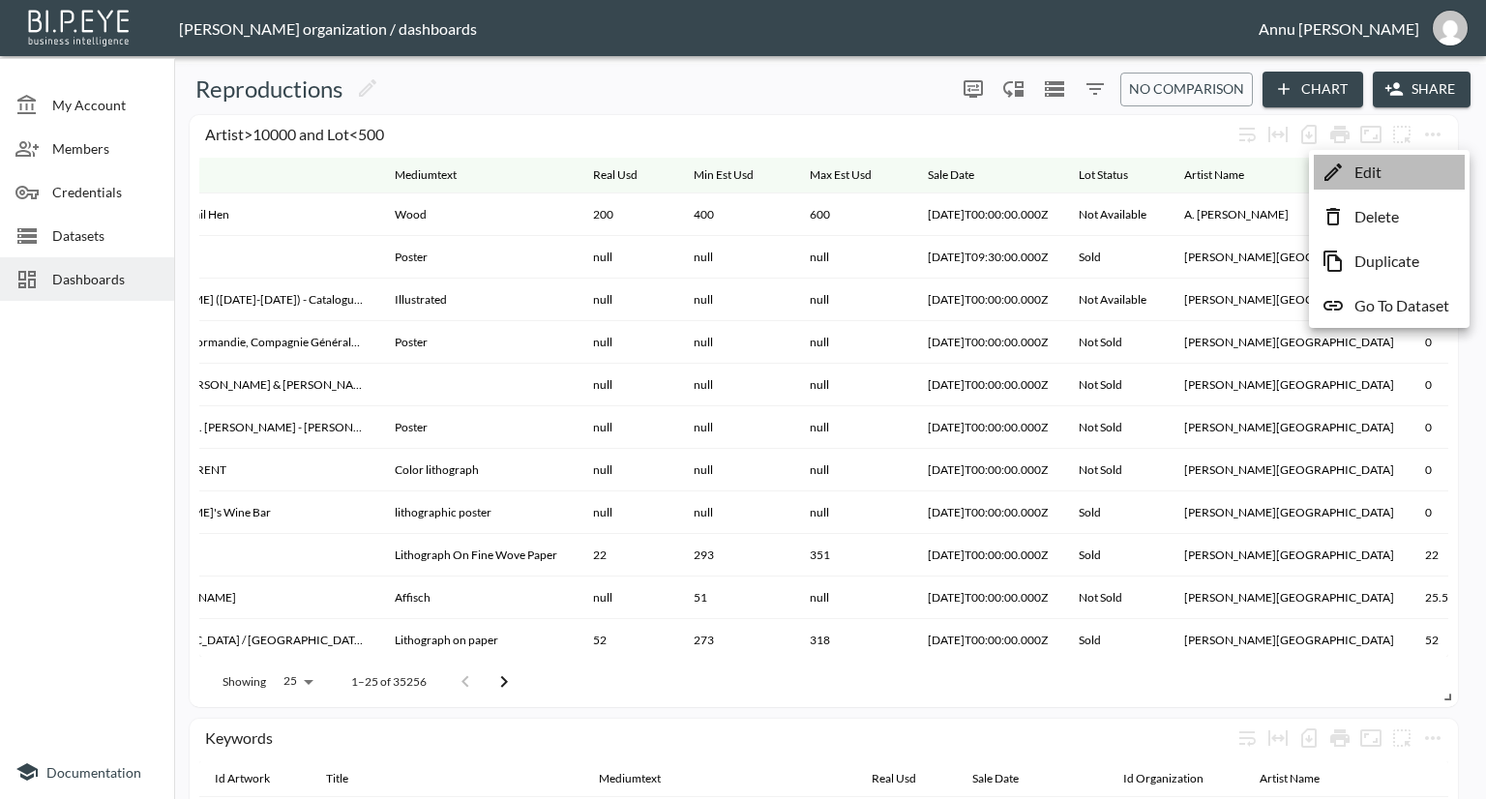
click at [1408, 179] on li "Edit" at bounding box center [1388, 172] width 151 height 35
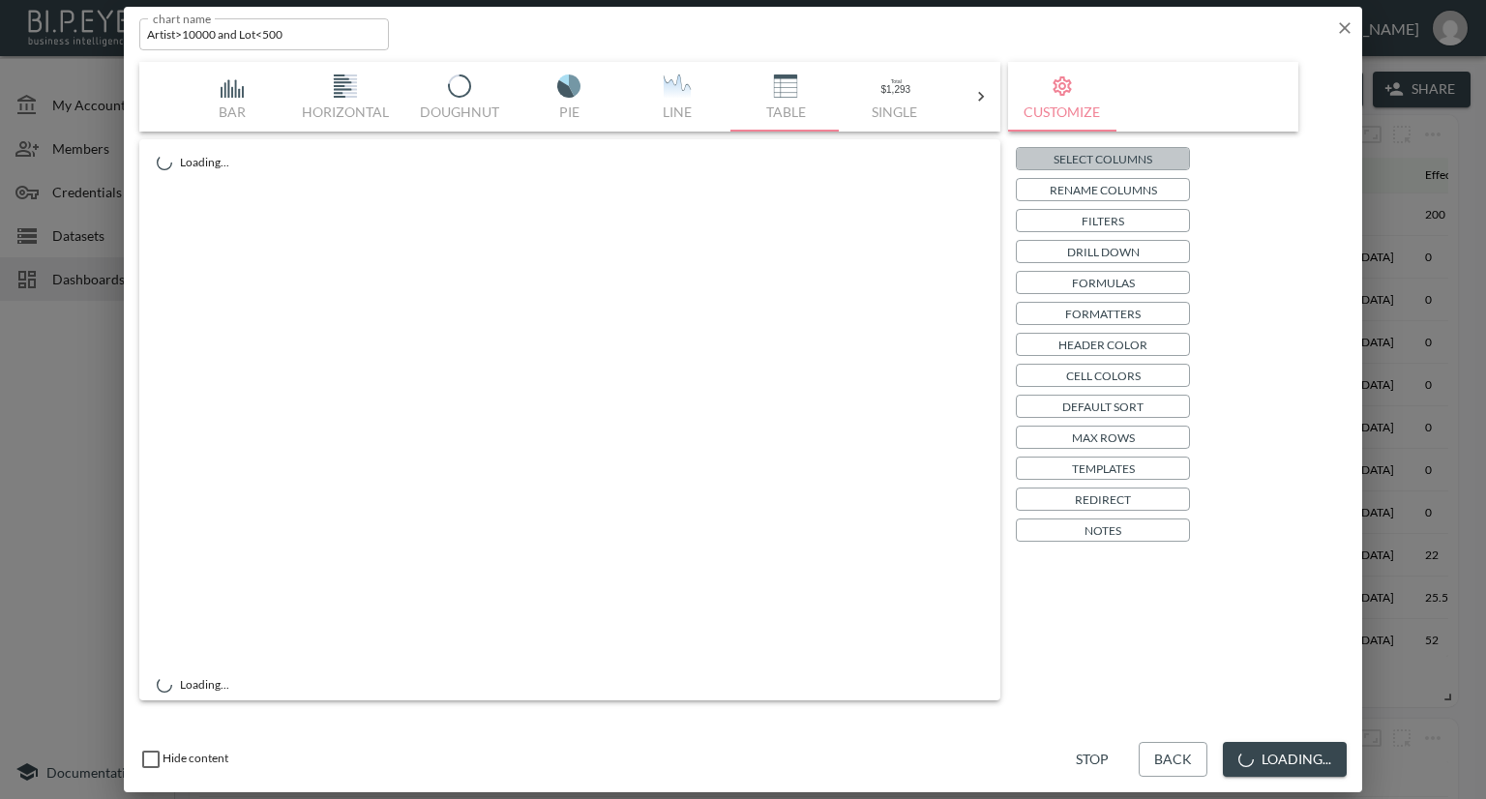
click at [1070, 152] on p "Select Columns" at bounding box center [1102, 159] width 99 height 20
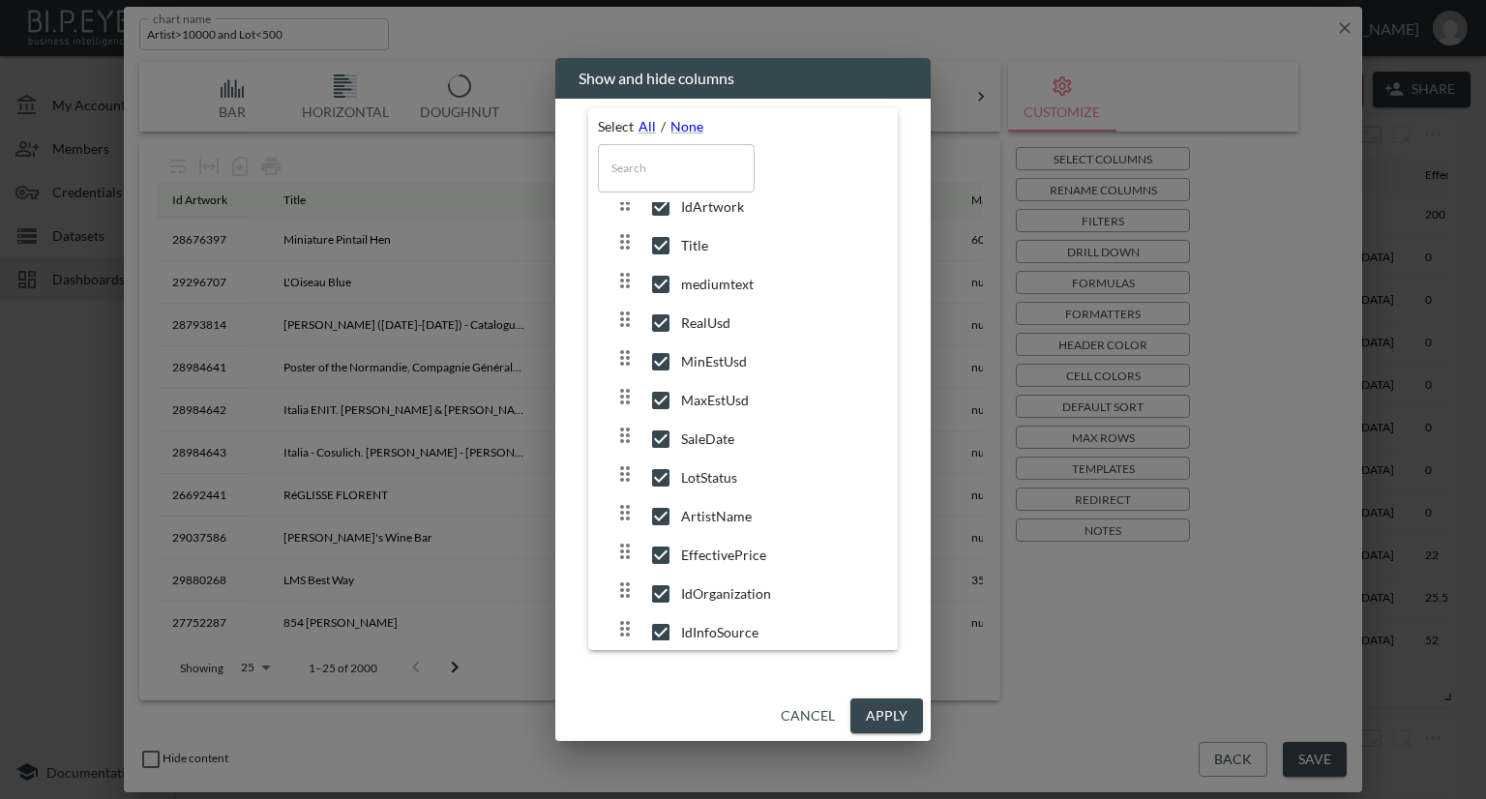
scroll to position [44, 0]
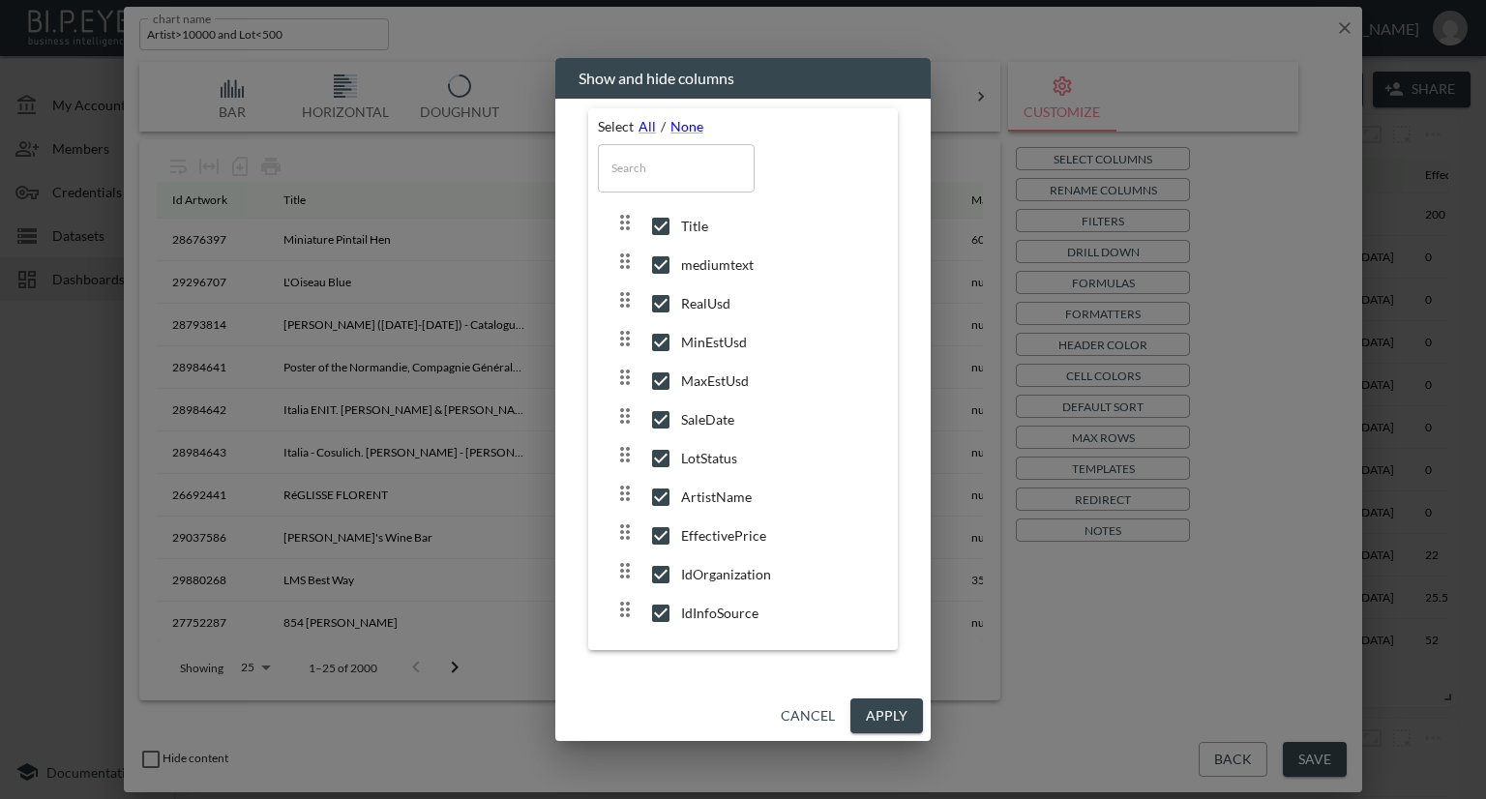
click at [894, 722] on button "Apply" at bounding box center [886, 716] width 73 height 36
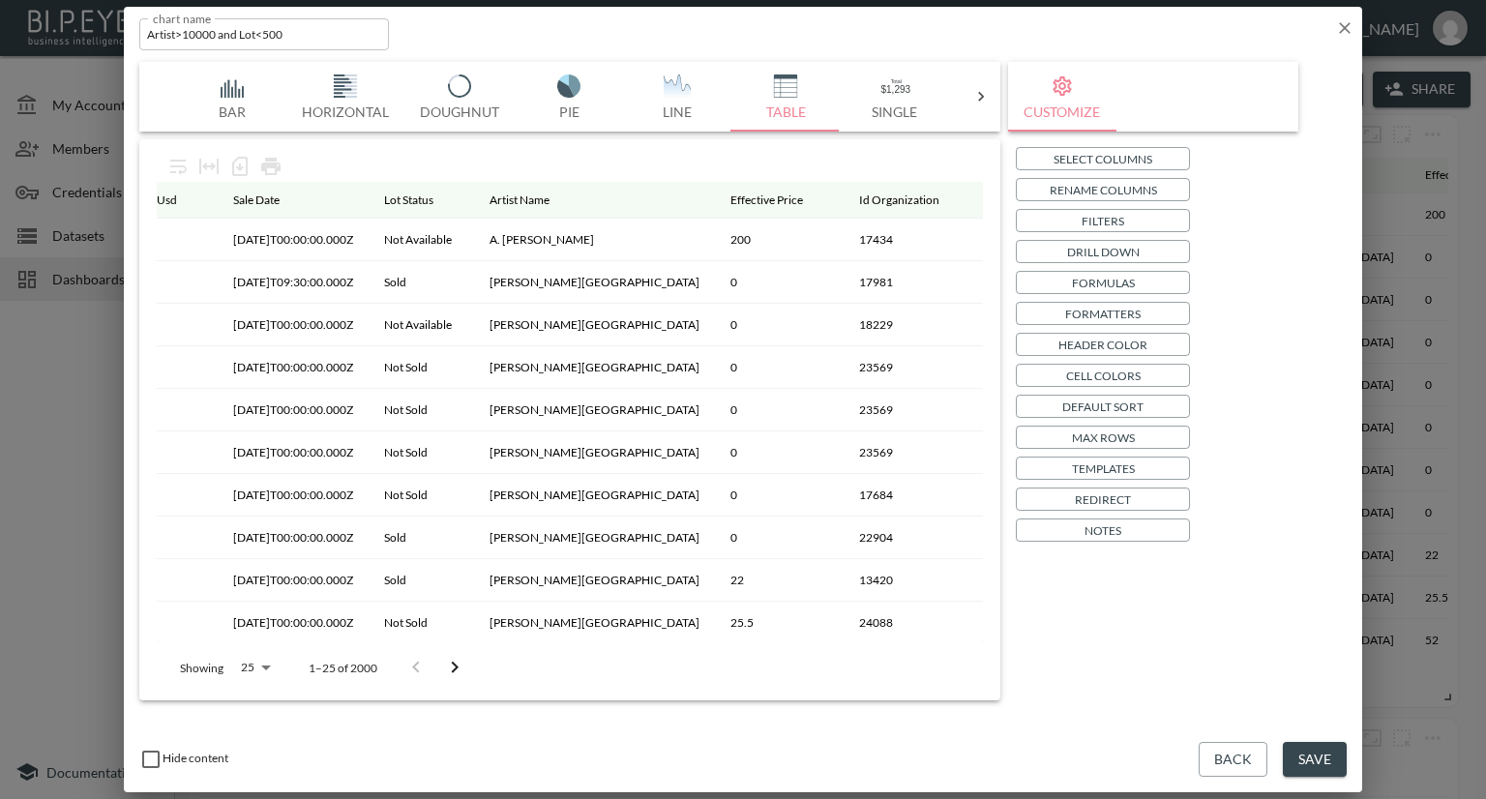
scroll to position [0, 888]
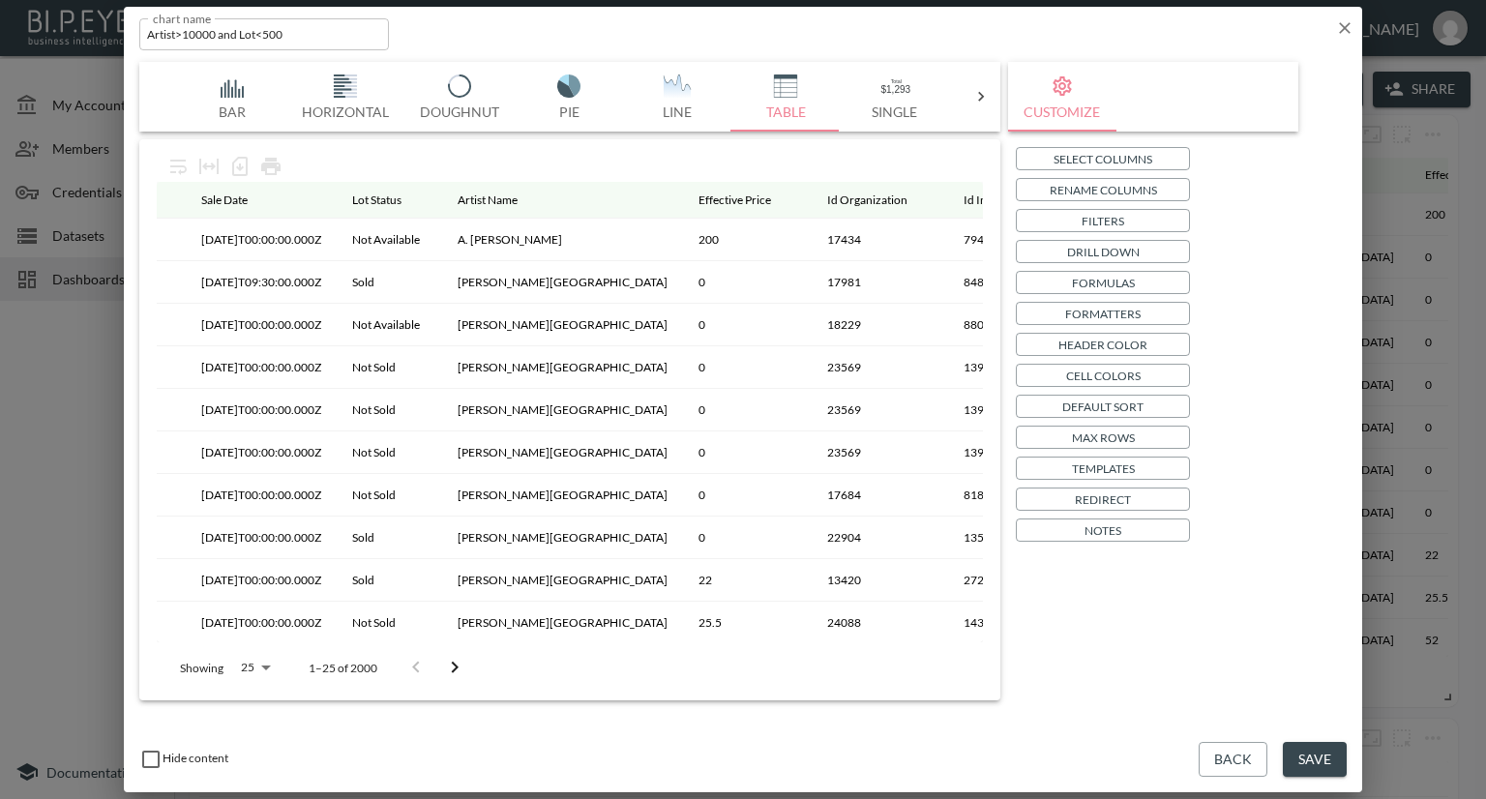
click at [1322, 767] on button "Save" at bounding box center [1315, 760] width 64 height 36
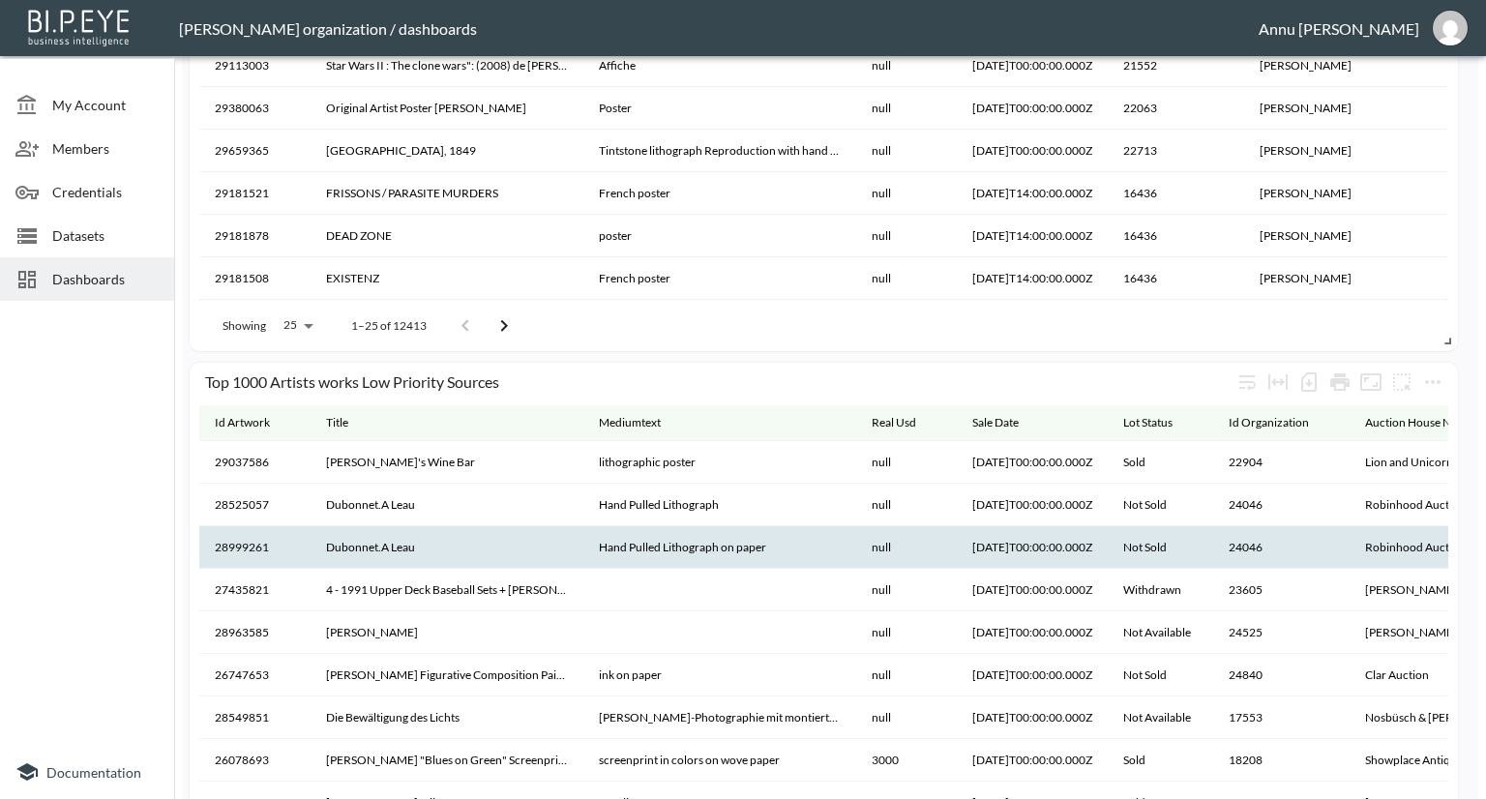
scroll to position [1161, 0]
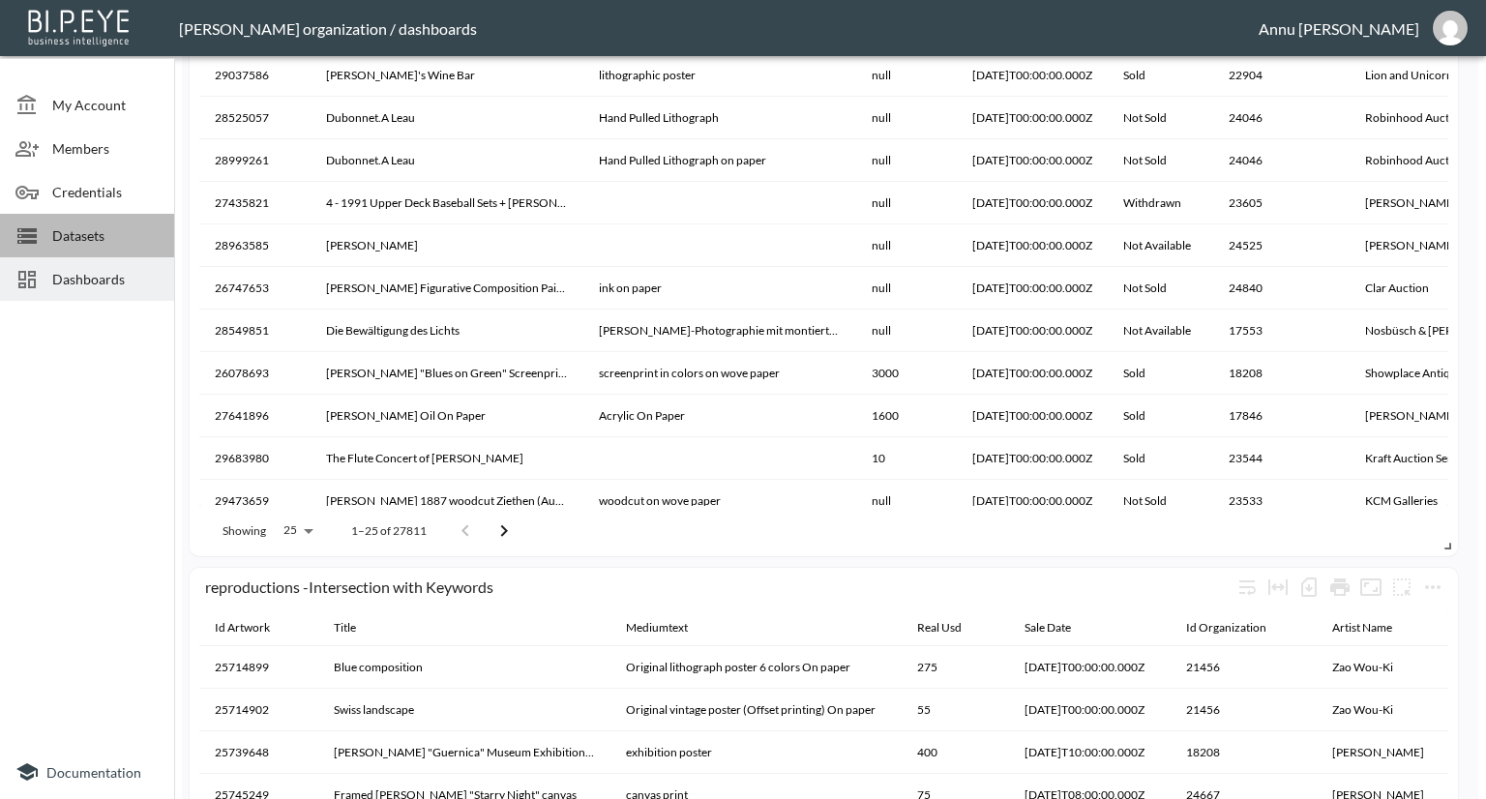
drag, startPoint x: 99, startPoint y: 235, endPoint x: 151, endPoint y: 138, distance: 109.9
click at [100, 235] on span "Datasets" at bounding box center [105, 235] width 106 height 20
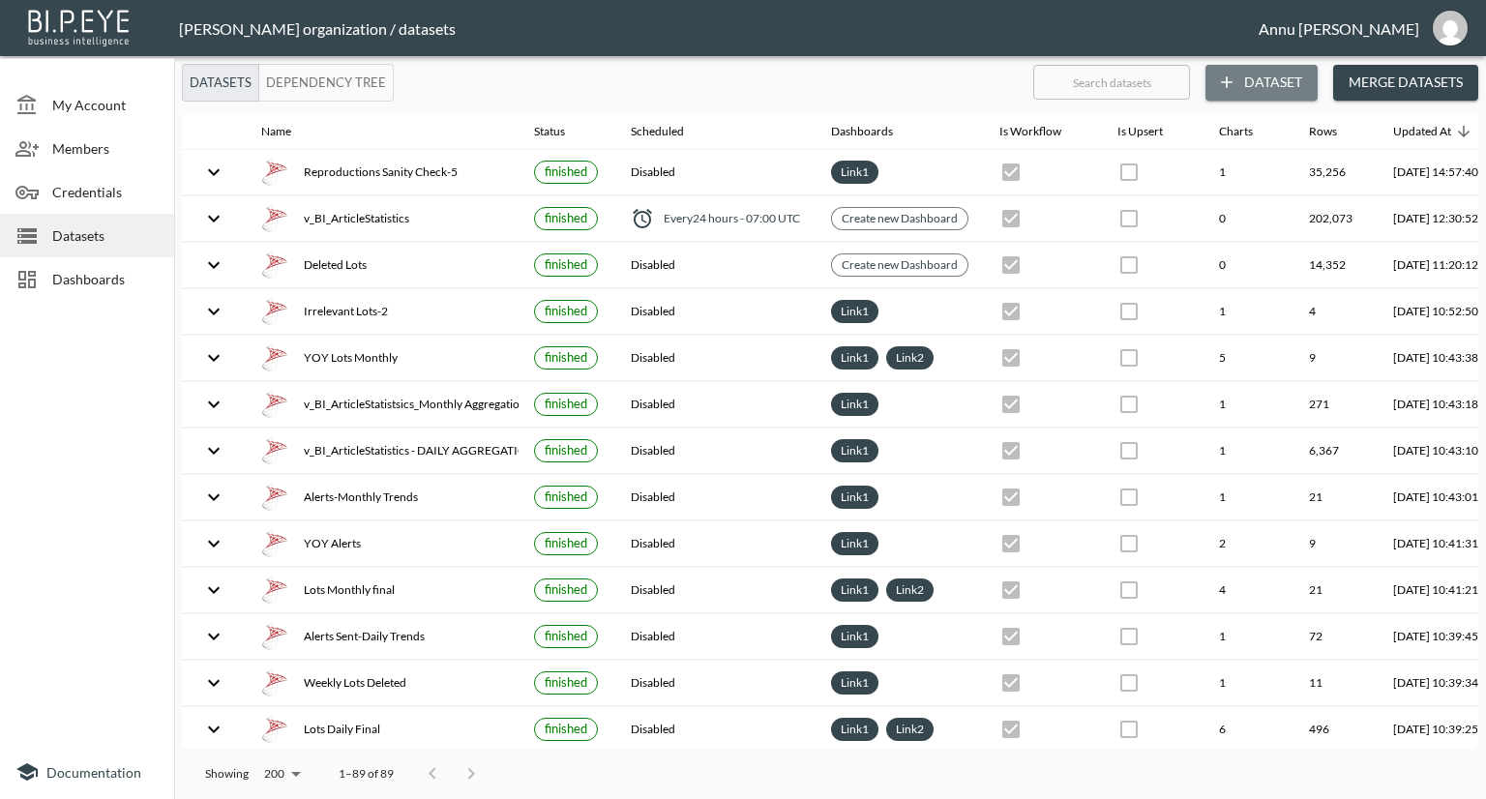
click at [1270, 78] on button "Dataset" at bounding box center [1261, 83] width 112 height 36
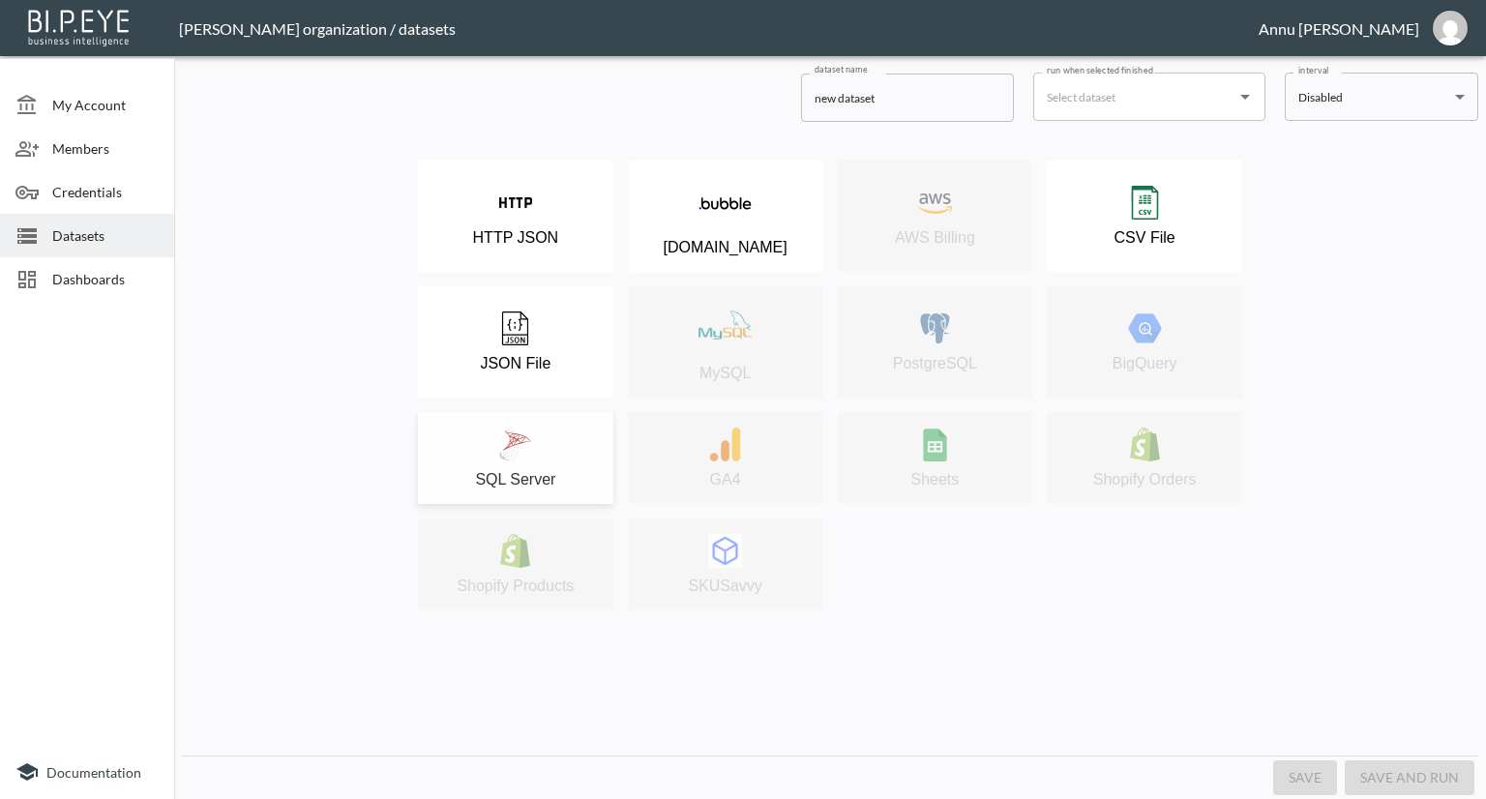
click at [564, 468] on div "SQL Server" at bounding box center [516, 458] width 176 height 61
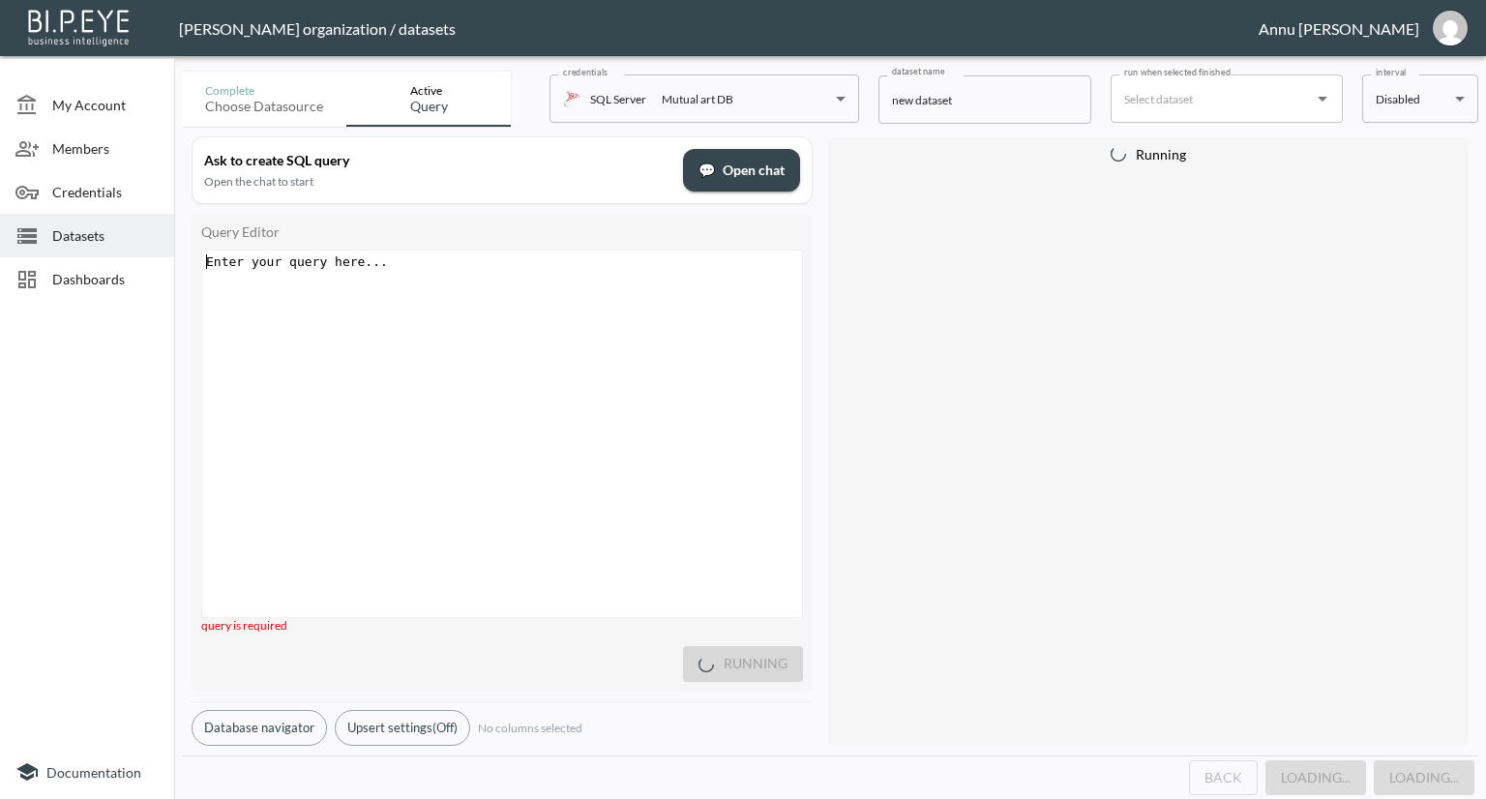
click at [458, 319] on div "Enter your query here... xxxxxxxxxx ​" at bounding box center [526, 458] width 648 height 415
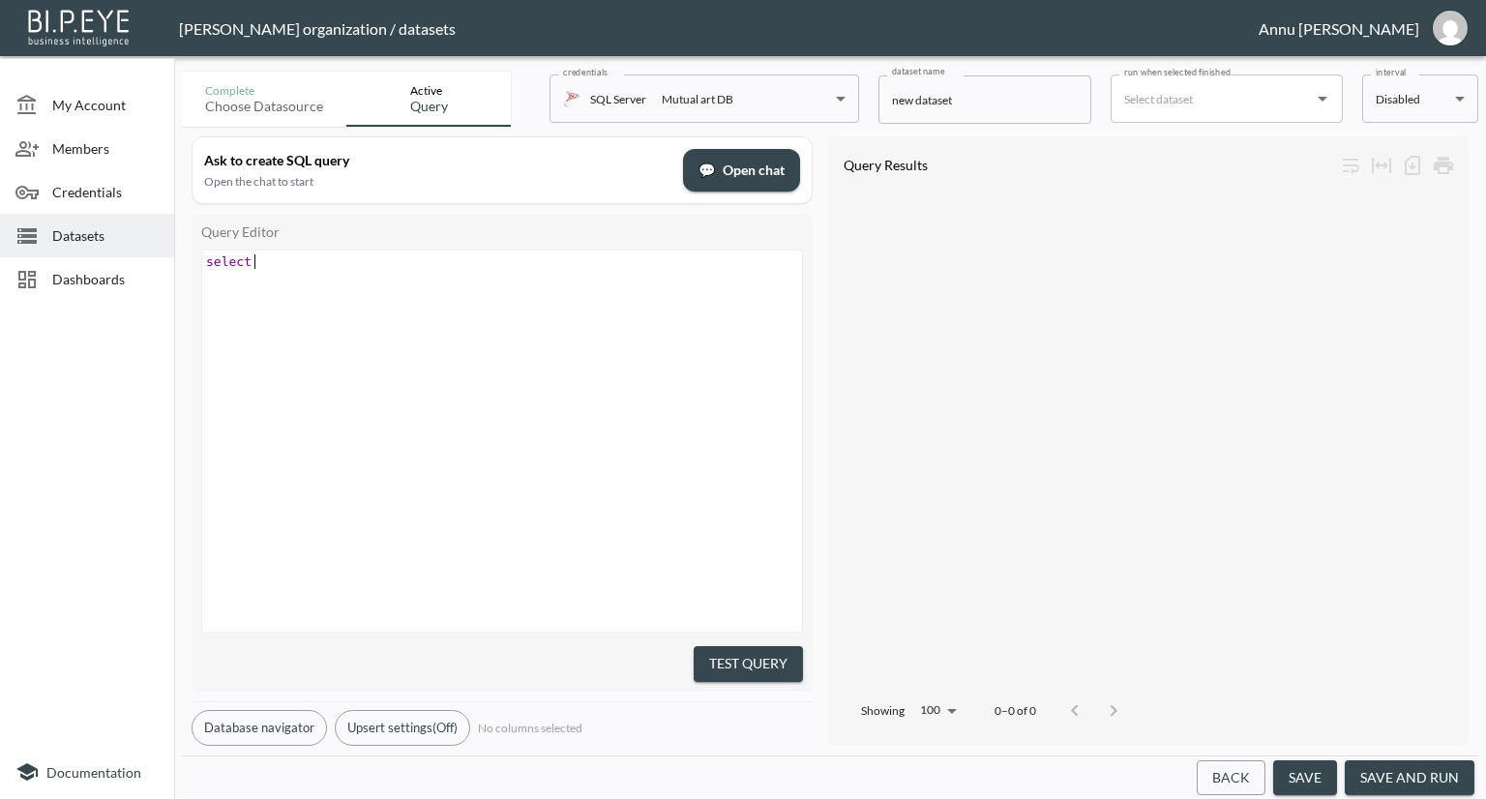
scroll to position [0, 48]
type textarea "select * from v)"
type textarea "_BI_Artist"
click at [725, 660] on button "Test Query" at bounding box center [747, 664] width 109 height 36
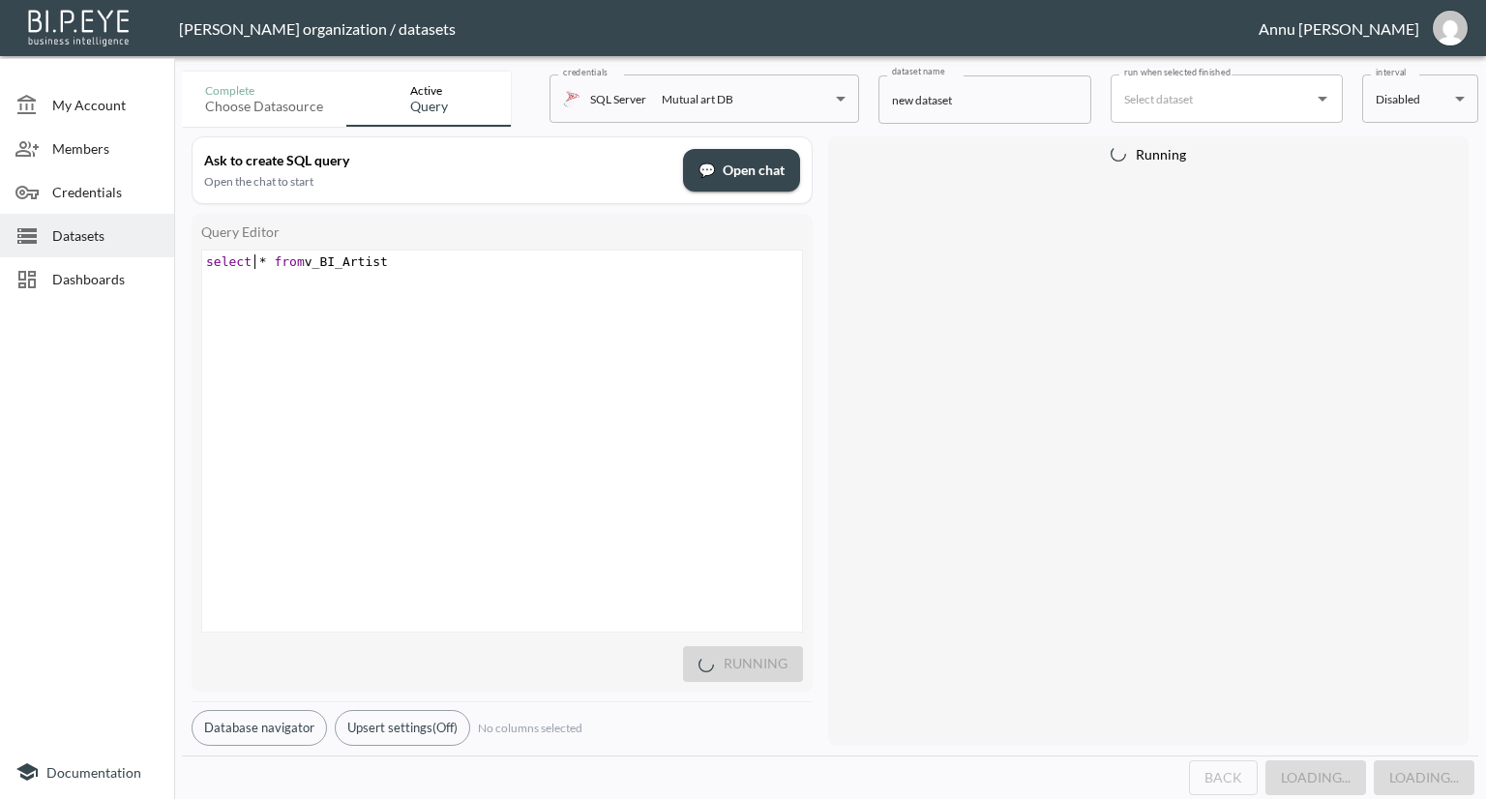
click at [259, 259] on span "*" at bounding box center [263, 261] width 8 height 15
drag, startPoint x: 741, startPoint y: 547, endPoint x: 503, endPoint y: 396, distance: 282.3
click at [740, 546] on div "xxxxxxxxxx select * from v_BI_Artist" at bounding box center [526, 465] width 648 height 429
type textarea "select * from v_BI_Artist"
drag, startPoint x: 400, startPoint y: 261, endPoint x: 161, endPoint y: 268, distance: 240.0
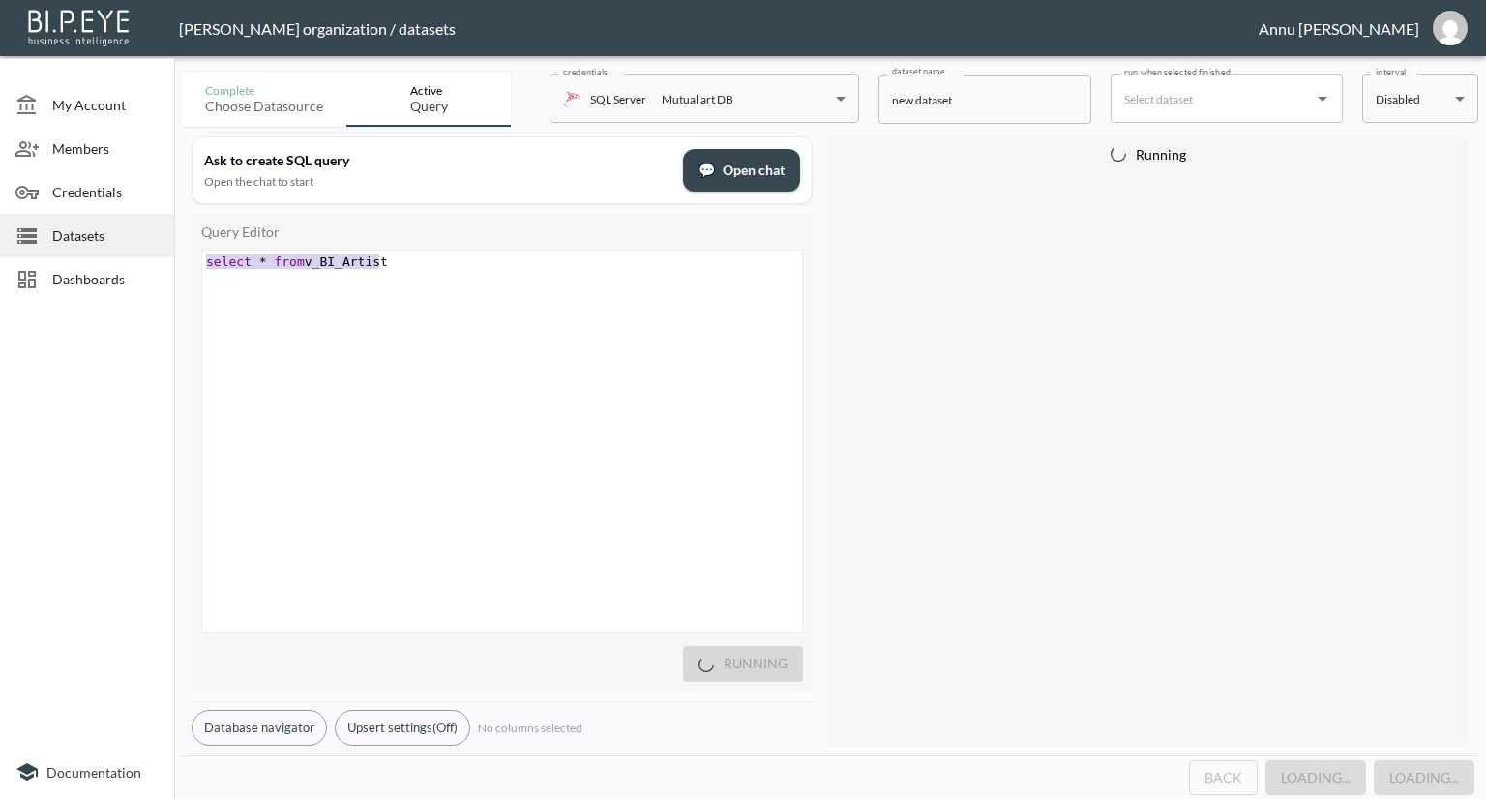
click at [162, 268] on div "My Account Members Credentials Datasets Dashboards Documentation Complete Choos…" at bounding box center [743, 399] width 1486 height 799
click at [92, 232] on span "Datasets" at bounding box center [105, 235] width 106 height 20
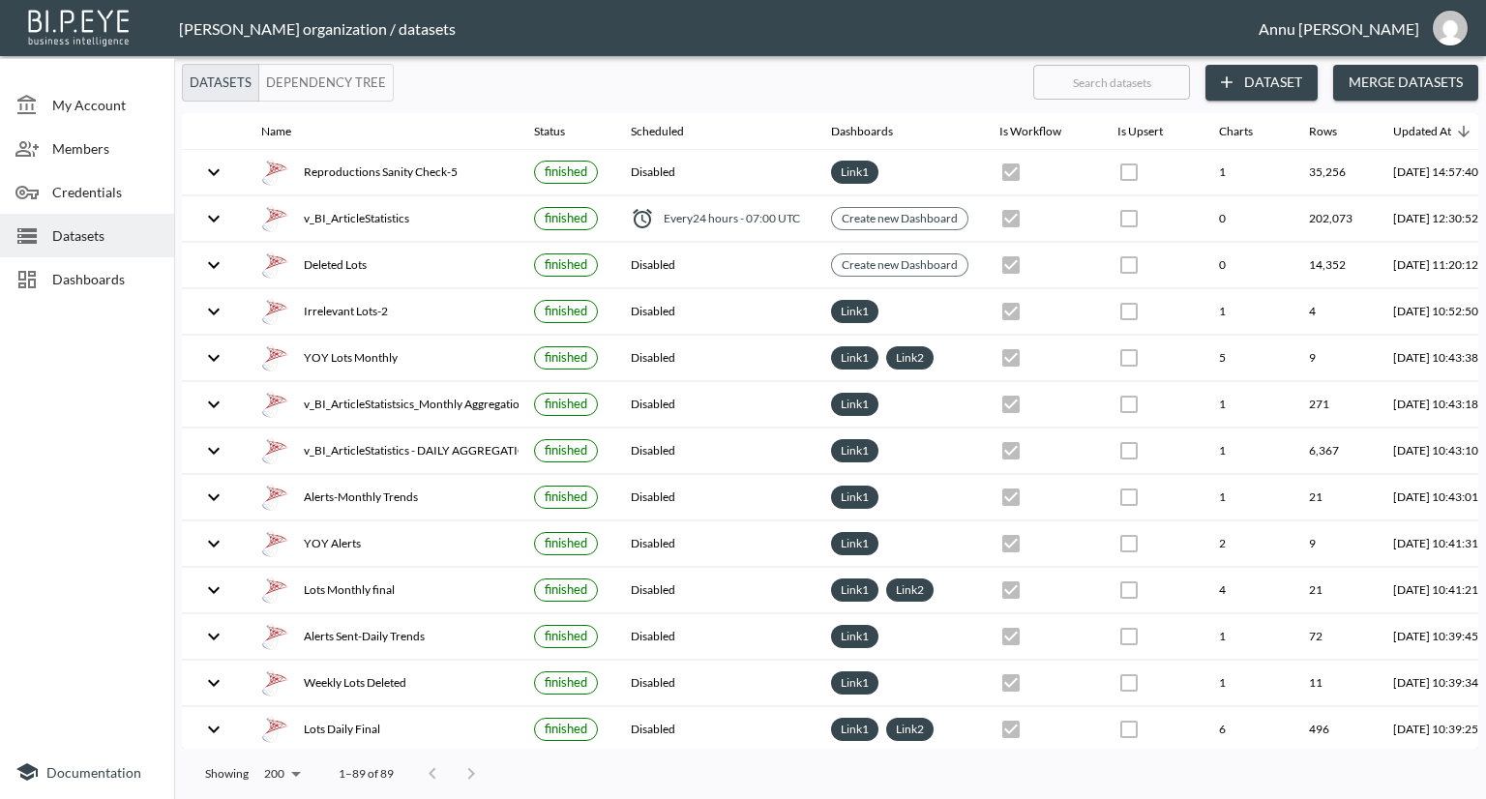
click at [1284, 84] on button "Dataset" at bounding box center [1261, 83] width 112 height 36
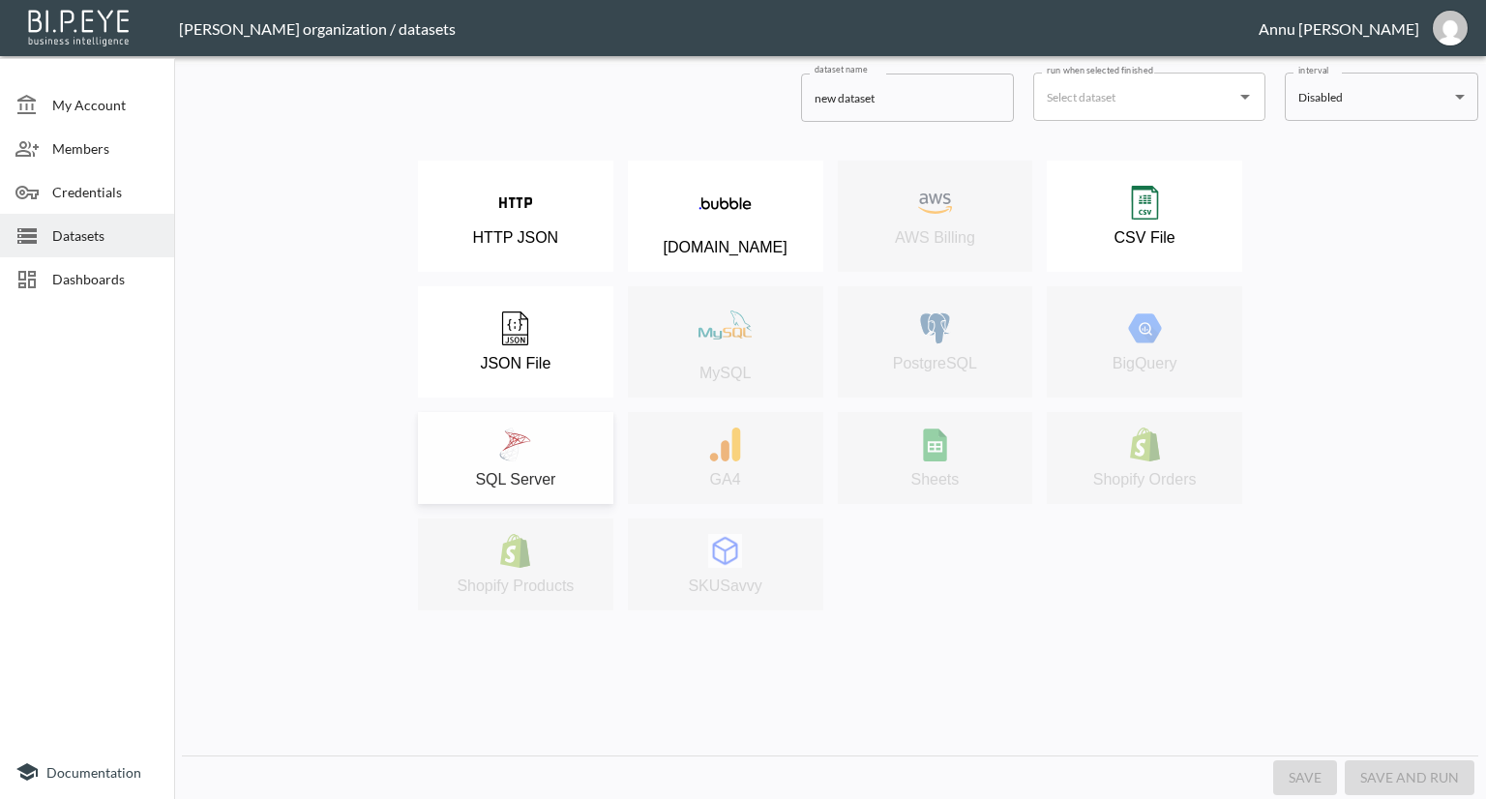
click at [533, 432] on div "SQL Server" at bounding box center [516, 458] width 176 height 61
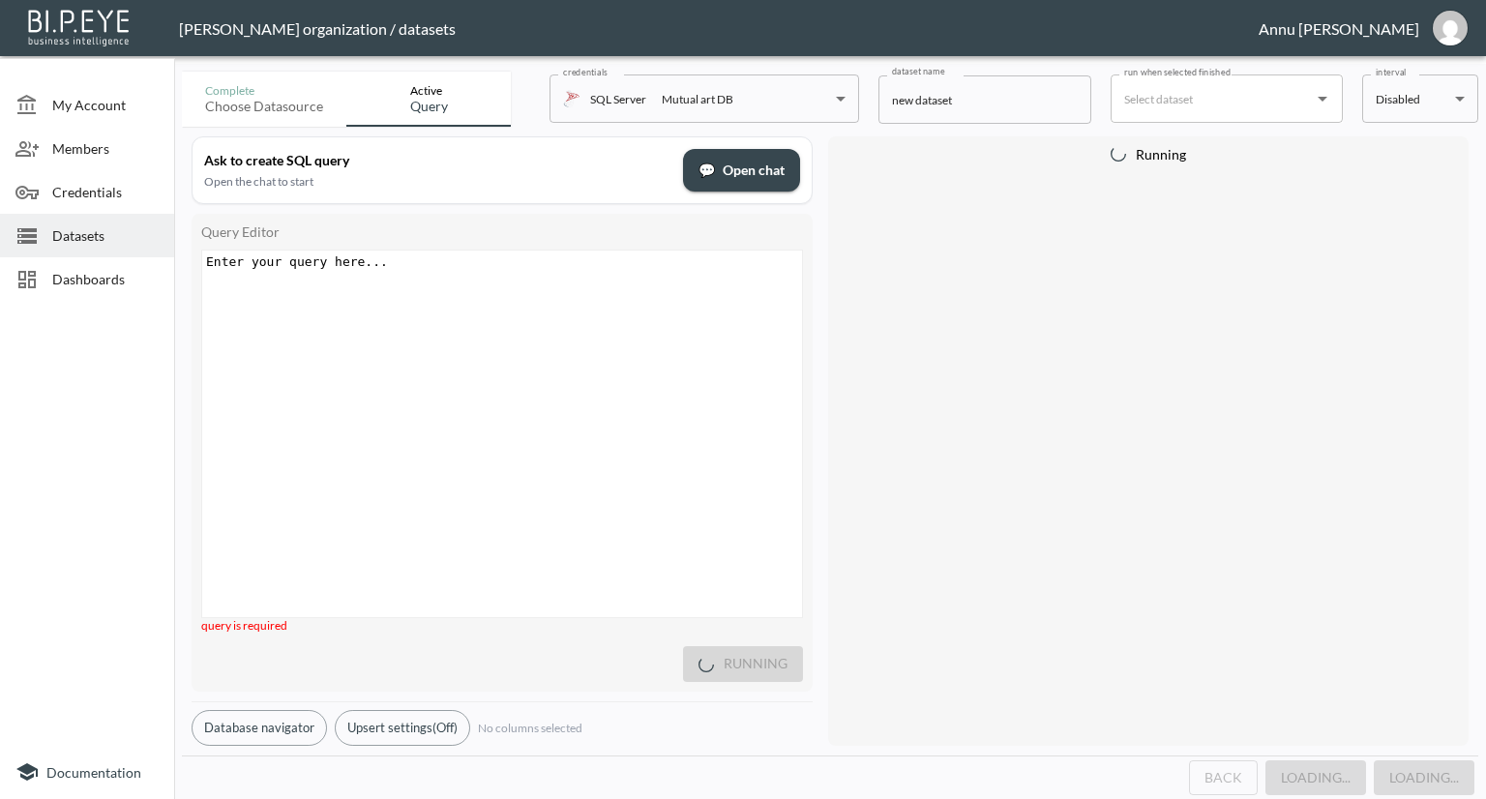
click at [433, 282] on div "Enter your query here... xxxxxxxxxx ​" at bounding box center [526, 458] width 648 height 415
paste textarea "t"
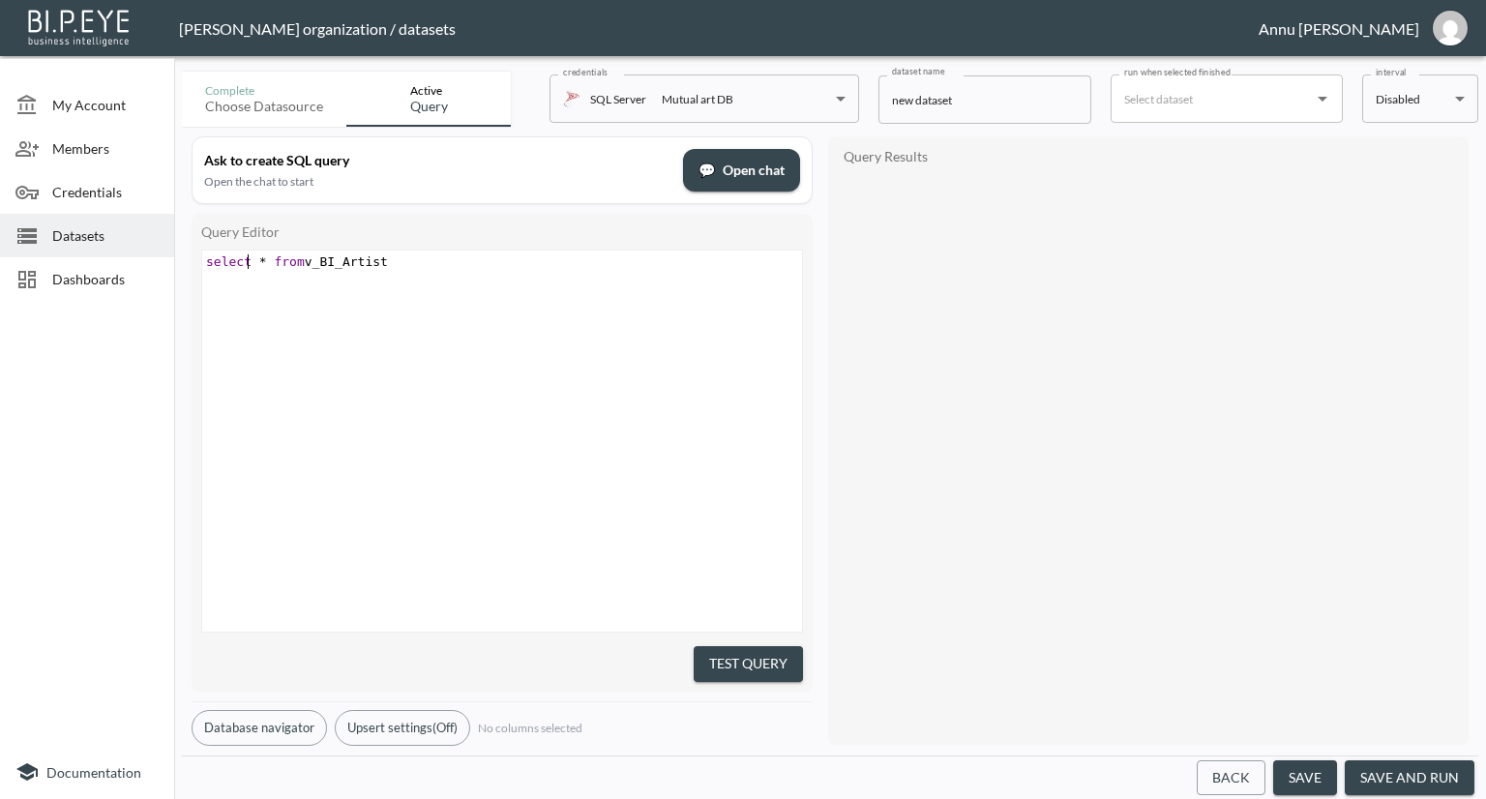
click at [250, 259] on span "select * from v_BI_Artist" at bounding box center [297, 261] width 182 height 15
type textarea "top 1"
click at [246, 259] on span "selecttop 1 * from v_BI_Artist" at bounding box center [316, 261] width 220 height 15
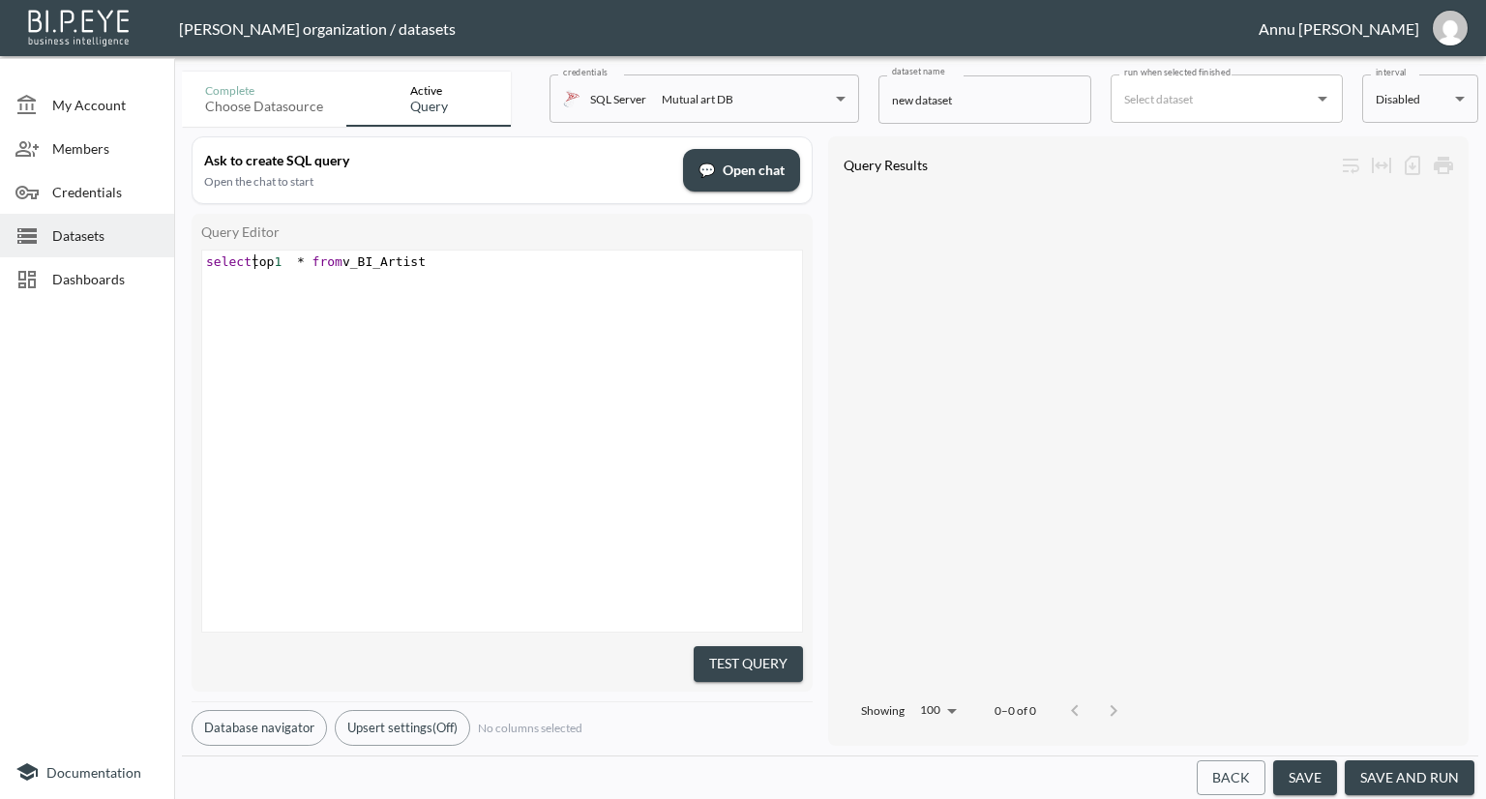
click at [663, 436] on div "xxxxxxxxxx select top 1 * from v_BI_Artist" at bounding box center [526, 465] width 648 height 429
click at [775, 663] on button "Test Query" at bounding box center [747, 664] width 109 height 36
click at [565, 359] on div "xxxxxxxxxx select top 1 * from v_BI_Artist" at bounding box center [526, 465] width 648 height 429
type textarea "select top 1 * from v_BI_Artist"
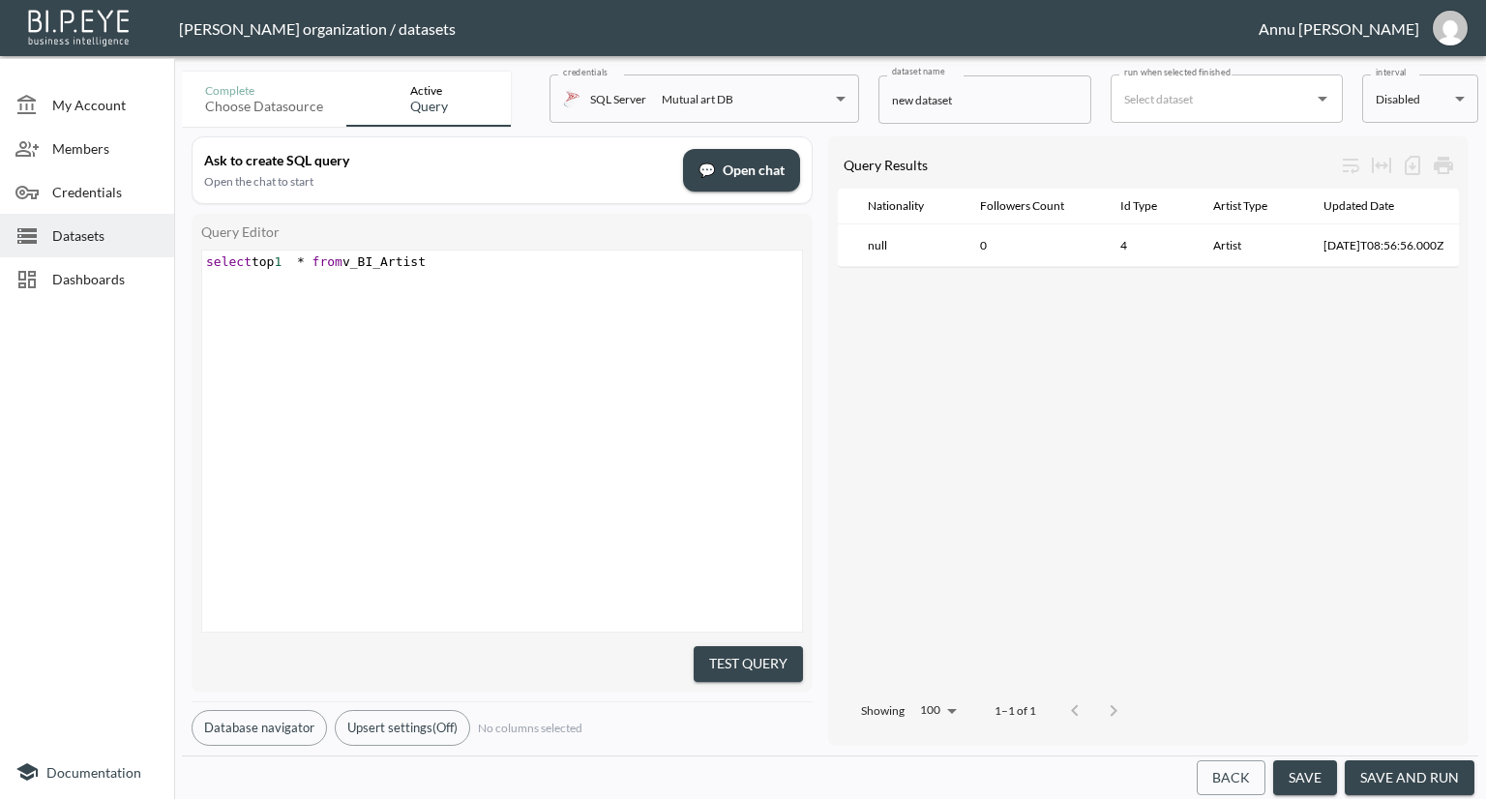
drag, startPoint x: 482, startPoint y: 272, endPoint x: 117, endPoint y: 256, distance: 365.0
click at [117, 256] on div "My Account Members Credentials Datasets Dashboards Documentation Complete Choos…" at bounding box center [743, 399] width 1486 height 799
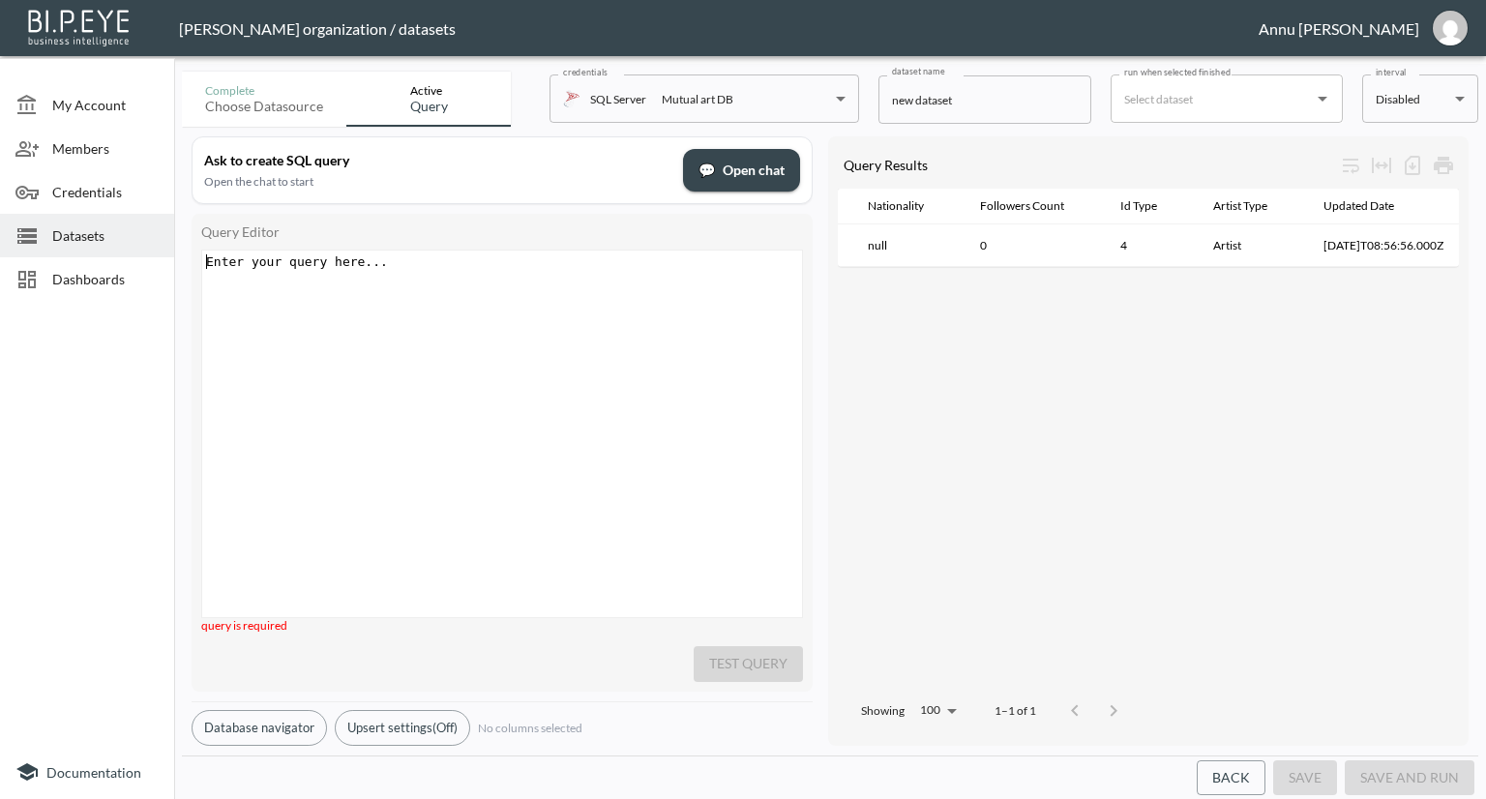
click at [123, 274] on span "Dashboards" at bounding box center [105, 279] width 106 height 20
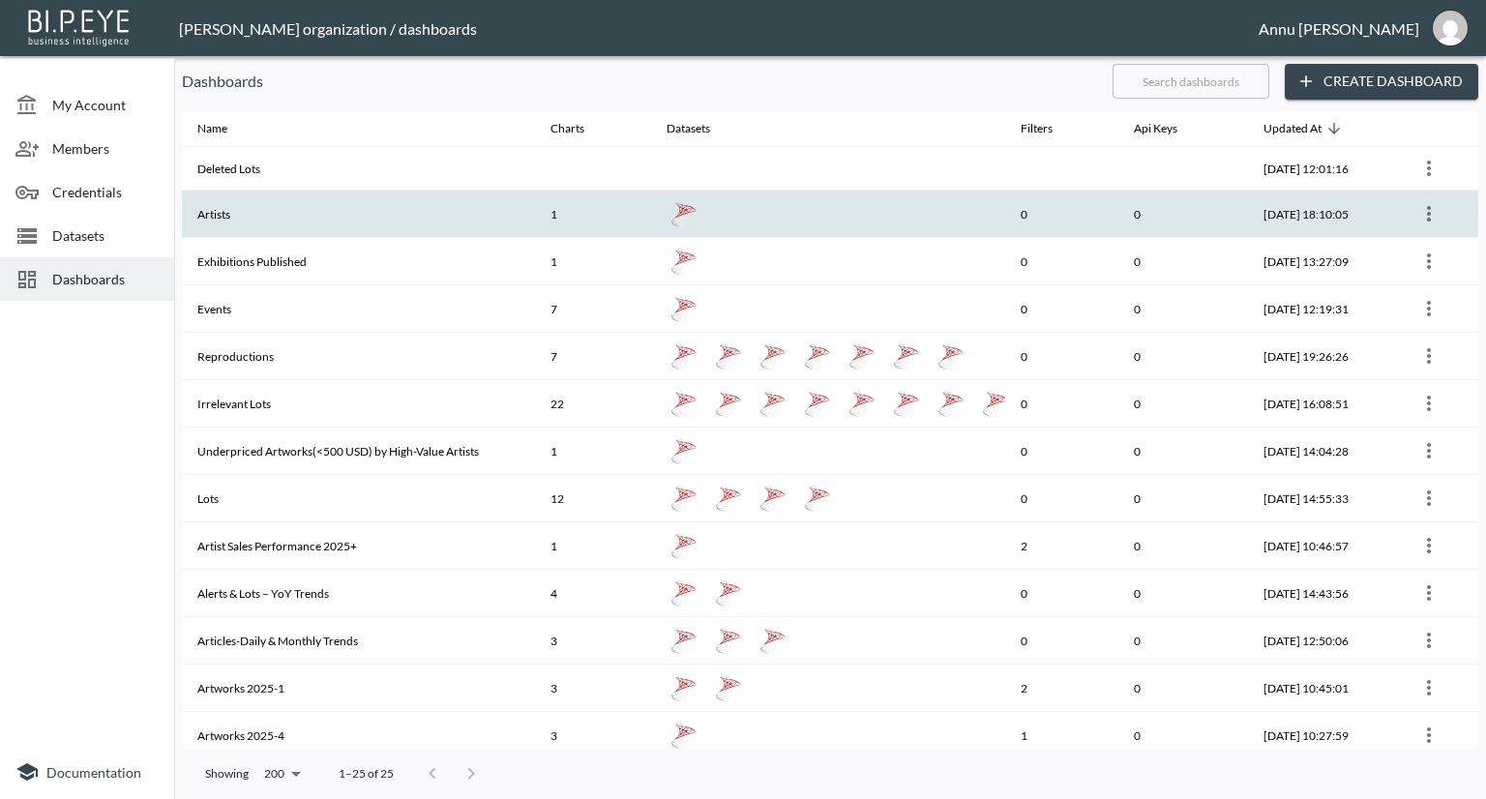
click at [333, 222] on th "Artists" at bounding box center [358, 214] width 353 height 47
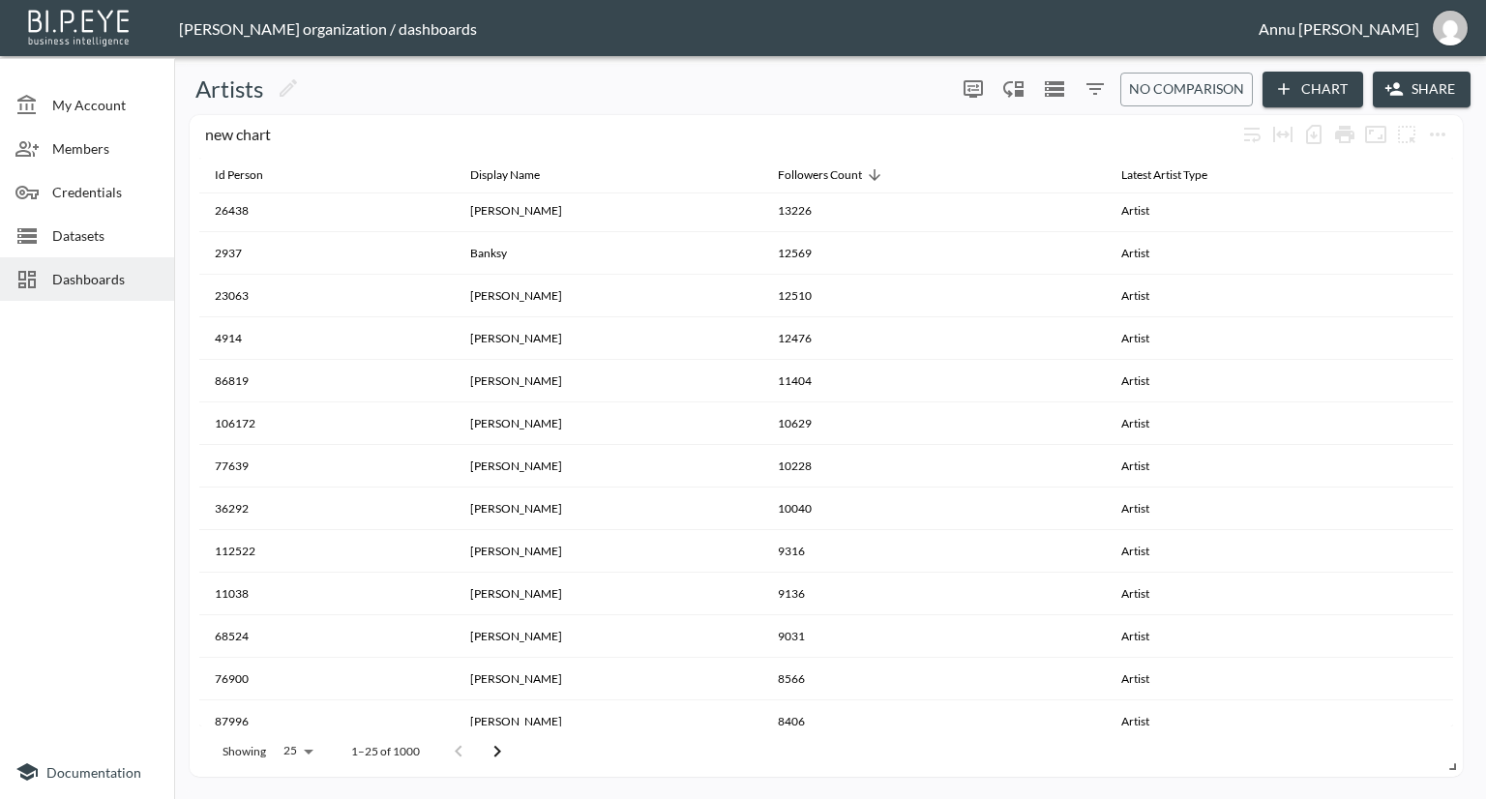
scroll to position [532, 0]
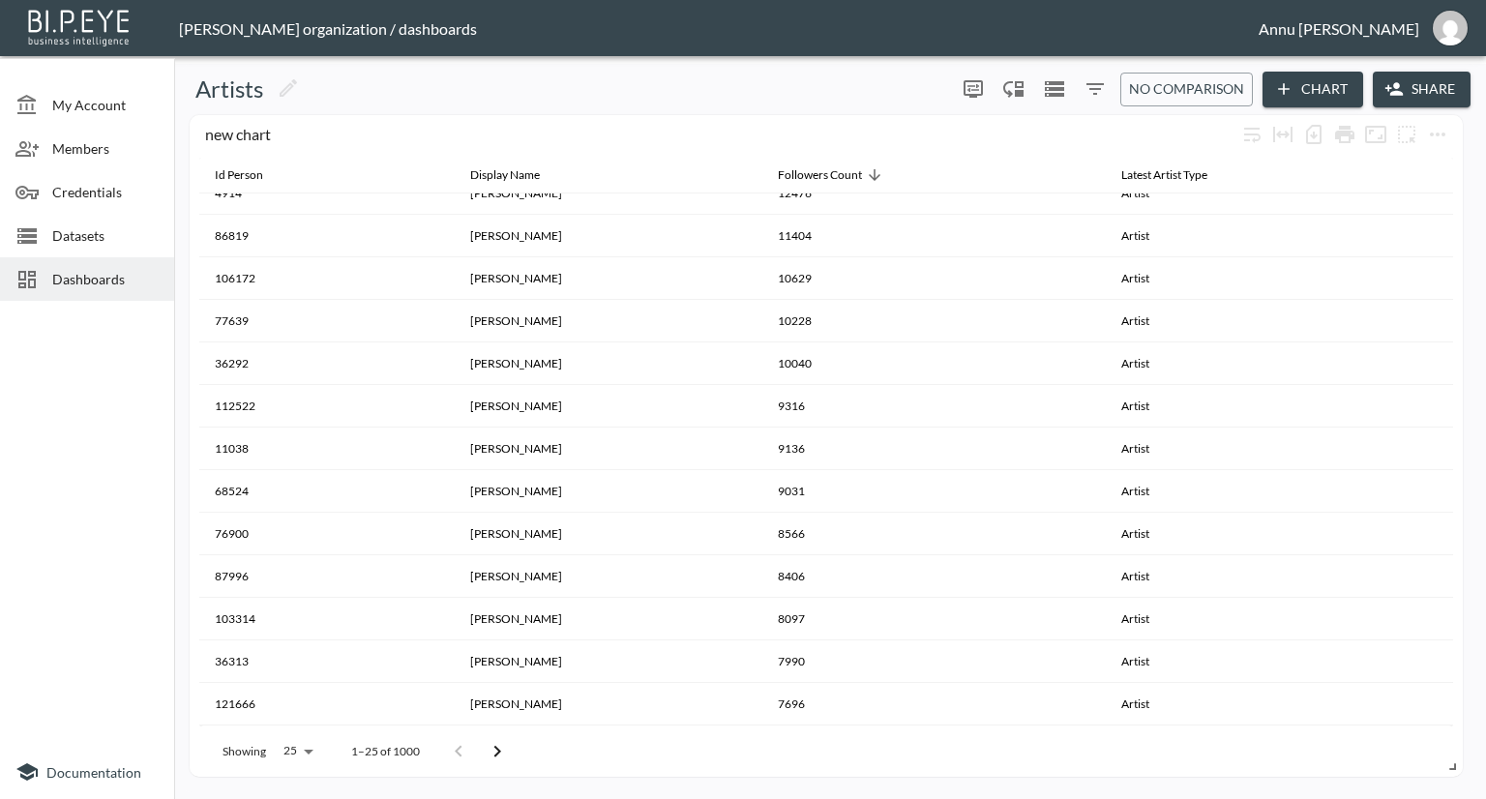
click at [104, 250] on div "Datasets" at bounding box center [87, 236] width 174 height 44
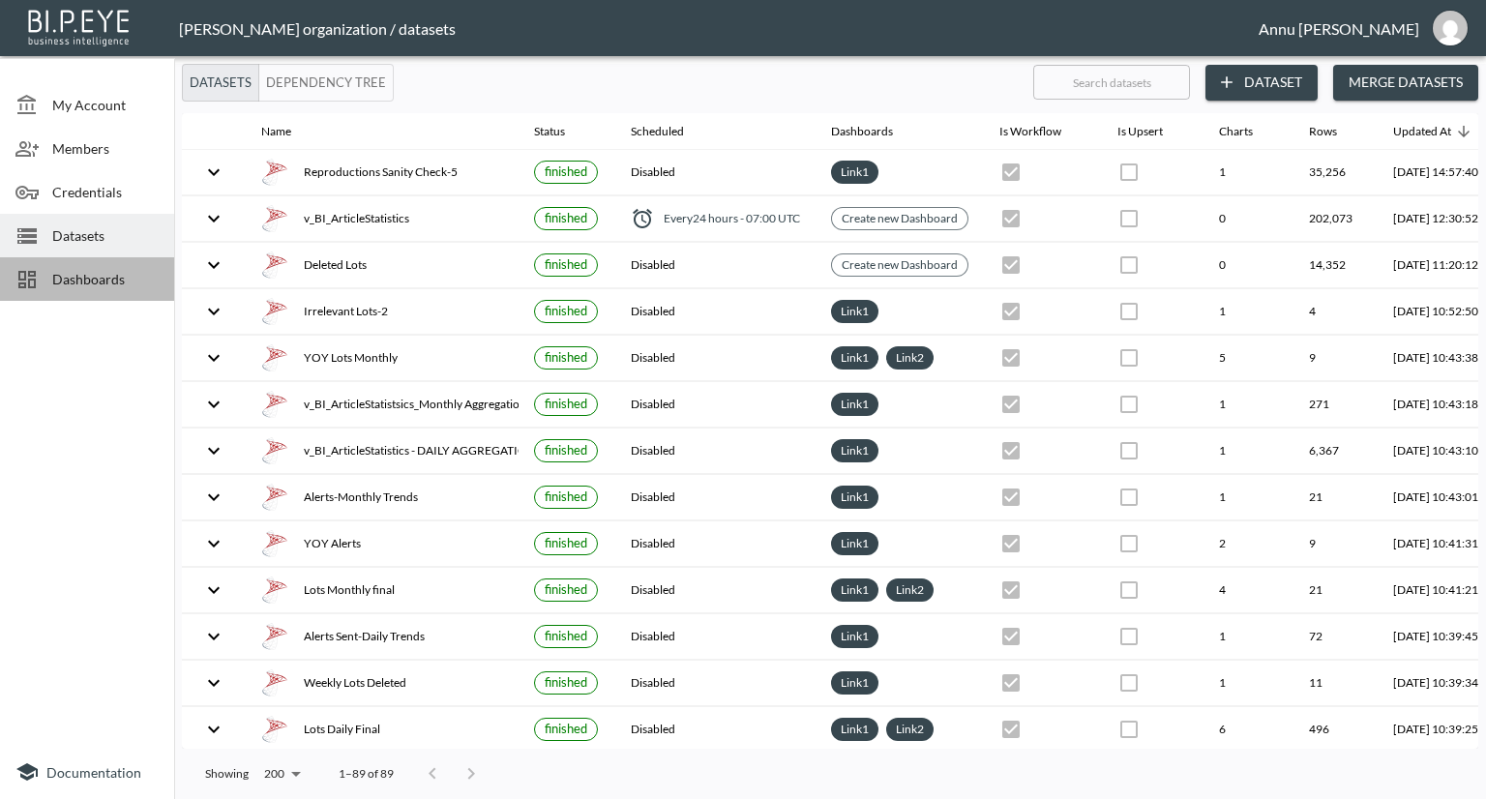
click at [119, 277] on span "Dashboards" at bounding box center [105, 279] width 106 height 20
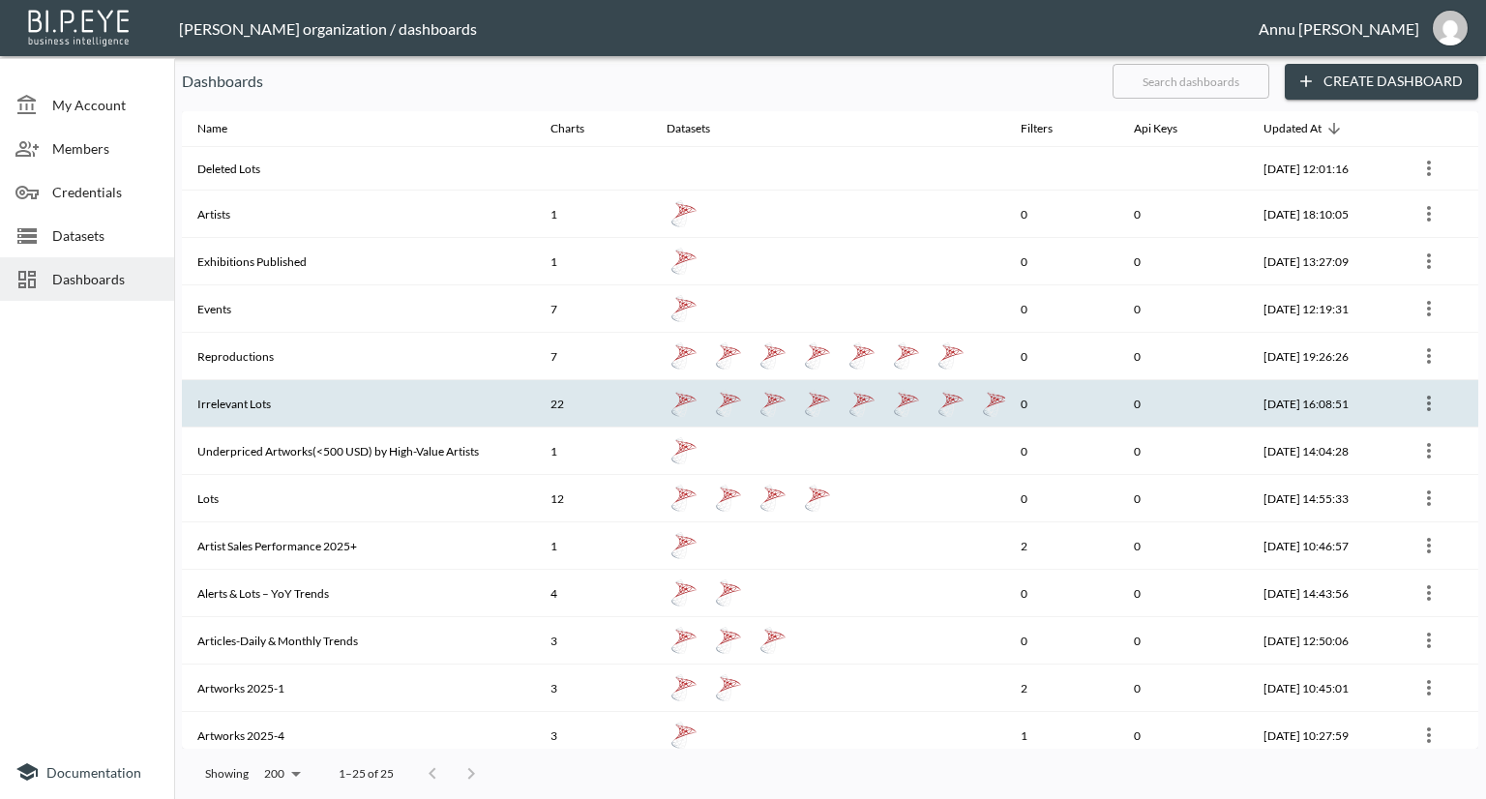
click at [258, 396] on th "Irrelevant Lots" at bounding box center [358, 403] width 353 height 47
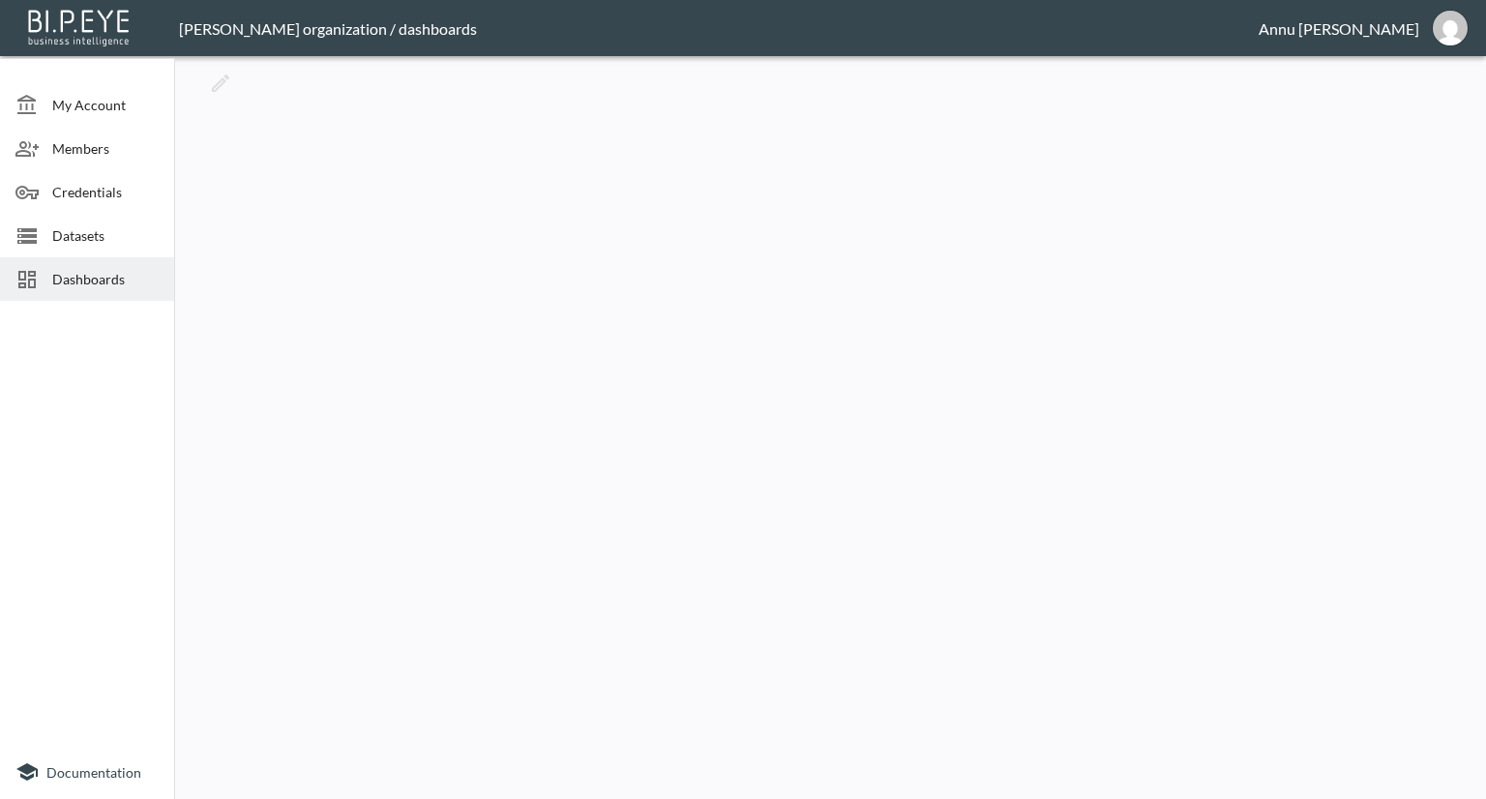
click at [94, 232] on span "Datasets" at bounding box center [105, 235] width 106 height 20
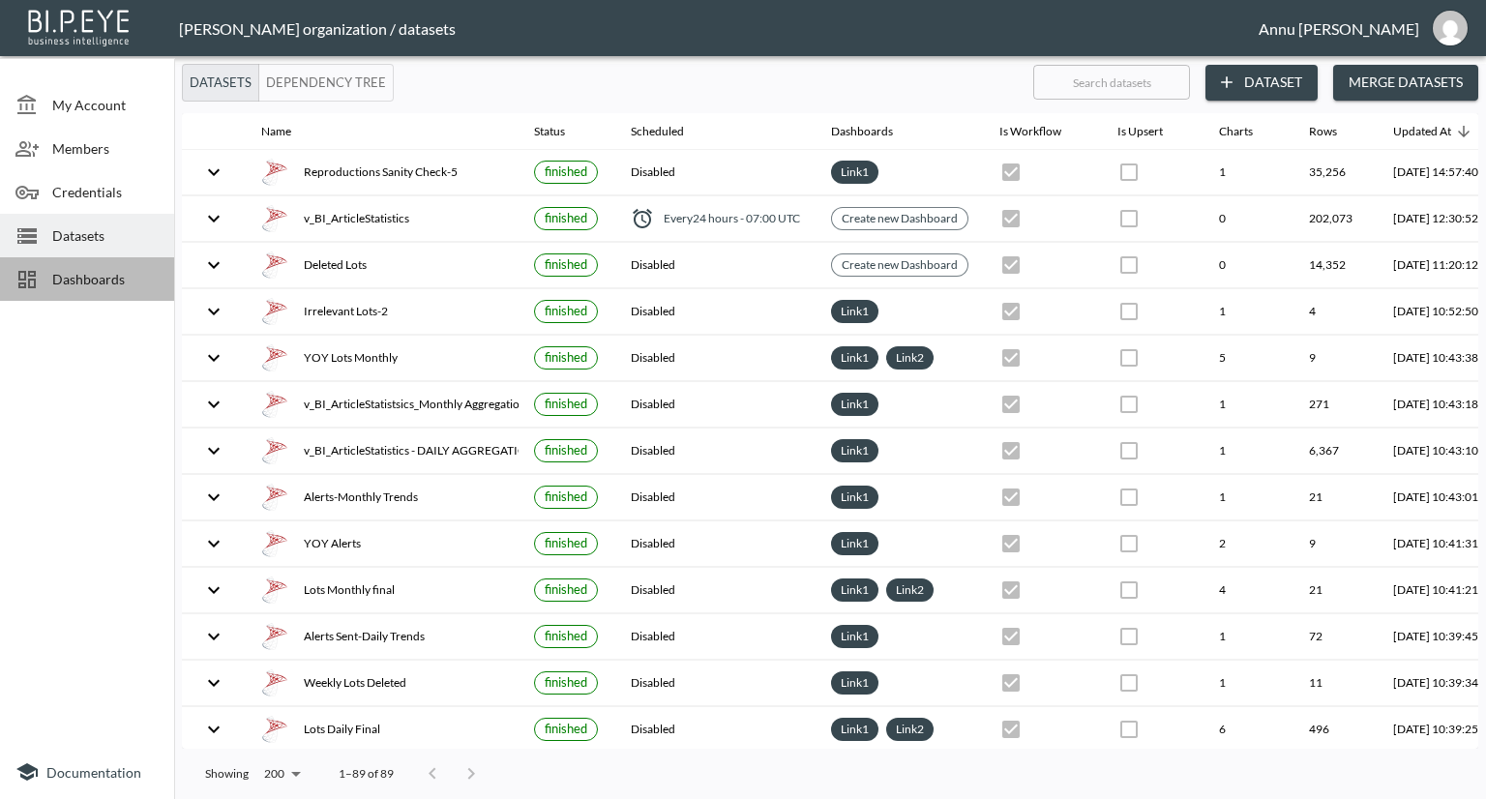
click at [103, 284] on span "Dashboards" at bounding box center [105, 279] width 106 height 20
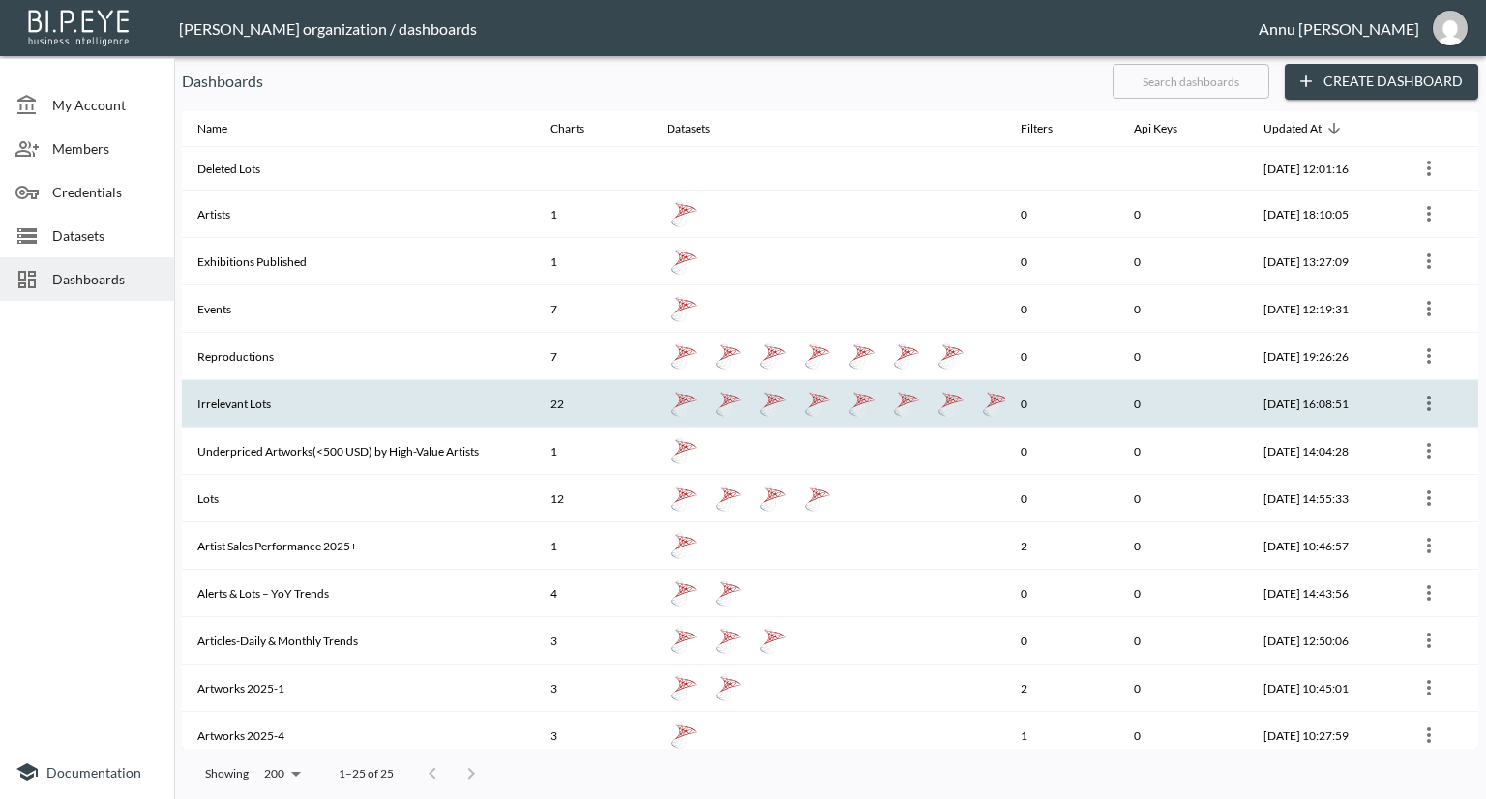
click at [273, 396] on th "Irrelevant Lots" at bounding box center [358, 403] width 353 height 47
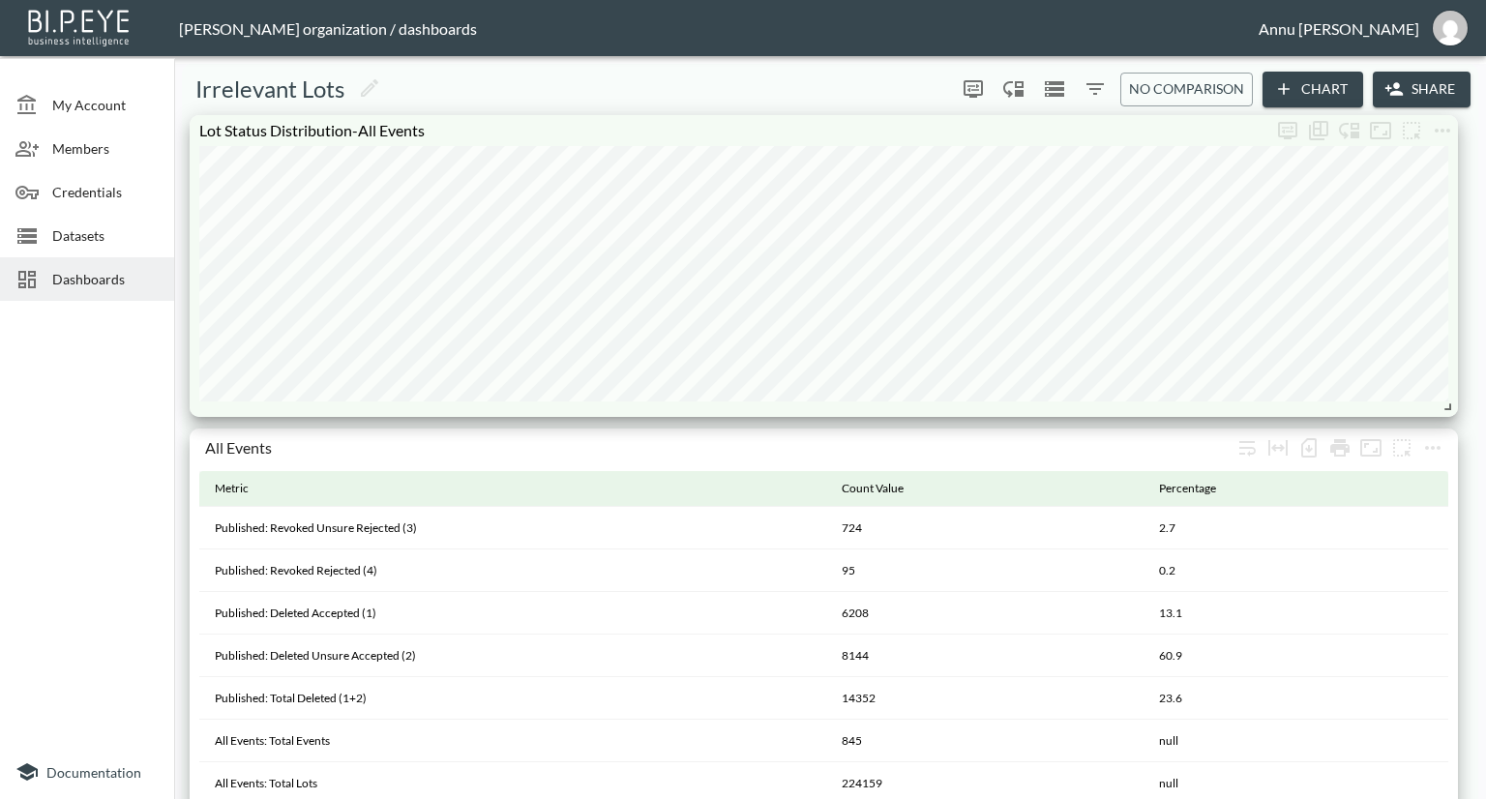
click at [81, 273] on span "Dashboards" at bounding box center [105, 279] width 106 height 20
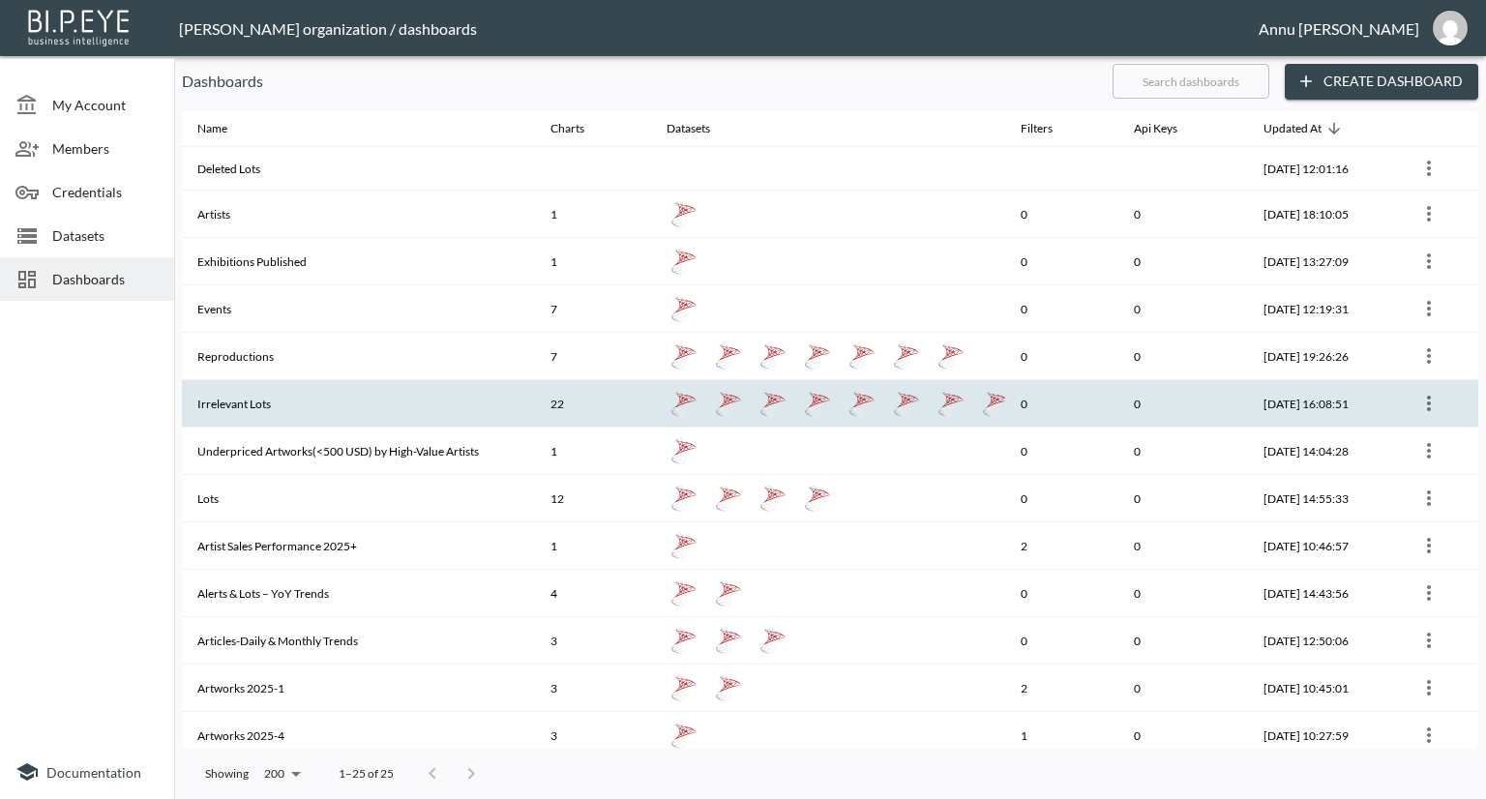
click at [258, 399] on th "Irrelevant Lots" at bounding box center [358, 403] width 353 height 47
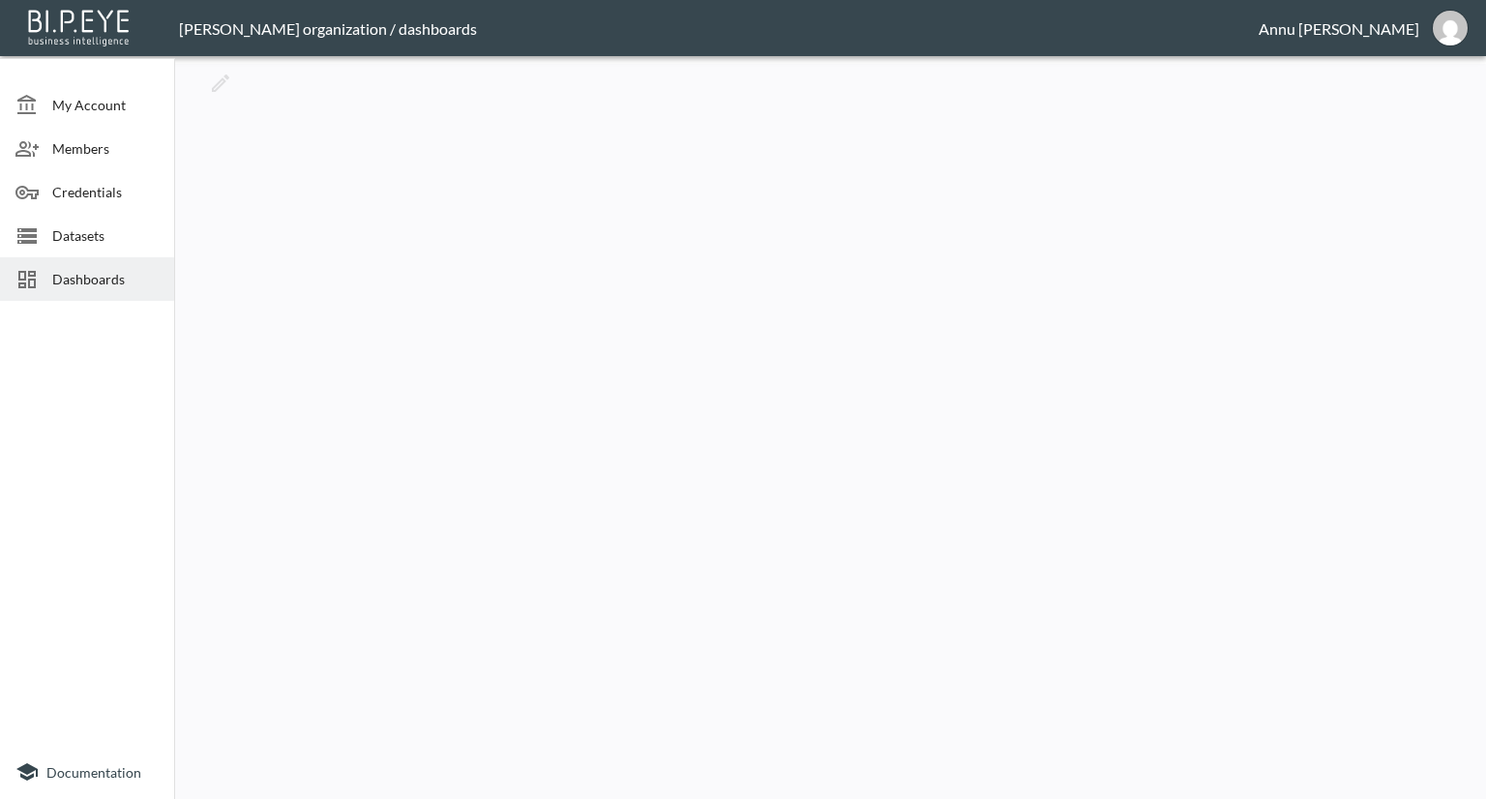
click at [128, 282] on span "Dashboards" at bounding box center [105, 279] width 106 height 20
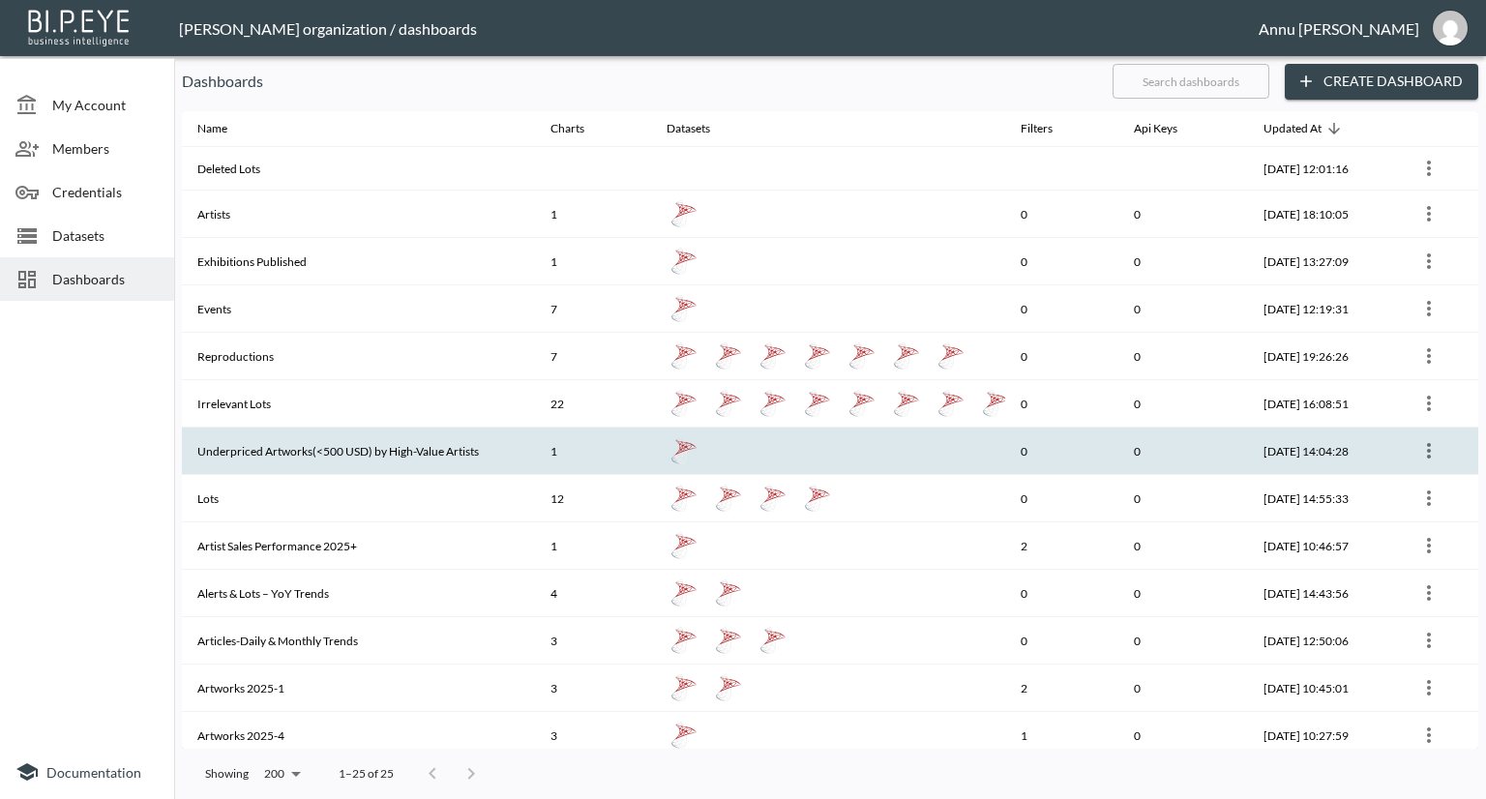
click at [332, 441] on th "Underpriced Artworks(<500 USD) by High-Value Artists" at bounding box center [358, 451] width 353 height 47
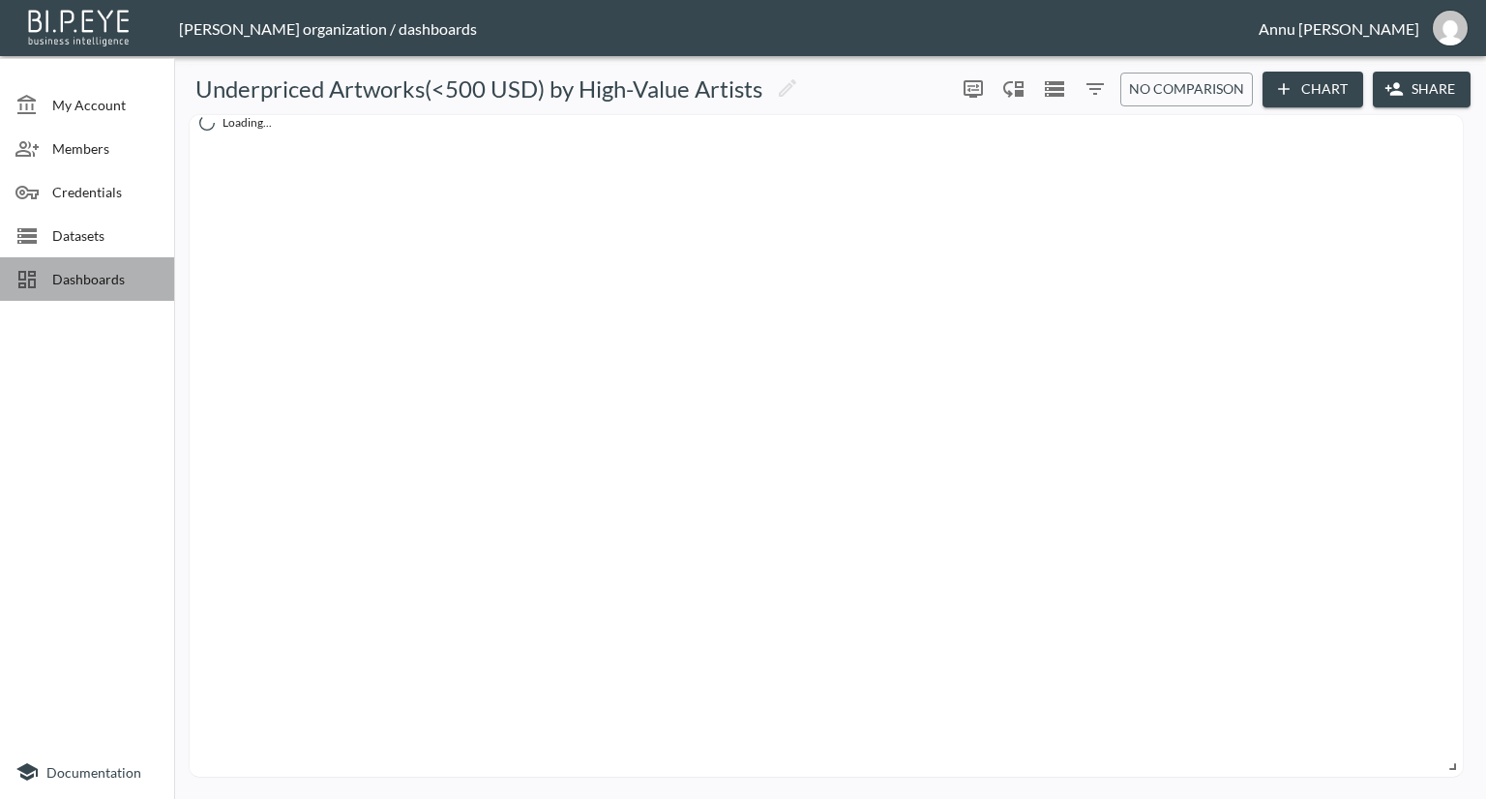
click at [107, 280] on span "Dashboards" at bounding box center [105, 279] width 106 height 20
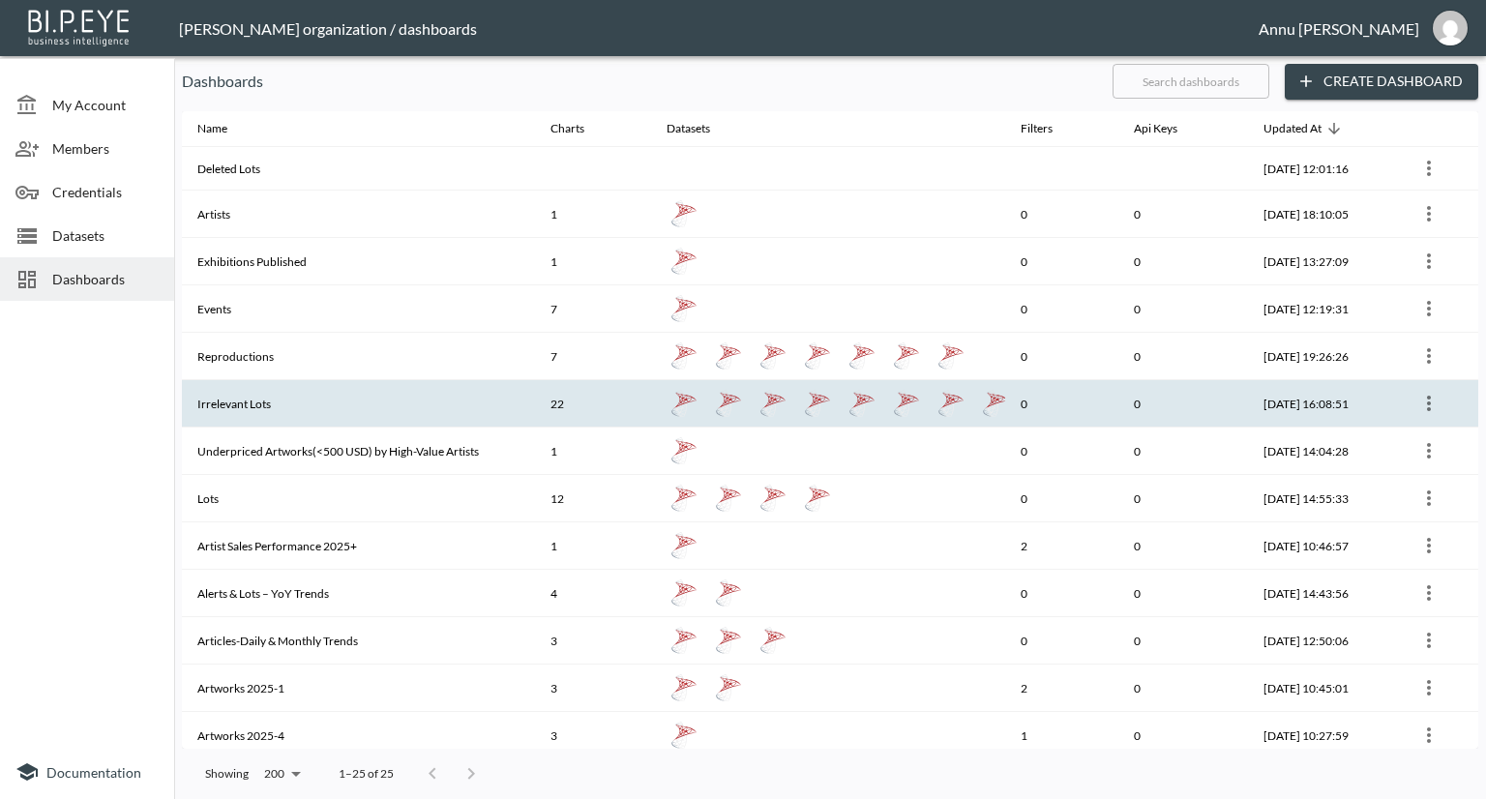
click at [546, 393] on th "22" at bounding box center [593, 403] width 116 height 47
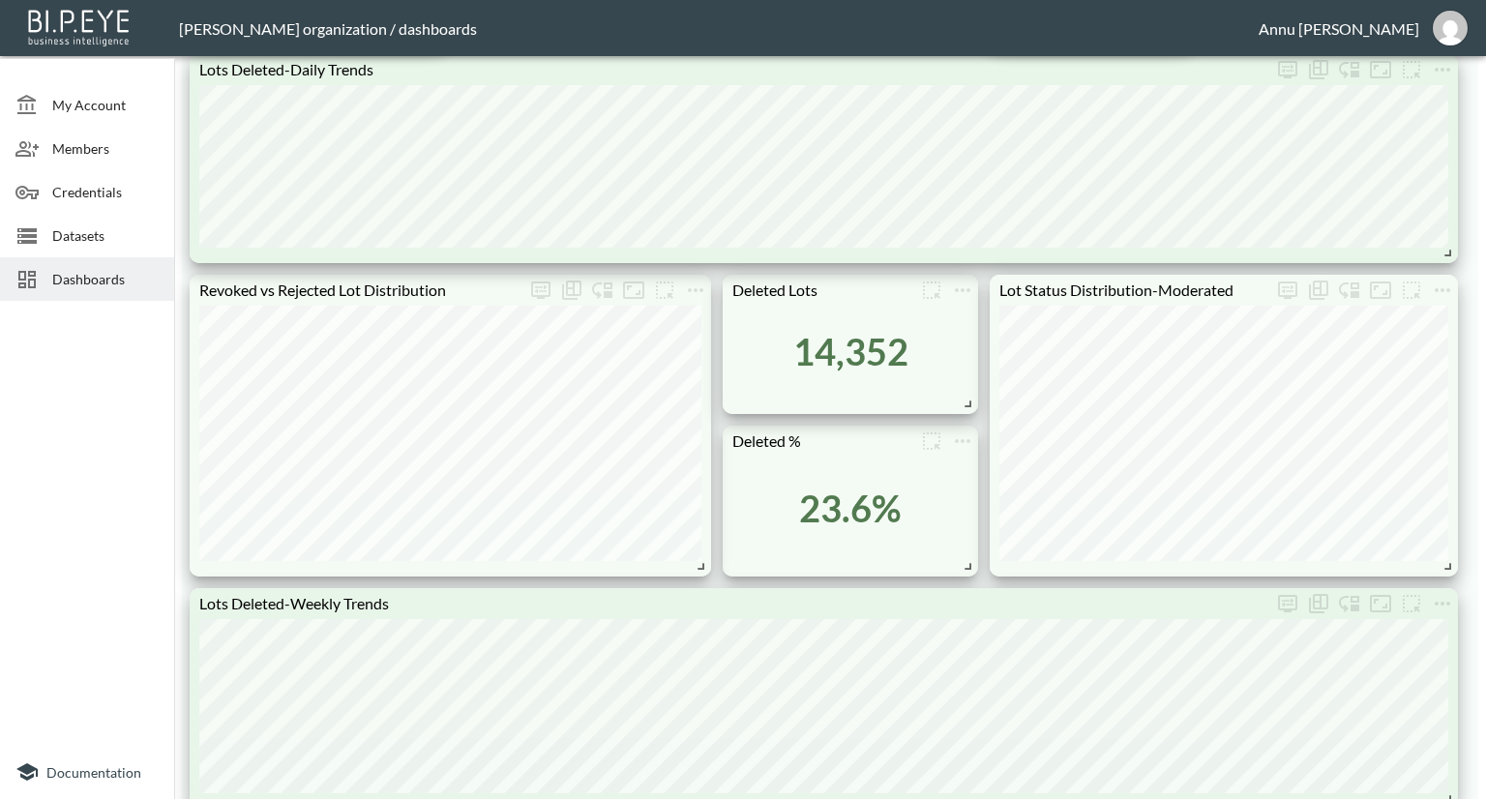
scroll to position [1064, 0]
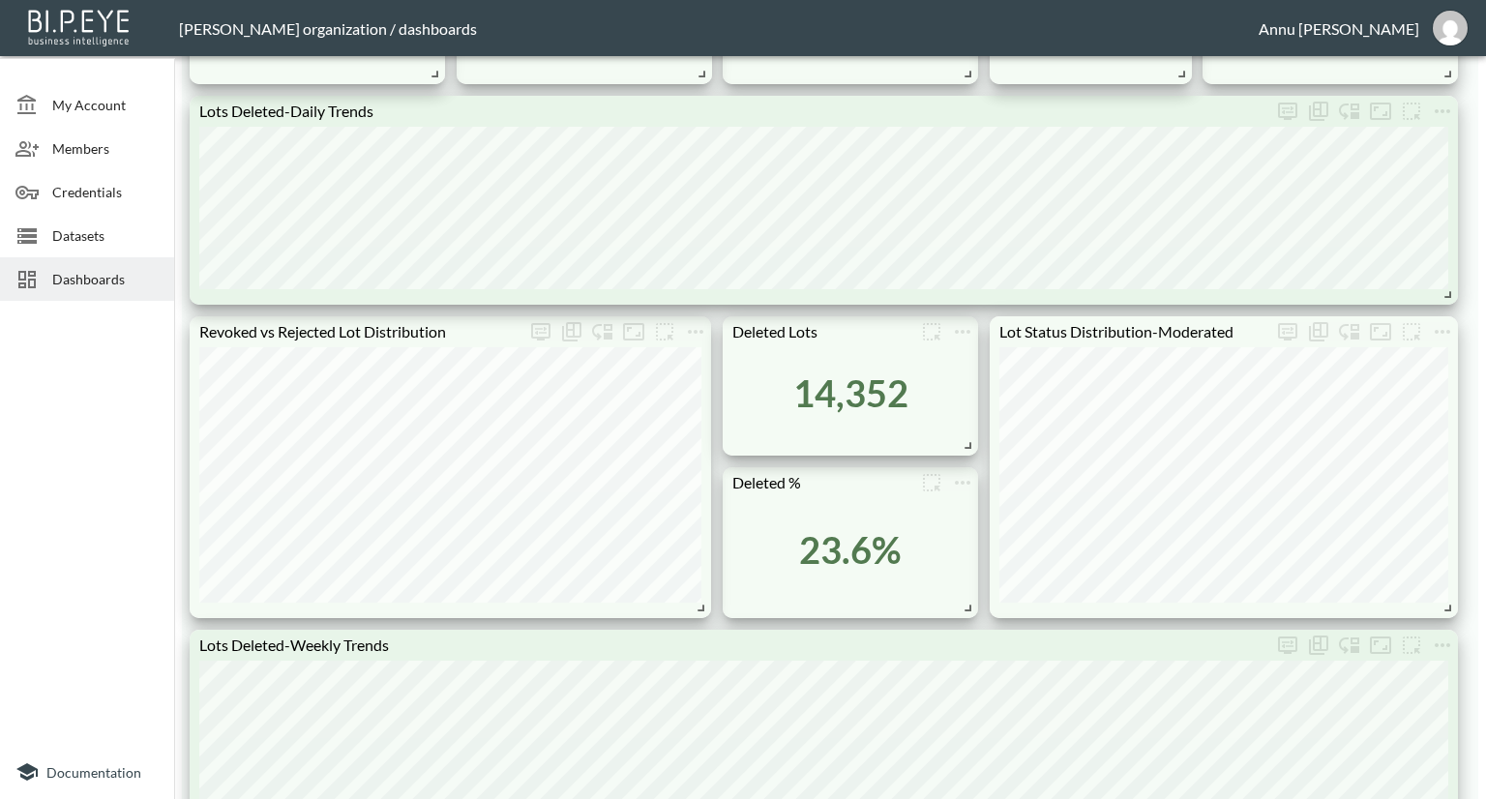
click at [69, 227] on span "Datasets" at bounding box center [105, 235] width 106 height 20
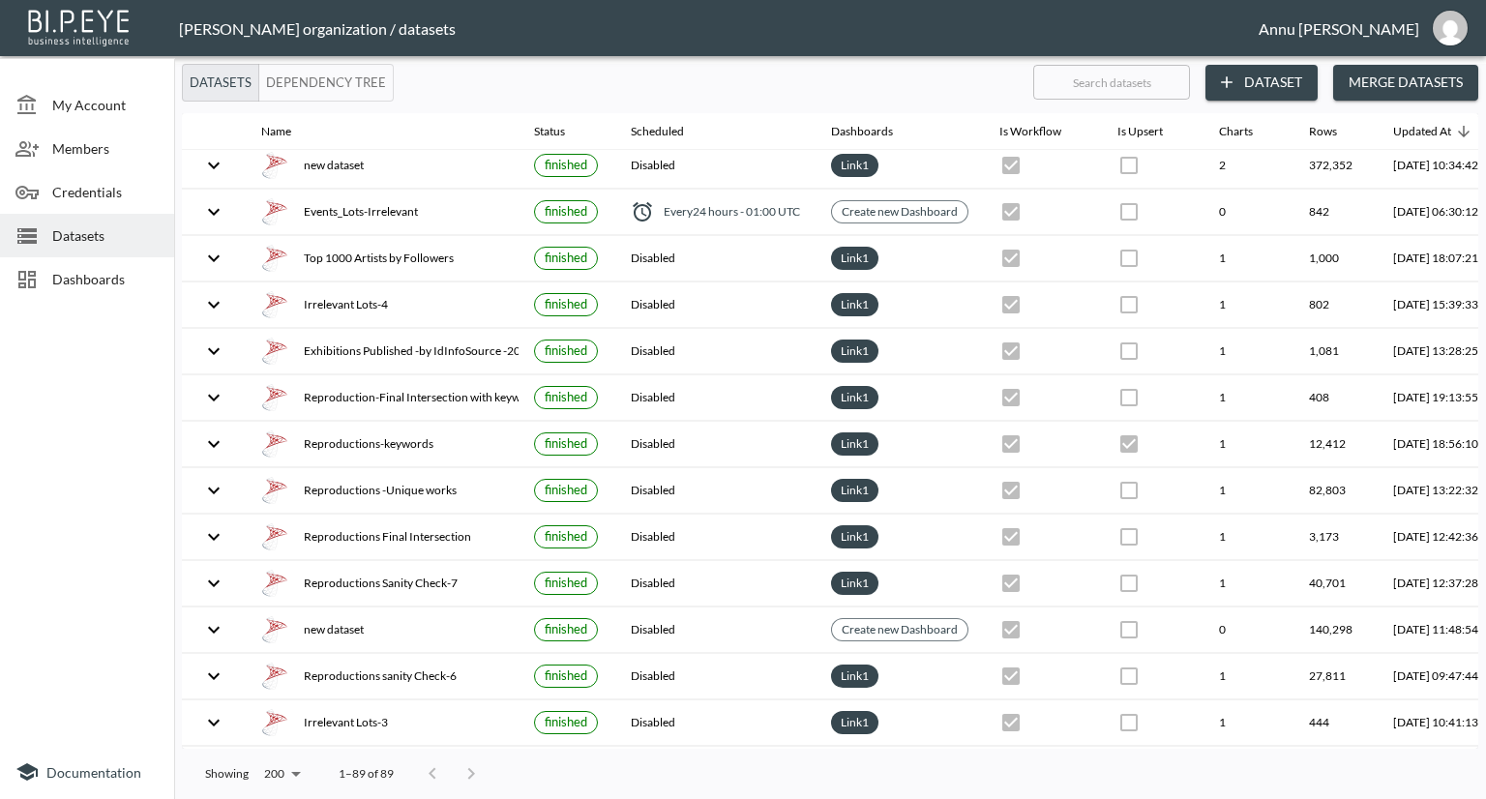
scroll to position [658, 0]
click at [155, 276] on span "Dashboards" at bounding box center [105, 279] width 106 height 20
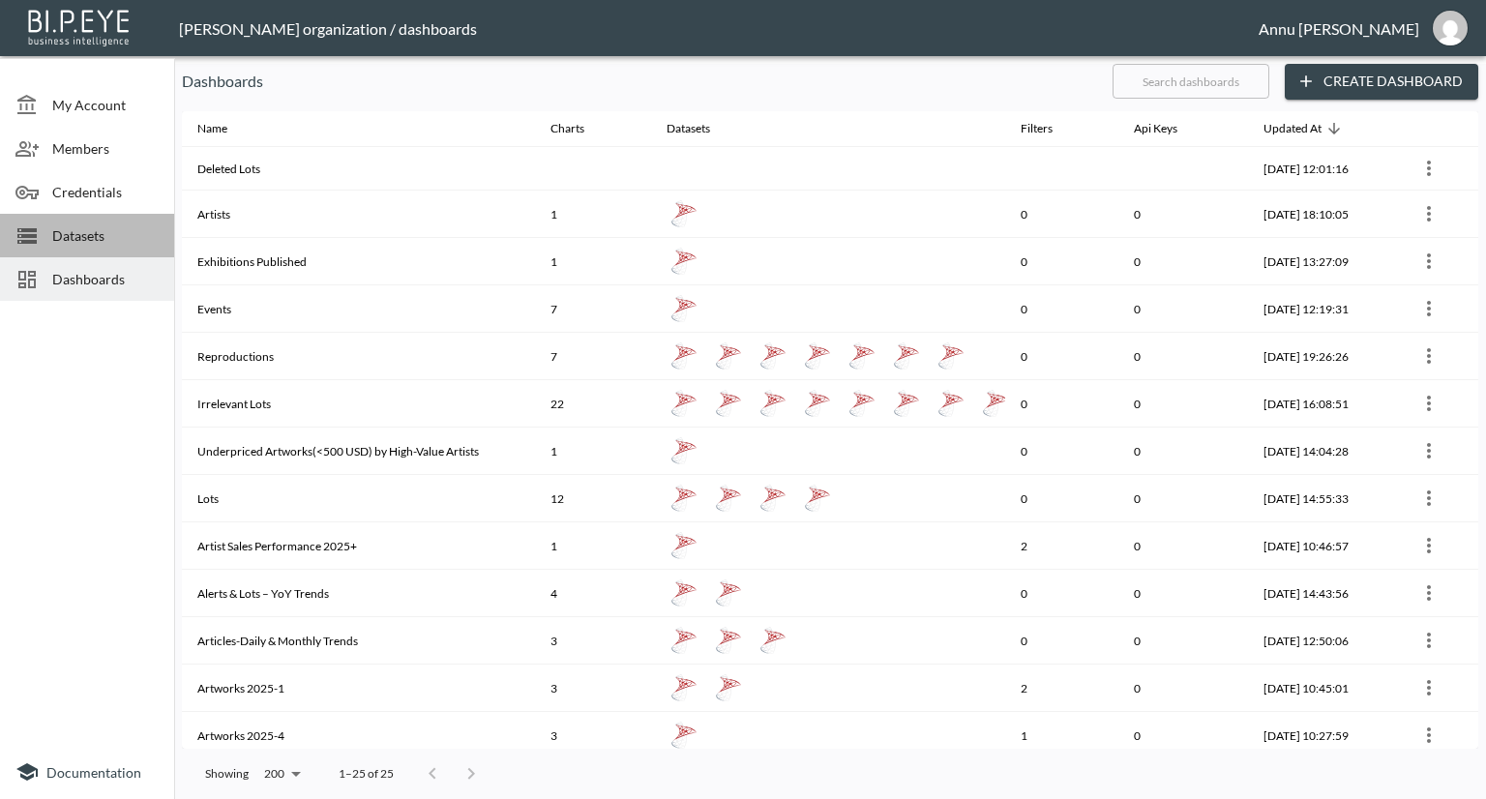
click at [97, 225] on span "Datasets" at bounding box center [105, 235] width 106 height 20
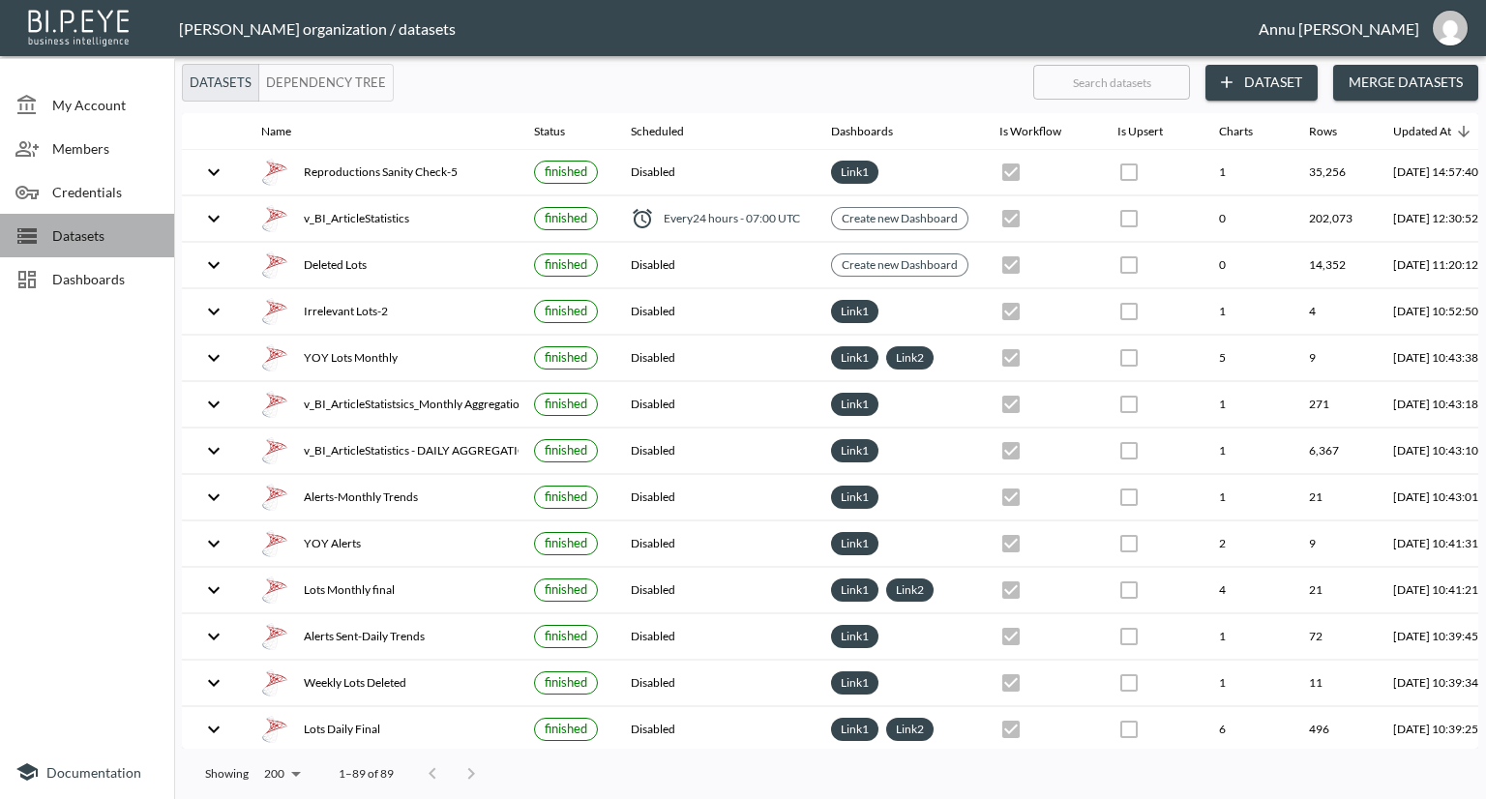
click at [97, 225] on span "Datasets" at bounding box center [105, 235] width 106 height 20
click at [118, 226] on span "Datasets" at bounding box center [105, 235] width 106 height 20
drag, startPoint x: 185, startPoint y: 301, endPoint x: 55, endPoint y: 317, distance: 130.6
